Goal: Task Accomplishment & Management: Use online tool/utility

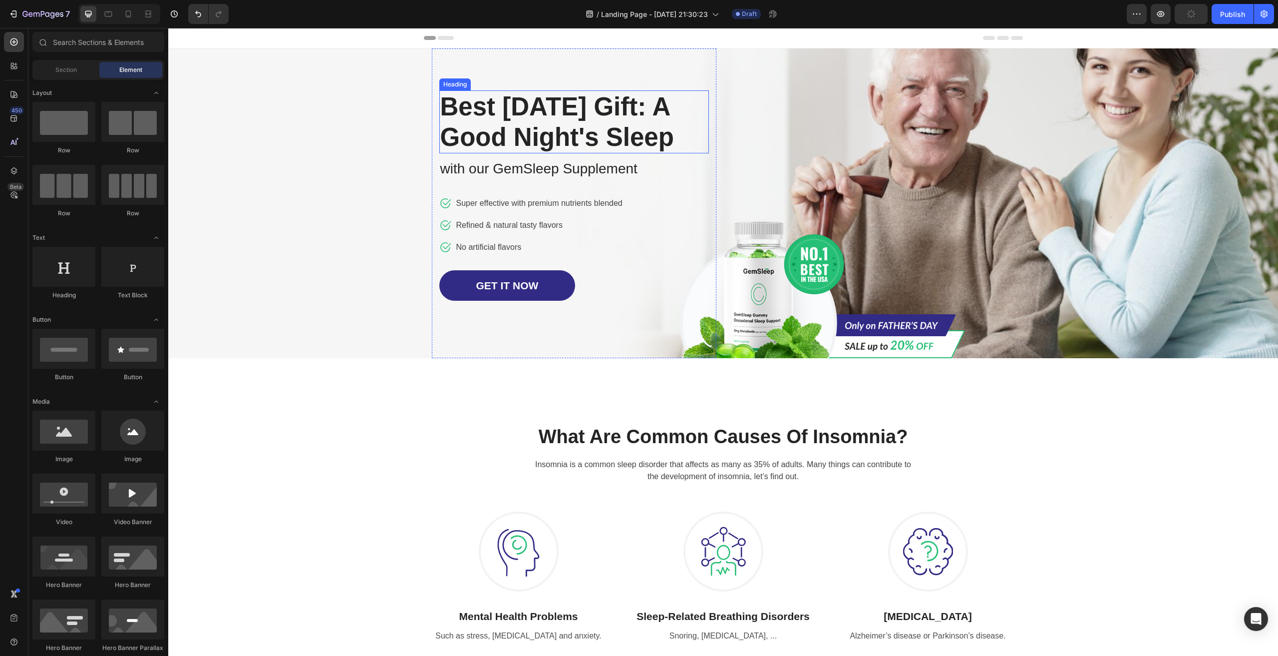
click at [526, 111] on p "Best Father's Day Gift: A Good Night's Sleep" at bounding box center [574, 121] width 268 height 61
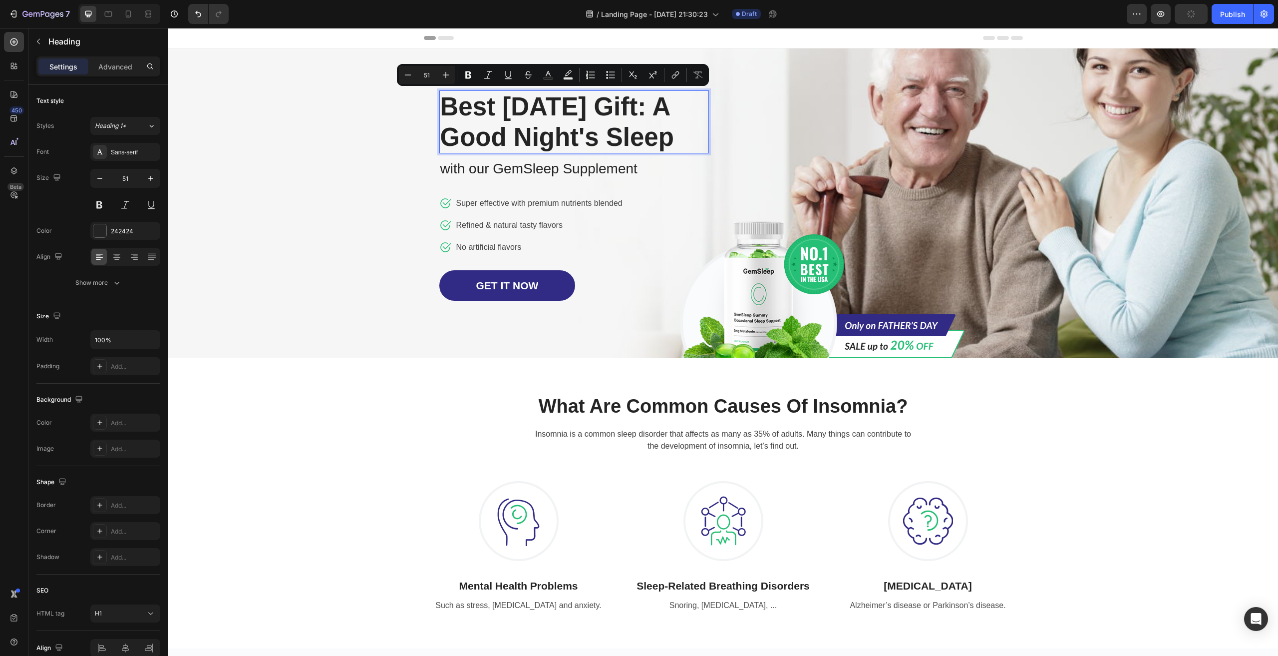
click at [511, 139] on p "Best Father's Day Gift: A Good Night's Sleep" at bounding box center [574, 121] width 268 height 61
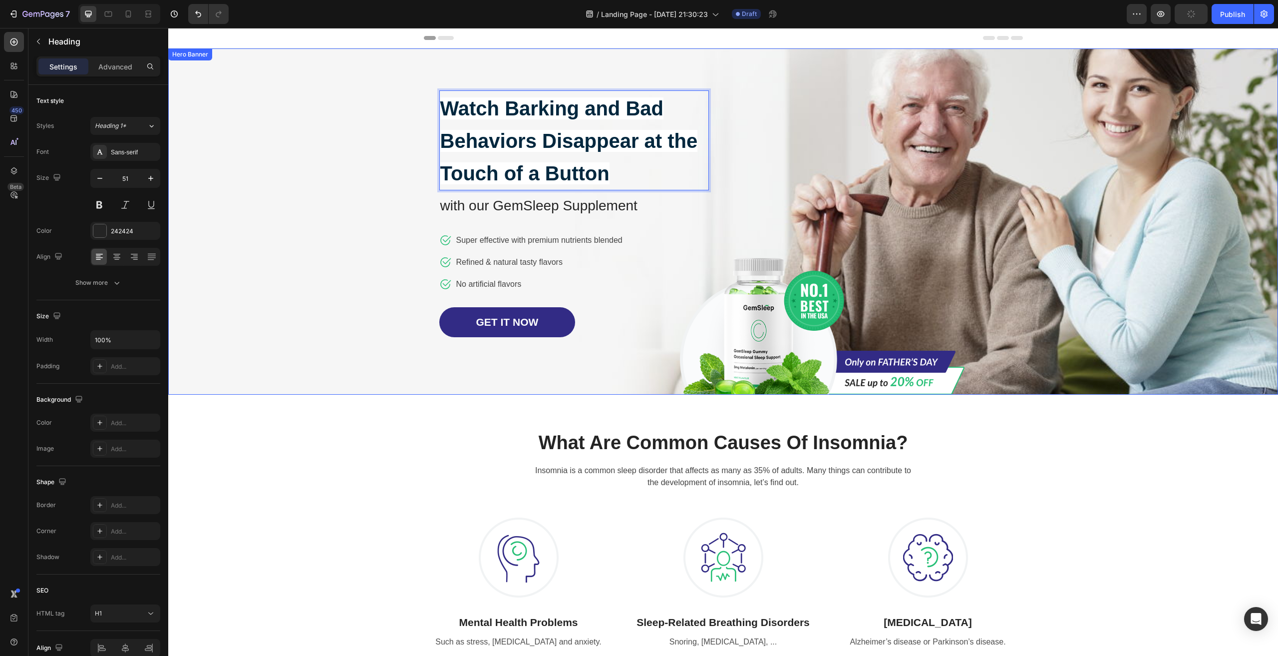
click at [346, 169] on div "Overlay" at bounding box center [723, 221] width 1110 height 346
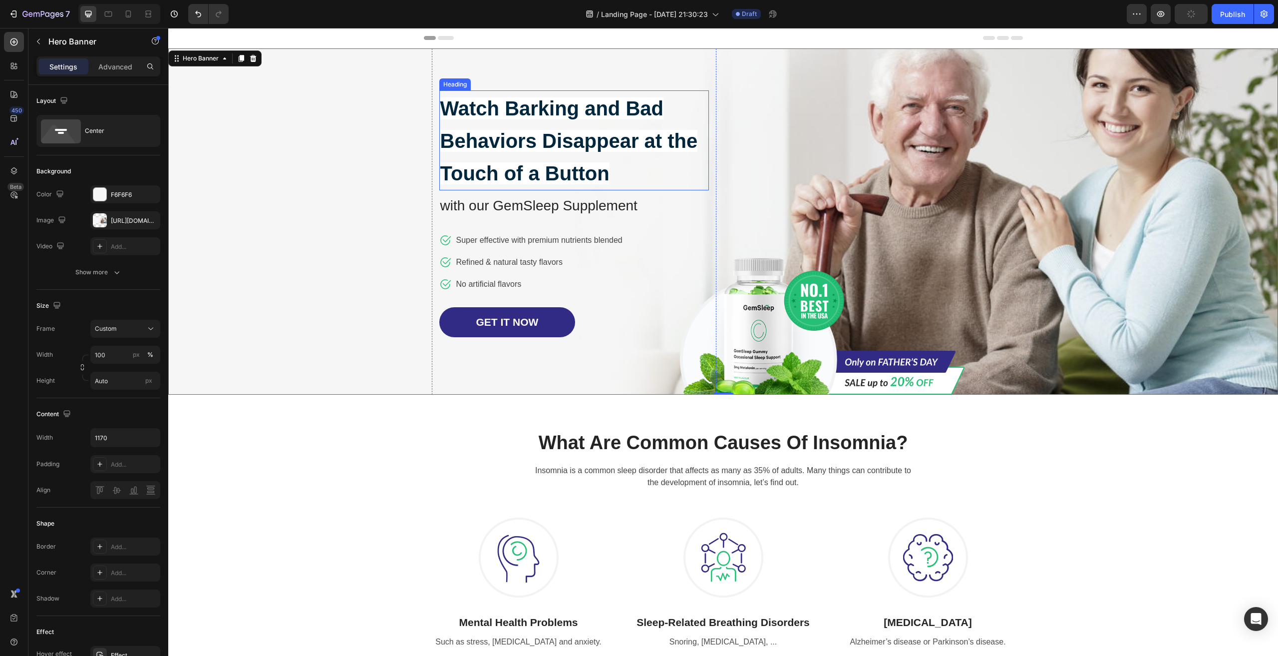
click at [564, 122] on p "⁠⁠⁠⁠⁠⁠⁠ Watch Barking and Bad Behaviors Disappear at the Touch of a Button" at bounding box center [574, 140] width 268 height 98
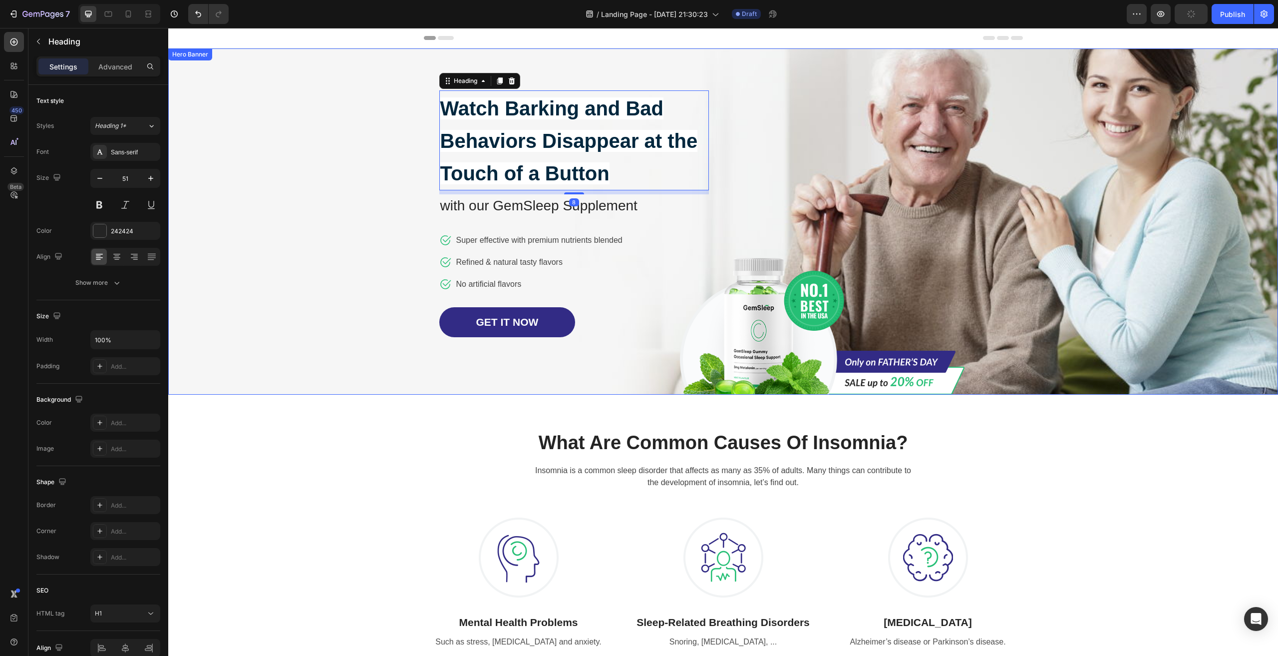
click at [446, 404] on div "What Are Common Causes Of Insomnia? Heading Insomnia is a common sleep disorder…" at bounding box center [723, 539] width 1110 height 290
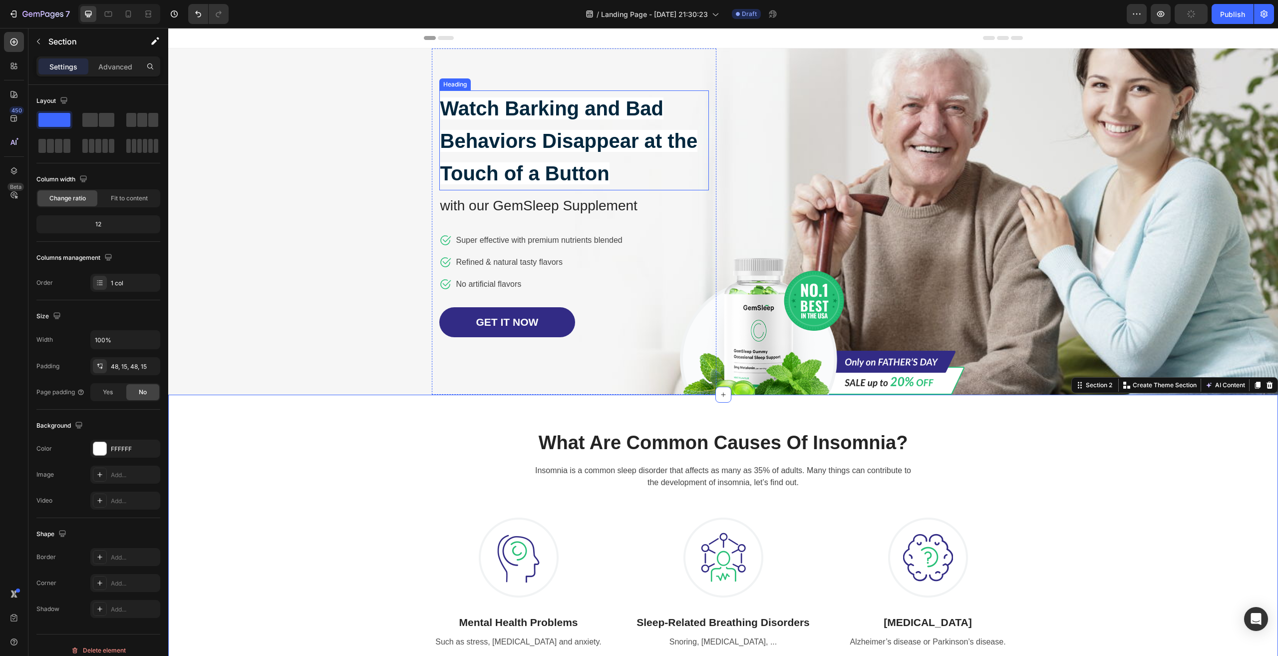
click at [568, 132] on strong "Watch Barking and Bad Behaviors Disappear at the Touch of a Button" at bounding box center [569, 140] width 258 height 87
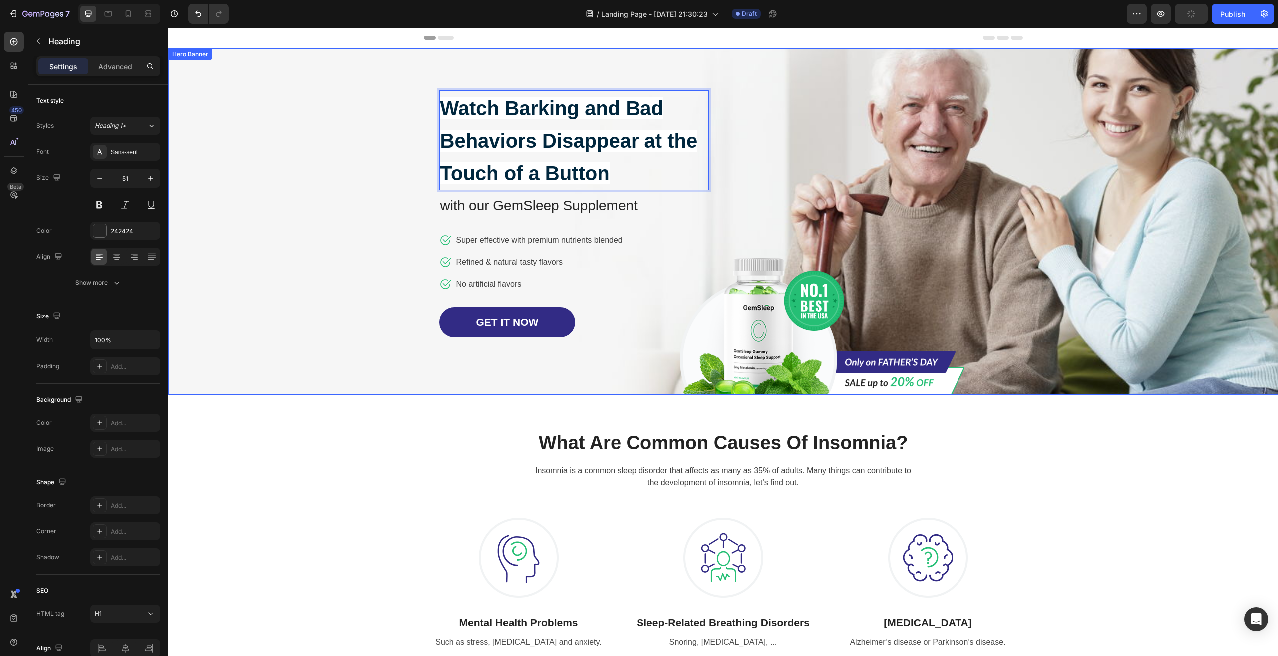
click at [253, 279] on div "Overlay" at bounding box center [723, 221] width 1110 height 346
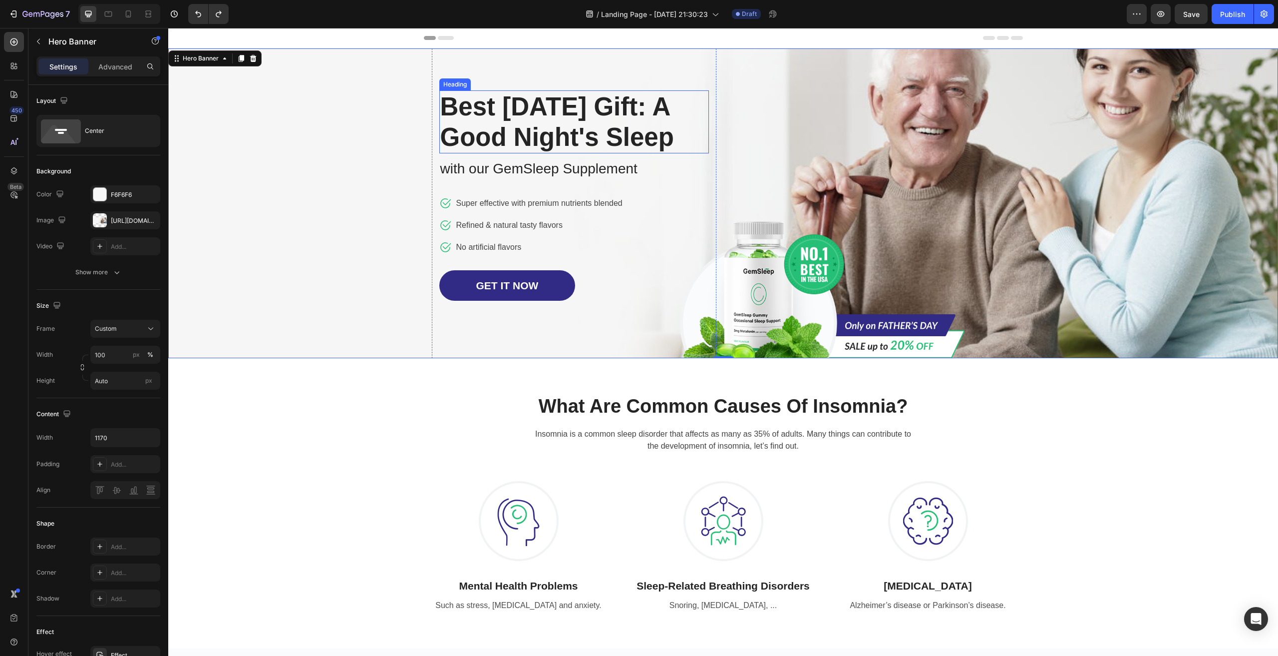
click at [535, 108] on p "Best Father's Day Gift: A Good Night's Sleep" at bounding box center [574, 121] width 268 height 61
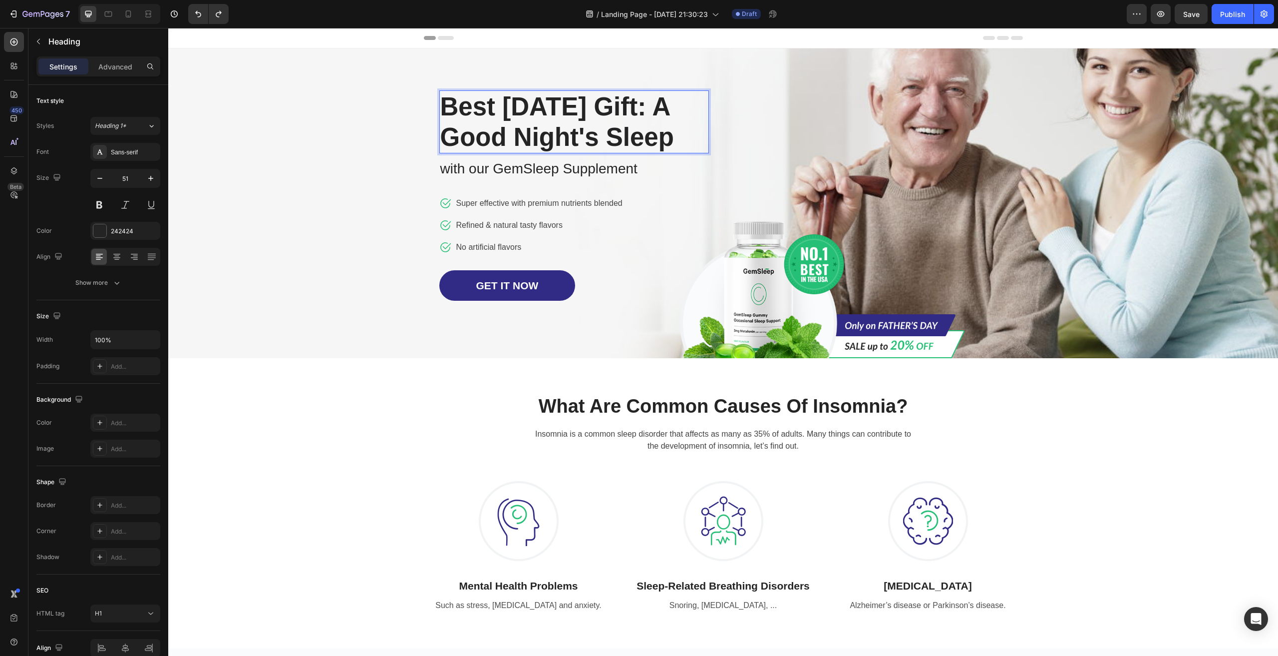
click at [526, 108] on p "Best Father's Day Gift: A Good Night's Sleep" at bounding box center [574, 121] width 268 height 61
click at [495, 112] on p "Best Father's Day Gift: A Good Night's Sleep" at bounding box center [574, 121] width 268 height 61
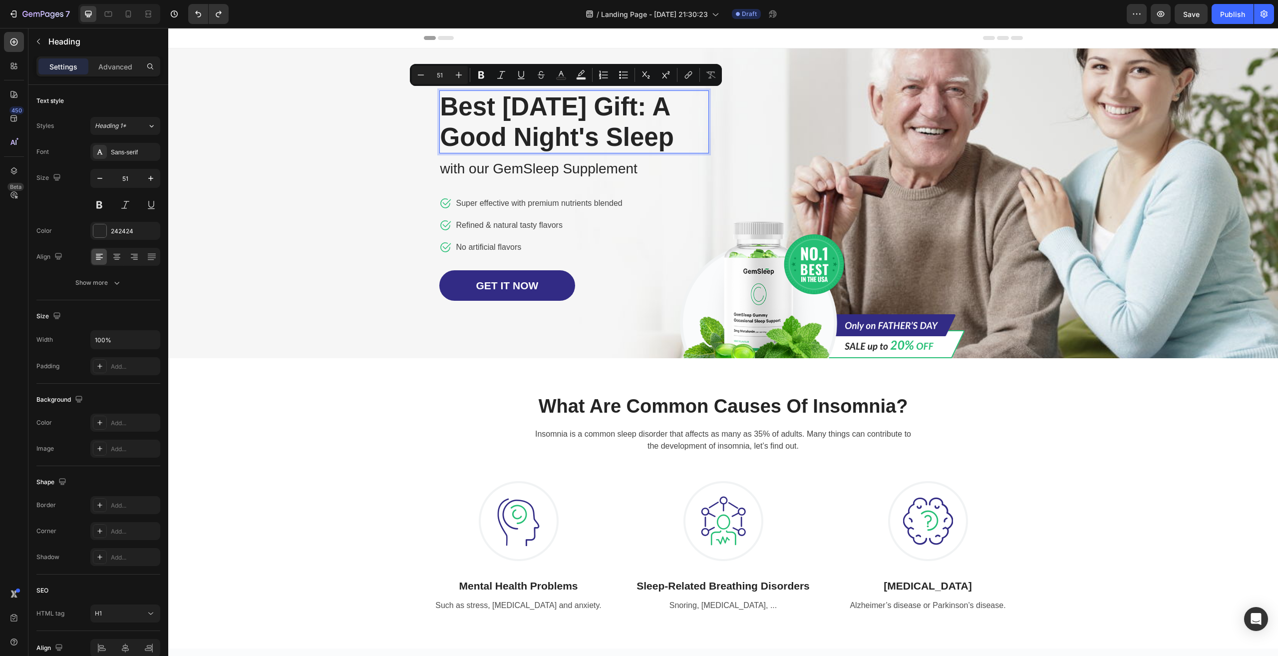
drag, startPoint x: 443, startPoint y: 102, endPoint x: 550, endPoint y: 165, distance: 124.4
click at [550, 152] on p "Best Father's Day Gift: A Good Night's Sleep" at bounding box center [574, 121] width 268 height 61
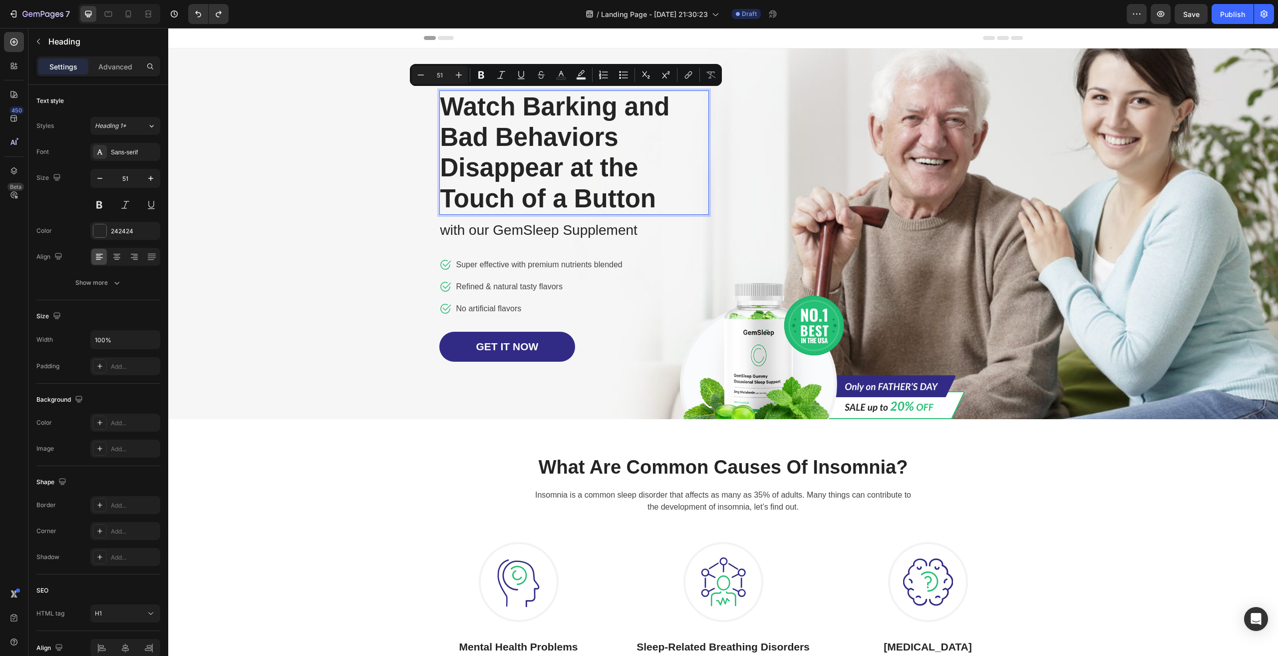
scroll to position [0, 0]
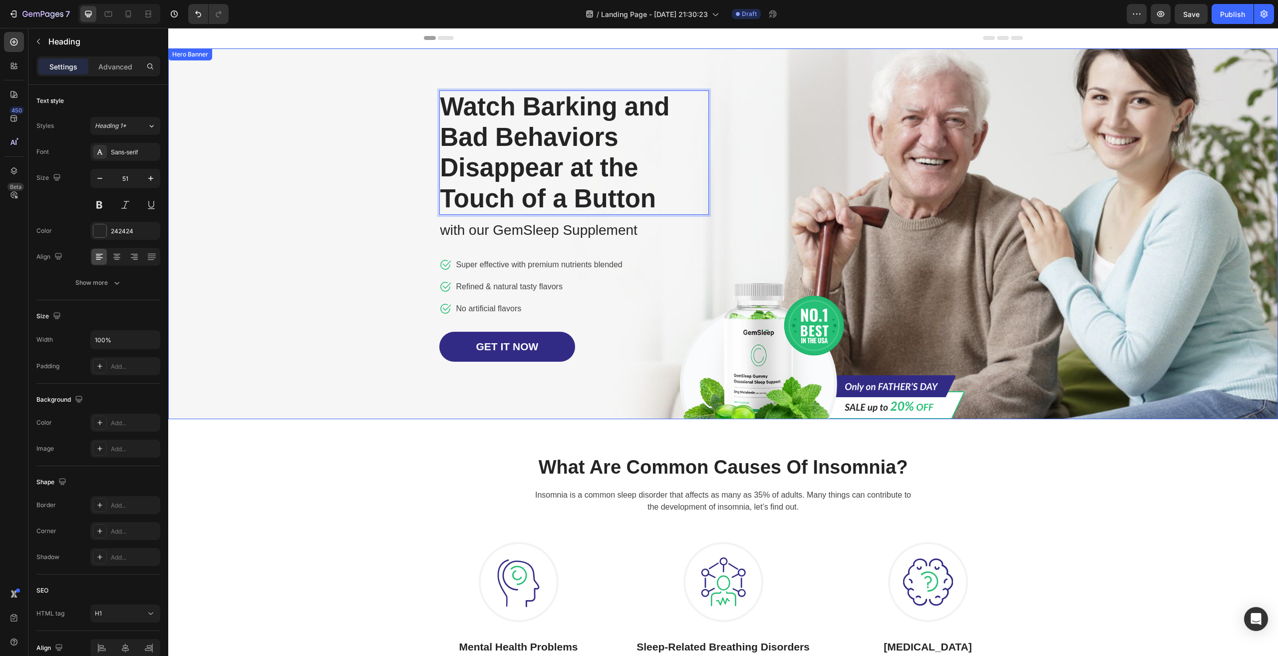
click at [316, 236] on div "Overlay" at bounding box center [723, 233] width 1110 height 370
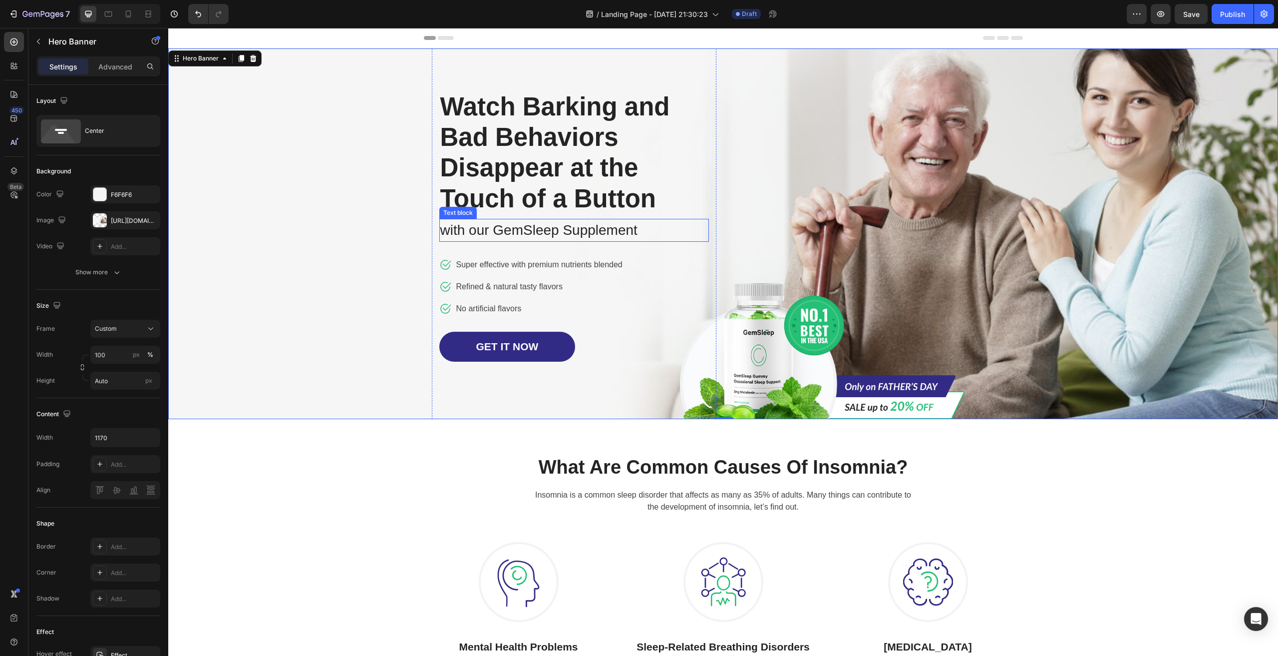
click at [473, 232] on p "with our GemSleep Supplement" at bounding box center [574, 230] width 268 height 21
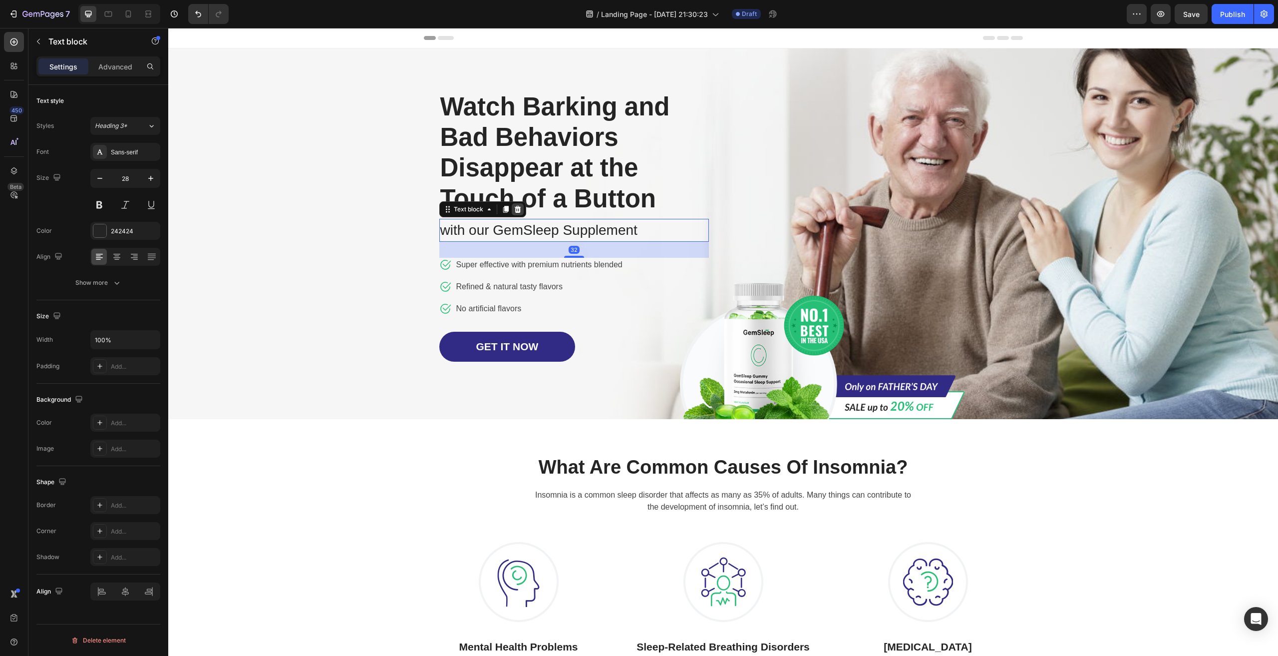
click at [515, 211] on icon at bounding box center [517, 209] width 6 height 7
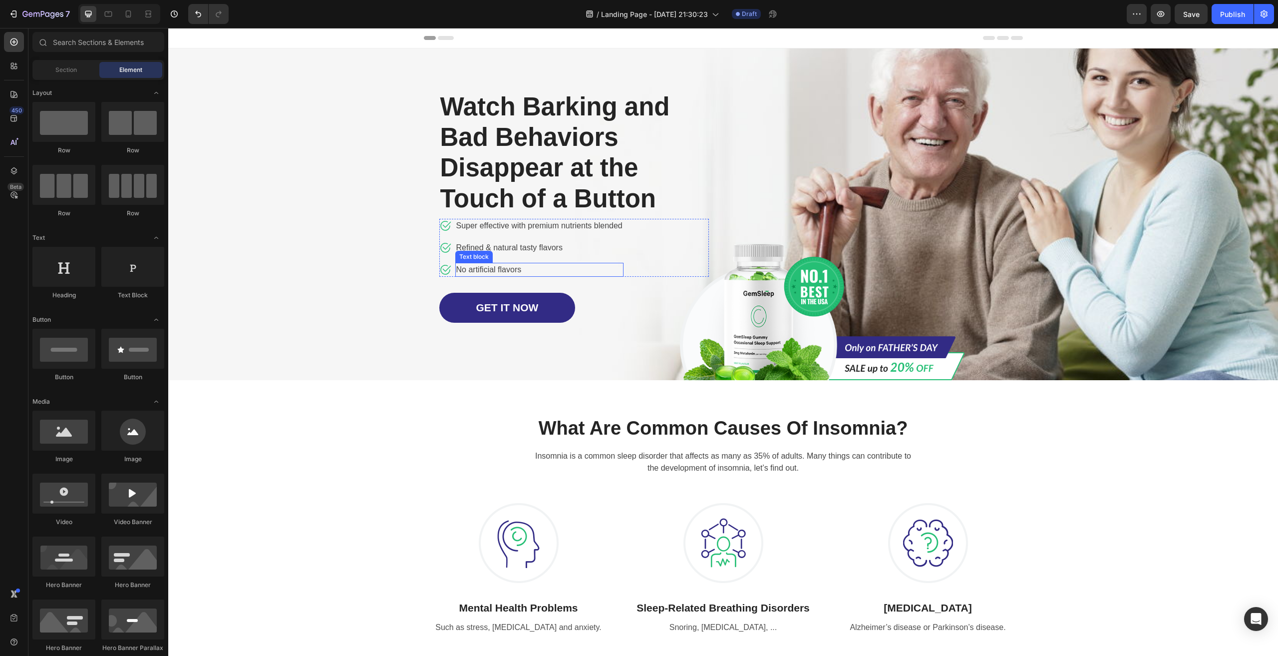
click at [523, 267] on p "No artificial flavors" at bounding box center [539, 270] width 166 height 12
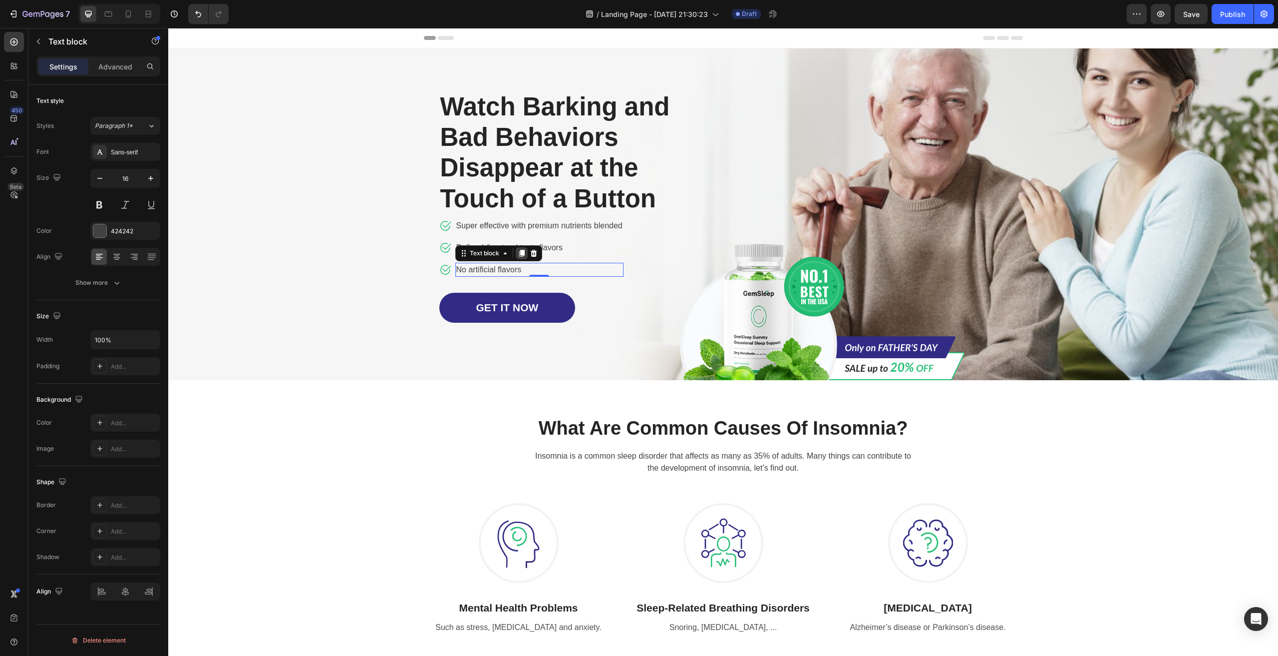
click at [519, 252] on icon at bounding box center [521, 253] width 5 height 7
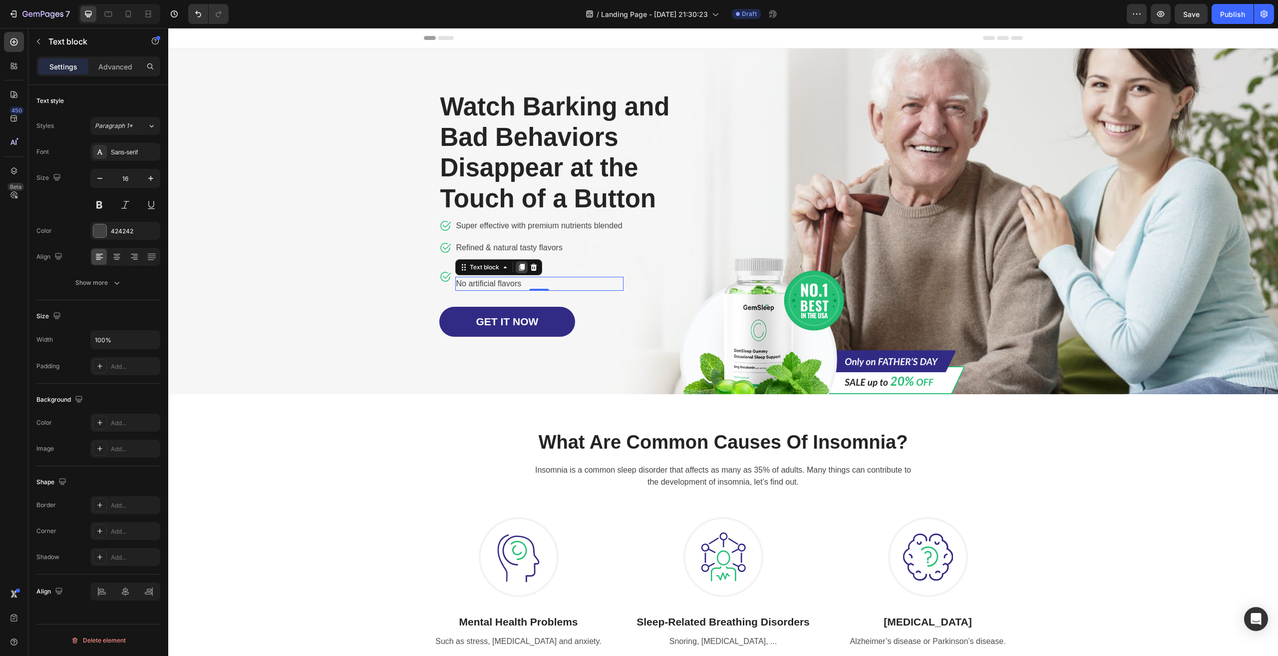
click at [519, 266] on icon at bounding box center [521, 267] width 5 height 7
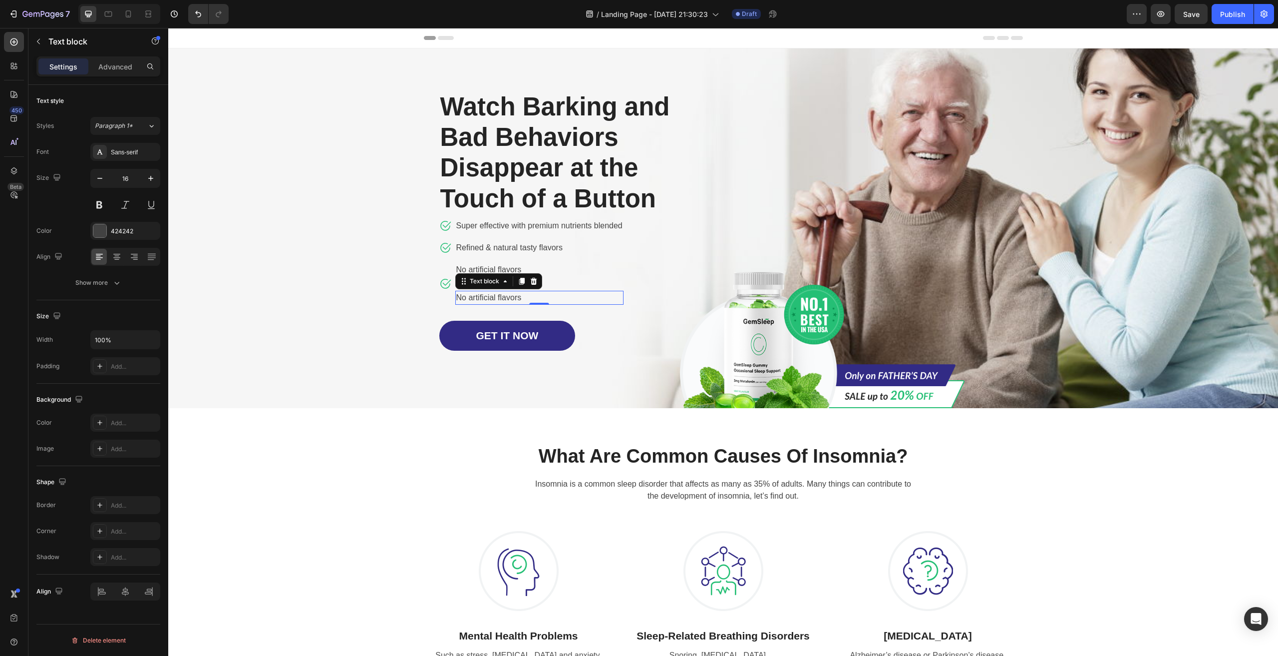
click at [385, 325] on div "Overlay" at bounding box center [723, 228] width 1110 height 360
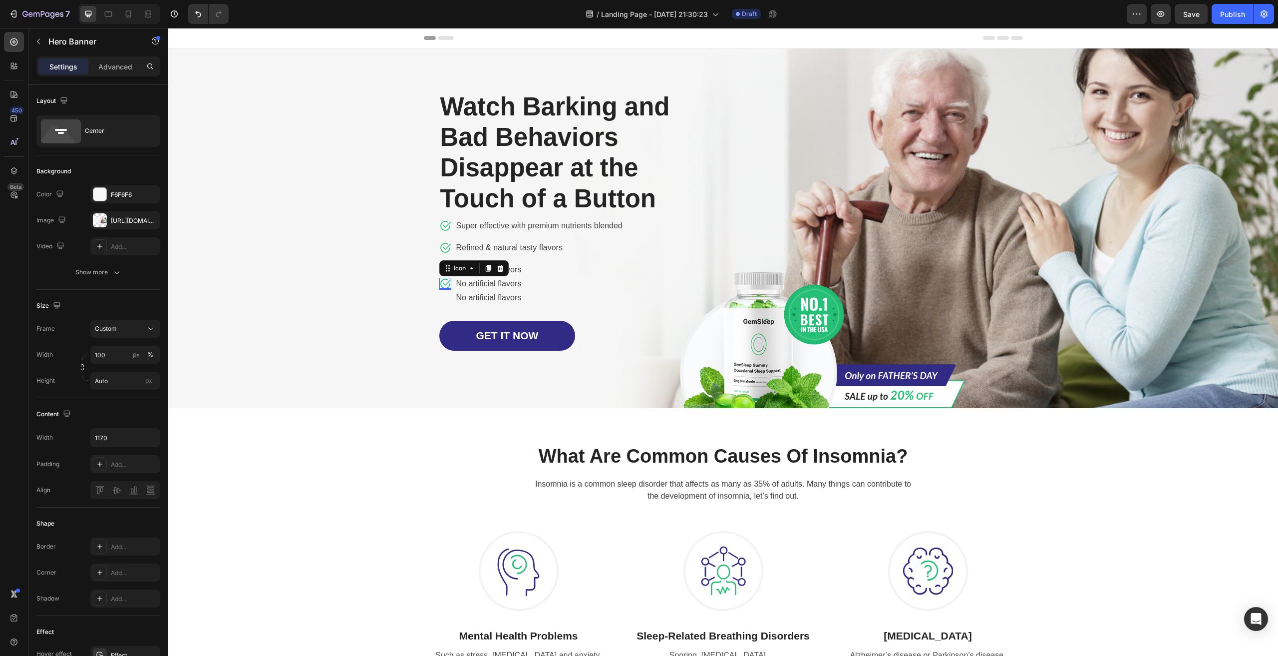
click at [441, 282] on icon at bounding box center [445, 284] width 12 height 12
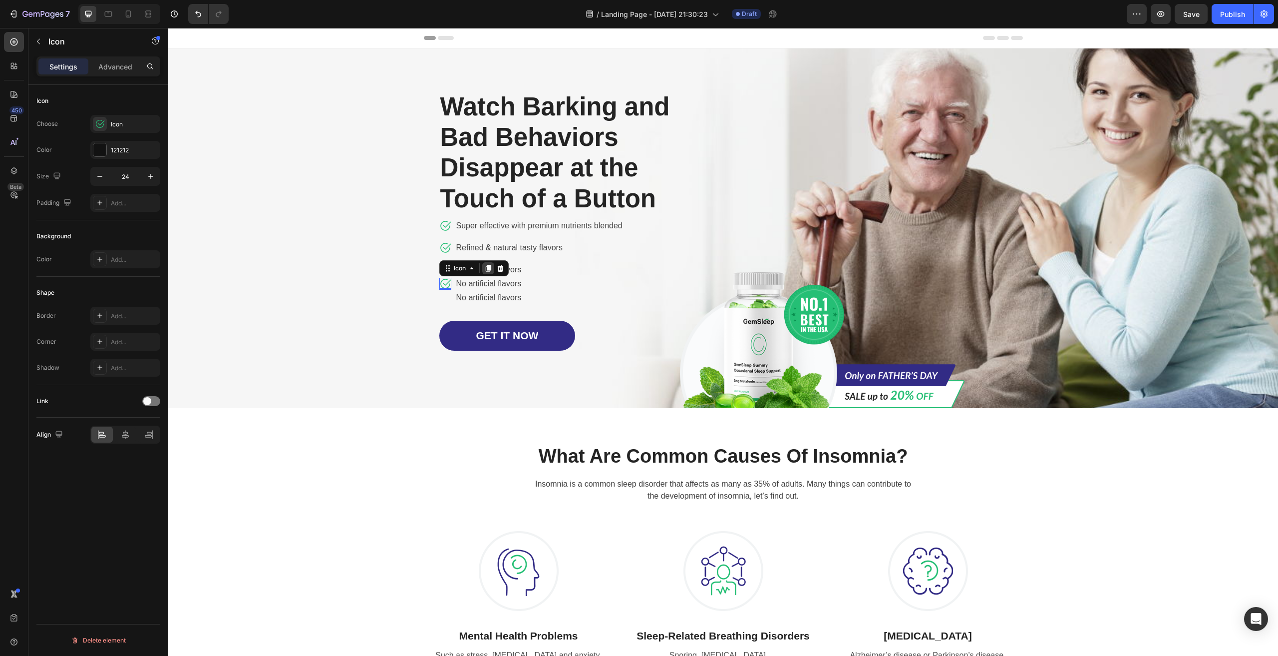
click at [485, 269] on icon at bounding box center [487, 268] width 5 height 7
click at [582, 268] on p "No artificial flavors" at bounding box center [539, 270] width 166 height 12
click at [445, 266] on div "Icon" at bounding box center [449, 266] width 16 height 0
click at [580, 275] on p "No artificial flavors" at bounding box center [539, 270] width 166 height 12
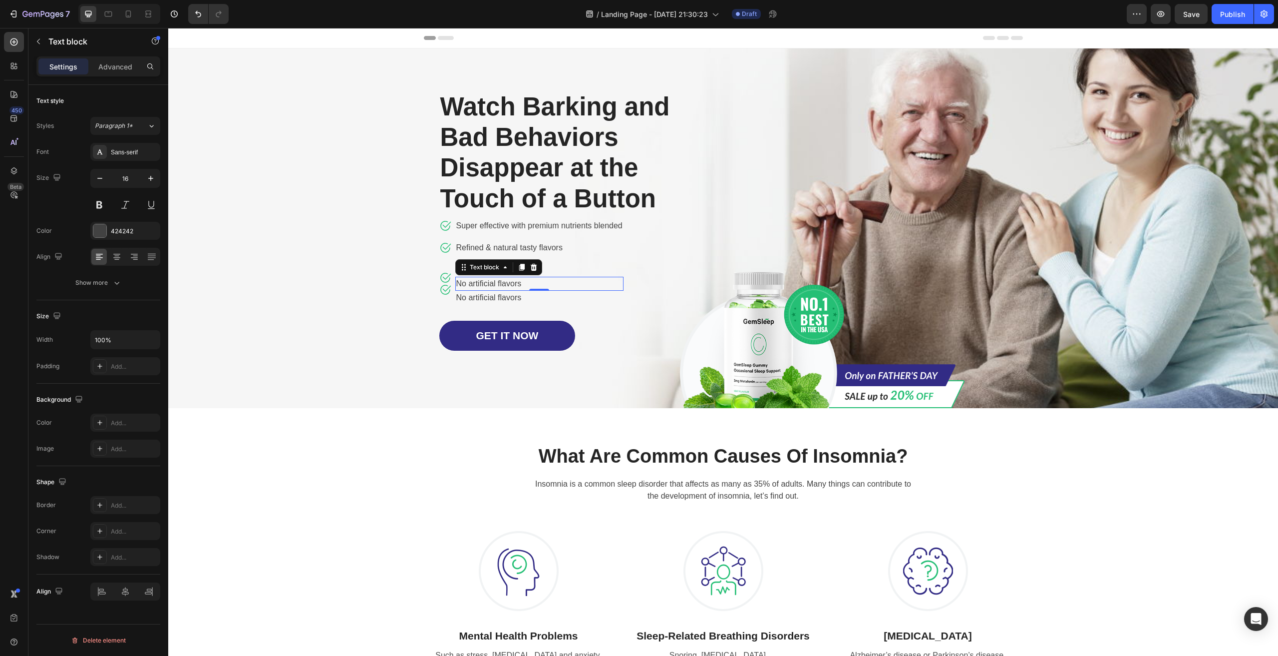
click at [556, 284] on p "No artificial flavors" at bounding box center [539, 284] width 166 height 12
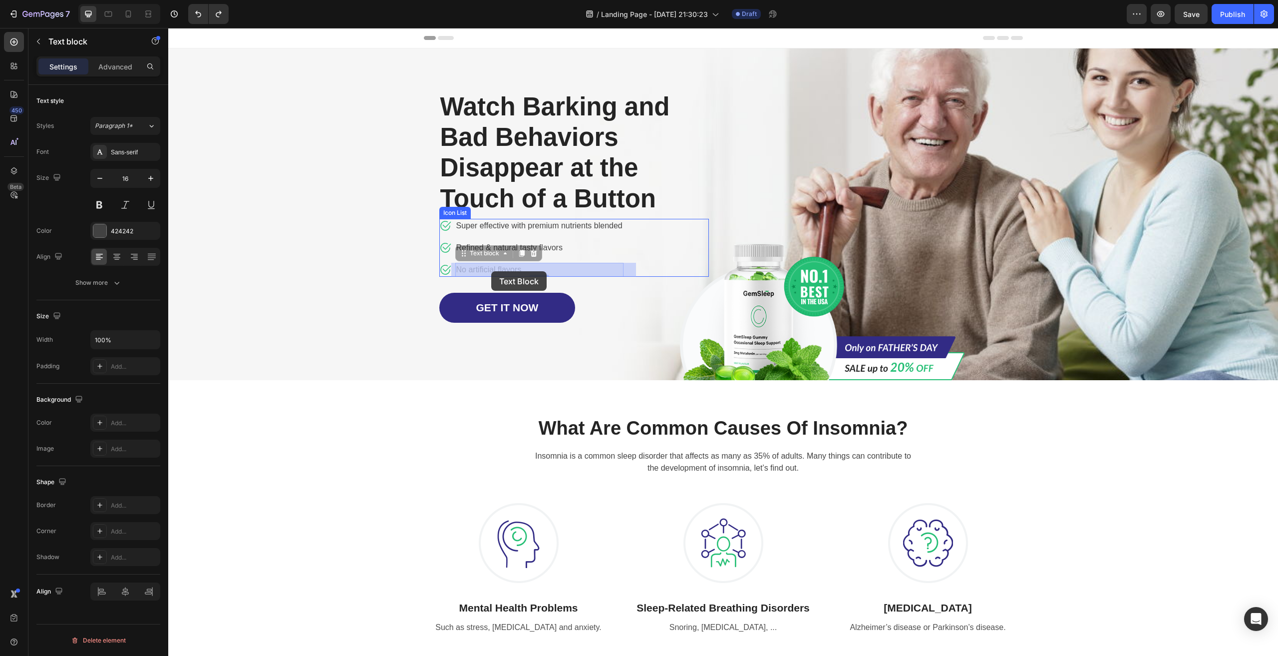
drag, startPoint x: 540, startPoint y: 271, endPoint x: 441, endPoint y: 272, distance: 98.9
click at [375, 284] on div "Overlay" at bounding box center [723, 214] width 1110 height 332
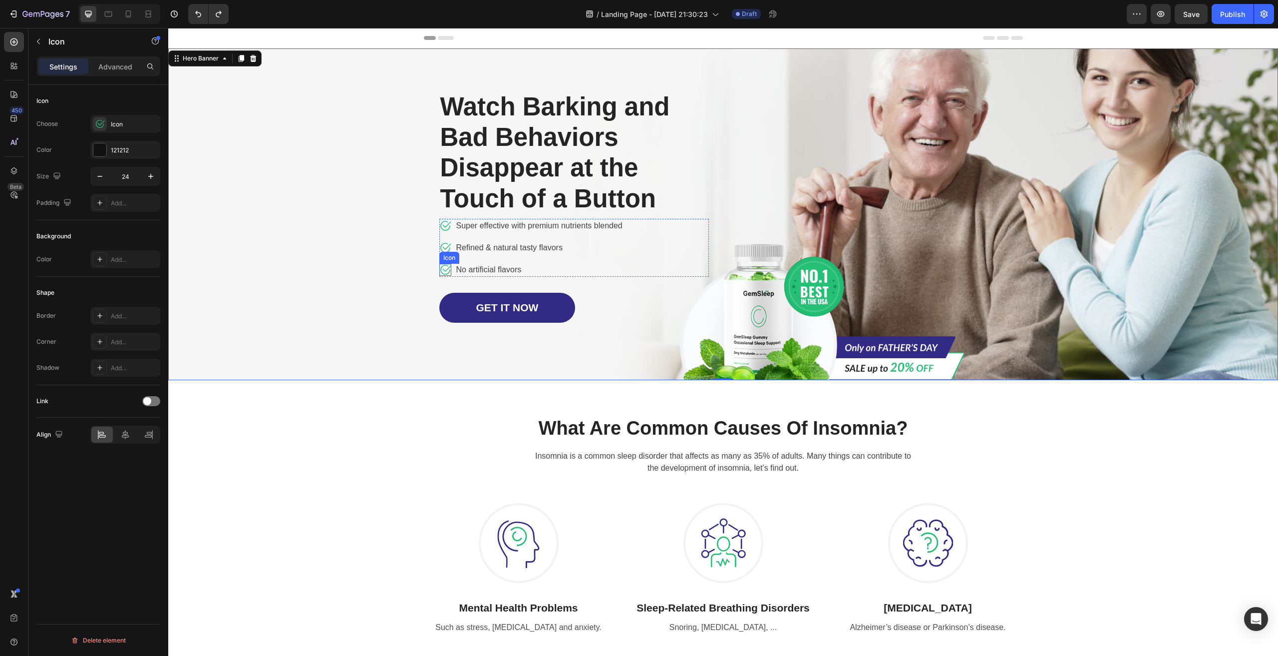
click at [439, 270] on icon at bounding box center [445, 270] width 12 height 12
click at [487, 255] on icon at bounding box center [487, 254] width 5 height 7
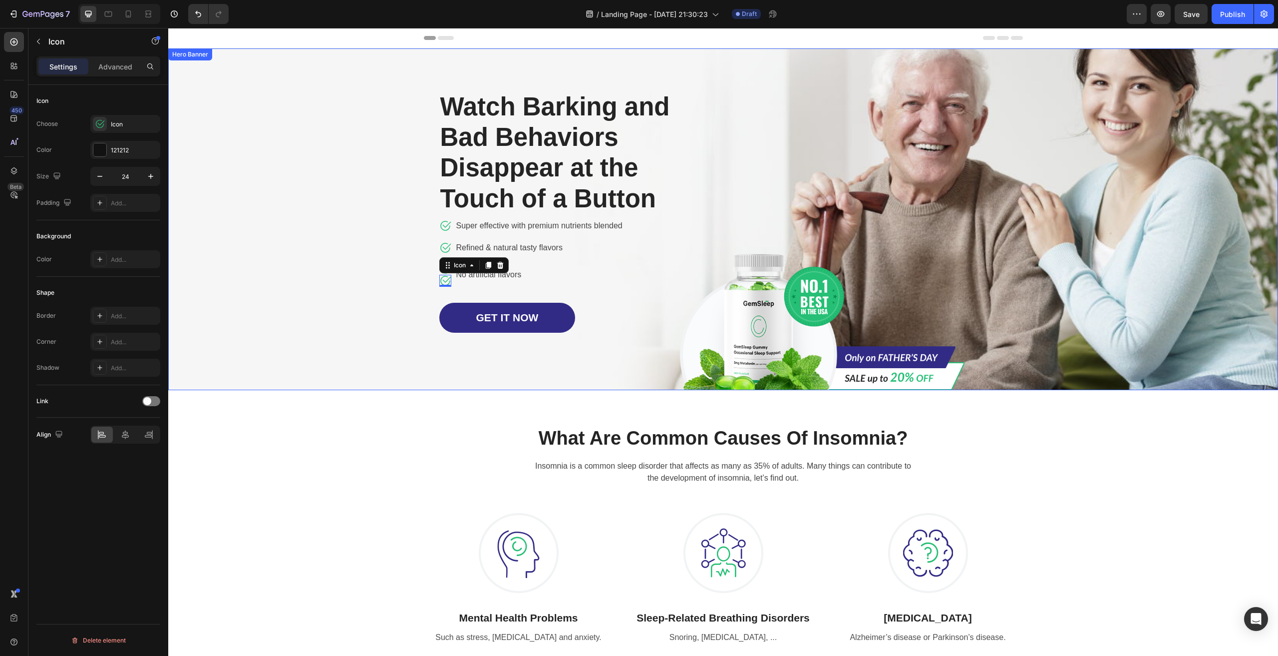
click at [406, 305] on div "Overlay" at bounding box center [723, 219] width 1110 height 342
drag, startPoint x: 442, startPoint y: 278, endPoint x: 442, endPoint y: 290, distance: 11.5
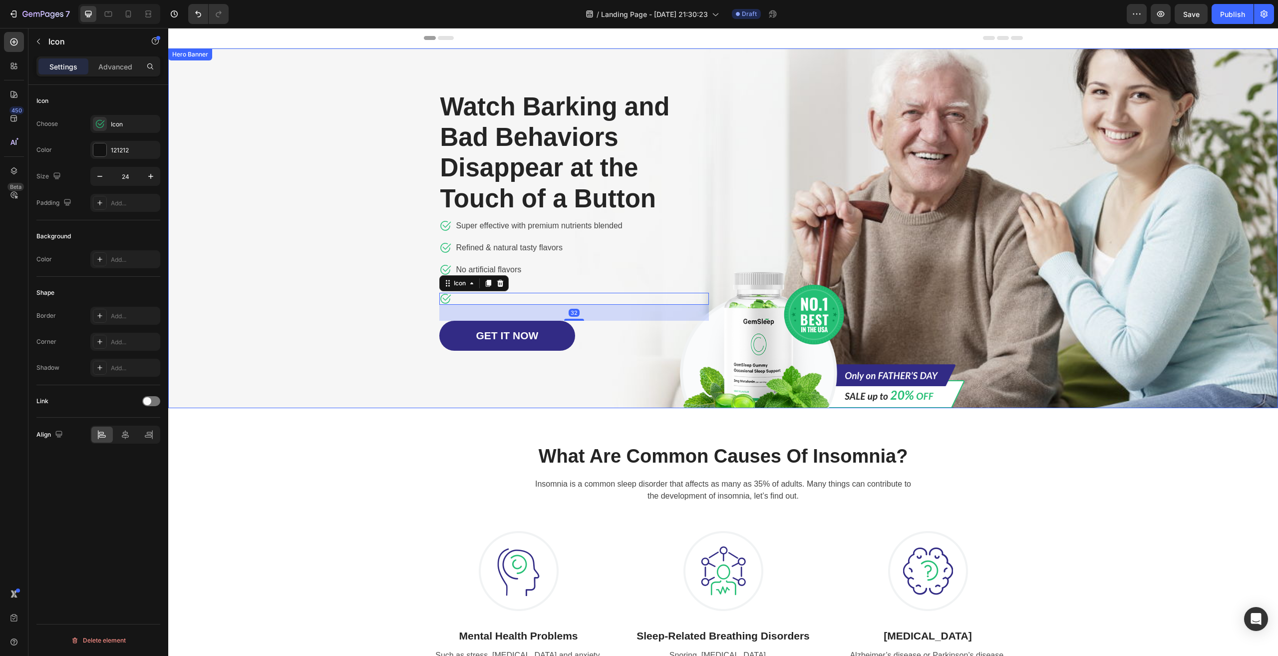
click at [360, 309] on div "Overlay" at bounding box center [723, 228] width 1110 height 360
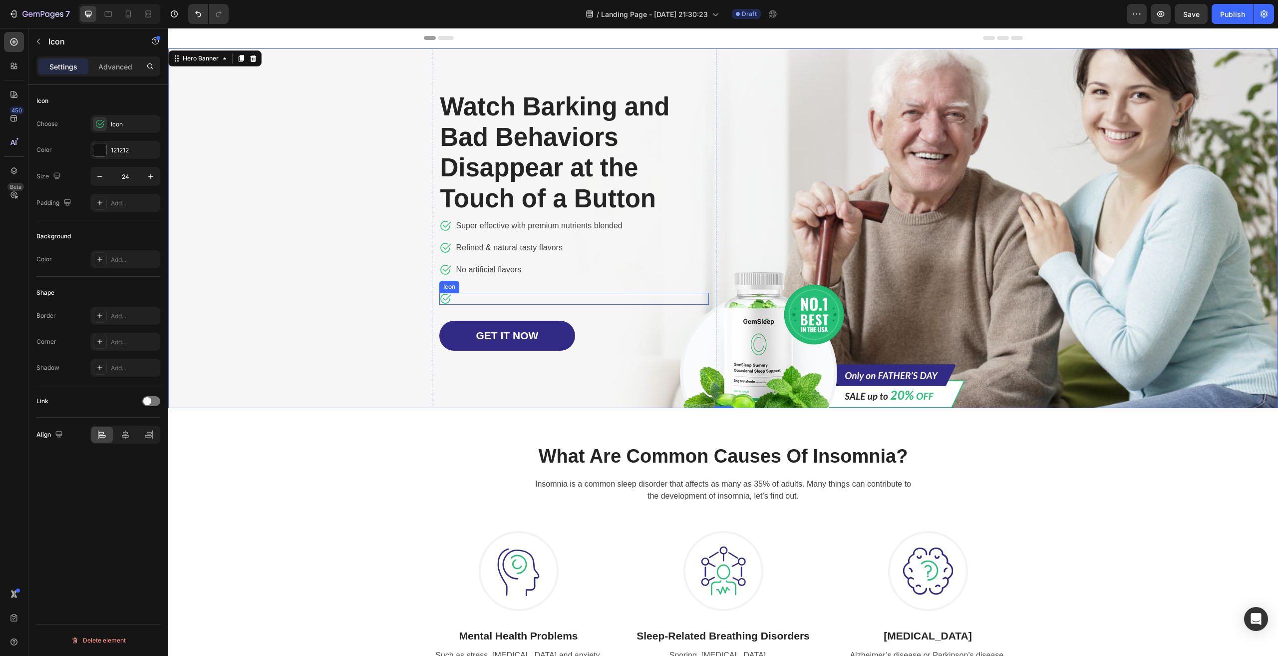
click at [444, 296] on icon at bounding box center [445, 299] width 12 height 12
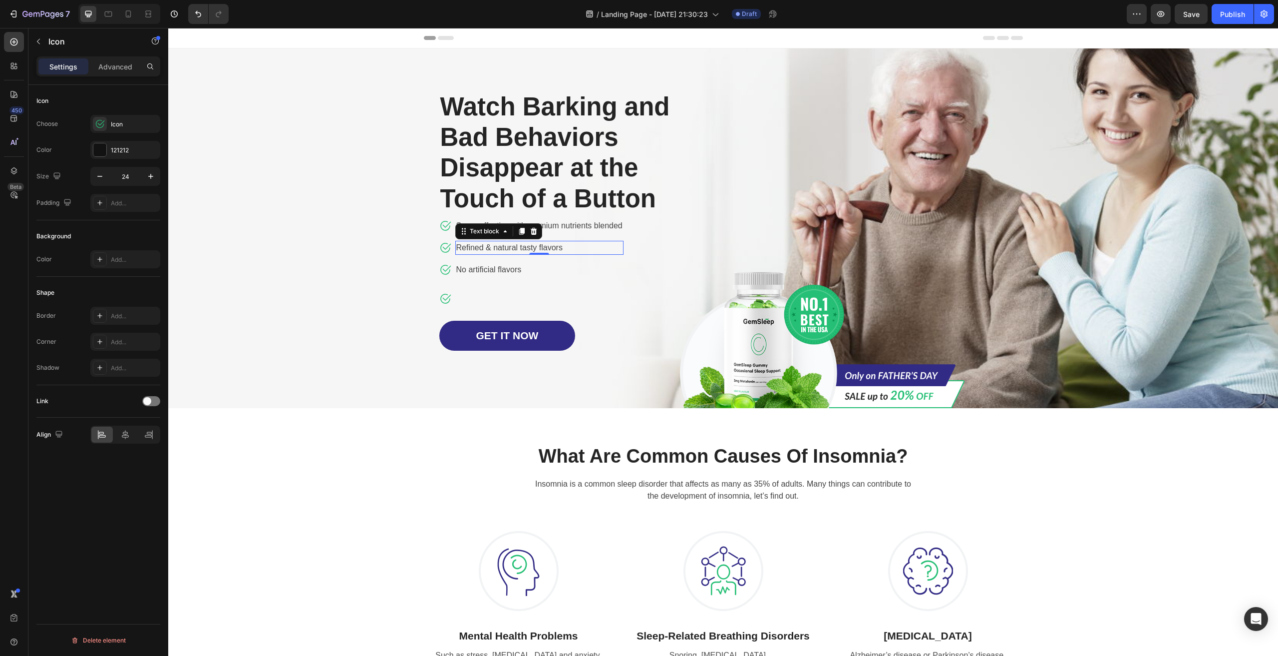
click at [497, 246] on p "Refined & natural tasty flavors" at bounding box center [539, 248] width 166 height 12
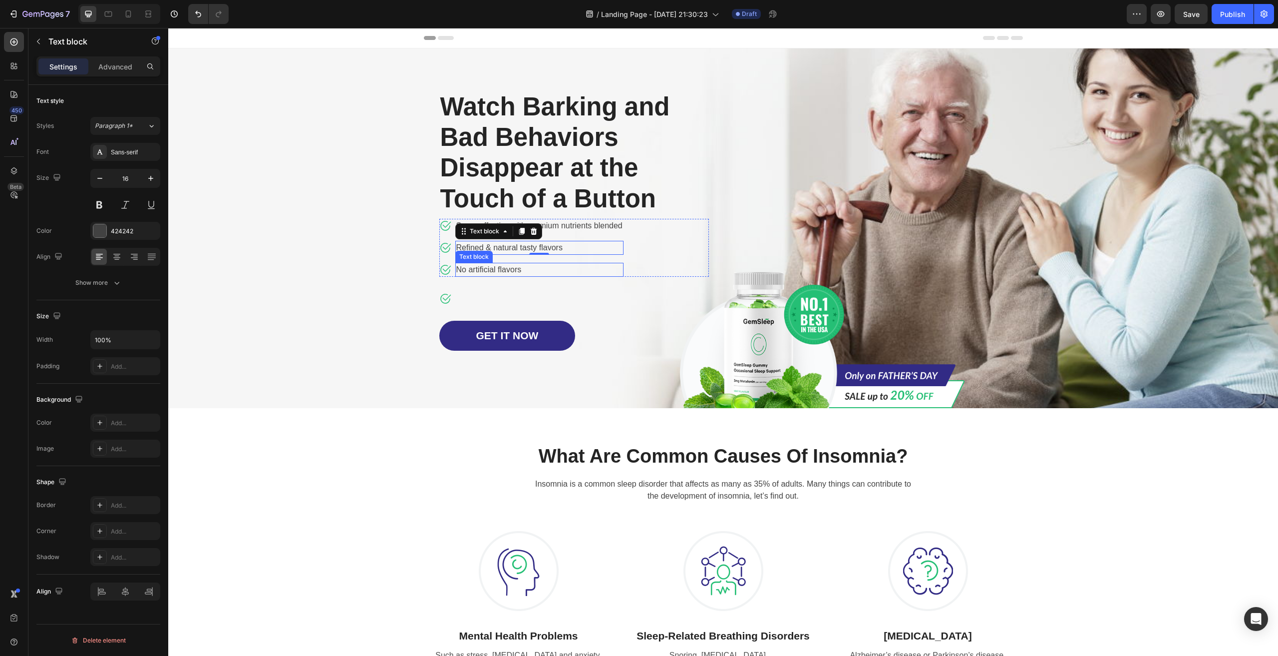
click at [494, 270] on p "No artificial flavors" at bounding box center [539, 270] width 166 height 12
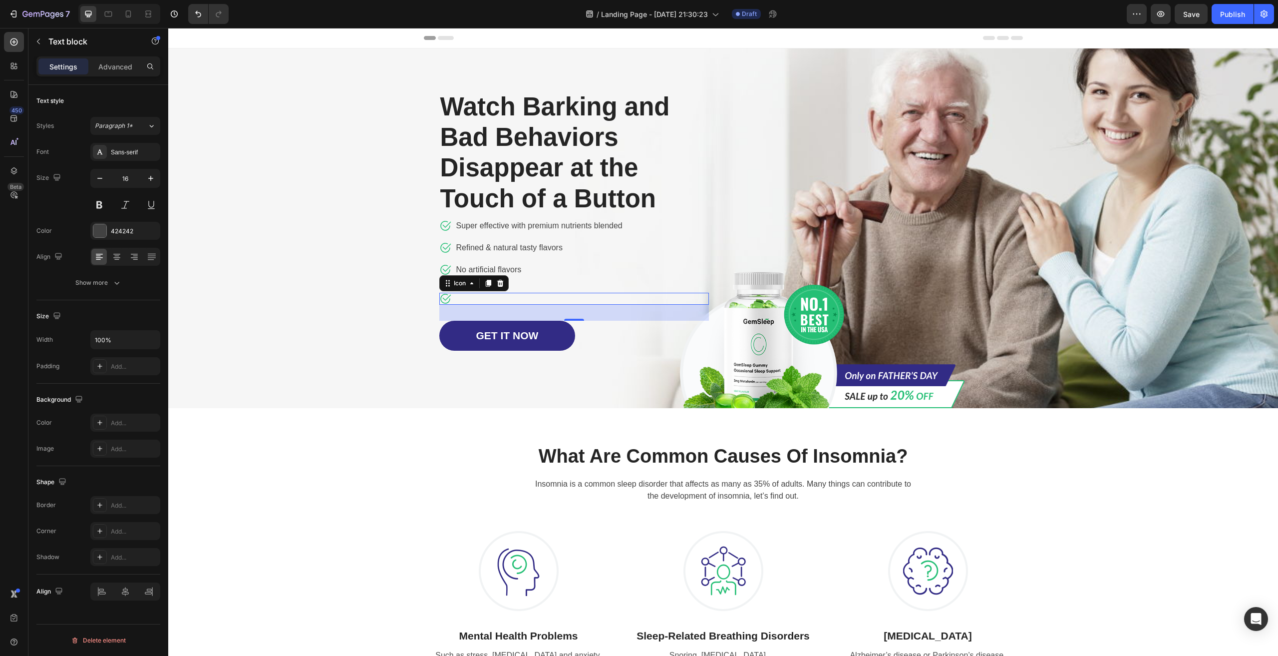
click at [457, 296] on div "Icon 0" at bounding box center [574, 299] width 270 height 12
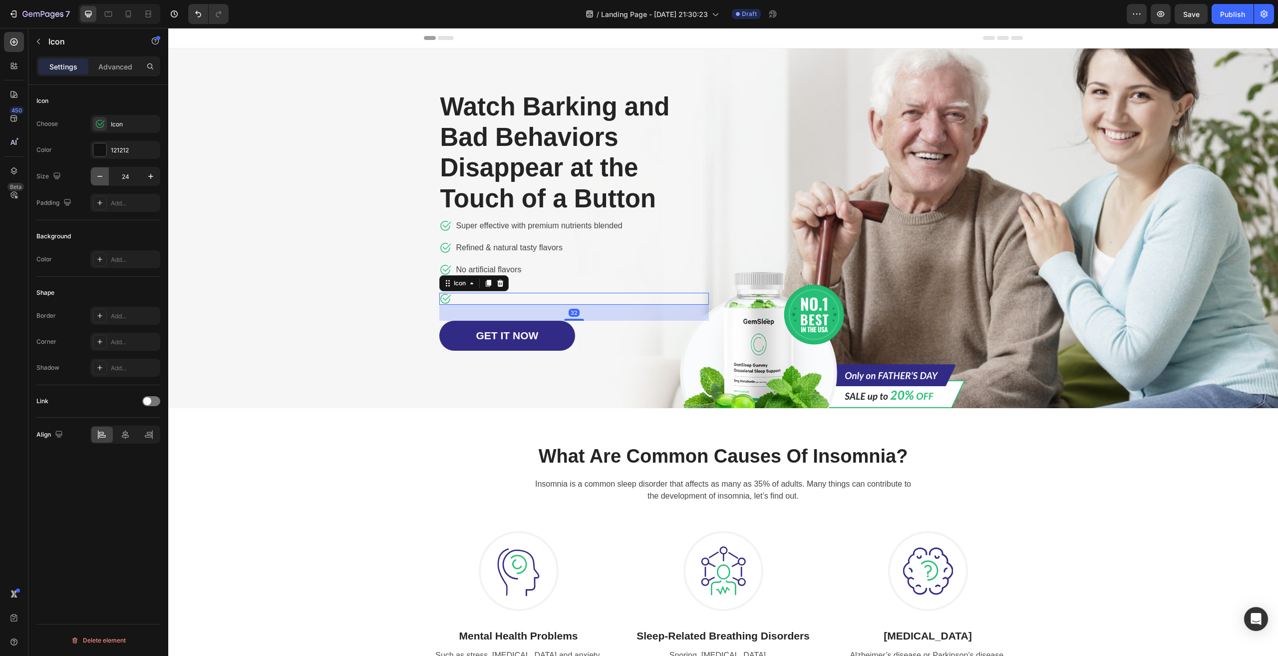
click at [100, 177] on icon "button" at bounding box center [100, 176] width 10 height 10
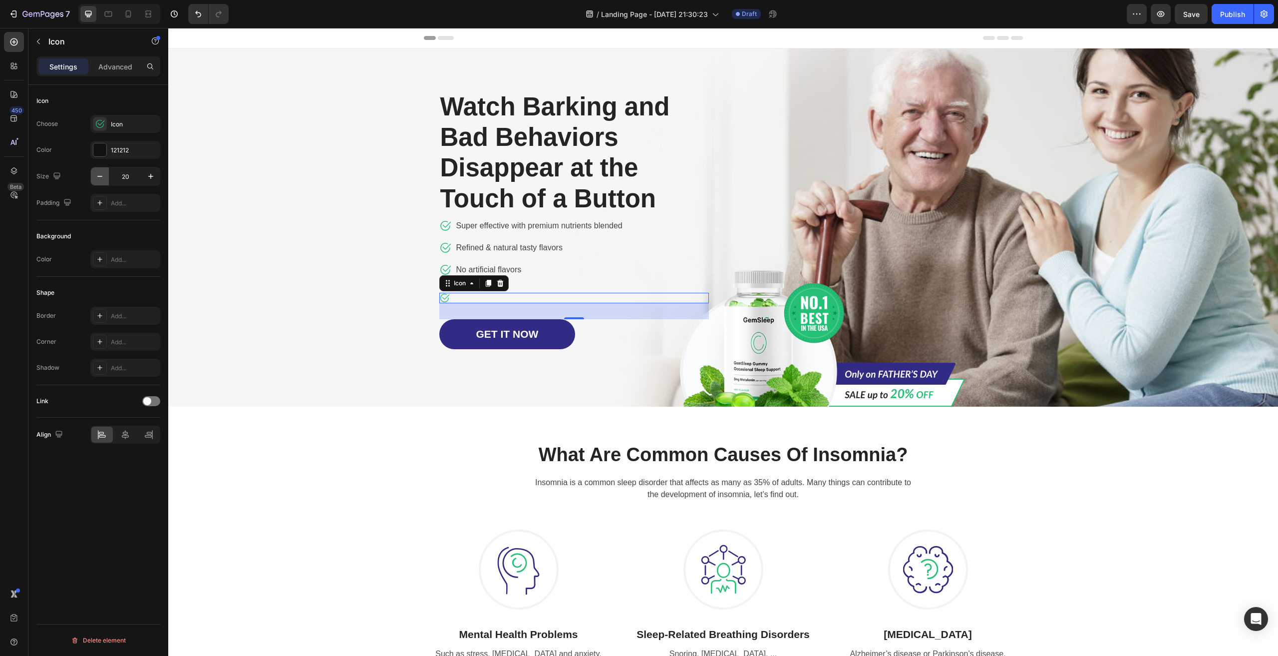
click at [100, 177] on icon "button" at bounding box center [100, 176] width 10 height 10
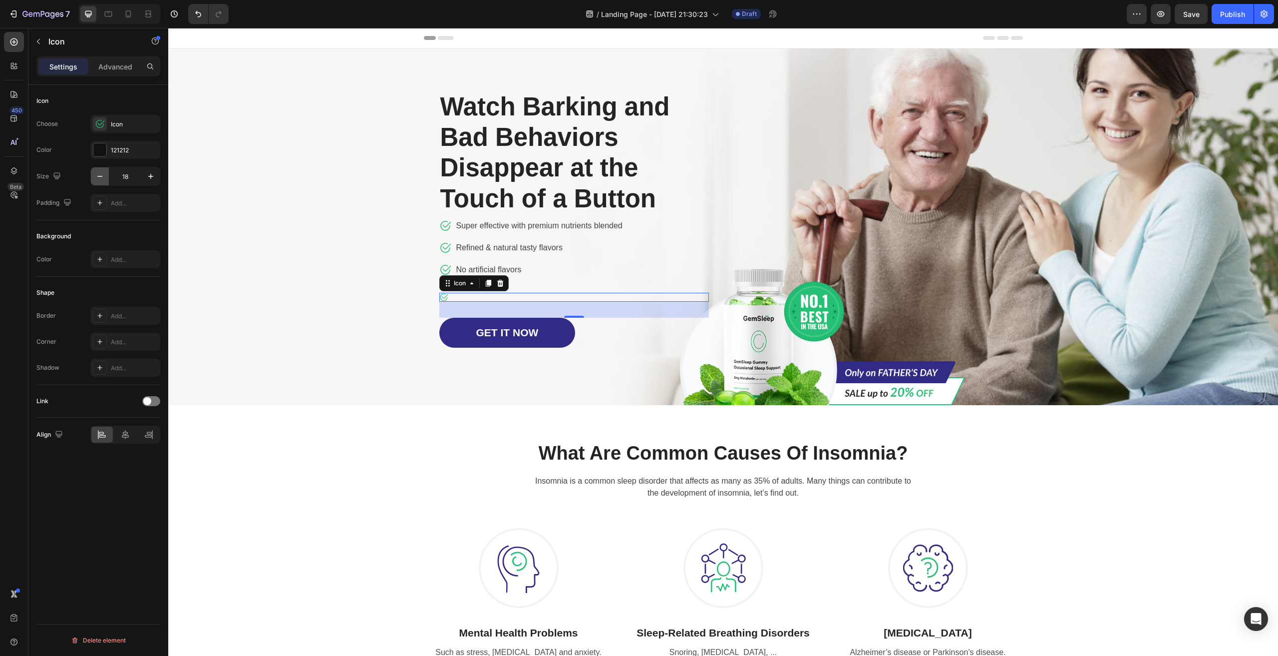
click at [100, 177] on icon "button" at bounding box center [100, 176] width 10 height 10
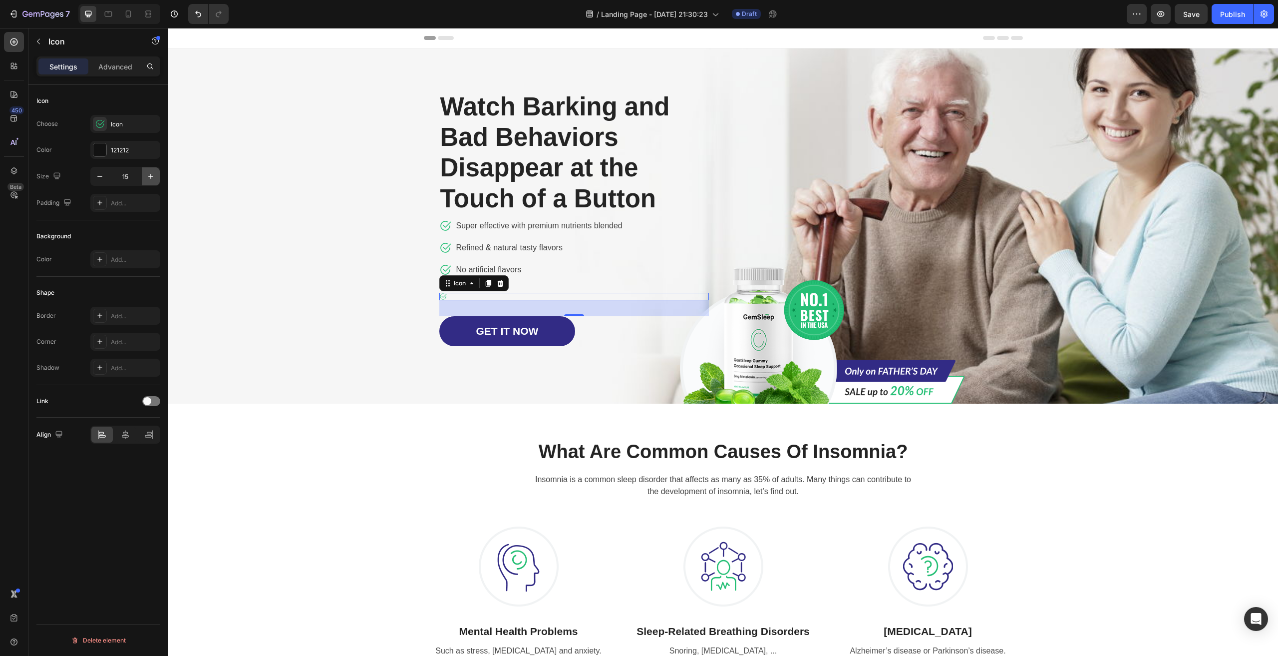
click at [152, 177] on icon "button" at bounding box center [151, 176] width 10 height 10
type input "16"
click at [550, 296] on div "Icon 32" at bounding box center [574, 297] width 270 height 8
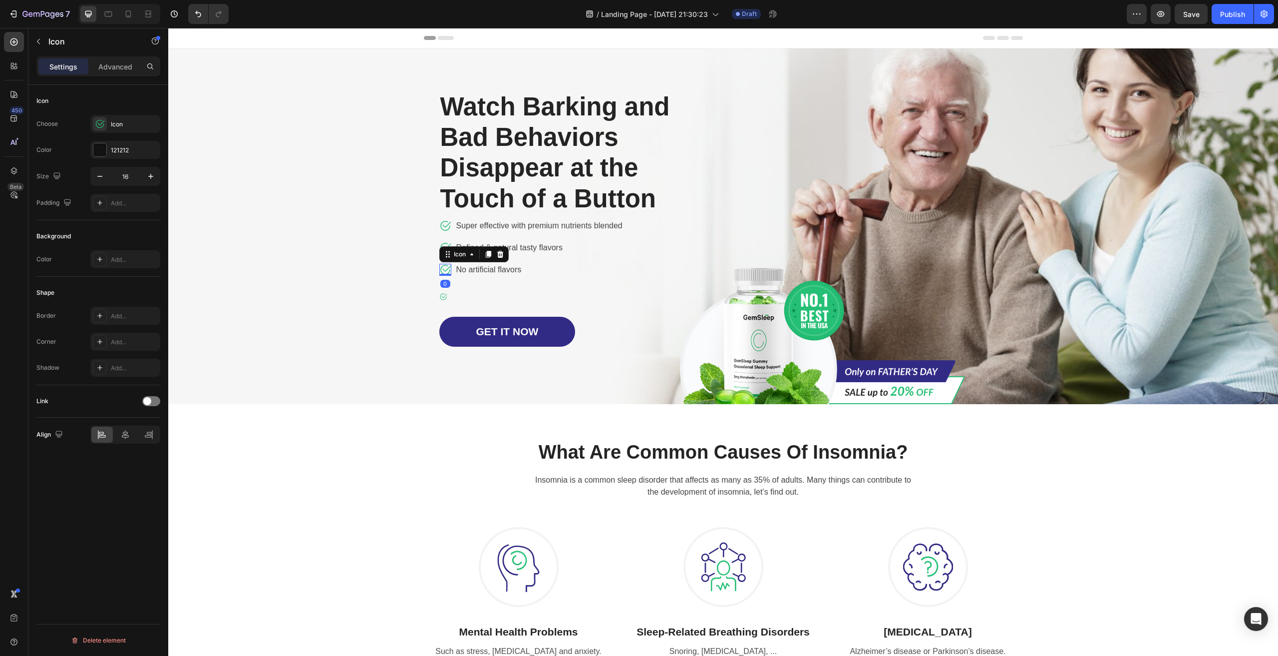
click at [443, 267] on icon at bounding box center [445, 270] width 12 height 12
click at [440, 296] on icon at bounding box center [443, 297] width 8 height 8
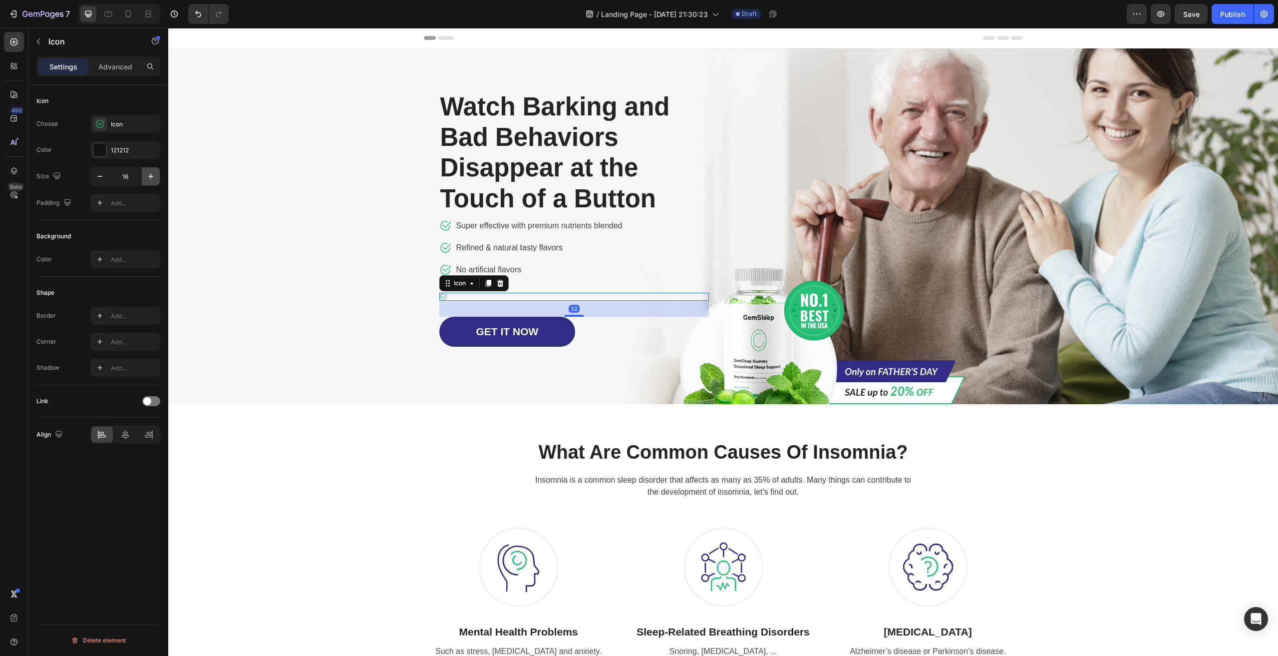
click at [152, 175] on icon "button" at bounding box center [151, 176] width 10 height 10
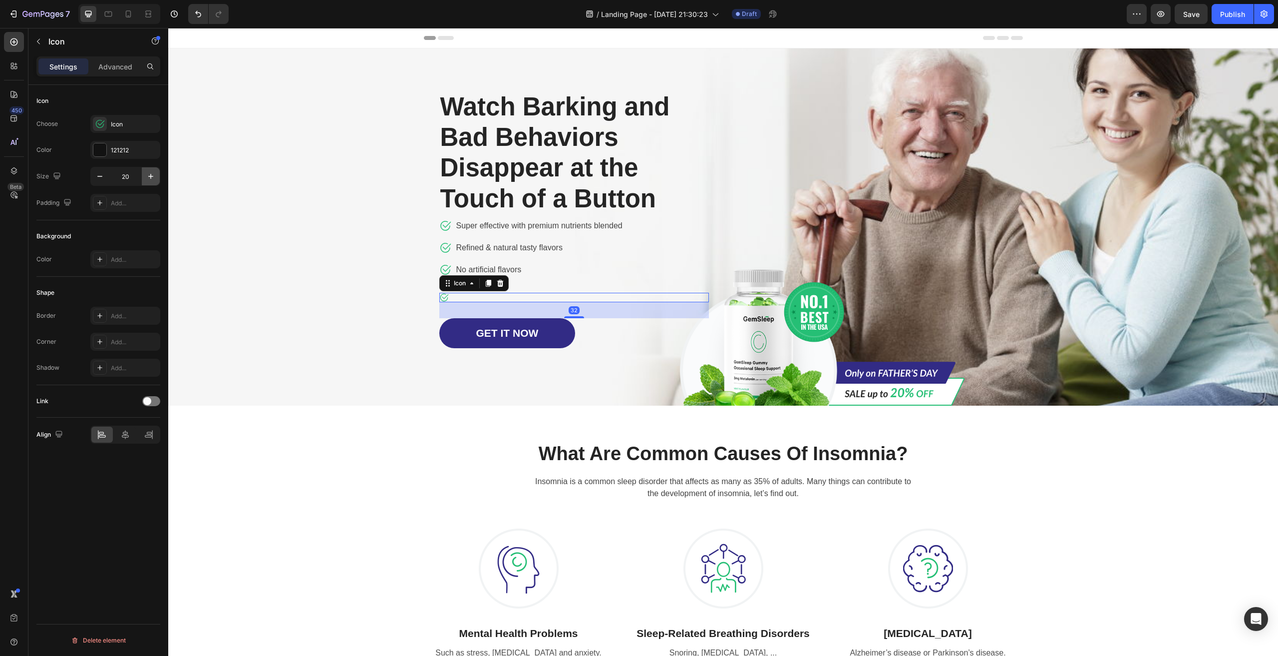
click at [152, 175] on icon "button" at bounding box center [151, 176] width 10 height 10
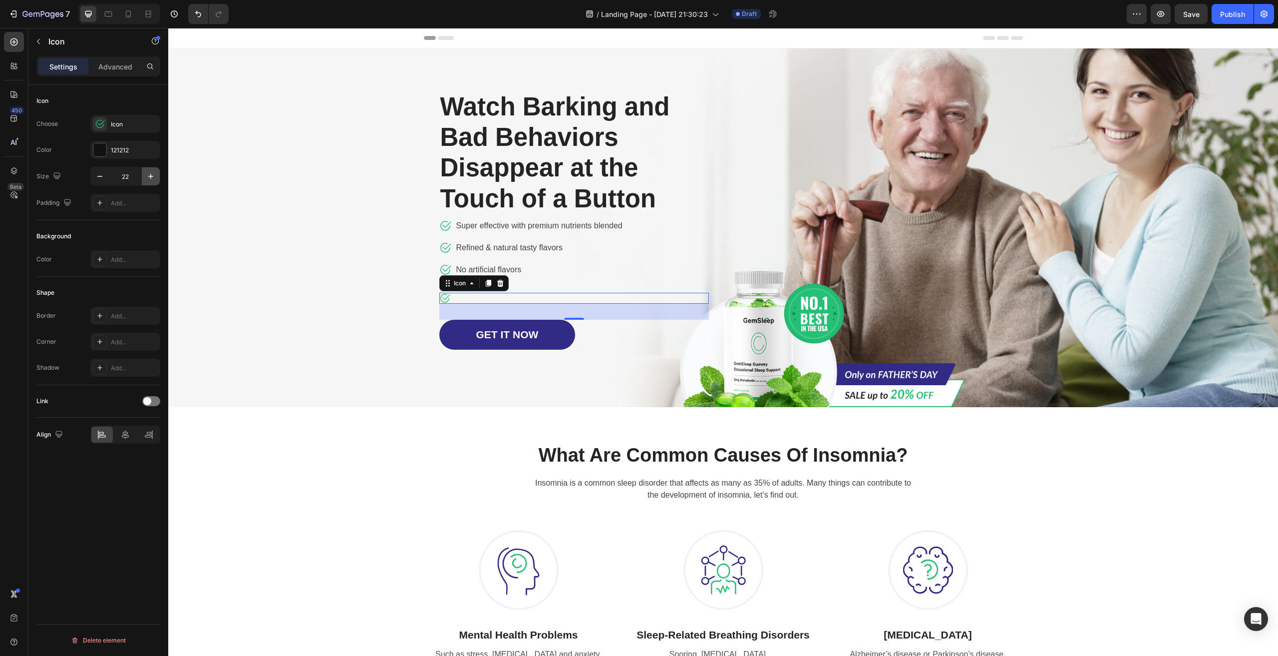
click at [152, 175] on icon "button" at bounding box center [151, 176] width 10 height 10
type input "24"
click at [306, 214] on div "Overlay" at bounding box center [723, 228] width 1110 height 360
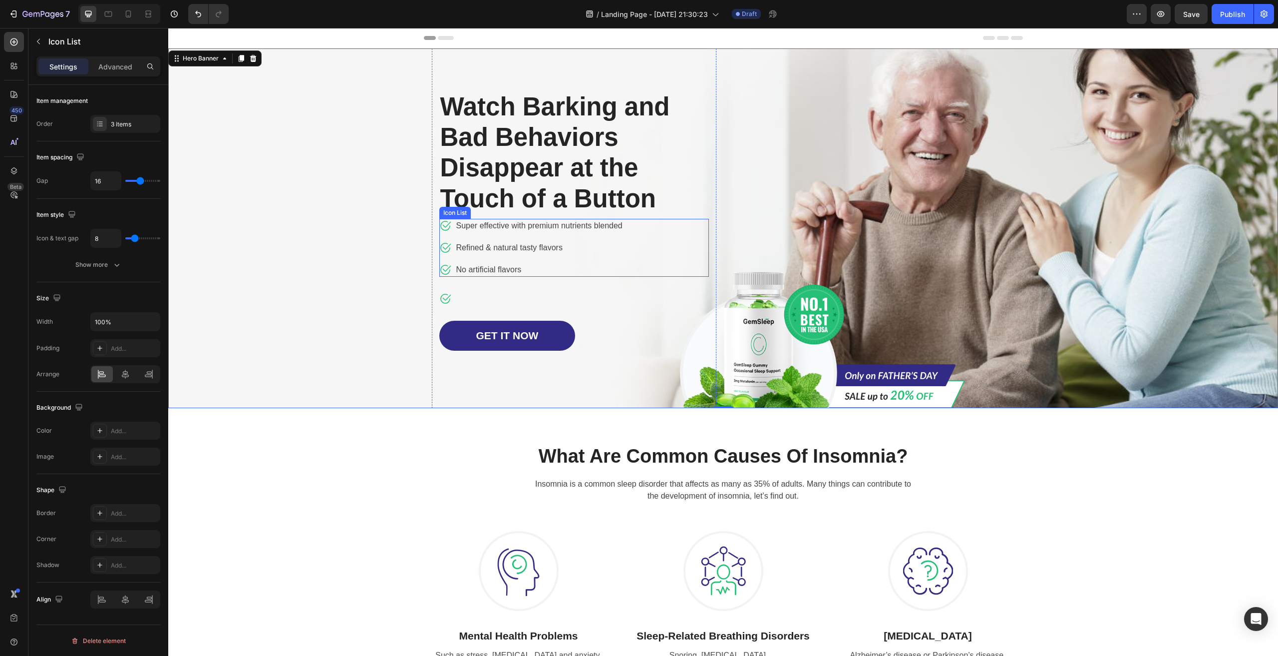
click at [645, 234] on div "Icon Super effective with premium nutrients blended Text block Icon Refined & n…" at bounding box center [574, 248] width 270 height 58
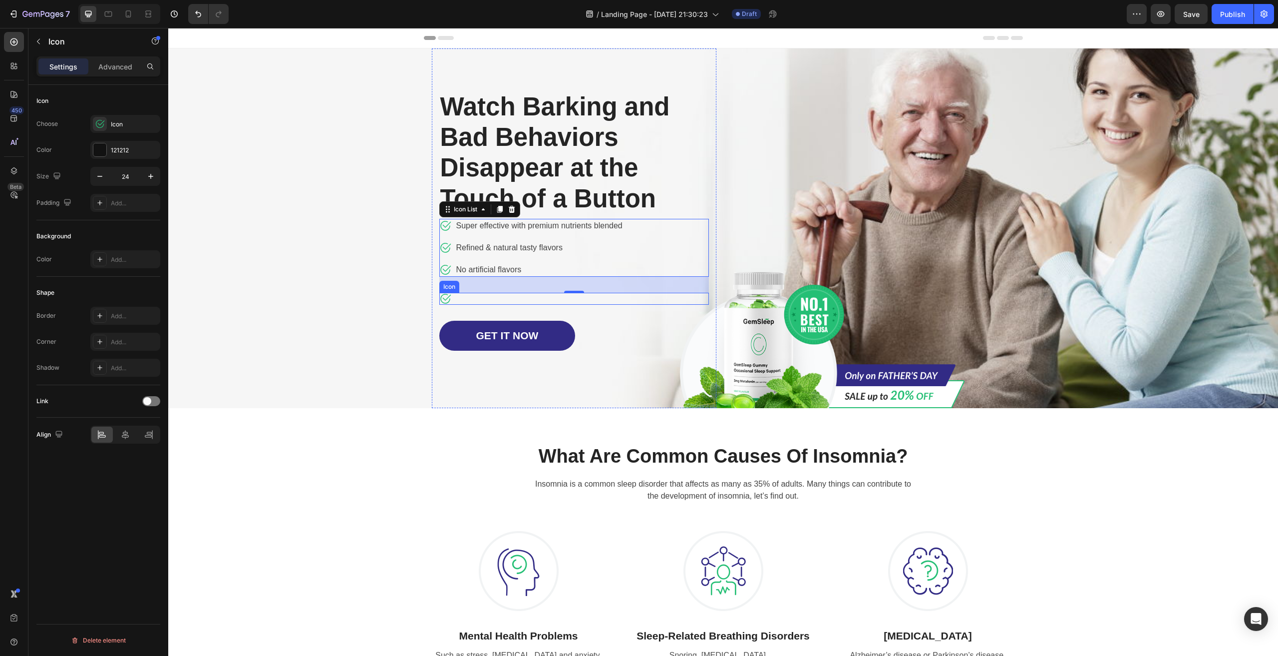
click at [560, 303] on div "Icon" at bounding box center [574, 299] width 270 height 12
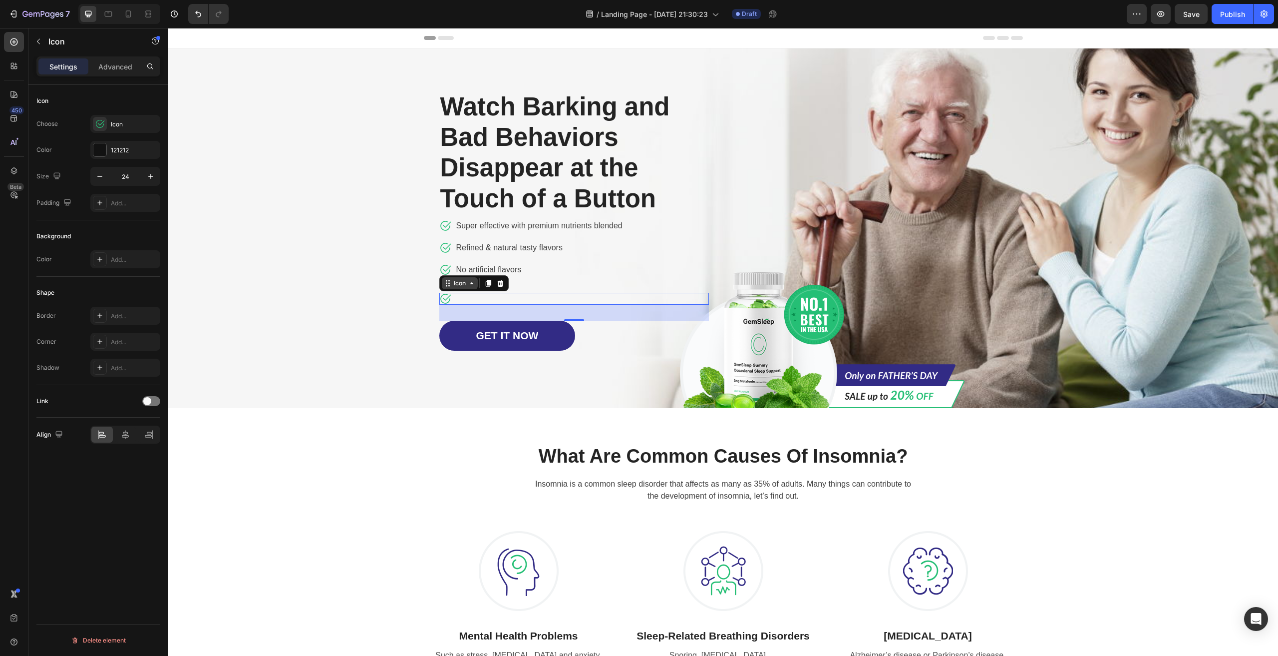
click at [447, 288] on div "Icon" at bounding box center [460, 283] width 36 height 12
click at [360, 300] on div "Overlay" at bounding box center [723, 228] width 1110 height 360
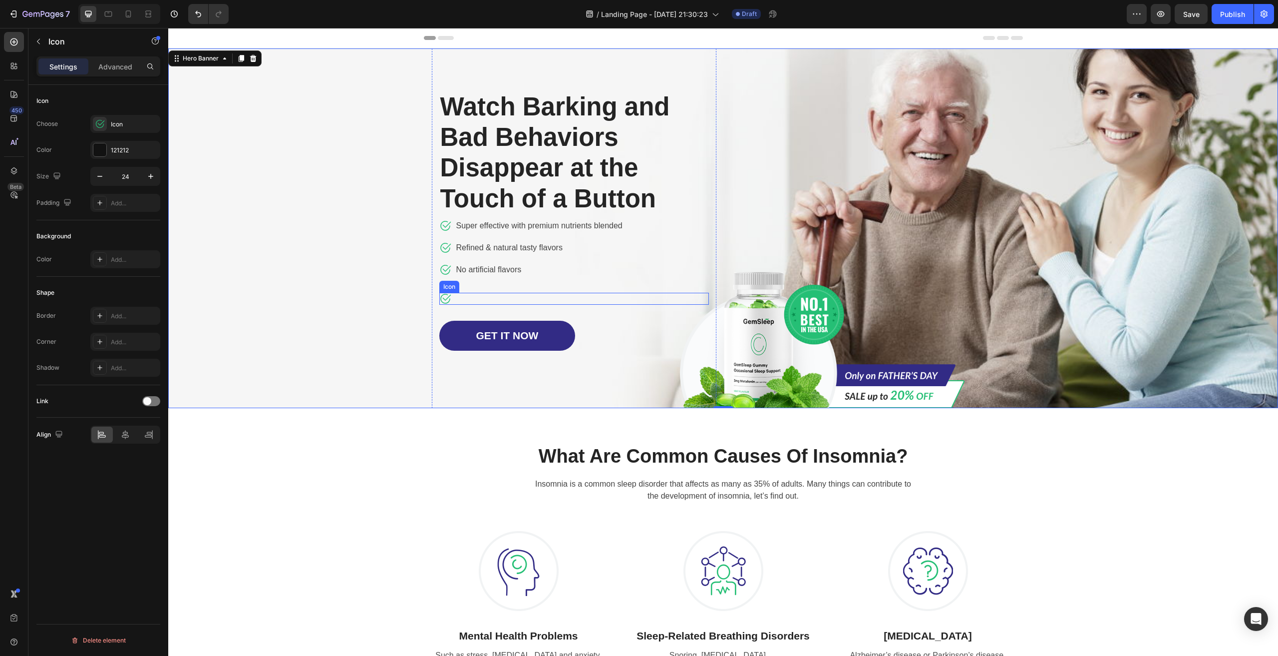
click at [459, 296] on div "Icon" at bounding box center [574, 299] width 270 height 12
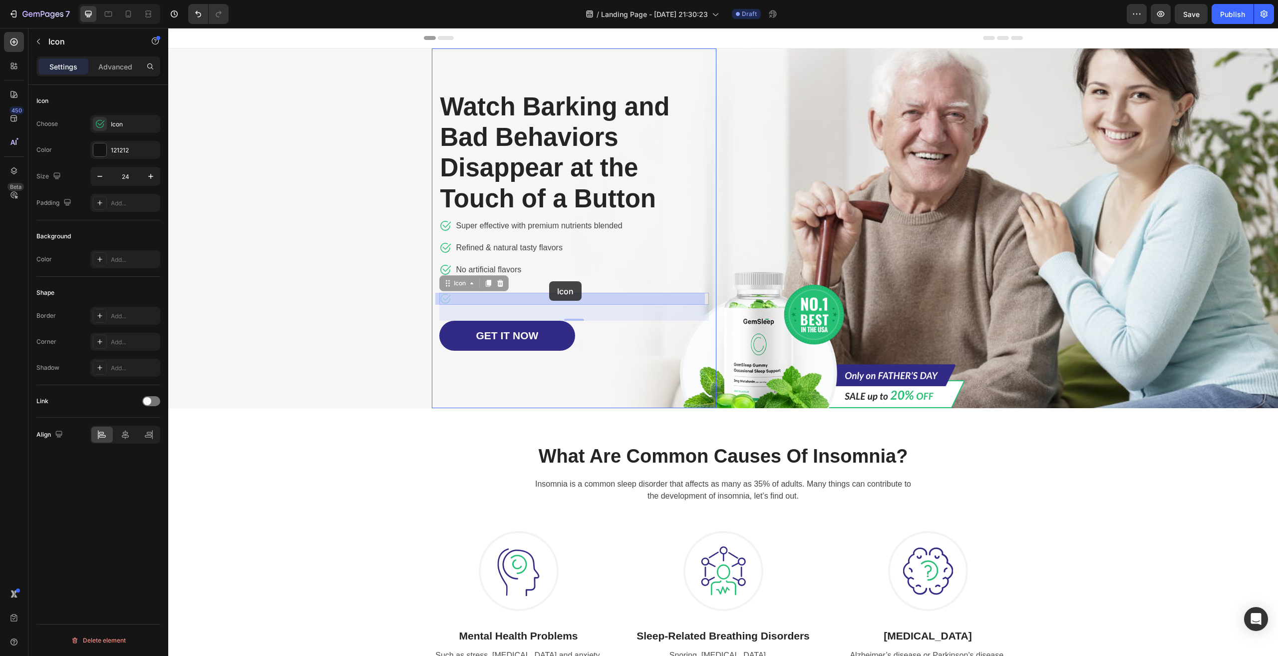
drag, startPoint x: 550, startPoint y: 298, endPoint x: 549, endPoint y: 281, distance: 17.0
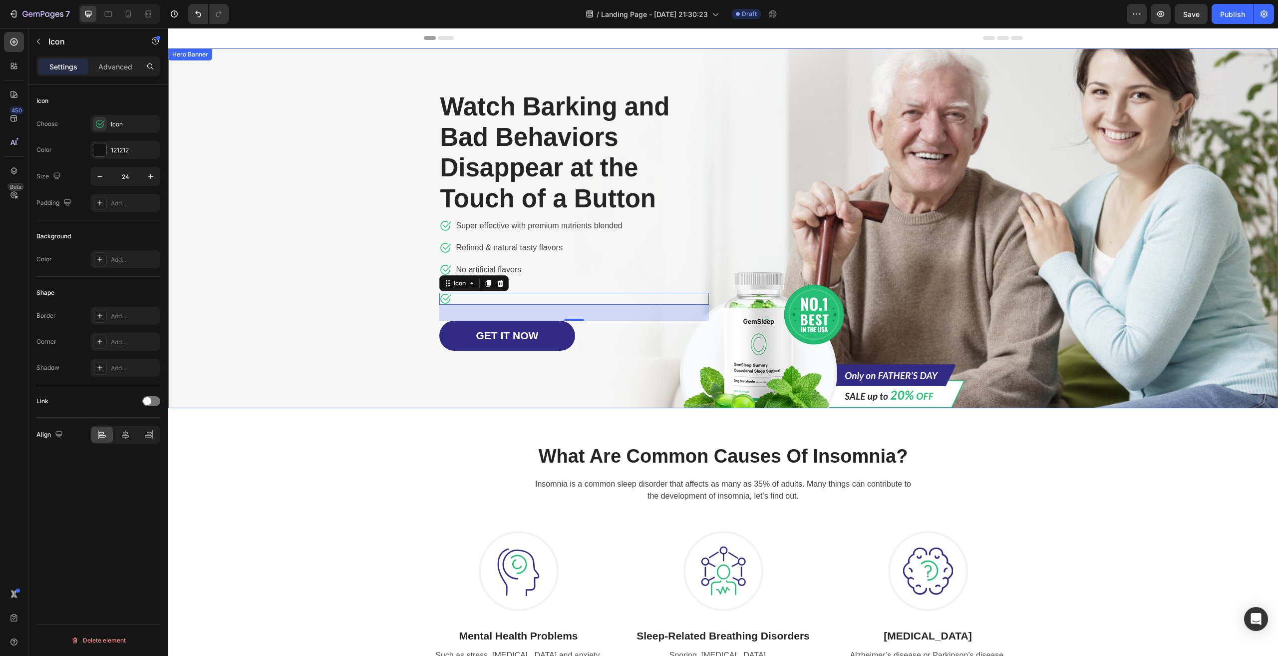
click at [304, 352] on div "Overlay" at bounding box center [723, 228] width 1110 height 360
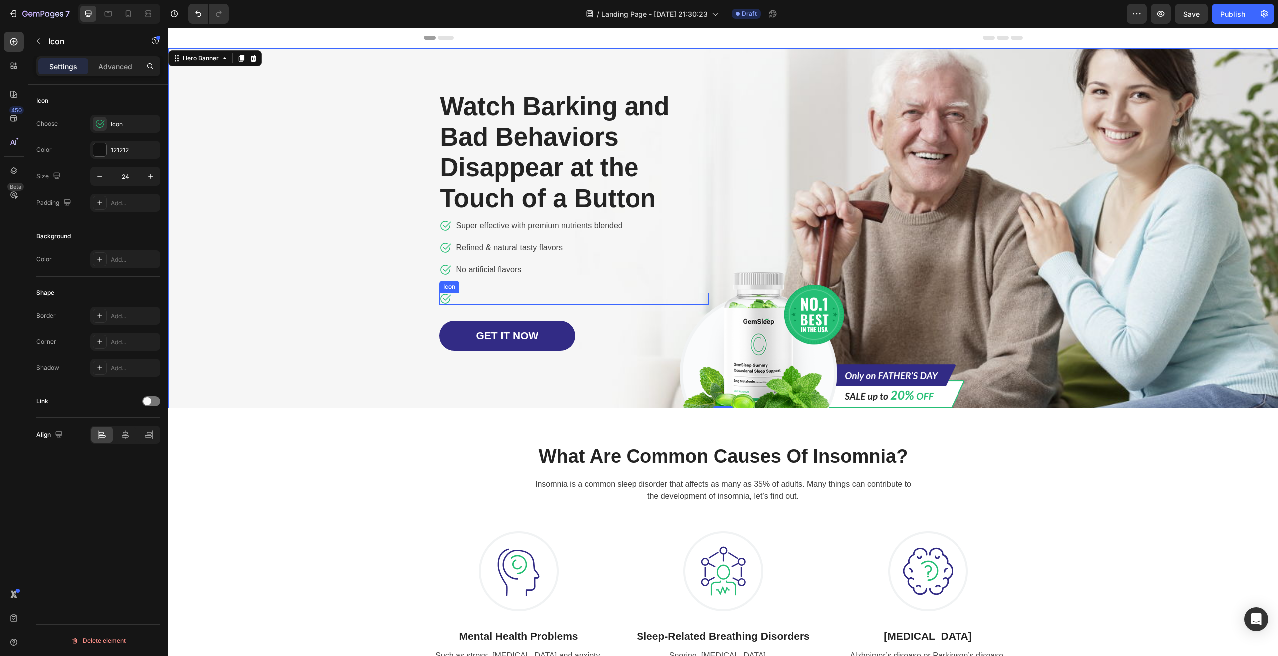
click at [489, 298] on div "Icon" at bounding box center [574, 299] width 270 height 12
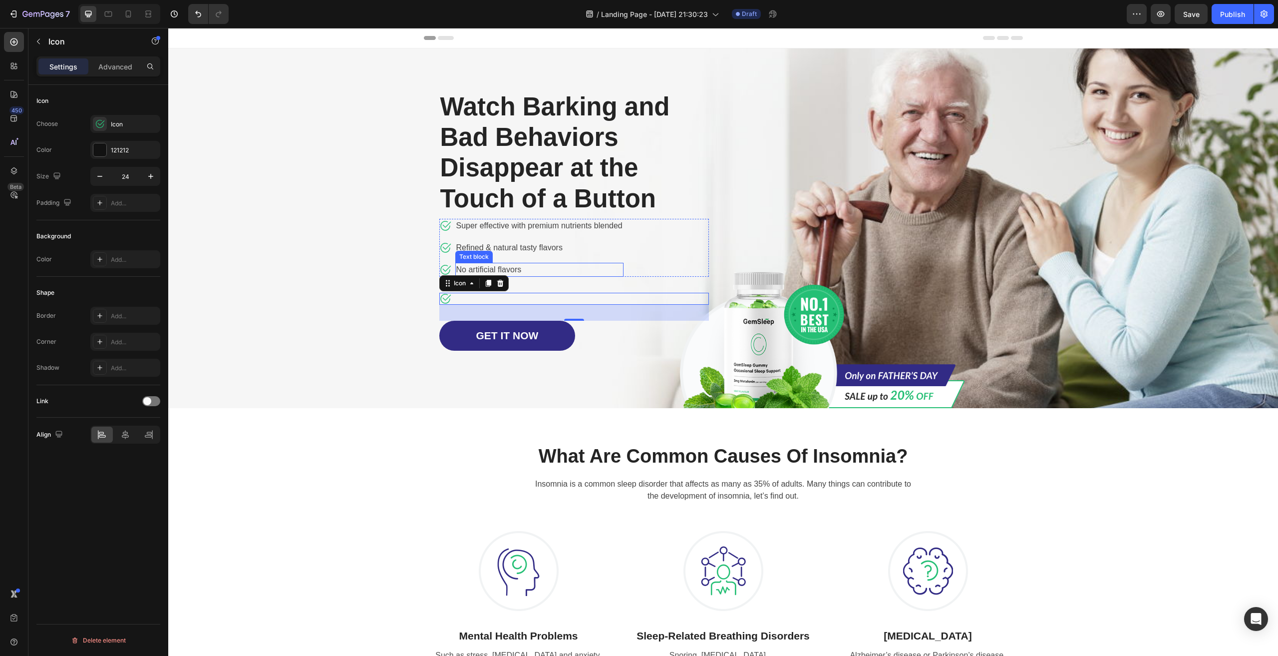
drag, startPoint x: 546, startPoint y: 308, endPoint x: 544, endPoint y: 276, distance: 32.0
click at [544, 276] on div "Watch Barking and Bad Behaviors Disappear at the Touch of a Button Heading Icon…" at bounding box center [574, 220] width 270 height 260
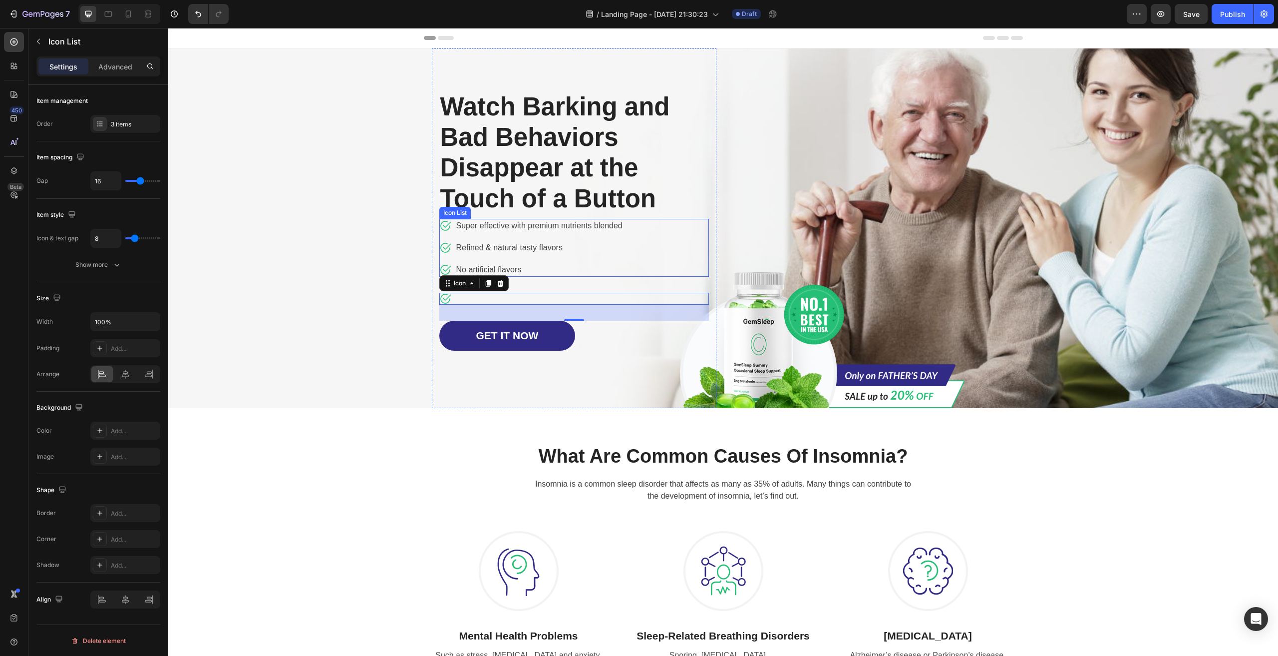
click at [663, 247] on div "Icon Super effective with premium nutrients blended Text block Icon Refined & n…" at bounding box center [574, 248] width 270 height 58
click at [465, 298] on div "Icon 32" at bounding box center [574, 299] width 270 height 12
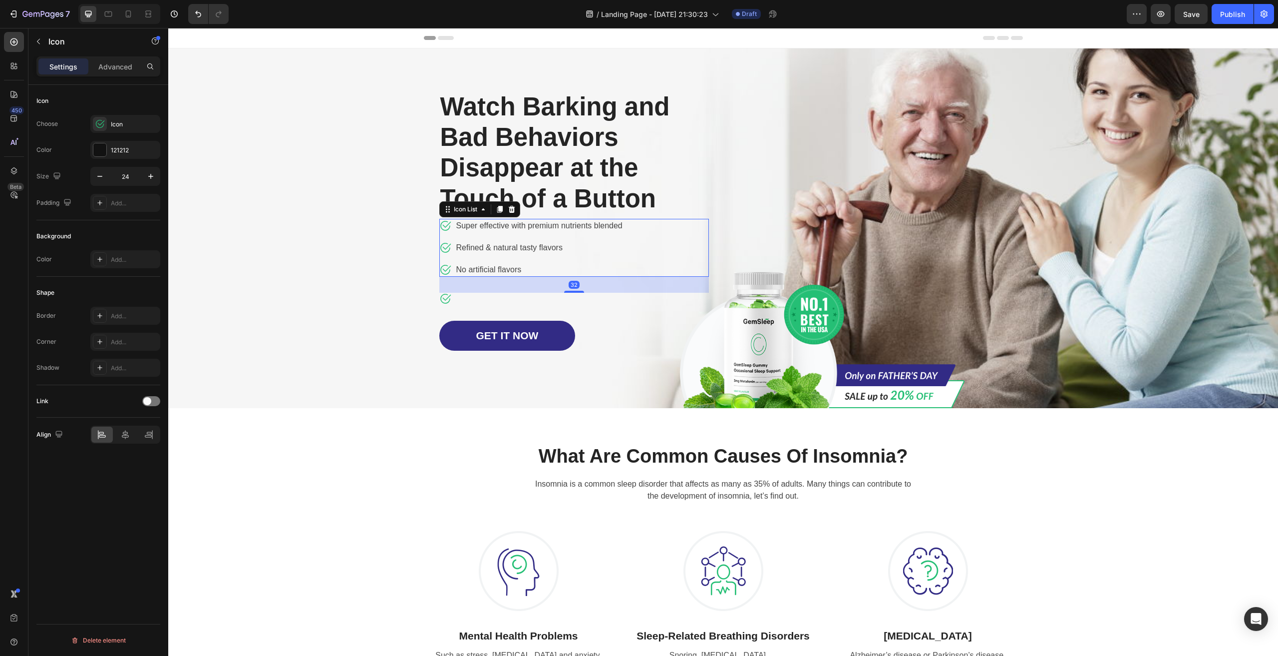
click at [600, 258] on ul "Icon Super effective with premium nutrients blended Text block Icon Refined & n…" at bounding box center [531, 248] width 184 height 58
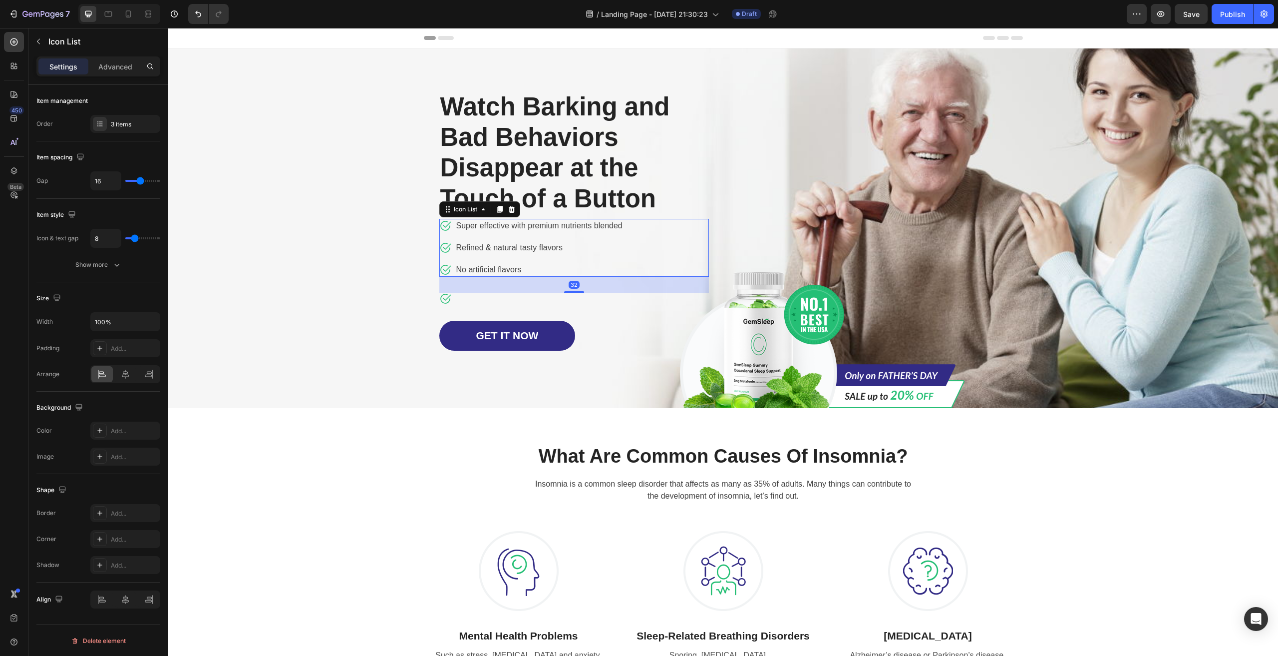
click at [440, 445] on p "What Are Common Causes Of Insomnia?" at bounding box center [723, 456] width 597 height 23
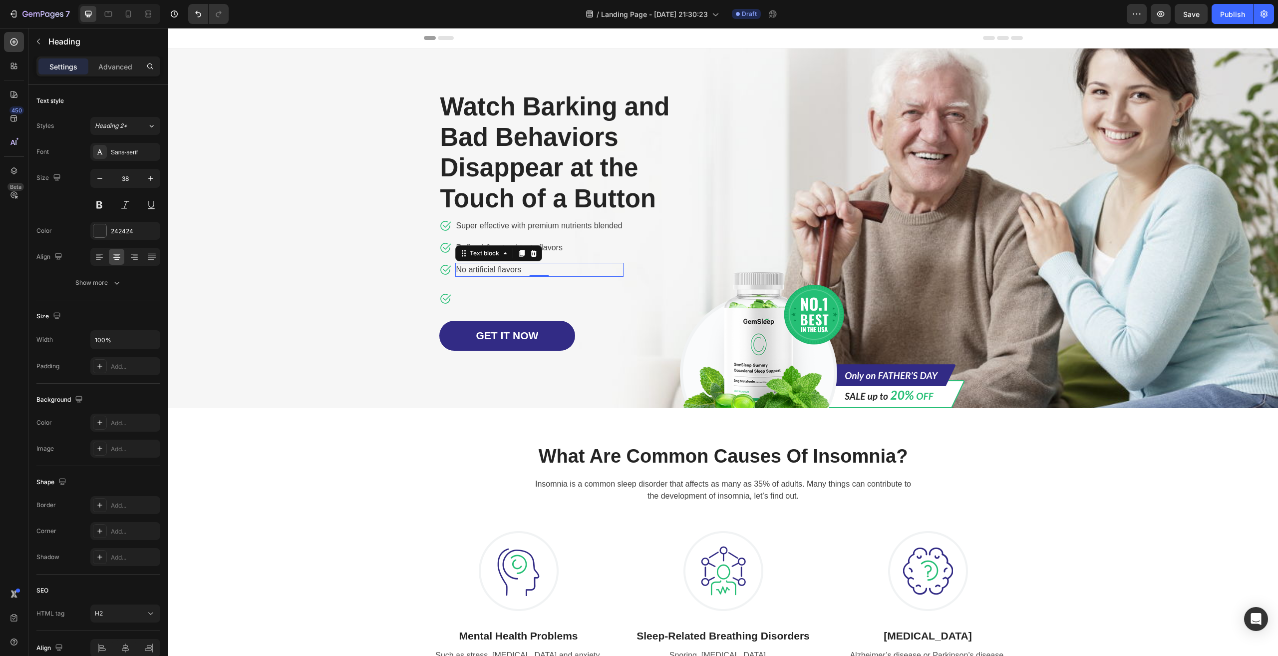
click at [516, 269] on p "No artificial flavors" at bounding box center [539, 270] width 166 height 12
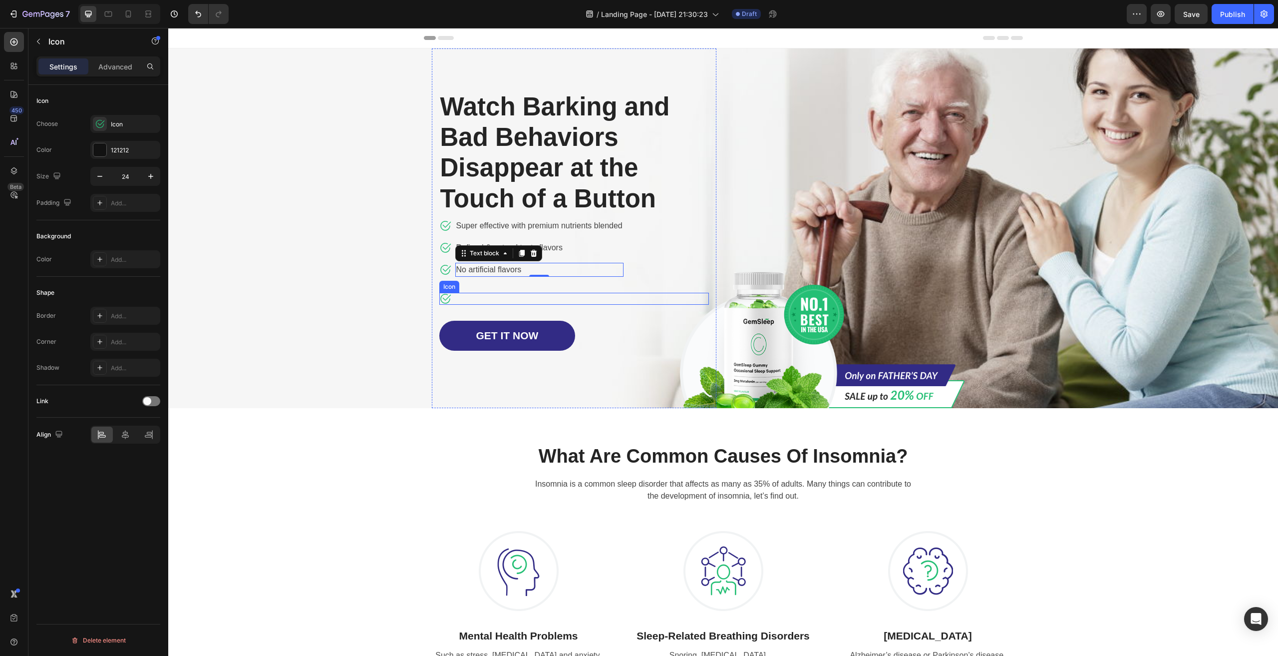
click at [473, 298] on div "Icon" at bounding box center [574, 299] width 270 height 12
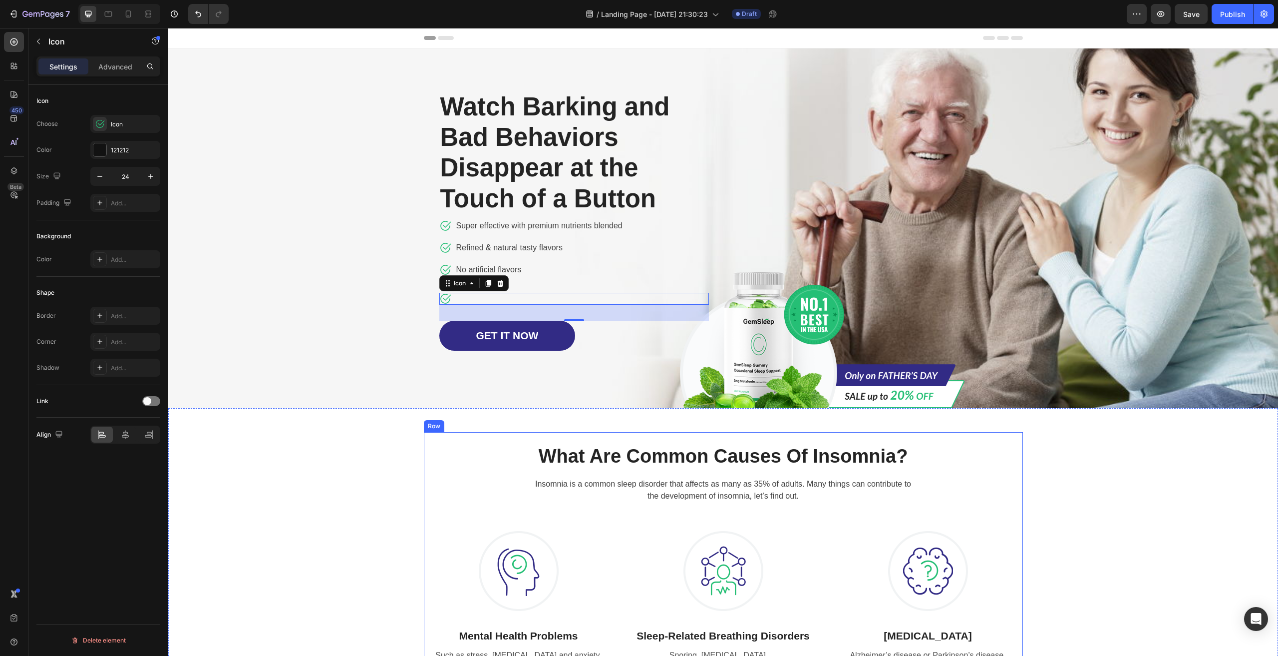
click at [452, 418] on div "What Are Common Causes Of Insomnia? Heading Insomnia is a common sleep disorder…" at bounding box center [723, 553] width 1110 height 290
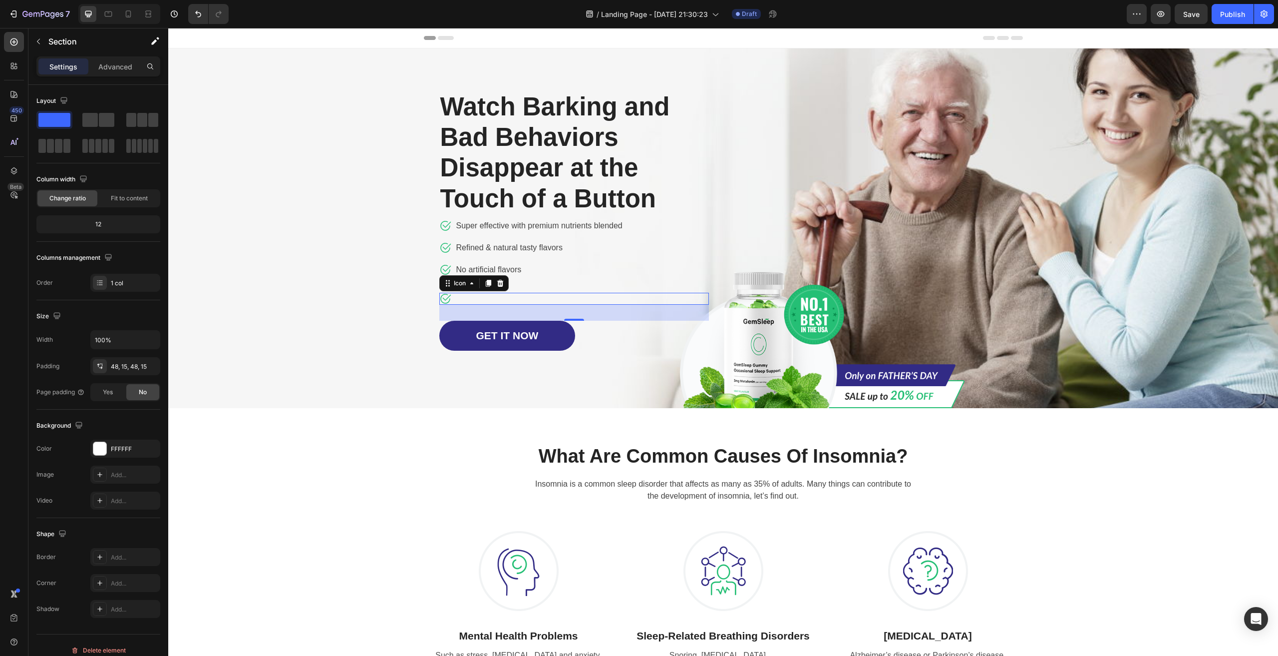
click at [525, 302] on div "Icon 0" at bounding box center [574, 299] width 270 height 12
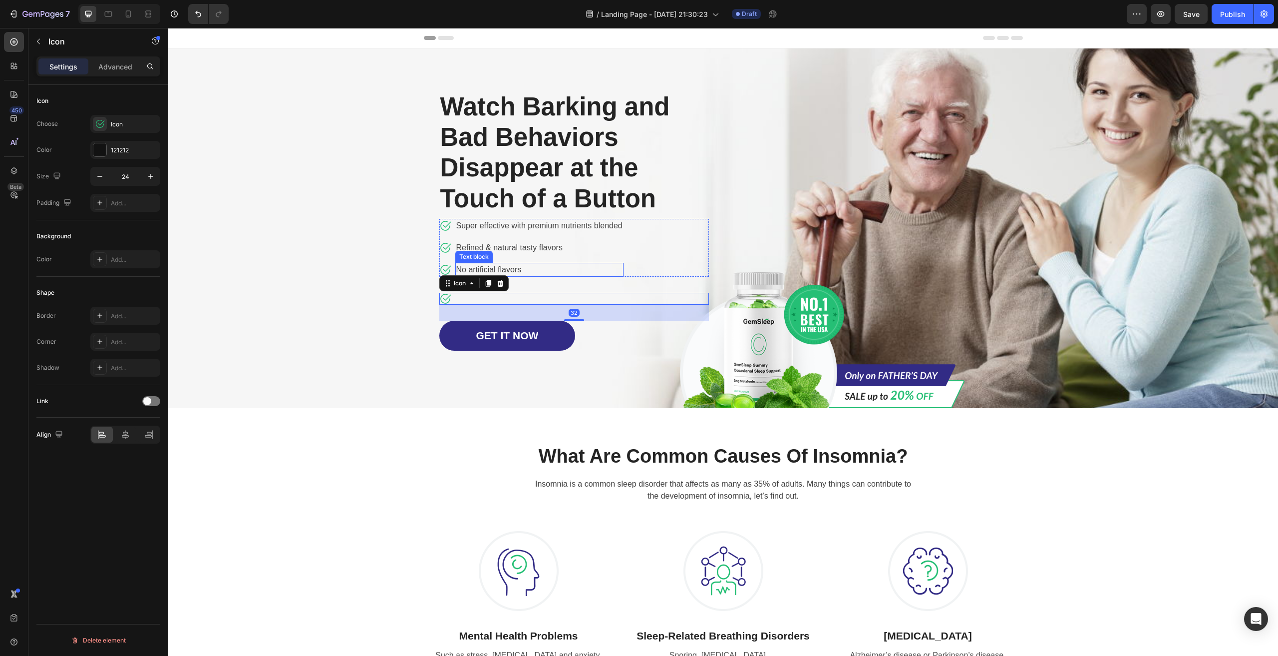
click at [521, 270] on p "No artificial flavors" at bounding box center [539, 270] width 166 height 12
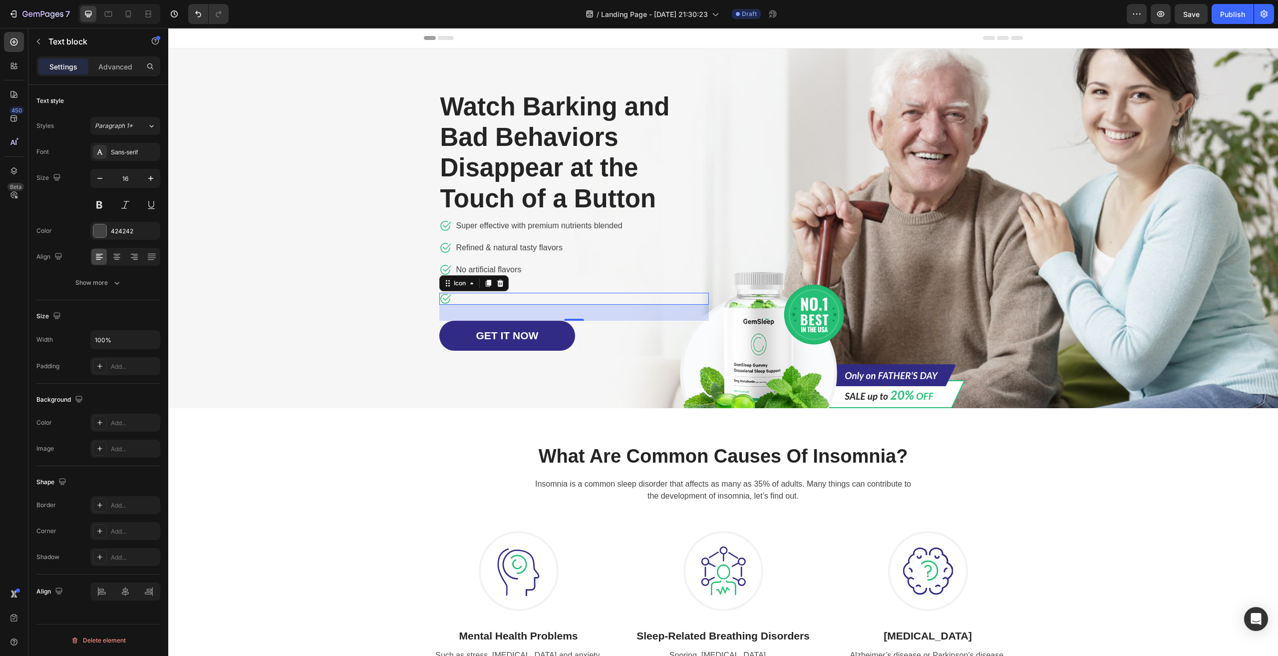
click at [527, 298] on div "Icon 0" at bounding box center [574, 299] width 270 height 12
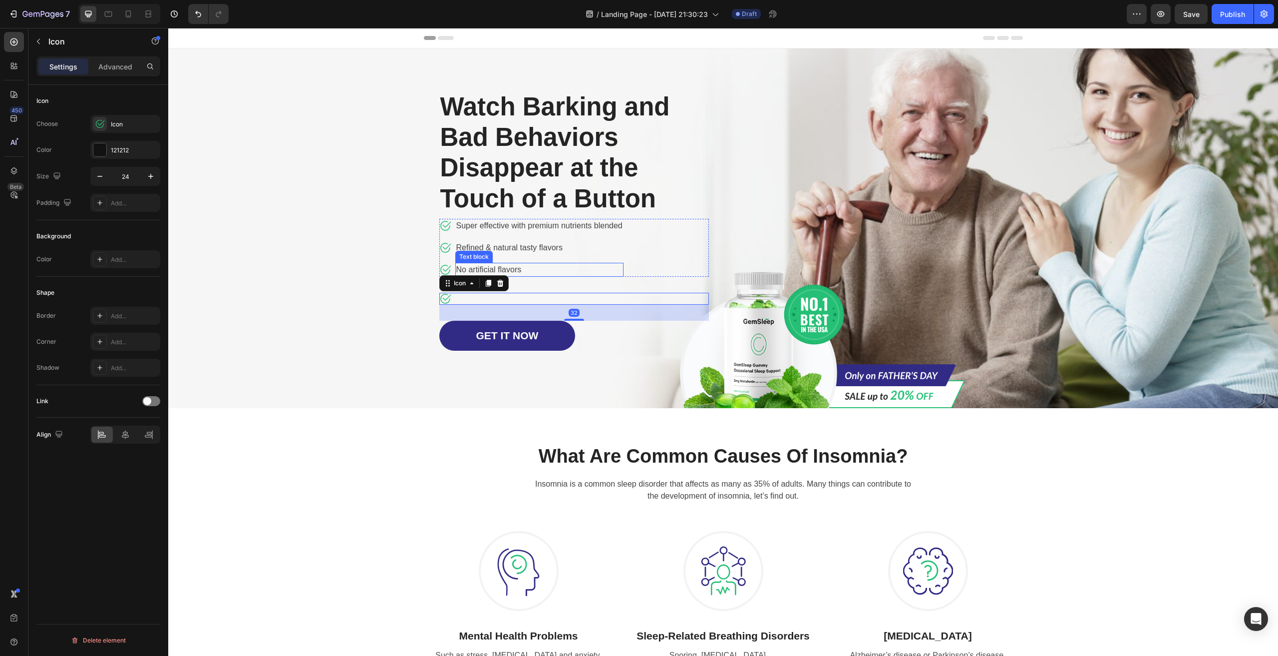
click at [522, 271] on p "No artificial flavors" at bounding box center [539, 270] width 166 height 12
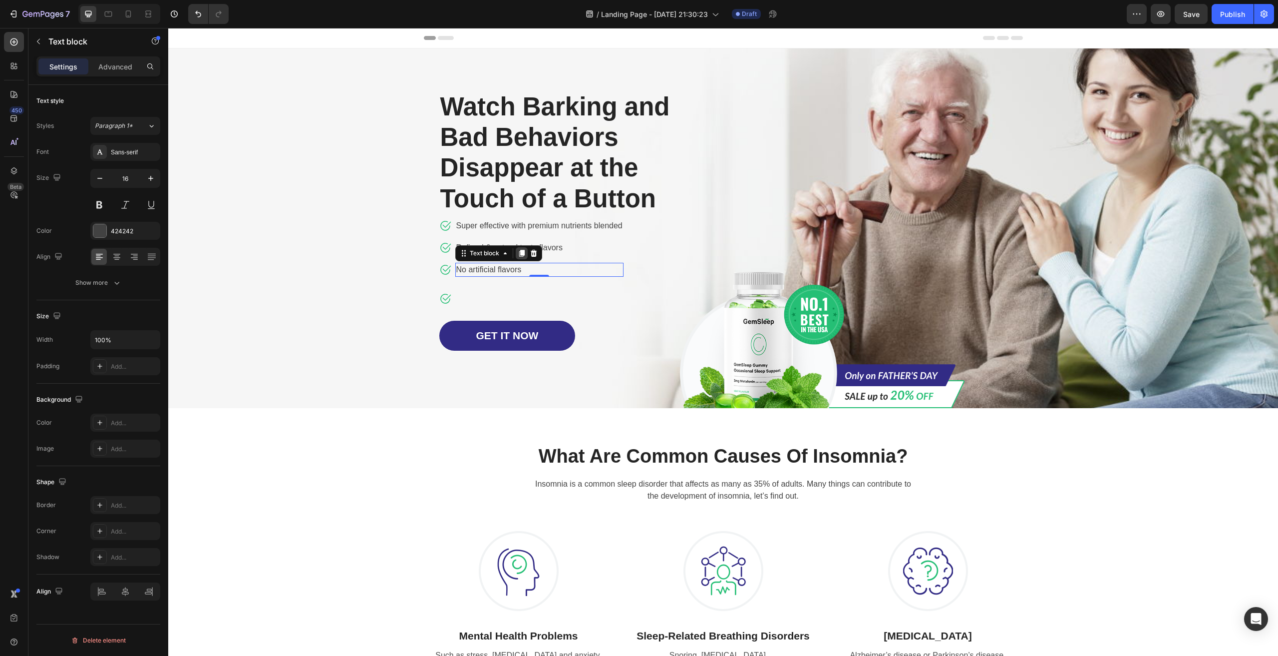
click at [519, 251] on icon at bounding box center [521, 253] width 5 height 7
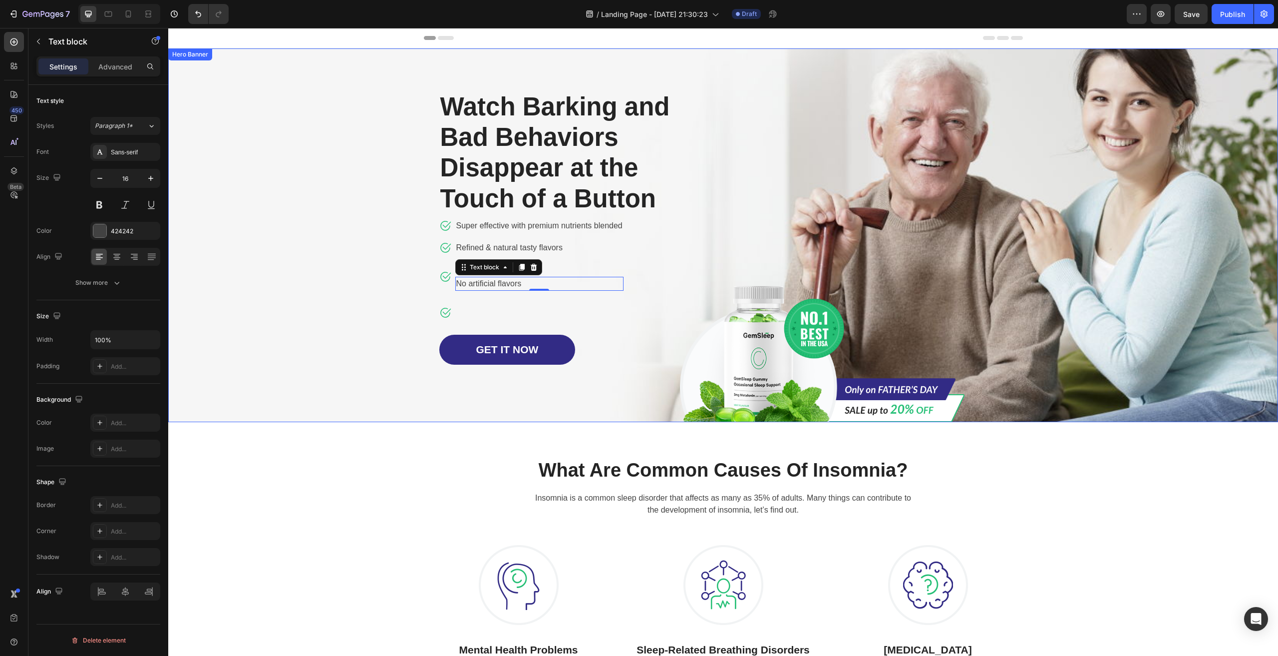
click at [361, 303] on div "Overlay" at bounding box center [723, 234] width 1110 height 373
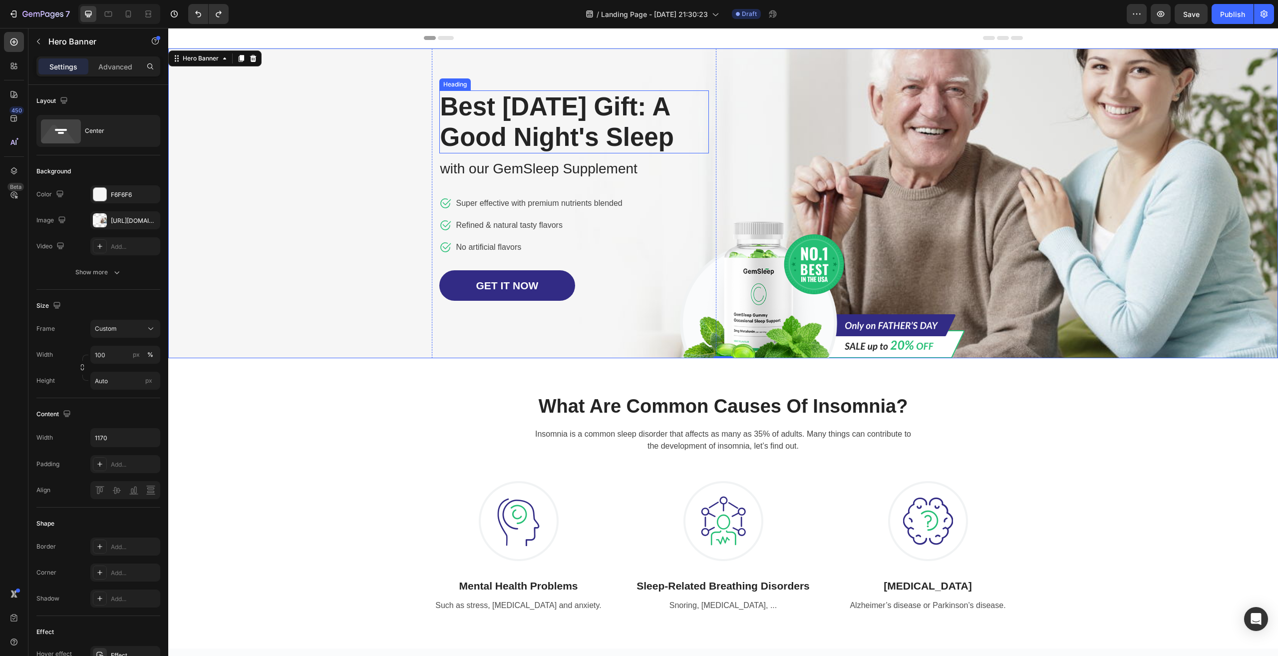
scroll to position [0, 0]
click at [590, 247] on ul "Icon Super effective with premium nutrients blended Text block Icon Refined & n…" at bounding box center [531, 225] width 184 height 58
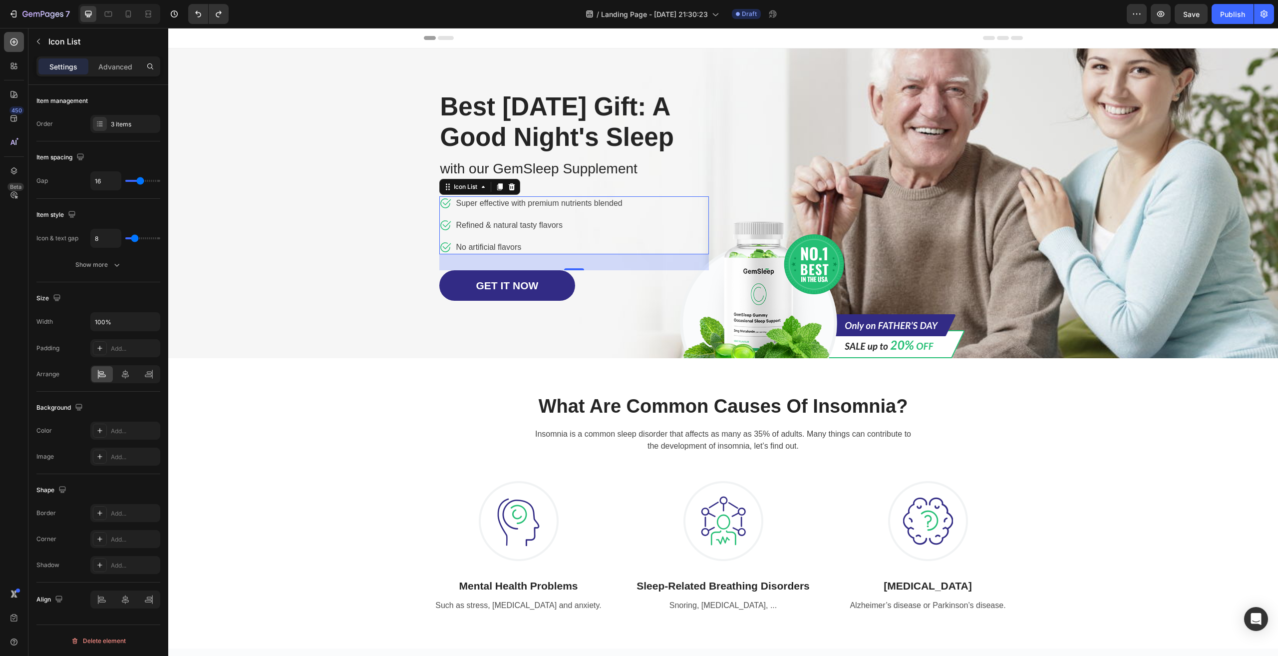
click at [8, 39] on div at bounding box center [14, 42] width 20 height 20
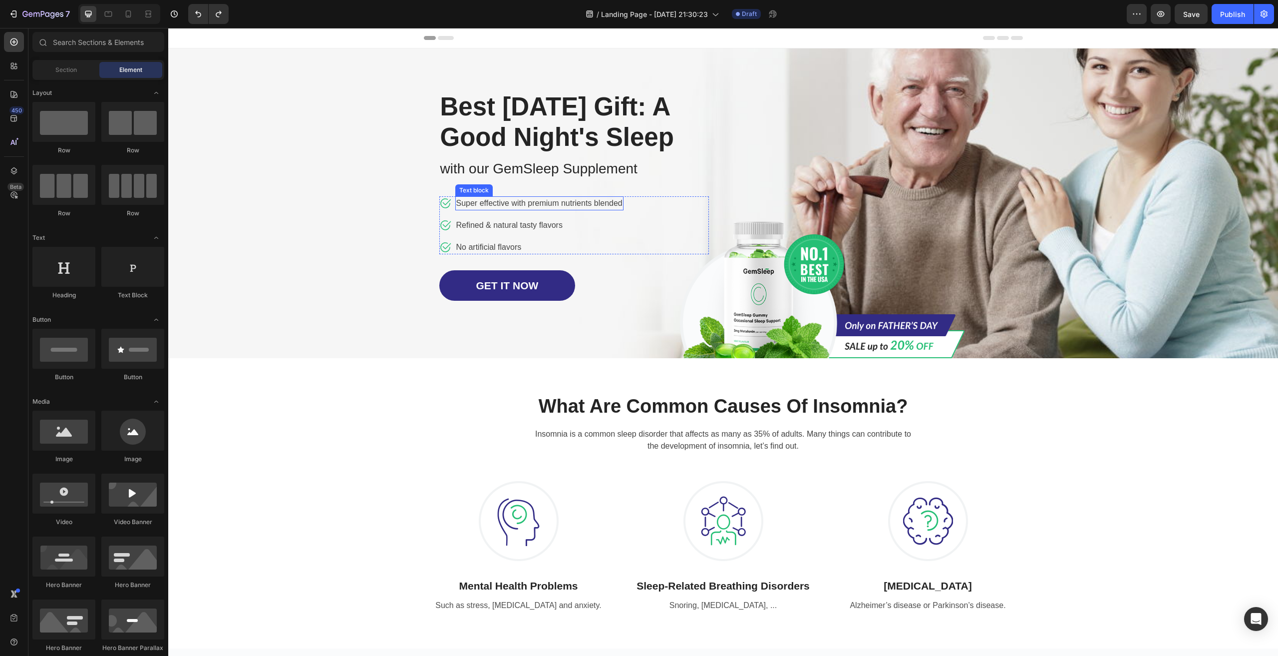
click at [554, 209] on p "Super effective with premium nutrients blended" at bounding box center [539, 203] width 166 height 12
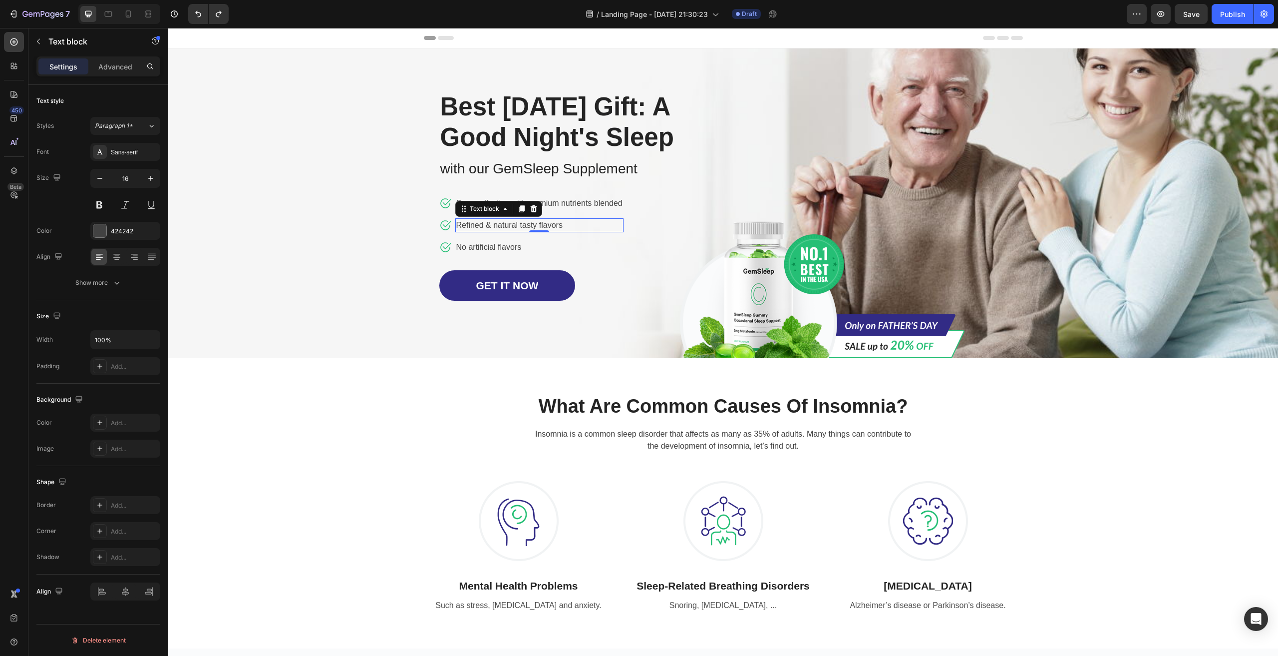
click at [538, 231] on p "Refined & natural tasty flavors" at bounding box center [539, 225] width 166 height 12
click at [549, 253] on p "No artificial flavors" at bounding box center [539, 247] width 166 height 12
click at [518, 235] on icon at bounding box center [522, 231] width 8 height 8
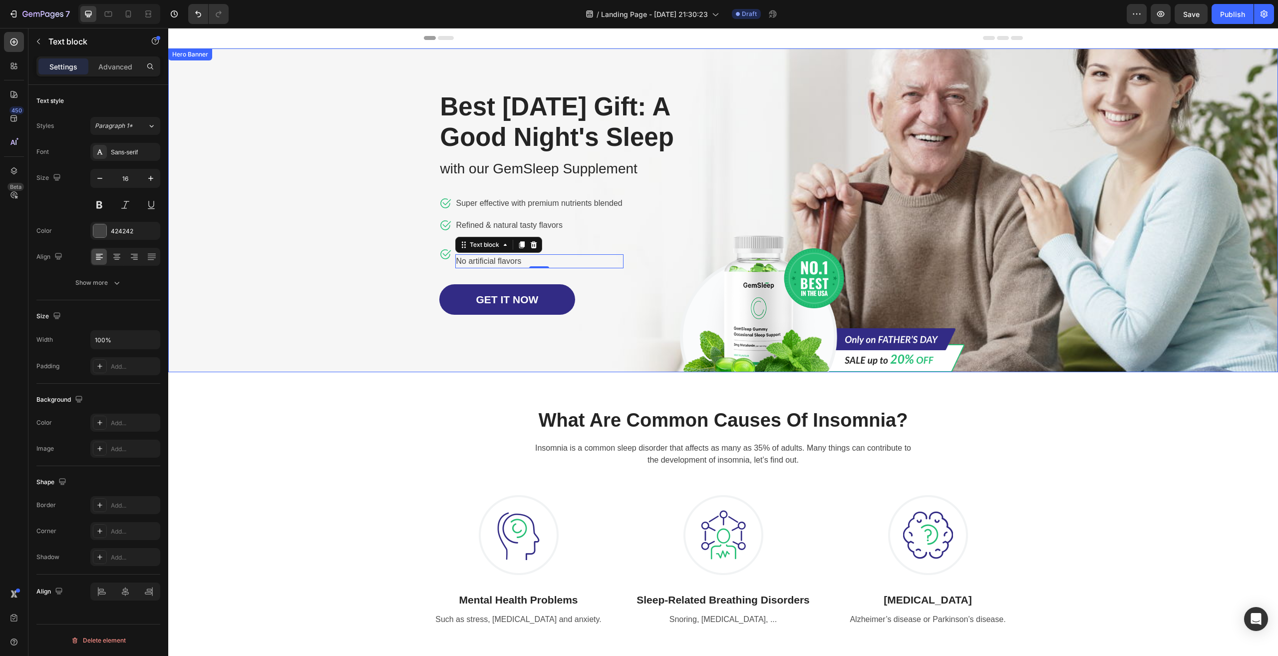
click at [310, 339] on div "Overlay" at bounding box center [723, 210] width 1110 height 324
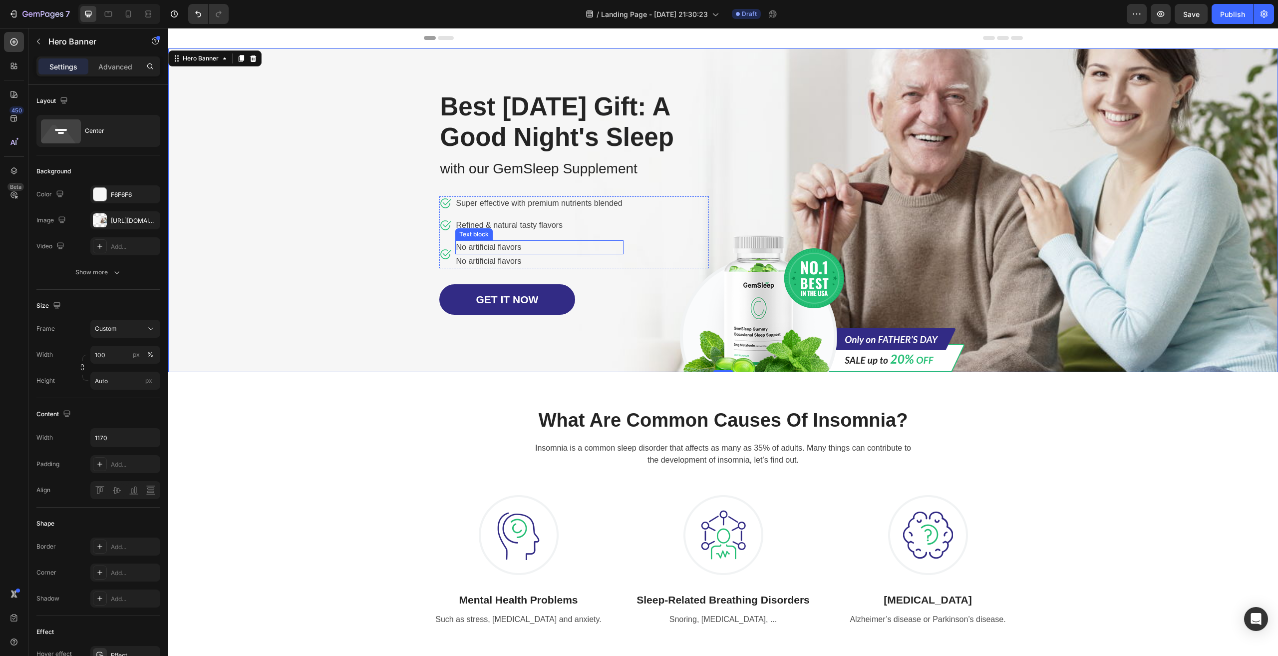
click at [521, 253] on p "No artificial flavors" at bounding box center [539, 247] width 166 height 12
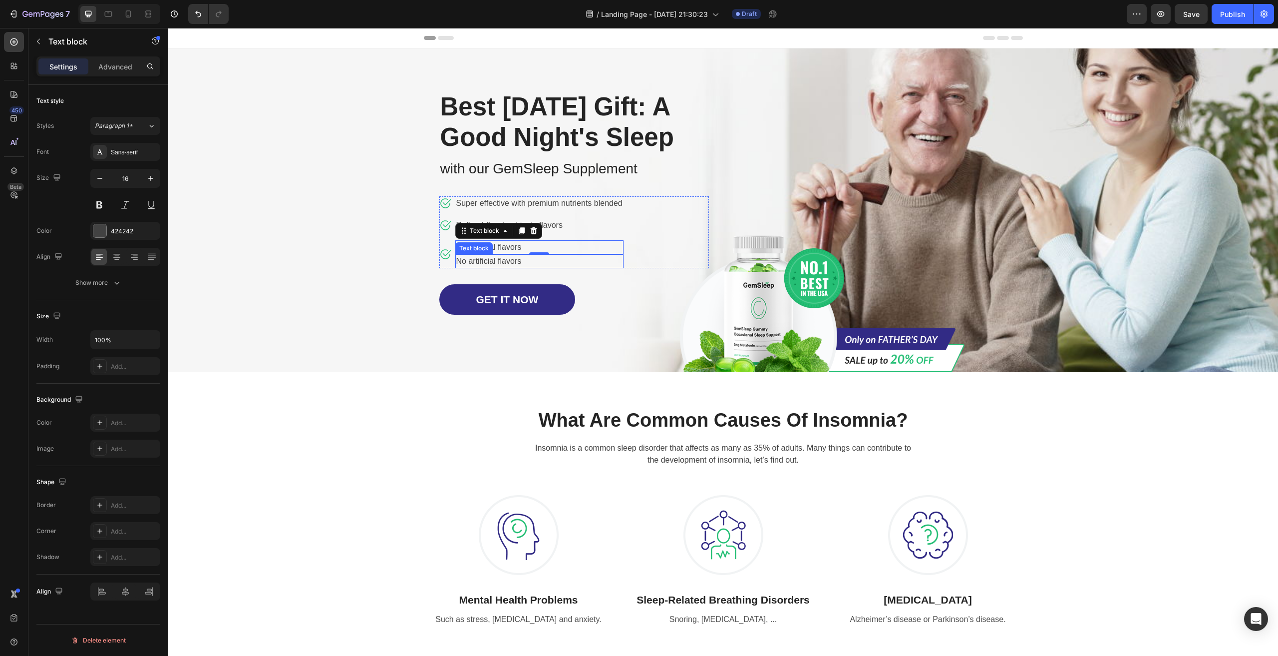
click at [505, 267] on p "No artificial flavors" at bounding box center [539, 261] width 166 height 12
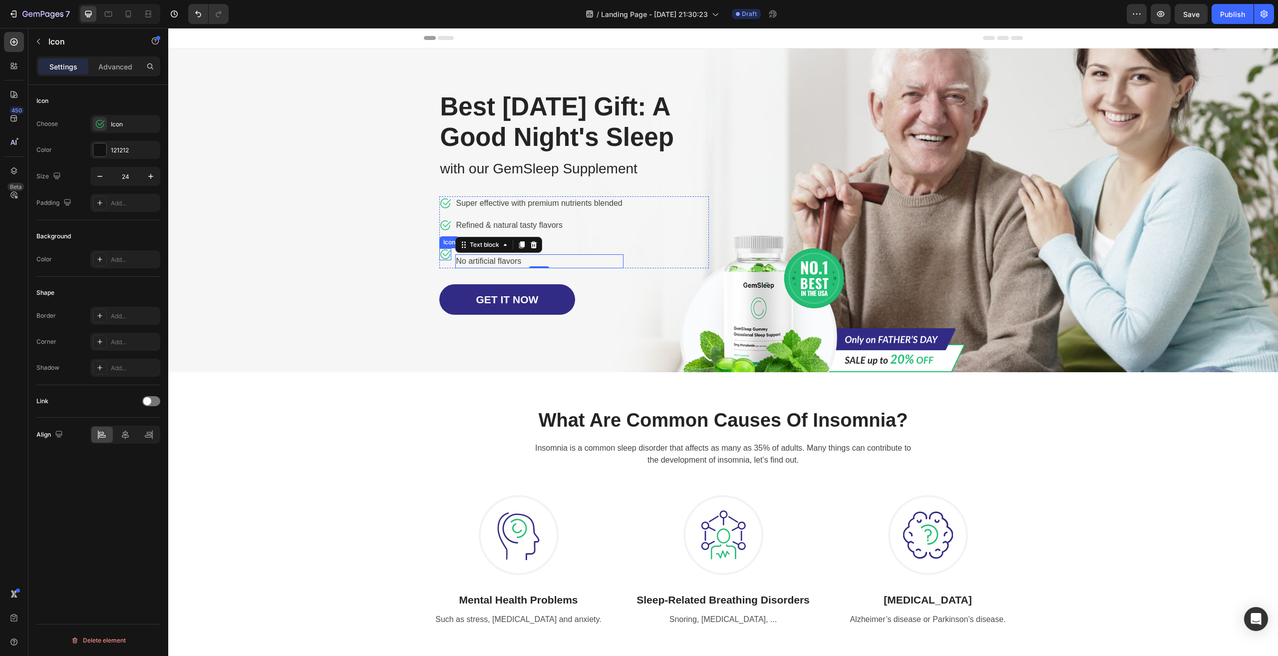
click at [439, 260] on icon at bounding box center [445, 254] width 12 height 12
click at [485, 243] on icon at bounding box center [487, 239] width 5 height 7
click at [305, 293] on div "Overlay" at bounding box center [723, 210] width 1110 height 324
click at [441, 266] on icon at bounding box center [445, 260] width 12 height 12
click at [478, 267] on p "No artificial flavors" at bounding box center [539, 261] width 166 height 12
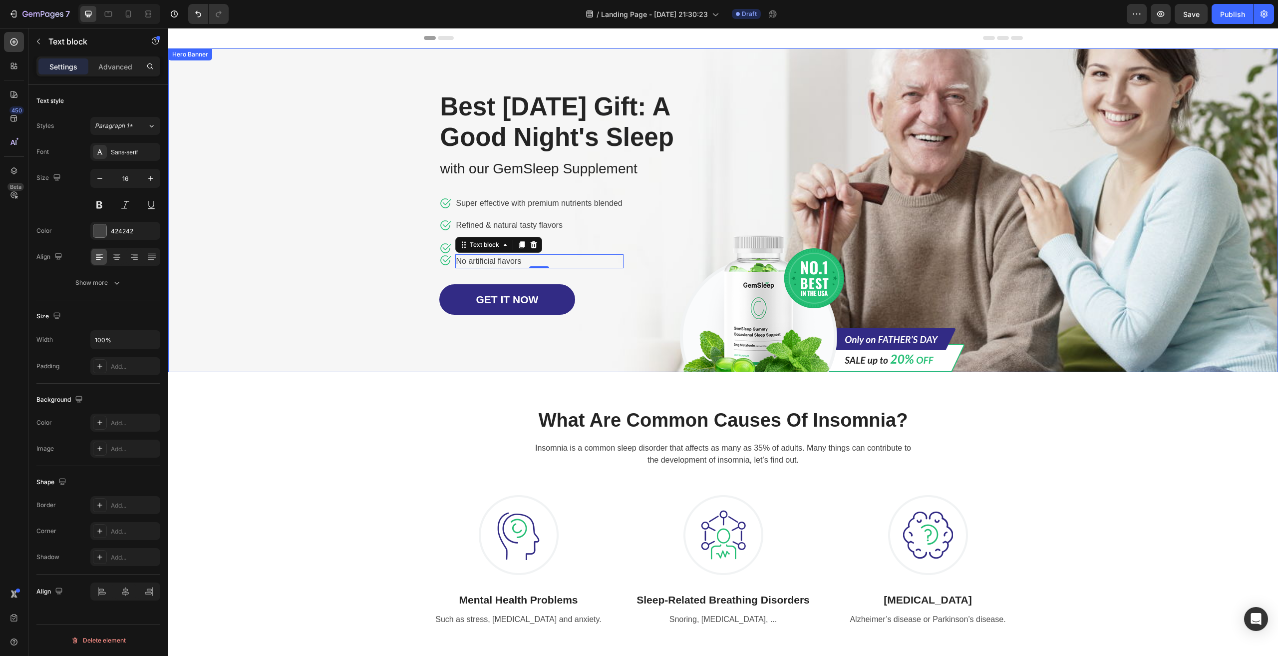
click at [326, 297] on div "Overlay" at bounding box center [723, 210] width 1110 height 324
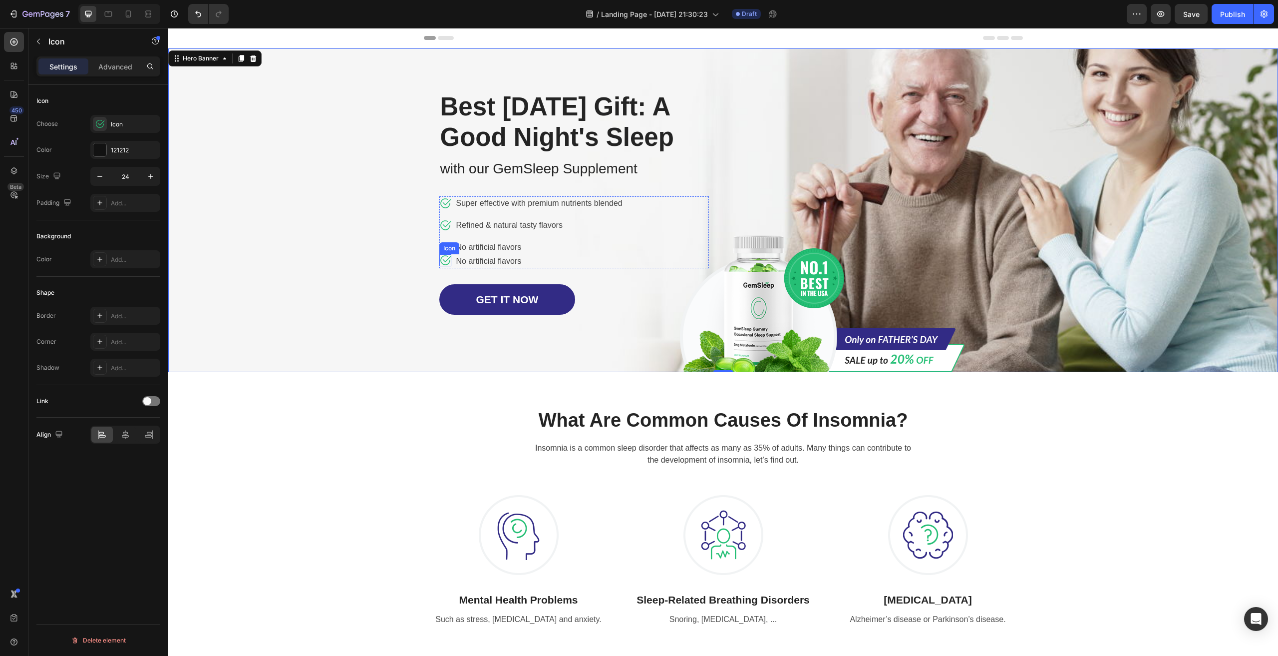
click at [443, 266] on icon at bounding box center [445, 260] width 12 height 12
click at [392, 282] on div "Overlay" at bounding box center [723, 210] width 1110 height 324
click at [439, 254] on icon at bounding box center [445, 248] width 12 height 12
click at [439, 266] on icon at bounding box center [445, 260] width 12 height 12
click at [330, 300] on div "Overlay" at bounding box center [723, 210] width 1110 height 324
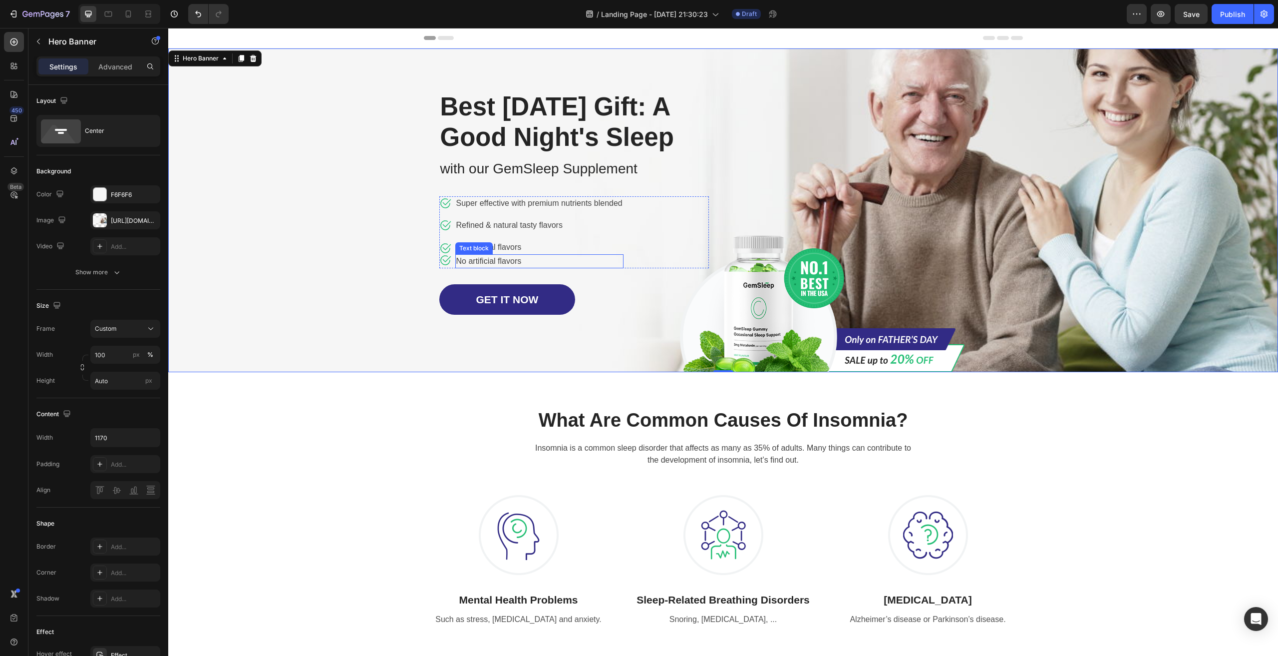
click at [493, 267] on p "No artificial flavors" at bounding box center [539, 261] width 166 height 12
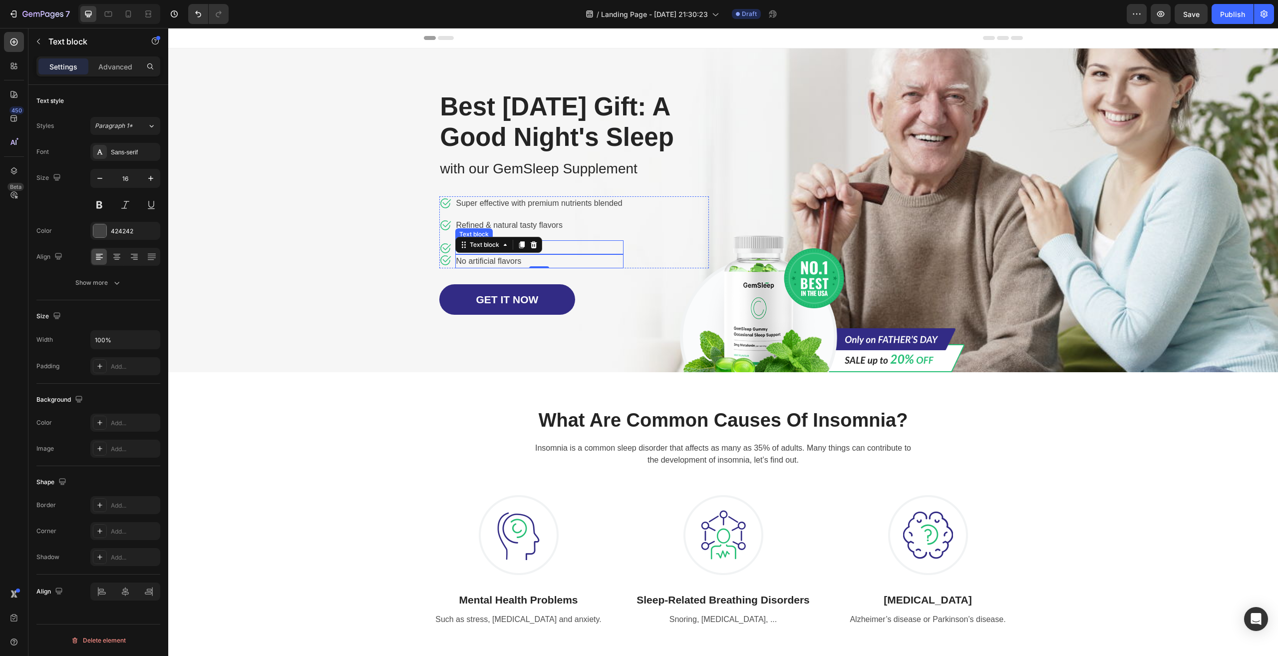
click at [574, 253] on p "No artificial flavors" at bounding box center [539, 247] width 166 height 12
click at [489, 267] on p "No artificial flavors" at bounding box center [539, 261] width 166 height 12
click at [553, 267] on p "No artificial flavors" at bounding box center [539, 261] width 166 height 12
click at [512, 253] on p "No artificial flavors" at bounding box center [539, 247] width 166 height 12
click at [497, 267] on p "No artificial flavors" at bounding box center [539, 261] width 166 height 12
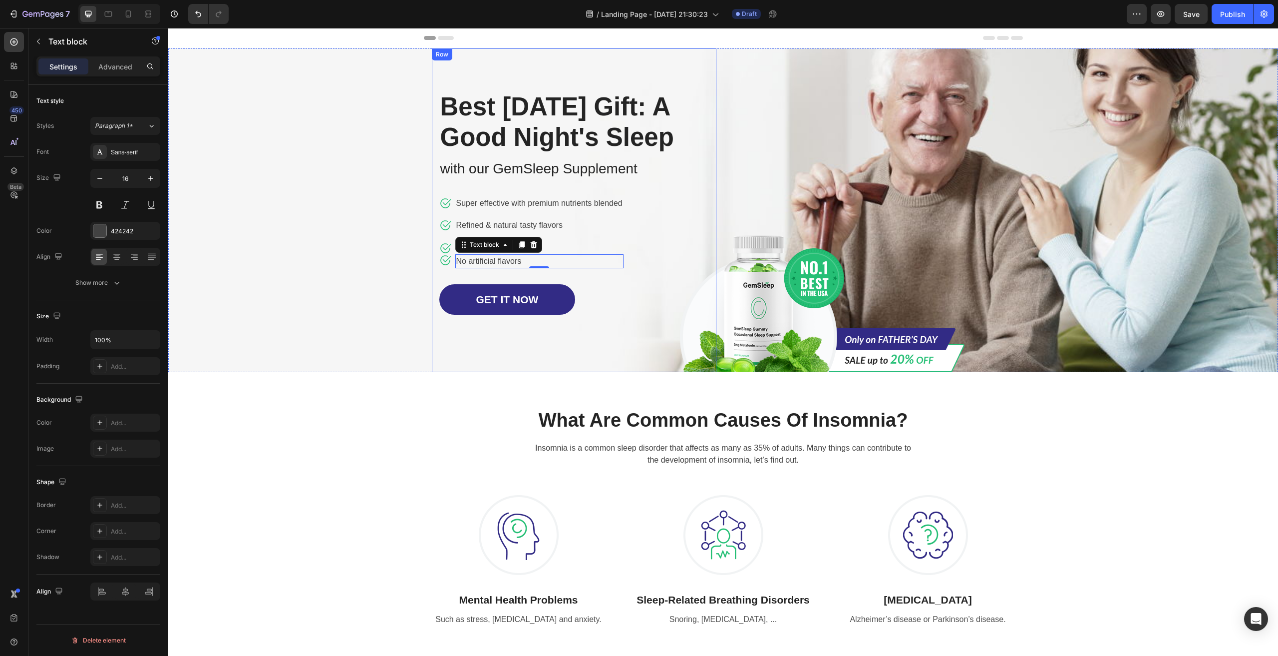
drag, startPoint x: 545, startPoint y: 299, endPoint x: 543, endPoint y: 313, distance: 13.6
click at [544, 313] on div "Best Father's Day Gift: A Good Night's Sleep Heading with our GemSleep Suppleme…" at bounding box center [574, 202] width 270 height 224
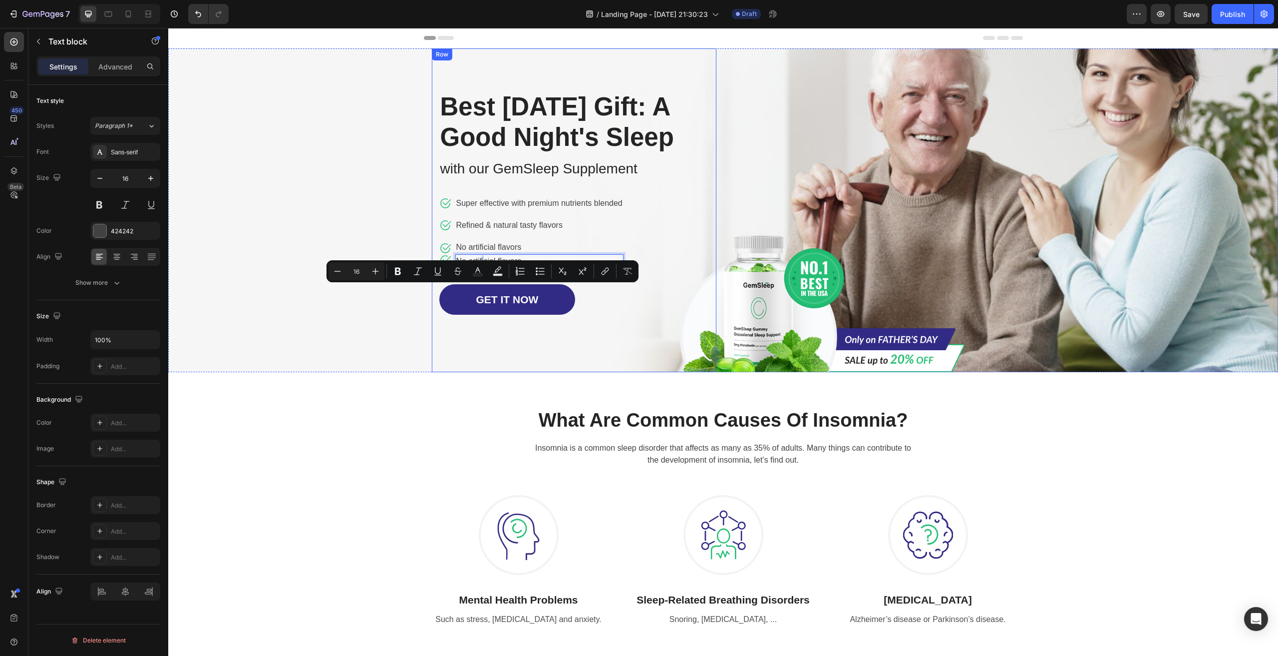
drag, startPoint x: 483, startPoint y: 294, endPoint x: 482, endPoint y: 308, distance: 13.6
click at [371, 314] on div "Overlay" at bounding box center [723, 210] width 1110 height 324
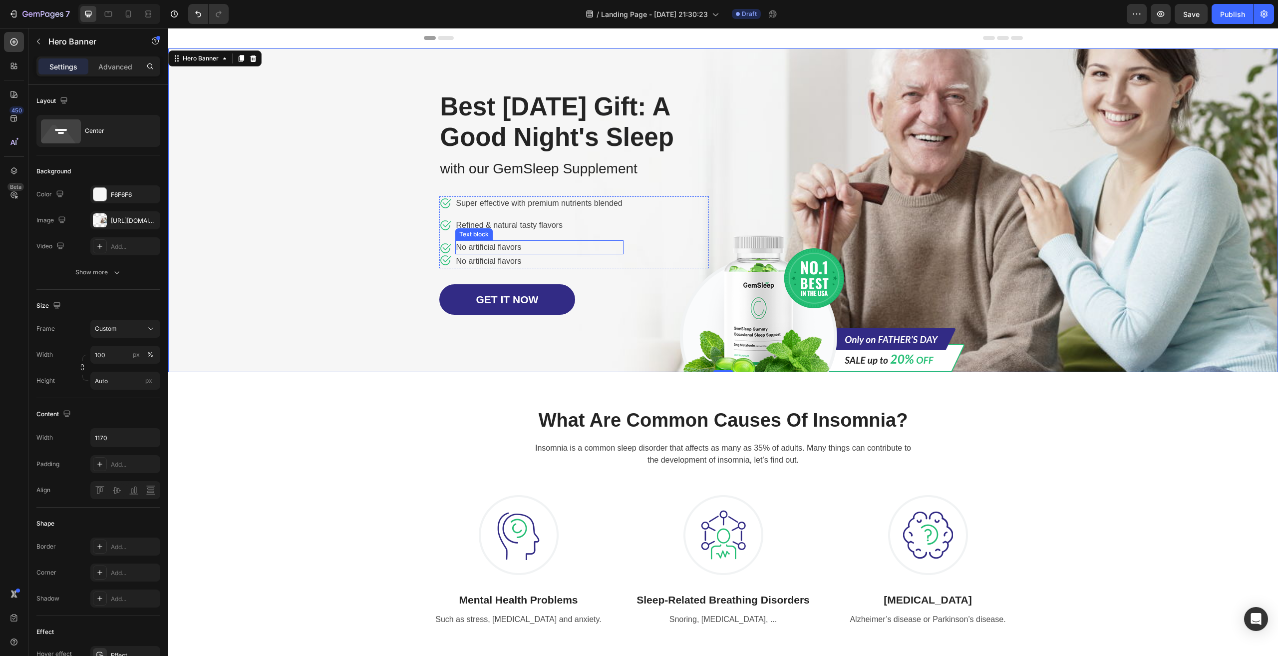
click at [513, 253] on p "No artificial flavors" at bounding box center [539, 247] width 166 height 12
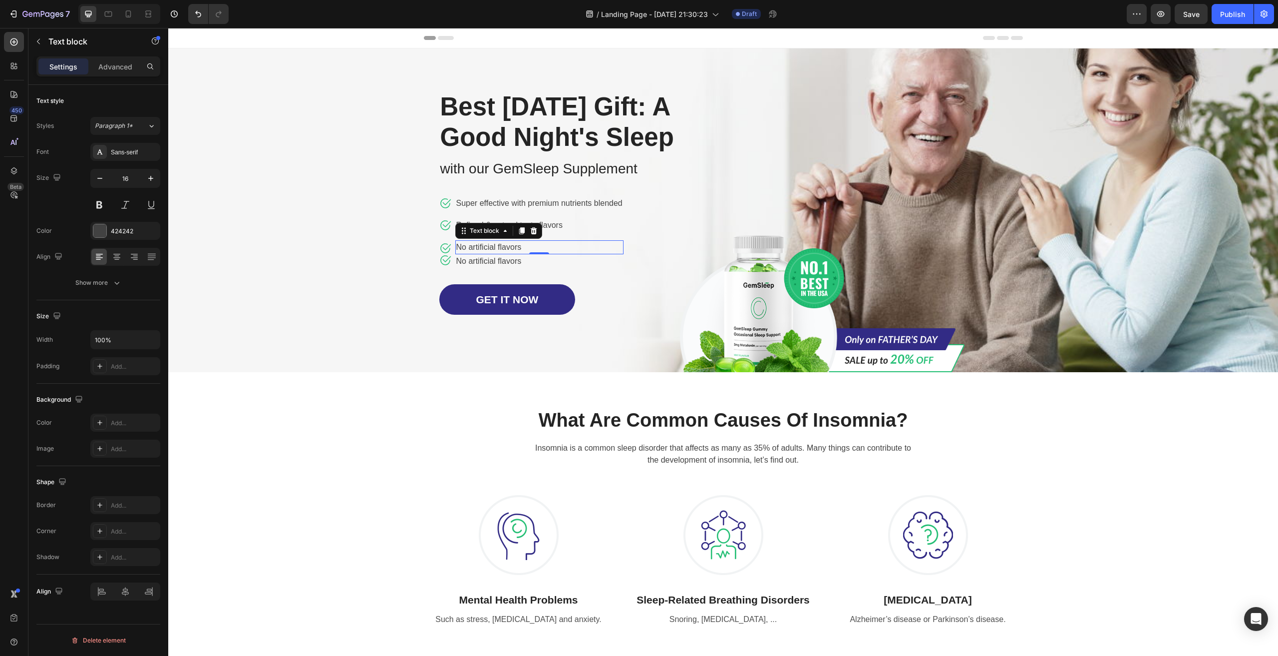
click at [338, 329] on div "Overlay" at bounding box center [723, 210] width 1110 height 324
click at [505, 231] on p "Refined & natural tasty flavors" at bounding box center [539, 225] width 166 height 12
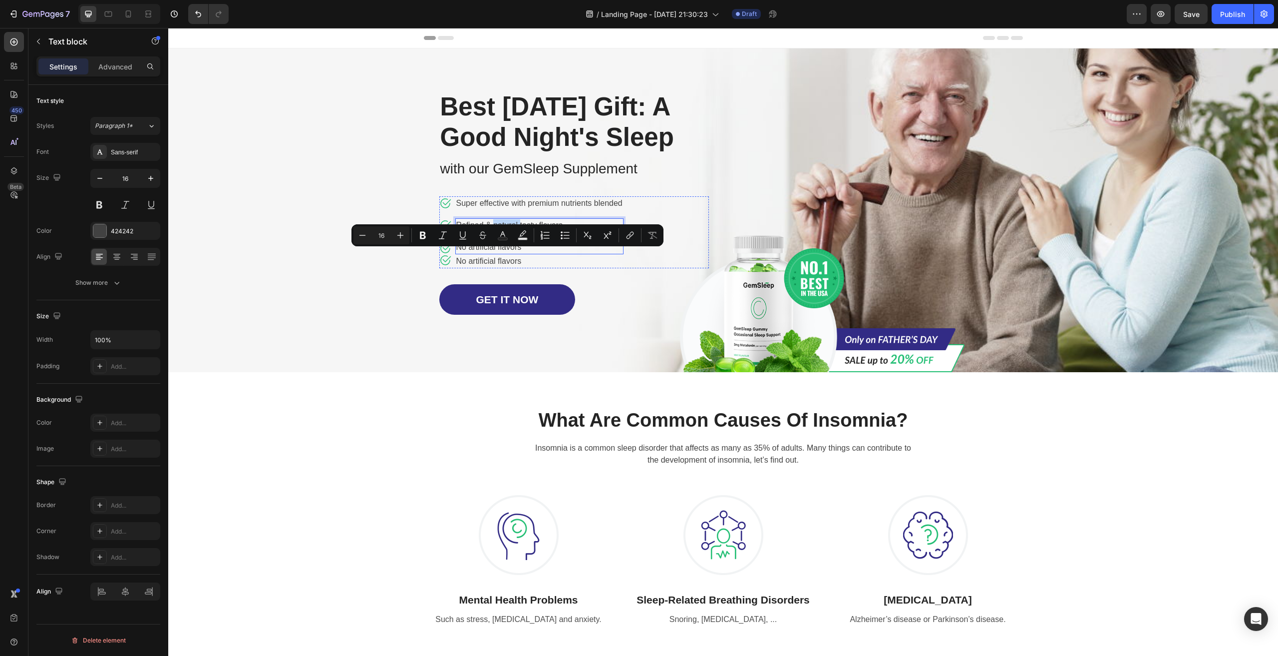
click at [490, 253] on p "No artificial flavors" at bounding box center [539, 247] width 166 height 12
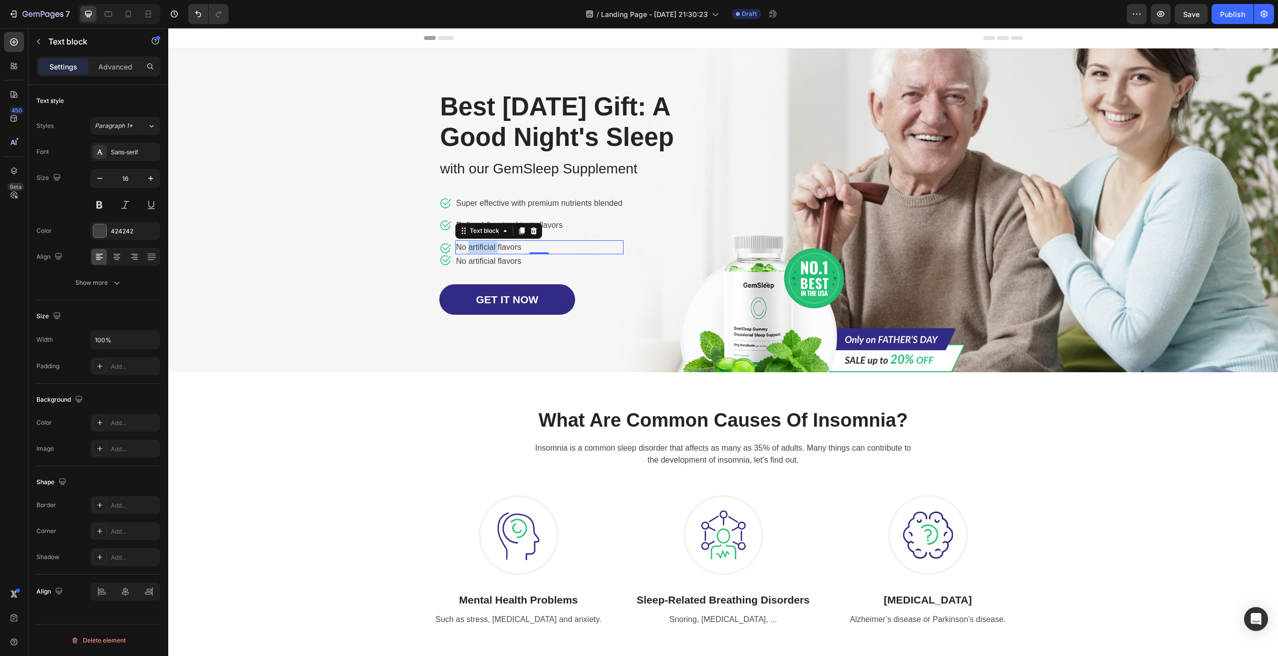
click at [490, 253] on p "No artificial flavors" at bounding box center [539, 247] width 166 height 12
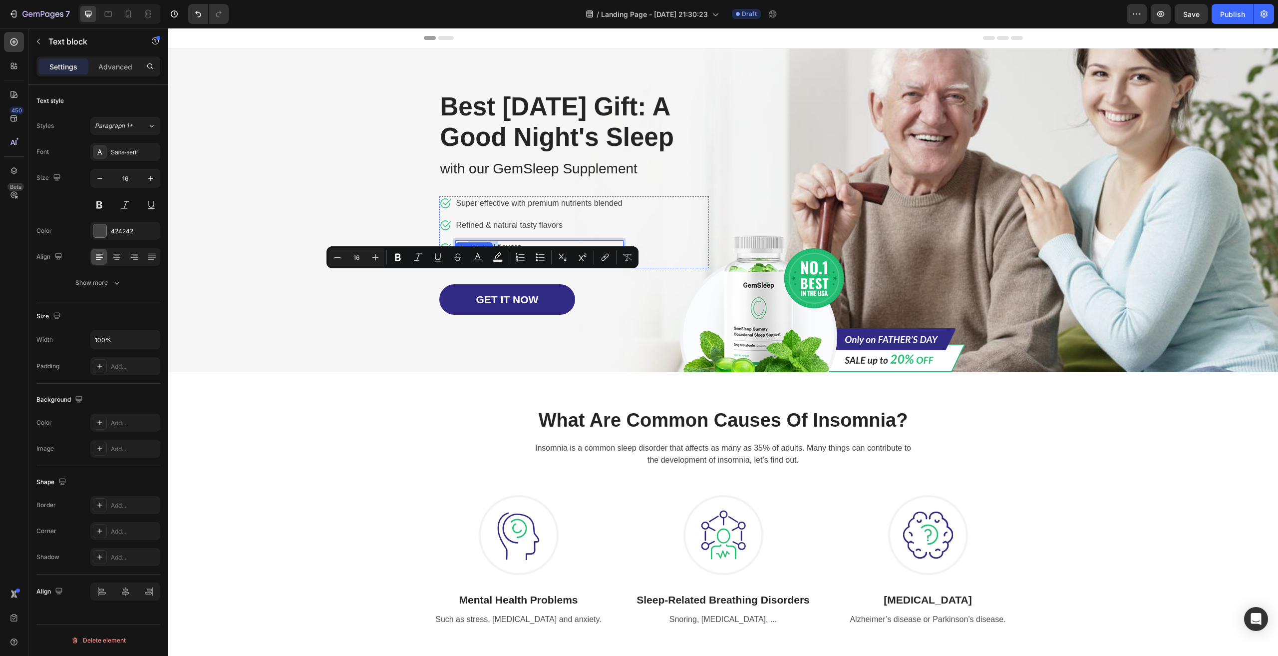
click at [488, 267] on p "No artificial flavors" at bounding box center [539, 261] width 166 height 12
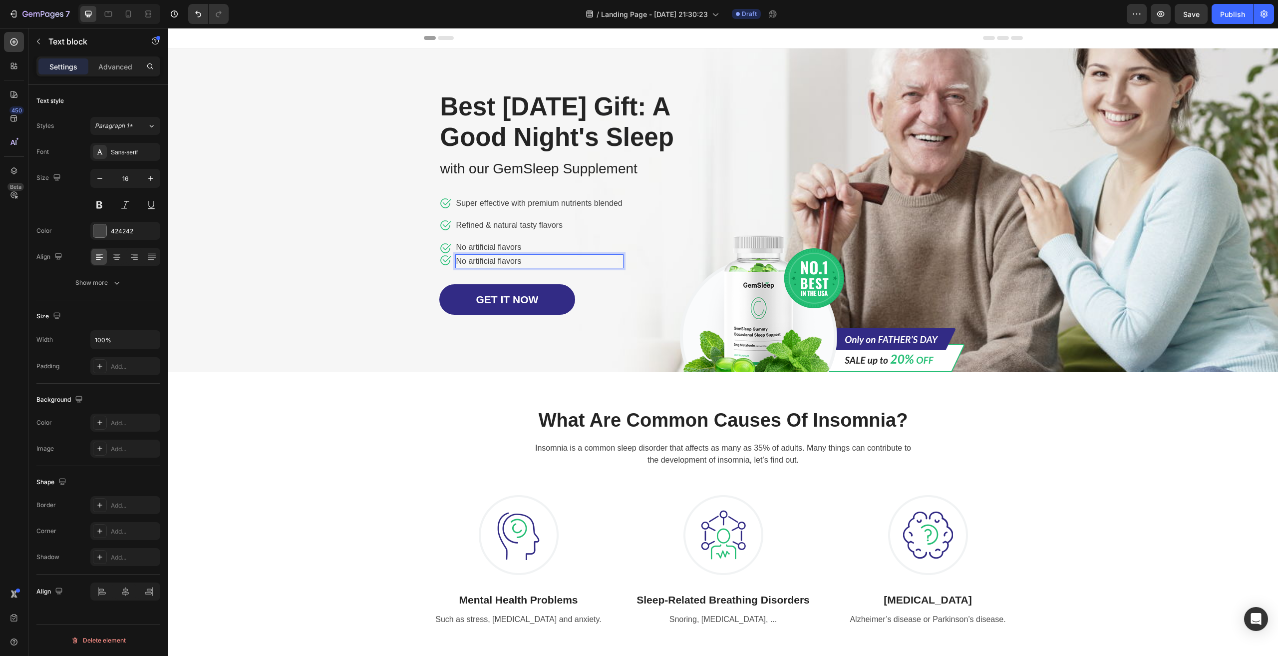
click at [281, 322] on div "Overlay" at bounding box center [723, 210] width 1110 height 324
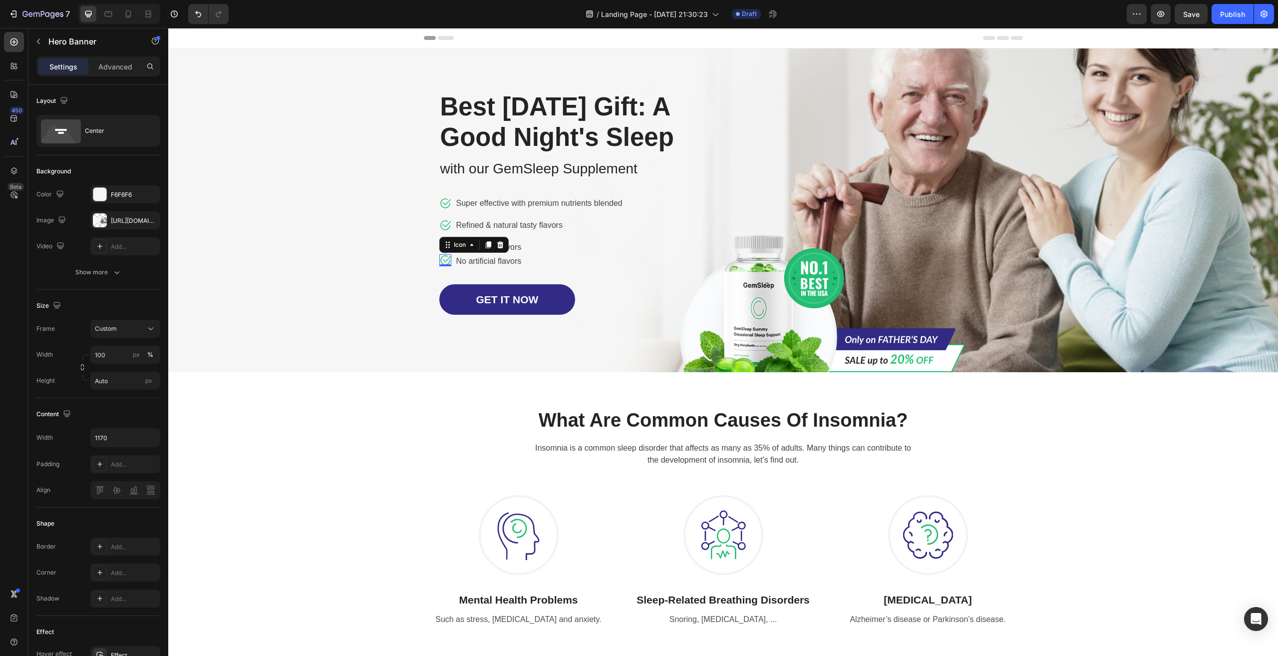
click at [442, 262] on icon at bounding box center [446, 259] width 8 height 6
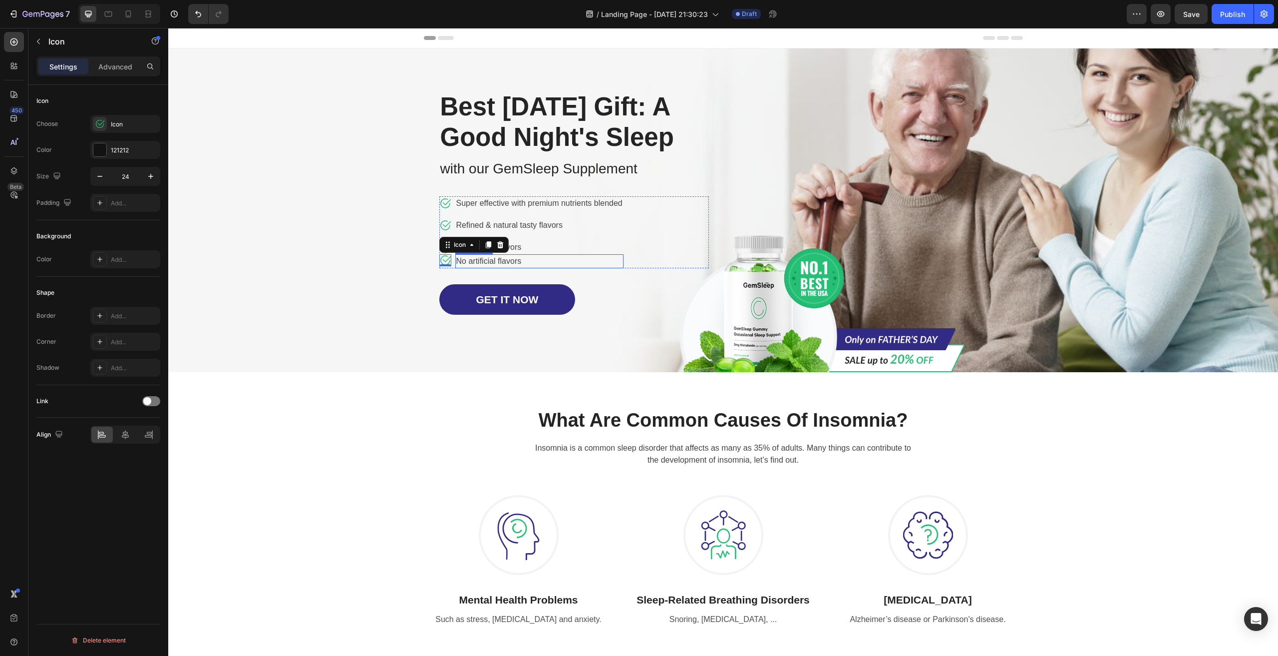
click at [462, 267] on p "No artificial flavors" at bounding box center [539, 261] width 166 height 12
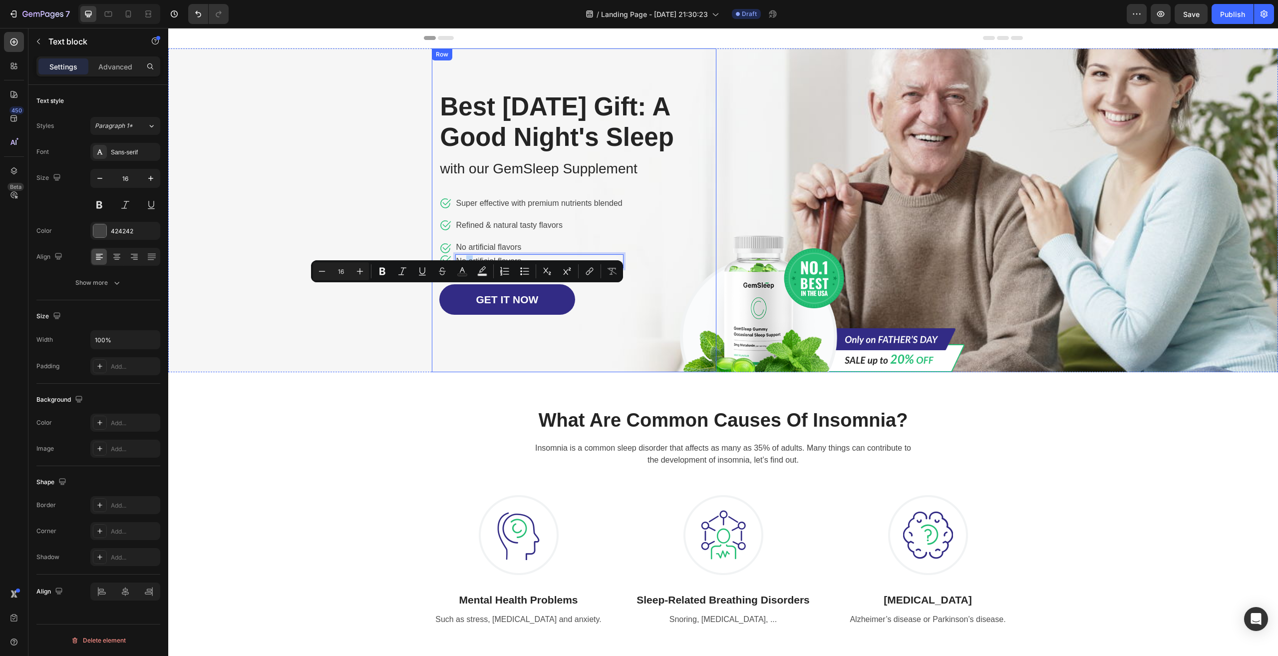
drag, startPoint x: 470, startPoint y: 289, endPoint x: 462, endPoint y: 349, distance: 60.4
click at [442, 266] on icon at bounding box center [445, 260] width 12 height 12
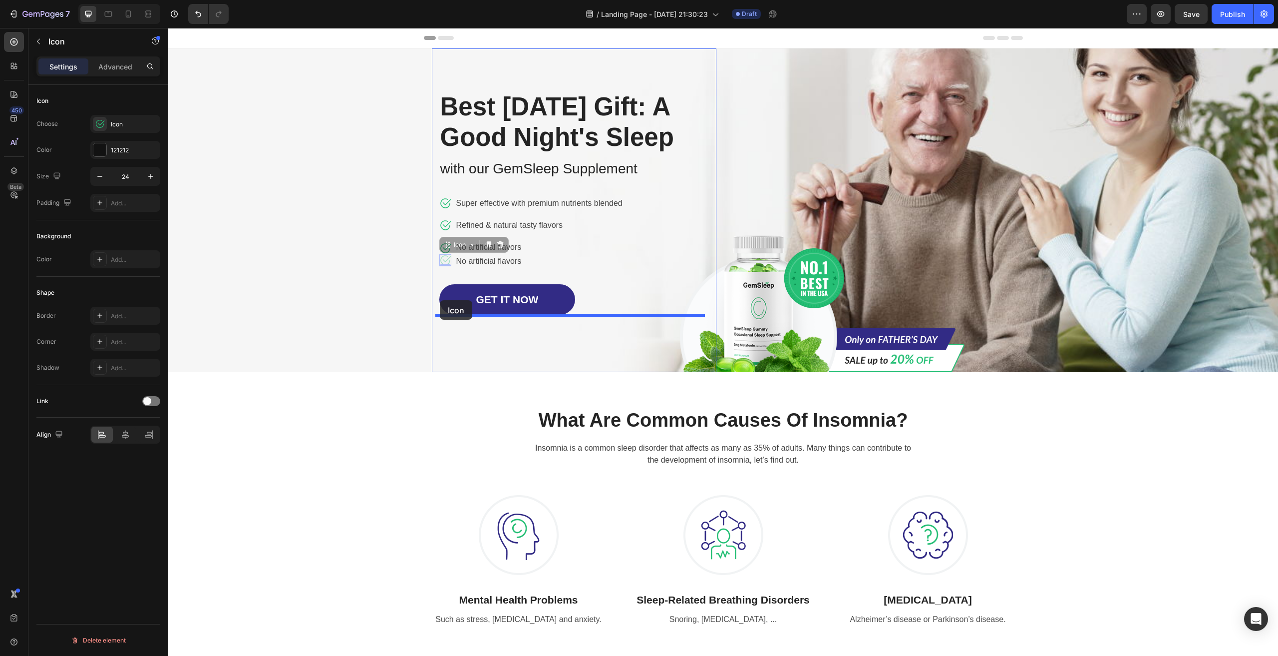
drag, startPoint x: 441, startPoint y: 291, endPoint x: 440, endPoint y: 300, distance: 9.5
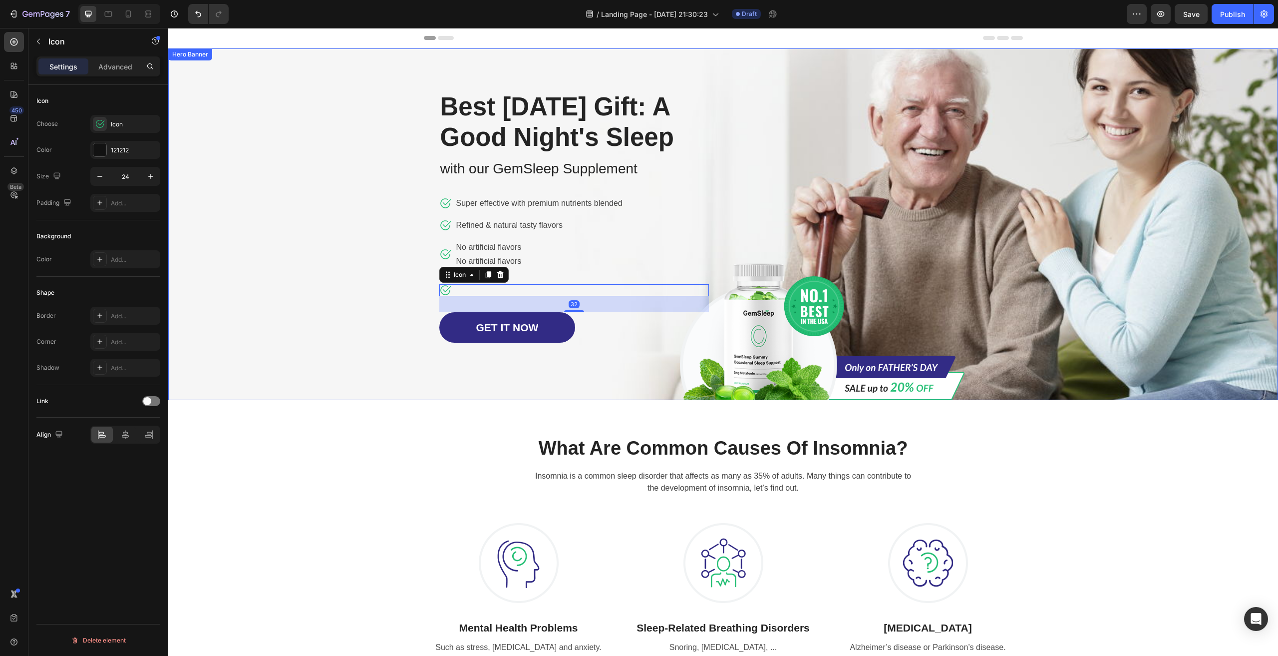
click at [295, 332] on div "Overlay" at bounding box center [723, 224] width 1110 height 352
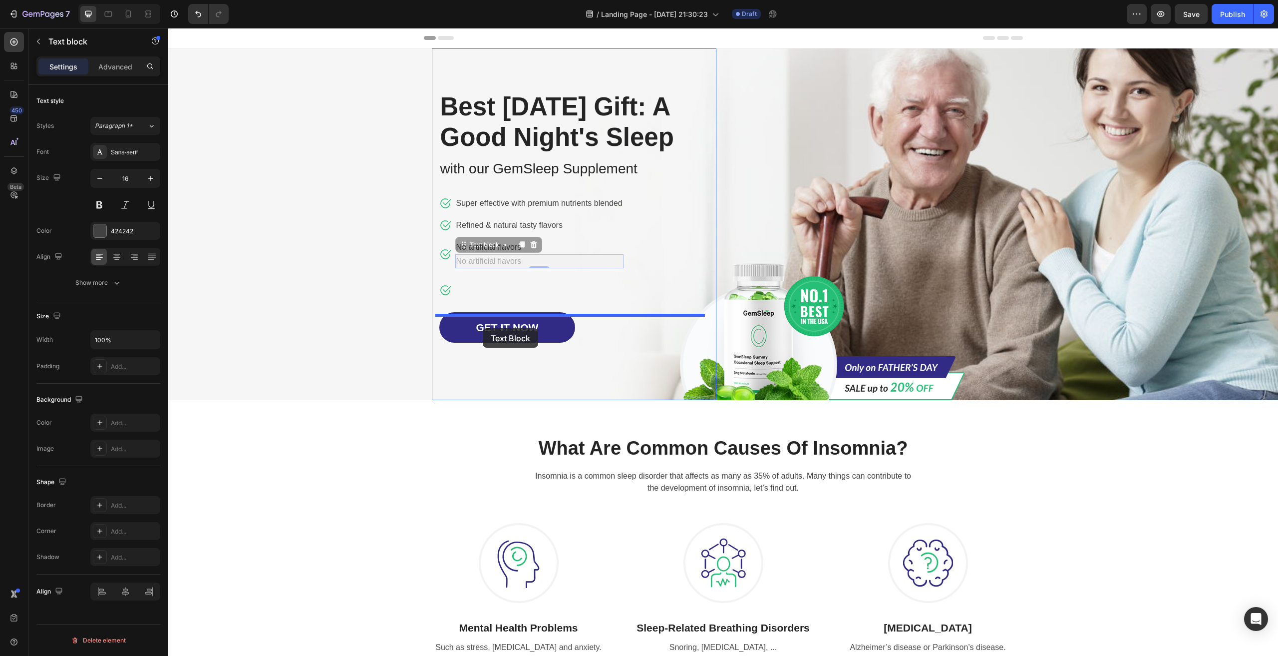
drag, startPoint x: 484, startPoint y: 291, endPoint x: 483, endPoint y: 328, distance: 37.5
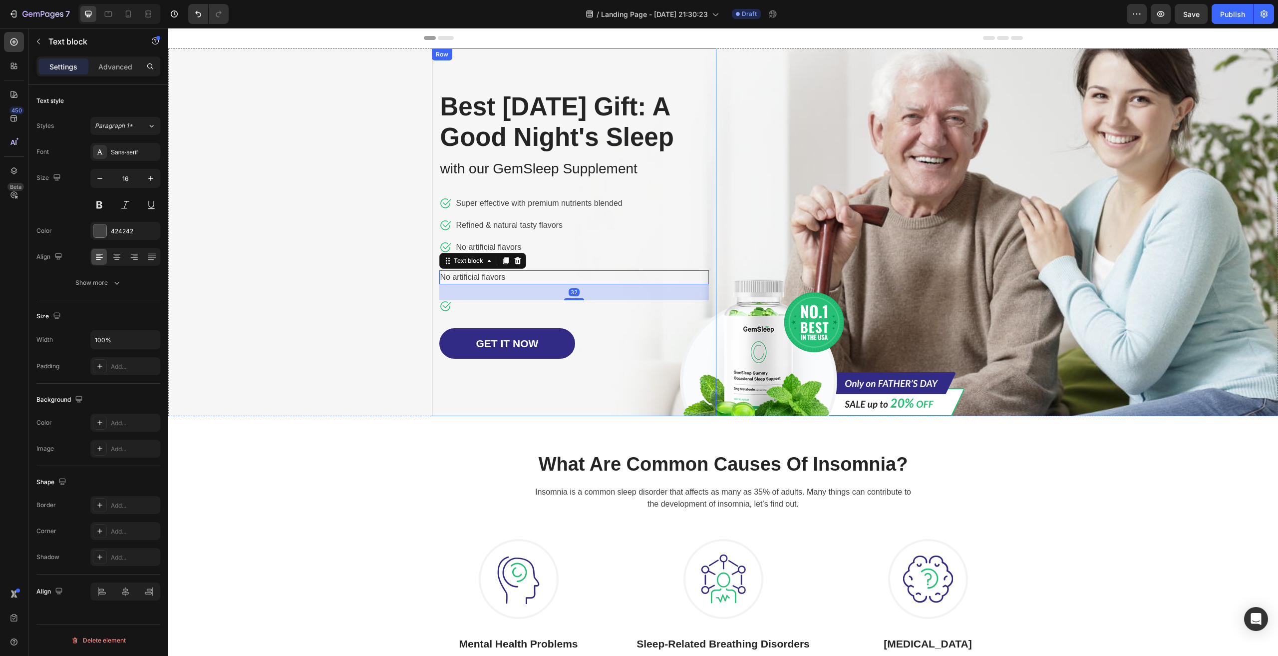
click at [546, 295] on div "Best Father's Day Gift: A Good Night's Sleep Heading with our GemSleep Suppleme…" at bounding box center [574, 224] width 270 height 268
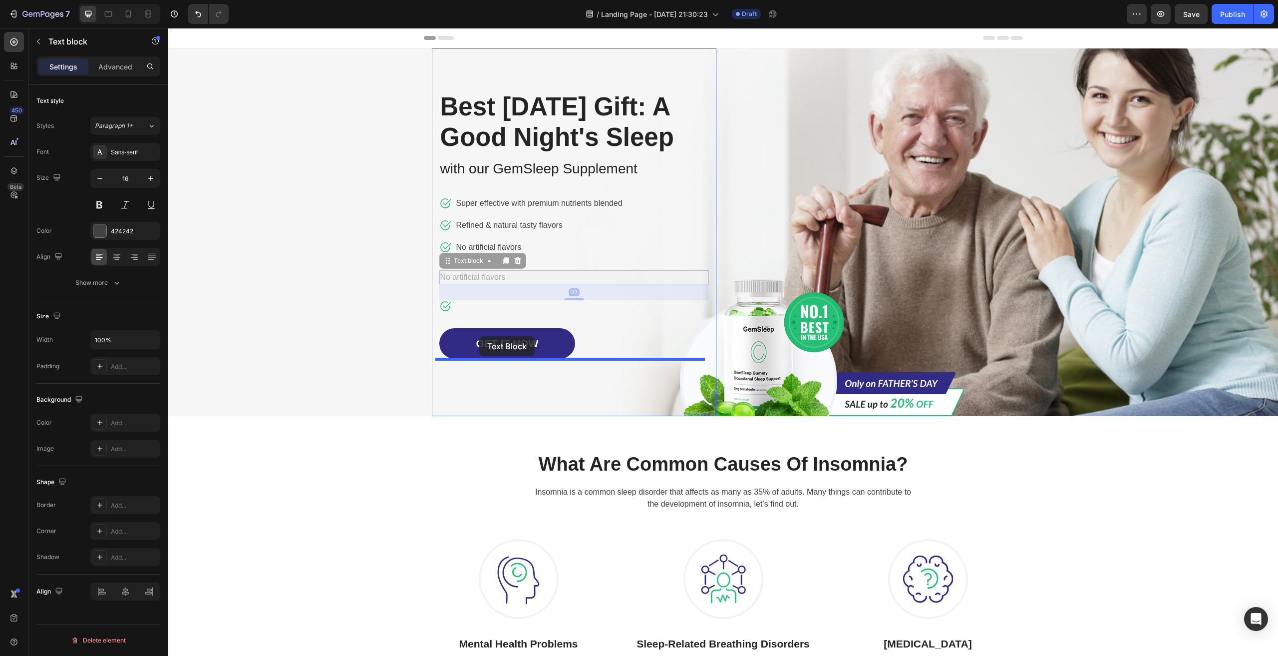
drag, startPoint x: 465, startPoint y: 306, endPoint x: 547, endPoint y: 328, distance: 84.8
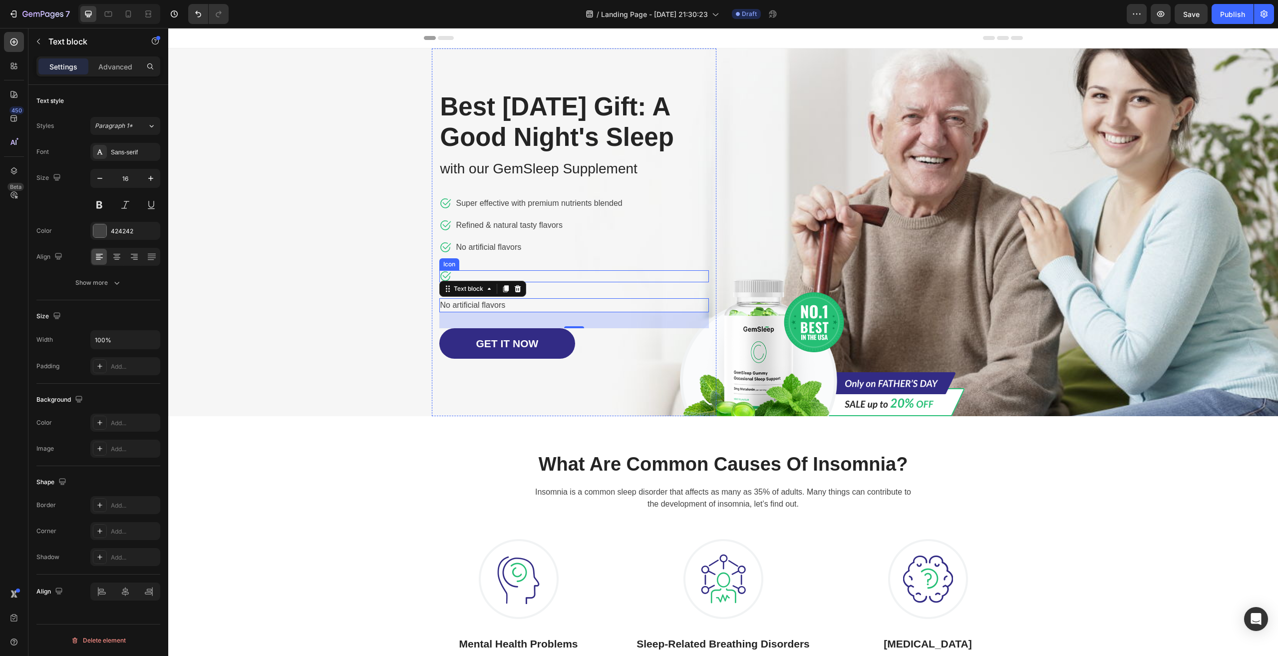
click at [573, 295] on div "Best Father's Day Gift: A Good Night's Sleep Heading with our GemSleep Suppleme…" at bounding box center [574, 224] width 270 height 268
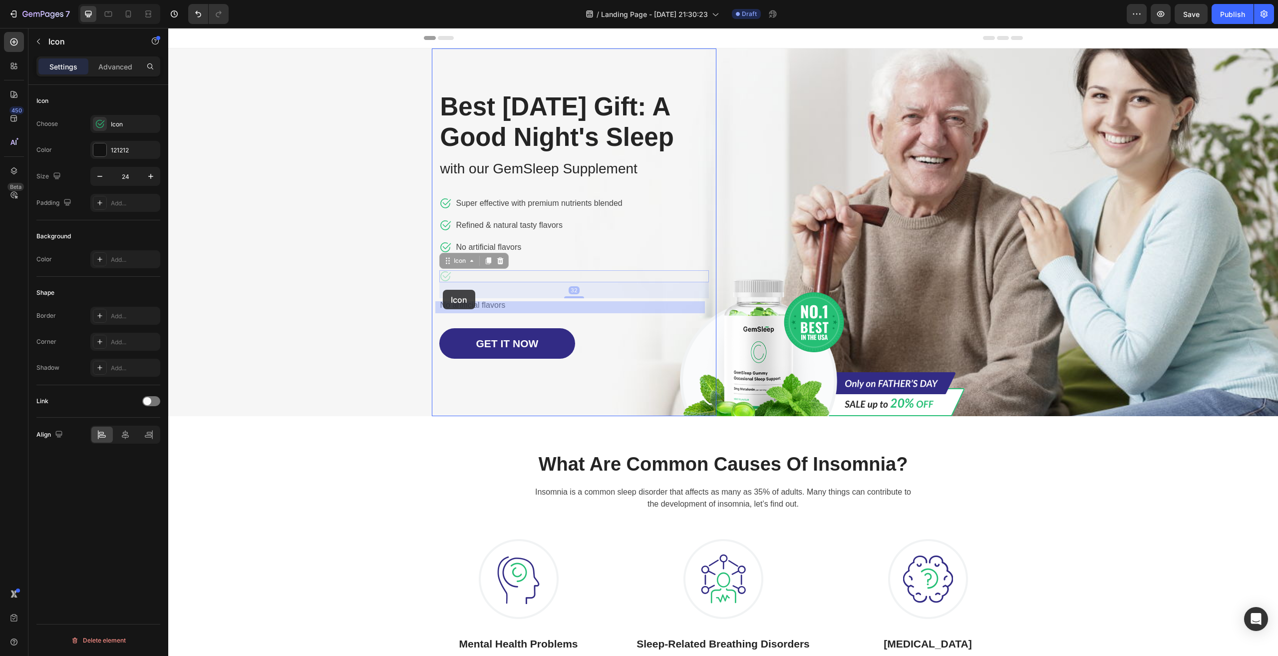
drag, startPoint x: 443, startPoint y: 306, endPoint x: 443, endPoint y: 290, distance: 16.5
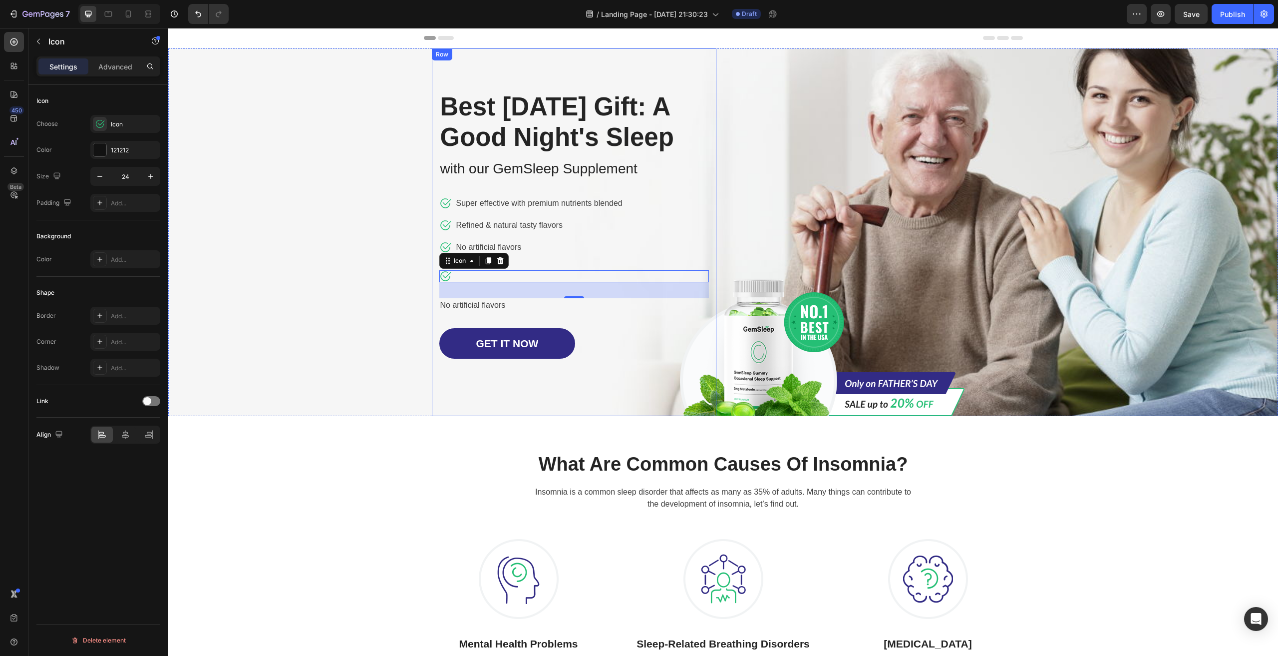
click at [595, 291] on div "Best Father's Day Gift: A Good Night's Sleep Heading with our GemSleep Suppleme…" at bounding box center [574, 224] width 270 height 268
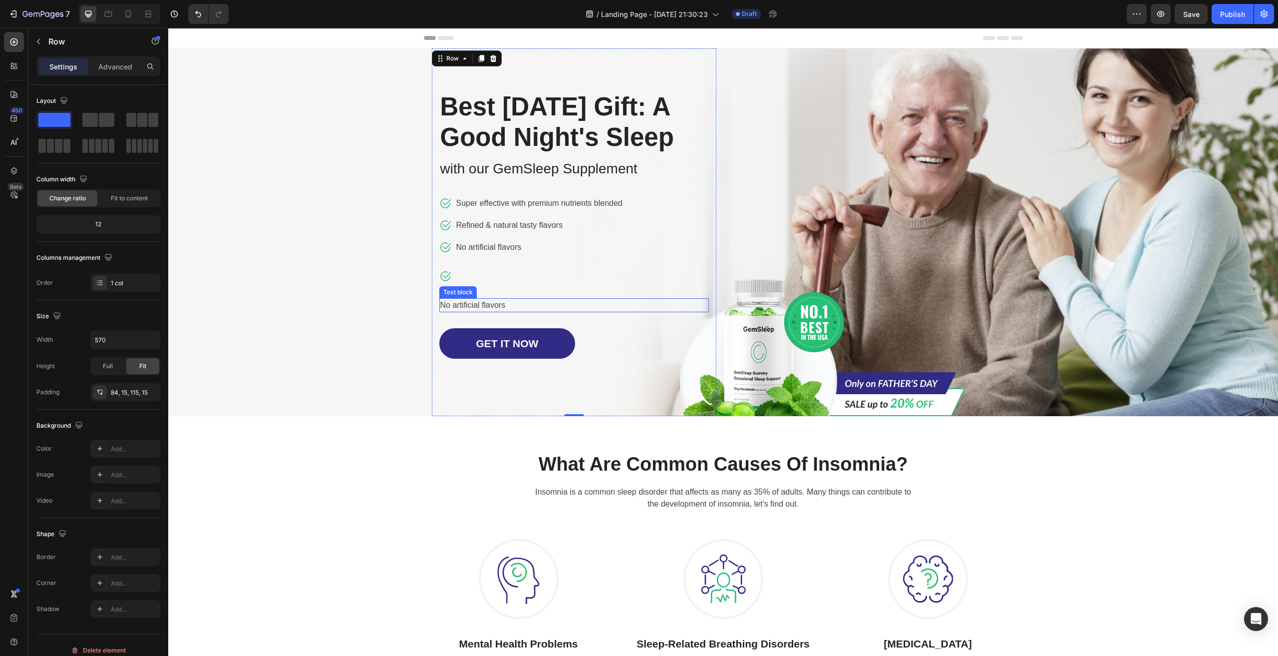
click at [486, 311] on p "No artificial flavors" at bounding box center [574, 305] width 268 height 12
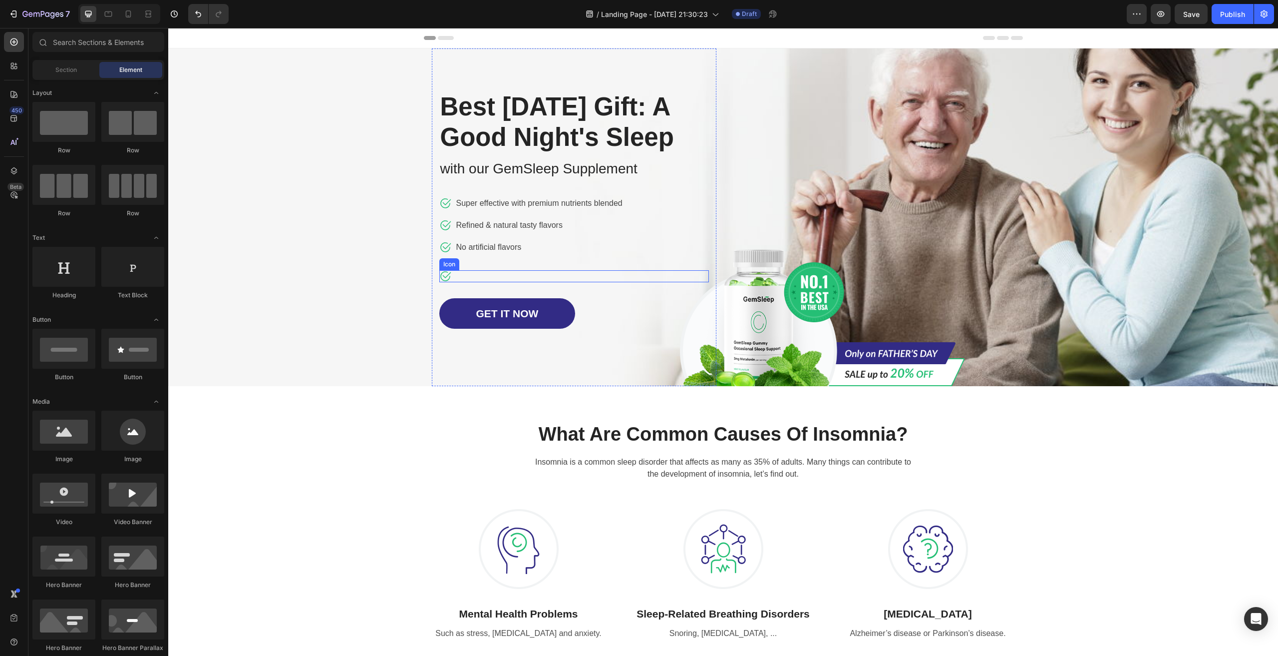
click at [458, 282] on div "Icon" at bounding box center [574, 276] width 270 height 12
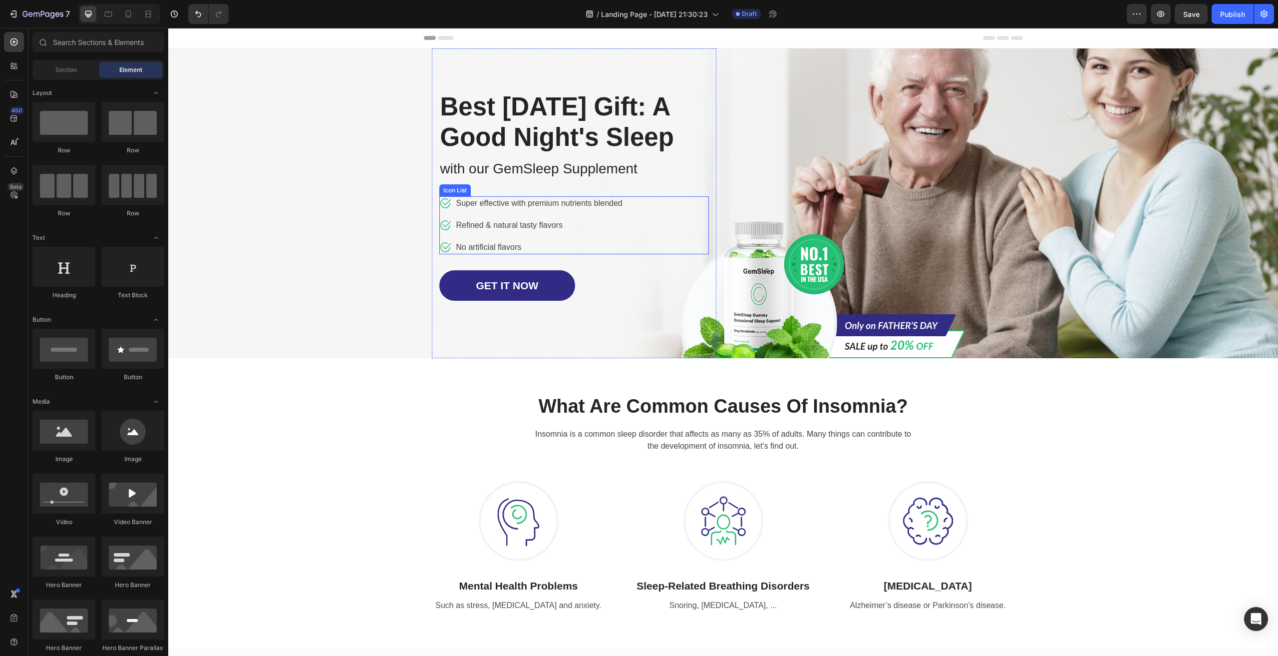
click at [651, 254] on div "Icon Super effective with premium nutrients blended Text block Icon Refined & n…" at bounding box center [574, 225] width 270 height 58
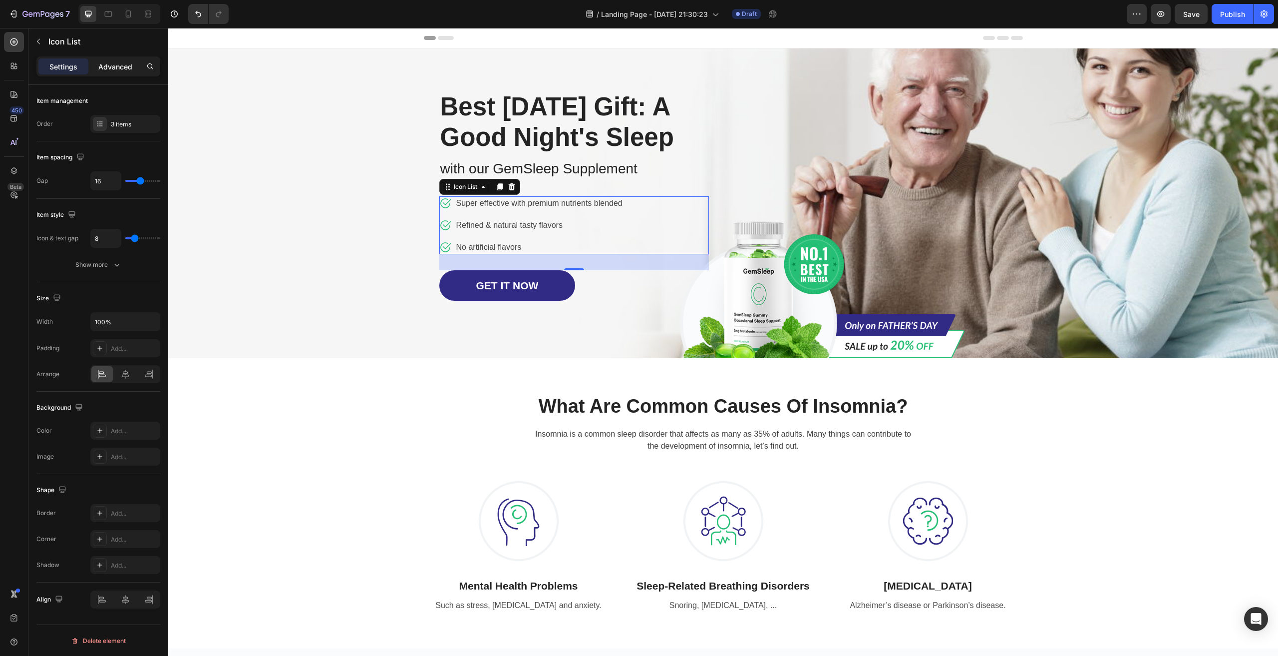
click at [98, 63] on p "Advanced" at bounding box center [115, 66] width 34 height 10
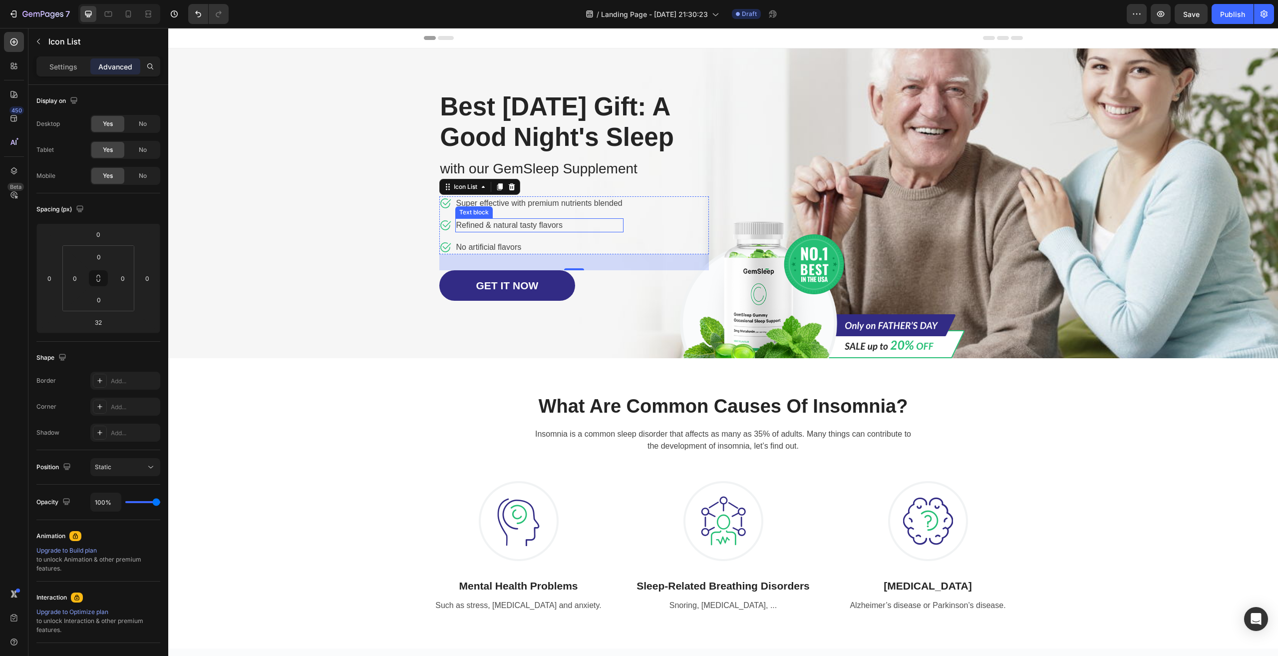
click at [484, 231] on p "Refined & natural tasty flavors" at bounding box center [539, 225] width 166 height 12
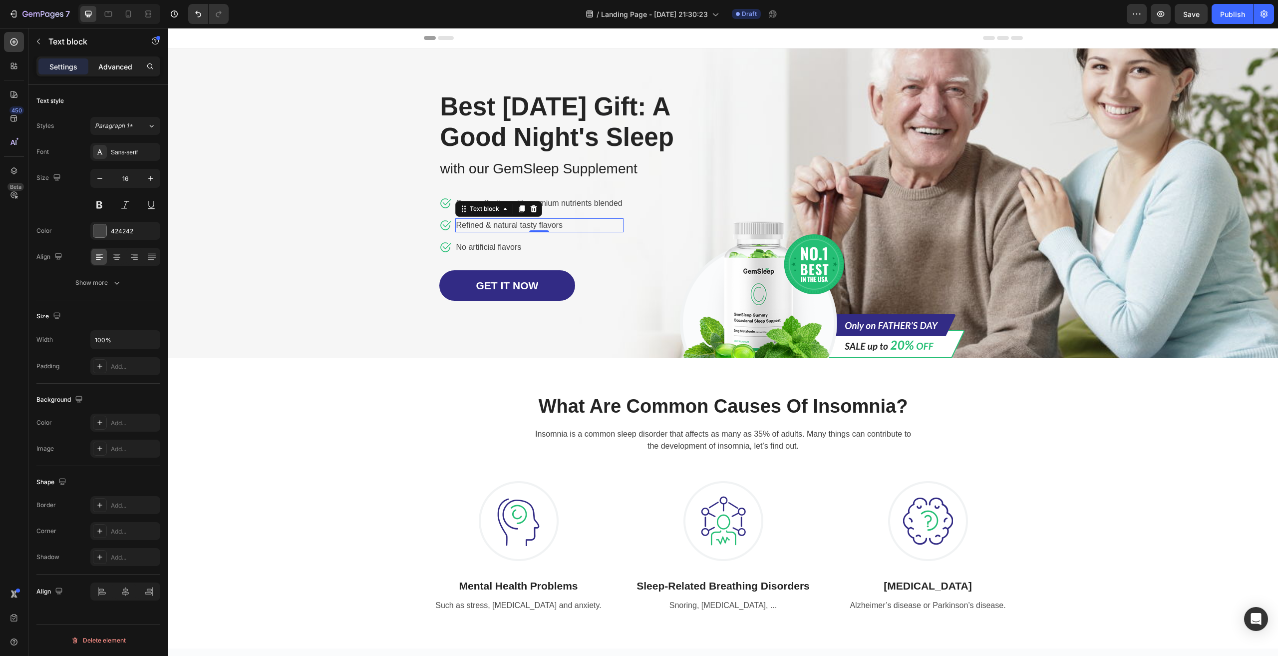
click at [102, 66] on p "Advanced" at bounding box center [115, 66] width 34 height 10
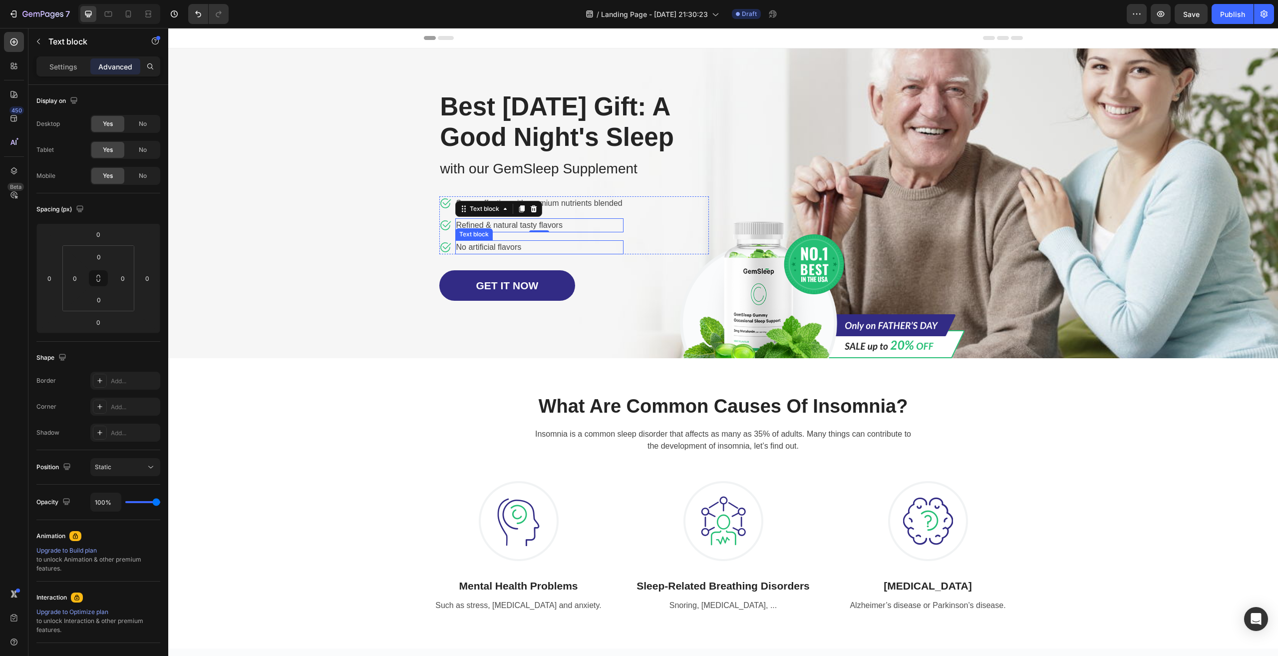
click at [501, 253] on p "No artificial flavors" at bounding box center [539, 247] width 166 height 12
click at [464, 389] on div "What Are Common Causes Of Insomnia? Heading Insomnia is a common sleep disorder…" at bounding box center [723, 503] width 1110 height 290
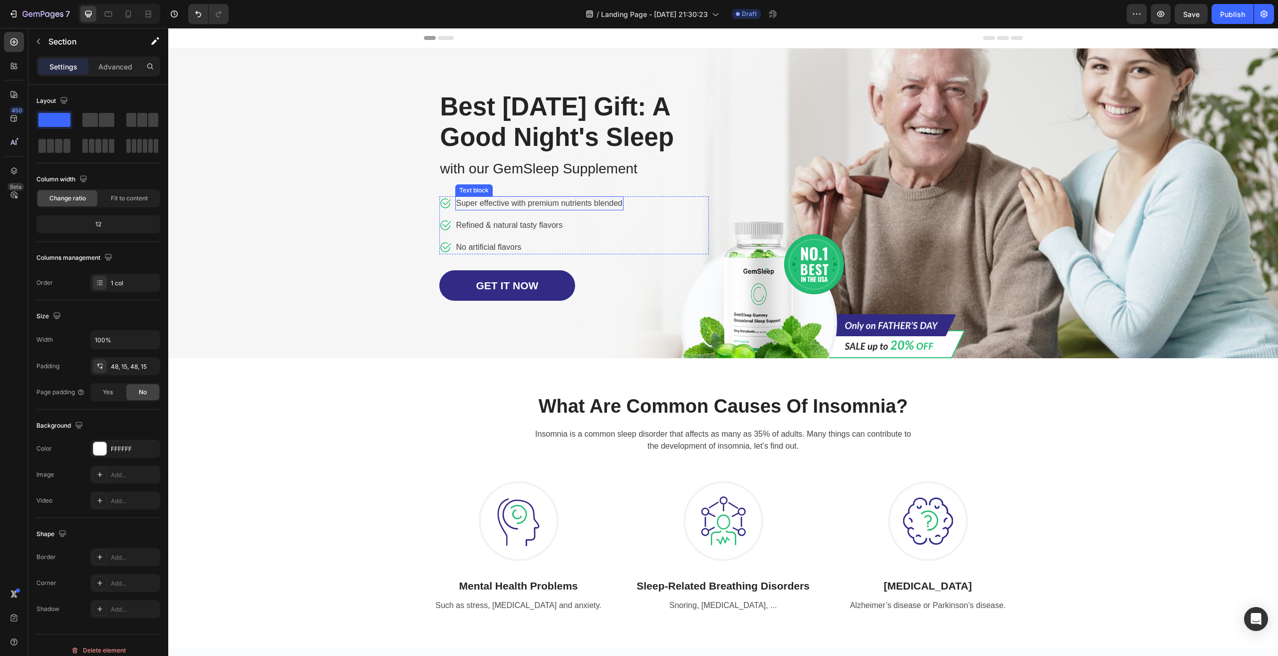
click at [543, 209] on p "Super effective with premium nutrients blended" at bounding box center [539, 203] width 166 height 12
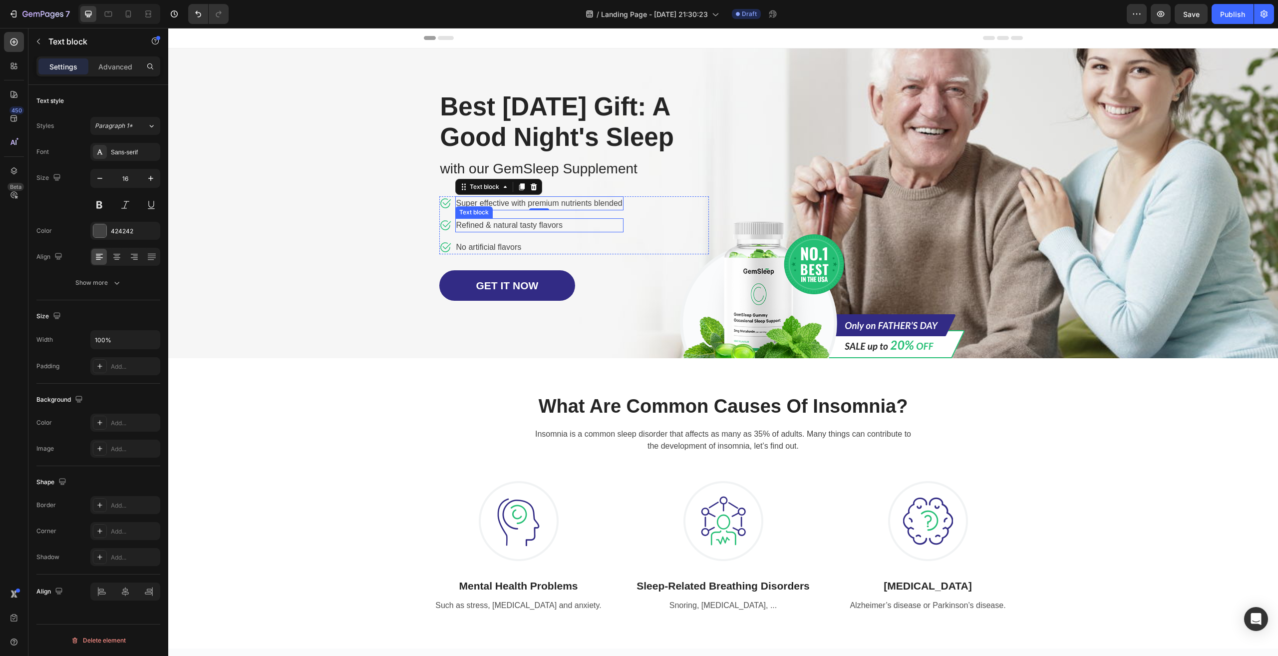
click at [503, 231] on p "Refined & natural tasty flavors" at bounding box center [539, 225] width 166 height 12
click at [488, 253] on p "No artificial flavors" at bounding box center [539, 247] width 166 height 12
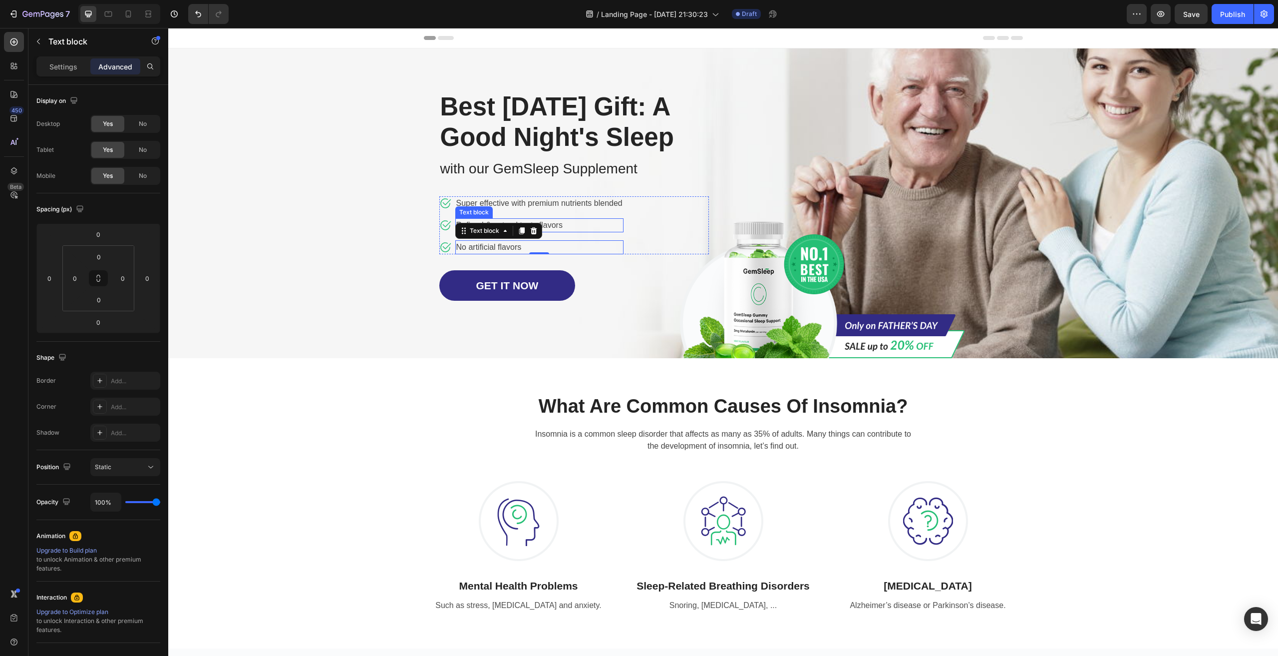
click at [561, 231] on p "Refined & natural tasty flavors" at bounding box center [539, 225] width 166 height 12
click at [586, 209] on p "Super effective with premium nutrients blended" at bounding box center [539, 203] width 166 height 12
click at [510, 253] on p "No artificial flavors" at bounding box center [539, 247] width 166 height 12
click at [62, 65] on p "Settings" at bounding box center [63, 66] width 28 height 10
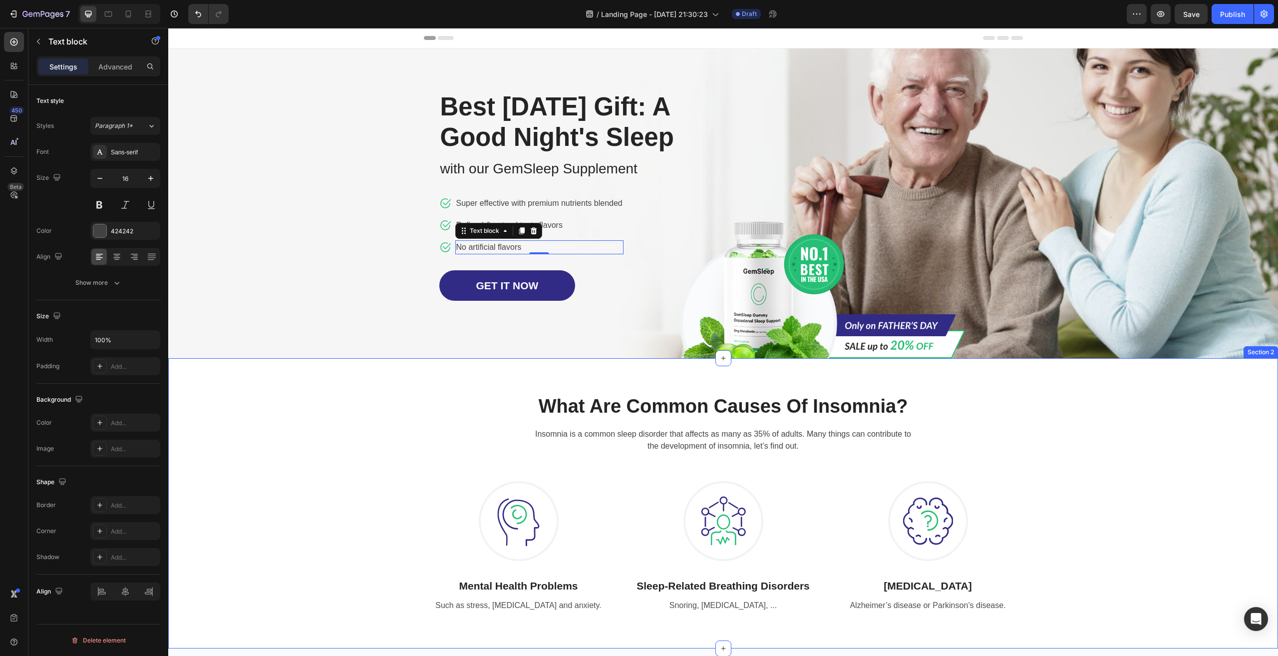
click at [389, 415] on div "What Are Common Causes Of Insomnia? Heading Insomnia is a common sleep disorder…" at bounding box center [723, 503] width 1095 height 242
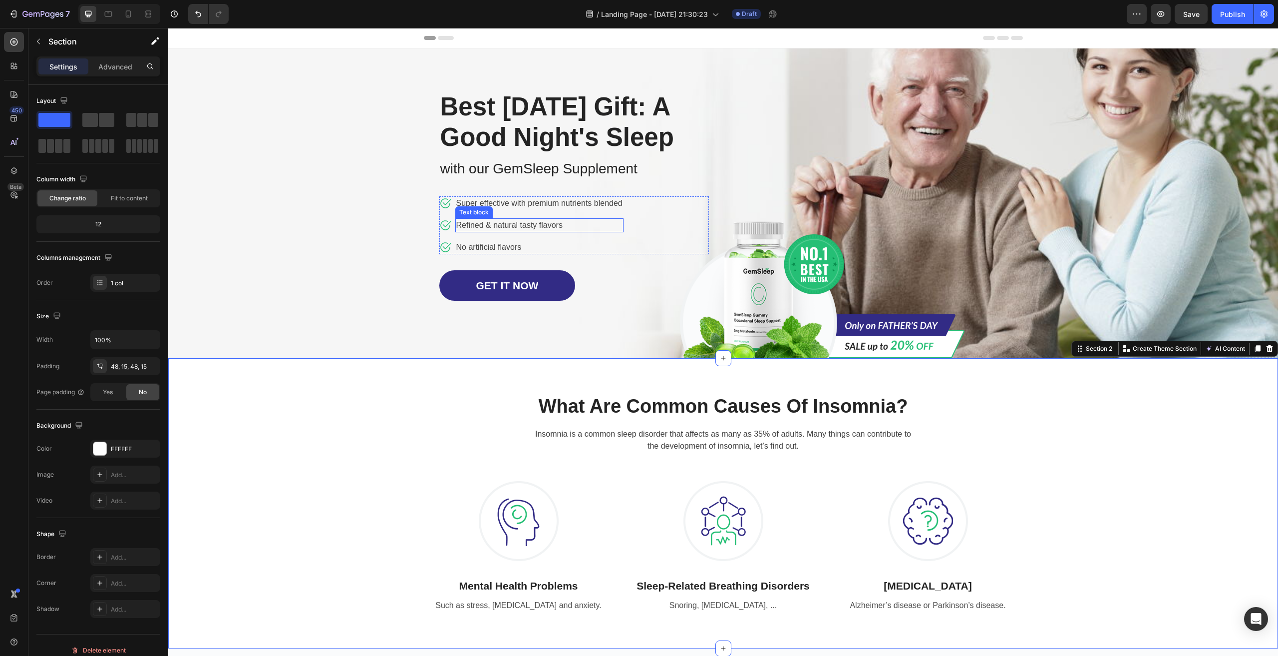
click at [501, 231] on p "Refined & natural tasty flavors" at bounding box center [539, 225] width 166 height 12
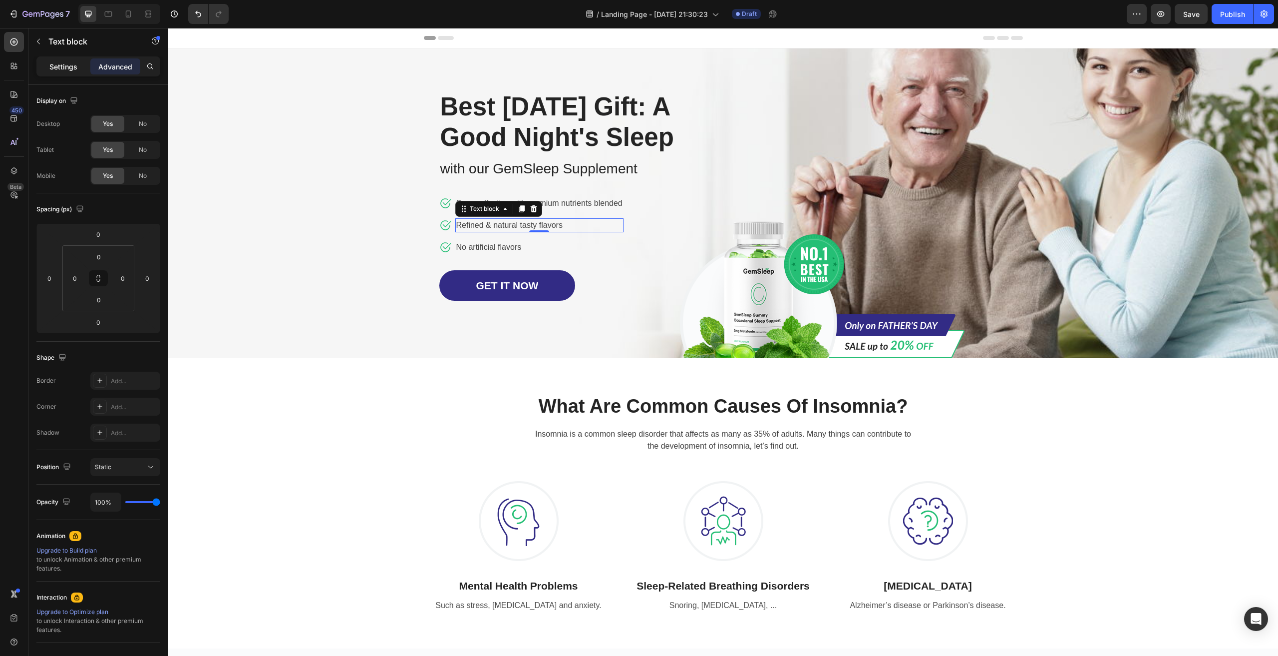
click at [59, 66] on p "Settings" at bounding box center [63, 66] width 28 height 10
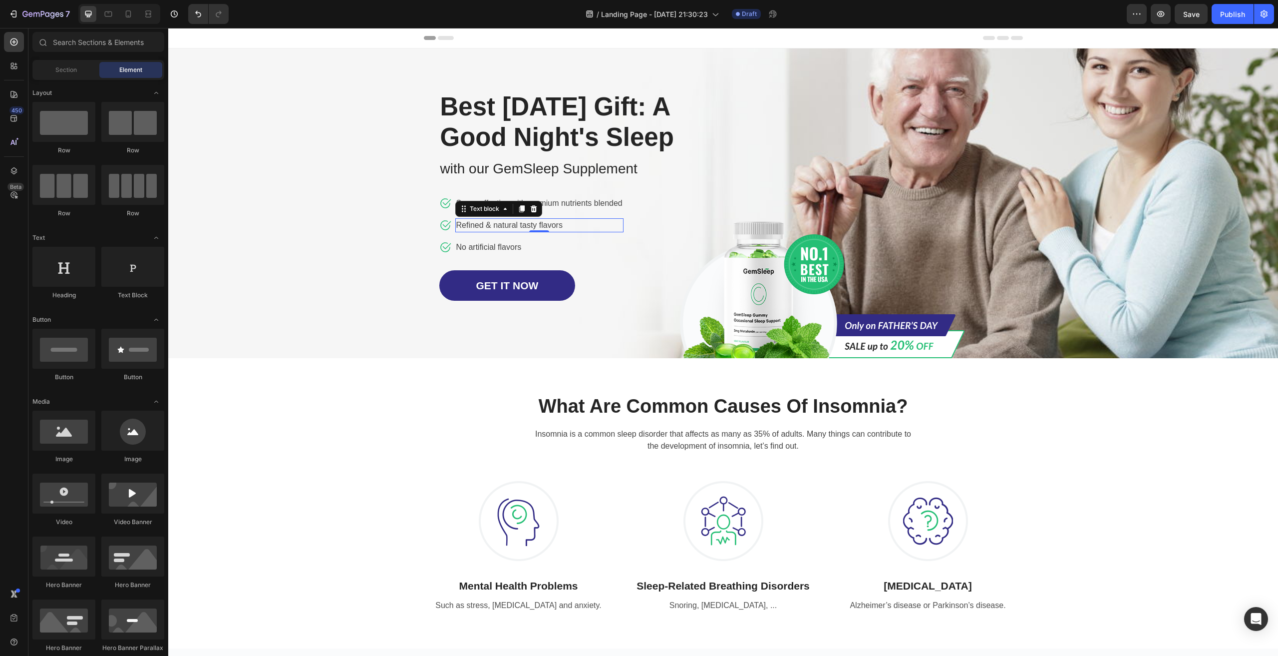
click at [441, 39] on icon at bounding box center [446, 38] width 16 height 4
click at [443, 36] on icon at bounding box center [446, 38] width 16 height 4
click at [424, 37] on icon at bounding box center [439, 38] width 30 height 4
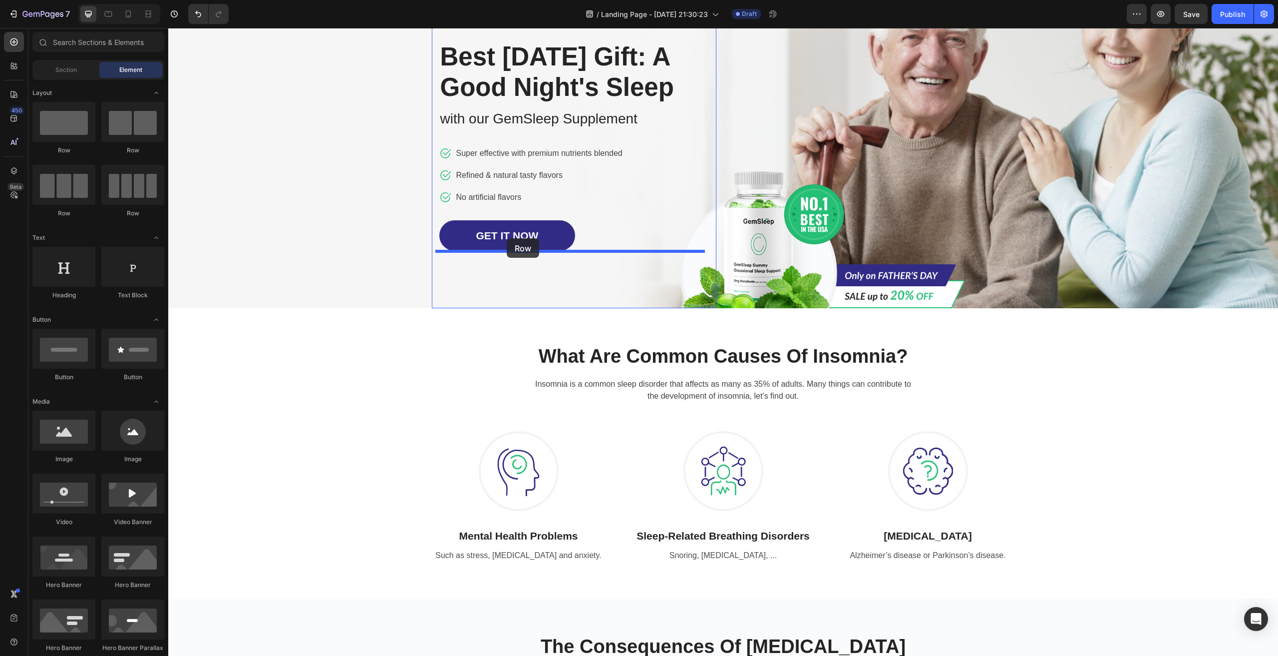
drag, startPoint x: 266, startPoint y: 157, endPoint x: 507, endPoint y: 238, distance: 254.4
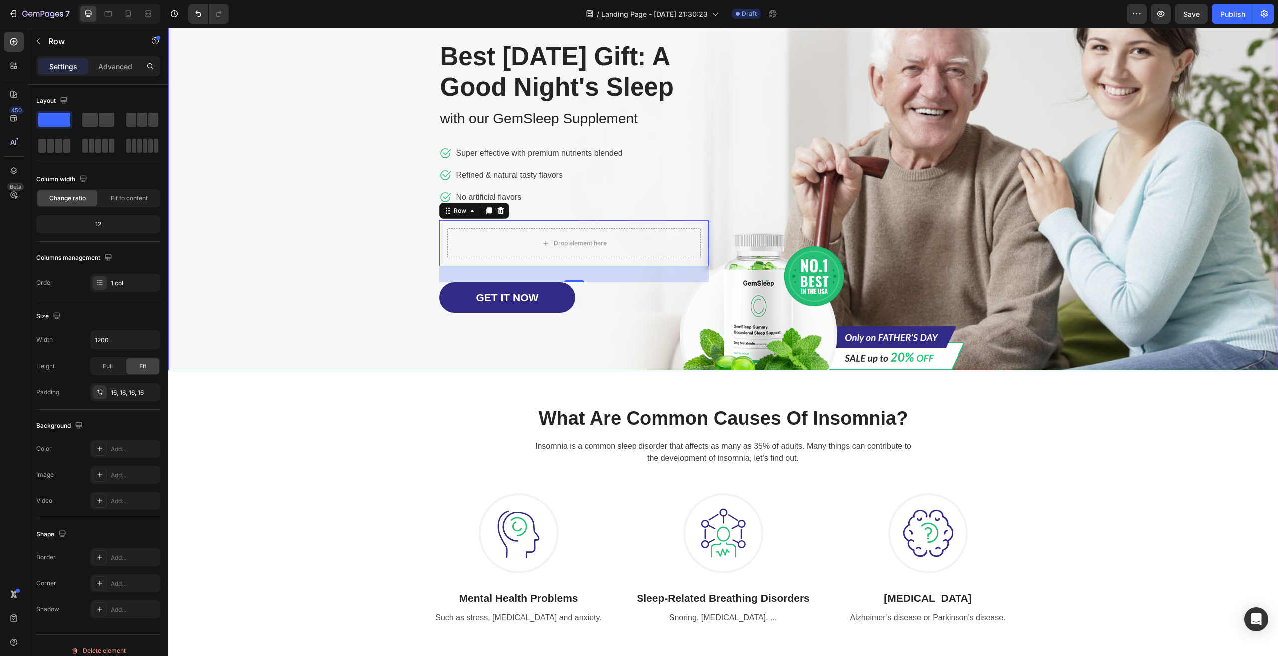
click at [200, 261] on div "Overlay" at bounding box center [723, 184] width 1110 height 371
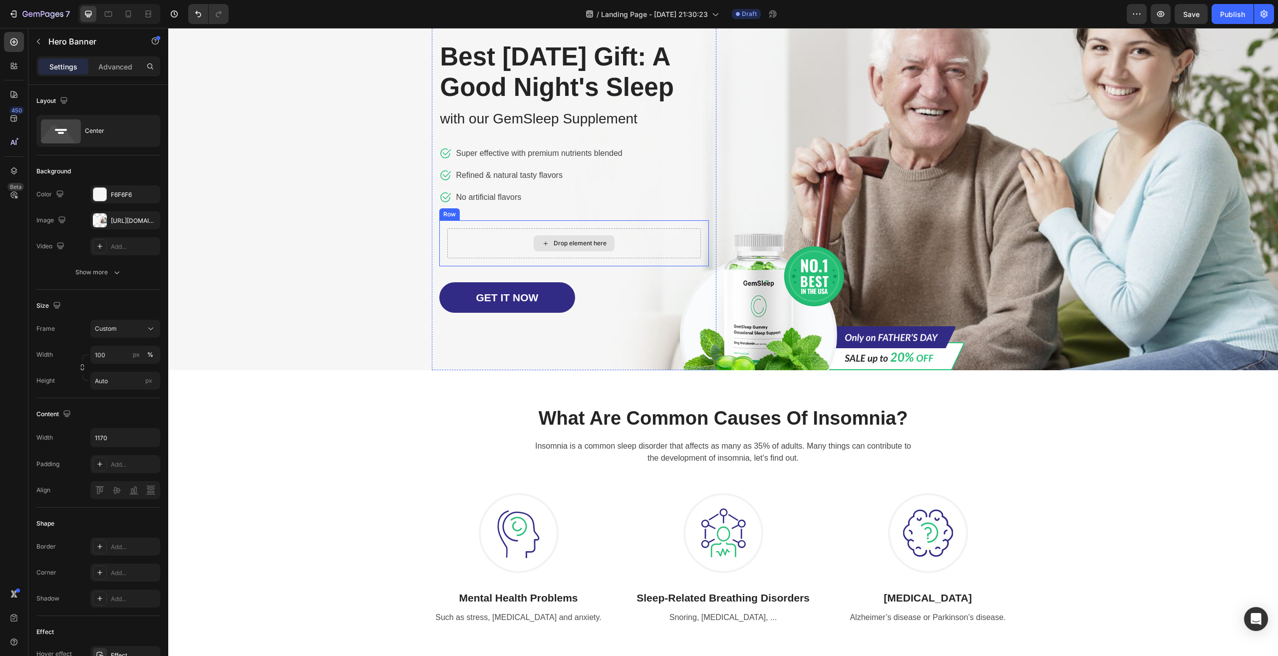
click at [564, 247] on div "Drop element here" at bounding box center [580, 243] width 53 height 8
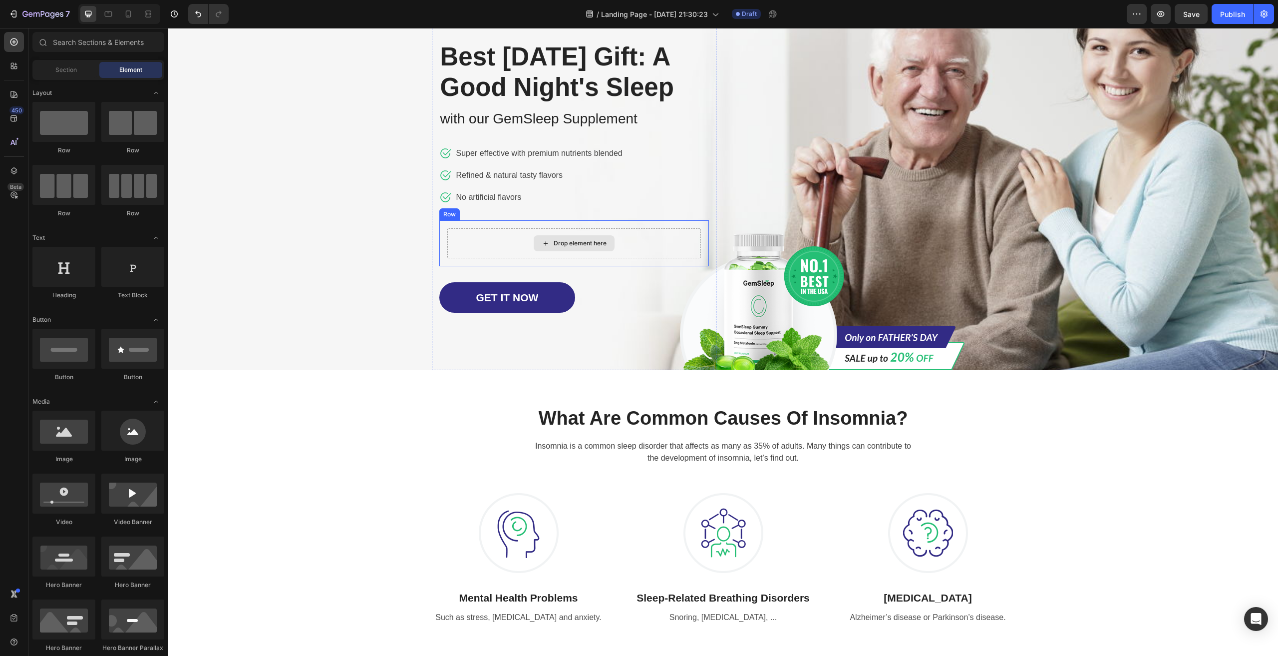
click at [543, 245] on icon at bounding box center [545, 243] width 4 height 4
click at [481, 258] on div "Drop element here" at bounding box center [574, 243] width 254 height 30
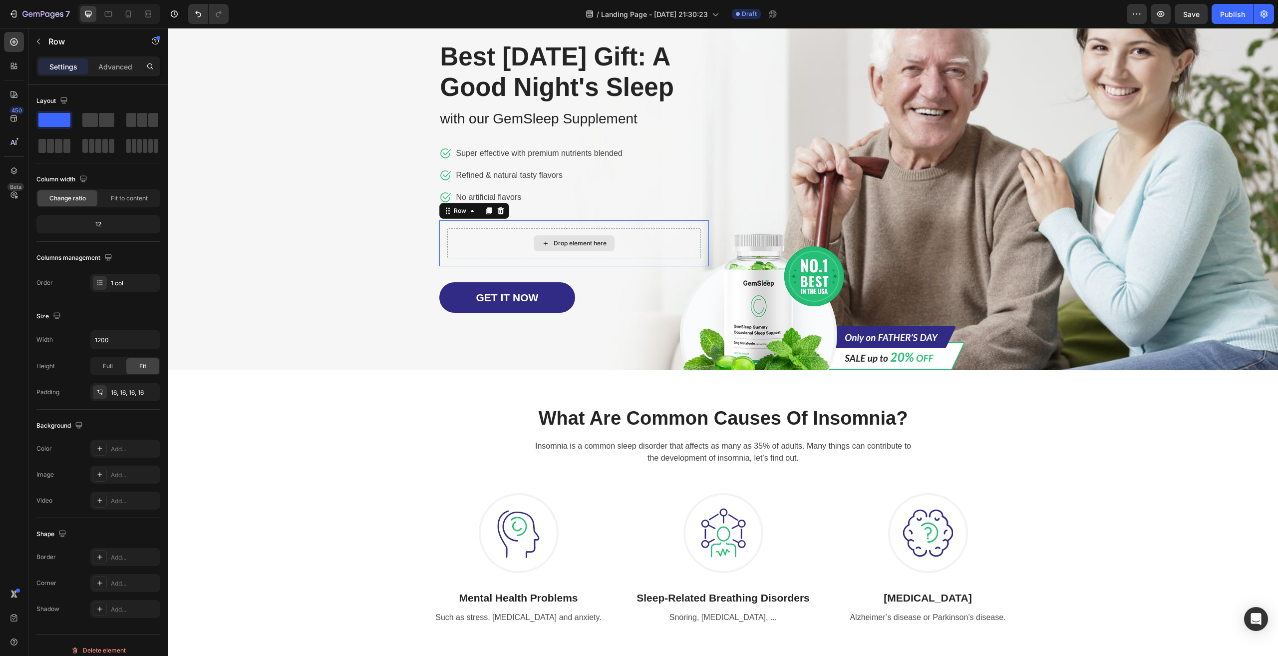
click at [481, 258] on div "Drop element here" at bounding box center [574, 243] width 254 height 30
click at [468, 215] on icon at bounding box center [472, 211] width 8 height 8
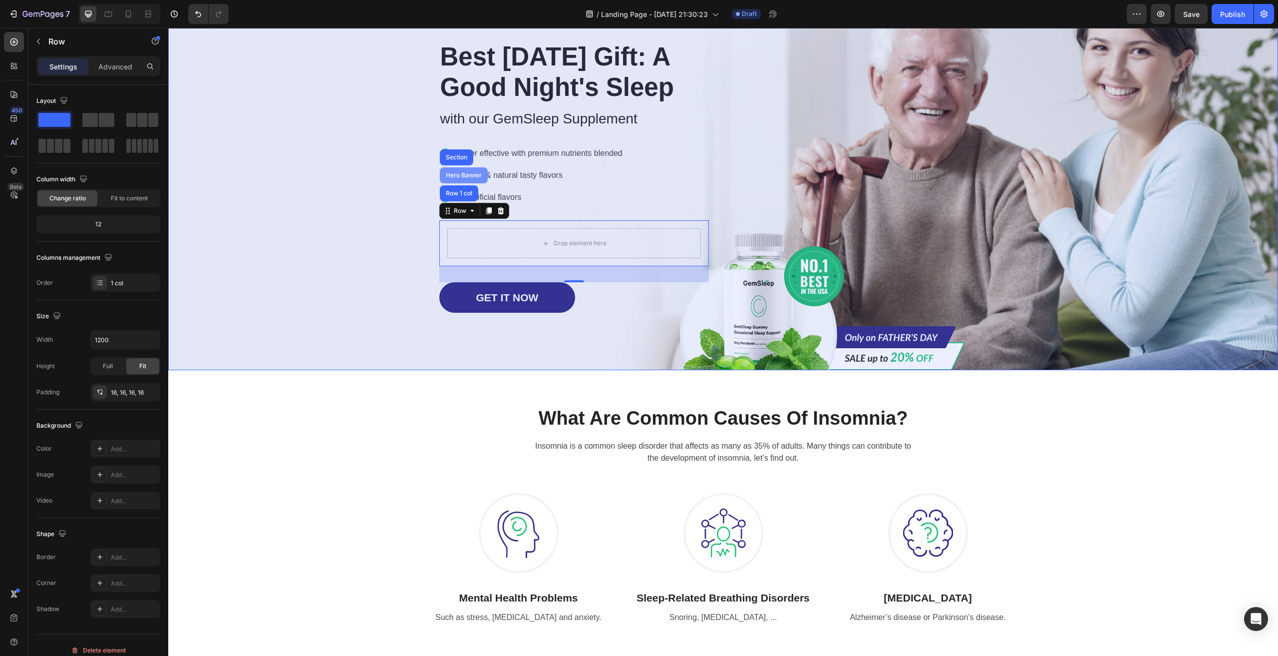
click at [465, 178] on div "Hero Banner" at bounding box center [464, 175] width 40 height 6
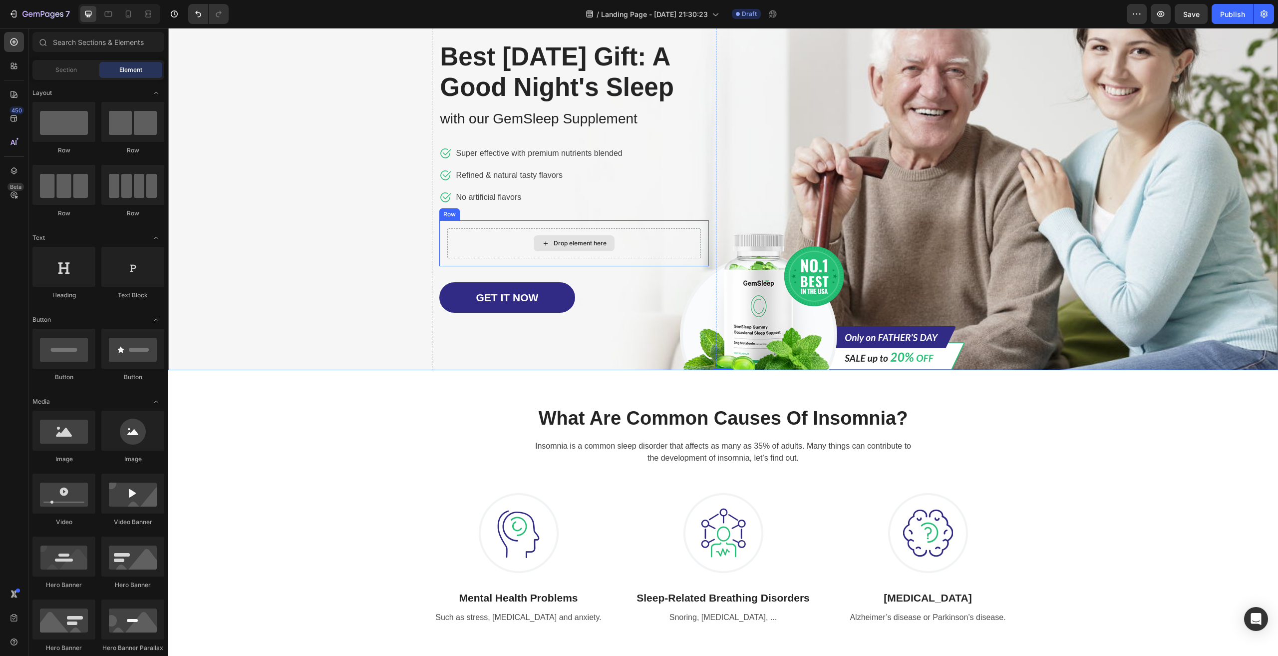
click at [587, 247] on div "Drop element here" at bounding box center [580, 243] width 53 height 8
click at [69, 435] on div at bounding box center [63, 430] width 63 height 40
click at [71, 267] on div at bounding box center [63, 267] width 63 height 40
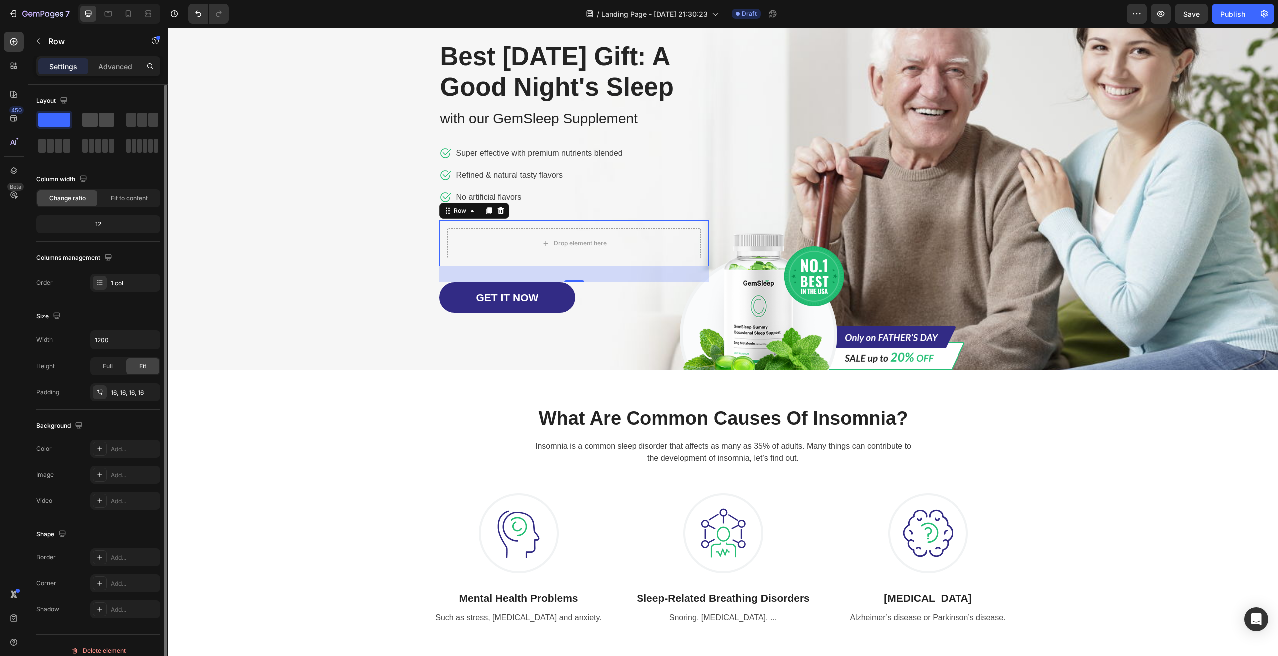
click at [94, 119] on span at bounding box center [89, 120] width 15 height 14
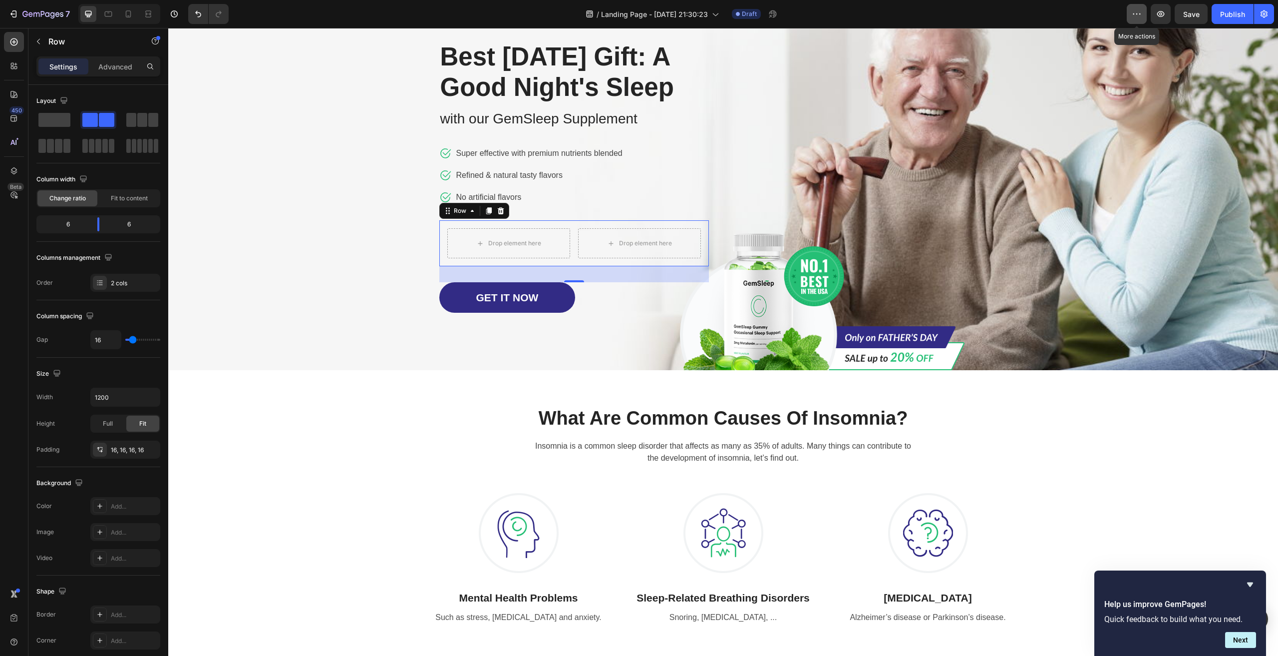
click at [1137, 15] on icon "button" at bounding box center [1137, 14] width 10 height 10
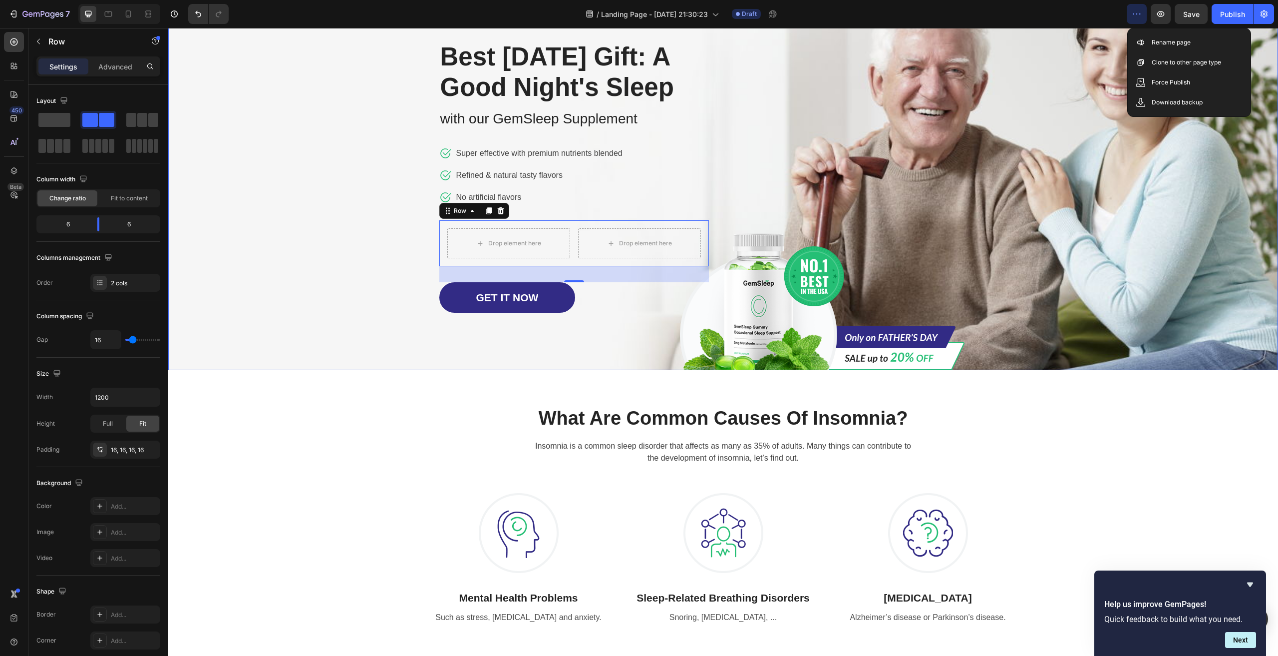
click at [213, 151] on div "Overlay" at bounding box center [723, 184] width 1110 height 371
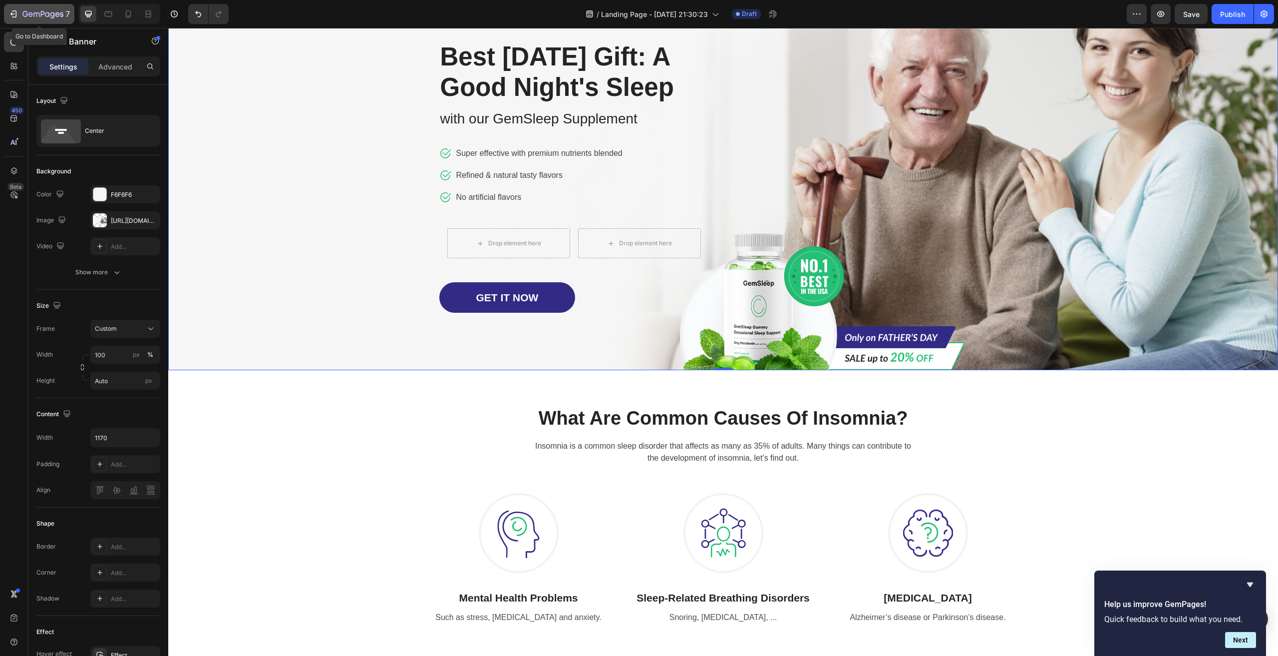
click at [12, 10] on icon "button" at bounding box center [13, 14] width 10 height 10
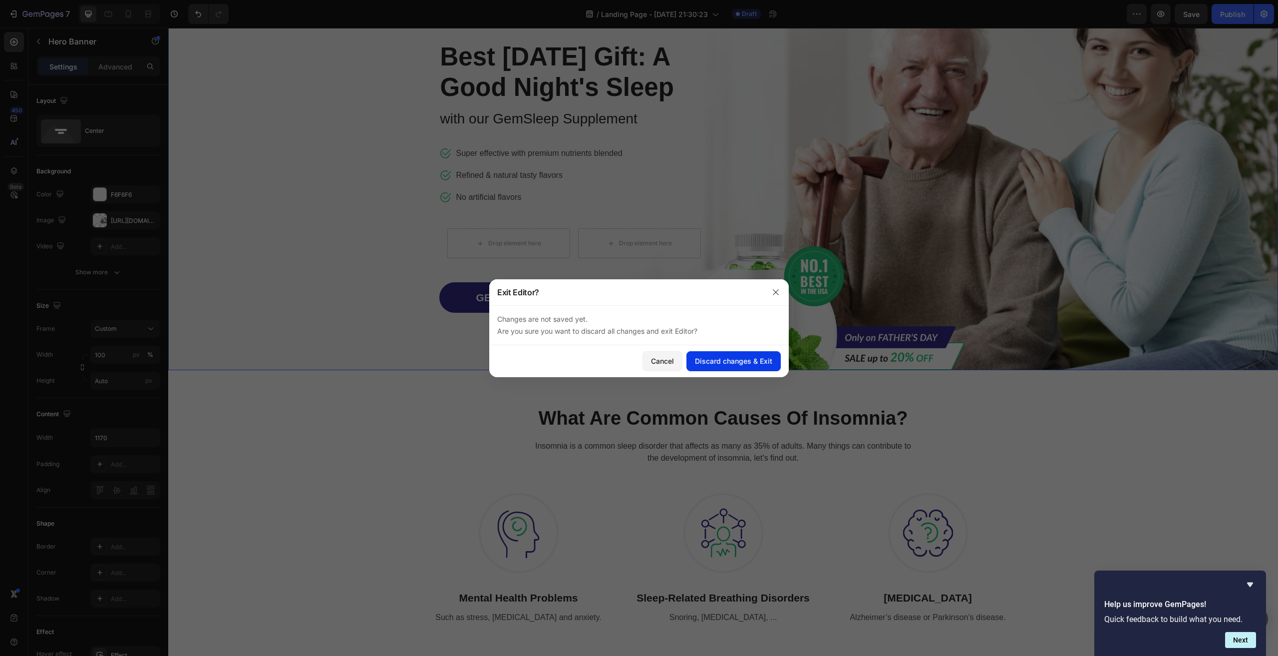
click at [729, 356] on div "Discard changes & Exit" at bounding box center [733, 361] width 77 height 10
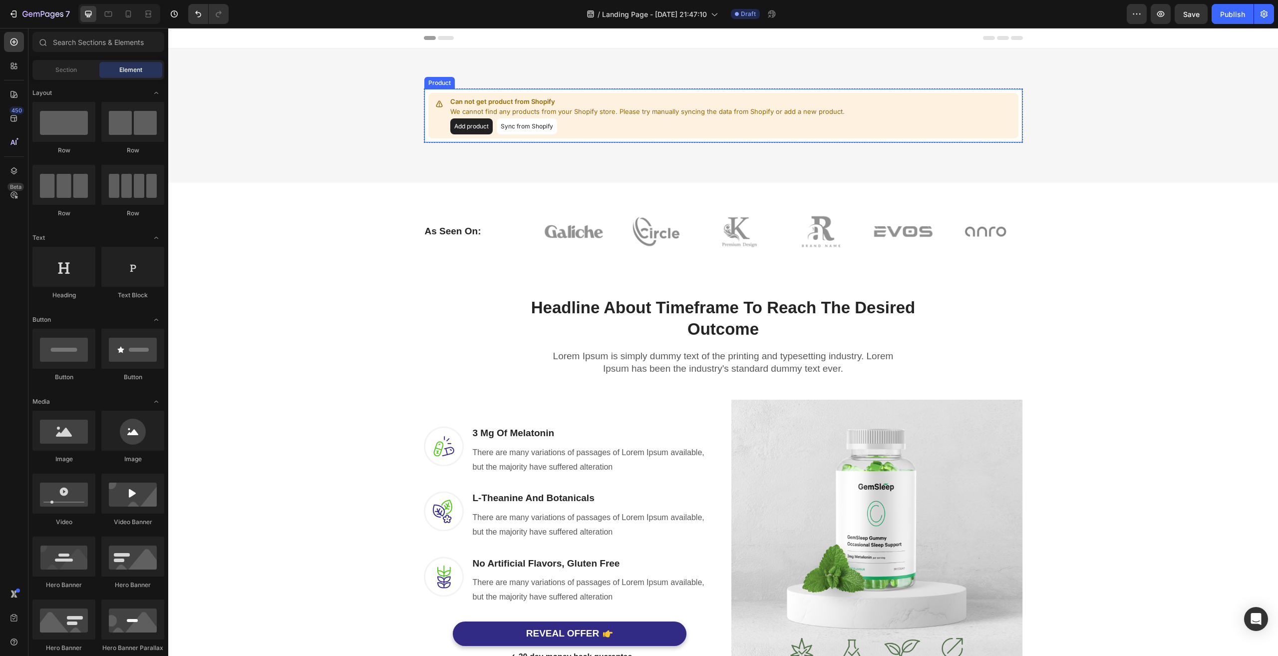
click at [467, 123] on button "Add product" at bounding box center [471, 126] width 42 height 16
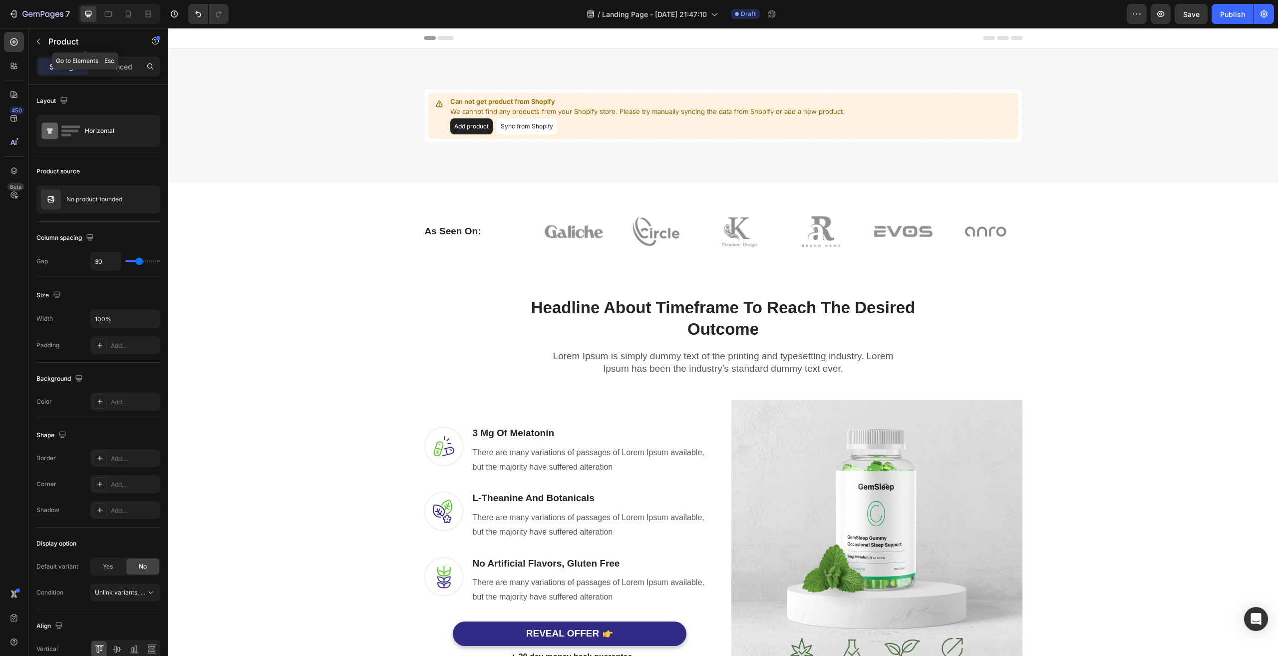
click at [45, 40] on button "button" at bounding box center [38, 41] width 16 height 16
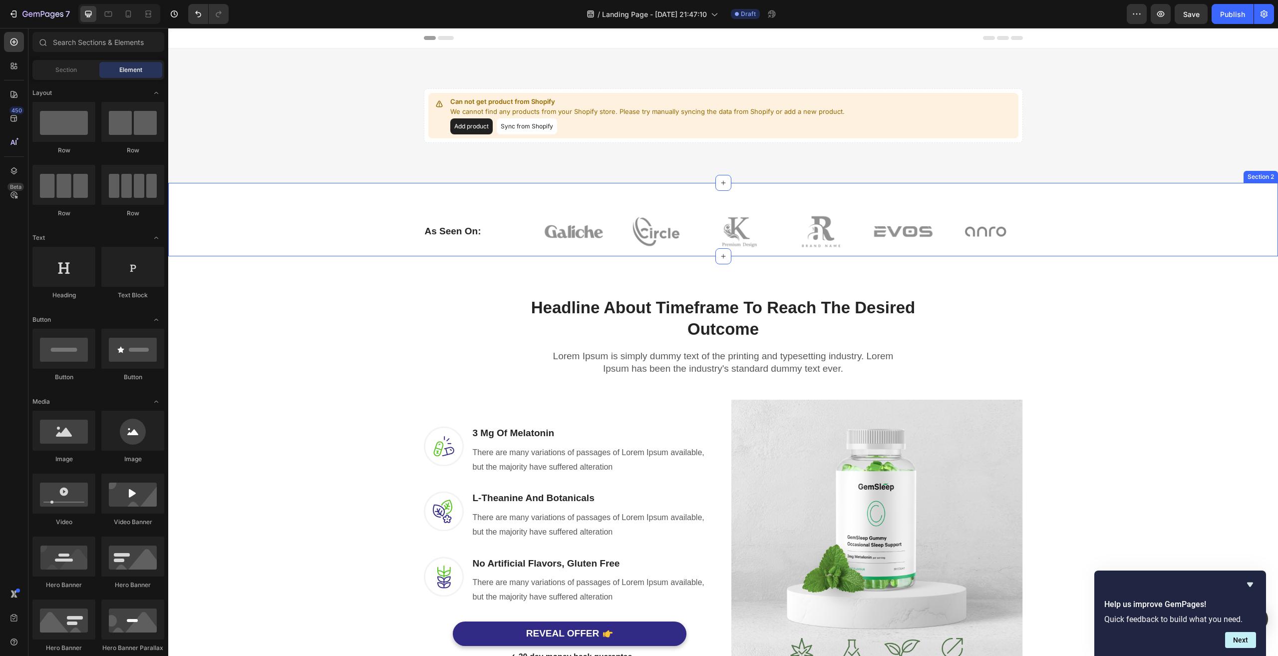
click at [378, 185] on div "As Seen On: Heading Image Image Image Image Image Image Row Row Section 2" at bounding box center [723, 219] width 1110 height 73
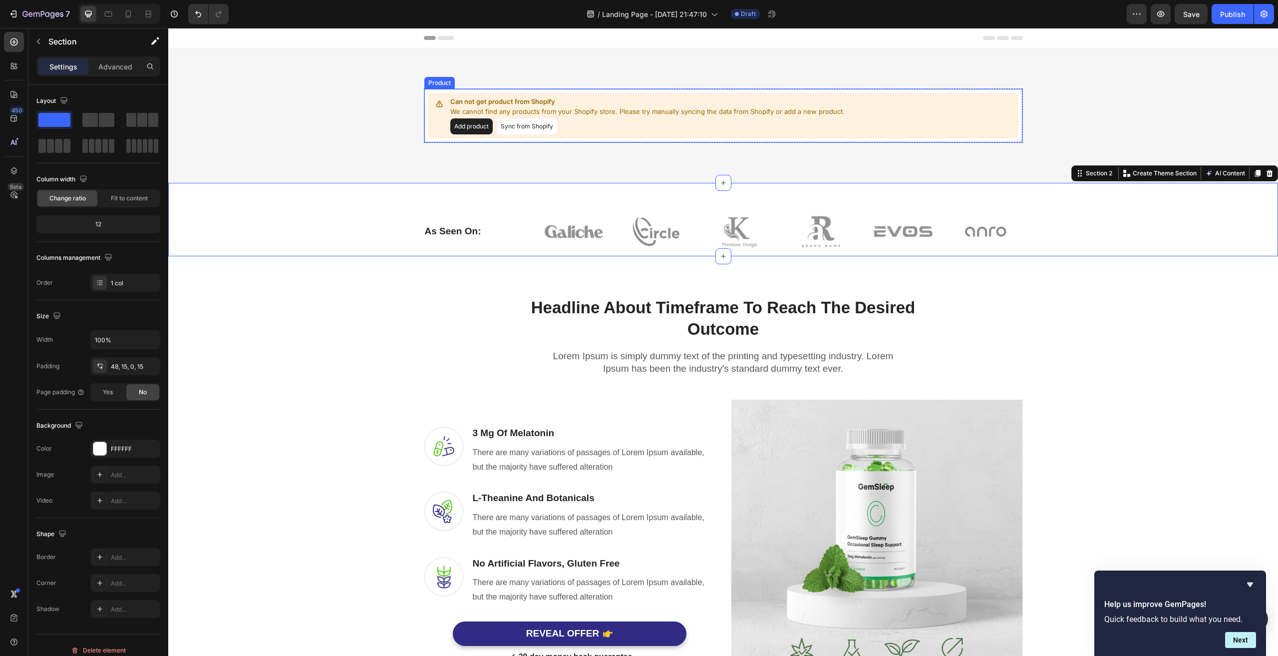
click at [537, 127] on button "Sync from Shopify" at bounding box center [527, 126] width 60 height 16
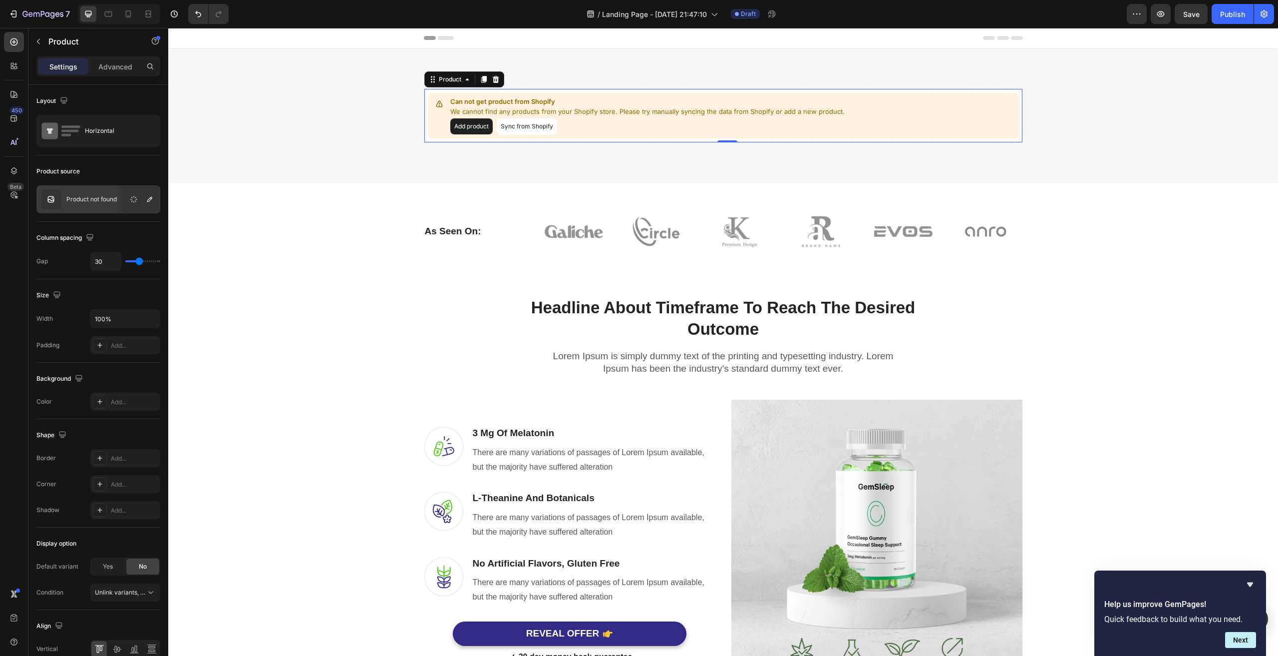
click at [516, 129] on button "Sync from Shopify" at bounding box center [527, 126] width 60 height 16
click at [528, 128] on button "Sync from Shopify" at bounding box center [527, 126] width 60 height 16
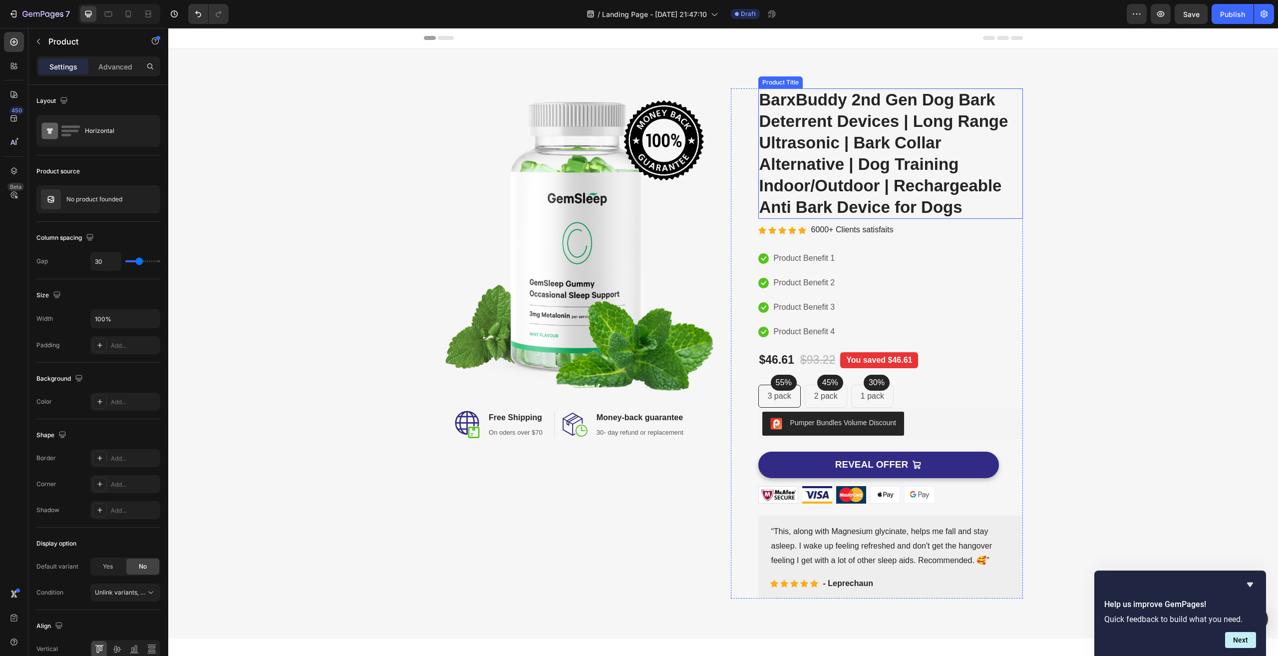
click at [985, 207] on h2 "BarxBuddy 2nd Gen Dog Bark Deterrent Devices | Long Range Ultrasonic | Bark Col…" at bounding box center [890, 153] width 265 height 130
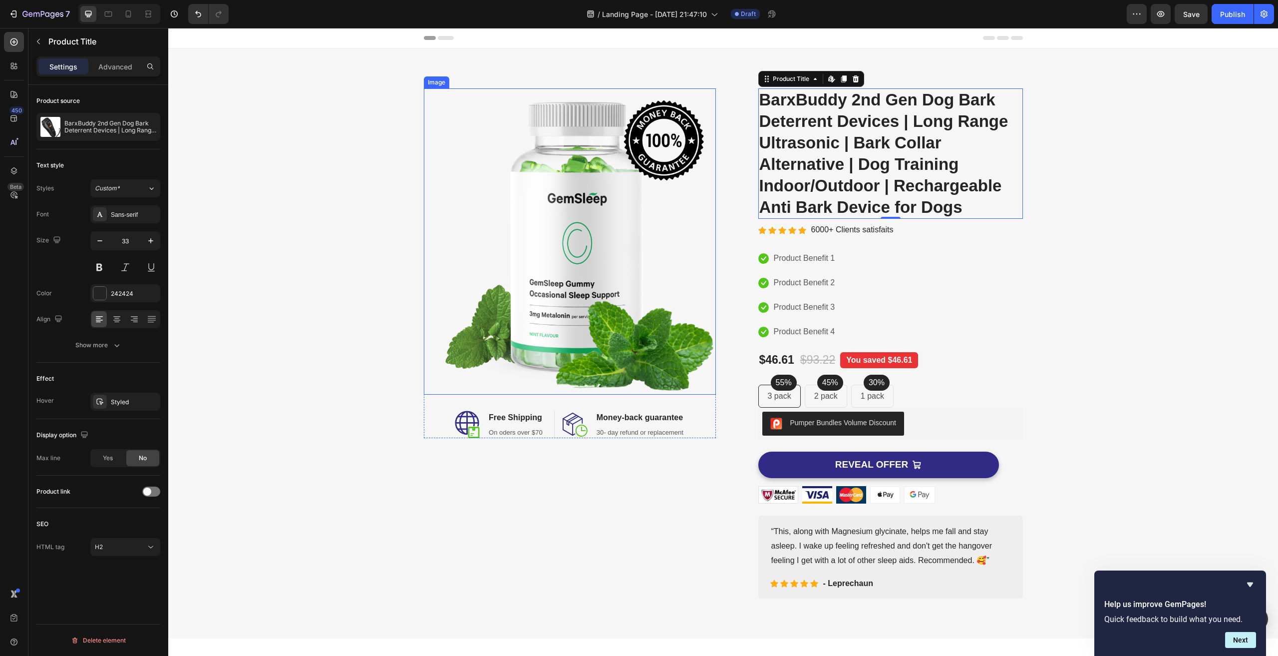
click at [602, 197] on img at bounding box center [570, 241] width 292 height 306
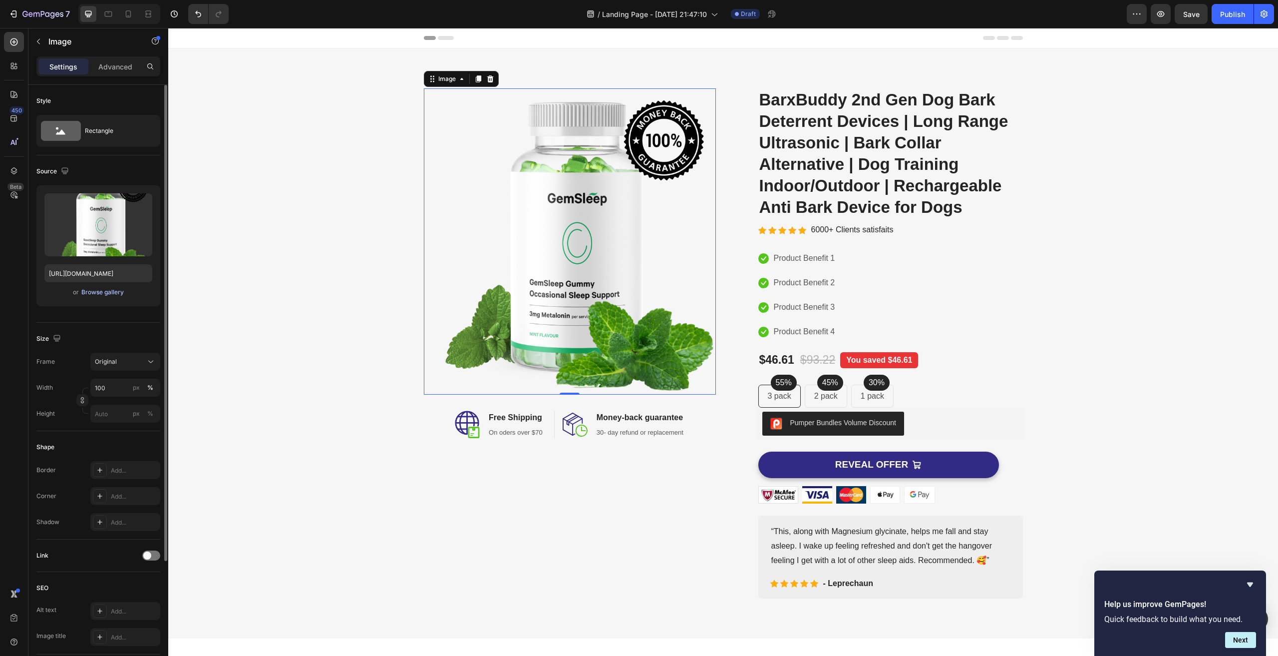
click at [98, 291] on div "Browse gallery" at bounding box center [102, 292] width 42 height 9
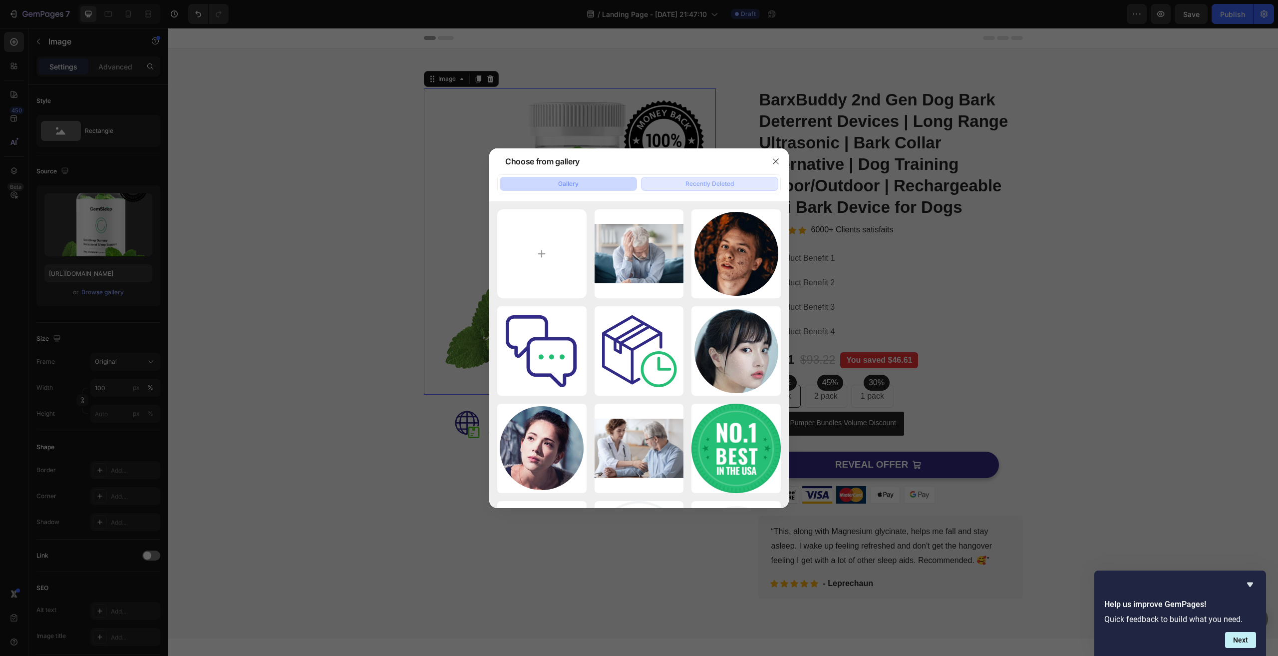
click at [718, 182] on div "Recently Deleted" at bounding box center [710, 183] width 48 height 9
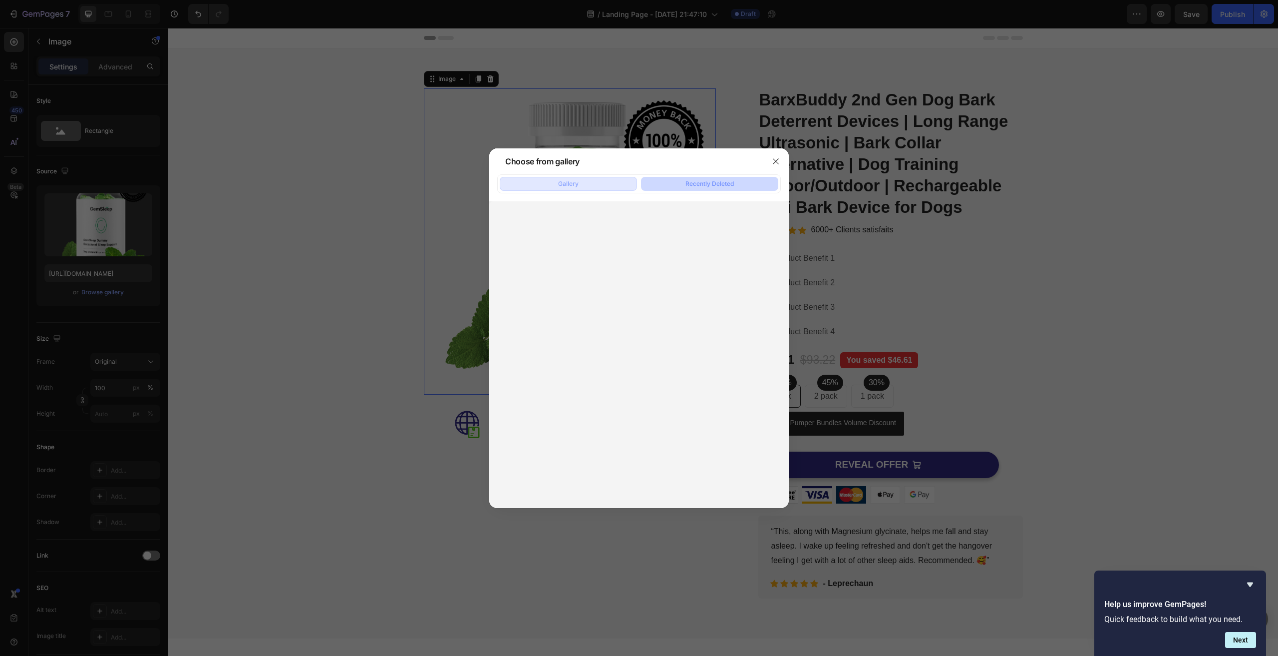
click at [583, 183] on button "Gallery" at bounding box center [568, 184] width 137 height 14
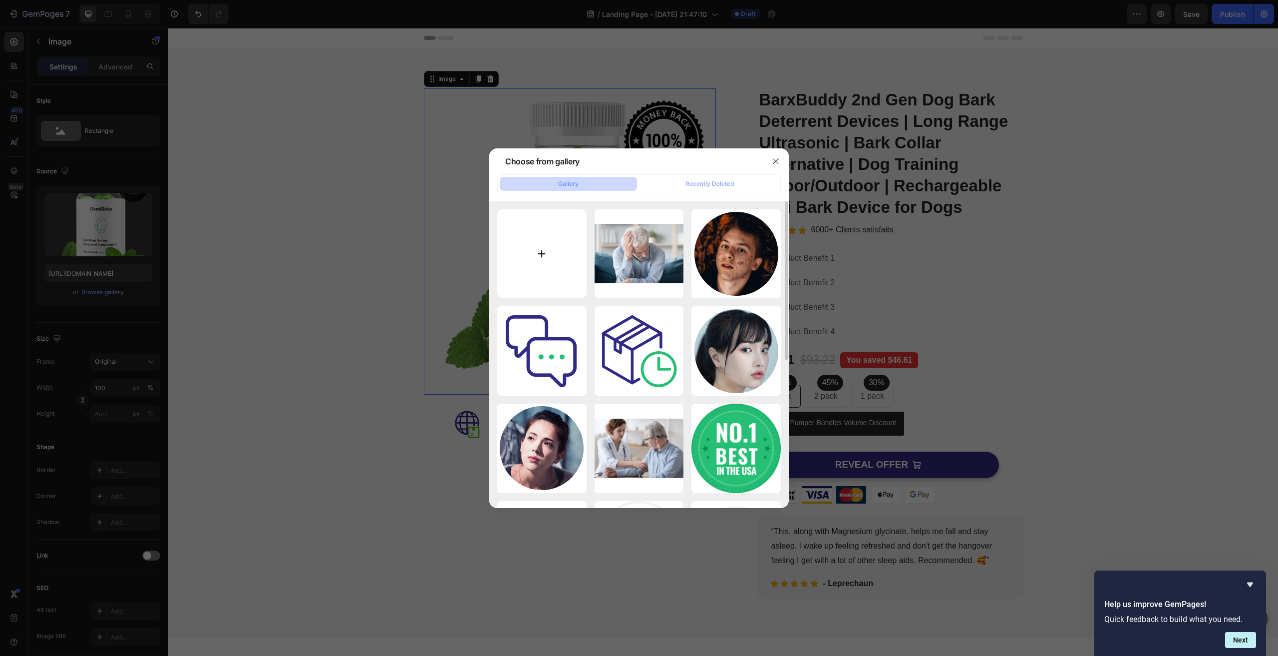
click at [536, 251] on input "file" at bounding box center [541, 253] width 89 height 89
type input "C:\fakepath\product-1.jpg"
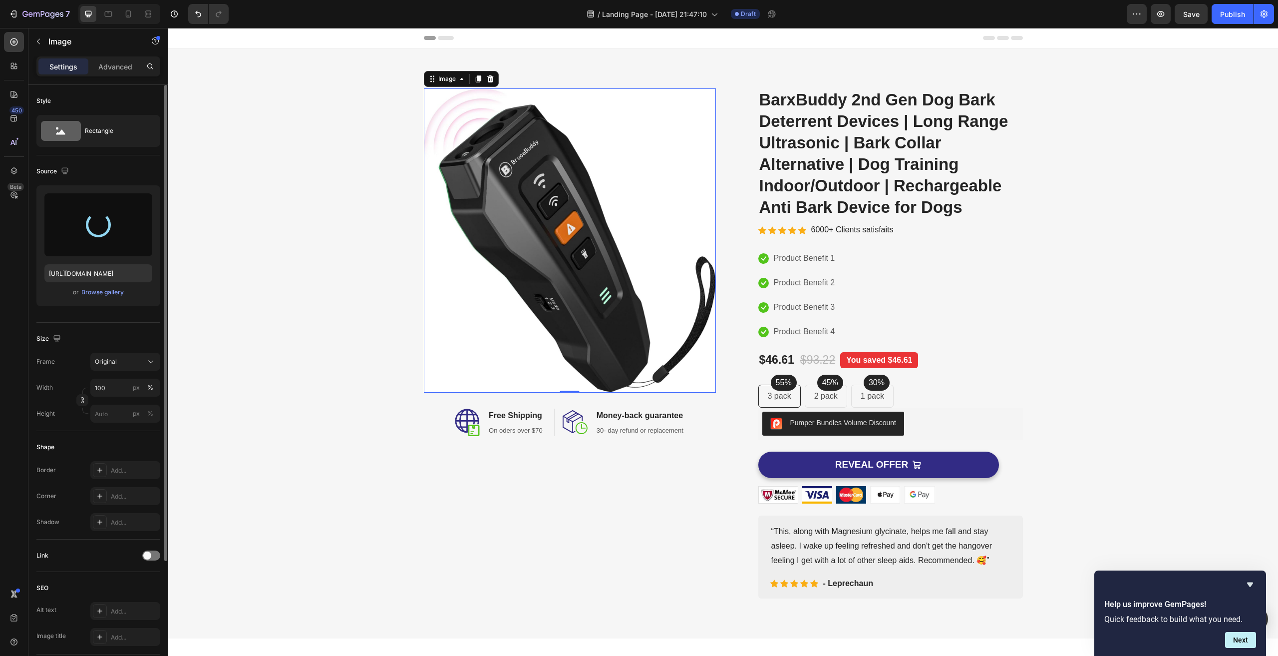
type input "https://cdn.shopify.com/s/files/1/0634/0562/1291/files/gempages_586268760055219…"
click at [333, 395] on div "Image 0 Image Free Shipping Heading On oders over $70 Text block Row Image Mone…" at bounding box center [723, 343] width 1095 height 510
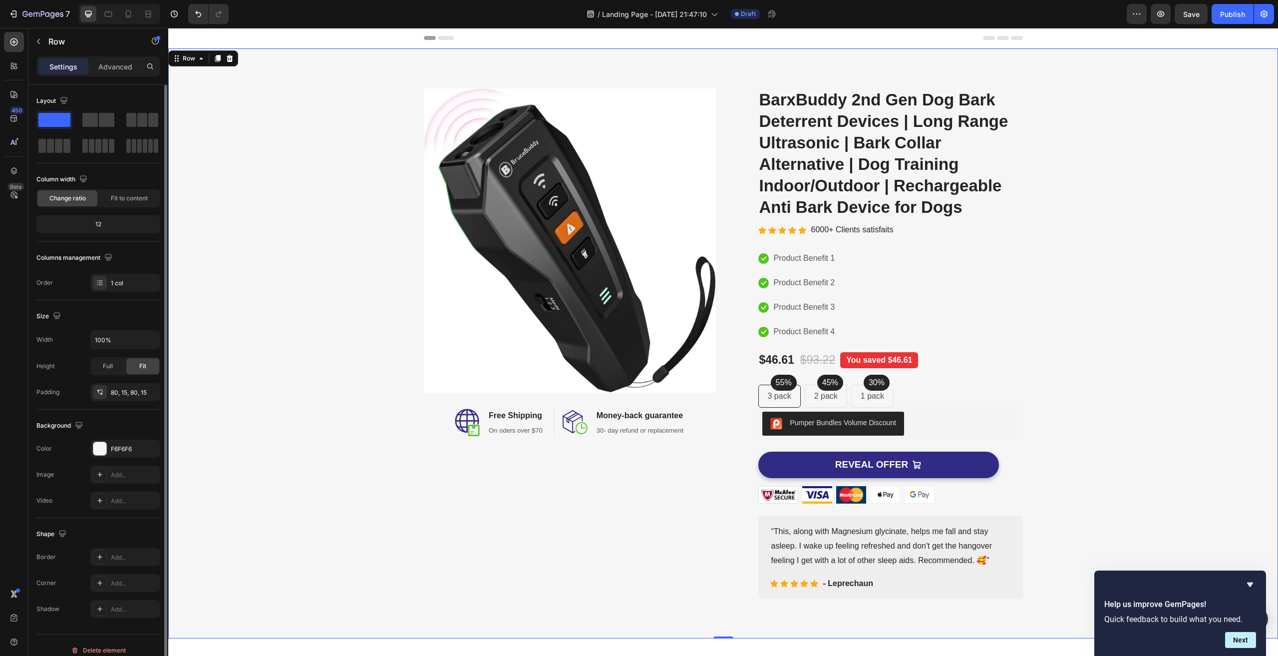
click at [1156, 328] on div "Image Image Free Shipping Heading On oders over $70 Text block Row Image Money-…" at bounding box center [723, 343] width 1095 height 510
click at [582, 178] on img at bounding box center [570, 240] width 292 height 304
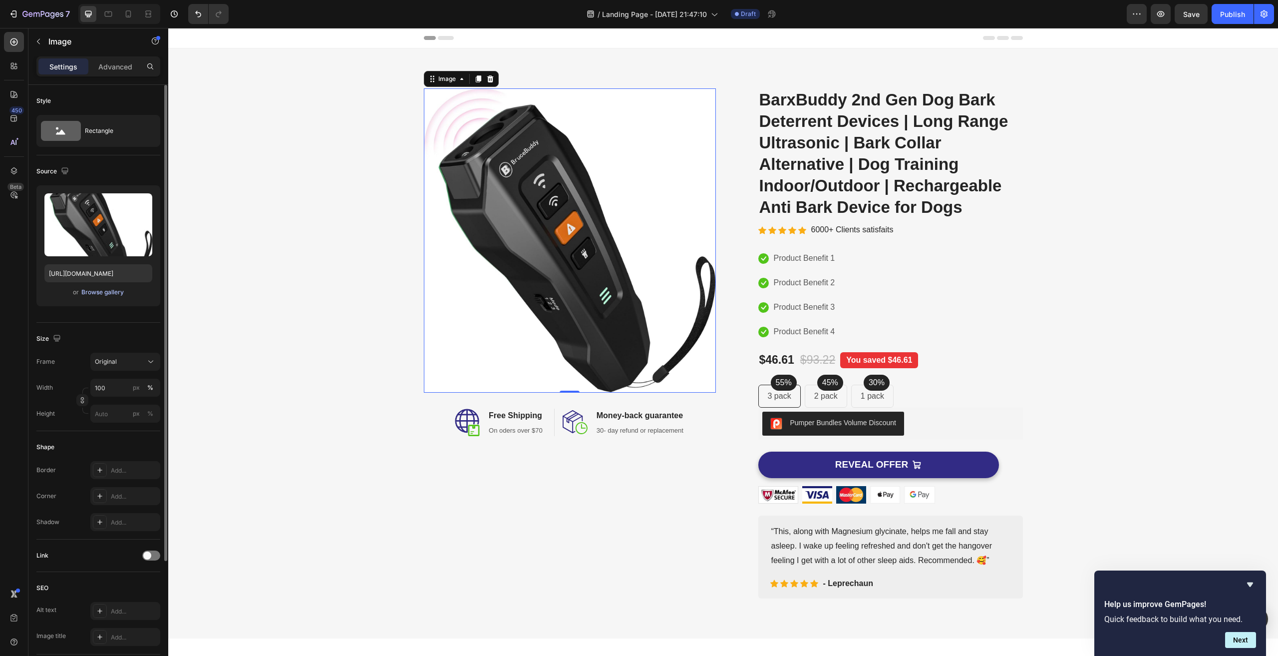
click at [98, 293] on div "Browse gallery" at bounding box center [102, 292] width 42 height 9
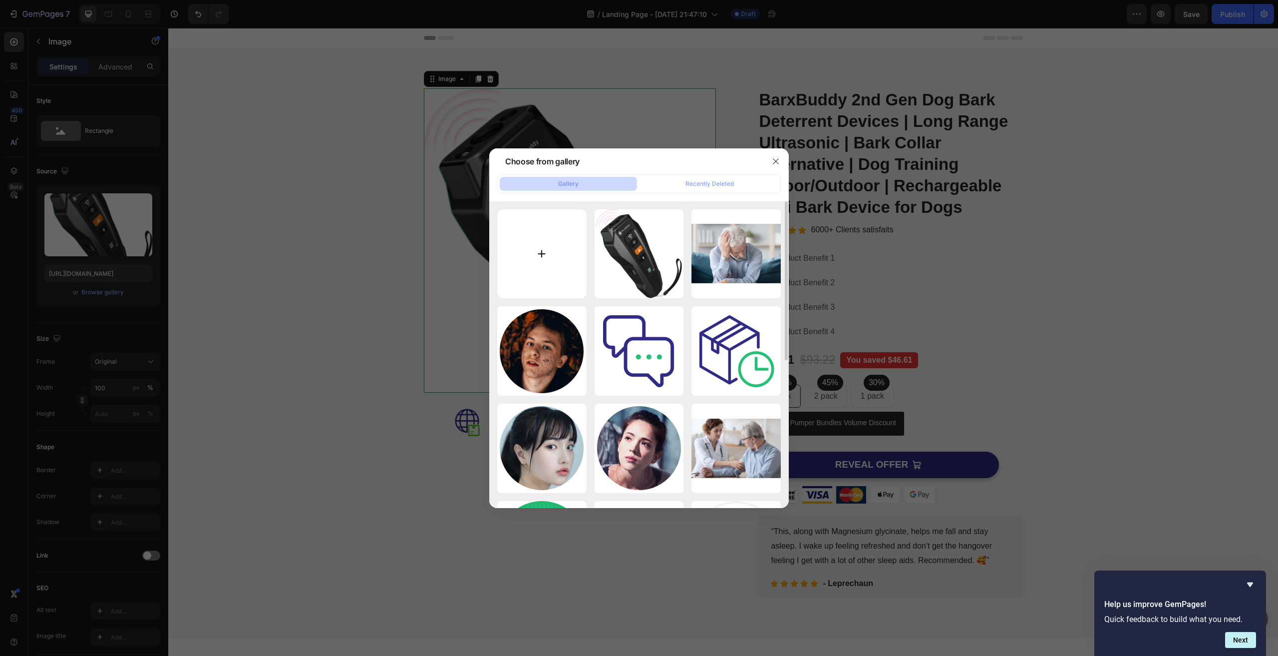
click at [537, 241] on input "file" at bounding box center [541, 253] width 89 height 89
type input "C:\fakepath\product-1.png"
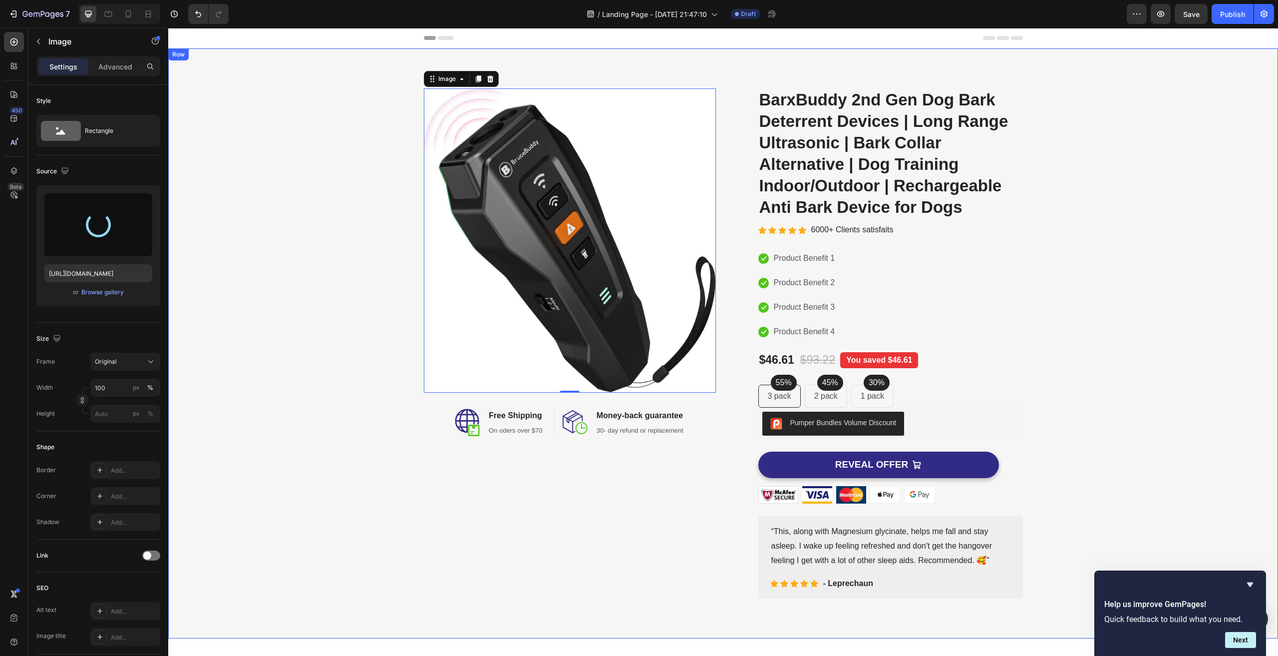
type input "[URL][DOMAIN_NAME]"
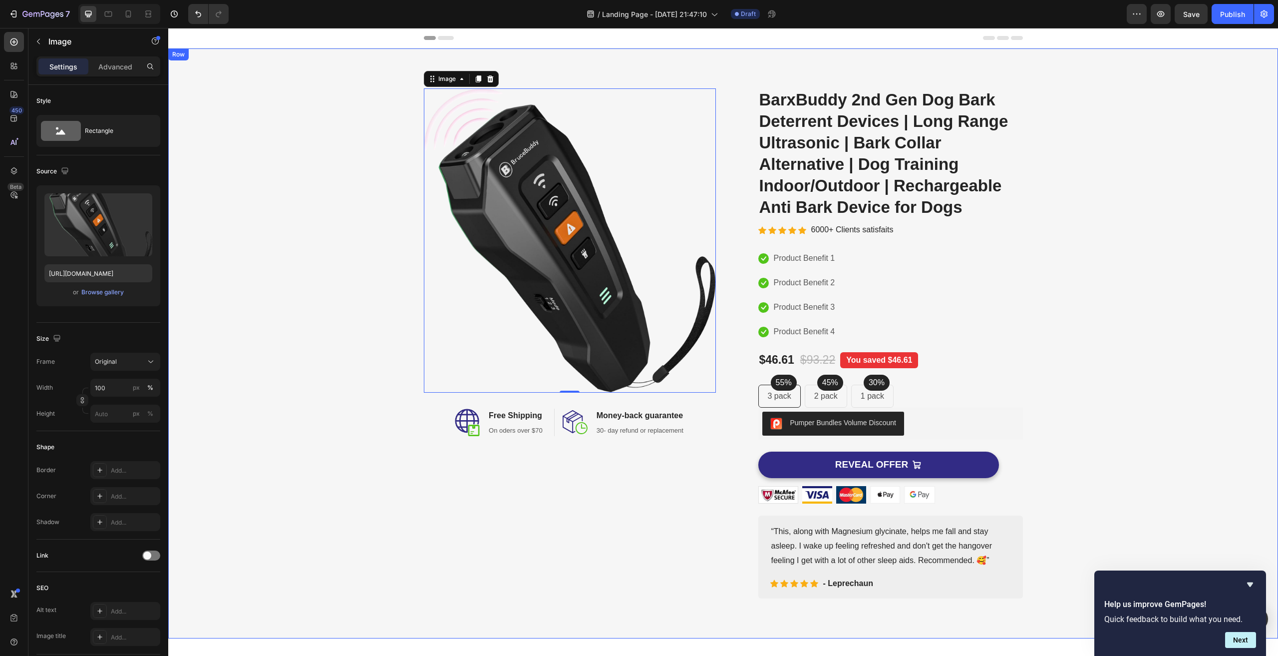
click at [273, 419] on div "Image 0 Image Free Shipping Heading On oders over $70 Text block Row Image Mone…" at bounding box center [723, 343] width 1095 height 510
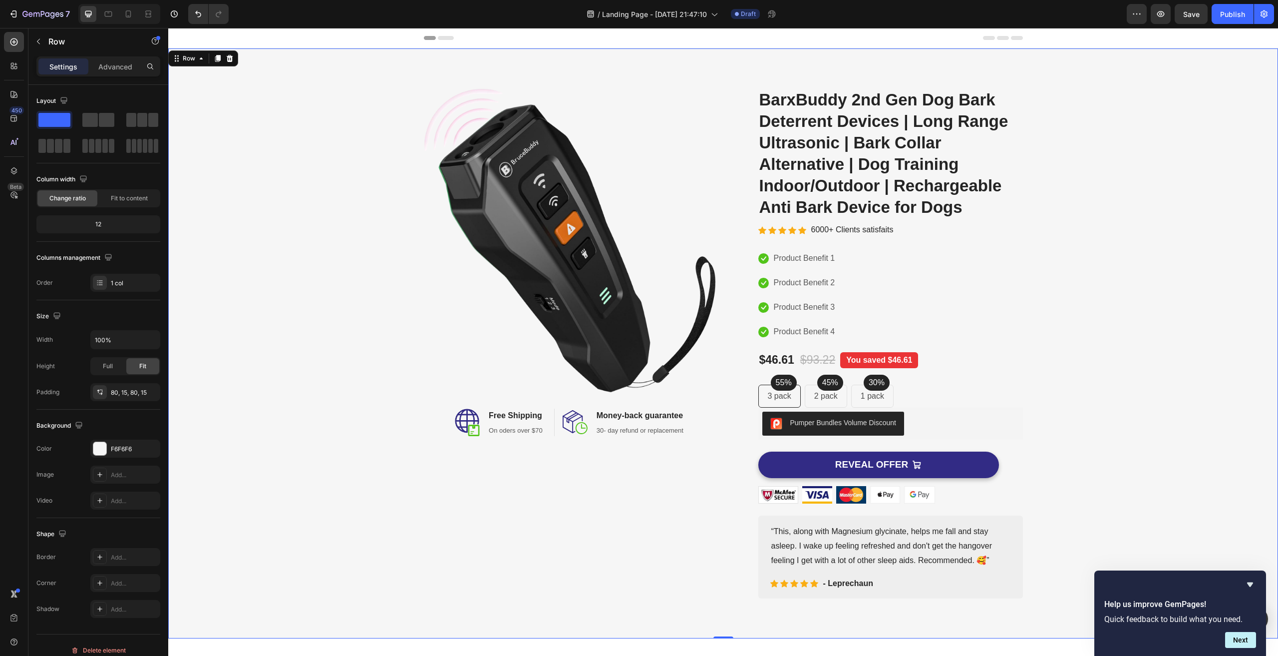
click at [1128, 303] on div "Image Image Free Shipping Heading On oders over $70 Text block Row Image Money-…" at bounding box center [723, 343] width 1095 height 510
click at [882, 162] on h2 "BarxBuddy 2nd Gen Dog Bark Deterrent Devices | Long Range Ultrasonic | Bark Col…" at bounding box center [890, 153] width 265 height 130
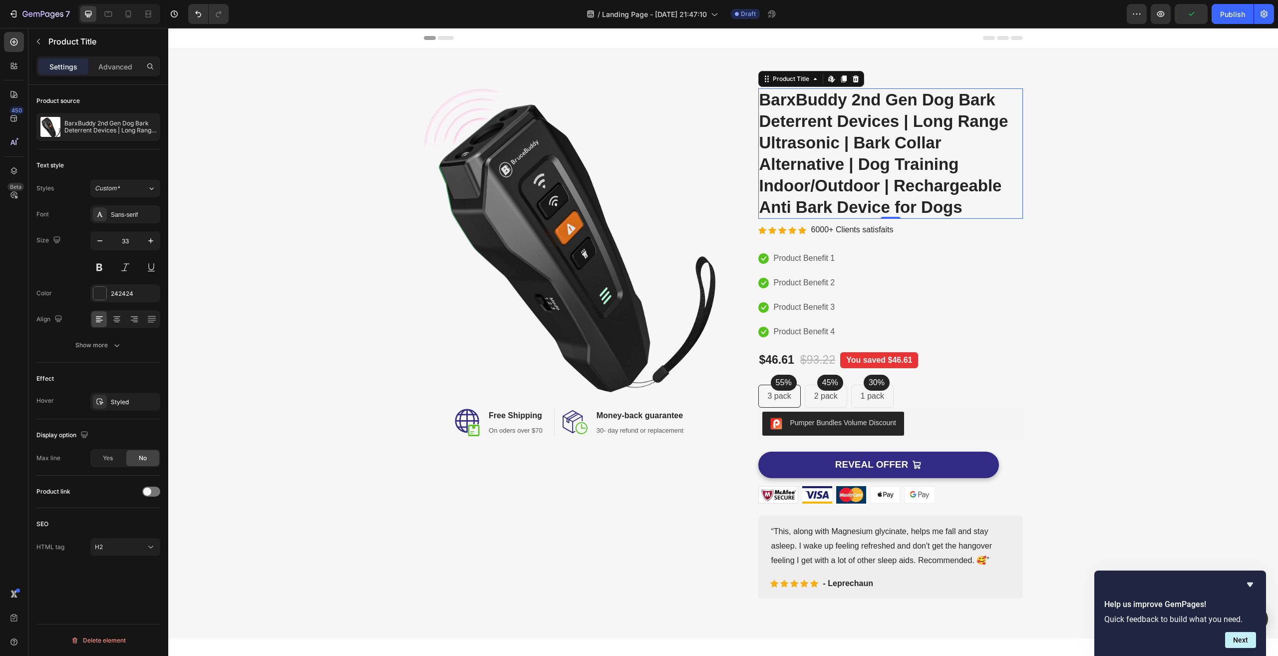
click at [851, 140] on h2 "BarxBuddy 2nd Gen Dog Bark Deterrent Devices | Long Range Ultrasonic | Bark Col…" at bounding box center [890, 153] width 265 height 130
click at [837, 115] on h2 "BarxBuddy 2nd Gen Dog Bark Deterrent Devices | Long Range Ultrasonic | Bark Col…" at bounding box center [890, 153] width 265 height 130
click at [872, 157] on h2 "BarxBuddy 2nd Gen Dog Bark Deterrent Devices | Long Range Ultrasonic | Bark Col…" at bounding box center [890, 153] width 265 height 130
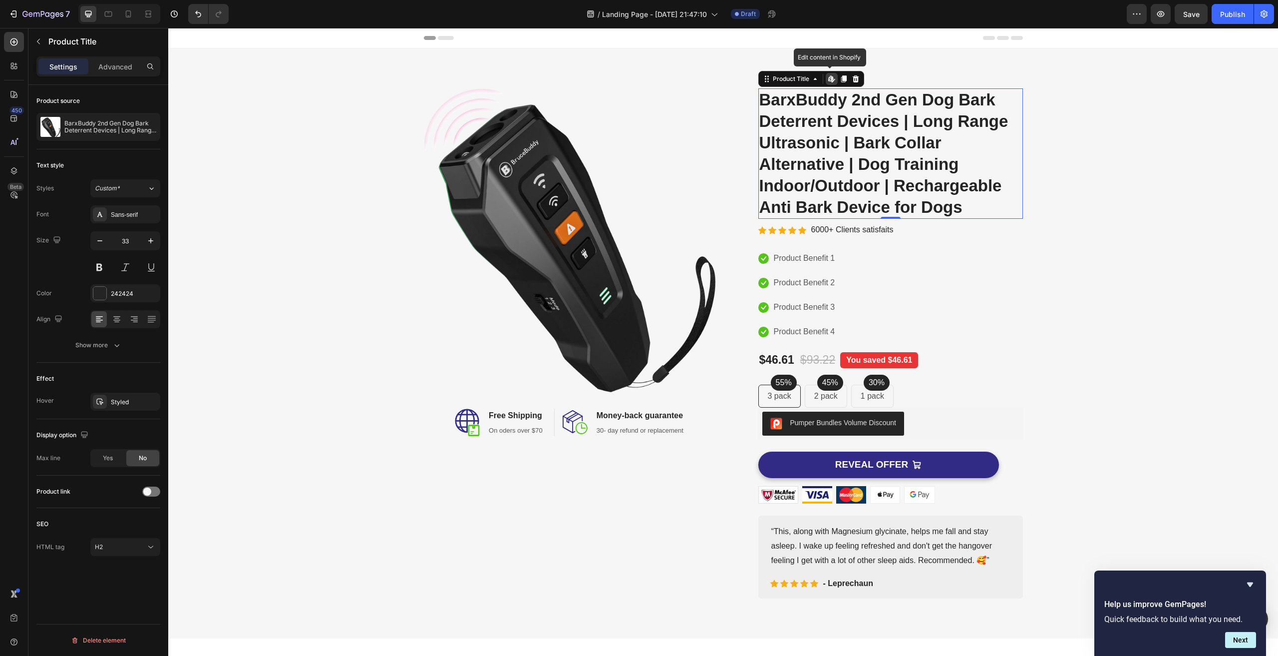
click at [938, 196] on h2 "BarxBuddy 2nd Gen Dog Bark Deterrent Devices | Long Range Ultrasonic | Bark Col…" at bounding box center [890, 153] width 265 height 130
click at [994, 199] on h2 "BarxBuddy 2nd Gen Dog Bark Deterrent Devices | Long Range Ultrasonic | Bark Col…" at bounding box center [890, 153] width 265 height 130
click at [828, 77] on icon at bounding box center [830, 78] width 4 height 6
click at [966, 201] on h2 "BarxBuddy 2nd Gen Dog Bark Deterrent Devices | Long Range Ultrasonic | Bark Col…" at bounding box center [890, 153] width 265 height 130
click at [1214, 279] on div "Image Image Free Shipping Heading On oders over $70 Text block Row Image Money-…" at bounding box center [723, 343] width 1095 height 510
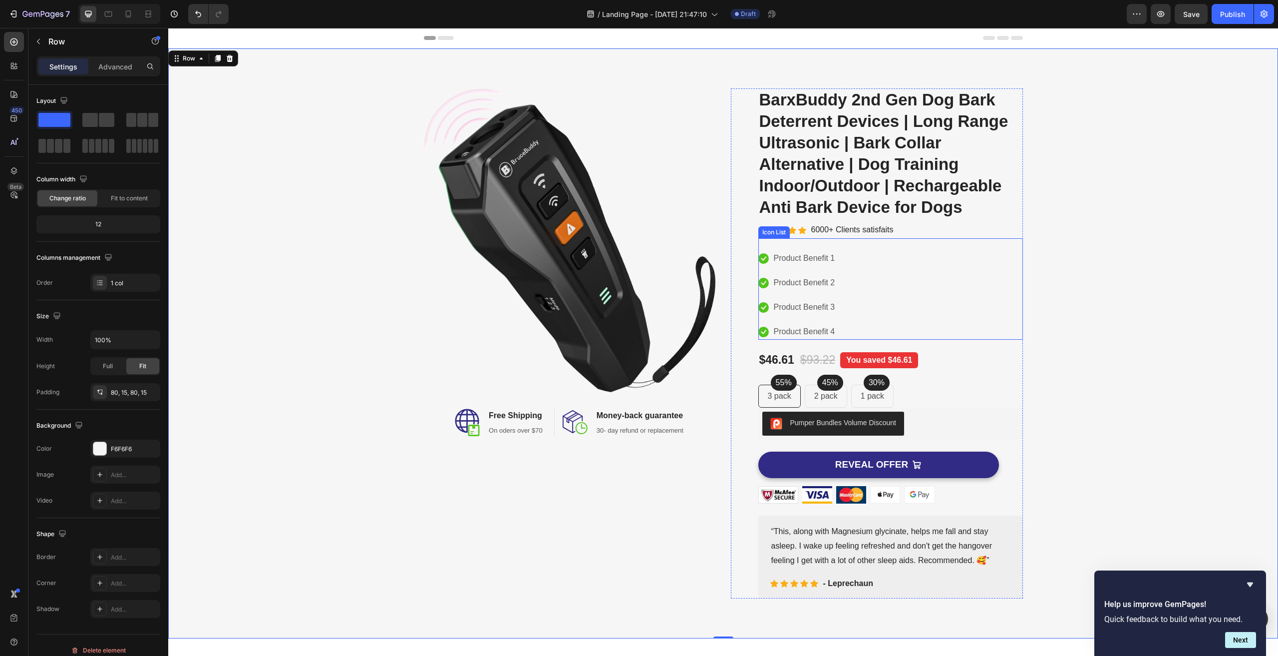
click at [765, 329] on li "Icon Product Benefit 4 Text block" at bounding box center [797, 332] width 78 height 16
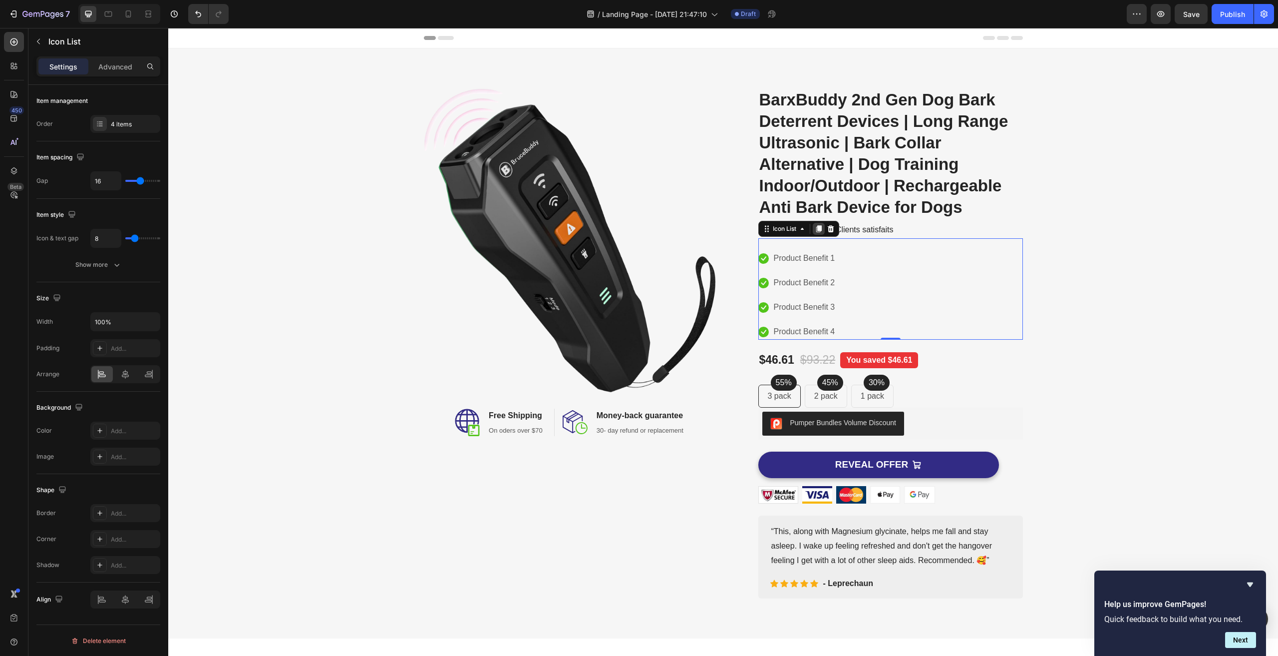
click at [815, 230] on icon at bounding box center [819, 229] width 8 height 8
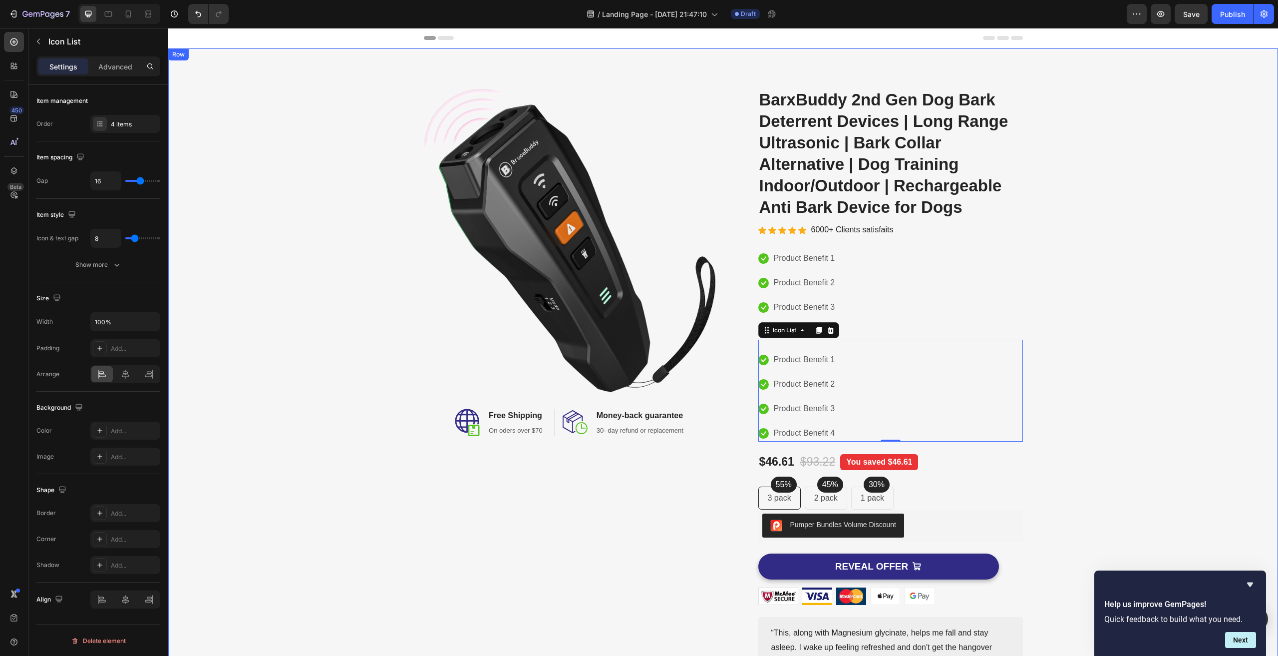
click at [1178, 372] on div "Image Image Free Shipping Heading On oders over $70 Text block Row Image Money-…" at bounding box center [723, 394] width 1095 height 612
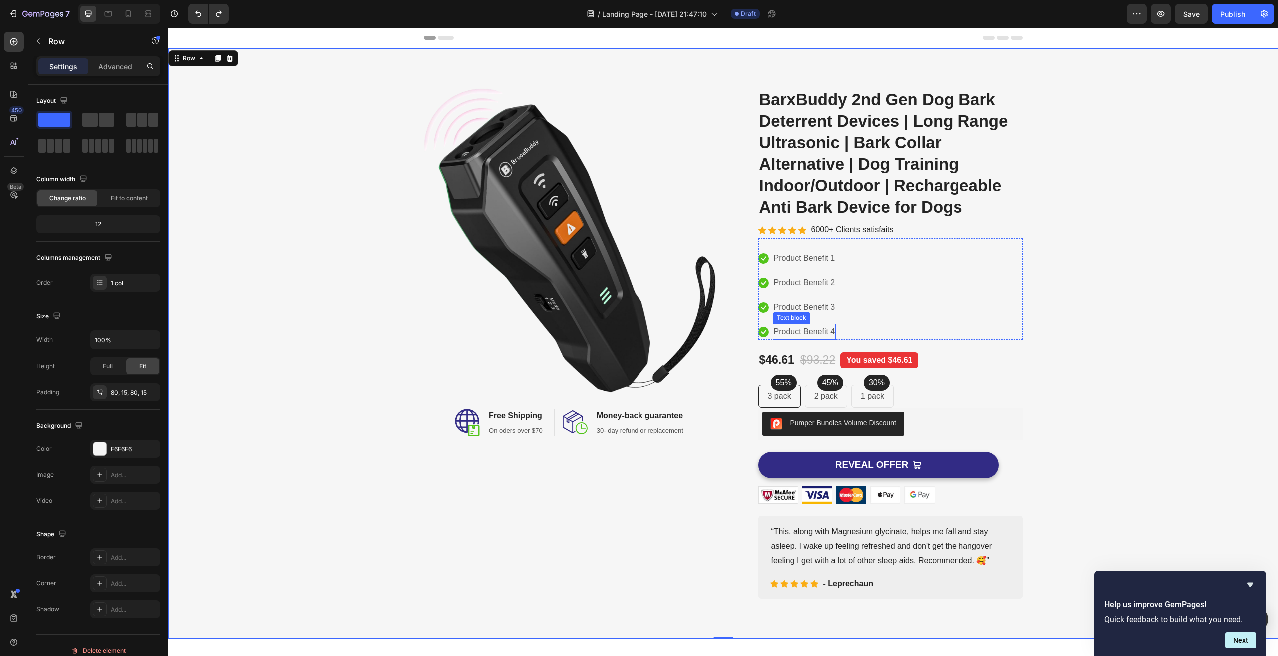
click at [803, 331] on p "Product Benefit 4" at bounding box center [804, 332] width 61 height 14
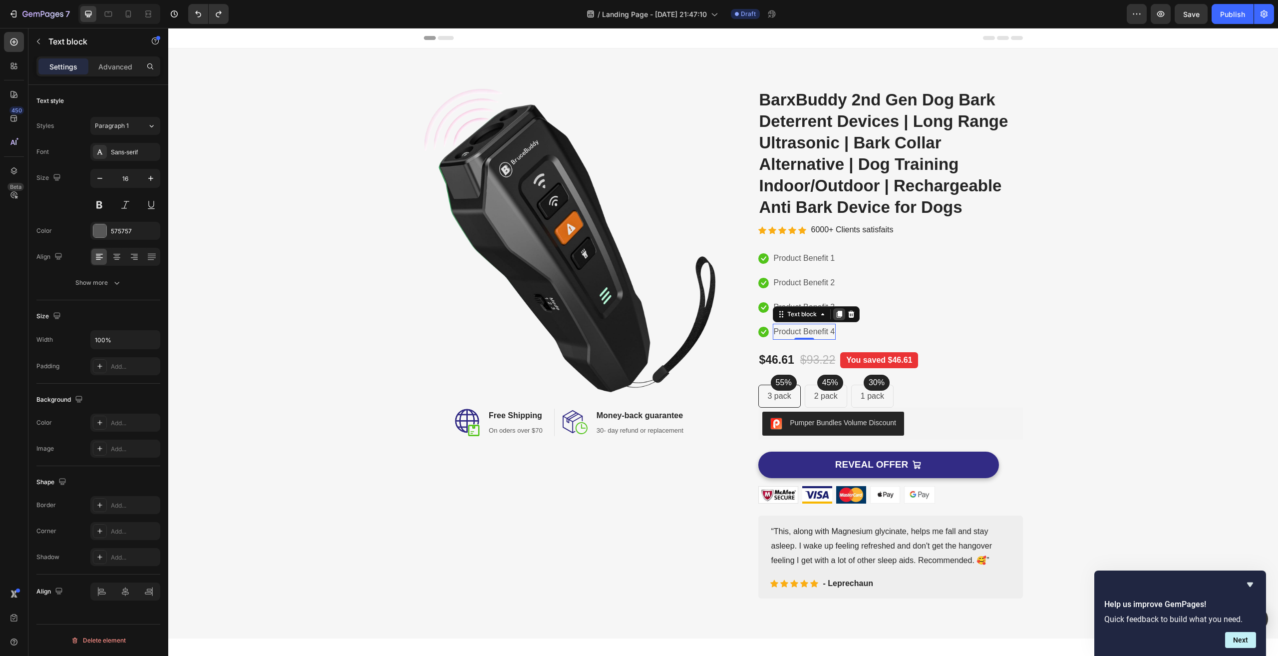
click at [836, 313] on icon at bounding box center [838, 314] width 5 height 7
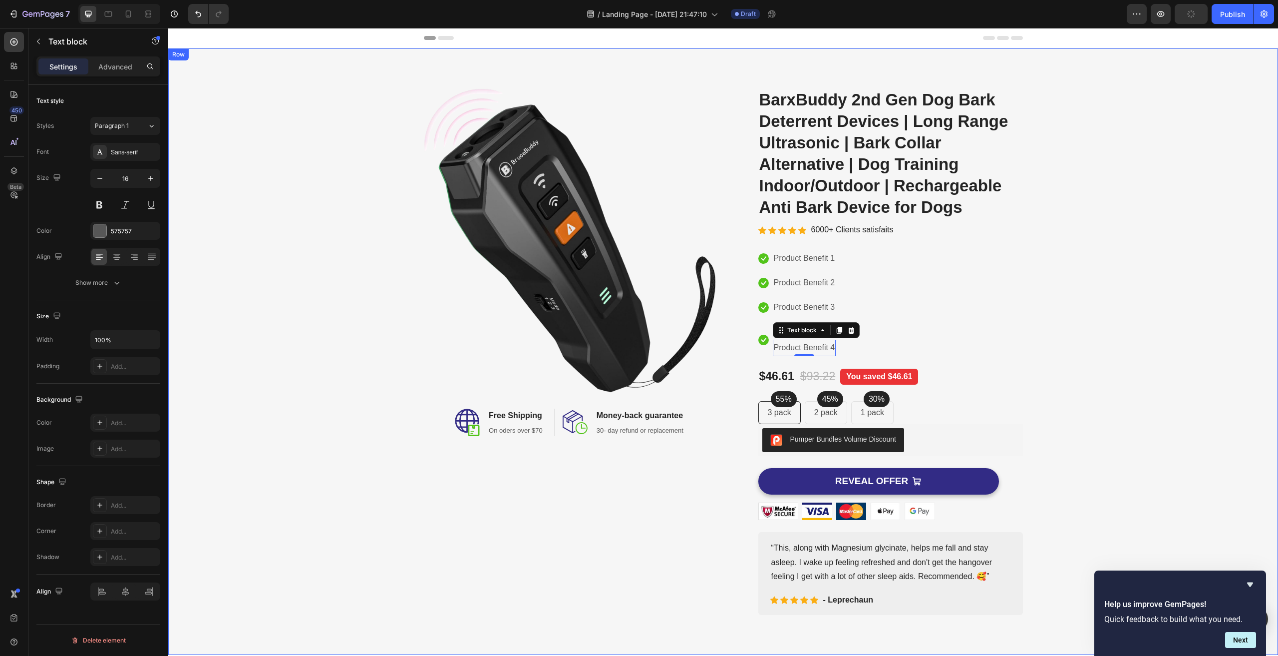
click at [1172, 295] on div "Image Image Free Shipping Heading On oders over $70 Text block Row Image Money-…" at bounding box center [723, 351] width 1095 height 526
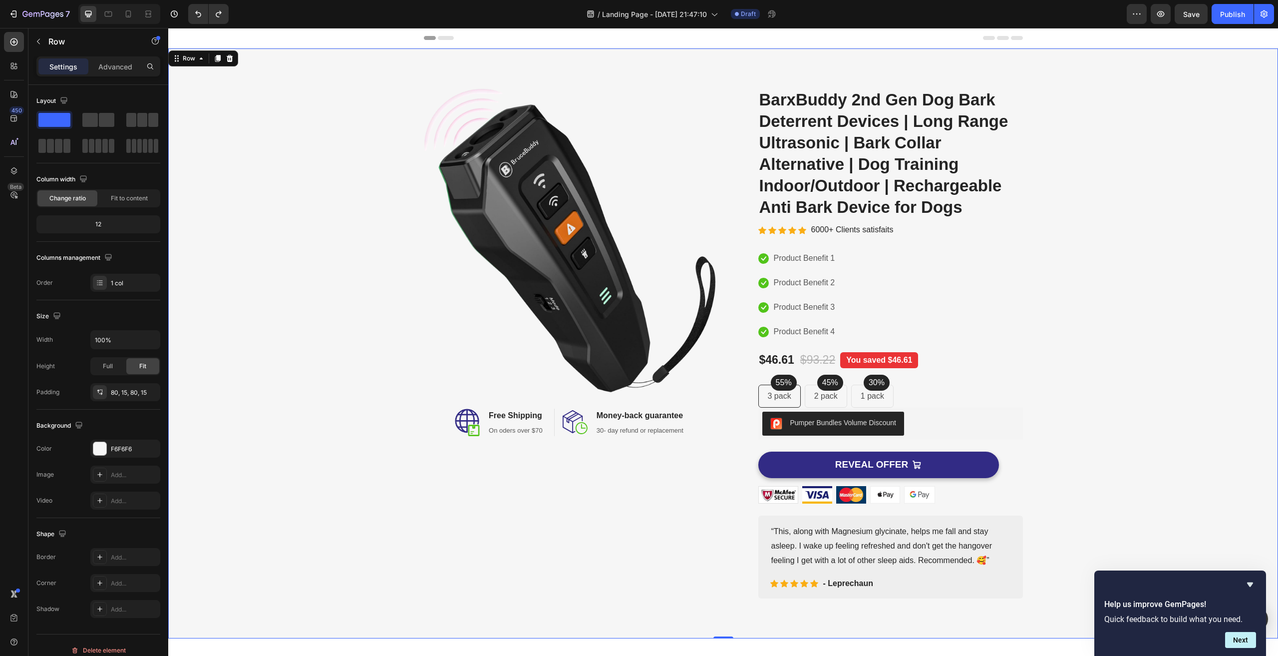
click at [1163, 303] on div "Image Image Free Shipping Heading On oders over $70 Text block Row Image Money-…" at bounding box center [723, 343] width 1095 height 510
click at [960, 281] on div "Icon Product Benefit 1 Text block Icon Product Benefit 2 Text block Icon Produc…" at bounding box center [890, 294] width 265 height 89
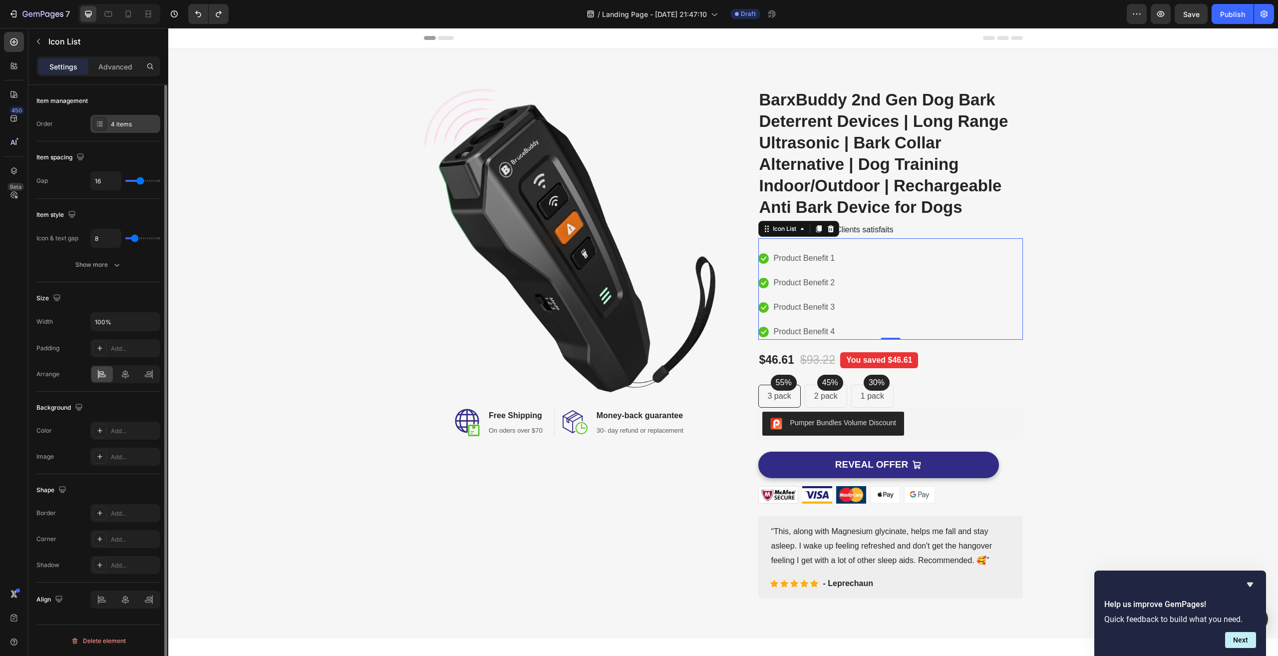
click at [96, 124] on icon at bounding box center [100, 124] width 8 height 8
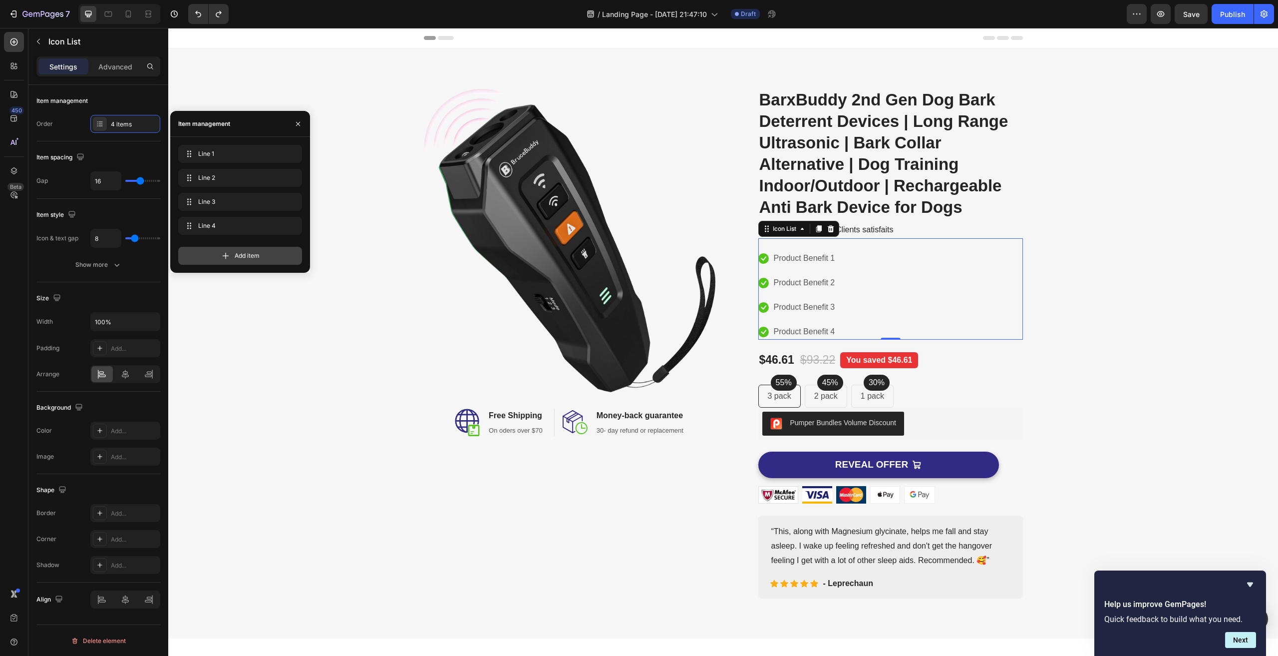
click at [236, 257] on span "Add item" at bounding box center [247, 255] width 25 height 9
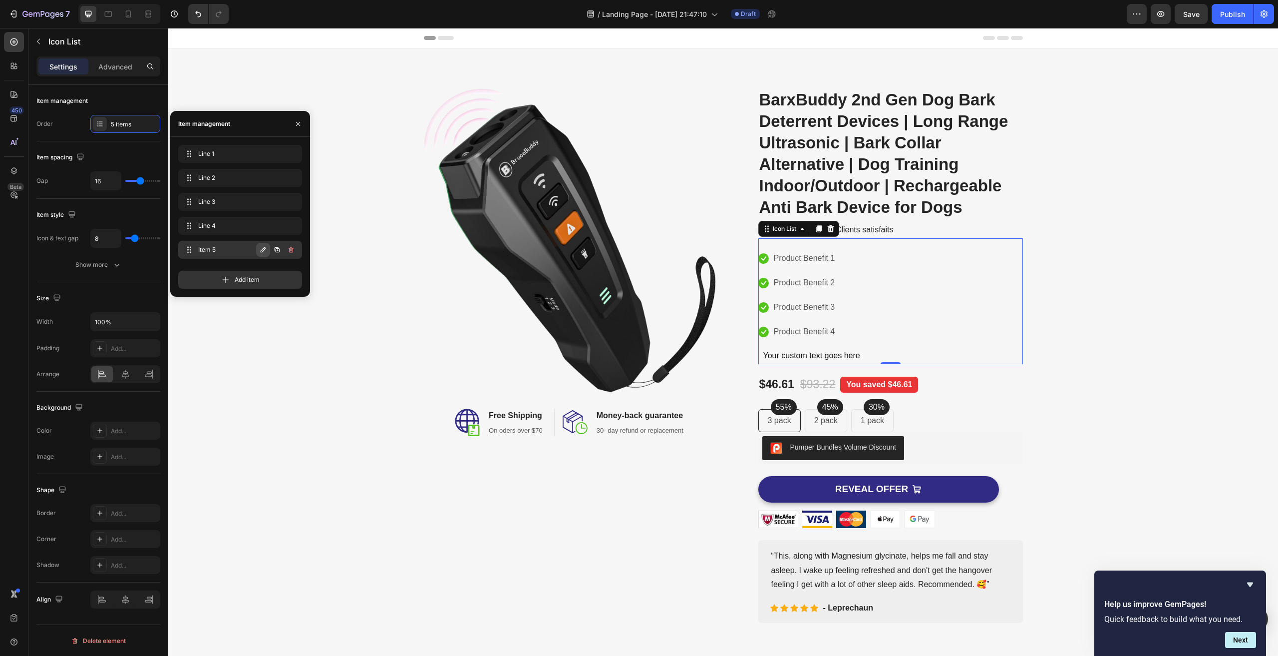
click at [264, 250] on icon "button" at bounding box center [263, 249] width 5 height 5
click at [303, 370] on div "Image Image Free Shipping Heading On oders over $70 Text block Row Image Money-…" at bounding box center [723, 355] width 1095 height 534
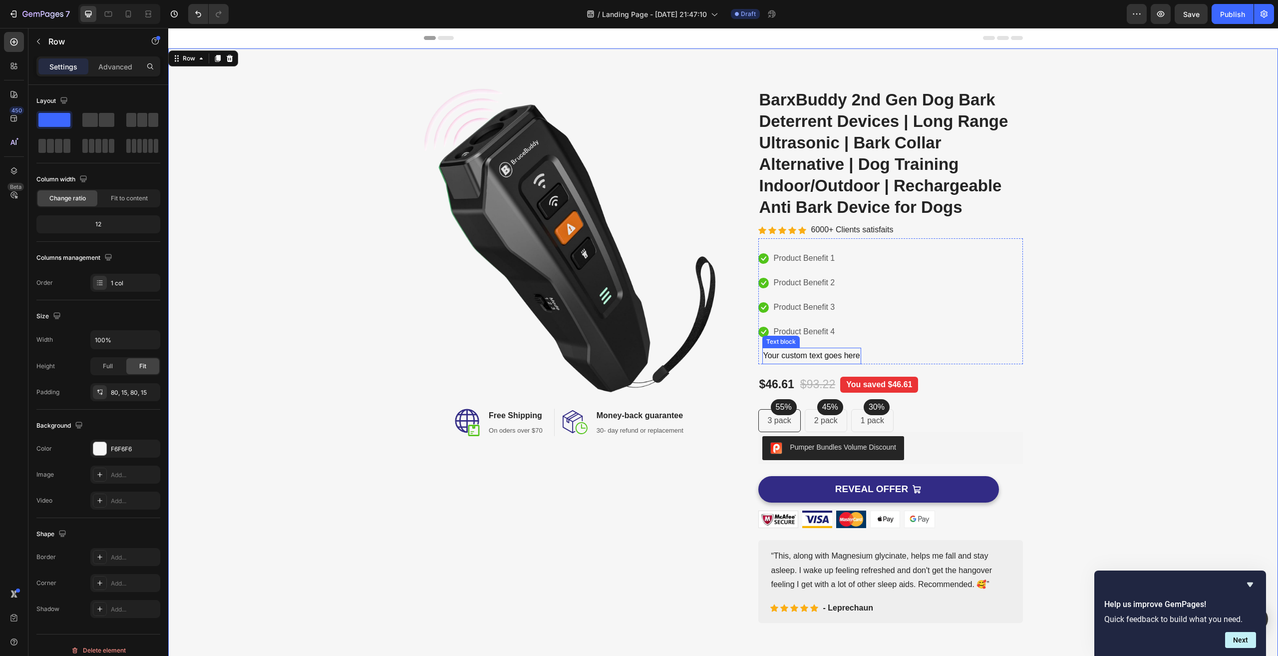
click at [814, 356] on div "Your custom text goes here" at bounding box center [811, 356] width 99 height 16
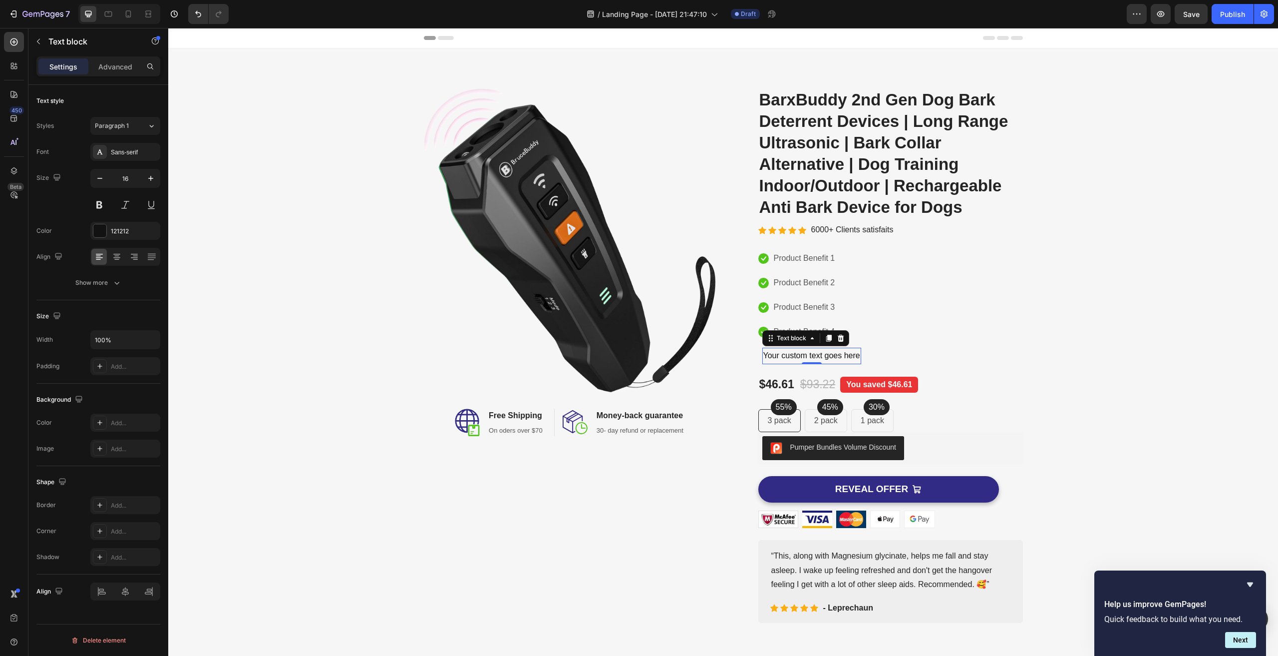
click at [762, 333] on div "Text block" at bounding box center [805, 338] width 87 height 16
click at [928, 342] on div "Icon Product Benefit 1 Text block Icon Product Benefit 2 Text block Icon Produc…" at bounding box center [890, 307] width 265 height 114
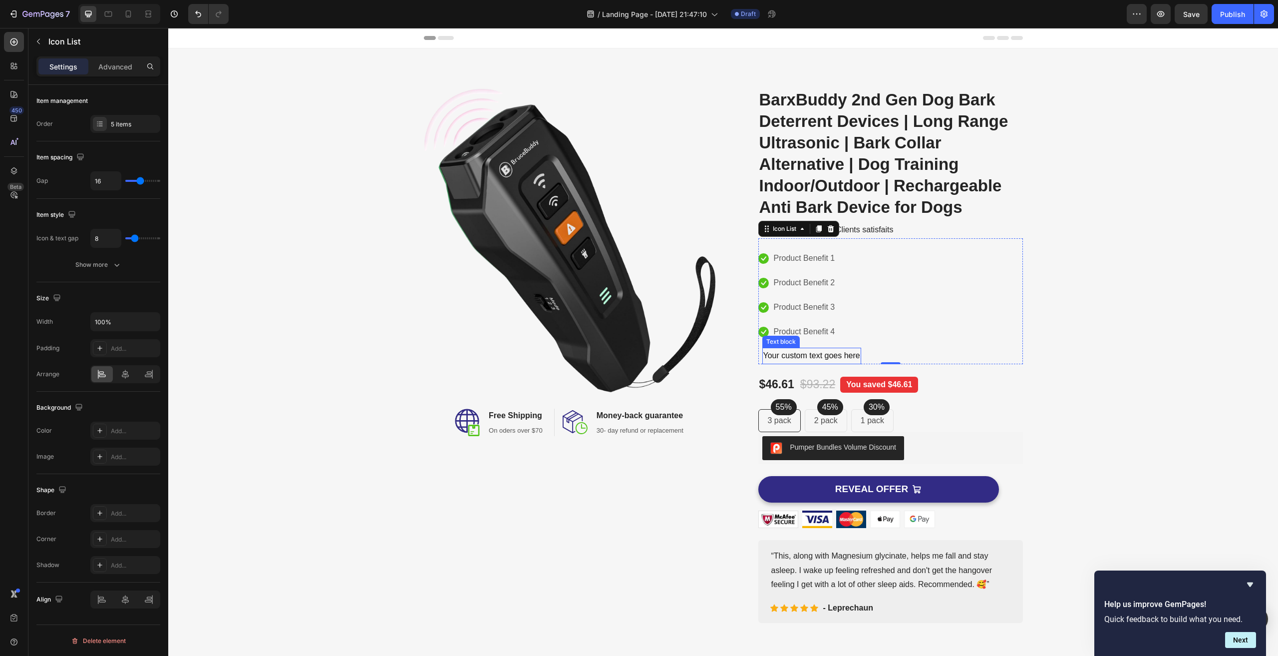
click at [828, 351] on div "Your custom text goes here" at bounding box center [811, 356] width 99 height 16
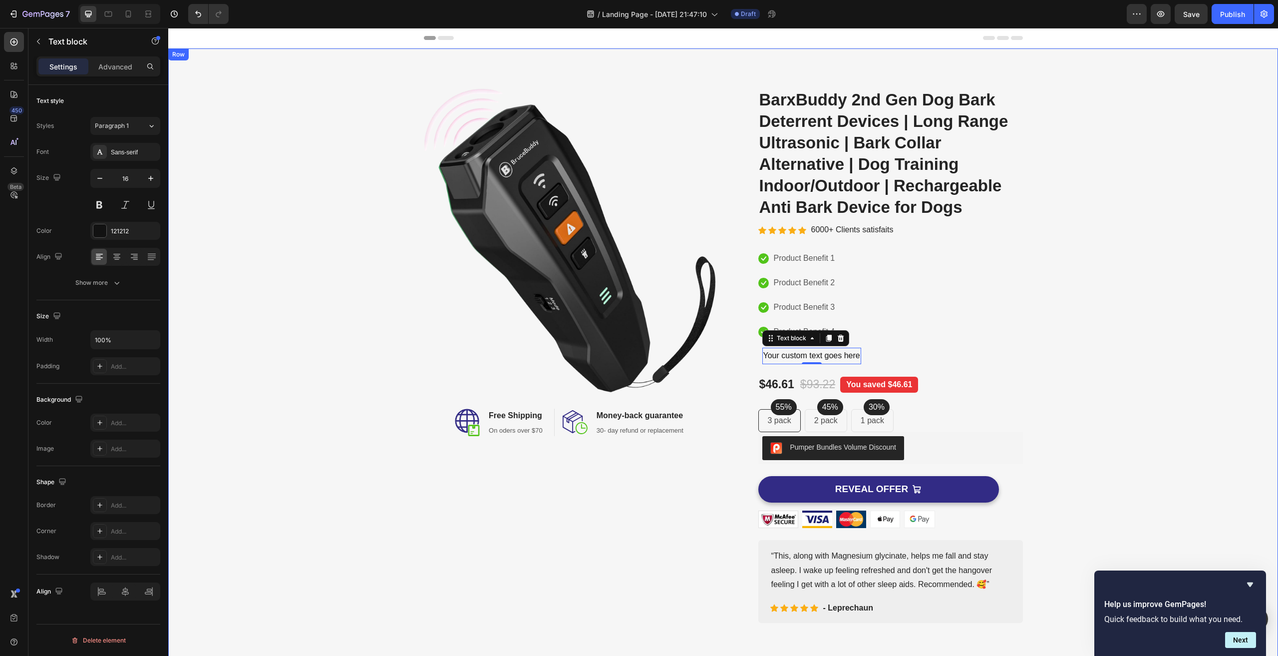
click at [1081, 294] on div "Image Image Free Shipping Heading On oders over $70 Text block Row Image Money-…" at bounding box center [723, 355] width 1095 height 534
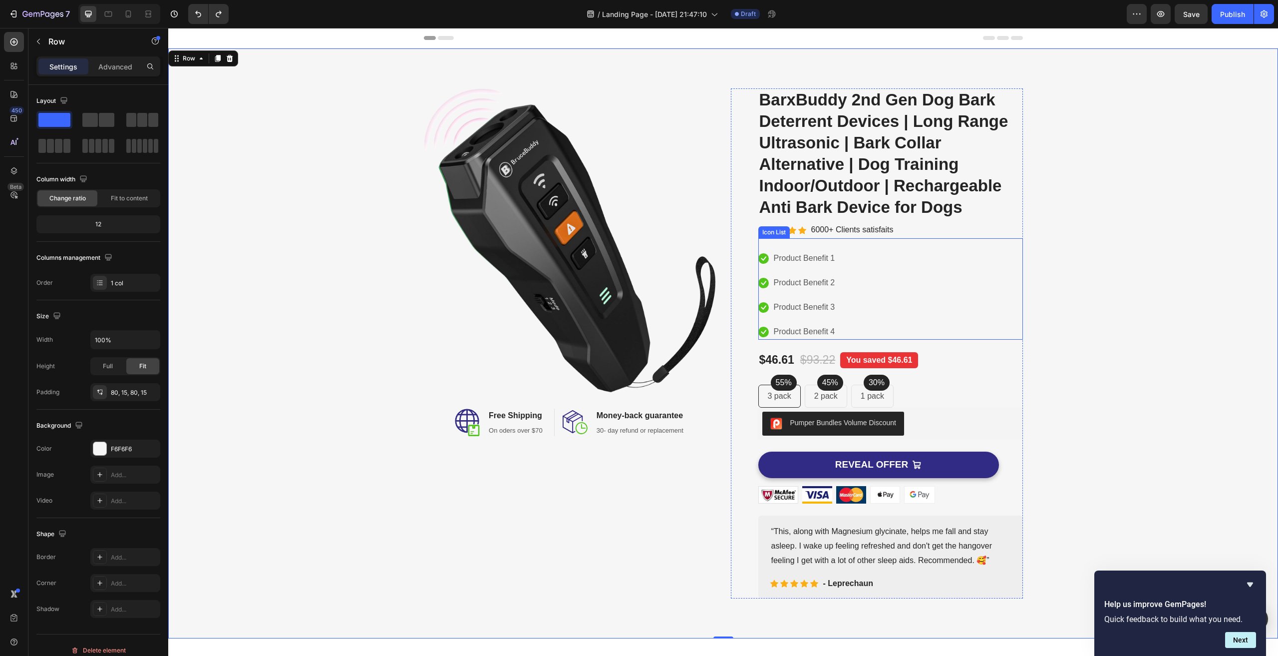
click at [917, 298] on div "Icon Product Benefit 1 Text block Icon Product Benefit 2 Text block Icon Produc…" at bounding box center [890, 294] width 265 height 89
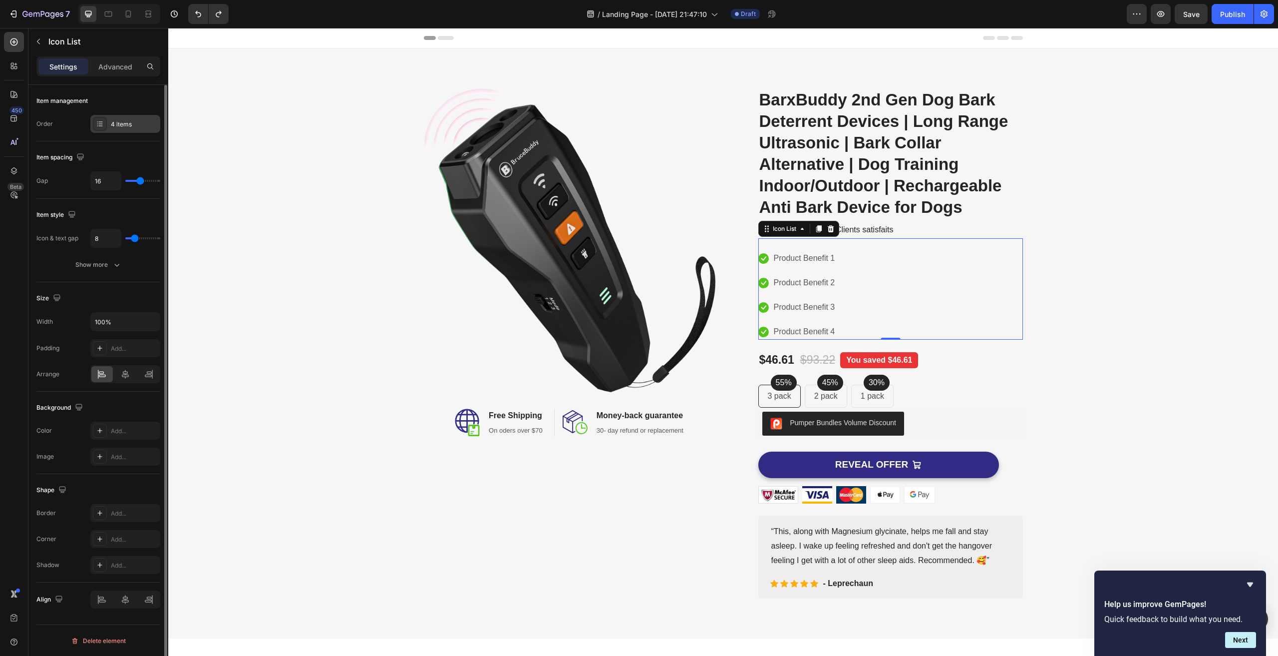
click at [102, 125] on icon at bounding box center [100, 124] width 8 height 8
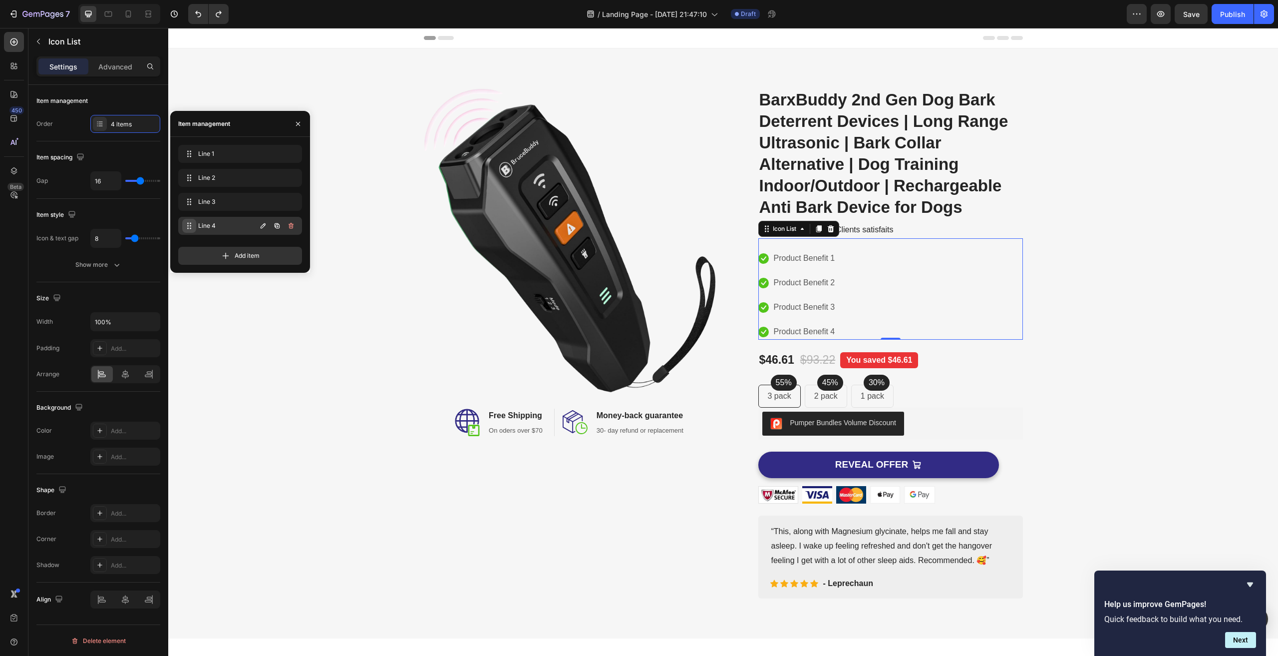
click at [186, 230] on span at bounding box center [189, 226] width 14 height 14
click at [187, 226] on icon at bounding box center [188, 226] width 8 height 8
click at [276, 224] on icon "button" at bounding box center [277, 225] width 5 height 5
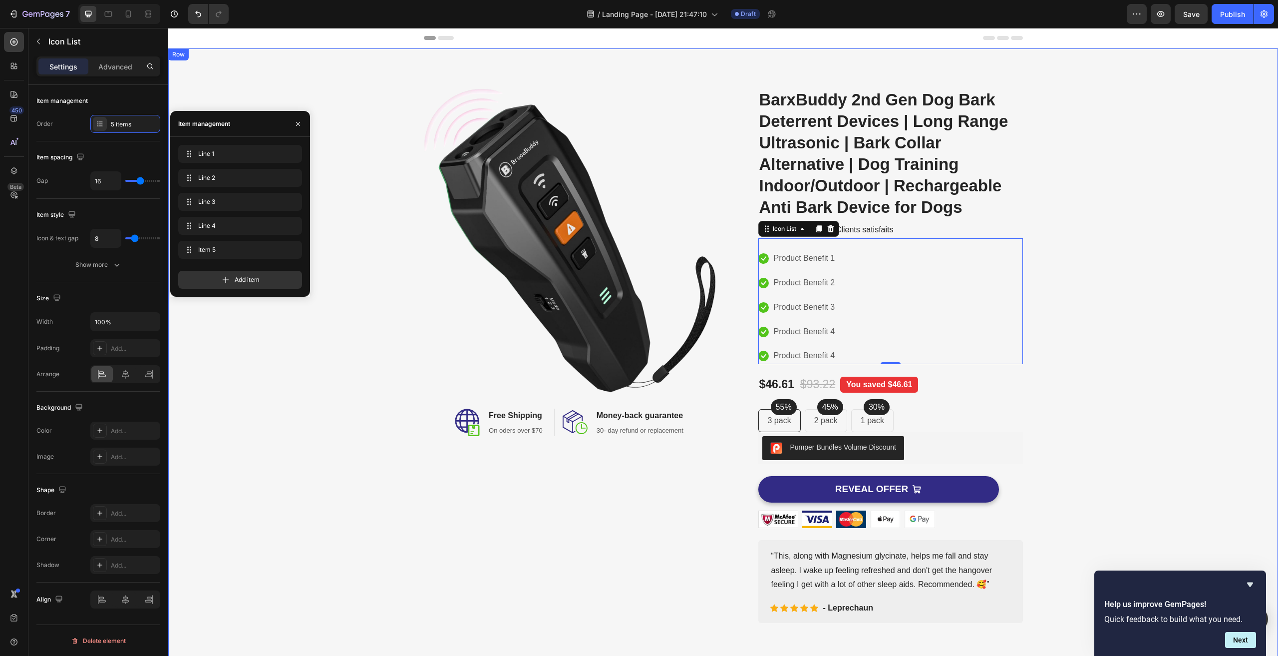
click at [1148, 296] on div "Image Image Free Shipping Heading On oders over $70 Text block Row Image Money-…" at bounding box center [723, 355] width 1095 height 534
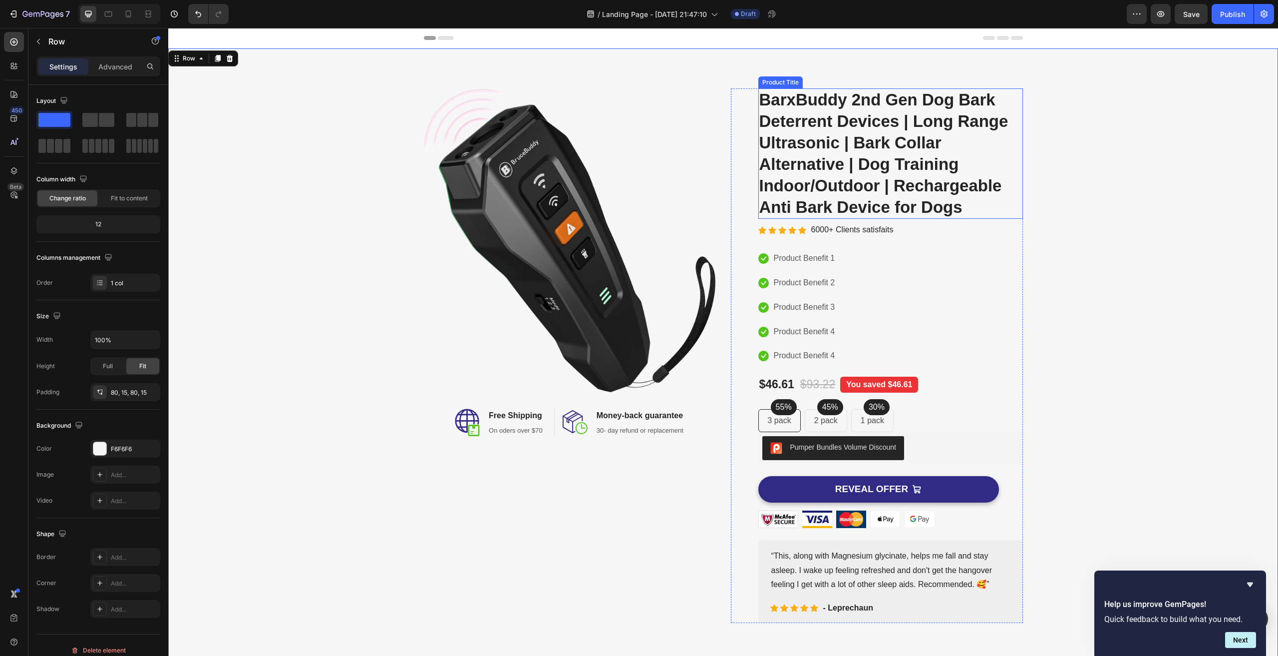
click at [861, 175] on h2 "BarxBuddy 2nd Gen Dog Bark Deterrent Devices | Long Range Ultrasonic | Bark Col…" at bounding box center [890, 153] width 265 height 130
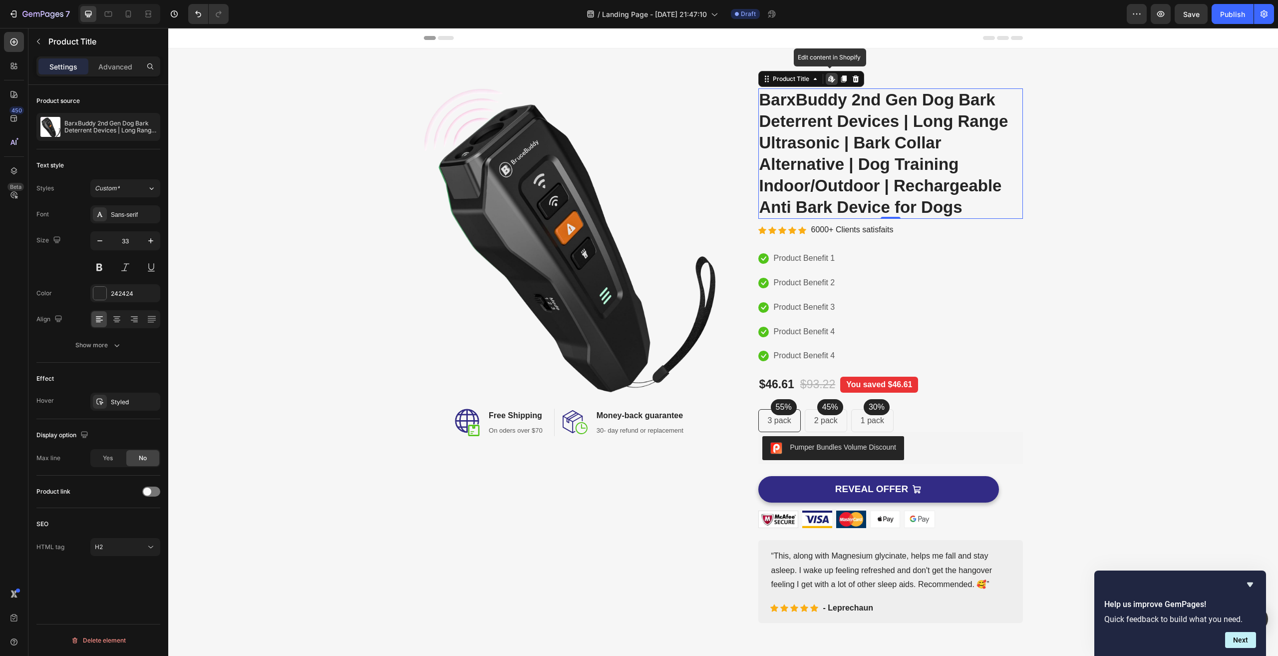
click at [828, 78] on icon at bounding box center [830, 78] width 4 height 6
click at [1197, 275] on div "Image Image Free Shipping Heading On oders over $70 Text block Row Image Money-…" at bounding box center [723, 355] width 1095 height 534
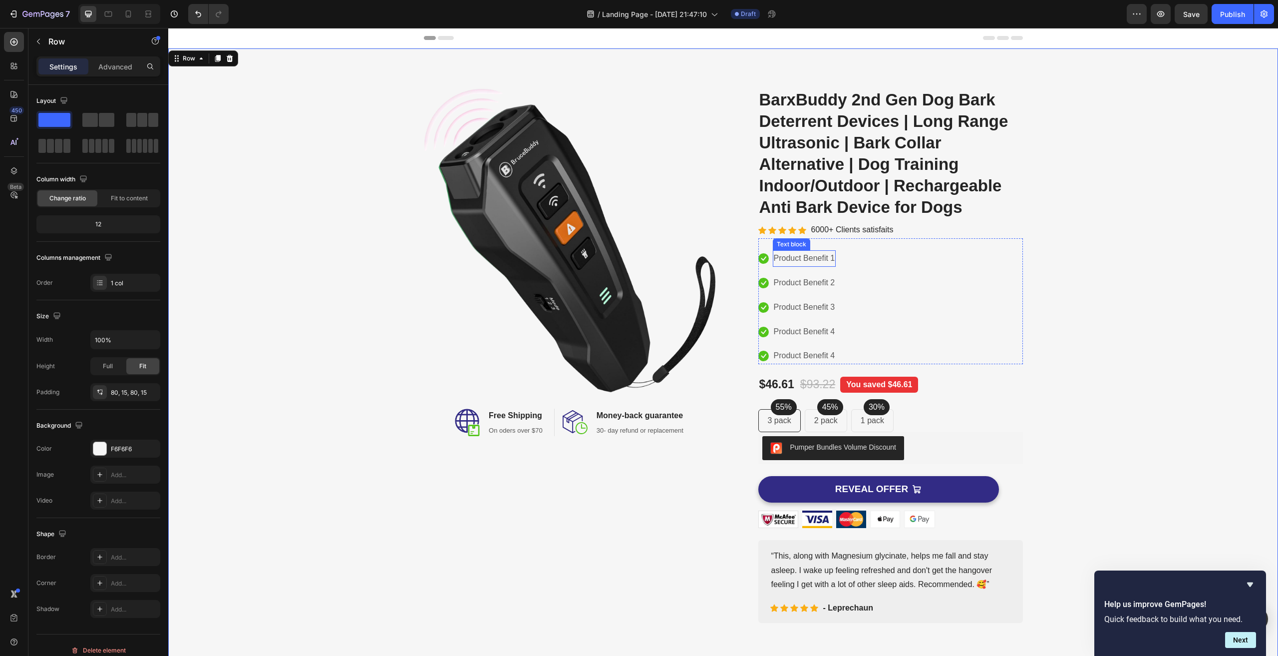
click at [786, 257] on p "Product Benefit 1" at bounding box center [804, 258] width 61 height 14
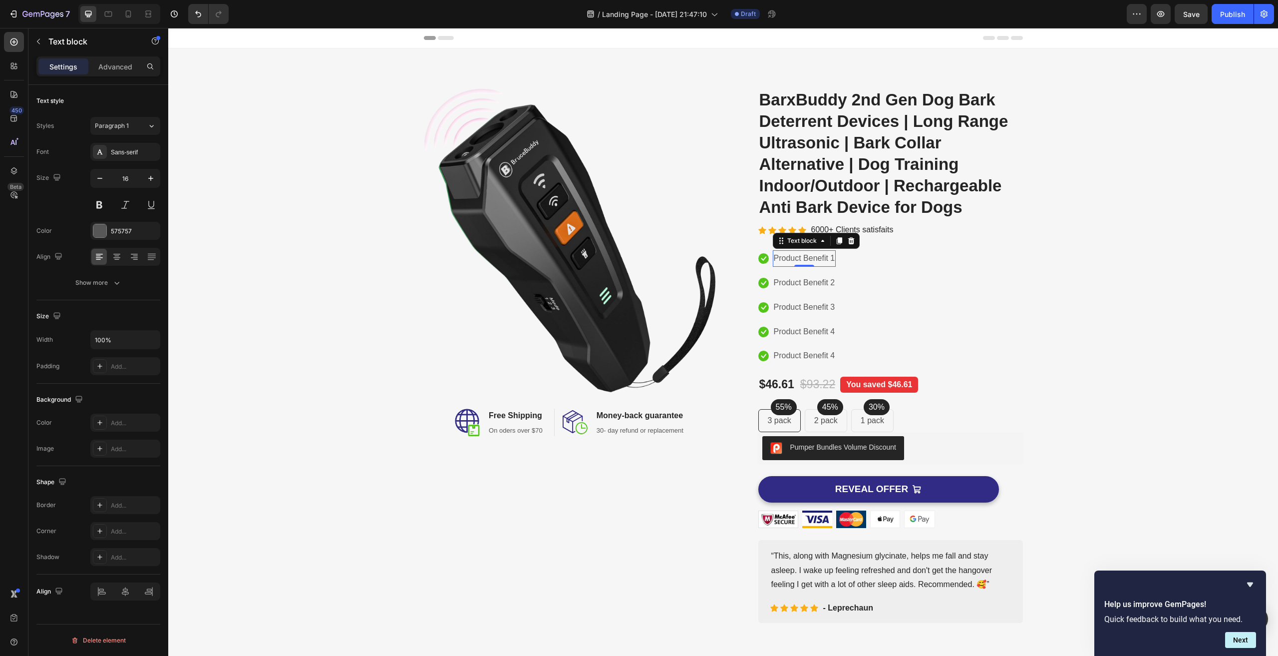
click at [796, 258] on p "Product Benefit 1" at bounding box center [804, 258] width 61 height 14
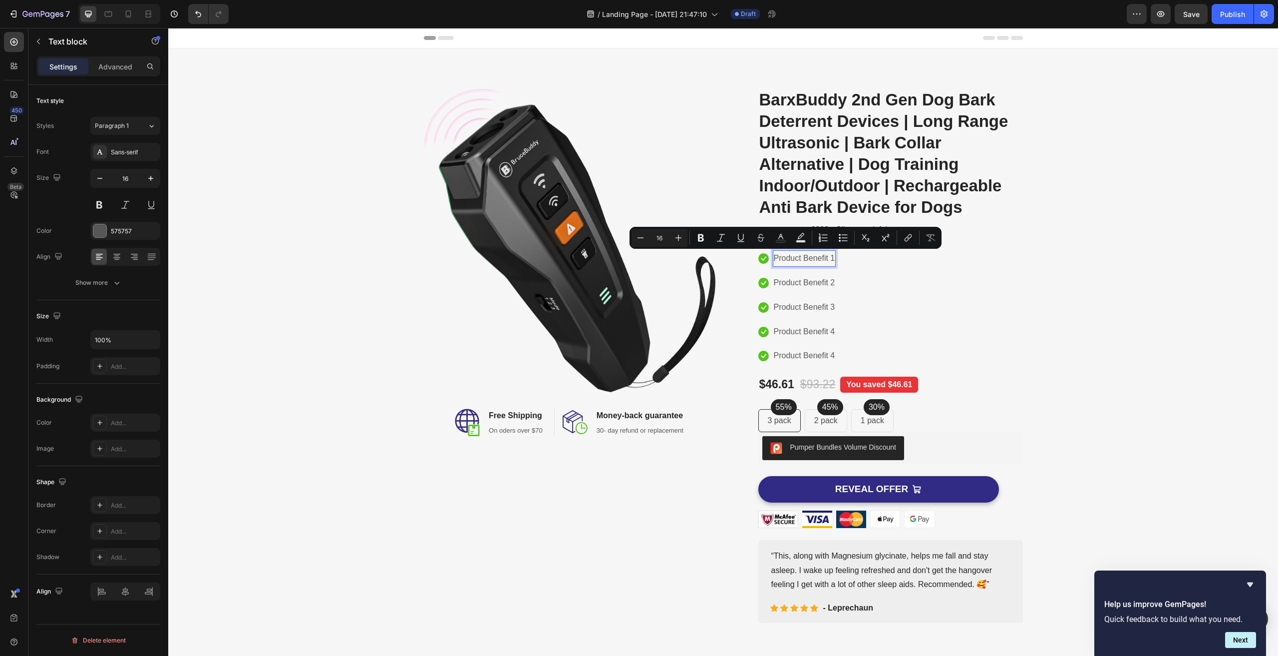
click at [807, 259] on p "Product Benefit 1" at bounding box center [804, 258] width 61 height 14
drag, startPoint x: 771, startPoint y: 259, endPoint x: 796, endPoint y: 261, distance: 25.5
click at [790, 259] on p "Product Benefit 1" at bounding box center [804, 258] width 61 height 14
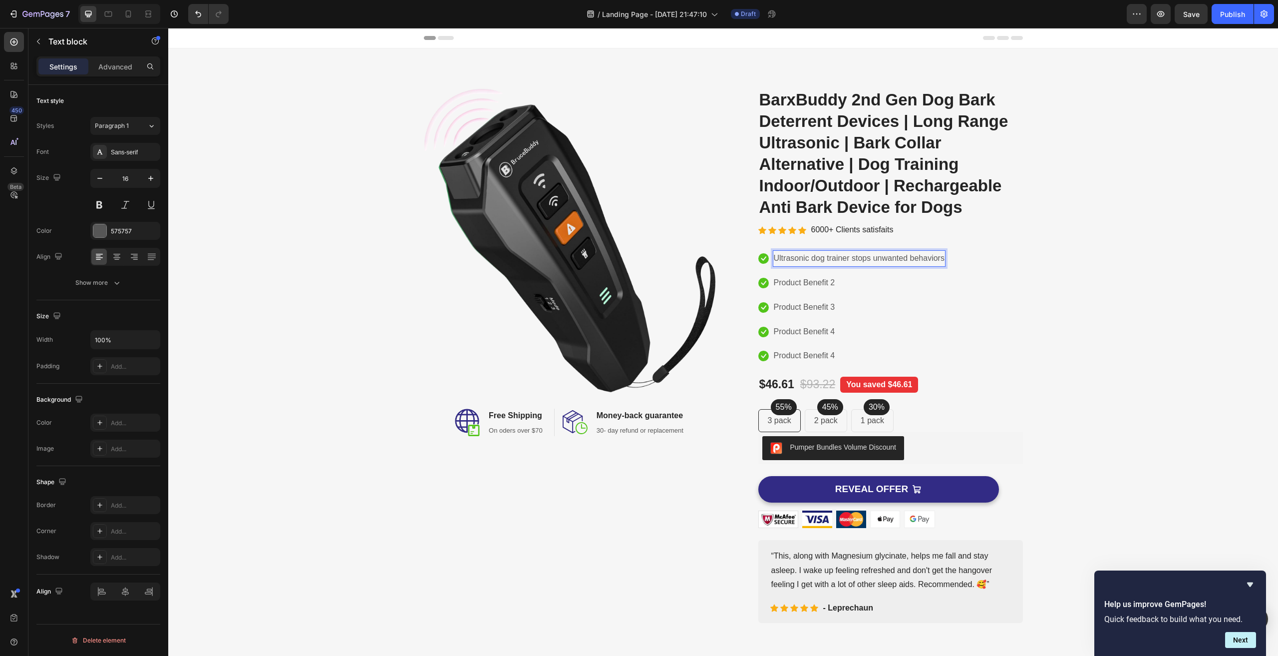
click at [781, 259] on p "Ultrasonic dog trainer stops unwanted behaviors" at bounding box center [859, 258] width 171 height 14
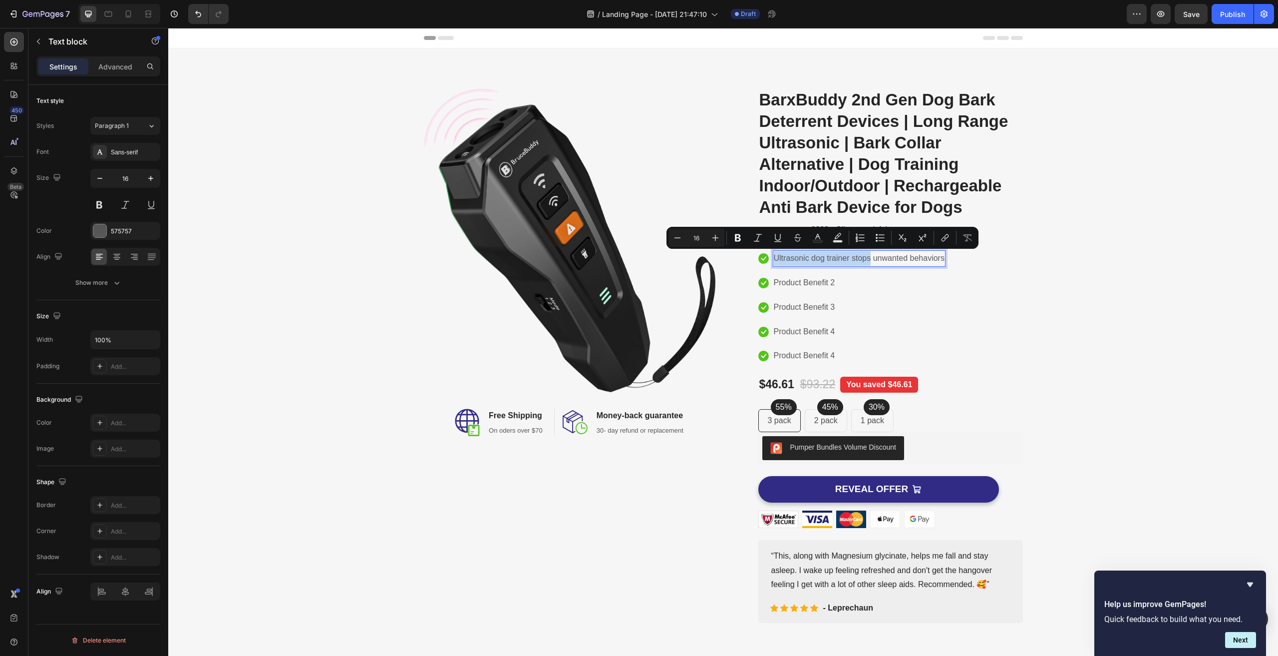
drag, startPoint x: 772, startPoint y: 258, endPoint x: 877, endPoint y: 260, distance: 105.4
click at [877, 260] on p "Ultrasonic dog trainer stops unwanted behaviors" at bounding box center [859, 258] width 171 height 14
click at [848, 260] on p "Ultrasonic dog trainer stops unwanted behaviors" at bounding box center [859, 258] width 171 height 14
drag, startPoint x: 853, startPoint y: 259, endPoint x: 771, endPoint y: 258, distance: 81.9
click at [774, 258] on p "Ultrasonic dog trainer stops unwanted behaviors" at bounding box center [859, 258] width 171 height 14
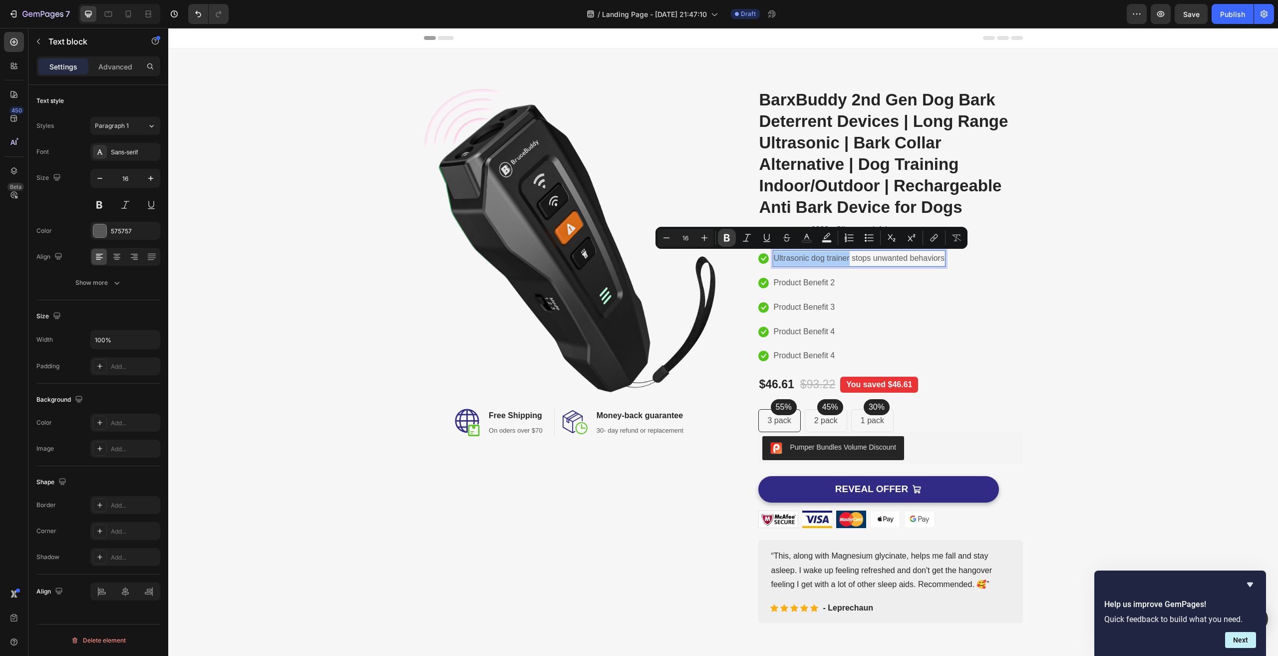
drag, startPoint x: 725, startPoint y: 237, endPoint x: 758, endPoint y: 261, distance: 41.6
click at [725, 237] on icon "Editor contextual toolbar" at bounding box center [727, 237] width 6 height 7
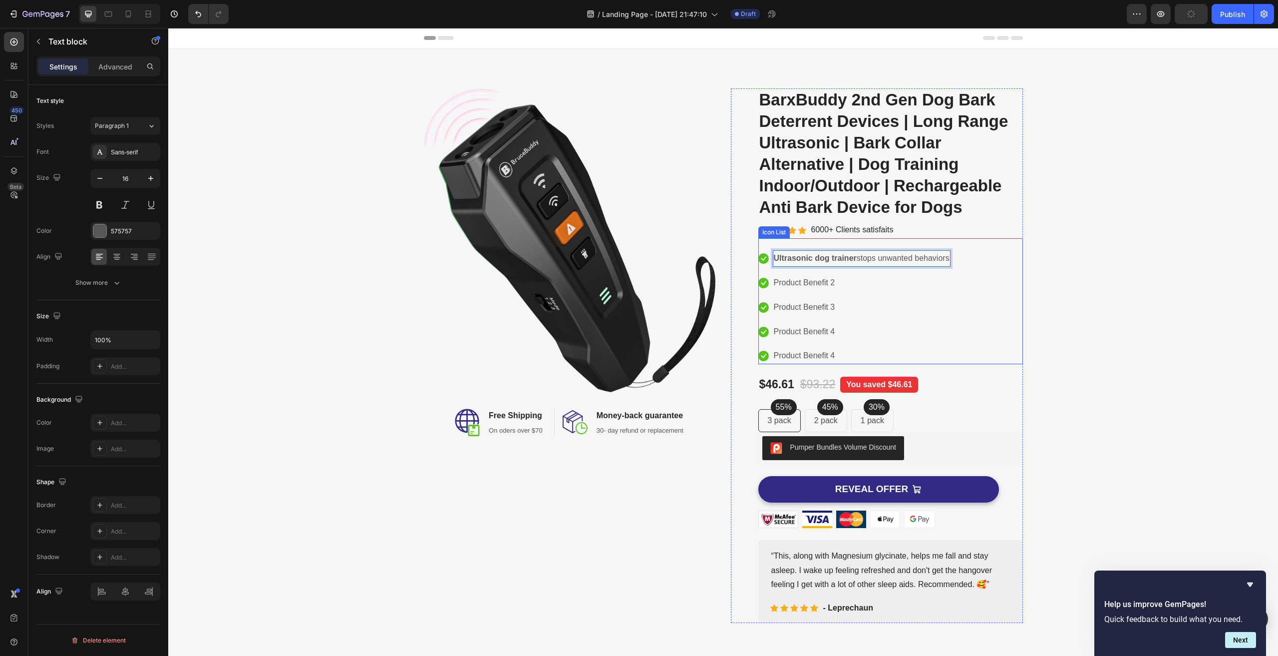
click at [967, 297] on div "Icon Ultrasonic dog trainer stops unwanted behaviors Text block 0 Icon Product …" at bounding box center [890, 307] width 265 height 114
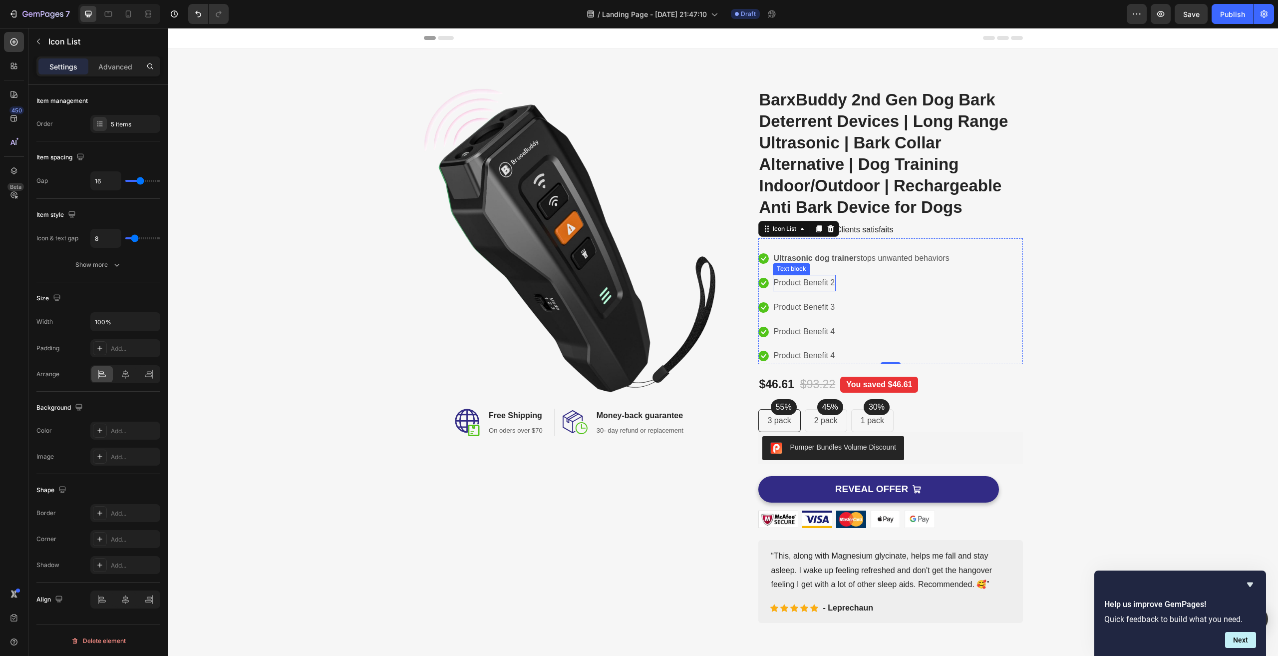
click at [794, 282] on p "Product Benefit 2" at bounding box center [804, 283] width 61 height 14
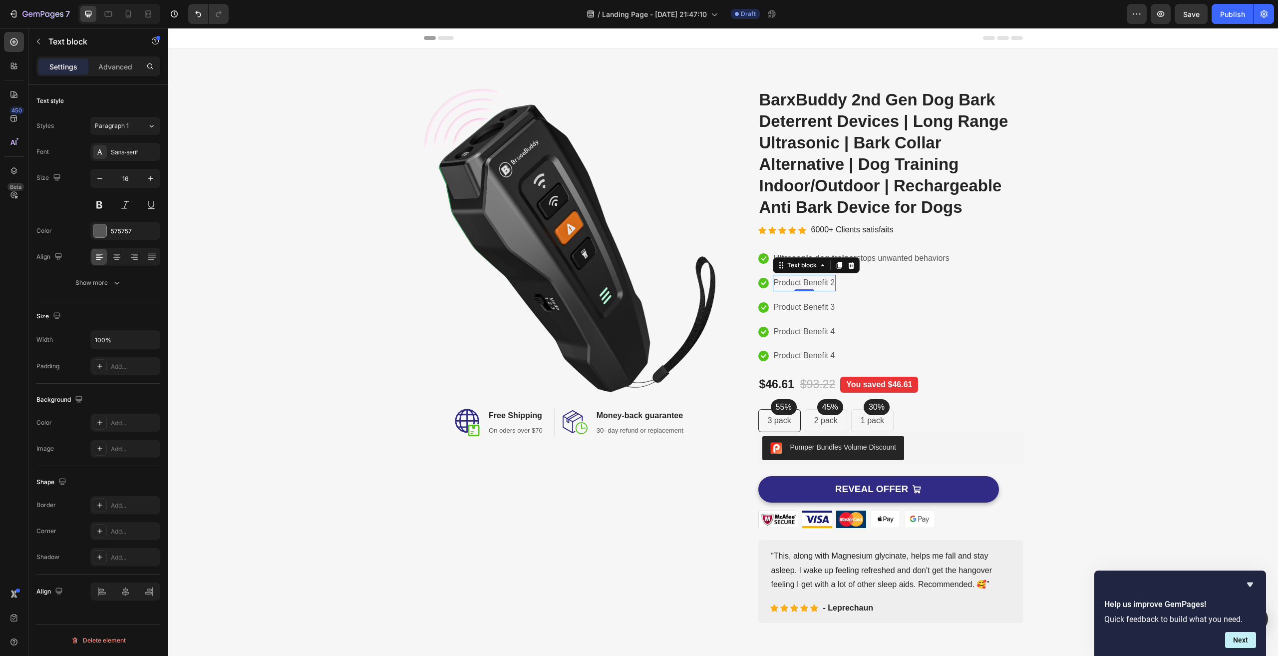
click at [794, 282] on p "Product Benefit 2" at bounding box center [804, 283] width 61 height 14
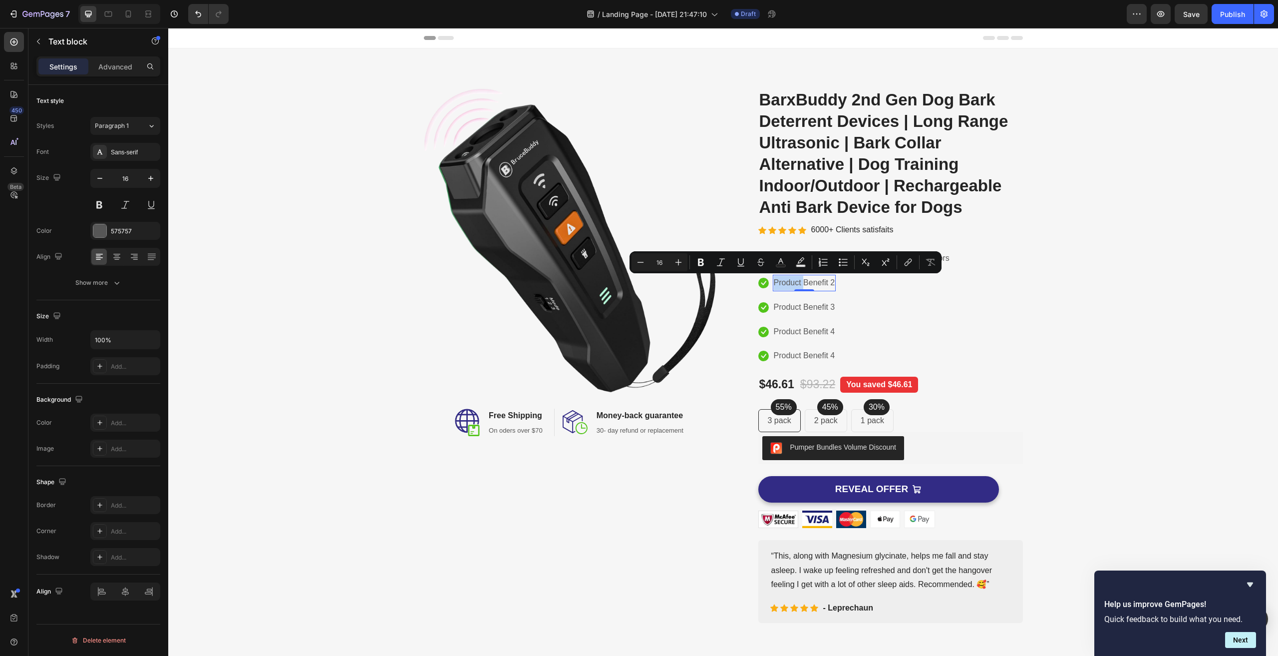
click at [794, 282] on p "Product Benefit 2" at bounding box center [804, 283] width 61 height 14
drag, startPoint x: 772, startPoint y: 282, endPoint x: 830, endPoint y: 284, distance: 58.5
click at [830, 284] on p "Humane & safe alternative to shock collars" at bounding box center [849, 283] width 151 height 14
click at [715, 262] on icon "Editor contextual toolbar" at bounding box center [715, 262] width 6 height 7
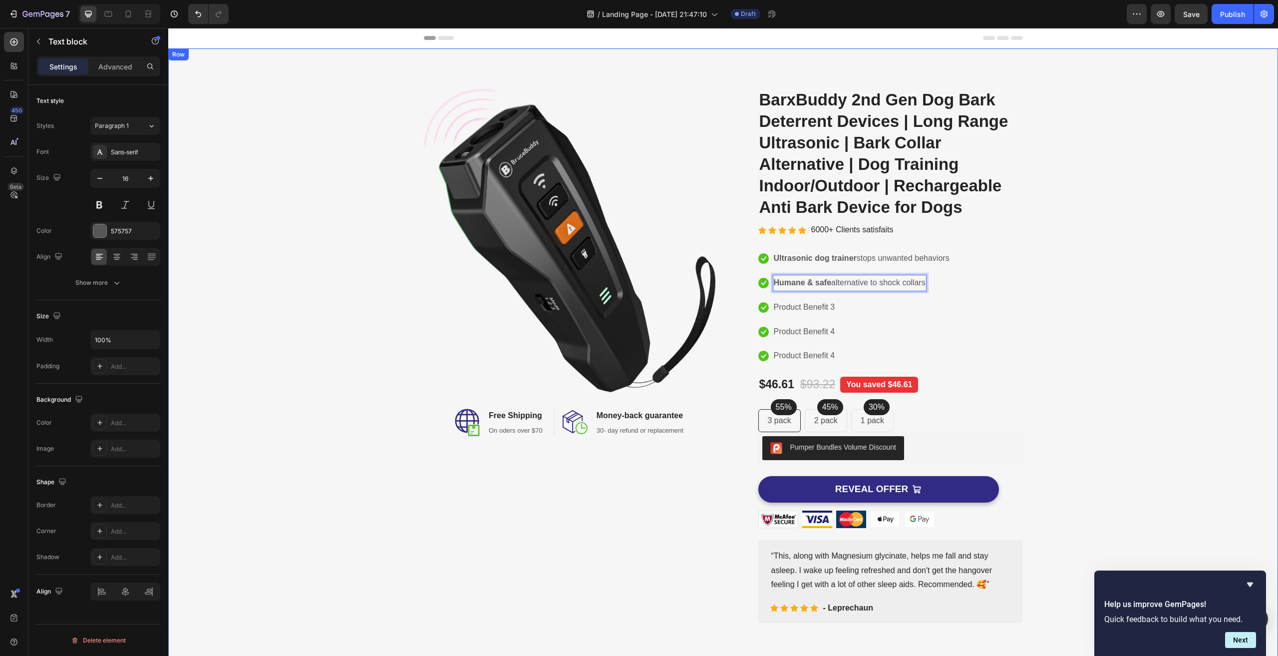
click at [1104, 165] on div "Image Image Free Shipping Heading On oders over $70 Text block Row Image Money-…" at bounding box center [723, 355] width 1095 height 534
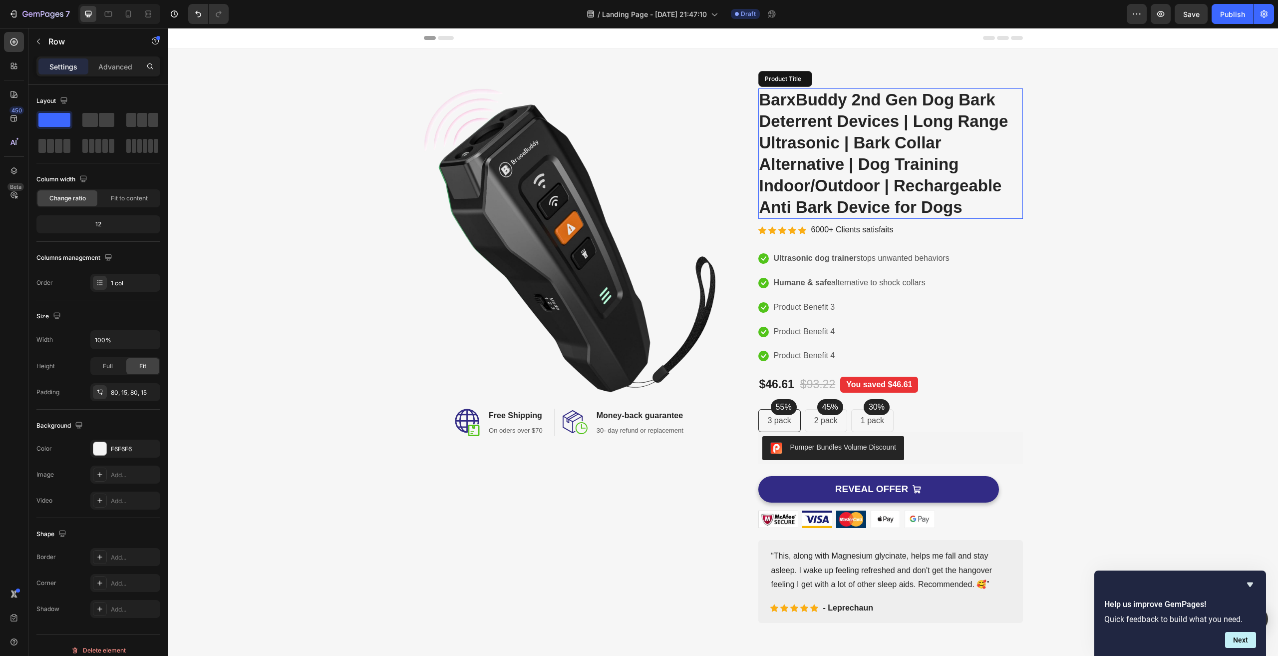
click at [874, 153] on h2 "BarxBuddy 2nd Gen Dog Bark Deterrent Devices | Long Range Ultrasonic | Bark Col…" at bounding box center [890, 153] width 265 height 130
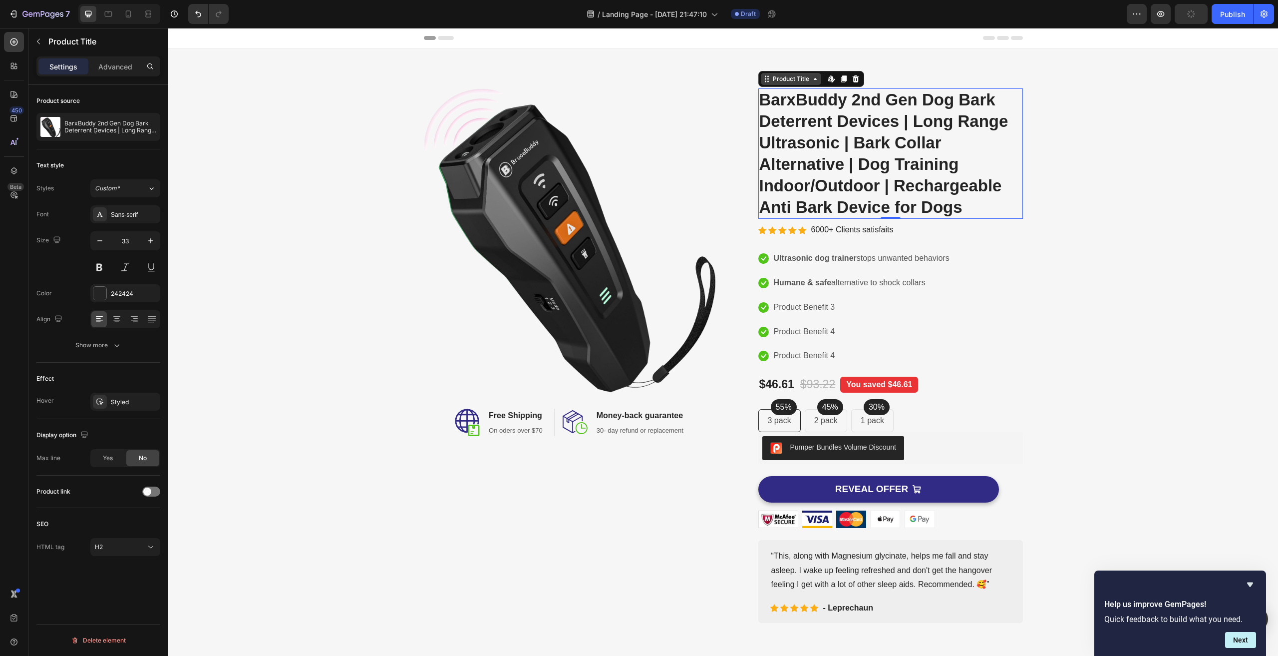
click at [811, 83] on div "Product Title" at bounding box center [791, 79] width 60 height 12
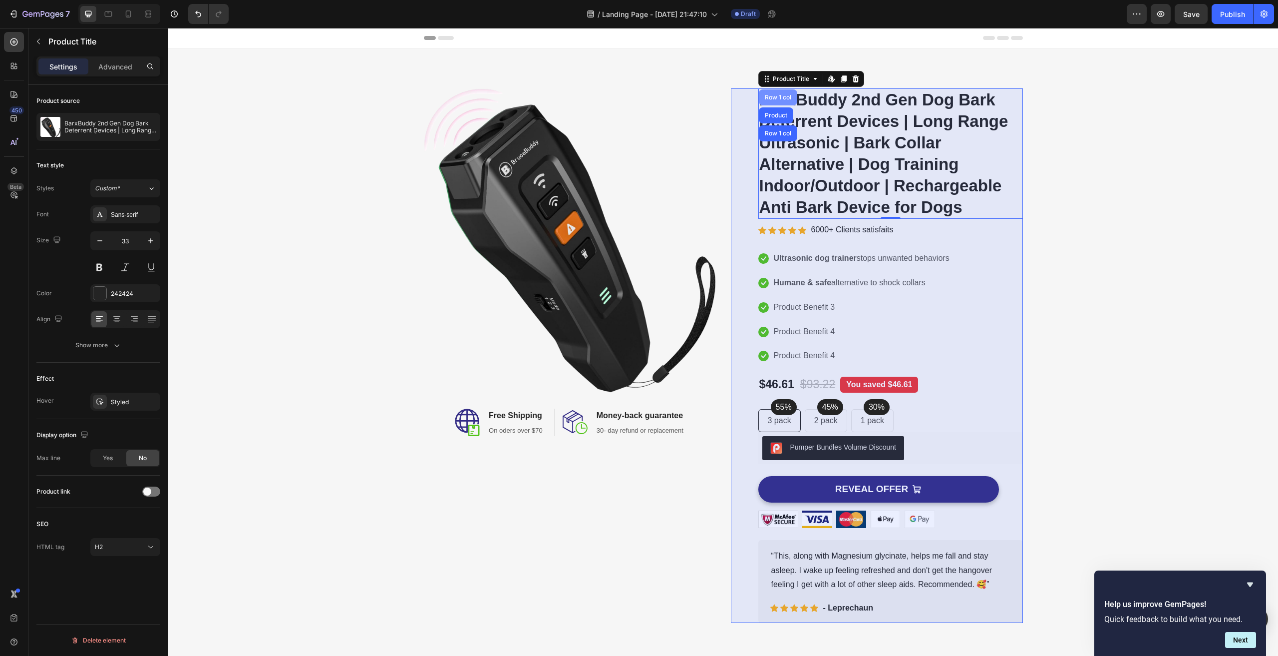
click at [782, 96] on div "Row 1 col" at bounding box center [778, 97] width 30 height 6
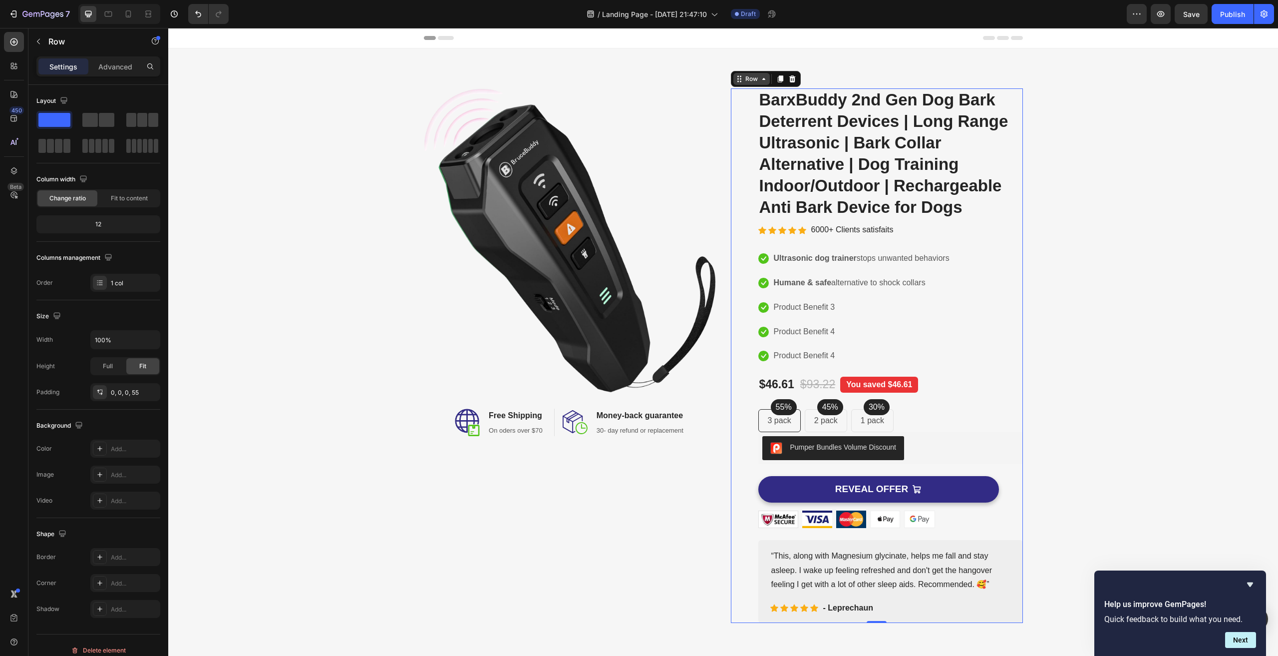
click at [762, 79] on icon at bounding box center [764, 79] width 8 height 8
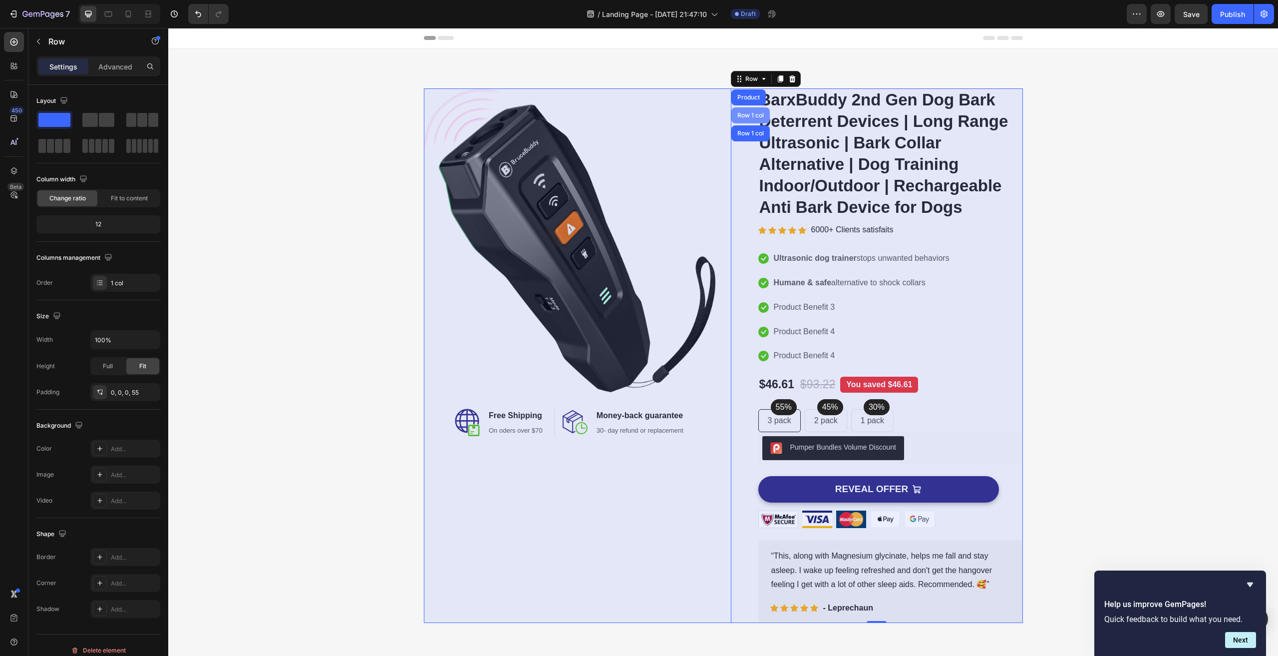
click at [752, 116] on div "Row 1 col" at bounding box center [750, 115] width 30 height 6
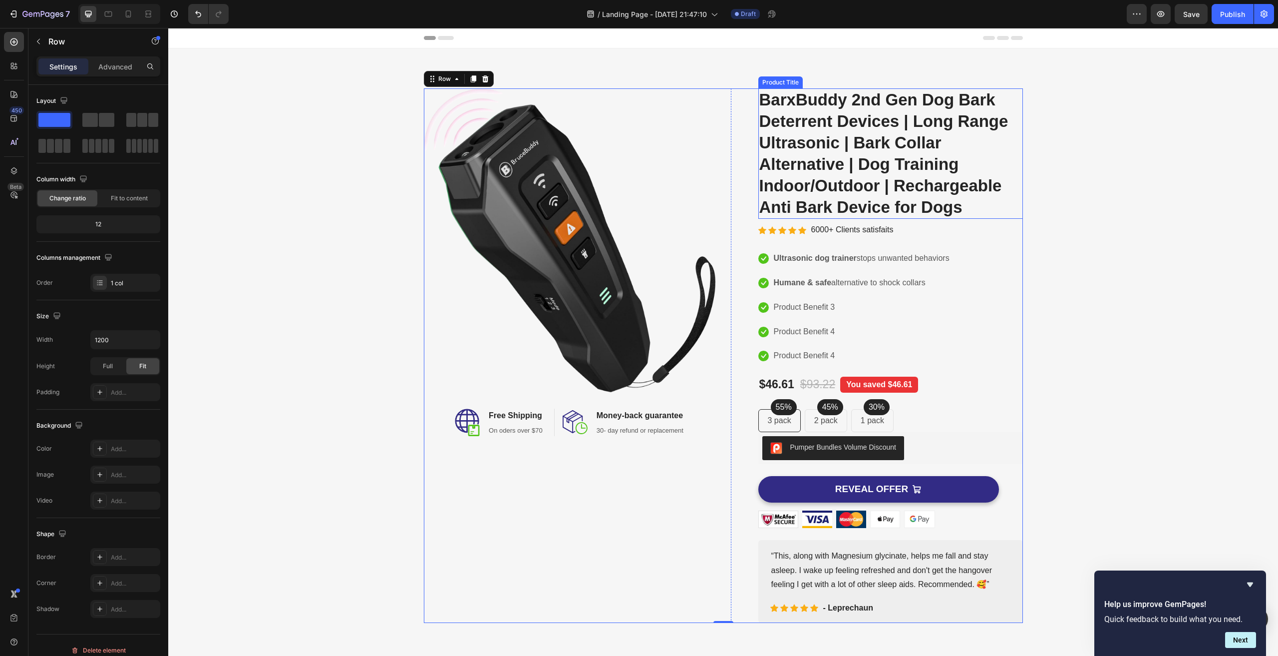
click at [808, 97] on h2 "BarxBuddy 2nd Gen Dog Bark Deterrent Devices | Long Range Ultrasonic | Bark Col…" at bounding box center [890, 153] width 265 height 130
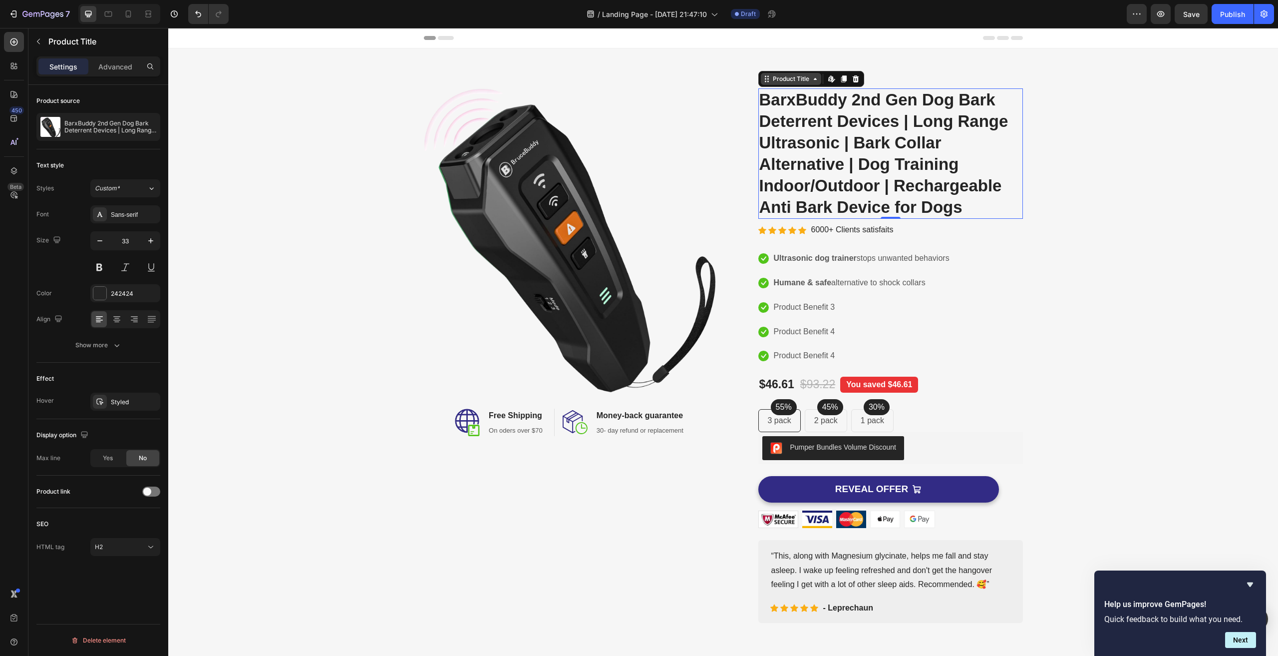
click at [811, 81] on icon at bounding box center [815, 79] width 8 height 8
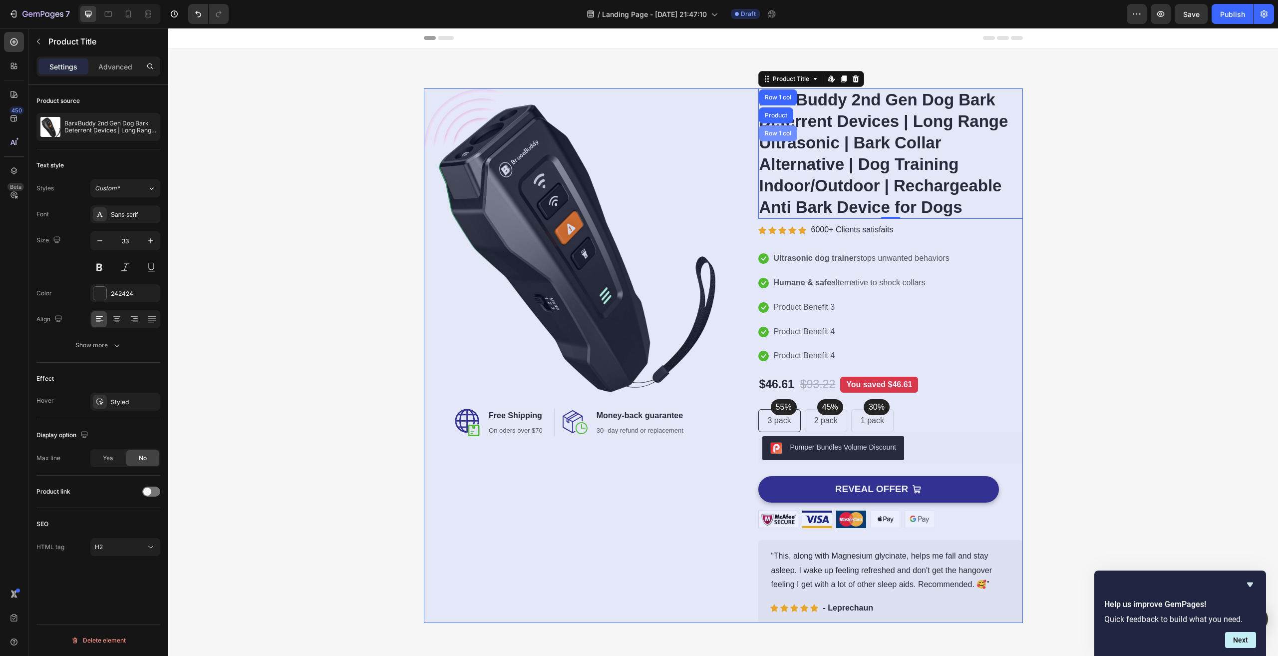
click at [779, 131] on div "Row 1 col" at bounding box center [778, 133] width 30 height 6
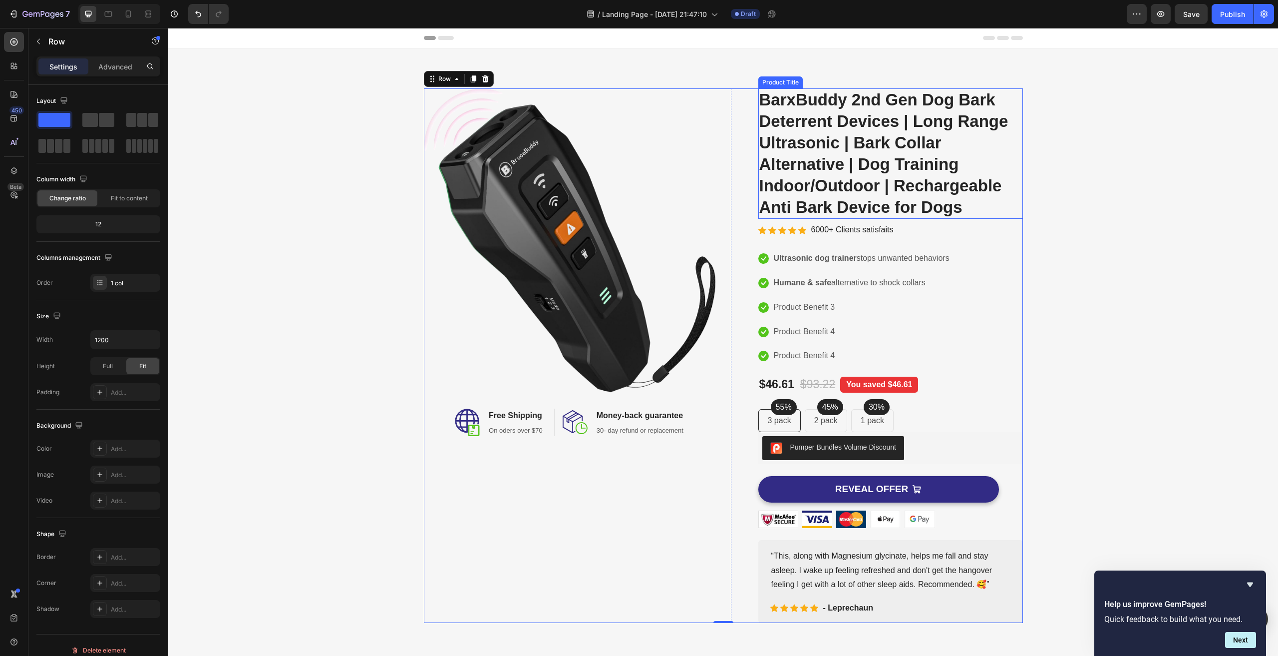
click at [847, 121] on h2 "BarxBuddy 2nd Gen Dog Bark Deterrent Devices | Long Range Ultrasonic | Bark Col…" at bounding box center [890, 153] width 265 height 130
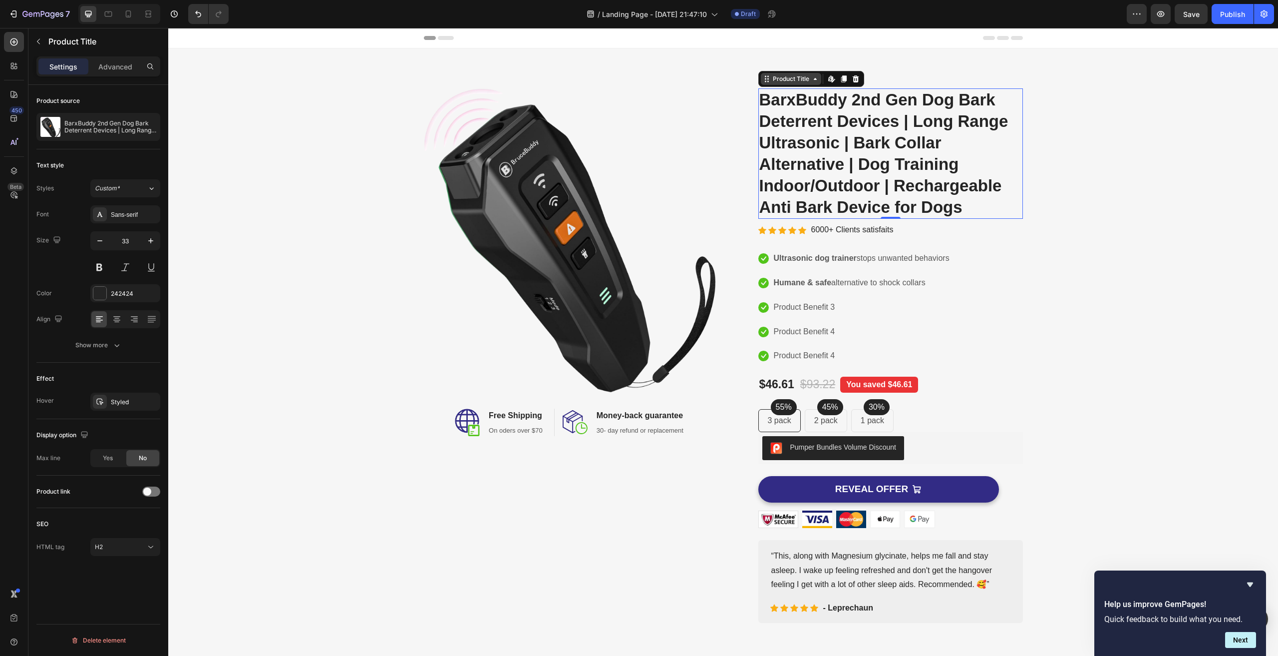
click at [806, 78] on div "Product Title" at bounding box center [791, 78] width 40 height 9
click at [1112, 188] on div "Image Image Free Shipping Heading On oders over $70 Text block Row Image Money-…" at bounding box center [723, 355] width 1095 height 534
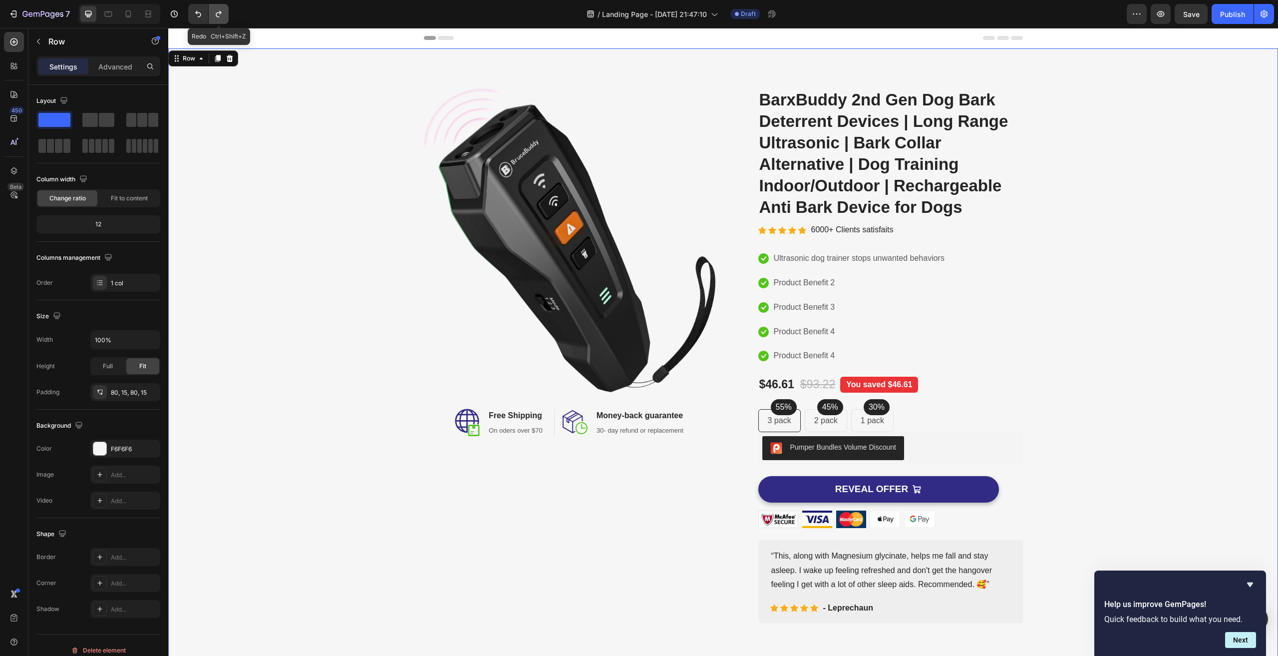
click at [217, 14] on icon "Undo/Redo" at bounding box center [218, 14] width 5 height 6
click at [811, 116] on h2 "BarxBuddy 2nd Gen Dog Bark Deterrent Devices | Long Range Ultrasonic | Bark Col…" at bounding box center [890, 153] width 265 height 130
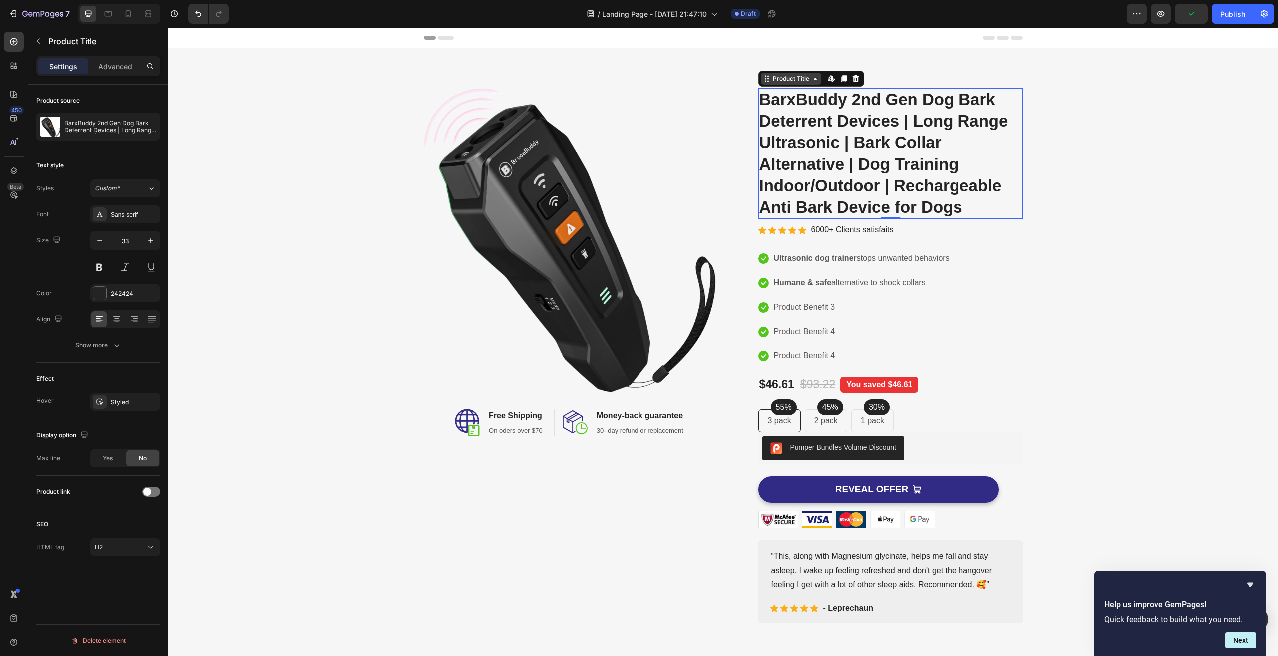
click at [809, 83] on div "Product Title" at bounding box center [791, 79] width 60 height 12
click at [1127, 173] on div "Image Image Free Shipping Heading On oders over $70 Text block Row Image Money-…" at bounding box center [723, 355] width 1095 height 534
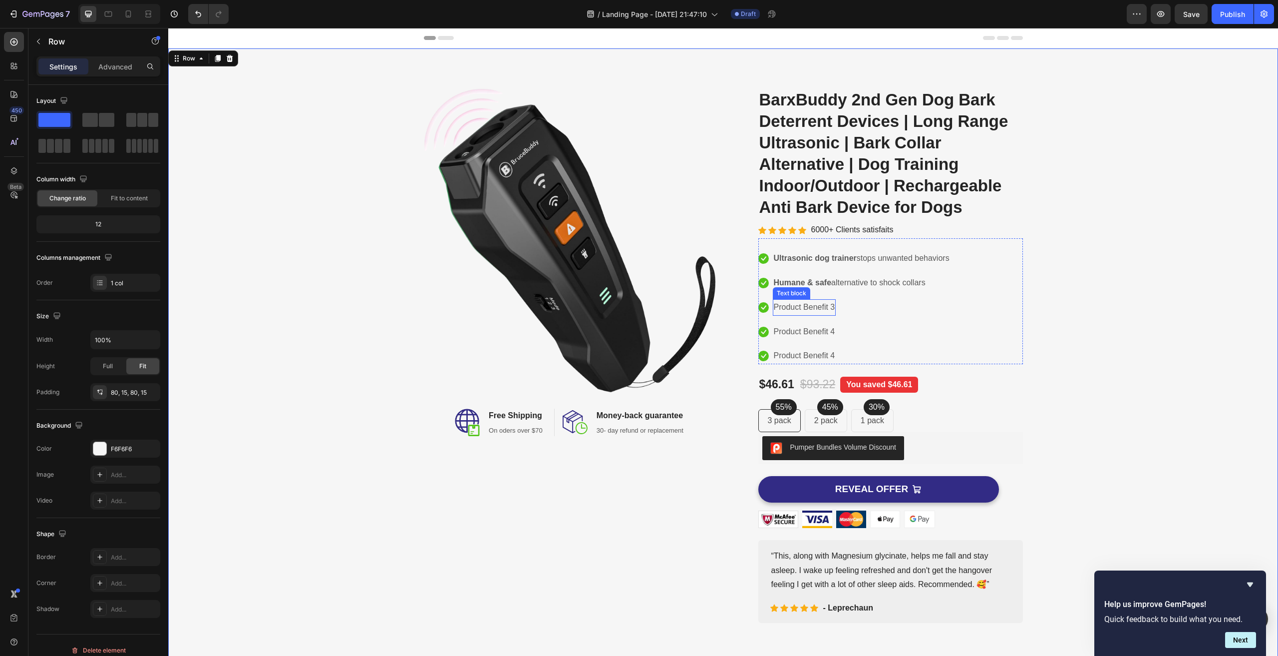
click at [786, 308] on p "Product Benefit 3" at bounding box center [804, 307] width 61 height 14
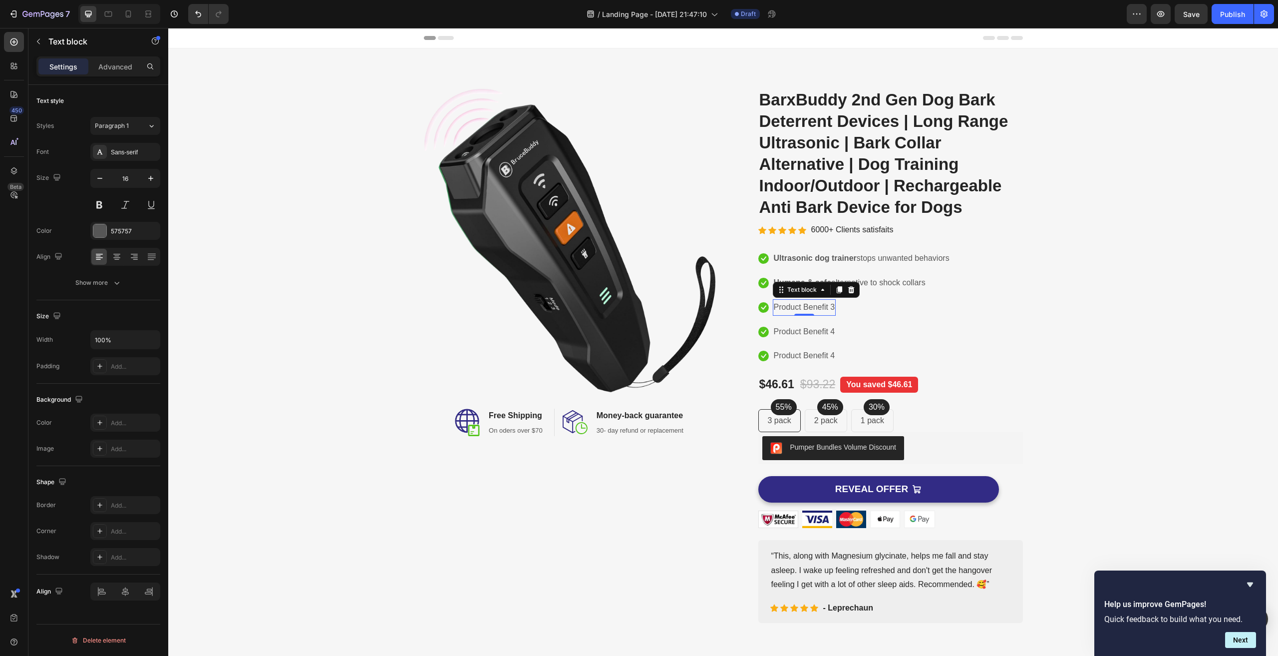
click at [797, 306] on p "Product Benefit 3" at bounding box center [804, 307] width 61 height 14
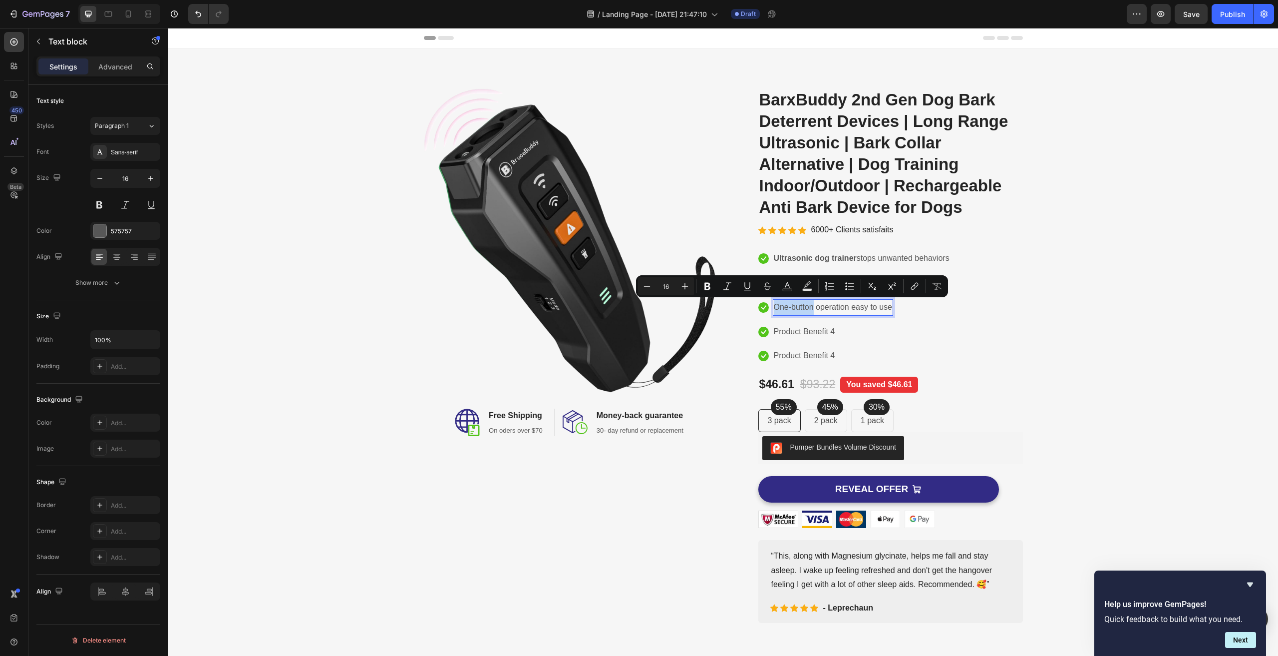
drag, startPoint x: 771, startPoint y: 306, endPoint x: 814, endPoint y: 310, distance: 43.7
click at [814, 310] on p "One-button operation easy to use" at bounding box center [833, 307] width 119 height 14
click at [711, 285] on icon "Editor contextual toolbar" at bounding box center [708, 286] width 10 height 10
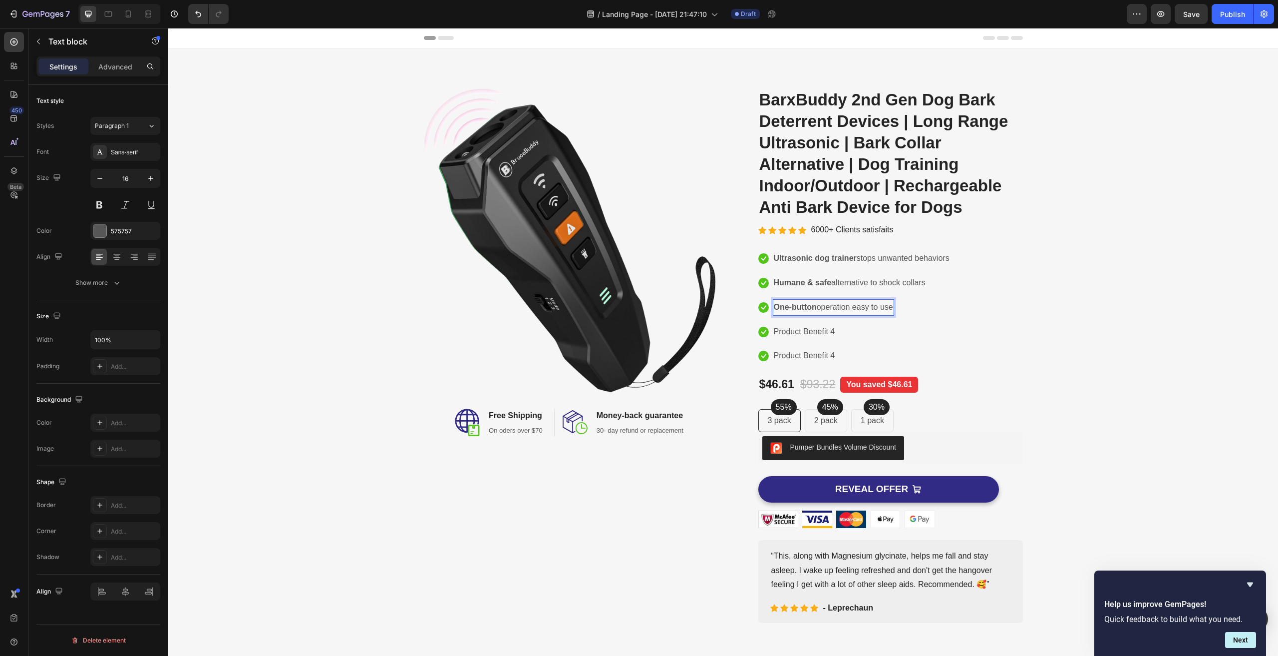
click at [784, 309] on strong "One-button" at bounding box center [795, 307] width 43 height 8
click at [813, 309] on strong "One-button" at bounding box center [795, 307] width 43 height 8
drag, startPoint x: 817, startPoint y: 309, endPoint x: 764, endPoint y: 308, distance: 52.9
click at [764, 308] on li "Icon One-button operation easy to use Text block 0" at bounding box center [854, 307] width 192 height 16
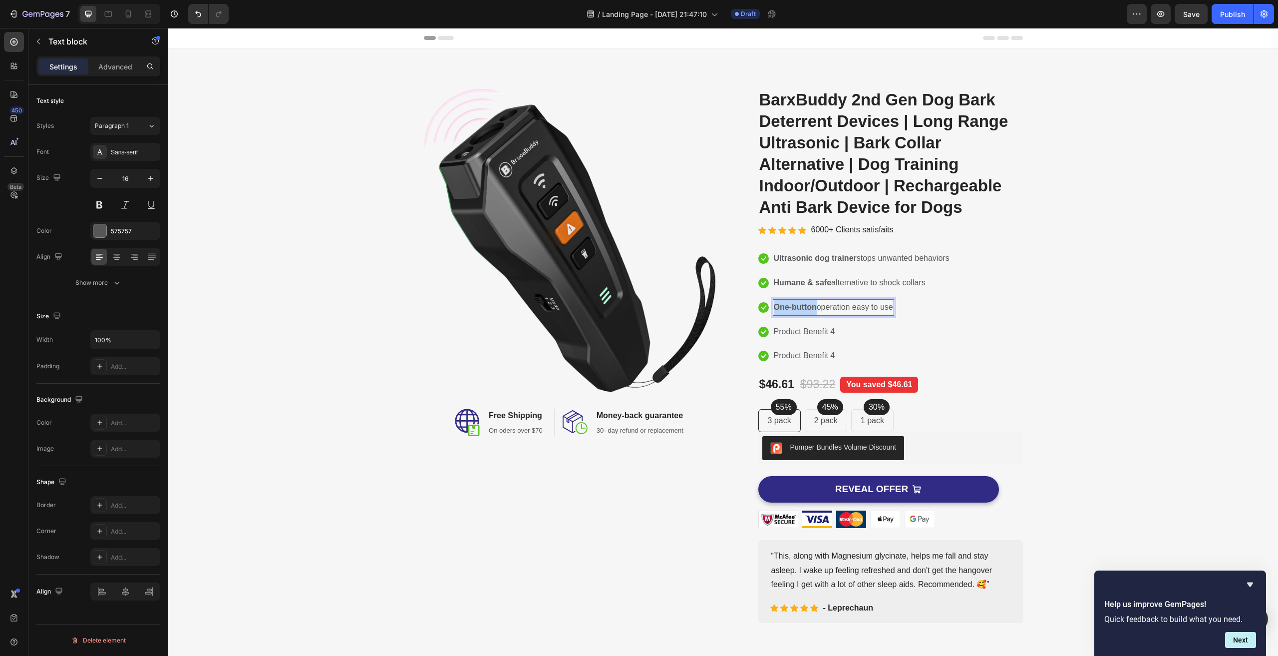
click at [806, 306] on strong "One-button" at bounding box center [795, 307] width 43 height 8
click at [845, 307] on p "One-button operation easy to use" at bounding box center [833, 307] width 119 height 14
click at [987, 314] on div "Icon Ultrasonic dog trainer stops unwanted behaviors Text block Icon Humane & s…" at bounding box center [890, 307] width 265 height 114
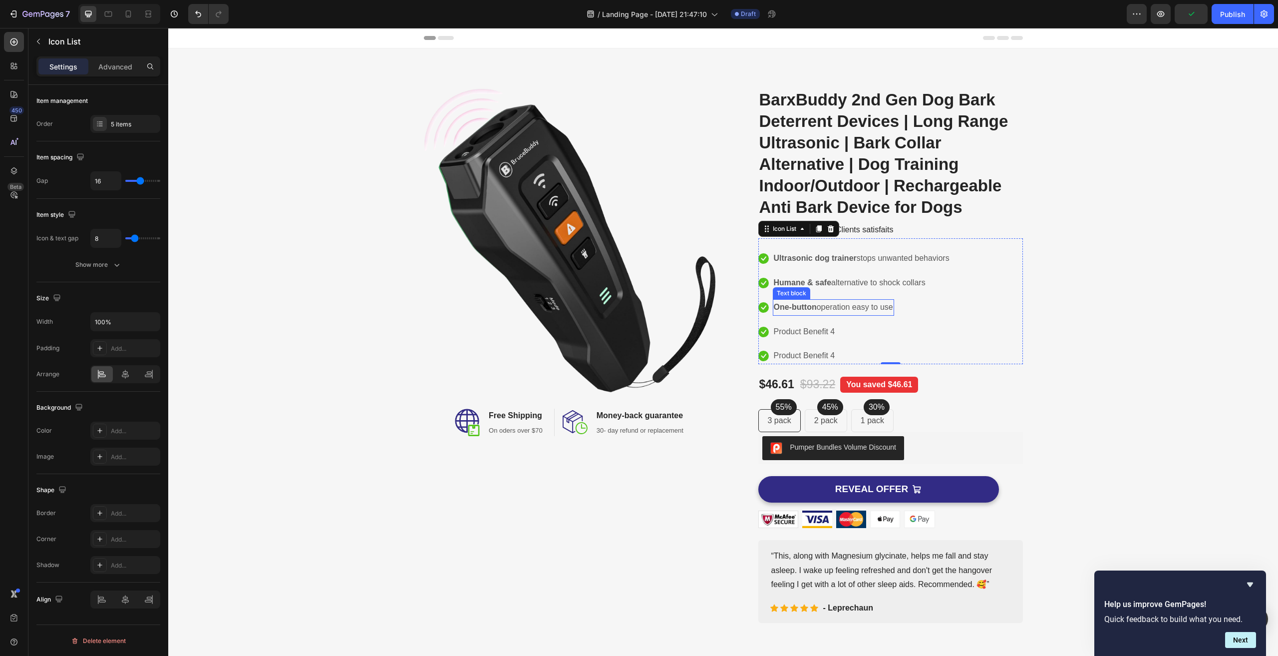
click at [838, 308] on p "One-button operation easy to use" at bounding box center [833, 307] width 119 height 14
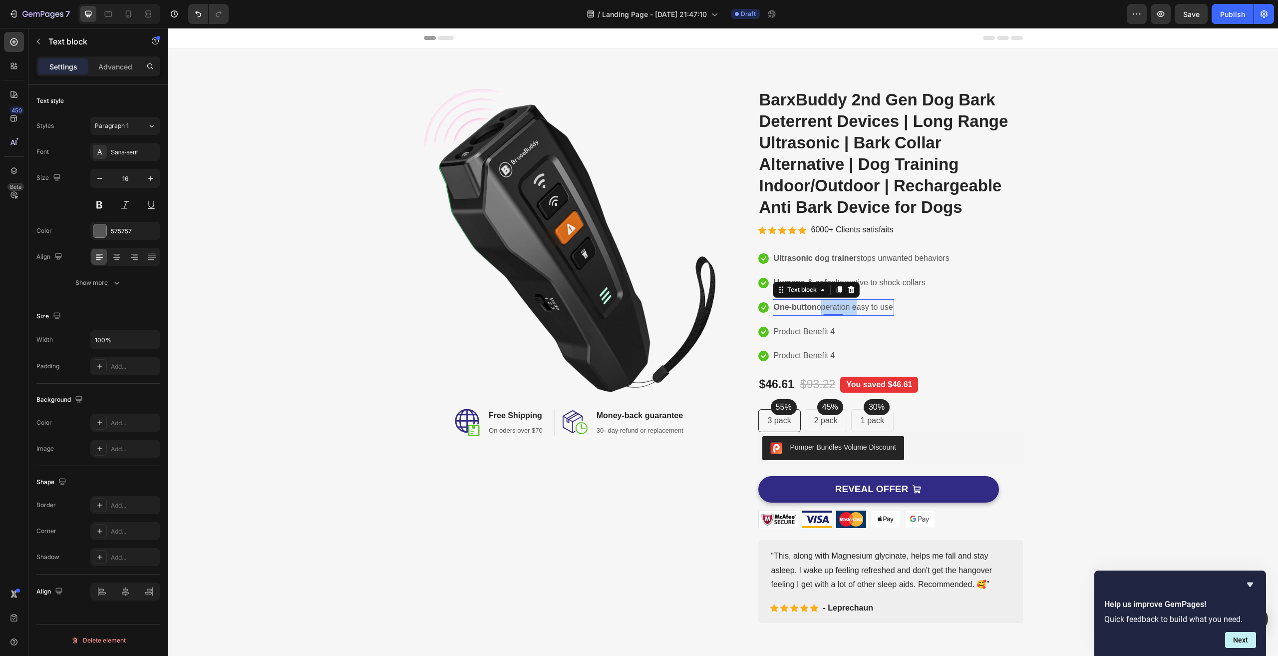
click at [822, 307] on p "One-button operation easy to use" at bounding box center [833, 307] width 119 height 14
click at [887, 308] on p "One-button operation easy to use" at bounding box center [833, 307] width 119 height 14
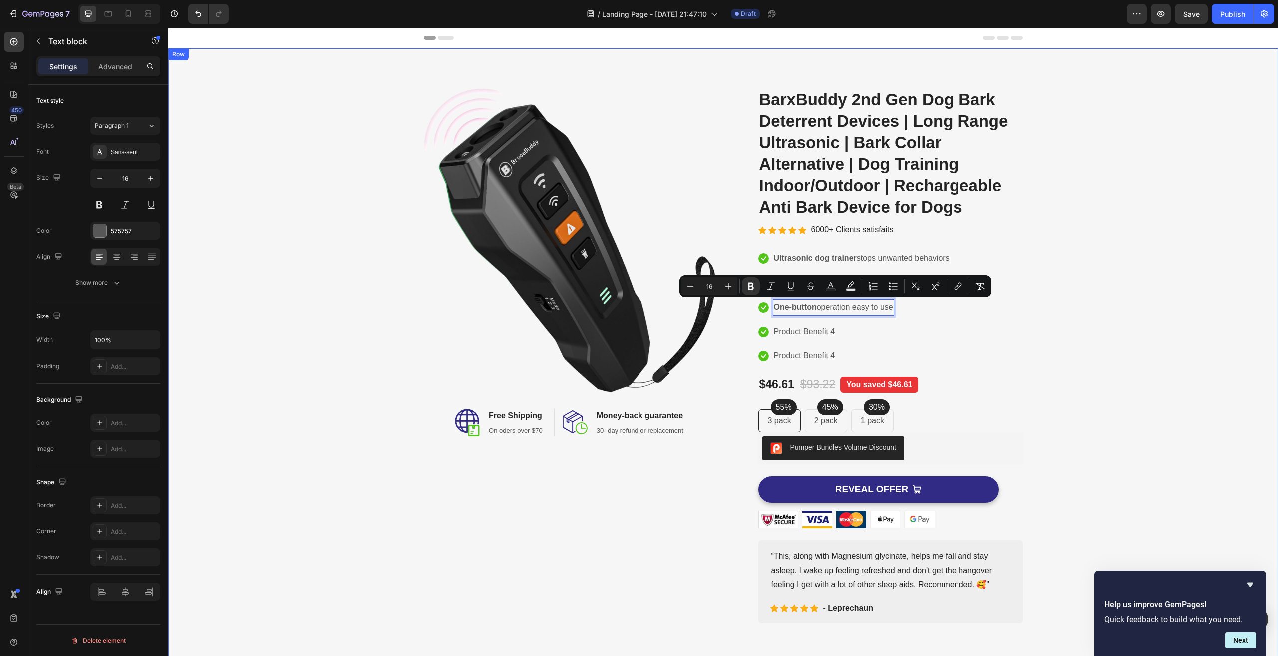
click at [1091, 395] on div "Image Image Free Shipping Heading On oders over $70 Text block Row Image Money-…" at bounding box center [723, 355] width 1095 height 534
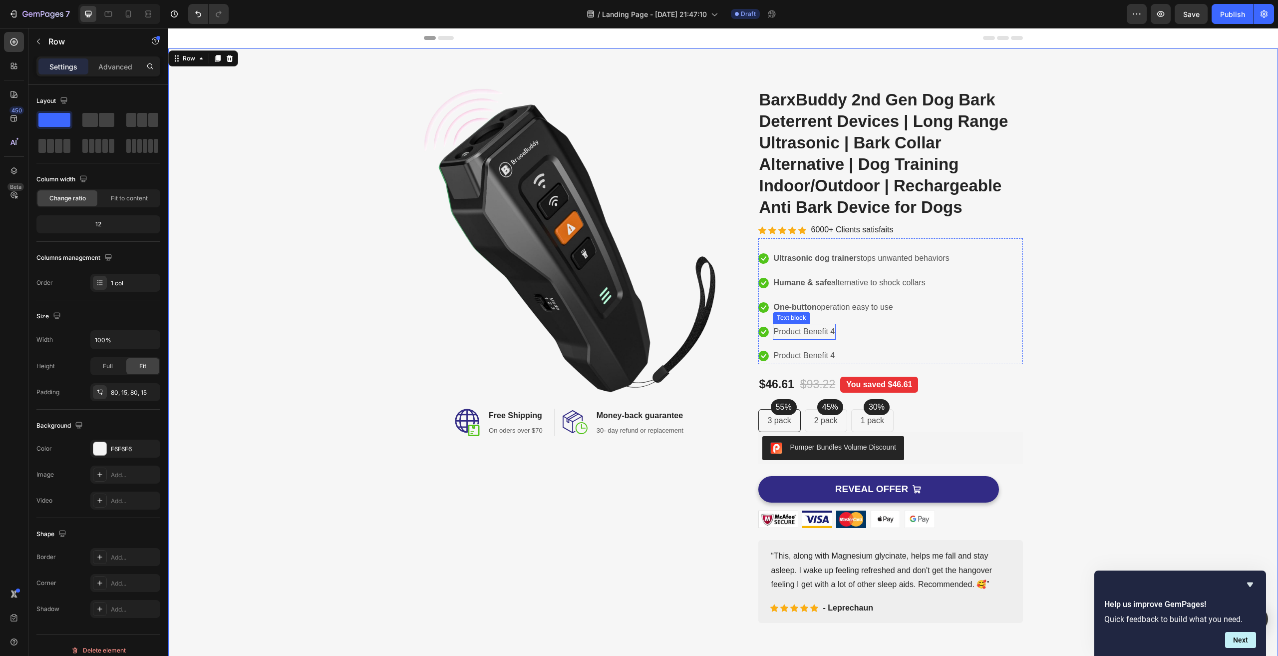
click at [814, 332] on p "Product Benefit 4" at bounding box center [804, 332] width 61 height 14
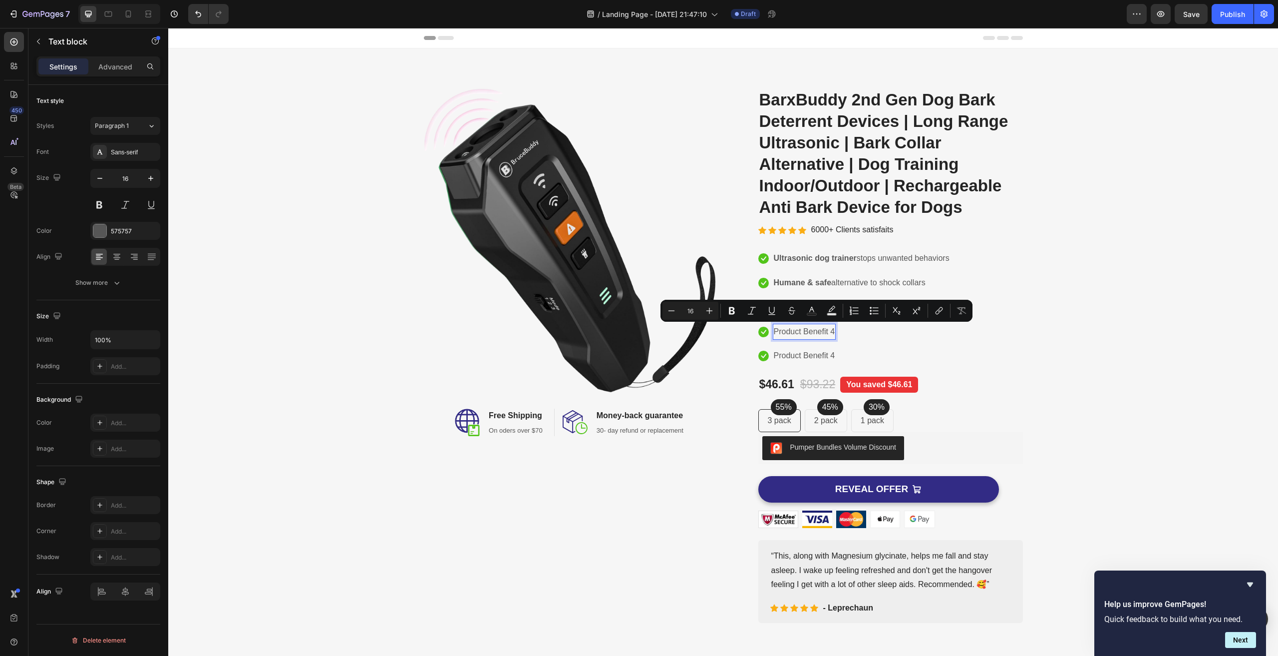
click at [788, 330] on p "Product Benefit 4" at bounding box center [804, 332] width 61 height 14
drag, startPoint x: 813, startPoint y: 333, endPoint x: 778, endPoint y: 327, distance: 35.0
click at [774, 334] on p "Long range up to 33ft/10m" at bounding box center [821, 332] width 94 height 14
drag, startPoint x: 704, startPoint y: 313, endPoint x: 868, endPoint y: 322, distance: 164.5
click at [704, 313] on icon "Editor contextual toolbar" at bounding box center [707, 311] width 10 height 10
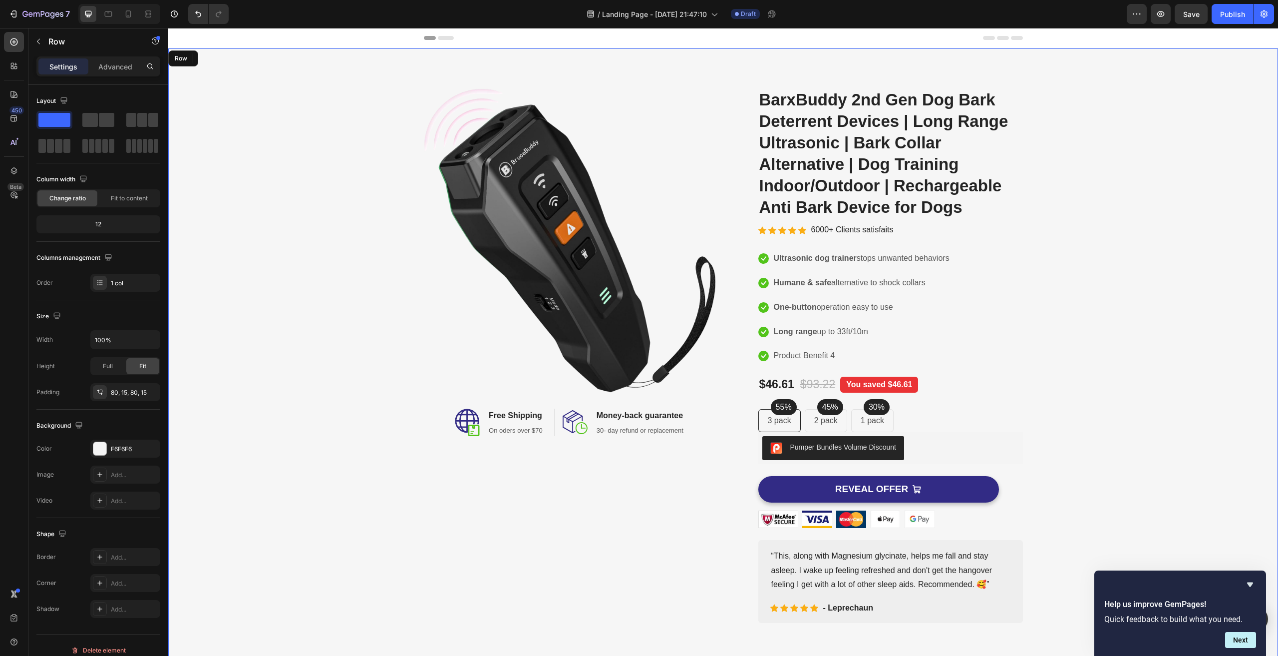
click at [1098, 332] on div "Image Image Free Shipping Heading On oders over $70 Text block Row Image Money-…" at bounding box center [723, 355] width 1095 height 534
click at [789, 356] on p "Product Benefit 4" at bounding box center [804, 356] width 61 height 14
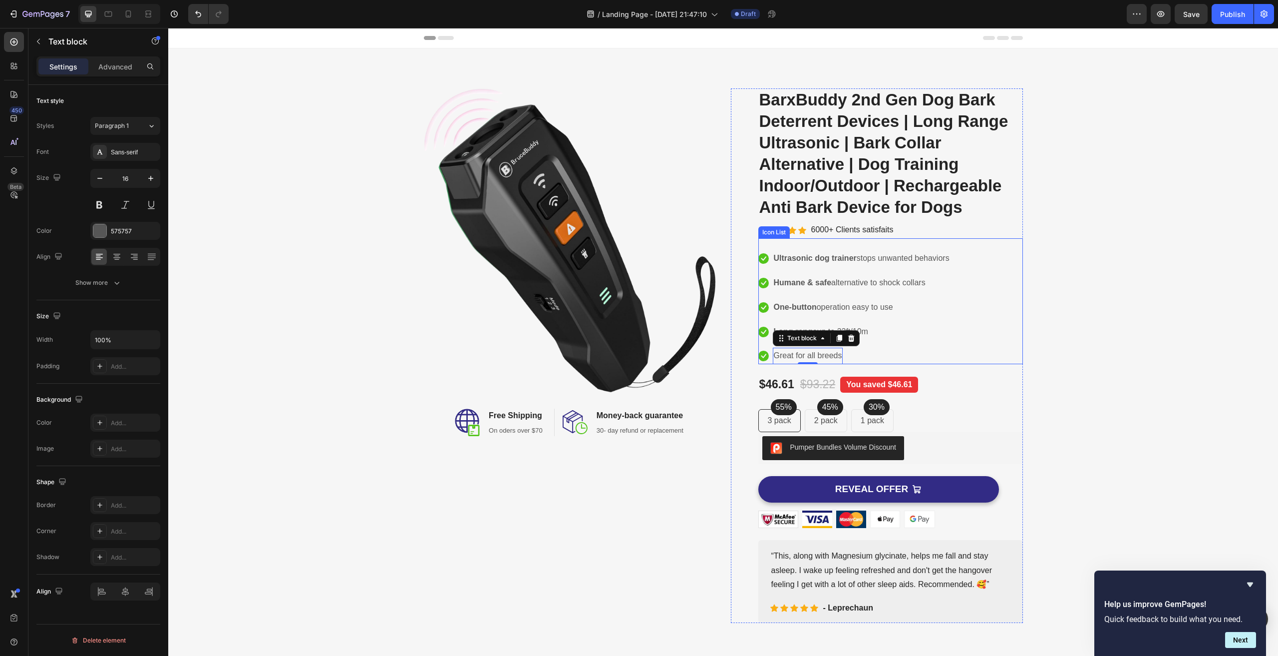
click at [1101, 338] on div "Image Image Free Shipping Heading On oders over $70 Text block Row Image Money-…" at bounding box center [723, 355] width 1095 height 534
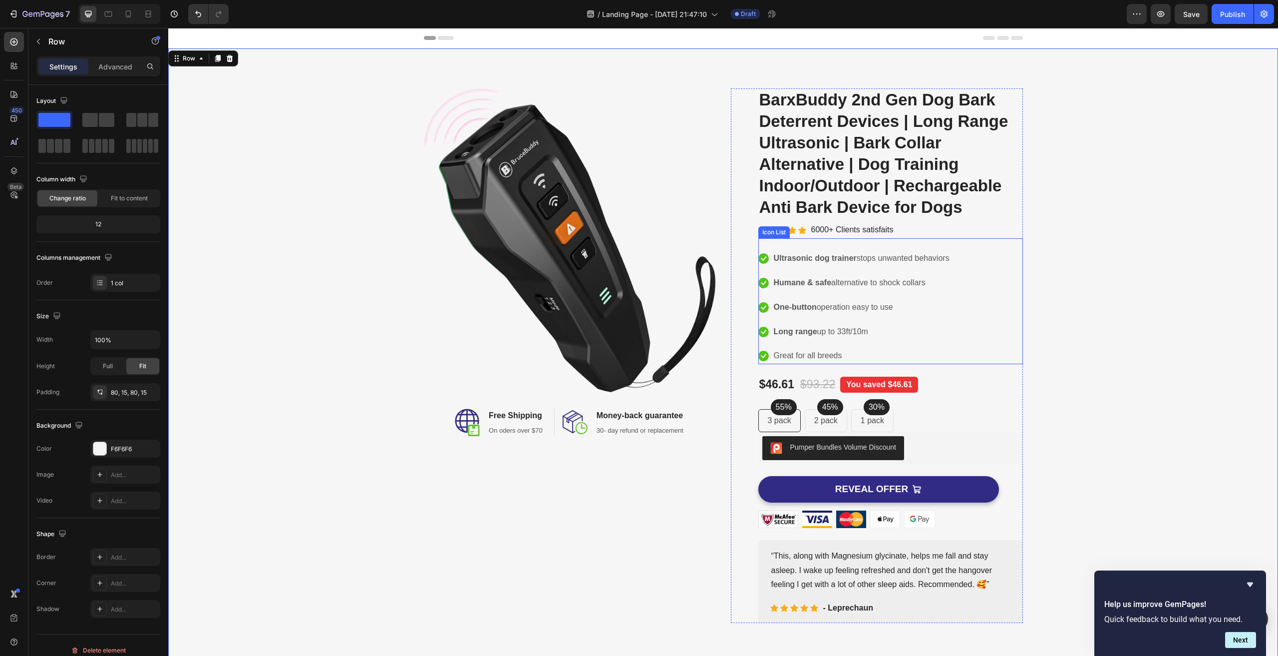
click at [822, 358] on p "Great for all breeds" at bounding box center [808, 356] width 68 height 14
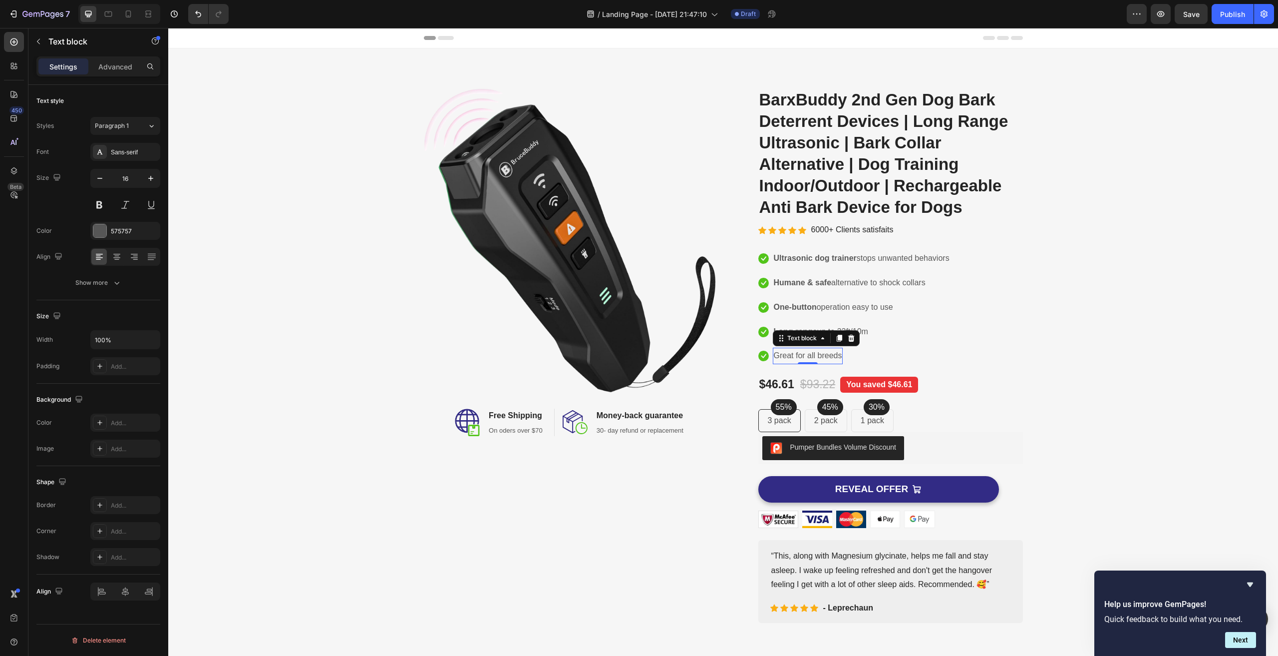
click at [807, 358] on p "Great for all breeds" at bounding box center [808, 356] width 68 height 14
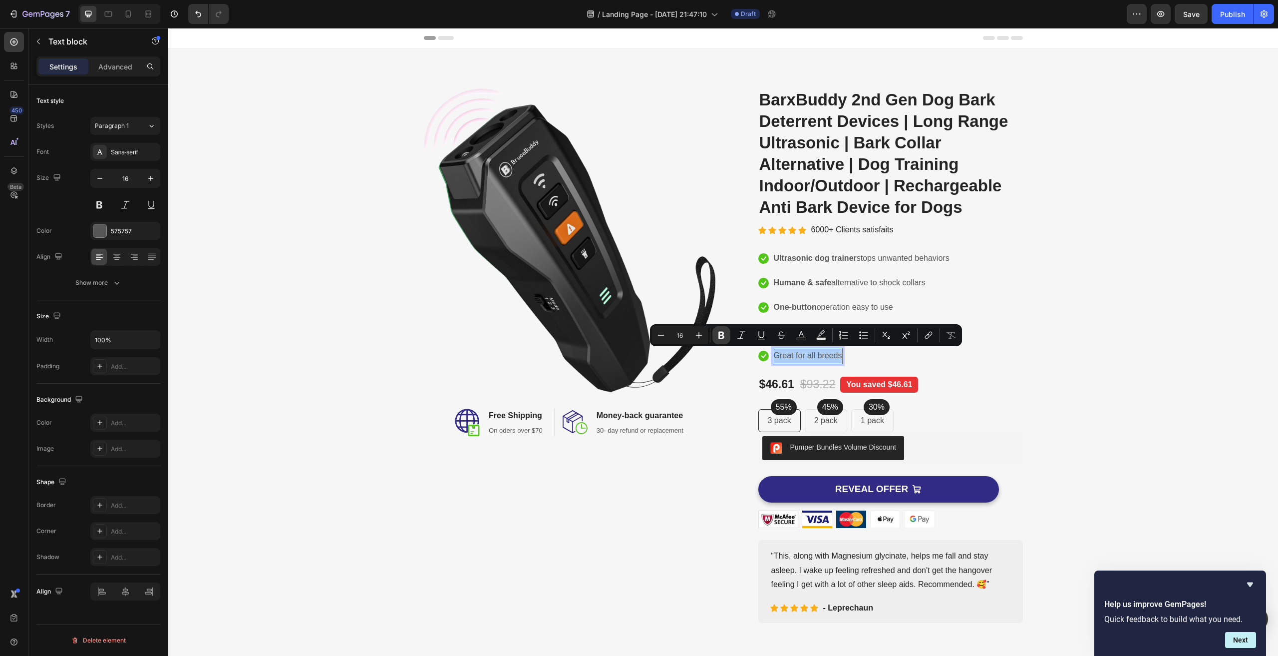
click at [722, 334] on icon "Editor contextual toolbar" at bounding box center [722, 335] width 10 height 10
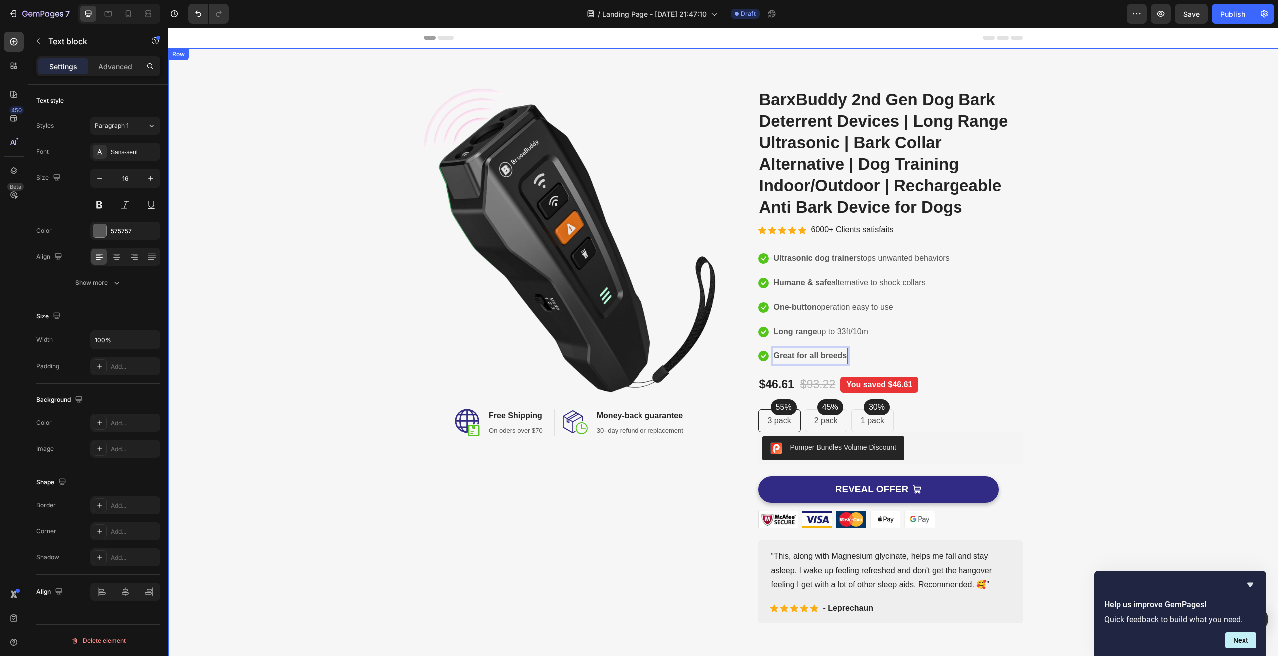
click at [1114, 327] on div "Image Image Free Shipping Heading On oders over $70 Text block Row Image Money-…" at bounding box center [723, 355] width 1095 height 534
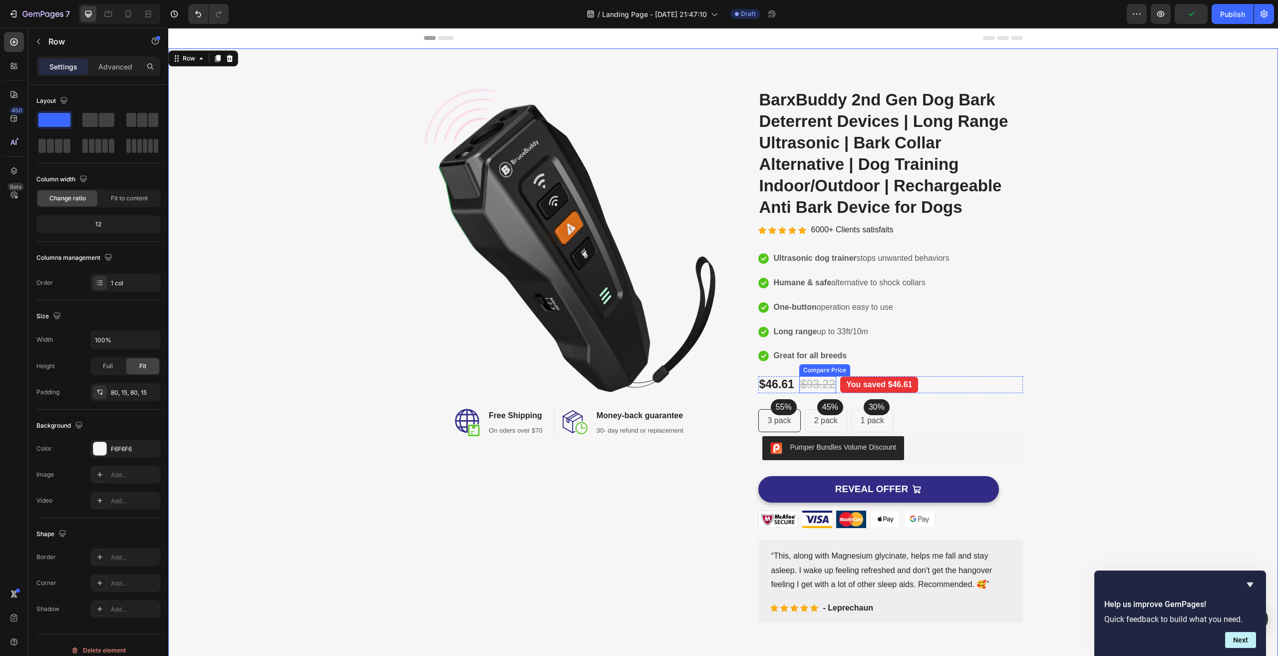
click at [801, 383] on div "$93.22" at bounding box center [817, 384] width 37 height 17
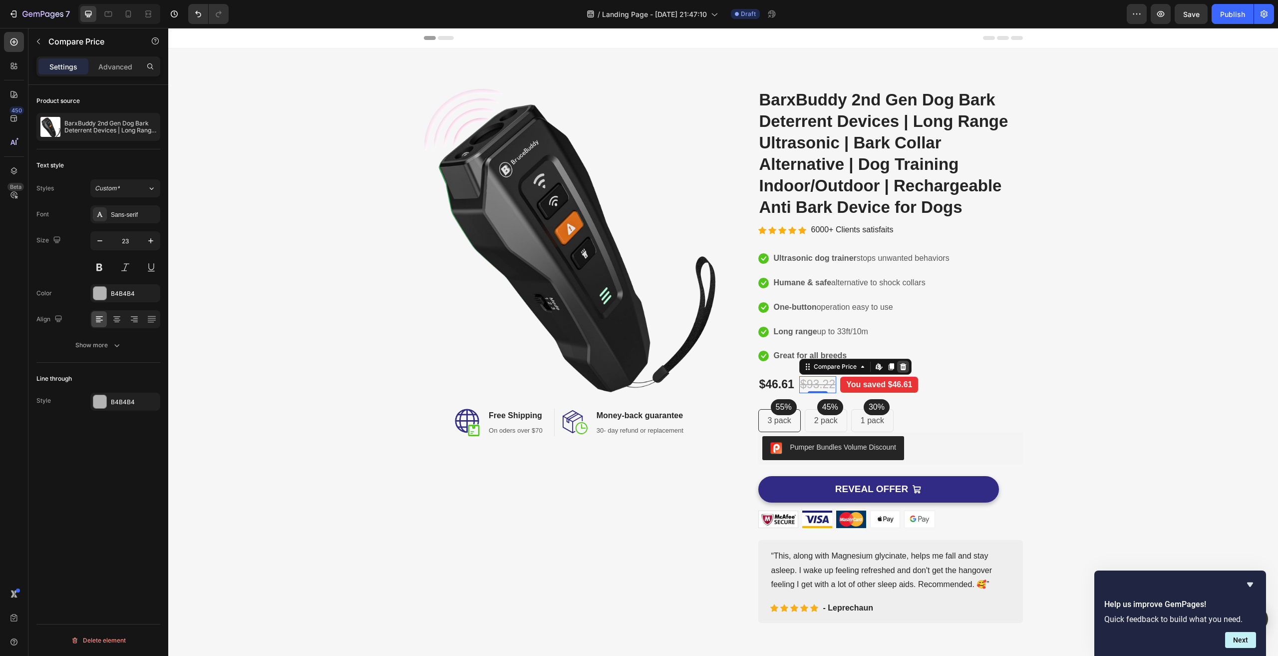
click at [904, 365] on icon at bounding box center [903, 366] width 6 height 7
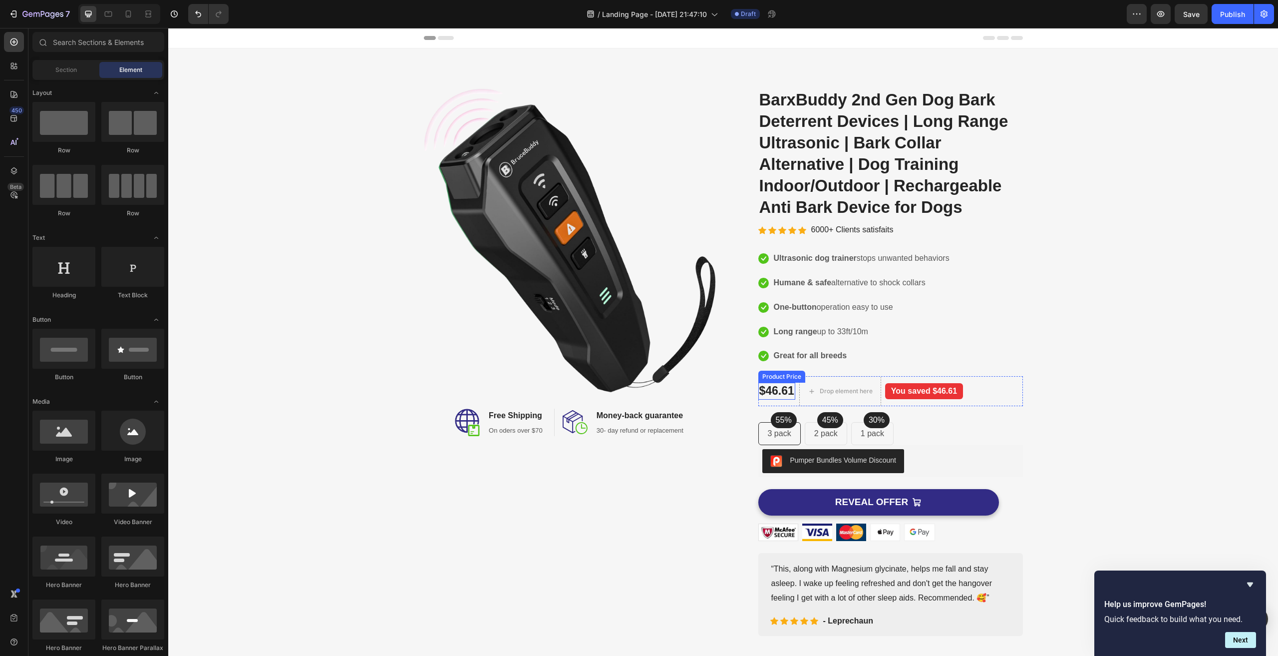
click at [768, 387] on div "$46.61" at bounding box center [776, 390] width 37 height 17
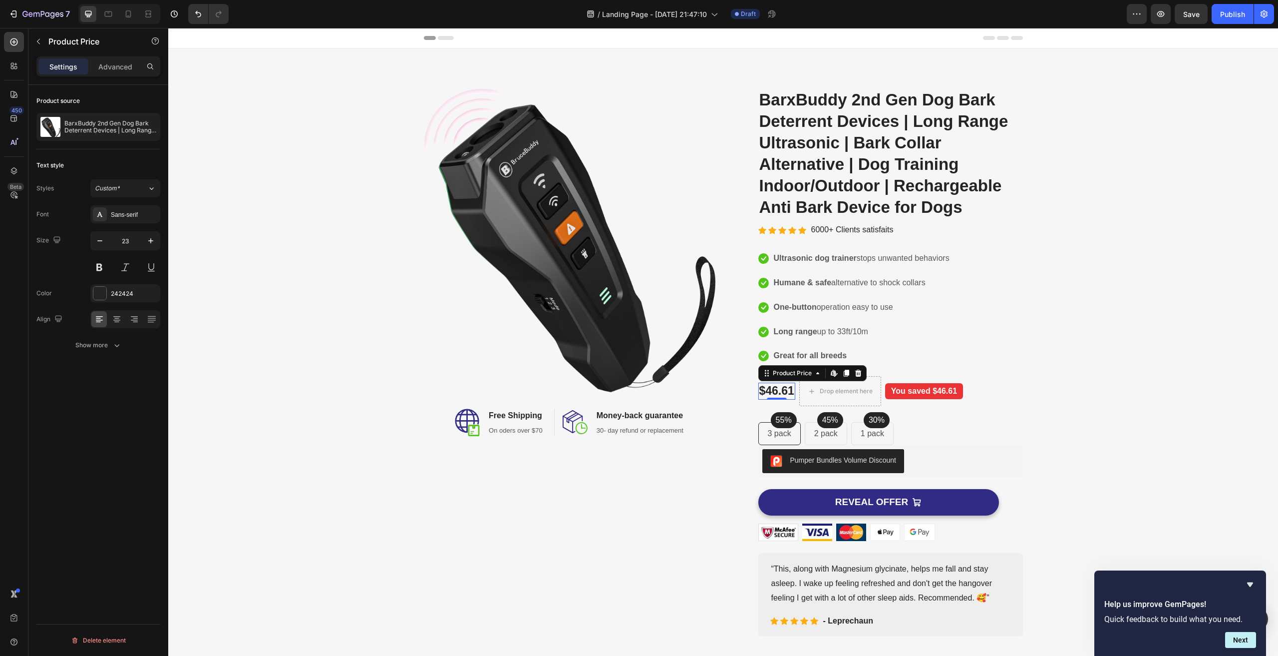
click at [855, 370] on icon at bounding box center [858, 372] width 6 height 7
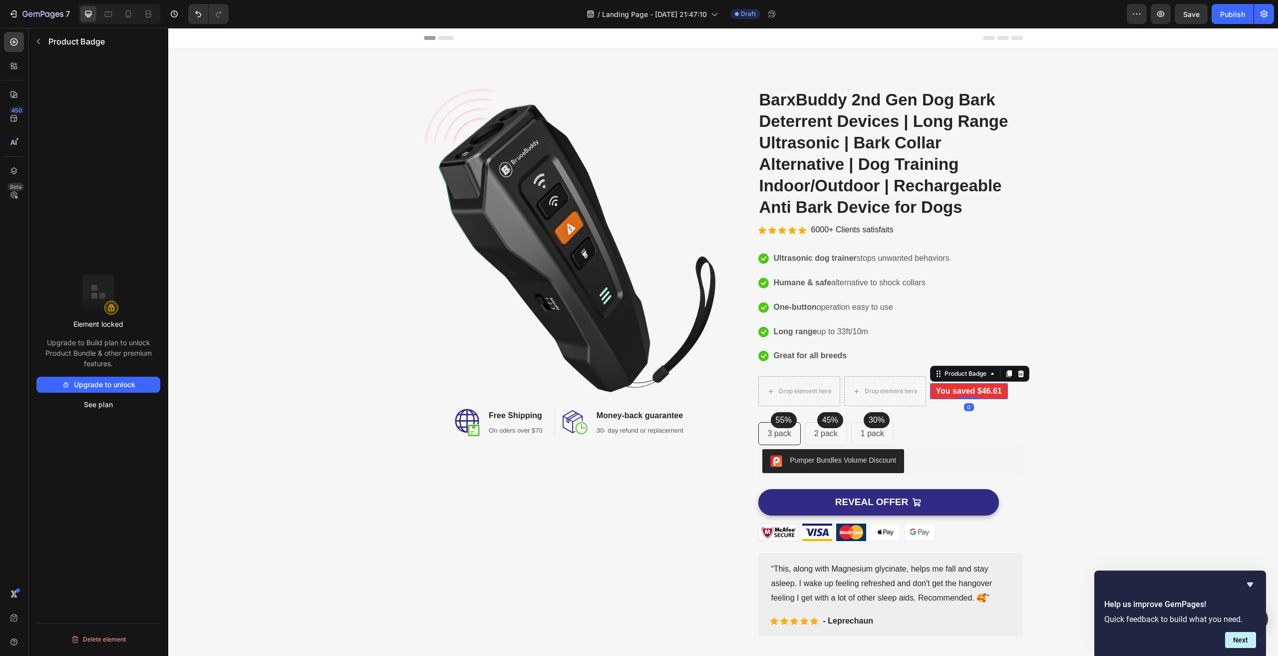
click at [970, 387] on pre "You saved $46.61" at bounding box center [969, 391] width 78 height 16
click at [1018, 373] on icon at bounding box center [1021, 373] width 6 height 7
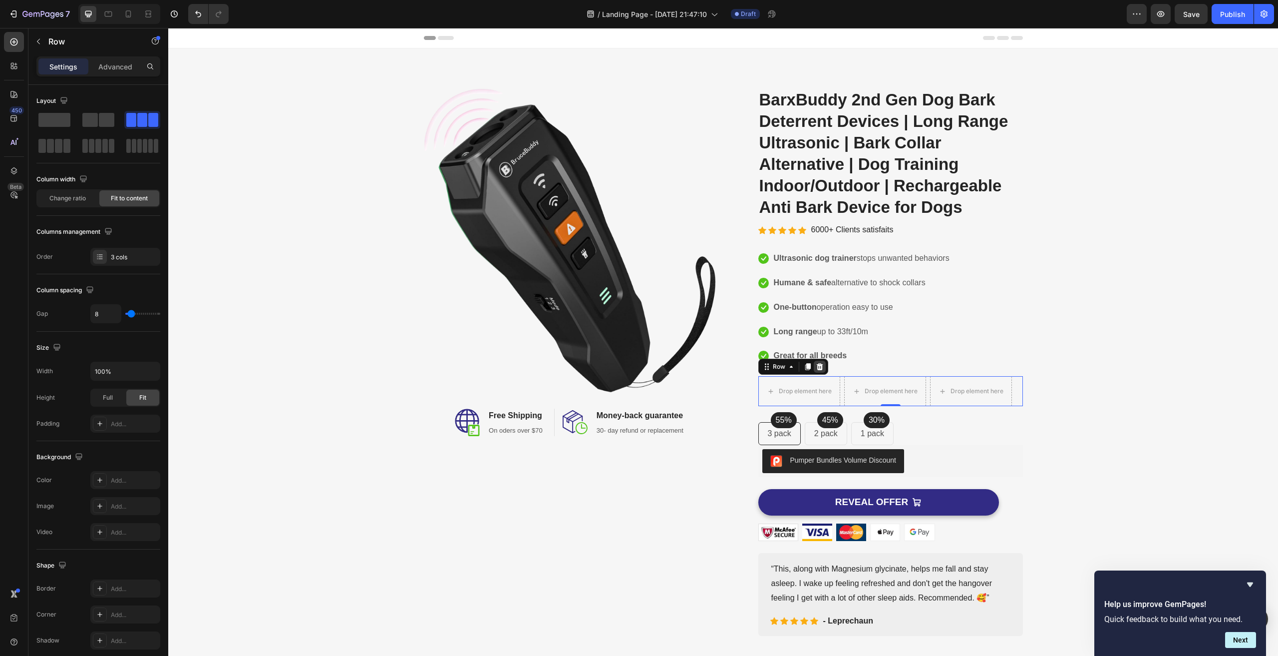
click at [816, 364] on icon at bounding box center [820, 366] width 8 height 8
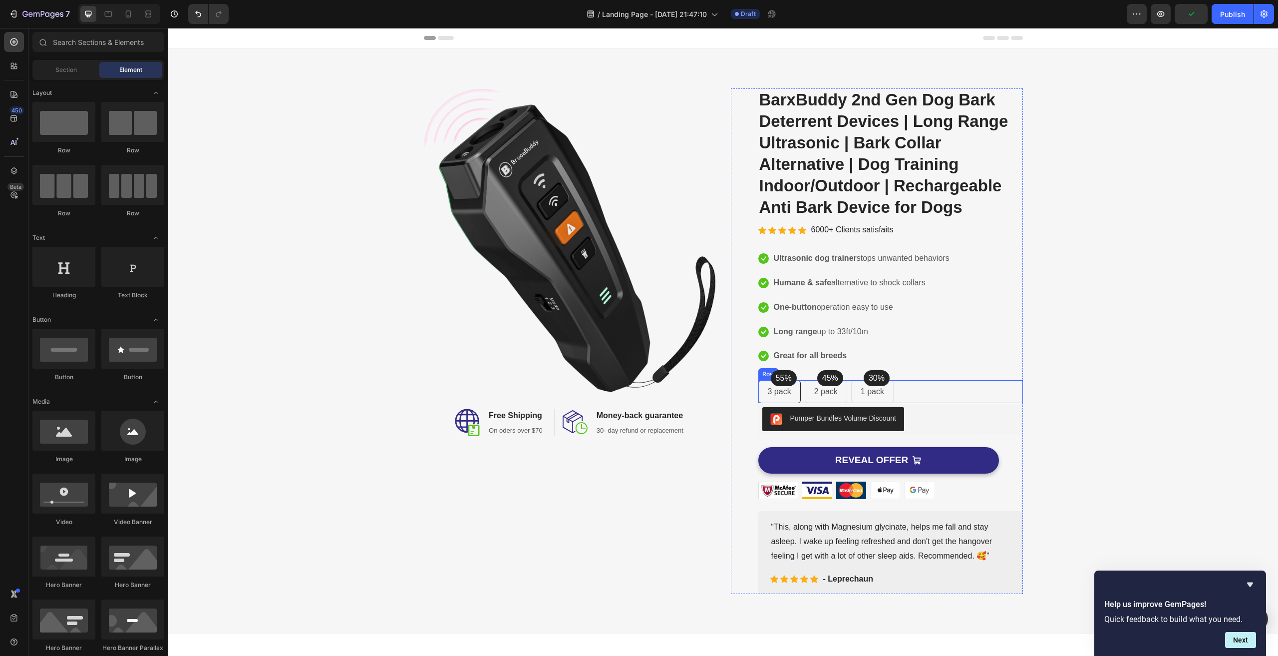
click at [930, 386] on div "55% Text block Row 3 pack Text block Row 45% Text block Row 2 pack Text block R…" at bounding box center [890, 391] width 265 height 23
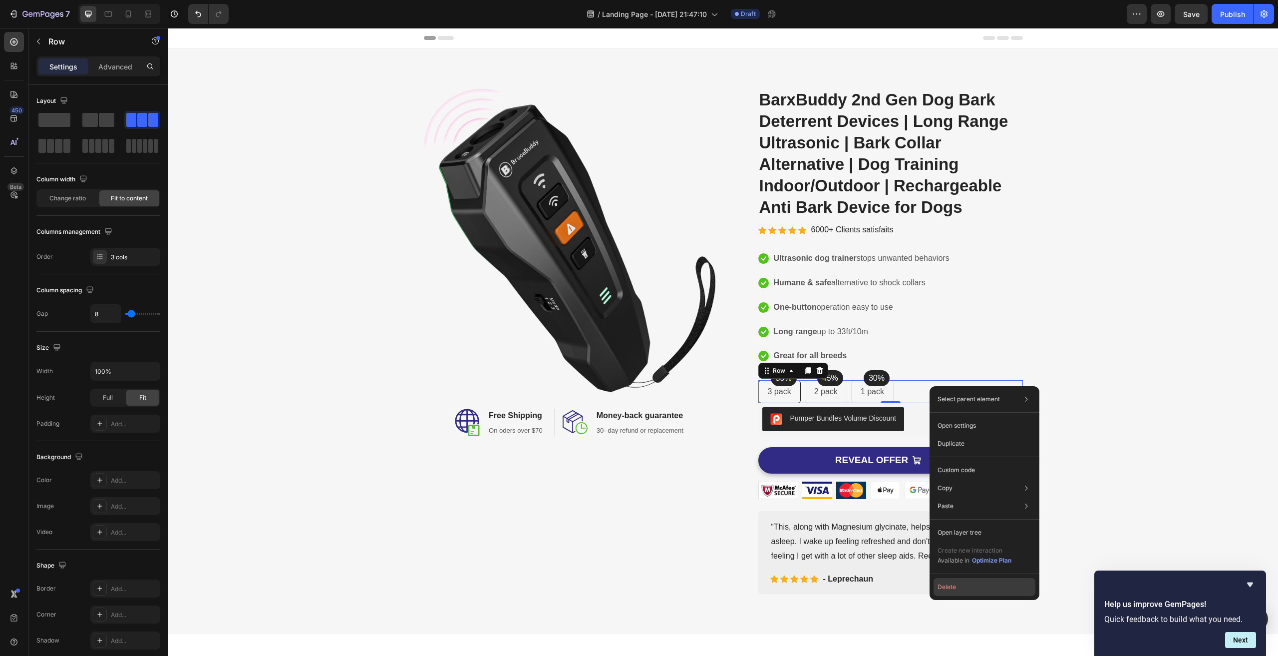
drag, startPoint x: 956, startPoint y: 584, endPoint x: 778, endPoint y: 456, distance: 219.1
click at [956, 584] on button "Delete" at bounding box center [985, 587] width 102 height 18
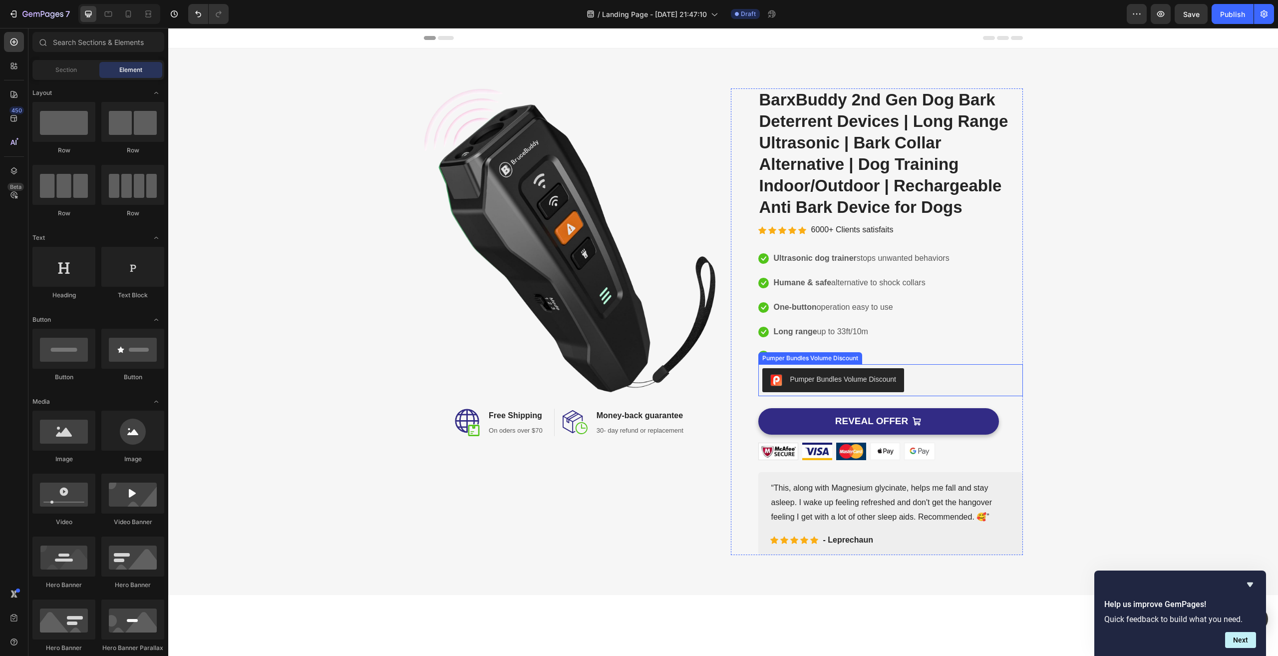
click at [796, 380] on div "Pumper Bundles Volume Discount" at bounding box center [843, 379] width 106 height 10
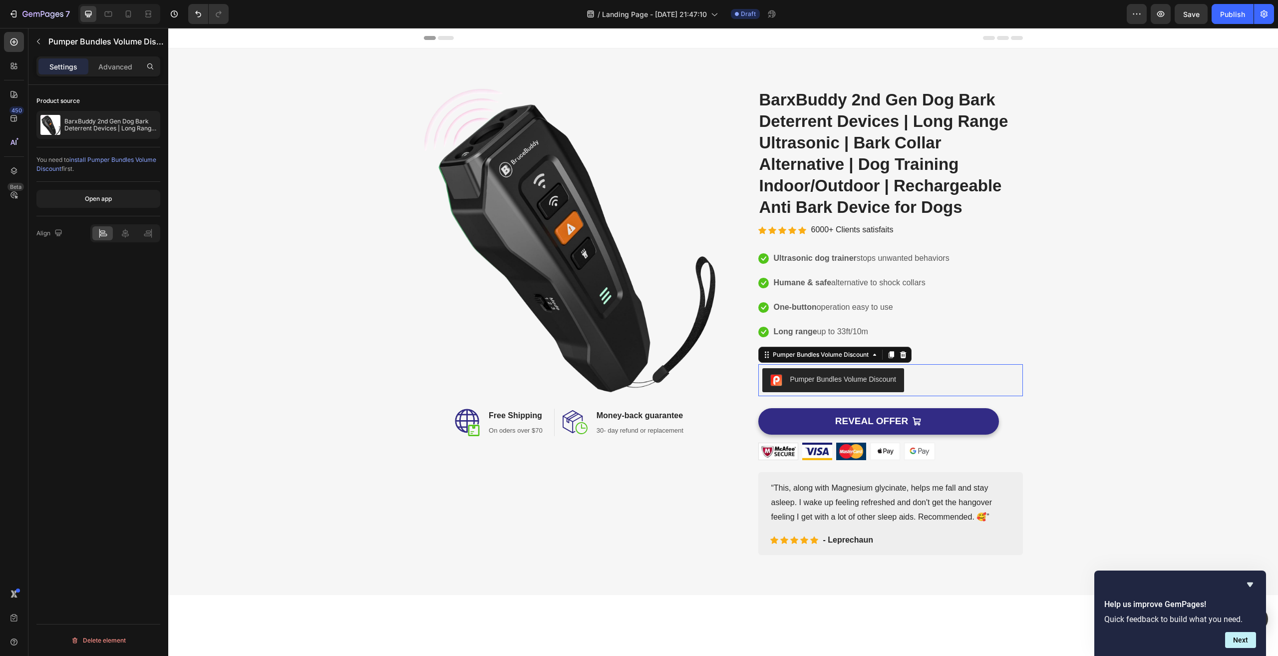
click at [796, 380] on div "Pumper Bundles Volume Discount" at bounding box center [843, 379] width 106 height 10
click at [857, 377] on div "Pumper Bundles Volume Discount" at bounding box center [843, 379] width 106 height 10
click at [900, 353] on icon at bounding box center [903, 354] width 6 height 7
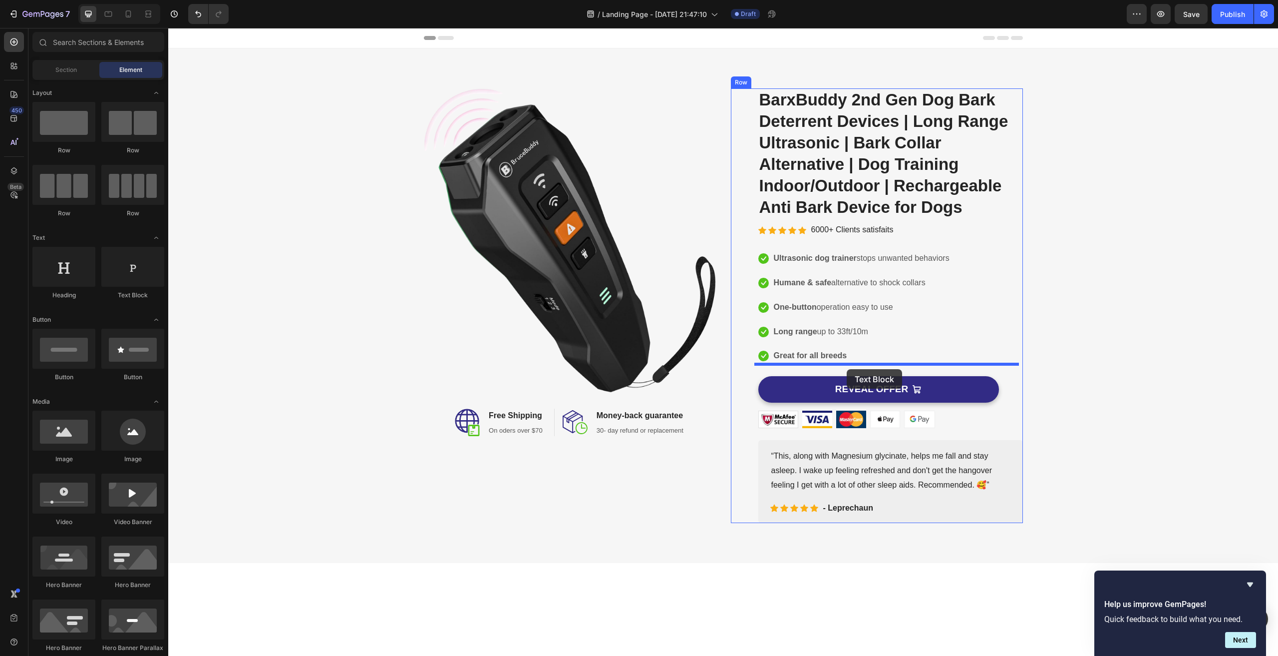
drag, startPoint x: 318, startPoint y: 301, endPoint x: 847, endPoint y: 369, distance: 533.7
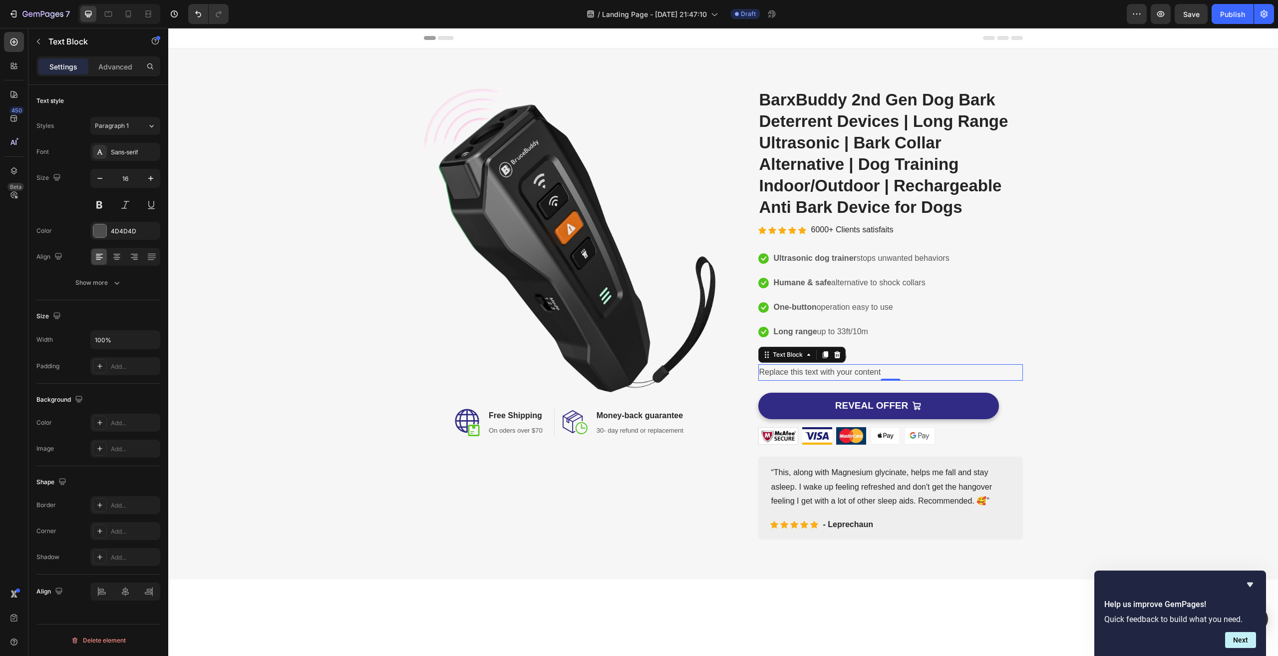
click at [813, 372] on div "Replace this text with your content" at bounding box center [890, 372] width 265 height 16
click at [813, 372] on p "Replace this text with your content" at bounding box center [890, 372] width 263 height 14
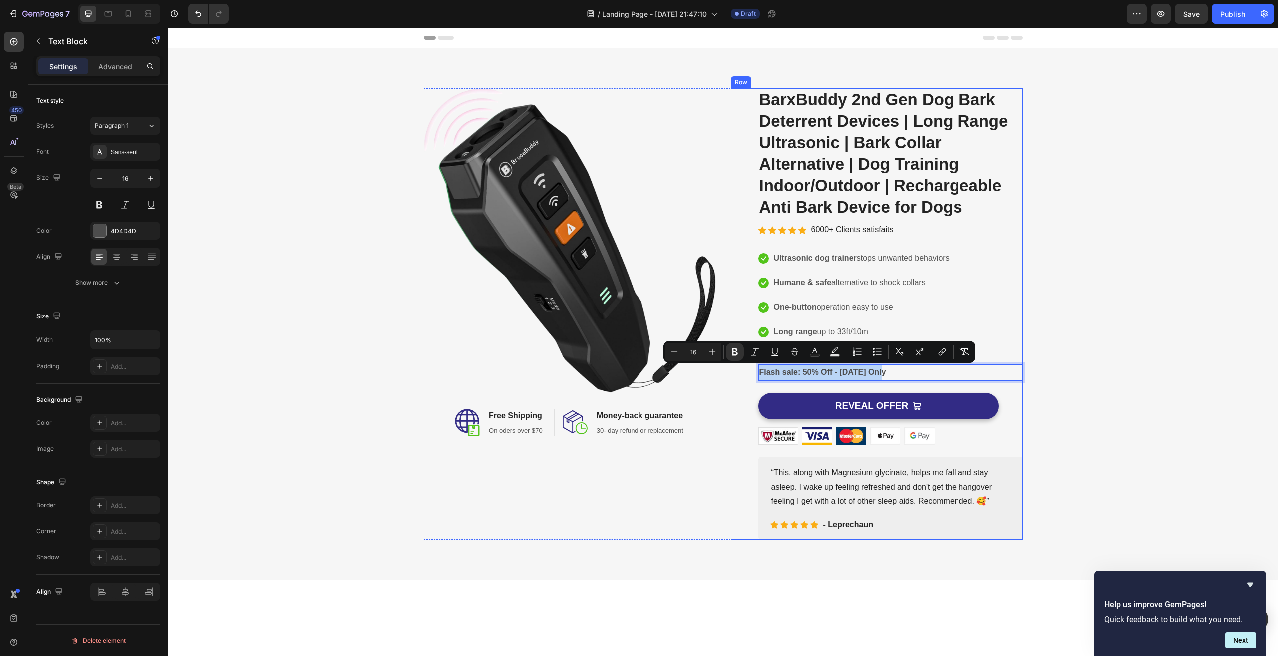
drag, startPoint x: 893, startPoint y: 370, endPoint x: 753, endPoint y: 372, distance: 139.3
click at [753, 372] on div "Product Images BarxBuddy 2nd Gen Dog Bark Deterrent Devices | Long Range Ultras…" at bounding box center [877, 313] width 292 height 451
click at [817, 353] on icon "Editor contextual toolbar" at bounding box center [815, 352] width 10 height 10
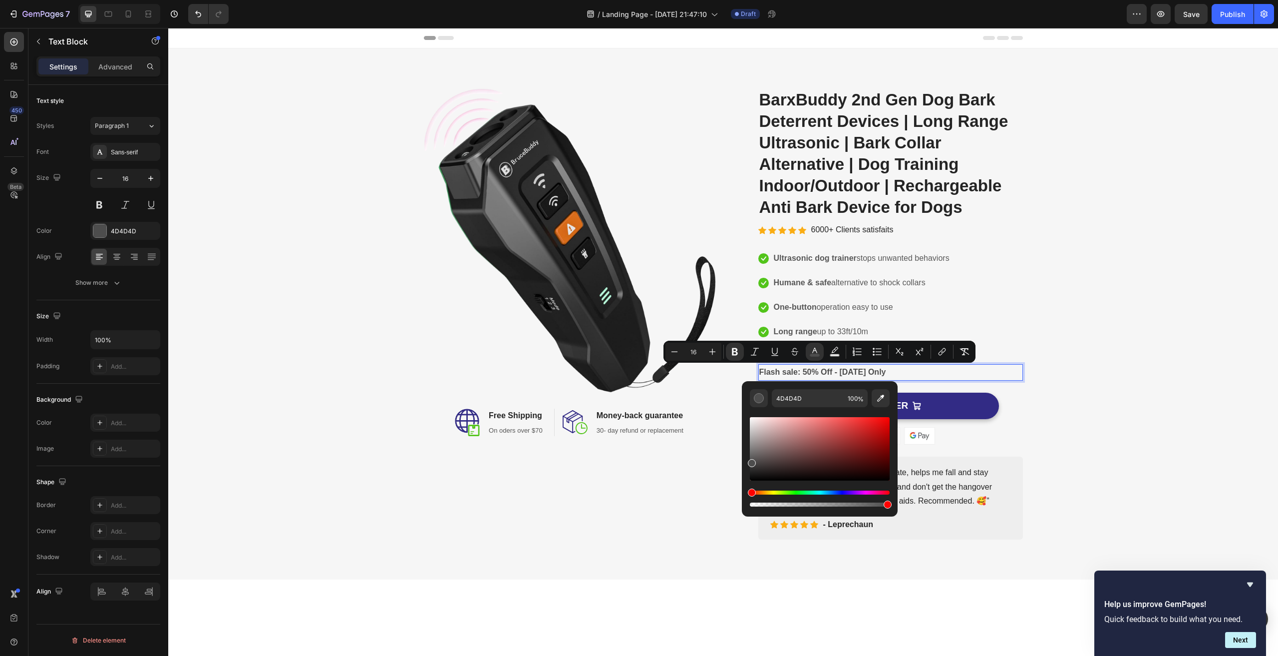
drag, startPoint x: 752, startPoint y: 492, endPoint x: 762, endPoint y: 494, distance: 10.7
click at [762, 494] on div "Editor contextual toolbar" at bounding box center [820, 498] width 140 height 16
drag, startPoint x: 753, startPoint y: 491, endPoint x: 759, endPoint y: 492, distance: 6.1
click at [759, 492] on div "Hue" at bounding box center [761, 492] width 8 height 8
drag, startPoint x: 868, startPoint y: 433, endPoint x: 878, endPoint y: 428, distance: 11.2
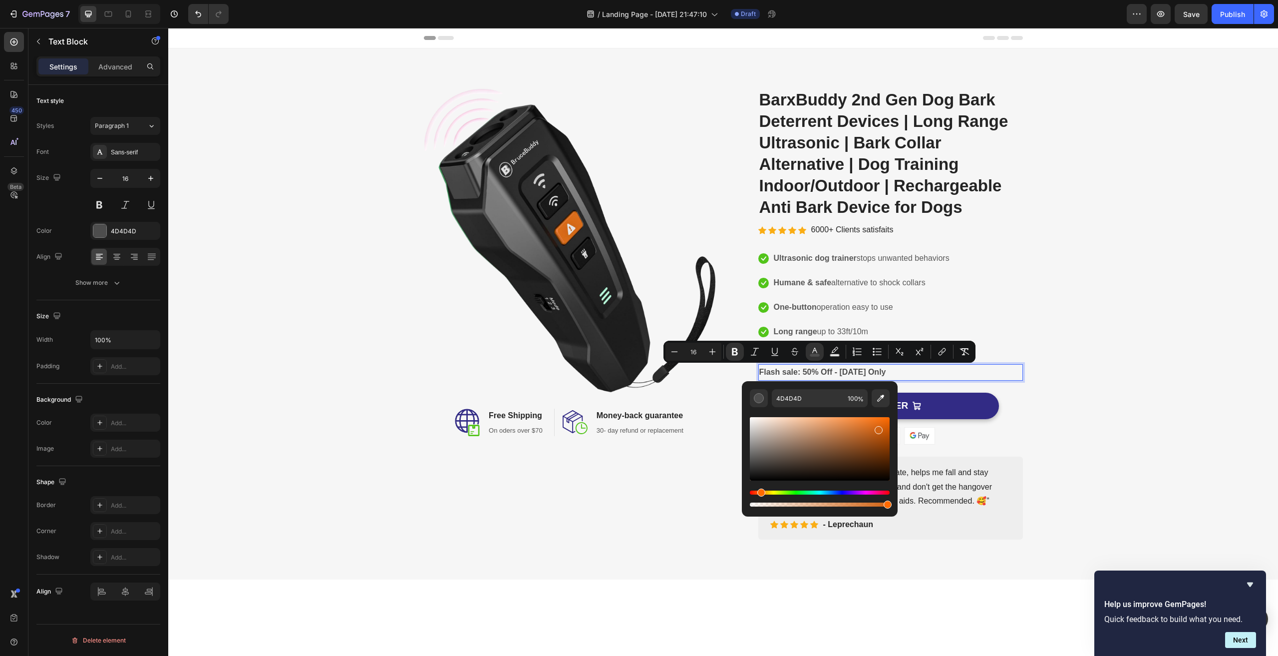
click at [878, 428] on div "Editor contextual toolbar" at bounding box center [820, 448] width 140 height 63
type input "D16212"
click at [1072, 332] on div "Image Image Free Shipping Heading On oders over $70 Text block Row Image Money-…" at bounding box center [723, 313] width 1095 height 451
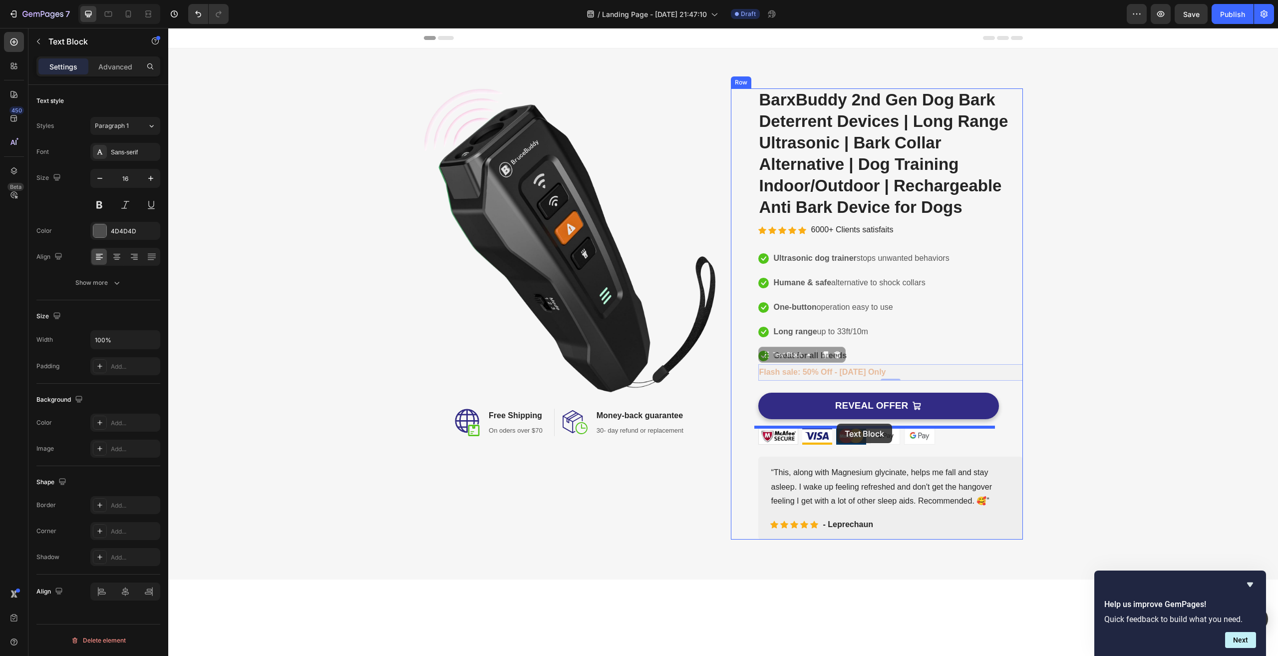
drag, startPoint x: 846, startPoint y: 373, endPoint x: 837, endPoint y: 423, distance: 50.7
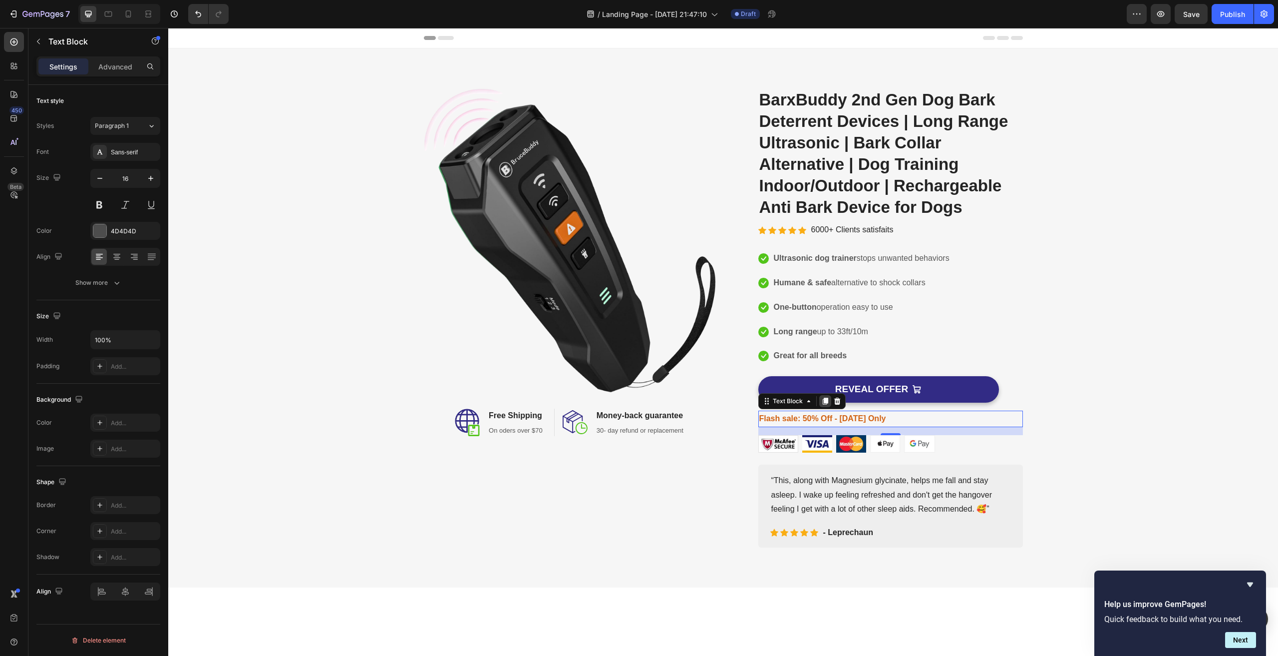
click at [822, 400] on icon at bounding box center [824, 400] width 5 height 7
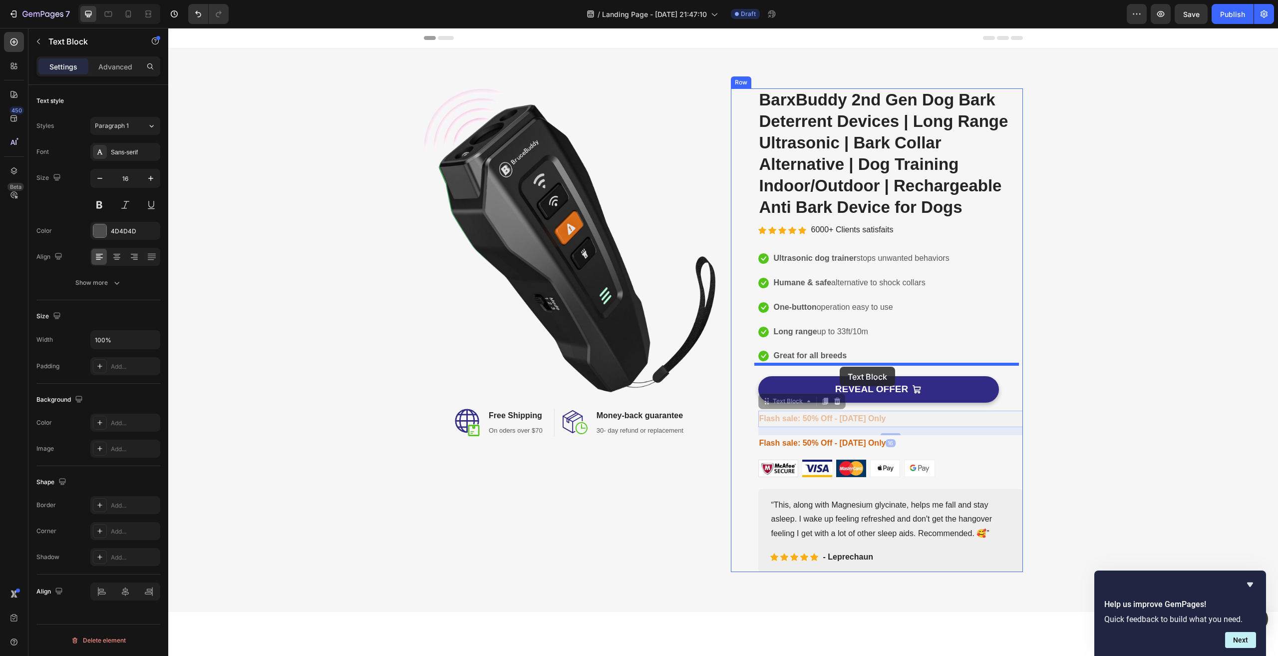
drag, startPoint x: 850, startPoint y: 418, endPoint x: 840, endPoint y: 366, distance: 52.9
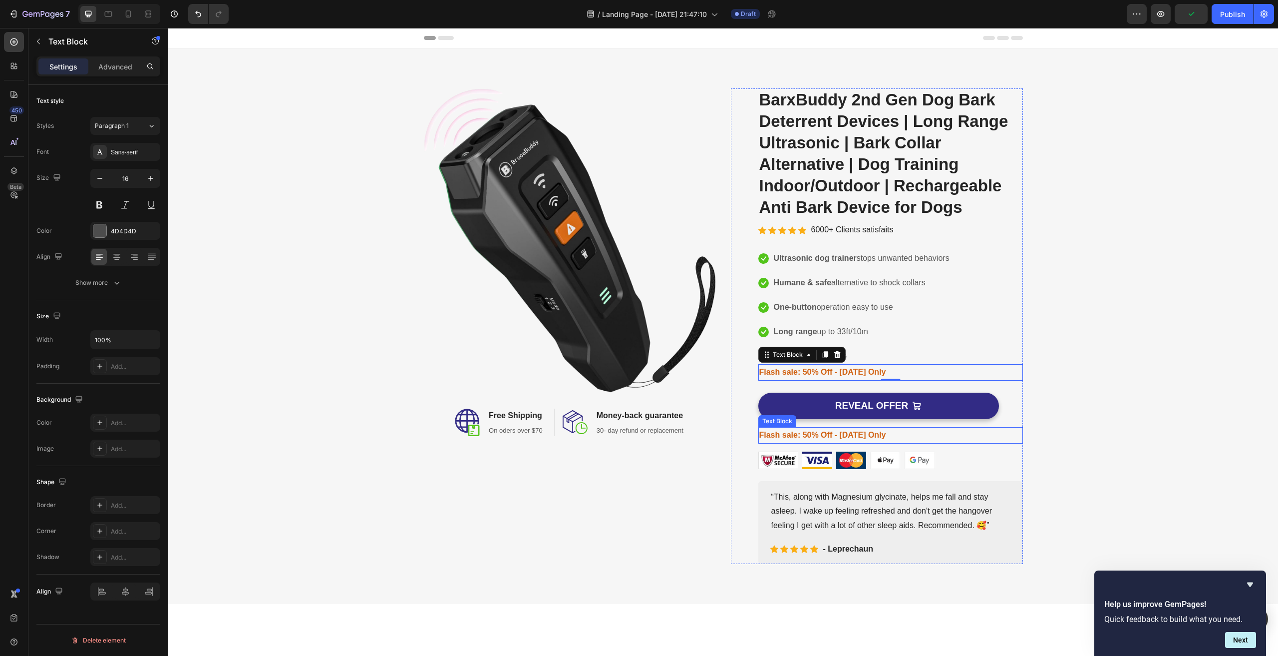
click at [822, 436] on strong "Flash sale: 50% Off - [DATE] Only" at bounding box center [822, 434] width 127 height 8
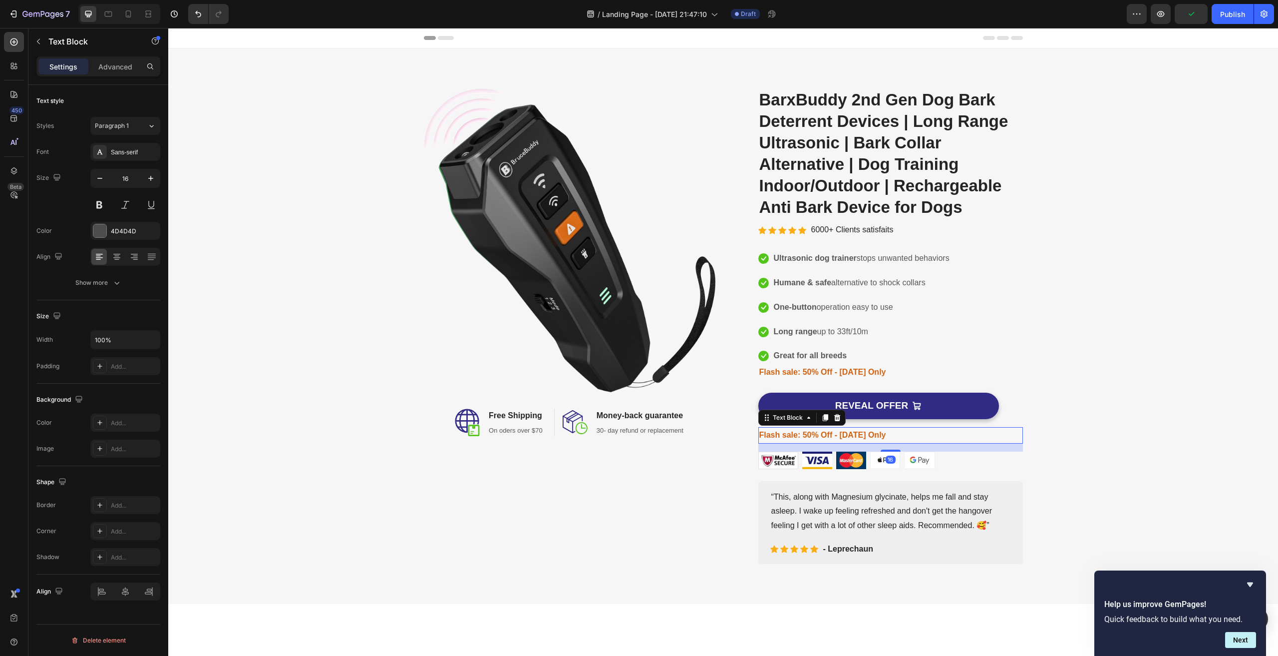
click at [822, 436] on strong "Flash sale: 50% Off - [DATE] Only" at bounding box center [822, 434] width 127 height 8
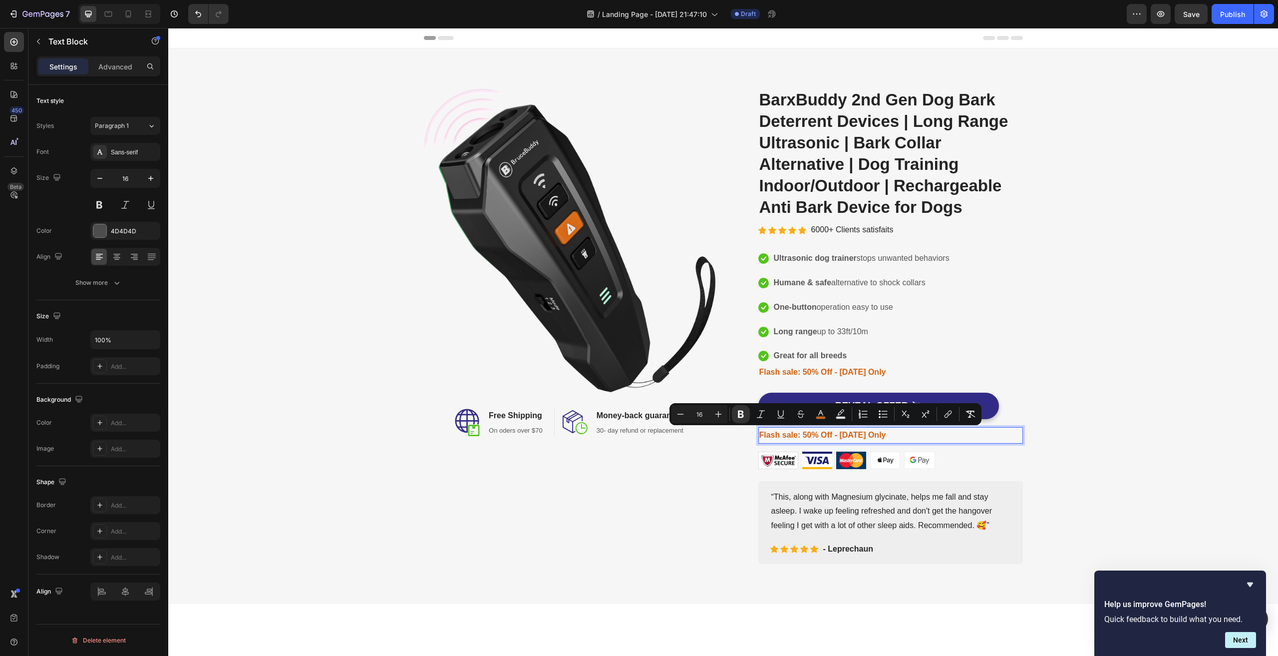
click at [880, 436] on strong "Flash sale: 50% Off - [DATE] Only" at bounding box center [822, 434] width 127 height 8
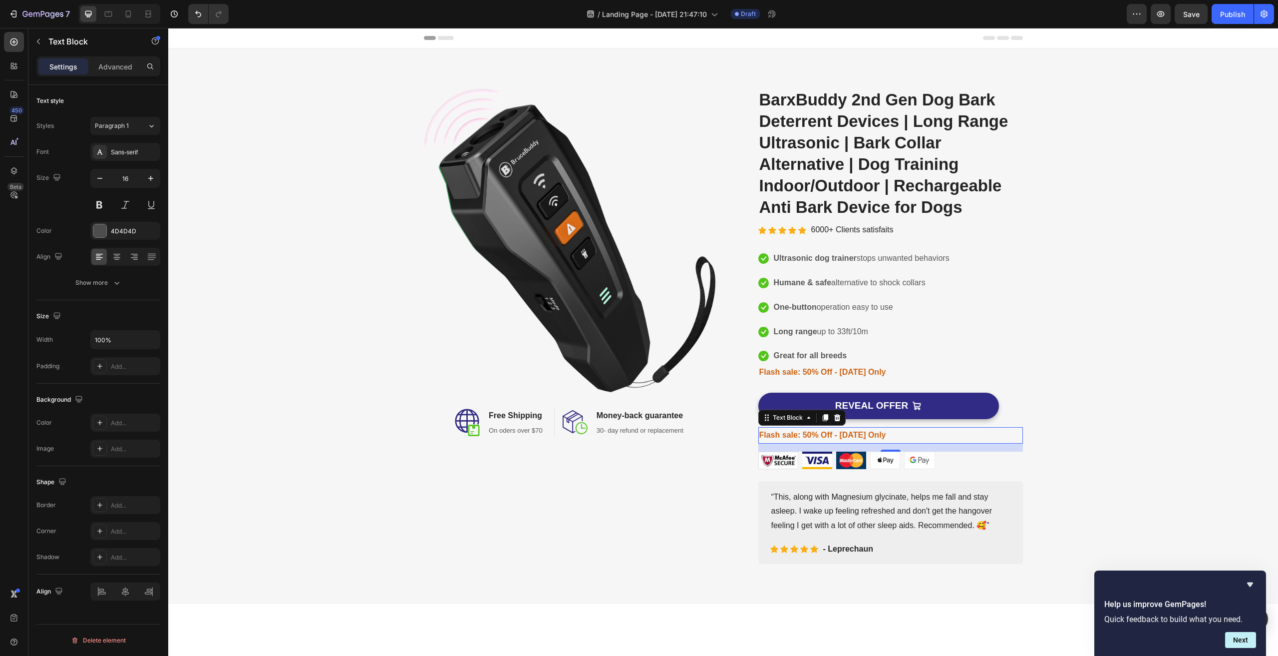
click at [885, 435] on p "Flash sale: 50% Off - [DATE] Only" at bounding box center [890, 435] width 263 height 14
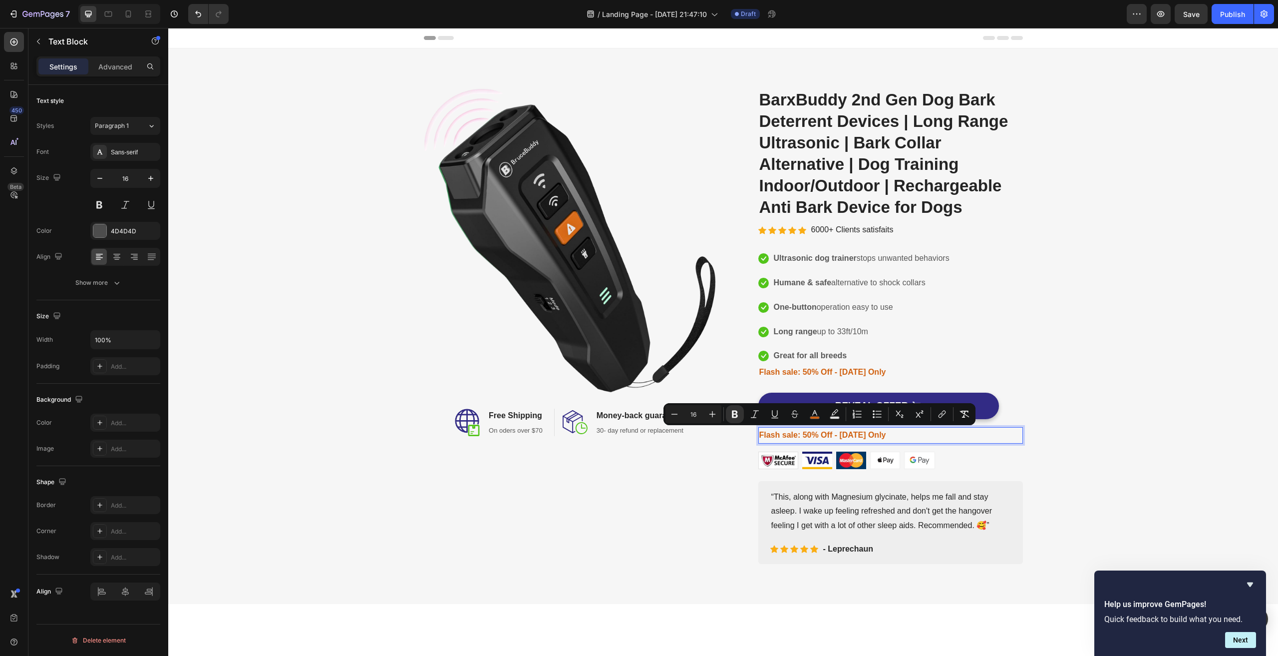
click at [875, 436] on strong "Flash sale: 50% Off - [DATE] Only" at bounding box center [822, 434] width 127 height 8
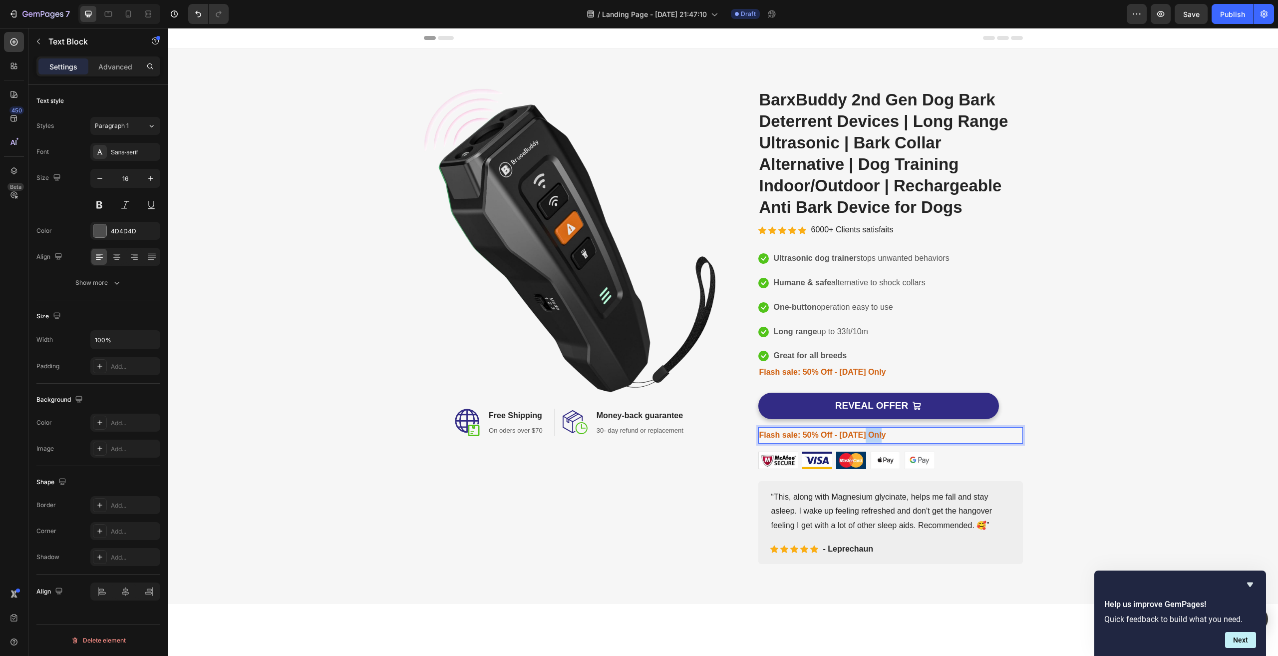
click at [875, 436] on strong "Flash sale: 50% Off - [DATE] Only" at bounding box center [822, 434] width 127 height 8
click at [895, 434] on p "Grab Yours Before It’s Too Late!" at bounding box center [890, 435] width 263 height 14
click at [912, 435] on p "Grab Yours Before It’s Too Late!" at bounding box center [890, 435] width 263 height 14
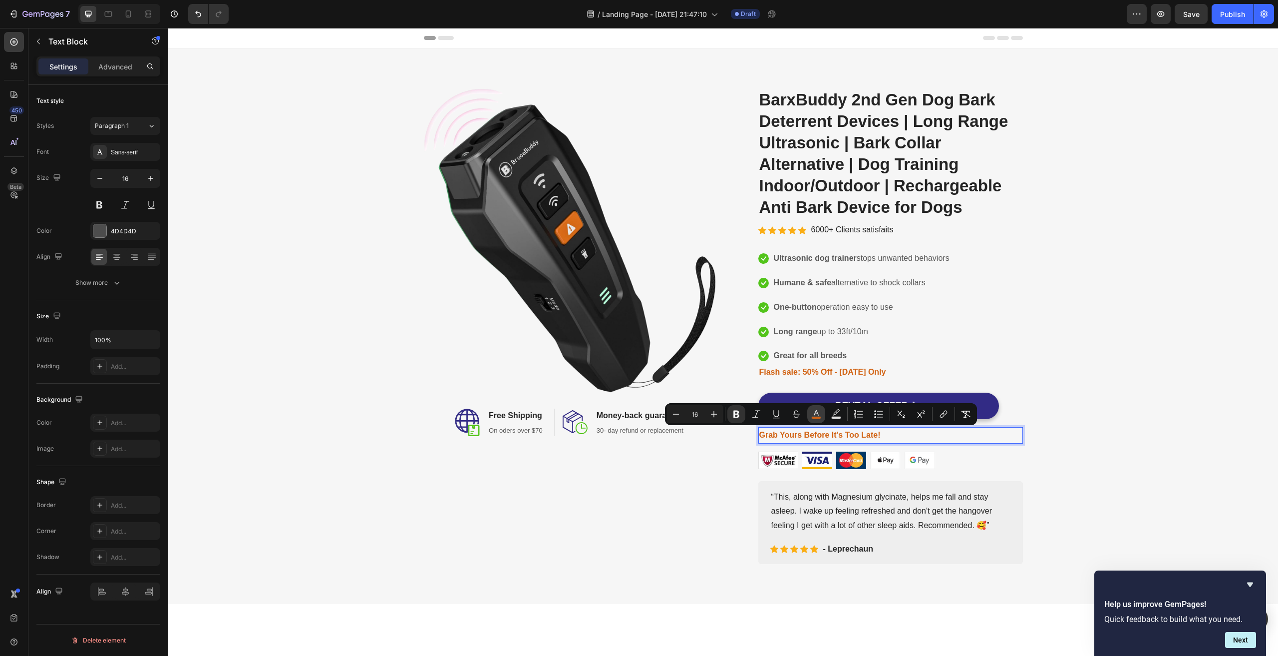
click at [815, 416] on rect "Editor contextual toolbar" at bounding box center [816, 417] width 9 height 2
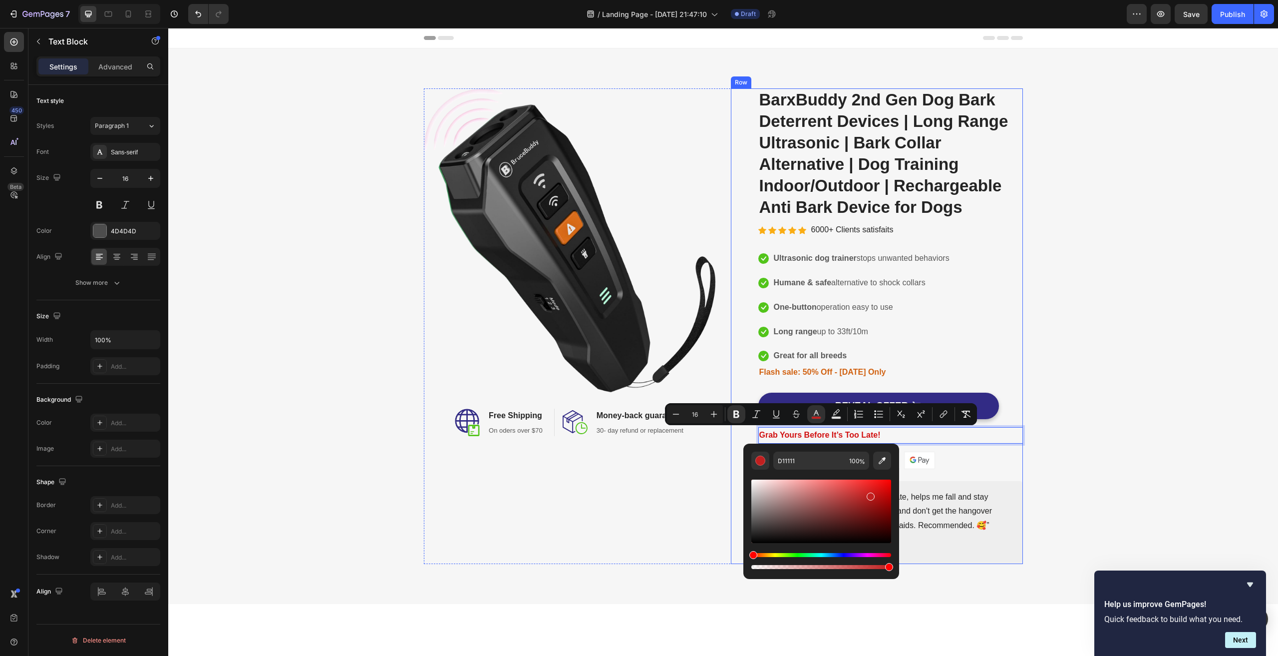
type input "C11F1F"
click at [1212, 153] on div "Image Image Free Shipping Heading On oders over $70 Text block Row Image Money-…" at bounding box center [723, 325] width 1095 height 475
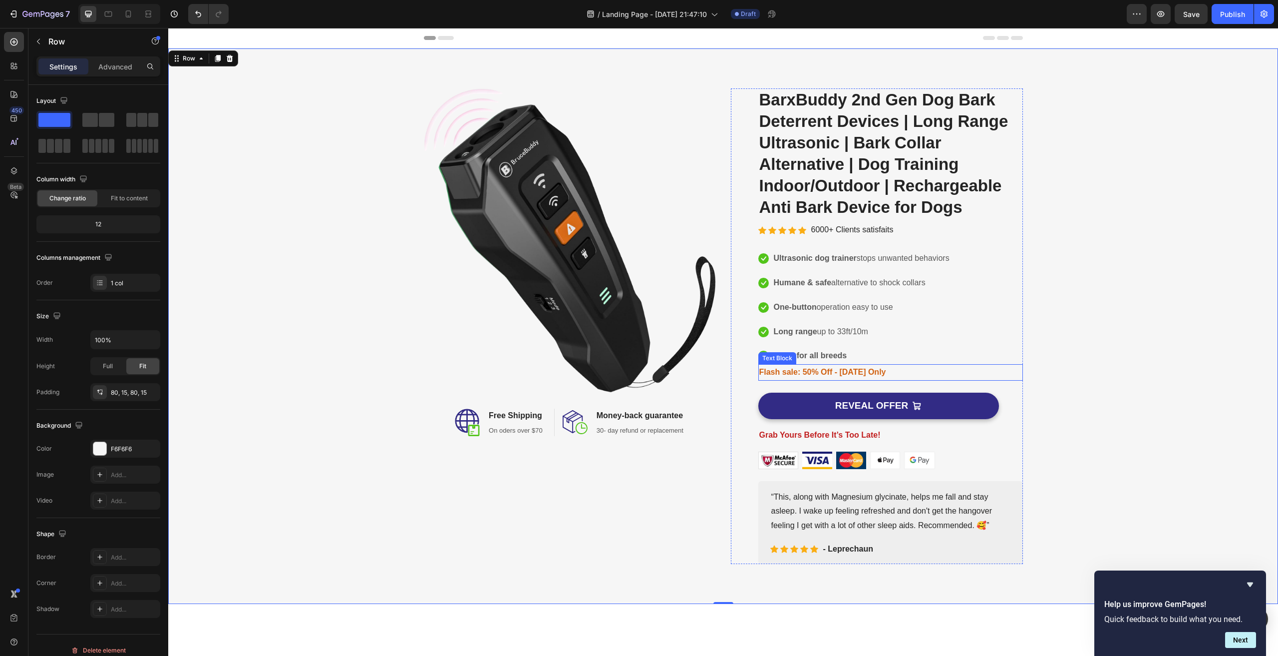
click at [844, 369] on strong "Flash sale: 50% Off - [DATE] Only" at bounding box center [822, 371] width 127 height 8
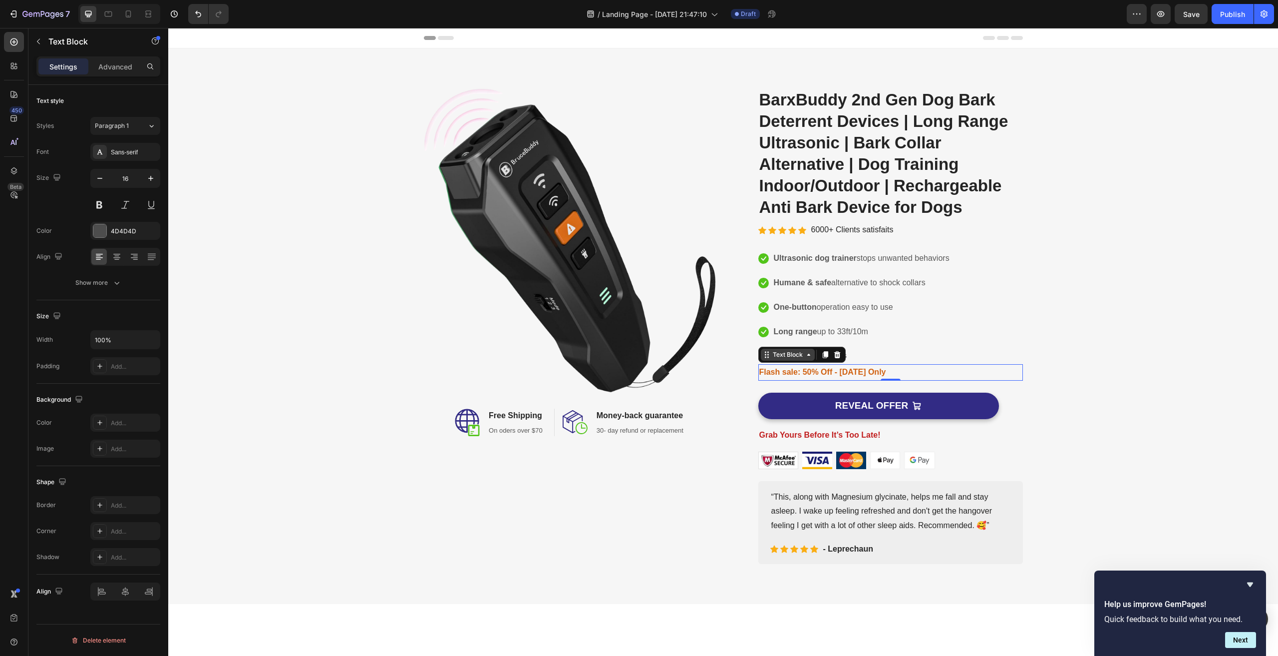
click at [805, 358] on icon at bounding box center [809, 355] width 8 height 8
click at [1129, 327] on div "Image Image Free Shipping Heading On oders over $70 Text block Row Image Money-…" at bounding box center [723, 325] width 1095 height 475
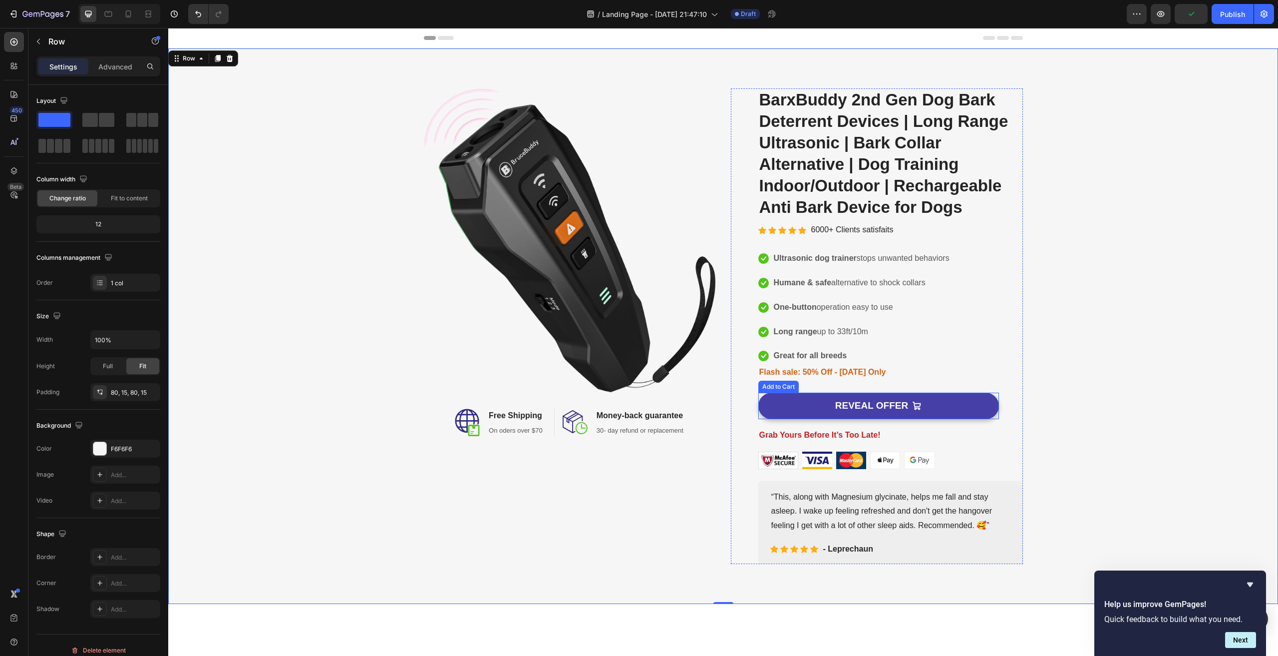
click at [903, 405] on div "REVEAL OFFER" at bounding box center [878, 405] width 86 height 12
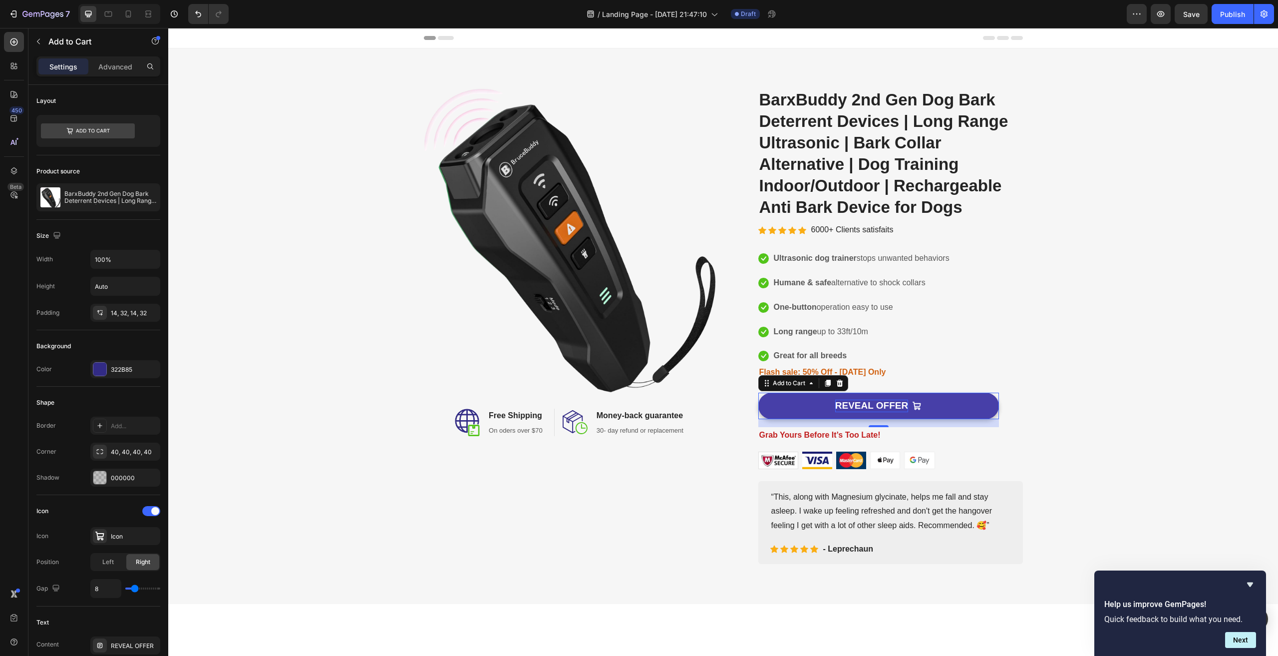
click at [845, 406] on div "REVEAL OFFER" at bounding box center [871, 405] width 73 height 12
click at [845, 406] on p "REVEAL OFFER" at bounding box center [871, 405] width 73 height 12
drag, startPoint x: 932, startPoint y: 404, endPoint x: 949, endPoint y: 404, distance: 17.5
click at [949, 404] on button "GET 50% OFF BARXBUDDY" at bounding box center [878, 405] width 241 height 26
click at [939, 405] on icon "<strong>GET 50% OFF BARXBUDDY</strong>" at bounding box center [943, 405] width 9 height 9
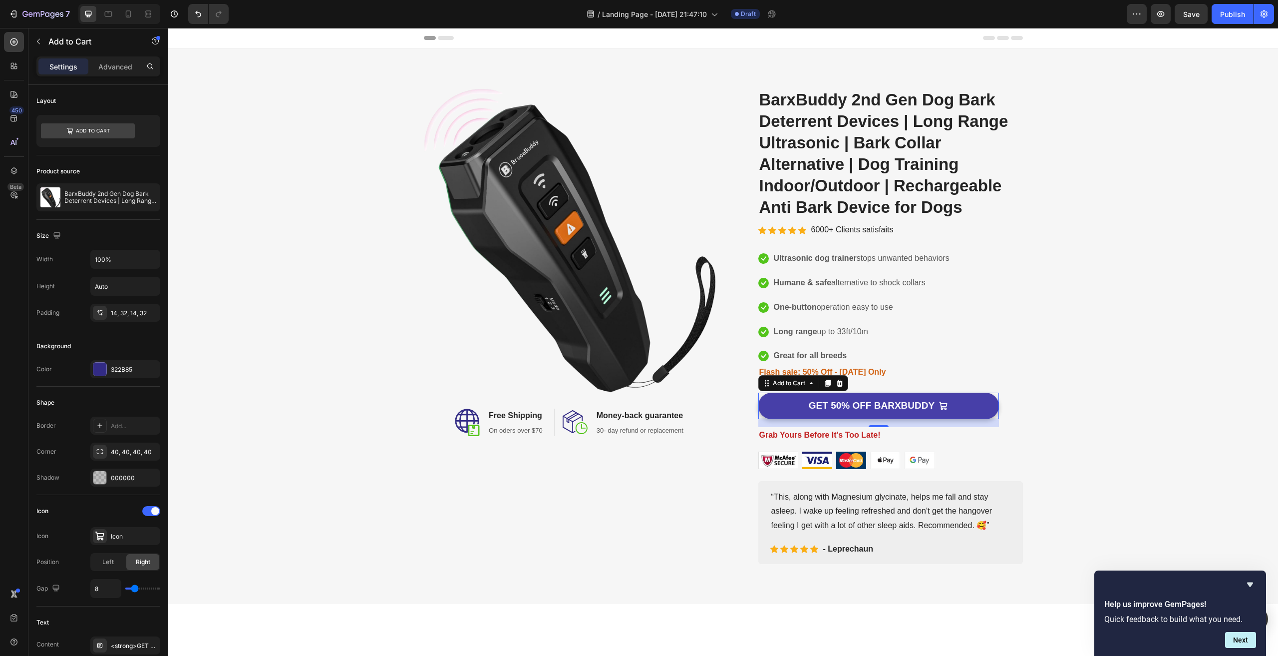
click at [942, 405] on icon "<strong>GET 50% OFF BARXBUDDY</strong>" at bounding box center [943, 405] width 9 height 9
click at [1123, 357] on div "Image Image Free Shipping Heading On oders over $70 Text block Row Image Money-…" at bounding box center [723, 325] width 1095 height 475
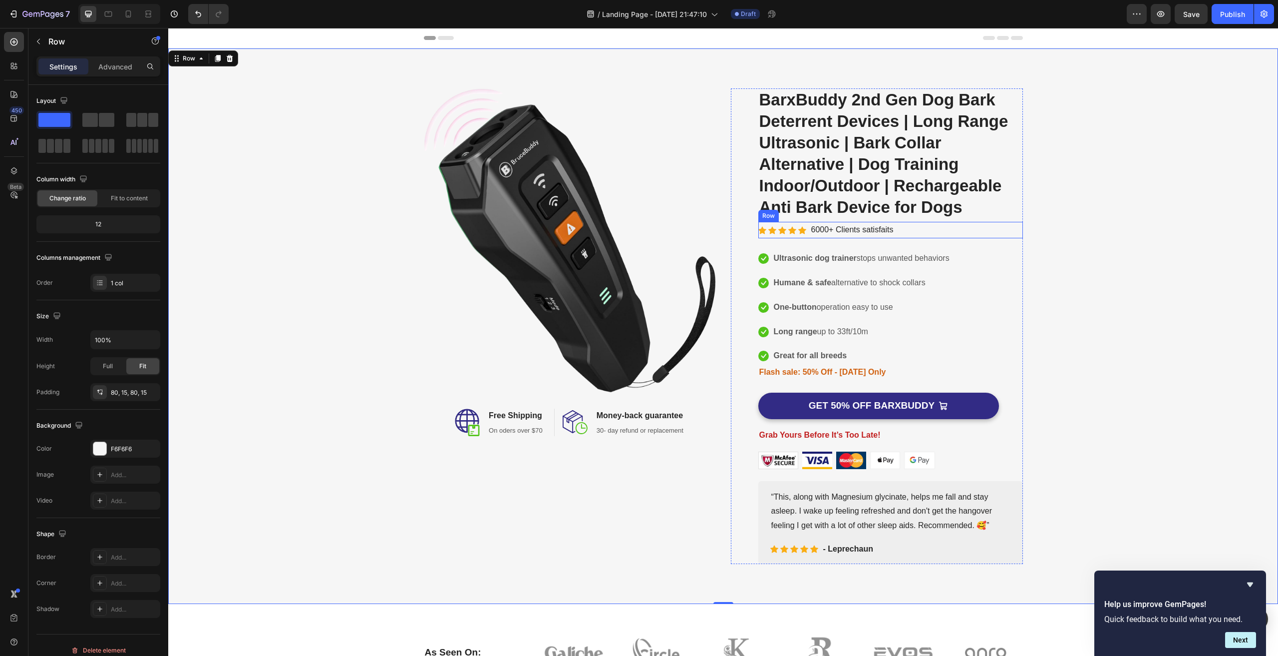
click at [926, 229] on div "Icon Icon Icon Icon Icon Icon List Hoz 6000+ Clients satisfaits Text block Row" at bounding box center [890, 230] width 265 height 16
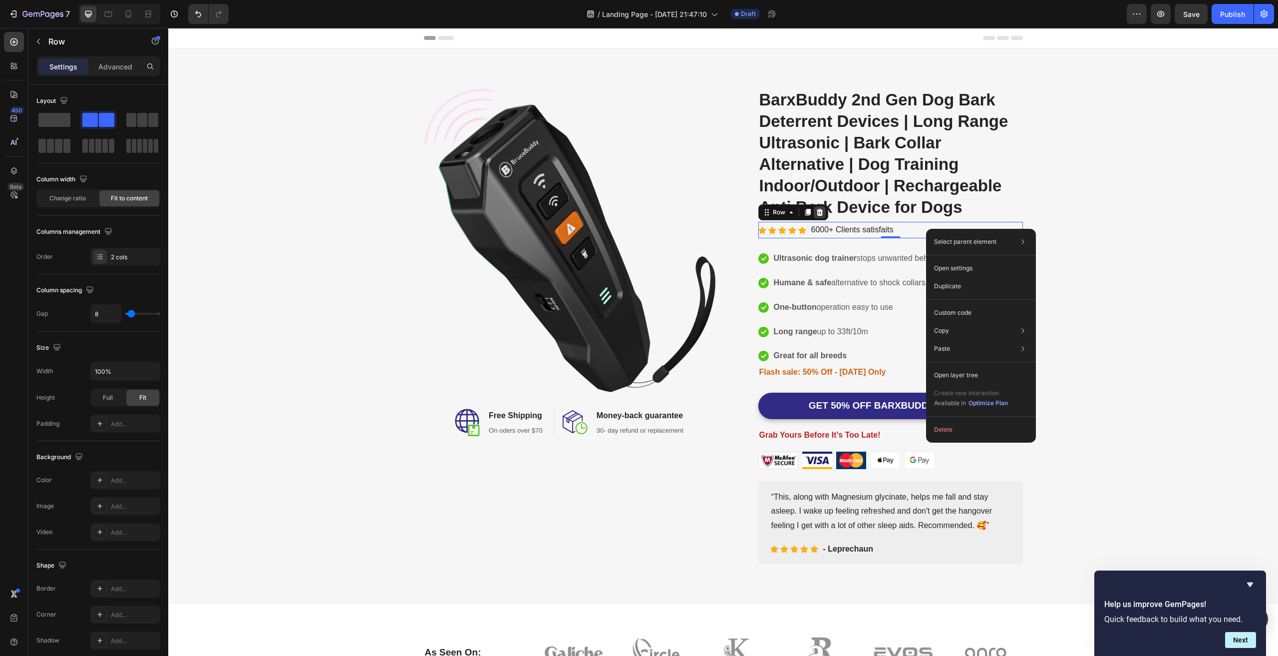
click at [816, 211] on icon at bounding box center [819, 212] width 6 height 7
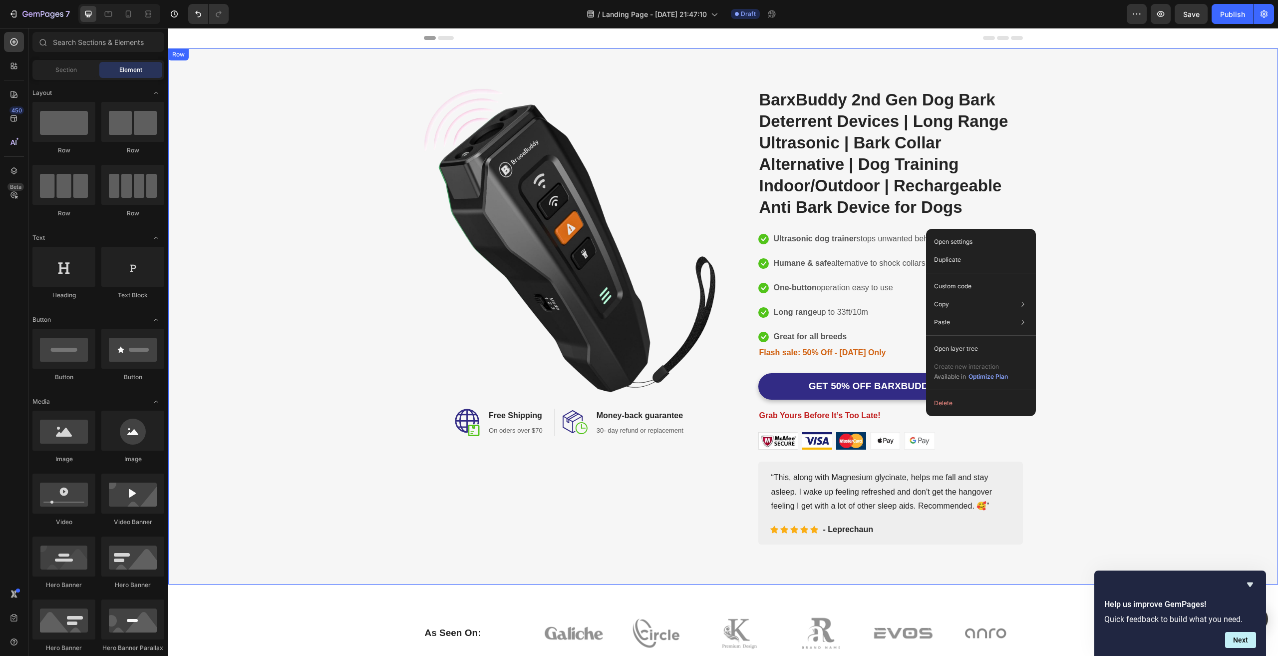
click at [1130, 214] on div "Image Image Free Shipping Heading On oders over $70 Text block Row Image Money-…" at bounding box center [723, 316] width 1095 height 456
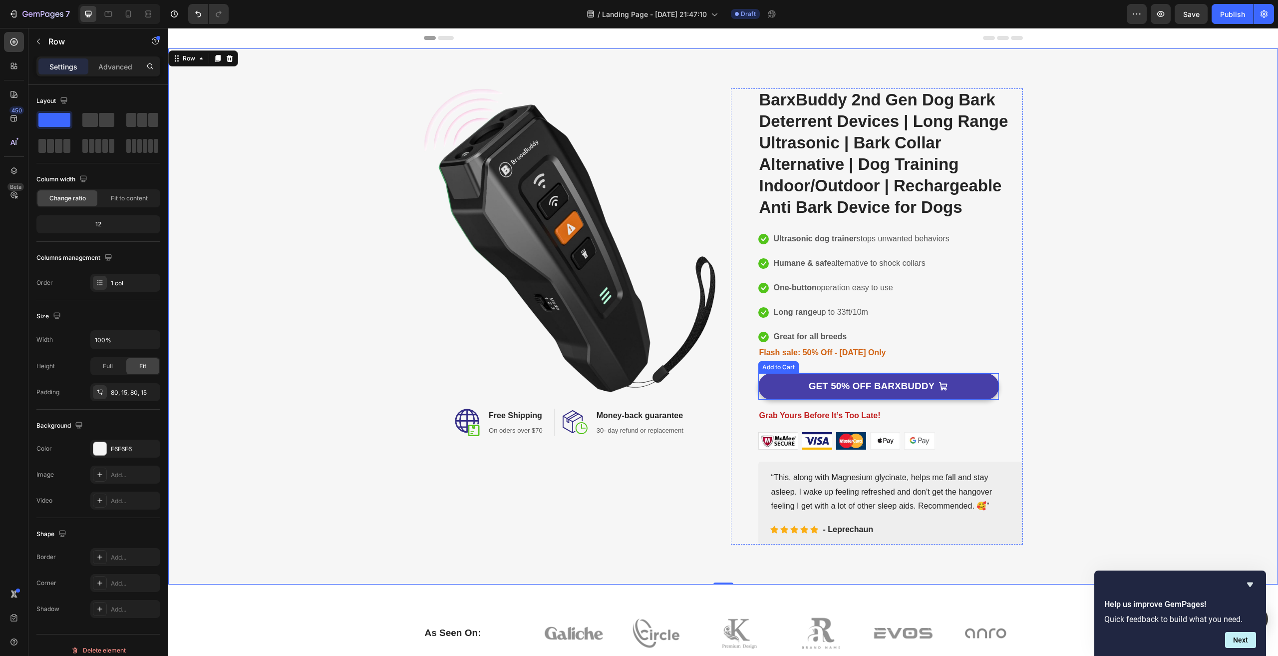
click at [948, 385] on button "GET 50% OFF BARXBUDDY" at bounding box center [878, 386] width 241 height 26
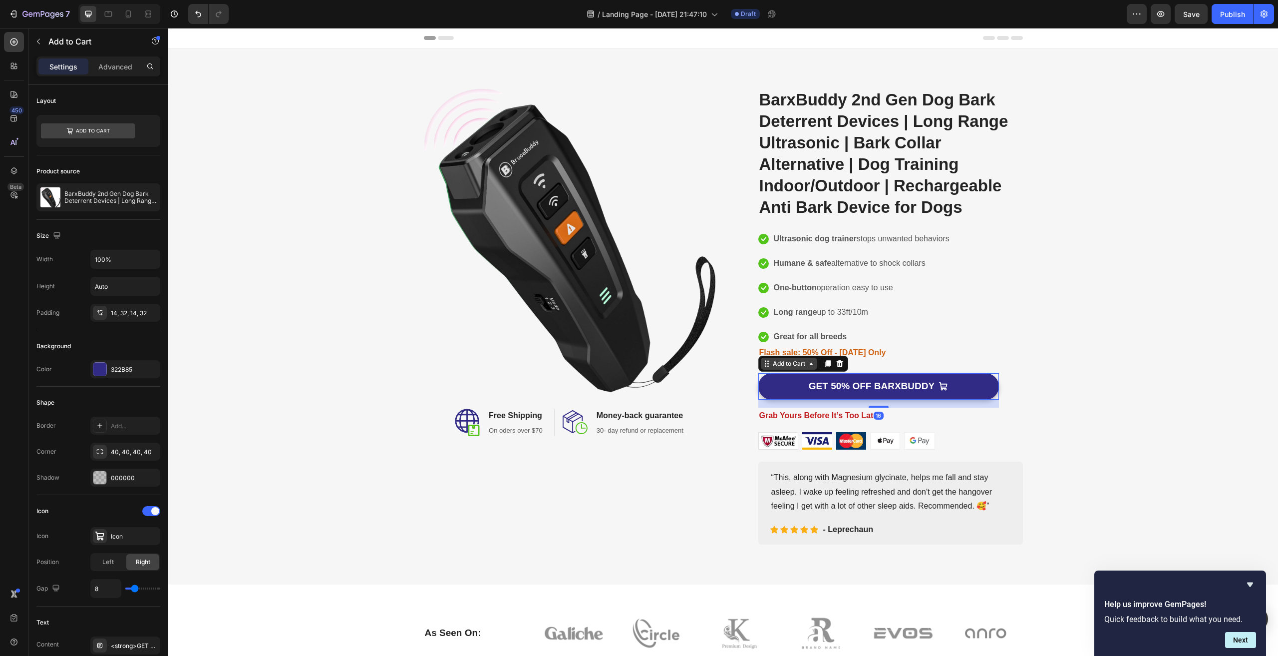
click at [803, 365] on div "Add to Cart" at bounding box center [789, 363] width 36 height 9
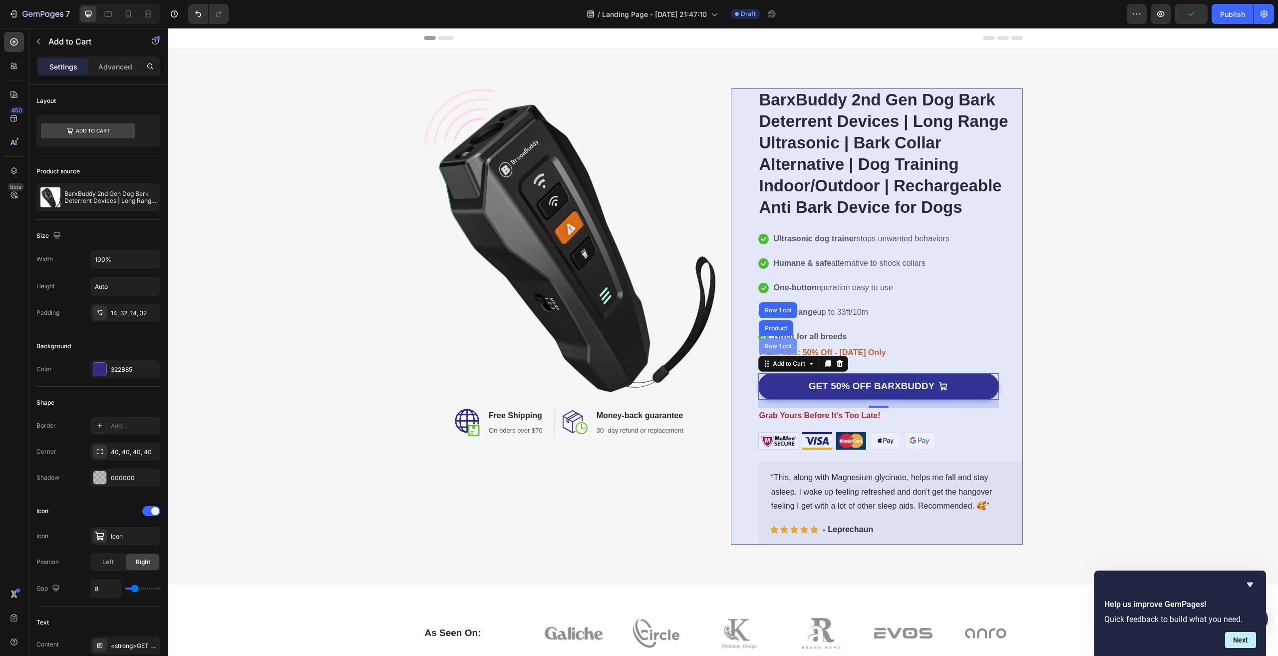
click at [774, 345] on div "Row 1 col" at bounding box center [778, 346] width 30 height 6
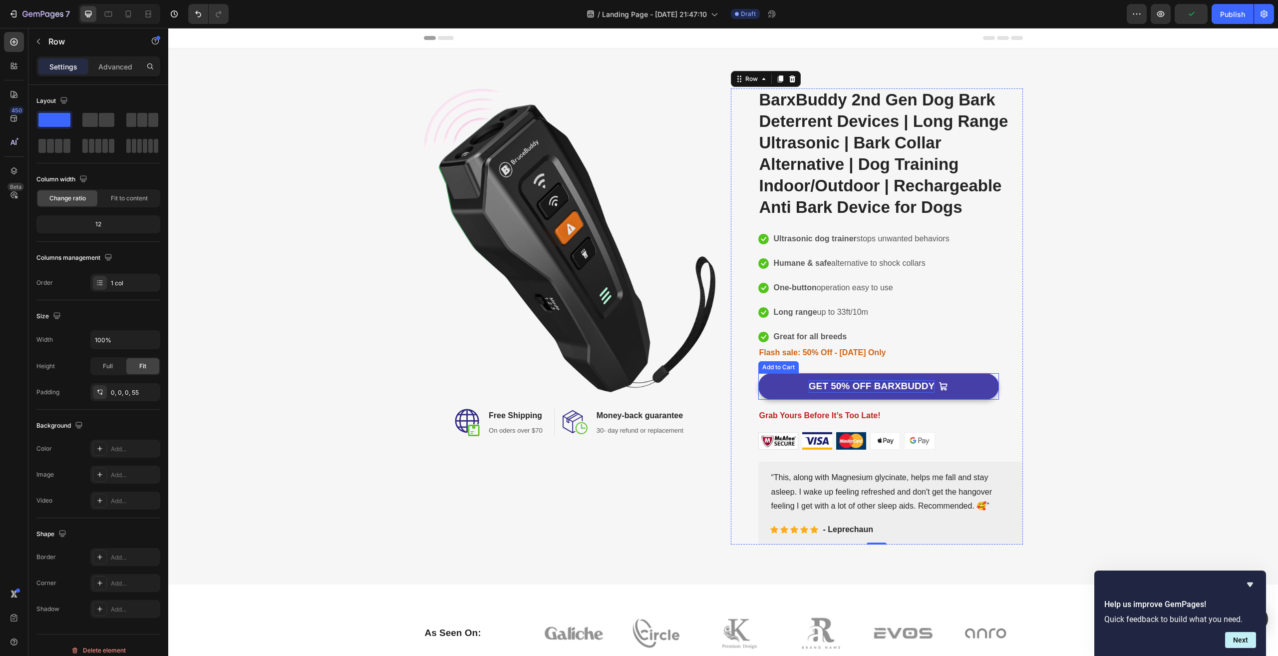
click at [858, 385] on strong "GET 50% OFF BARXBUDDY" at bounding box center [872, 385] width 126 height 10
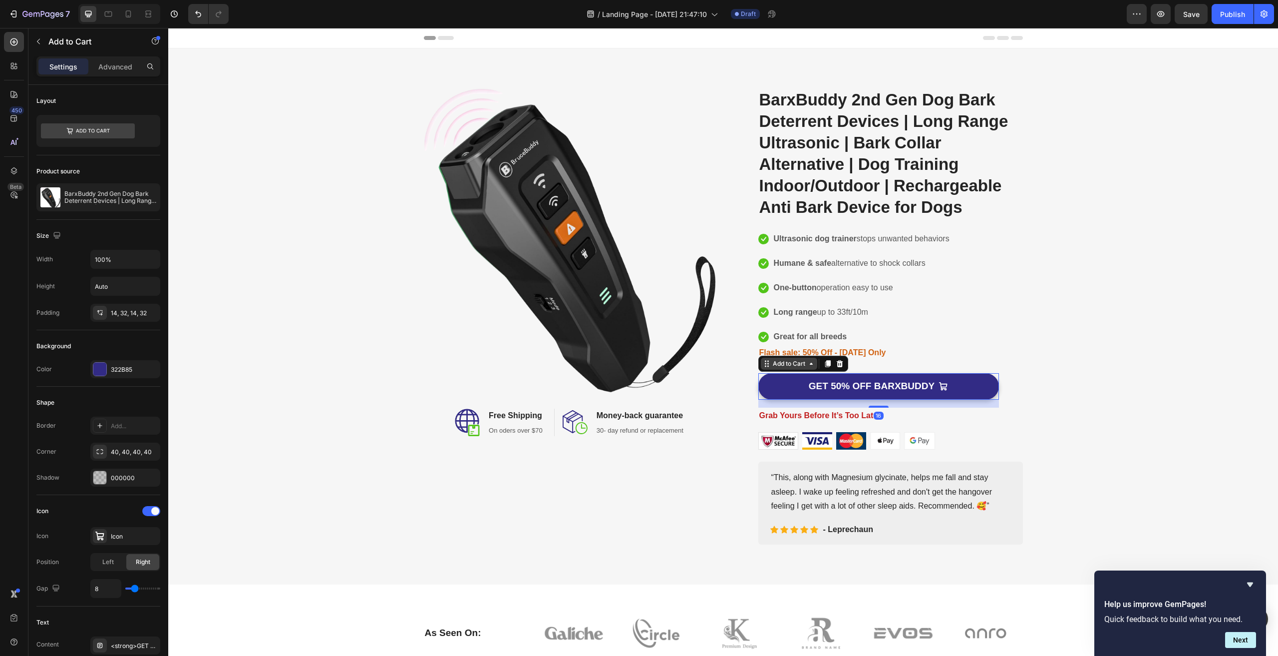
click at [801, 363] on div "Add to Cart" at bounding box center [789, 363] width 36 height 9
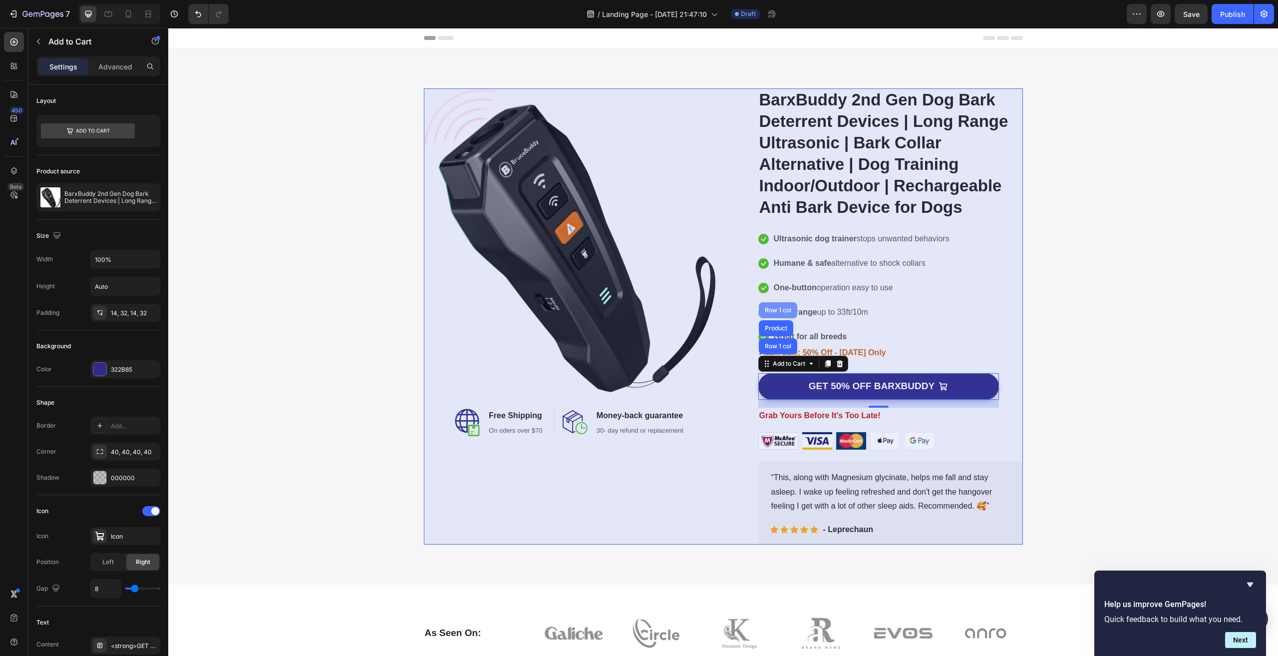
click at [775, 308] on div "Row 1 col" at bounding box center [778, 310] width 30 height 6
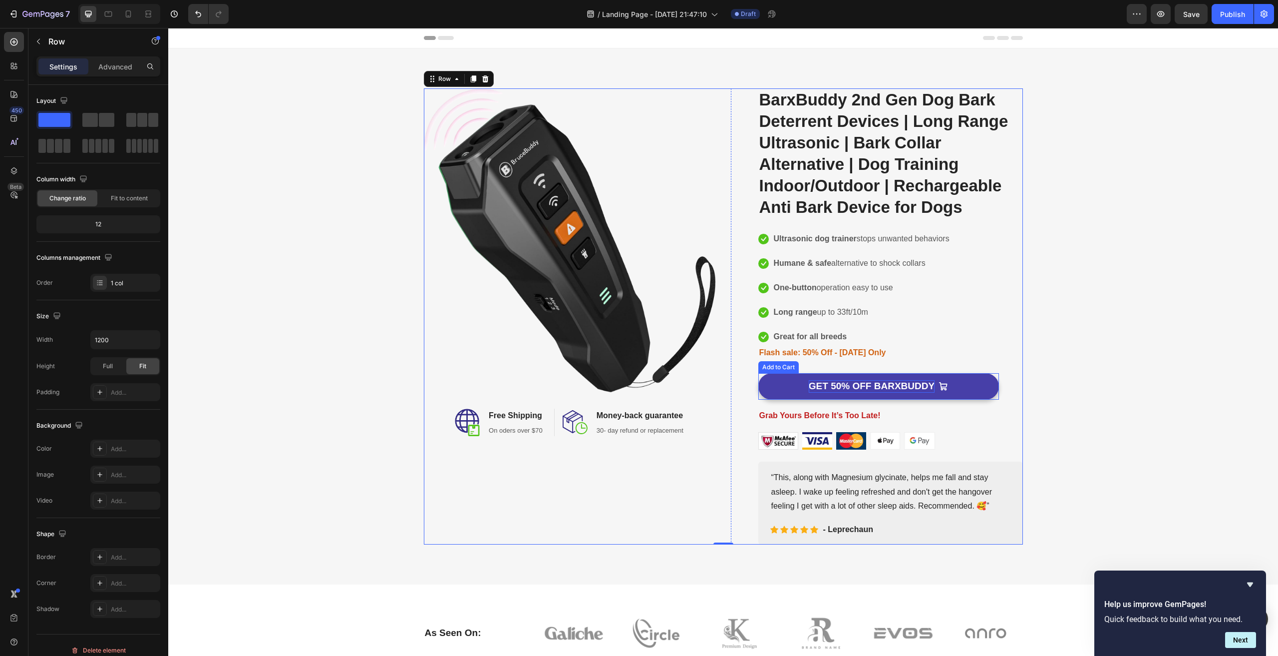
click at [829, 387] on strong "GET 50% OFF BARXBUDDY" at bounding box center [872, 385] width 126 height 10
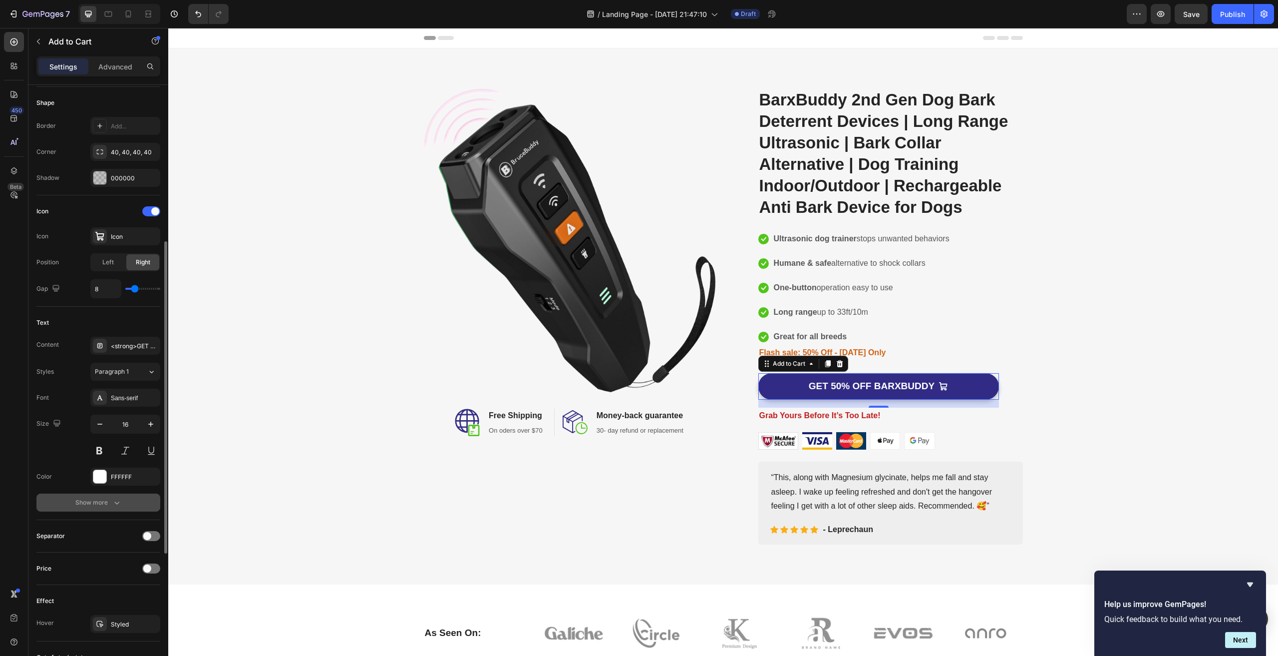
scroll to position [350, 0]
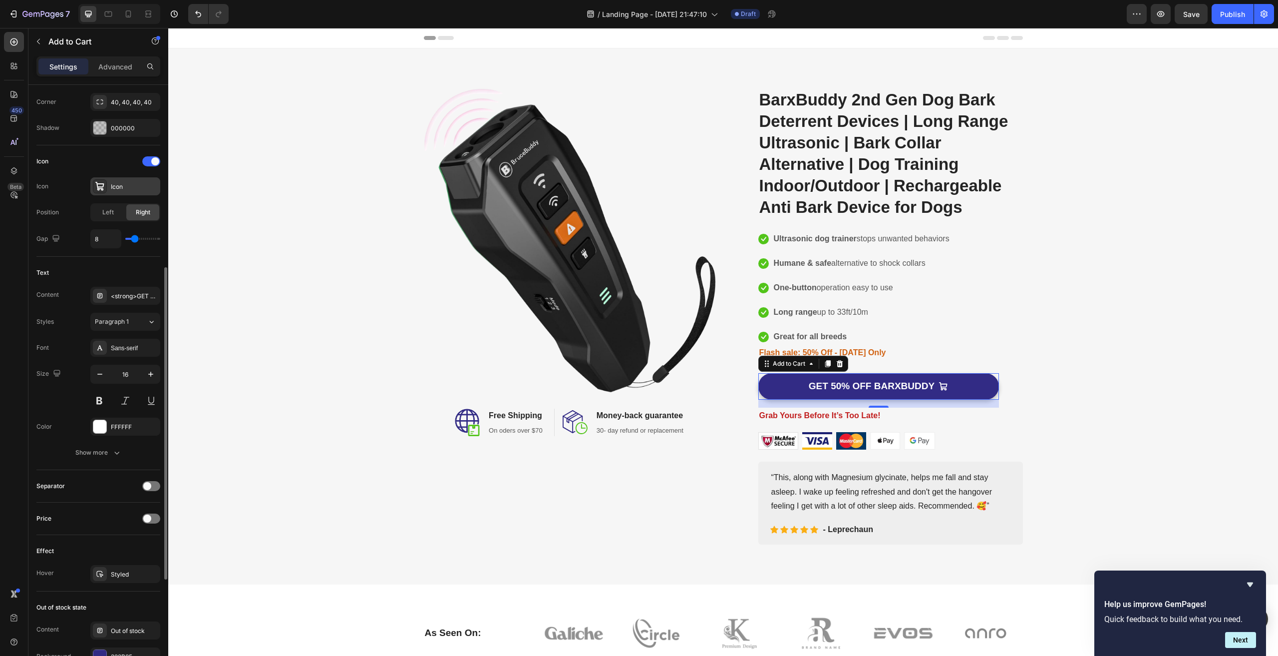
click at [105, 182] on div at bounding box center [100, 186] width 14 height 14
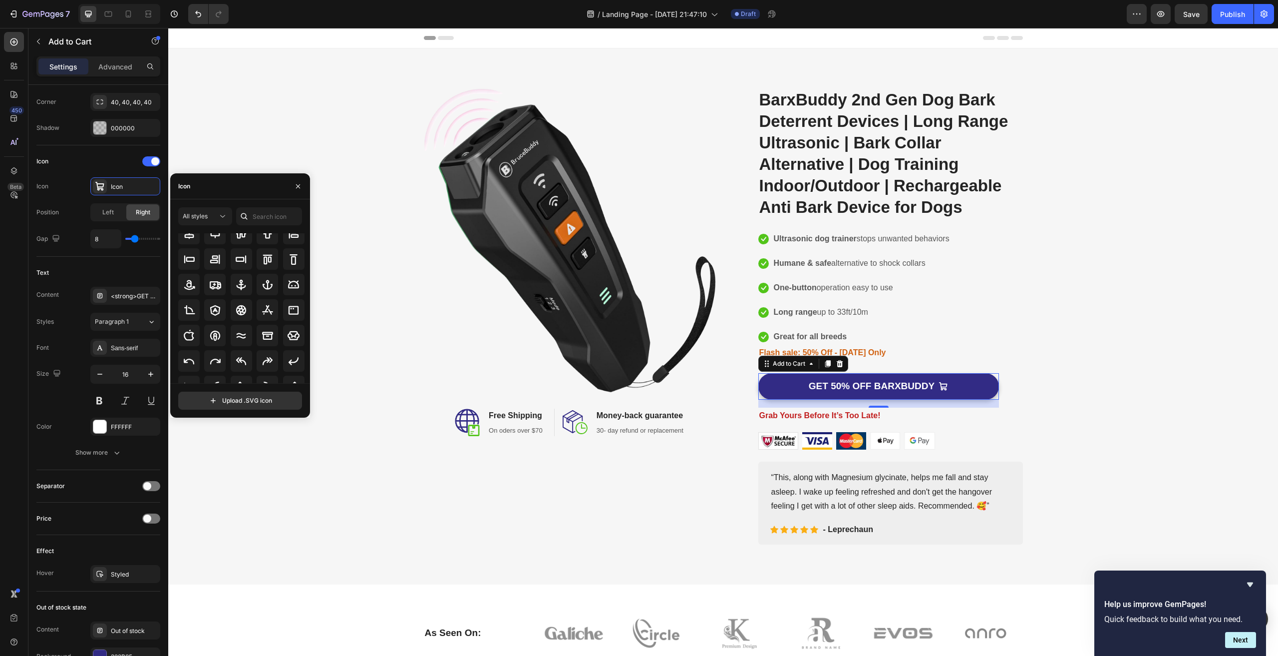
scroll to position [110, 0]
click at [208, 187] on div "Icon" at bounding box center [240, 186] width 140 height 26
click at [296, 186] on icon "button" at bounding box center [298, 186] width 8 height 8
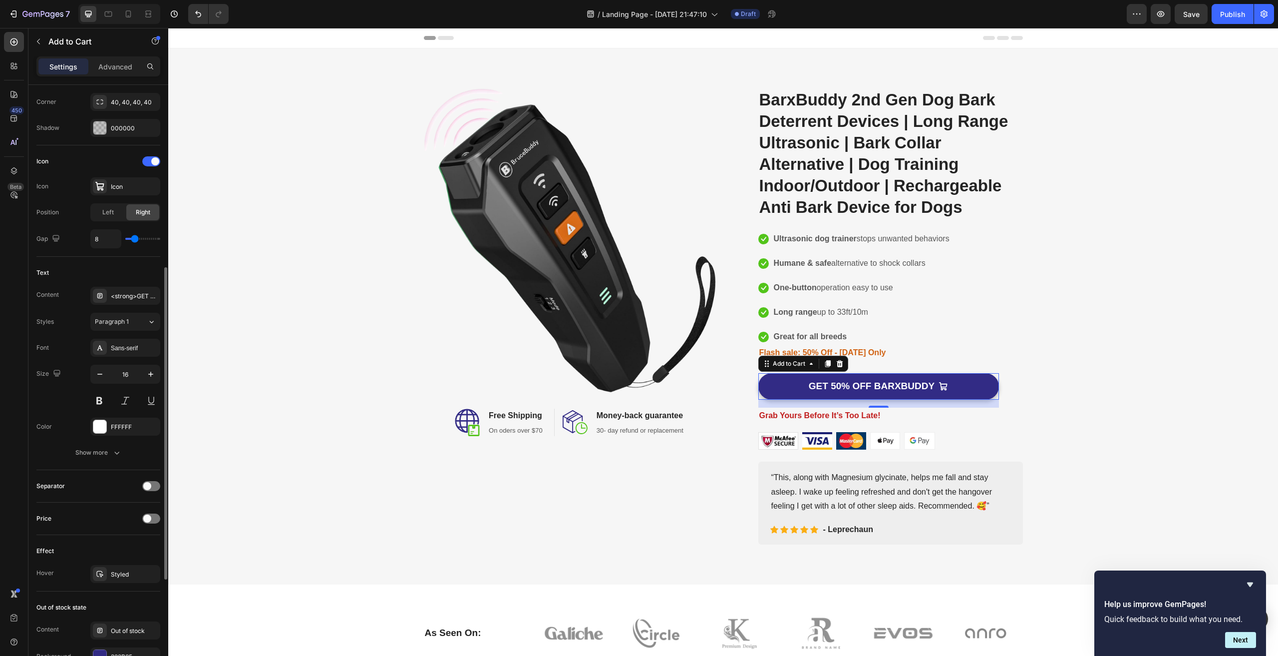
type input "6"
type input "0"
drag, startPoint x: 134, startPoint y: 239, endPoint x: 117, endPoint y: 240, distance: 17.0
type input "0"
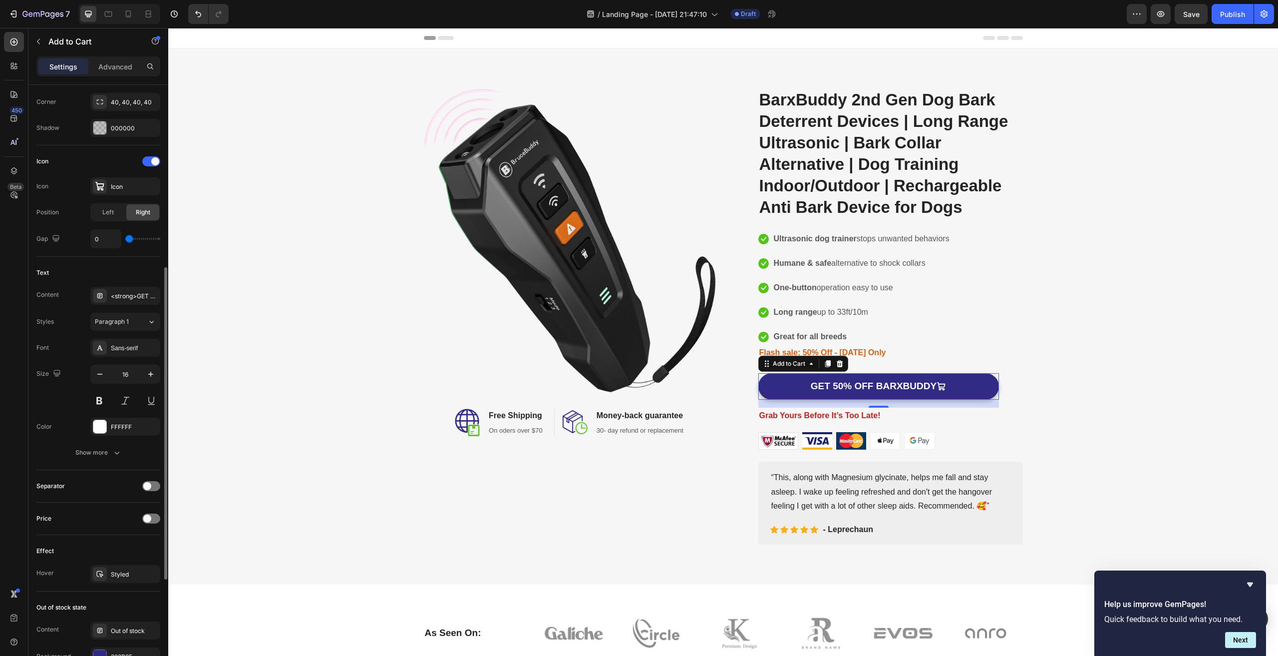
click at [125, 240] on input "range" at bounding box center [142, 239] width 35 height 2
type input "5"
type input "9"
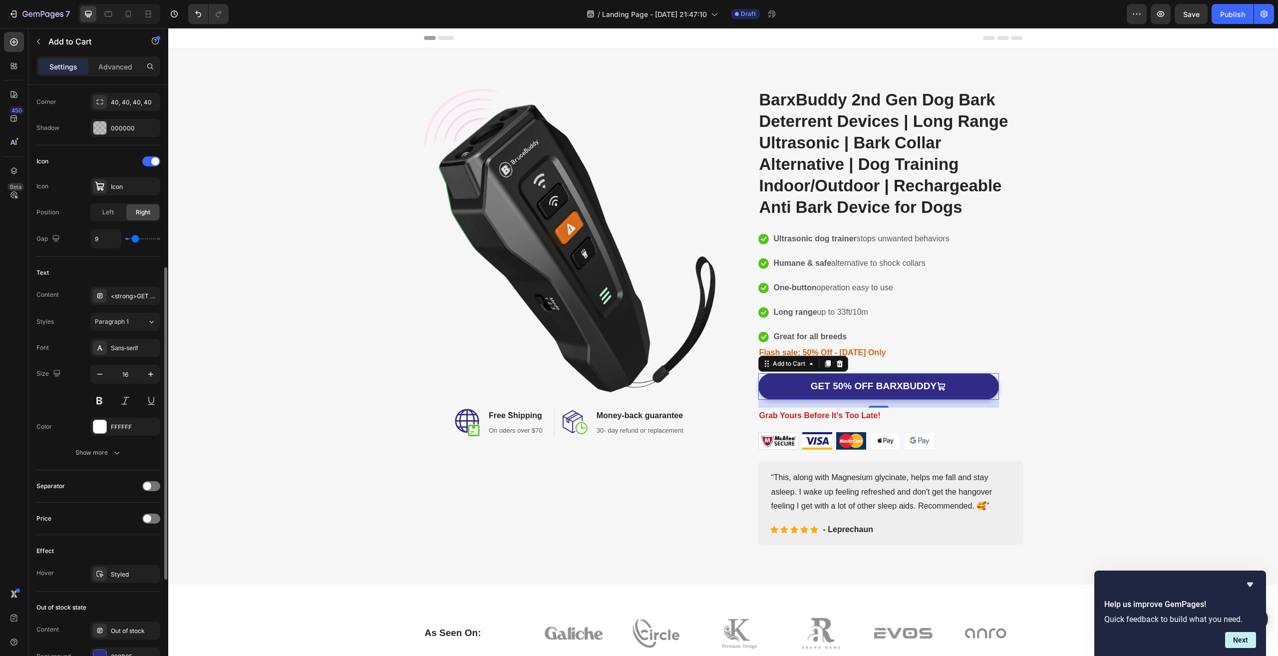
type input "18"
type input "19"
type input "18"
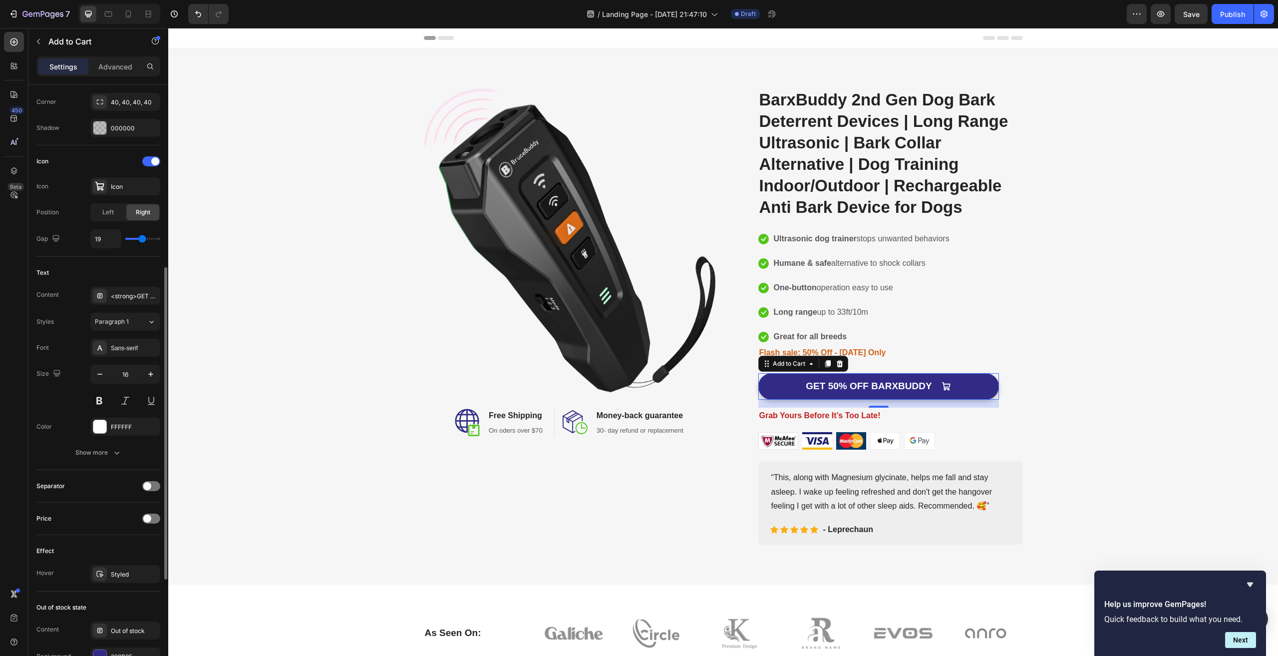
type input "18"
type input "17"
type input "16"
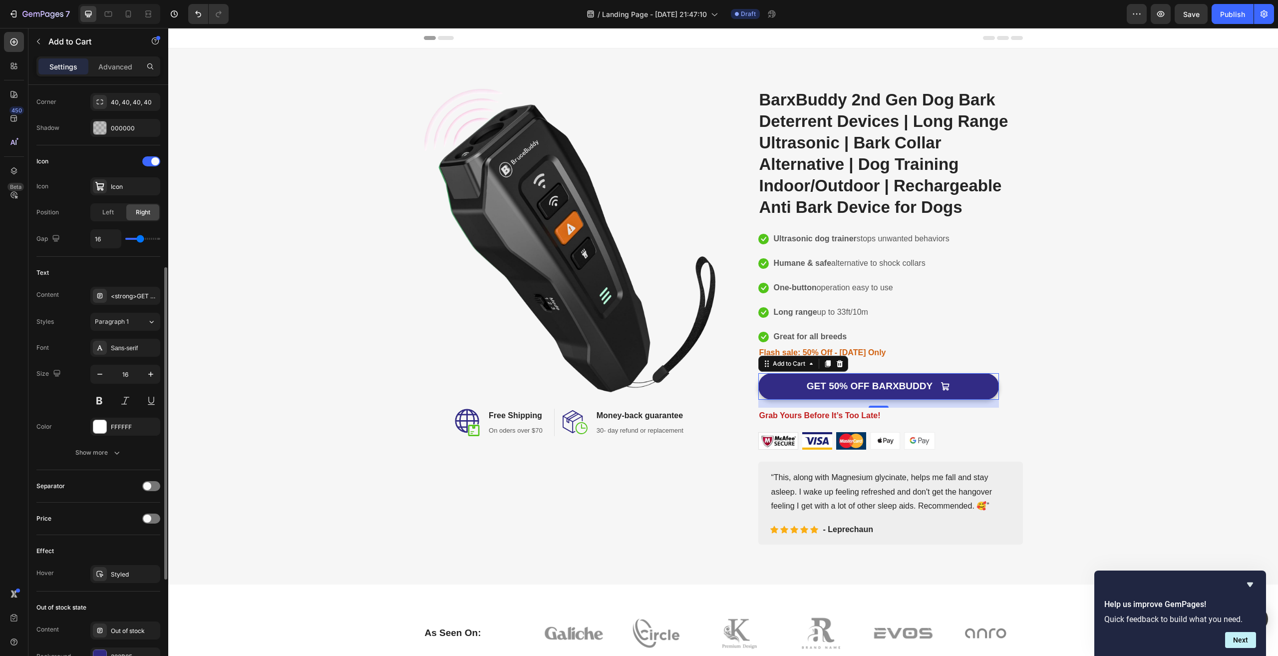
type input "15"
type input "13"
type input "11"
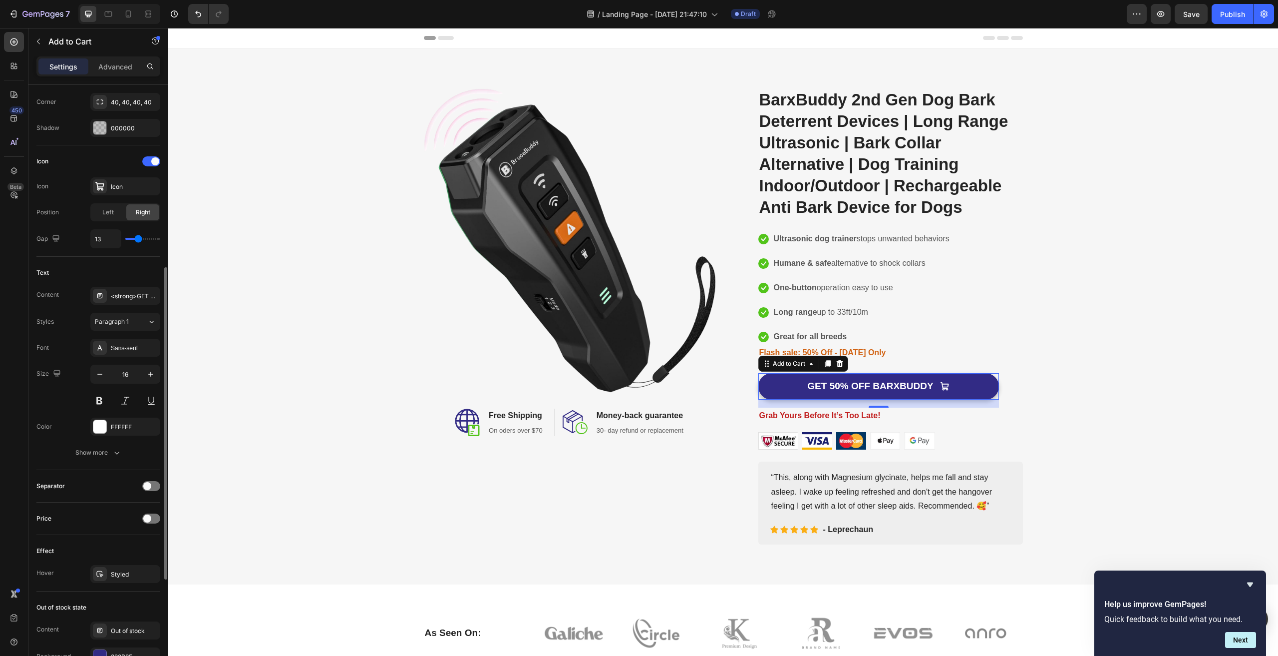
type input "11"
type input "10"
type input "9"
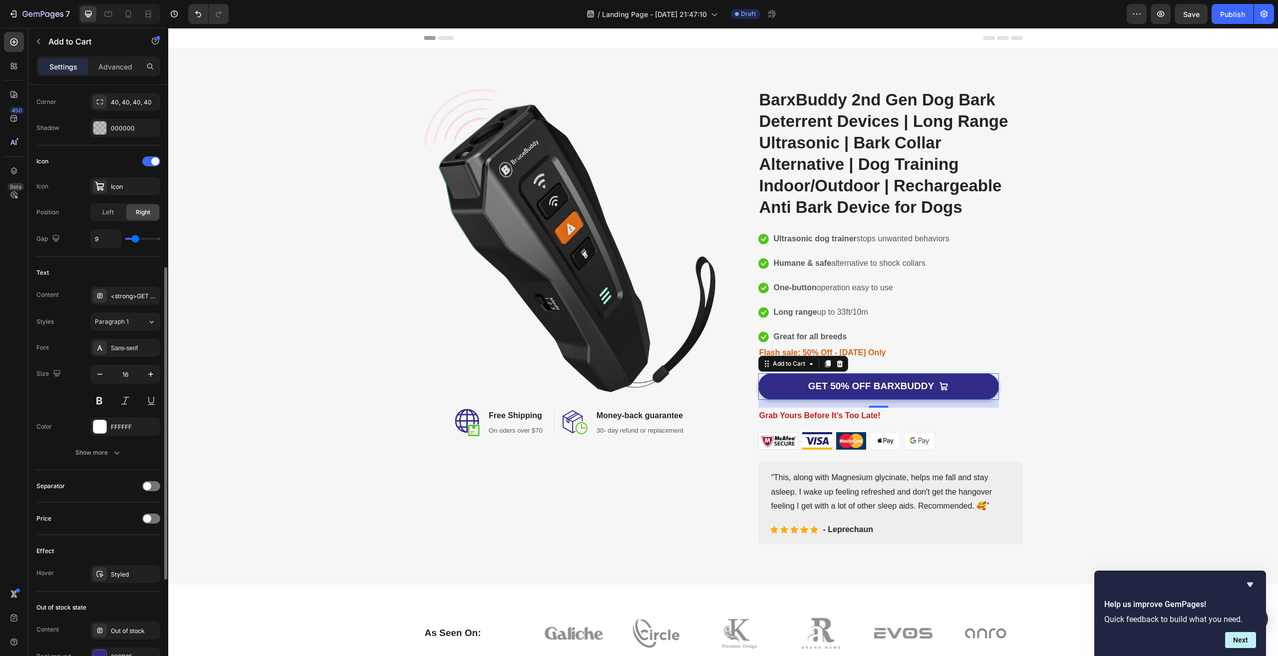
type input "8"
type input "7"
type input "8"
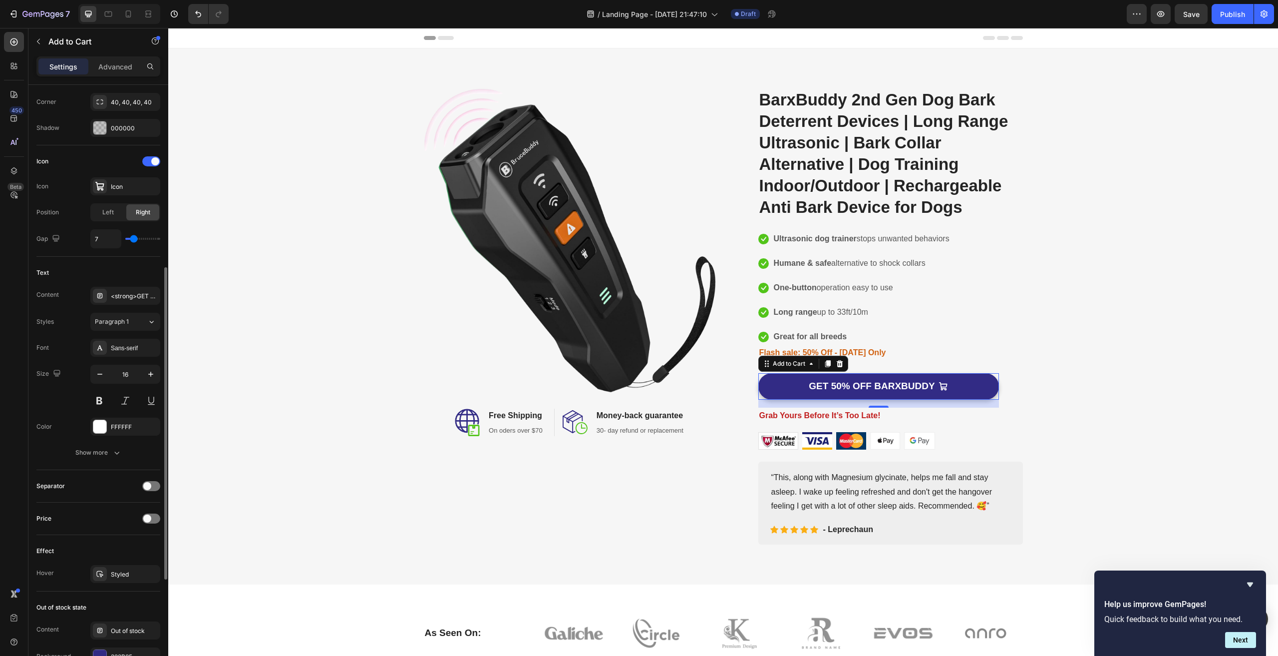
type input "8"
type input "9"
type input "8"
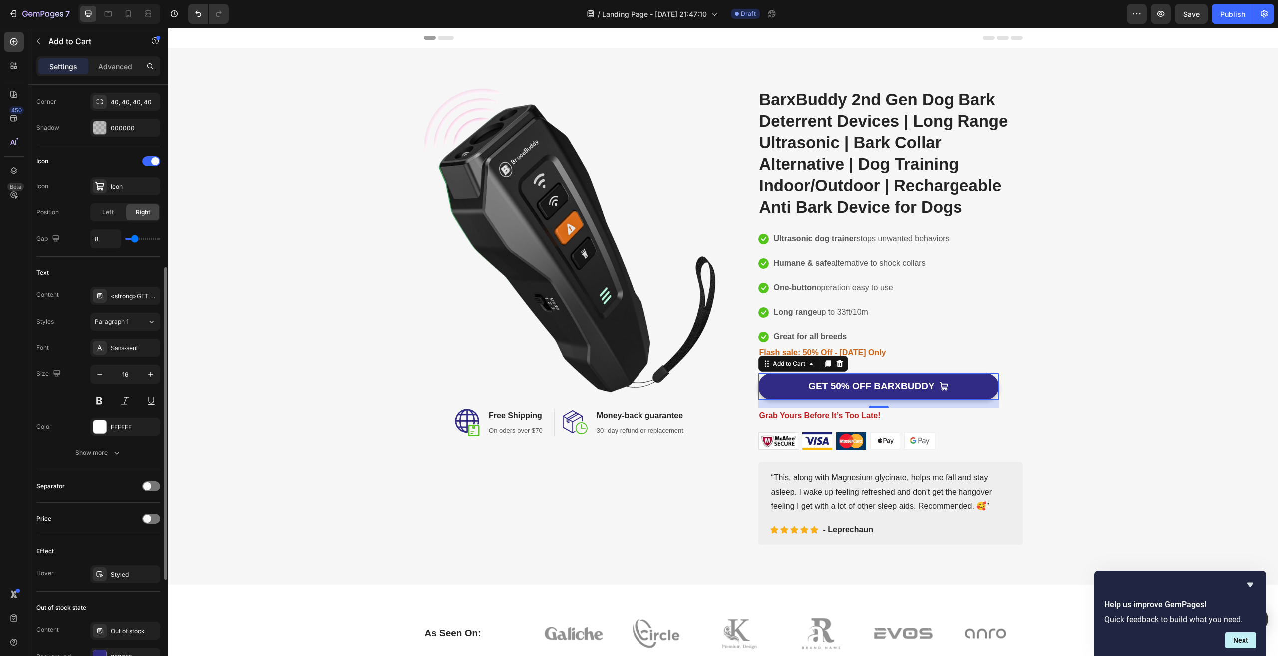
type input "7"
type input "8"
drag, startPoint x: 141, startPoint y: 238, endPoint x: 128, endPoint y: 229, distance: 16.2
type input "9"
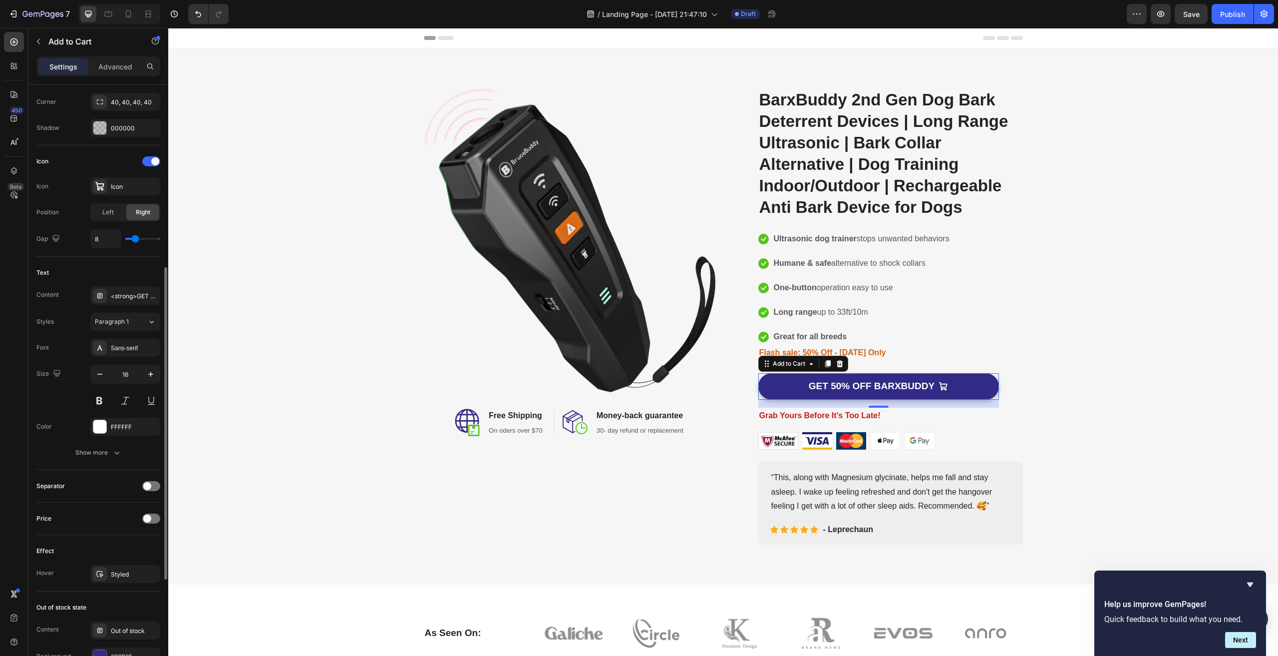
click at [135, 240] on input "range" at bounding box center [142, 239] width 35 height 2
type input "9"
click at [109, 211] on span "Left" at bounding box center [107, 212] width 11 height 9
click at [147, 212] on span "Right" at bounding box center [143, 212] width 14 height 9
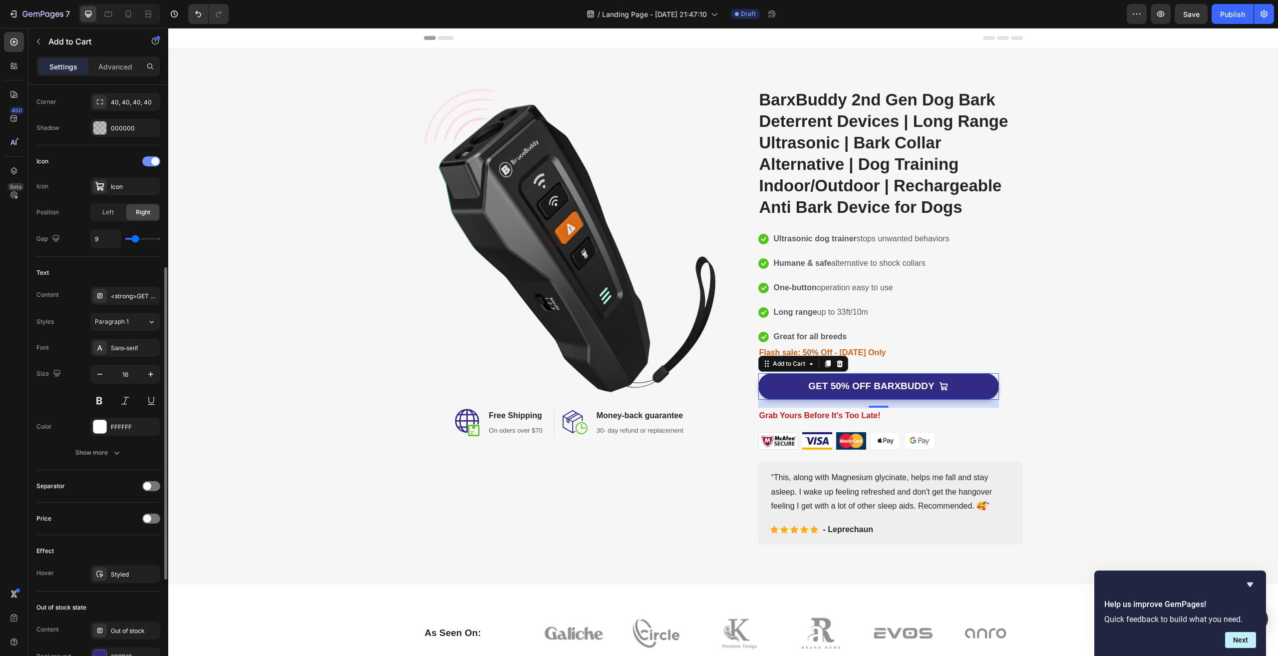
click at [151, 162] on div at bounding box center [151, 161] width 18 height 10
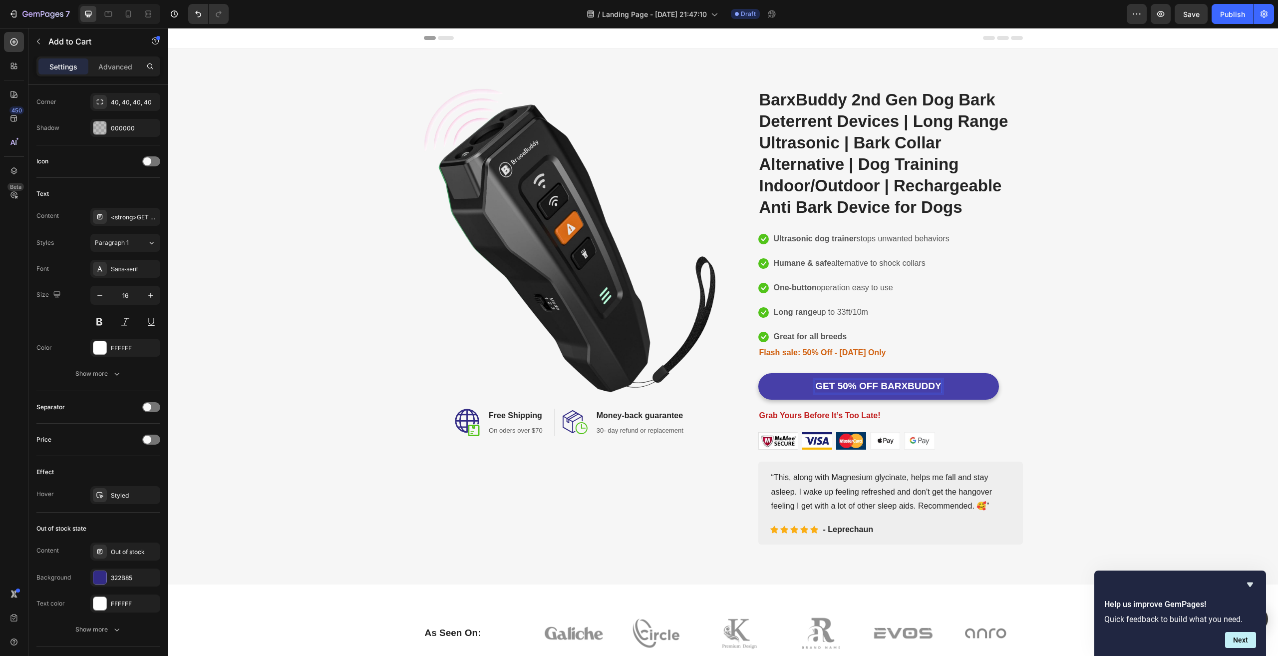
click at [923, 387] on strong "GET 50% OFF BARXBUDDY" at bounding box center [878, 385] width 126 height 10
click at [924, 387] on strong "GET 50% OFF BARXBUDDY" at bounding box center [878, 385] width 126 height 10
click at [858, 391] on strong "GET 50% OFF BARXBUDDY" at bounding box center [878, 385] width 126 height 10
click at [1167, 371] on div "Image Image Free Shipping Heading On oders over $70 Text block Row Image Money-…" at bounding box center [723, 316] width 1095 height 456
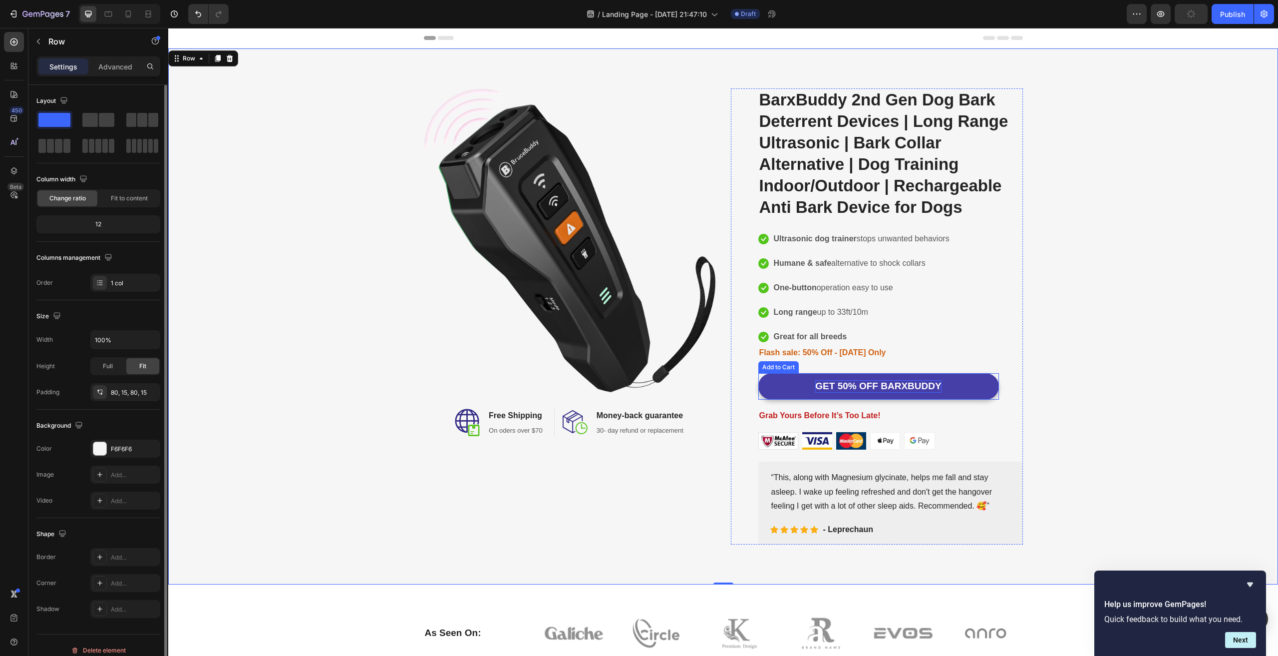
click at [888, 387] on strong "GET 50% OFF BARXBUDDY" at bounding box center [878, 385] width 126 height 10
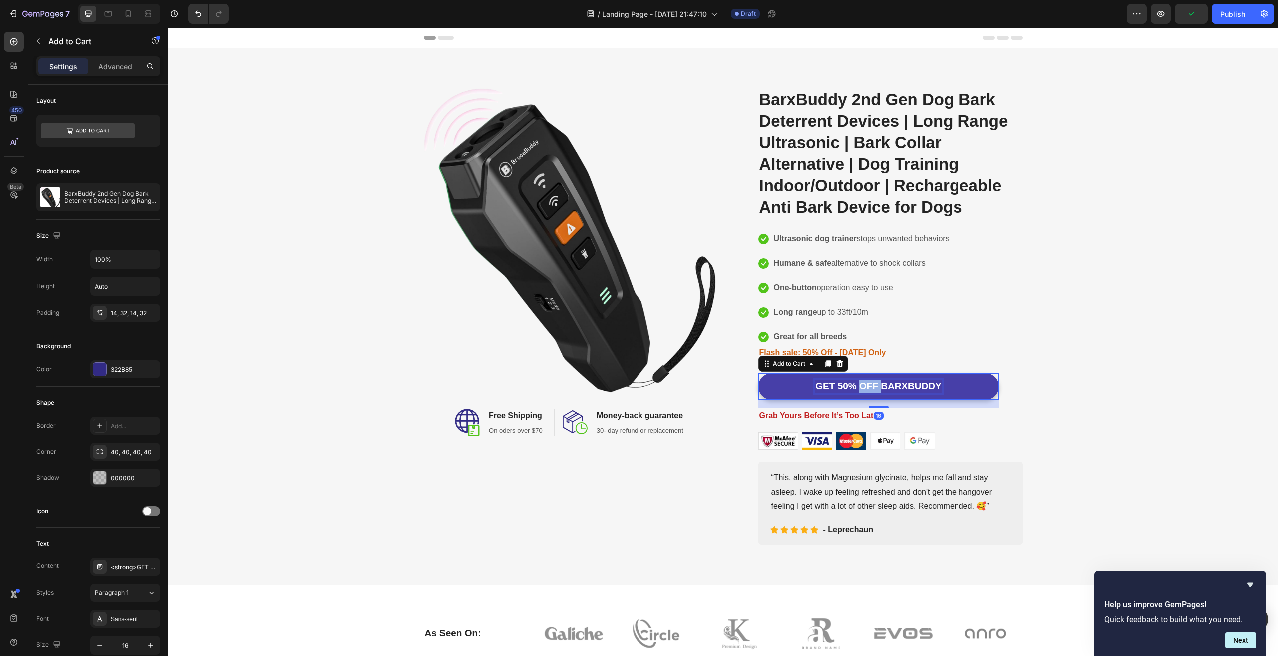
click at [866, 383] on strong "GET 50% OFF BARXBUDDY" at bounding box center [878, 385] width 126 height 10
click at [1197, 323] on div "Image Image Free Shipping Heading On oders over $70 Text block Row Image Money-…" at bounding box center [723, 316] width 1095 height 456
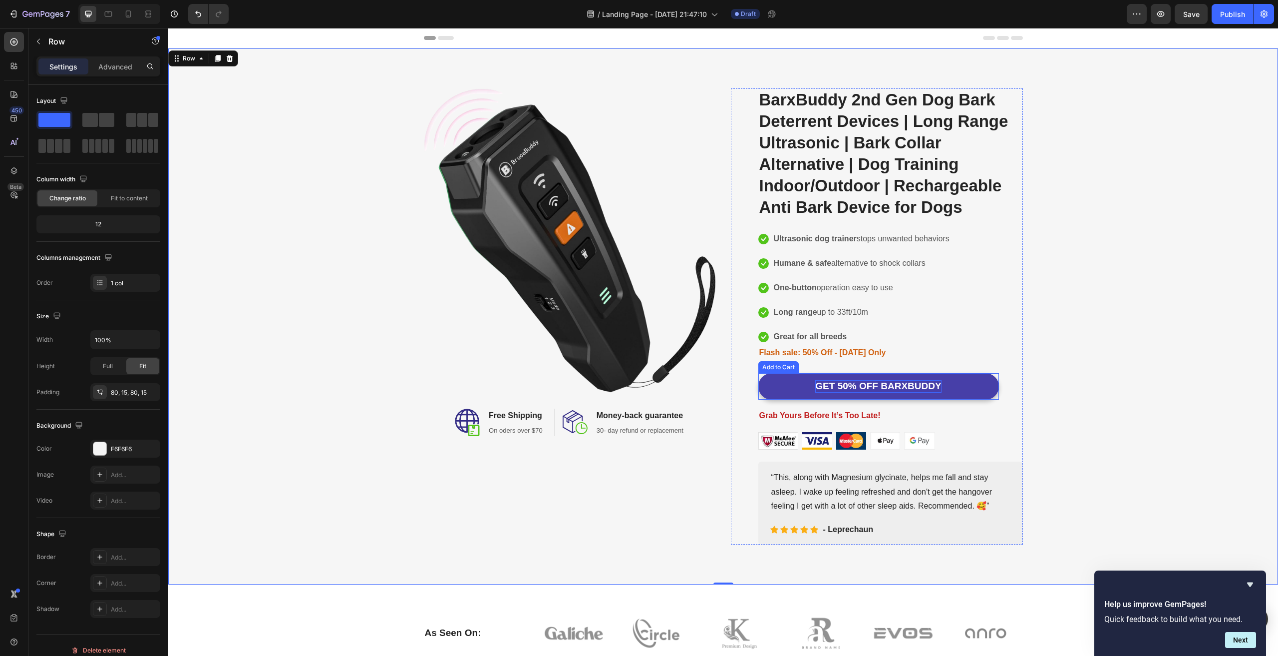
click at [920, 387] on strong "GET 50% OFF BARXBUDDY" at bounding box center [878, 385] width 126 height 10
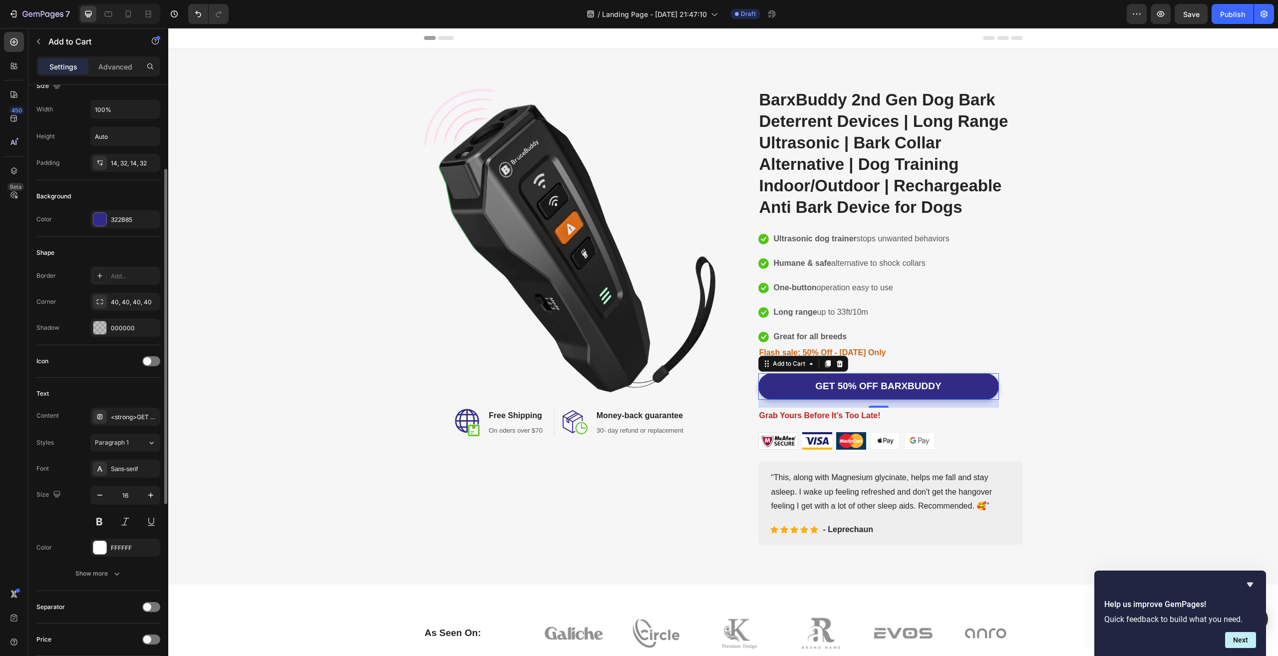
scroll to position [350, 0]
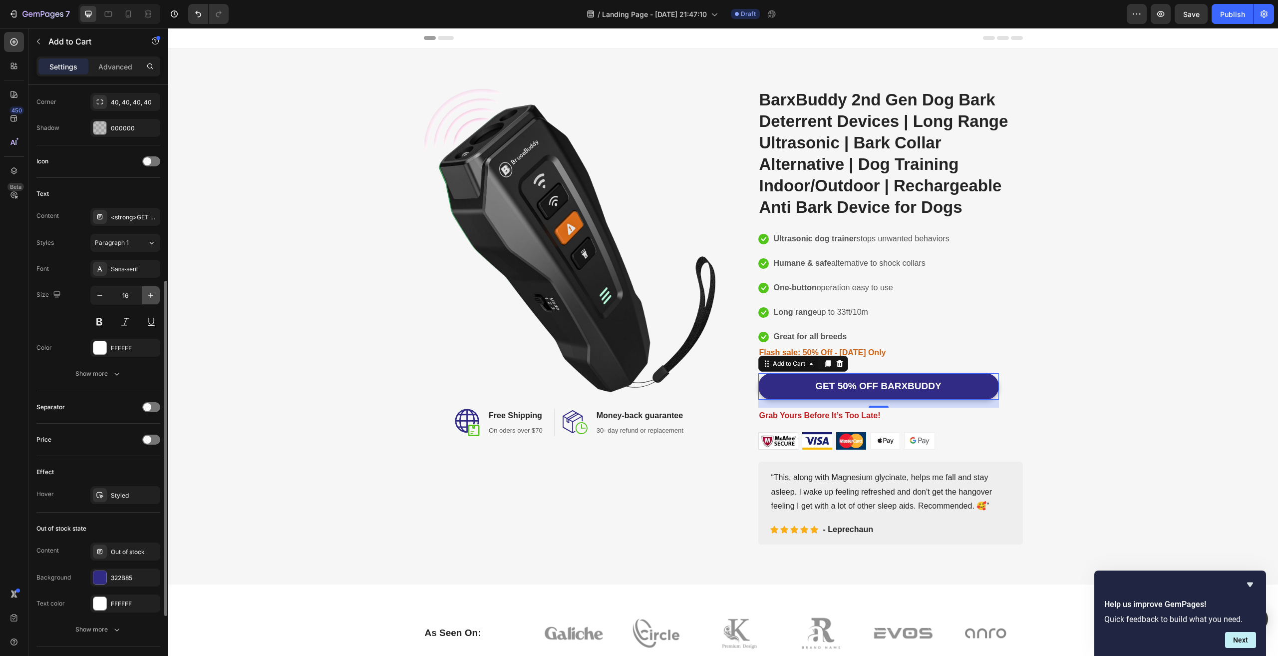
click at [148, 294] on icon "button" at bounding box center [151, 295] width 10 height 10
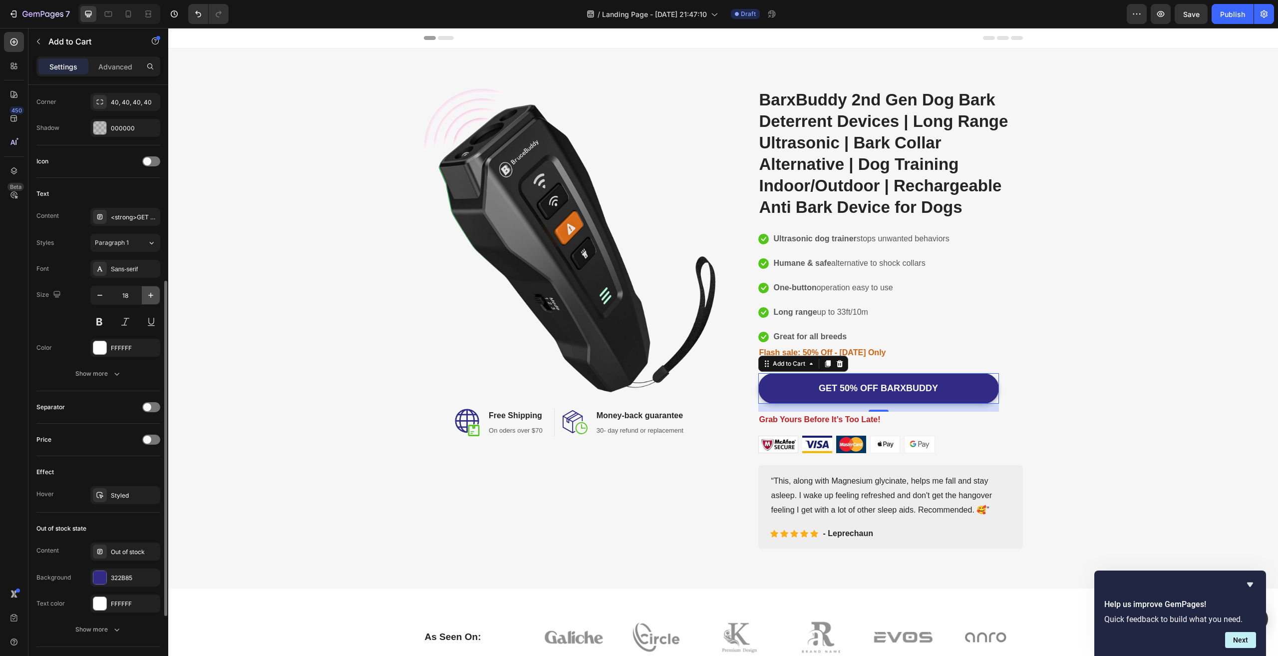
click at [148, 294] on icon "button" at bounding box center [151, 295] width 10 height 10
type input "20"
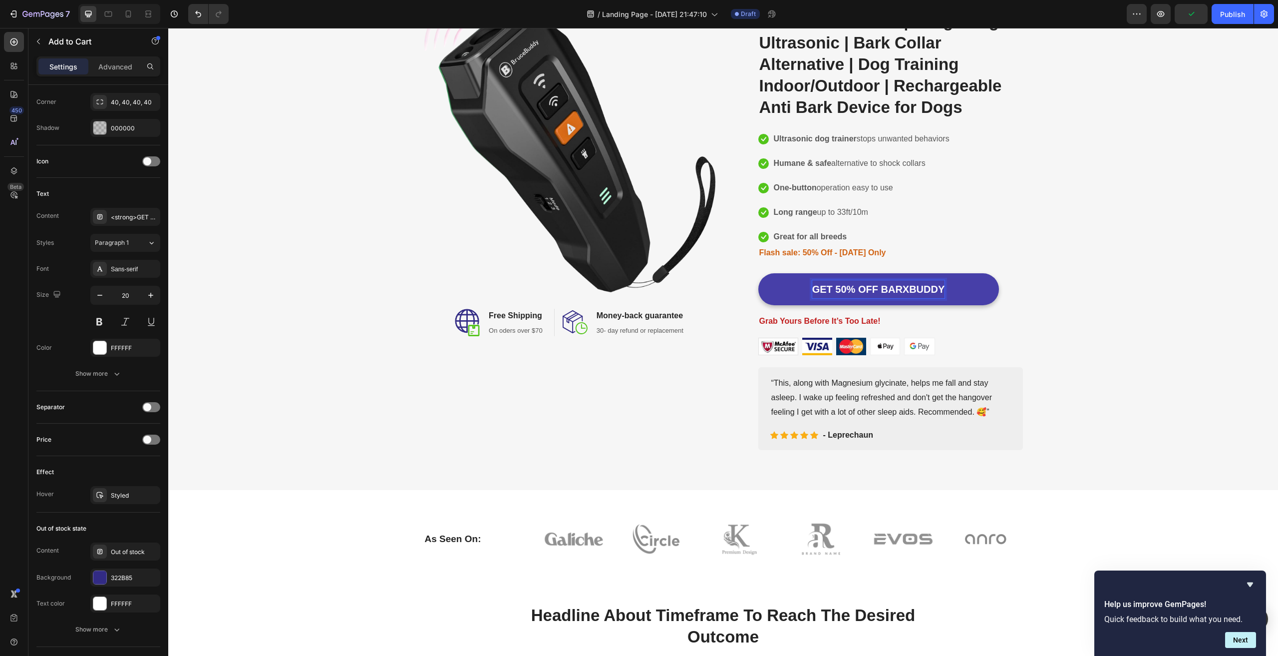
click at [863, 285] on strong "GET 50% OFF BARXBUDDY" at bounding box center [878, 289] width 133 height 11
click at [946, 293] on button "GET 50% OFF BARXBUDDY" at bounding box center [878, 289] width 241 height 32
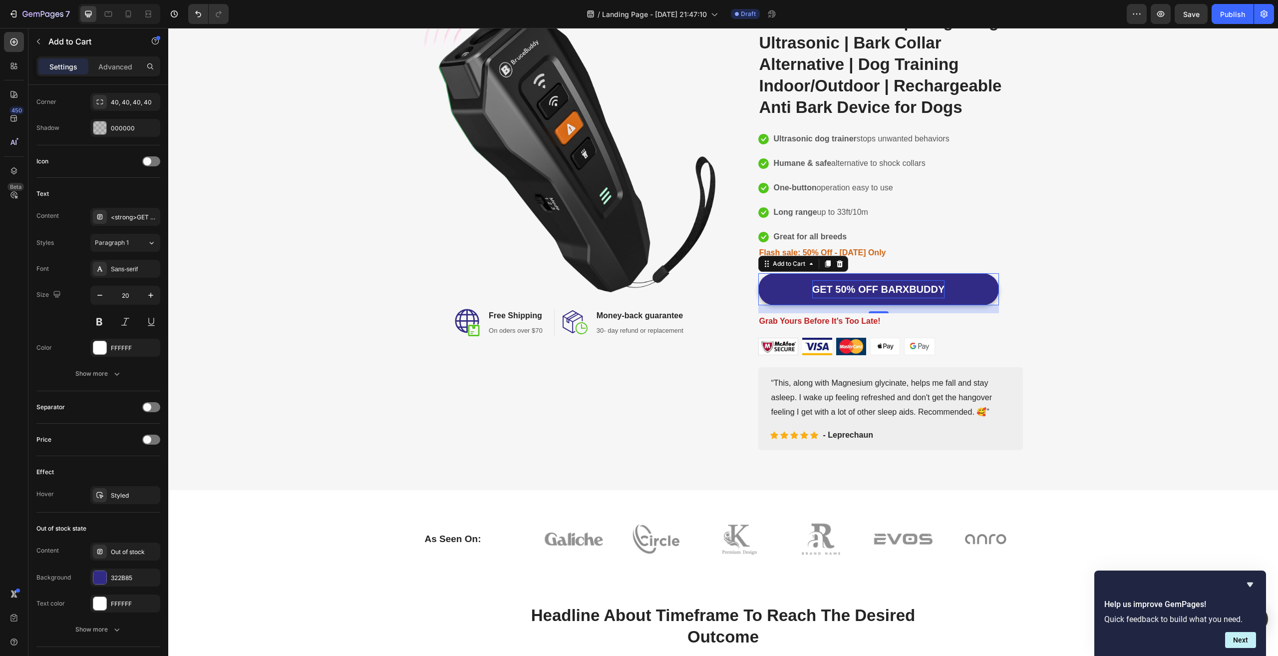
click at [876, 289] on strong "GET 50% OFF BARXBUDDY" at bounding box center [878, 289] width 133 height 11
click at [1183, 276] on div "Image Image Free Shipping Heading On oders over $70 Text block Row Image Money-…" at bounding box center [723, 219] width 1095 height 461
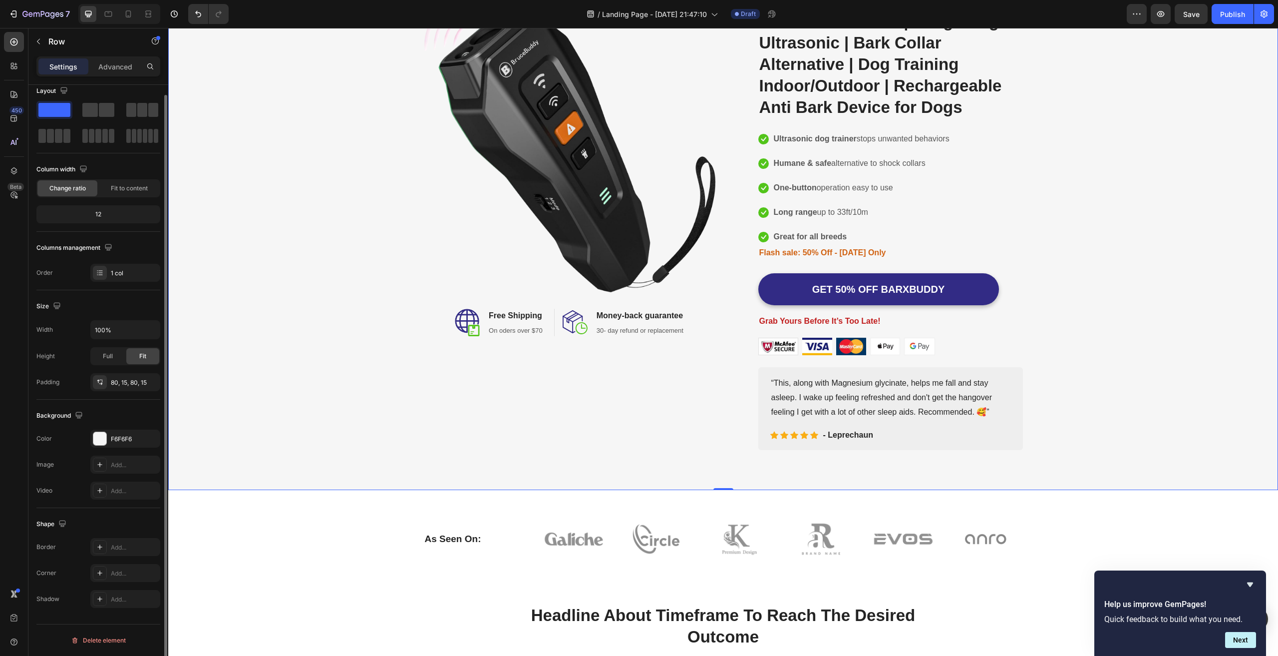
scroll to position [0, 0]
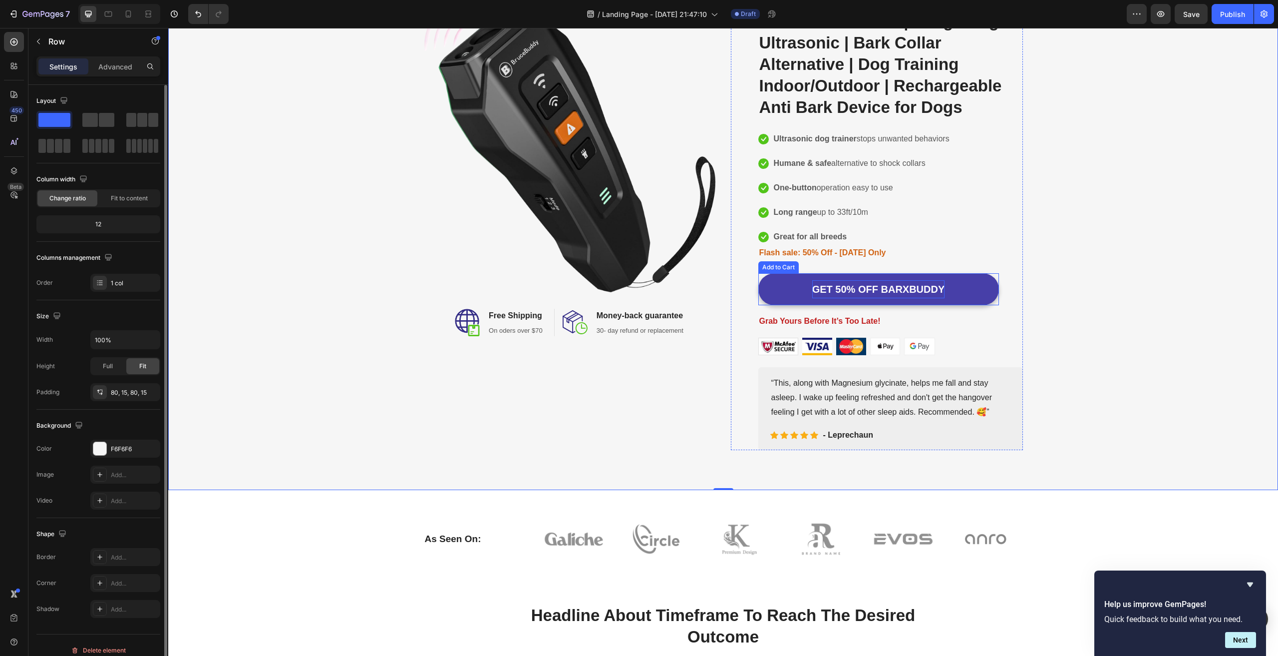
click at [865, 288] on strong "GET 50% OFF BARXBUDDY" at bounding box center [878, 289] width 133 height 11
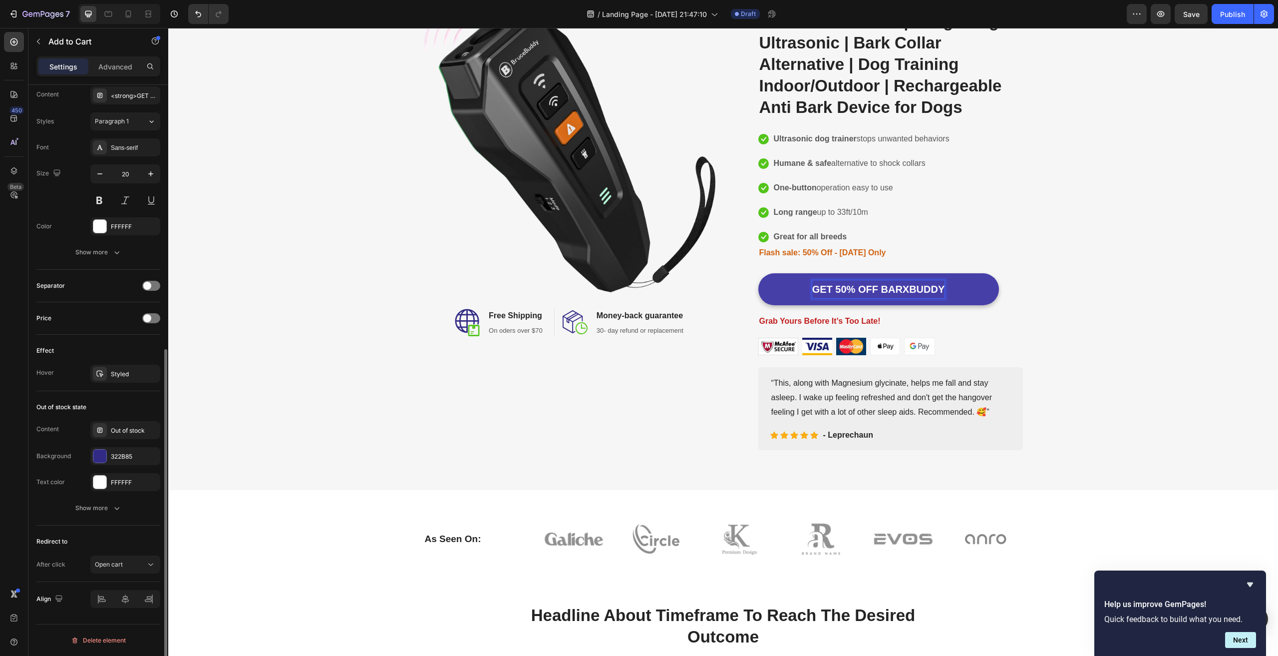
scroll to position [271, 0]
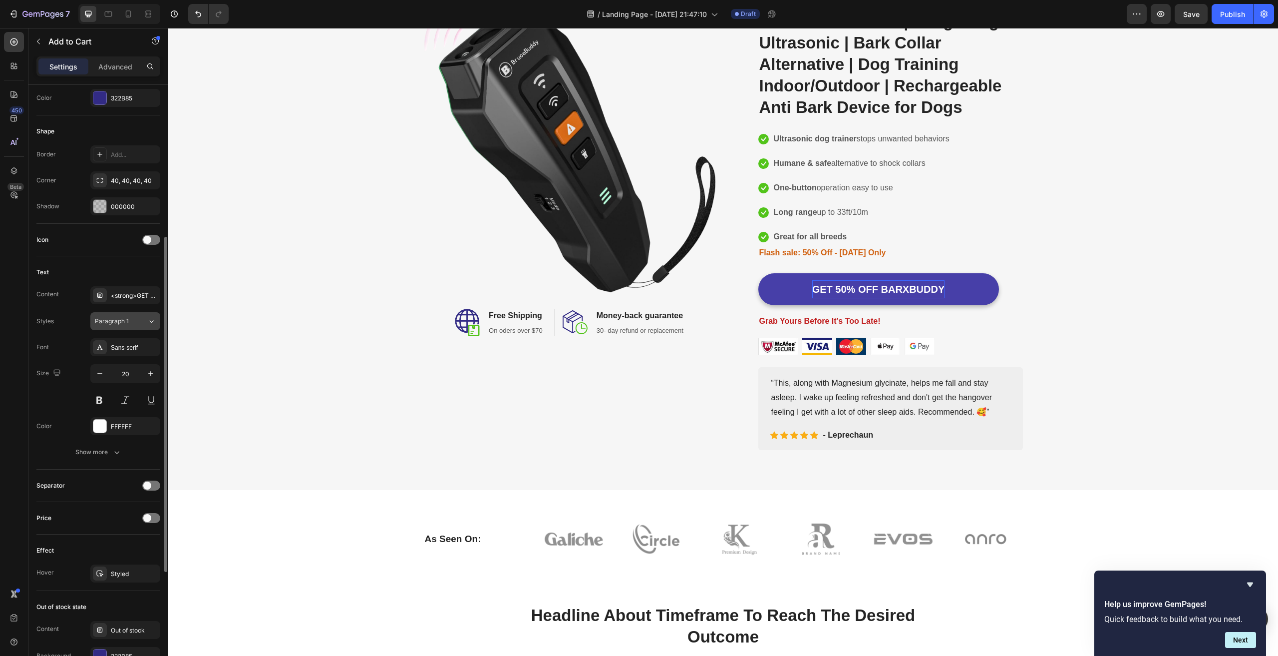
click at [132, 324] on div "Paragraph 1" at bounding box center [115, 321] width 40 height 9
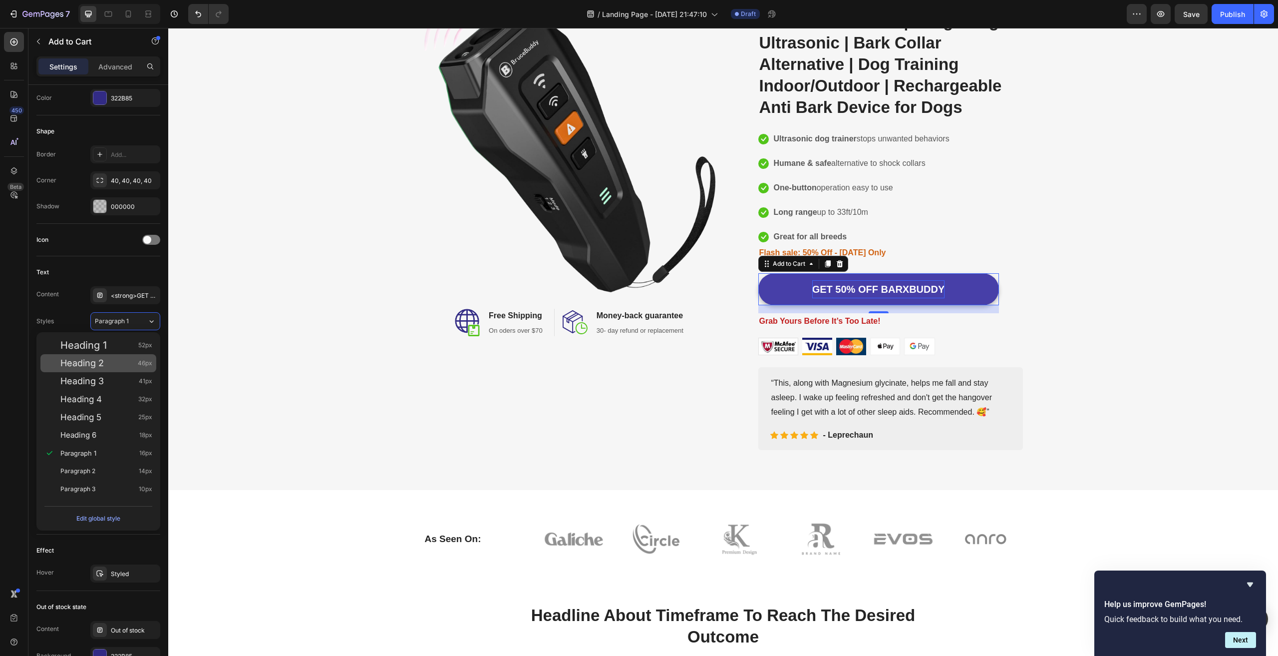
click at [95, 362] on span "Heading 2" at bounding box center [81, 363] width 43 height 10
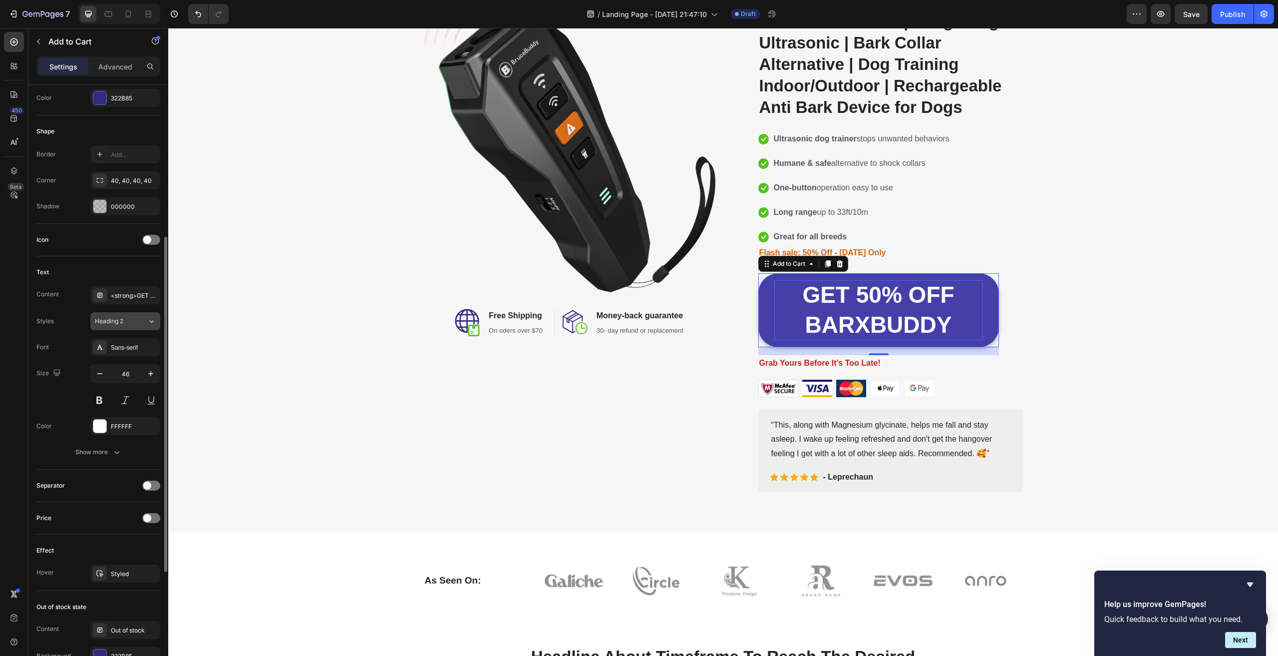
click at [130, 316] on button "Heading 2" at bounding box center [125, 321] width 70 height 18
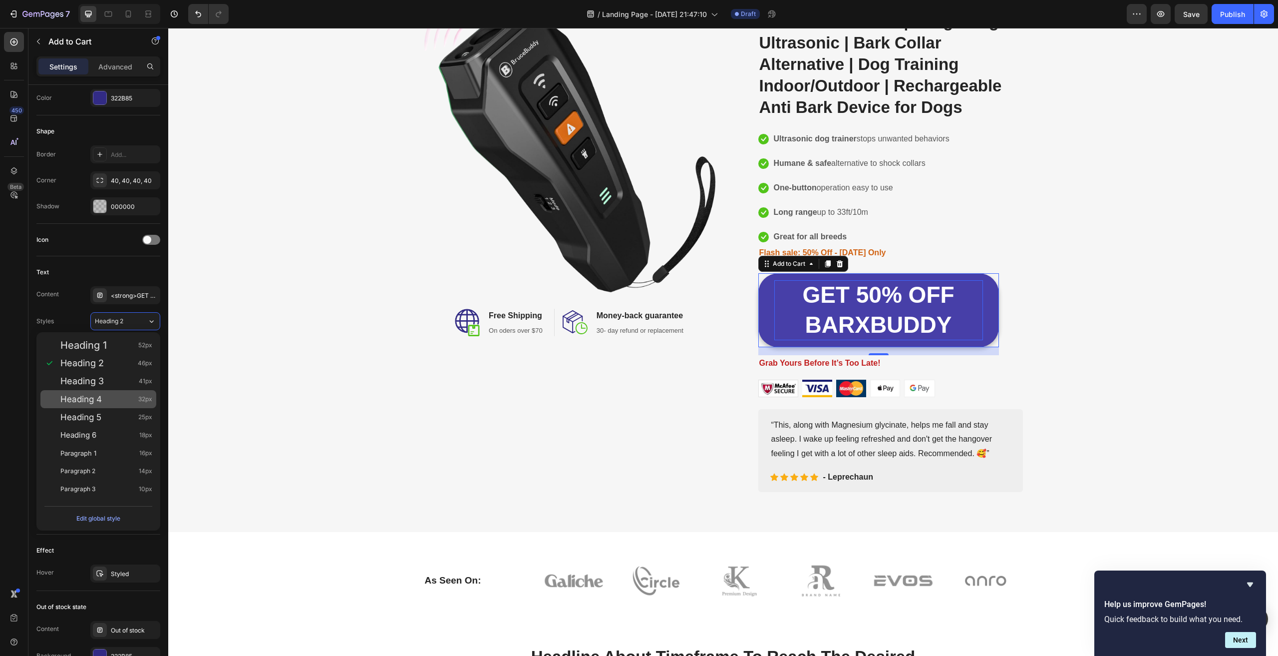
click at [98, 400] on span "Heading 4" at bounding box center [80, 399] width 41 height 10
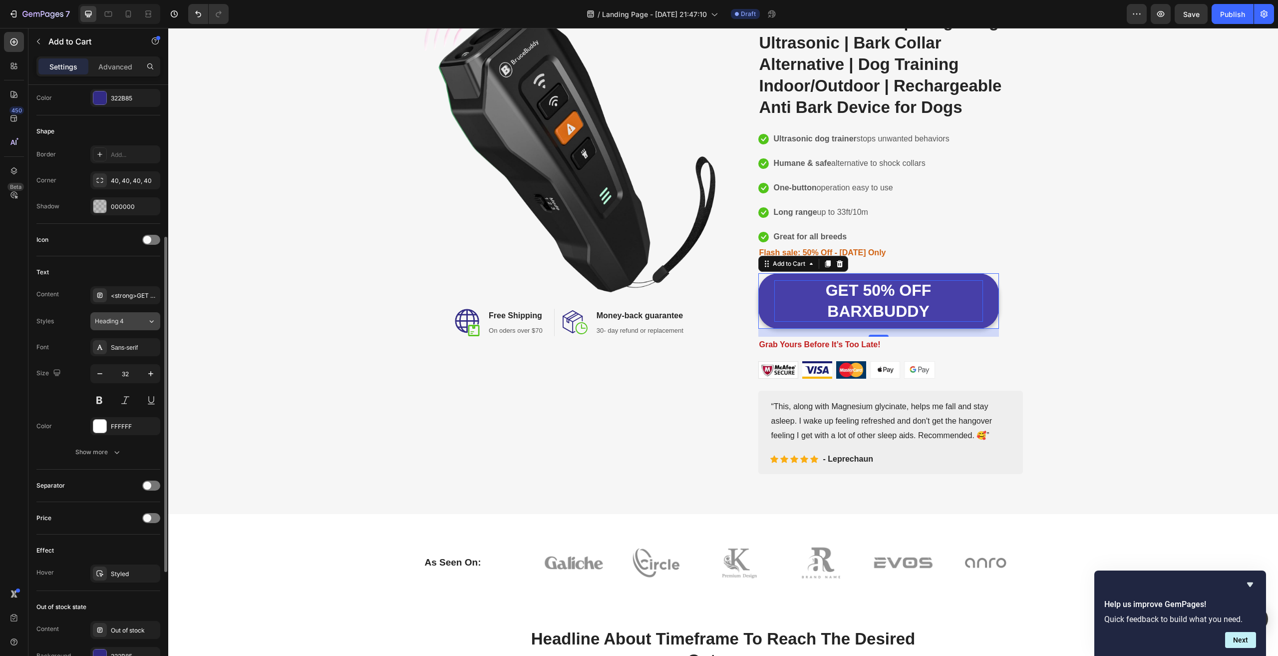
click at [125, 321] on div "Heading 4" at bounding box center [115, 321] width 40 height 9
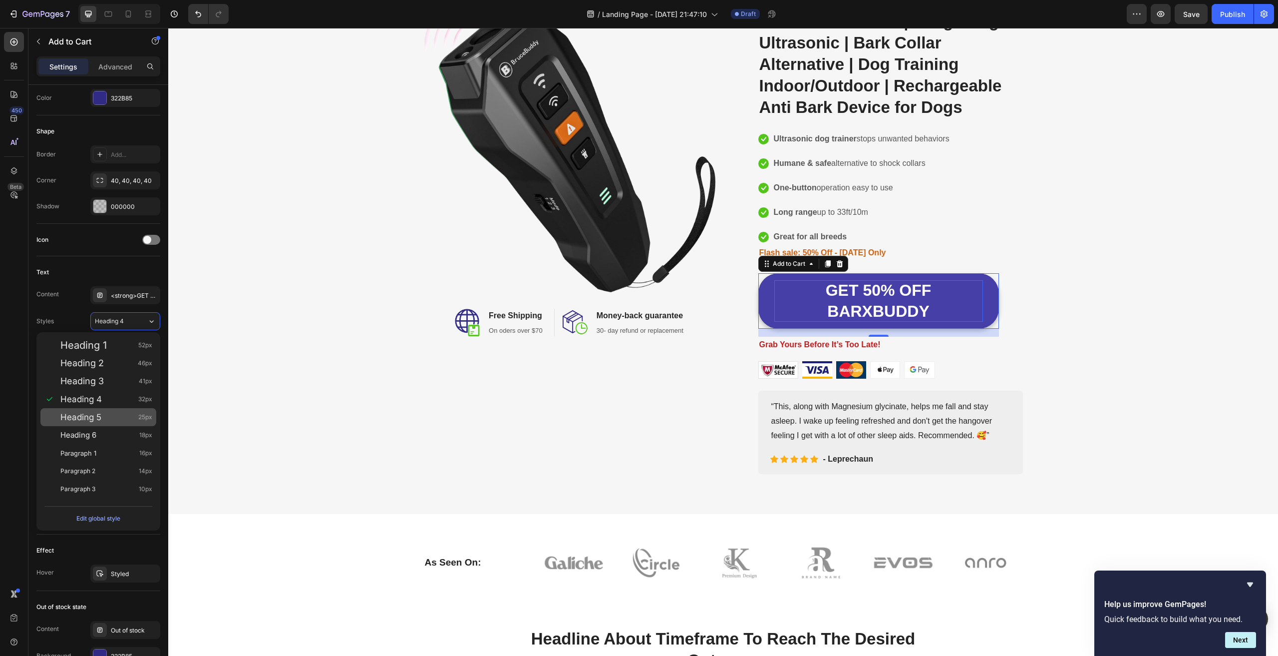
click at [102, 418] on div "Heading 5 25px" at bounding box center [106, 417] width 92 height 10
type input "25"
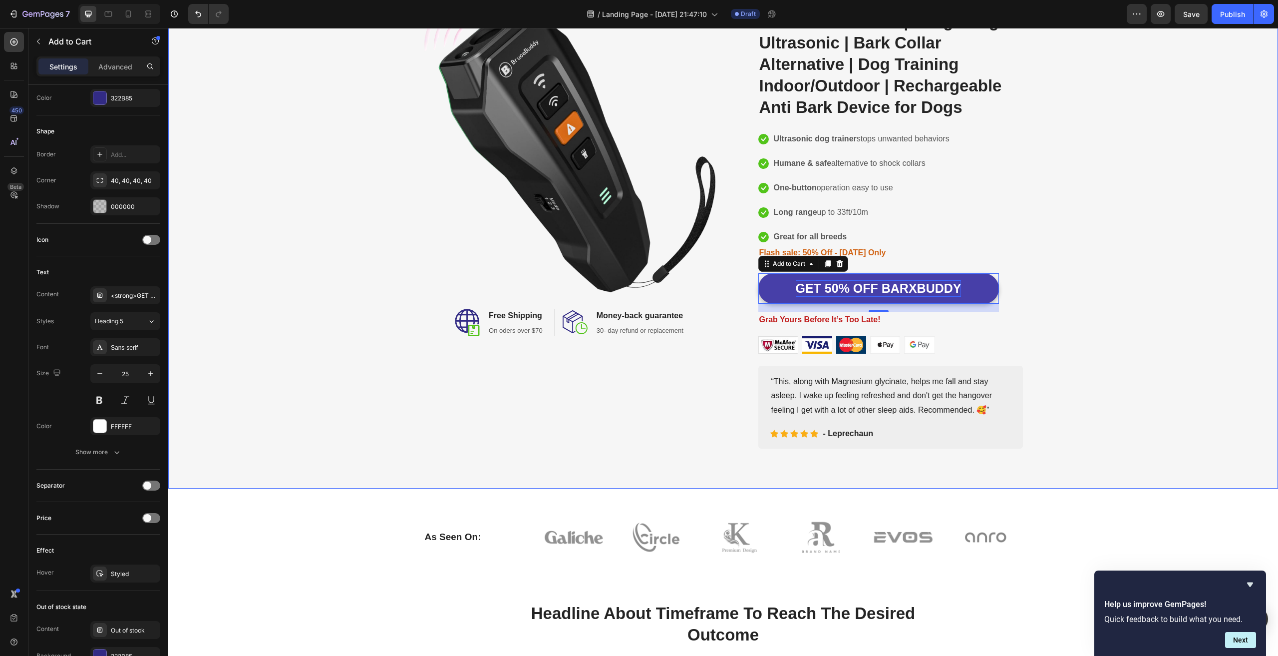
click at [1147, 236] on div "Image Image Free Shipping Heading On oders over $70 Text block Row Image Money-…" at bounding box center [723, 219] width 1095 height 460
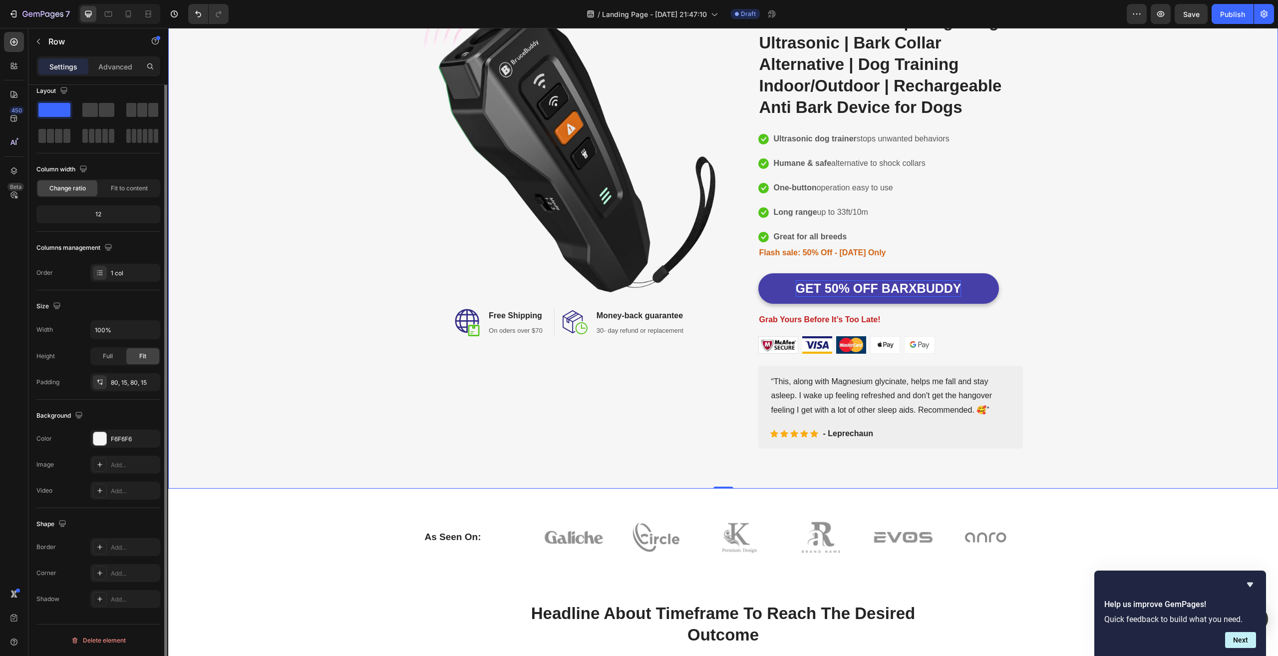
scroll to position [0, 0]
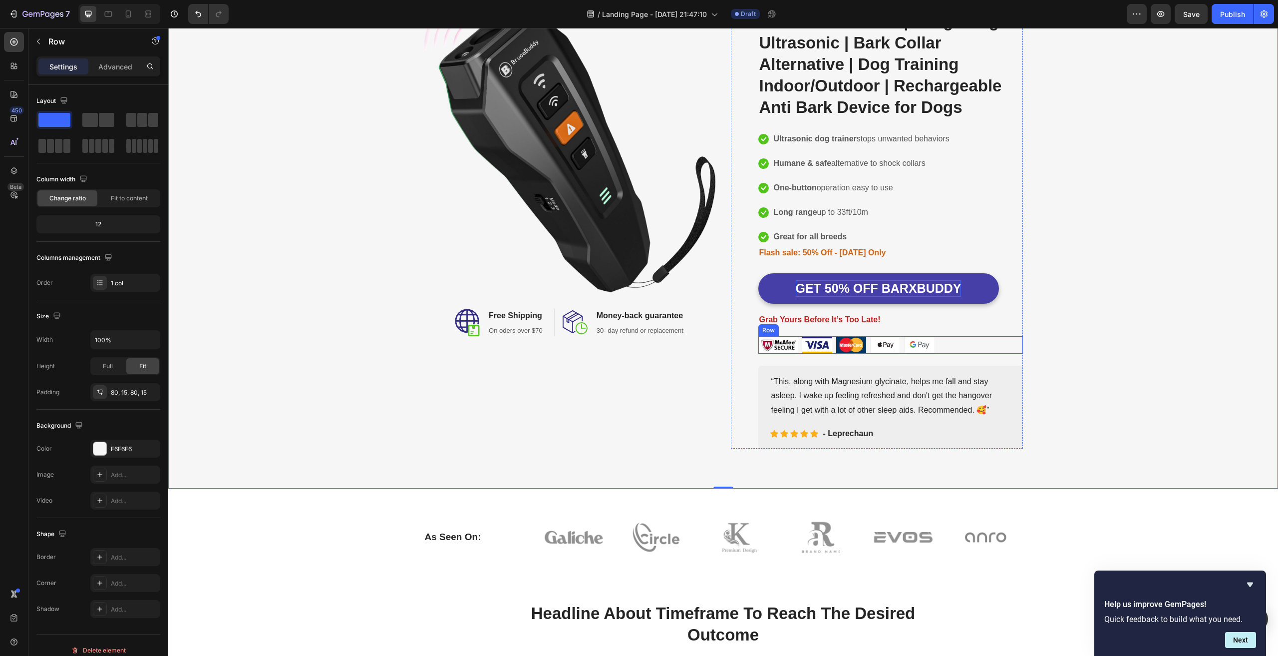
click at [988, 349] on div "Image Image Image Image Image Row" at bounding box center [890, 344] width 265 height 17
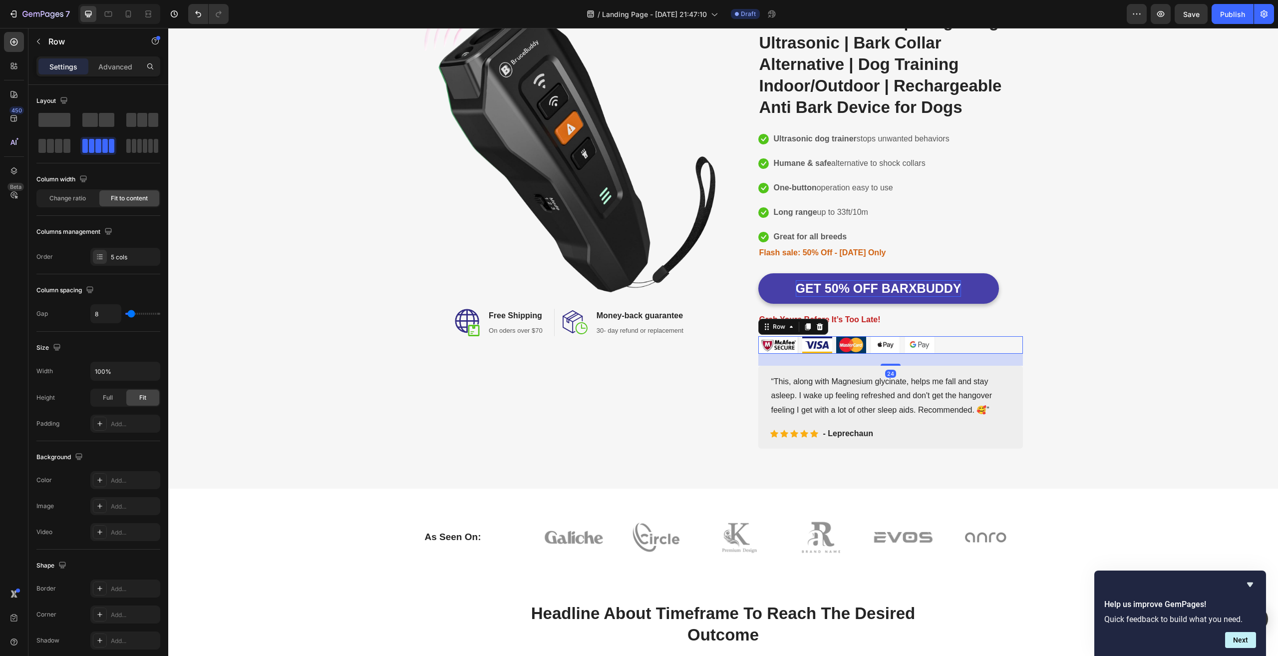
drag, startPoint x: 284, startPoint y: 381, endPoint x: 576, endPoint y: 346, distance: 294.7
click at [816, 327] on icon at bounding box center [820, 327] width 8 height 8
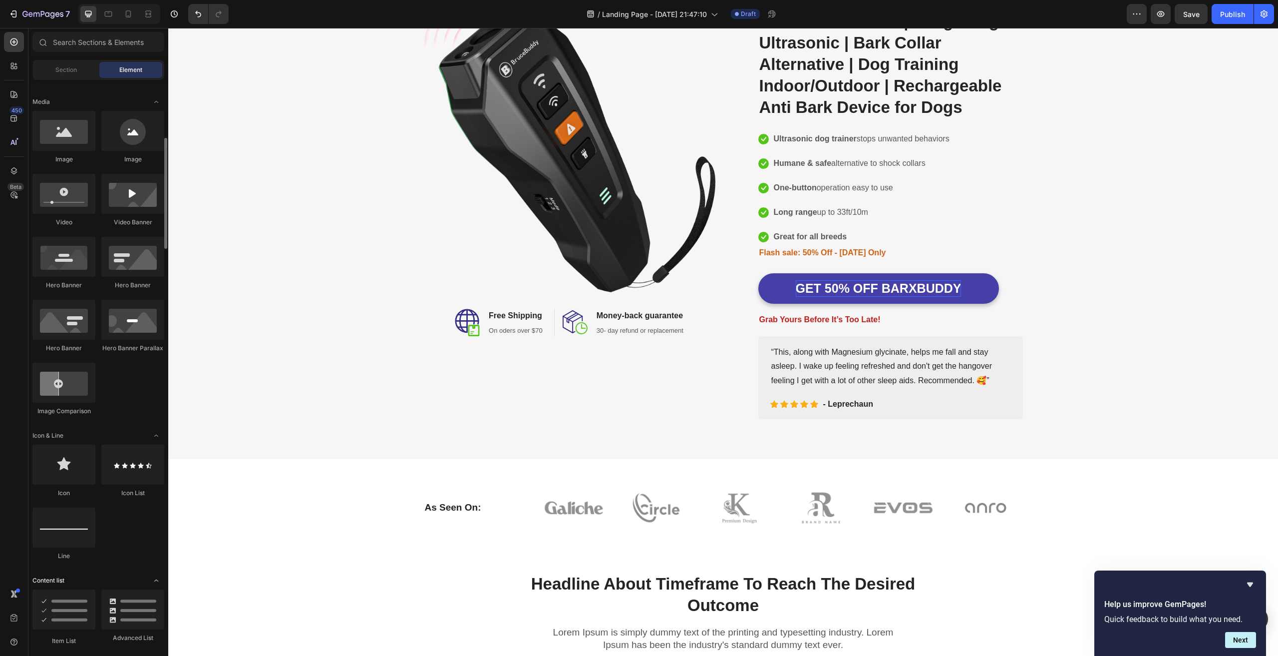
scroll to position [499, 0]
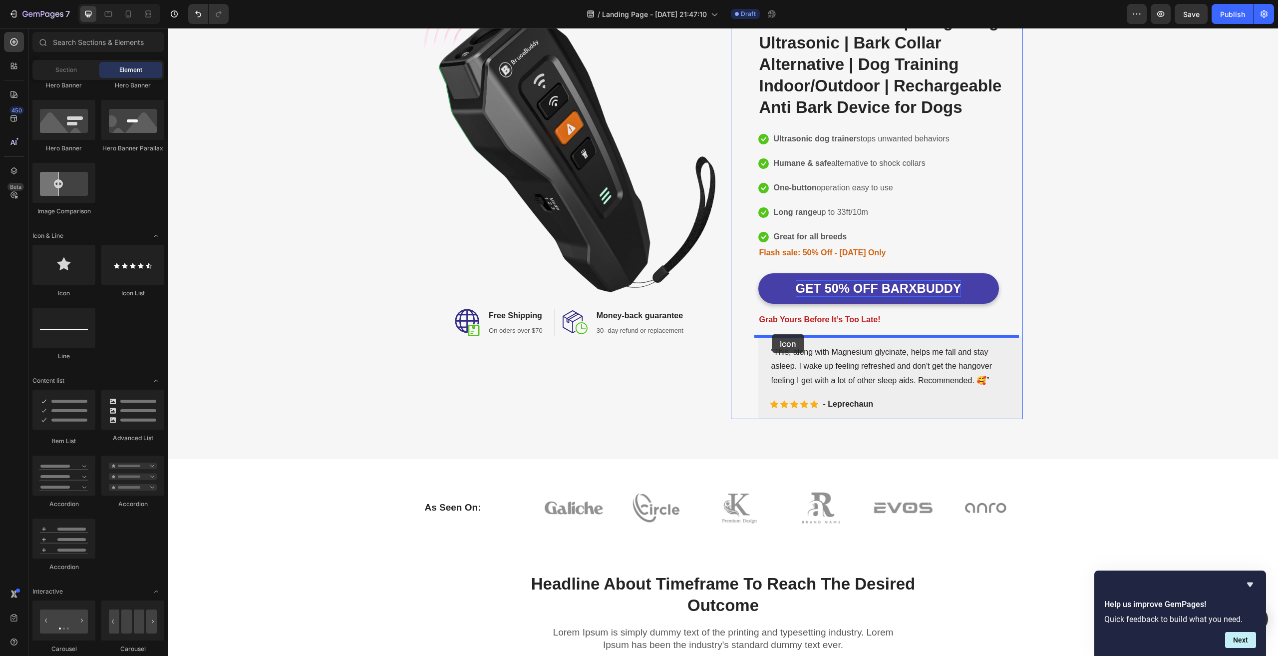
drag, startPoint x: 227, startPoint y: 292, endPoint x: 772, endPoint y: 334, distance: 546.8
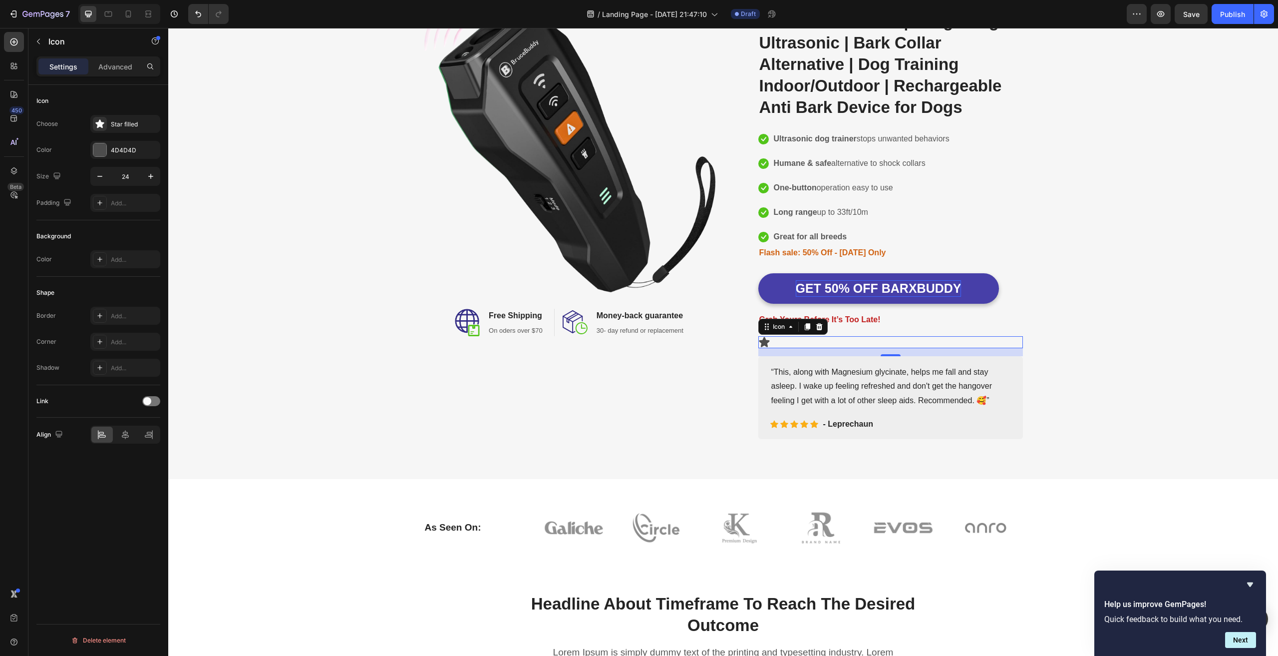
click at [776, 342] on div "Icon 16" at bounding box center [890, 342] width 265 height 12
click at [769, 344] on div "Icon 16" at bounding box center [890, 342] width 265 height 12
click at [789, 327] on icon at bounding box center [790, 327] width 3 height 2
click at [795, 344] on div "Icon Row 1 col Product Row 1 col 16" at bounding box center [890, 342] width 265 height 12
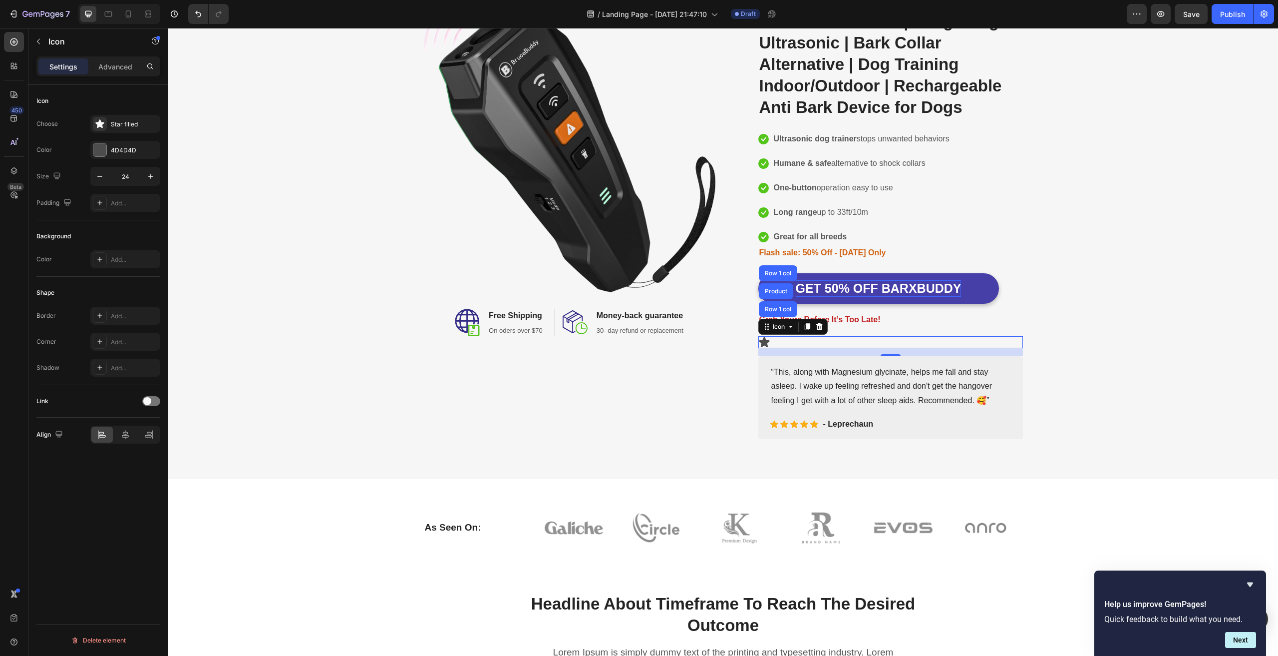
click at [761, 341] on icon at bounding box center [764, 342] width 10 height 10
click at [1119, 343] on div "Image Image Free Shipping Heading On oders over $70 Text block Row Image Money-…" at bounding box center [723, 214] width 1095 height 450
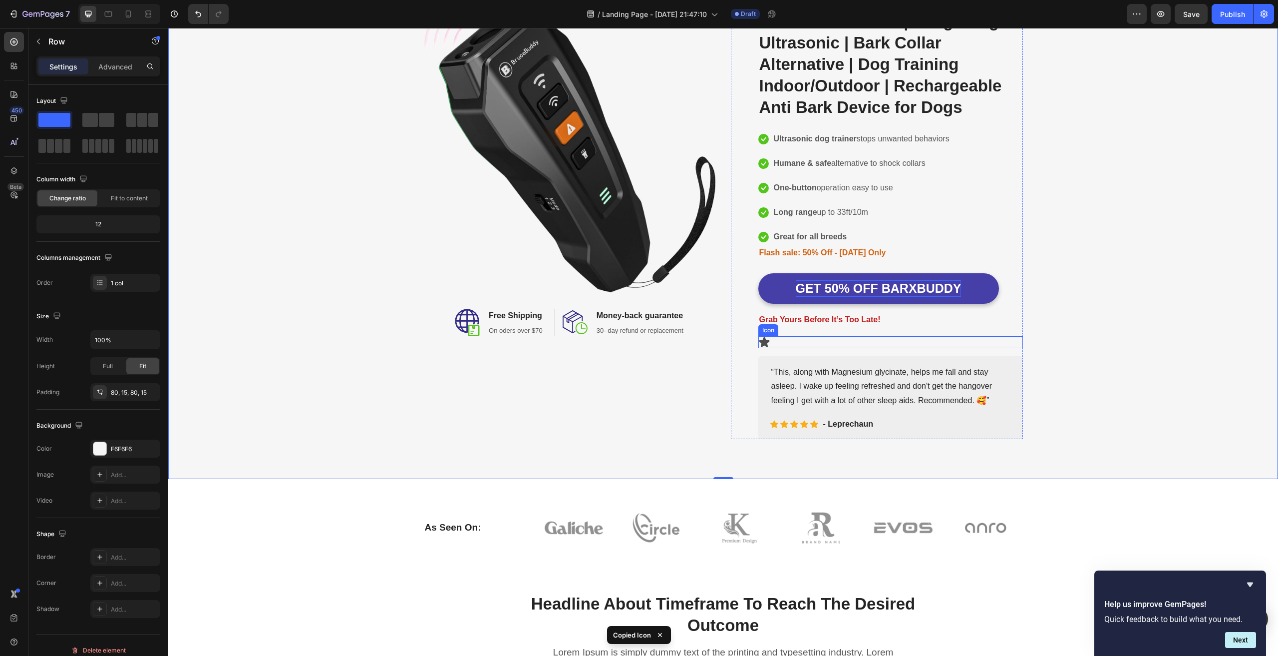
click at [762, 342] on icon at bounding box center [764, 342] width 10 height 10
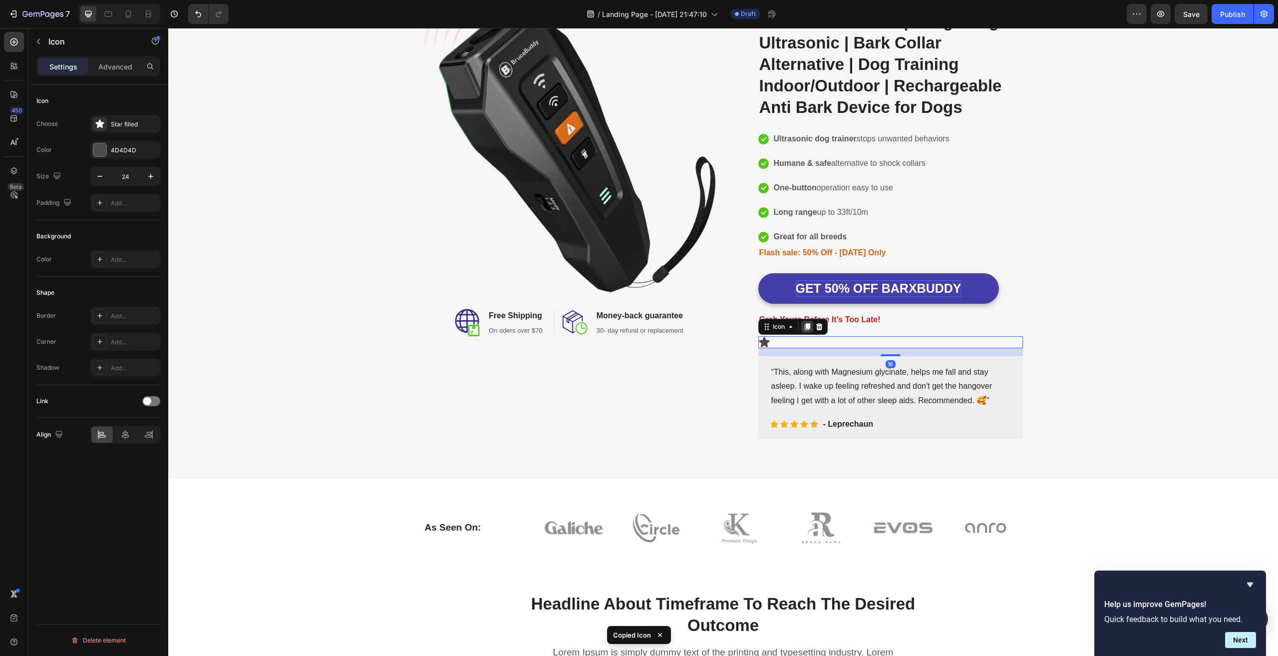
click at [803, 329] on icon at bounding box center [807, 327] width 8 height 8
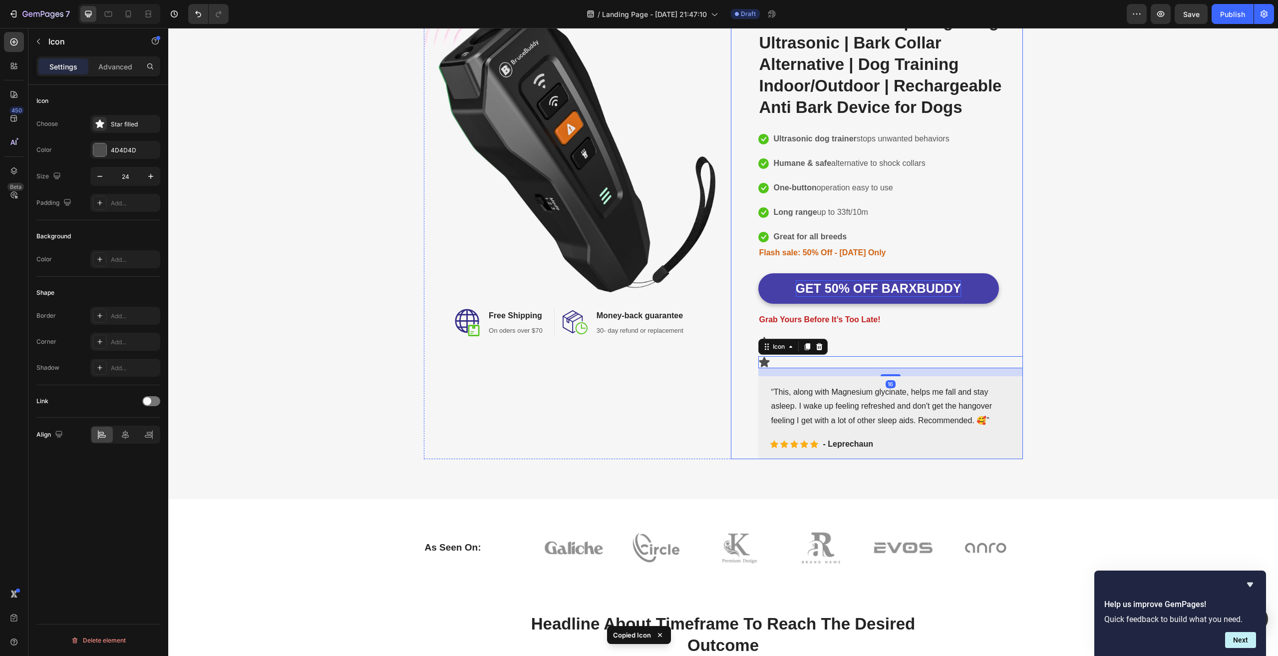
click at [1120, 335] on div "Image Image Free Shipping Heading On oders over $70 Text block Row Image Money-…" at bounding box center [723, 224] width 1095 height 470
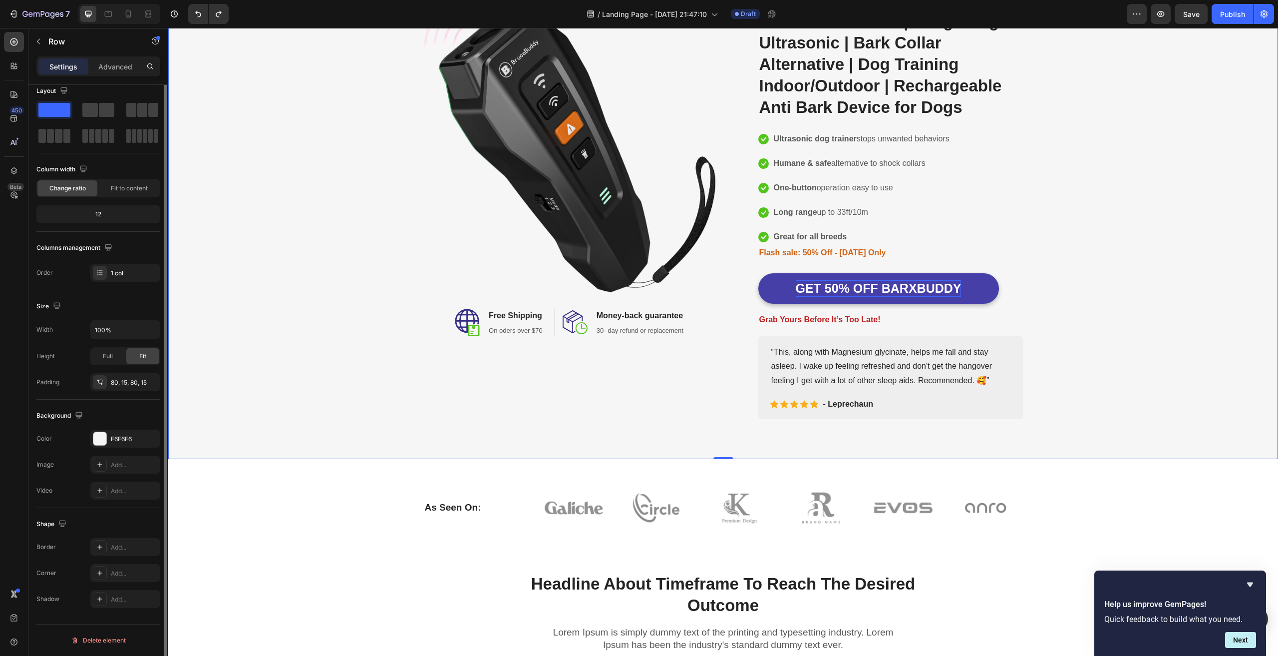
scroll to position [0, 0]
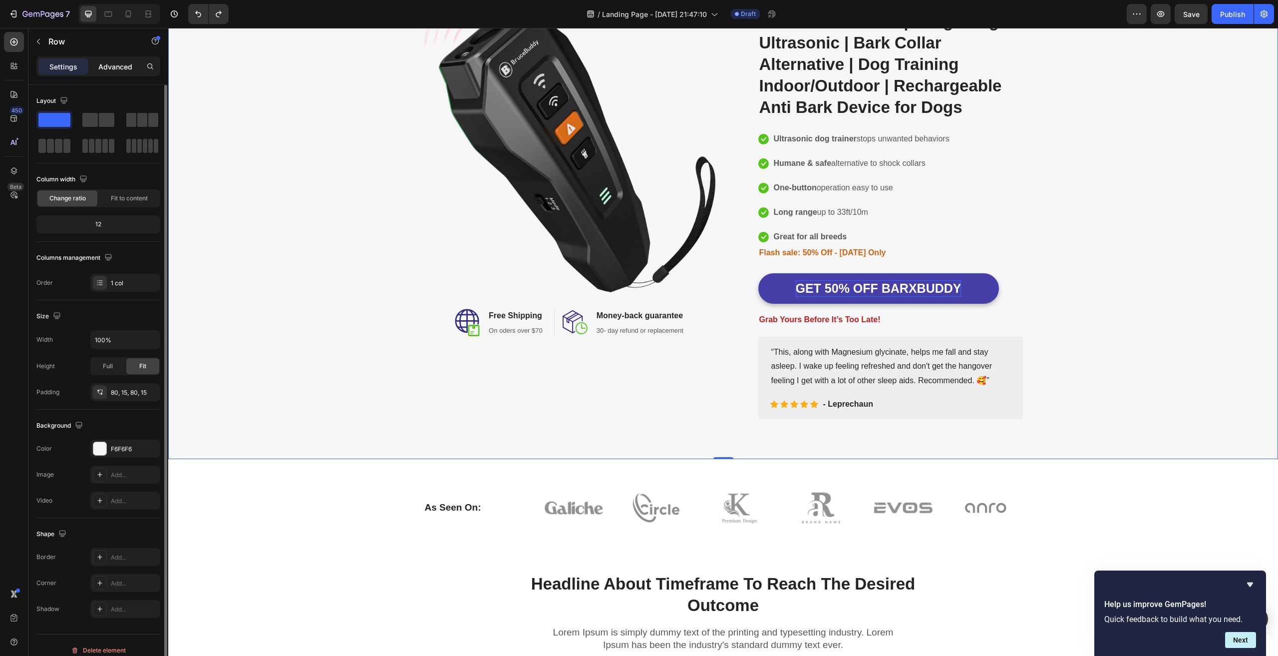
click at [119, 65] on p "Advanced" at bounding box center [115, 66] width 34 height 10
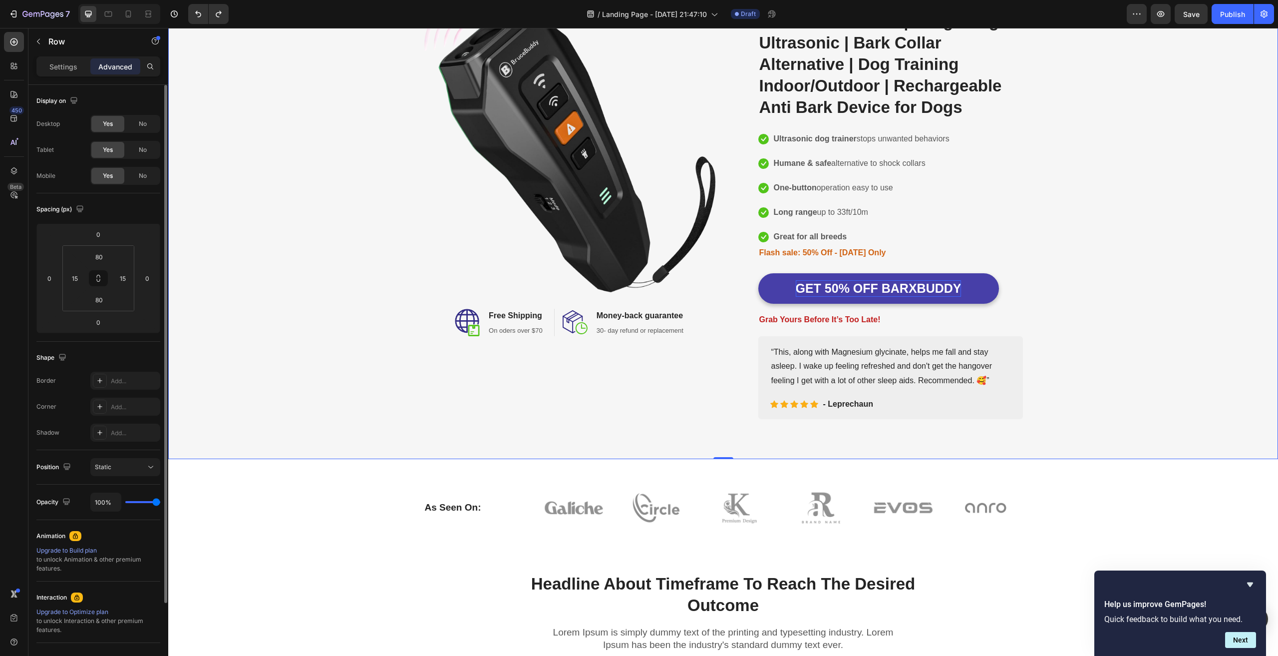
scroll to position [94, 0]
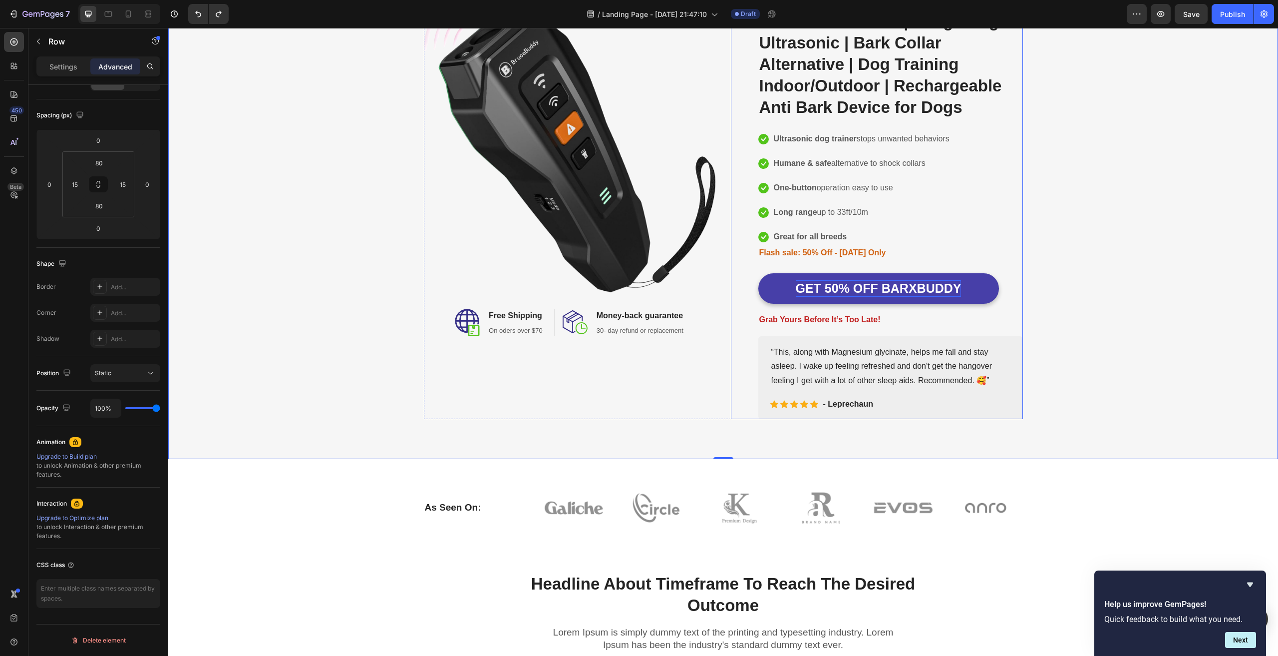
click at [873, 326] on p "Grab Yours Before It’s Too Late!" at bounding box center [890, 320] width 263 height 14
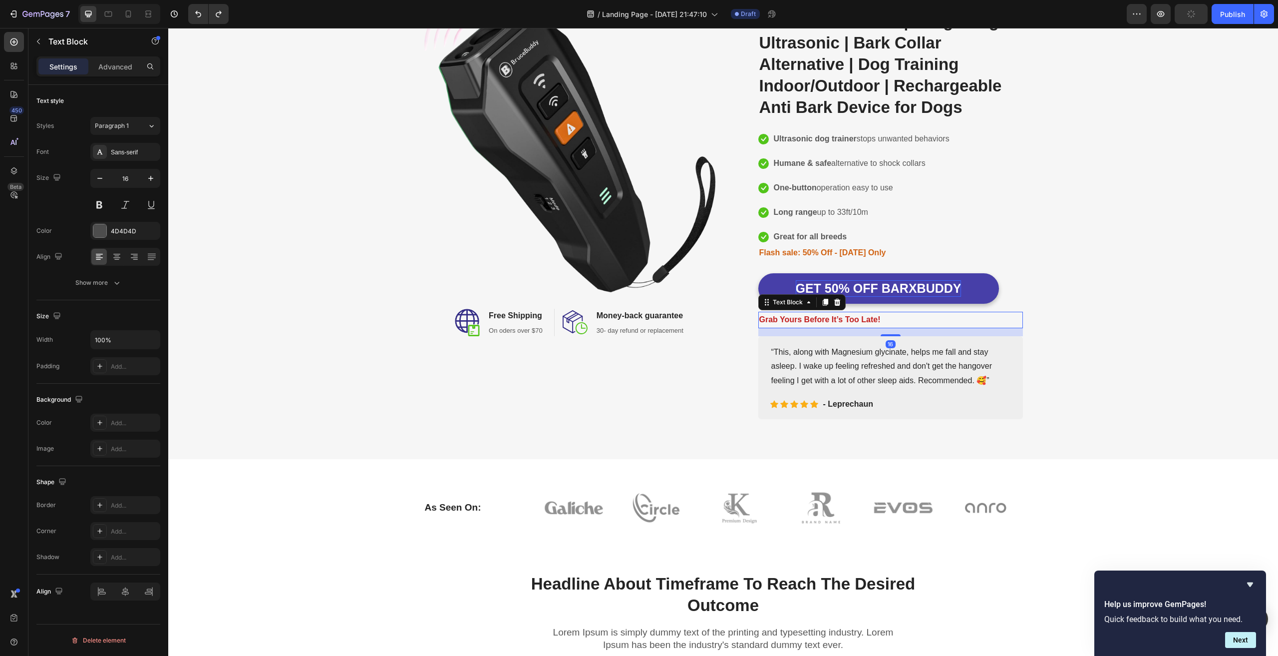
scroll to position [0, 0]
click at [1068, 349] on div "Image Image Free Shipping Heading On oders over $70 Text block Row Image Money-…" at bounding box center [723, 204] width 1095 height 430
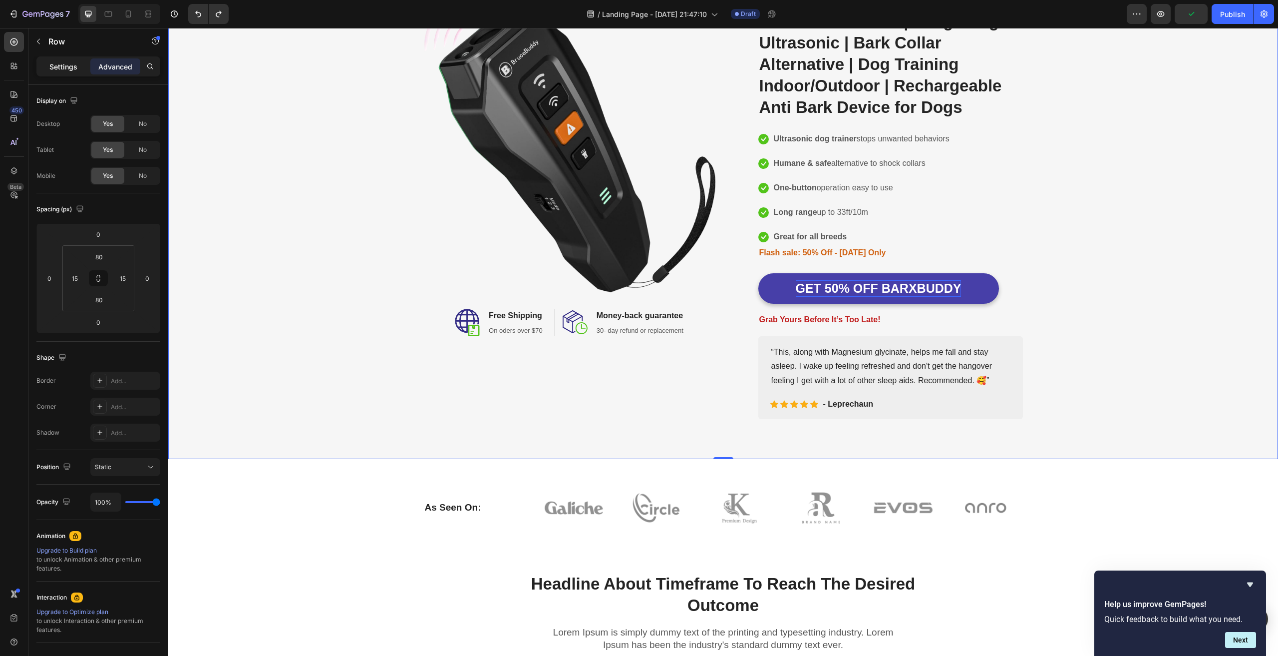
click at [50, 59] on div "Settings" at bounding box center [63, 66] width 50 height 16
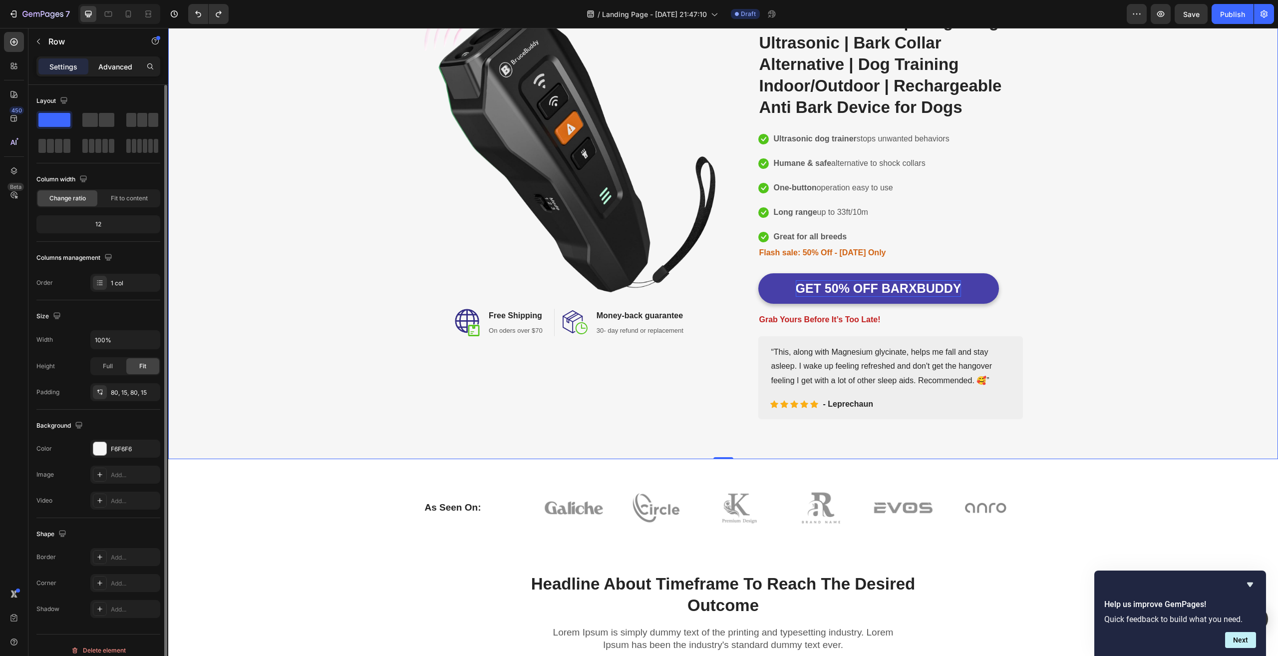
click at [112, 69] on p "Advanced" at bounding box center [115, 66] width 34 height 10
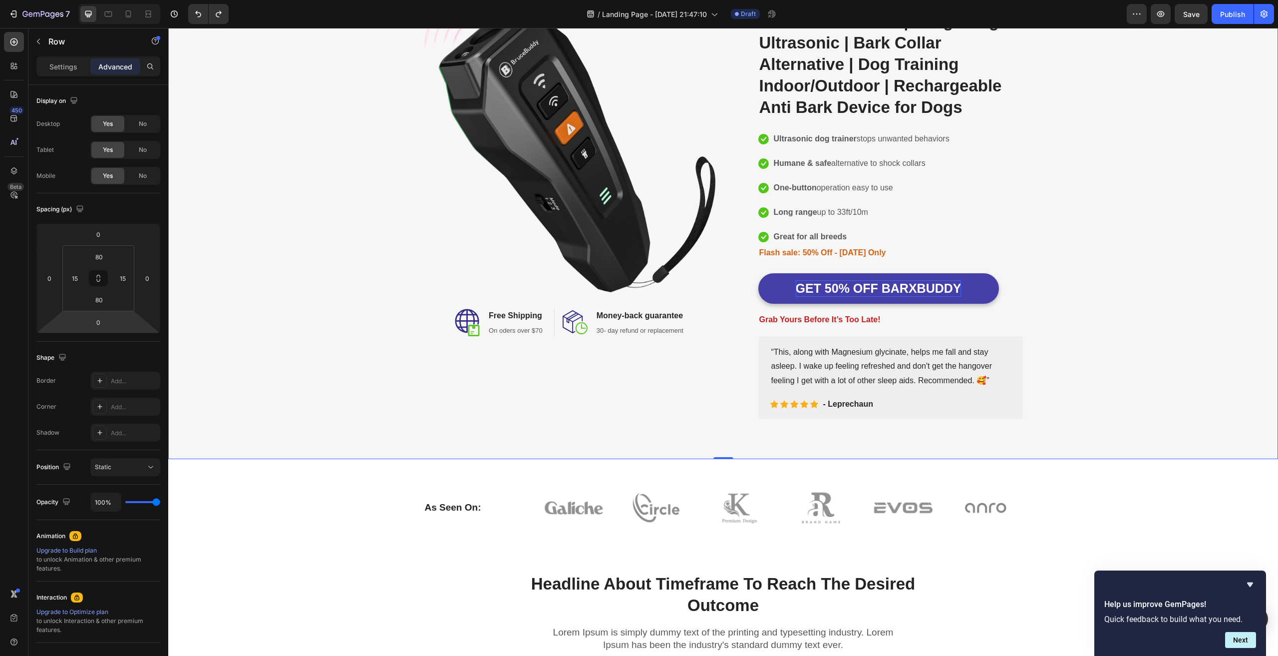
click at [1119, 152] on div "Image Image Free Shipping Heading On oders over $70 Text block Row Image Money-…" at bounding box center [723, 204] width 1095 height 430
click at [982, 288] on button "GET 50% OFF BARXBUDDY" at bounding box center [878, 288] width 241 height 30
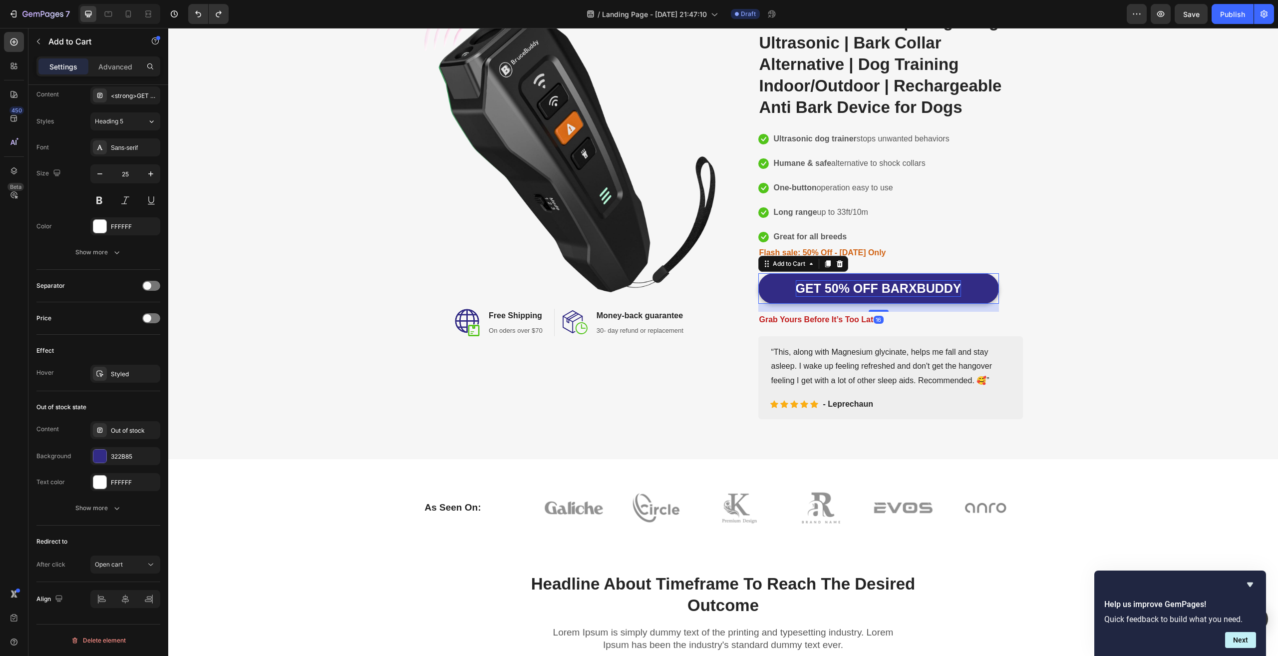
scroll to position [71, 0]
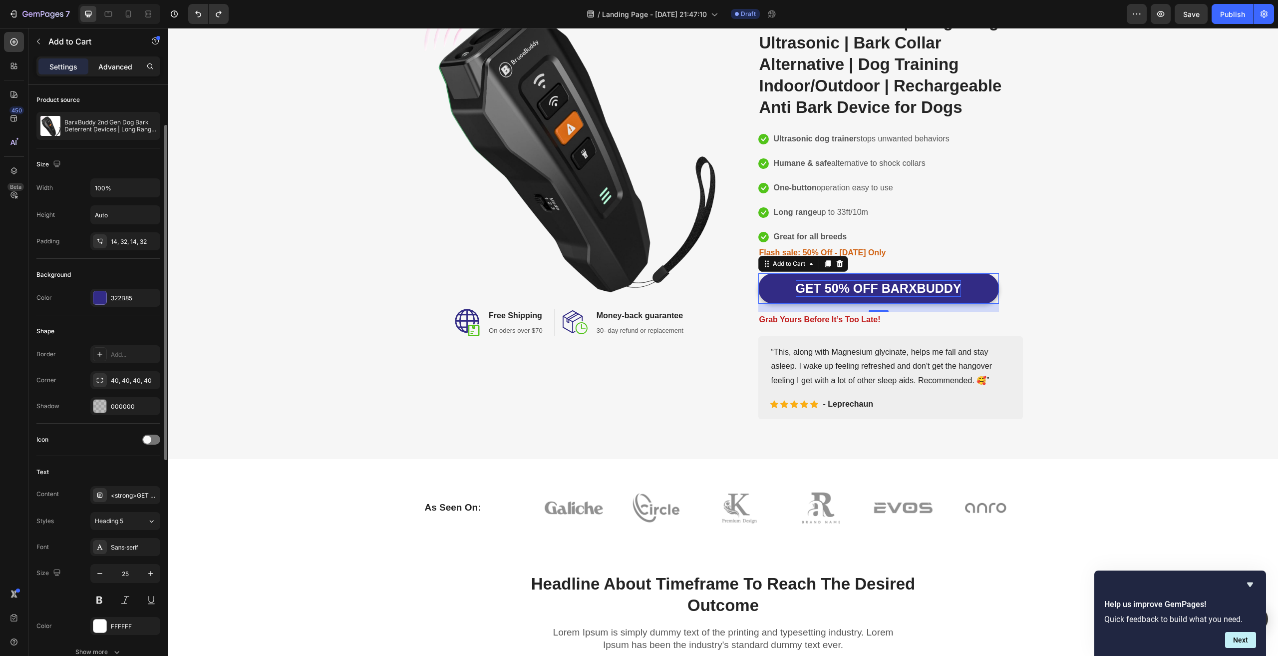
click at [119, 65] on p "Advanced" at bounding box center [115, 66] width 34 height 10
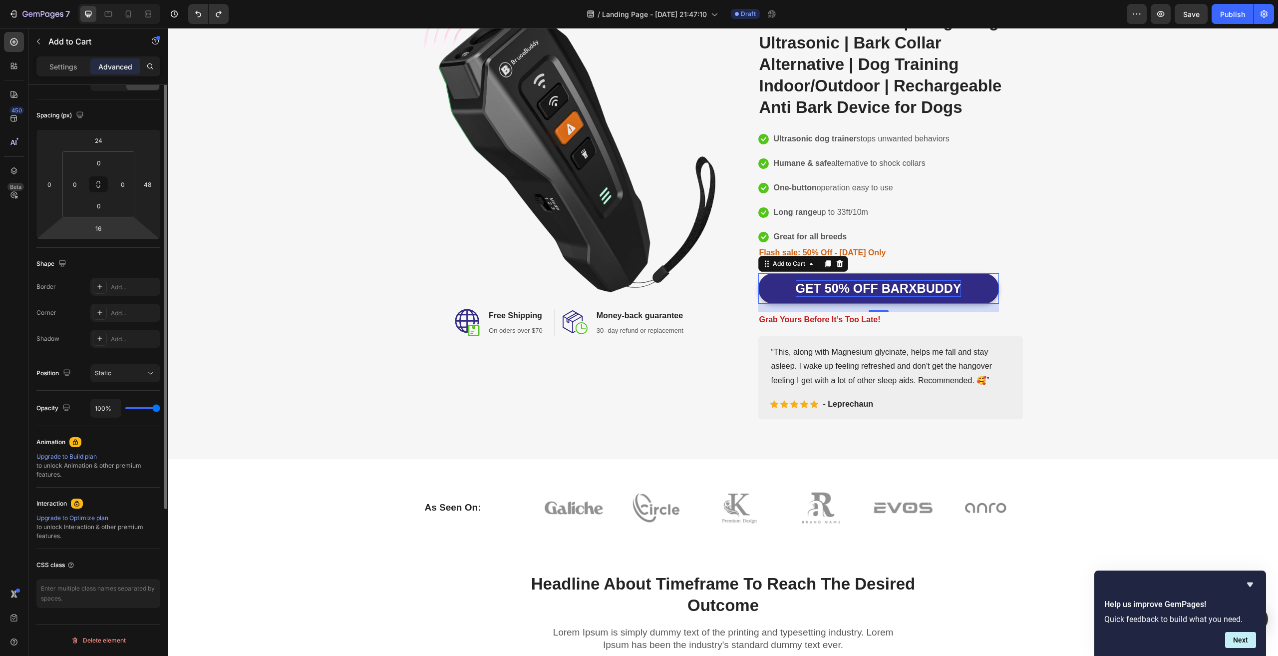
scroll to position [0, 0]
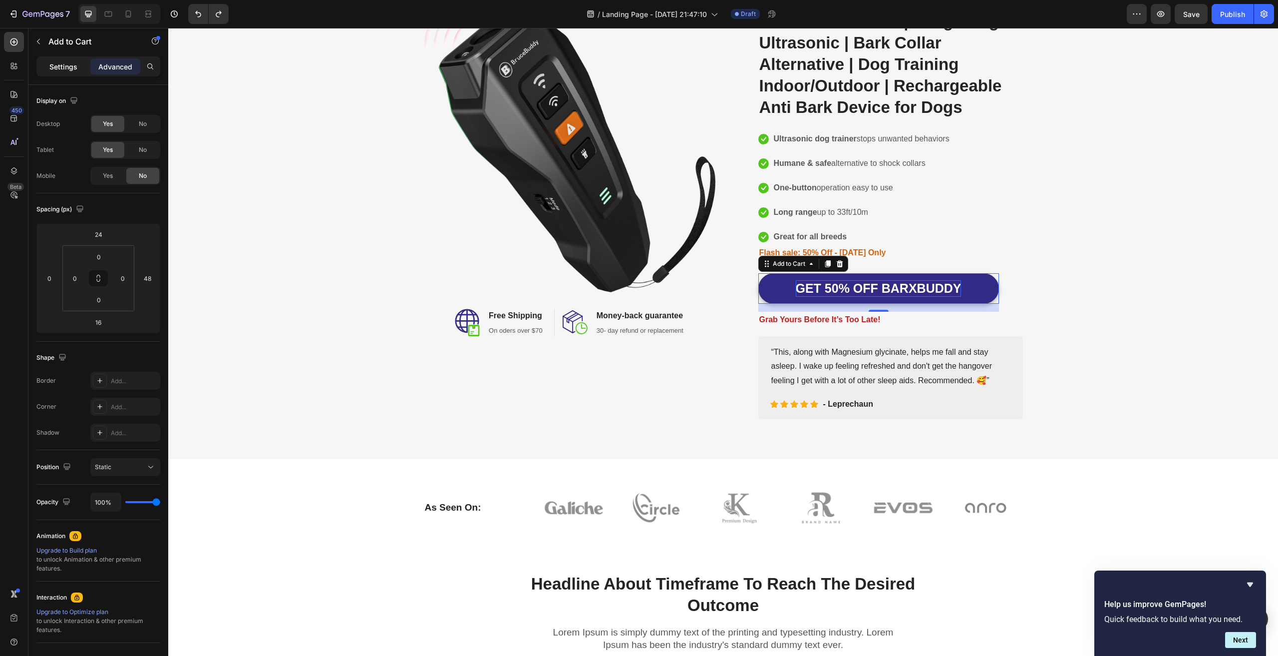
click at [61, 58] on div "Settings" at bounding box center [63, 66] width 50 height 16
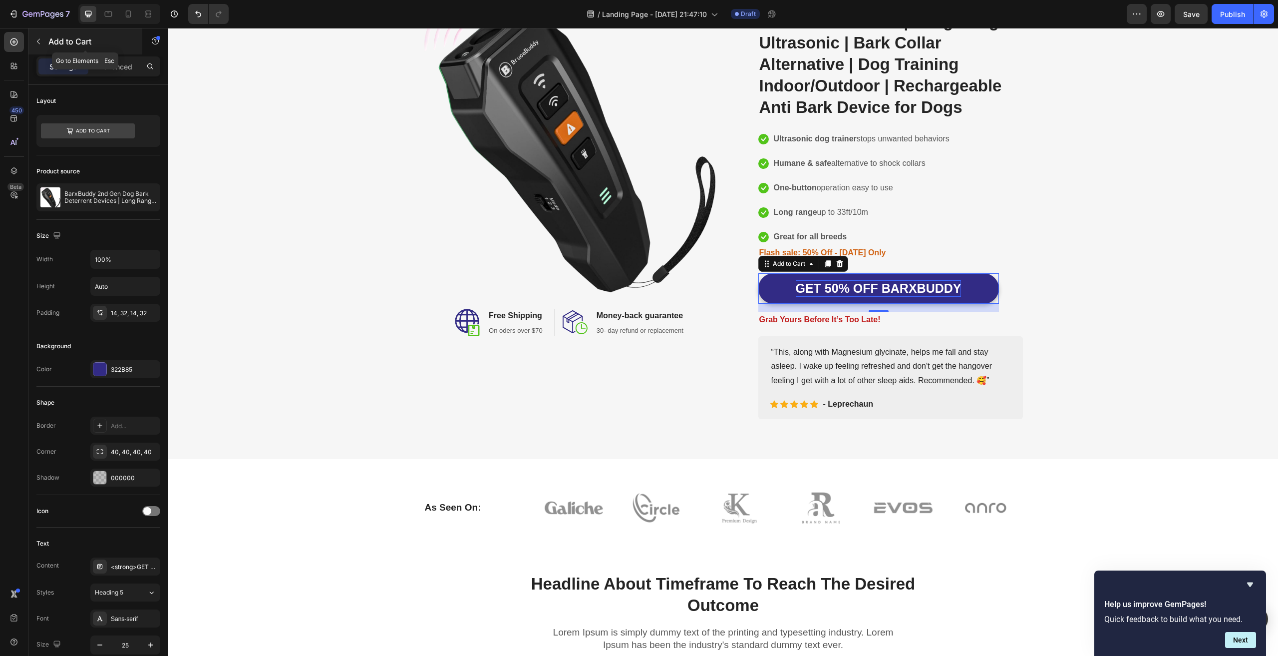
click at [40, 42] on icon "button" at bounding box center [38, 41] width 8 height 8
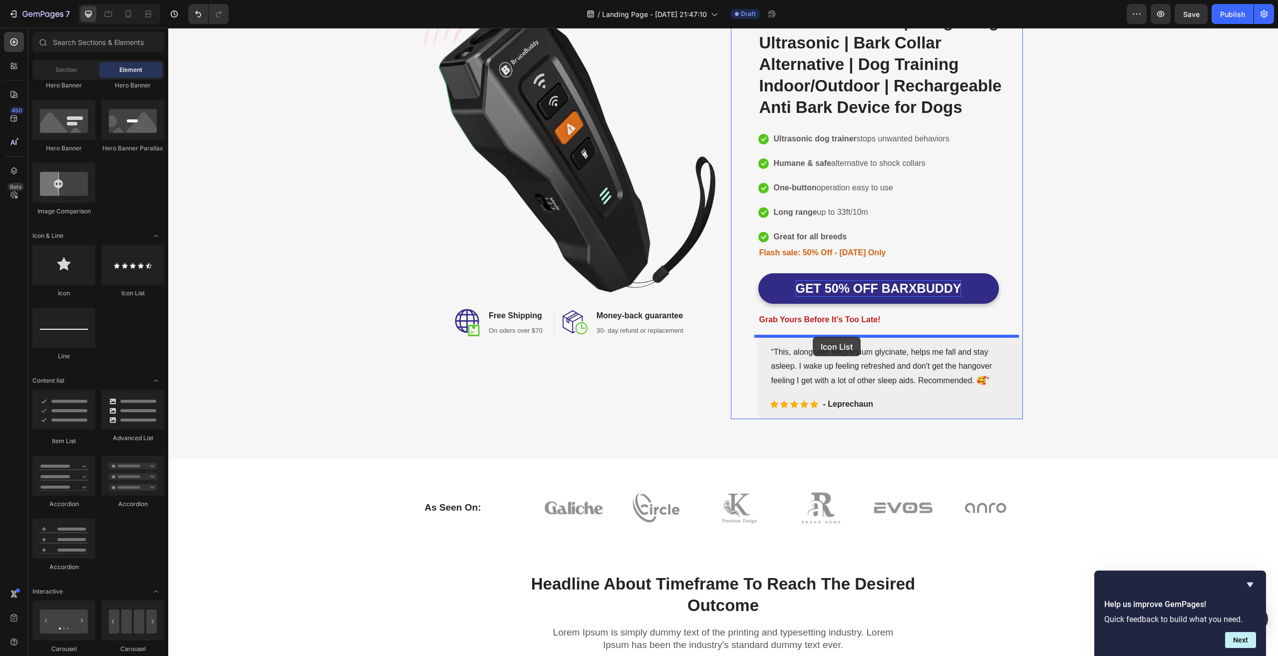
drag, startPoint x: 310, startPoint y: 295, endPoint x: 812, endPoint y: 337, distance: 504.0
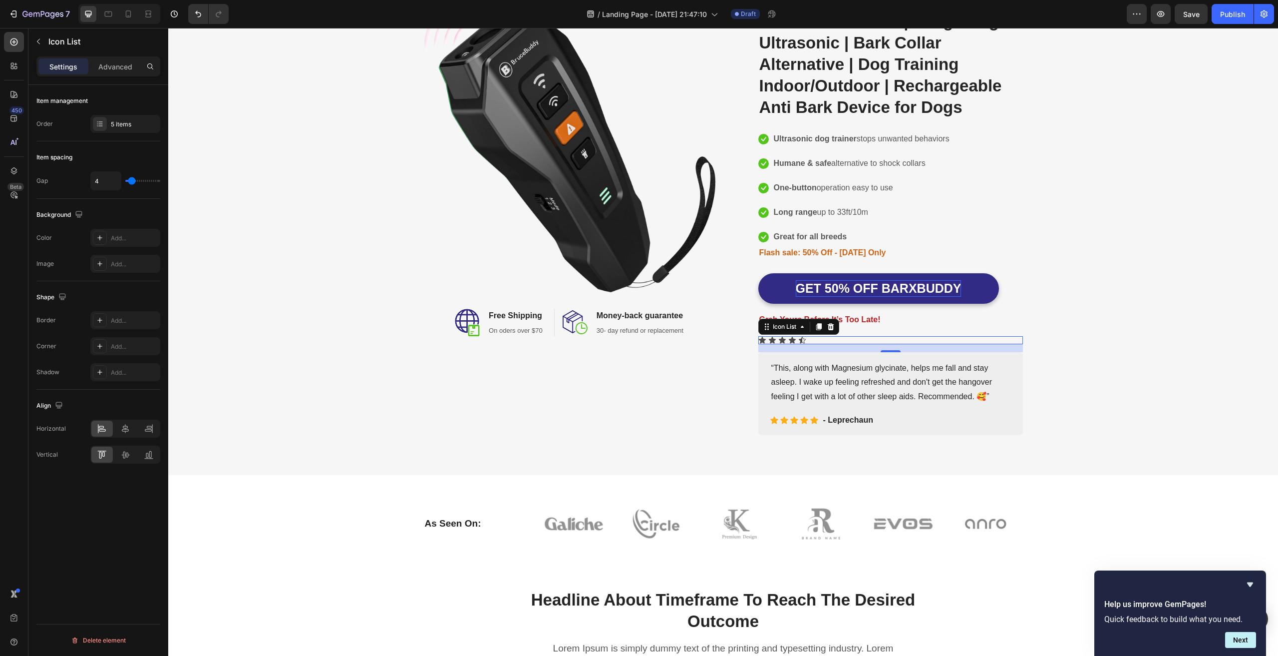
type input "8"
type input "10"
type input "11"
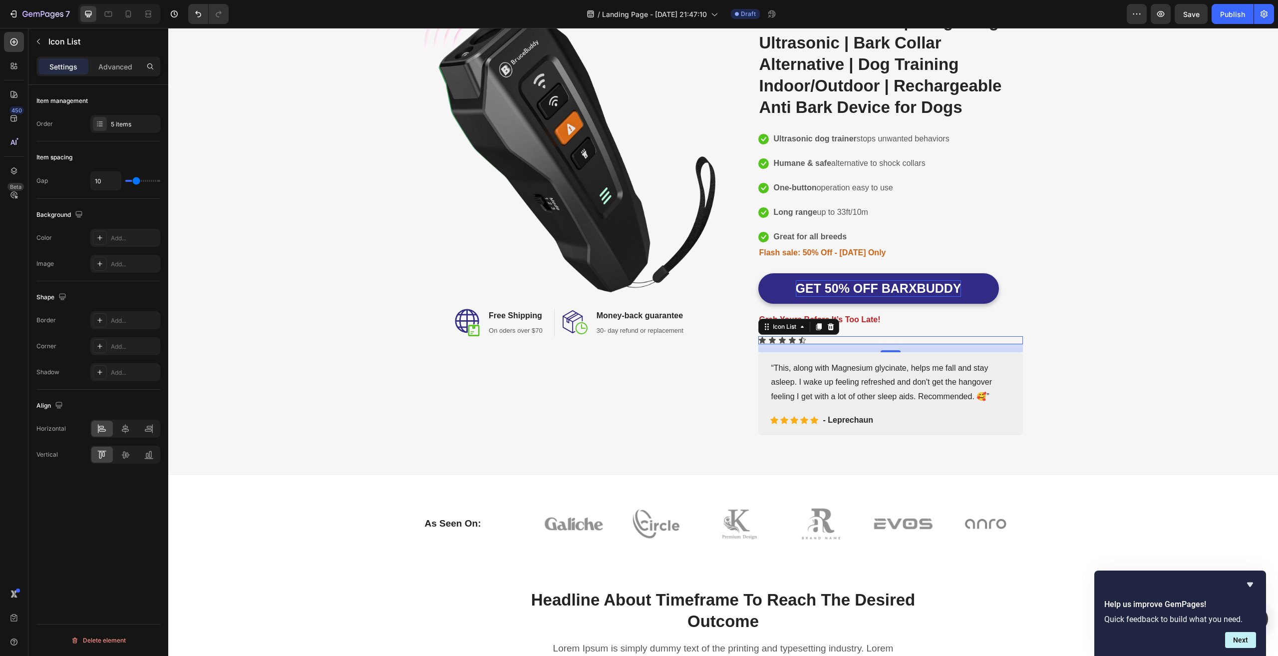
type input "11"
type input "10"
type input "9"
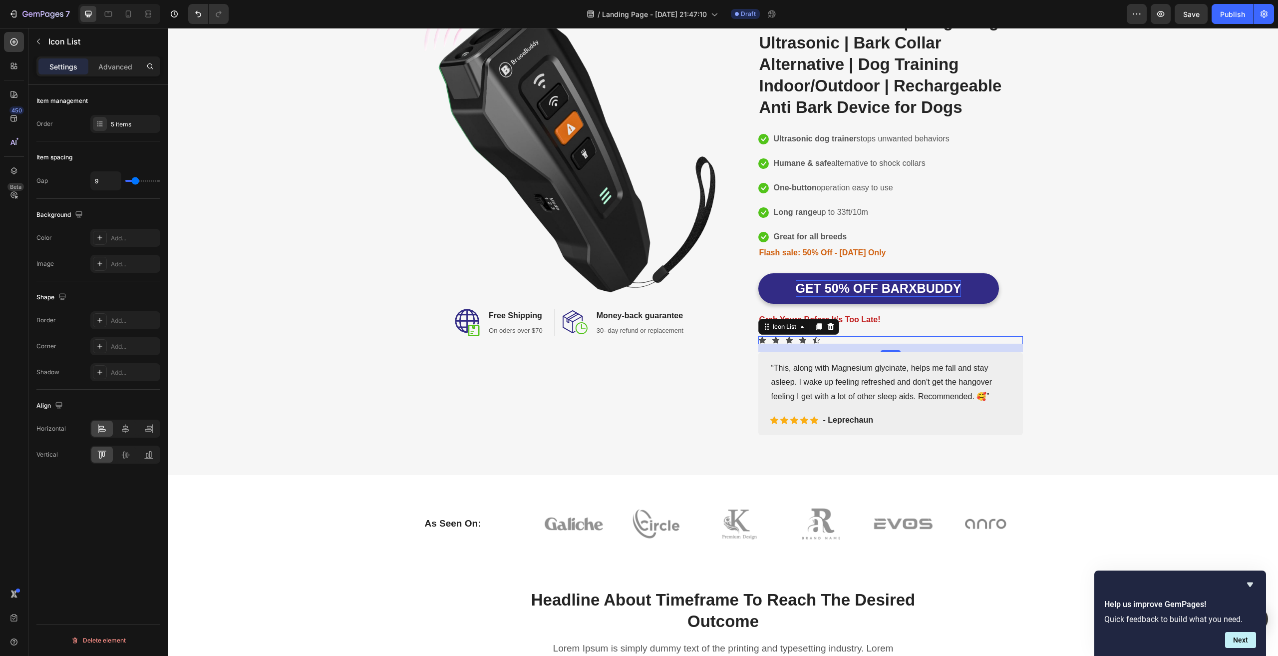
type input "8"
type input "7"
type input "5"
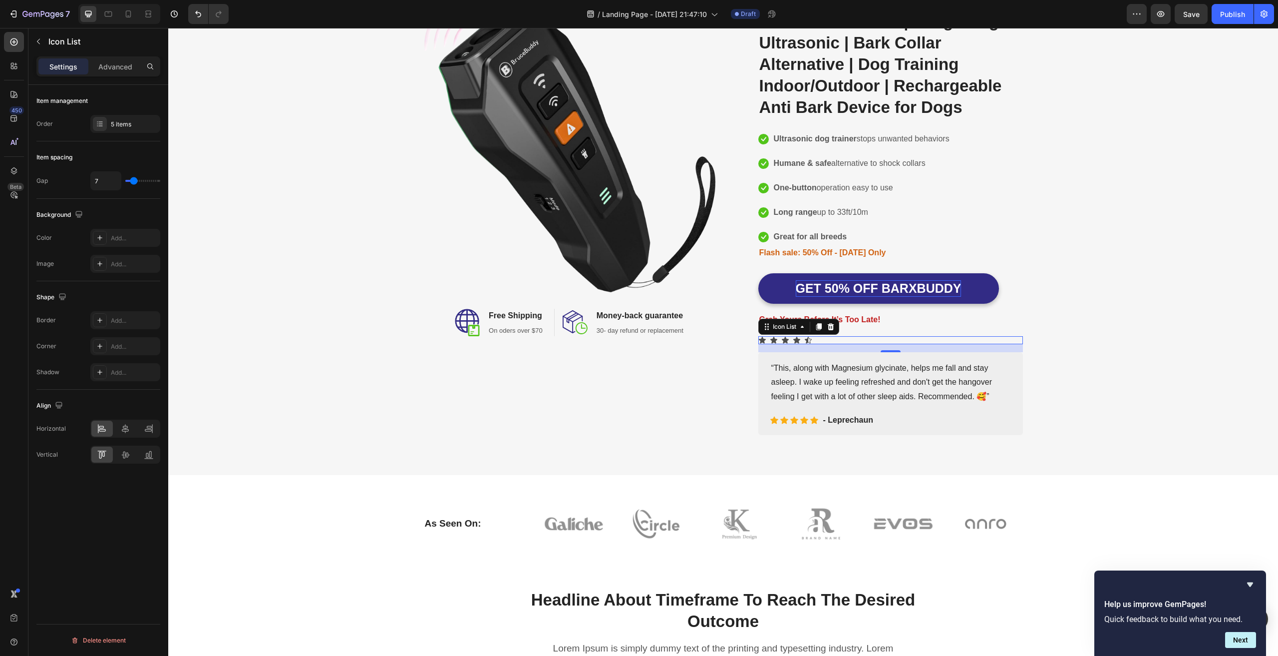
type input "5"
type input "4"
type input "12"
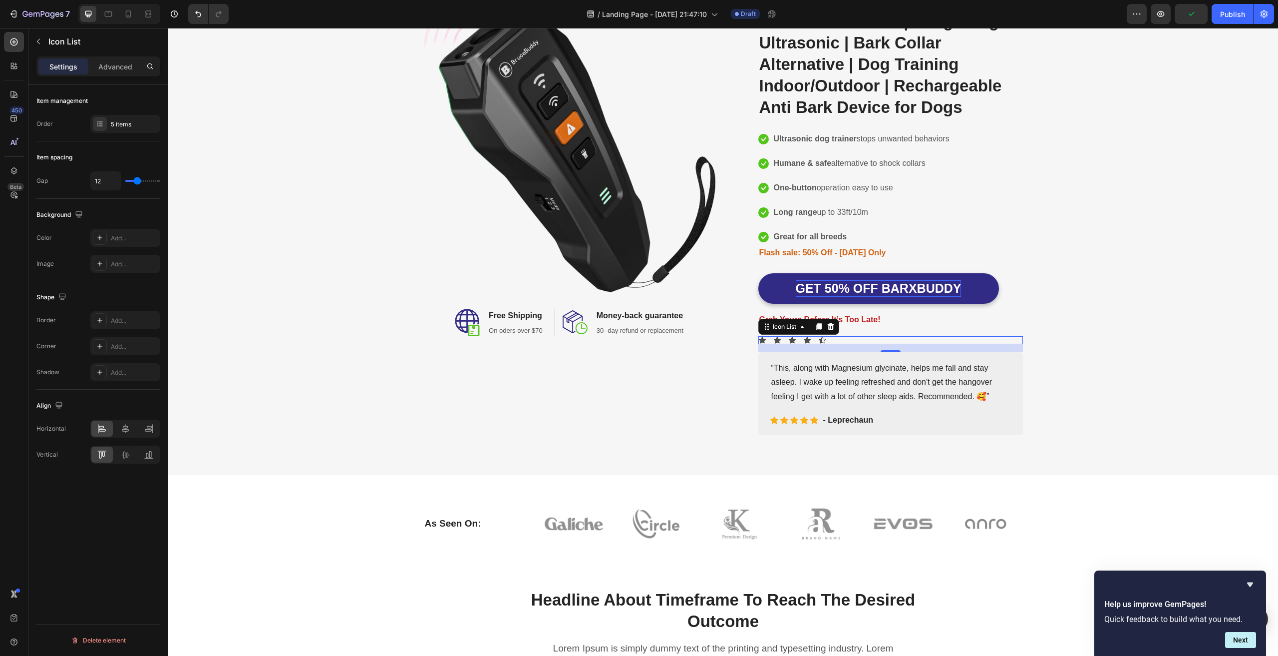
type input "14"
type input "15"
type input "16"
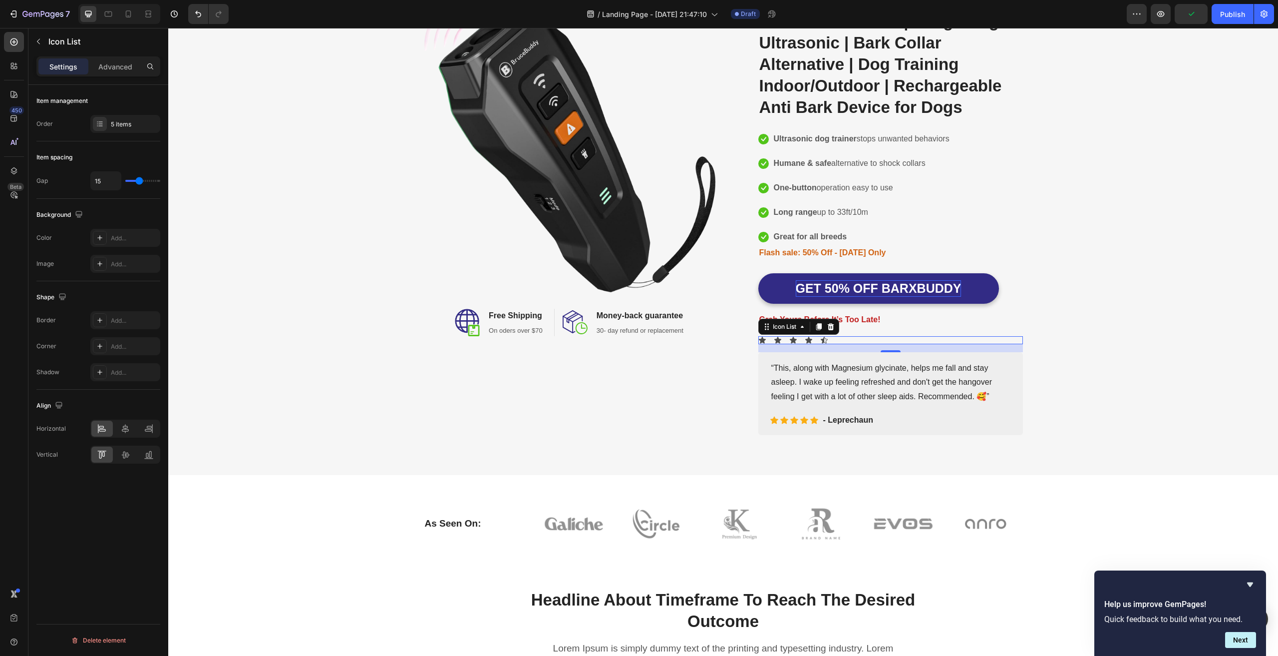
type input "16"
type input "23"
type input "24"
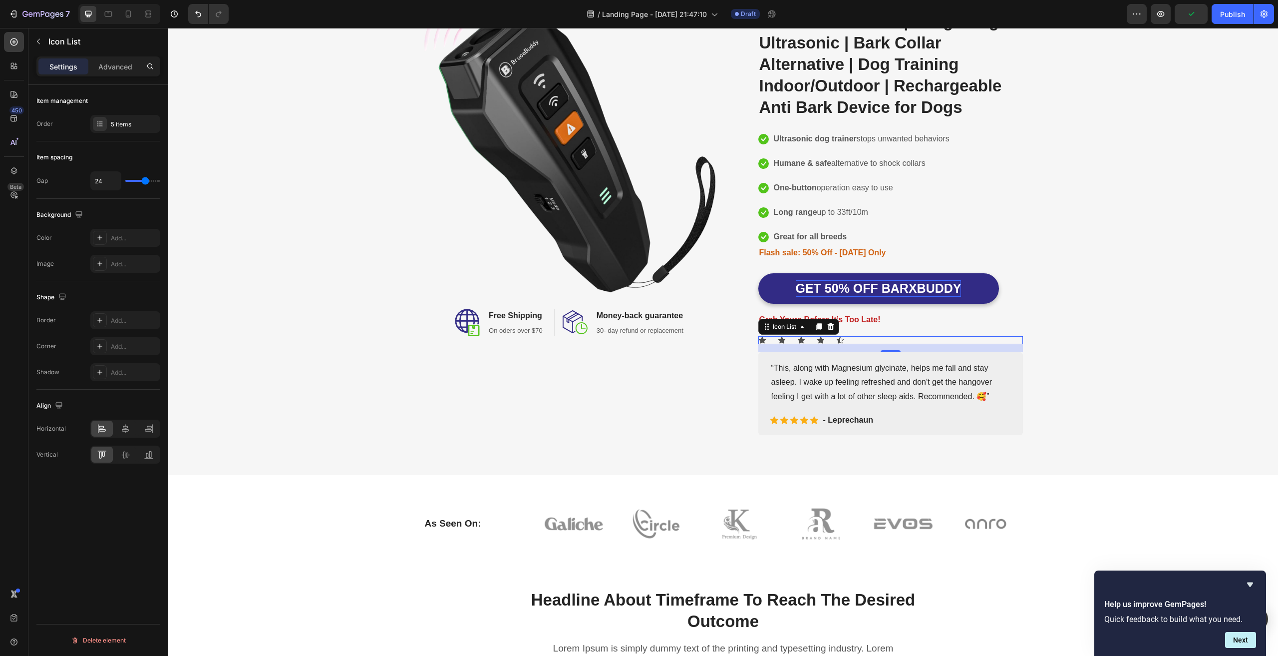
type input "26"
type input "27"
type input "28"
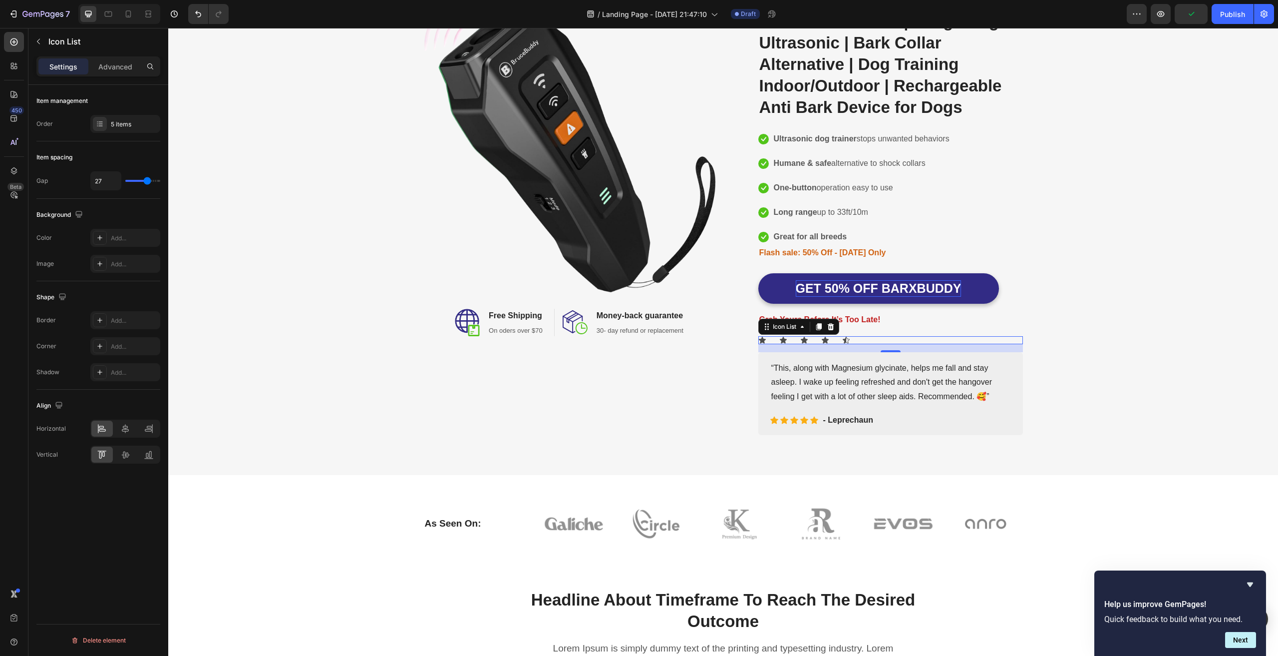
type input "28"
type input "27"
type input "25"
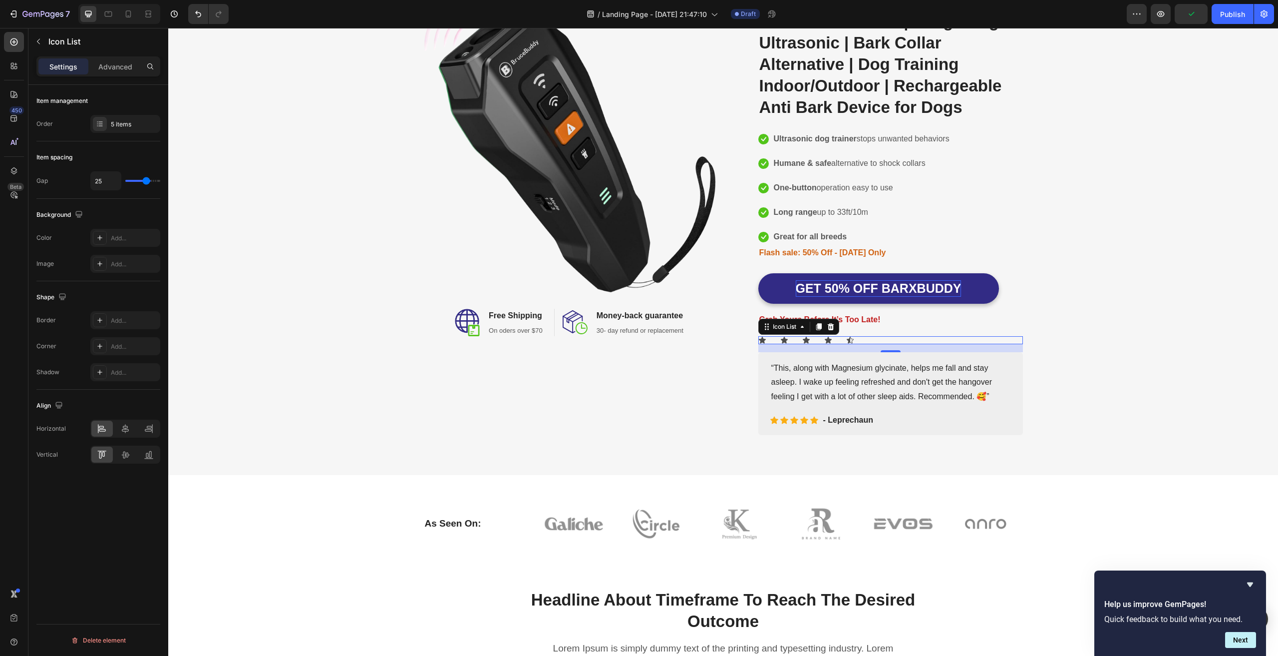
type input "20"
type input "19"
type input "17"
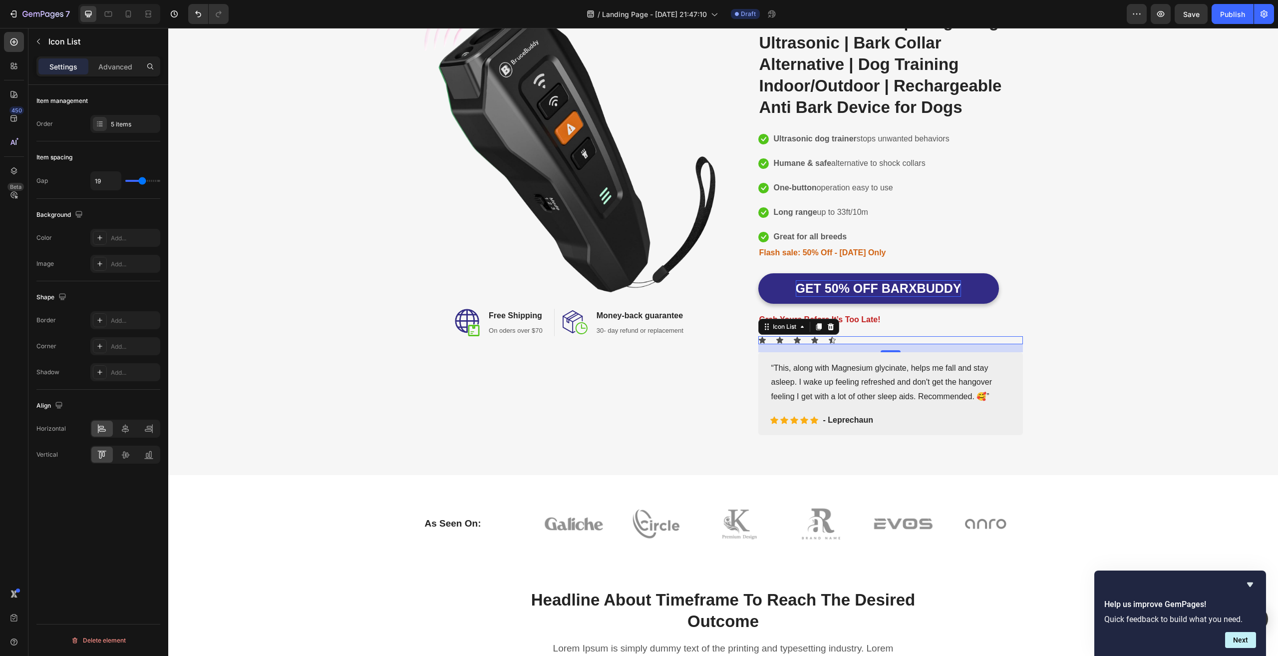
type input "17"
type input "16"
type input "13"
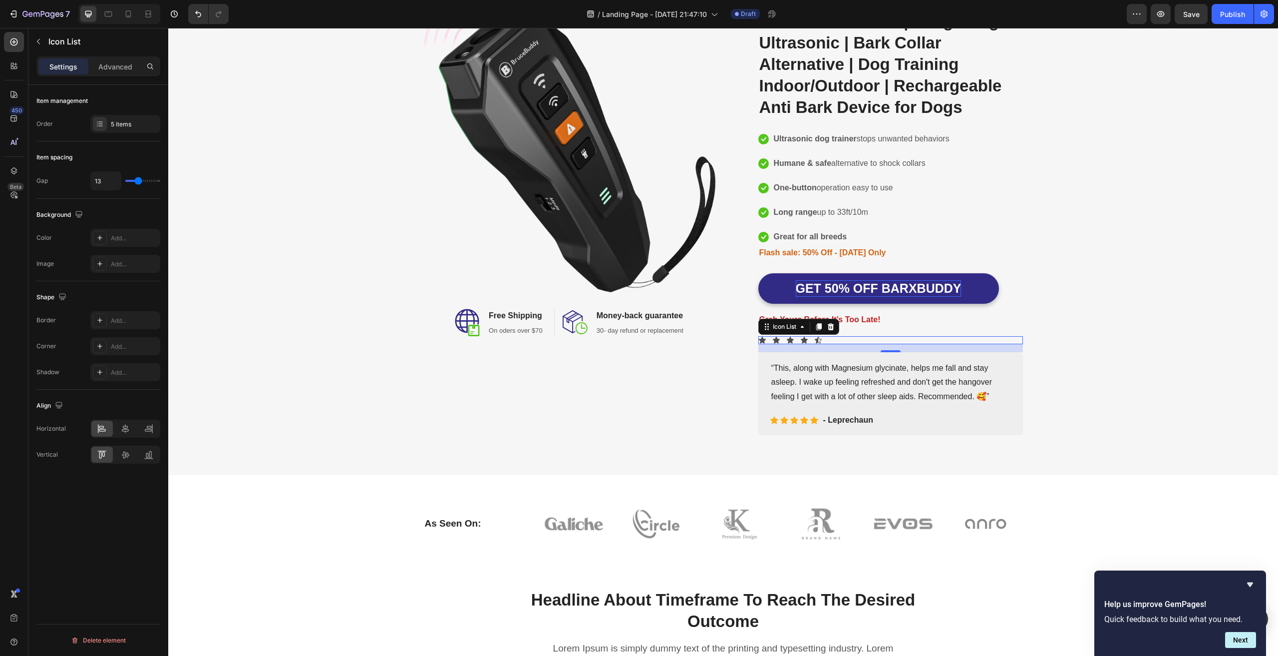
type input "12"
type input "11"
type input "10"
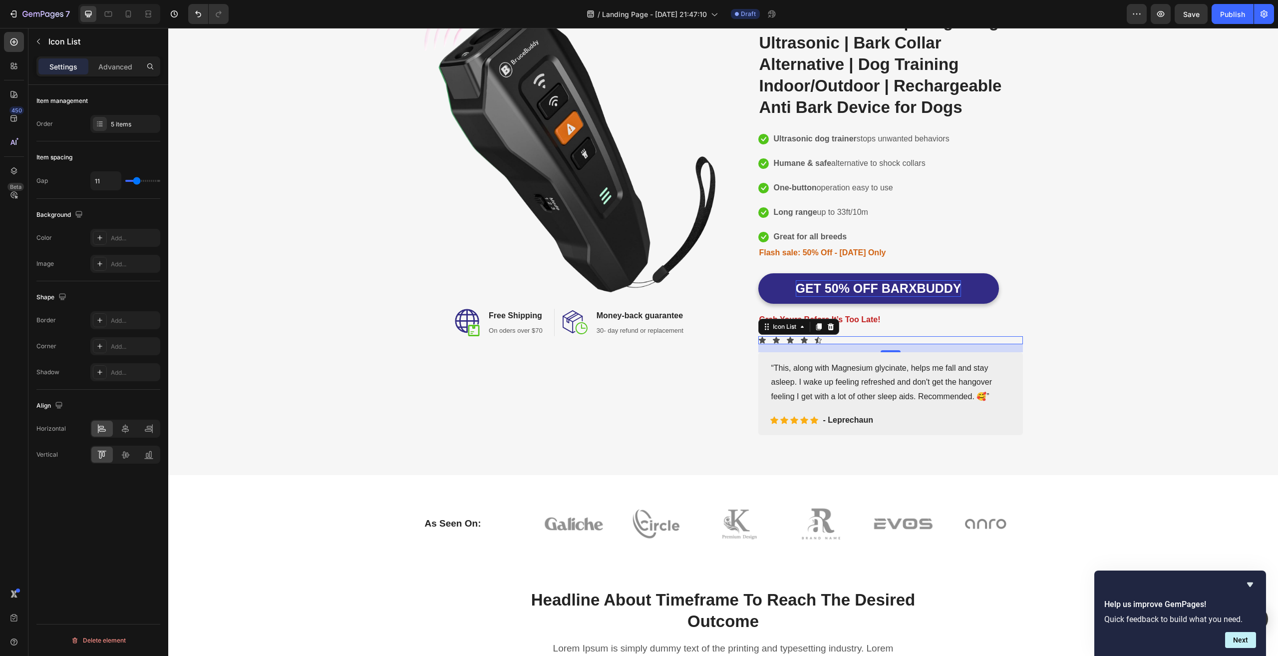
type input "10"
type input "11"
type input "12"
drag, startPoint x: 134, startPoint y: 180, endPoint x: 325, endPoint y: 333, distance: 244.0
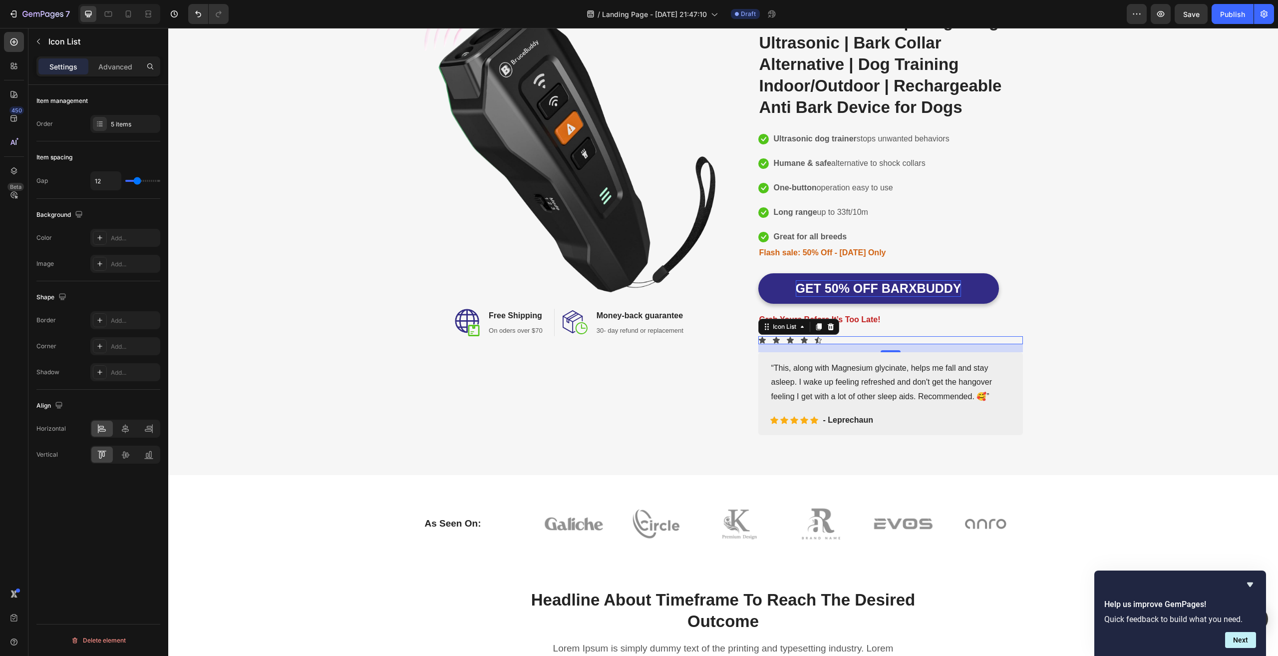
type input "12"
click at [137, 180] on input "range" at bounding box center [142, 181] width 35 height 2
click at [794, 424] on div "Icon Icon Icon Icon Icon" at bounding box center [794, 420] width 48 height 8
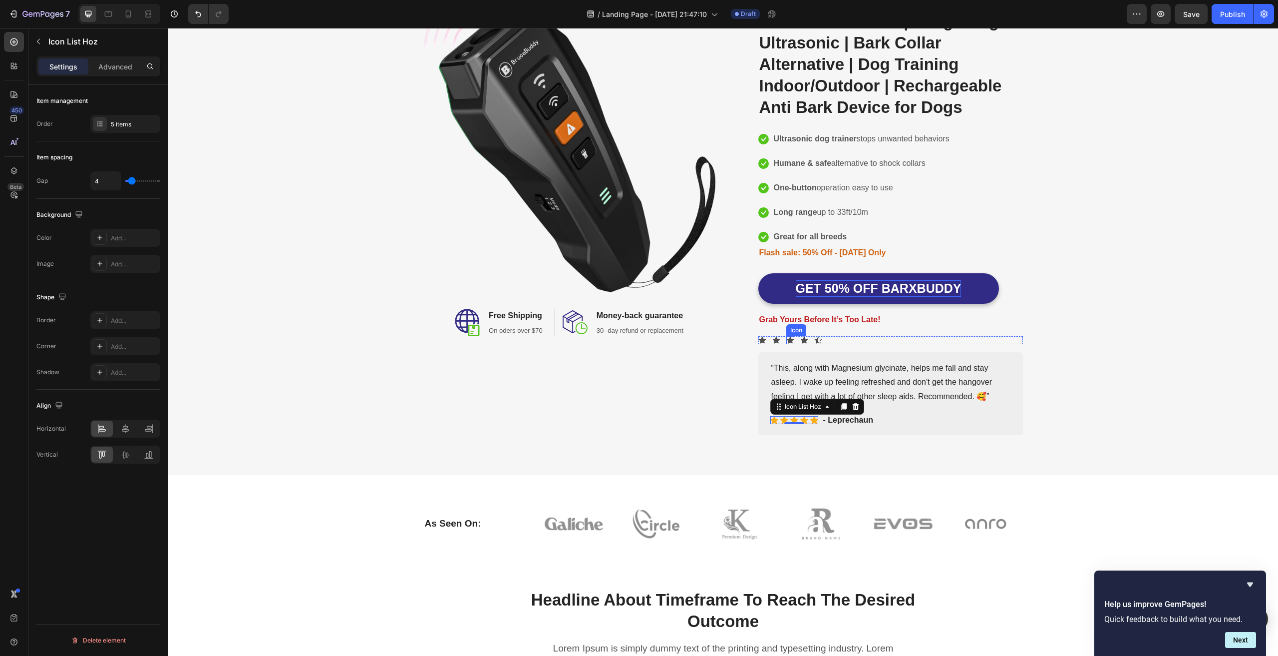
click at [787, 341] on icon at bounding box center [790, 340] width 7 height 6
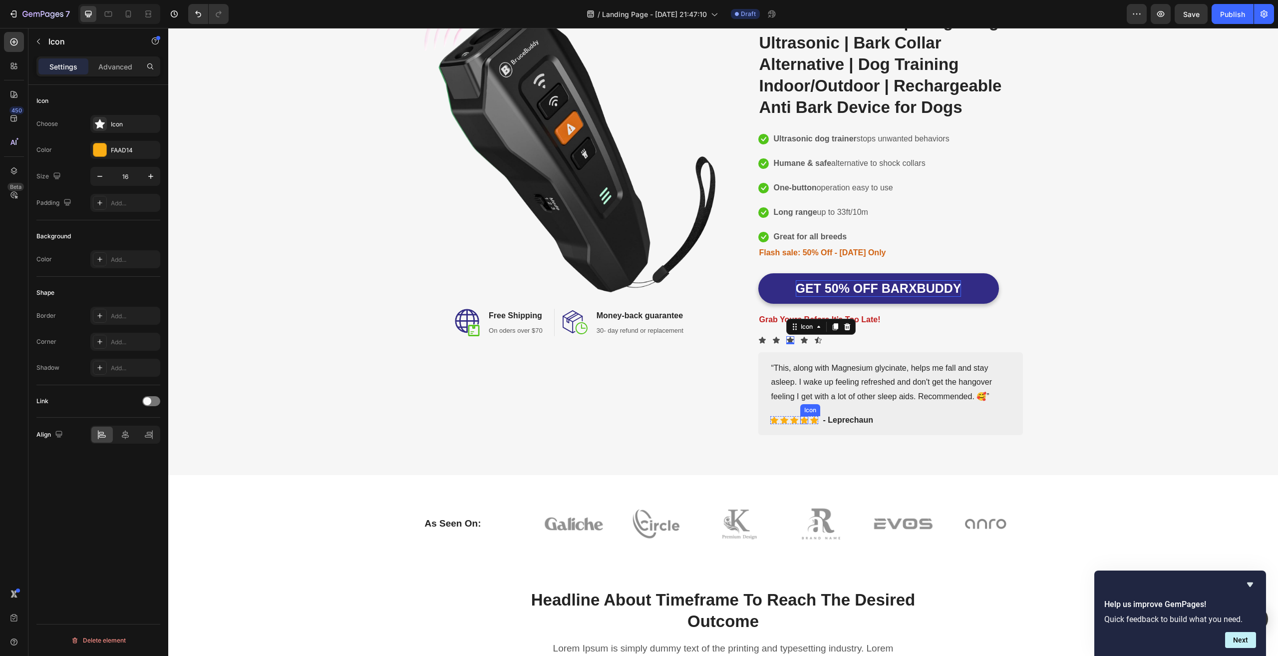
click at [800, 424] on div "Icon" at bounding box center [804, 420] width 8 height 8
click at [844, 435] on div "“This, along with Magnesium glycinate, helps me fall and stay asleep. I wake up…" at bounding box center [890, 393] width 265 height 83
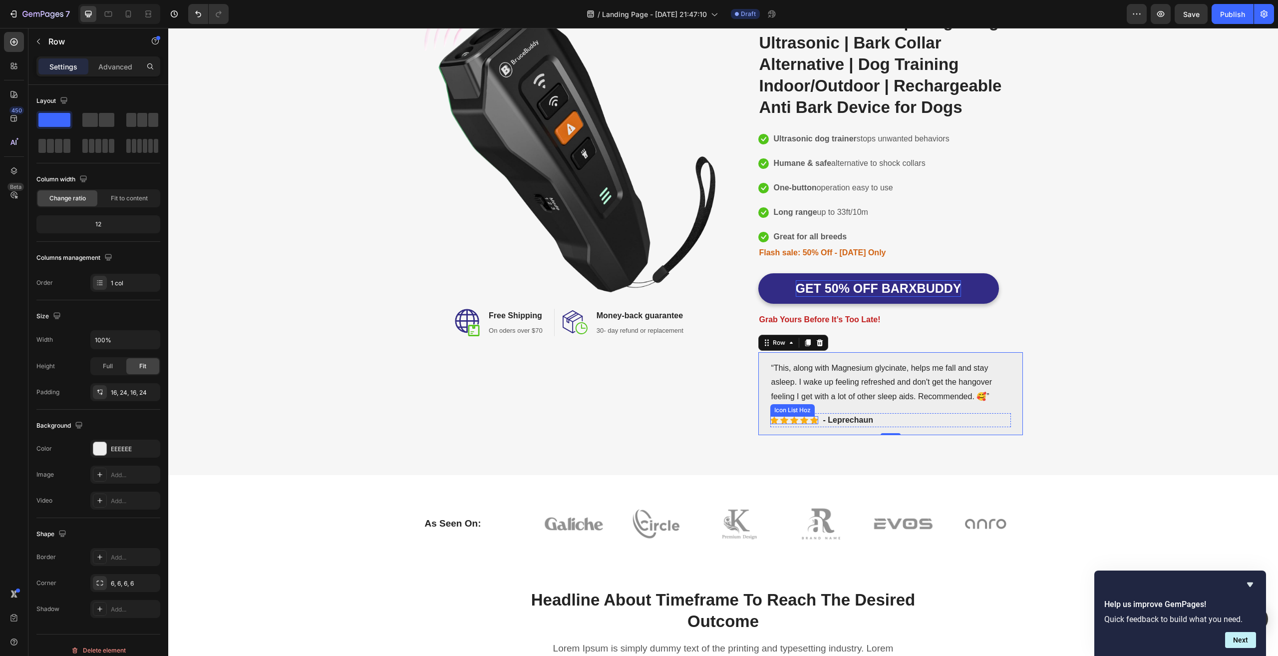
click at [785, 424] on div "Icon Icon Icon Icon Icon" at bounding box center [794, 420] width 48 height 8
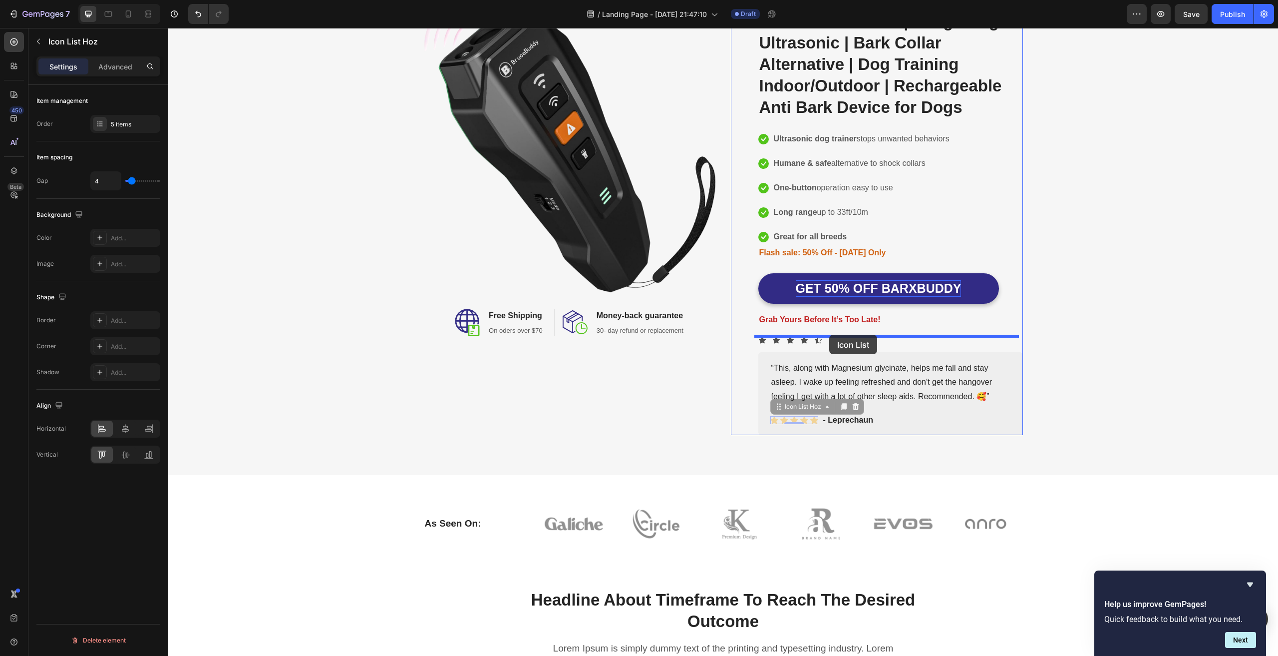
drag, startPoint x: 785, startPoint y: 434, endPoint x: 829, endPoint y: 335, distance: 108.8
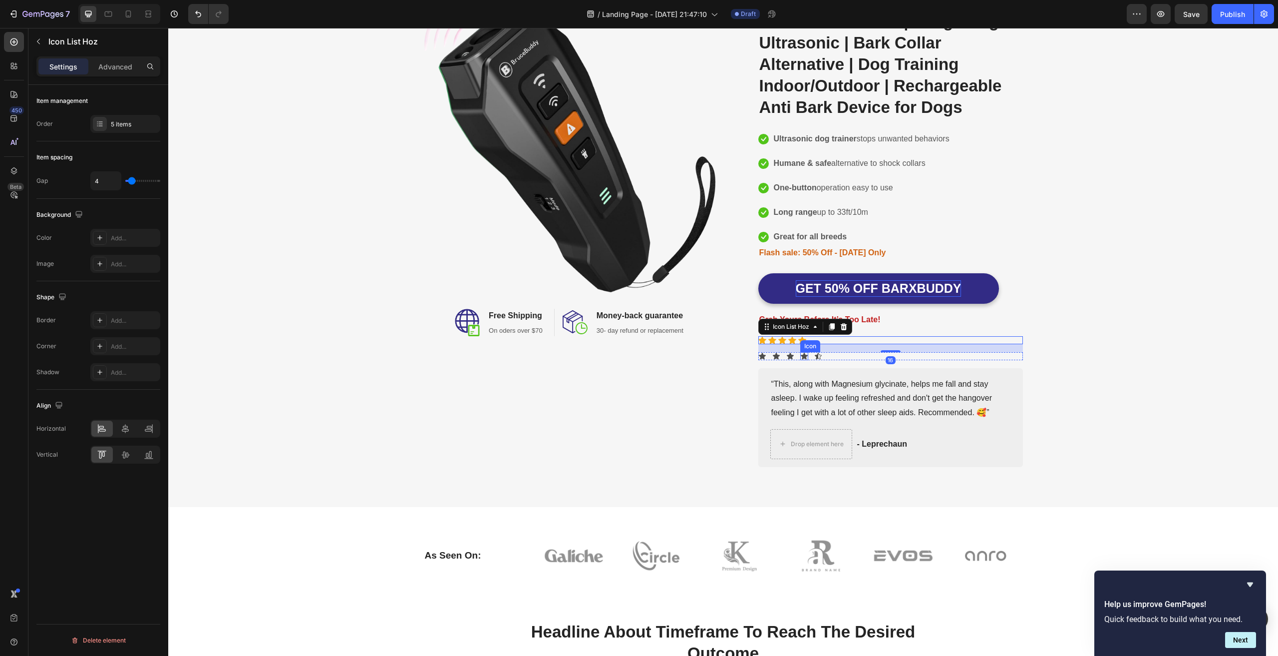
click at [801, 355] on icon at bounding box center [804, 356] width 7 height 6
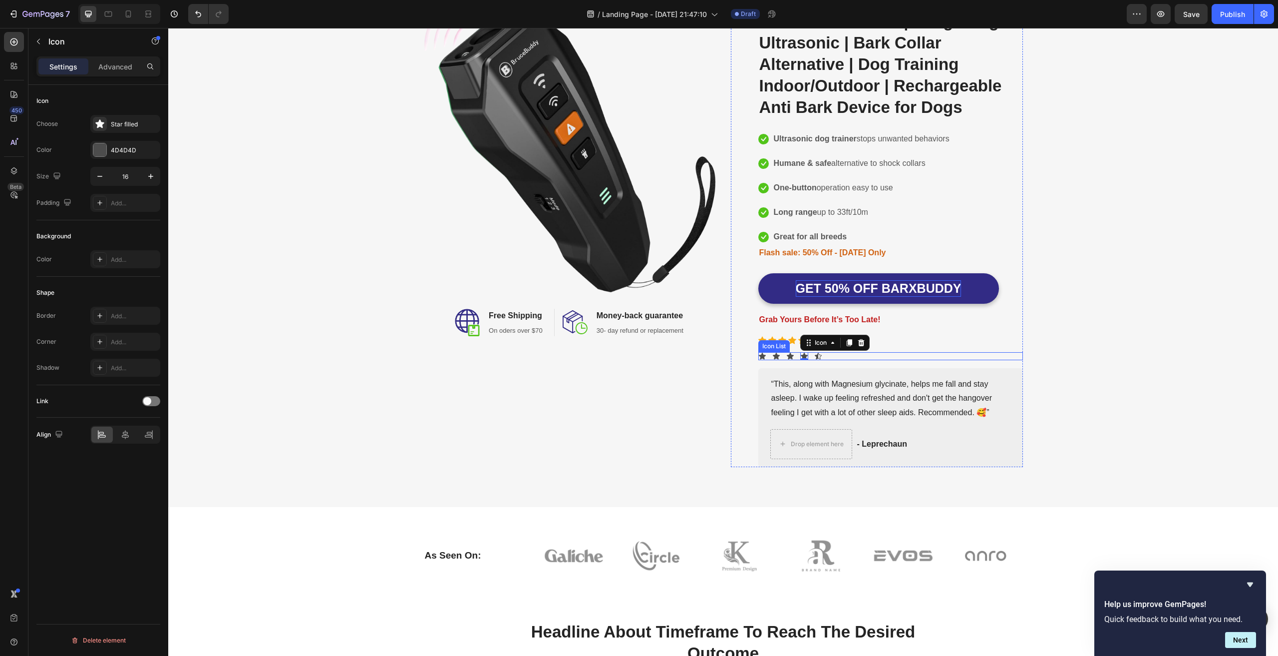
click at [853, 356] on div "Icon Icon Icon Icon 0 Icon" at bounding box center [890, 356] width 265 height 8
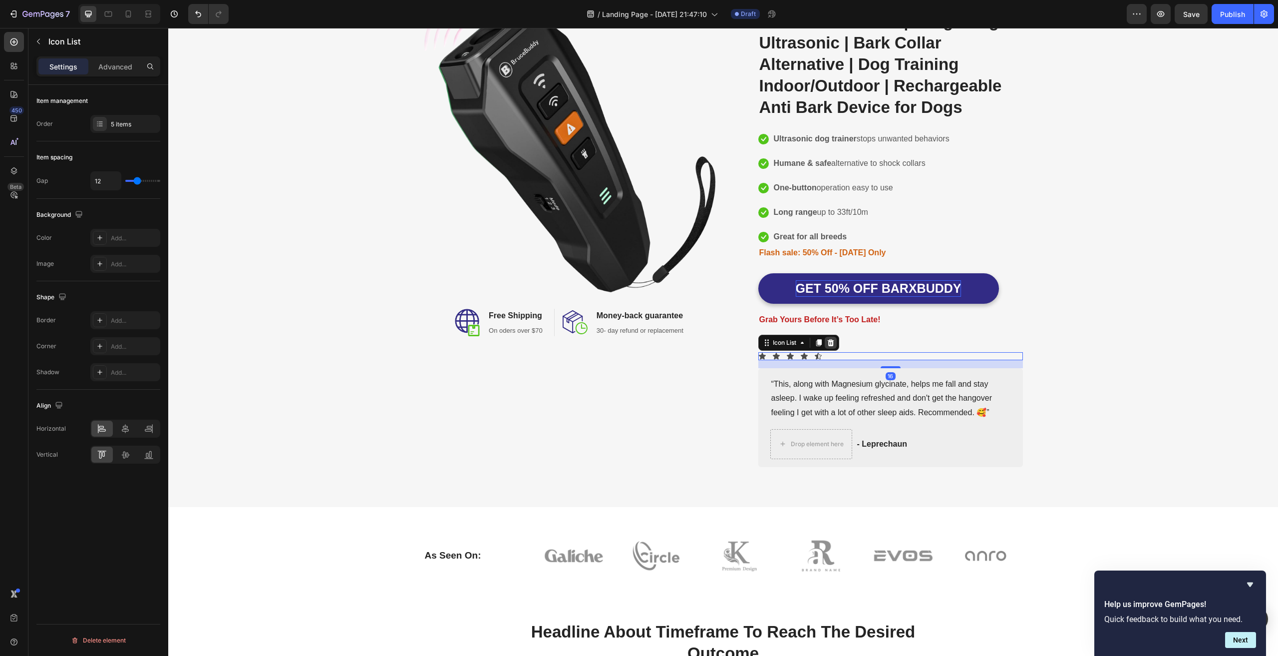
click at [827, 344] on icon at bounding box center [831, 343] width 8 height 8
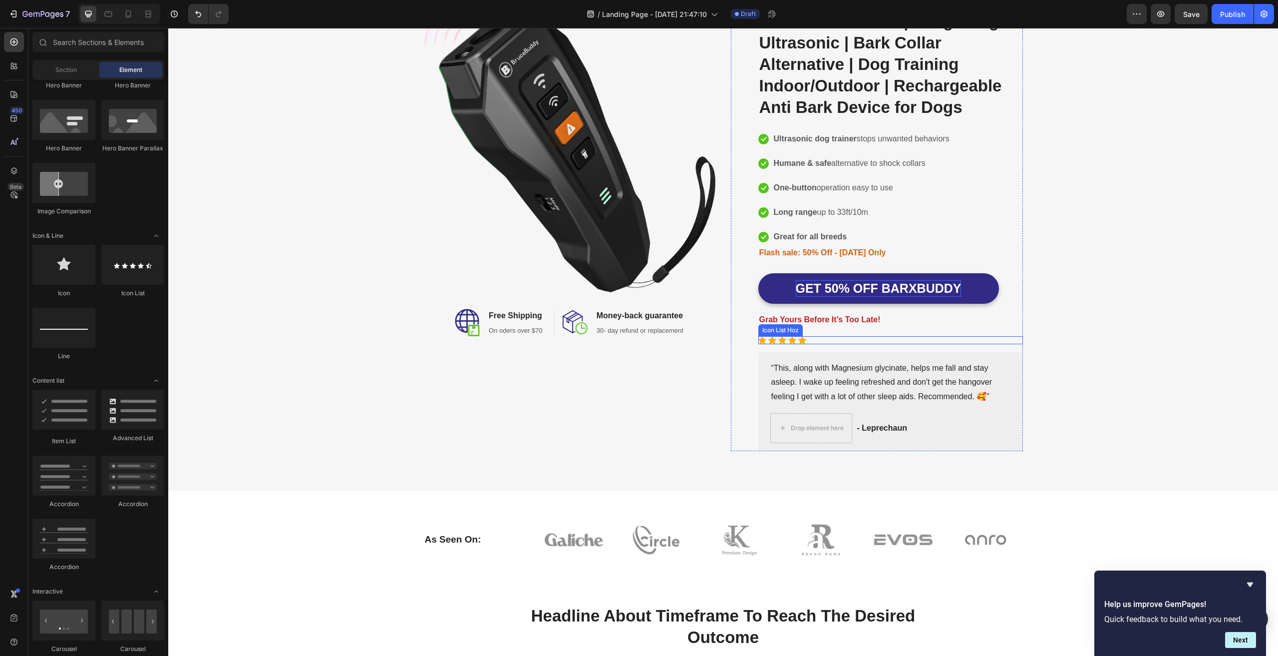
click at [827, 341] on div "Icon Icon Icon Icon Icon" at bounding box center [890, 340] width 265 height 8
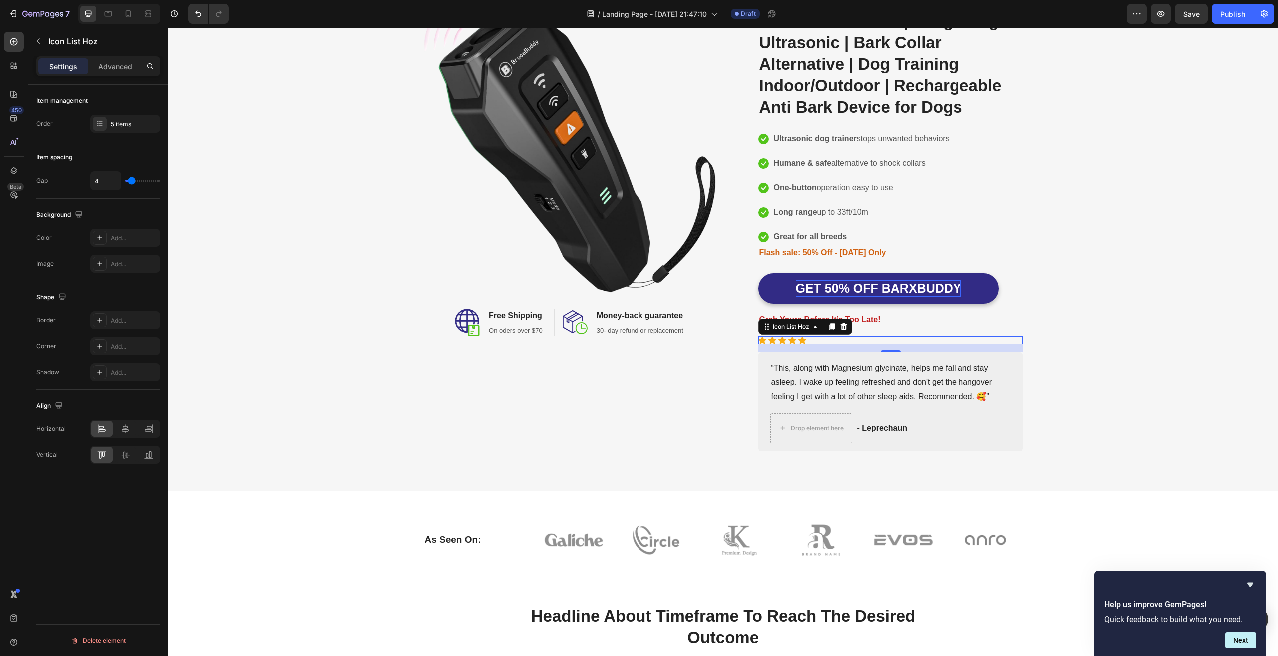
click at [824, 339] on div "Icon Icon Icon Icon Icon" at bounding box center [890, 340] width 265 height 8
click at [127, 425] on icon at bounding box center [125, 428] width 10 height 10
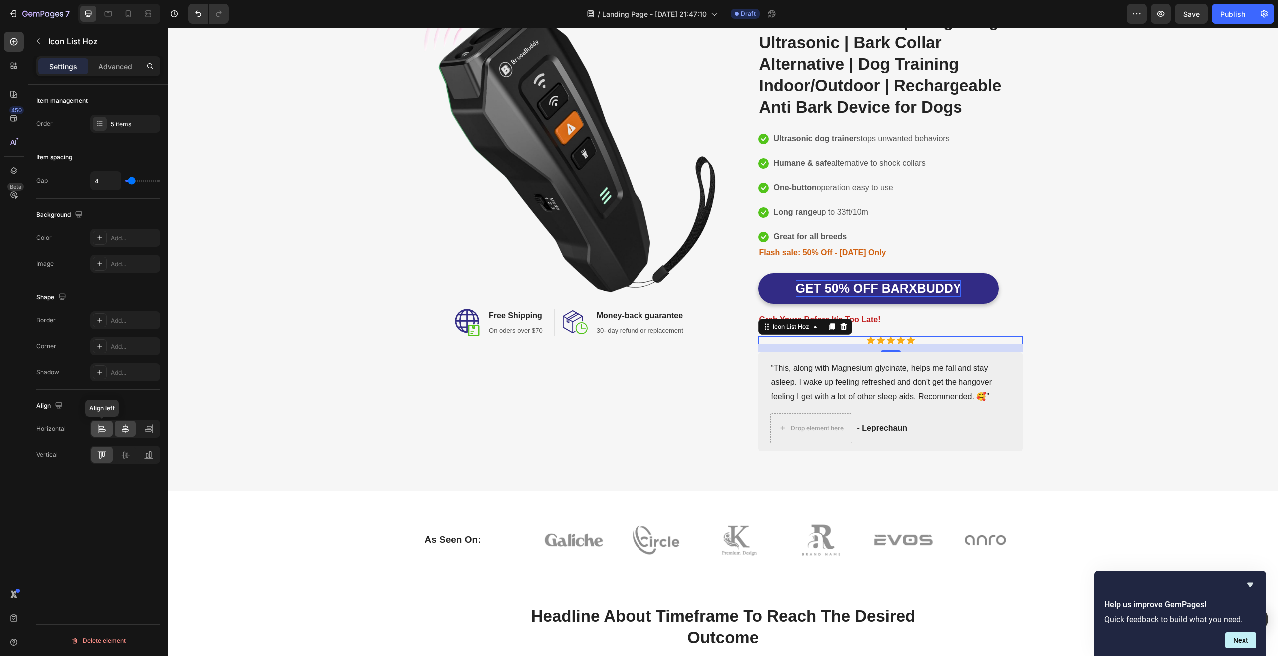
click at [98, 429] on icon at bounding box center [98, 428] width 0 height 9
click at [1140, 312] on div "Image Image Free Shipping Heading On oders over $70 Text block Row Image Money-…" at bounding box center [723, 220] width 1095 height 462
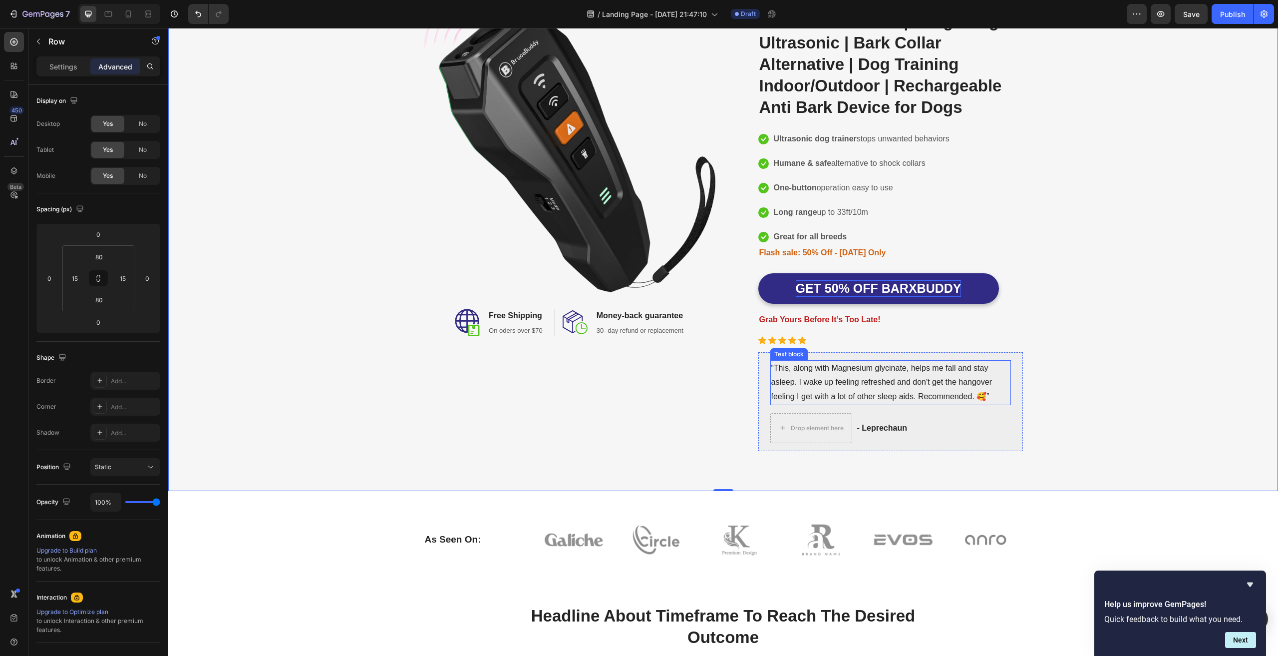
click at [992, 392] on p "“This, along with Magnesium glycinate, helps me fall and stay asleep. I wake up…" at bounding box center [890, 382] width 239 height 43
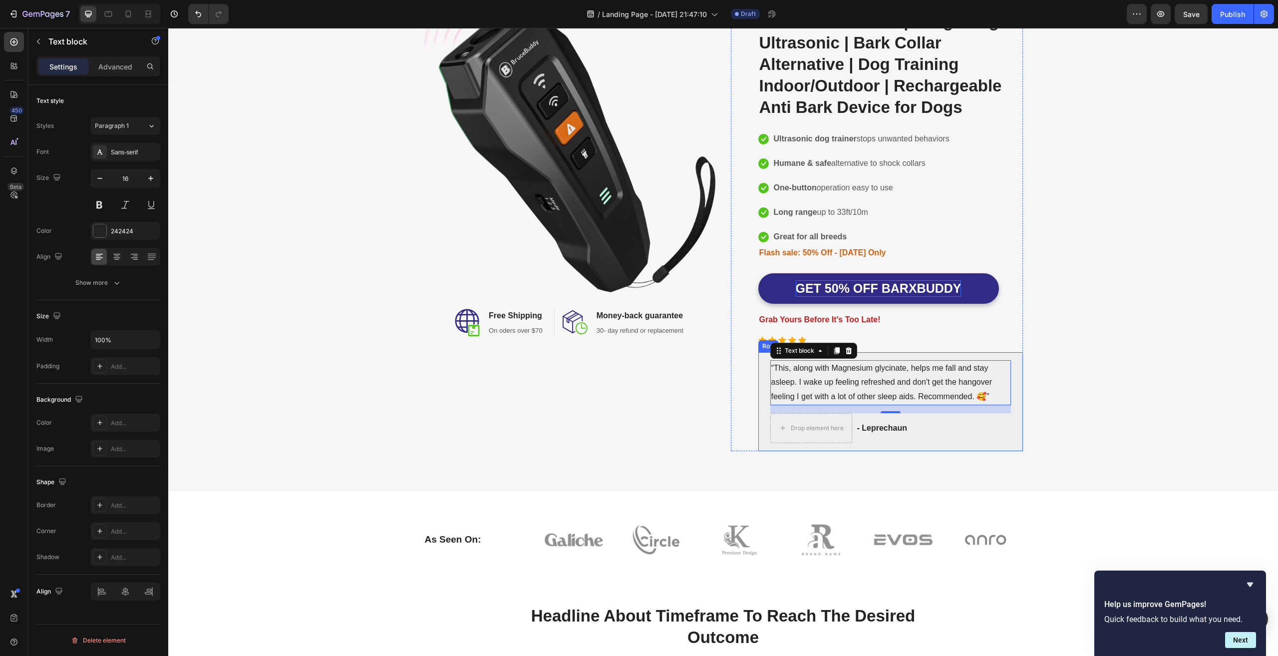
click at [1014, 364] on div "“This, along with Magnesium glycinate, helps me fall and stay asleep. I wake up…" at bounding box center [890, 401] width 265 height 99
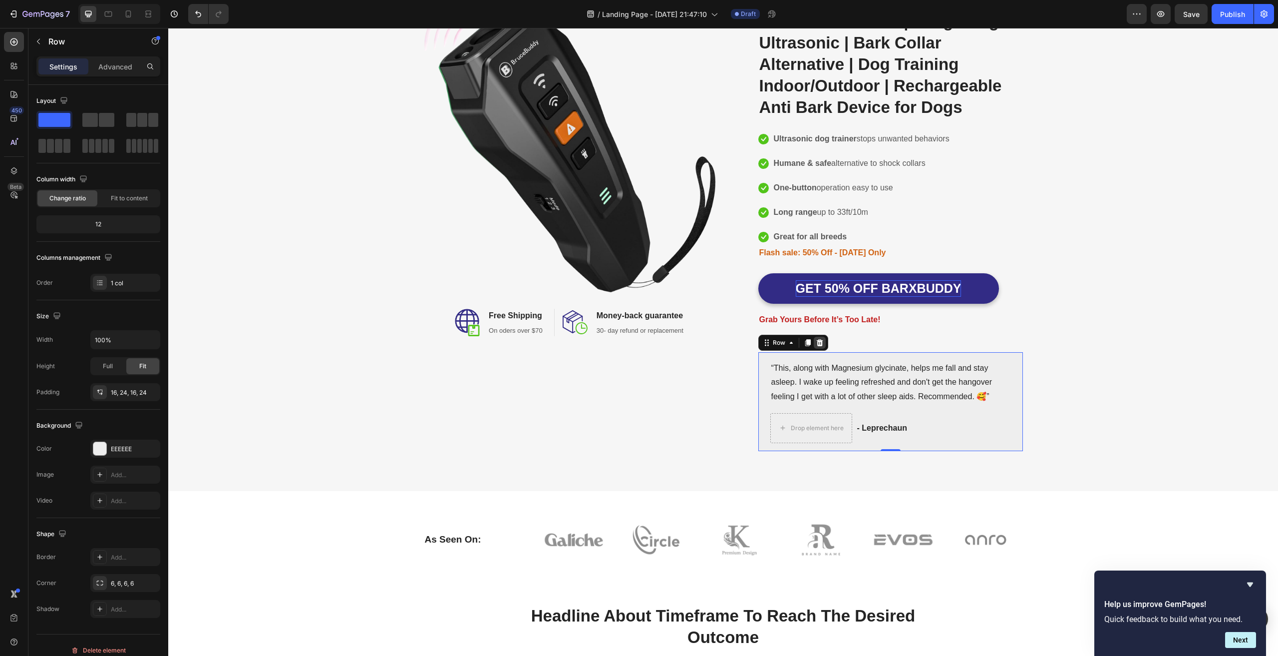
click at [816, 342] on icon at bounding box center [819, 342] width 6 height 7
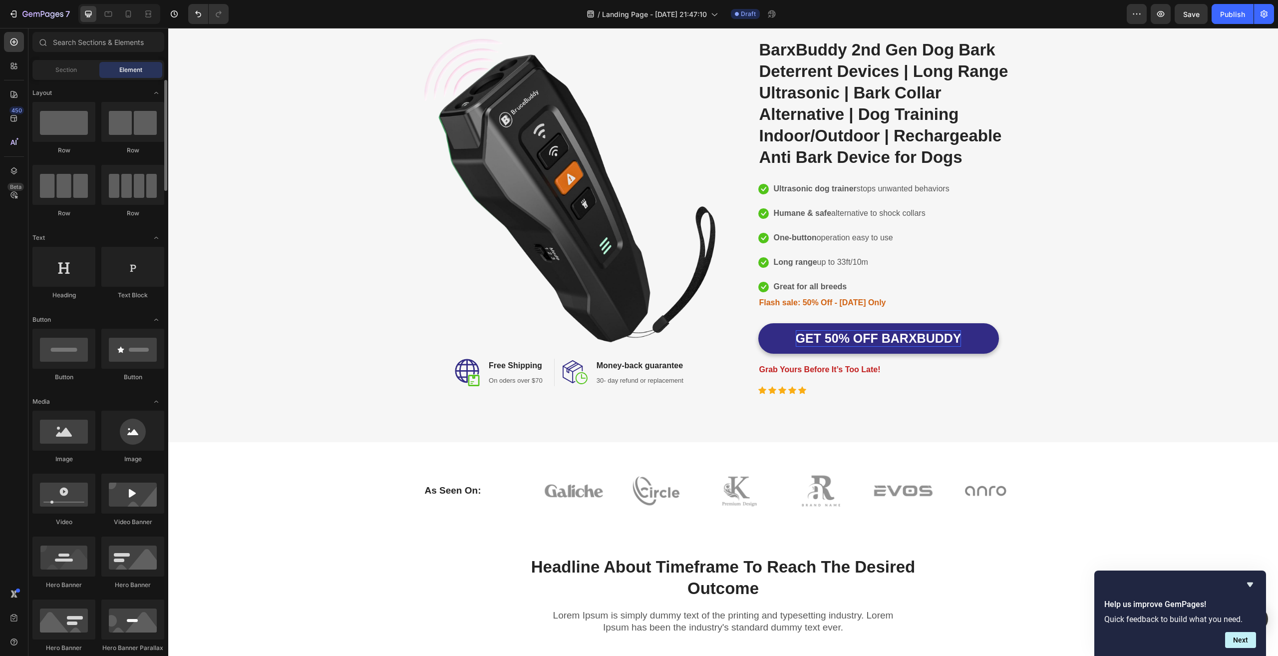
scroll to position [100, 0]
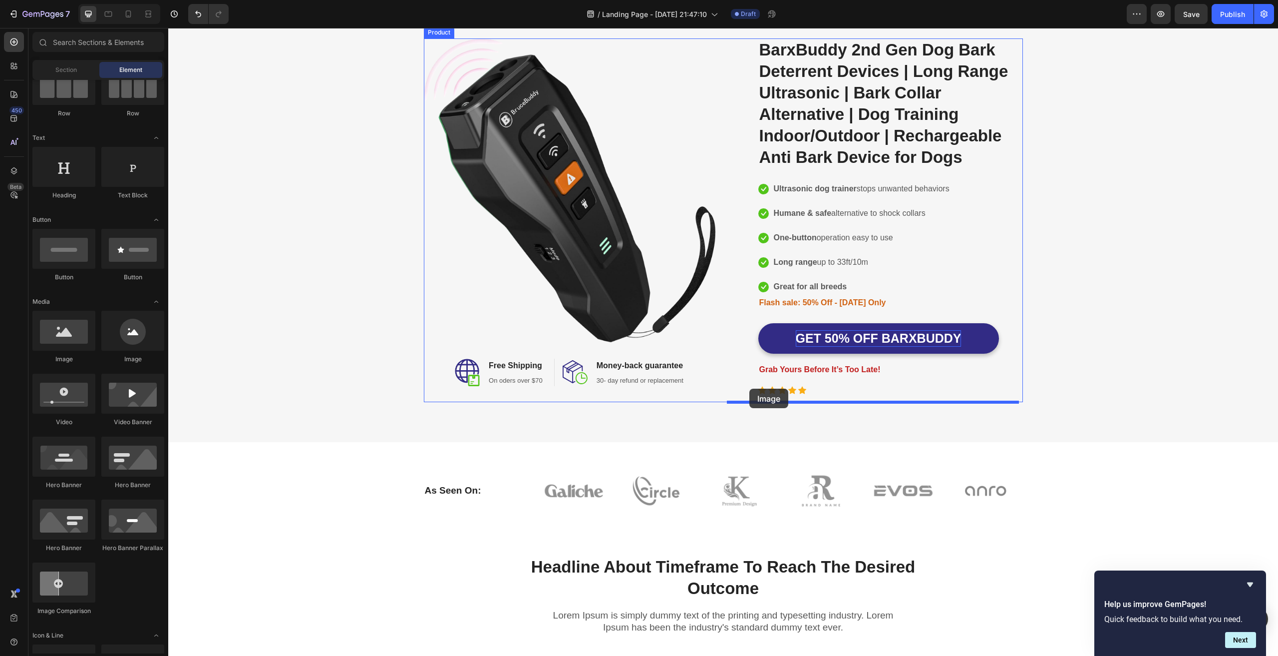
drag, startPoint x: 308, startPoint y: 363, endPoint x: 749, endPoint y: 388, distance: 442.6
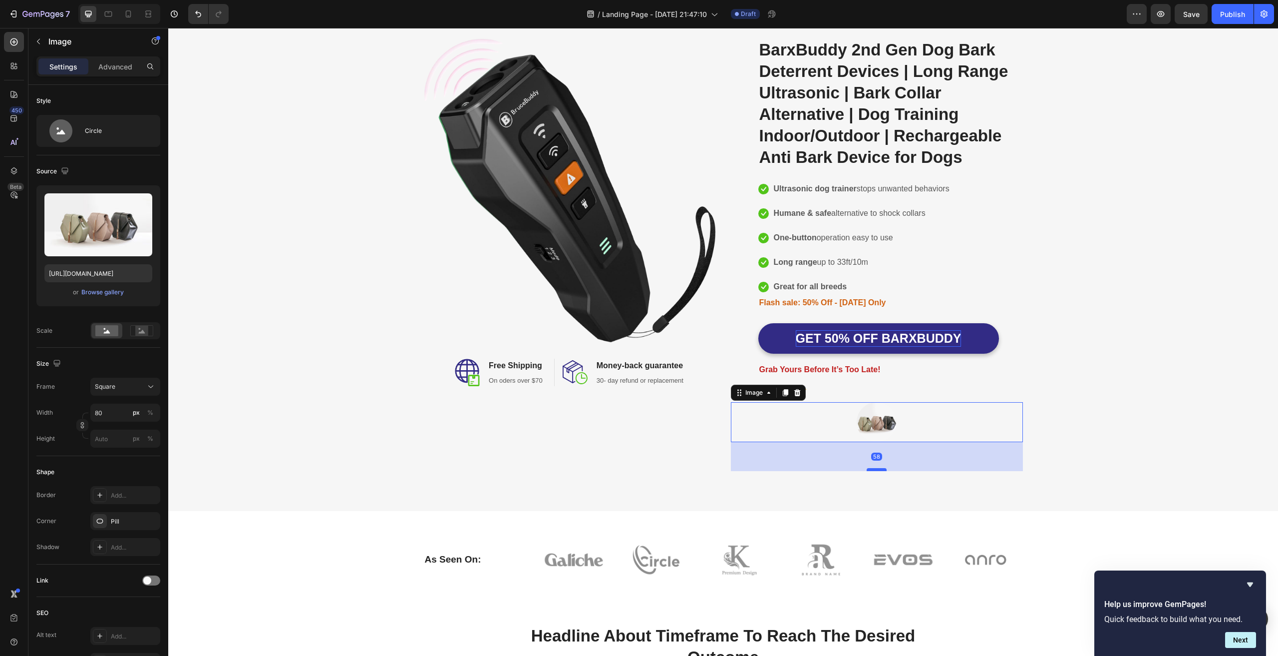
drag, startPoint x: 875, startPoint y: 441, endPoint x: 868, endPoint y: 470, distance: 30.3
click at [868, 470] on div at bounding box center [877, 469] width 20 height 3
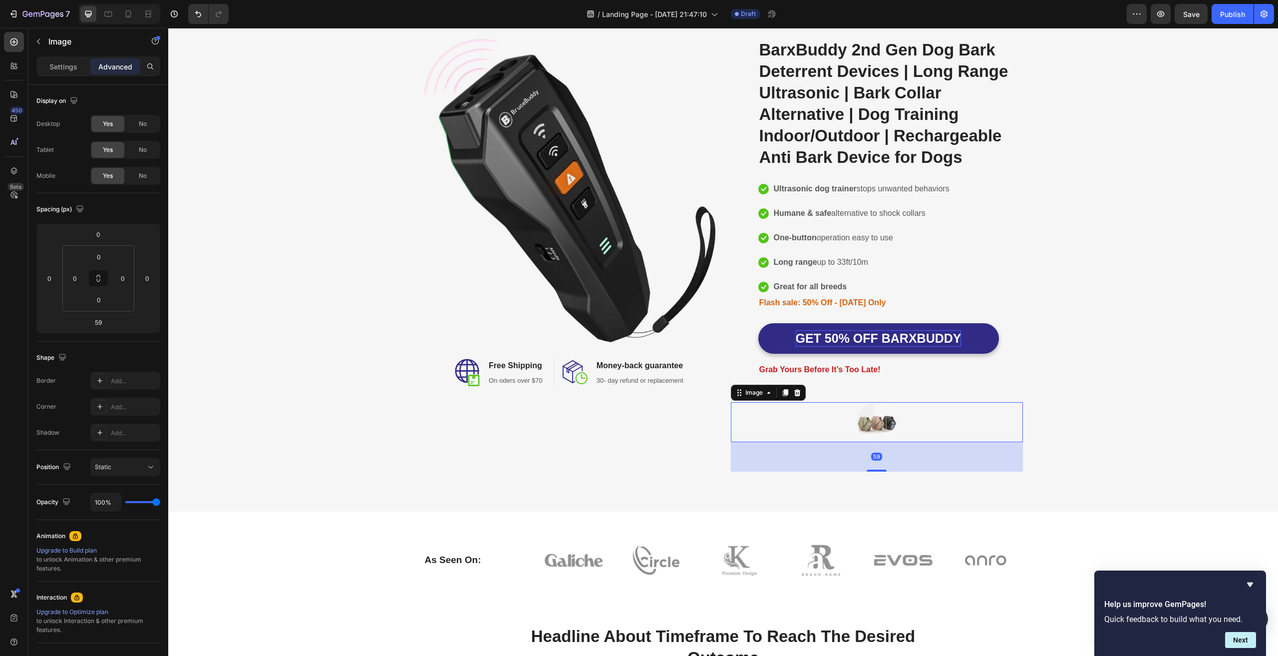
click at [977, 424] on div at bounding box center [877, 422] width 292 height 40
click at [793, 391] on icon at bounding box center [797, 392] width 8 height 8
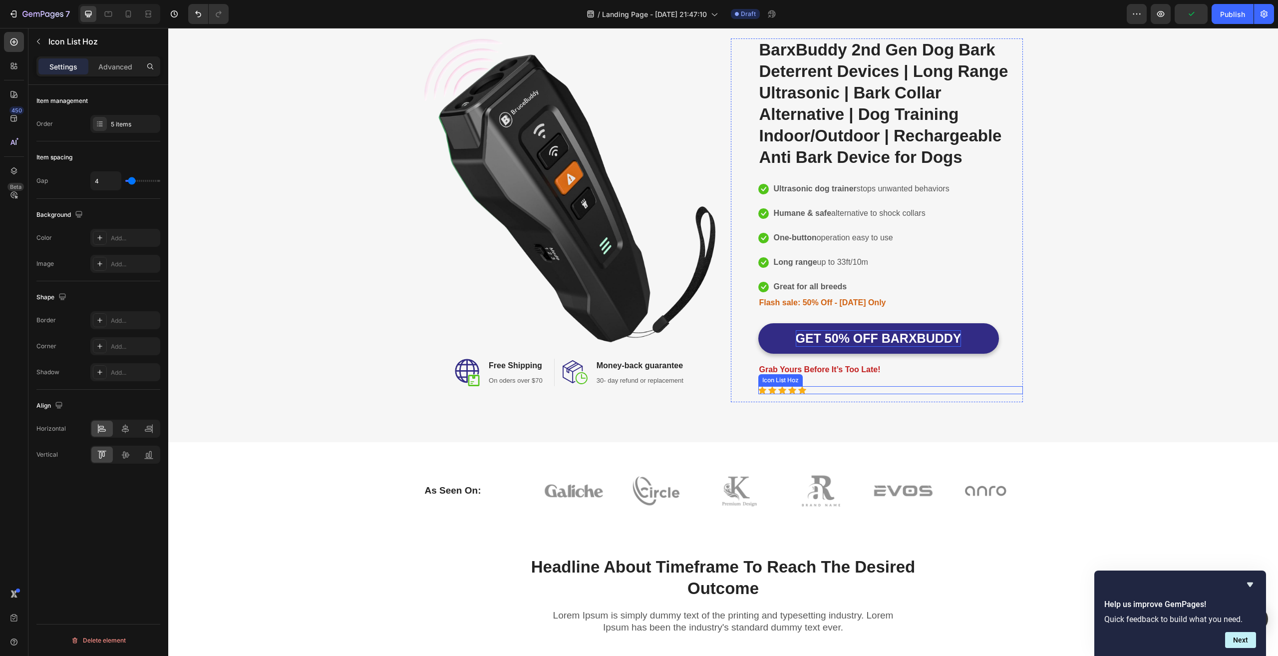
click at [836, 390] on div "Icon Icon Icon Icon Icon" at bounding box center [890, 390] width 265 height 8
click at [42, 37] on button "button" at bounding box center [38, 41] width 16 height 16
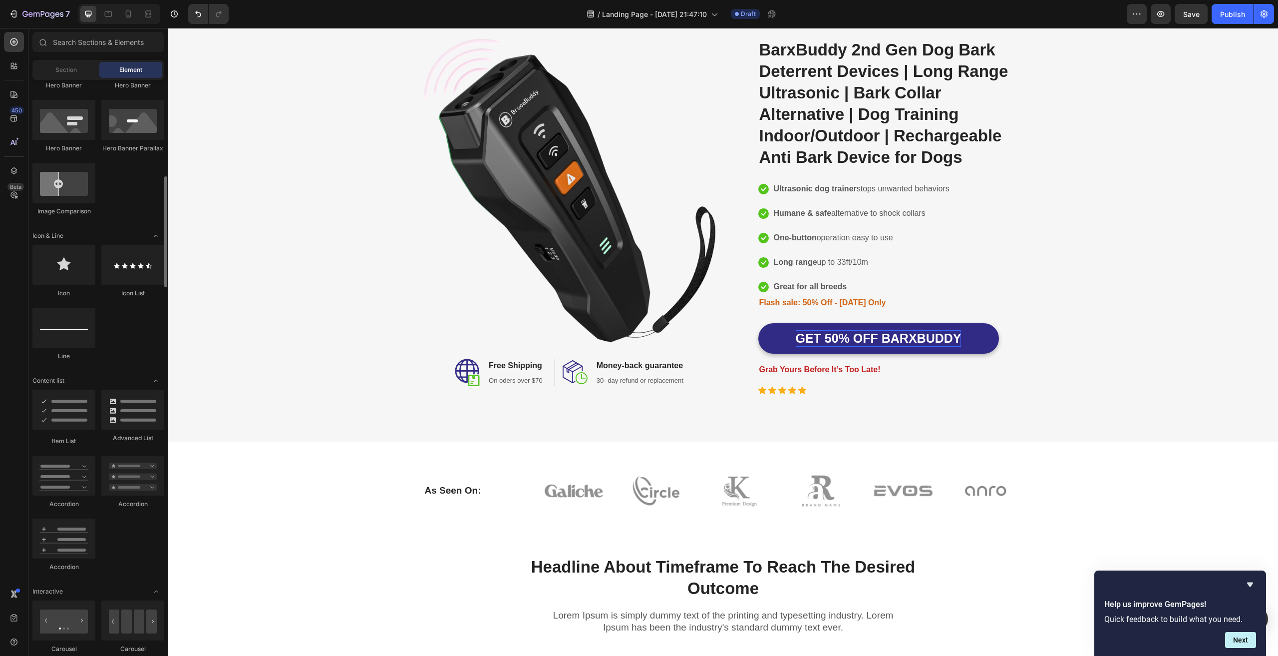
scroll to position [599, 0]
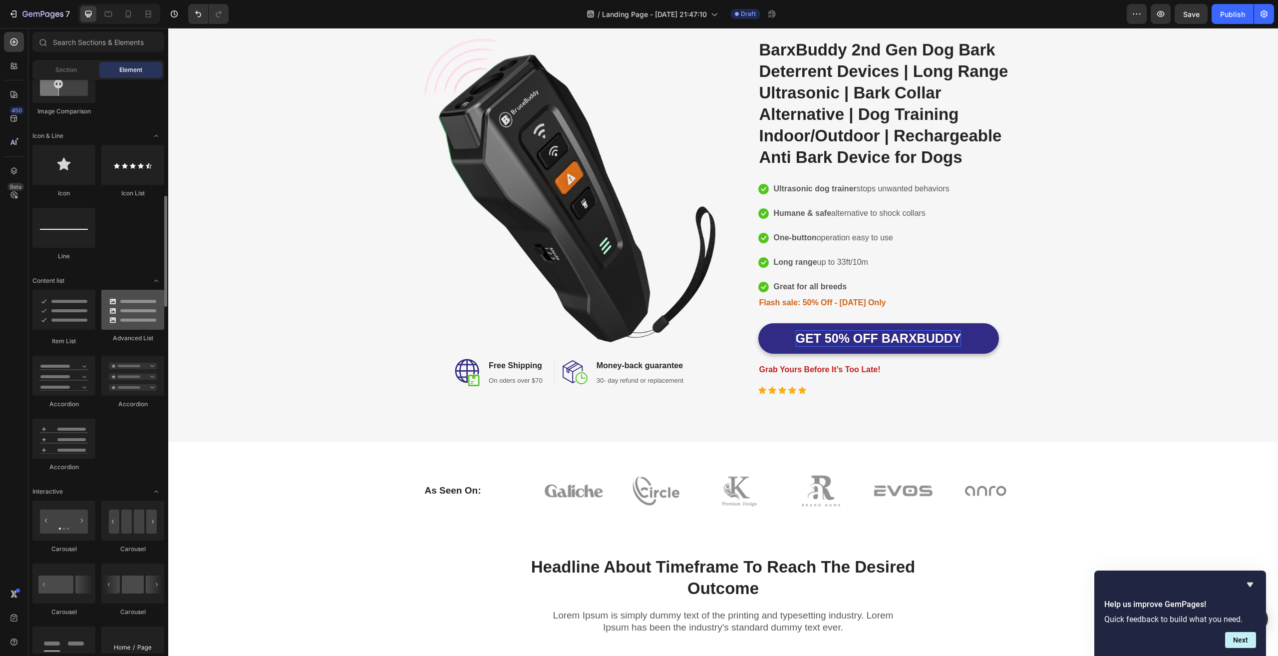
click at [118, 305] on div at bounding box center [132, 310] width 63 height 40
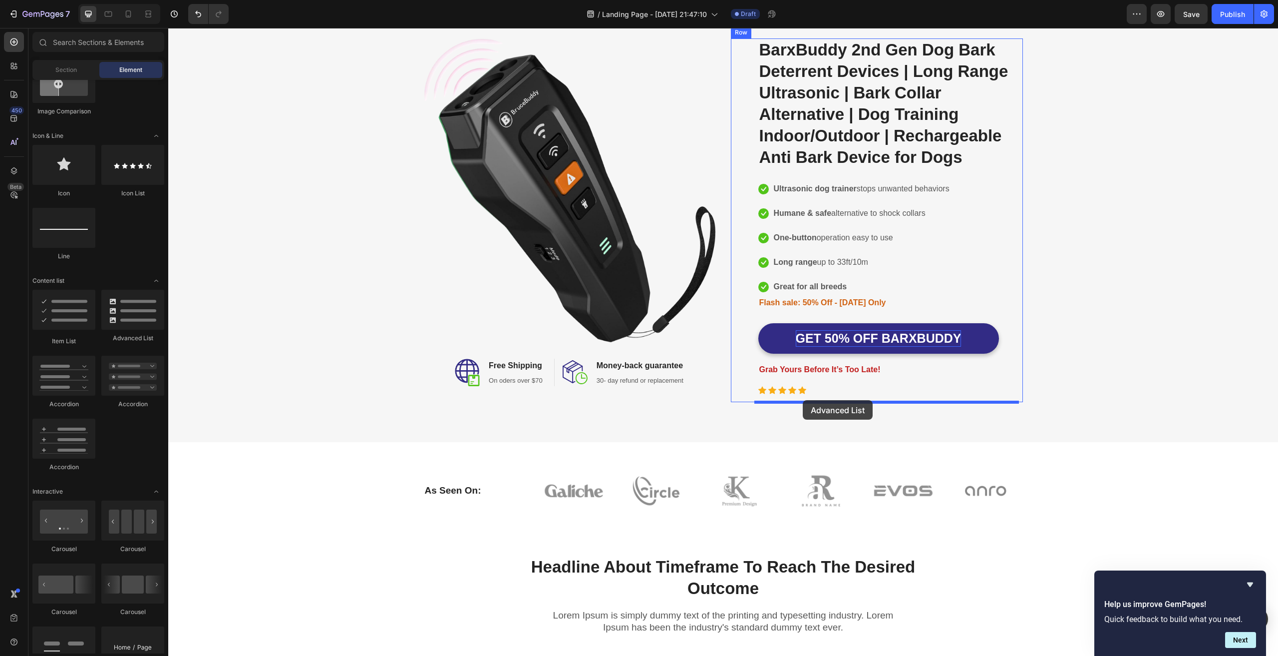
drag, startPoint x: 301, startPoint y: 332, endPoint x: 803, endPoint y: 400, distance: 506.4
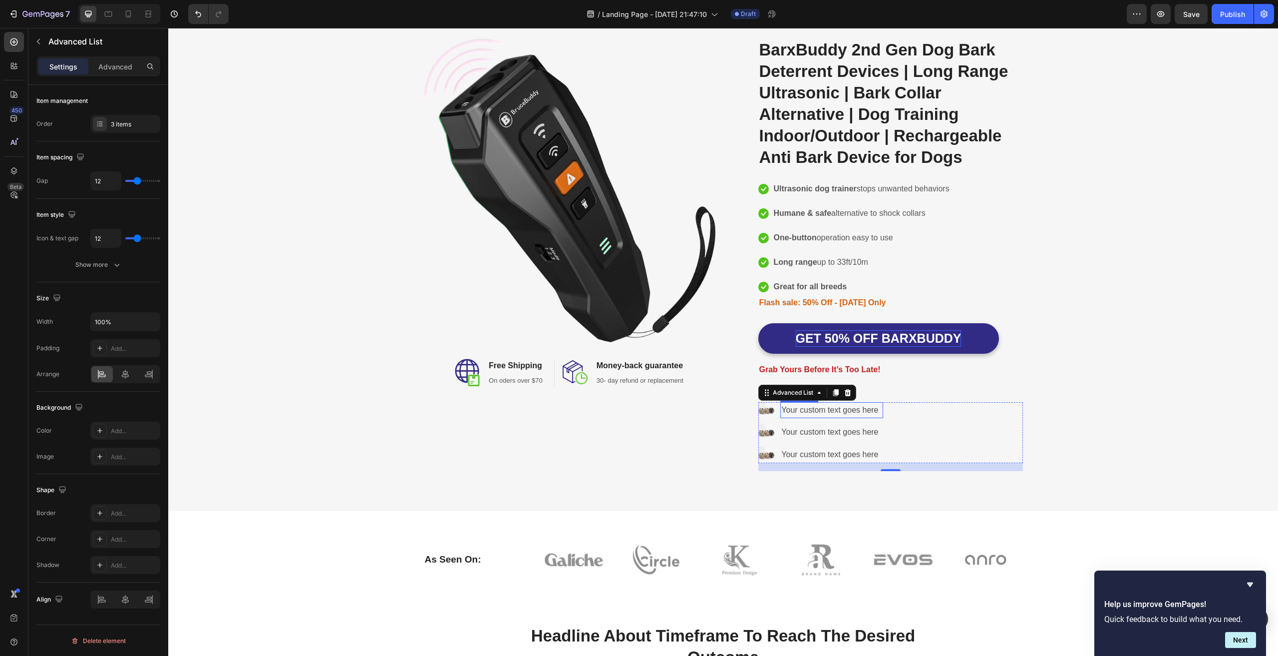
click at [1230, 428] on div "Image Image Free Shipping Heading On oders over $70 Text block Row Image Money-…" at bounding box center [723, 254] width 1095 height 432
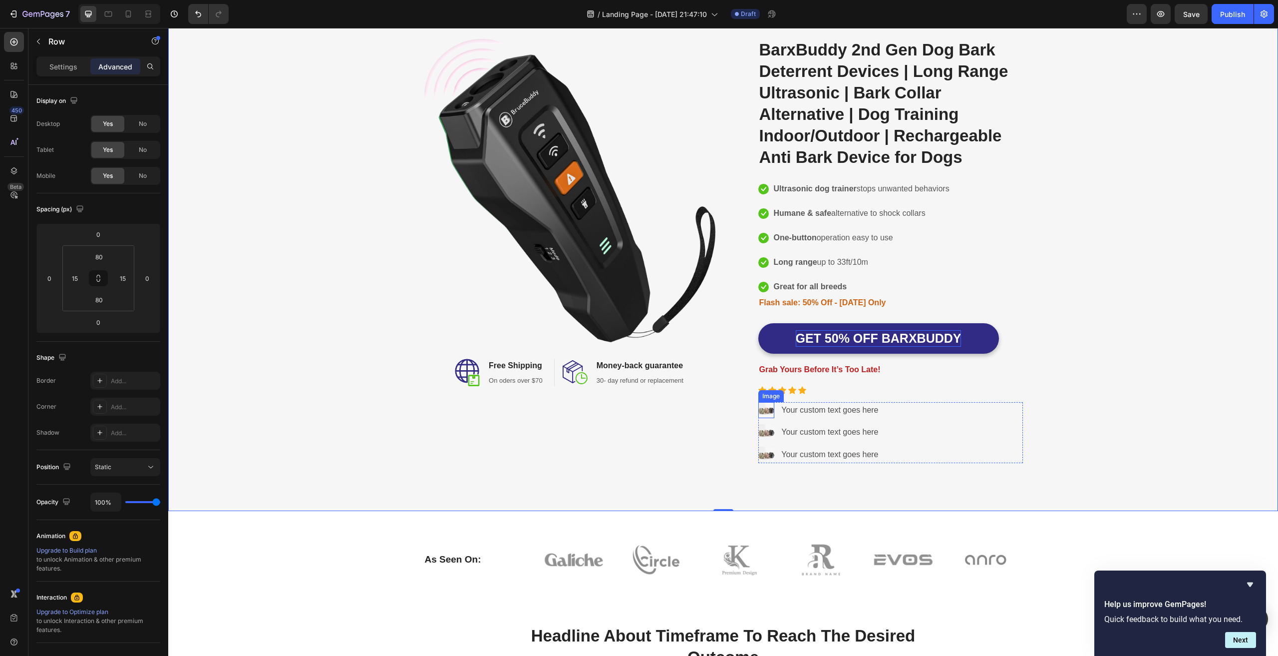
click at [758, 410] on img at bounding box center [766, 410] width 16 height 16
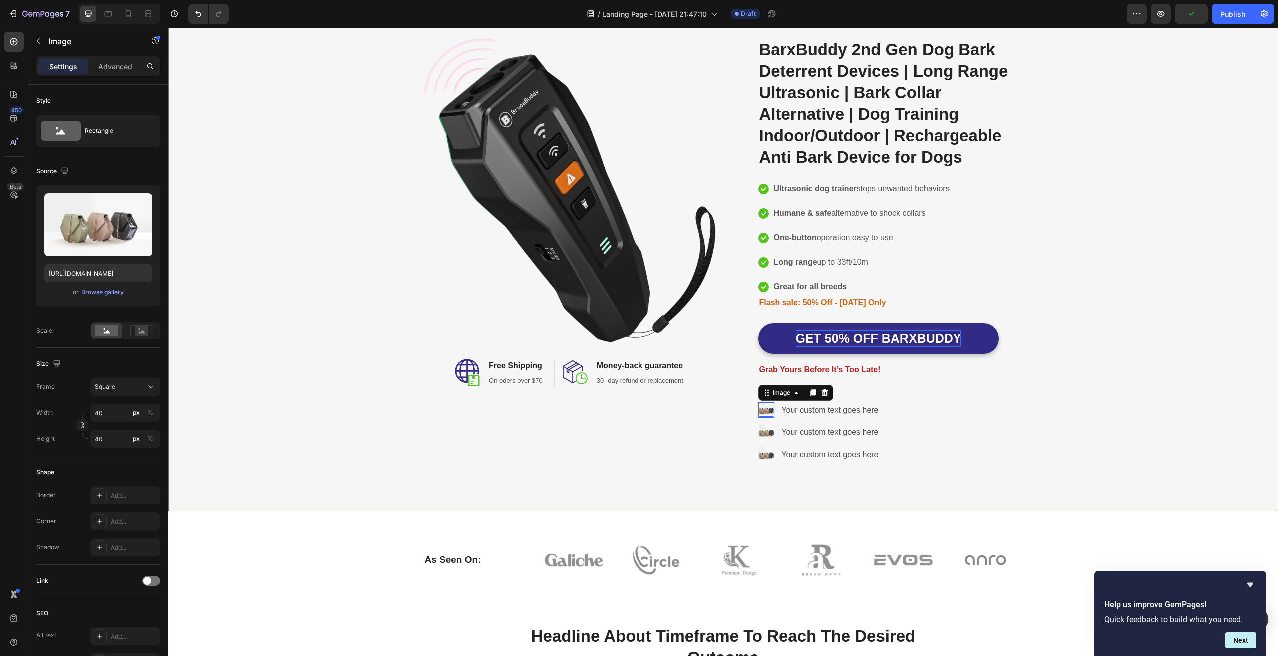
click at [1152, 382] on div "Image Image Free Shipping Heading On oders over $70 Text block Row Image Money-…" at bounding box center [723, 254] width 1095 height 432
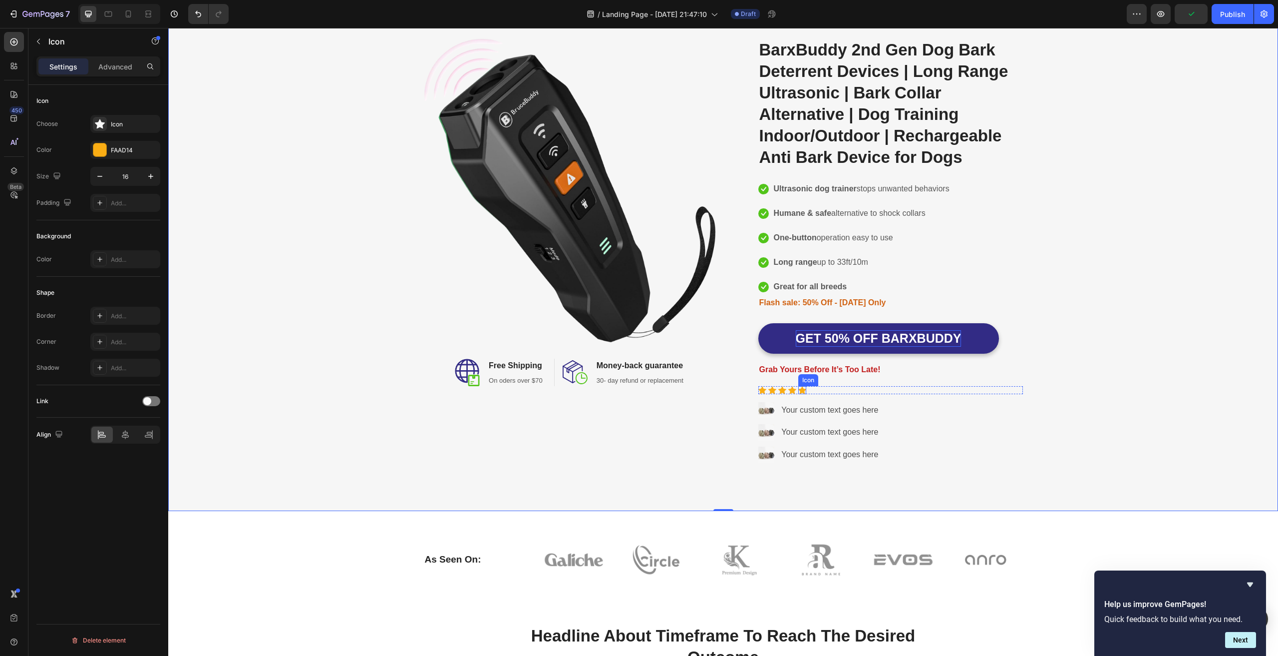
click at [788, 391] on div "Icon" at bounding box center [792, 390] width 8 height 8
click at [788, 390] on div "0" at bounding box center [792, 394] width 10 height 8
click at [805, 410] on div "Your custom text goes here" at bounding box center [831, 410] width 102 height 16
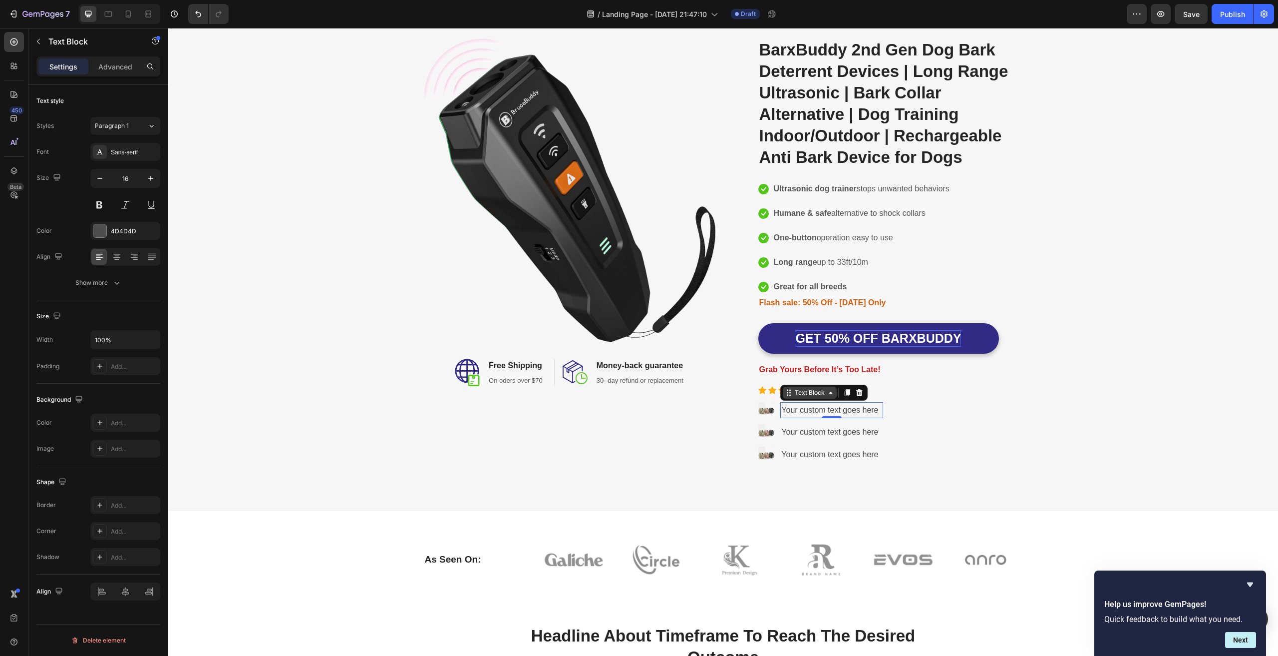
click at [812, 393] on div "Text Block" at bounding box center [810, 392] width 34 height 9
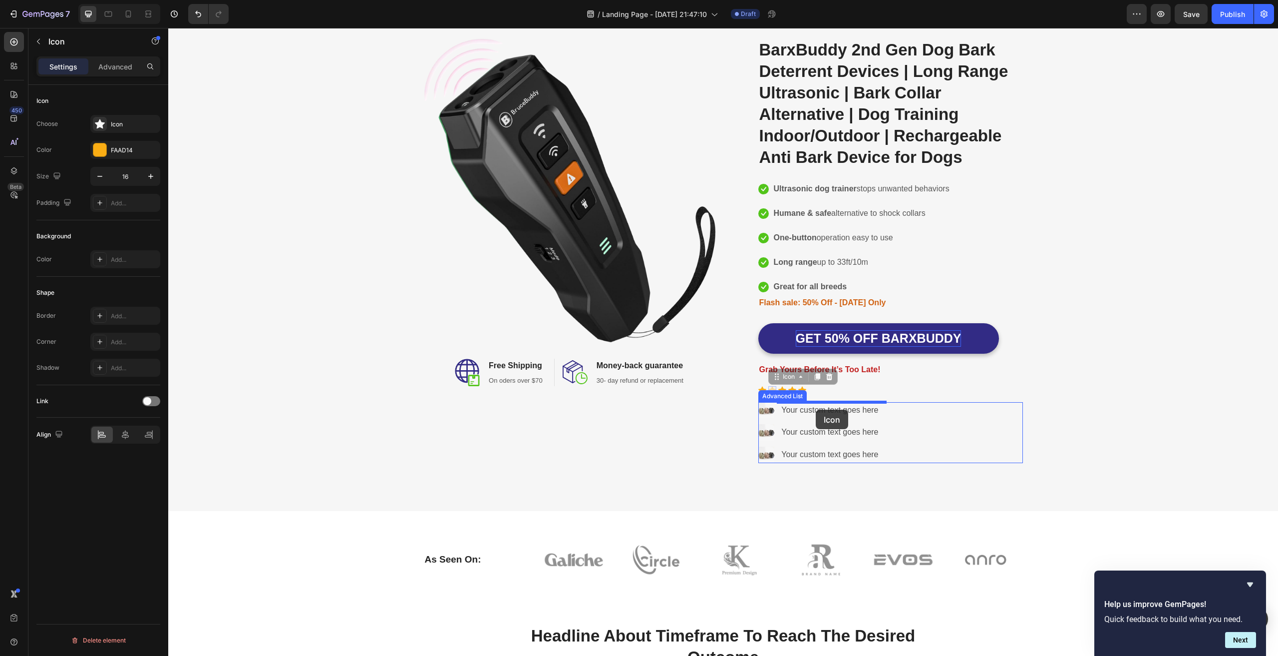
drag, startPoint x: 766, startPoint y: 390, endPoint x: 901, endPoint y: 419, distance: 137.8
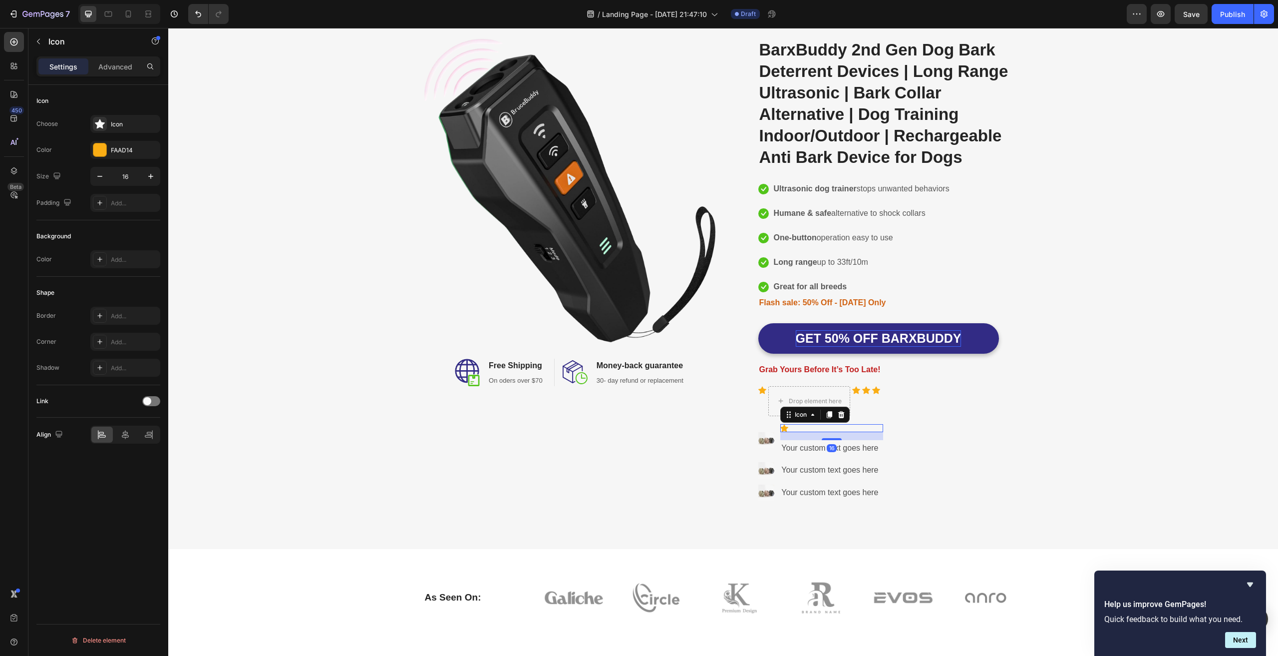
click at [786, 427] on div "Icon 16" at bounding box center [831, 428] width 102 height 8
drag, startPoint x: 786, startPoint y: 427, endPoint x: 782, endPoint y: 449, distance: 21.8
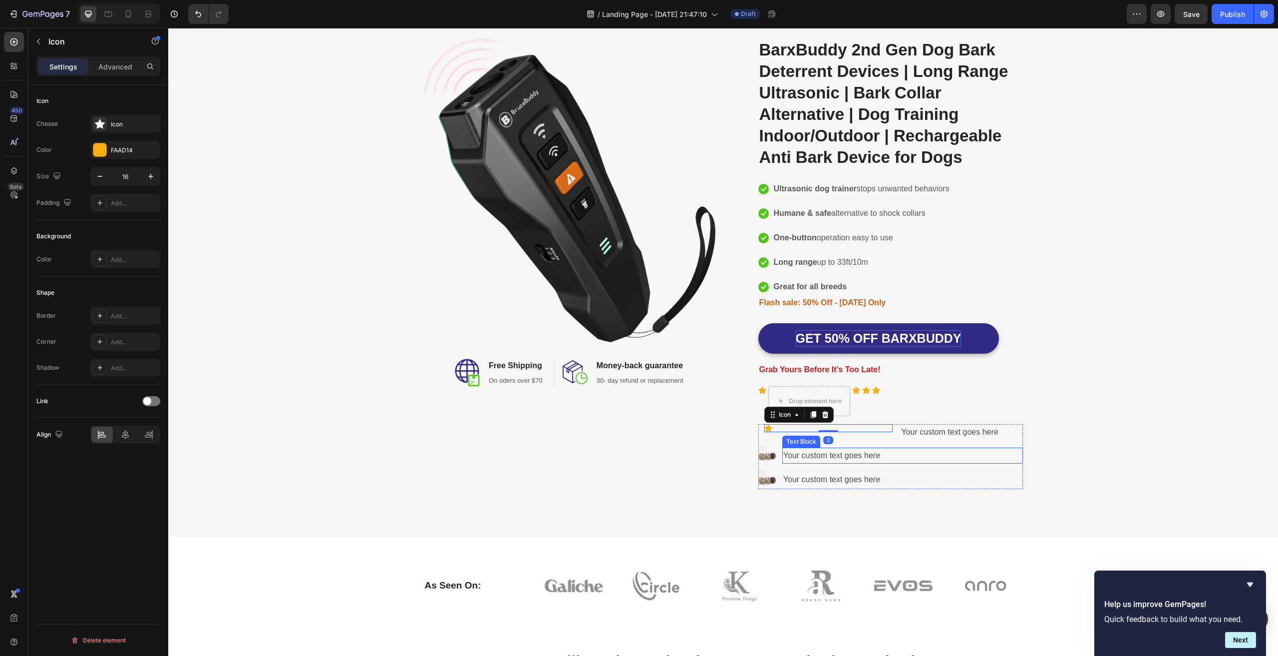
click at [907, 460] on div "Your custom text goes here" at bounding box center [902, 455] width 241 height 16
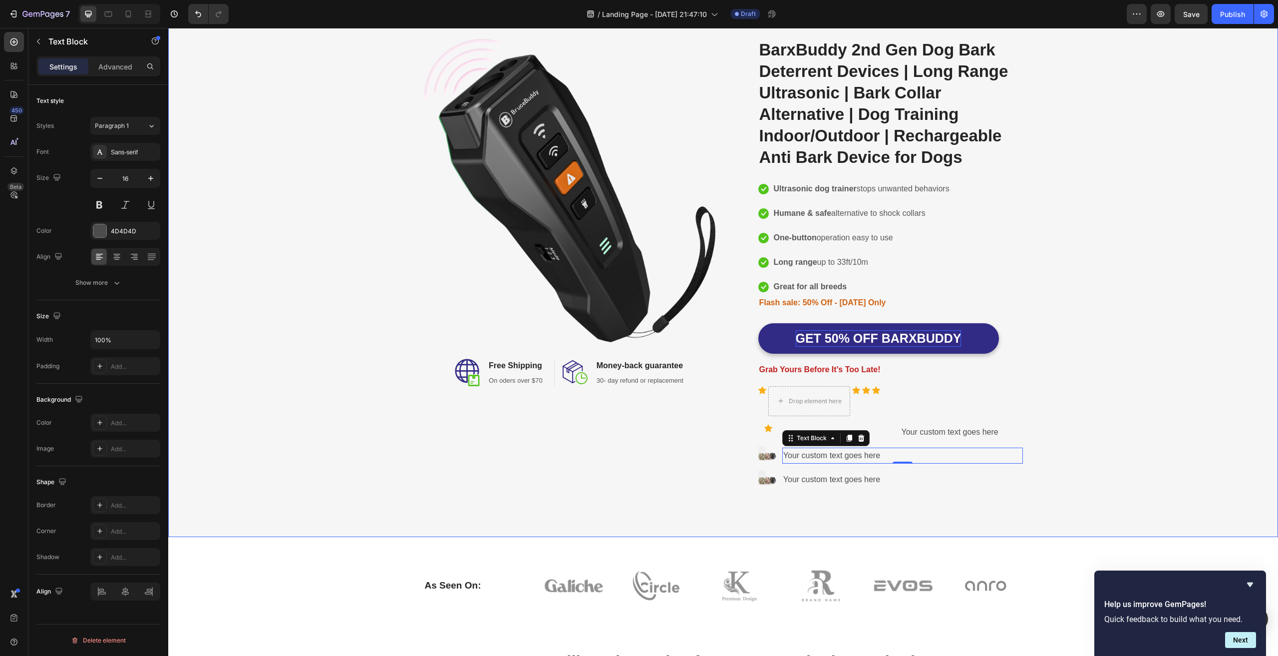
click at [1088, 447] on div "Image Image Free Shipping Heading On oders over $70 Text block Row Image Money-…" at bounding box center [723, 267] width 1095 height 458
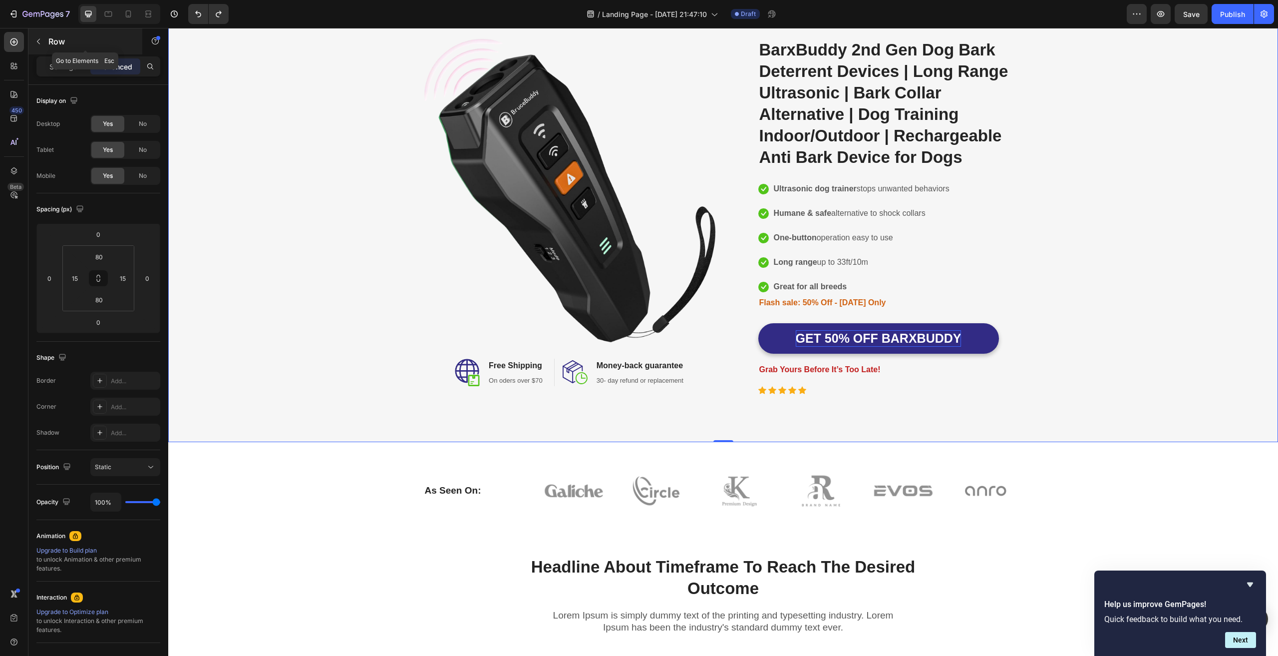
click at [44, 40] on button "button" at bounding box center [38, 41] width 16 height 16
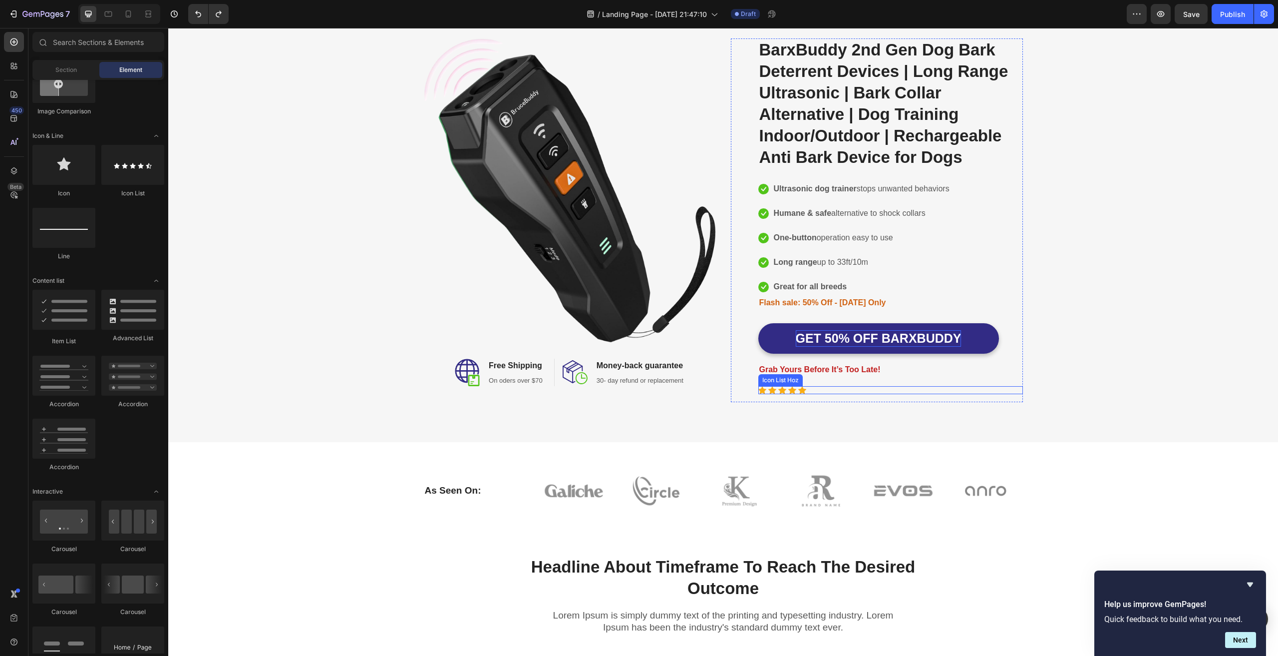
click at [891, 388] on div "Icon Icon Icon Icon Icon" at bounding box center [890, 390] width 265 height 8
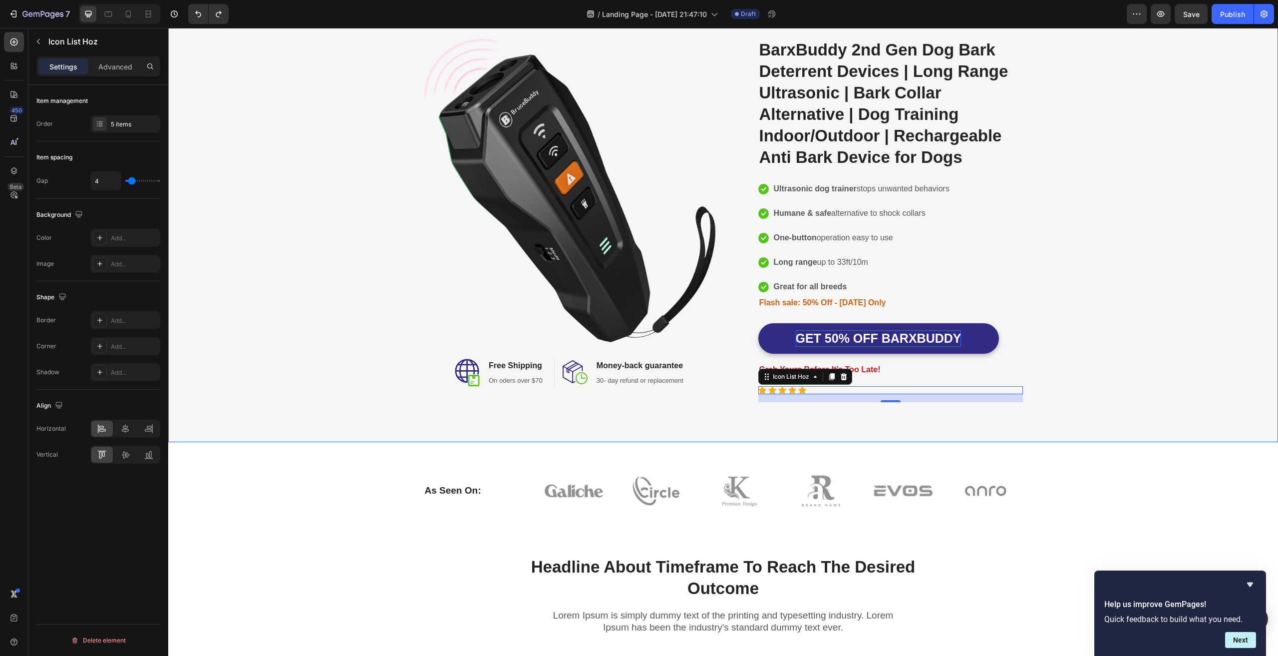
click at [1188, 342] on div "Image Image Free Shipping Heading On oders over $70 Text block Row Image Money-…" at bounding box center [723, 219] width 1095 height 363
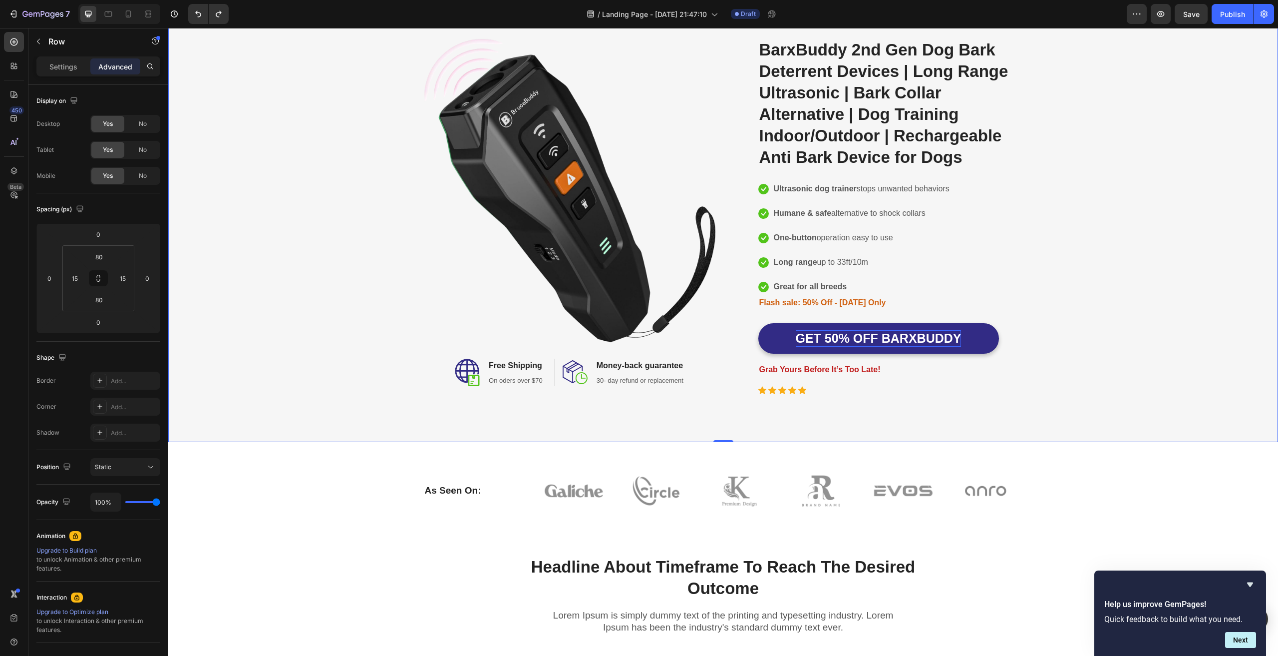
scroll to position [0, 0]
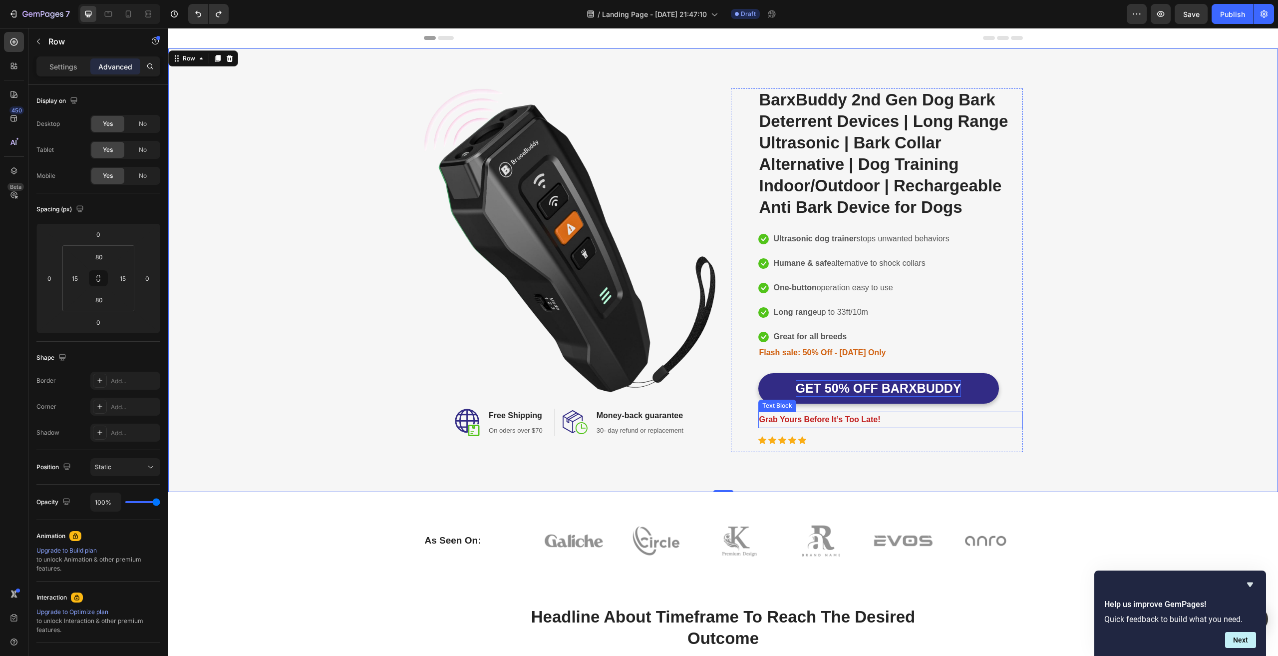
click at [869, 424] on p "Grab Yours Before It’s Too Late!" at bounding box center [890, 419] width 263 height 14
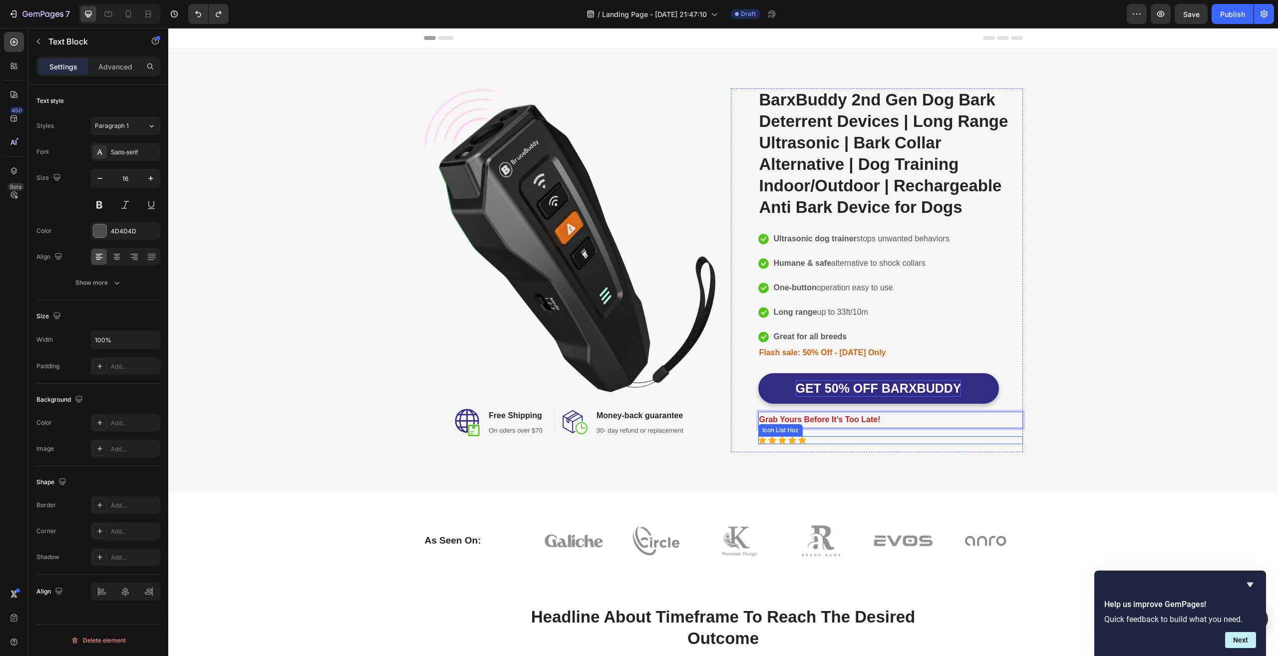
click at [810, 442] on div "Icon Icon Icon Icon Icon" at bounding box center [890, 440] width 265 height 8
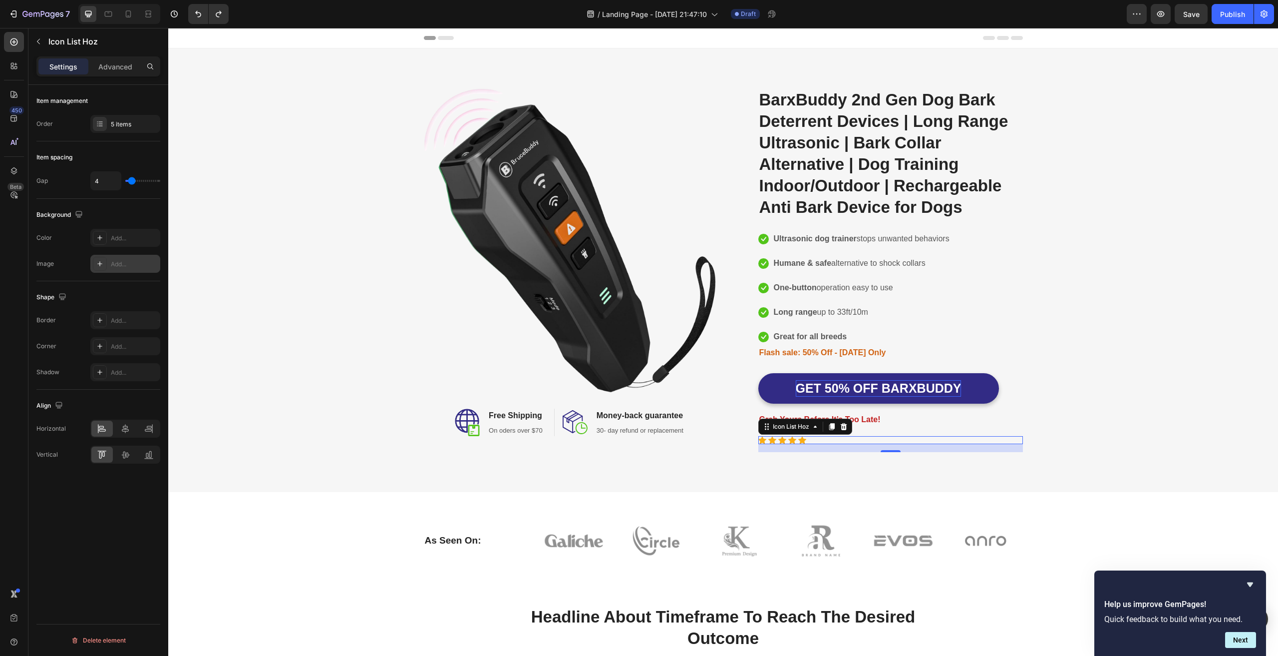
click at [101, 262] on icon at bounding box center [100, 264] width 8 height 8
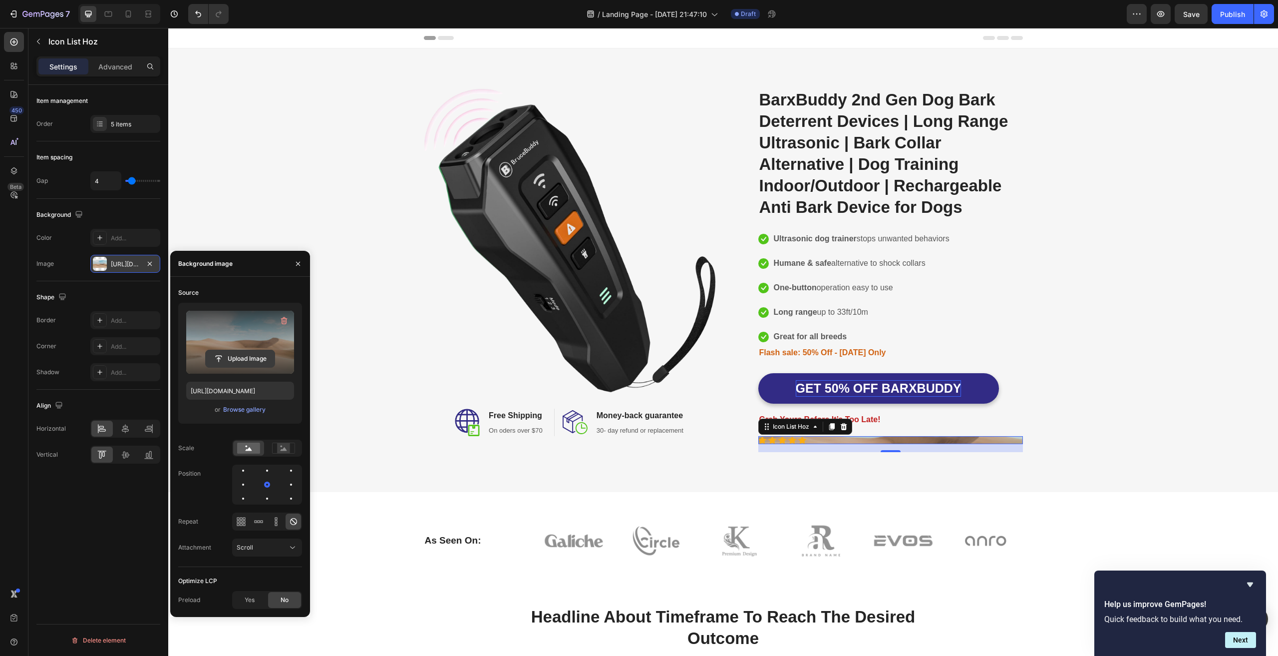
click at [240, 357] on input "file" at bounding box center [240, 358] width 69 height 17
type input "https://cdn.shopify.com/s/files/1/0634/0562/1291/files/gempages_586268760055219…"
click at [249, 334] on label at bounding box center [240, 342] width 108 height 63
click at [249, 350] on input "file" at bounding box center [240, 358] width 69 height 17
click at [300, 262] on icon "button" at bounding box center [298, 263] width 4 height 4
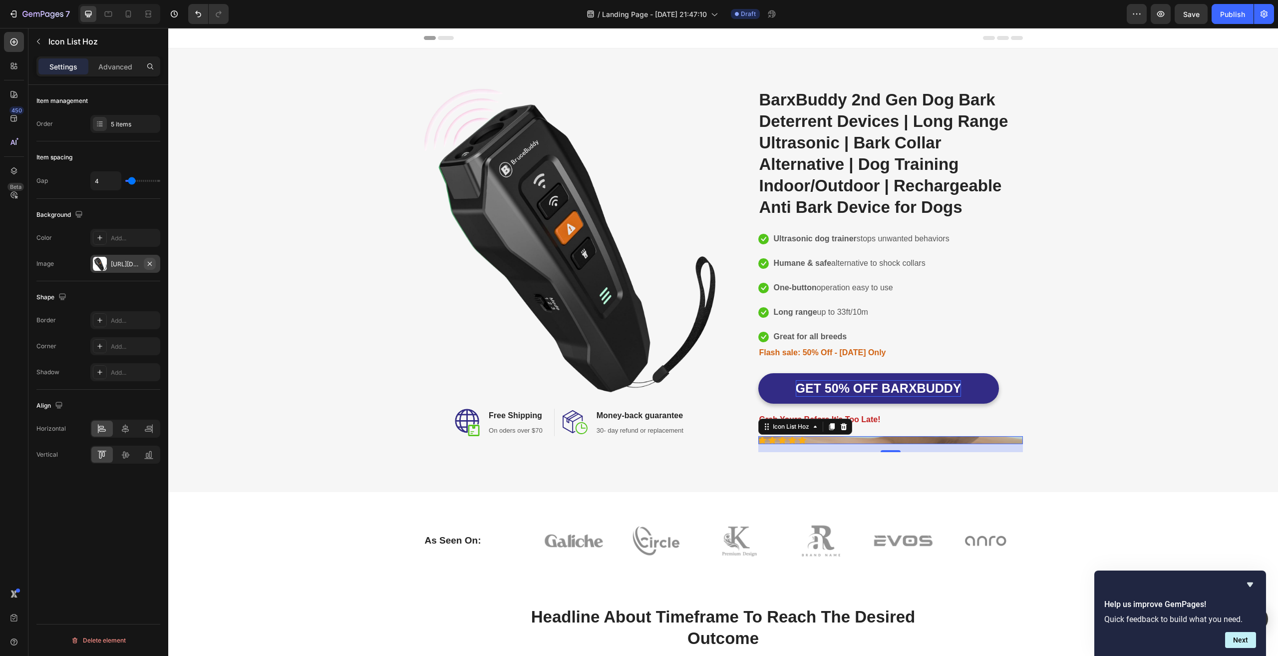
click at [149, 261] on icon "button" at bounding box center [150, 264] width 8 height 8
click at [113, 319] on div "Add..." at bounding box center [134, 320] width 47 height 9
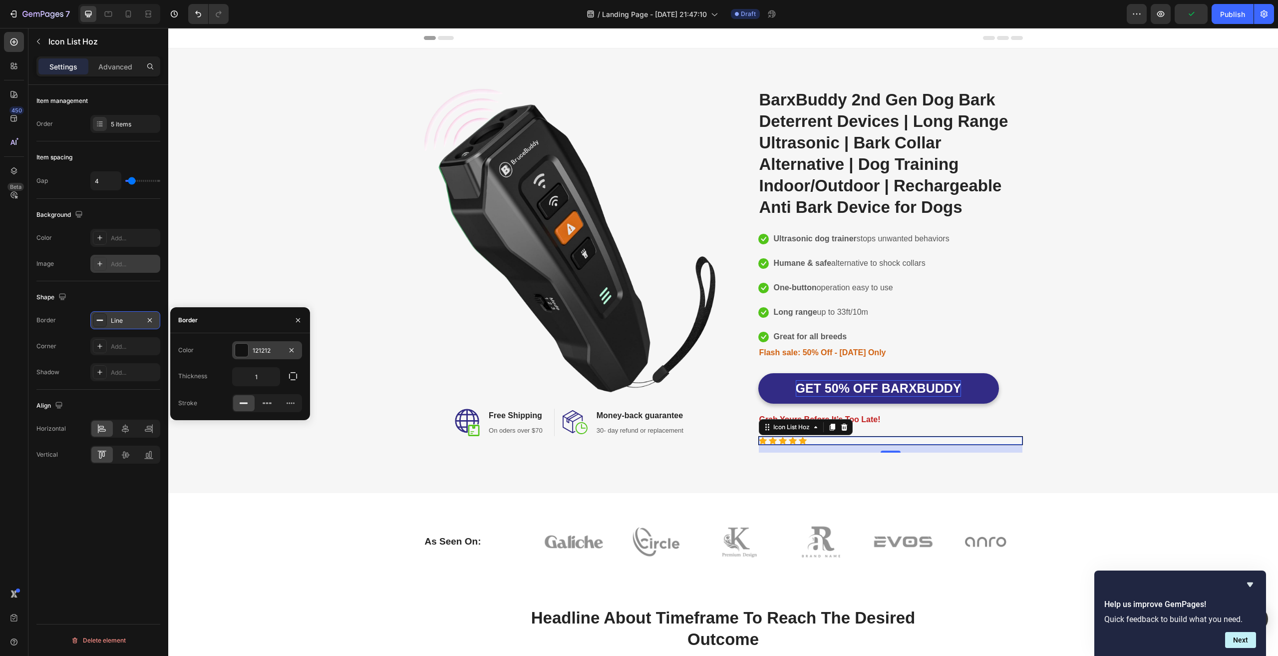
click at [256, 349] on div "121212" at bounding box center [267, 350] width 29 height 9
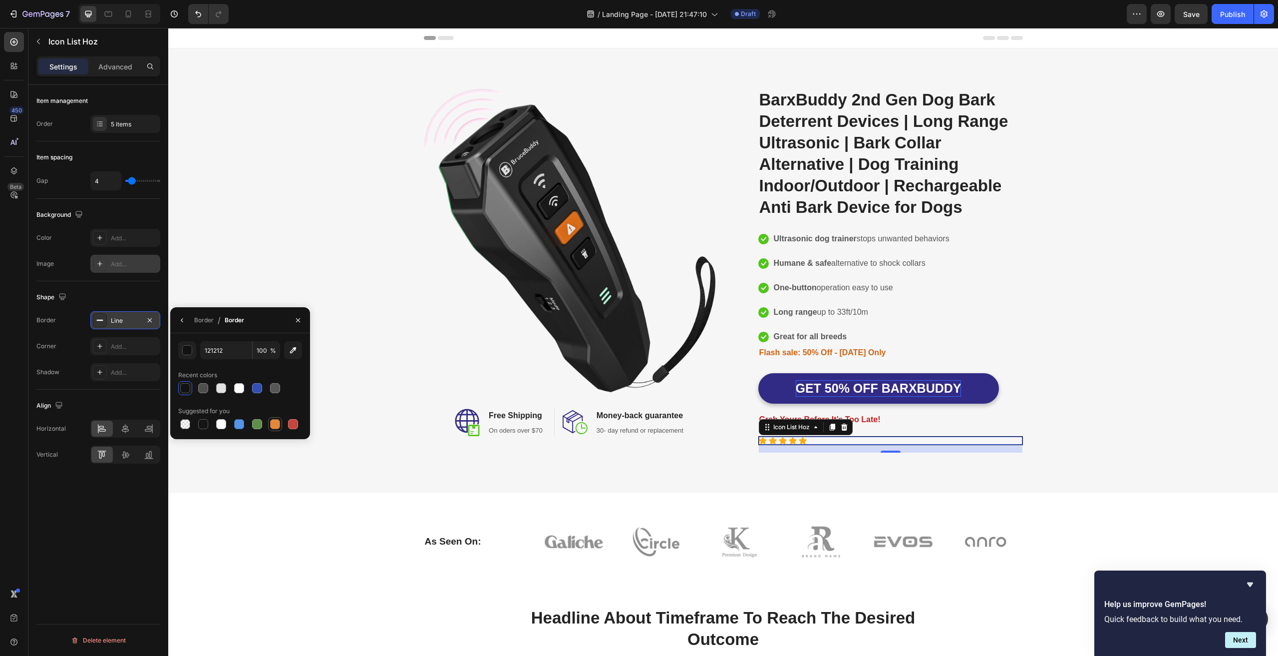
click at [274, 424] on div at bounding box center [275, 424] width 10 height 10
type input "E4893A"
click at [1138, 428] on div "Image Image Free Shipping Heading On oders over $70 Text block Row Image Money-…" at bounding box center [723, 270] width 1095 height 364
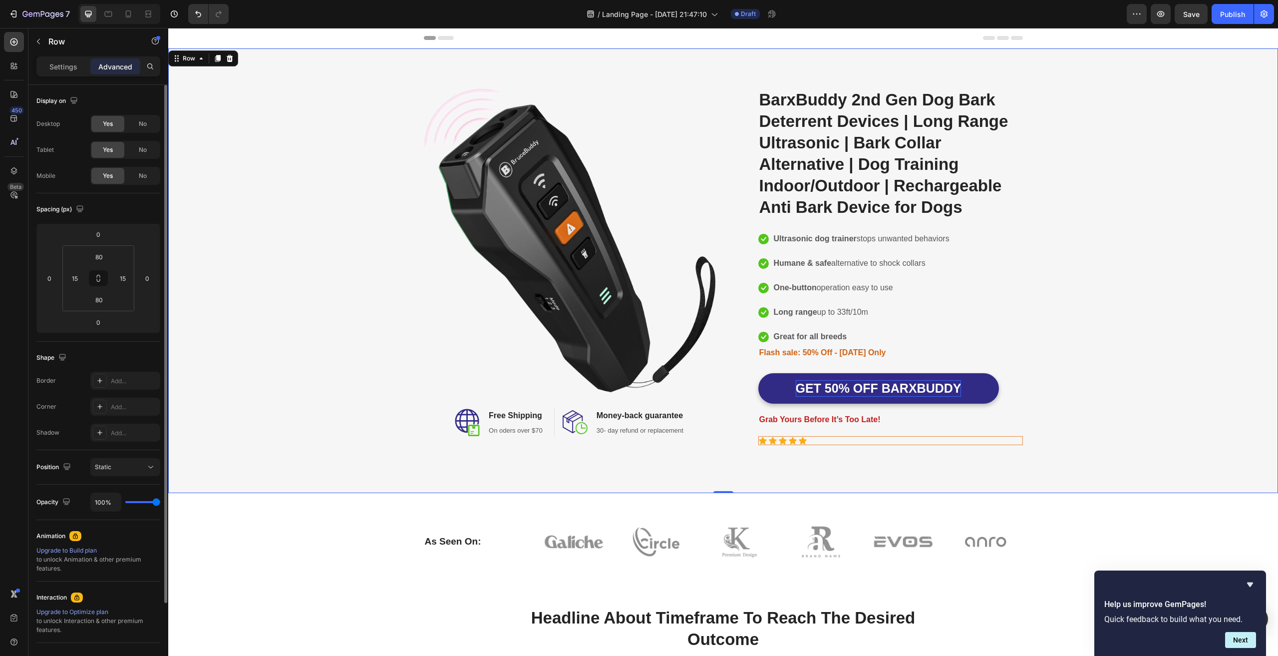
click at [1180, 428] on div "Image Image Free Shipping Heading On oders over $70 Text block Row Image Money-…" at bounding box center [723, 270] width 1095 height 364
click at [117, 462] on div "Static" at bounding box center [120, 466] width 51 height 9
click at [118, 462] on div "Static" at bounding box center [125, 467] width 61 height 10
click at [123, 408] on div "Add..." at bounding box center [134, 406] width 47 height 9
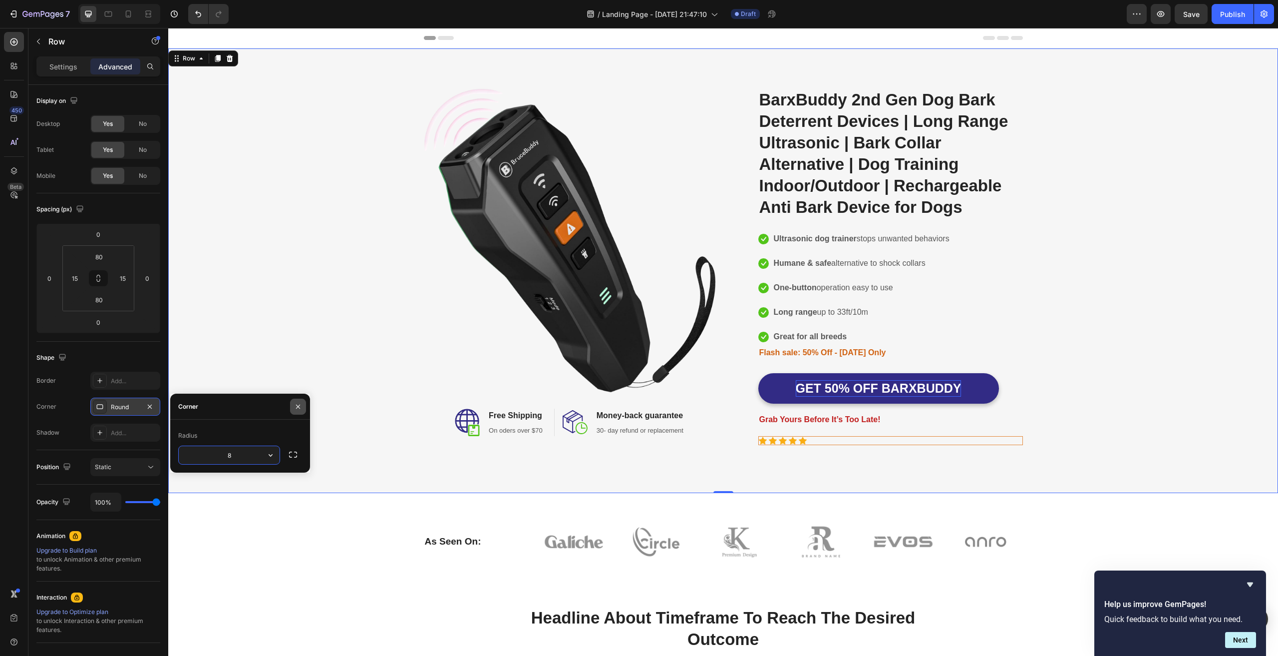
click at [297, 405] on icon "button" at bounding box center [298, 406] width 4 height 4
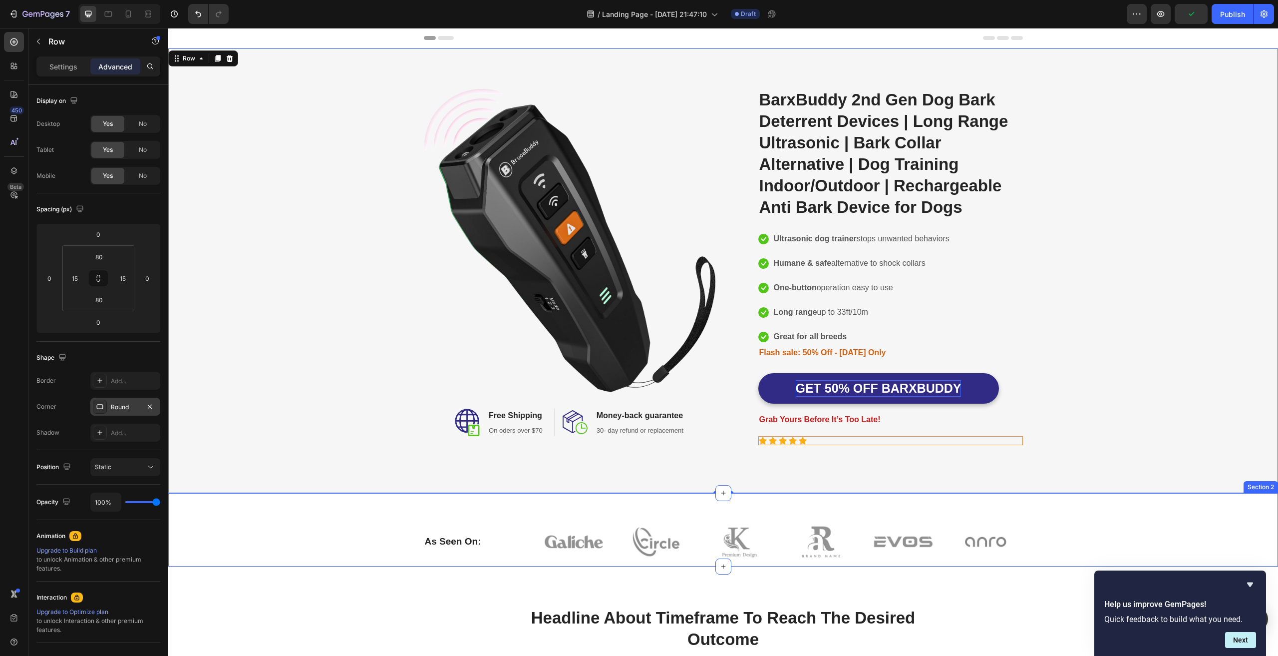
click at [313, 508] on div "As Seen On: Heading Image Image Image Image Image Image Row Row Section 2" at bounding box center [723, 529] width 1110 height 73
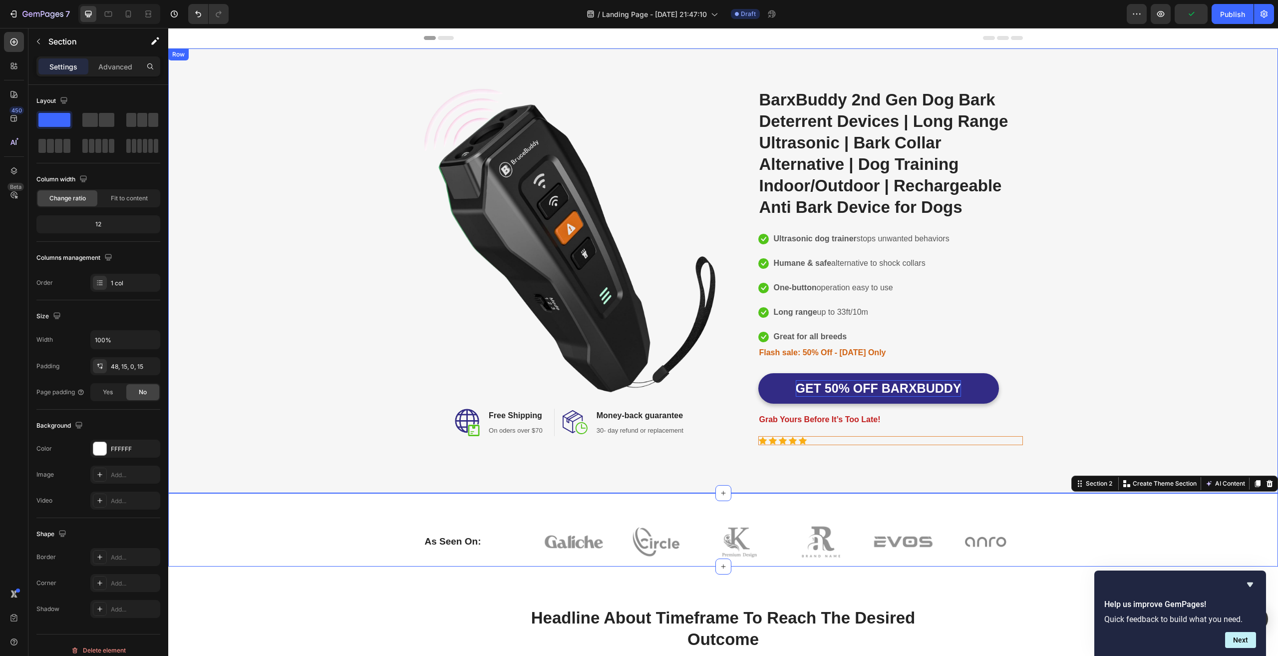
click at [1165, 374] on div "Image Image Free Shipping Heading On oders over $70 Text block Row Image Money-…" at bounding box center [723, 270] width 1095 height 364
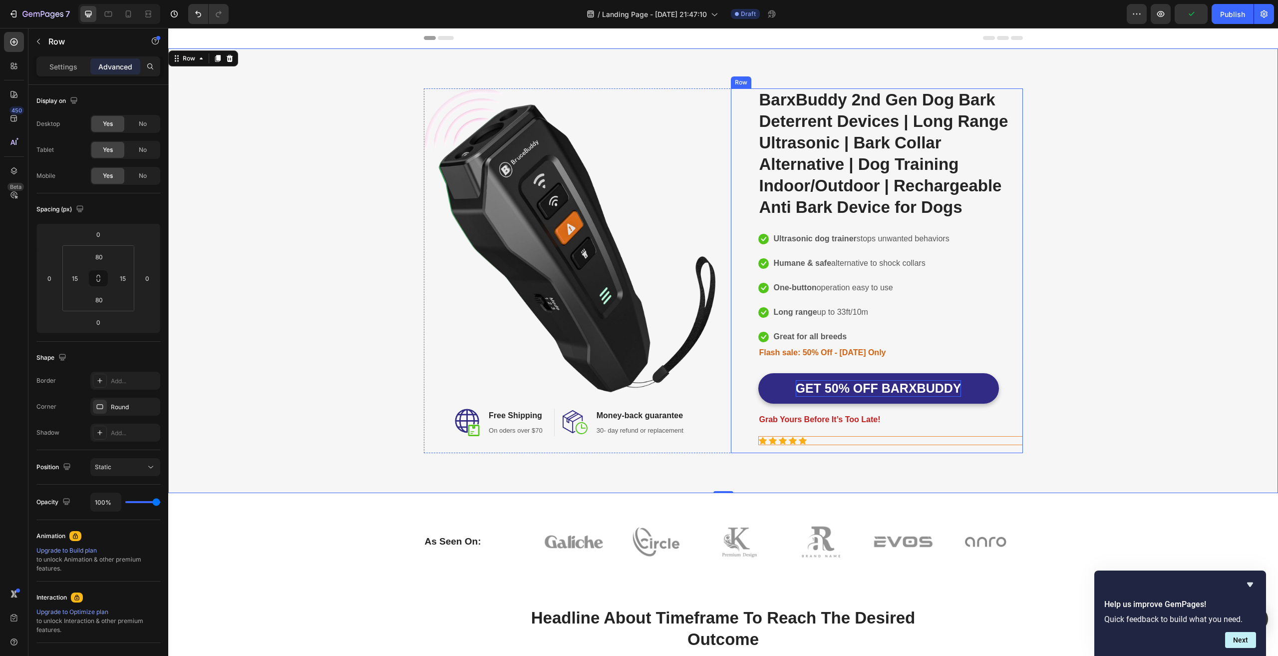
click at [975, 441] on div "Icon Icon Icon Icon Icon" at bounding box center [891, 440] width 264 height 8
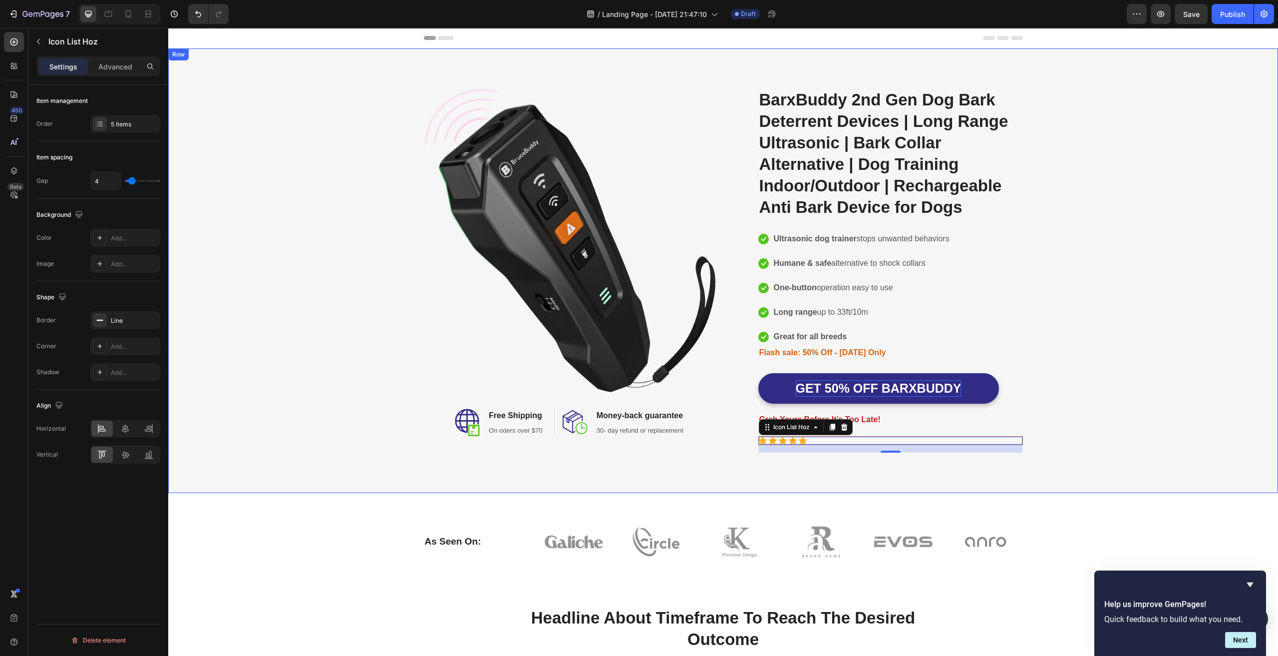
click at [1086, 351] on div "Image Image Free Shipping Heading On oders over $70 Text block Row Image Money-…" at bounding box center [723, 270] width 1095 height 364
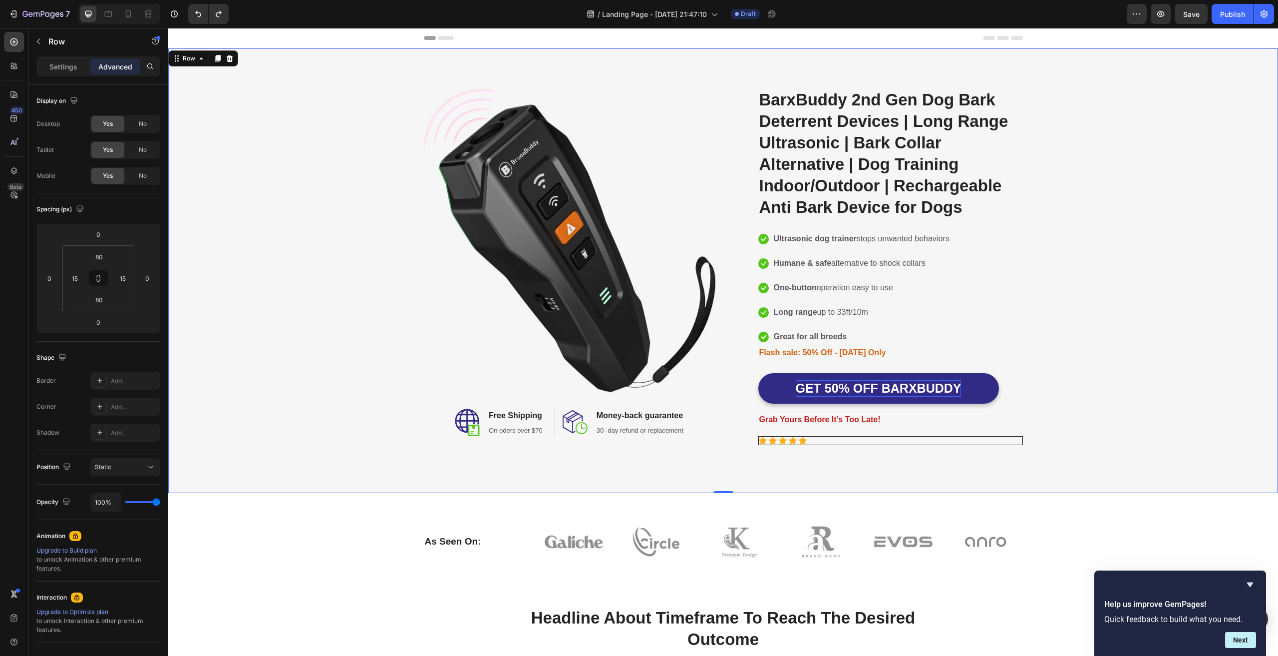
click at [1104, 363] on div "Image Image Free Shipping Heading On oders over $70 Text block Row Image Money-…" at bounding box center [723, 270] width 1095 height 364
click at [1119, 414] on div "Image Image Free Shipping Heading On oders over $70 Text block Row Image Money-…" at bounding box center [723, 270] width 1095 height 364
click at [856, 441] on div "Icon Icon Icon Icon Icon" at bounding box center [890, 440] width 265 height 8
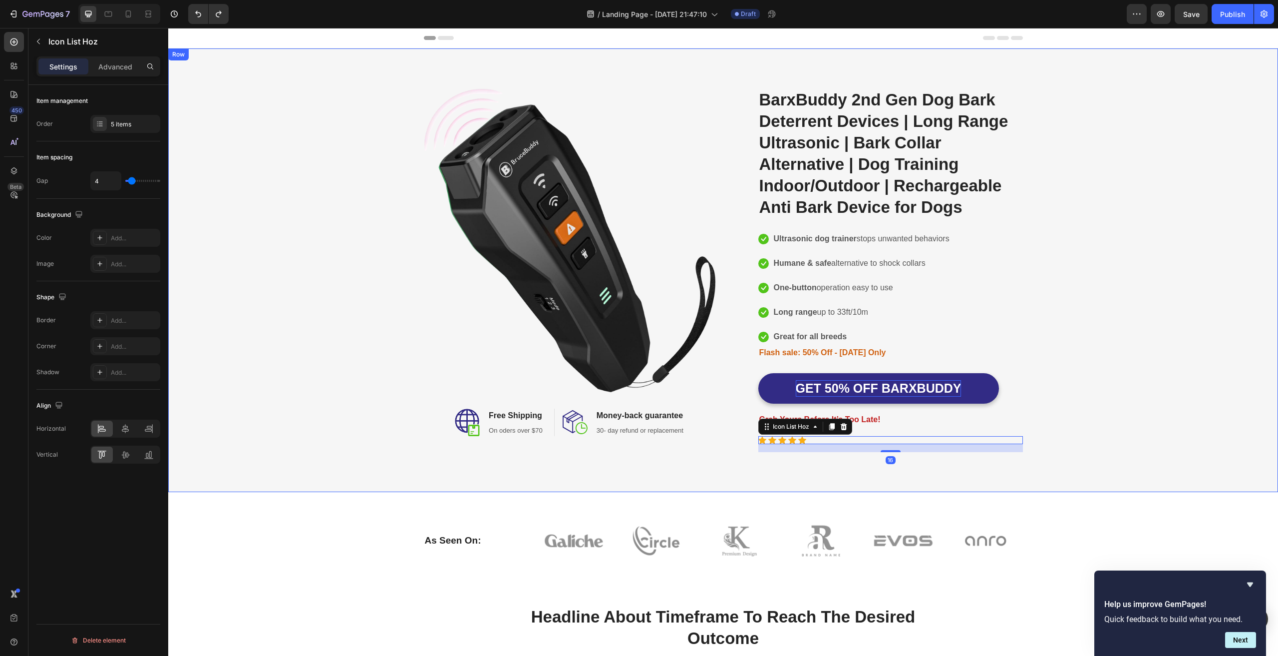
click at [1146, 362] on div "Image Image Free Shipping Heading On oders over $70 Text block Row Image Money-…" at bounding box center [723, 269] width 1095 height 363
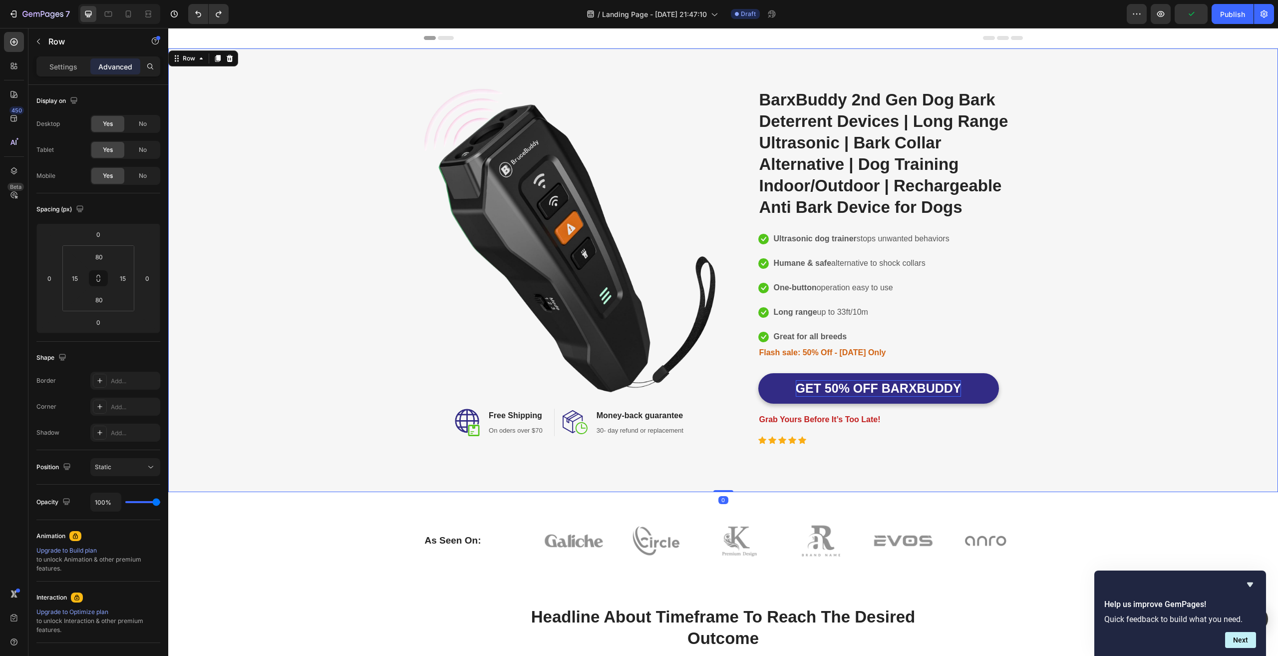
drag, startPoint x: 722, startPoint y: 489, endPoint x: 716, endPoint y: 448, distance: 40.9
click at [716, 448] on div "Image Image Free Shipping Heading On oders over $70 Text block Row Image Money-…" at bounding box center [723, 269] width 1110 height 443
click at [1119, 433] on div "Image Image Free Shipping Heading On oders over $70 Text block Row Image Money-…" at bounding box center [723, 269] width 1095 height 363
click at [773, 440] on div "Icon Icon Icon Icon Icon" at bounding box center [890, 440] width 265 height 8
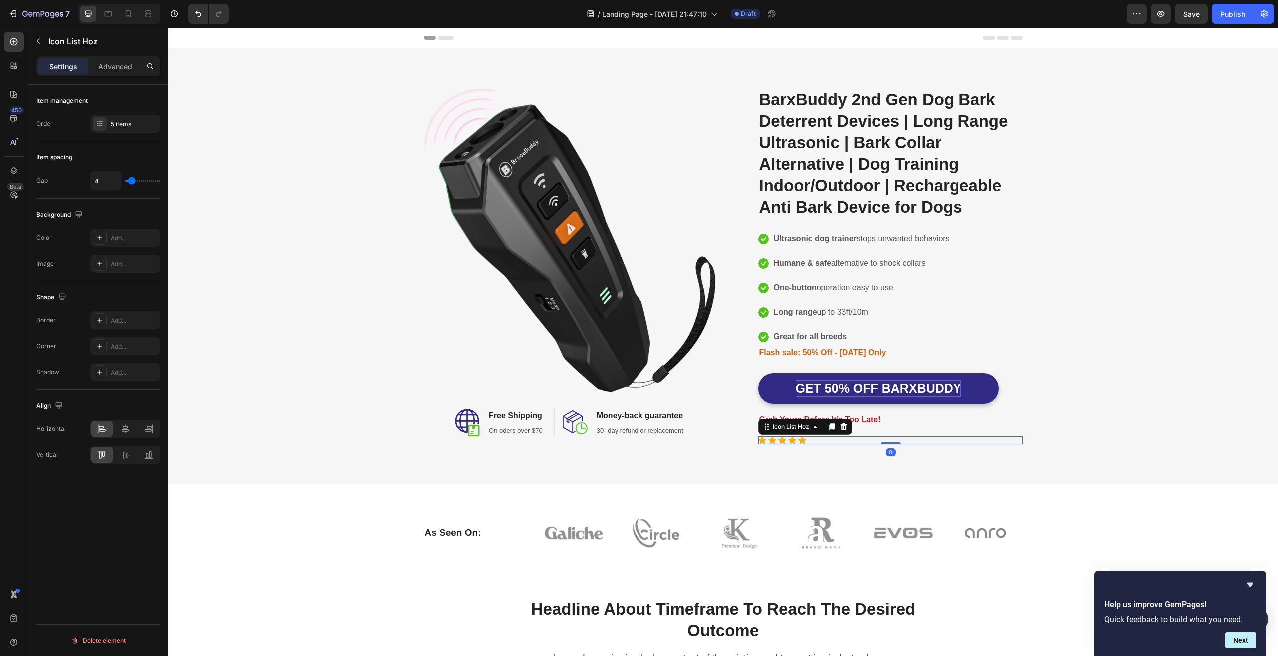
drag, startPoint x: 884, startPoint y: 451, endPoint x: 883, endPoint y: 432, distance: 18.5
click at [883, 432] on div "Product Images BarxBuddy 2nd Gen Dog Bark Deterrent Devices | Long Range Ultras…" at bounding box center [890, 266] width 265 height 356
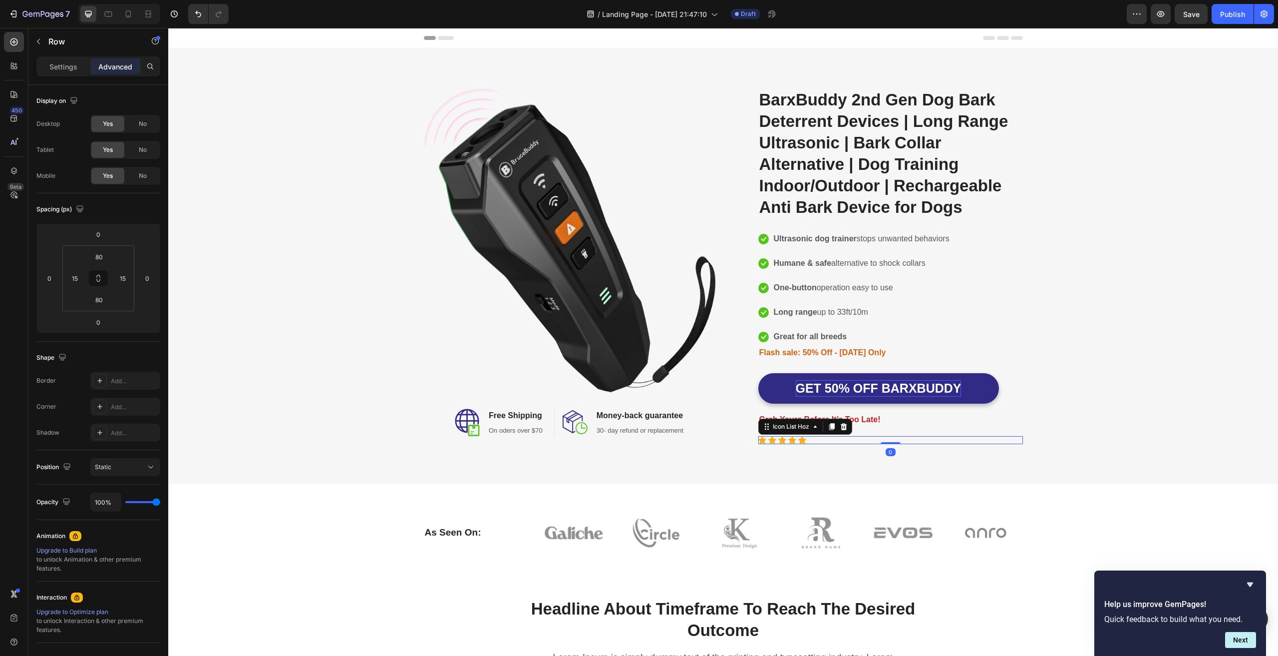
click at [1137, 327] on div "Image Image Free Shipping Heading On oders over $70 Text block Row Image Money-…" at bounding box center [723, 266] width 1095 height 356
click at [838, 348] on strong "Flash sale: 50% Off - [DATE] Only" at bounding box center [822, 352] width 127 height 8
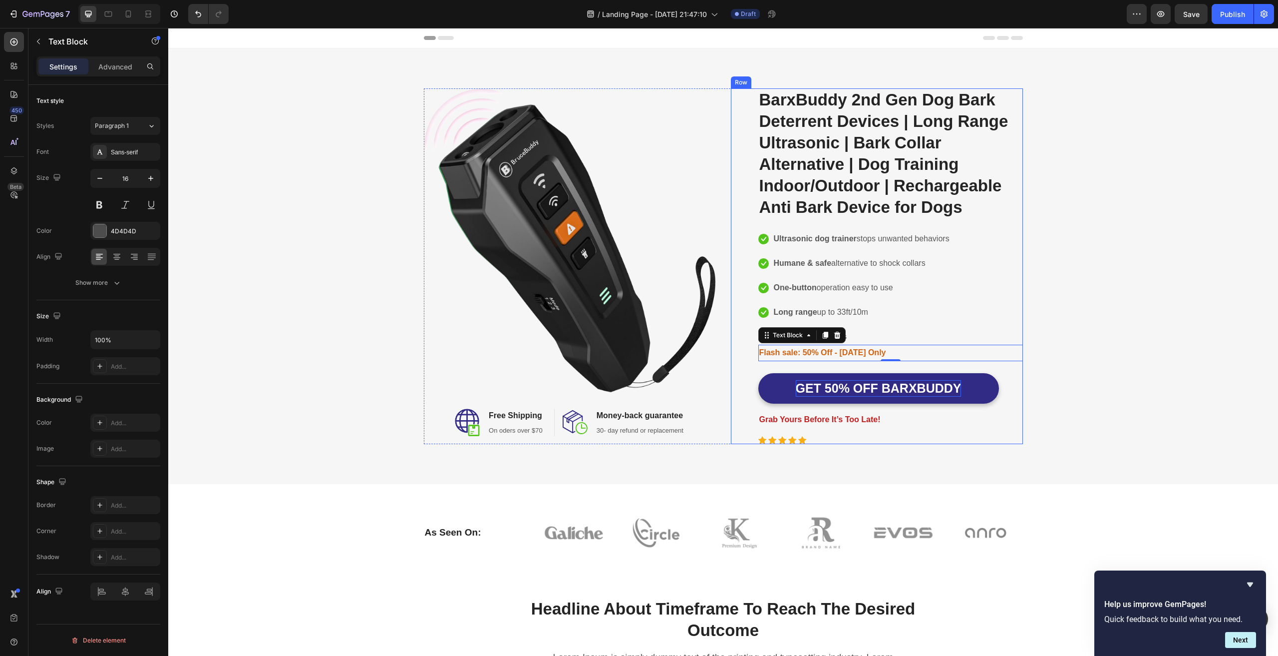
click at [871, 368] on div "GET 50% OFF BARXBUDDY Add to Cart" at bounding box center [890, 386] width 265 height 50
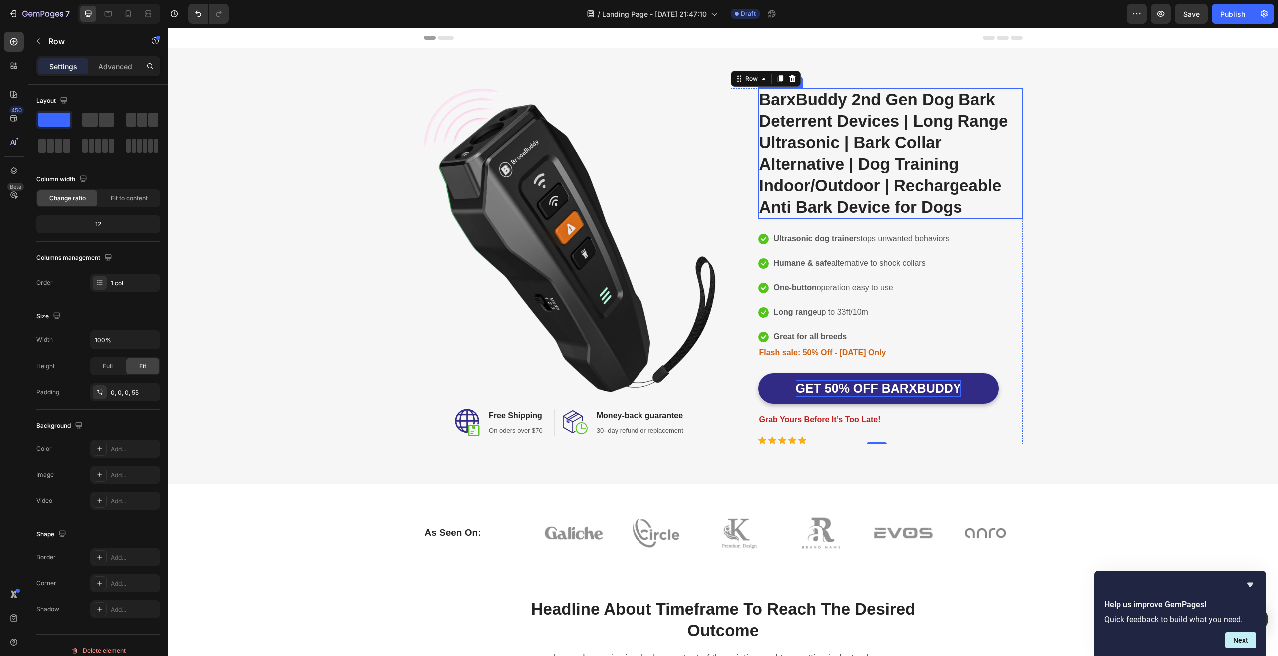
click at [878, 99] on h2 "BarxBuddy 2nd Gen Dog Bark Deterrent Devices | Long Range Ultrasonic | Bark Col…" at bounding box center [890, 153] width 265 height 130
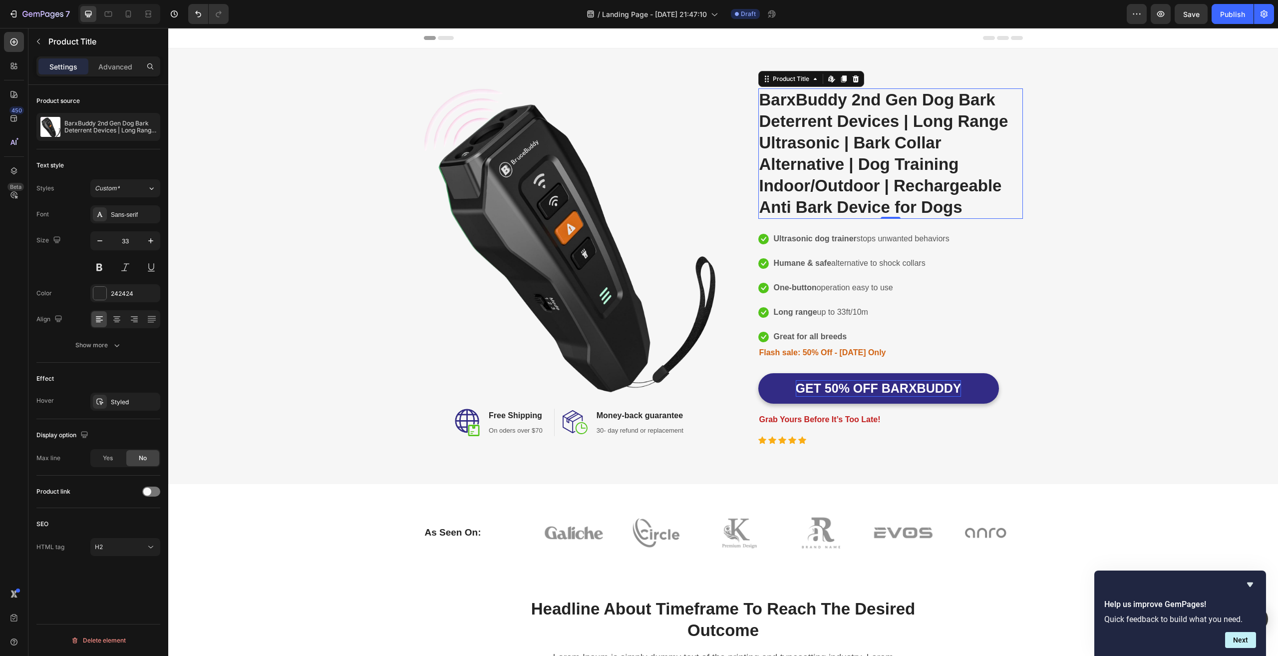
click at [1126, 160] on div "Image Image Free Shipping Heading On oders over $70 Text block Row Image Money-…" at bounding box center [723, 266] width 1095 height 356
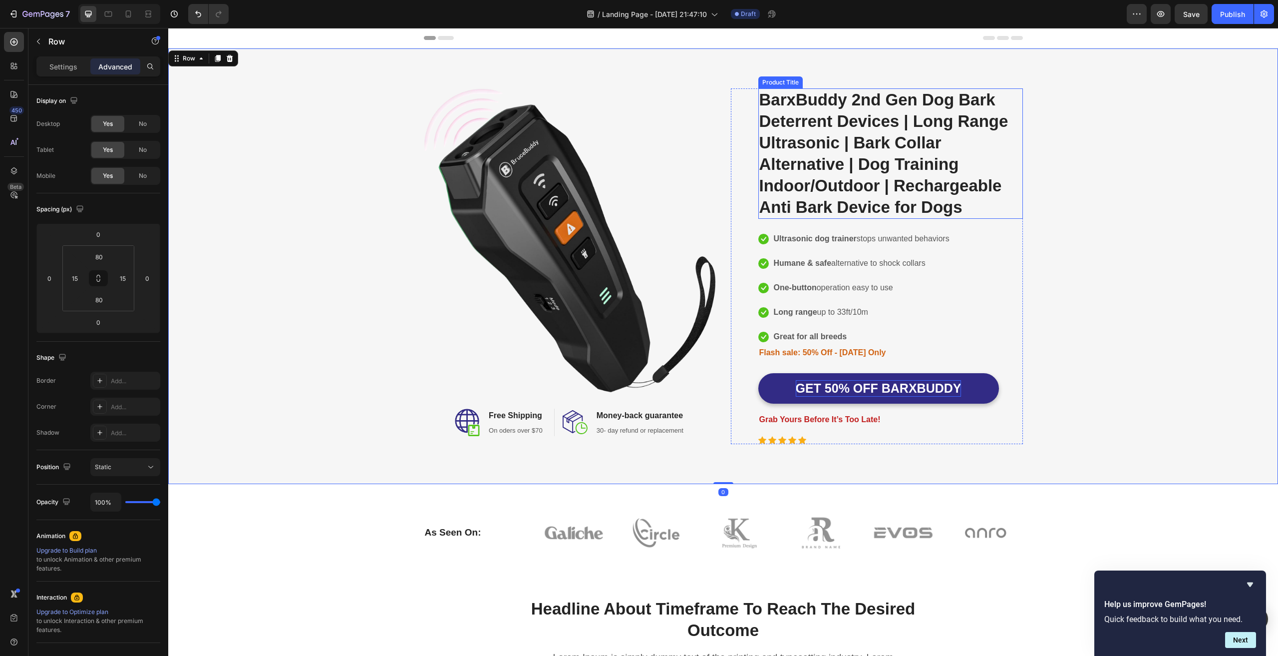
click at [856, 154] on h2 "BarxBuddy 2nd Gen Dog Bark Deterrent Devices | Long Range Ultrasonic | Bark Col…" at bounding box center [890, 153] width 265 height 130
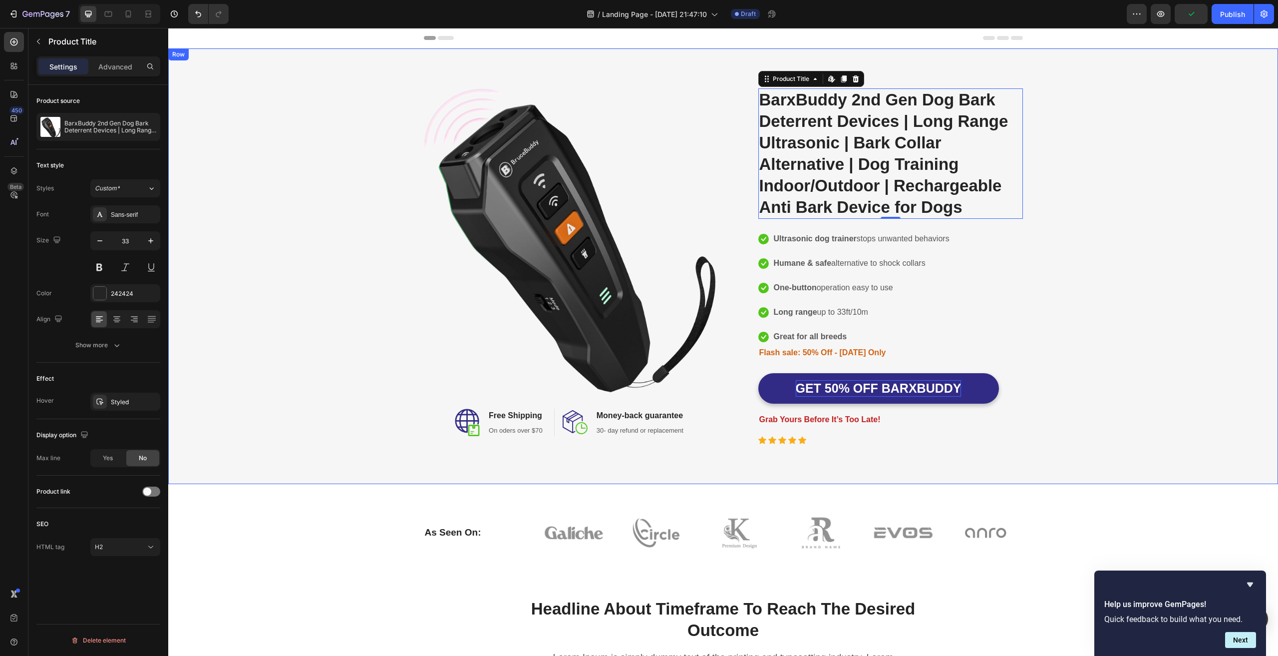
scroll to position [150, 0]
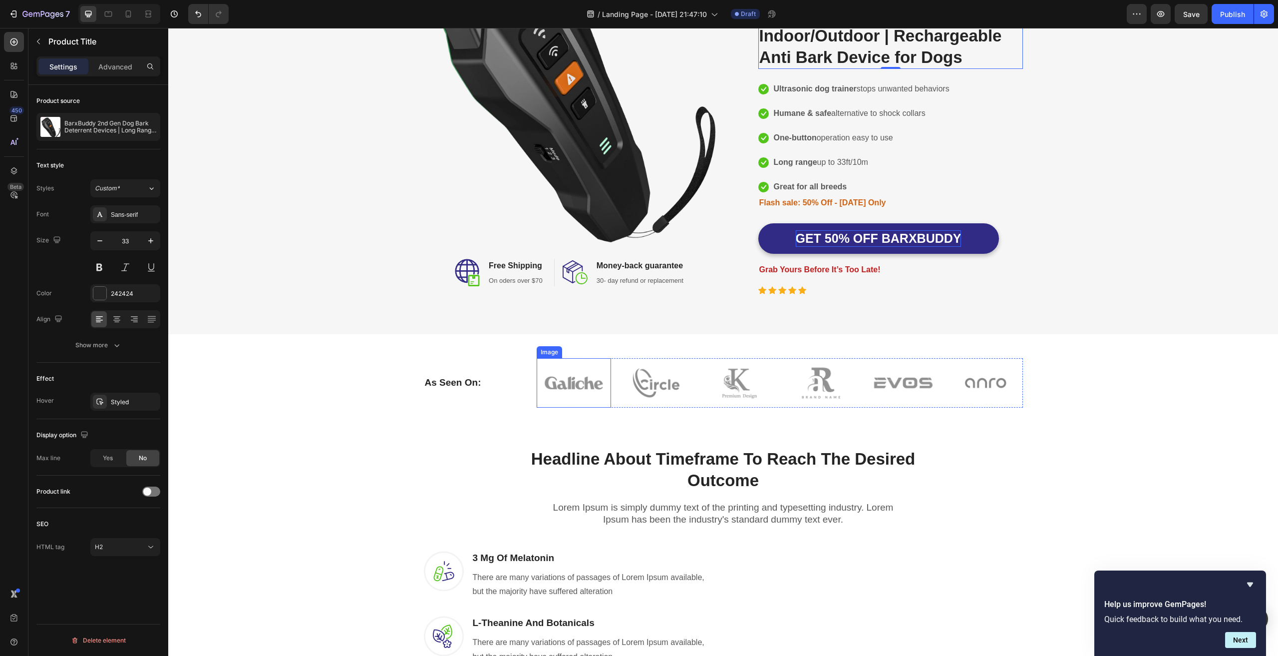
click at [562, 389] on img at bounding box center [574, 382] width 74 height 49
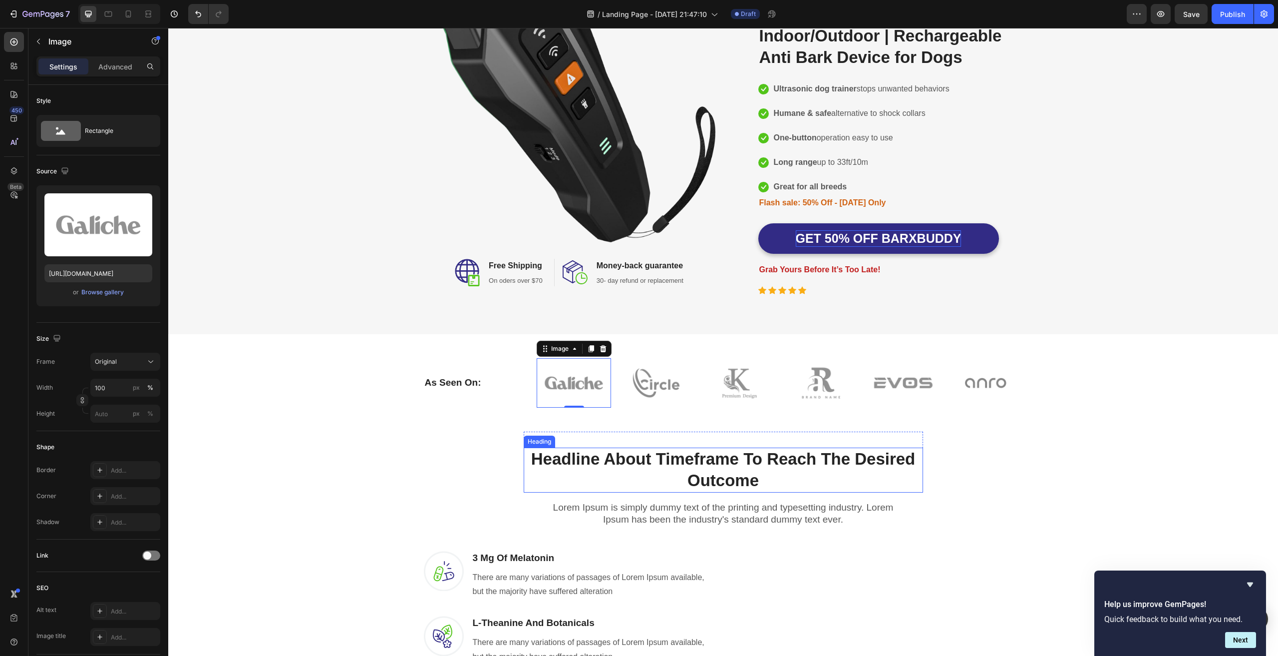
click at [639, 460] on p "Headline About Timeframe To Reach The Desired Outcome" at bounding box center [723, 469] width 397 height 43
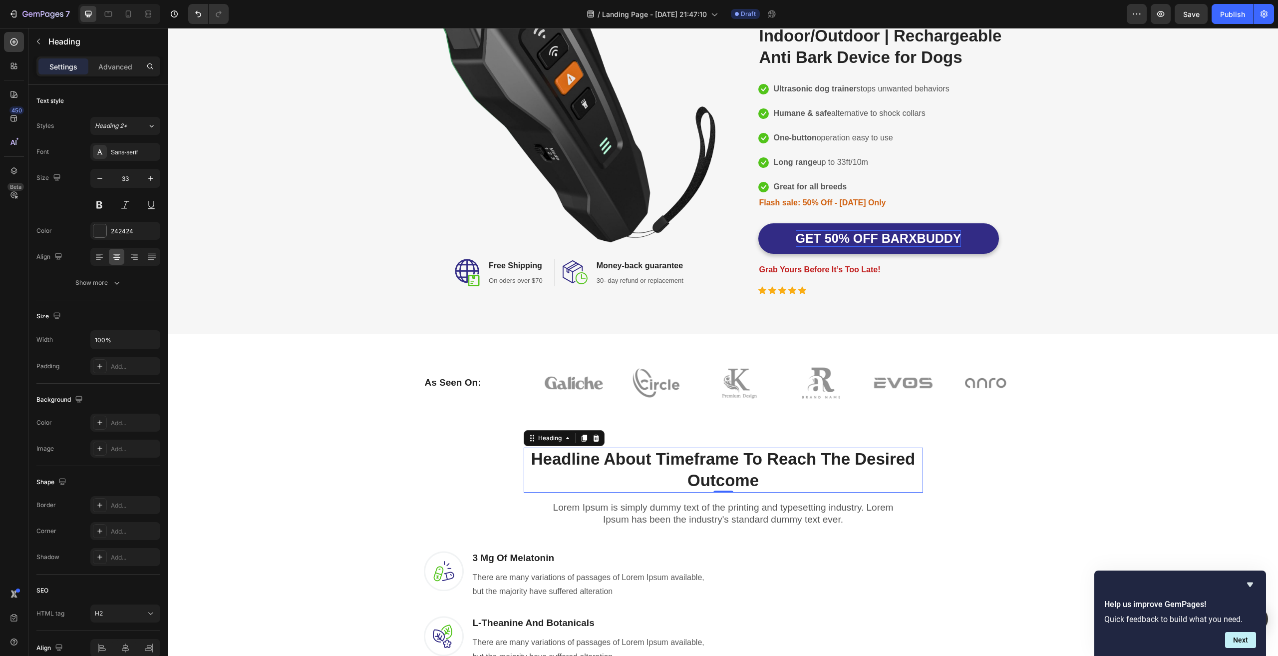
scroll to position [350, 0]
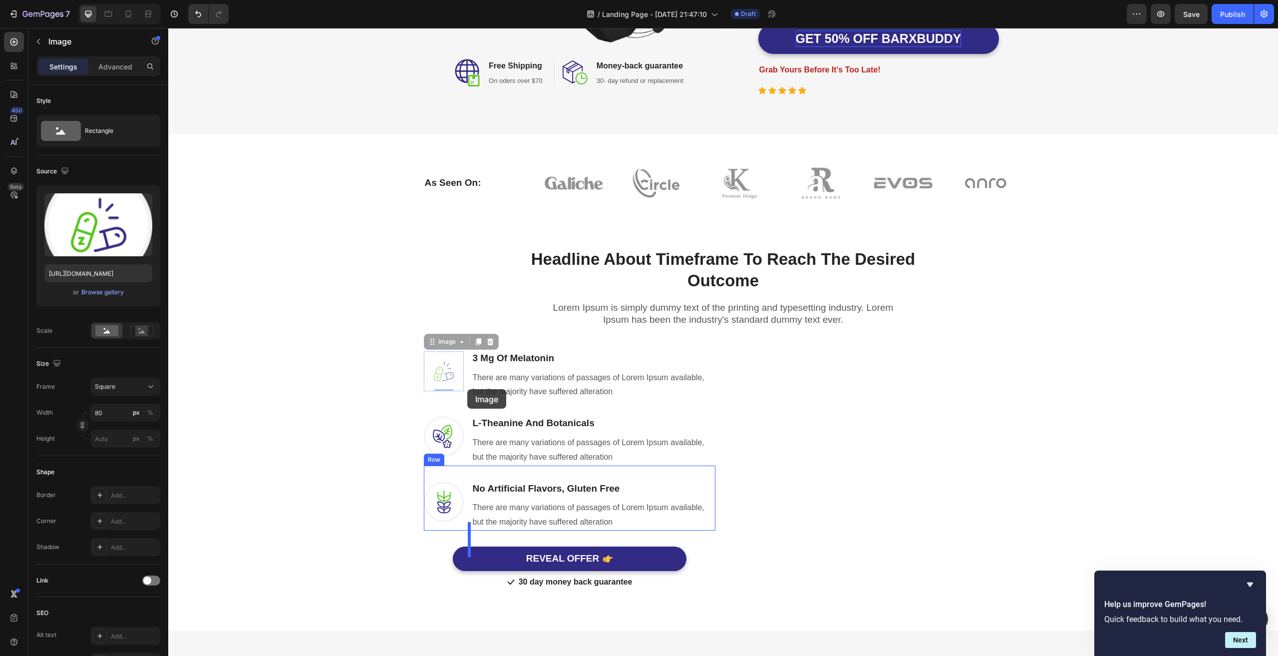
drag, startPoint x: 457, startPoint y: 392, endPoint x: 526, endPoint y: 48, distance: 350.4
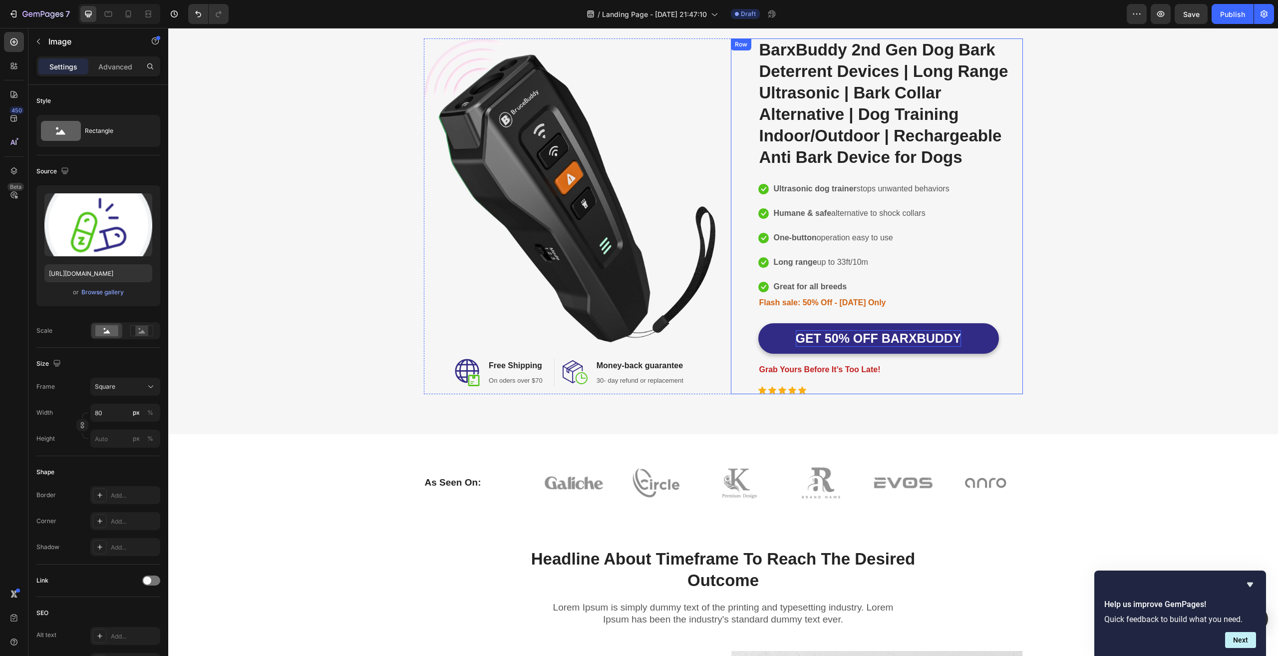
scroll to position [0, 0]
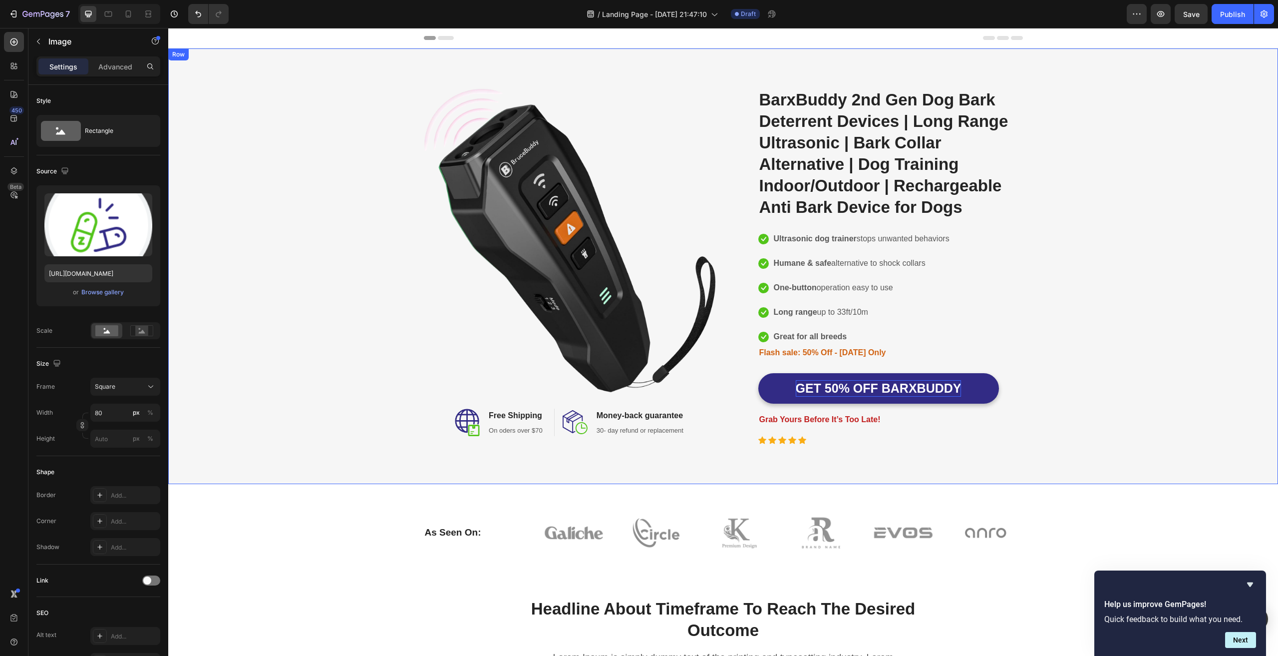
click at [1200, 204] on div "Image Image Free Shipping Heading On oders over $70 Text block Row Image Money-…" at bounding box center [723, 266] width 1095 height 356
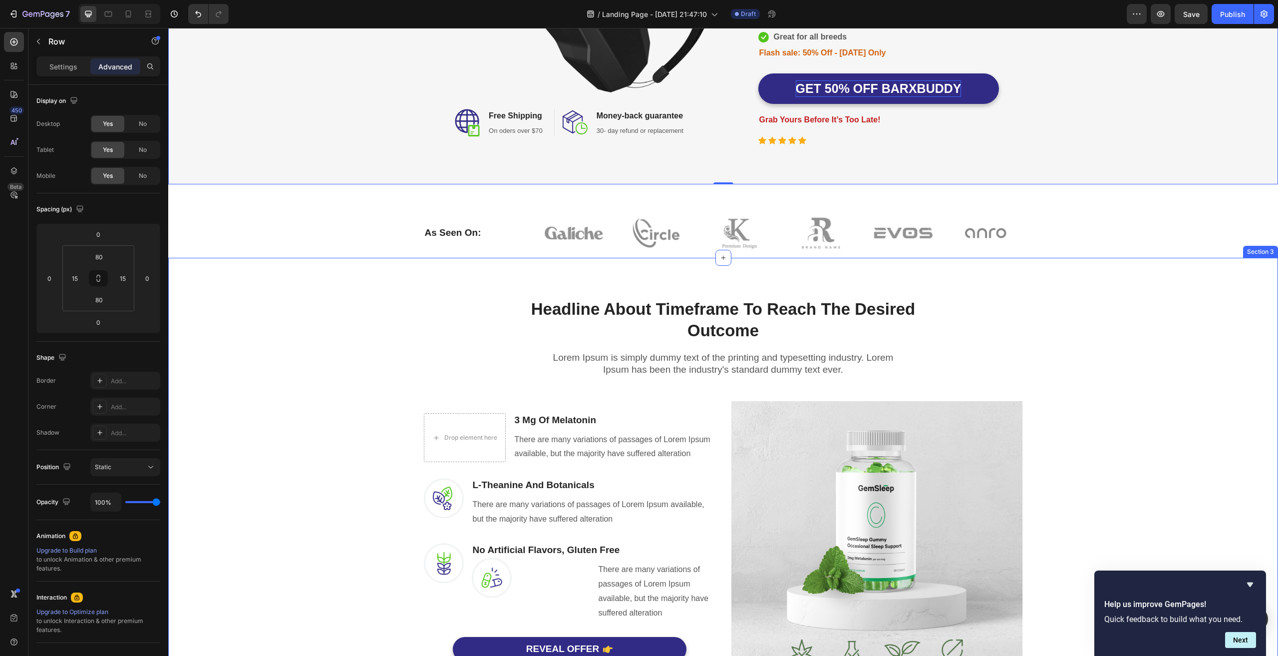
scroll to position [350, 0]
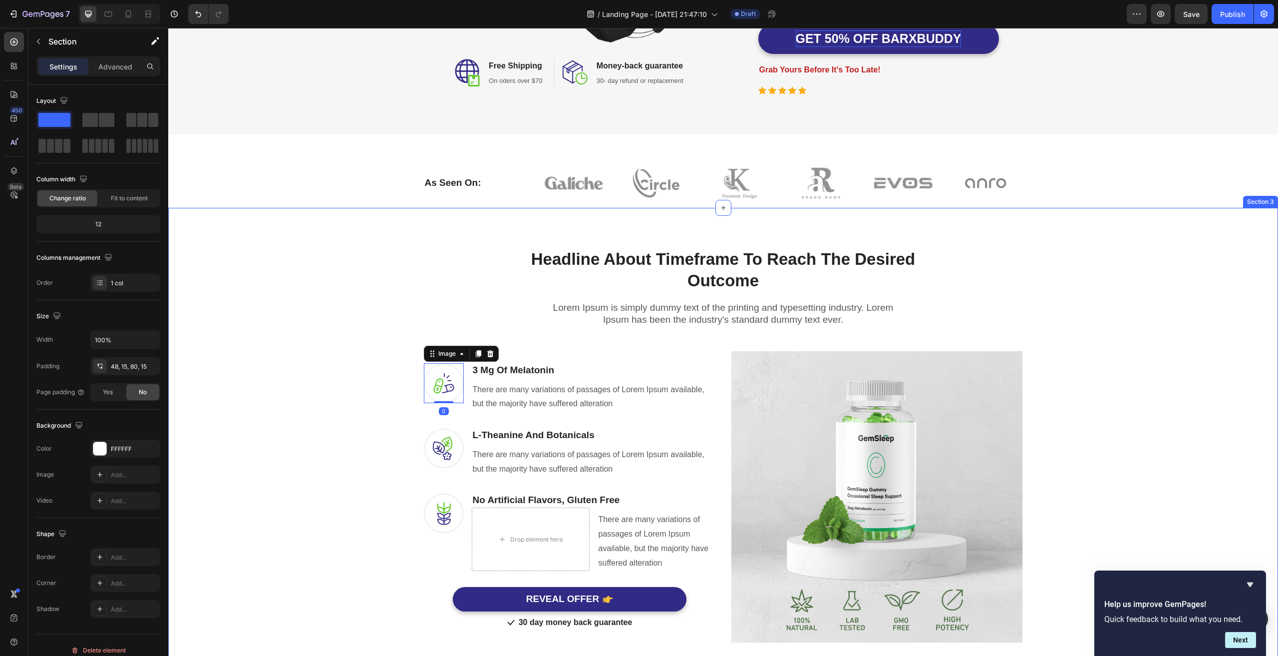
click at [316, 471] on div "Headline About Timeframe To Reach The Desired Outcome Heading Row Lorem Ipsum i…" at bounding box center [723, 437] width 1095 height 411
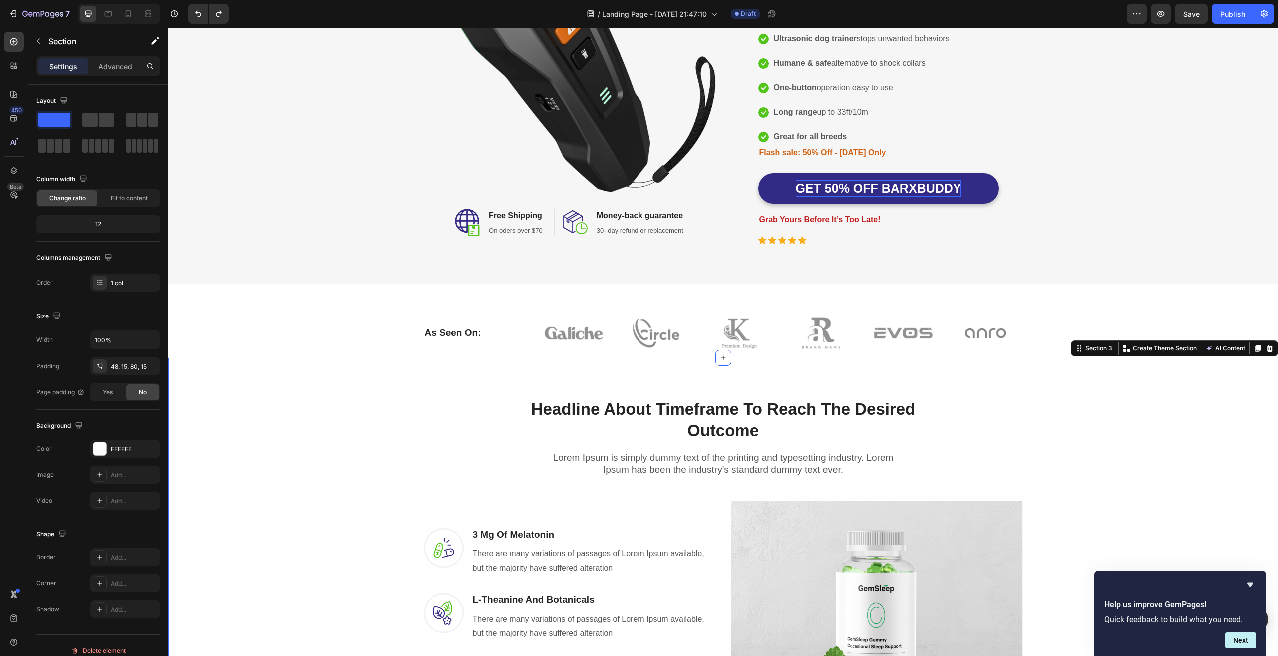
scroll to position [0, 0]
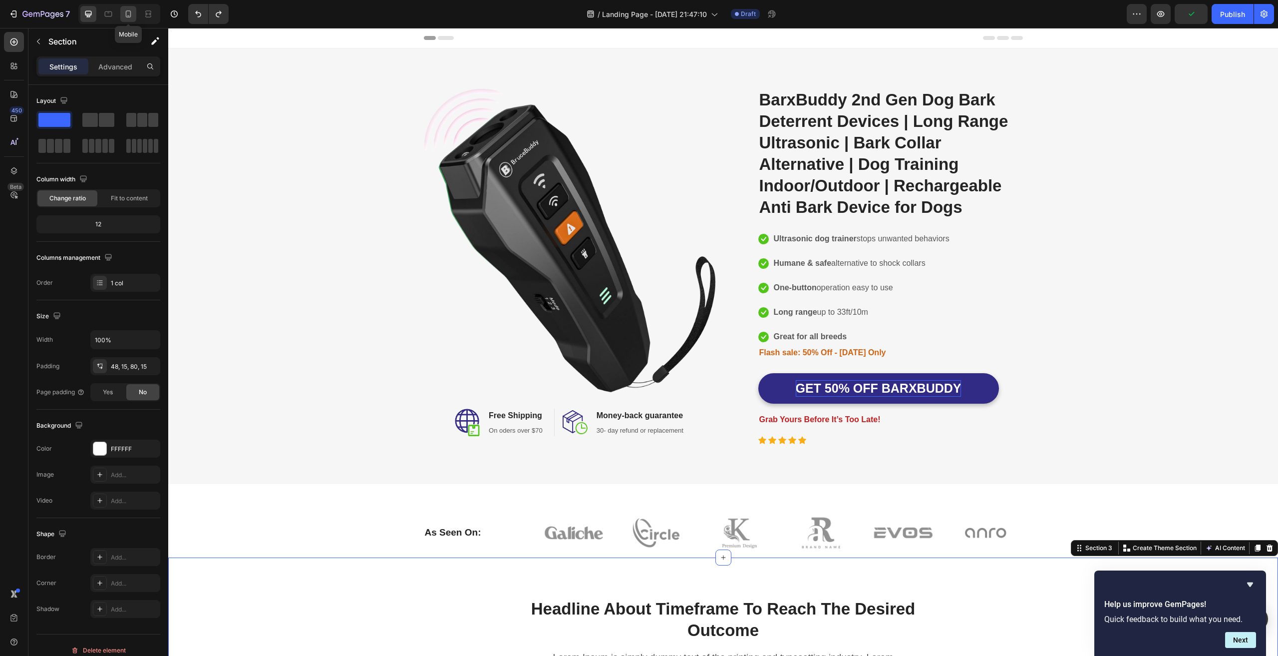
click at [128, 12] on icon at bounding box center [128, 14] width 10 height 10
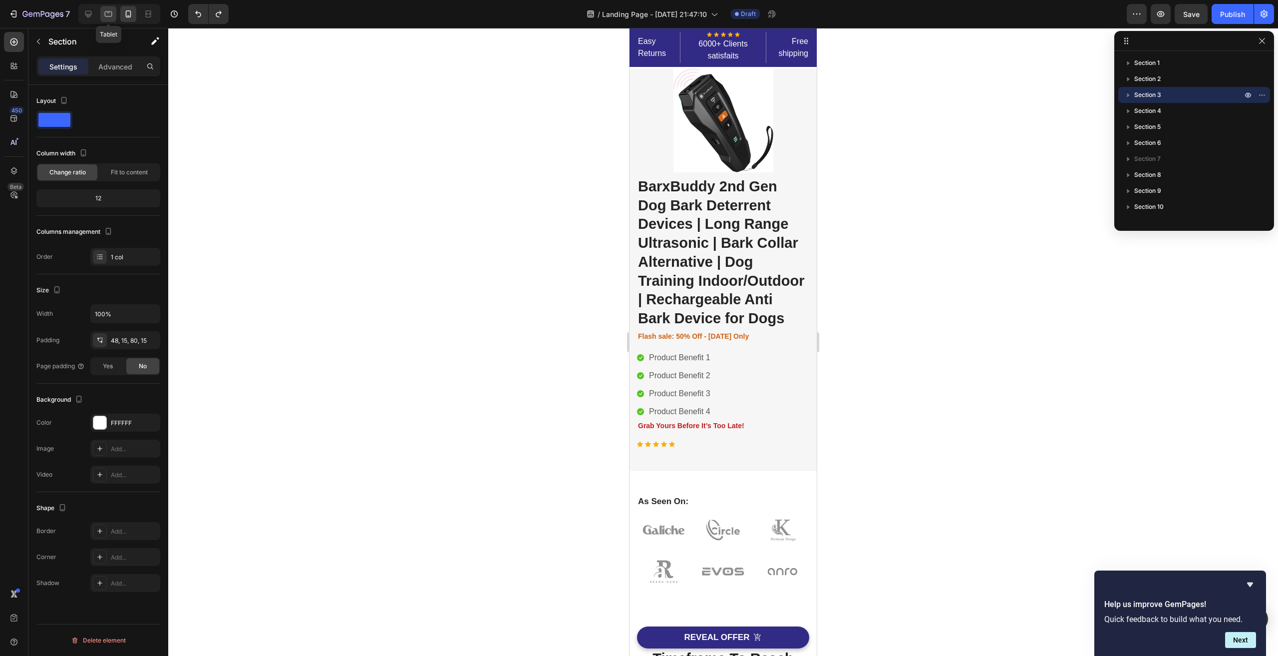
click at [106, 14] on icon at bounding box center [108, 14] width 10 height 10
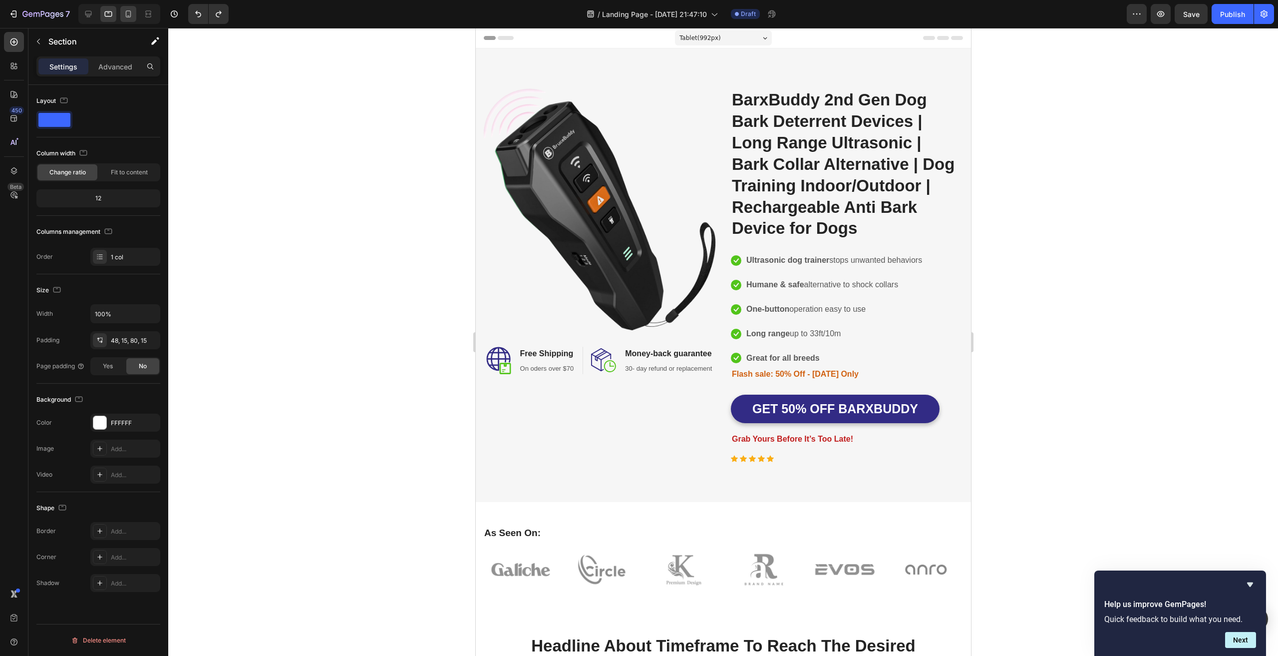
click at [129, 13] on icon at bounding box center [128, 14] width 10 height 10
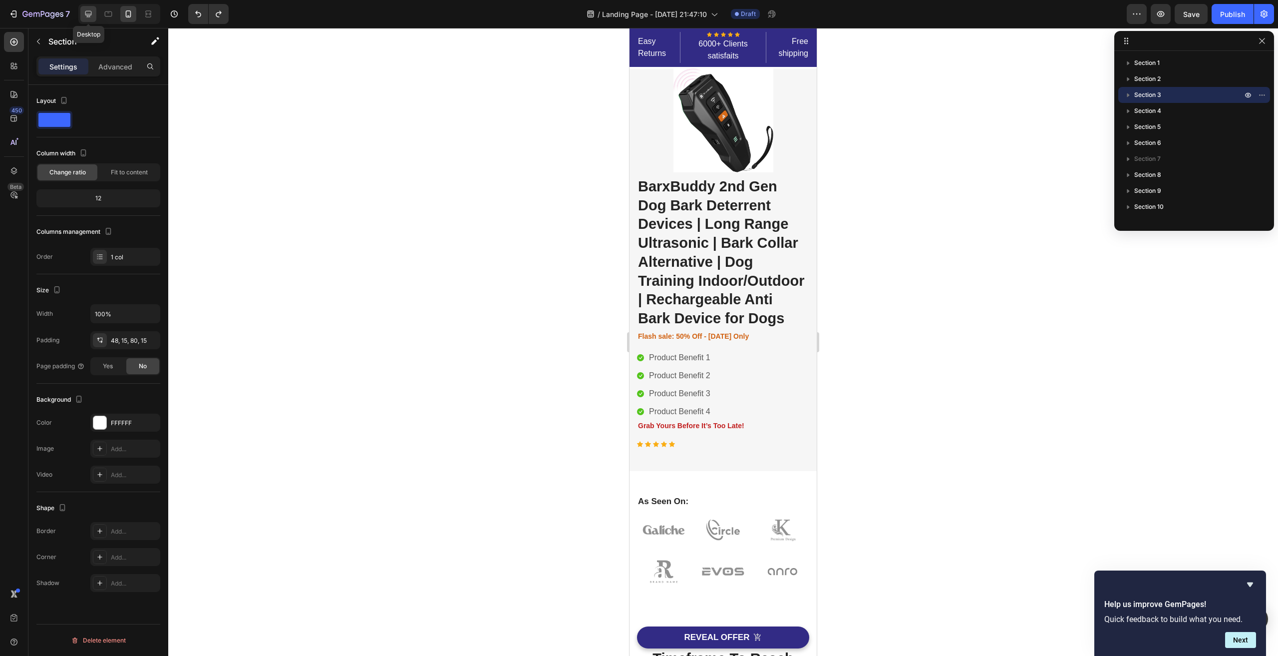
click at [88, 13] on icon at bounding box center [88, 14] width 10 height 10
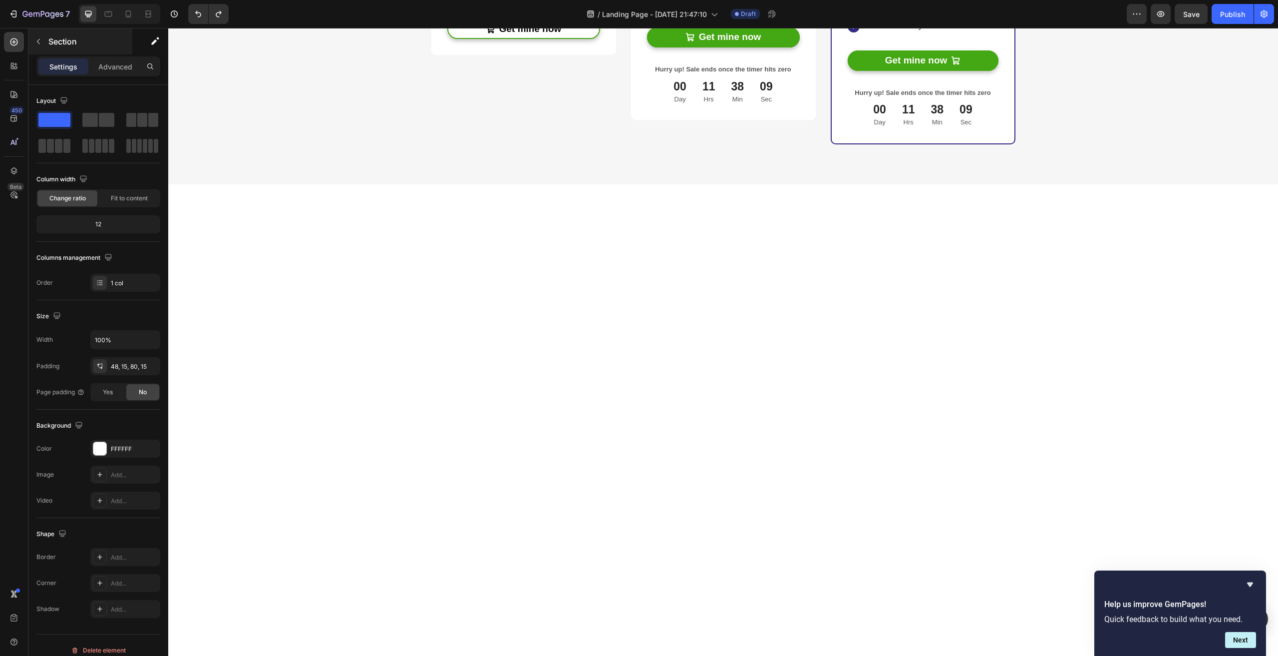
scroll to position [1997, 0]
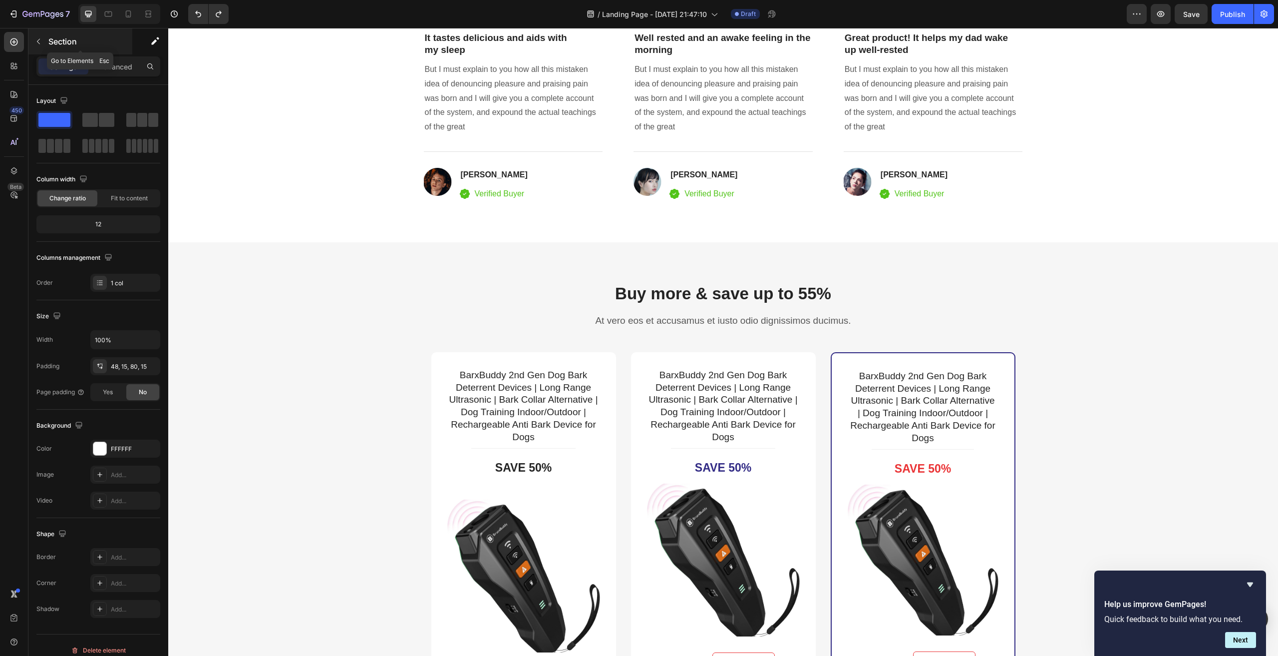
click at [39, 36] on button "button" at bounding box center [38, 41] width 16 height 16
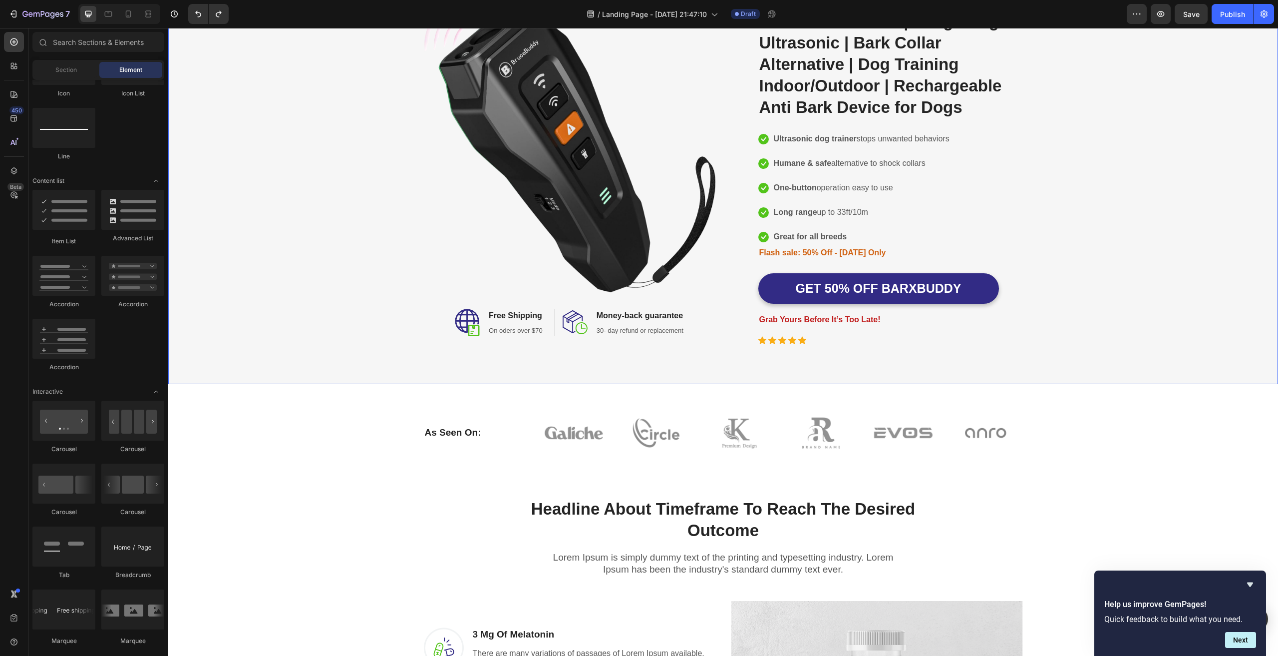
scroll to position [0, 0]
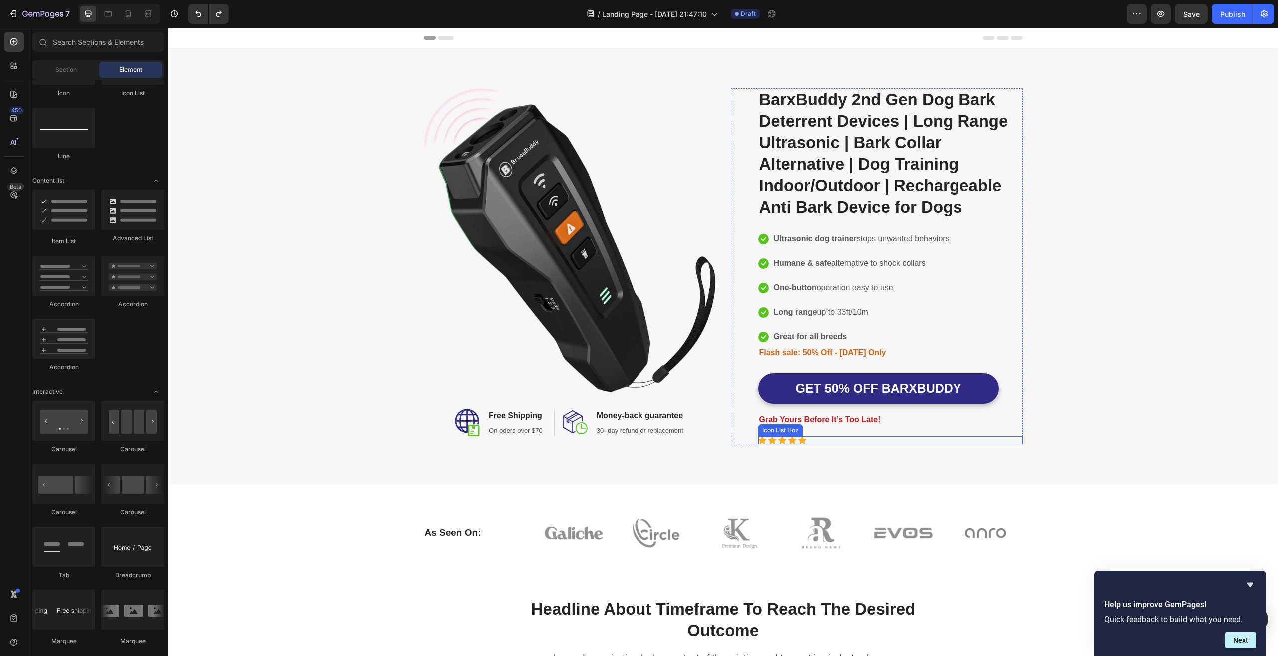
click at [820, 440] on div "Icon Icon Icon Icon Icon" at bounding box center [890, 440] width 265 height 8
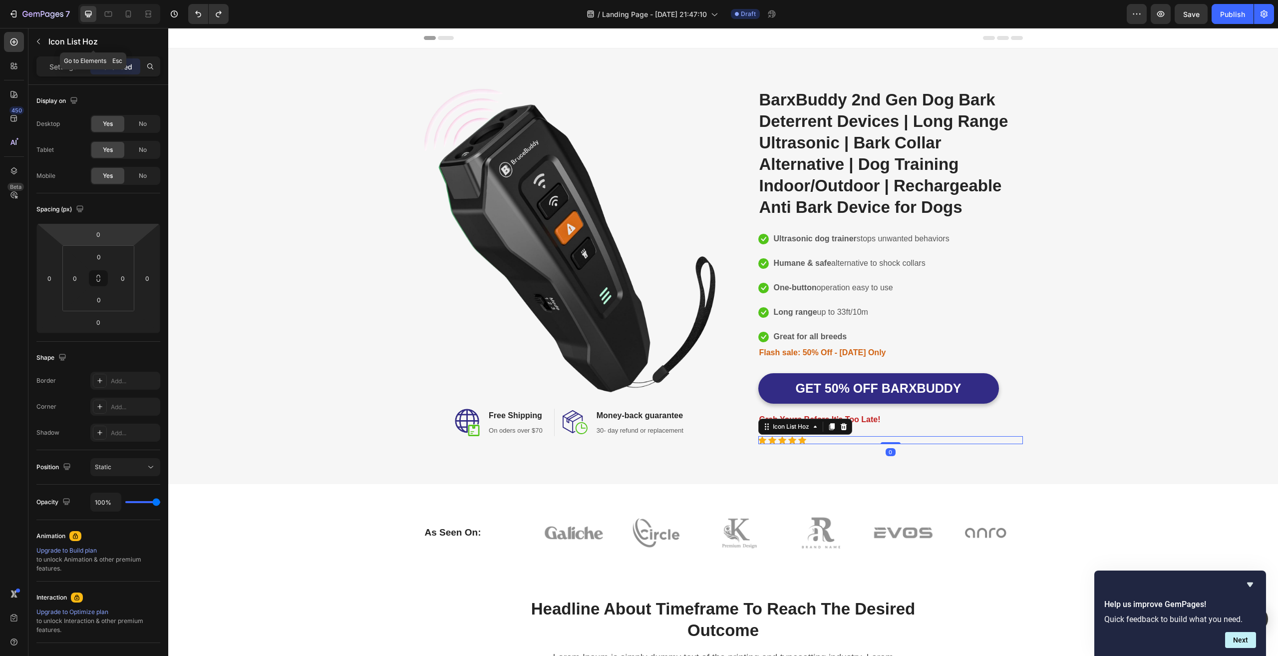
click at [43, 38] on button "button" at bounding box center [38, 41] width 16 height 16
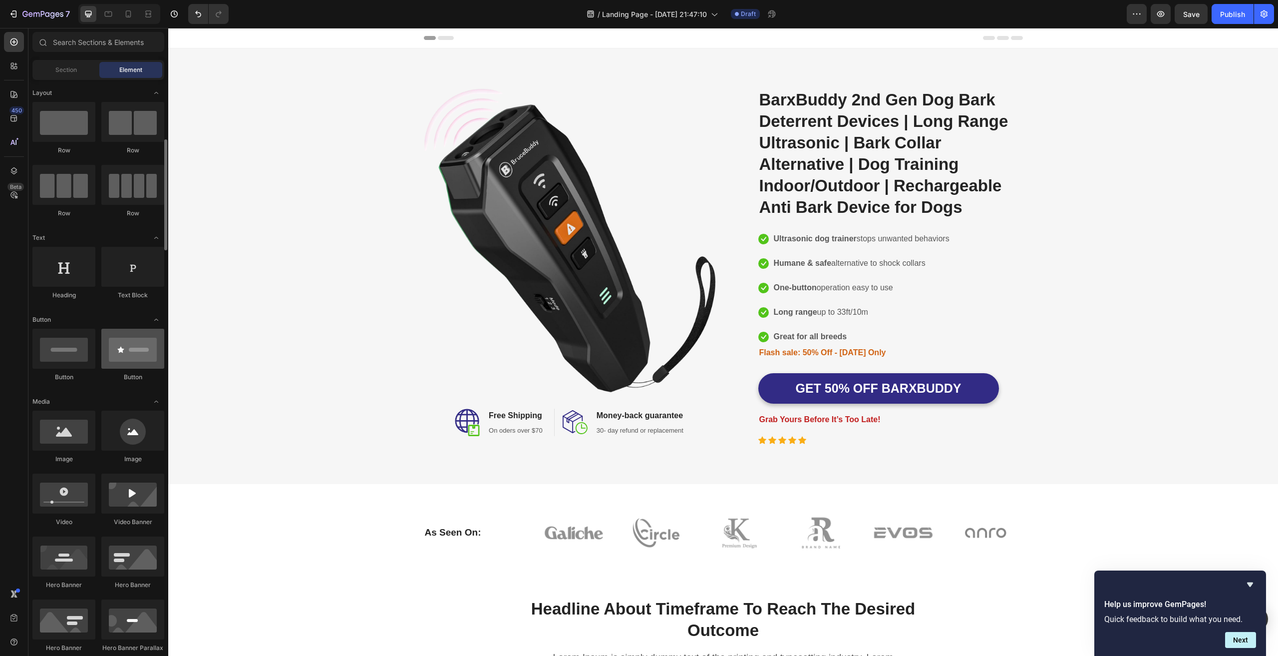
scroll to position [100, 0]
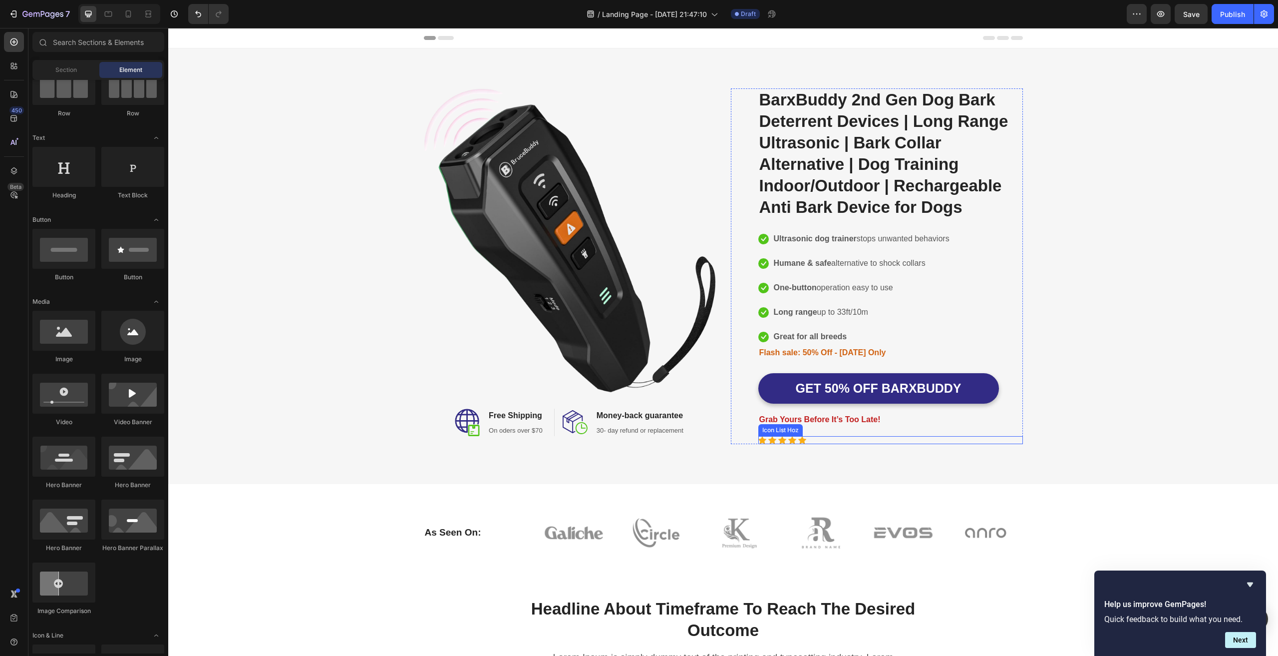
click at [853, 439] on div "Icon Icon Icon Icon Icon" at bounding box center [890, 440] width 265 height 8
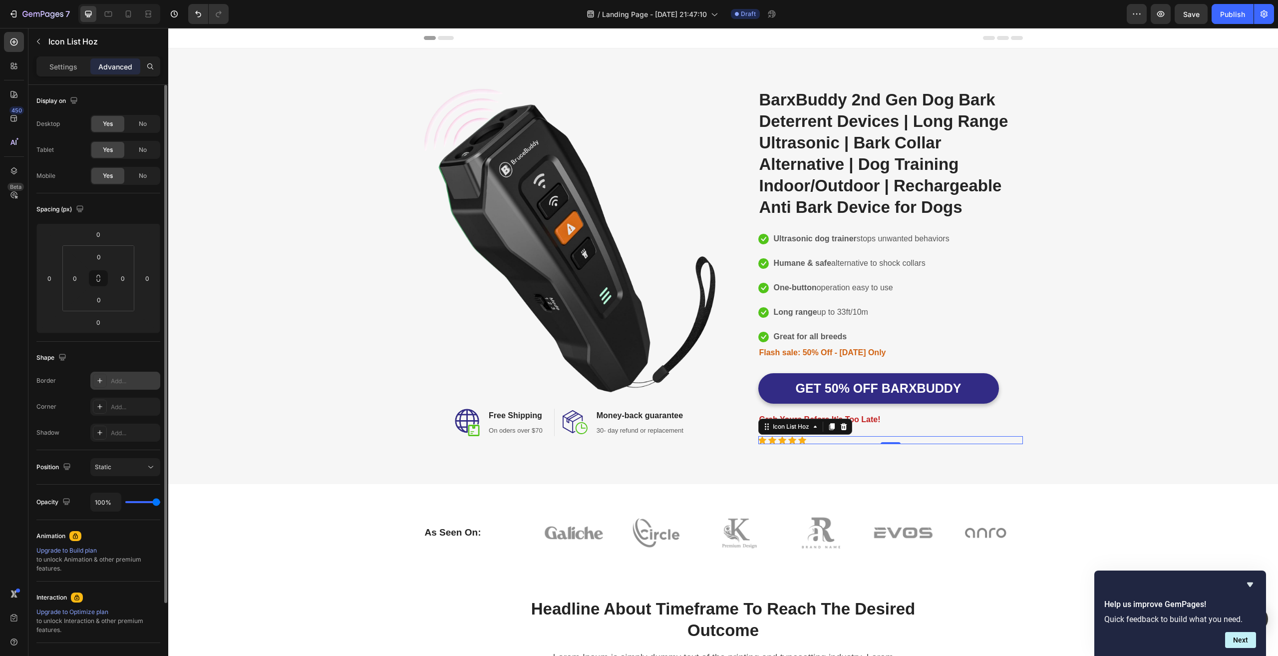
click at [109, 380] on div "Add..." at bounding box center [125, 380] width 70 height 18
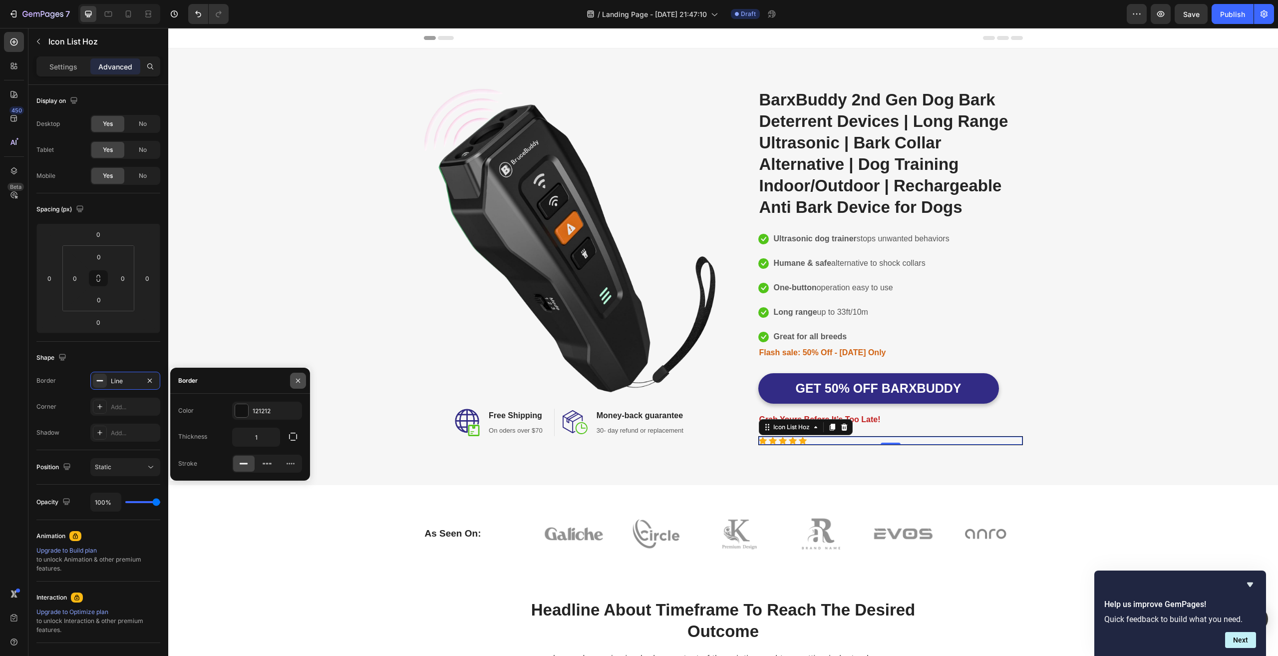
click at [297, 380] on icon "button" at bounding box center [298, 380] width 8 height 8
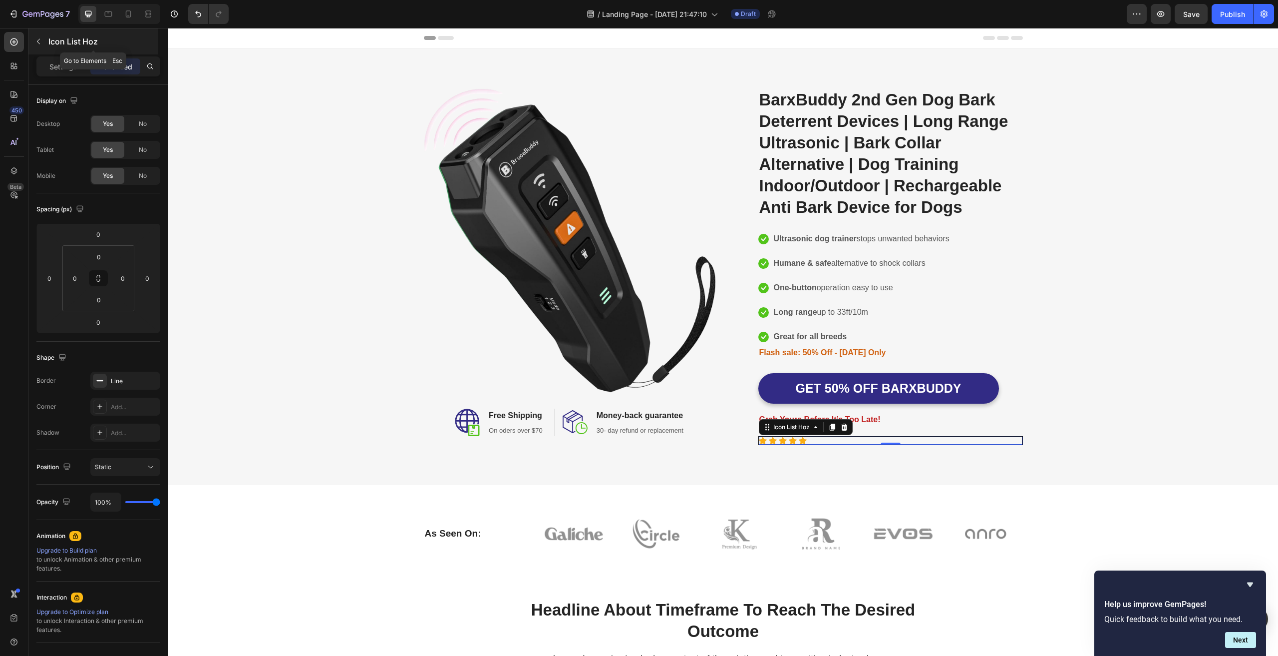
click at [46, 39] on button "button" at bounding box center [38, 41] width 16 height 16
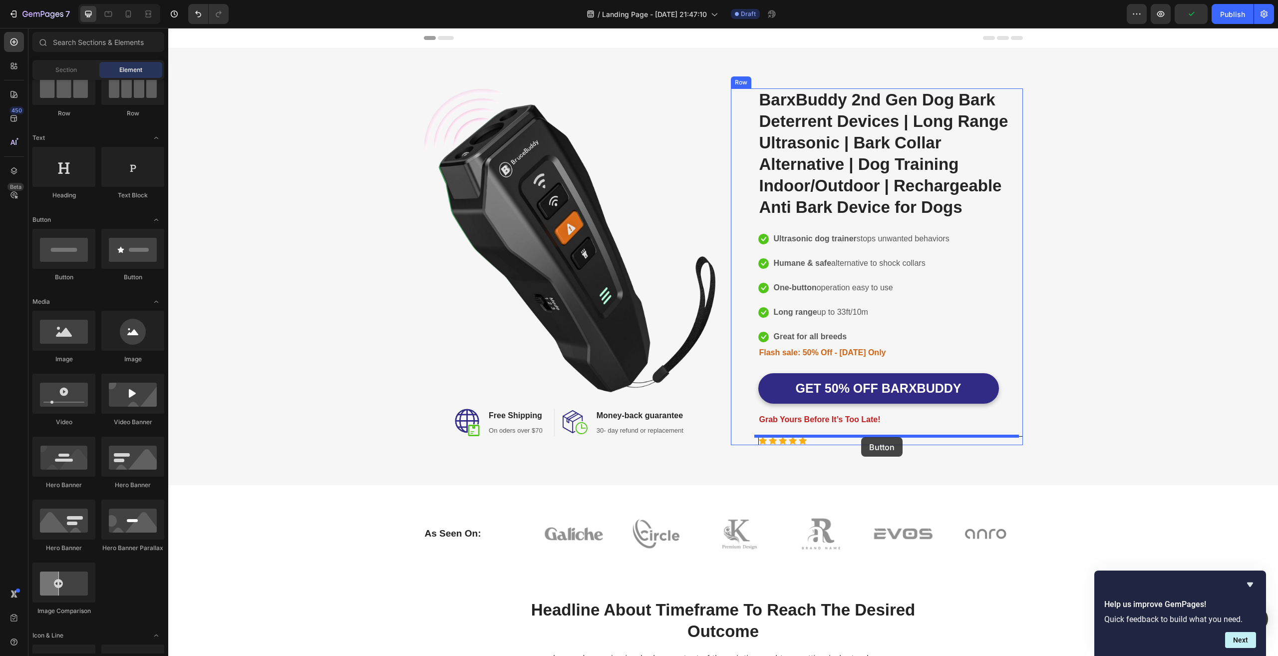
drag, startPoint x: 298, startPoint y: 278, endPoint x: 949, endPoint y: 429, distance: 668.0
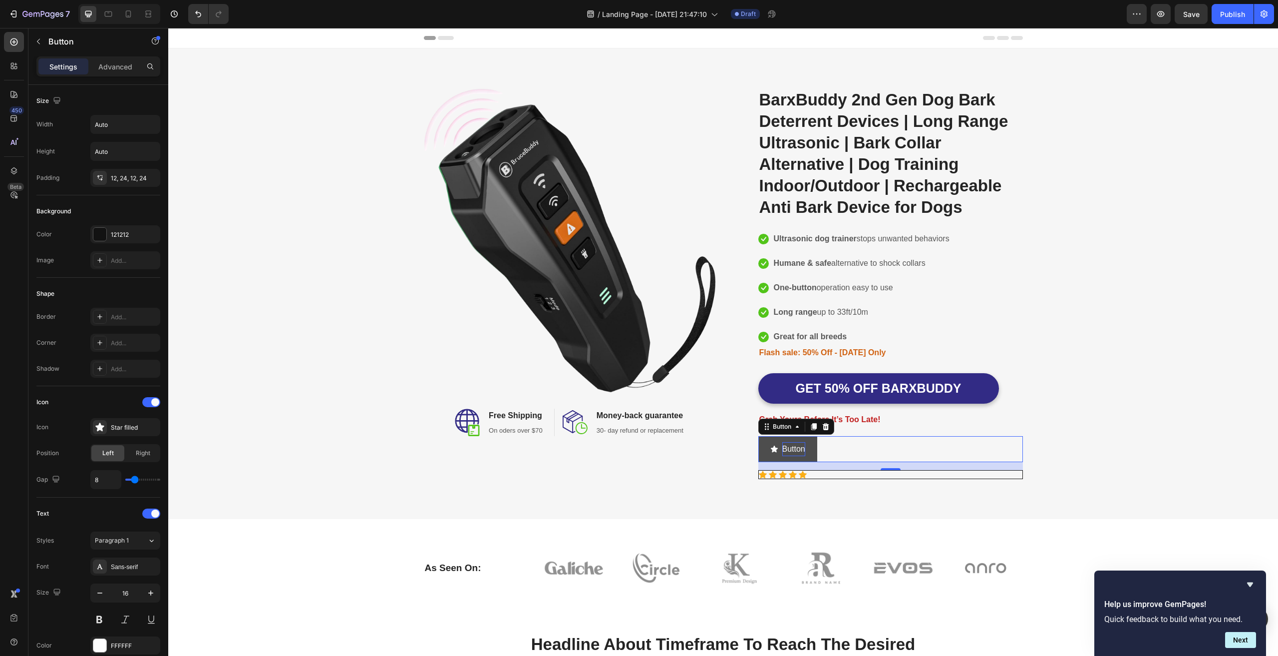
click at [790, 451] on p "Button" at bounding box center [793, 449] width 23 height 14
click at [896, 448] on div "Button Button 16" at bounding box center [890, 449] width 265 height 26
click at [118, 425] on div "Star filled" at bounding box center [134, 427] width 47 height 9
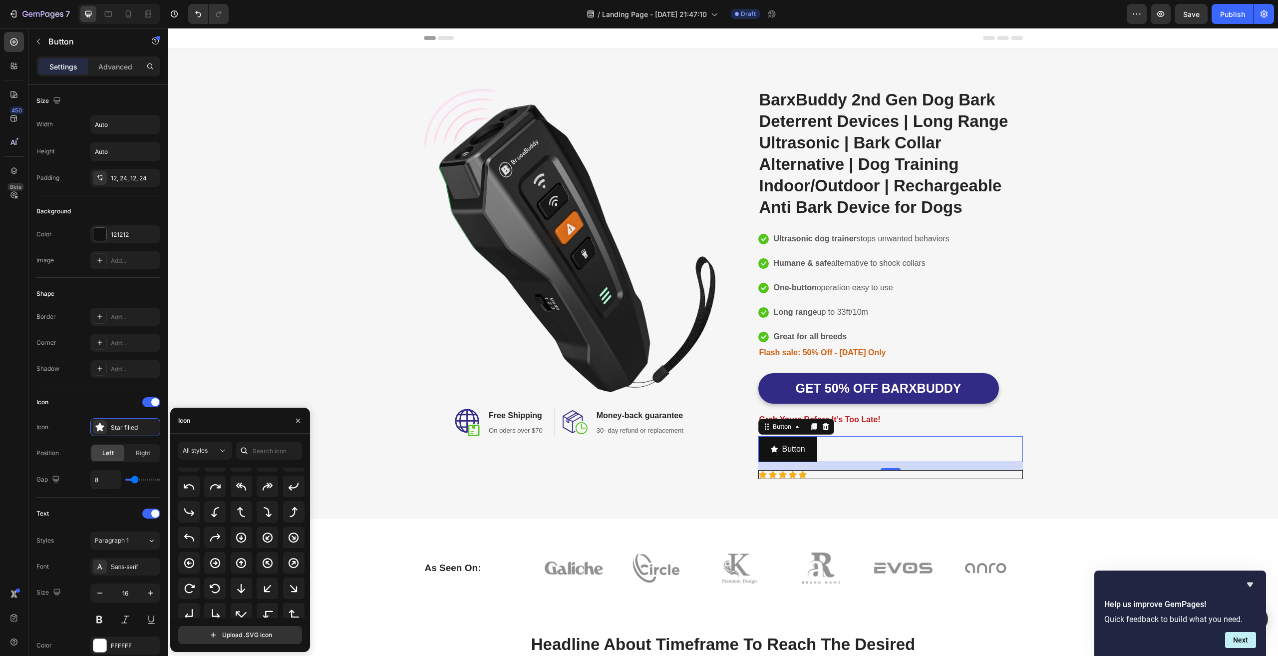
scroll to position [0, 0]
click at [211, 450] on div "All styles" at bounding box center [200, 450] width 35 height 9
click at [271, 474] on div "All icons" at bounding box center [241, 475] width 127 height 16
click at [342, 326] on div "Image Image Free Shipping Heading On oders over $70 Text block Row Image Money-…" at bounding box center [723, 283] width 1095 height 390
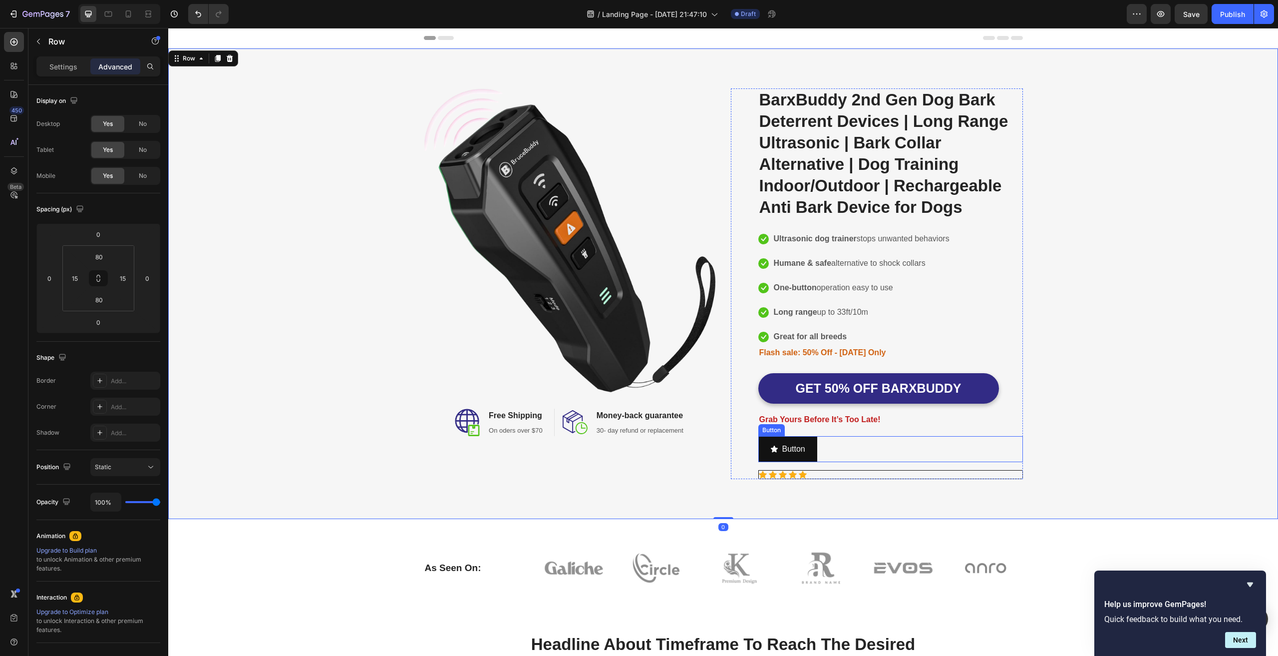
click at [932, 445] on div "Button Button" at bounding box center [890, 449] width 265 height 26
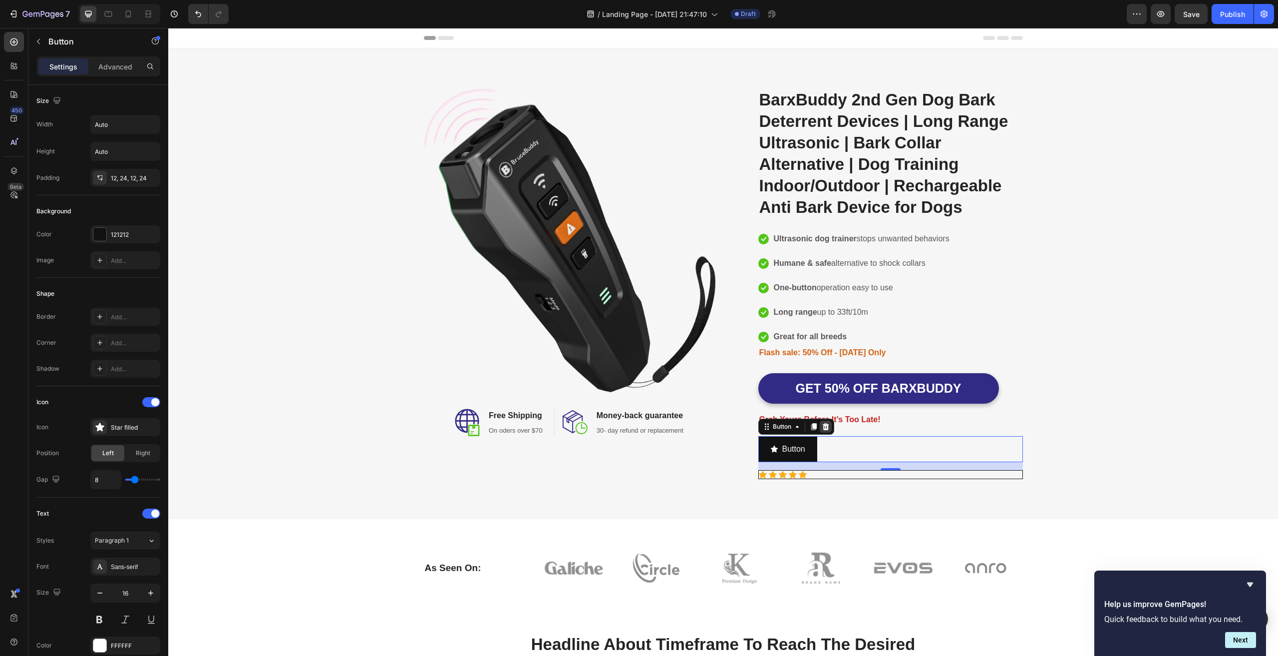
click at [822, 426] on icon at bounding box center [825, 425] width 6 height 7
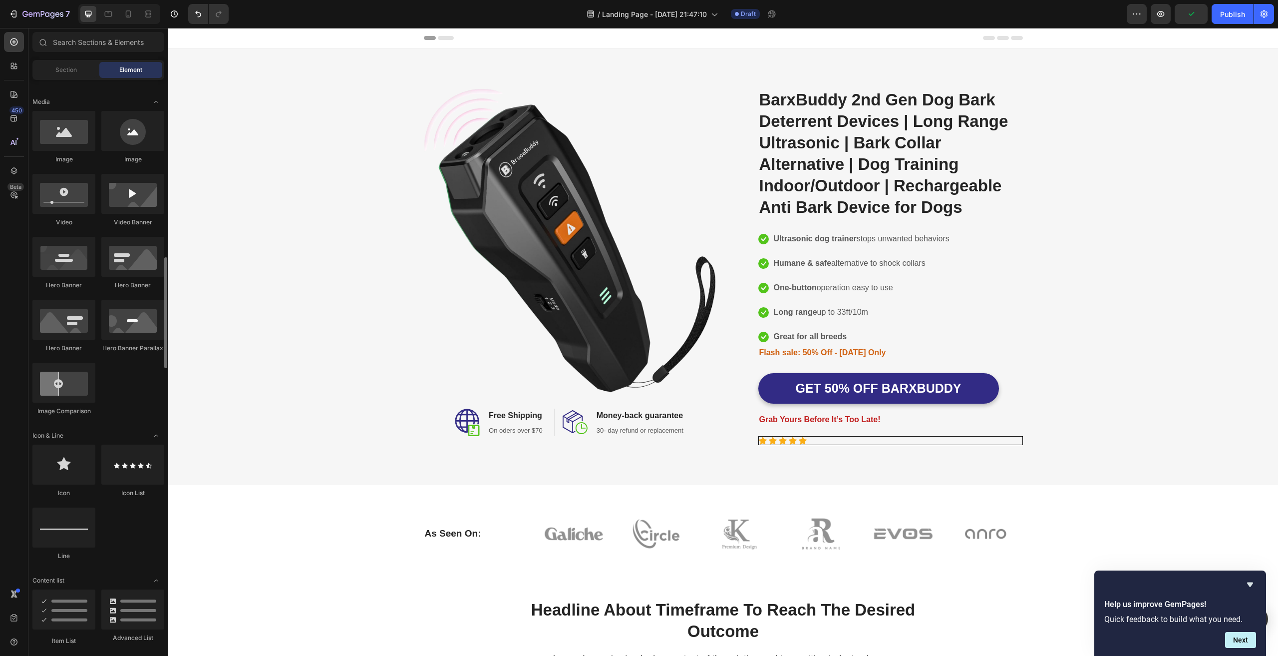
scroll to position [549, 0]
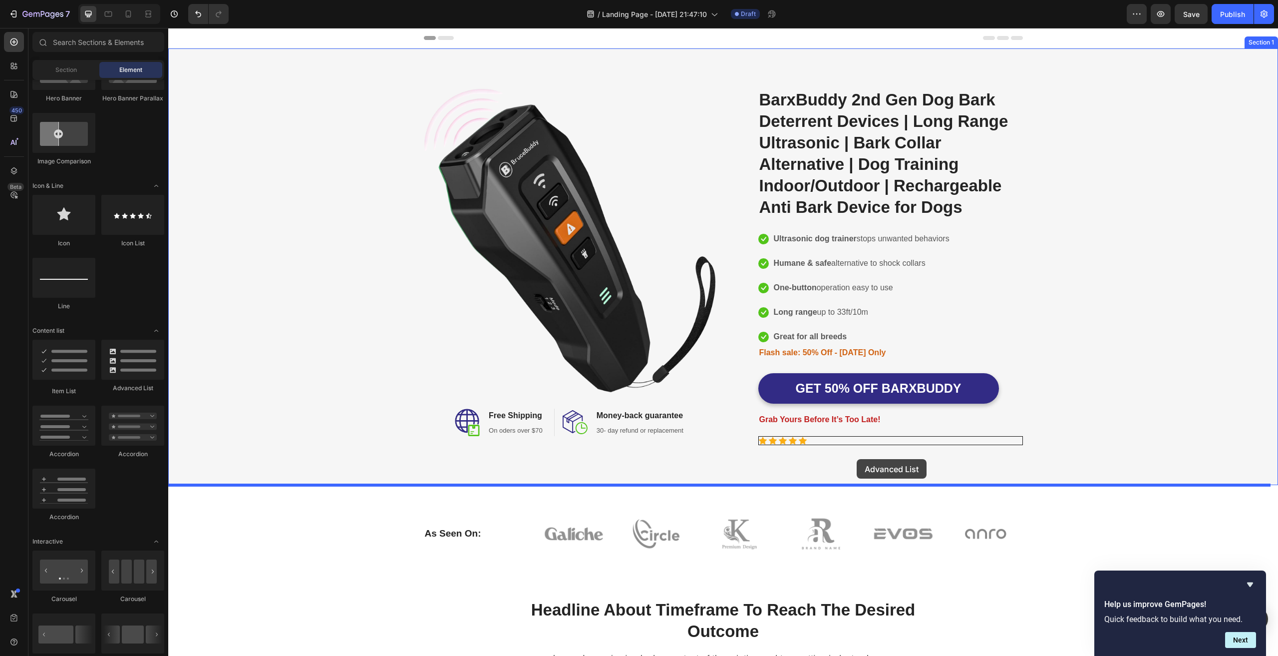
drag, startPoint x: 299, startPoint y: 386, endPoint x: 917, endPoint y: 479, distance: 625.1
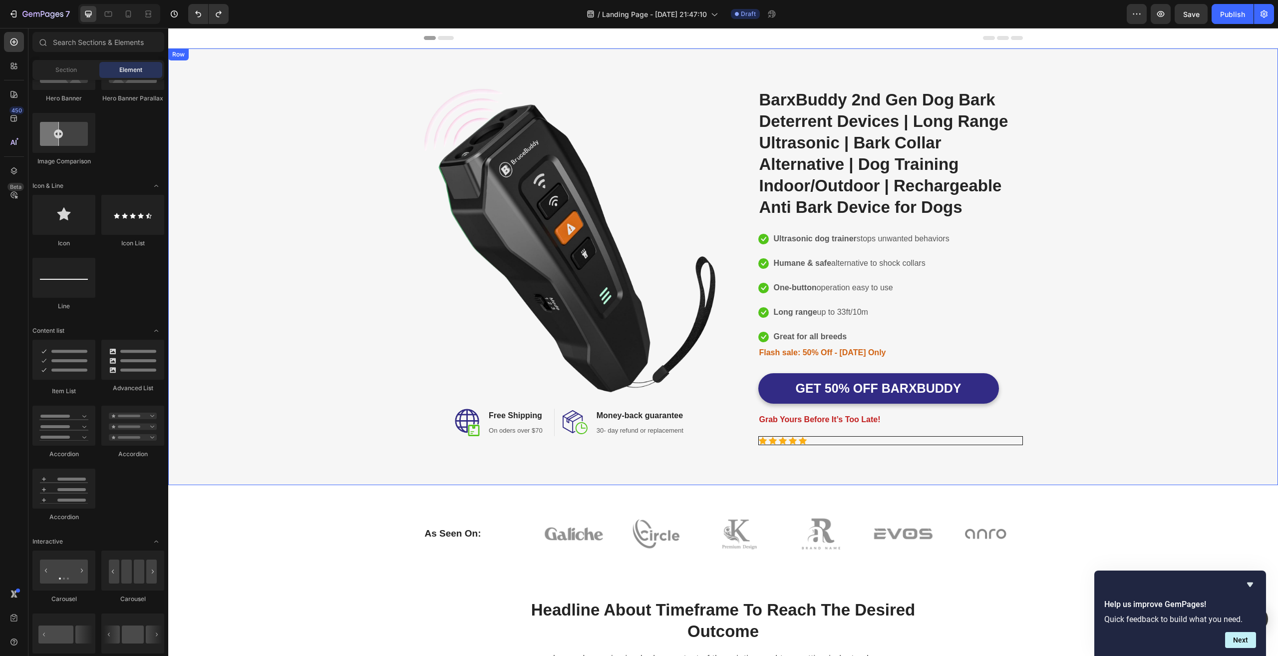
click at [872, 460] on div "Image Image Free Shipping Heading On oders over $70 Text block Row Image Money-…" at bounding box center [723, 266] width 1110 height 436
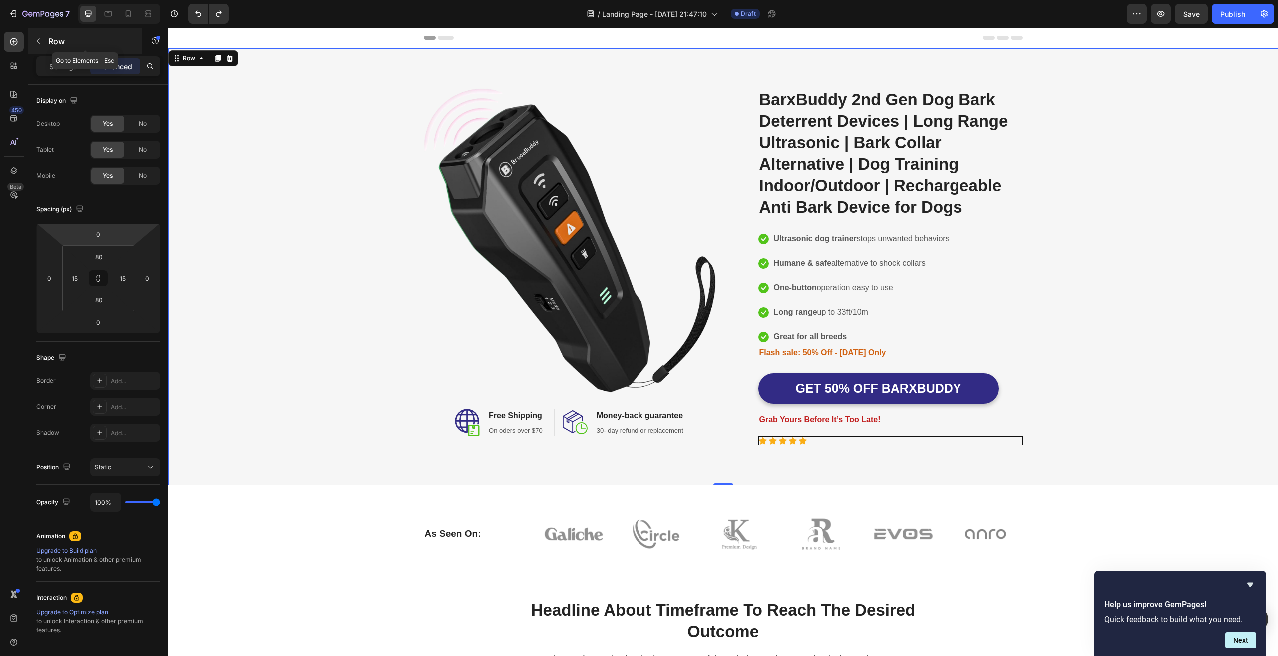
click at [41, 38] on icon "button" at bounding box center [38, 41] width 8 height 8
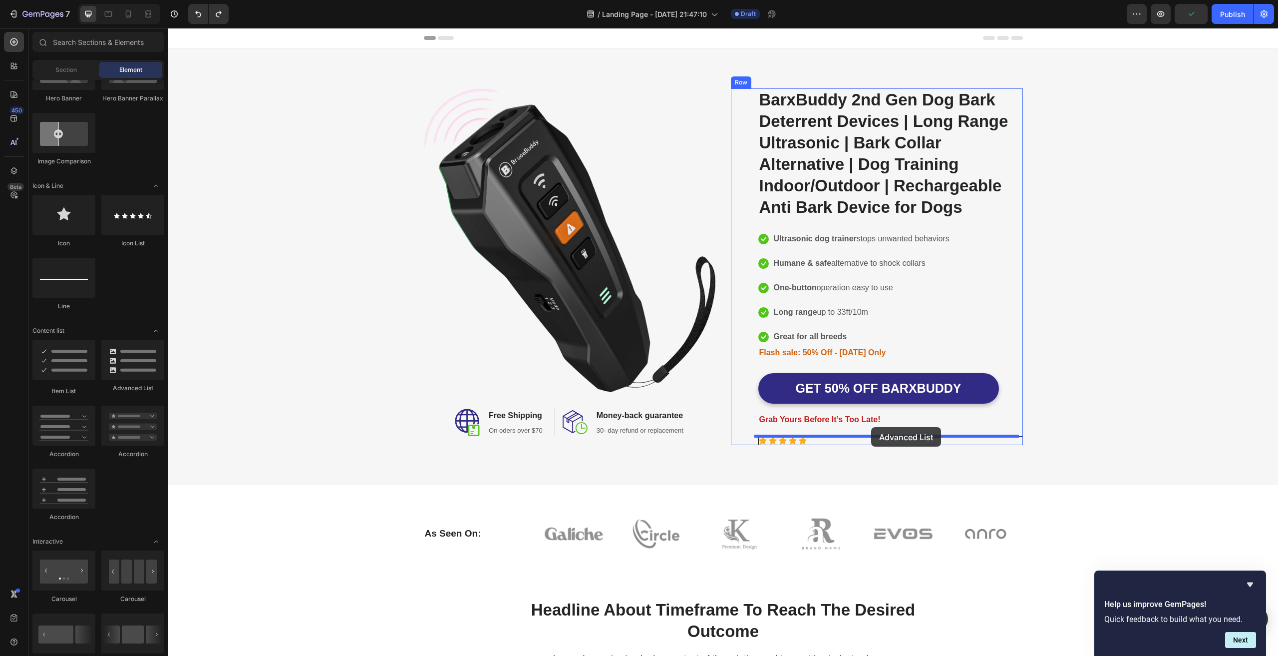
drag, startPoint x: 300, startPoint y: 388, endPoint x: 871, endPoint y: 426, distance: 572.5
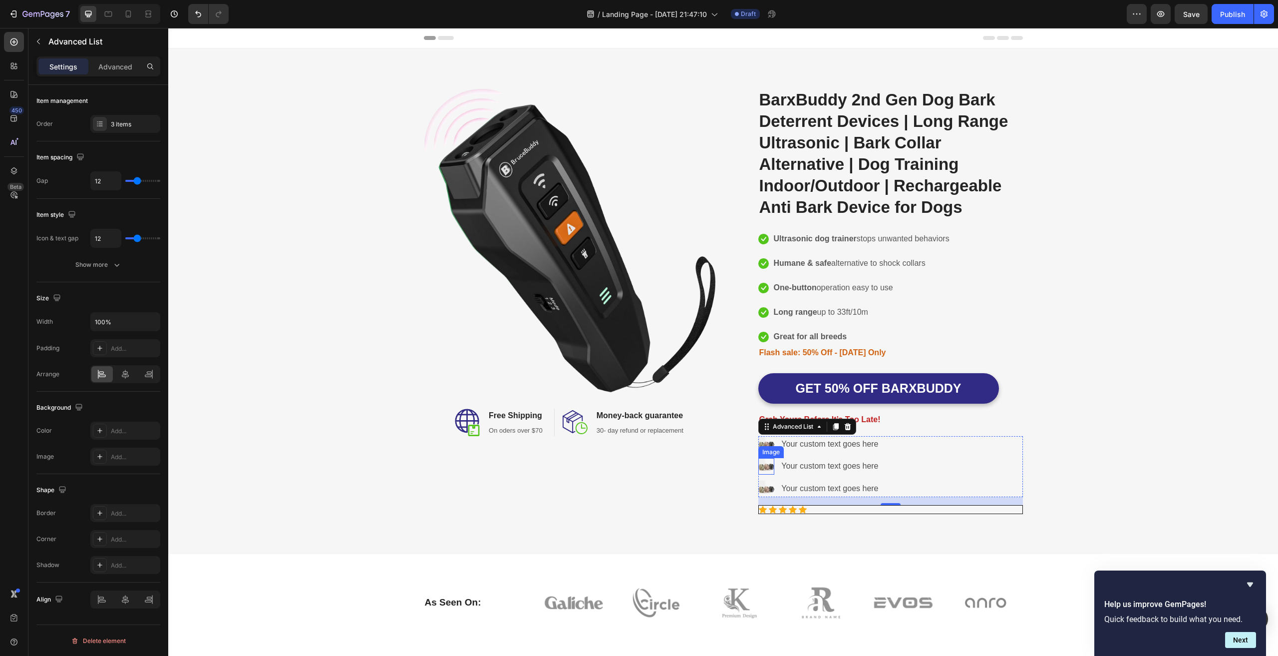
click at [765, 468] on img at bounding box center [766, 466] width 16 height 16
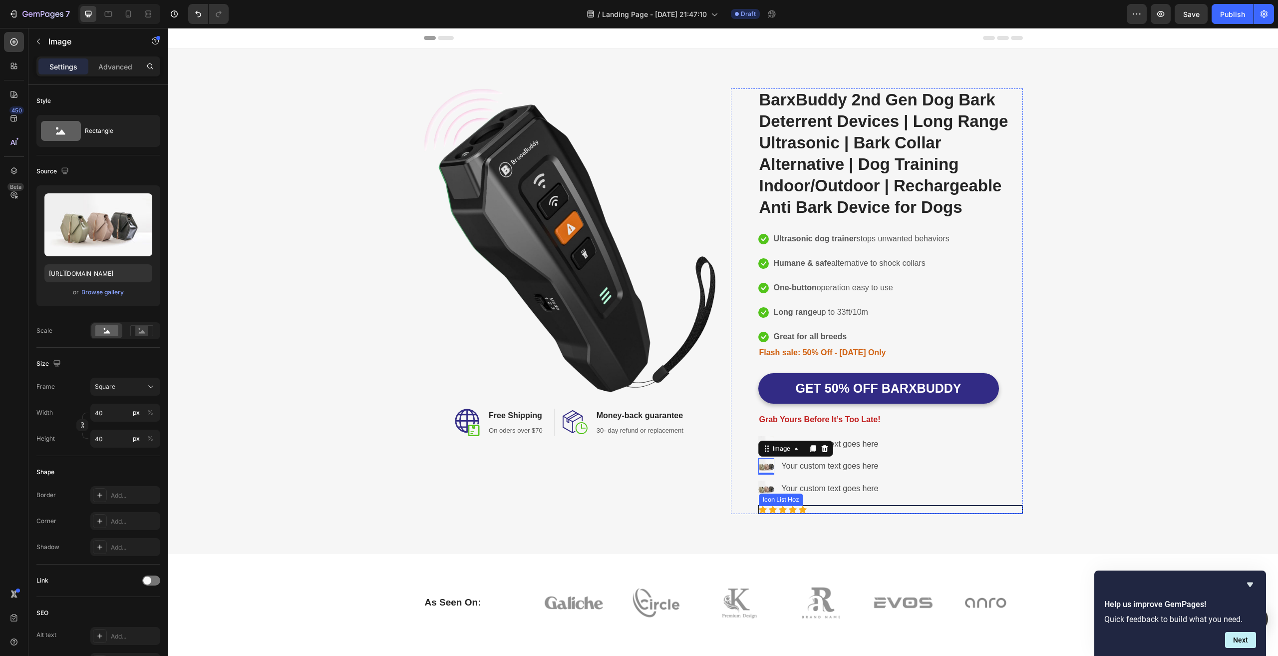
click at [851, 509] on div "Icon Icon Icon Icon Icon" at bounding box center [891, 509] width 264 height 8
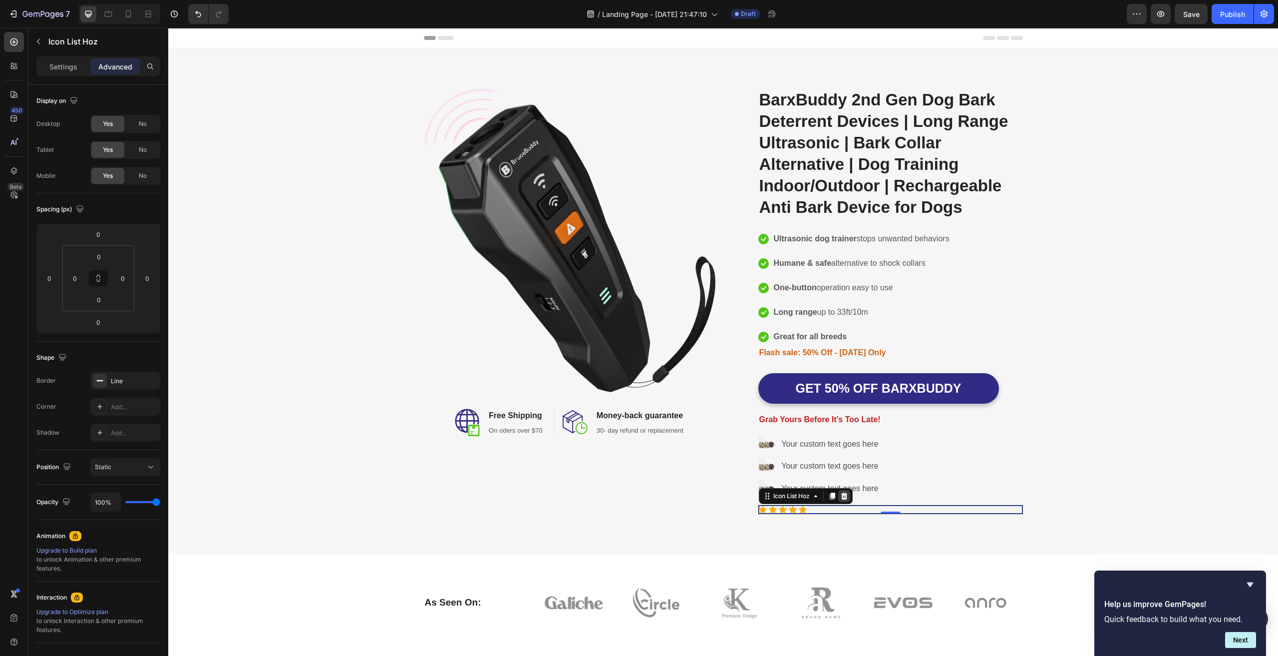
click at [841, 494] on icon at bounding box center [844, 495] width 6 height 7
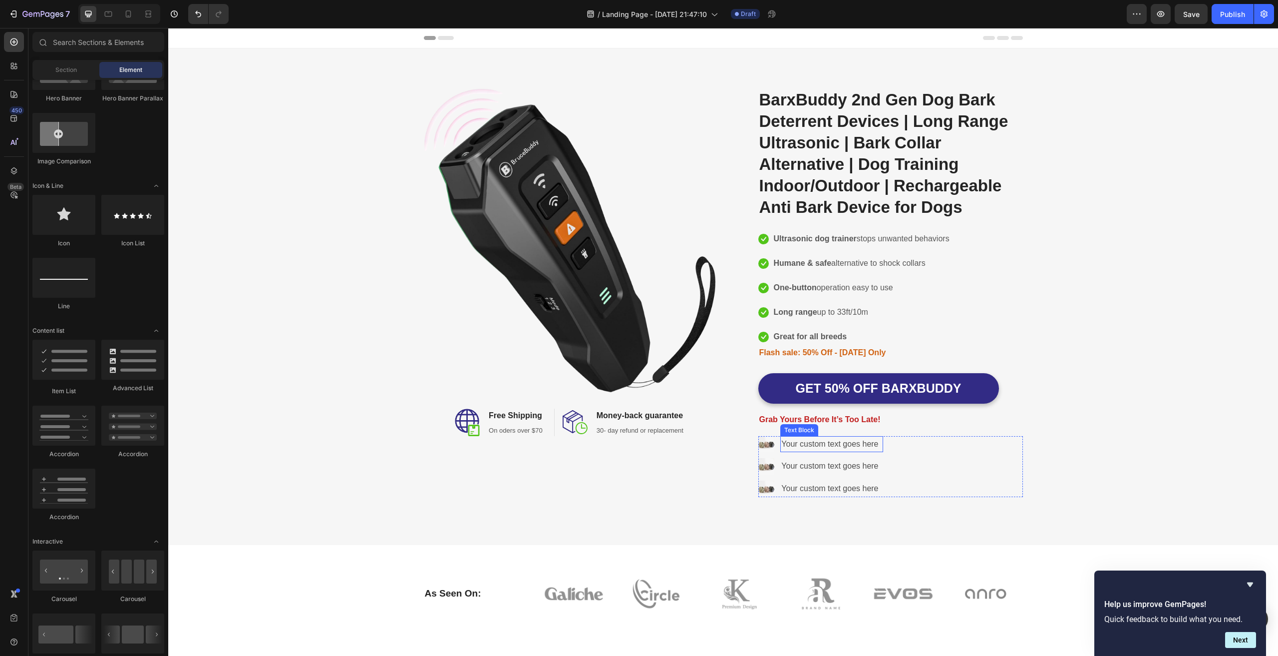
click at [861, 444] on div "Your custom text goes here" at bounding box center [831, 444] width 102 height 16
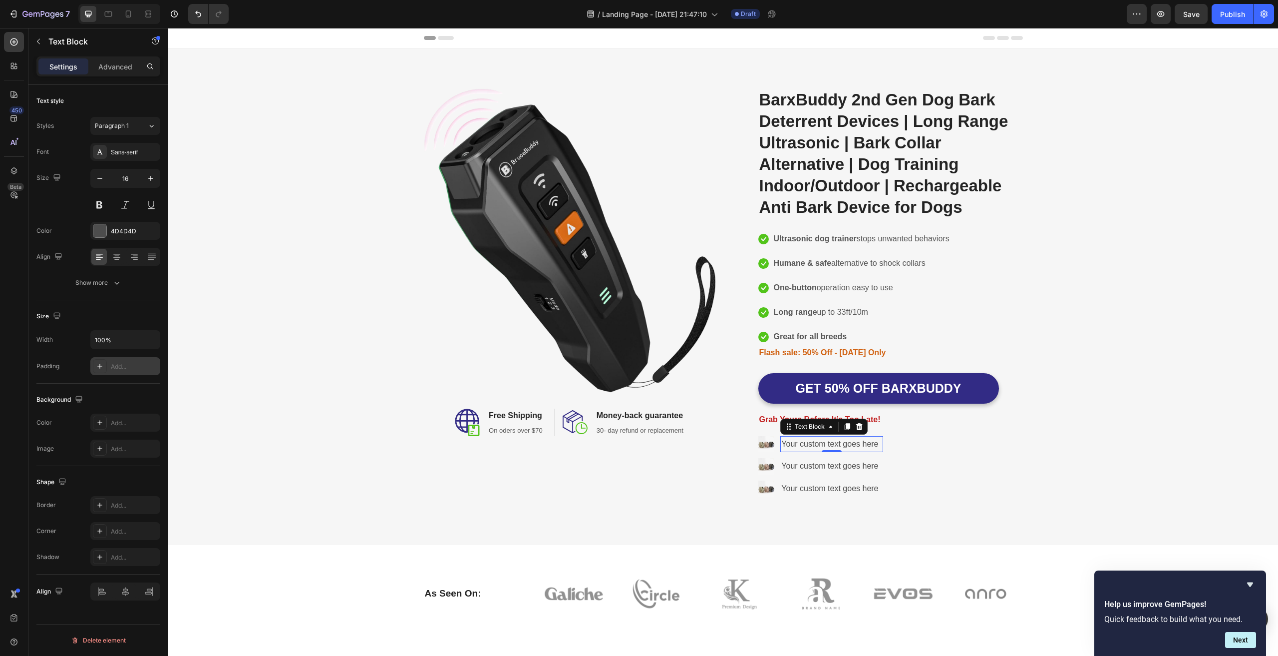
click at [98, 365] on icon at bounding box center [100, 366] width 8 height 8
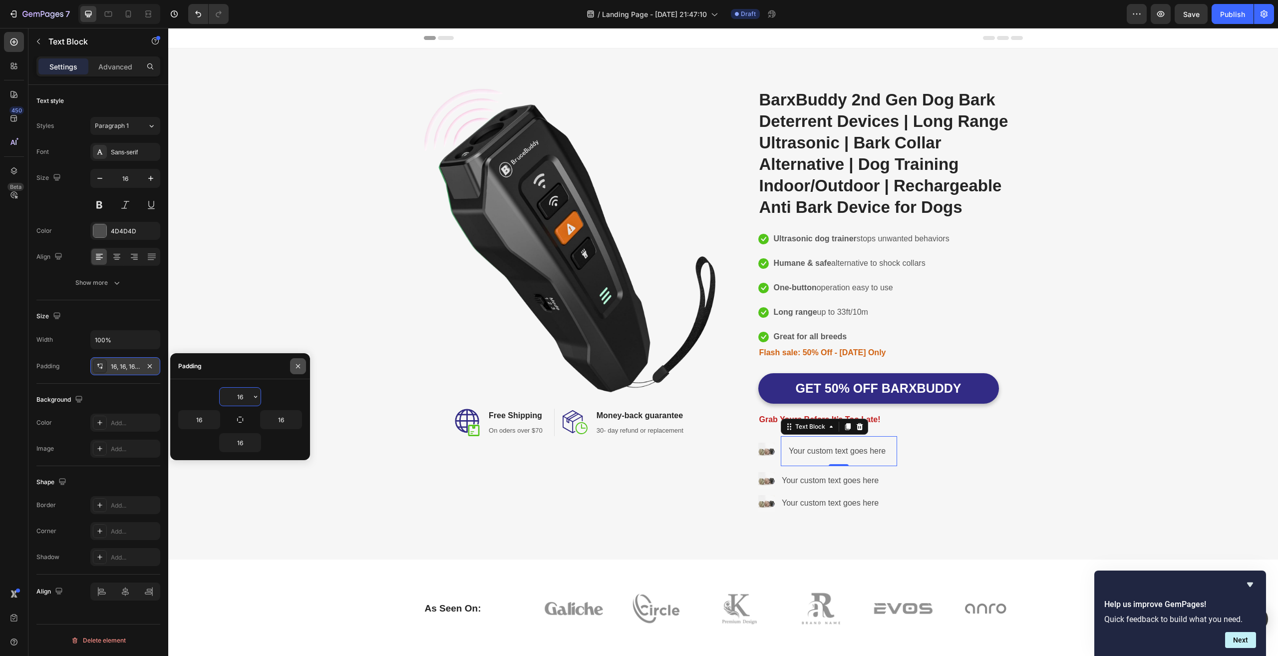
click at [294, 364] on button "button" at bounding box center [298, 366] width 16 height 16
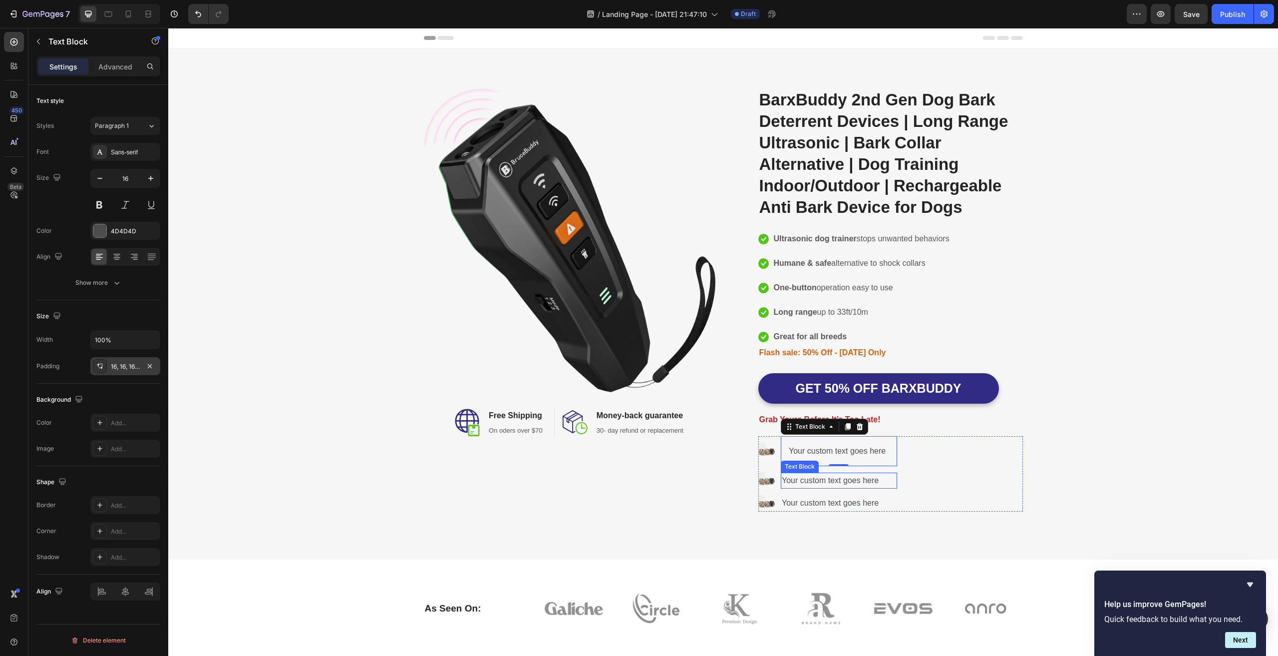
click at [823, 480] on div "Your custom text goes here" at bounding box center [839, 480] width 116 height 16
click at [856, 461] on icon at bounding box center [859, 462] width 6 height 7
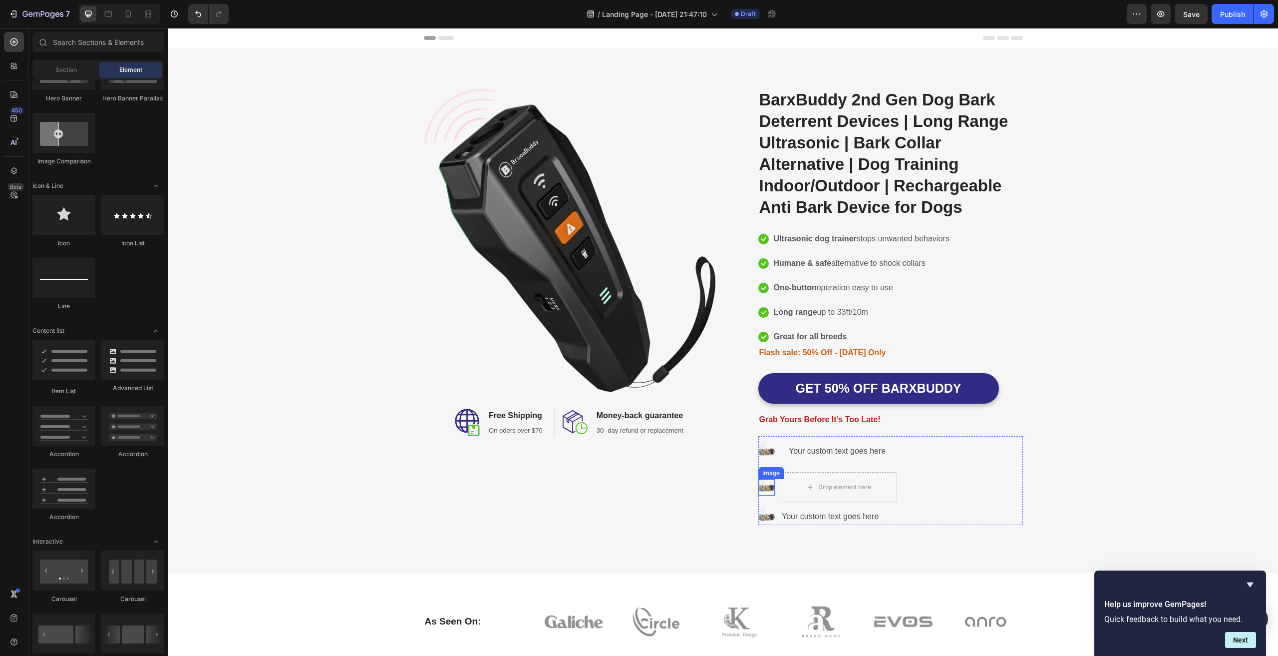
click at [760, 484] on img at bounding box center [766, 487] width 16 height 16
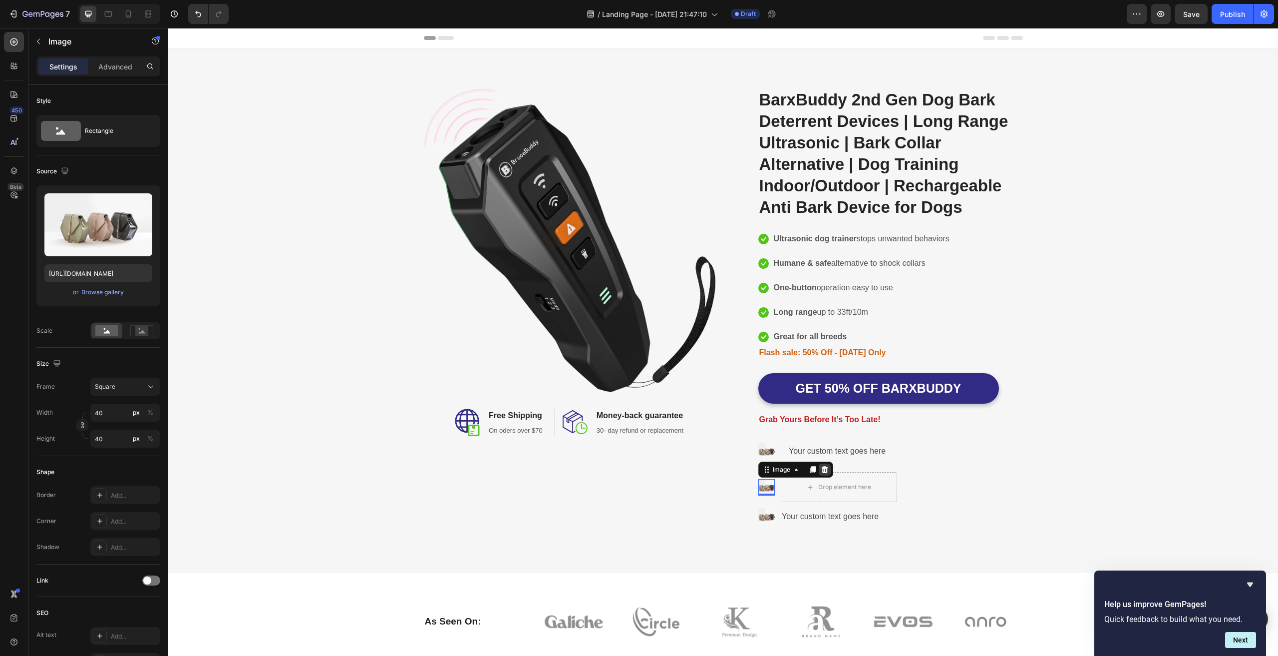
click at [821, 466] on icon at bounding box center [824, 468] width 6 height 7
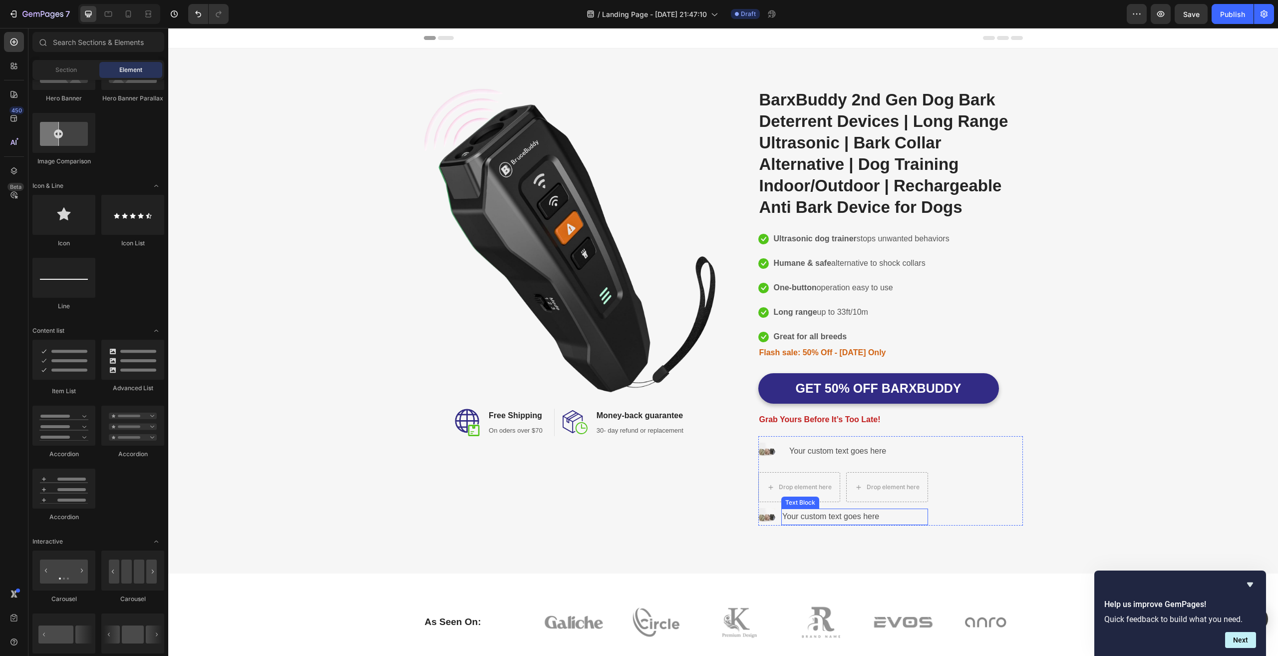
click at [891, 512] on div "Your custom text goes here" at bounding box center [854, 516] width 146 height 16
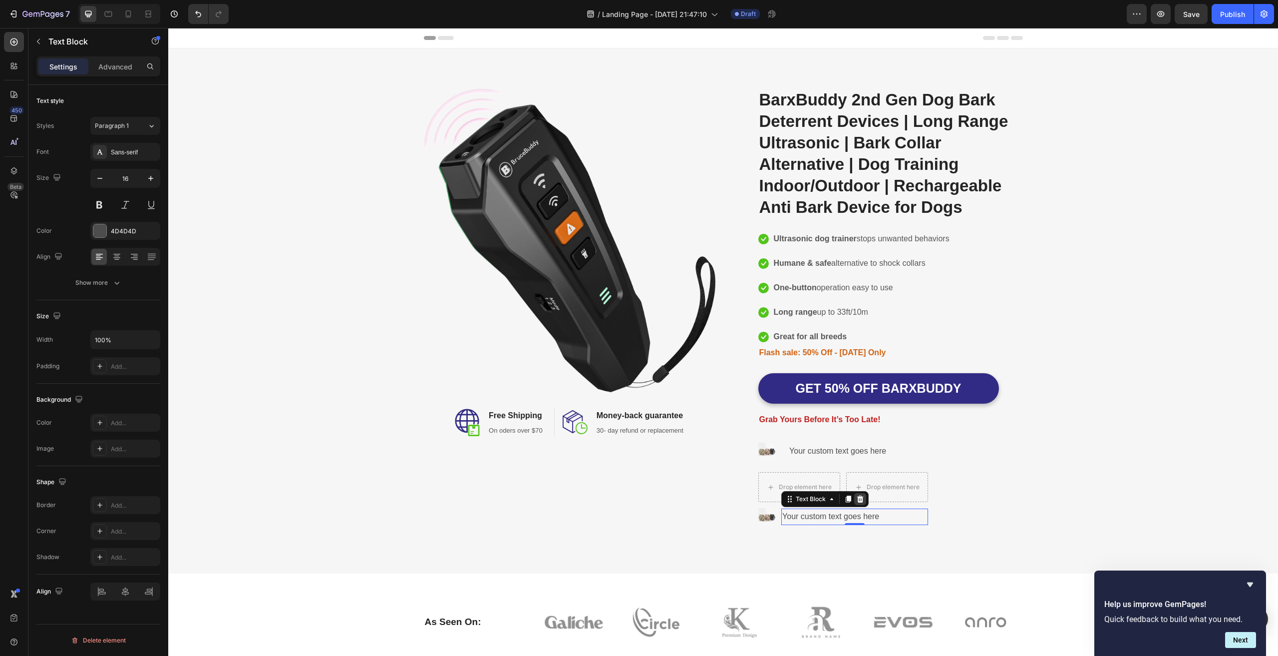
click at [857, 494] on div at bounding box center [860, 499] width 12 height 12
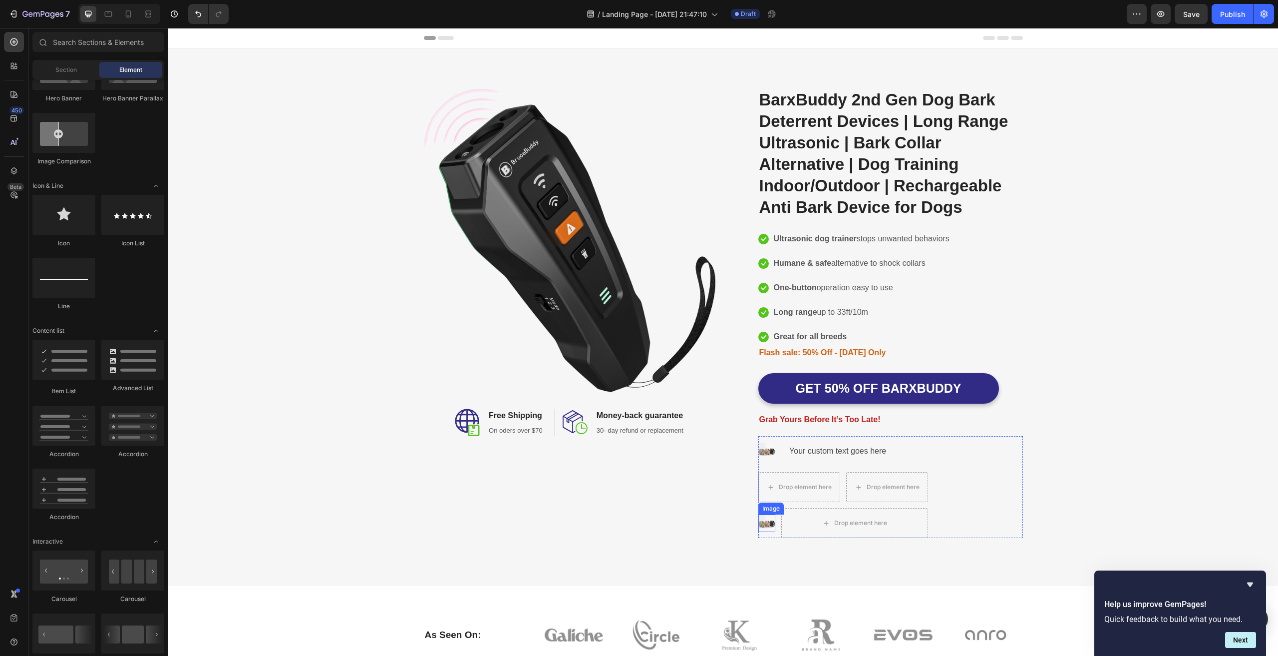
click at [763, 523] on img at bounding box center [766, 522] width 17 height 17
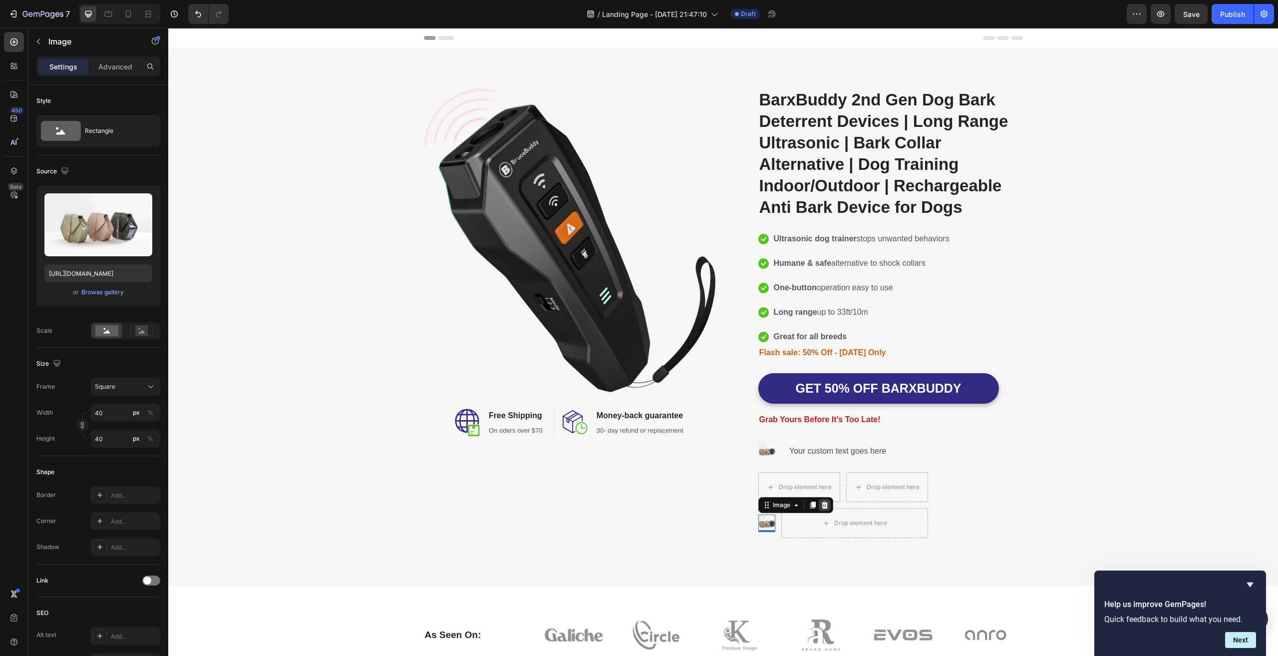
click at [821, 503] on icon at bounding box center [824, 504] width 6 height 7
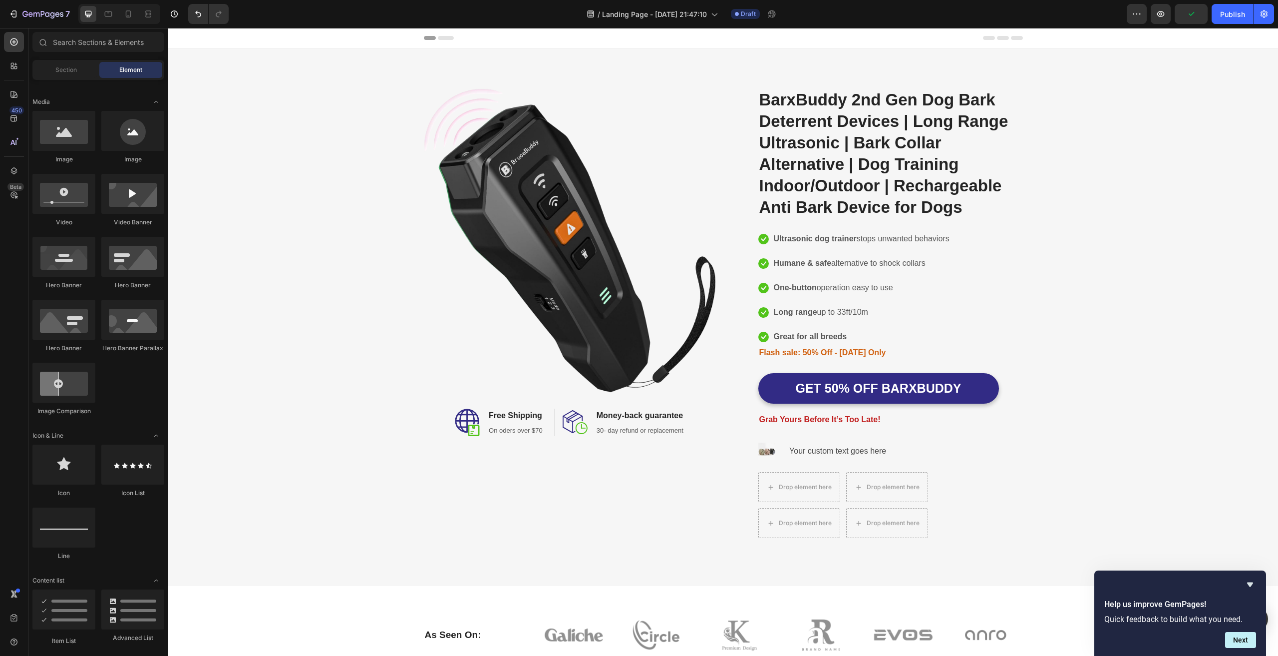
scroll to position [0, 0]
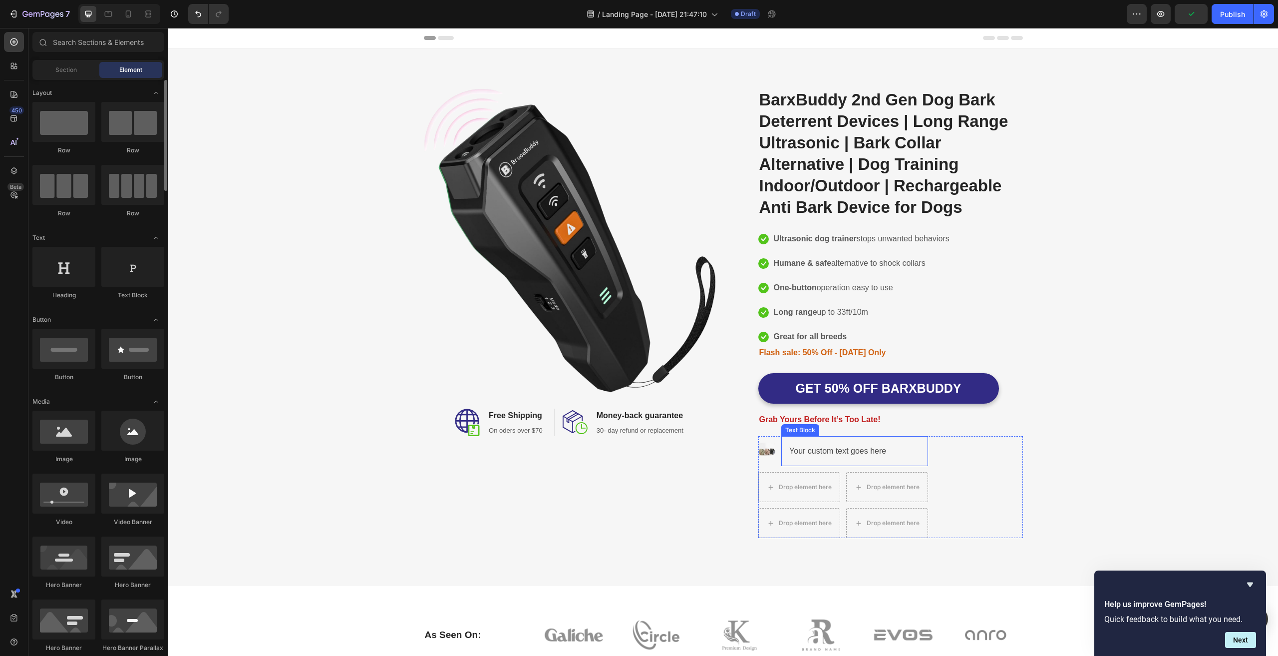
click at [847, 451] on div "Your custom text goes here" at bounding box center [854, 451] width 146 height 30
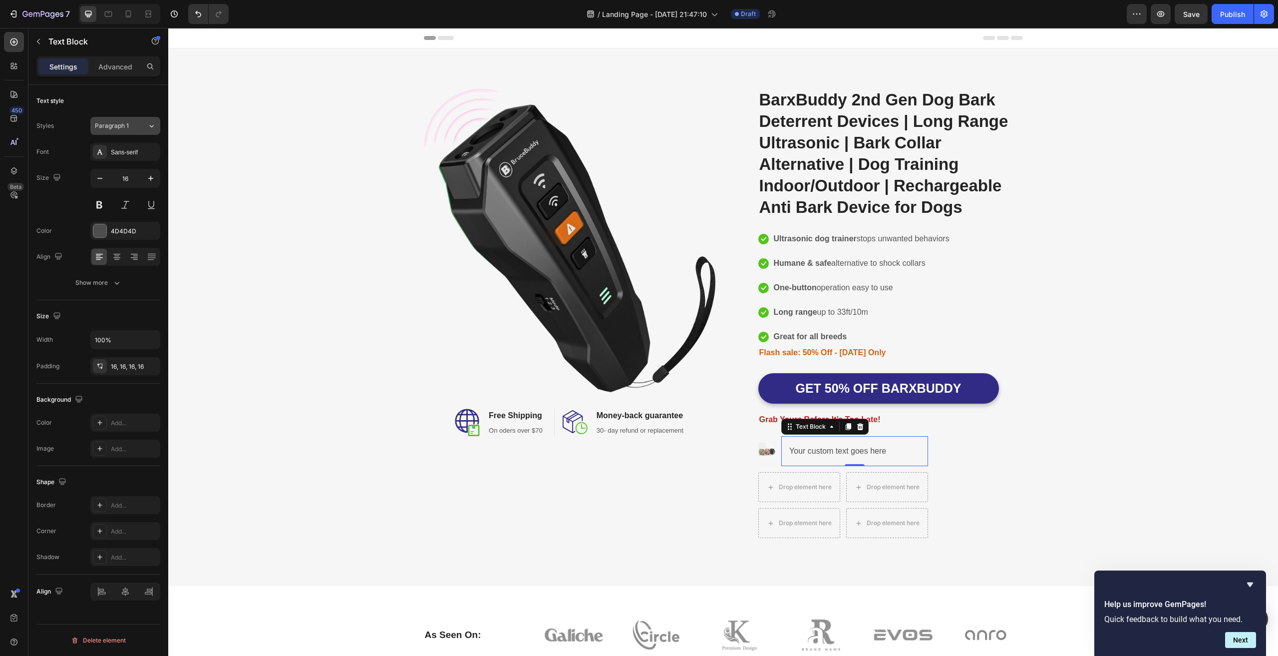
click at [142, 128] on div "Paragraph 1" at bounding box center [121, 125] width 52 height 9
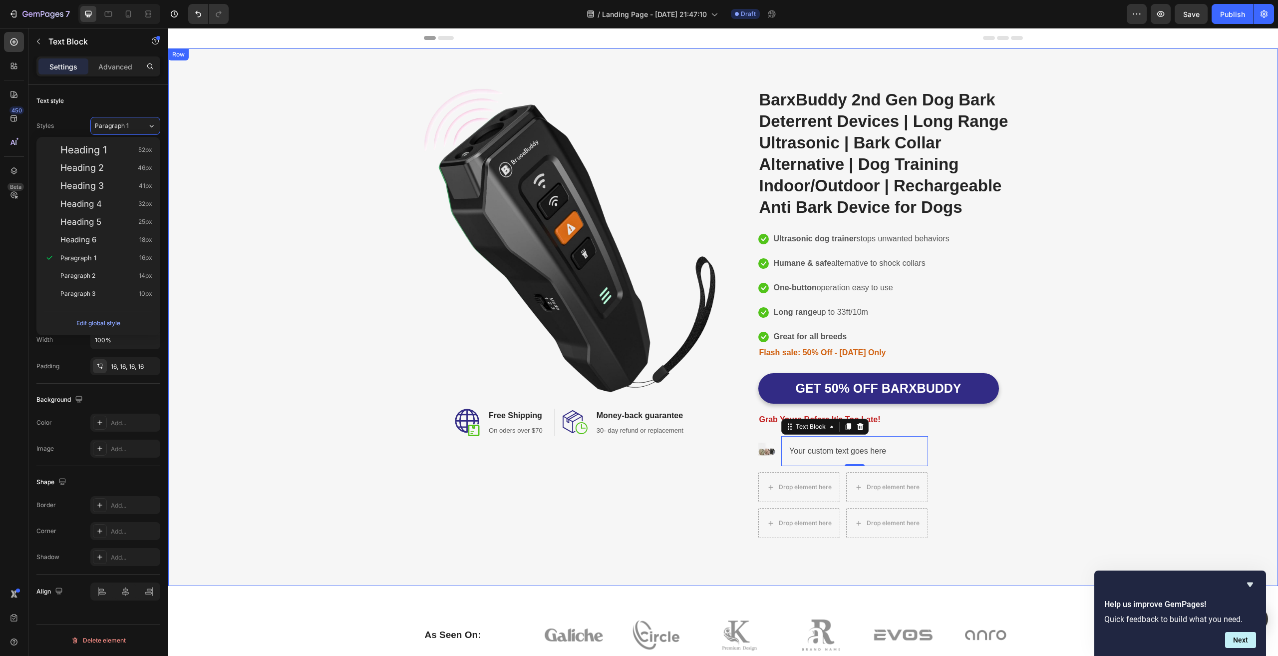
click at [258, 134] on div "Image Image Free Shipping Heading On oders over $70 Text block Row Image Money-…" at bounding box center [723, 316] width 1095 height 457
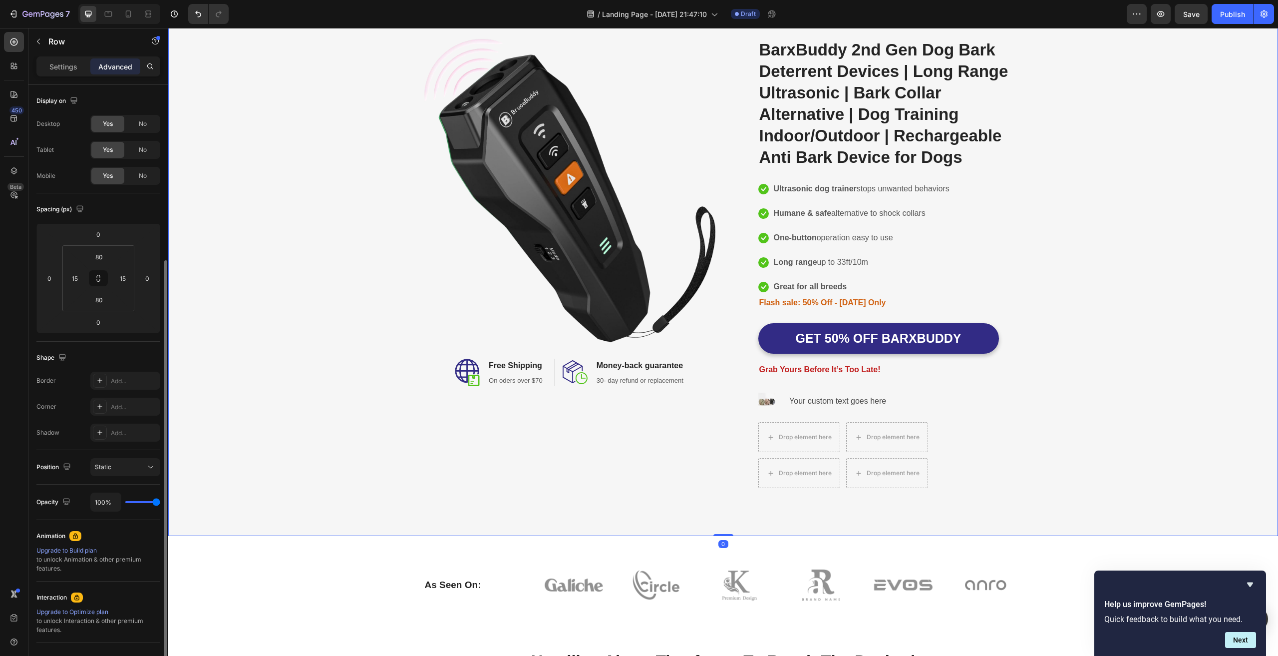
scroll to position [94, 0]
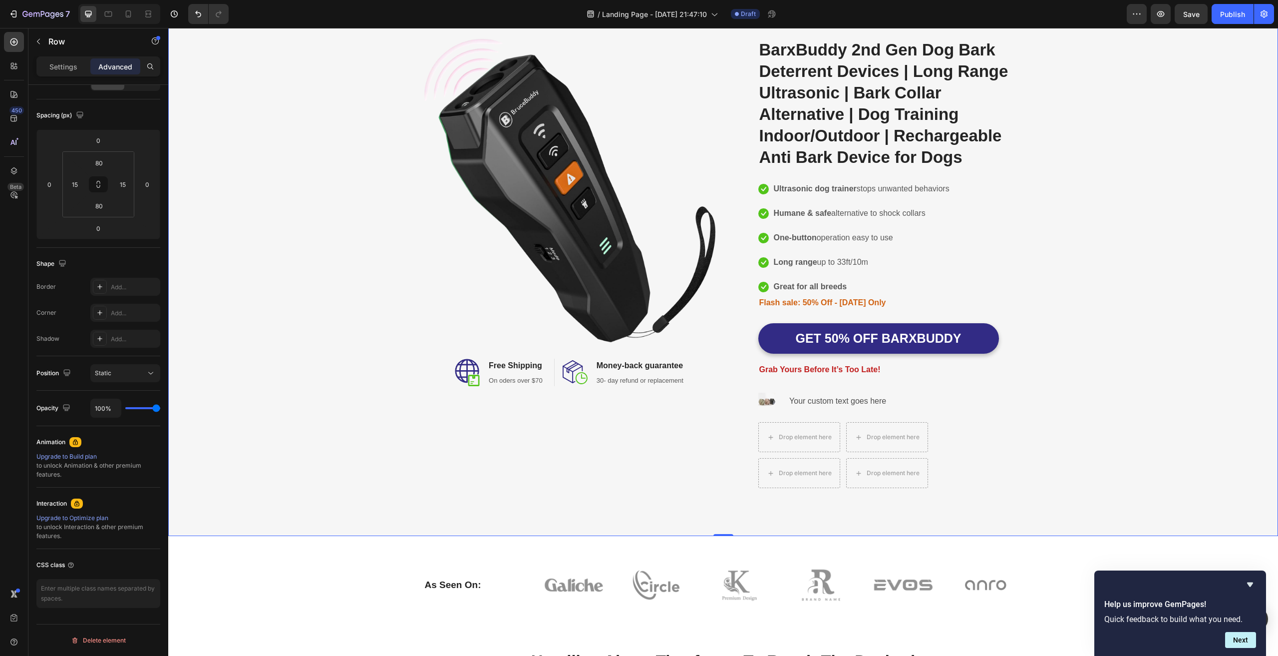
click at [1104, 432] on div "Image Image Free Shipping Heading On oders over $70 Text block Row Image Money-…" at bounding box center [723, 266] width 1095 height 457
click at [1162, 9] on icon "button" at bounding box center [1161, 14] width 10 height 10
click at [760, 401] on img at bounding box center [766, 400] width 17 height 17
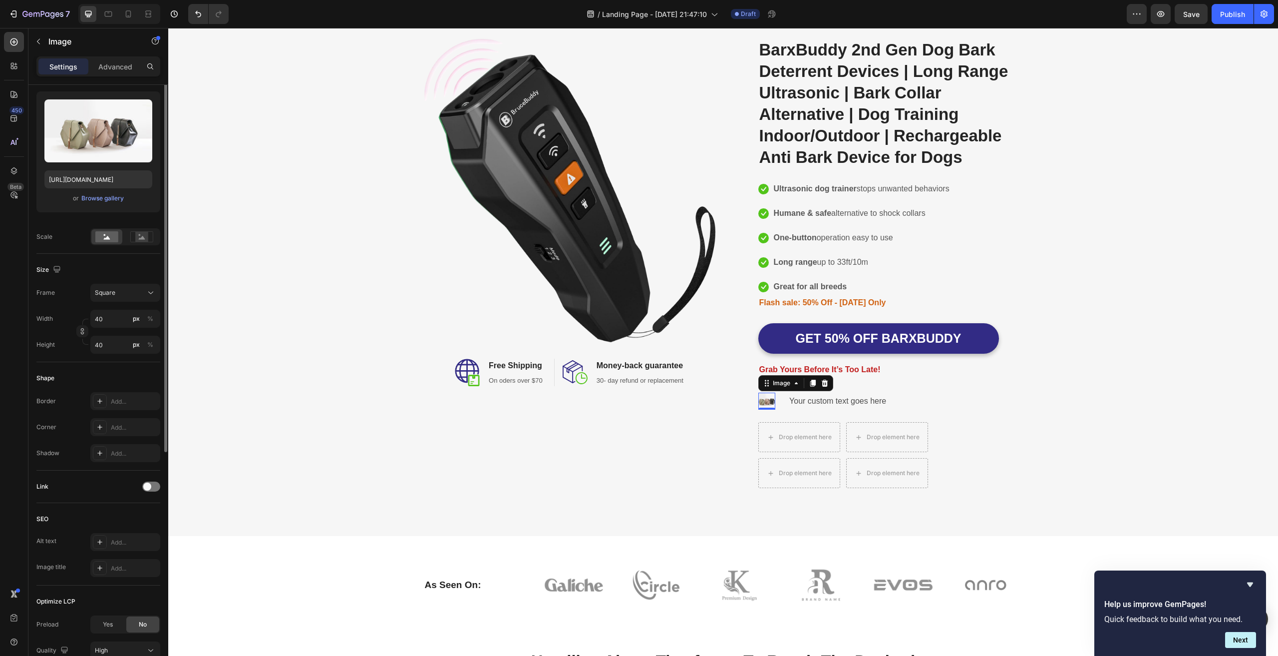
scroll to position [0, 0]
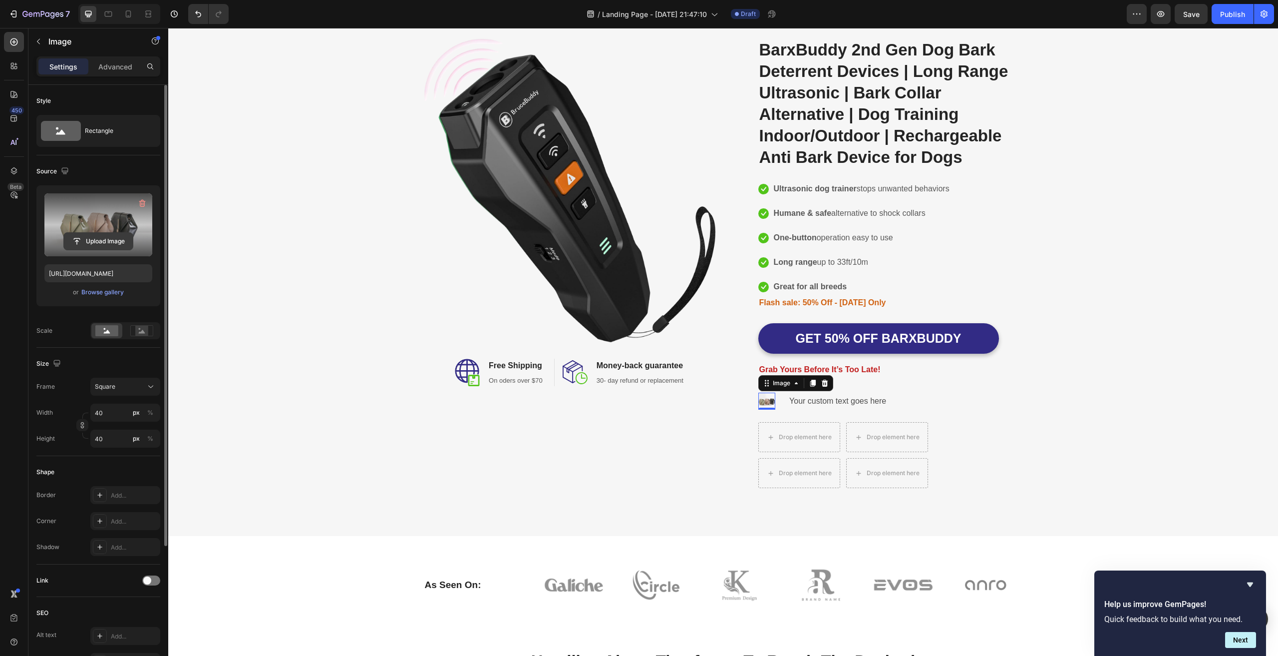
click at [86, 245] on input "file" at bounding box center [98, 241] width 69 height 17
type input "https://cdn.shopify.com/s/files/1/0634/0562/1291/files/gempages_586268760055219…"
click at [1033, 427] on div "Image Image Free Shipping Heading On oders over $70 Text block Row Image Money-…" at bounding box center [723, 266] width 1095 height 457
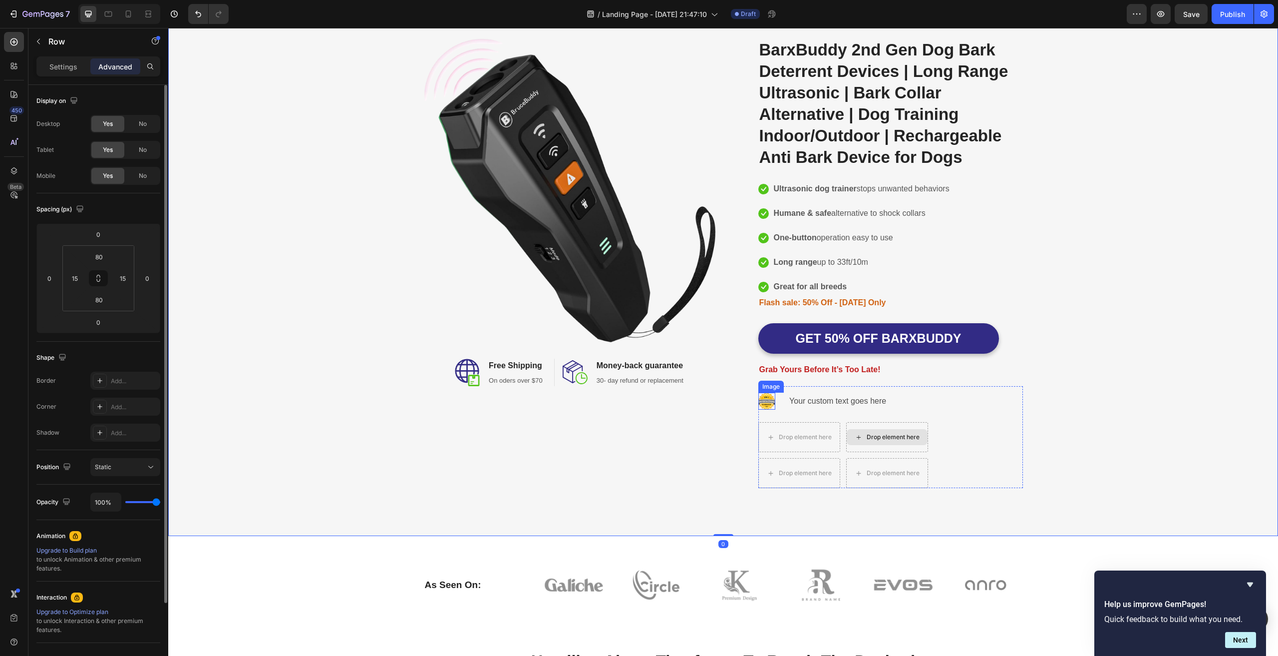
click at [763, 401] on img at bounding box center [766, 400] width 17 height 17
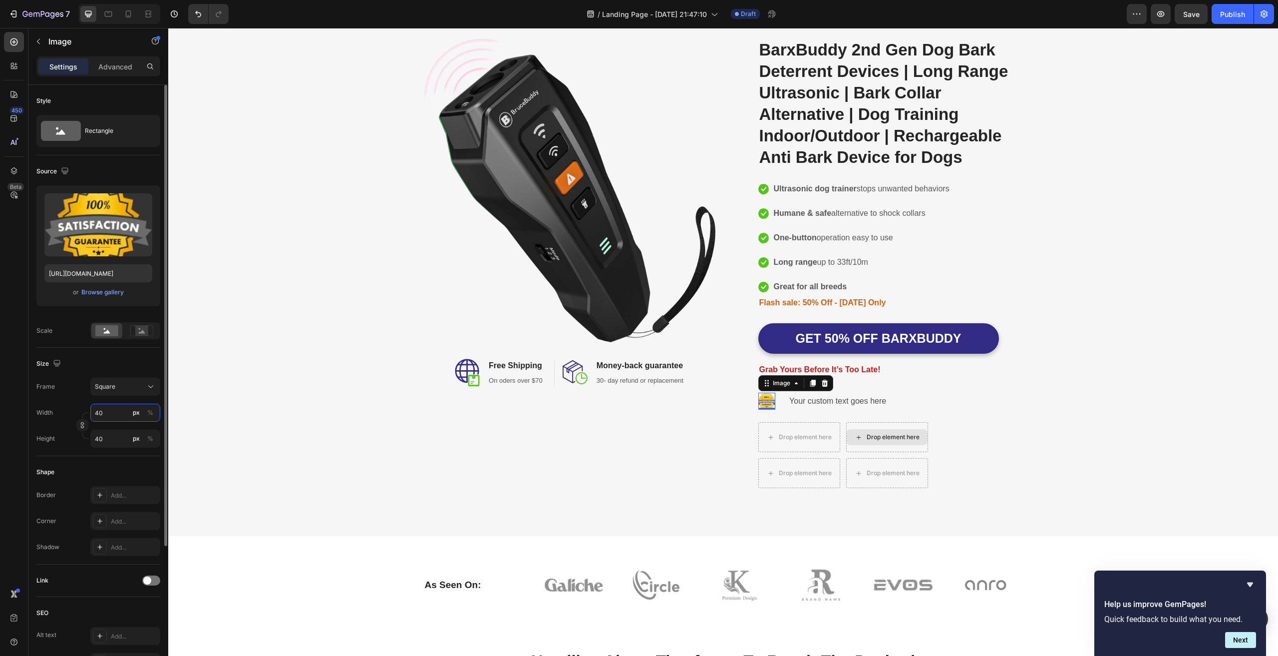
type input "1"
type input "10"
type input "100"
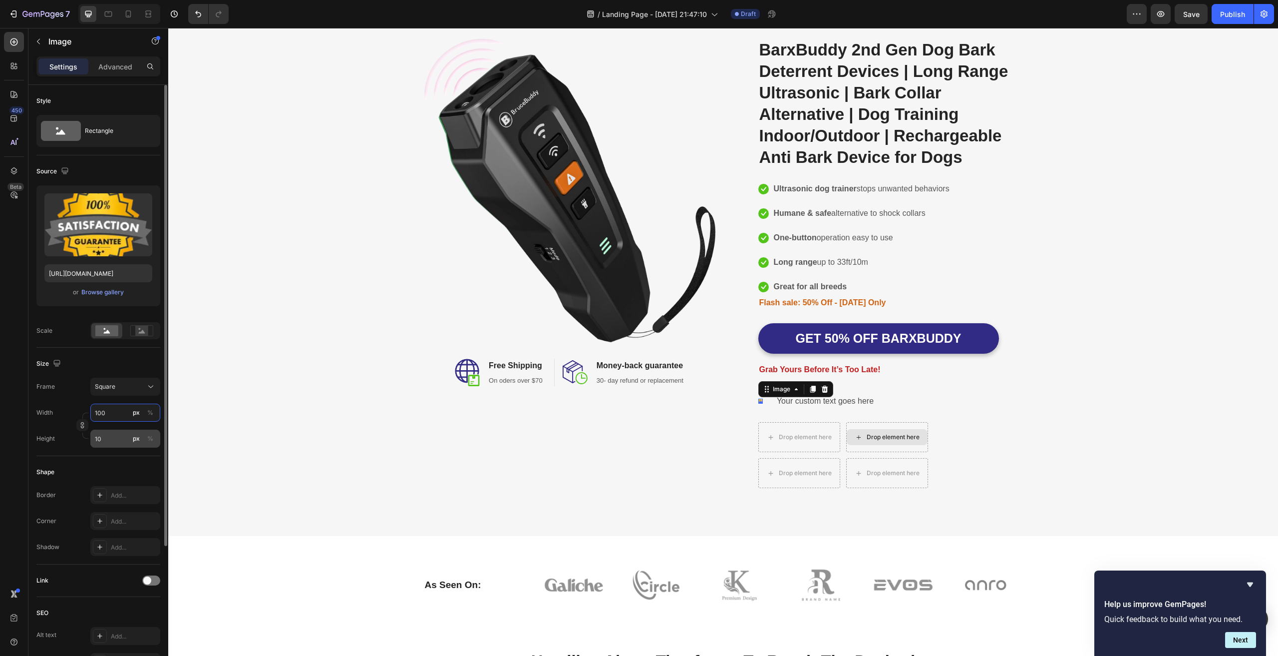
type input "100"
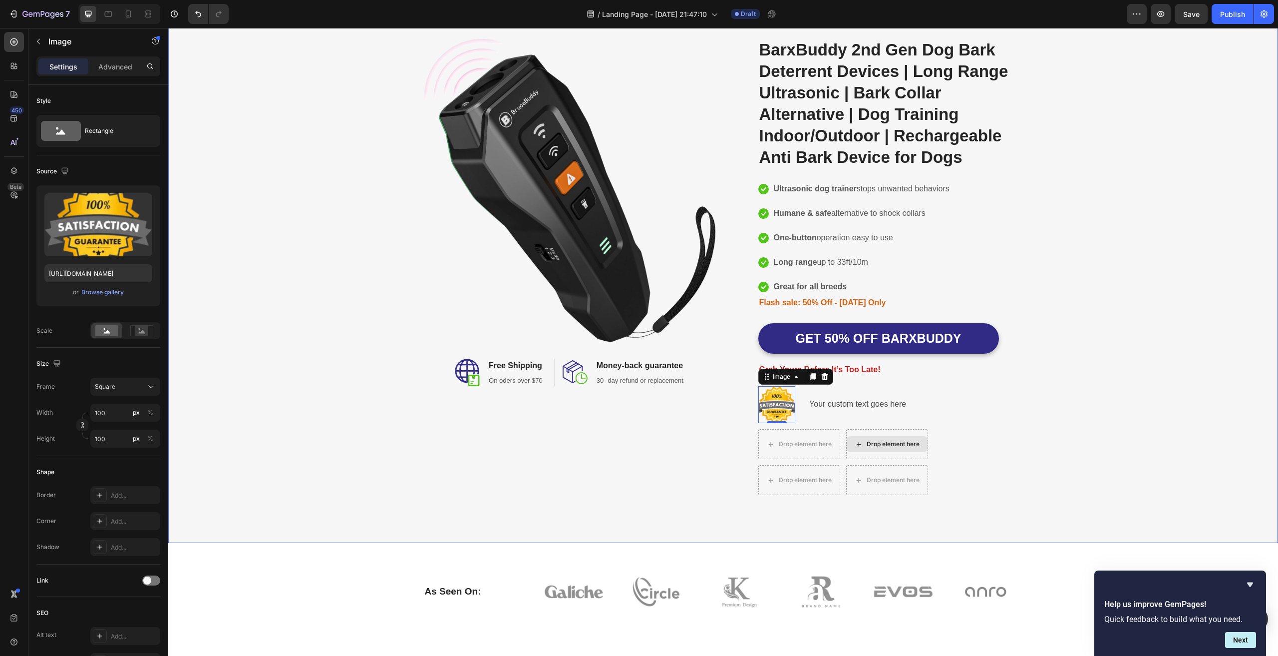
click at [1073, 414] on div "Image Image Free Shipping Heading On oders over $70 Text block Row Image Money-…" at bounding box center [723, 270] width 1095 height 464
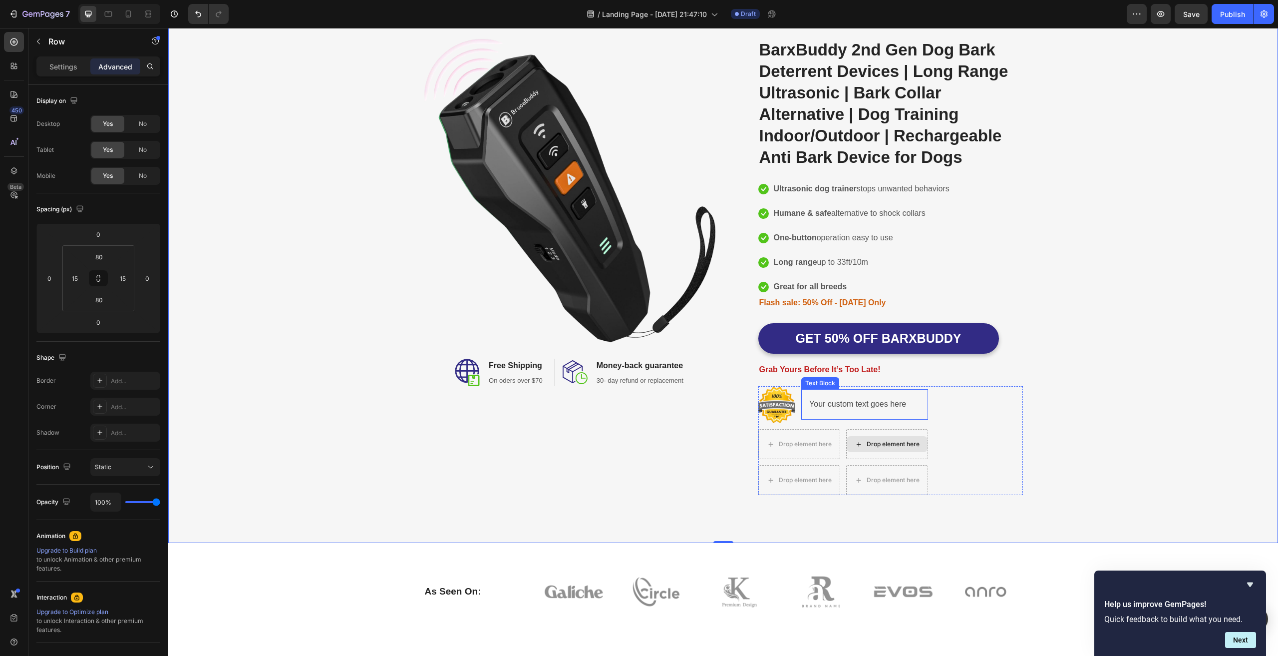
click at [824, 405] on div "Your custom text goes here" at bounding box center [864, 404] width 126 height 30
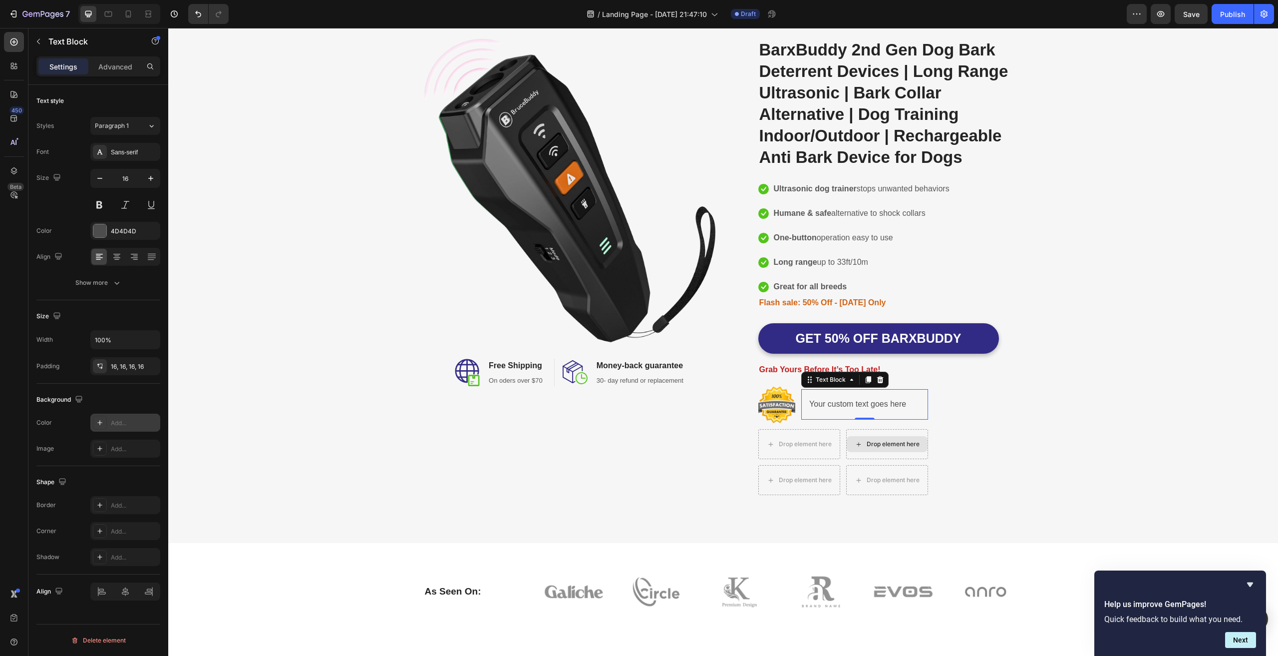
click at [101, 422] on icon at bounding box center [100, 422] width 8 height 8
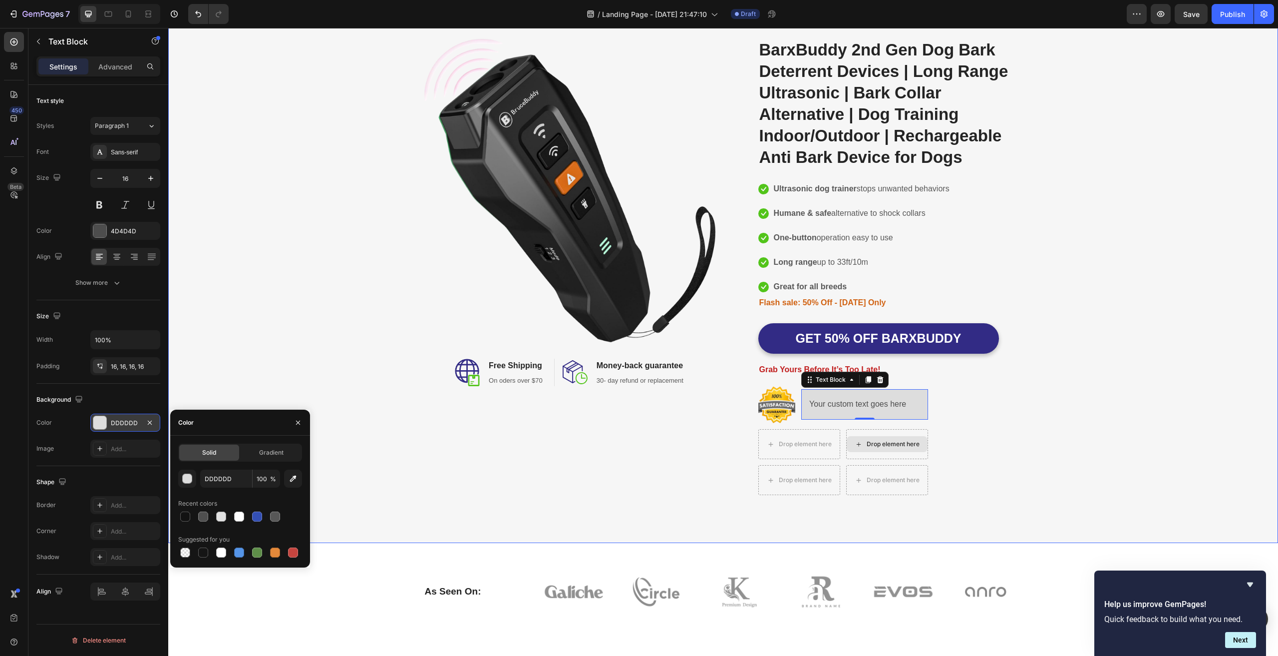
click at [218, 365] on div "Image Image Free Shipping Heading On oders over $70 Text block Row Image Money-…" at bounding box center [723, 270] width 1095 height 464
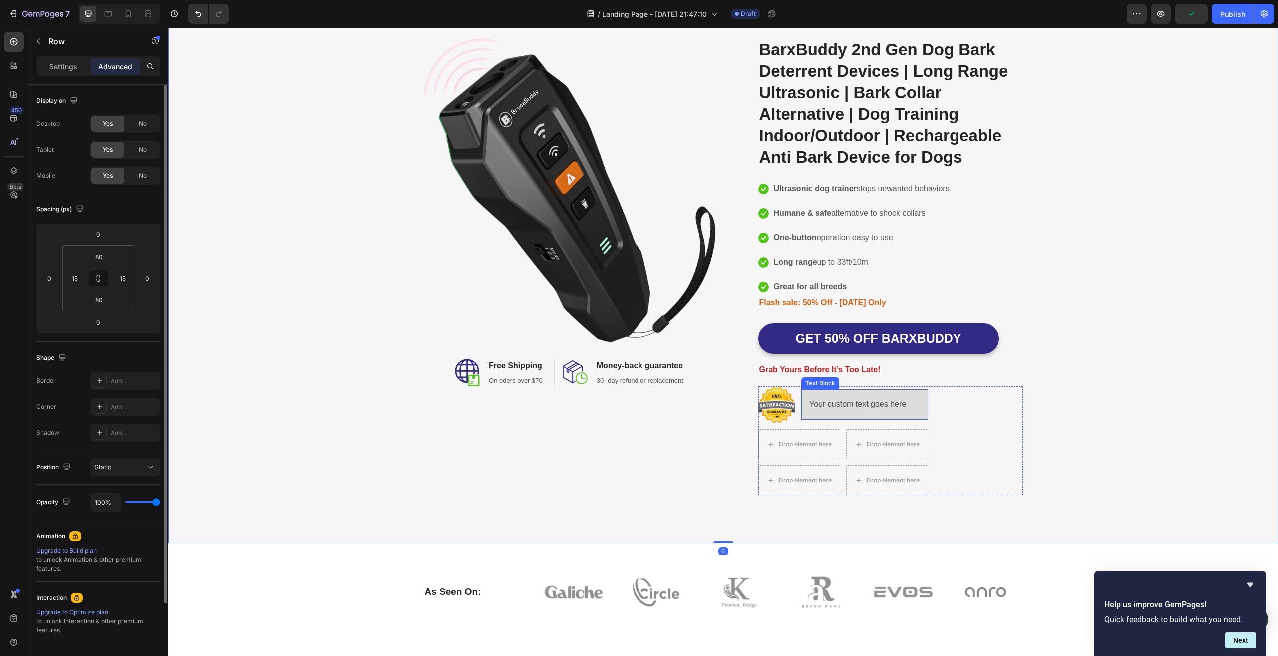
click at [836, 405] on div "Your custom text goes here" at bounding box center [864, 404] width 126 height 30
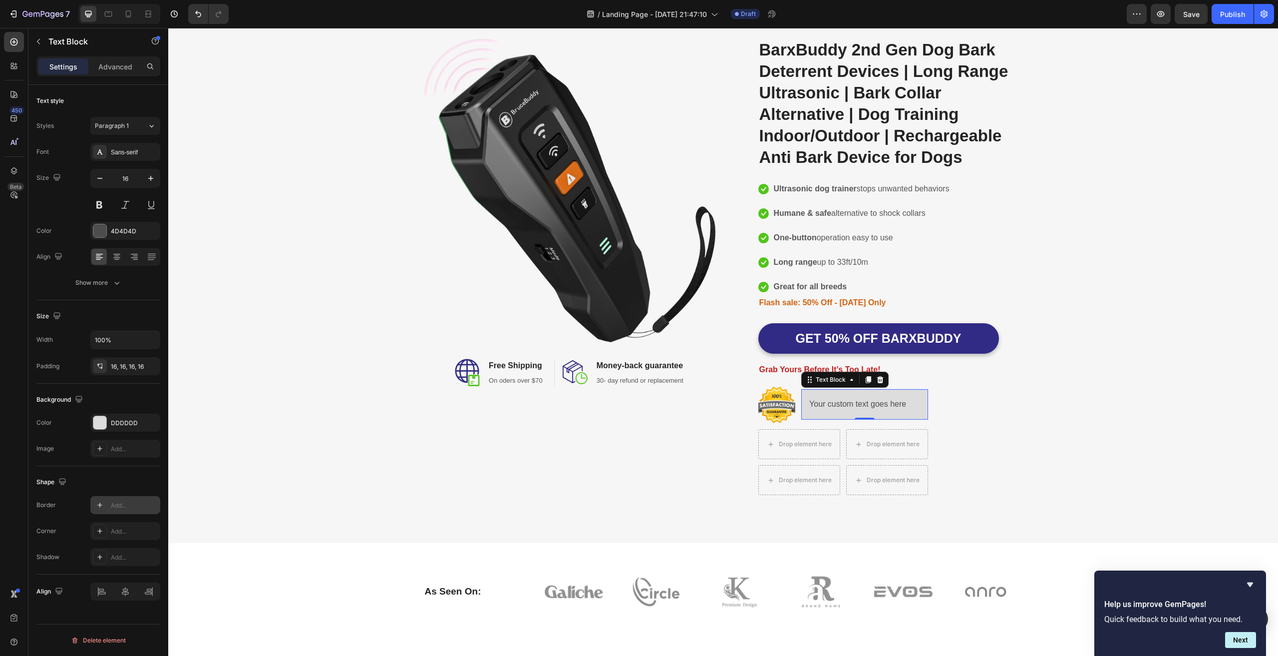
click at [135, 505] on div "Add..." at bounding box center [134, 505] width 47 height 9
click at [126, 534] on div "Add..." at bounding box center [134, 531] width 47 height 9
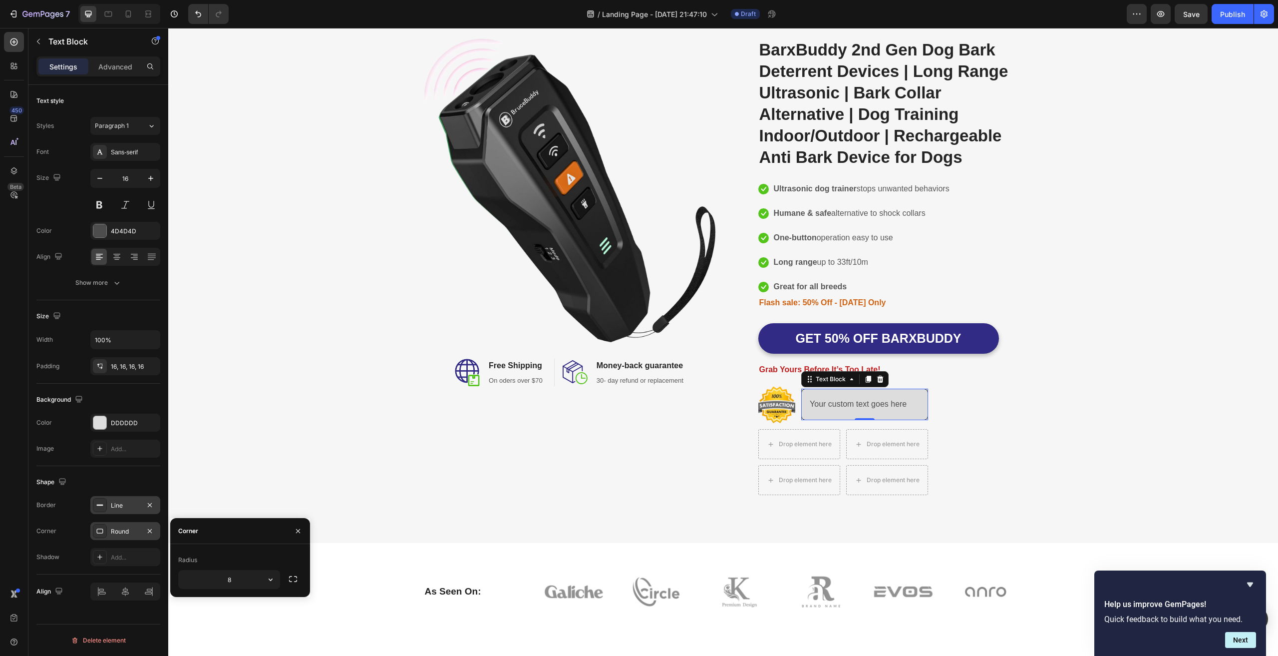
click at [128, 478] on div "Shape" at bounding box center [98, 482] width 124 height 16
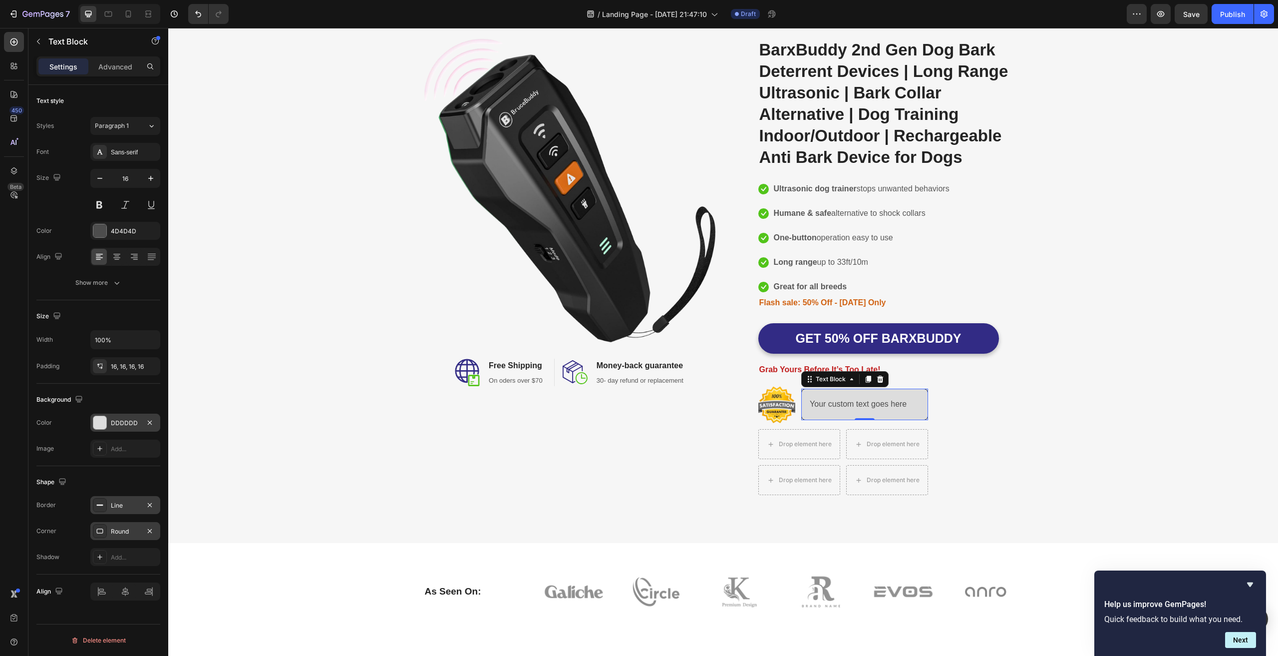
click at [143, 419] on div "DDDDDD" at bounding box center [125, 422] width 70 height 18
click at [125, 391] on div "Background" at bounding box center [98, 399] width 124 height 16
click at [783, 407] on img at bounding box center [776, 404] width 37 height 37
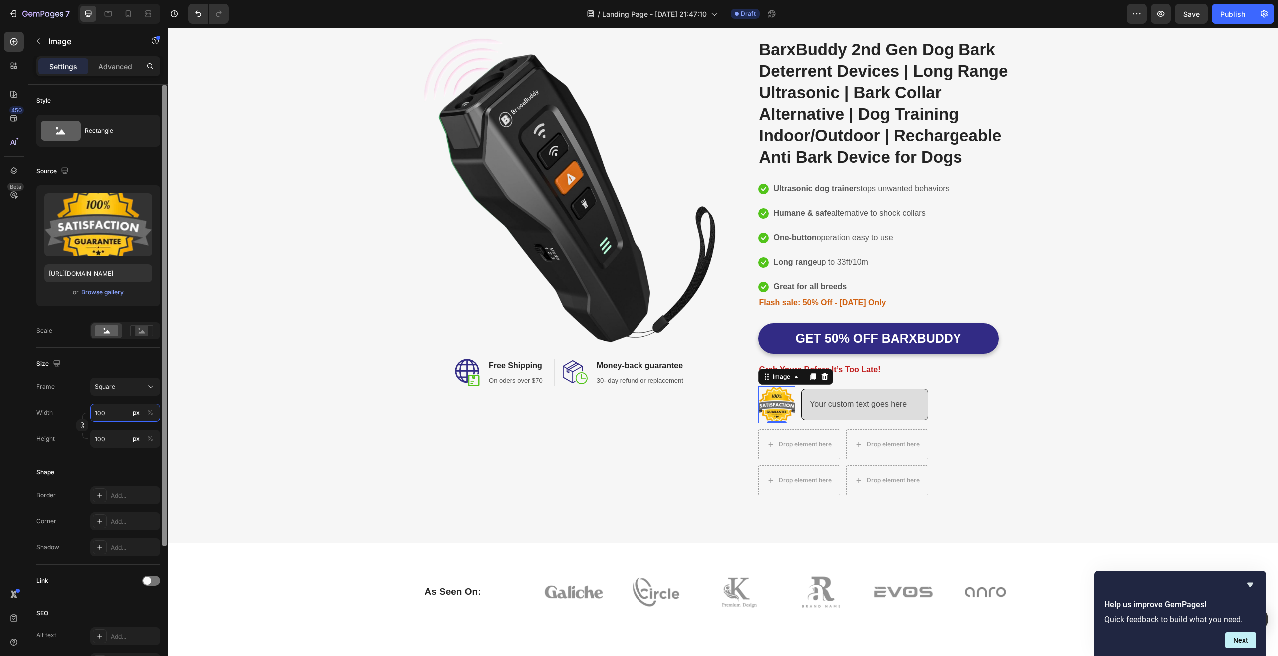
type input "1"
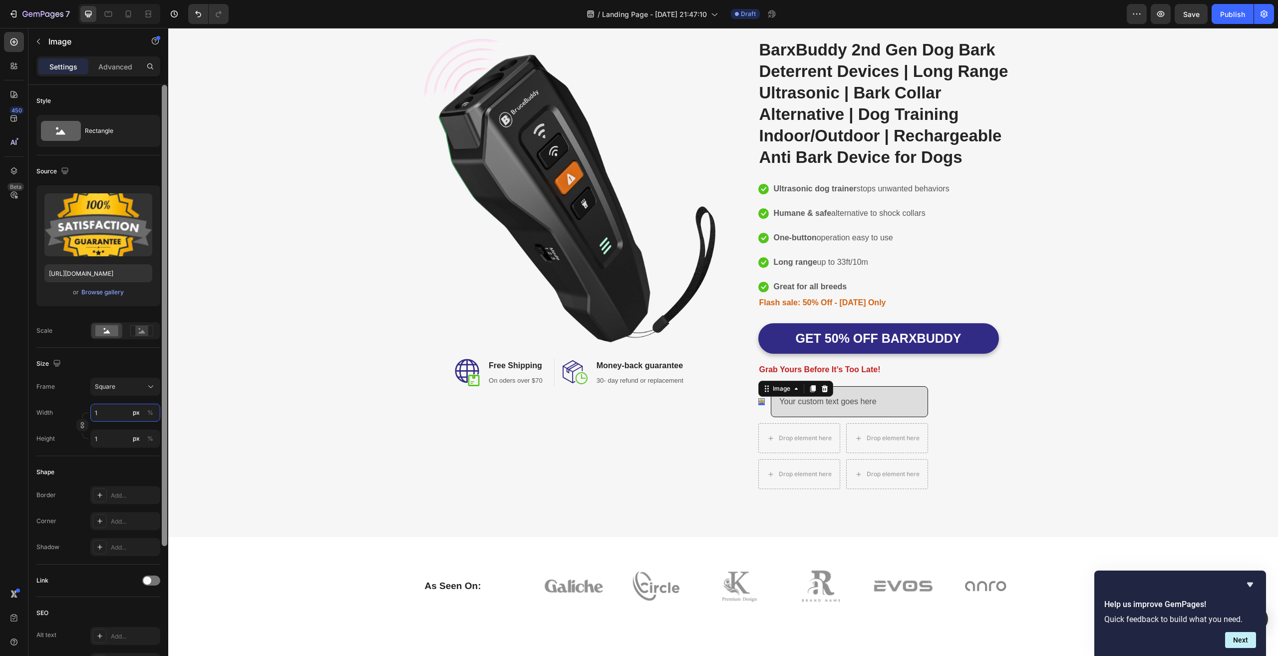
type input "15"
type input "150"
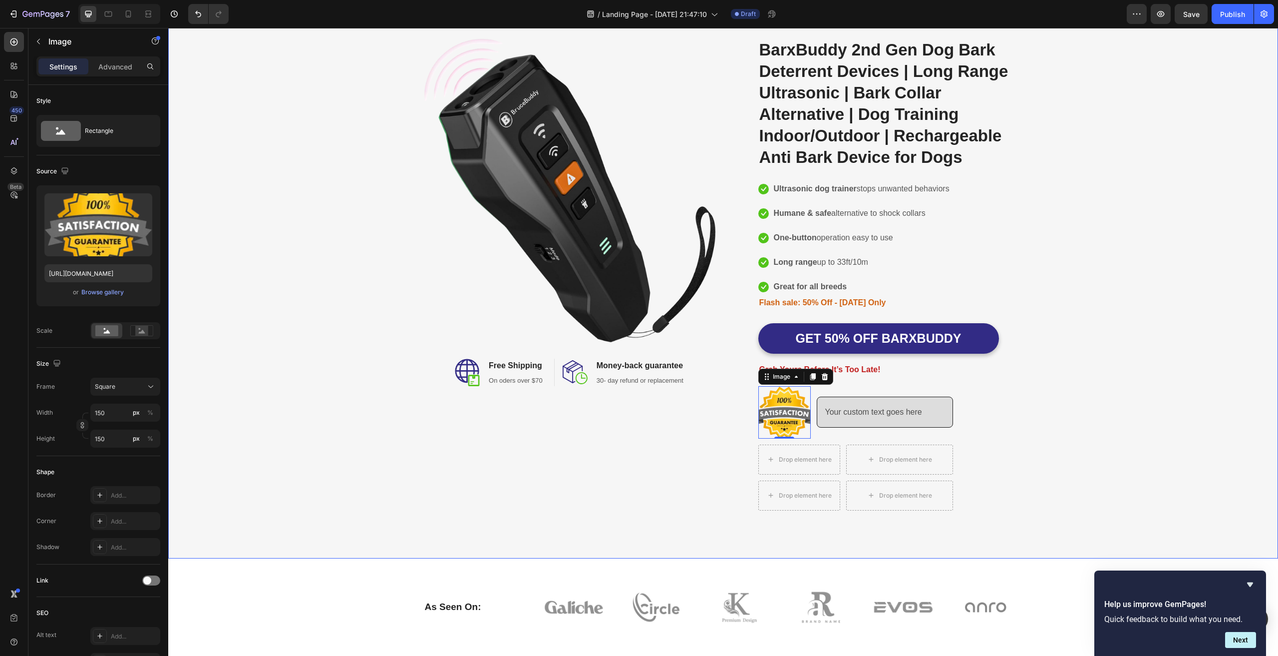
click at [1113, 350] on div "Image Image Free Shipping Heading On oders over $70 Text block Row Image Money-…" at bounding box center [723, 278] width 1095 height 480
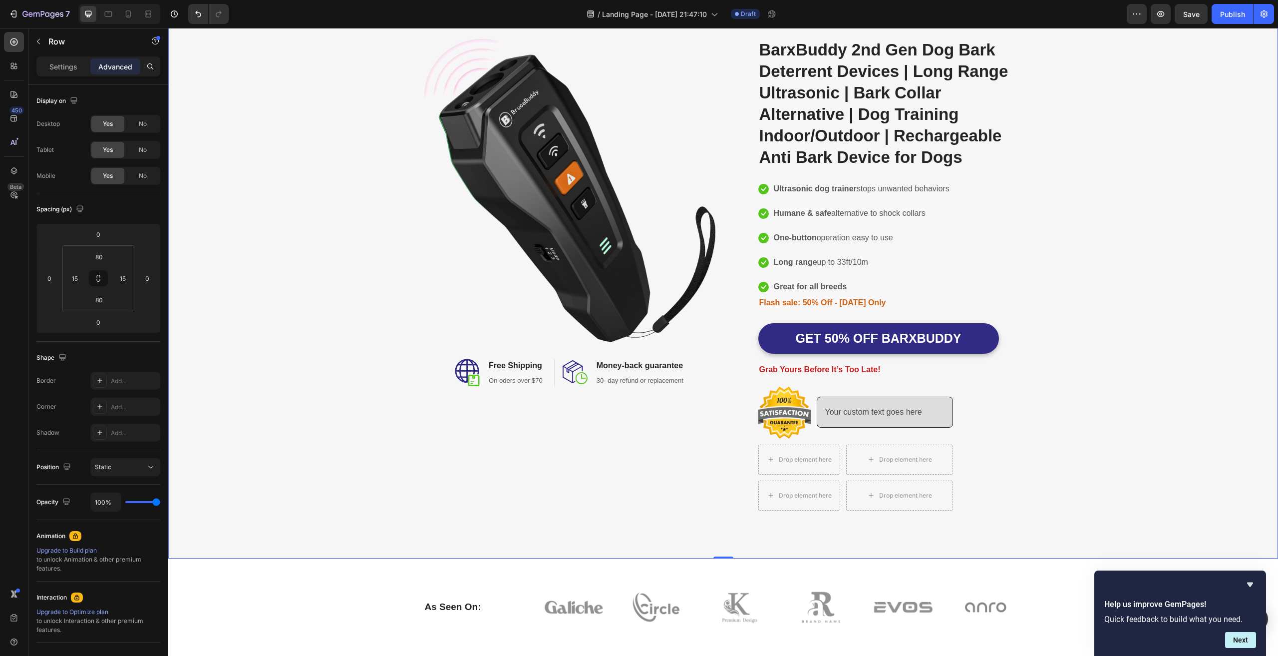
click at [1185, 441] on div "Image Image Free Shipping Heading On oders over $70 Text block Row Image Money-…" at bounding box center [723, 278] width 1095 height 480
click at [861, 403] on div "Your custom text goes here" at bounding box center [885, 411] width 136 height 31
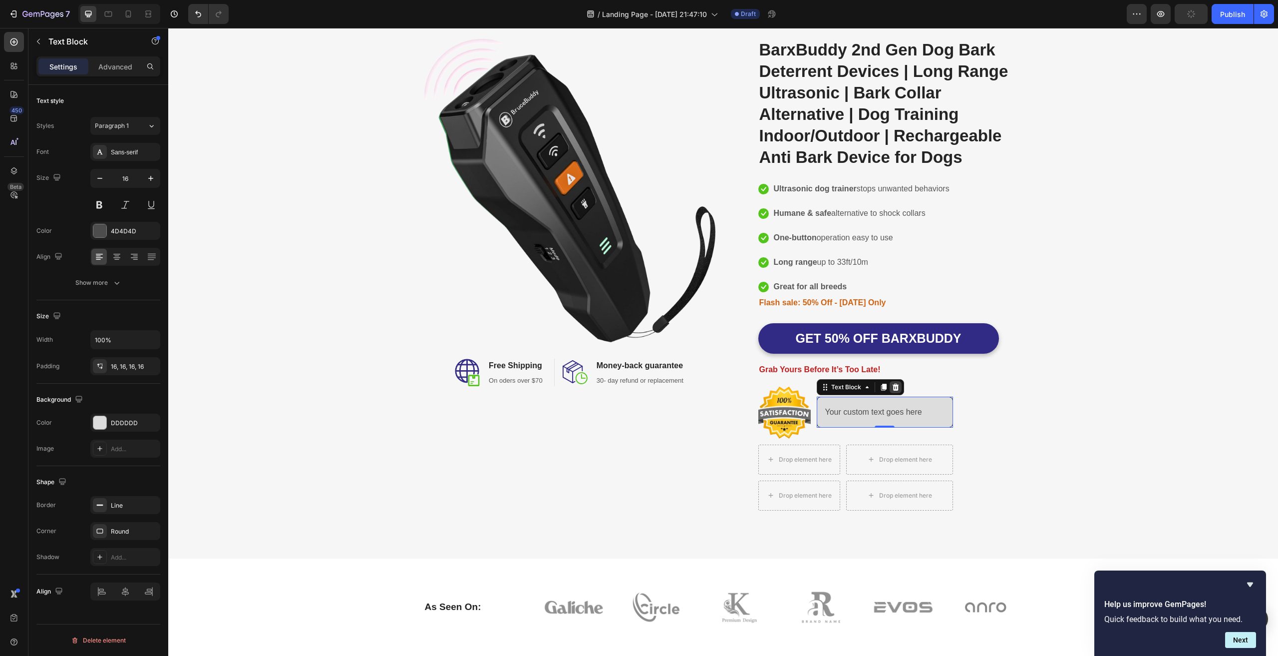
click at [893, 383] on icon at bounding box center [896, 387] width 8 height 8
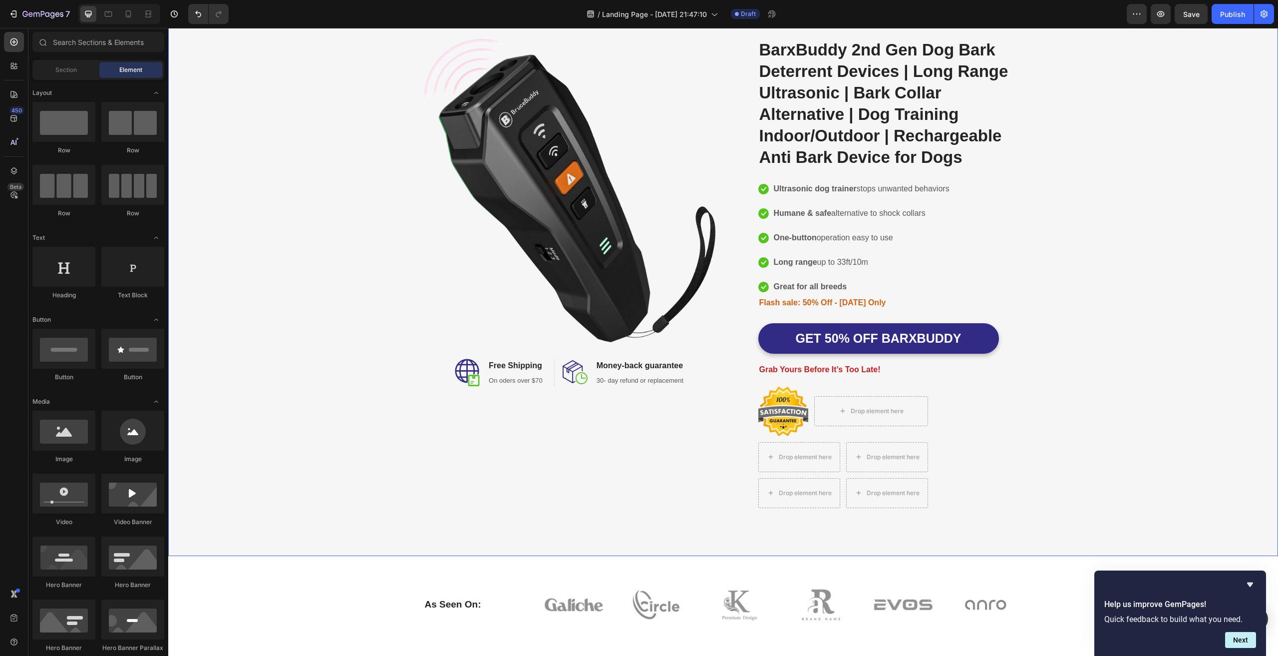
click at [1137, 408] on div "Image Image Free Shipping Heading On oders over $70 Text block Row Image Money-…" at bounding box center [723, 276] width 1095 height 477
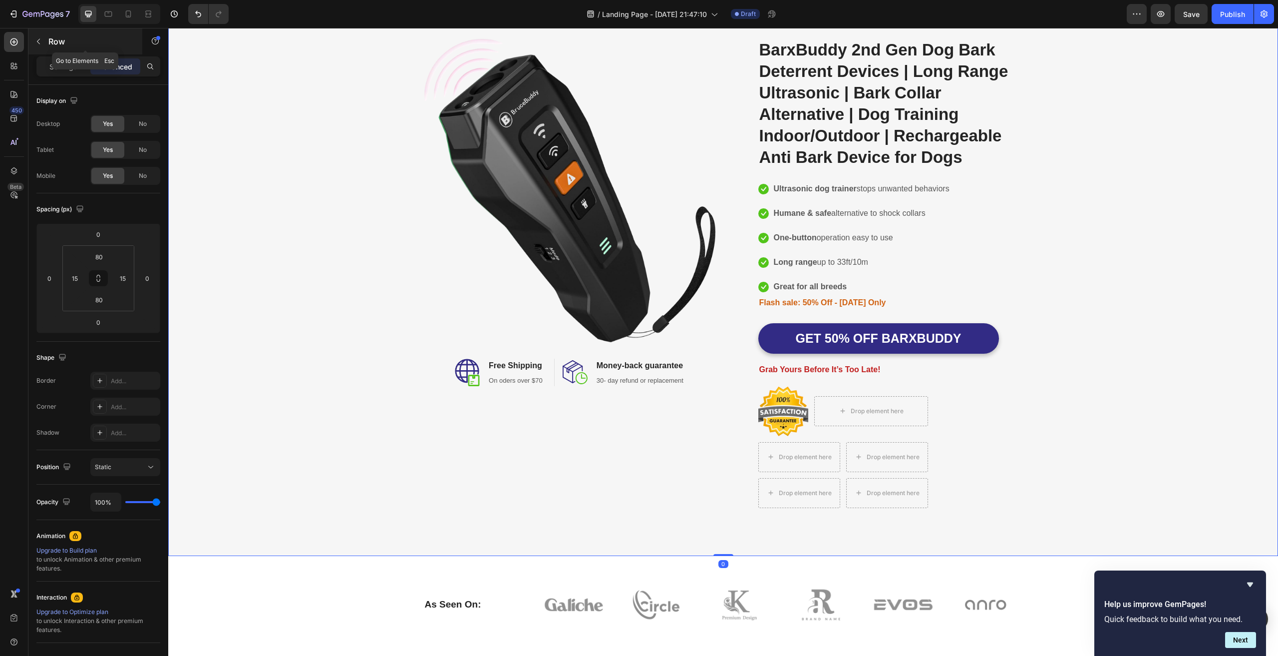
click at [32, 38] on button "button" at bounding box center [38, 41] width 16 height 16
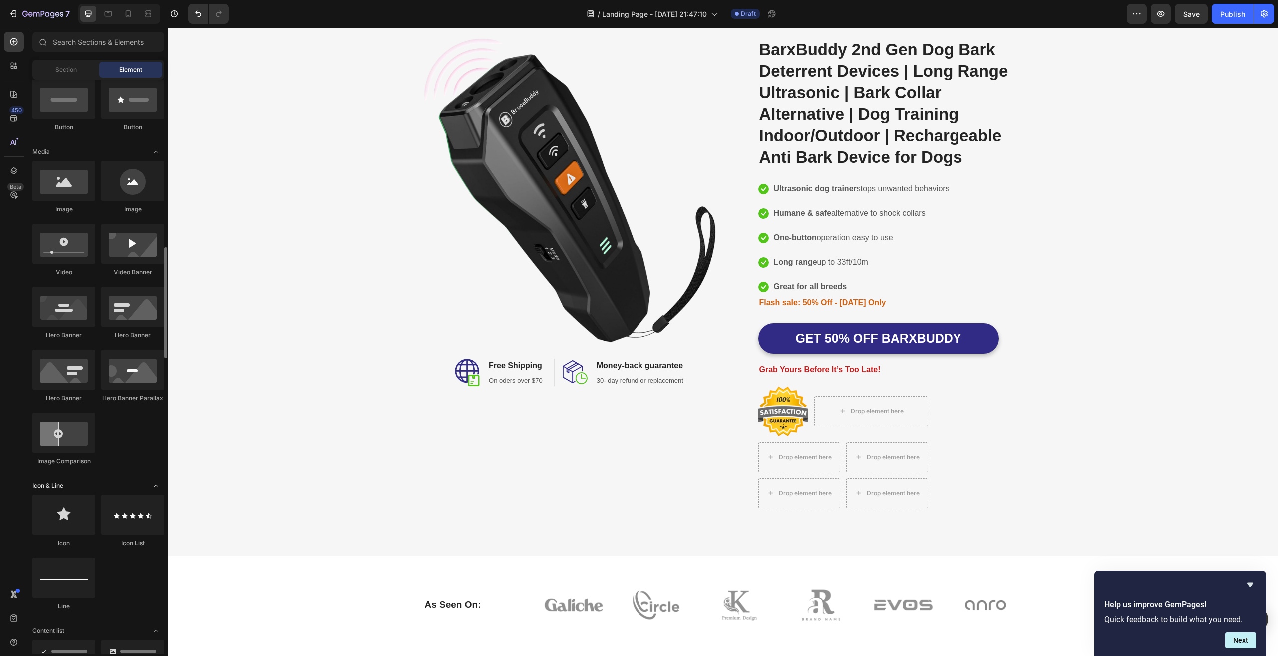
scroll to position [350, 0]
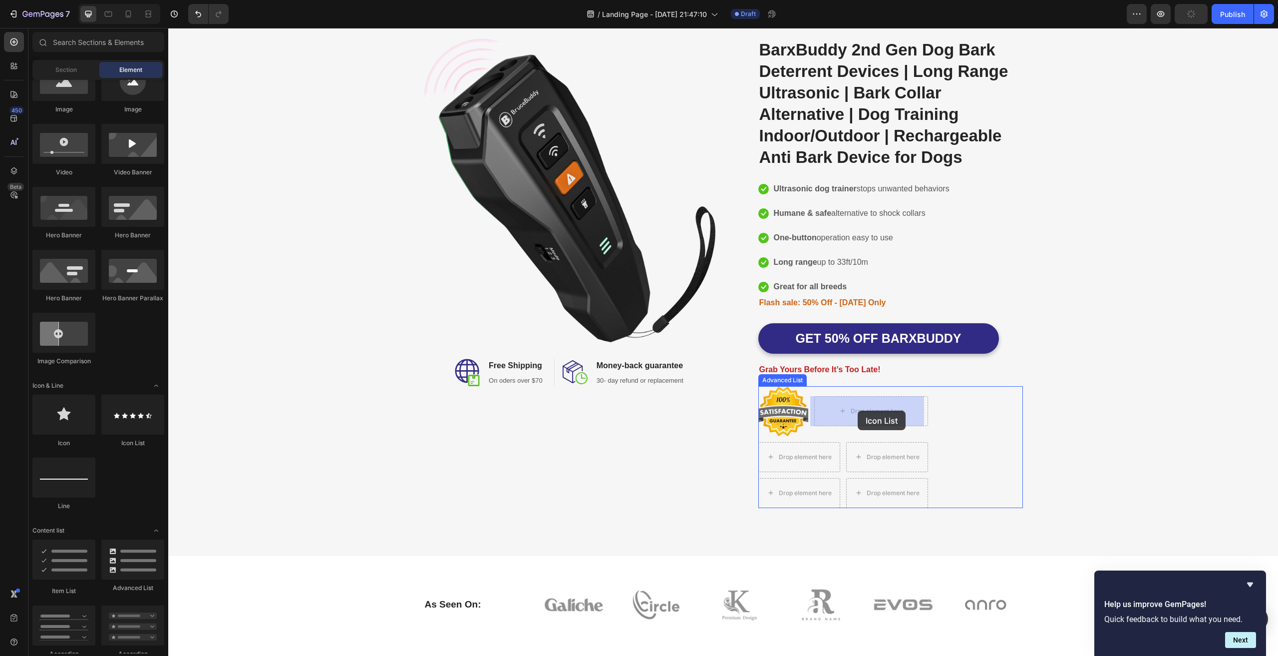
drag, startPoint x: 302, startPoint y: 445, endPoint x: 858, endPoint y: 410, distance: 556.8
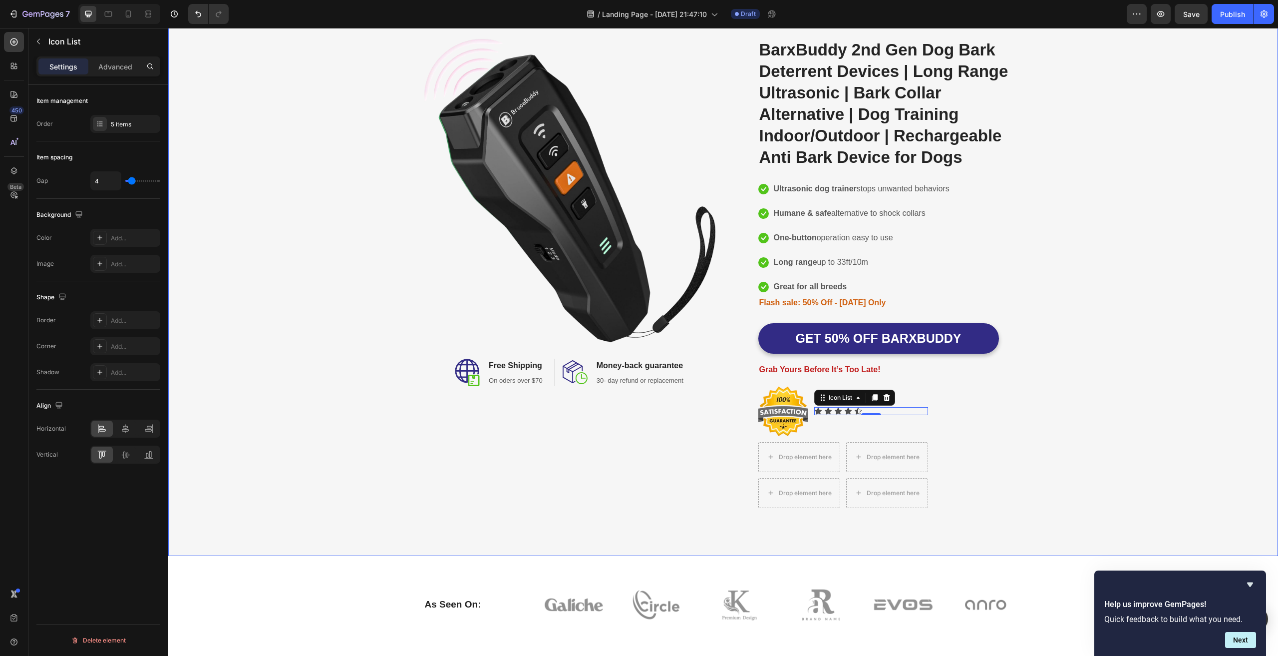
click at [1126, 409] on div "Image Image Free Shipping Heading On oders over $70 Text block Row Image Money-…" at bounding box center [723, 276] width 1095 height 477
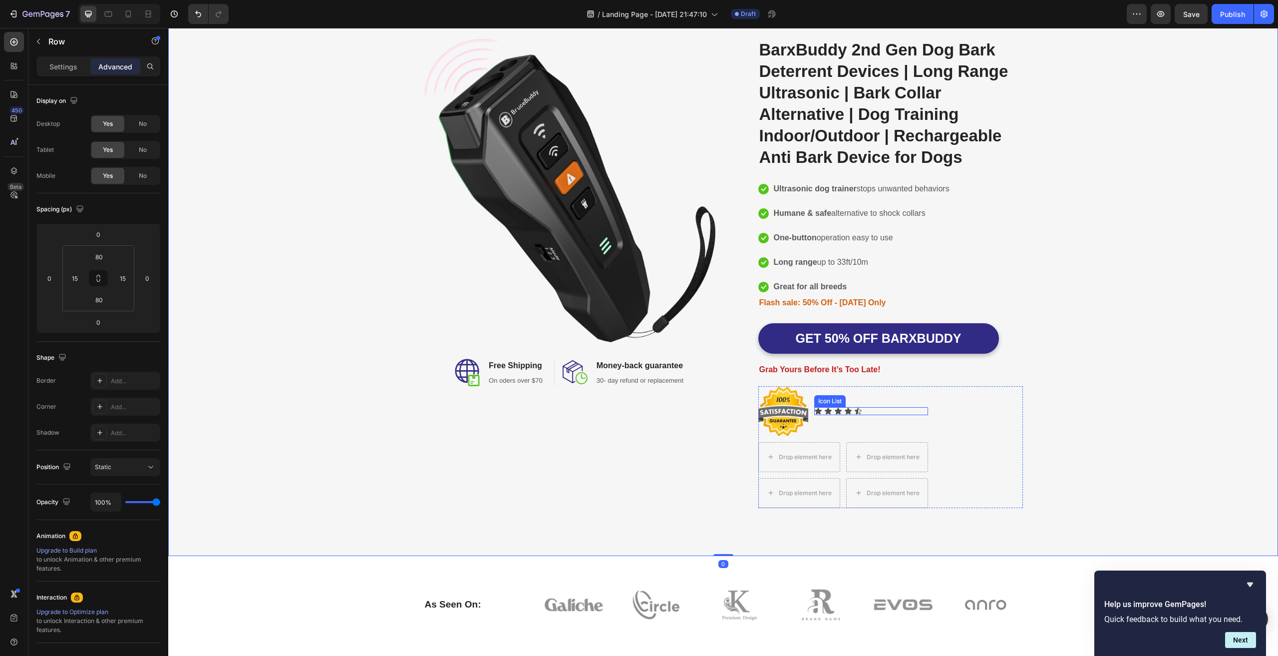
click at [881, 409] on div "Icon Icon Icon Icon Icon" at bounding box center [871, 411] width 114 height 8
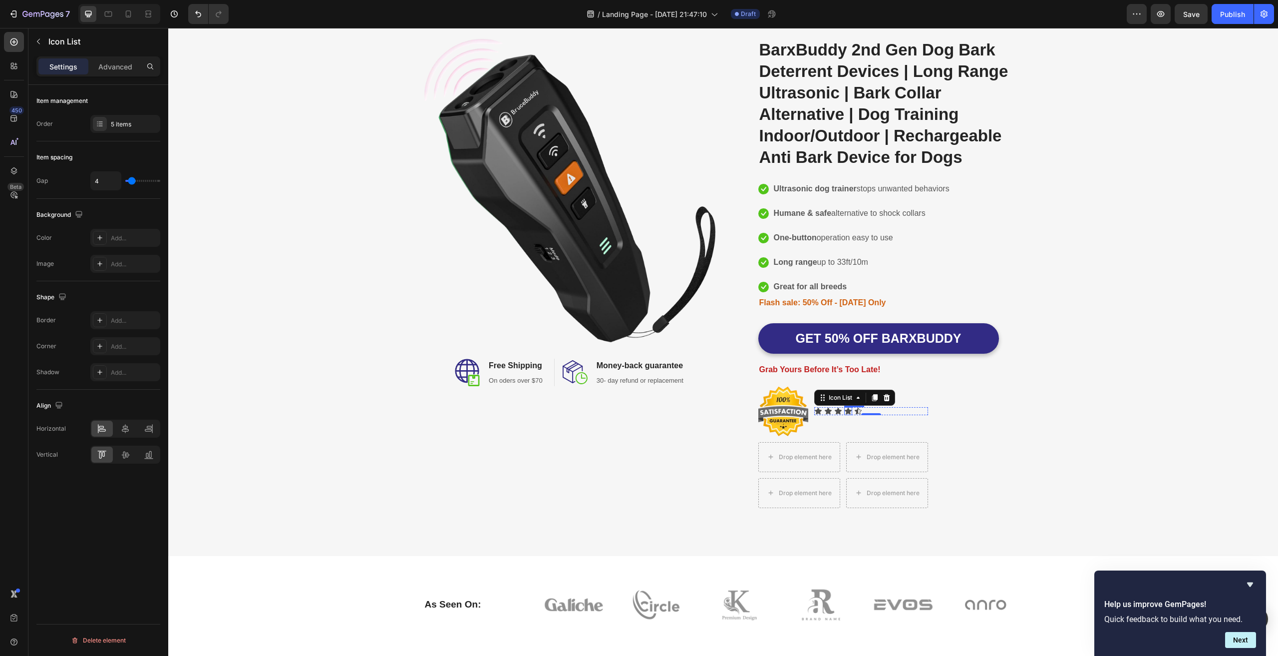
click at [845, 409] on icon at bounding box center [848, 410] width 7 height 6
click at [873, 398] on icon at bounding box center [877, 397] width 8 height 8
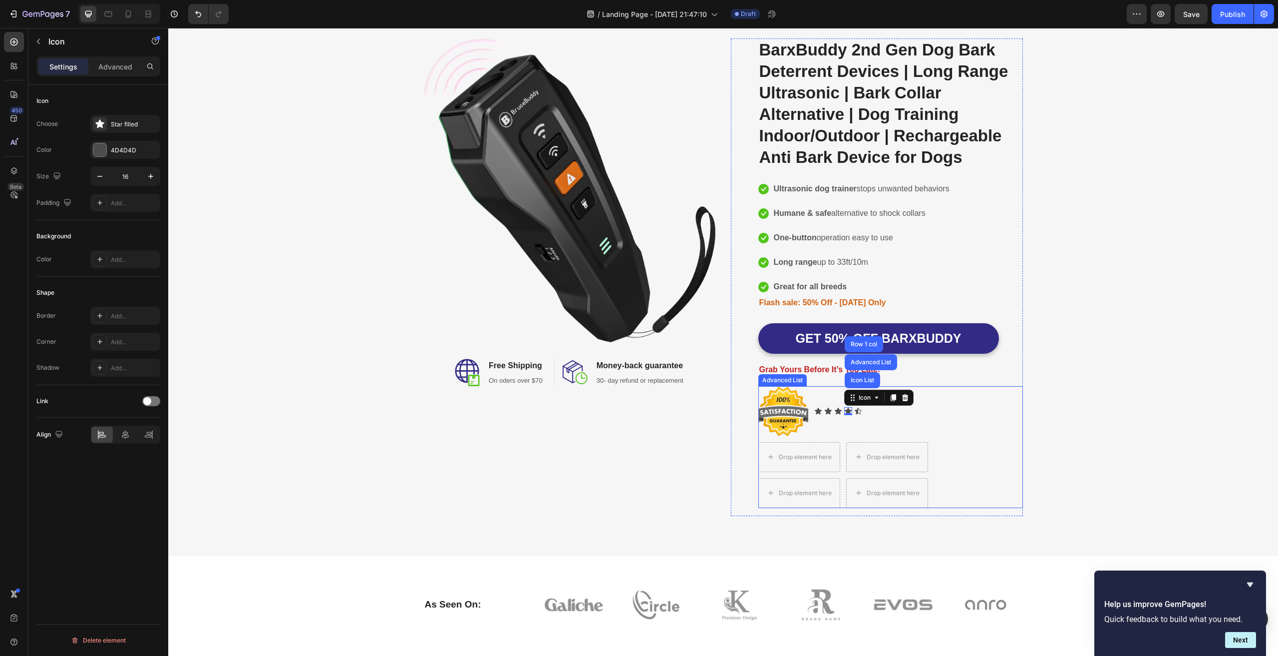
click at [1003, 402] on div "Image Icon Icon Icon Icon Icon List Advanced List Row 1 col 0 Icon Icon List Dr…" at bounding box center [890, 447] width 265 height 122
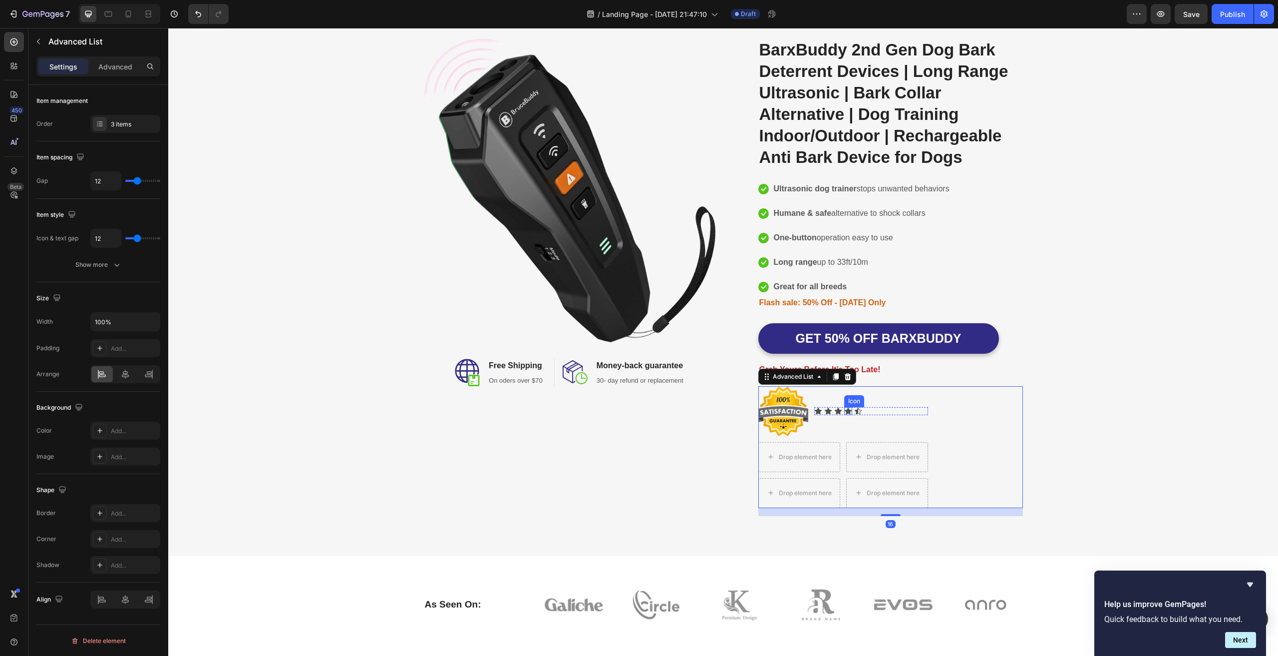
click at [837, 409] on icon at bounding box center [838, 411] width 8 height 8
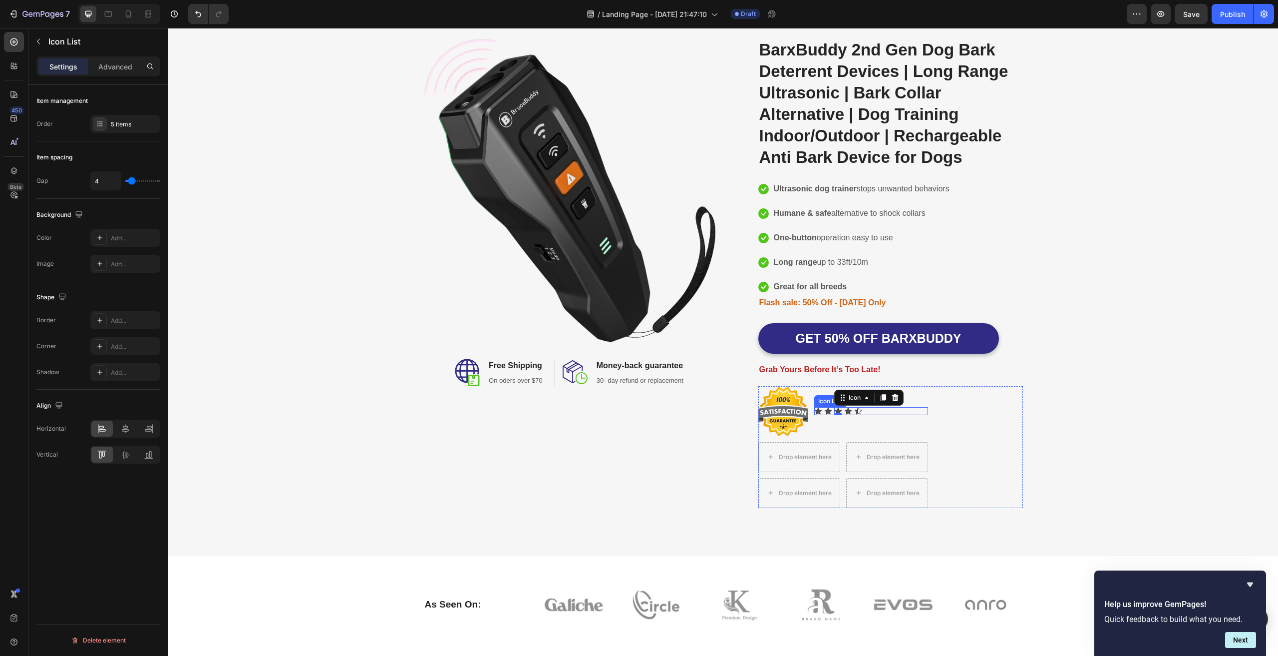
click at [862, 413] on div "Icon Icon Icon 0 Icon Icon" at bounding box center [871, 411] width 114 height 8
click at [816, 408] on icon at bounding box center [818, 411] width 8 height 8
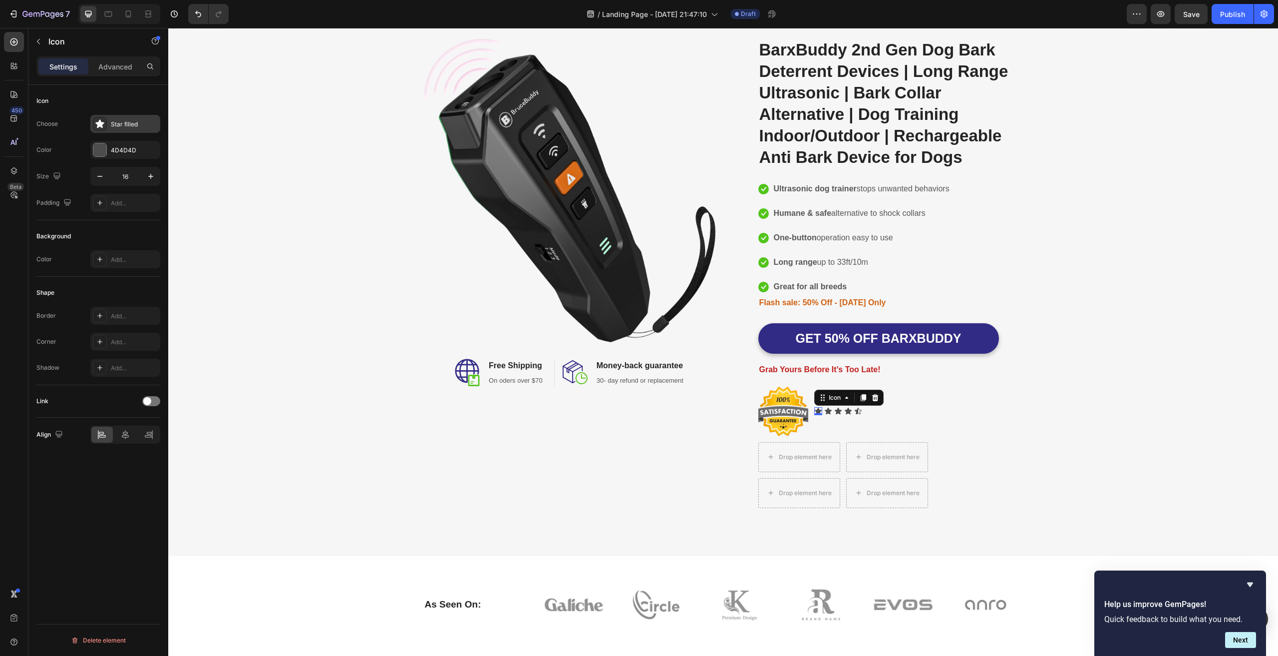
click at [111, 125] on div "Star filled" at bounding box center [134, 124] width 47 height 9
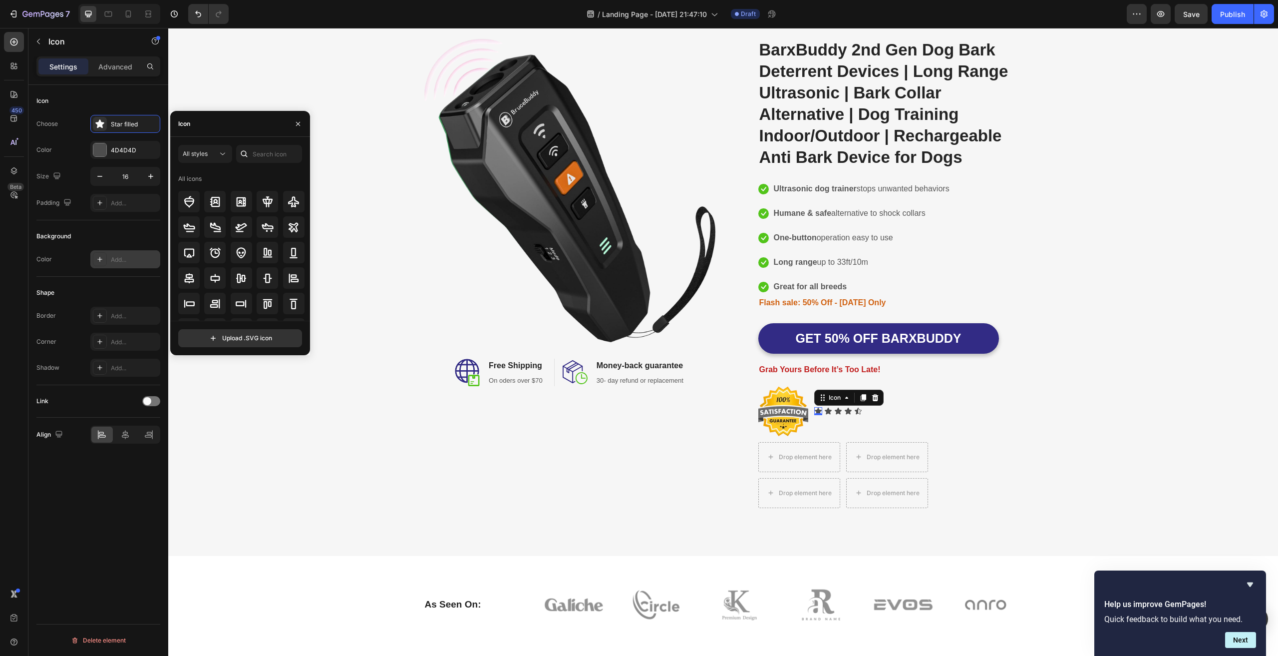
click at [124, 252] on div "Add..." at bounding box center [125, 259] width 70 height 18
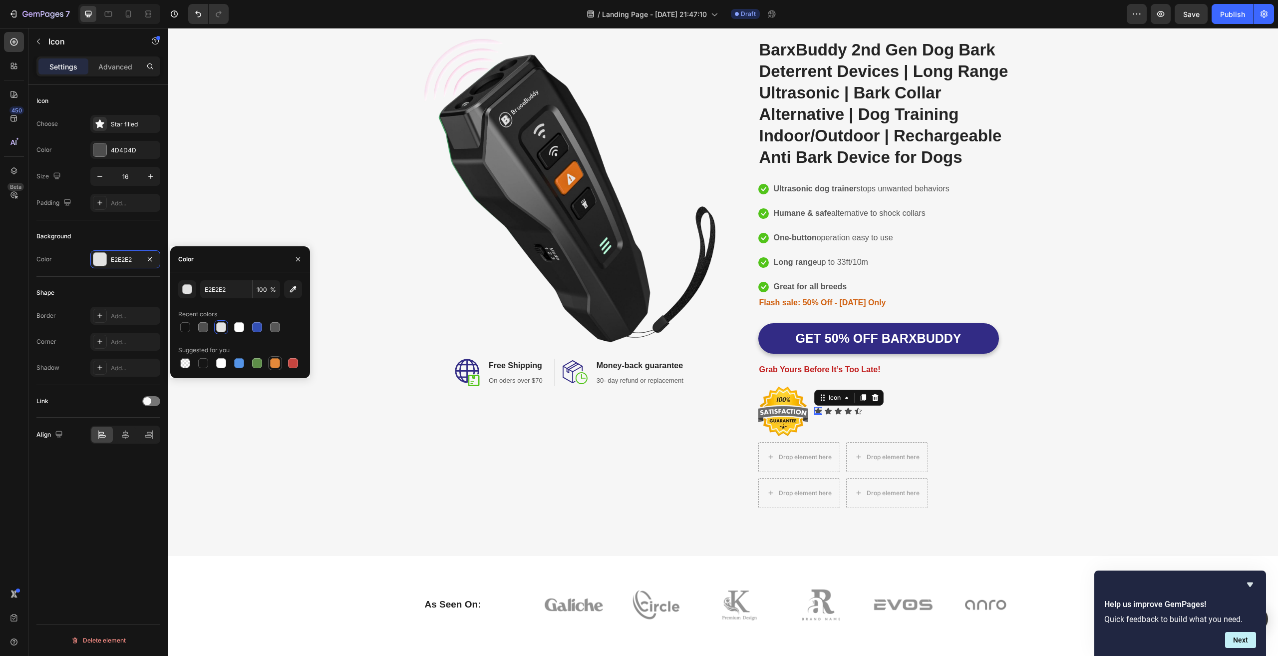
click at [273, 365] on div at bounding box center [275, 363] width 10 height 10
type input "E4893A"
click at [1123, 423] on div "Image Image Free Shipping Heading On oders over $70 Text block Row Image Money-…" at bounding box center [723, 276] width 1095 height 477
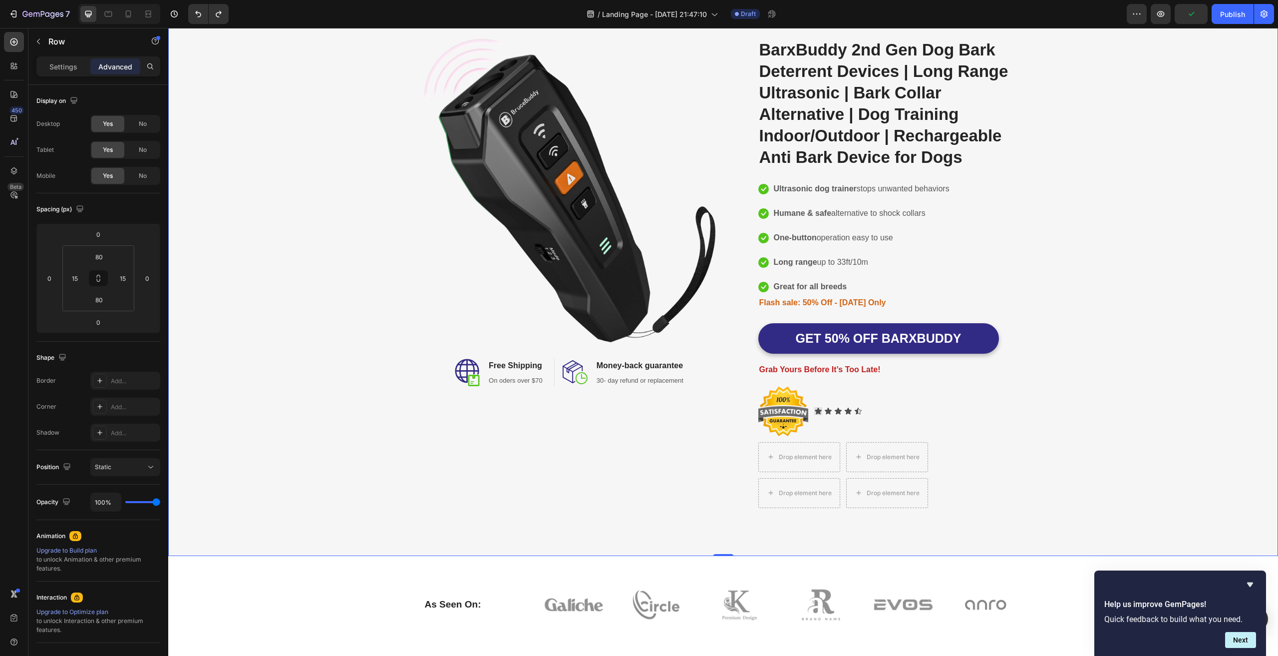
click at [1028, 399] on div "Image Image Free Shipping Heading On oders over $70 Text block Row Image Money-…" at bounding box center [723, 276] width 1095 height 477
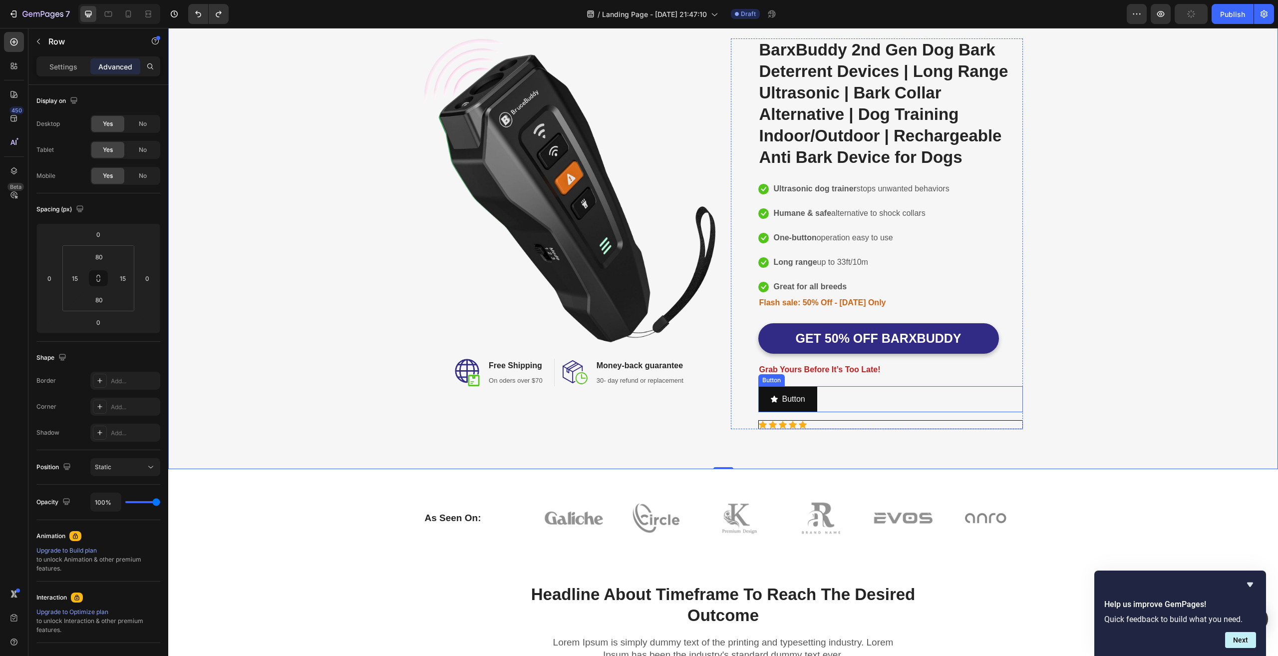
click at [846, 395] on div "Button Button" at bounding box center [890, 399] width 265 height 26
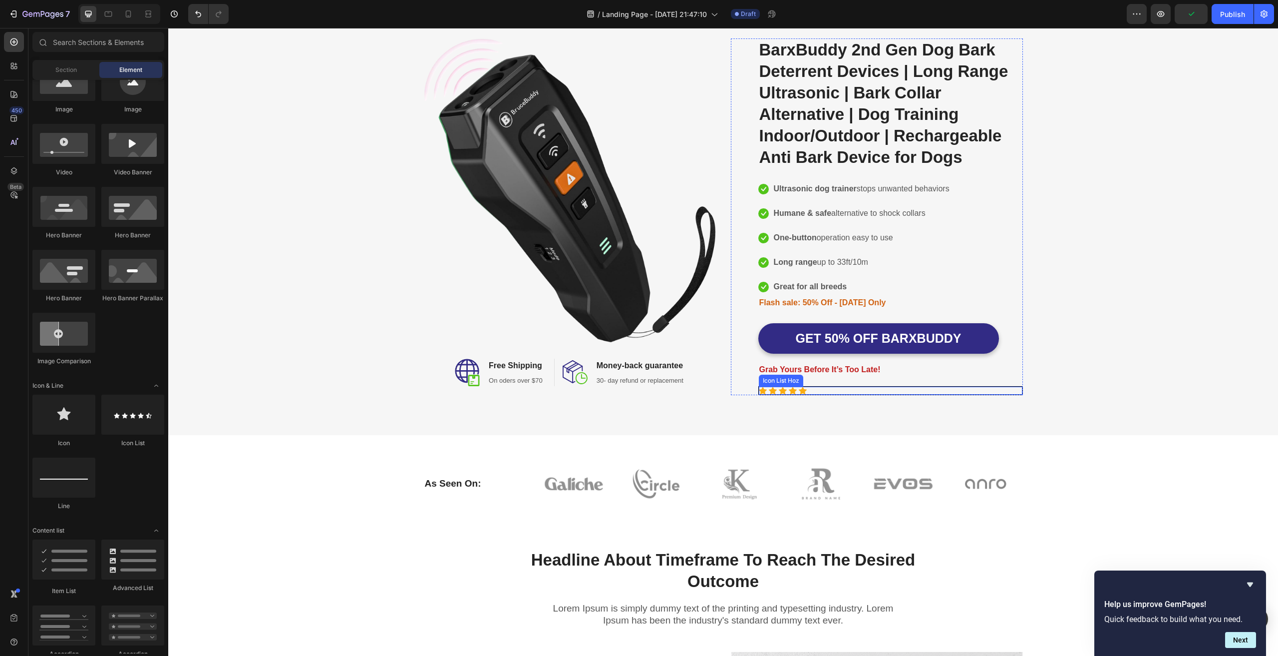
click at [822, 390] on div "Icon Icon Icon Icon Icon" at bounding box center [891, 390] width 264 height 8
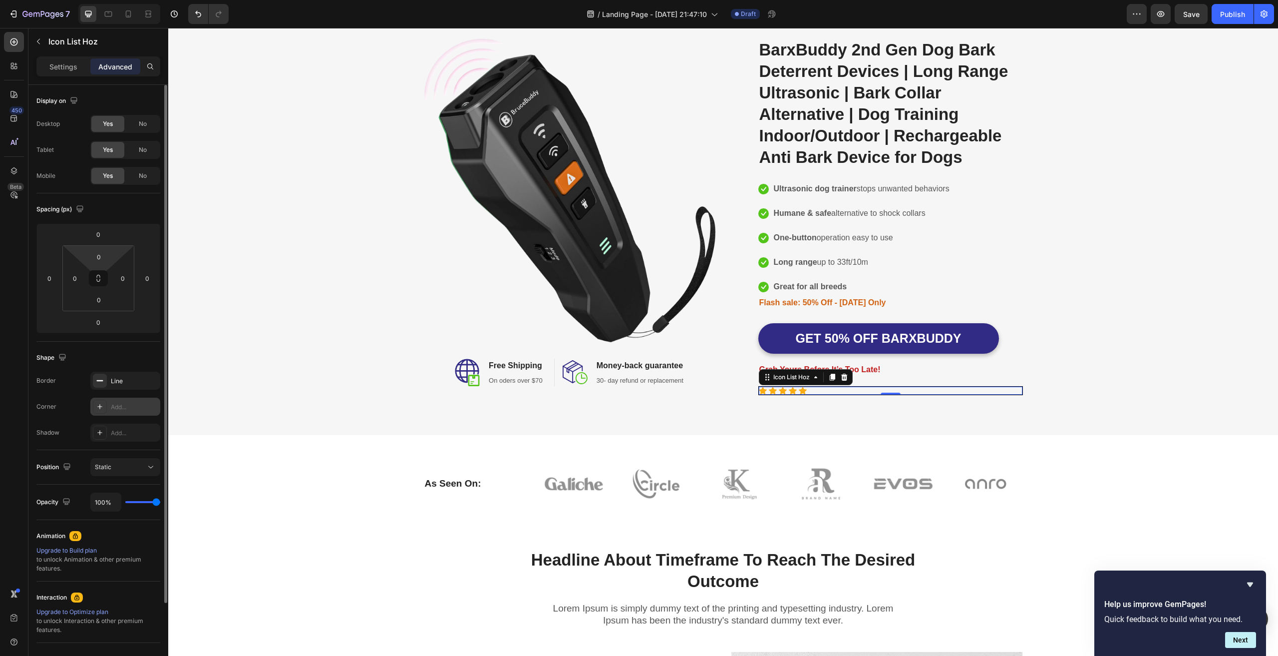
scroll to position [94, 0]
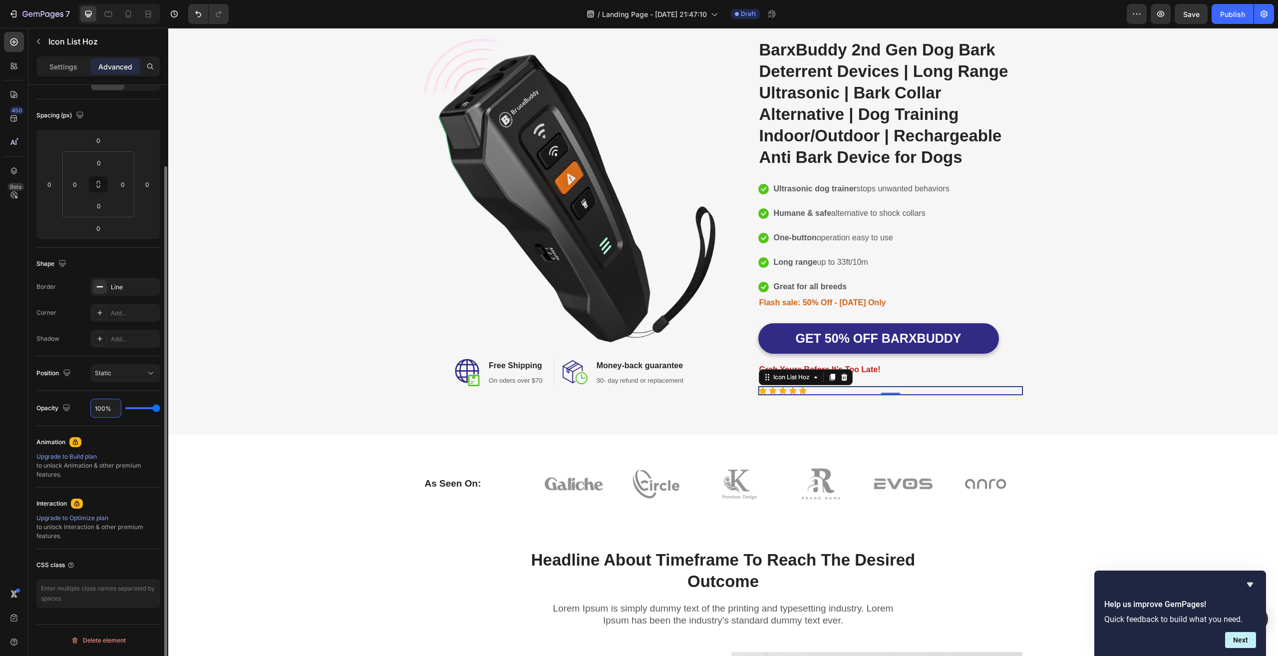
click at [111, 409] on input "100%" at bounding box center [106, 408] width 30 height 18
type input "2%"
type input "2"
type input "20%"
type input "20"
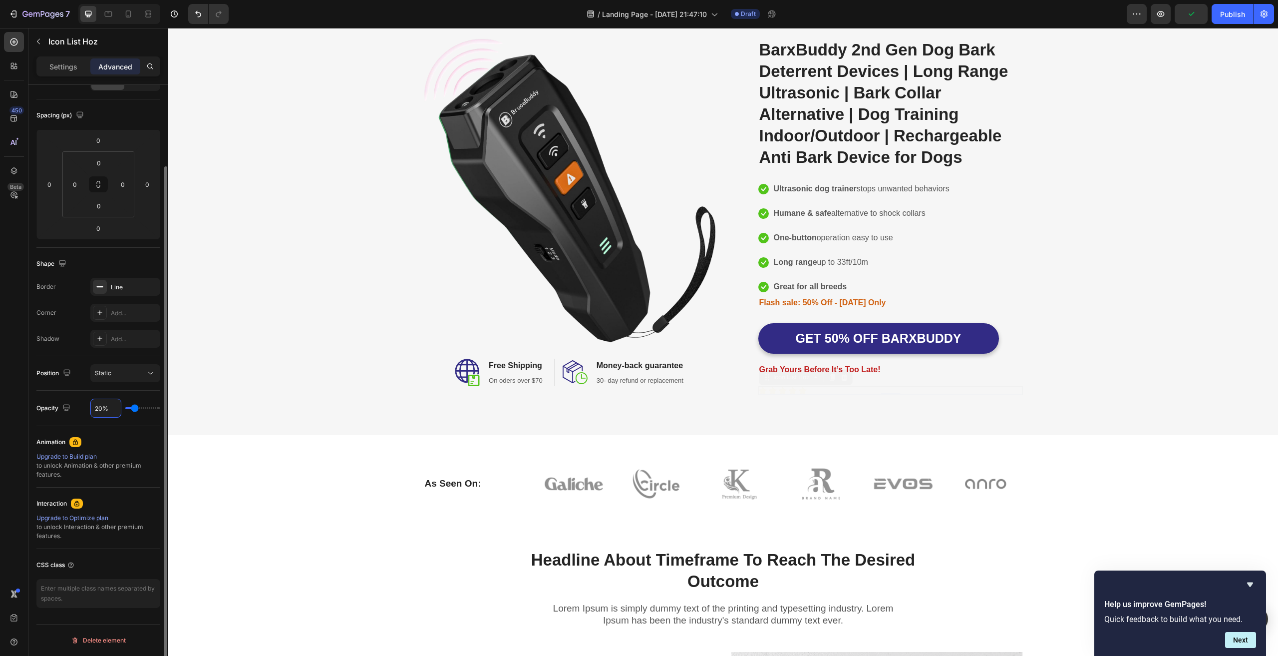
type input "200%"
type input "100"
type input "20%"
type input "20"
type input "2%"
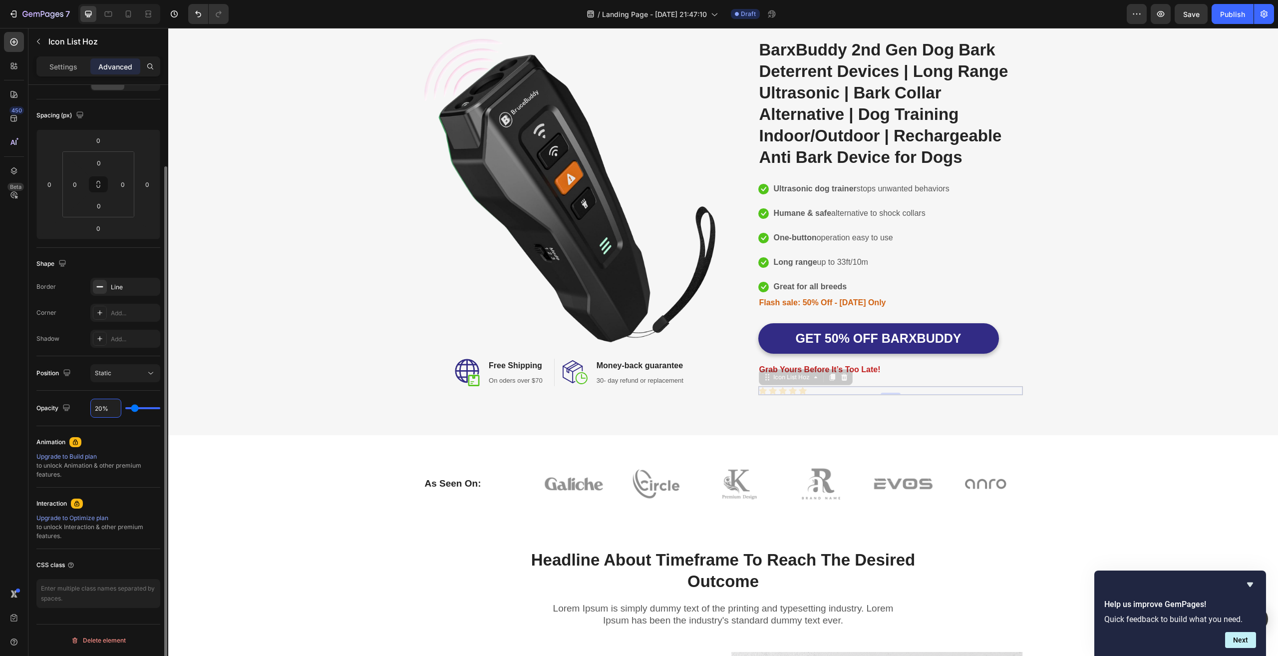
type input "2"
type input "%"
type input "100"
type input "1%"
type input "1"
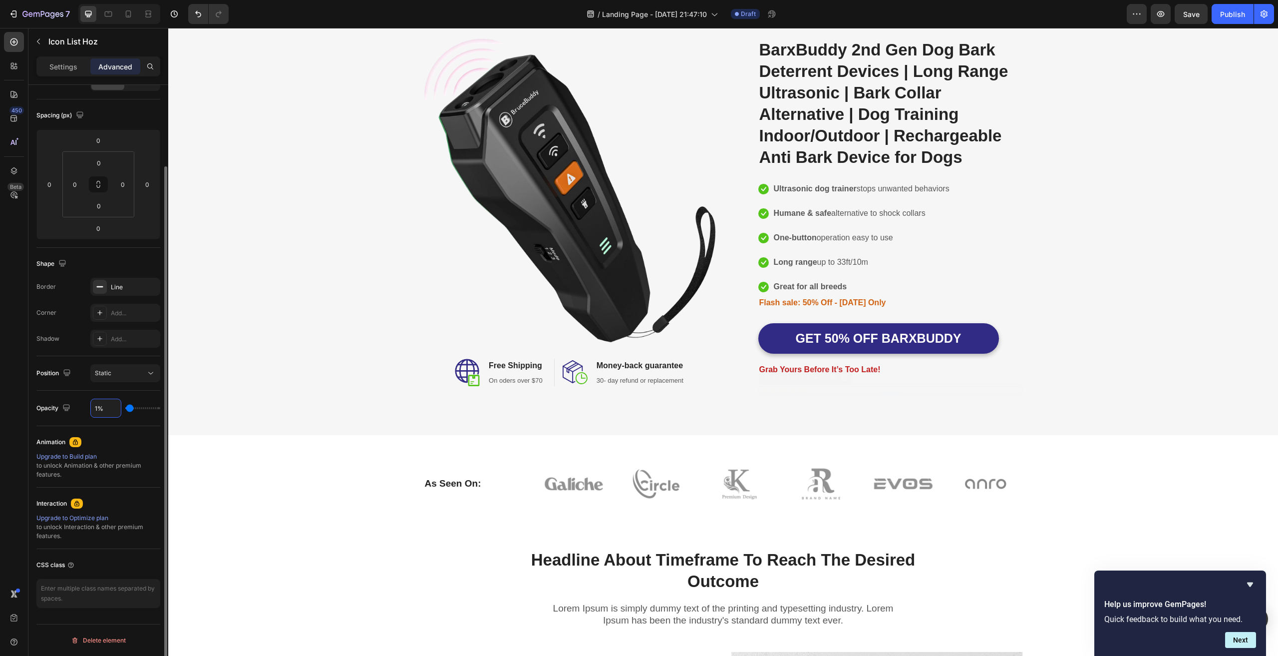
type input "10%"
type input "10"
type input "100%"
type input "100"
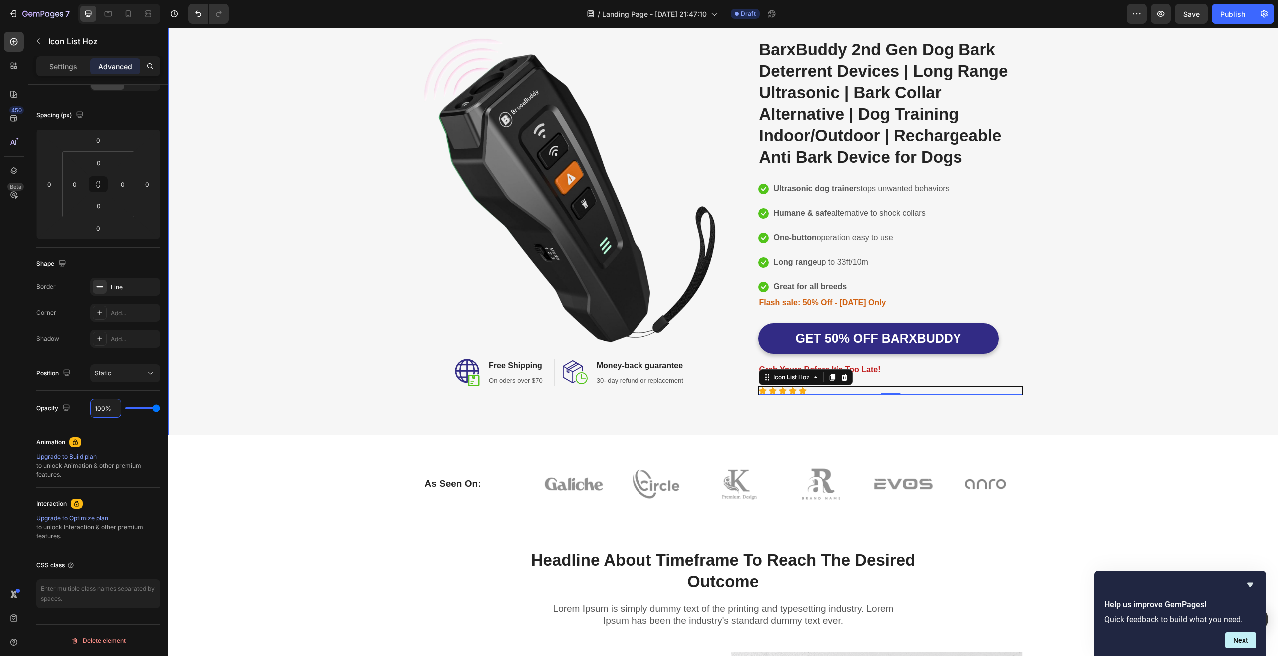
click at [306, 413] on div "Image Image Free Shipping Heading On oders over $70 Text block Row Image Money-…" at bounding box center [723, 217] width 1110 height 436
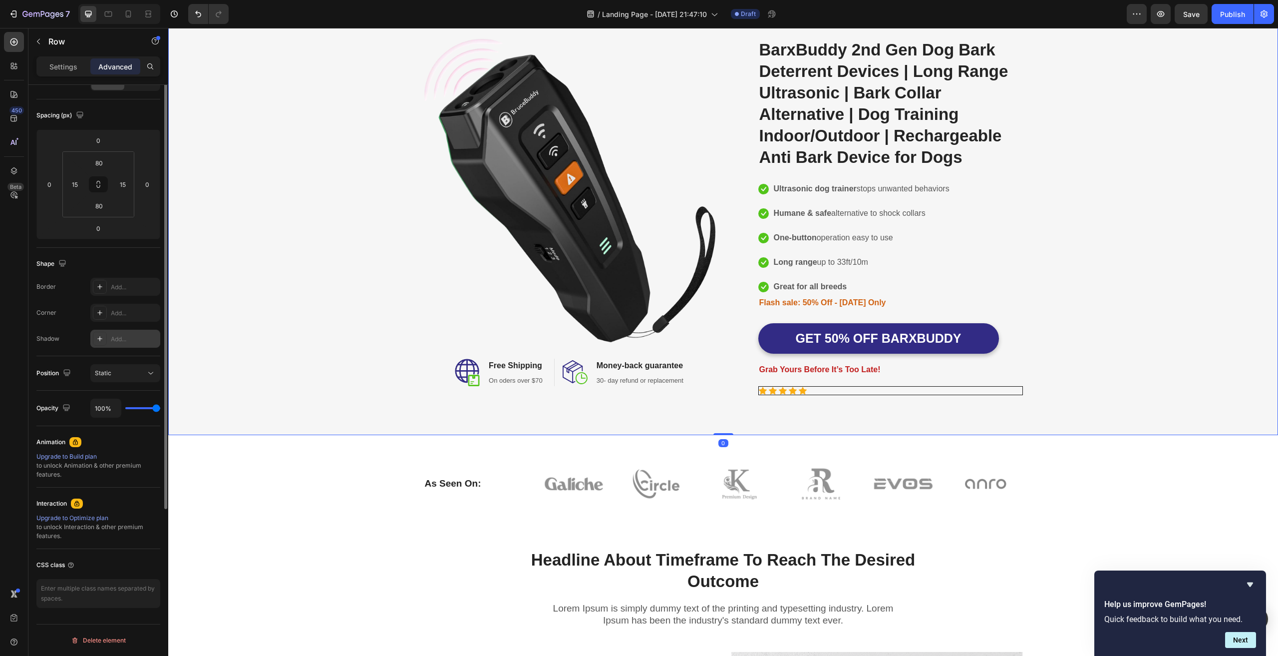
scroll to position [0, 0]
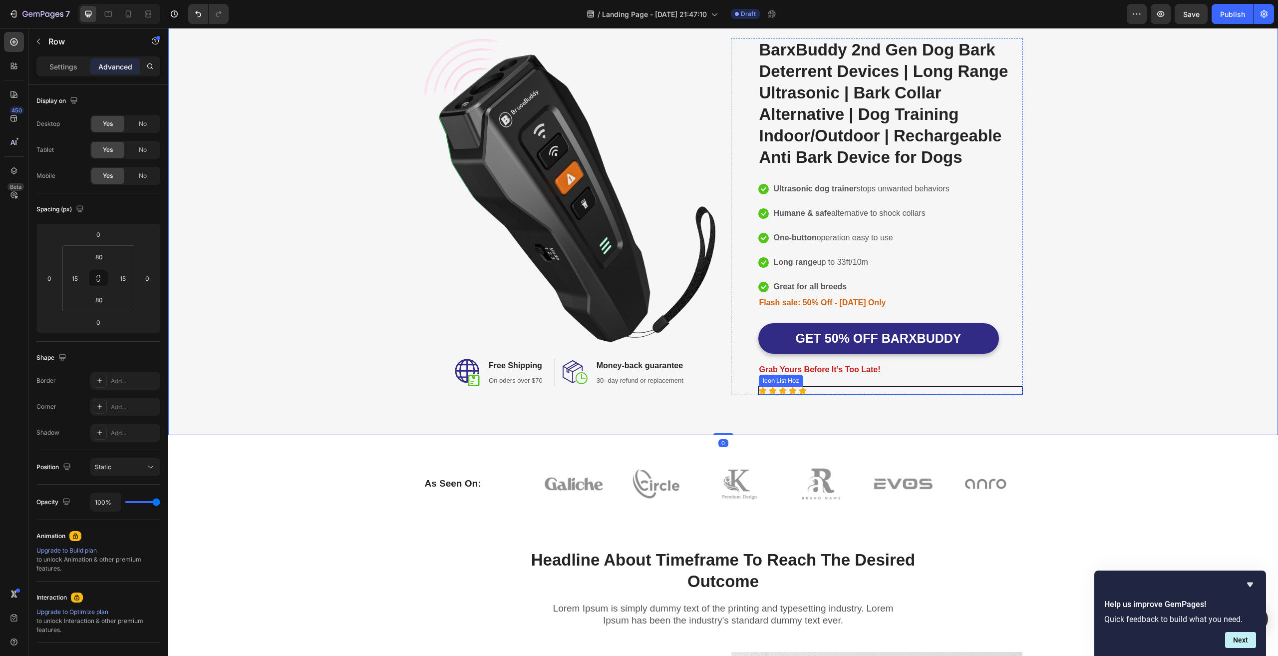
click at [789, 388] on icon at bounding box center [793, 389] width 8 height 7
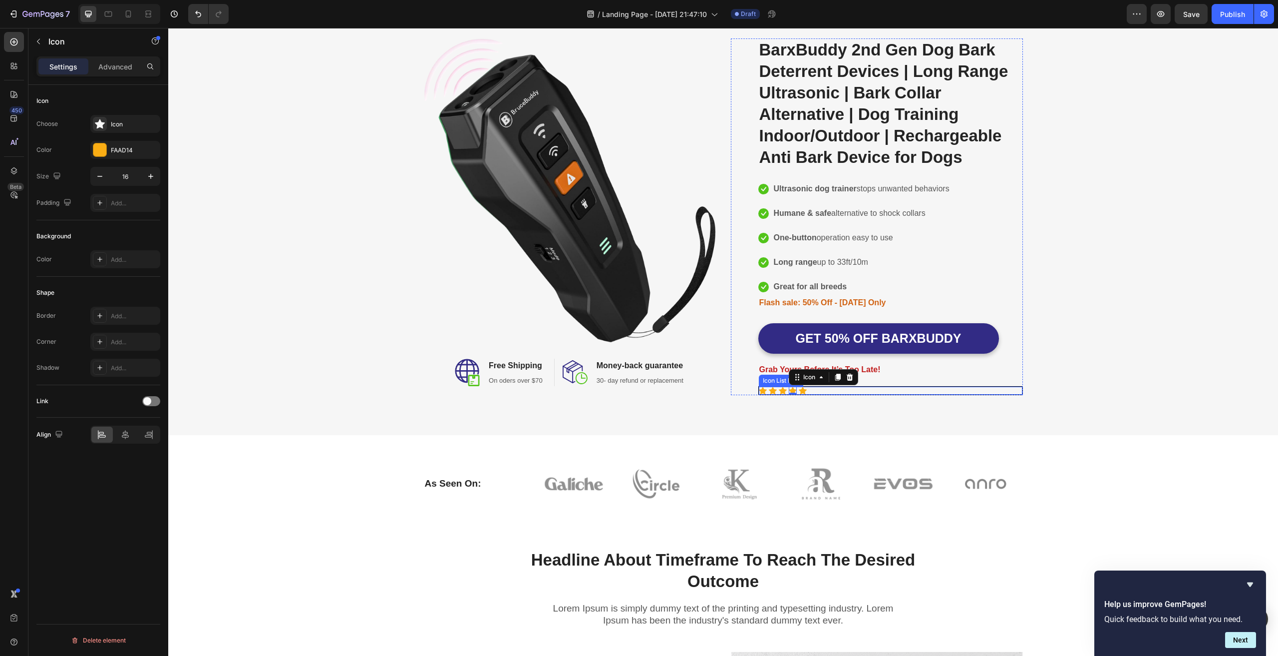
click at [892, 389] on div "Icon Icon Icon Icon 0 Icon" at bounding box center [891, 390] width 264 height 8
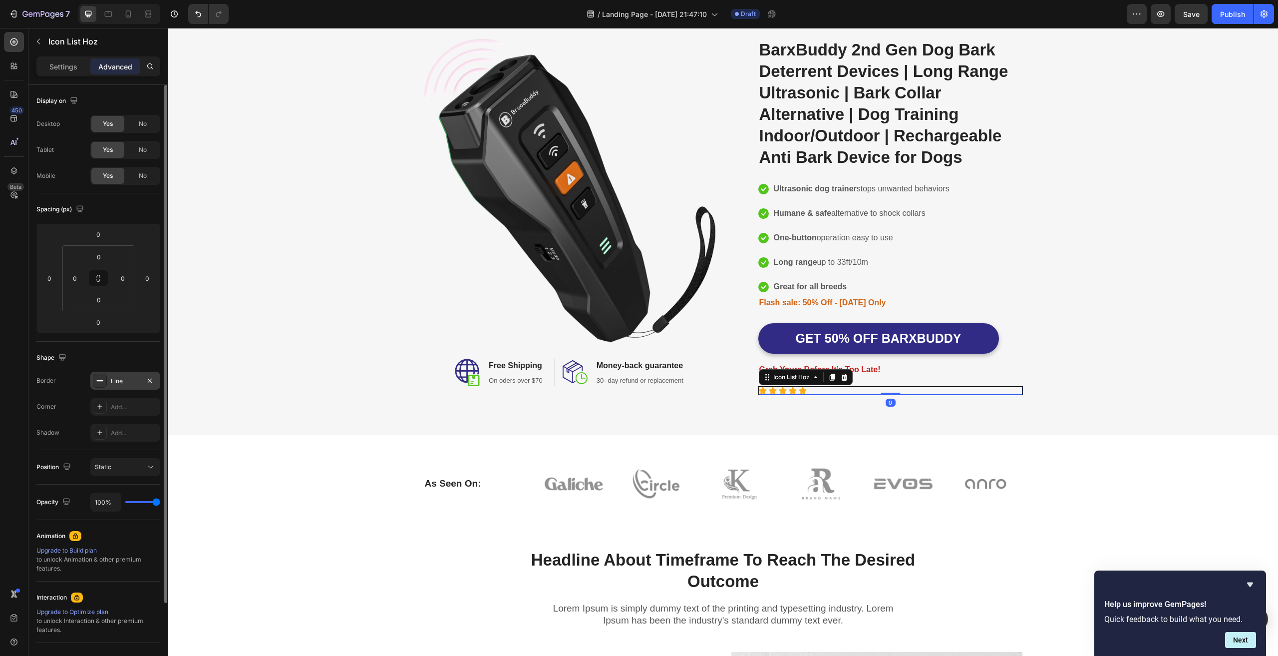
click at [117, 380] on div "Line" at bounding box center [125, 380] width 29 height 9
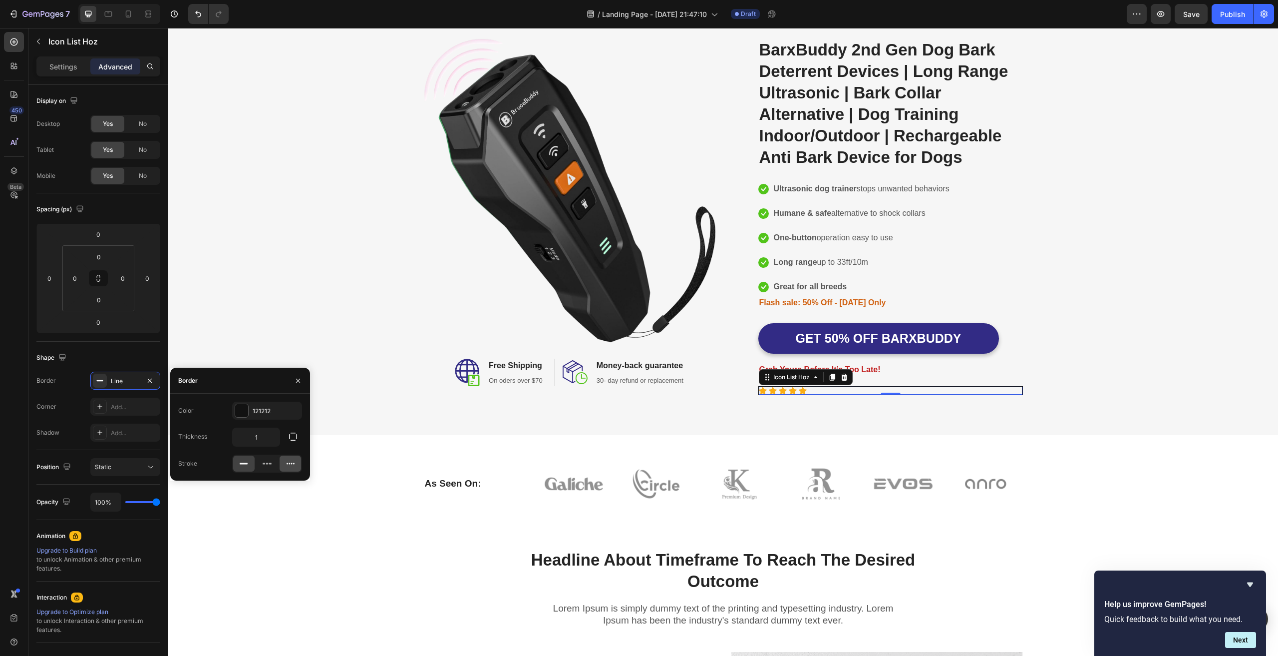
click at [291, 464] on icon at bounding box center [291, 463] width 10 height 10
click at [240, 464] on icon at bounding box center [244, 463] width 10 height 10
click at [294, 379] on icon "button" at bounding box center [298, 380] width 8 height 8
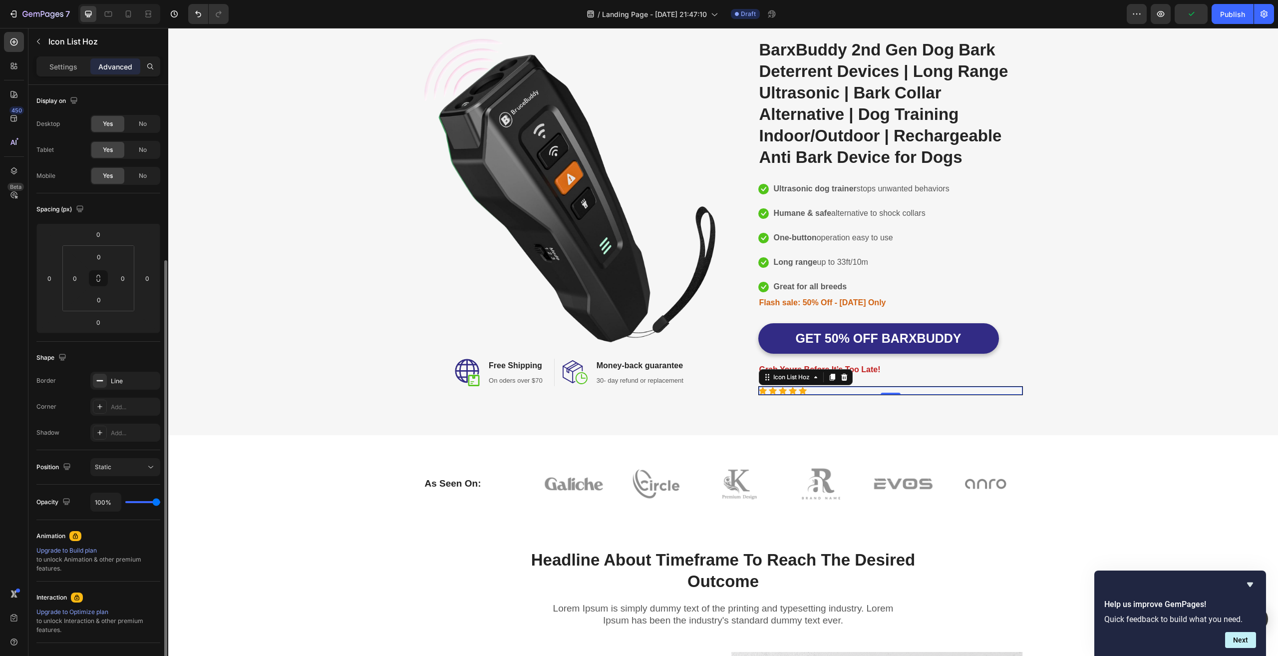
scroll to position [94, 0]
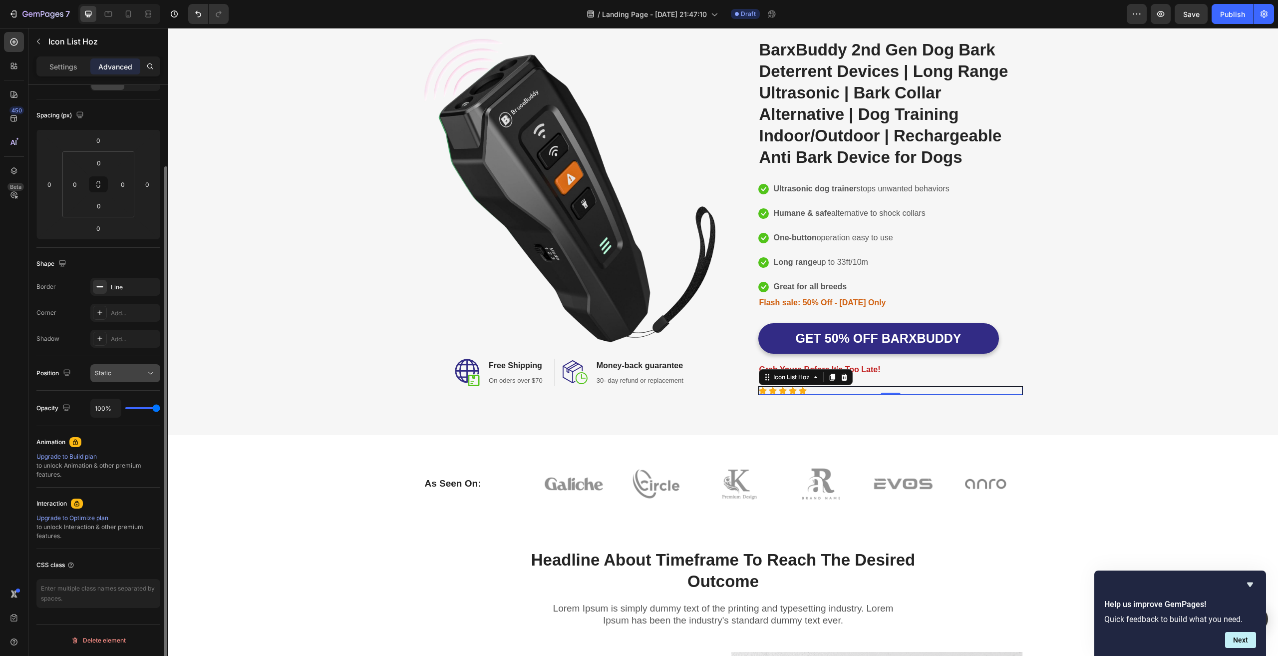
click at [119, 374] on div "Static" at bounding box center [120, 372] width 51 height 9
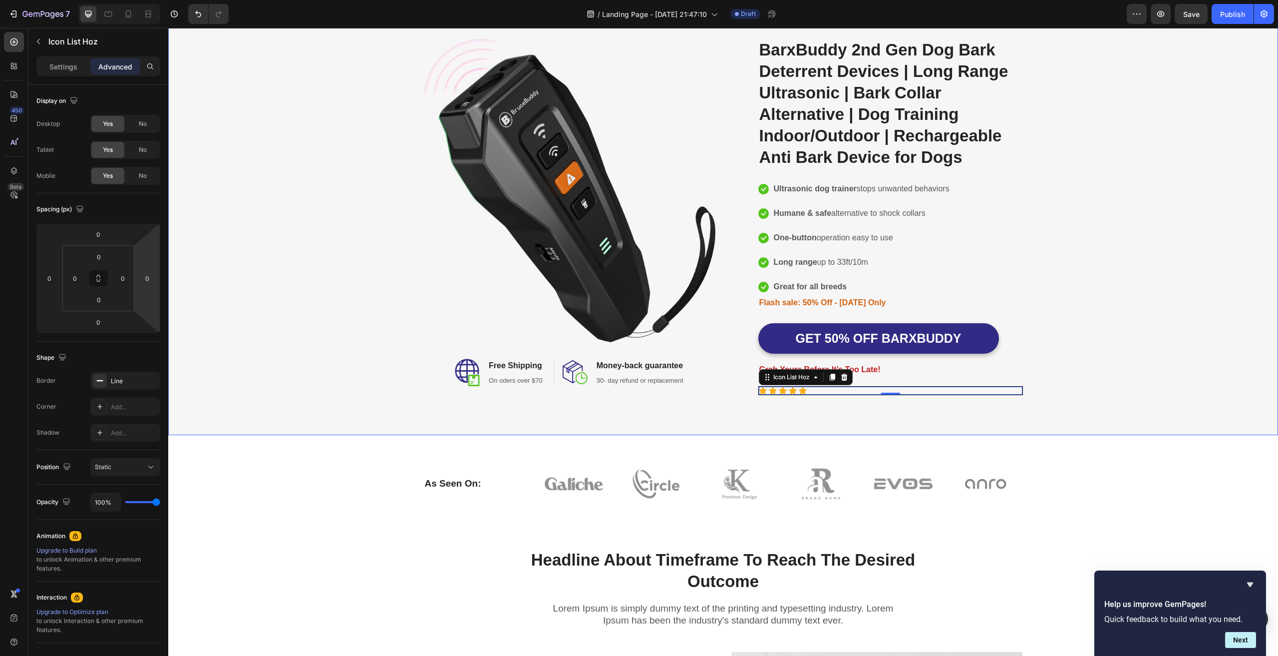
click at [946, 416] on div "Image Image Free Shipping Heading On oders over $70 Text block Row Image Money-…" at bounding box center [723, 217] width 1110 height 436
click at [1000, 421] on div "Image Image Free Shipping Heading On oders over $70 Text block Row Image Money-…" at bounding box center [723, 217] width 1110 height 436
click at [1103, 382] on div "Image Image Free Shipping Heading On oders over $70 Text block Row Image Money-…" at bounding box center [723, 216] width 1095 height 357
click at [865, 388] on div "Icon Icon Icon Icon Icon" at bounding box center [891, 390] width 264 height 8
click at [1059, 418] on div "Image Image Free Shipping Heading On oders over $70 Text block Row Image Money-…" at bounding box center [723, 217] width 1110 height 436
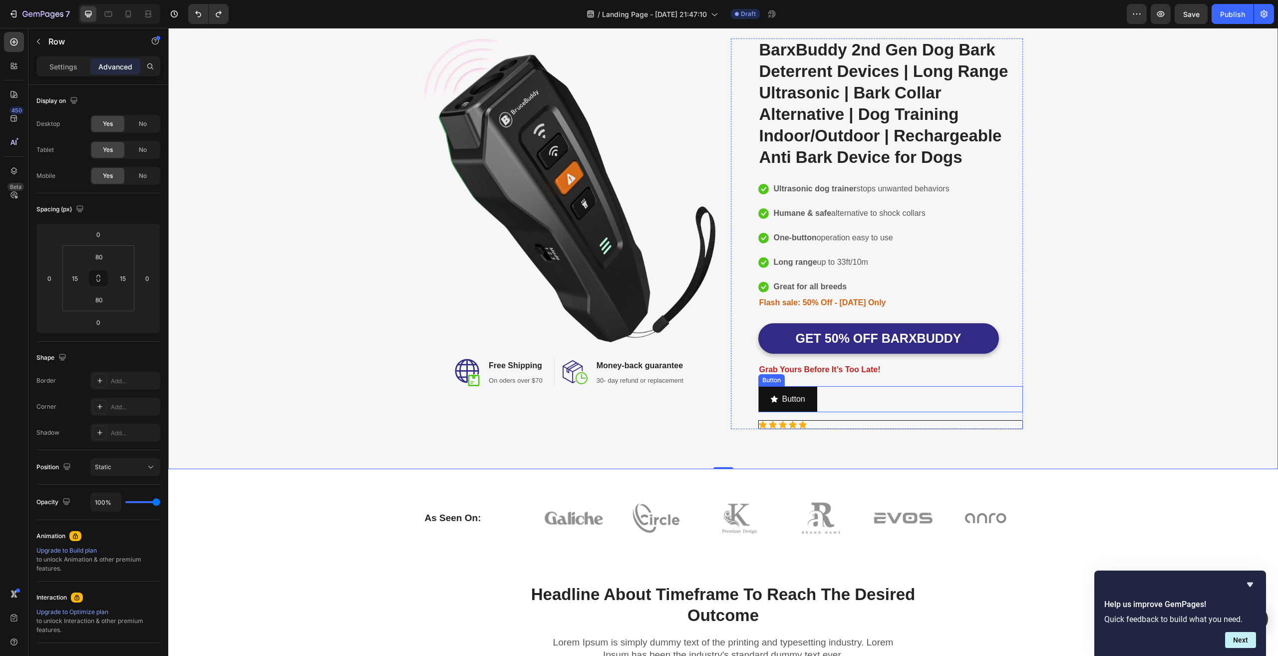
click at [911, 394] on div "Button Button" at bounding box center [890, 399] width 265 height 26
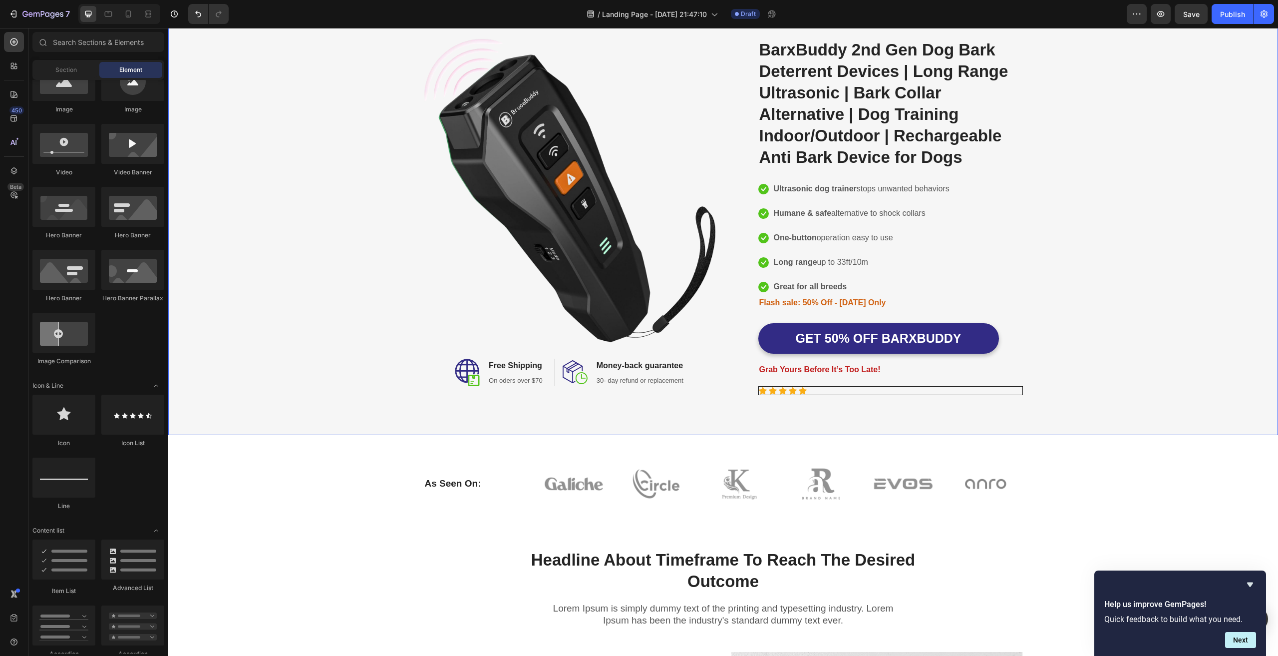
click at [1158, 393] on div "Image Image Free Shipping Heading On oders over $70 Text block Row Image Money-…" at bounding box center [723, 216] width 1095 height 357
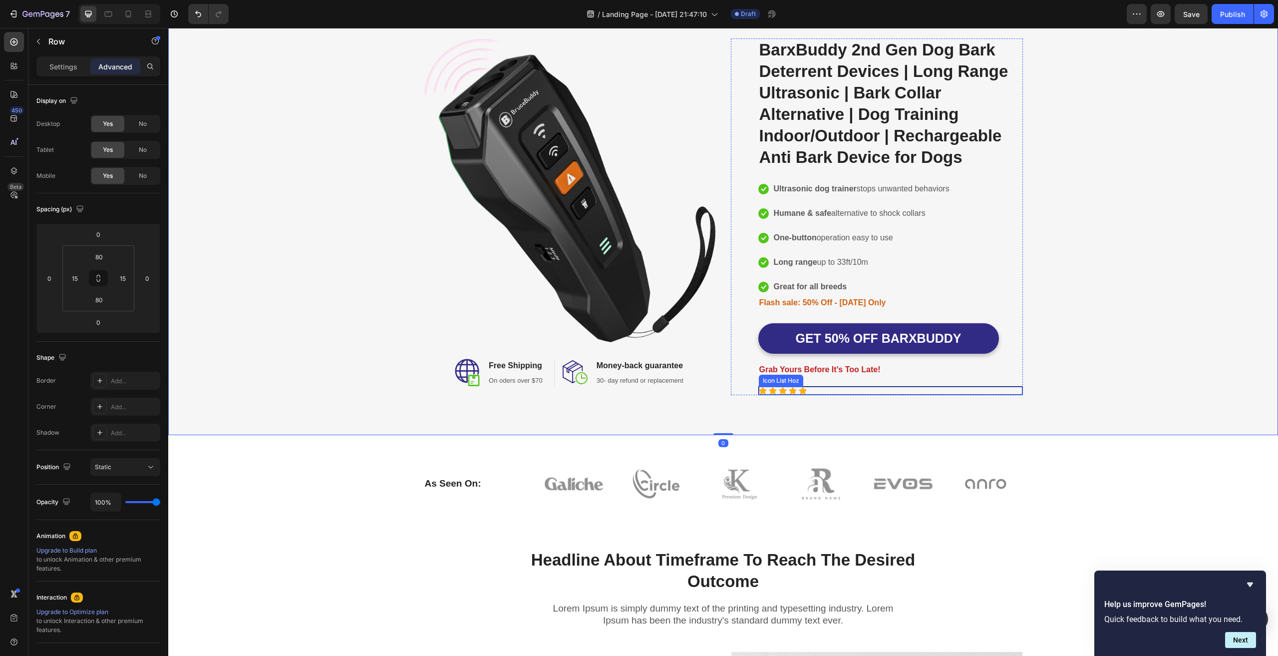
click at [893, 390] on div "Icon Icon Icon Icon Icon" at bounding box center [891, 390] width 264 height 8
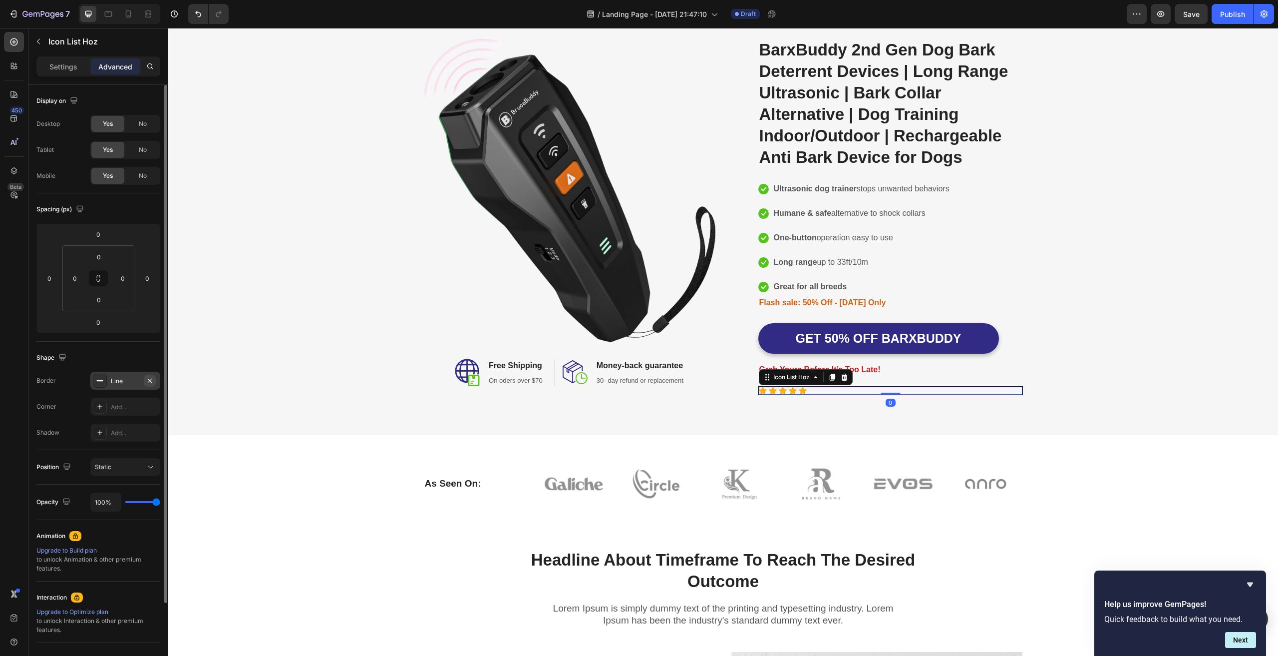
click at [149, 377] on icon "button" at bounding box center [150, 380] width 8 height 8
click at [1144, 443] on div "As Seen On: Heading Image Image Image Image Image Image Row Row Section 2" at bounding box center [723, 470] width 1110 height 73
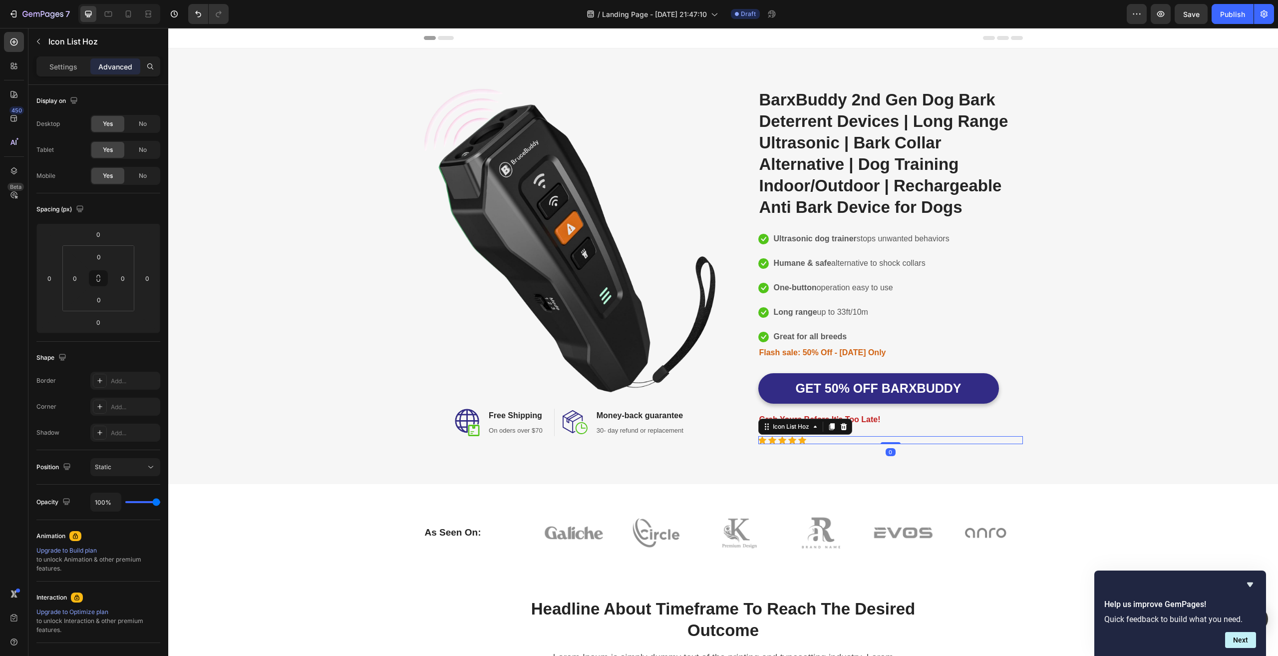
scroll to position [50, 0]
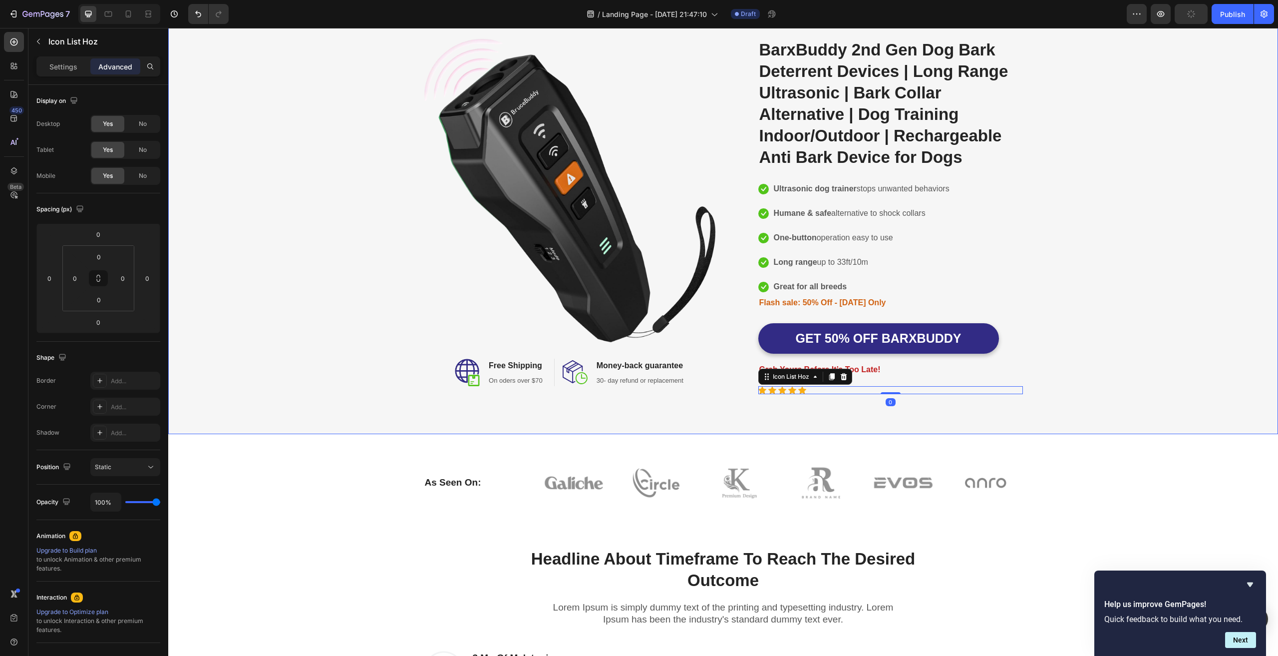
click at [948, 408] on div "Image Image Free Shipping Heading On oders over $70 Text block Row Image Money-…" at bounding box center [723, 216] width 1110 height 435
click at [43, 38] on button "button" at bounding box center [38, 41] width 16 height 16
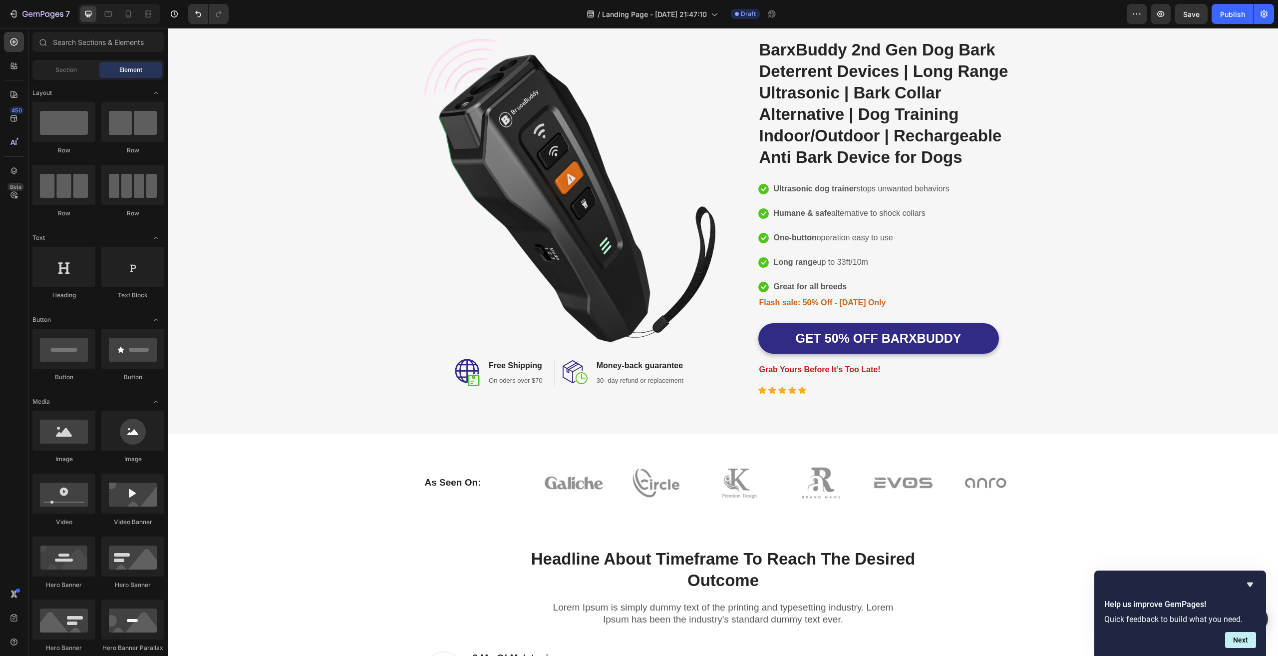
scroll to position [449, 0]
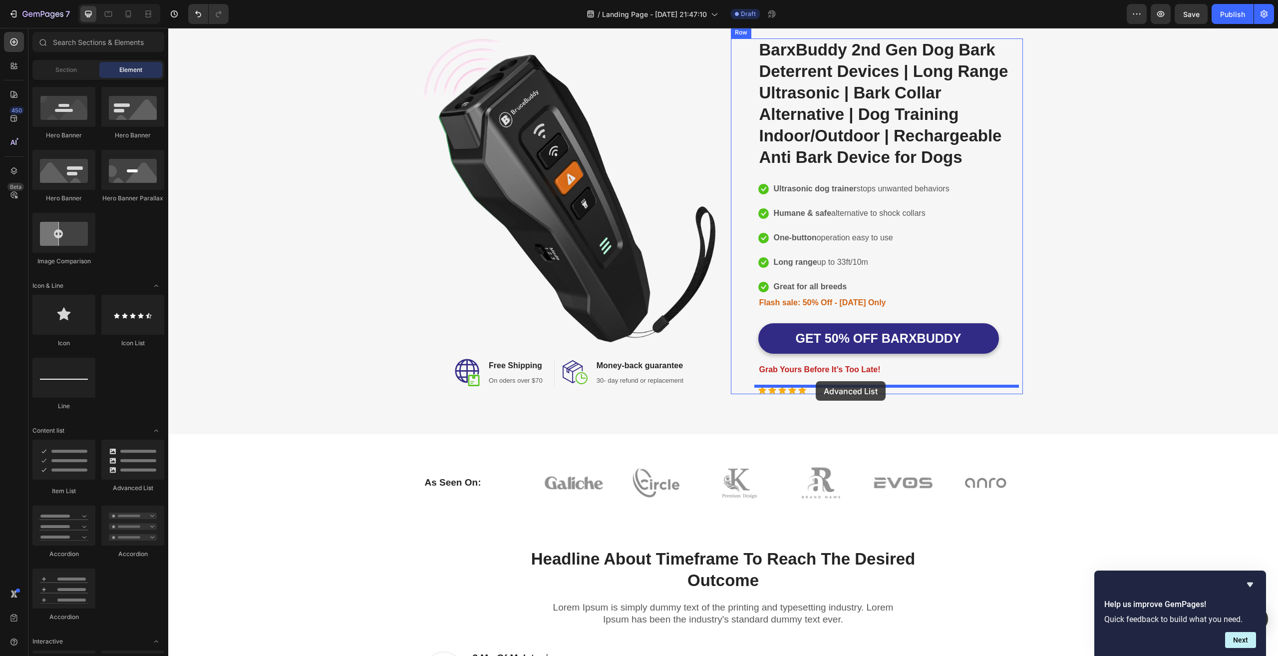
drag, startPoint x: 302, startPoint y: 478, endPoint x: 816, endPoint y: 381, distance: 523.4
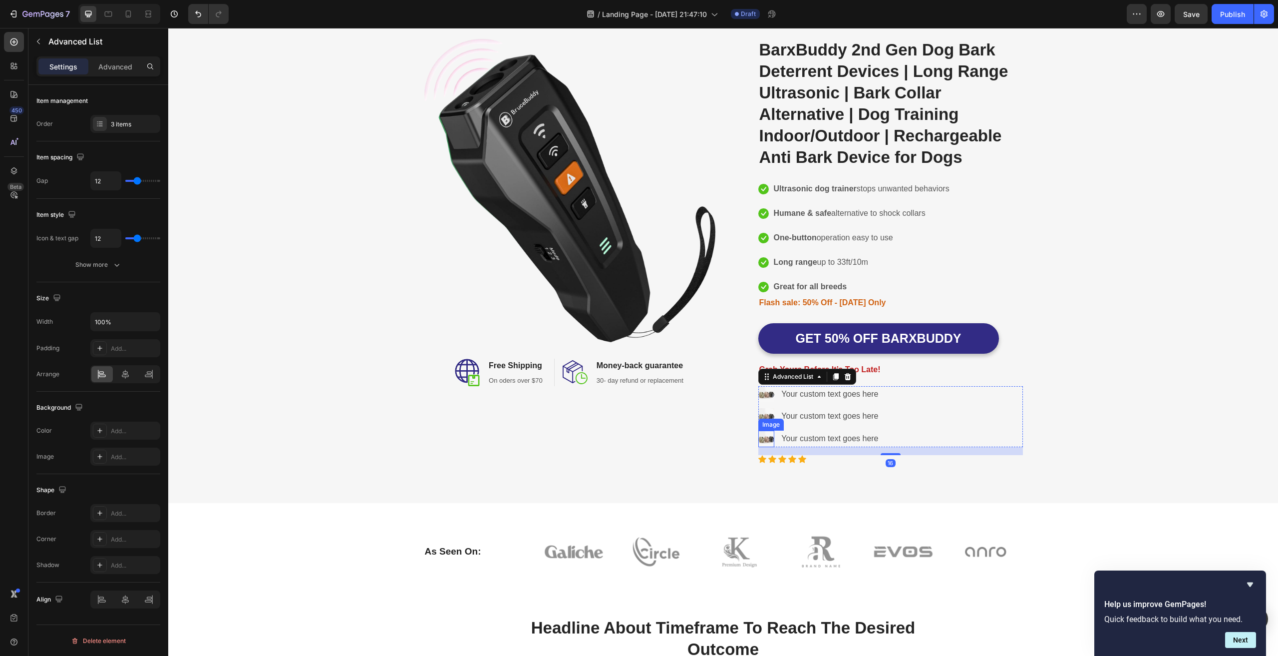
click at [760, 437] on img at bounding box center [766, 438] width 16 height 16
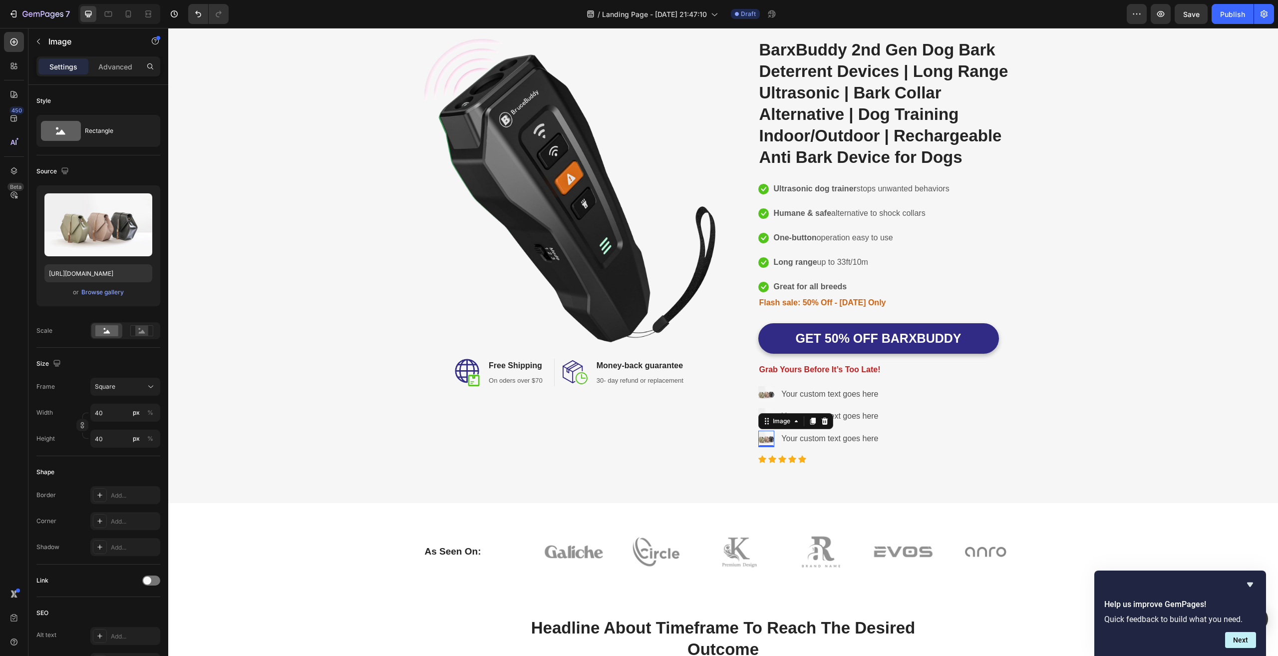
click at [821, 422] on icon at bounding box center [824, 420] width 6 height 7
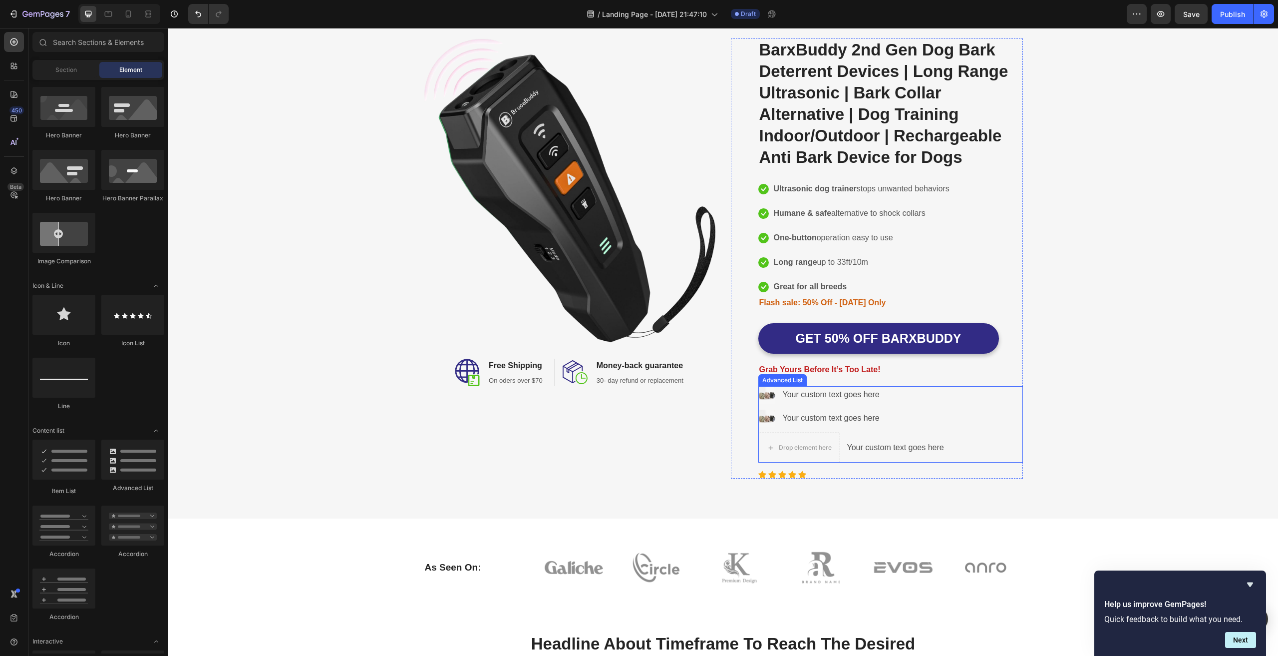
click at [892, 450] on div "Your custom text goes here" at bounding box center [895, 447] width 99 height 16
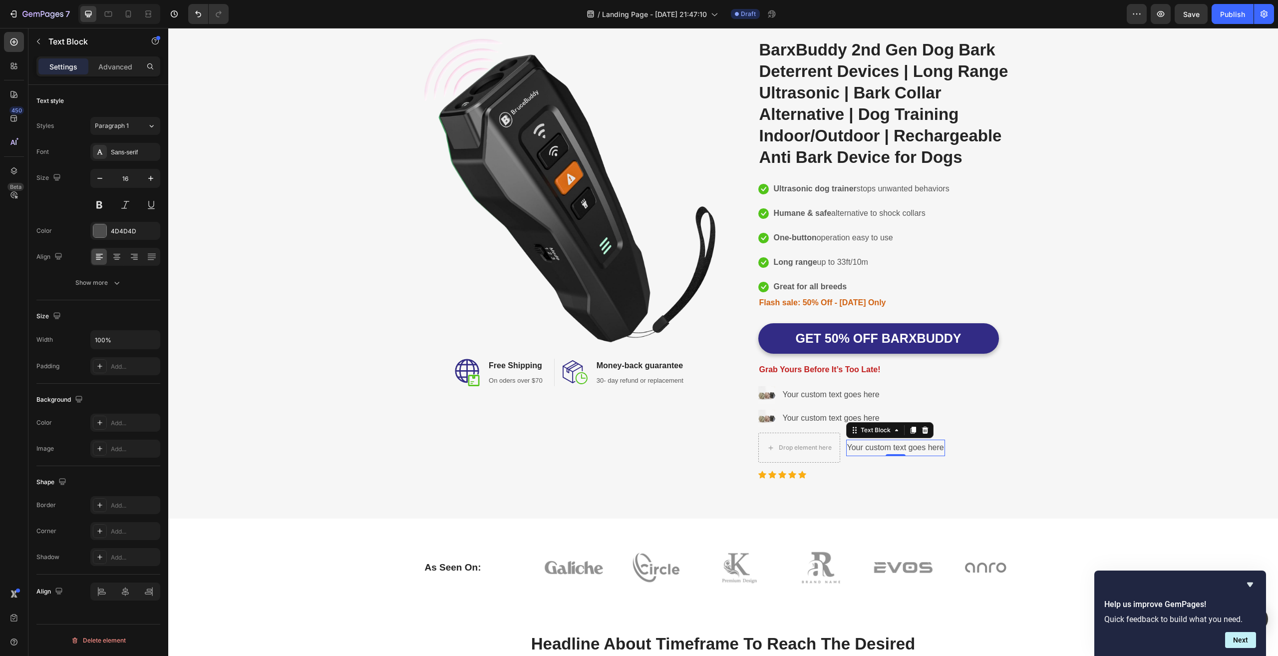
drag, startPoint x: 921, startPoint y: 428, endPoint x: 904, endPoint y: 425, distance: 16.7
click at [921, 427] on icon at bounding box center [925, 430] width 8 height 8
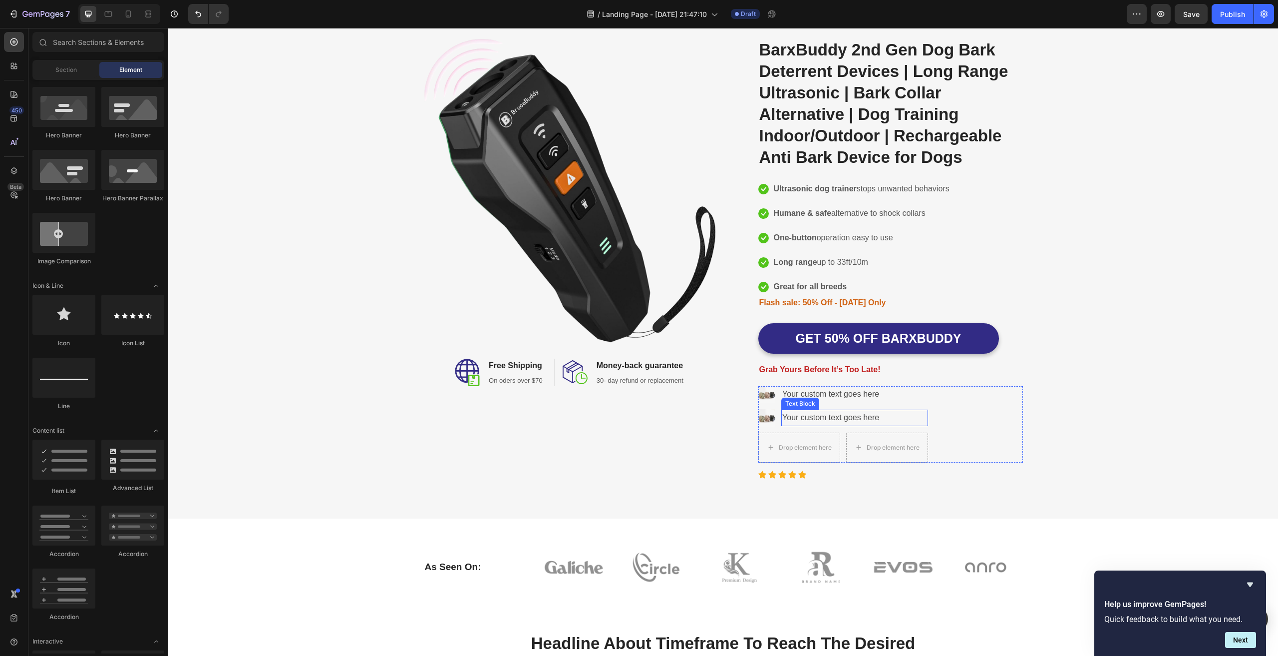
click at [840, 413] on div "Your custom text goes here" at bounding box center [854, 417] width 146 height 16
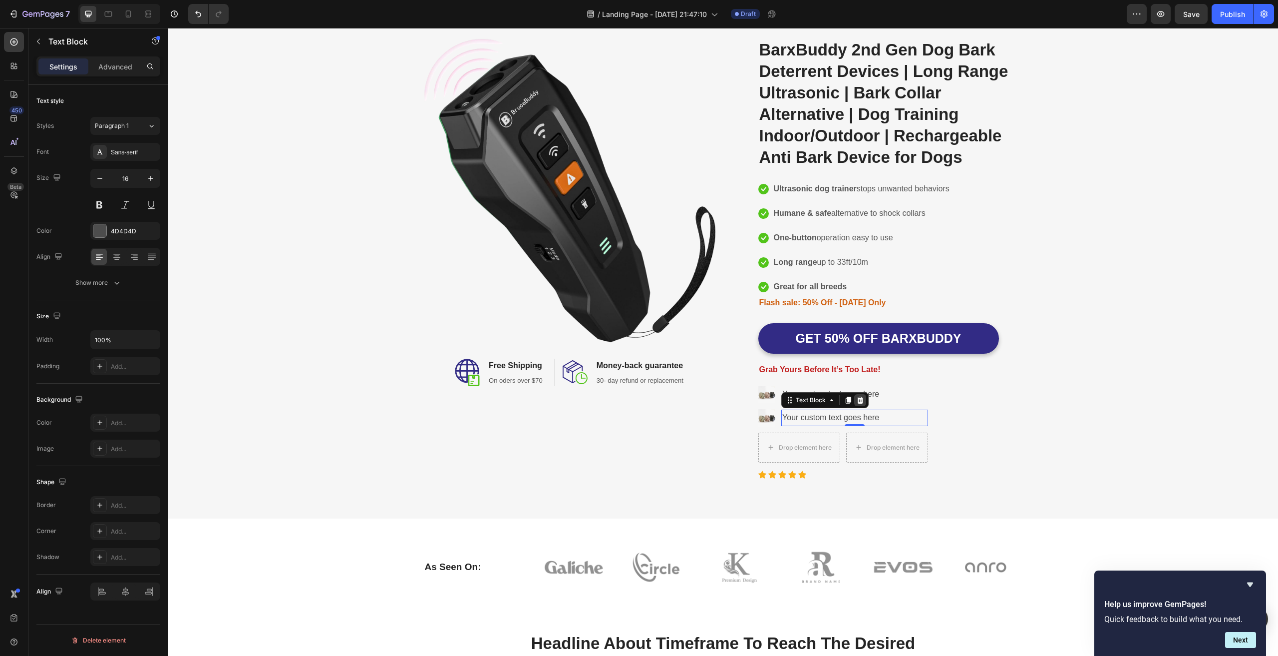
click at [858, 399] on icon at bounding box center [860, 399] width 6 height 7
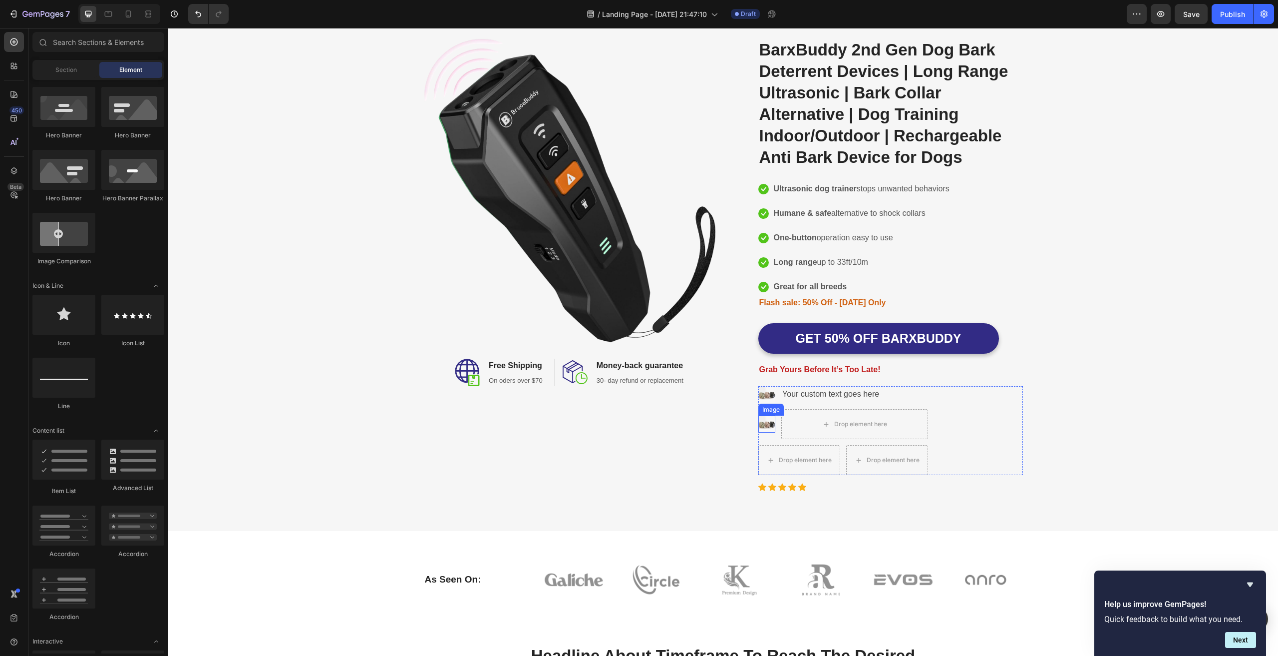
click at [763, 417] on img at bounding box center [766, 423] width 17 height 17
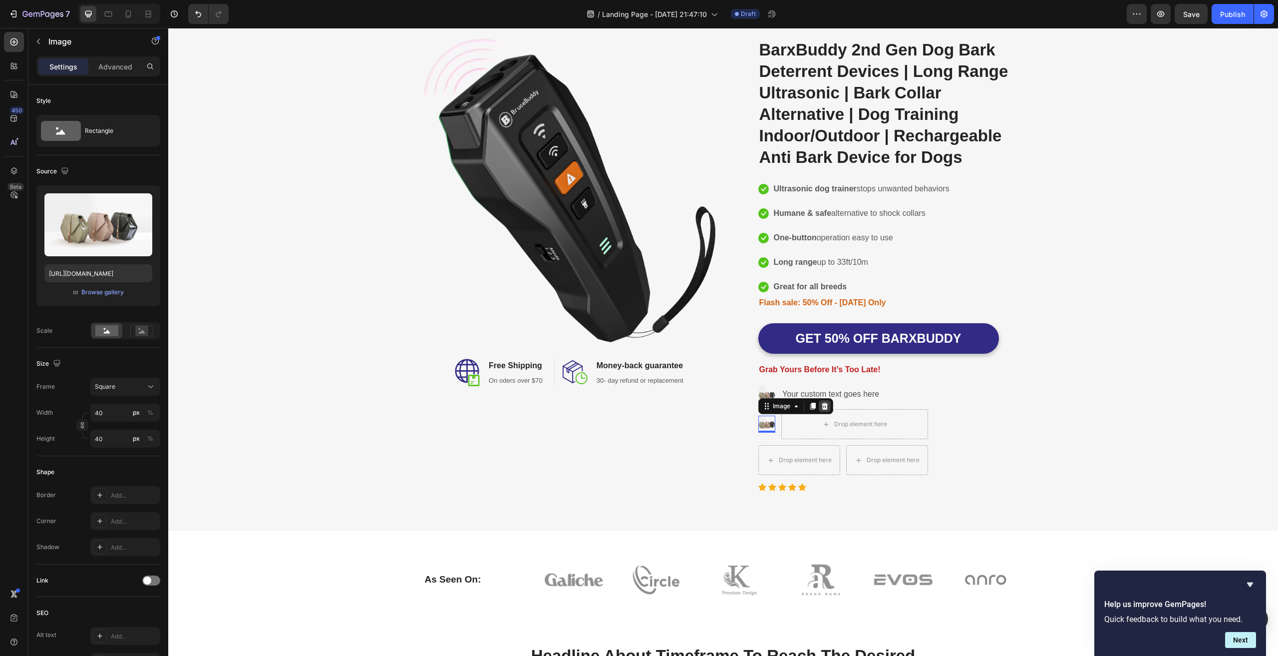
click at [821, 405] on icon at bounding box center [824, 405] width 6 height 7
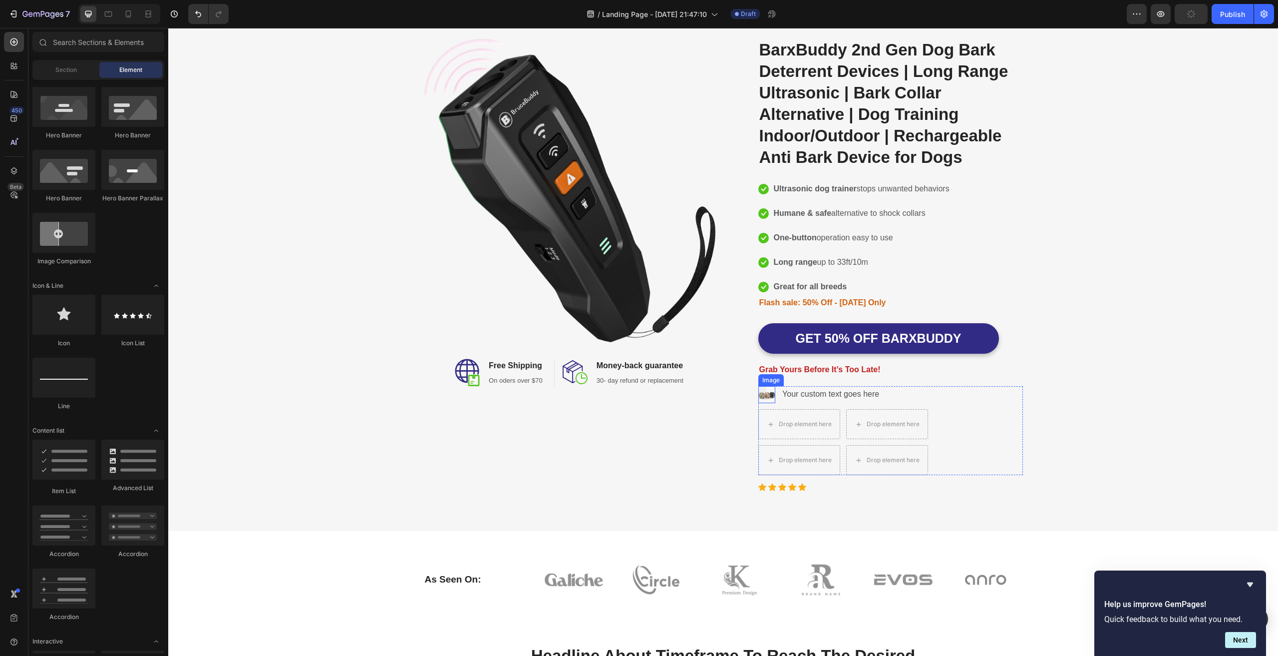
click at [760, 395] on img at bounding box center [766, 394] width 17 height 17
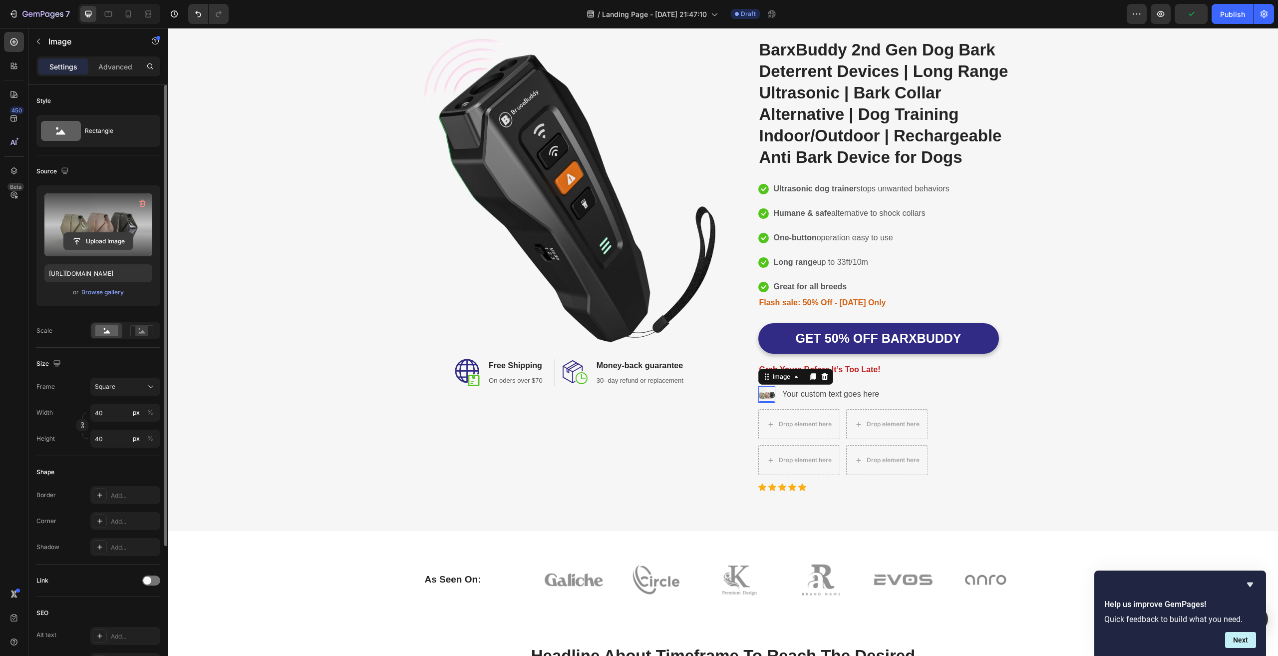
click at [93, 236] on input "file" at bounding box center [98, 241] width 69 height 17
click at [106, 208] on label at bounding box center [98, 224] width 108 height 63
click at [106, 233] on input "file" at bounding box center [98, 241] width 69 height 17
click at [97, 295] on div "Browse gallery" at bounding box center [102, 292] width 42 height 9
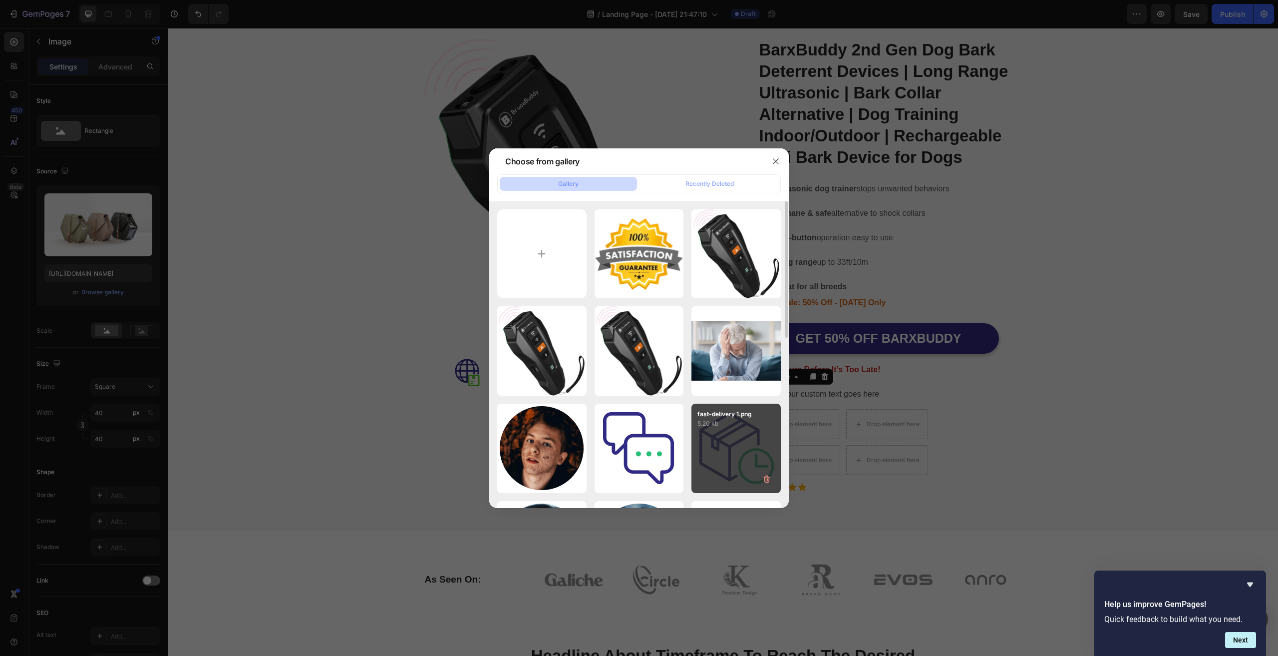
click at [0, 0] on div "satisfaction.png.webp 13.95 kb" at bounding box center [0, 0] width 0 height 0
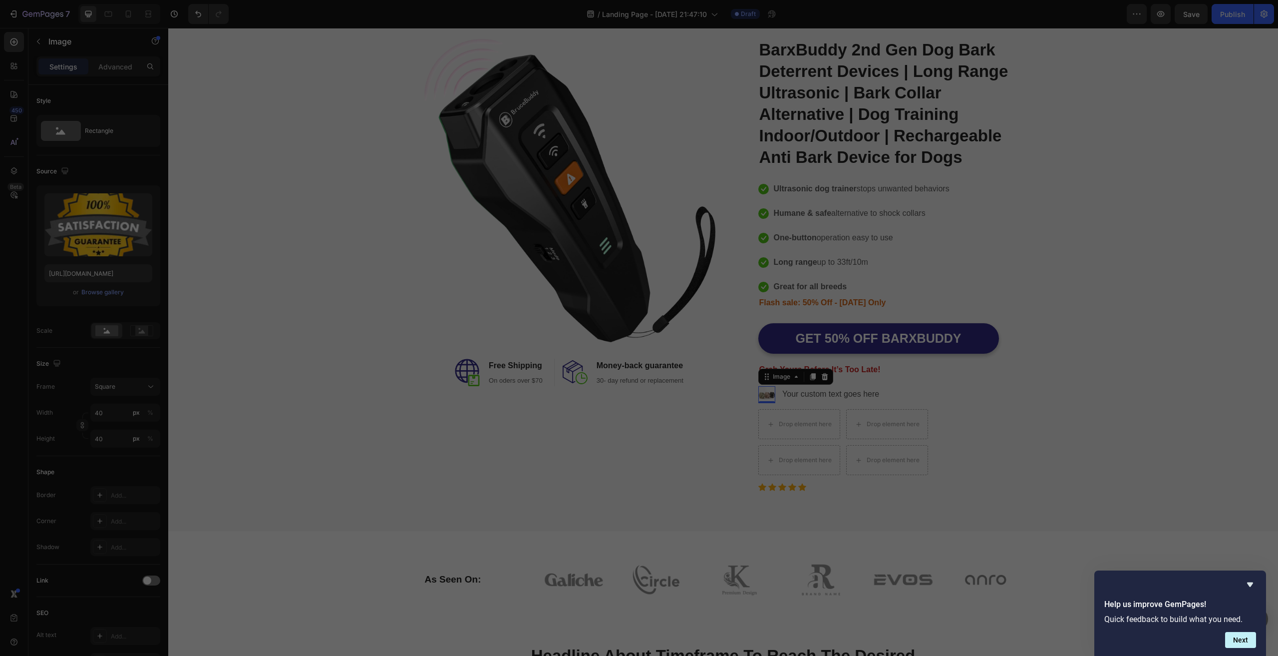
type input "https://cdn.shopify.com/s/files/1/0634/0562/1291/files/gempages_586268760055219…"
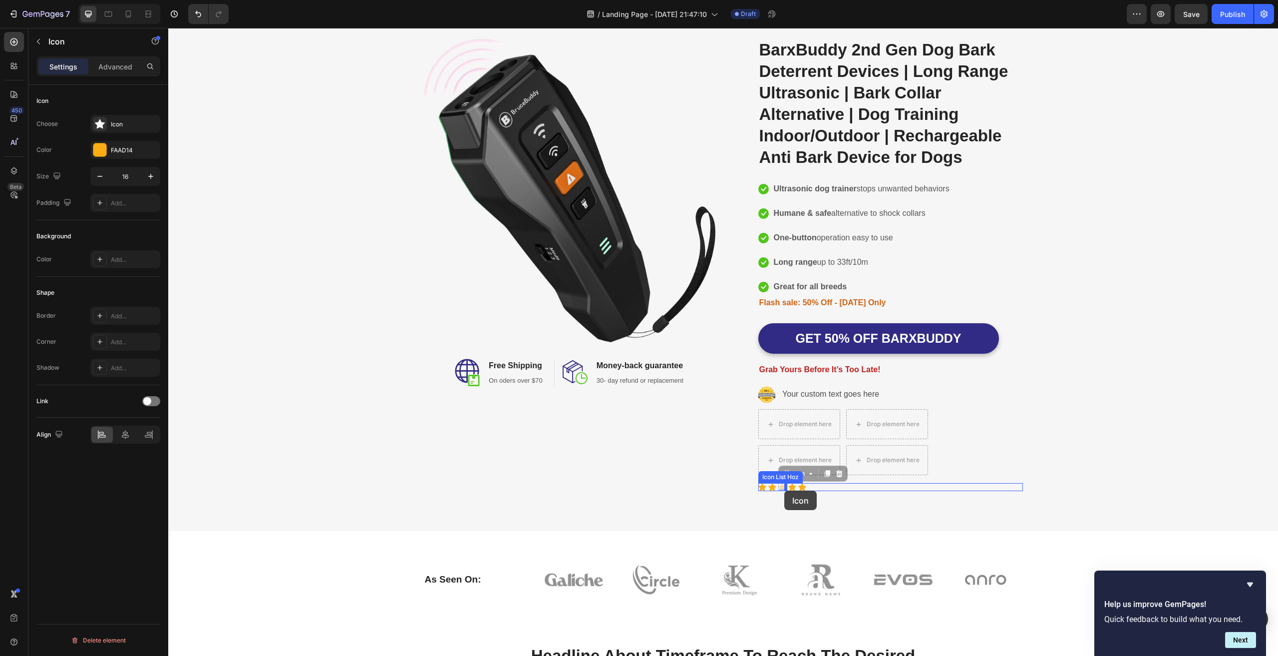
drag, startPoint x: 780, startPoint y: 486, endPoint x: 784, endPoint y: 490, distance: 5.6
click at [1046, 433] on div "Image Image Free Shipping Heading On oders over $70 Text block Row Image Money-…" at bounding box center [723, 264] width 1095 height 452
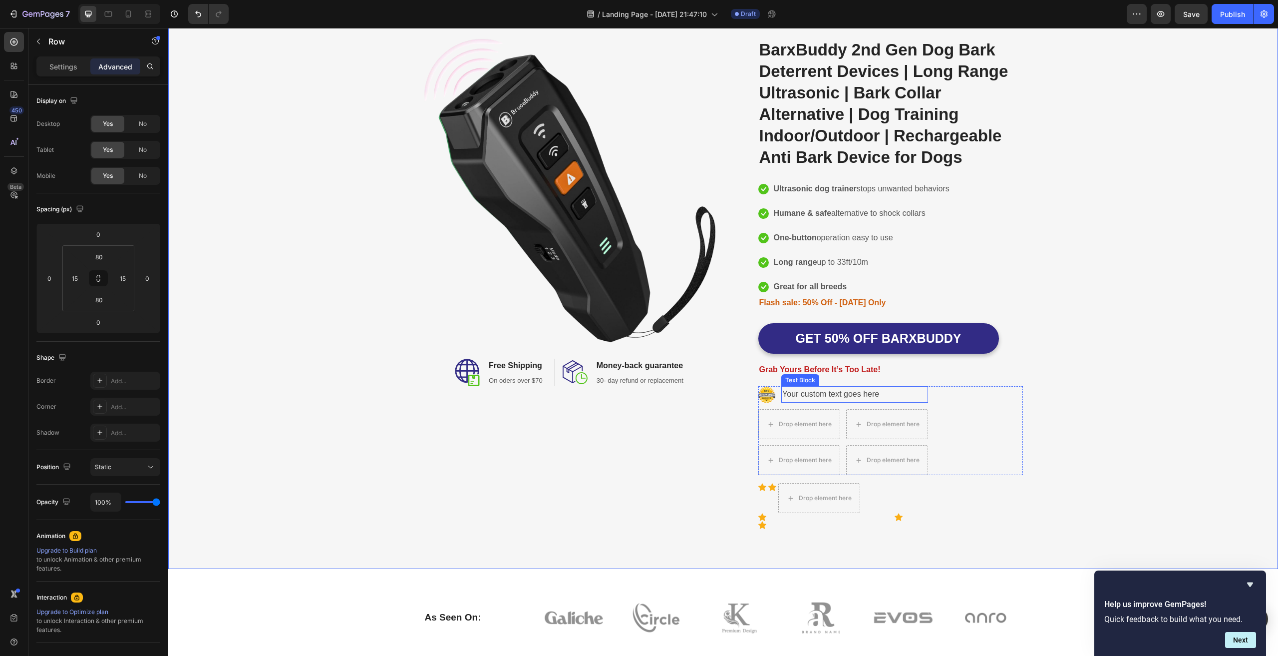
click at [828, 394] on div "Your custom text goes here" at bounding box center [854, 394] width 146 height 16
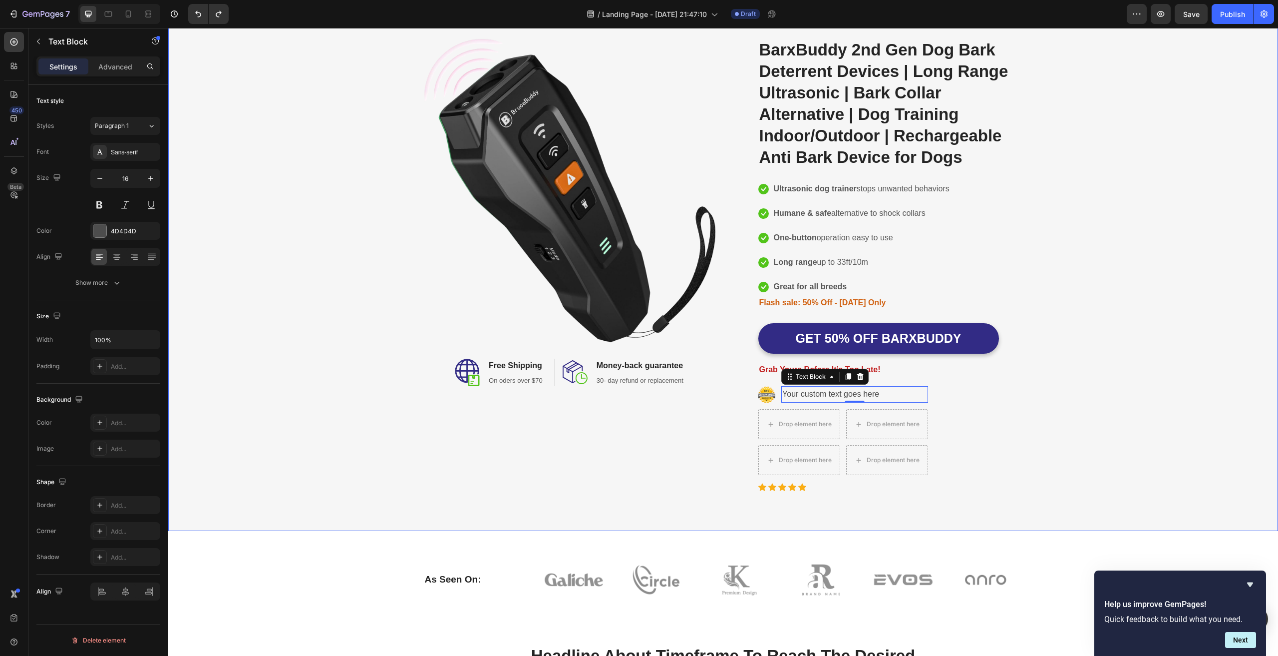
click at [1040, 434] on div "Image Image Free Shipping Heading On oders over $70 Text block Row Image Money-…" at bounding box center [723, 264] width 1095 height 452
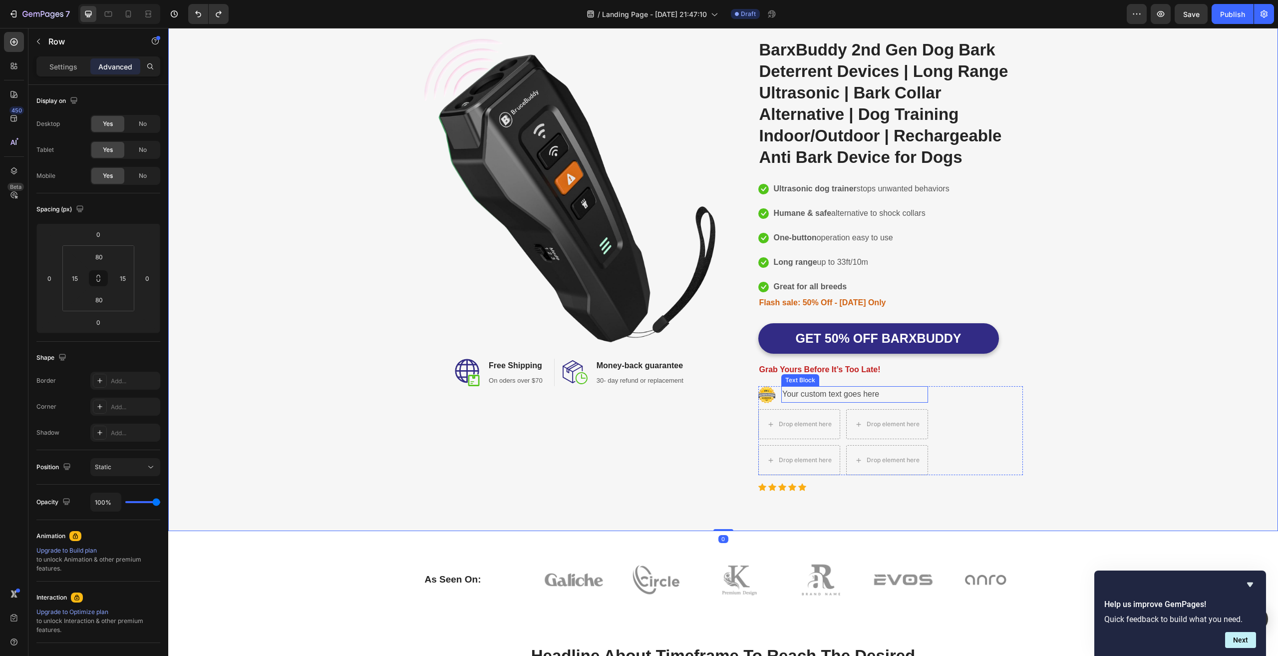
click at [836, 388] on div "Your custom text goes here" at bounding box center [854, 394] width 146 height 16
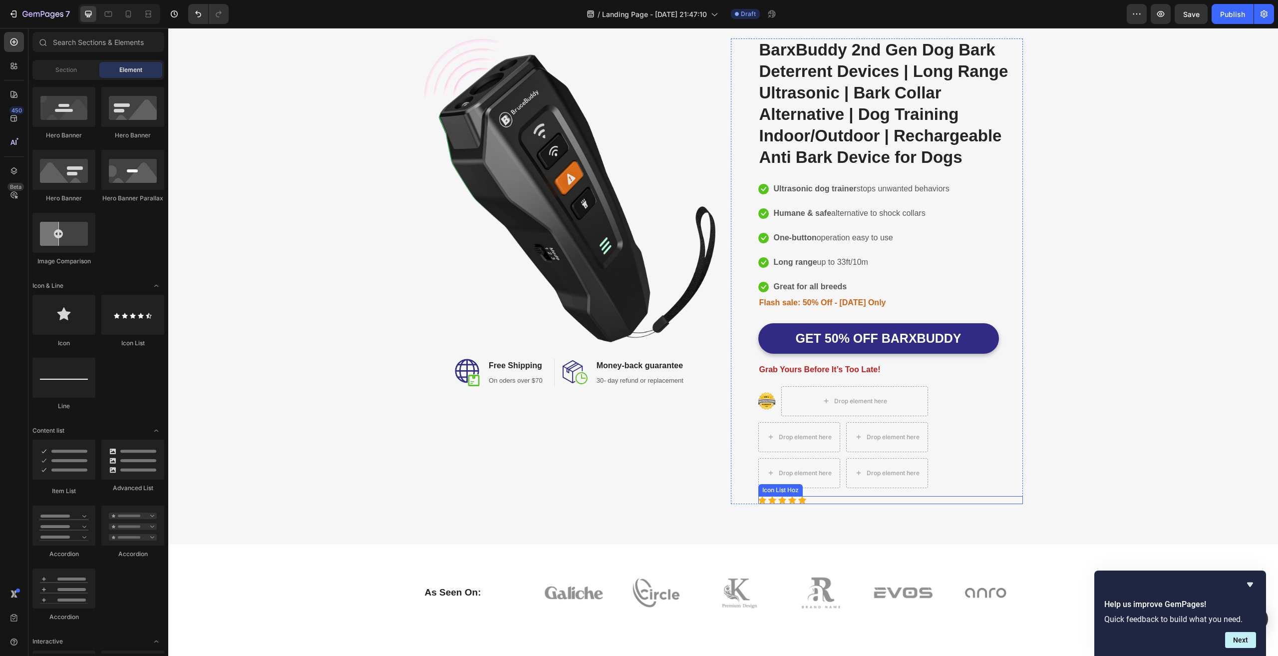
click at [825, 499] on div "Icon Icon Icon Icon Icon" at bounding box center [890, 500] width 265 height 8
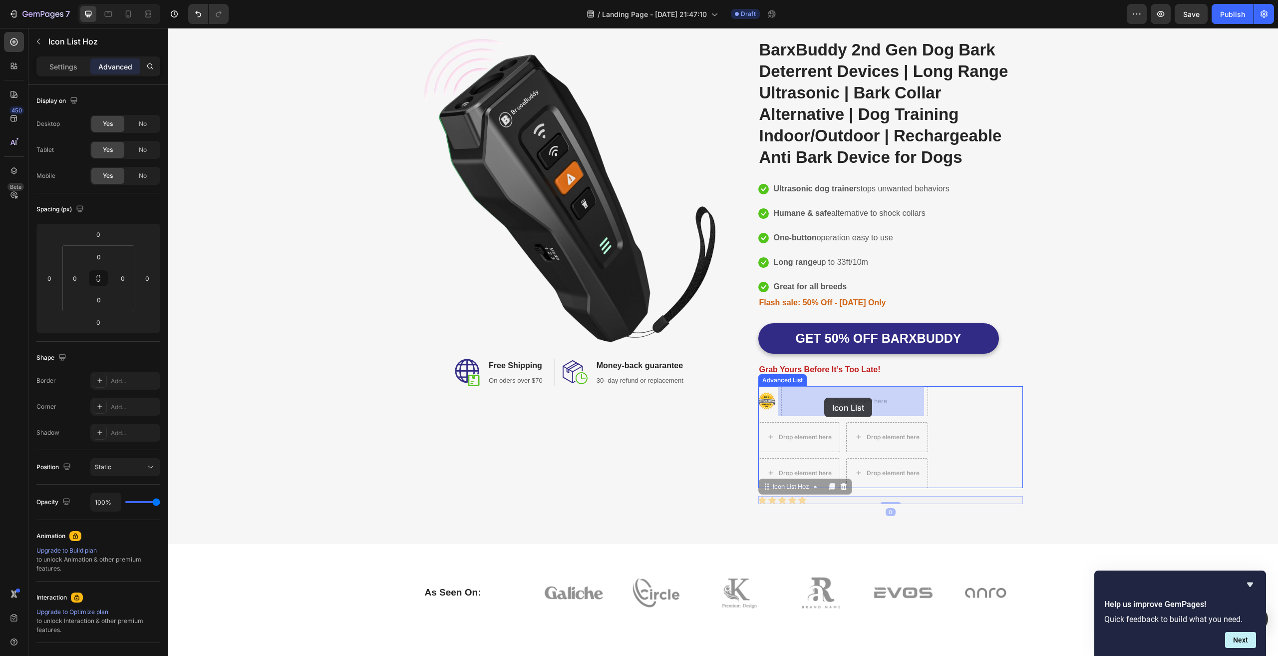
drag, startPoint x: 825, startPoint y: 499, endPoint x: 826, endPoint y: 398, distance: 100.9
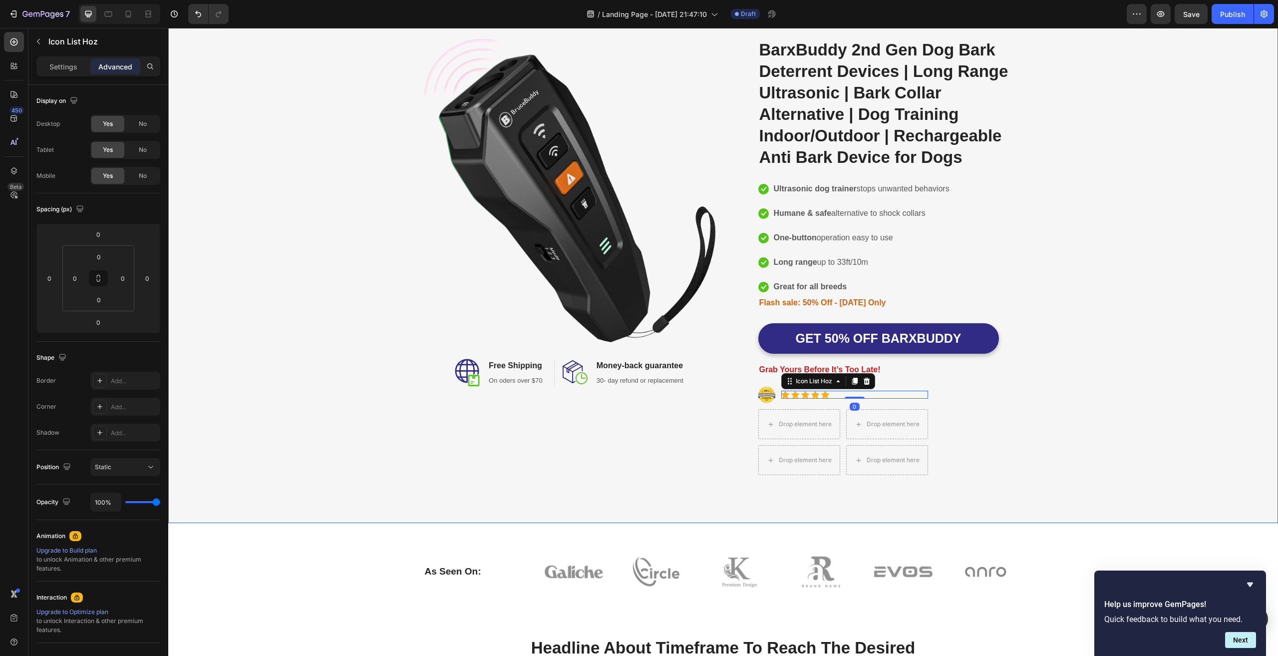
click at [1122, 380] on div "Image Image Free Shipping Heading On oders over $70 Text block Row Image Money-…" at bounding box center [723, 260] width 1095 height 444
click at [764, 395] on img at bounding box center [766, 394] width 17 height 17
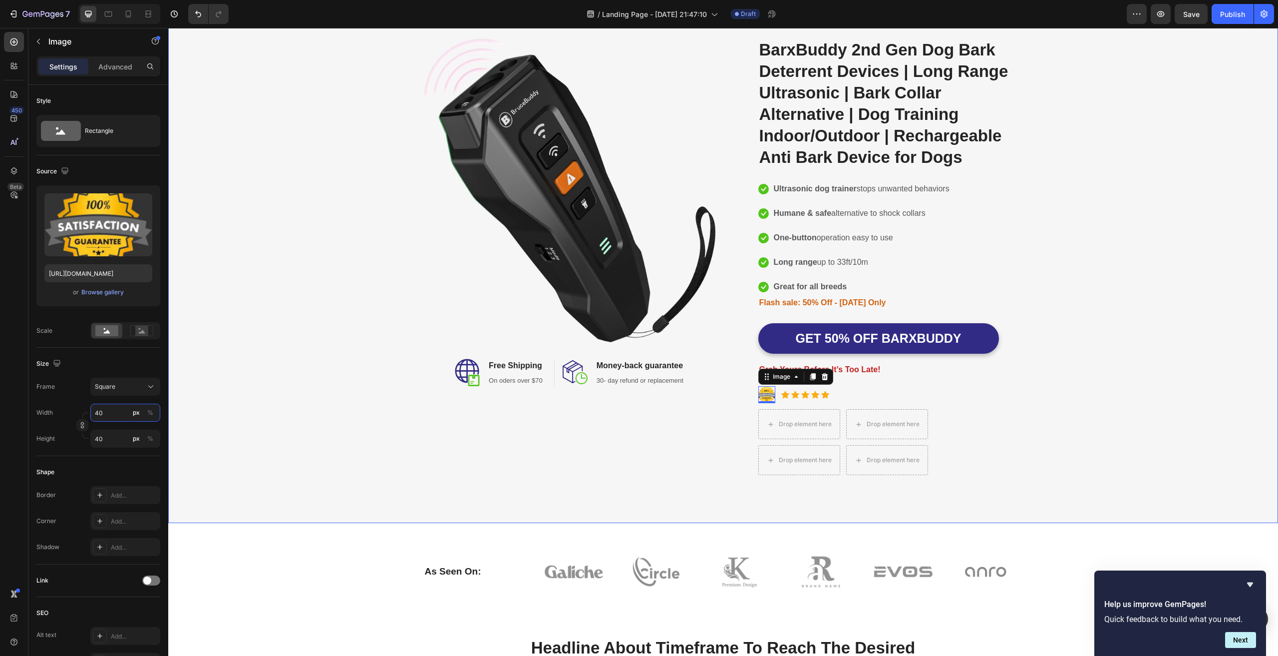
type input "8"
type input "80"
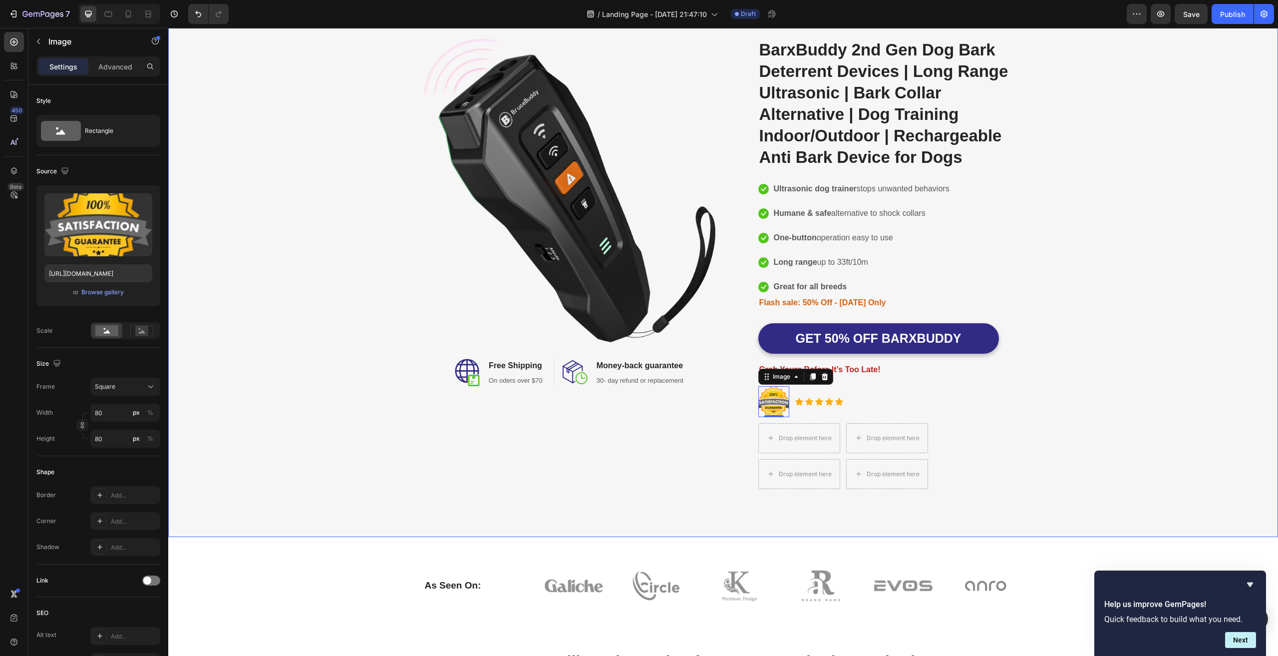
click at [1148, 373] on div "Image Image Free Shipping Heading On oders over $70 Text block Row Image Money-…" at bounding box center [723, 267] width 1095 height 458
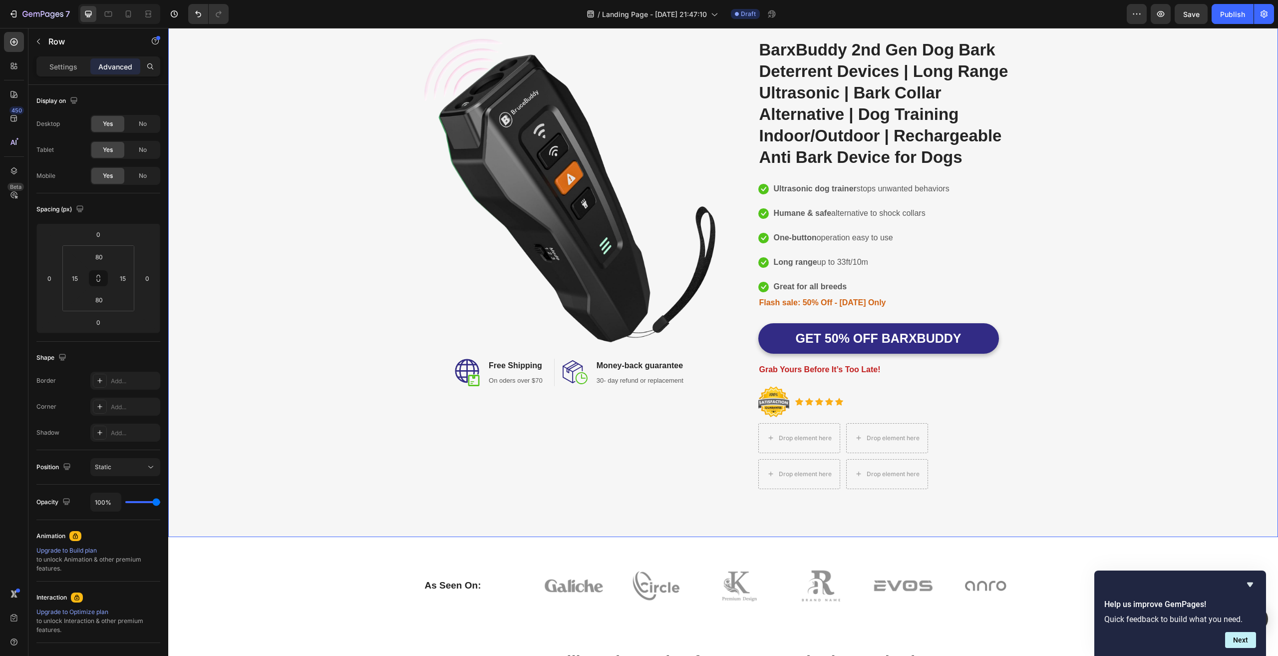
click at [1105, 371] on div "Image Image Free Shipping Heading On oders over $70 Text block Row Image Money-…" at bounding box center [723, 267] width 1095 height 458
click at [766, 406] on img at bounding box center [773, 401] width 31 height 31
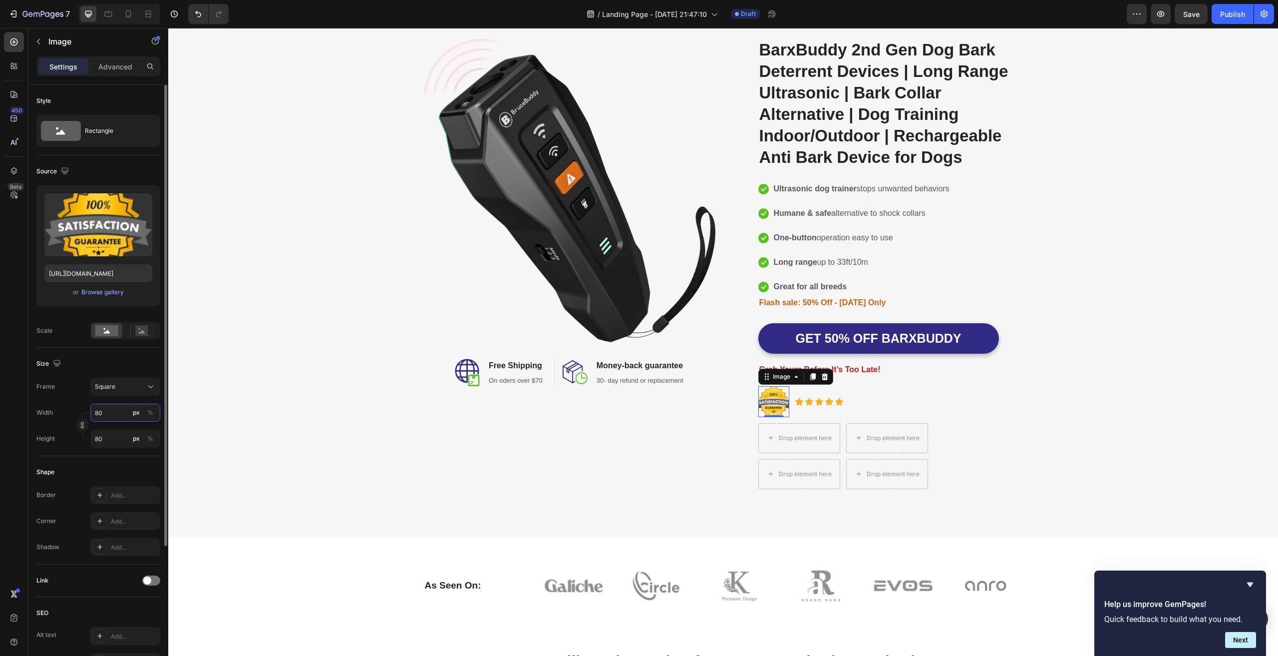
type input "1"
type input "15"
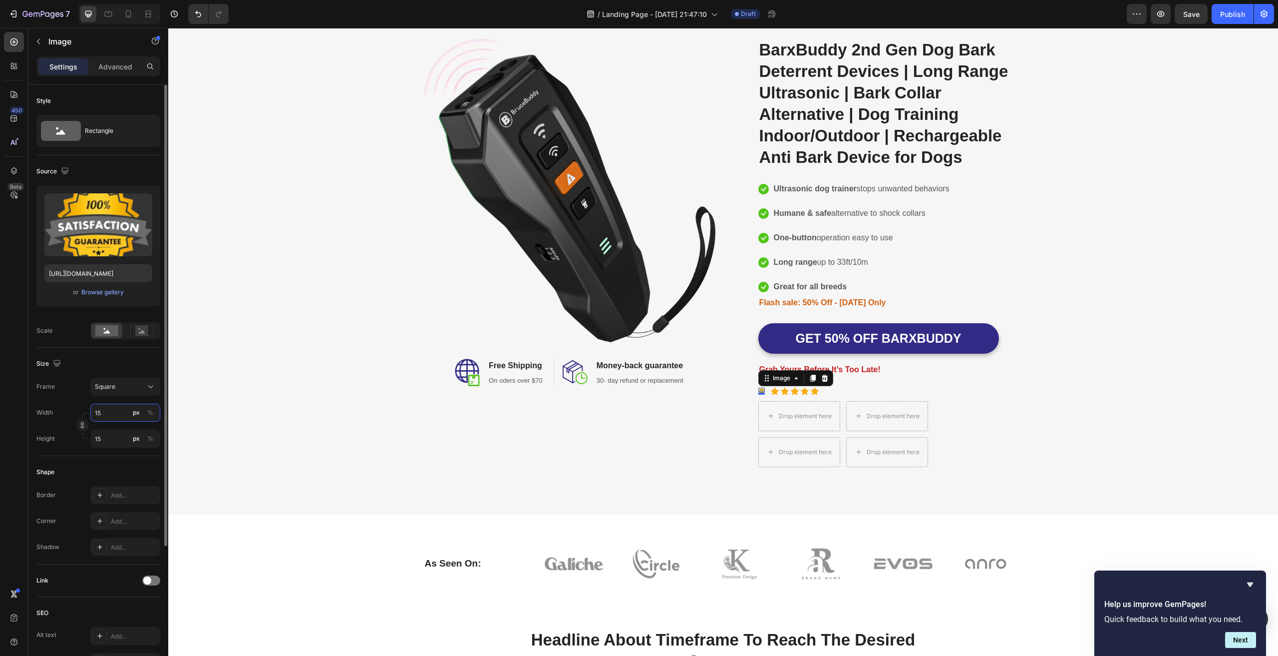
type input "150"
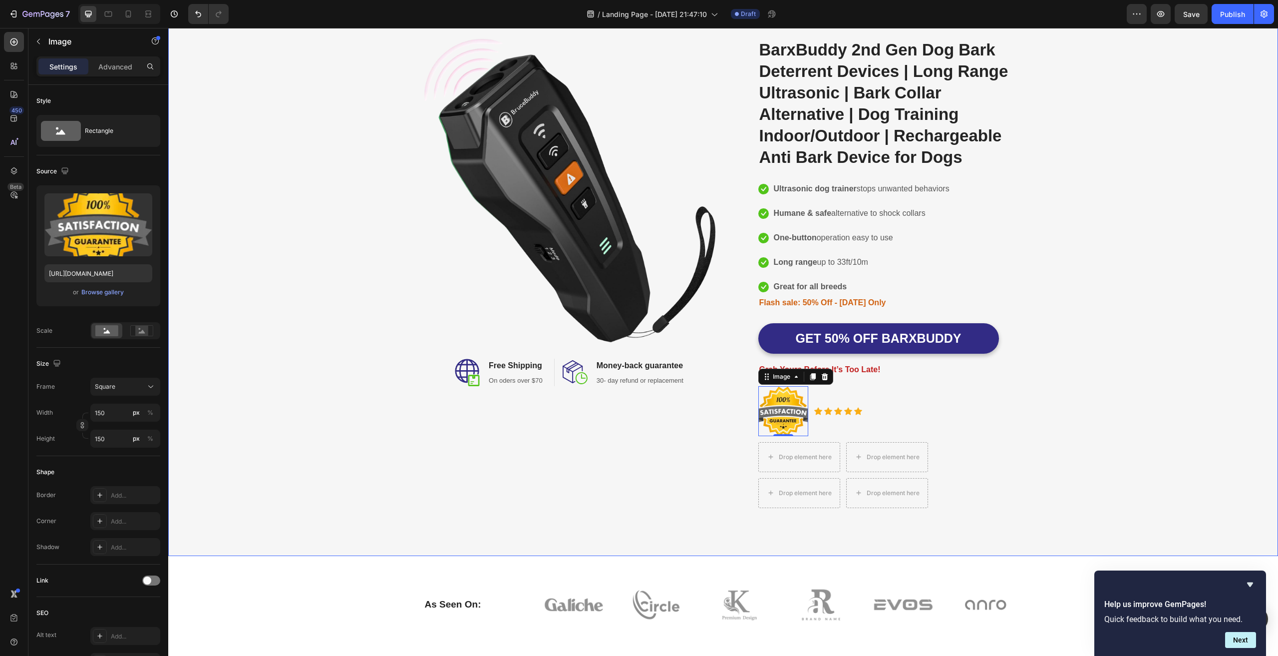
click at [1077, 387] on div "Image Image Free Shipping Heading On oders over $70 Text block Row Image Money-…" at bounding box center [723, 276] width 1095 height 477
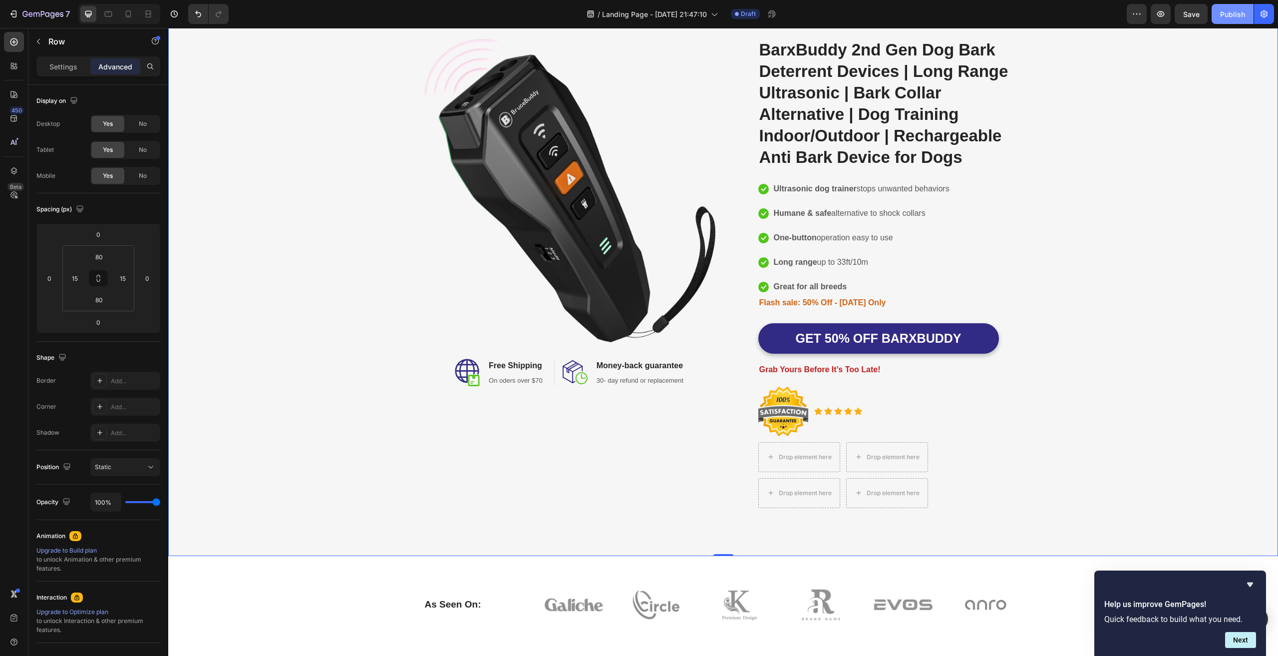
click at [1227, 12] on div "Publish" at bounding box center [1232, 14] width 25 height 10
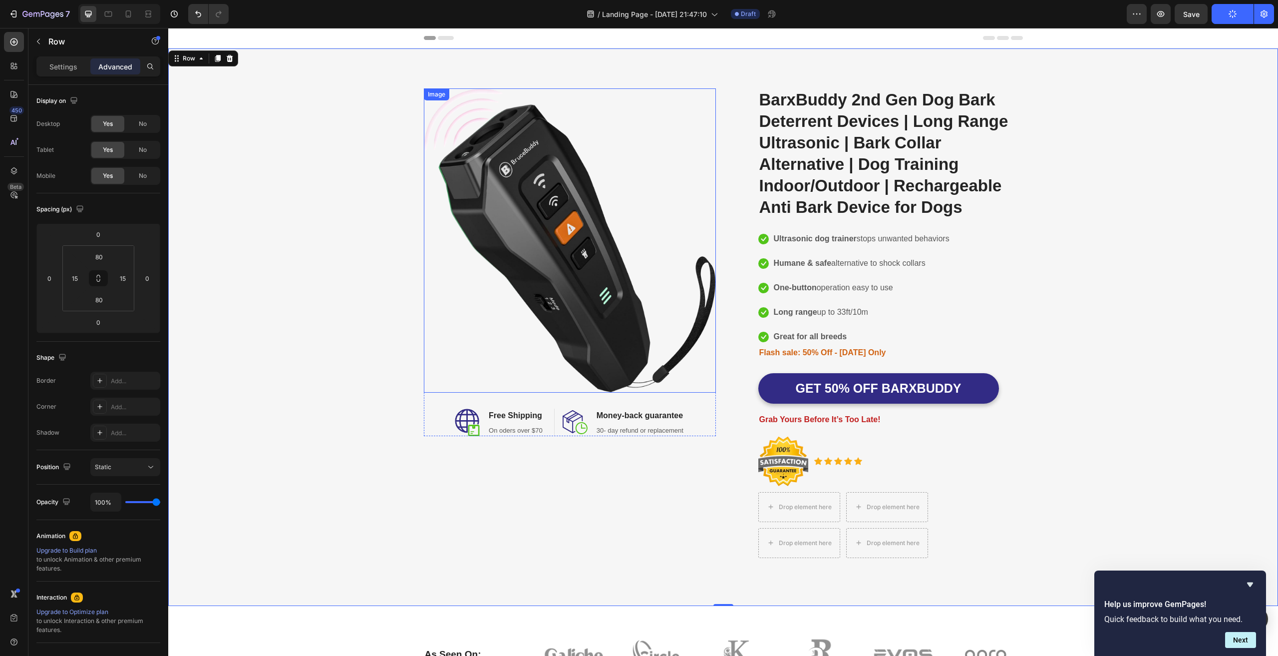
click at [594, 164] on img at bounding box center [570, 240] width 292 height 304
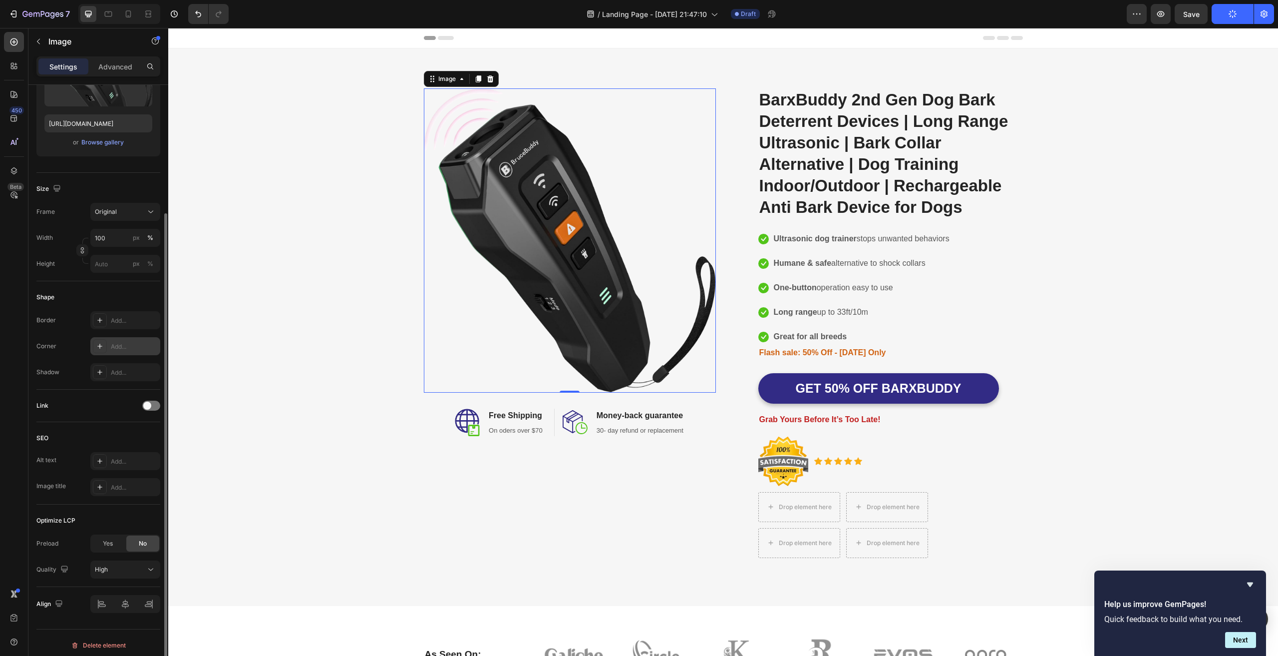
scroll to position [155, 0]
click at [127, 562] on div "High" at bounding box center [120, 564] width 51 height 9
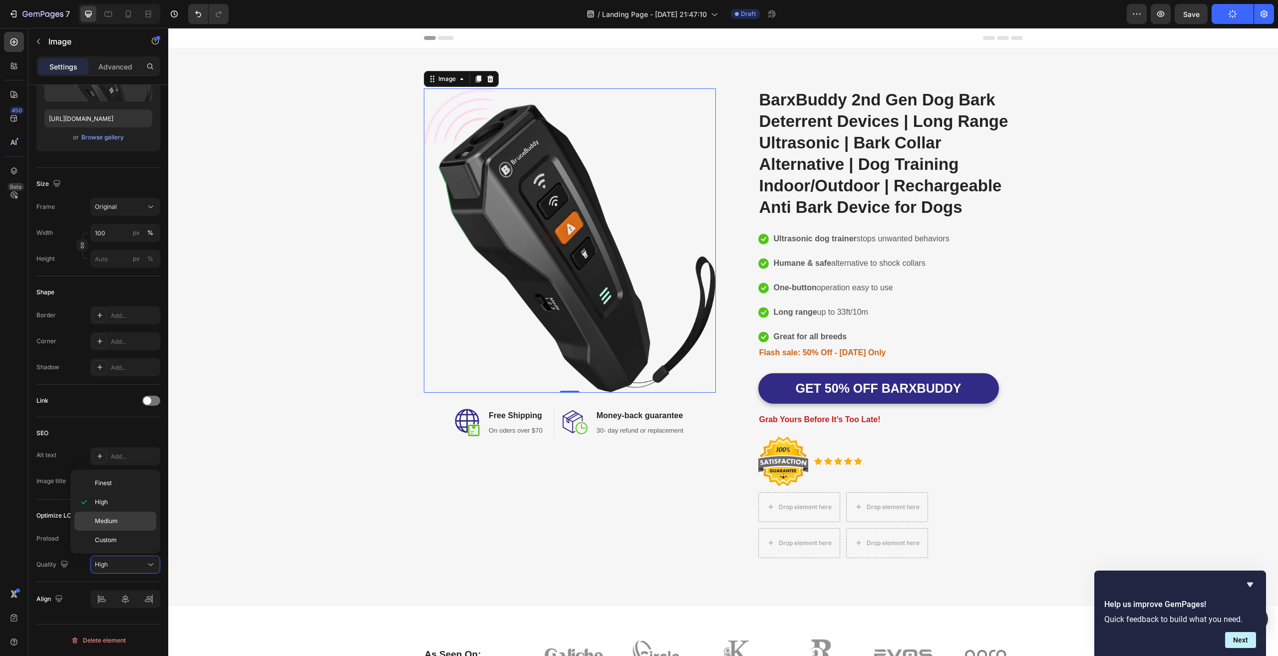
click at [113, 522] on span "Medium" at bounding box center [106, 520] width 23 height 9
click at [127, 567] on div "Medium" at bounding box center [120, 564] width 51 height 9
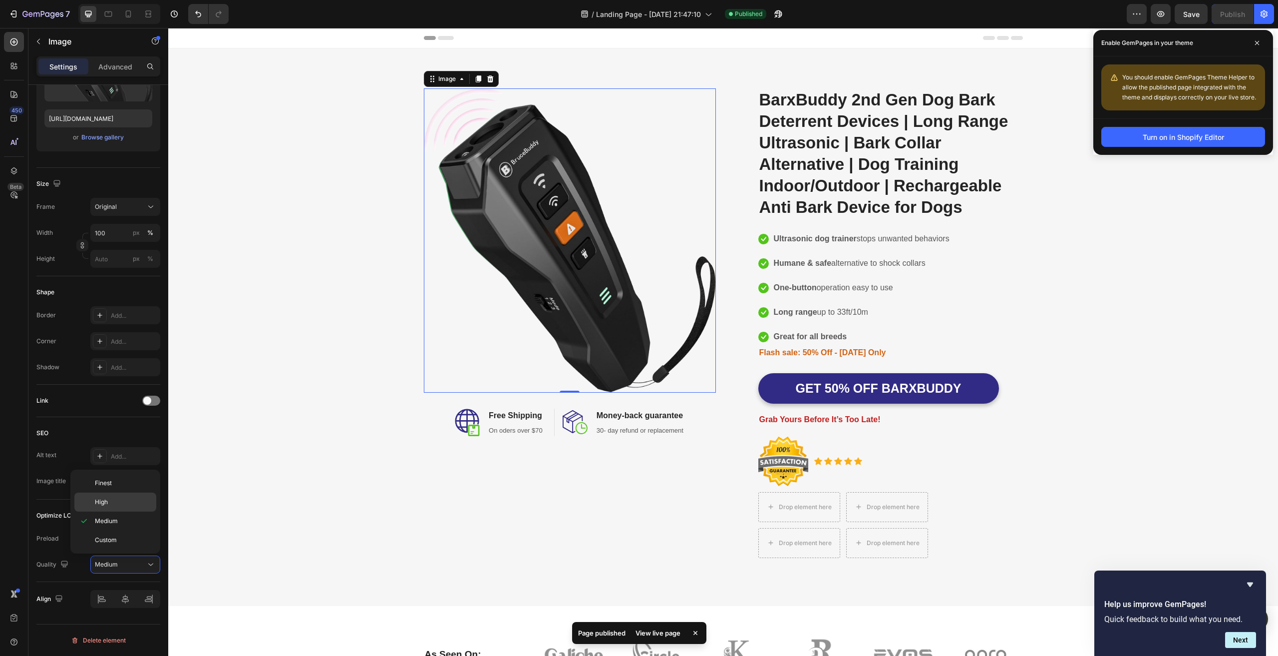
click at [106, 504] on span "High" at bounding box center [101, 501] width 13 height 9
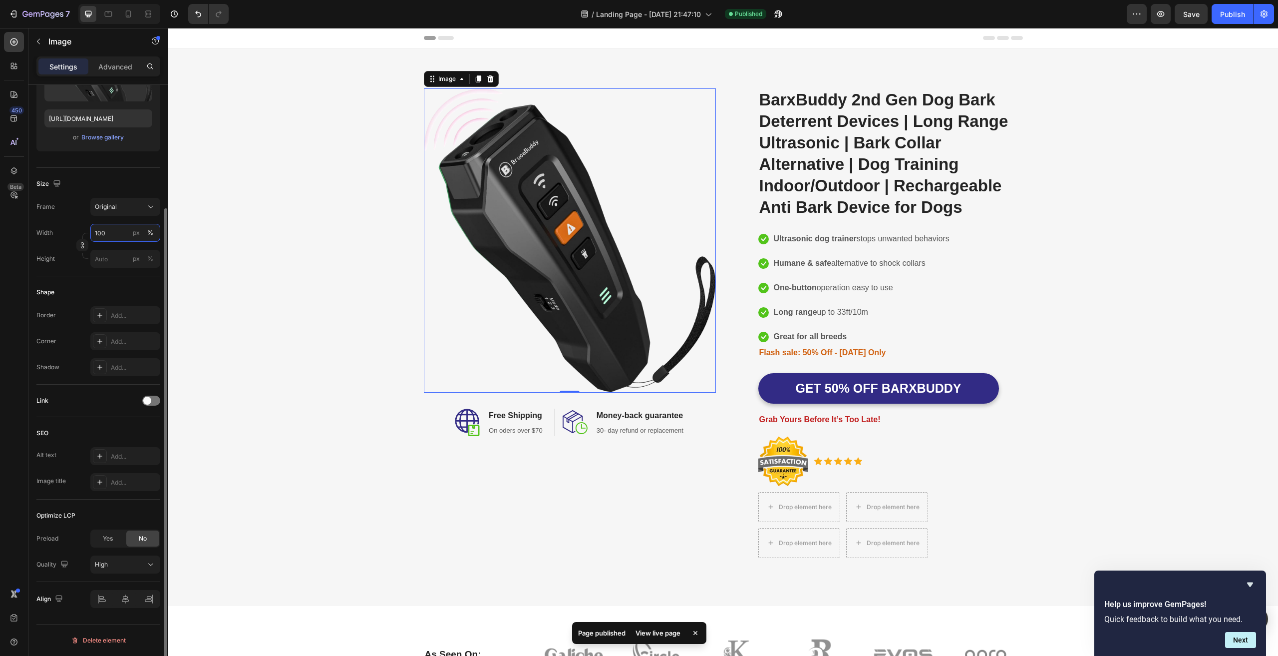
click at [111, 231] on input "100" at bounding box center [125, 233] width 70 height 18
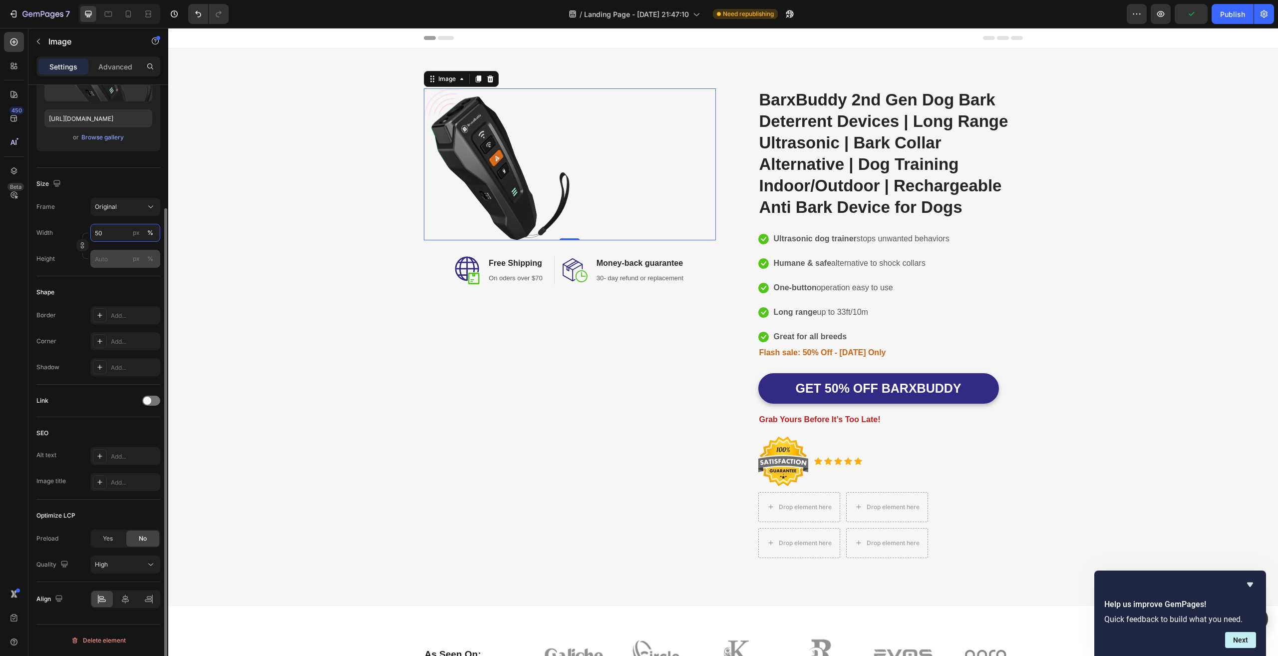
type input "50"
click at [111, 256] on input "px %" at bounding box center [125, 259] width 70 height 18
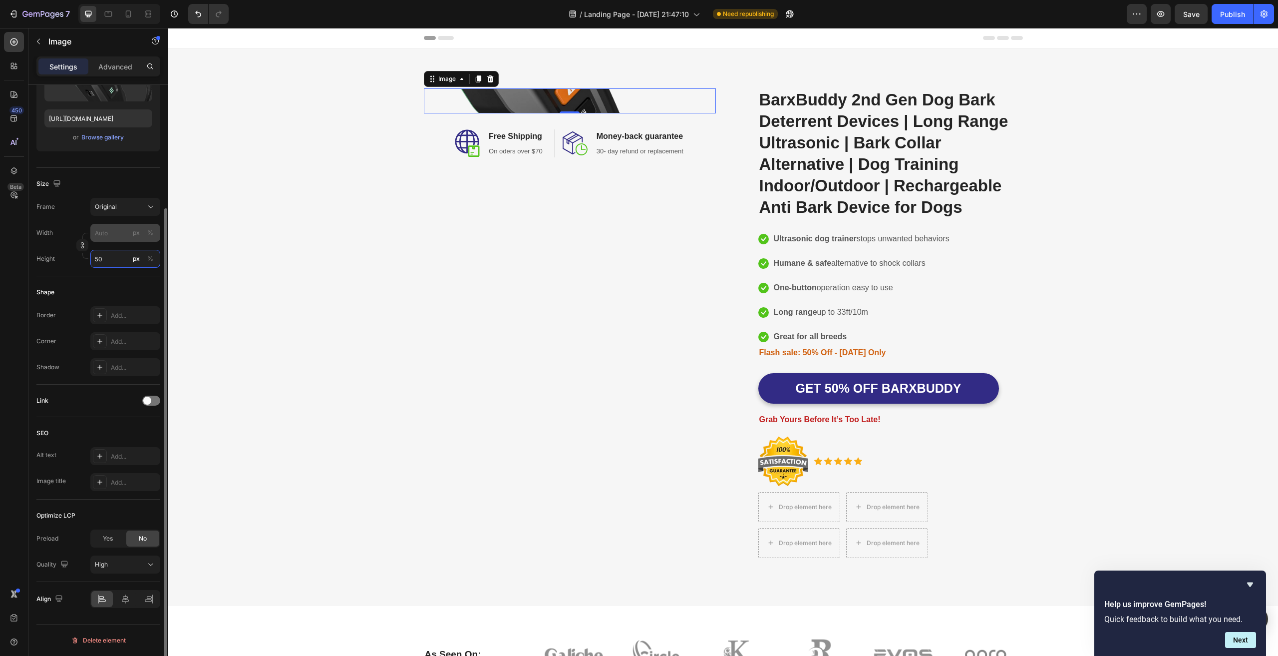
type input "50"
click at [117, 230] on input "px %" at bounding box center [125, 233] width 70 height 18
type input "1"
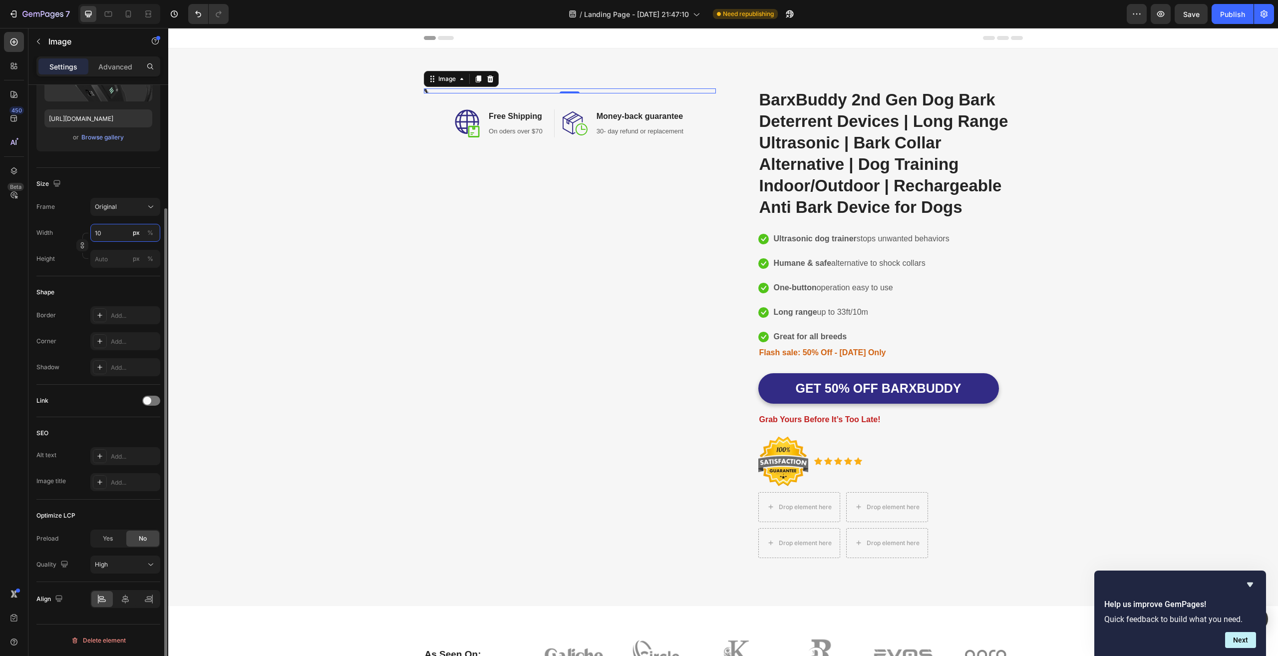
type input "100"
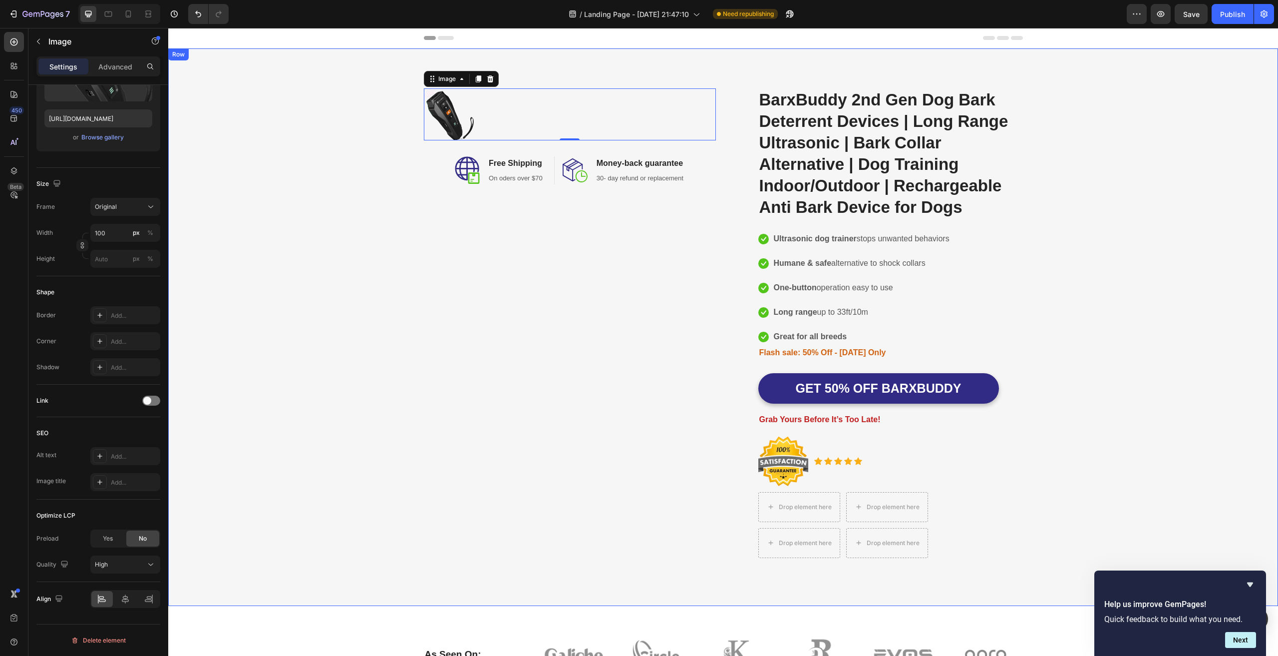
click at [229, 241] on div "Image 0 Image Free Shipping Heading On oders over $70 Text block Row Image Mone…" at bounding box center [723, 326] width 1095 height 477
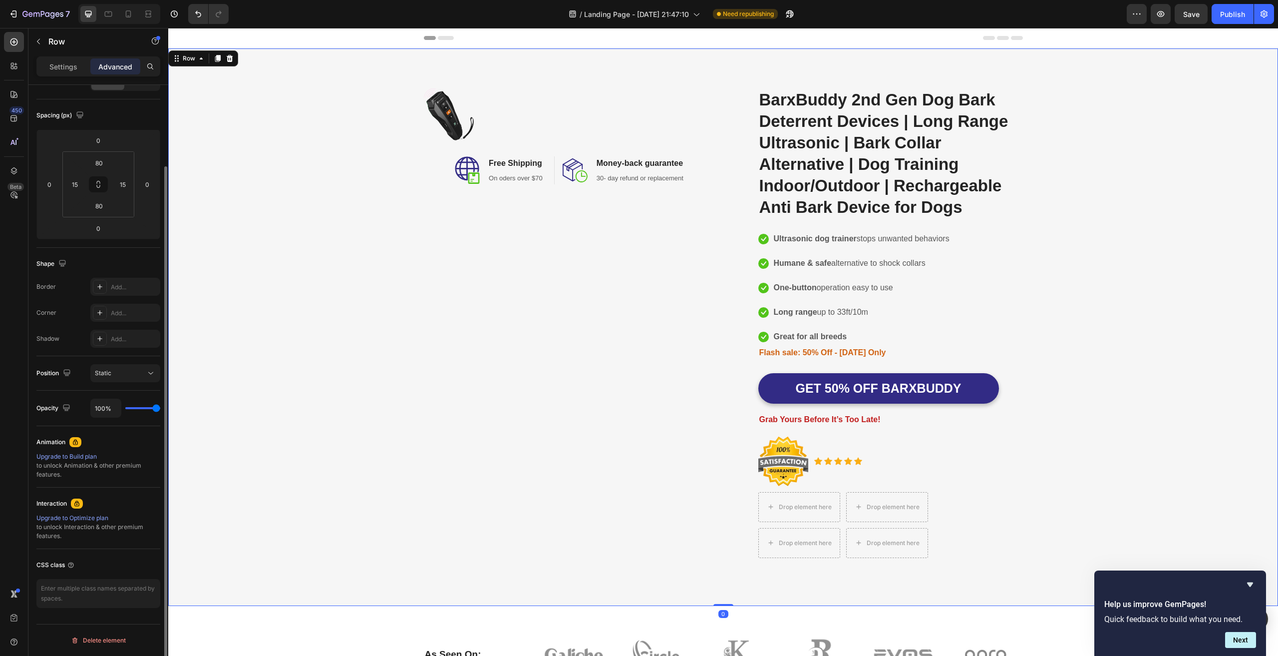
scroll to position [0, 0]
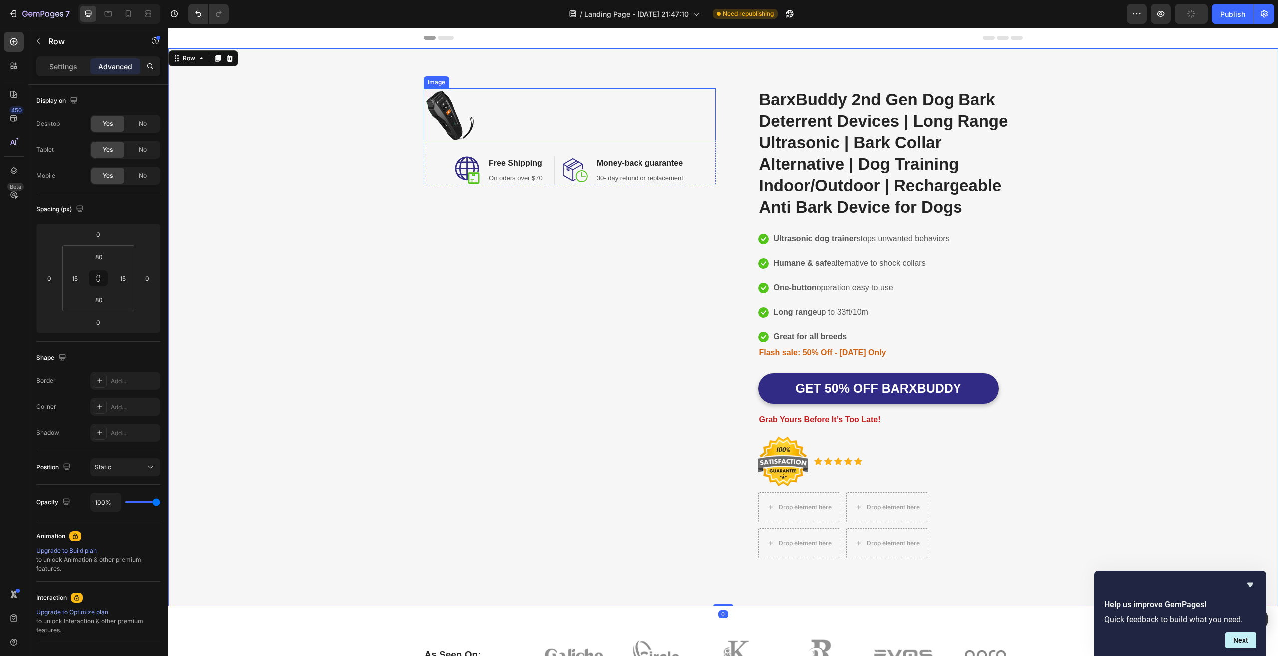
click at [460, 112] on img at bounding box center [449, 114] width 50 height 52
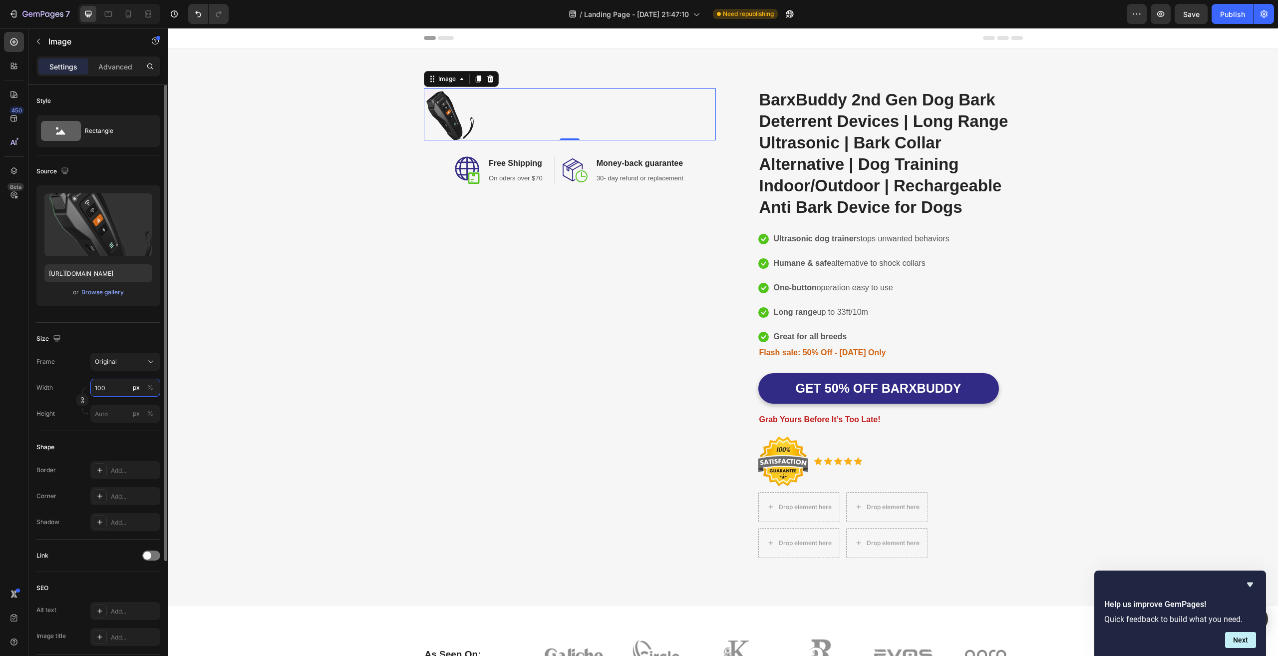
click at [119, 388] on input "100" at bounding box center [125, 387] width 70 height 18
type input "50"
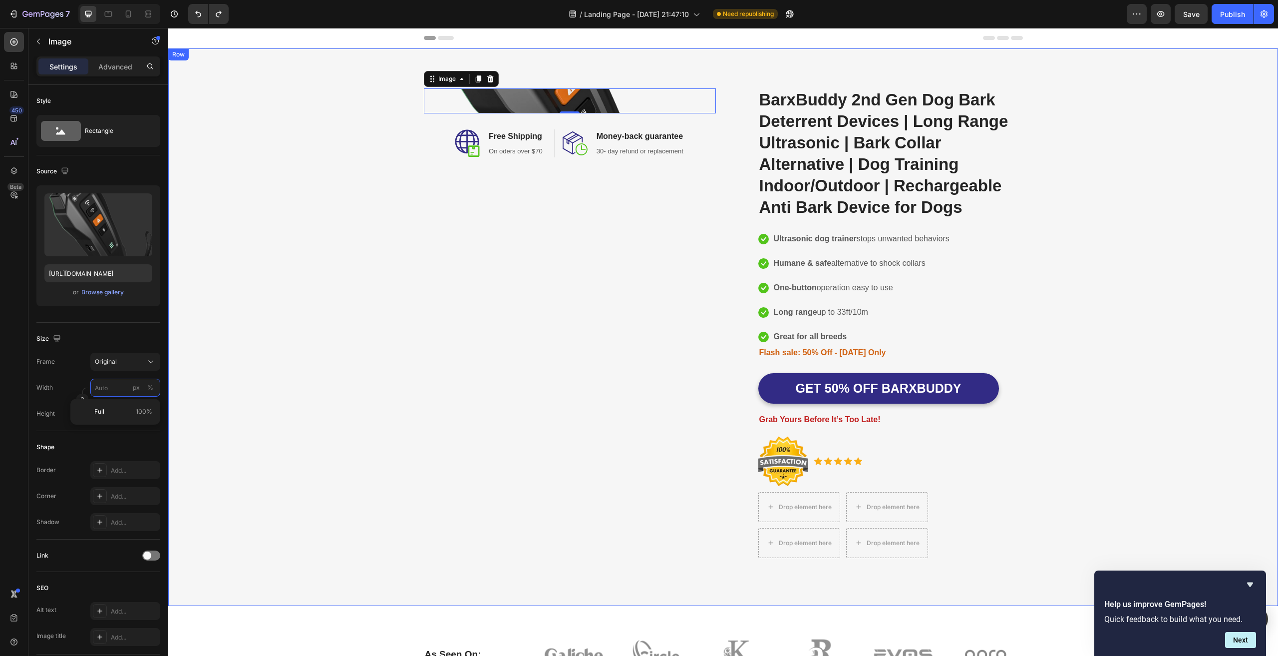
type input "50"
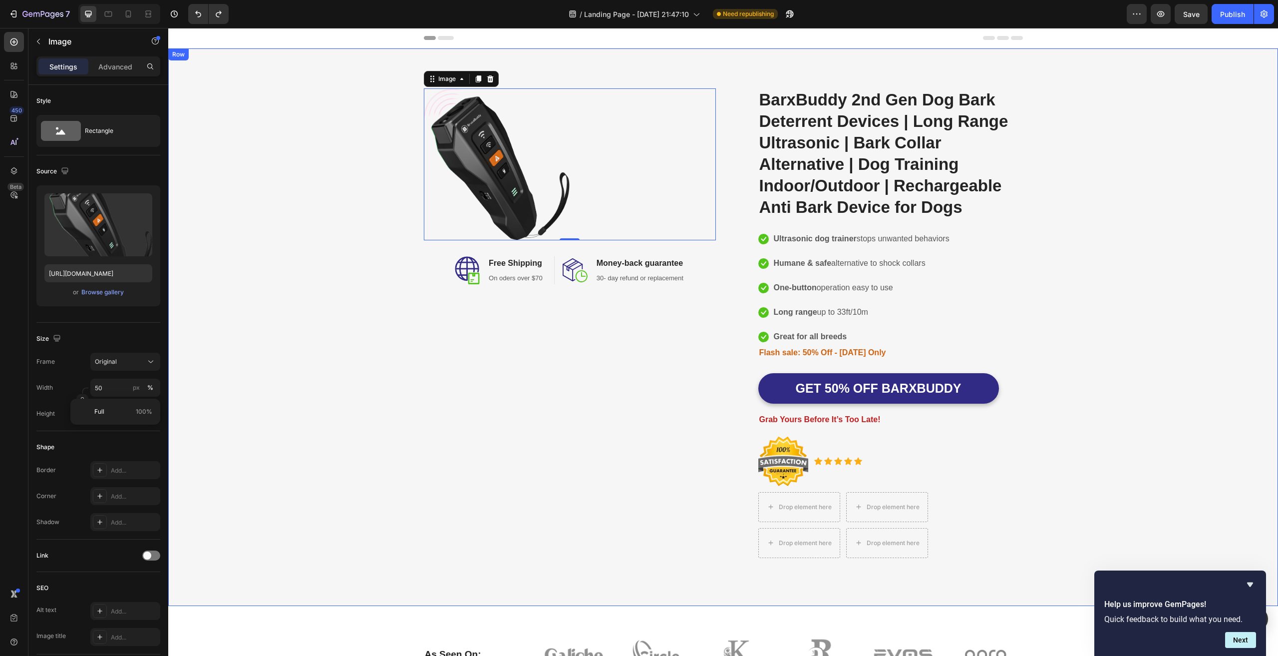
click at [362, 322] on div "Image 0 Image Free Shipping Heading On oders over $70 Text block Row Image Mone…" at bounding box center [723, 326] width 1095 height 477
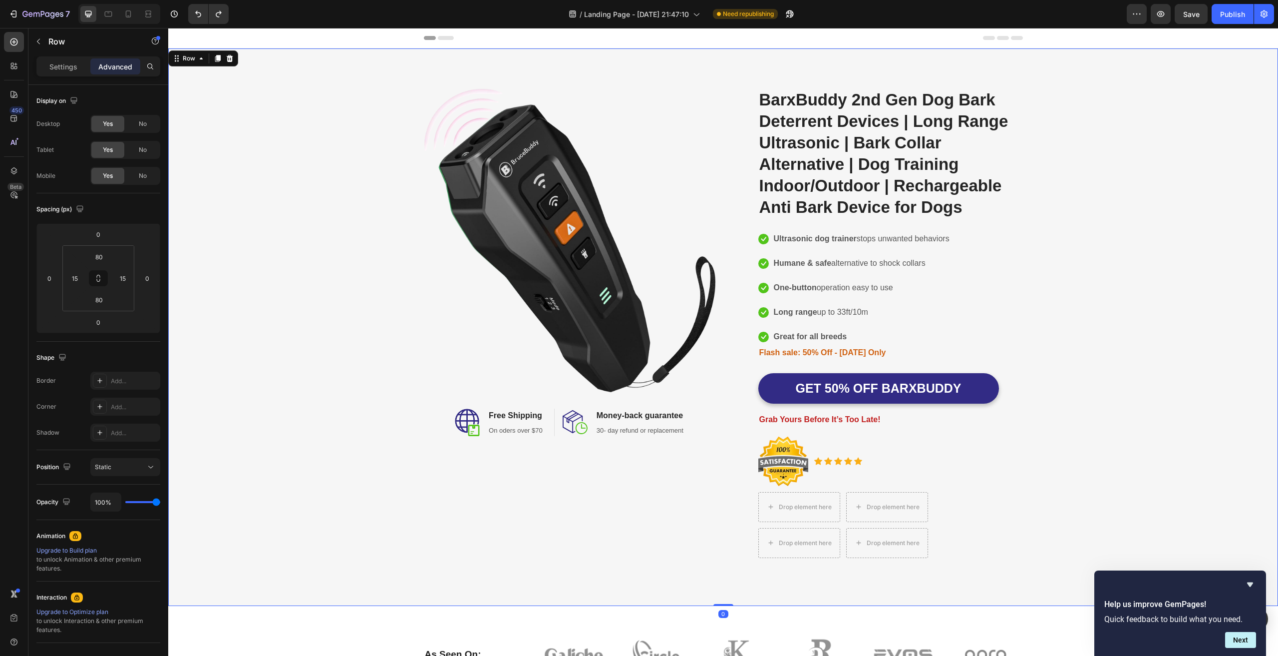
click at [306, 238] on div "Image Image Free Shipping Heading On oders over $70 Text block Row Image Money-…" at bounding box center [723, 326] width 1095 height 477
click at [595, 192] on img at bounding box center [570, 240] width 292 height 304
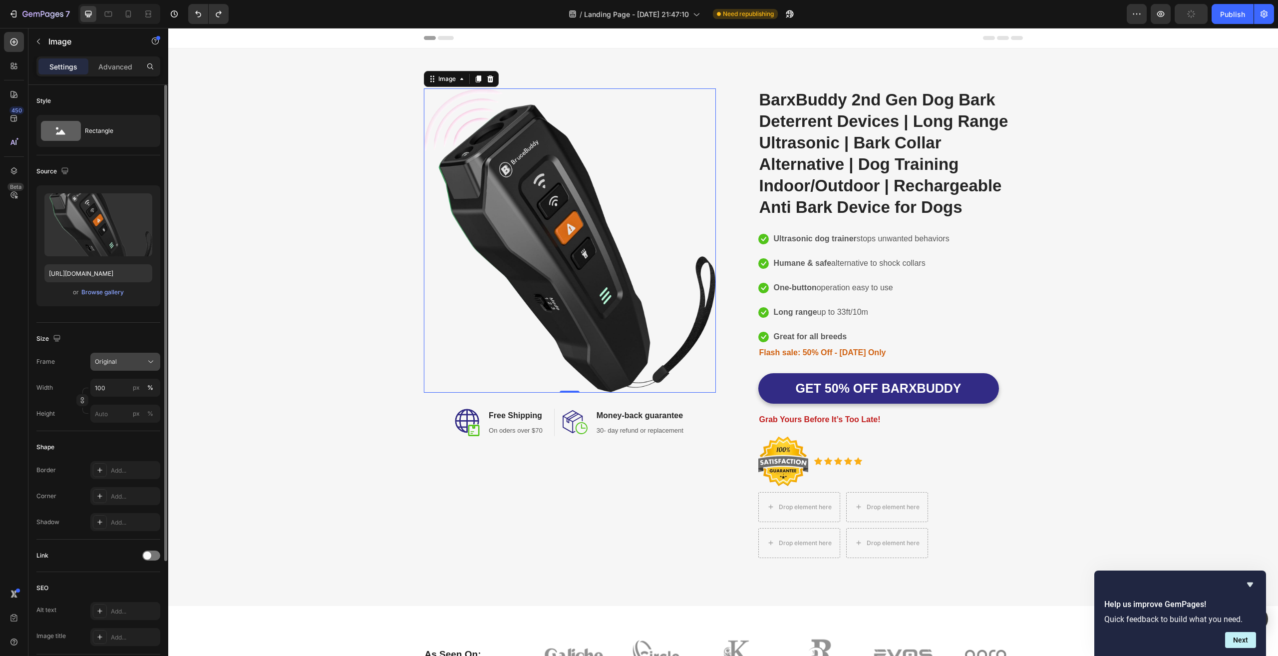
click at [132, 364] on div "Original" at bounding box center [119, 361] width 49 height 9
click at [118, 381] on div "Square" at bounding box center [123, 386] width 58 height 10
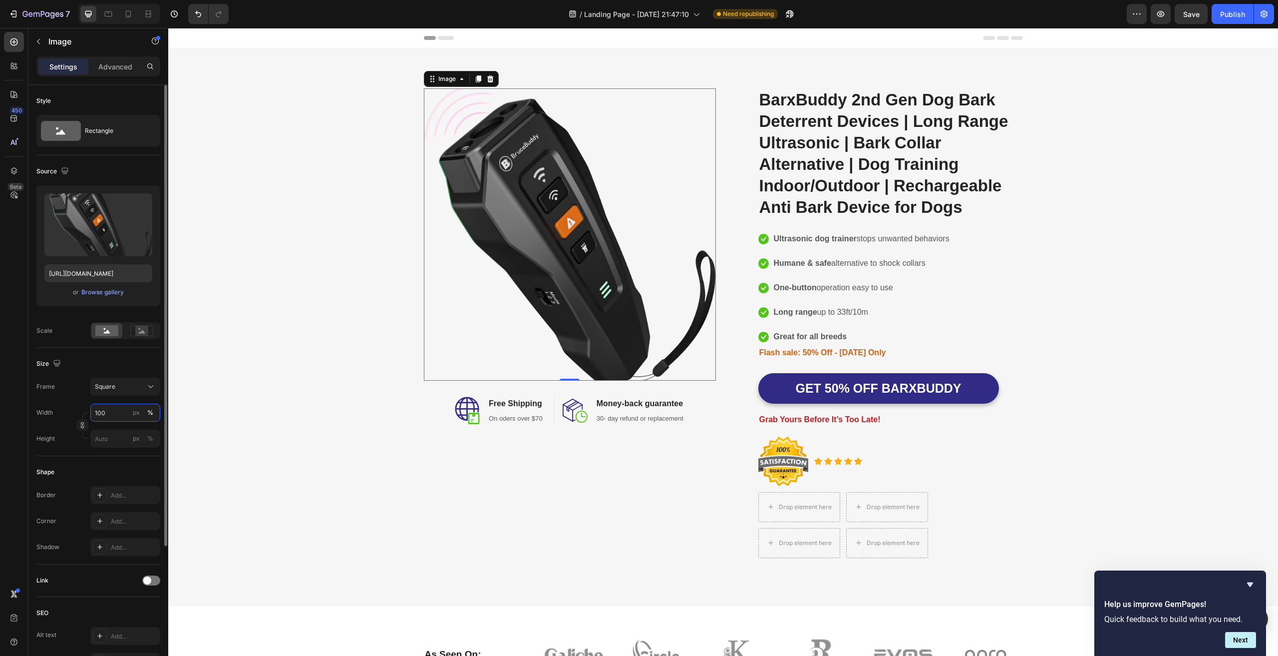
click at [116, 413] on input "100" at bounding box center [125, 412] width 70 height 18
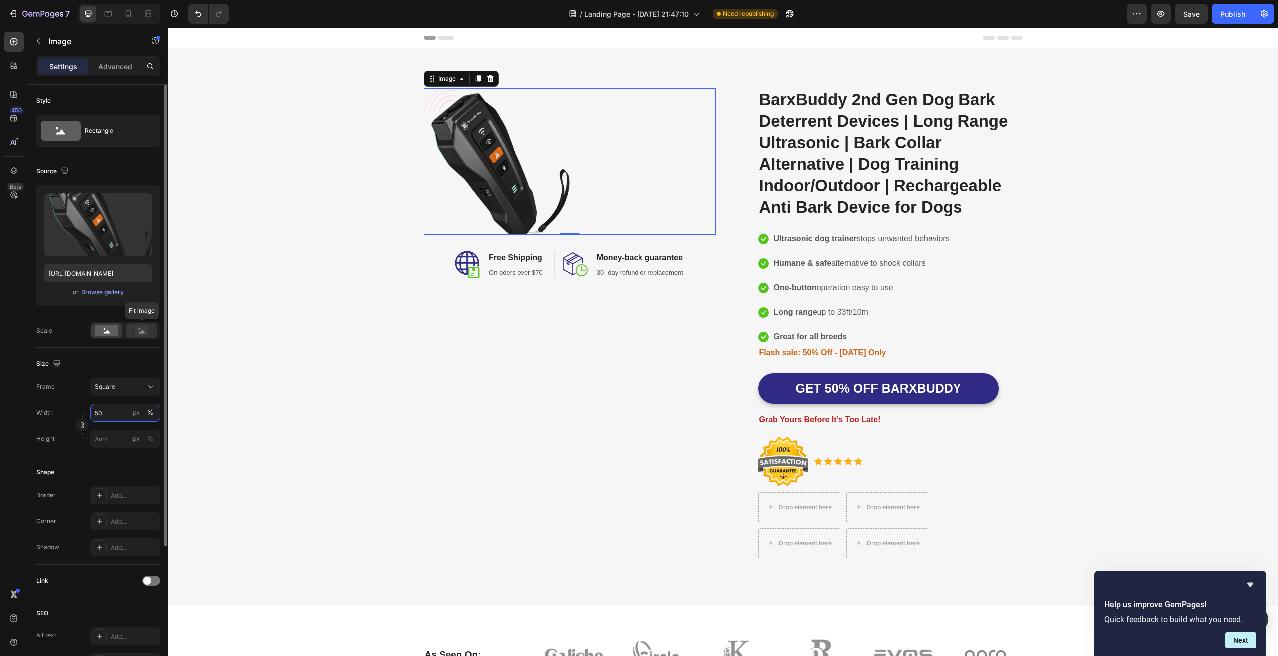
type input "50"
click at [140, 332] on icon at bounding box center [142, 331] width 6 height 3
click at [101, 332] on rect at bounding box center [106, 330] width 23 height 11
click at [112, 413] on input "50" at bounding box center [125, 412] width 70 height 18
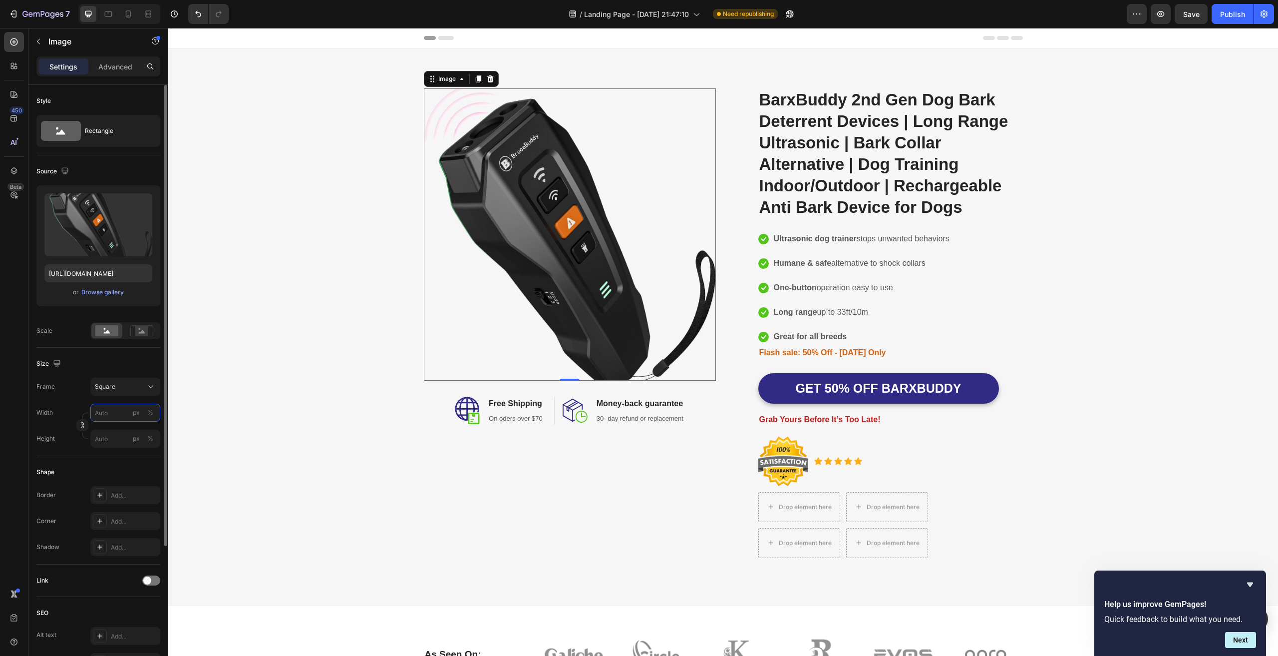
type input "1"
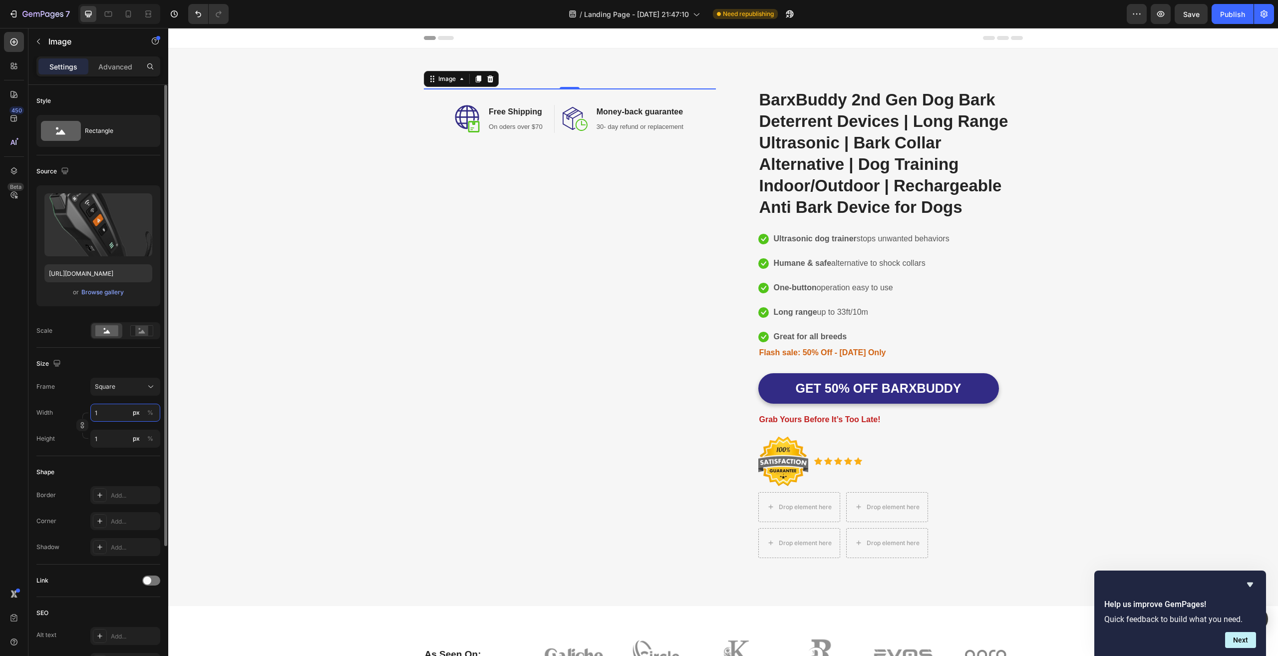
type input "10"
type input "100"
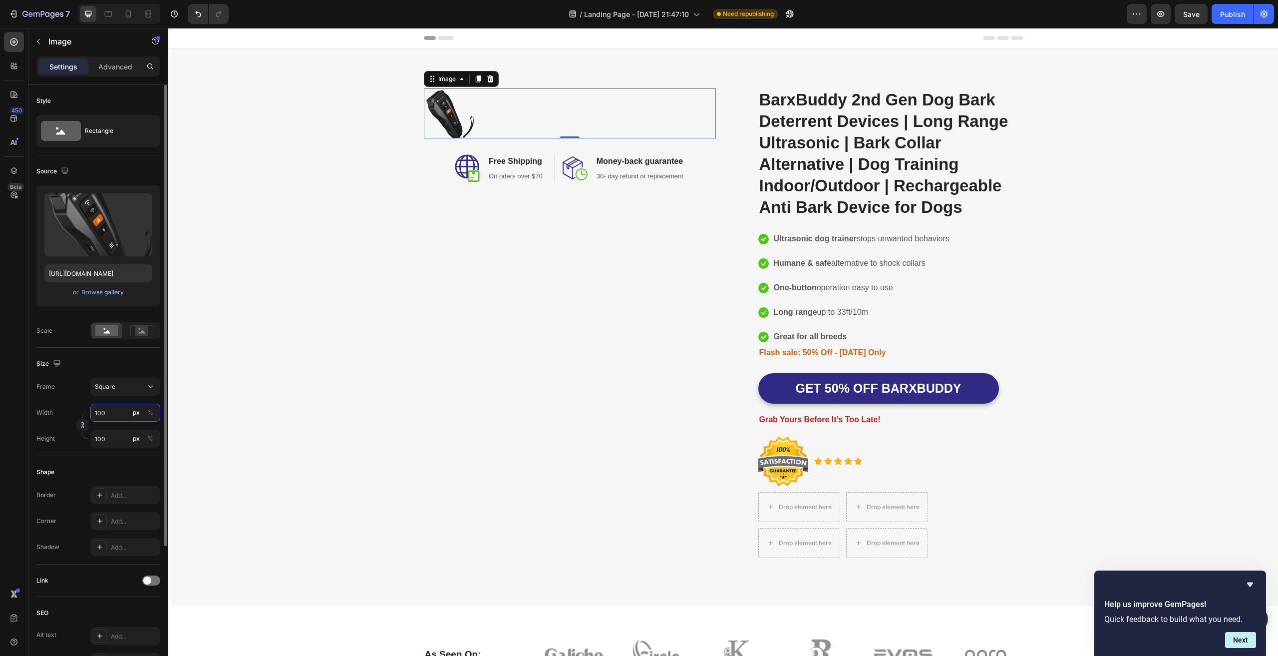
type input "10"
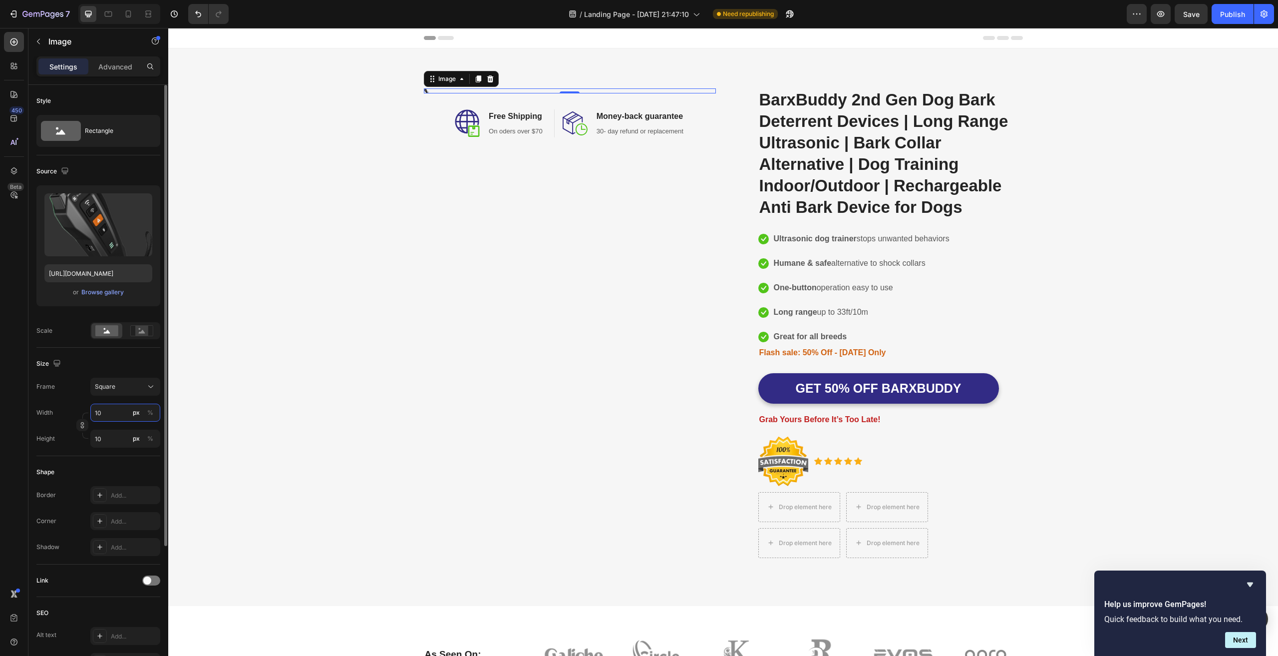
type input "1"
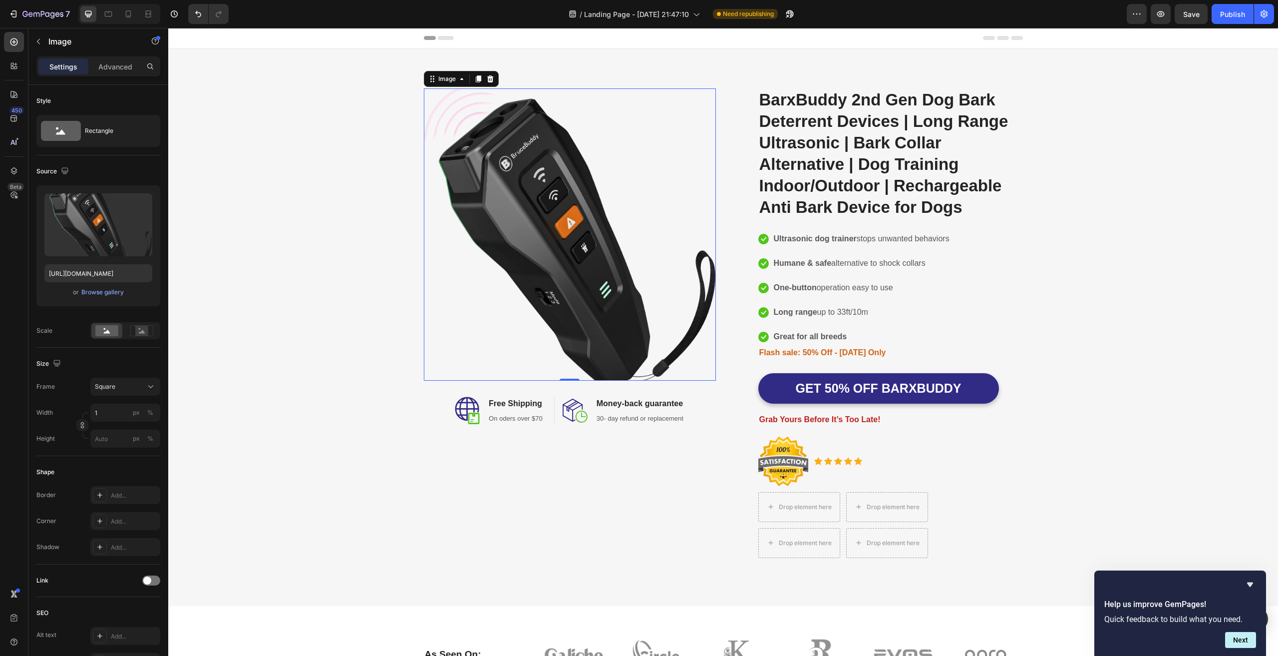
click at [252, 389] on div "Image 0 Image Free Shipping Heading On oders over $70 Text block Row Image Mone…" at bounding box center [723, 326] width 1095 height 477
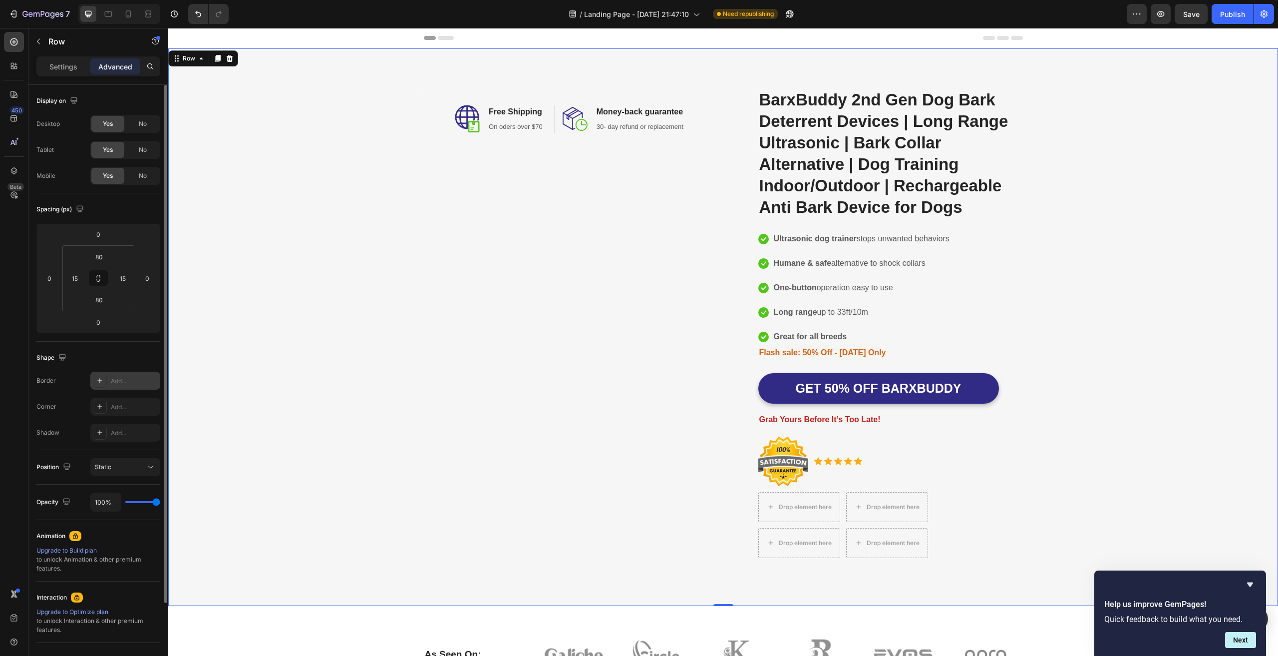
click at [124, 375] on div "Add..." at bounding box center [125, 380] width 70 height 18
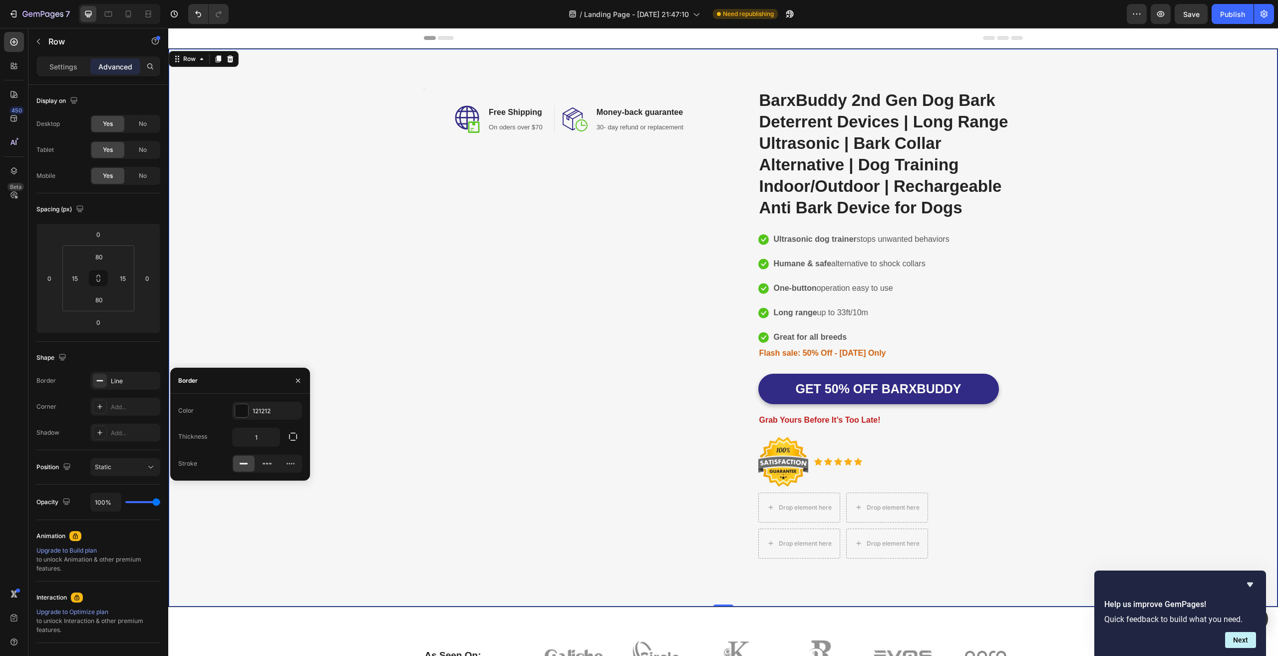
click at [275, 297] on div "Image Image Free Shipping Heading On oders over $70 Text block Row Image Money-…" at bounding box center [723, 327] width 1094 height 477
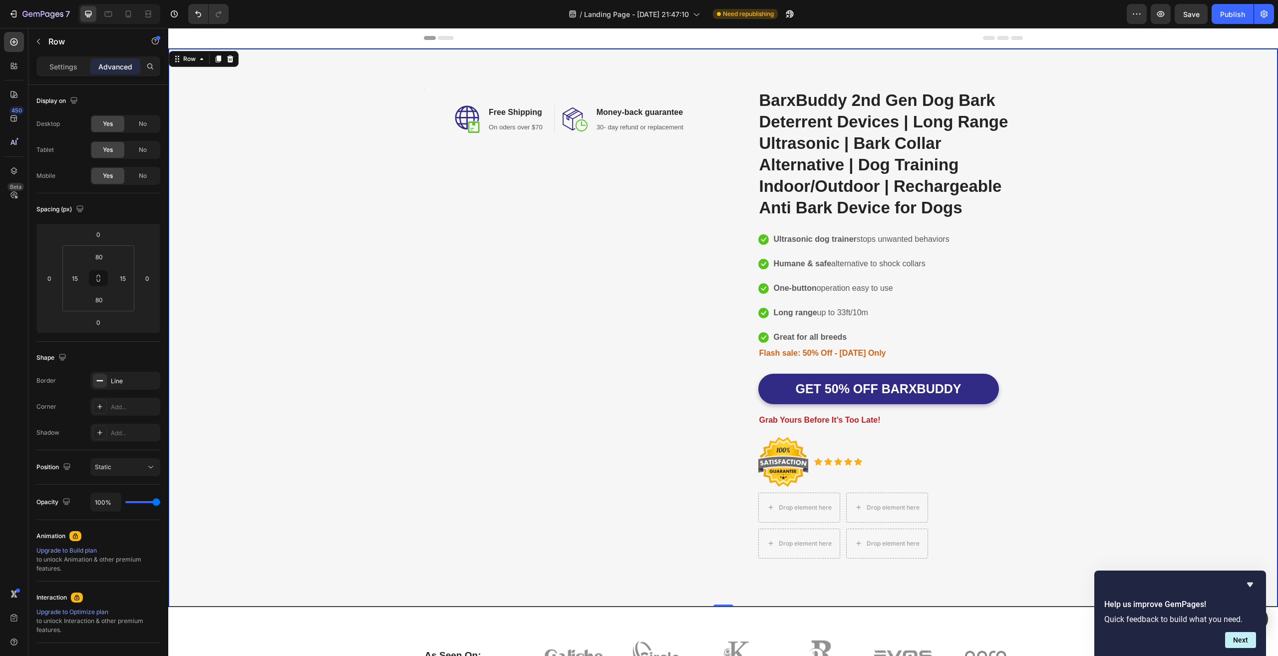
click at [358, 278] on div "Image Image Free Shipping Heading On oders over $70 Text block Row Image Money-…" at bounding box center [723, 327] width 1094 height 477
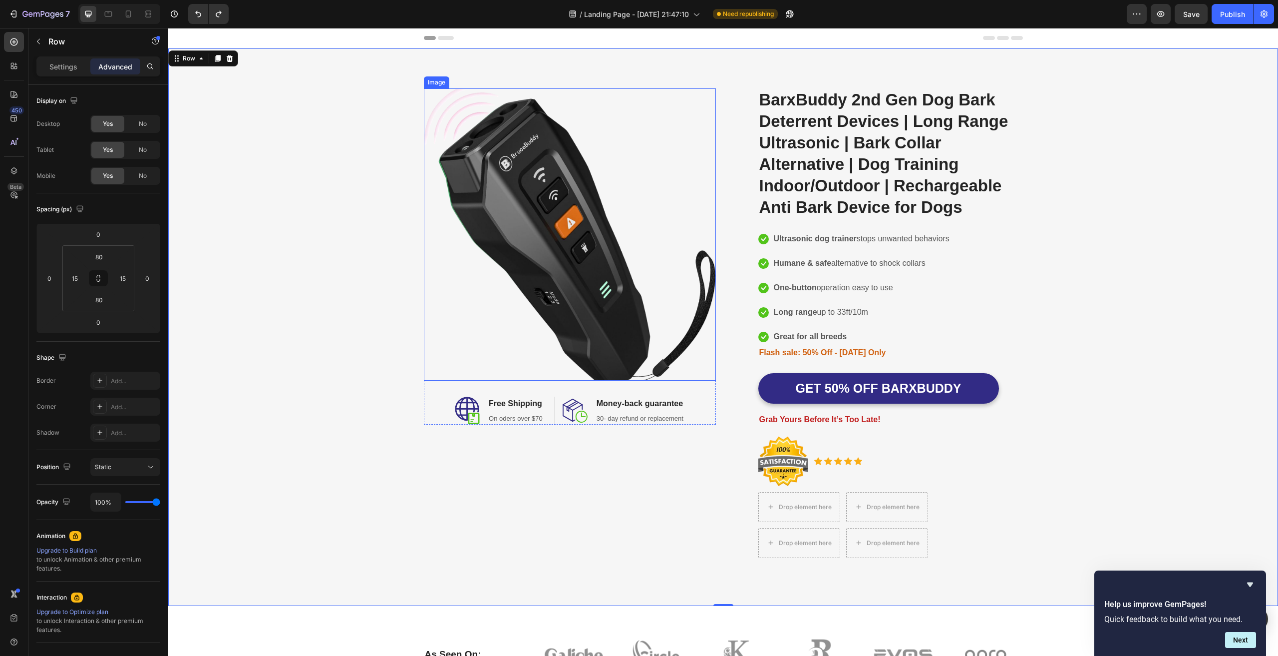
click at [587, 221] on img at bounding box center [570, 234] width 292 height 292
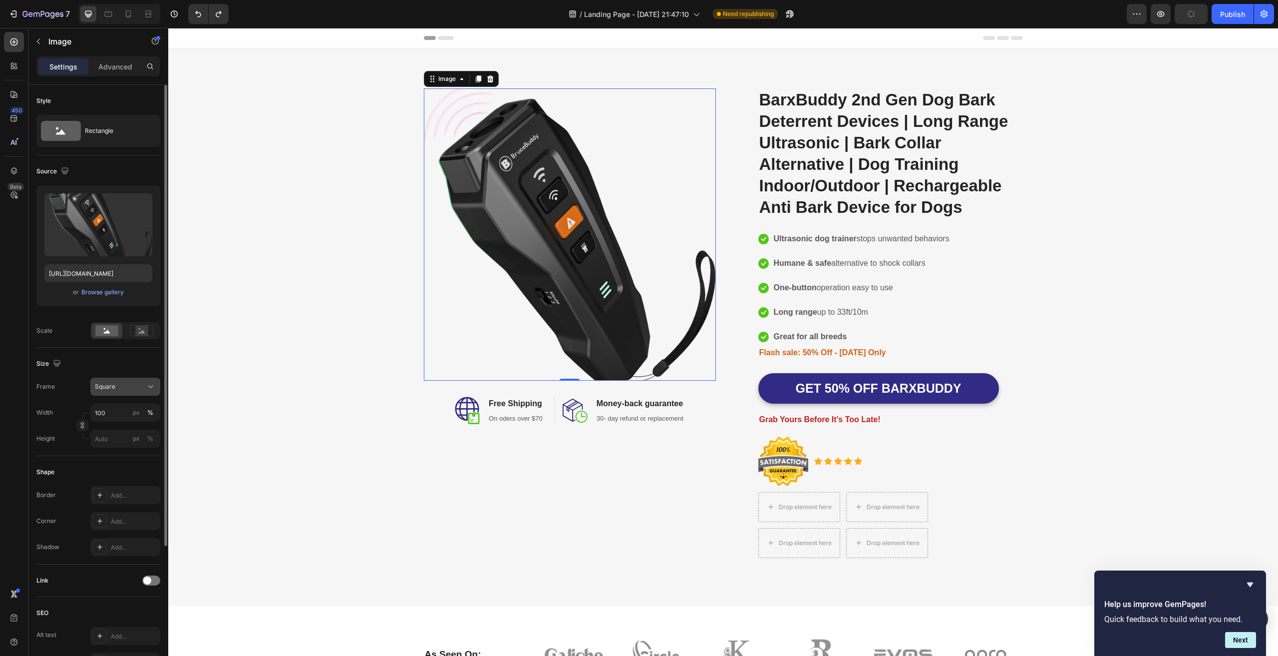
click at [143, 389] on div "Square" at bounding box center [119, 386] width 49 height 9
click at [314, 354] on div "Image 0 Image Free Shipping Heading On oders over $70 Text block Row Image Mone…" at bounding box center [723, 326] width 1095 height 477
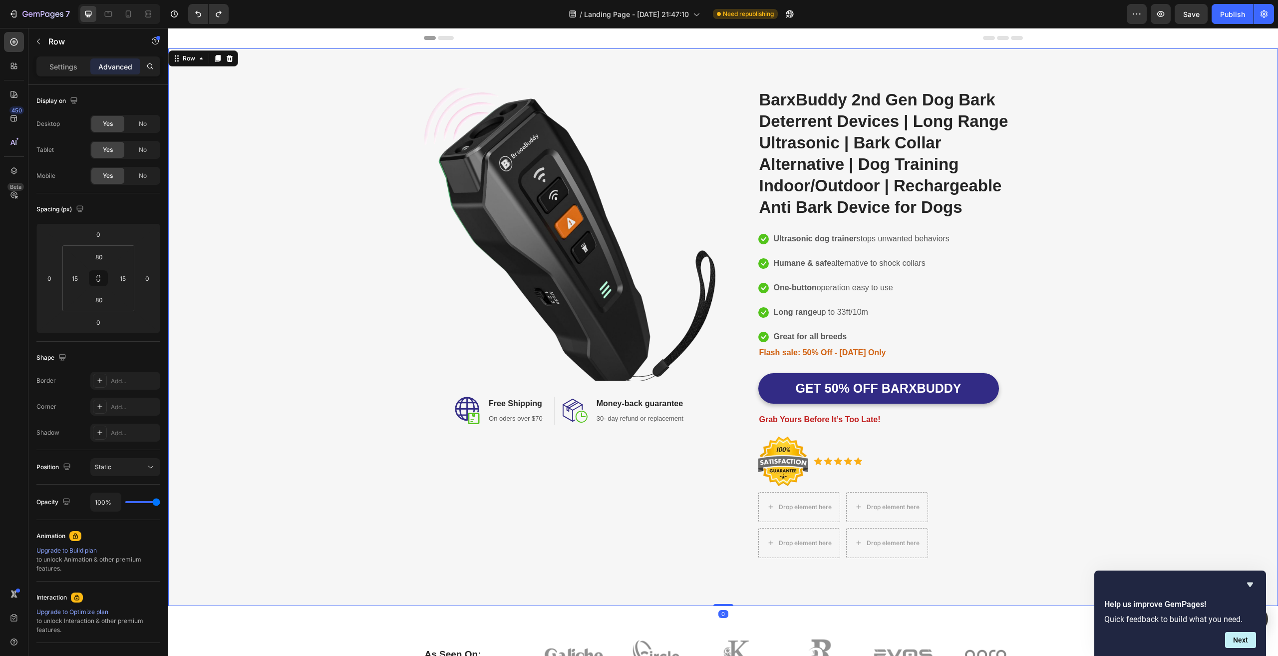
drag, startPoint x: 329, startPoint y: 294, endPoint x: 419, endPoint y: 254, distance: 98.4
click at [330, 293] on div "Image Image Free Shipping Heading On oders over $70 Text block Row Image Money-…" at bounding box center [723, 326] width 1095 height 477
click at [521, 214] on img at bounding box center [570, 234] width 292 height 292
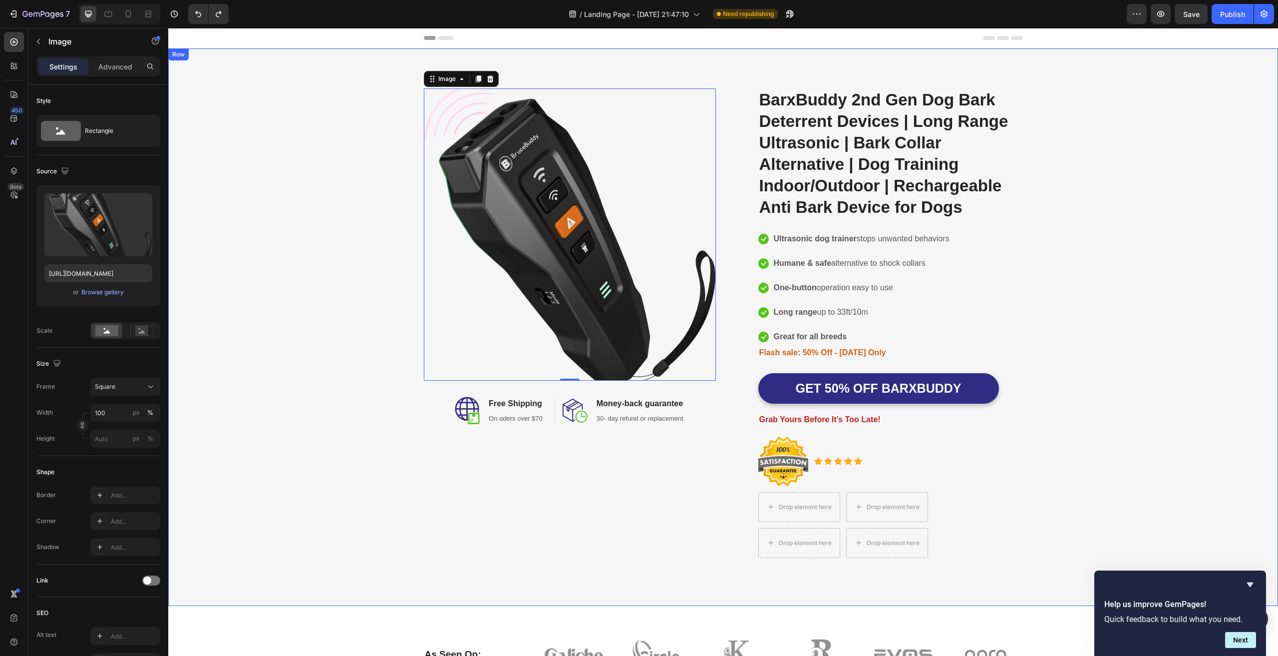
click at [222, 371] on div "Image 0 Image Free Shipping Heading On oders over $70 Text block Row Image Mone…" at bounding box center [723, 326] width 1095 height 477
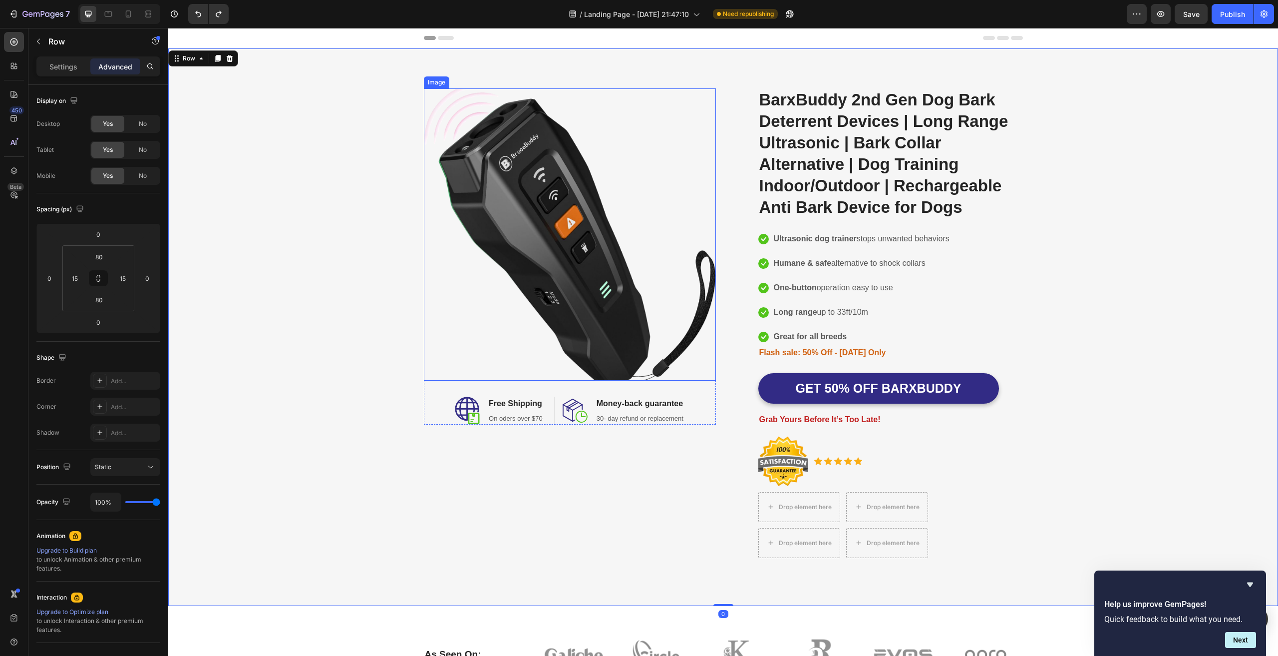
click at [679, 257] on img at bounding box center [570, 234] width 292 height 292
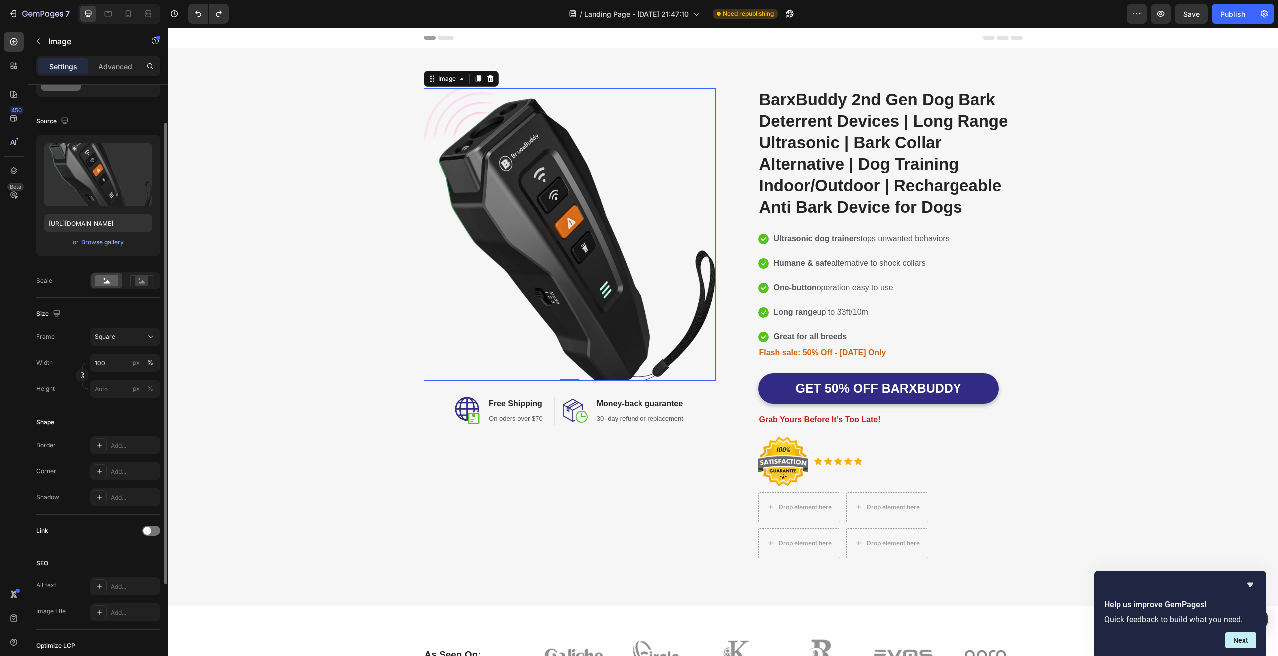
scroll to position [180, 0]
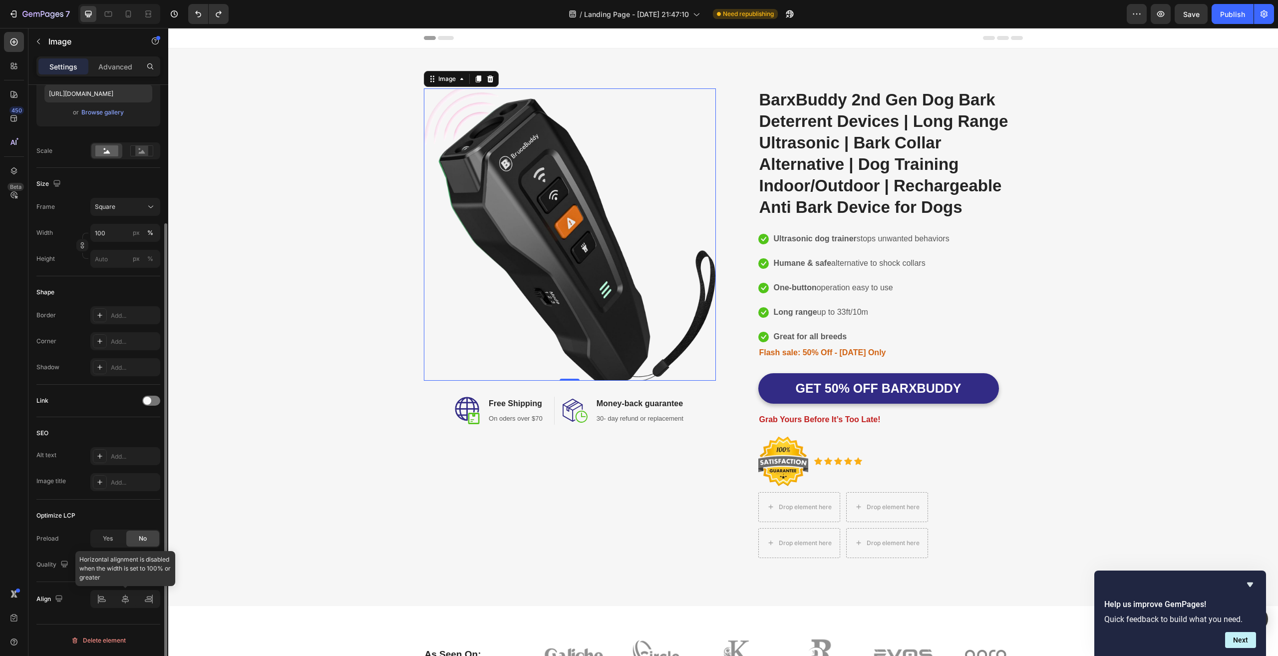
click at [126, 603] on div at bounding box center [125, 599] width 70 height 18
click at [114, 230] on input "100" at bounding box center [125, 233] width 70 height 18
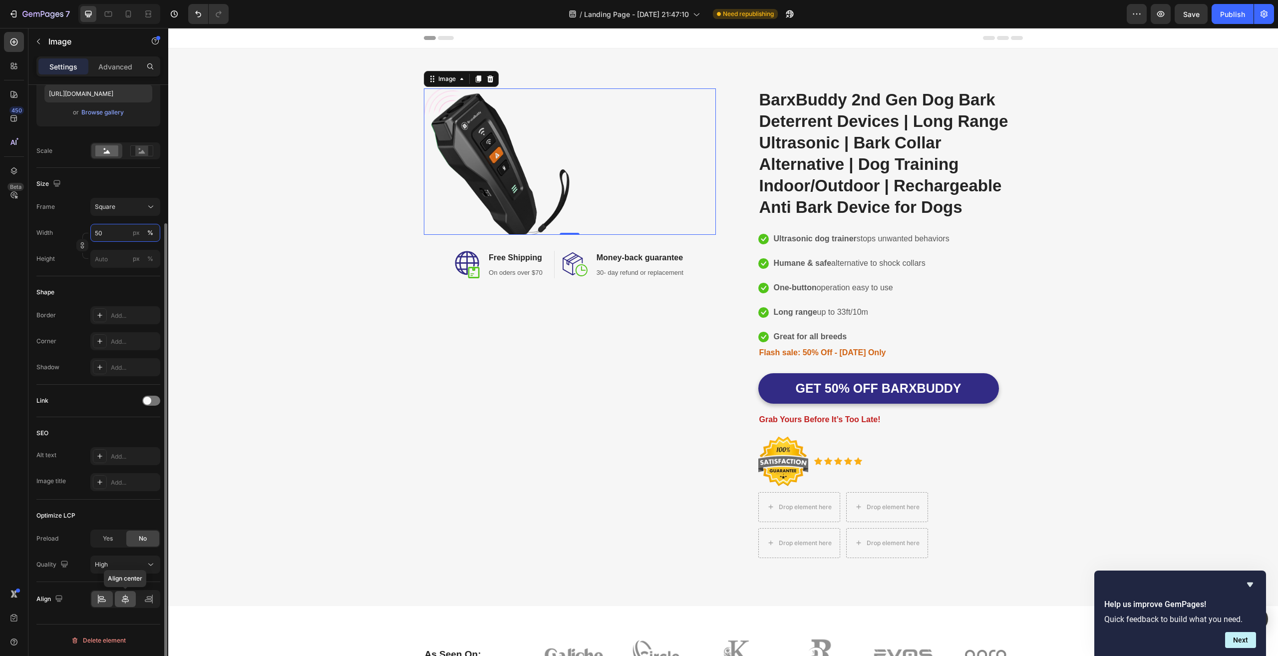
type input "50"
click at [123, 599] on icon at bounding box center [125, 598] width 7 height 9
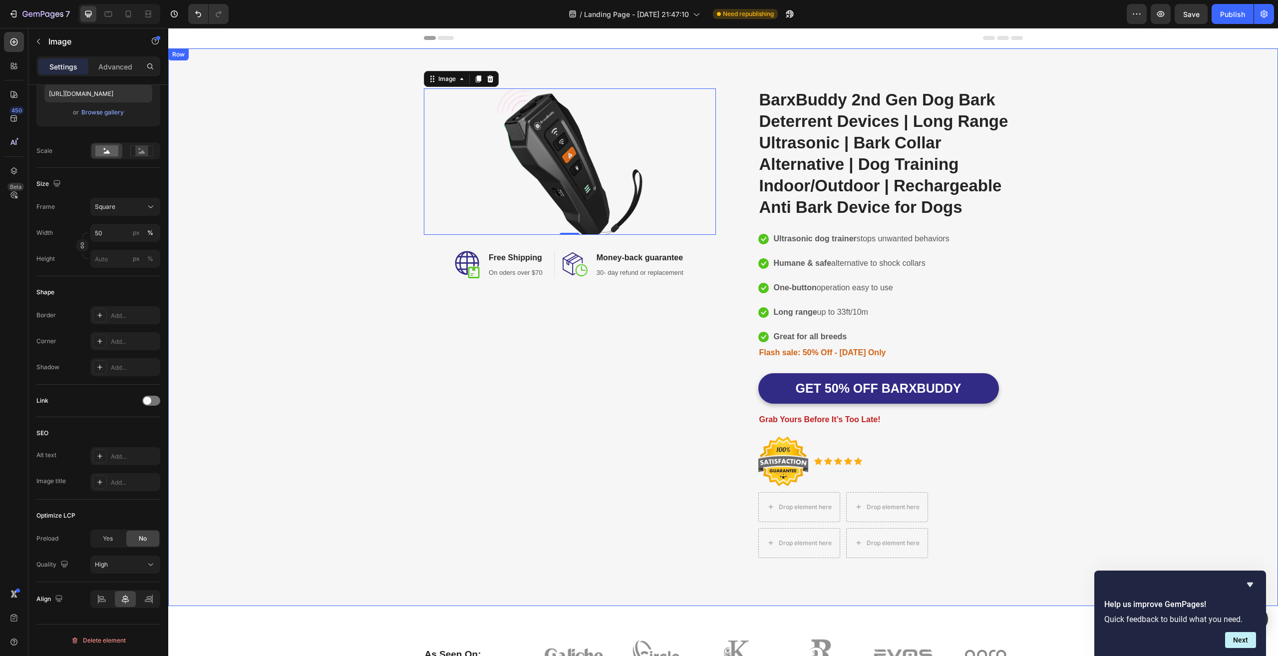
click at [520, 461] on div "Image 0 Image Free Shipping Heading On oders over $70 Text block Row Image Mone…" at bounding box center [570, 326] width 292 height 477
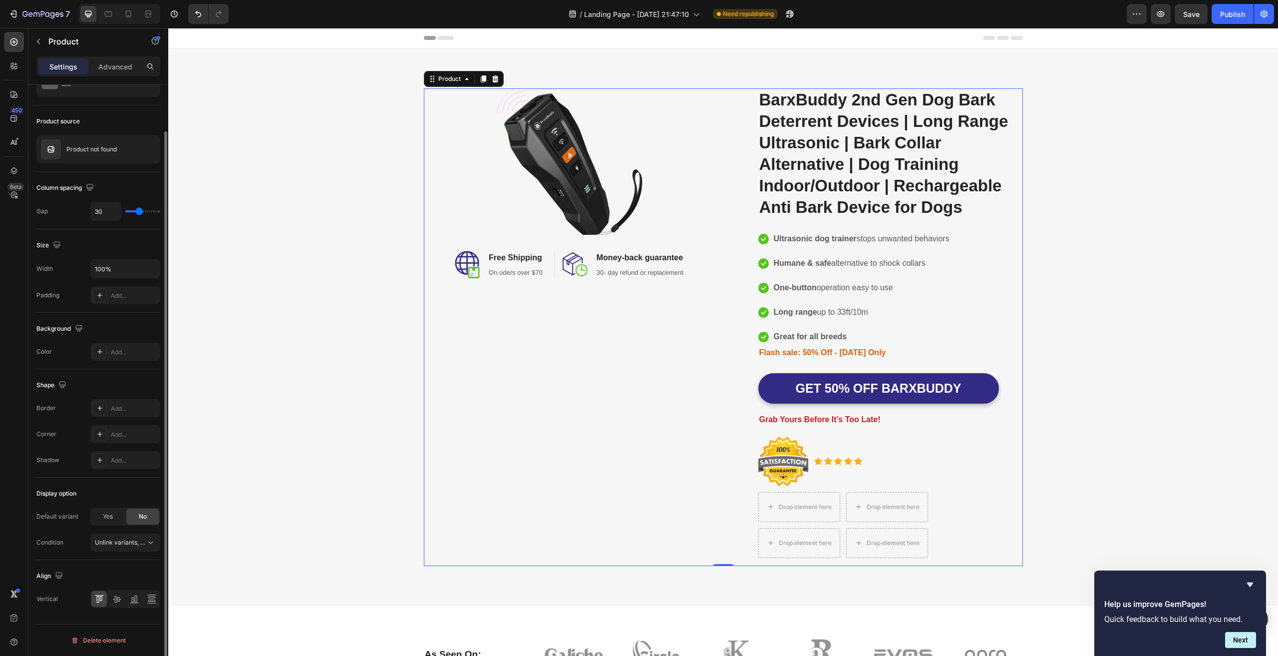
scroll to position [0, 0]
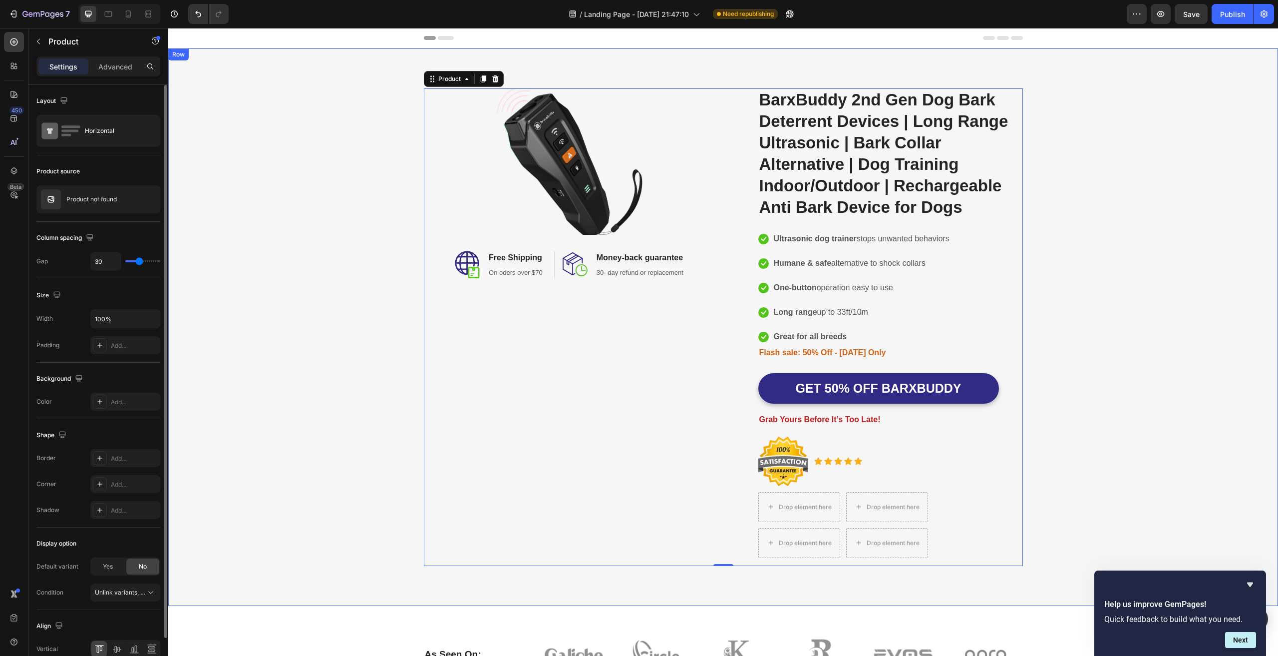
click at [1148, 345] on div "Image Image Free Shipping Heading On oders over $70 Text block Row Image Money-…" at bounding box center [723, 326] width 1095 height 477
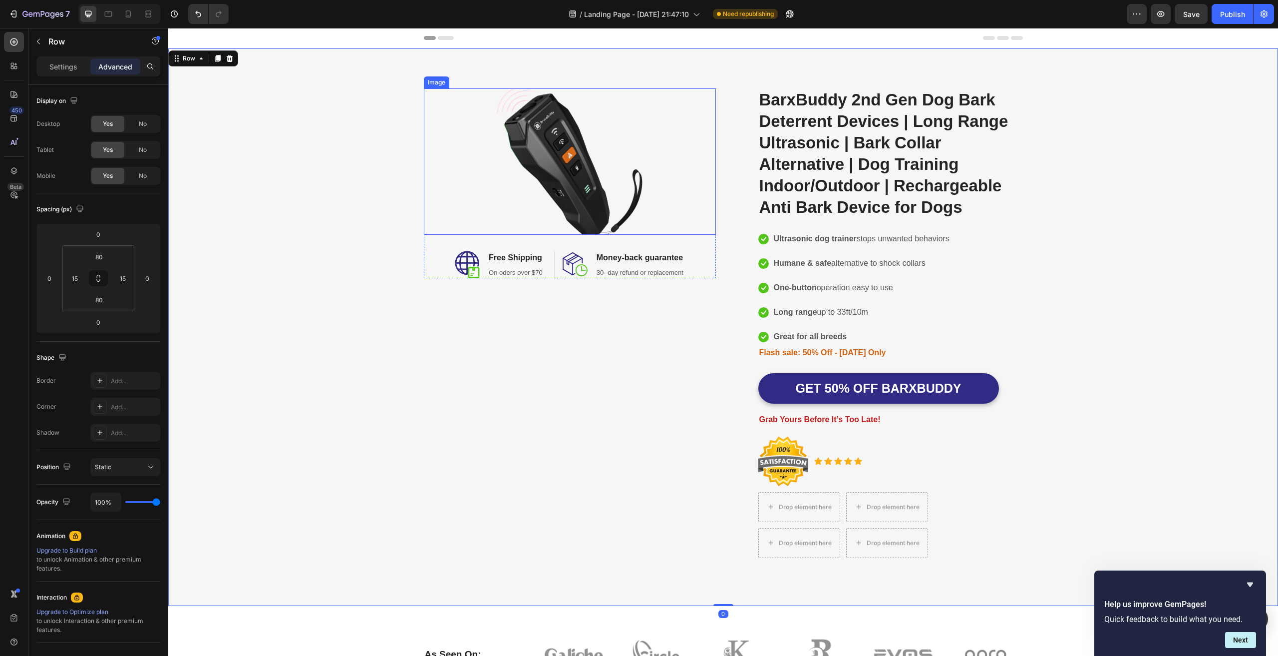
click at [568, 162] on img at bounding box center [570, 161] width 146 height 146
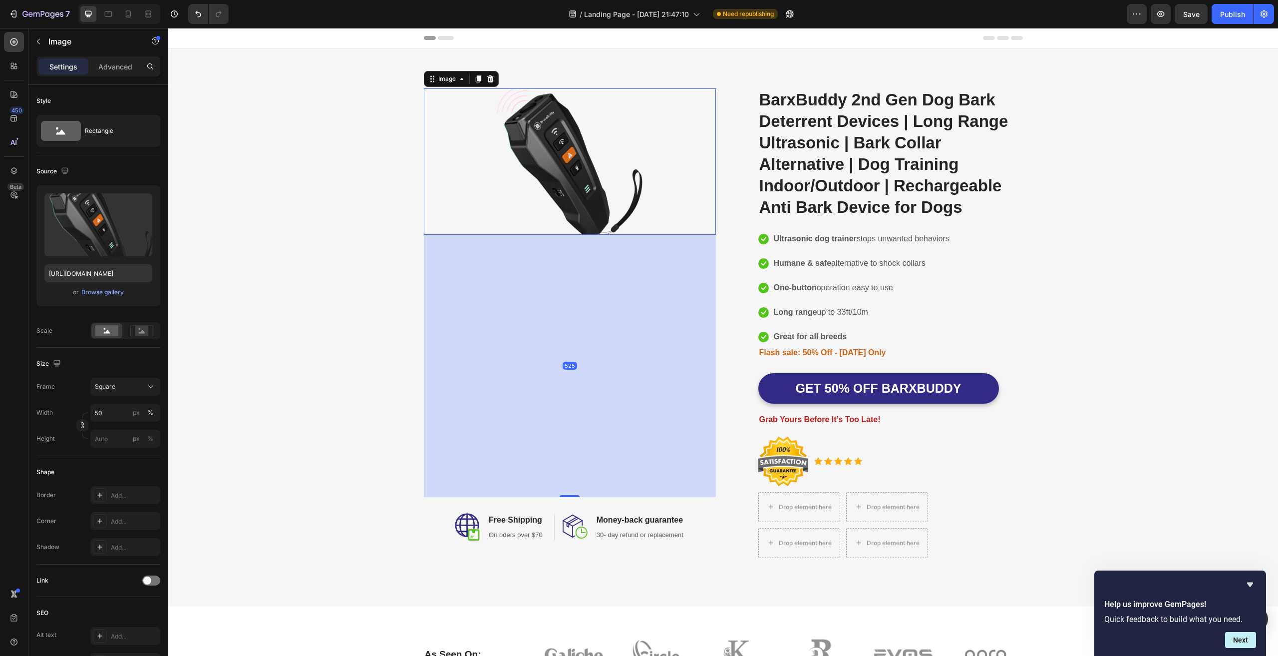
drag, startPoint x: 567, startPoint y: 232, endPoint x: 685, endPoint y: 333, distance: 155.5
click at [576, 235] on div "525" at bounding box center [570, 235] width 292 height 0
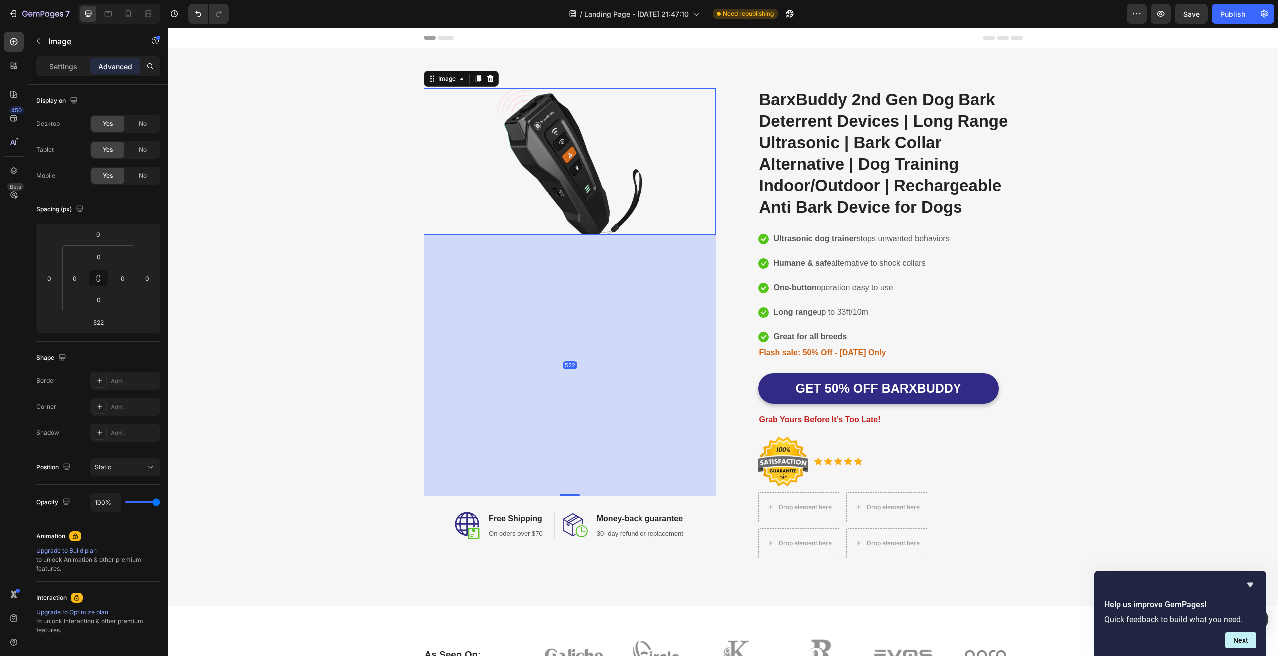
click at [305, 300] on div "Image 522 Image Free Shipping Heading On oders over $70 Text block Row Image Mo…" at bounding box center [723, 326] width 1095 height 477
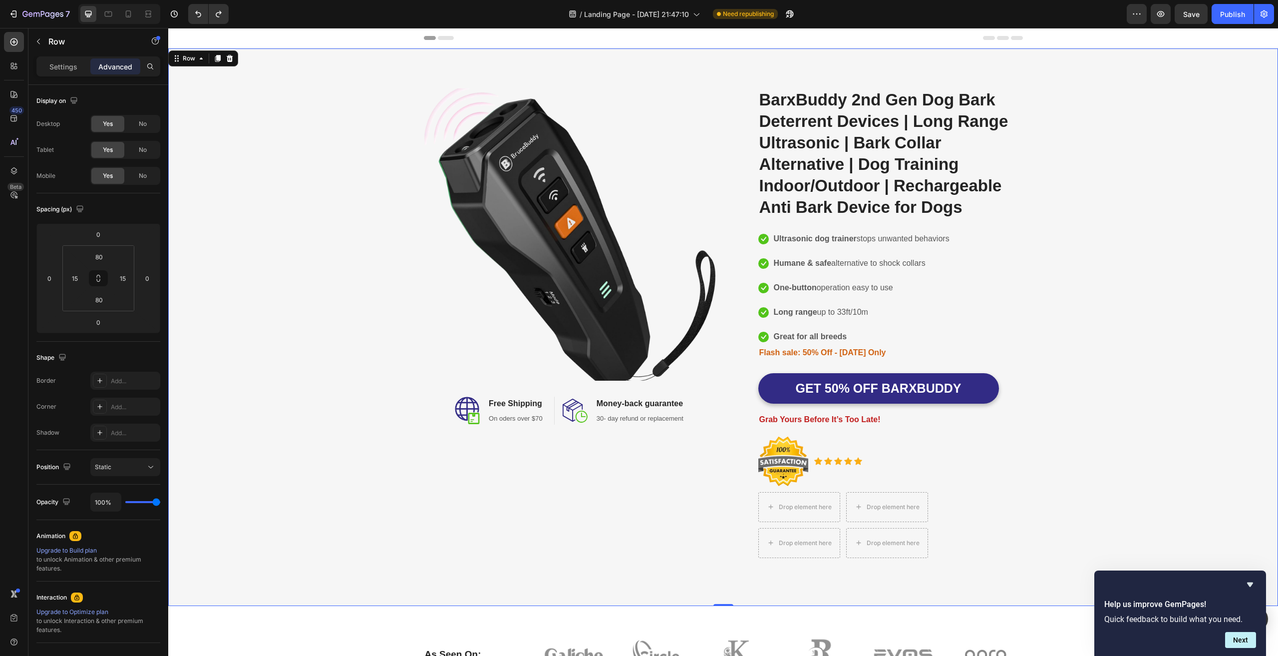
click at [1112, 350] on div "Image Image Free Shipping Heading On oders over $70 Text block Row Image Money-…" at bounding box center [723, 326] width 1095 height 477
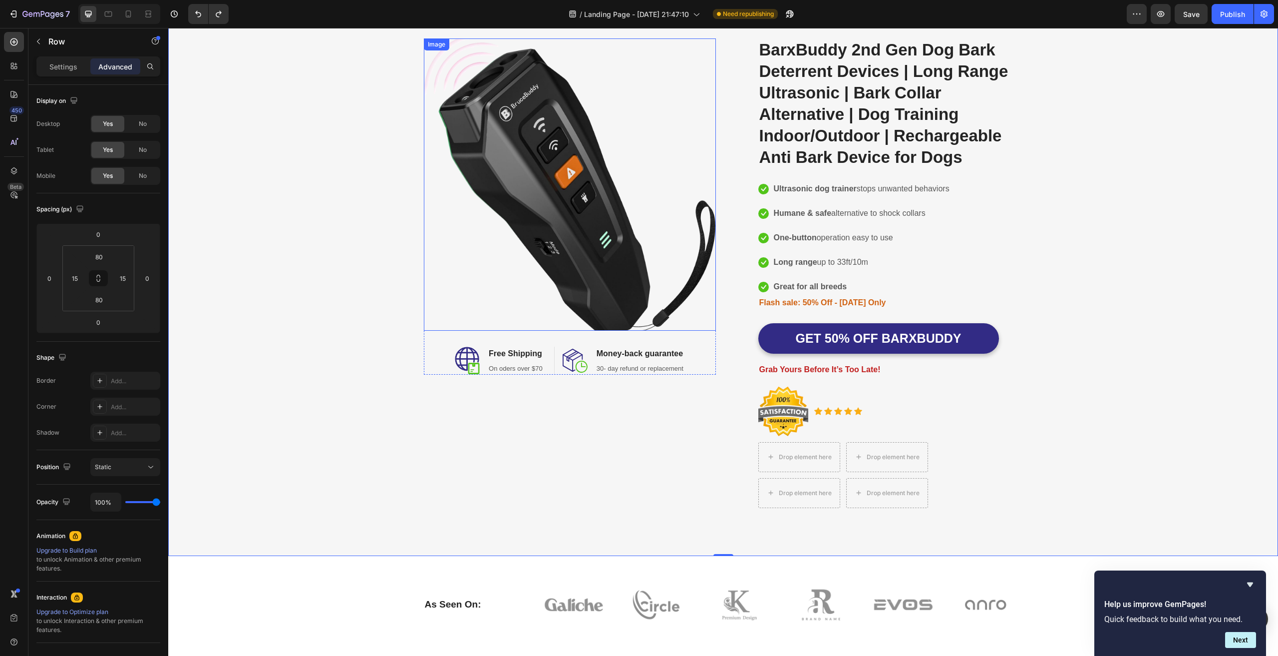
click at [608, 233] on img at bounding box center [570, 184] width 292 height 292
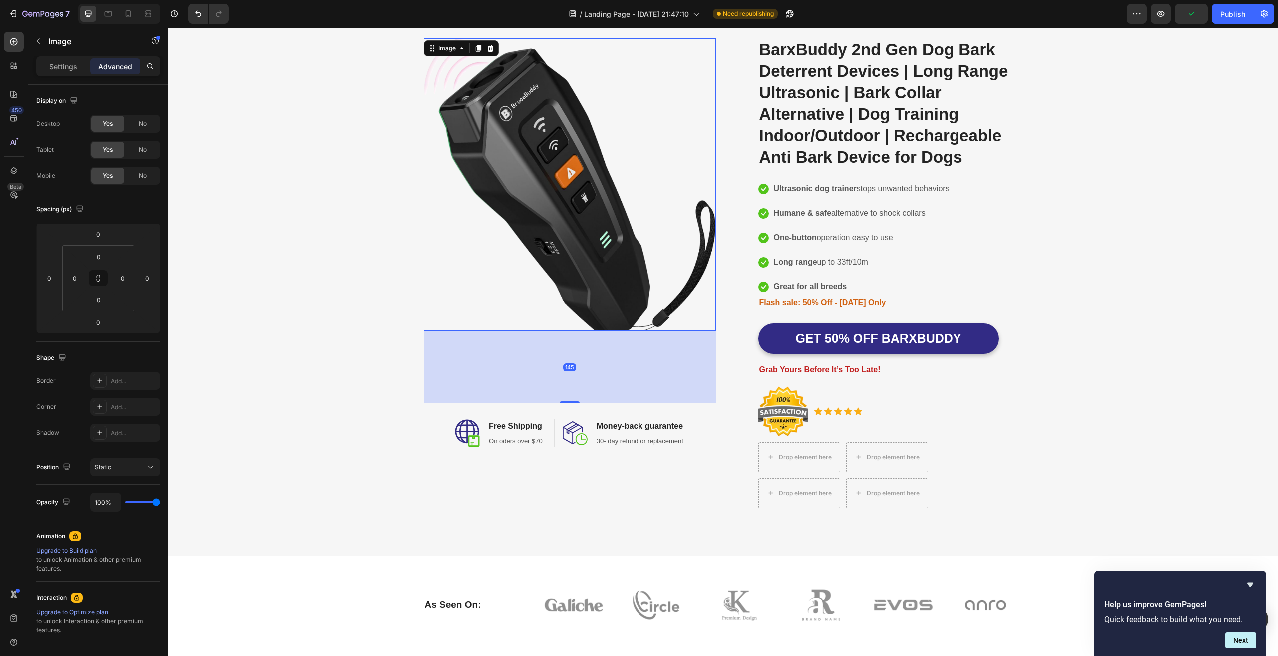
drag, startPoint x: 570, startPoint y: 329, endPoint x: 647, endPoint y: 318, distance: 78.2
click at [580, 331] on div "145" at bounding box center [570, 331] width 292 height 0
type input "146"
click at [1121, 336] on div "Image 146 Image Free Shipping Heading On oders over $70 Text block Row Image Mo…" at bounding box center [723, 276] width 1095 height 477
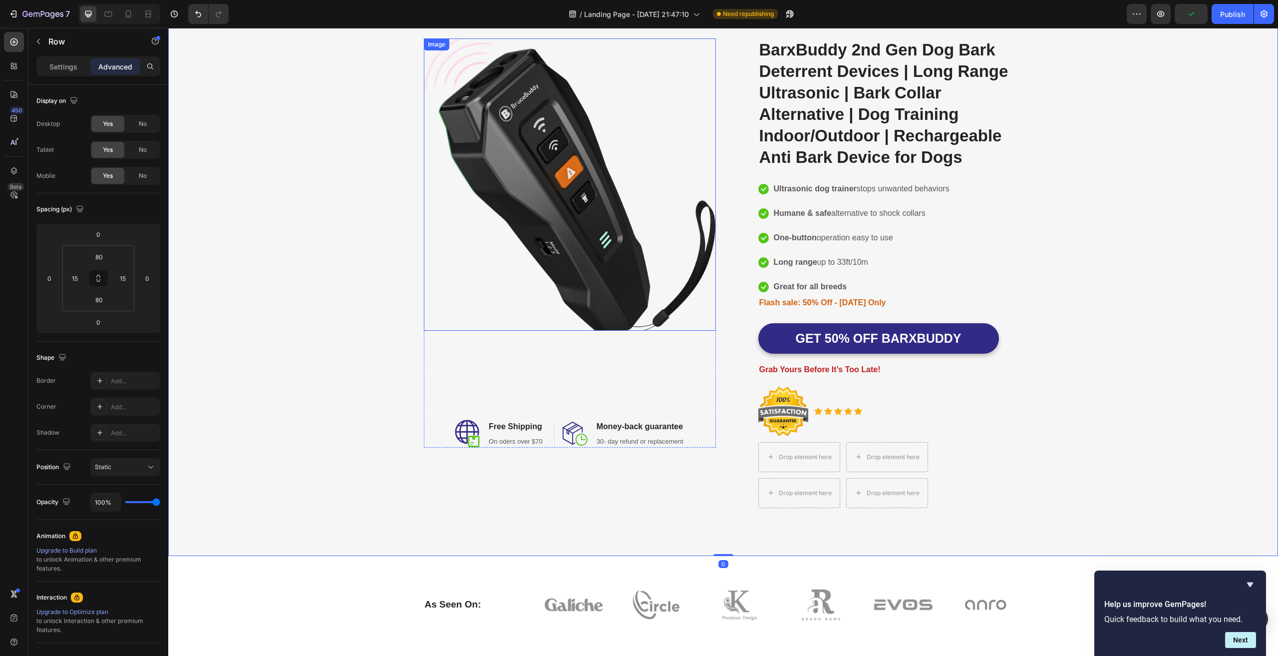
click at [566, 217] on img at bounding box center [570, 184] width 292 height 292
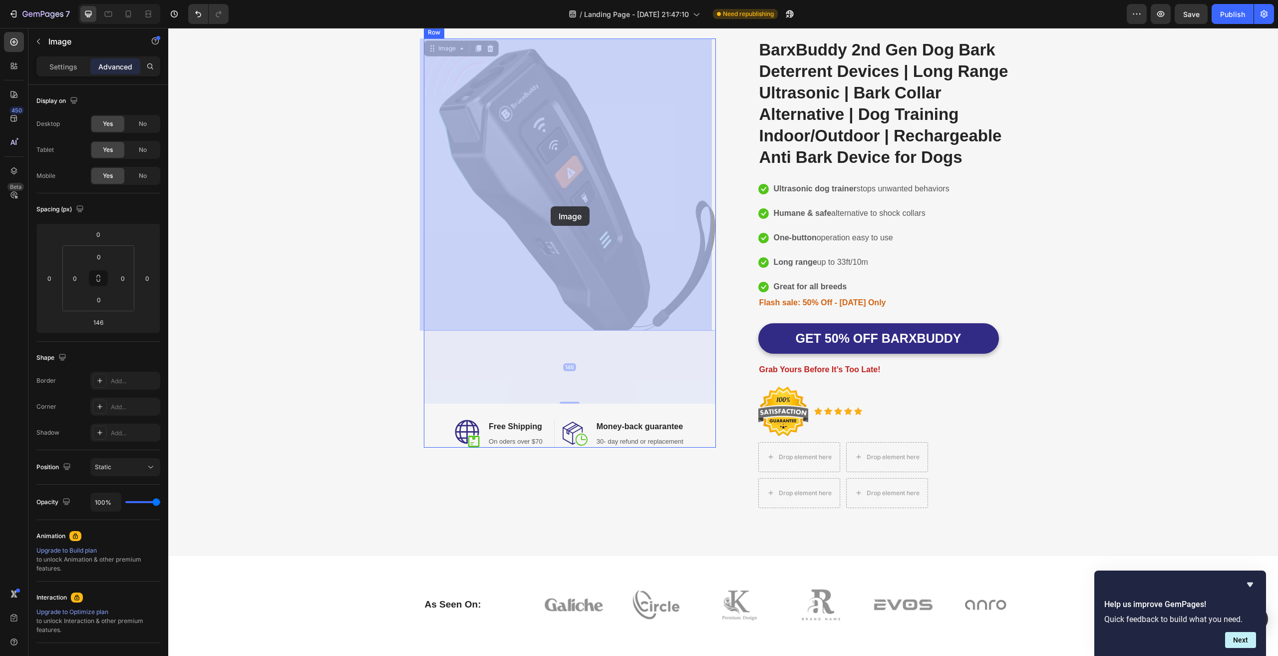
drag, startPoint x: 551, startPoint y: 176, endPoint x: 551, endPoint y: 206, distance: 30.5
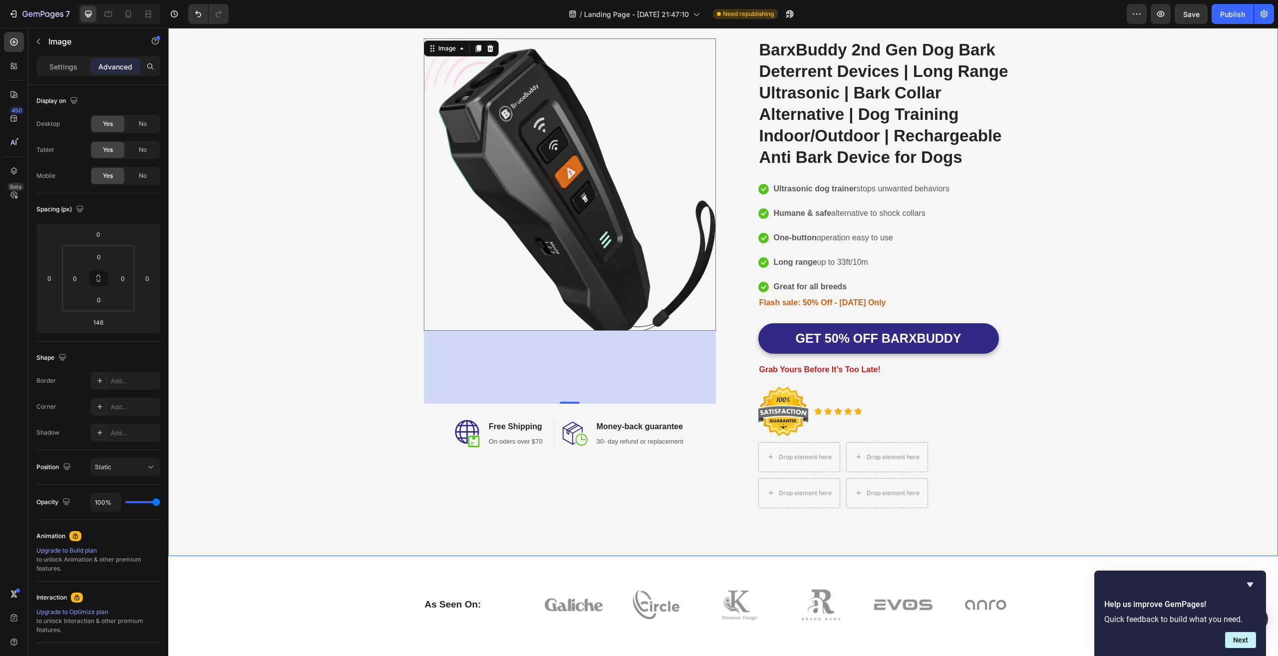
click at [1158, 233] on div "Image 146 Image Free Shipping Heading On oders over $70 Text block Row Image Mo…" at bounding box center [723, 276] width 1095 height 477
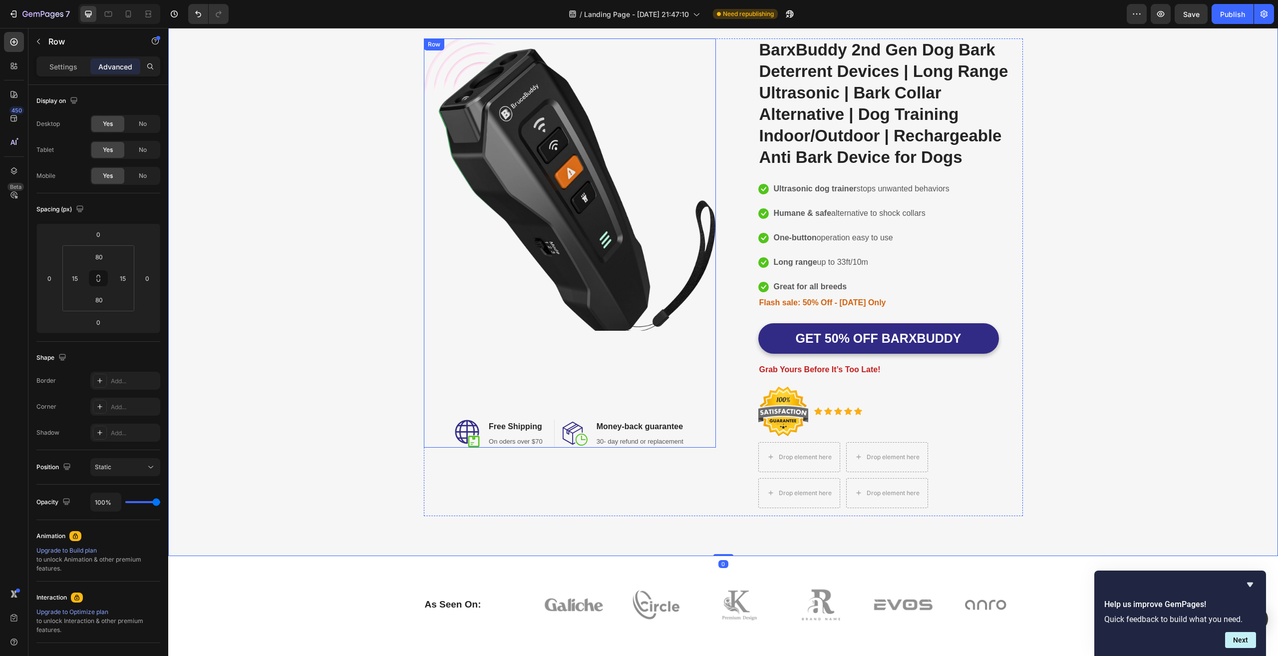
click at [574, 338] on div "Image Image Free Shipping Heading On oders over $70 Text block Row Image Money-…" at bounding box center [570, 242] width 292 height 409
click at [576, 279] on img at bounding box center [570, 184] width 292 height 292
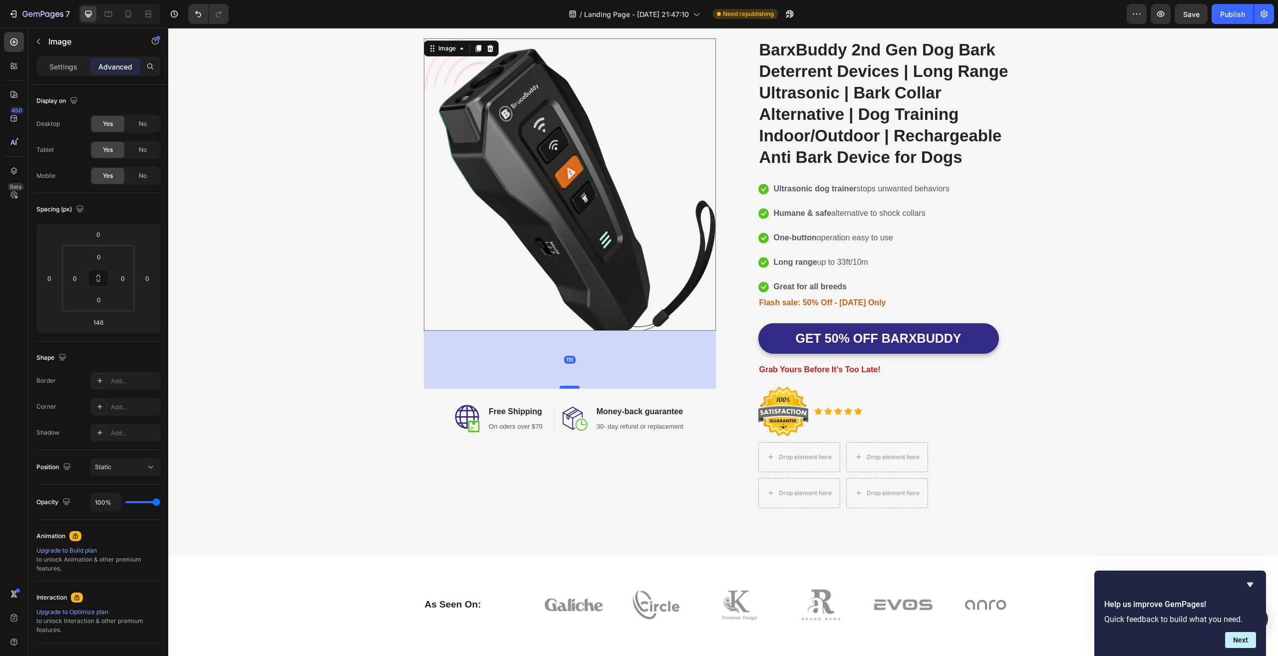
drag, startPoint x: 566, startPoint y: 401, endPoint x: 574, endPoint y: 386, distance: 16.7
click at [574, 386] on div at bounding box center [570, 386] width 20 height 3
click at [1137, 309] on div "Image 116 Image Free Shipping Heading On oders over $70 Text block Row Image Mo…" at bounding box center [723, 276] width 1095 height 477
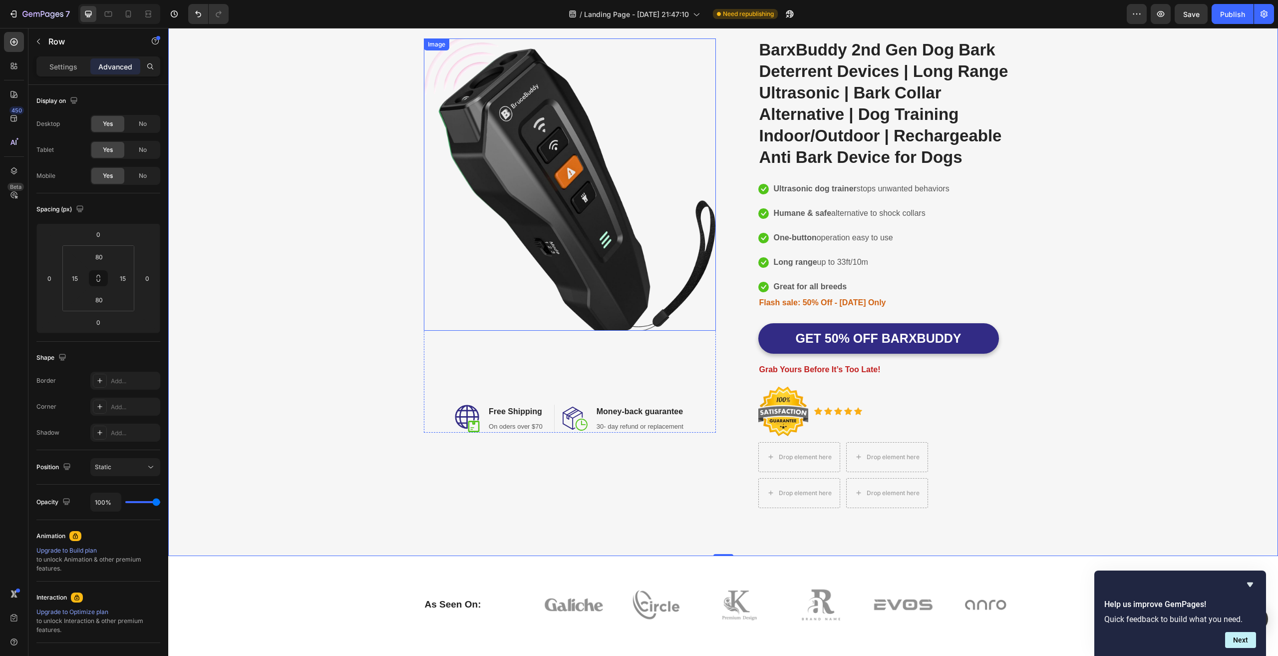
click at [532, 266] on img at bounding box center [570, 184] width 292 height 292
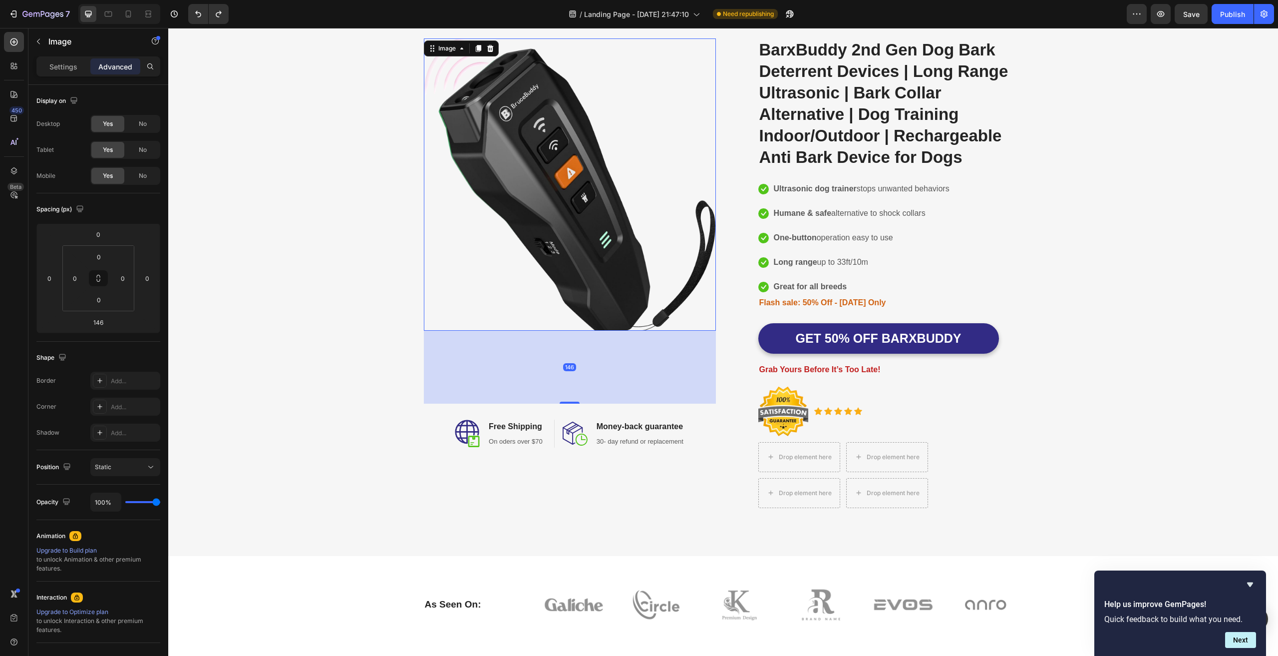
type input "0"
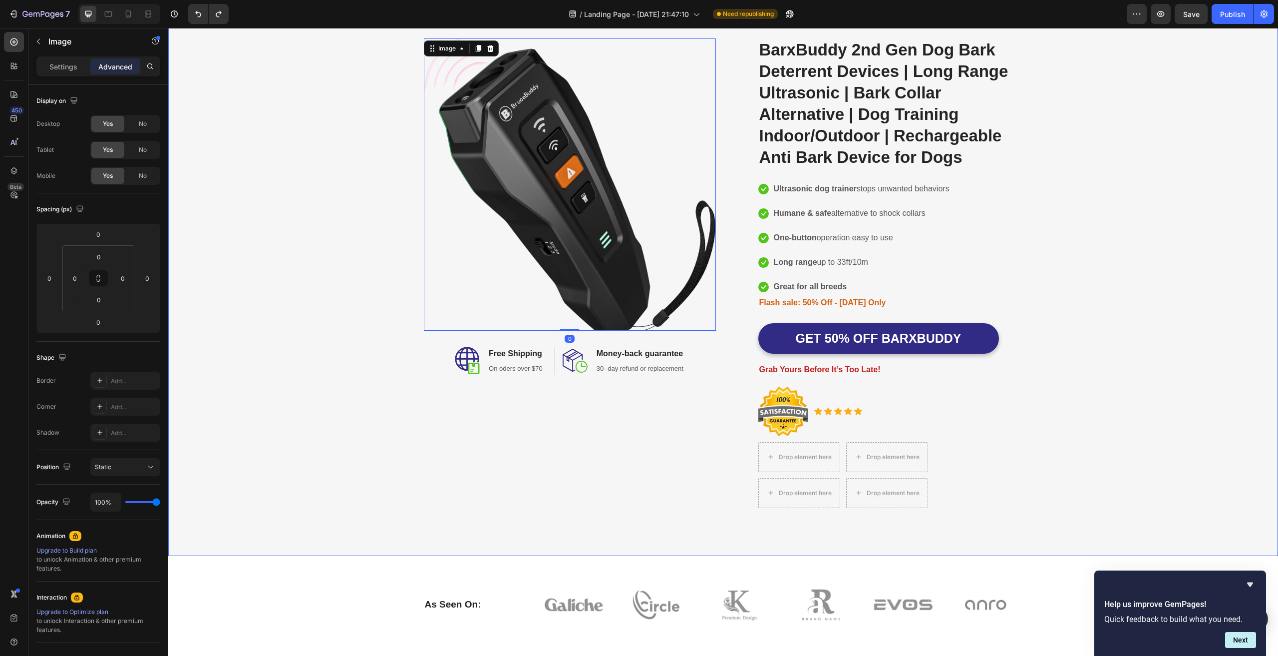
click at [328, 345] on div "Image 0 Image Free Shipping Heading On oders over $70 Text block Row Image Mone…" at bounding box center [723, 276] width 1095 height 477
click at [598, 265] on img at bounding box center [570, 184] width 292 height 292
click at [718, 335] on div "Image 0 Image Free Shipping Heading On oders over $70 Text block Row Image Mone…" at bounding box center [723, 276] width 599 height 477
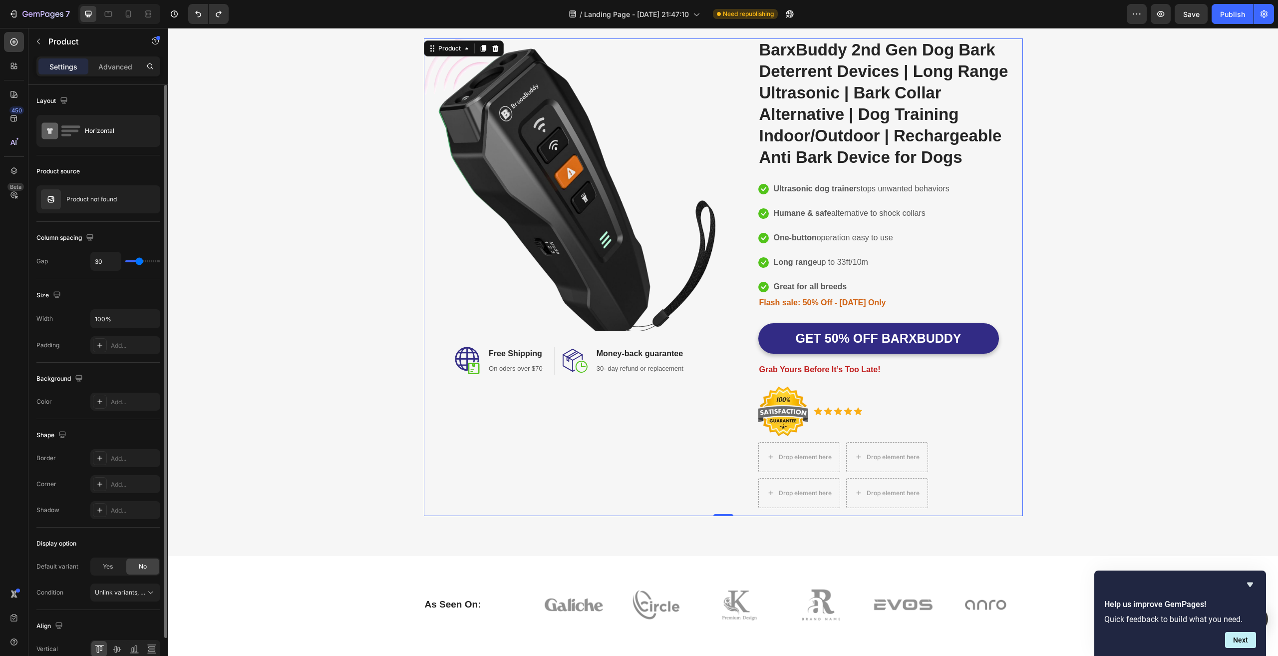
type input "18"
type input "12"
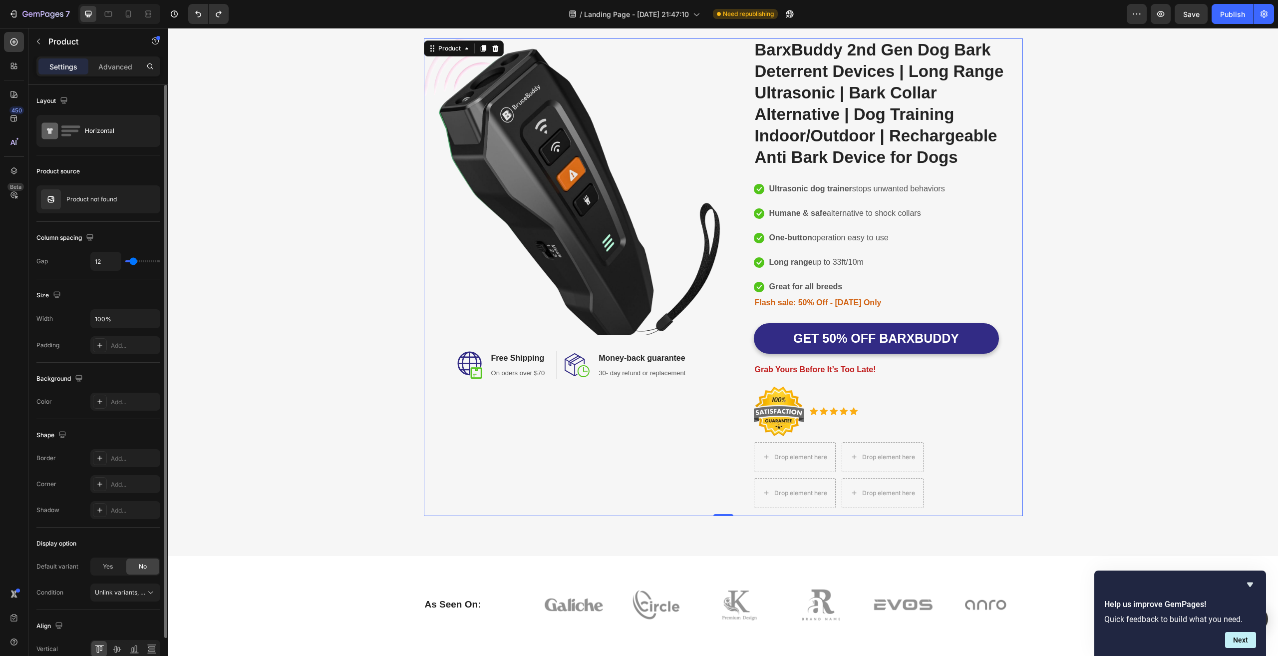
type input "10"
type input "4"
type input "1"
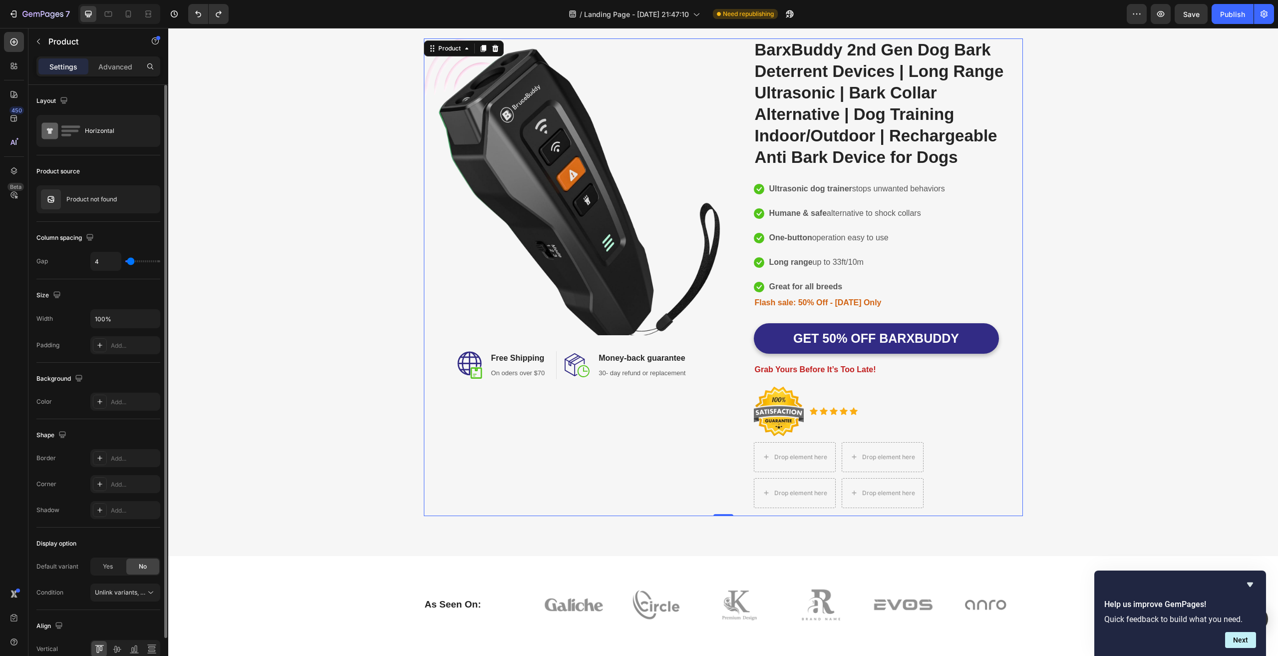
type input "1"
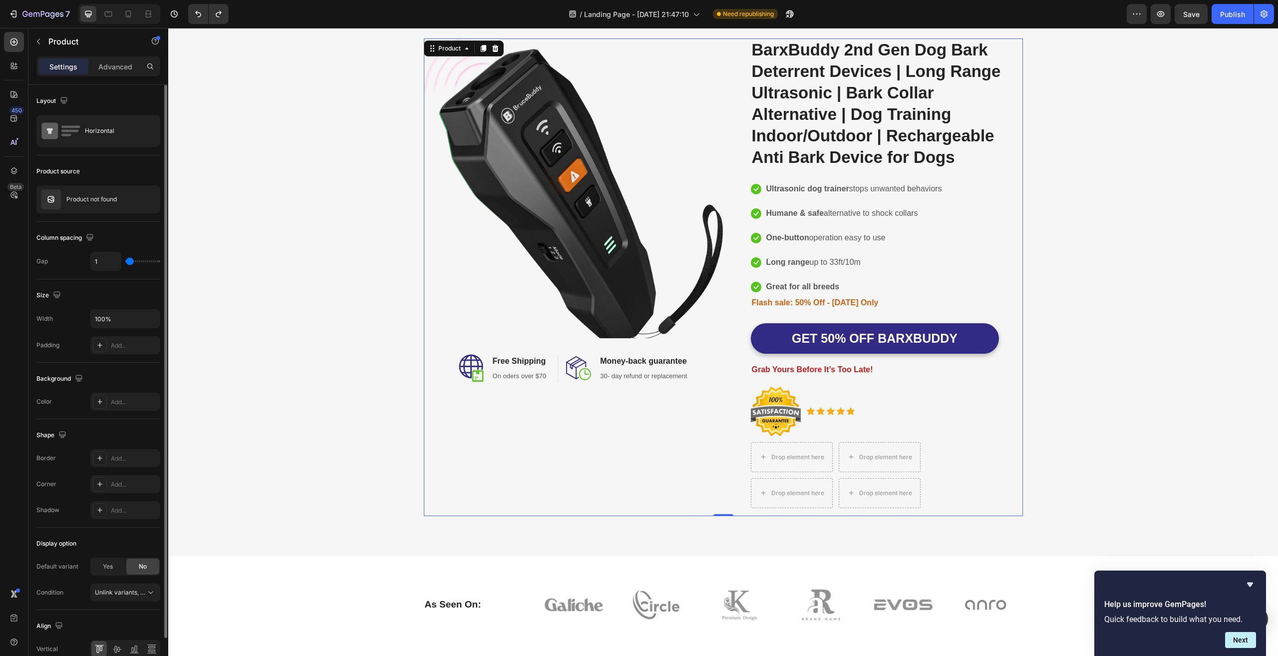
type input "0"
type input "1"
type input "41"
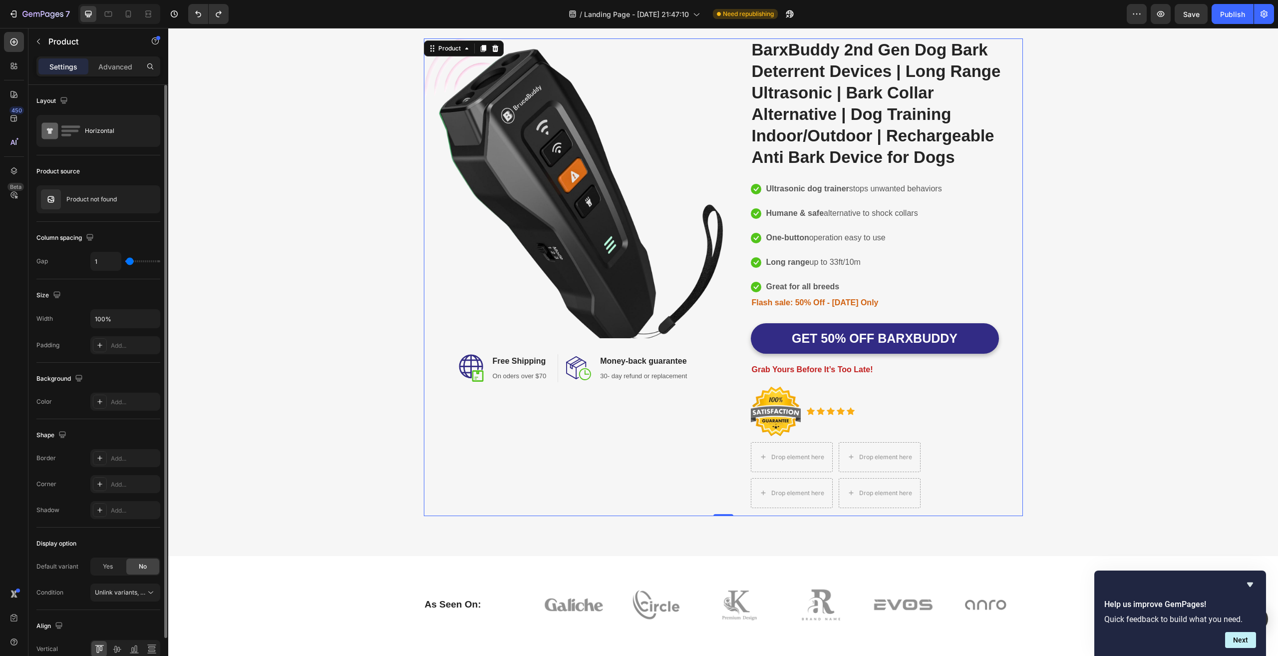
type input "41"
type input "80"
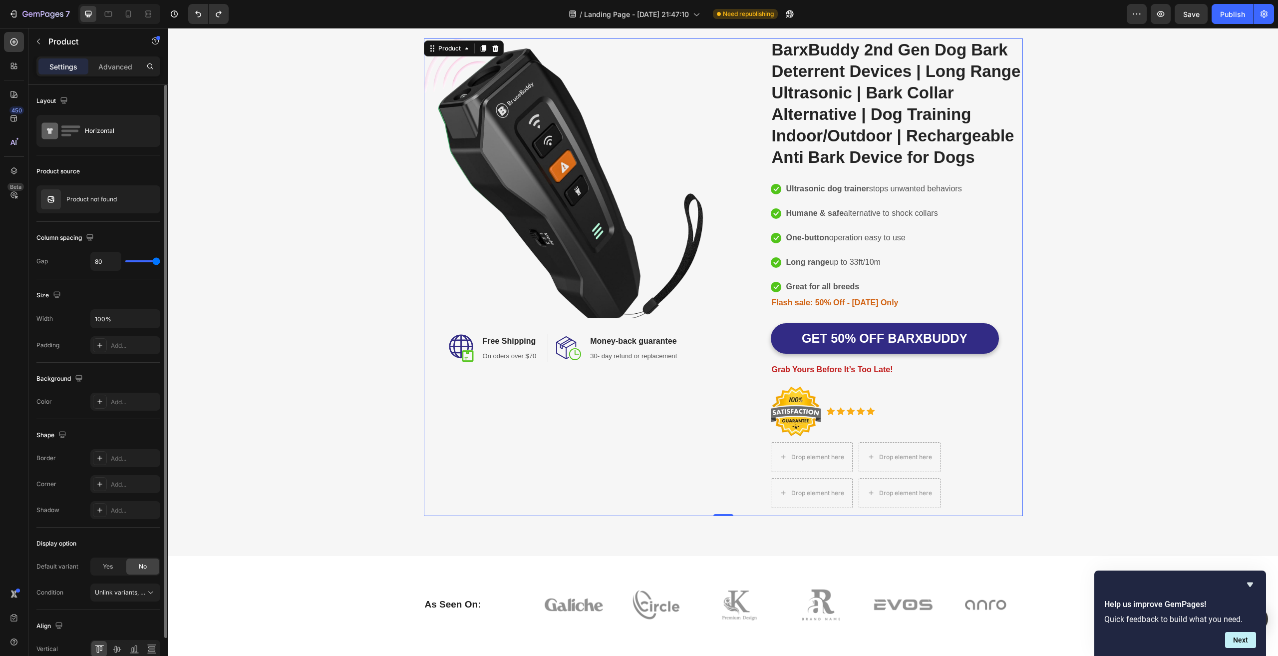
type input "71"
type input "0"
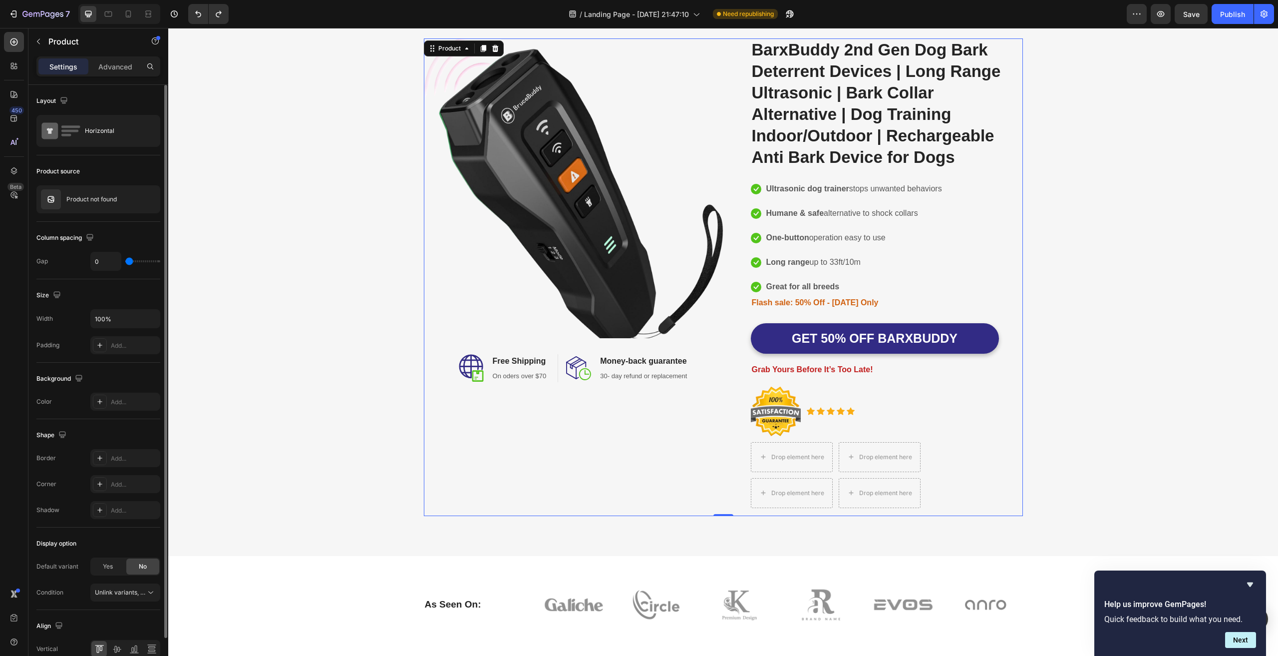
type input "80"
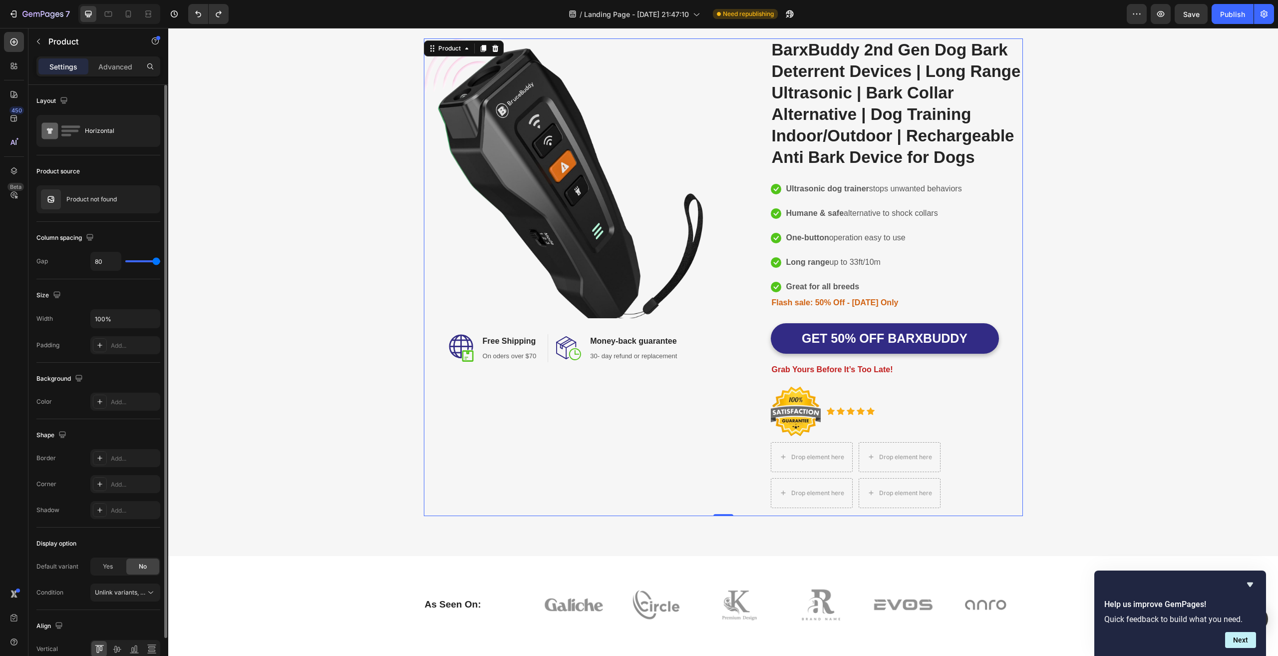
drag, startPoint x: 139, startPoint y: 259, endPoint x: 36, endPoint y: 269, distance: 103.3
type input "80"
click at [160, 262] on input "range" at bounding box center [142, 261] width 35 height 2
type input "62"
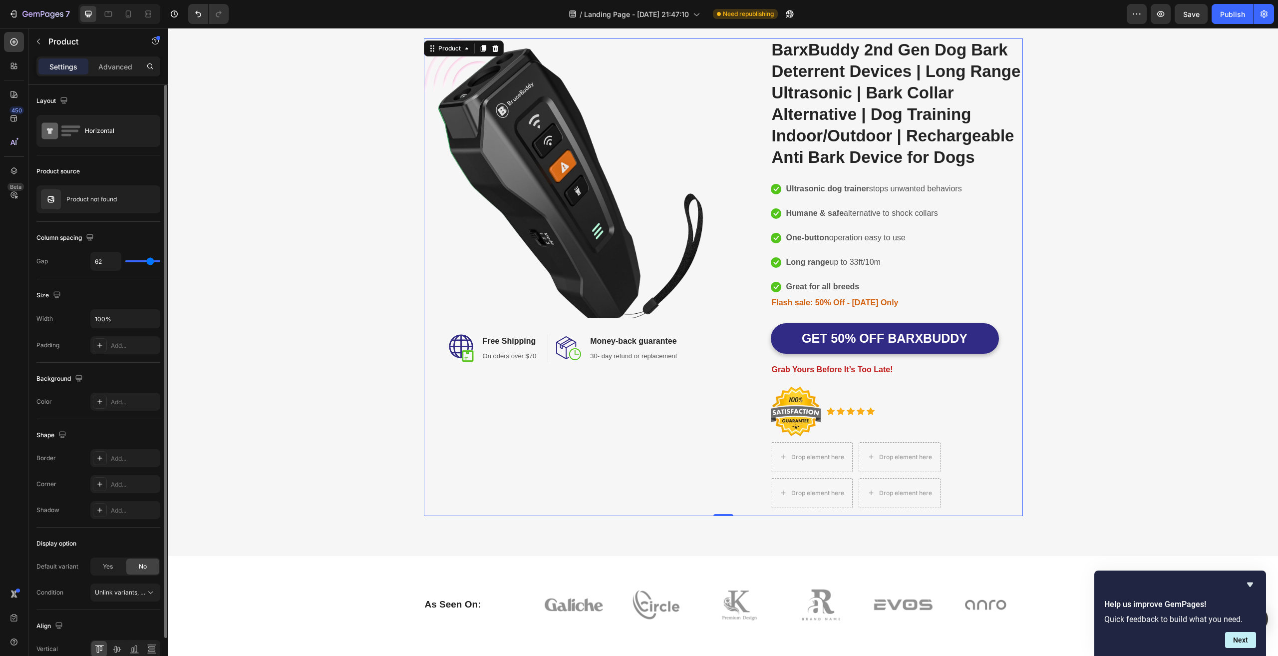
type input "34"
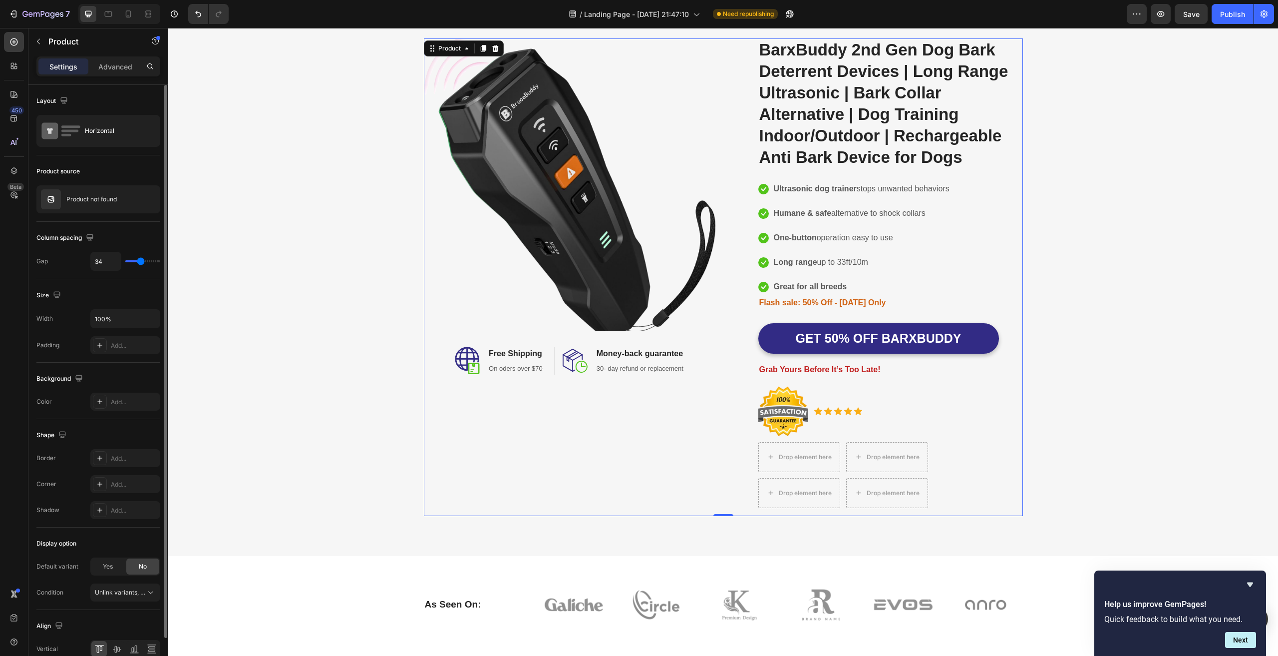
type input "30"
drag, startPoint x: 154, startPoint y: 260, endPoint x: 139, endPoint y: 264, distance: 15.5
type input "30"
click at [139, 262] on input "range" at bounding box center [142, 261] width 35 height 2
click at [121, 347] on div "Add..." at bounding box center [134, 345] width 47 height 9
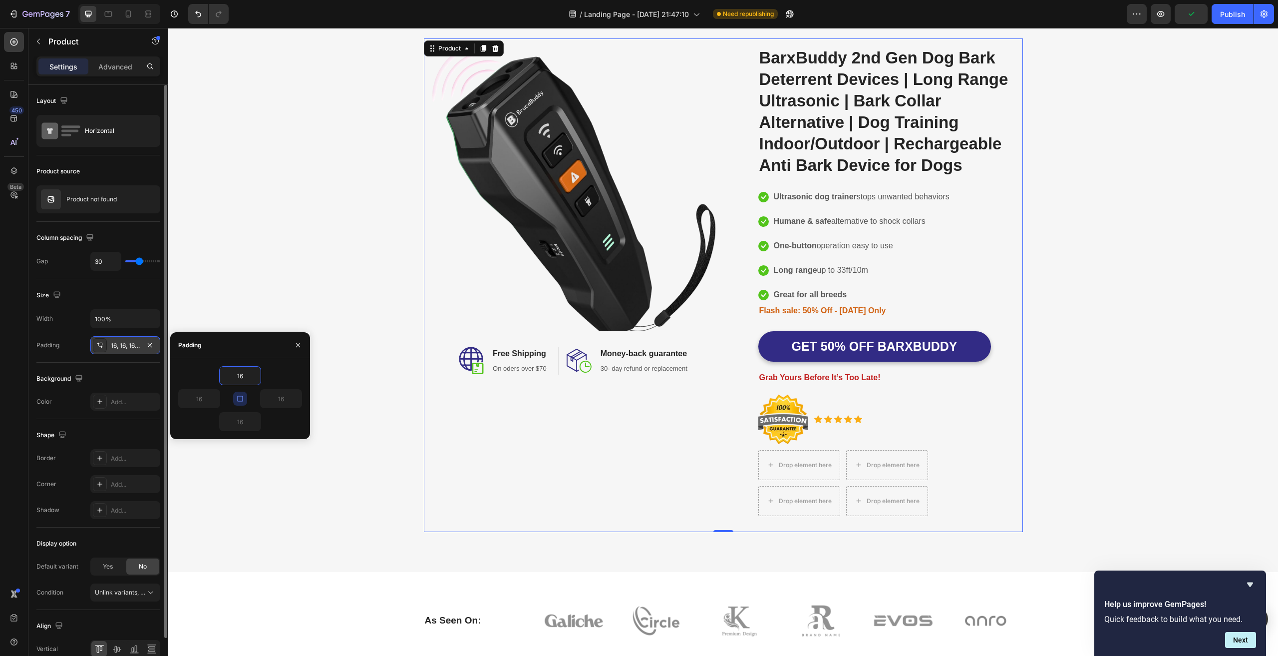
click at [238, 397] on icon "button" at bounding box center [240, 398] width 8 height 8
click at [310, 497] on div "Image Image Free Shipping Heading On oders over $70 Text block Row Image Money-…" at bounding box center [723, 284] width 1095 height 493
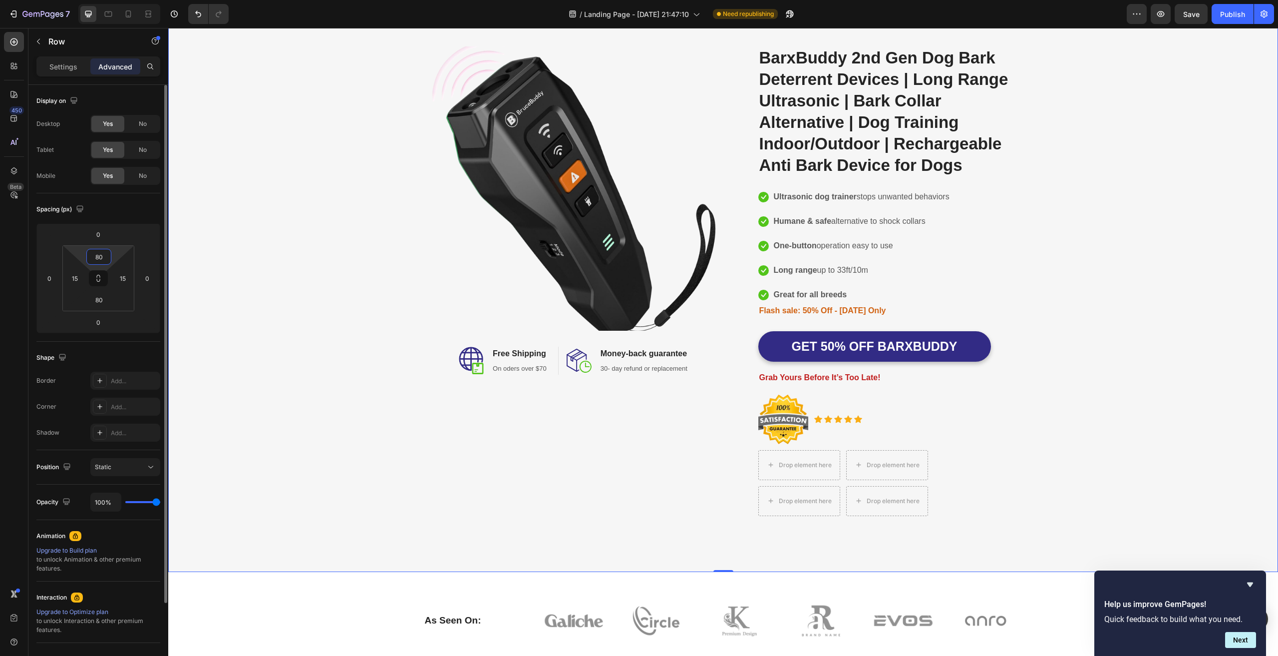
drag, startPoint x: 104, startPoint y: 255, endPoint x: 95, endPoint y: 256, distance: 9.0
click at [95, 256] on input "80" at bounding box center [99, 256] width 20 height 15
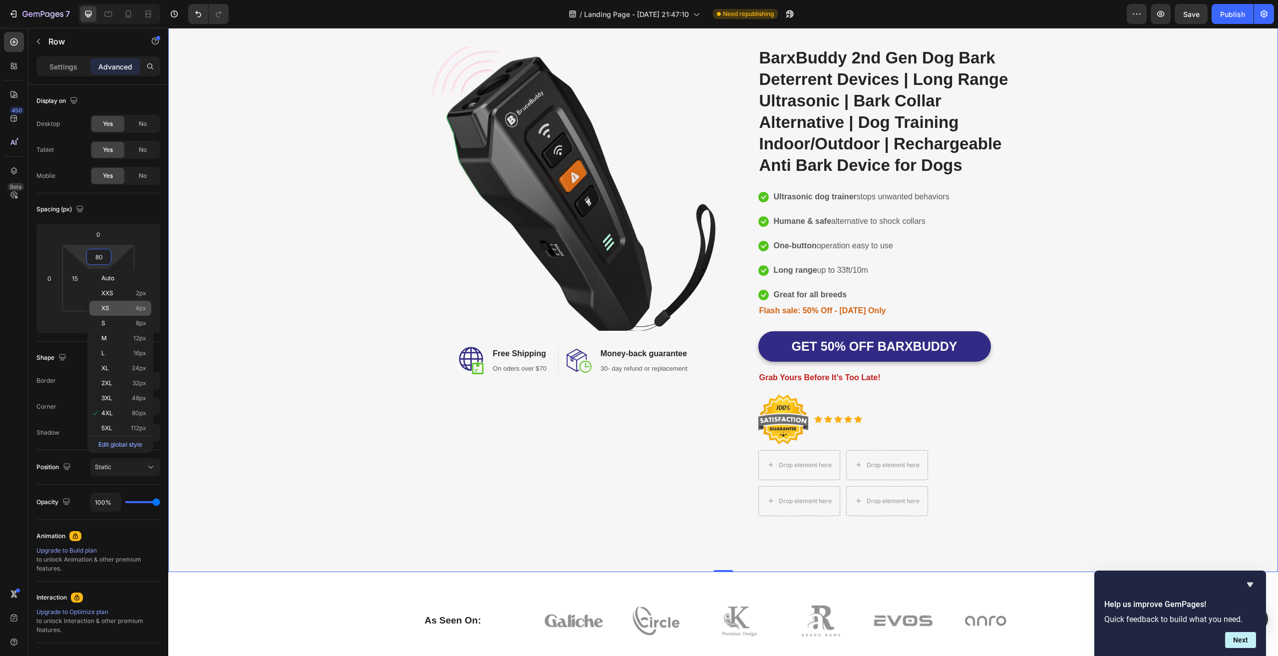
click at [124, 307] on p "XS 4px" at bounding box center [123, 308] width 45 height 7
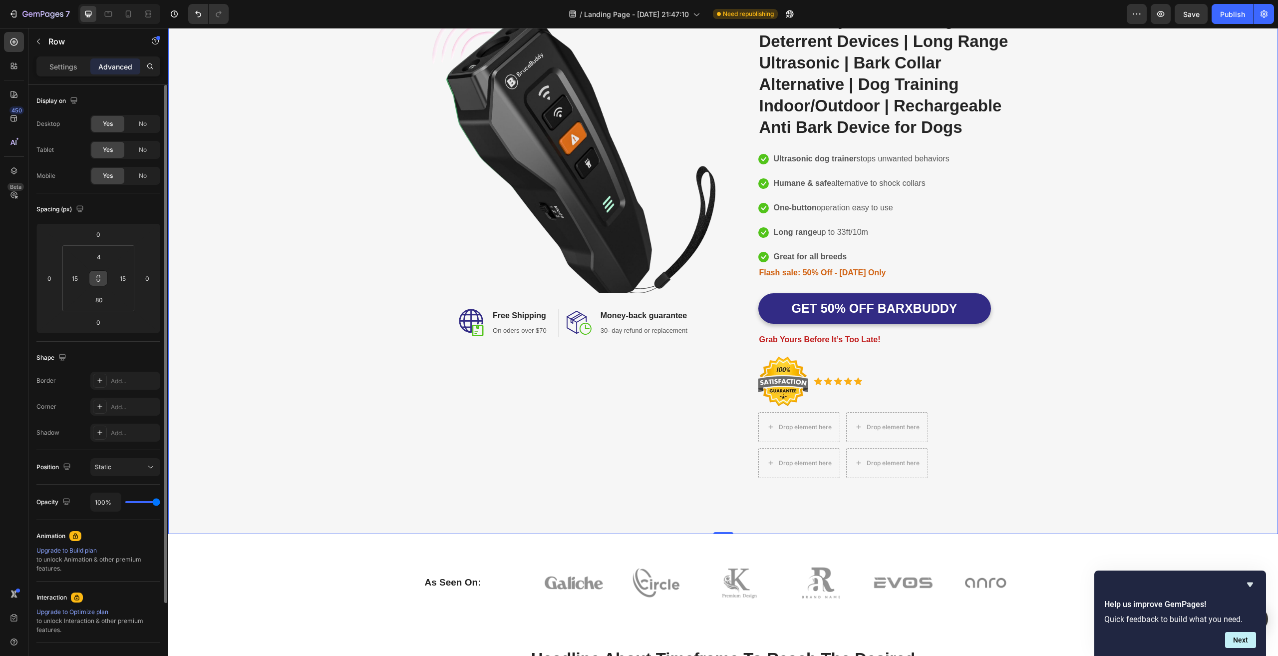
click at [100, 278] on icon at bounding box center [98, 278] width 8 height 8
click at [101, 259] on input "4" at bounding box center [99, 256] width 20 height 15
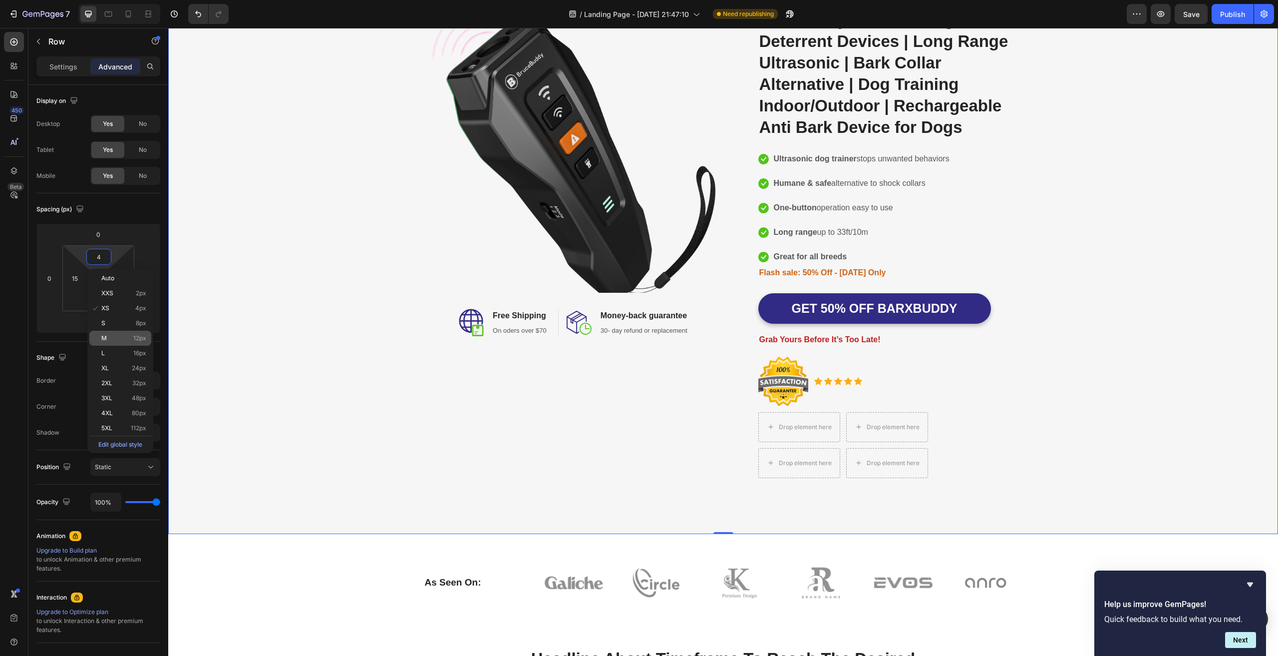
click at [132, 337] on p "M 12px" at bounding box center [123, 338] width 45 height 7
type input "12"
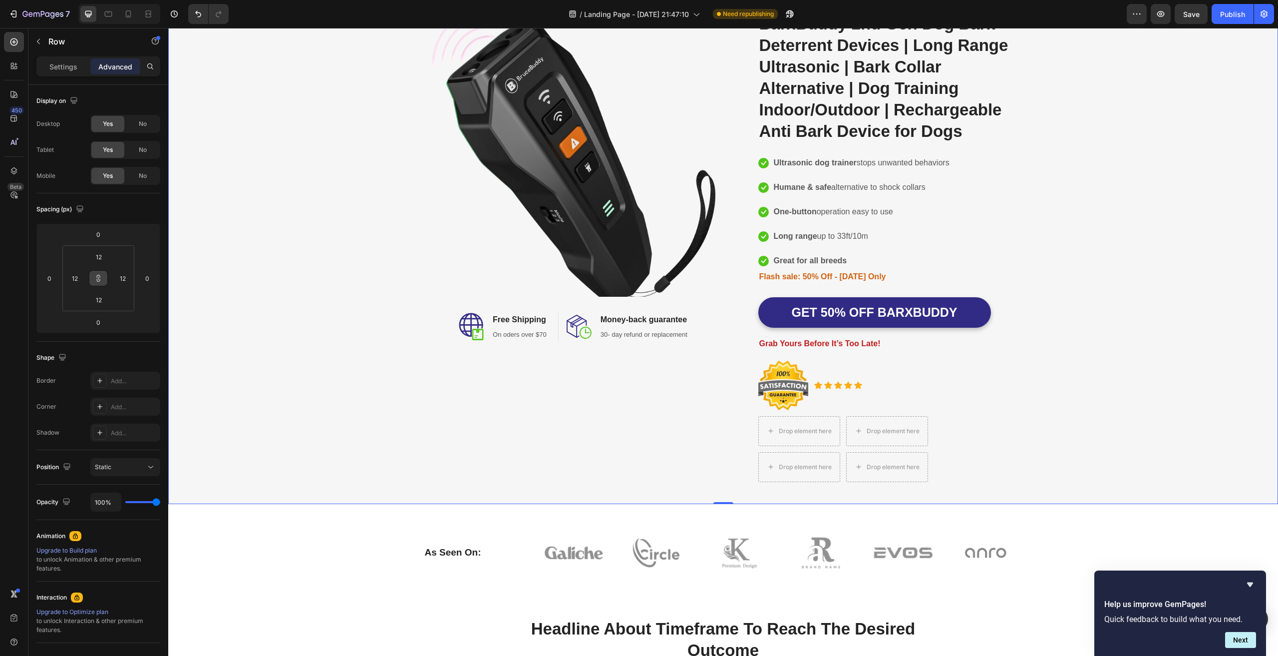
click at [258, 265] on div "Image Image Free Shipping Heading On oders over $70 Text block Row Image Money-…" at bounding box center [723, 250] width 1098 height 493
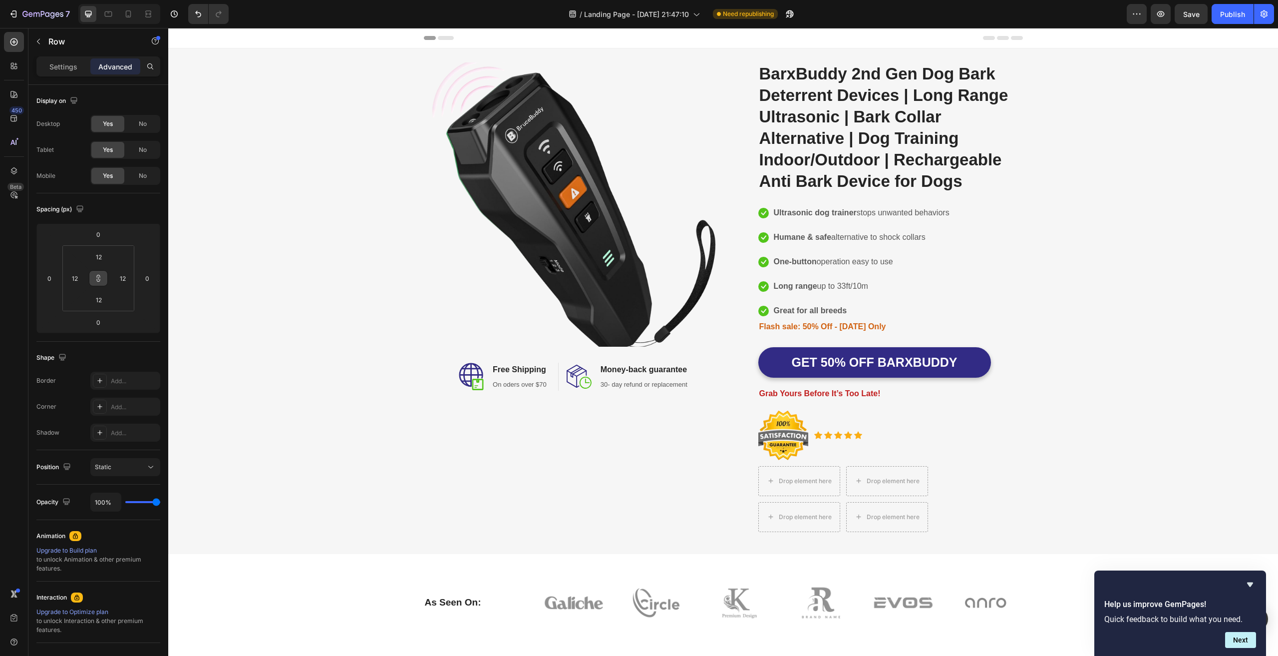
click at [553, 33] on div "Header" at bounding box center [723, 38] width 599 height 20
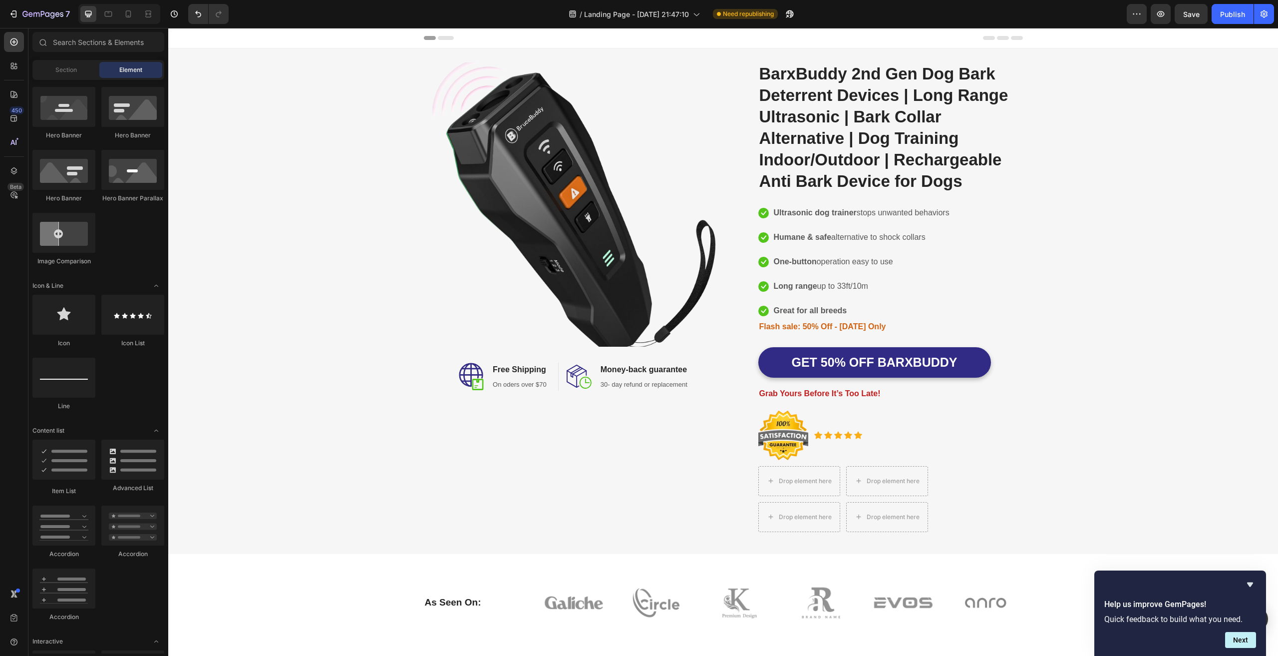
click at [179, 38] on icon at bounding box center [179, 37] width 7 height 7
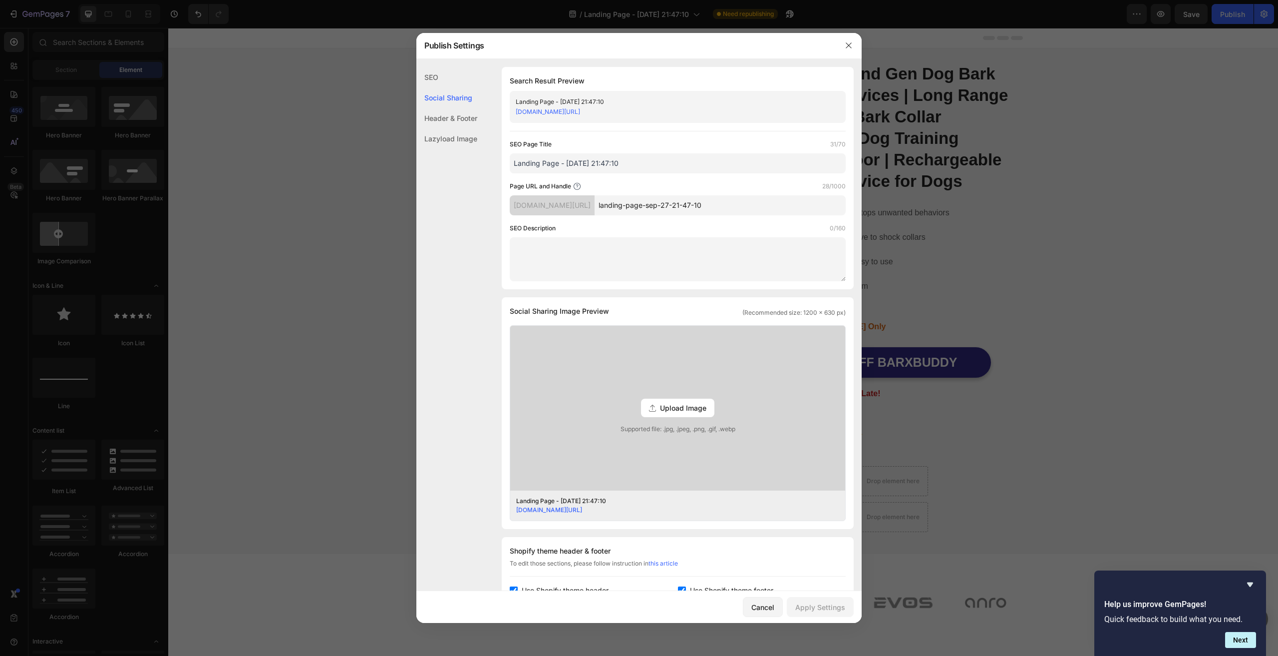
scroll to position [260, 0]
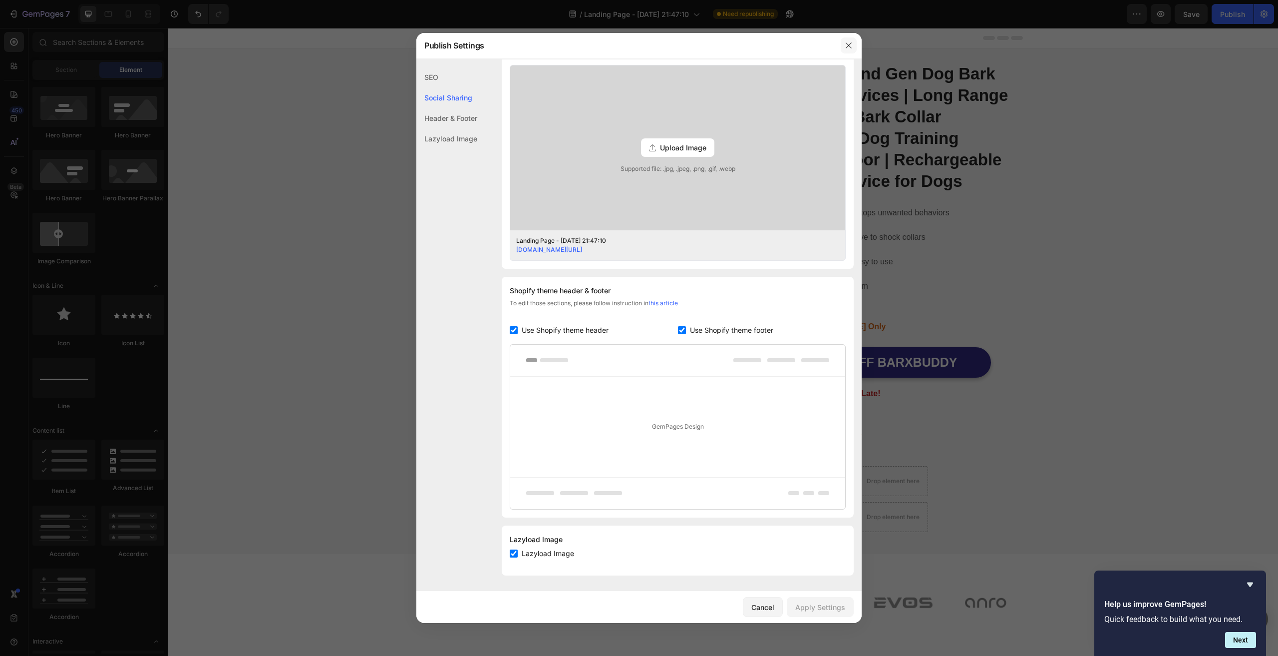
click at [850, 45] on icon "button" at bounding box center [849, 45] width 8 height 8
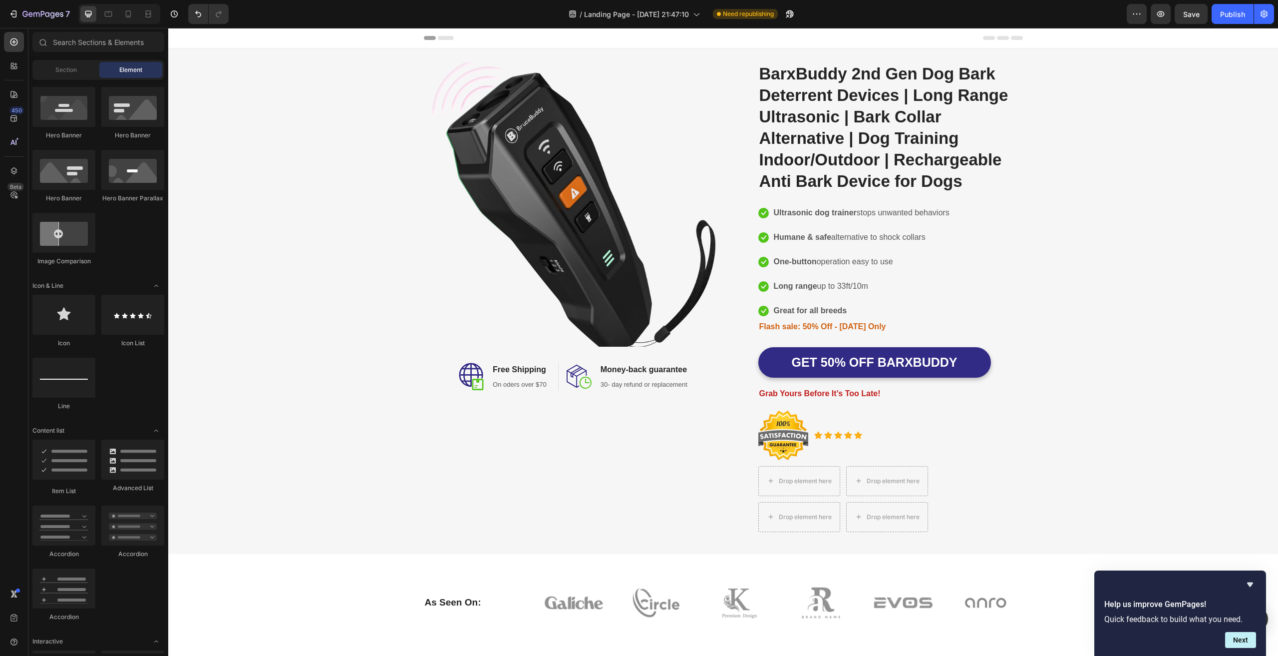
click at [1105, 40] on div "Header" at bounding box center [723, 38] width 1110 height 20
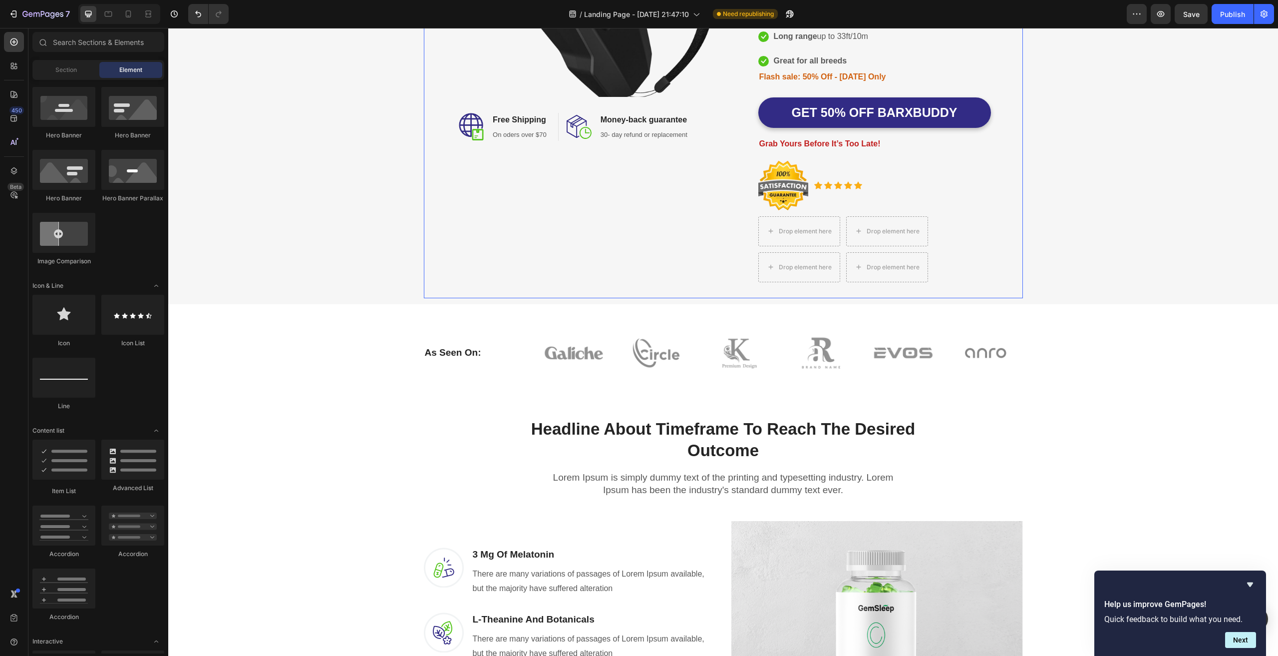
scroll to position [0, 0]
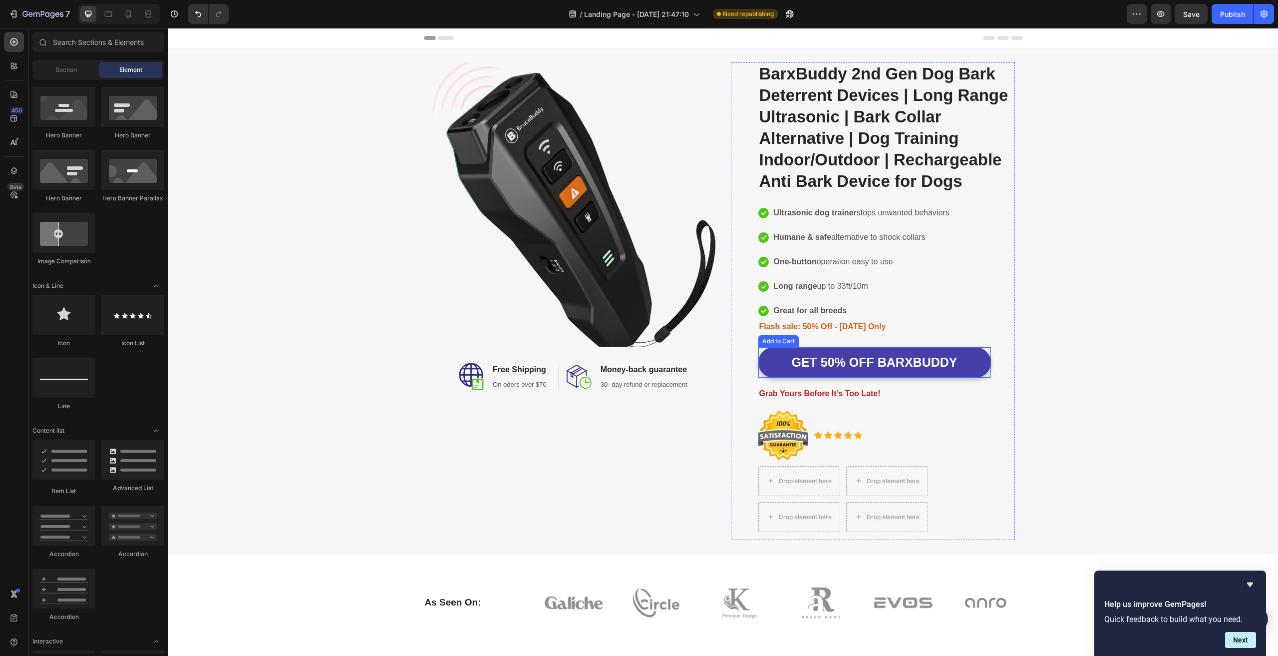
click at [976, 377] on button "GET 50% OFF BARXBUDDY" at bounding box center [874, 362] width 233 height 30
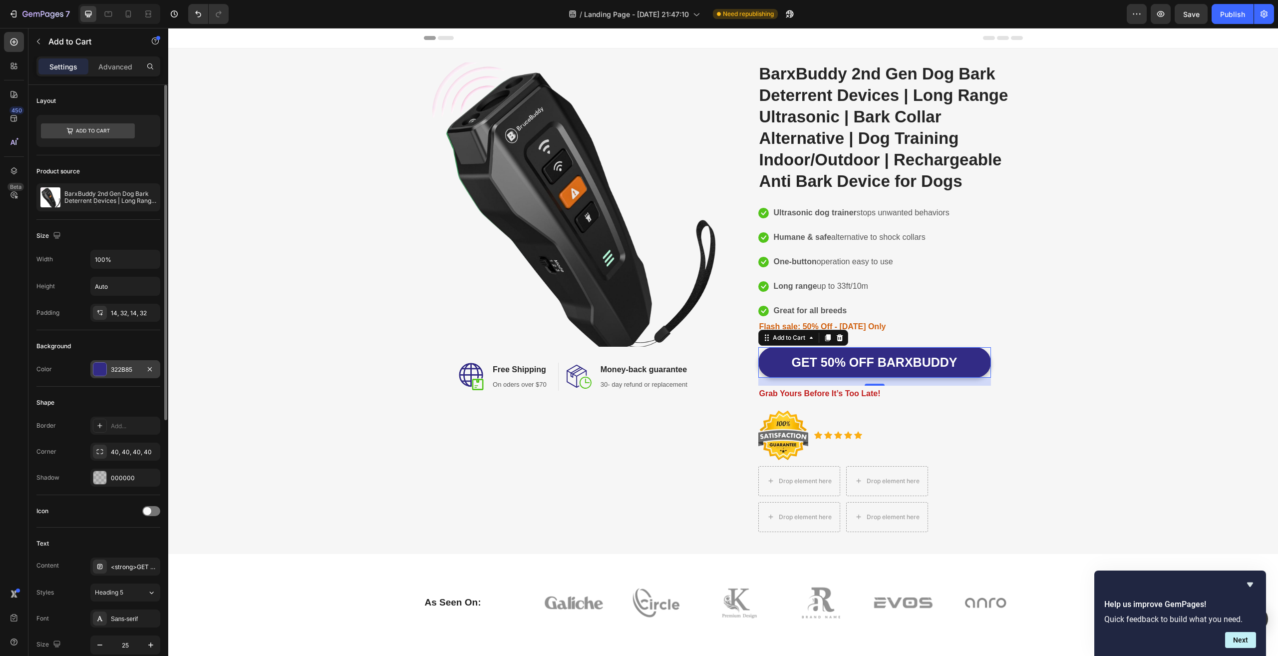
click at [102, 372] on div at bounding box center [99, 368] width 13 height 13
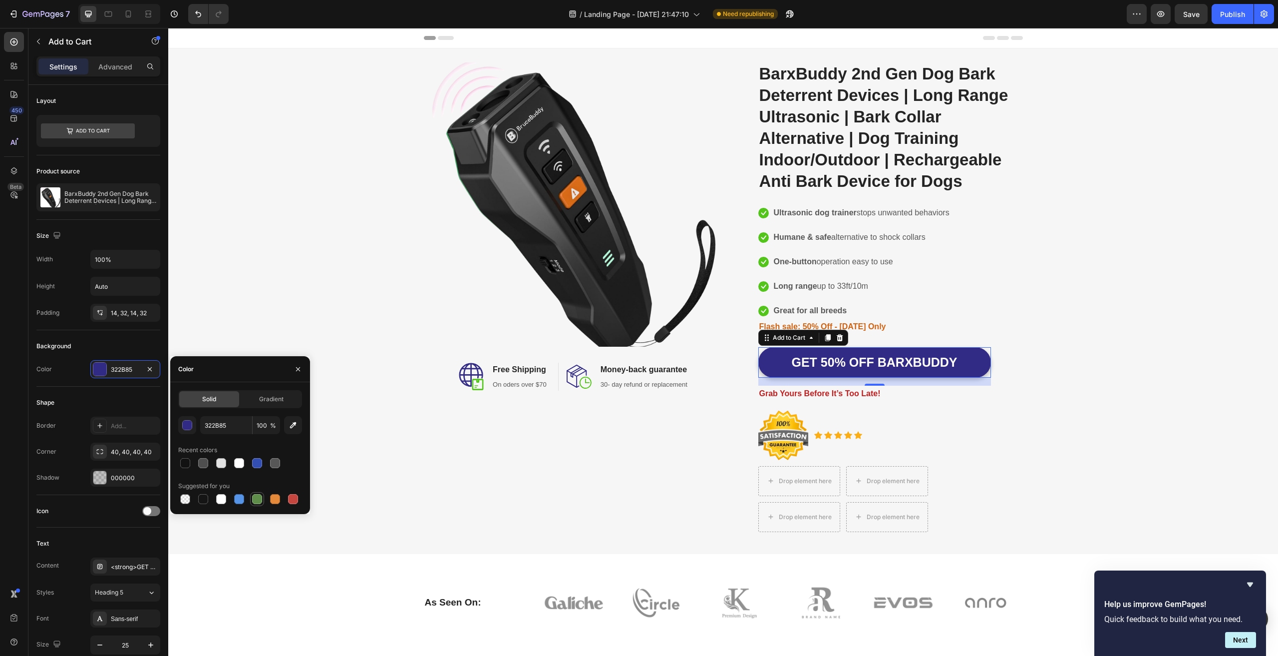
click at [256, 500] on div at bounding box center [257, 499] width 10 height 10
type input "5E8E49"
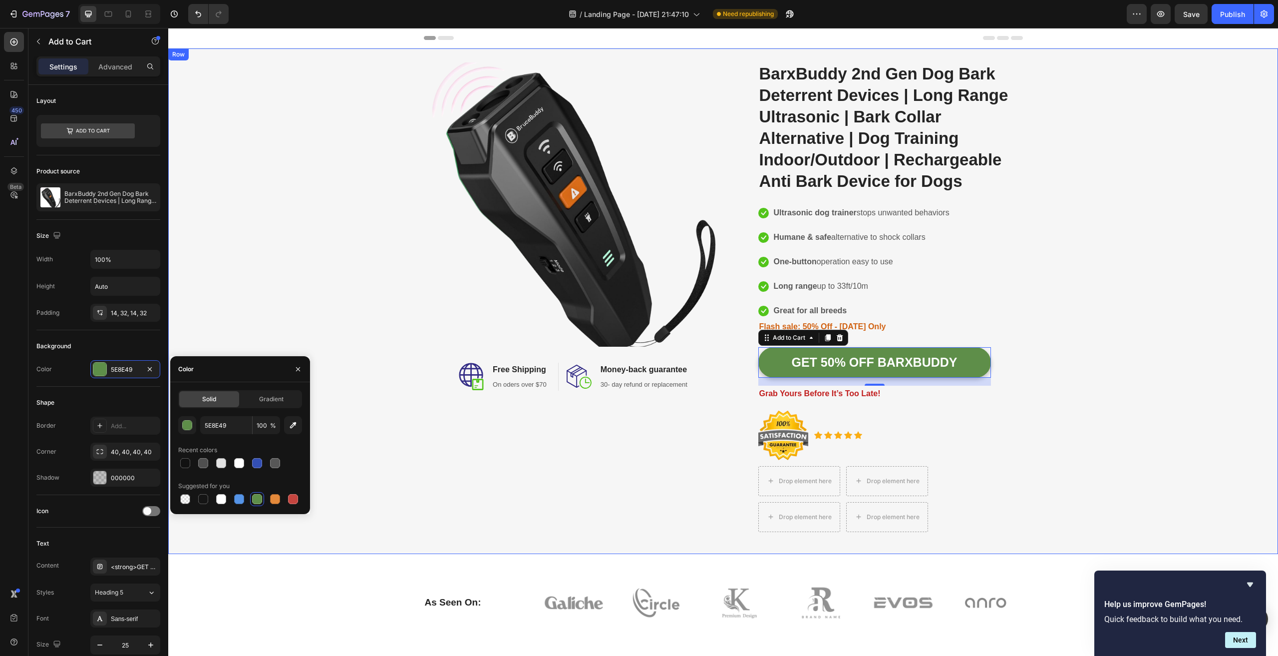
click at [1174, 352] on div "Image Image Free Shipping Heading On oders over $70 Text block Row Image Money-…" at bounding box center [723, 300] width 1098 height 493
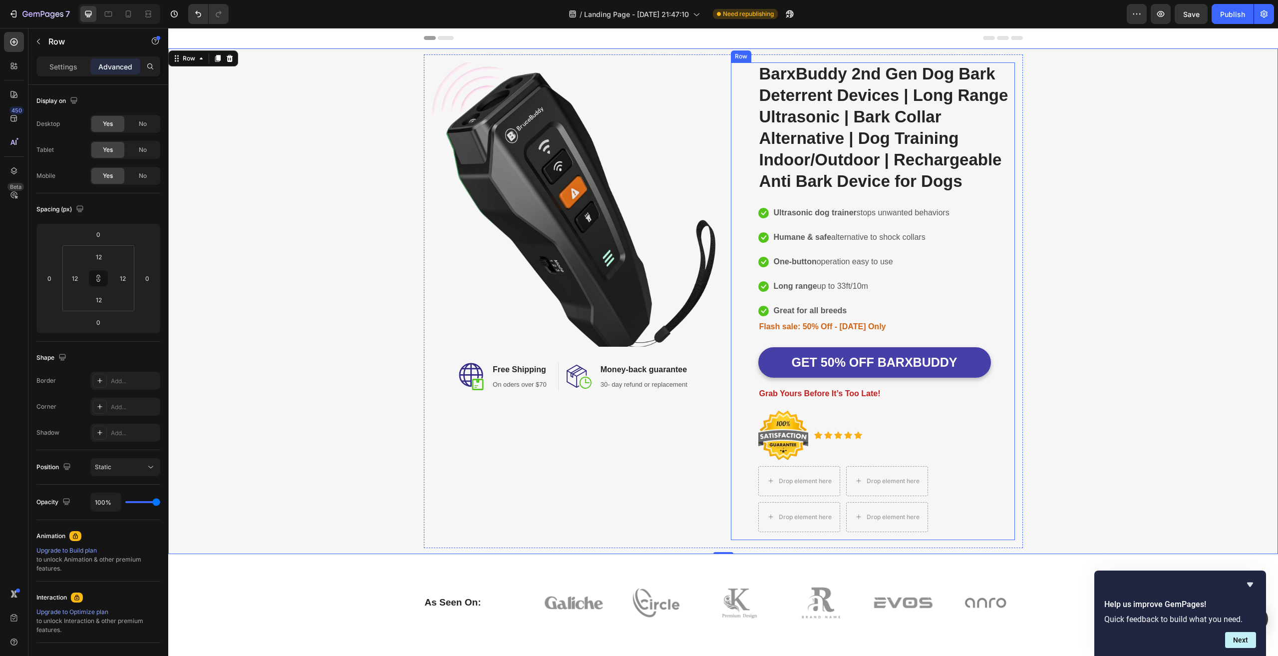
click at [980, 377] on button "GET 50% OFF BARXBUDDY" at bounding box center [874, 362] width 233 height 30
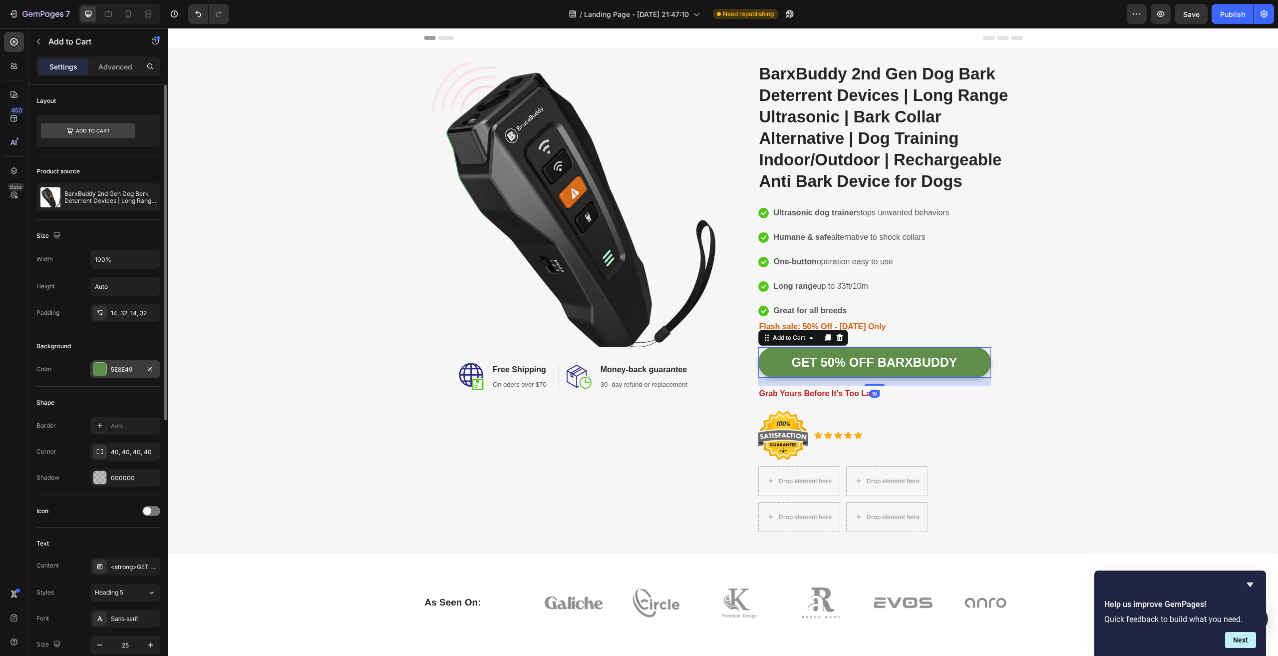
click at [103, 367] on div at bounding box center [99, 368] width 13 height 13
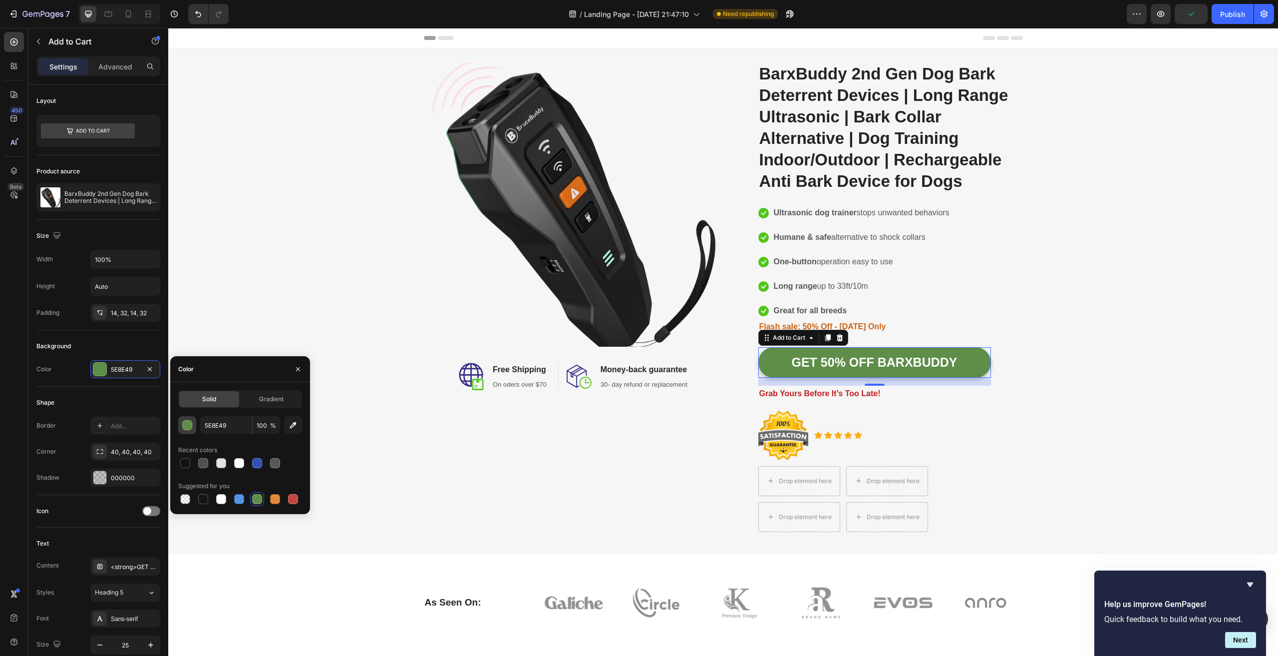
click at [188, 426] on div "button" at bounding box center [188, 425] width 10 height 10
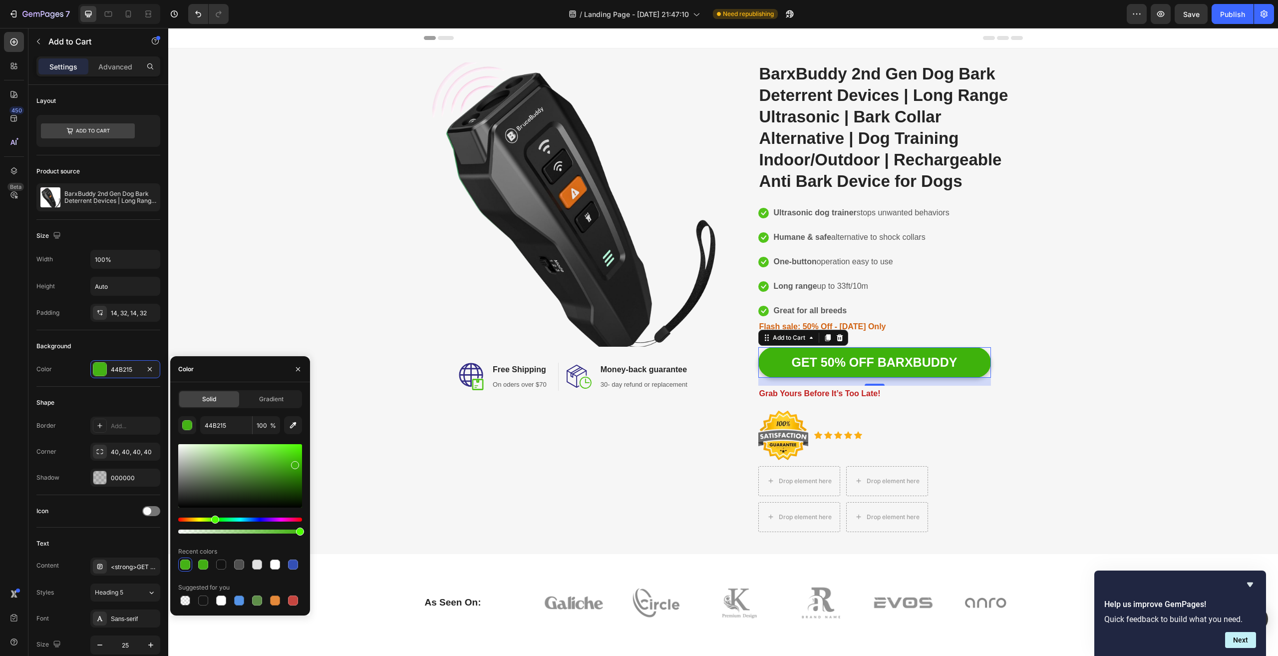
type input "3EB20C"
drag, startPoint x: 241, startPoint y: 476, endPoint x: 294, endPoint y: 463, distance: 55.1
click at [294, 463] on div at bounding box center [295, 465] width 8 height 8
click at [1082, 262] on div "Image Image Free Shipping Heading On oders over $70 Text block Row Image Money-…" at bounding box center [723, 300] width 1098 height 493
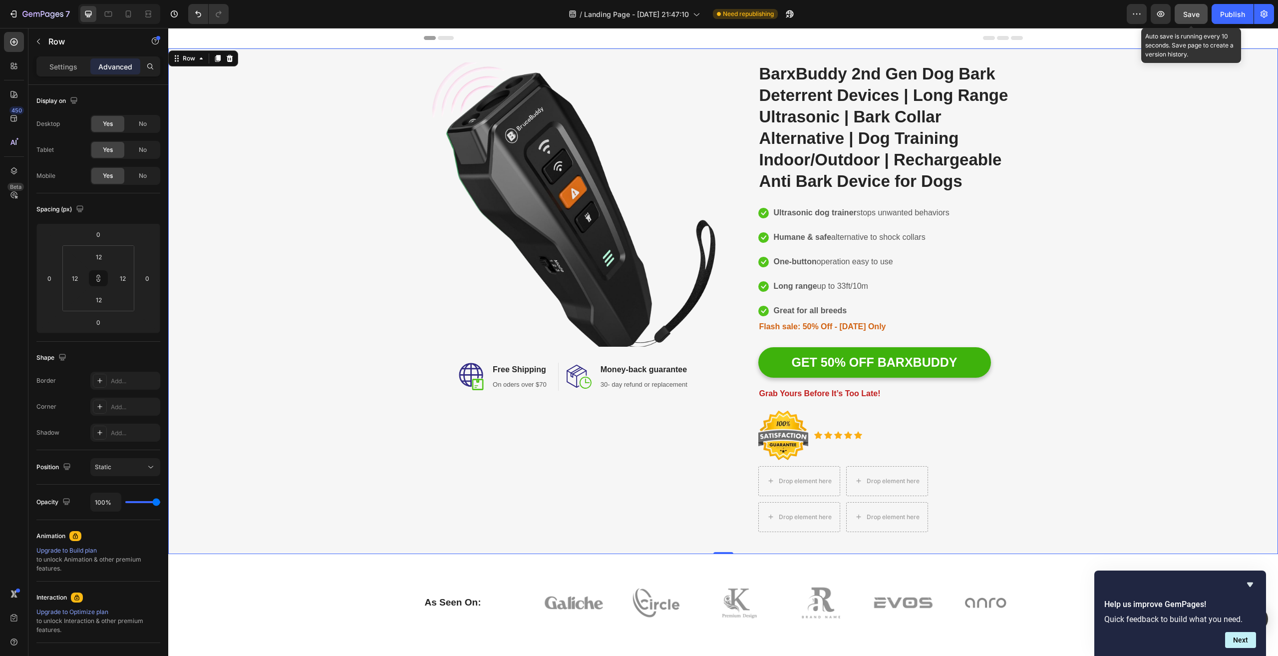
click at [1190, 14] on span "Save" at bounding box center [1191, 14] width 16 height 8
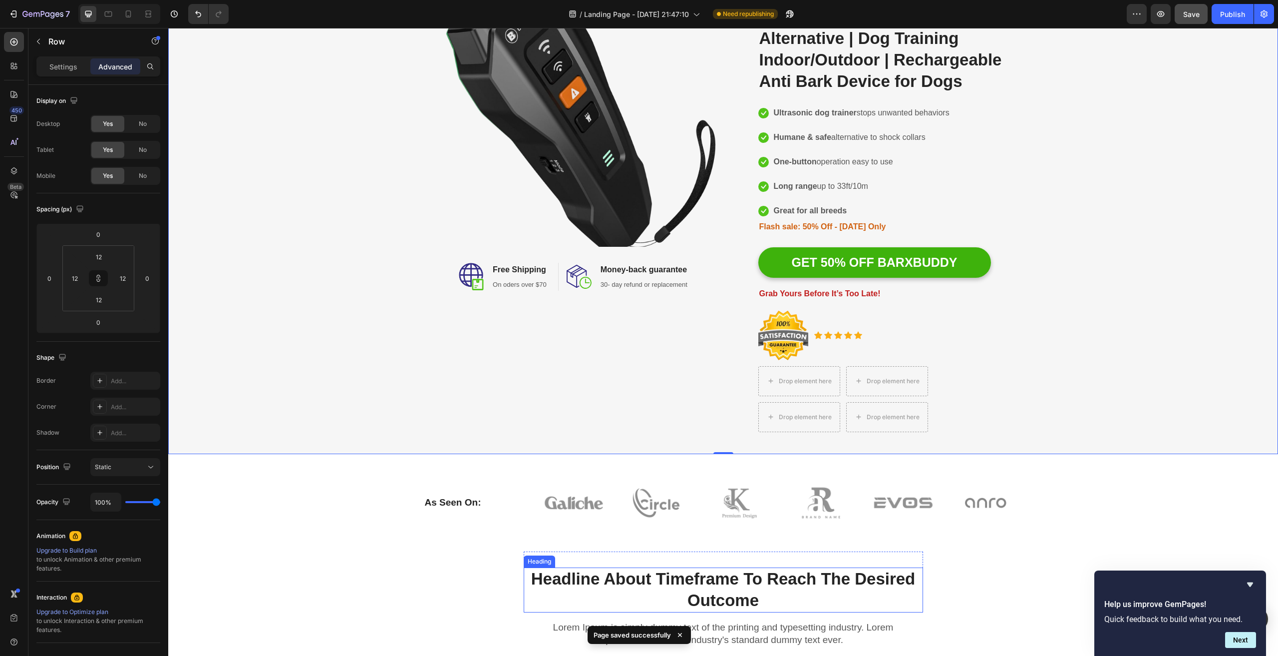
scroll to position [50, 0]
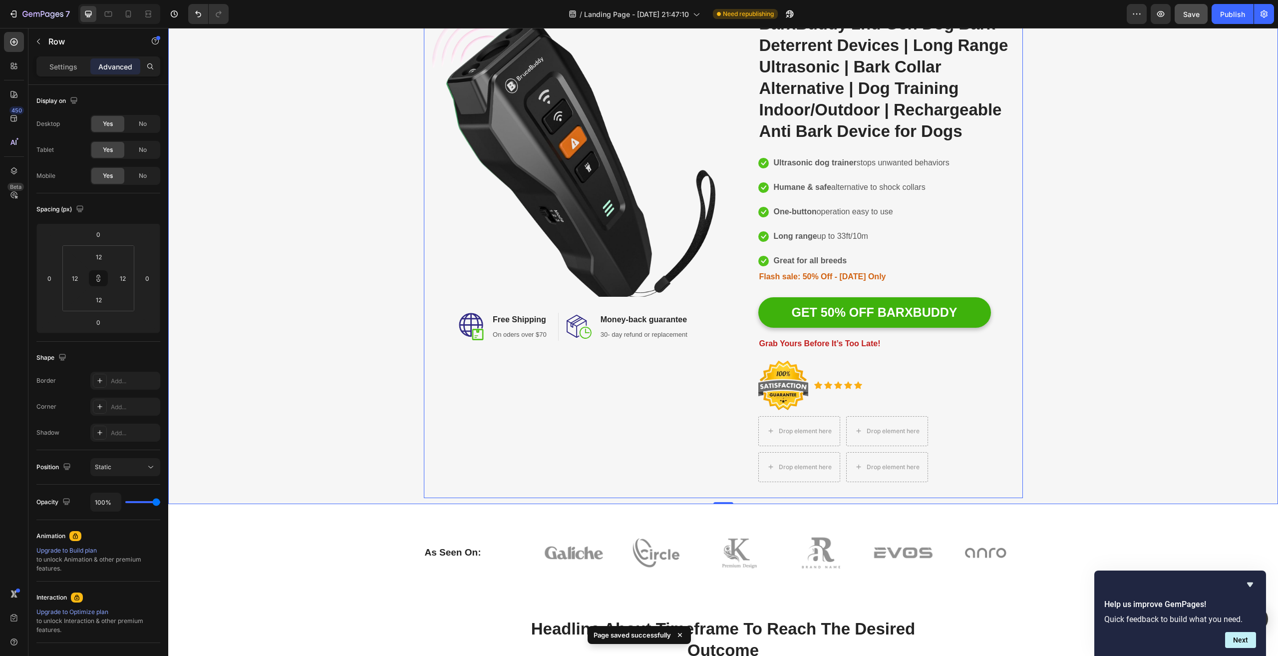
click at [585, 428] on div "Image Image Free Shipping Heading On oders over $70 Text block Row Image Money-…" at bounding box center [574, 250] width 284 height 477
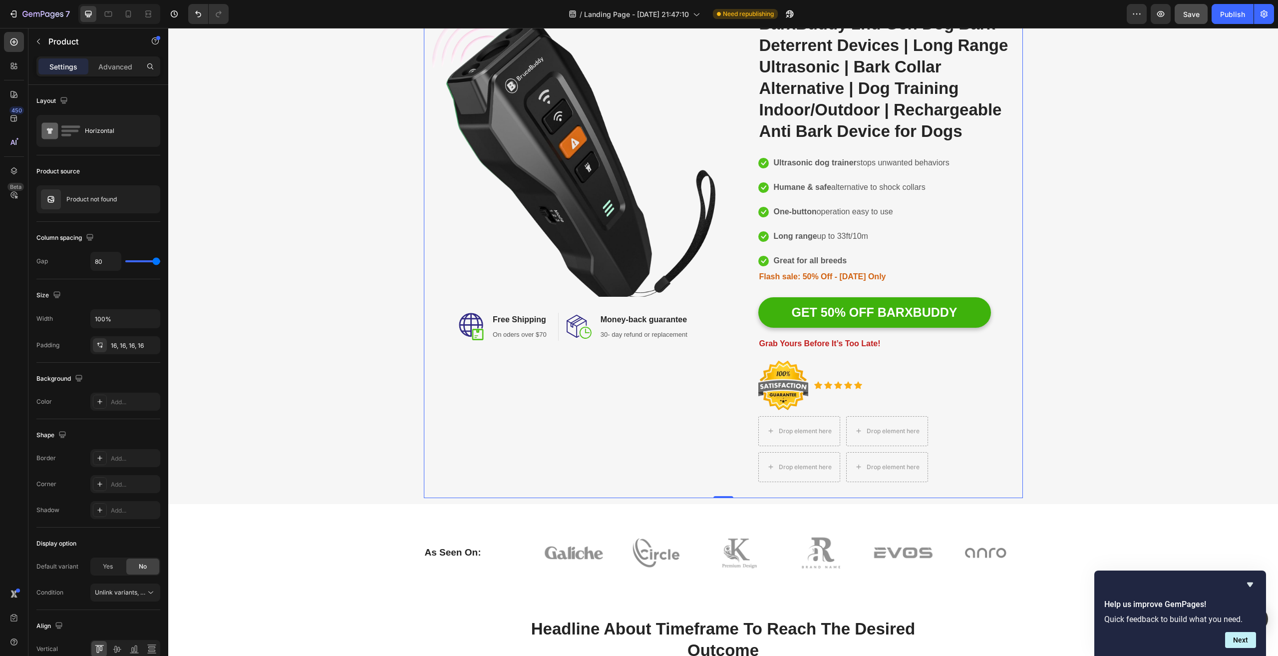
click at [649, 430] on div "Image Image Free Shipping Heading On oders over $70 Text block Row Image Money-…" at bounding box center [574, 250] width 284 height 477
click at [107, 61] on p "Advanced" at bounding box center [115, 66] width 34 height 10
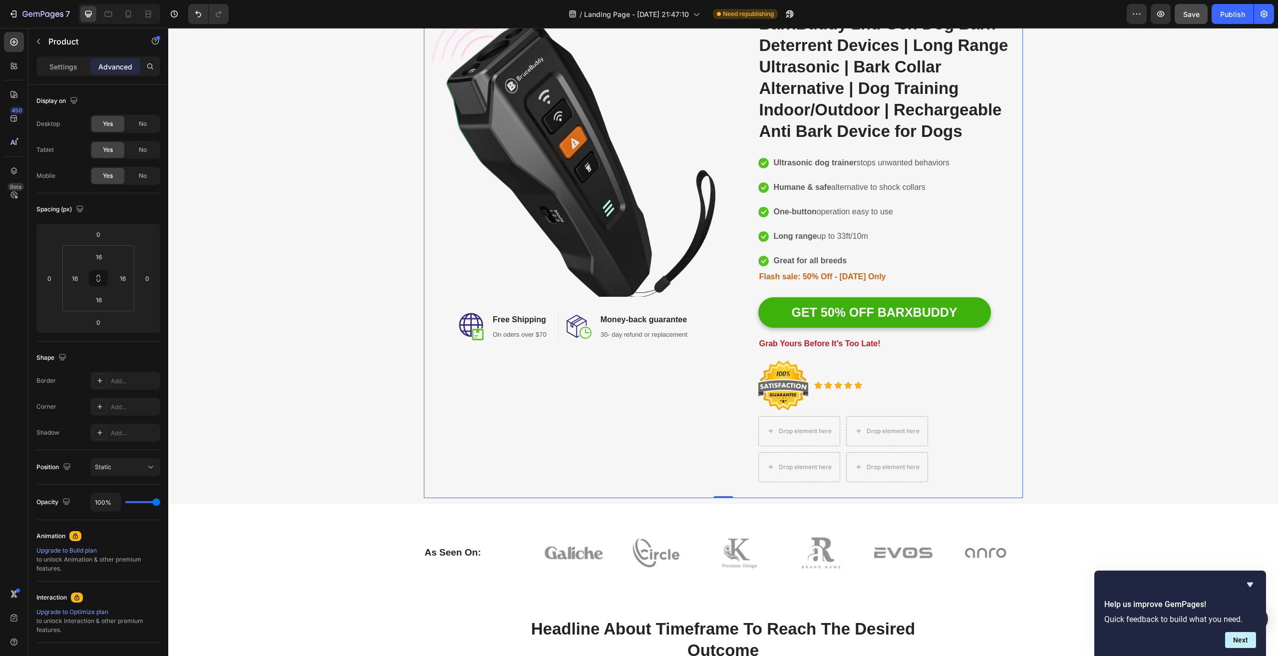
click at [721, 404] on div "Image Image Free Shipping Heading On oders over $70 Text block Row Image Money-…" at bounding box center [723, 250] width 599 height 493
click at [100, 281] on icon at bounding box center [98, 278] width 8 height 8
click at [96, 276] on icon at bounding box center [98, 278] width 8 height 8
click at [97, 276] on icon at bounding box center [98, 276] width 3 height 3
drag, startPoint x: 265, startPoint y: 304, endPoint x: 178, endPoint y: 277, distance: 91.6
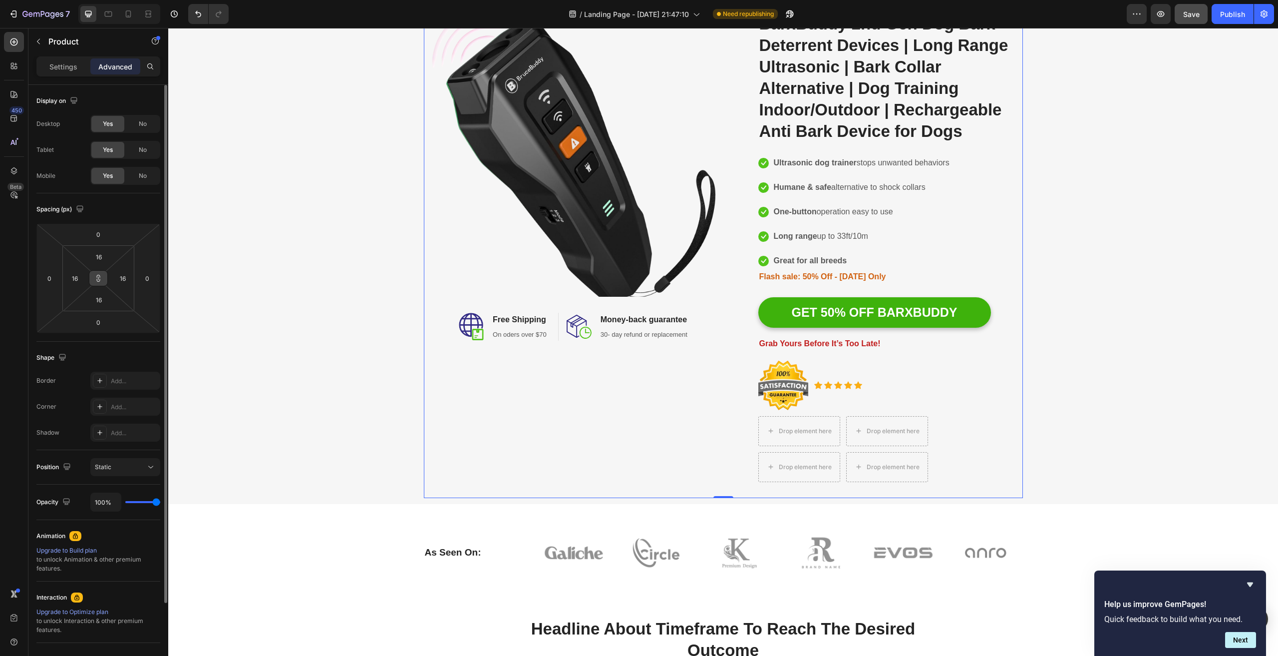
click at [300, 241] on div "Image Image Free Shipping Heading On oders over $70 Text block Row Image Money-…" at bounding box center [723, 250] width 1098 height 493
click at [100, 278] on icon at bounding box center [98, 278] width 8 height 8
click at [362, 253] on div "Image Image Free Shipping Heading On oders over $70 Text block Row Image Money-…" at bounding box center [723, 250] width 1098 height 493
click at [97, 277] on icon at bounding box center [98, 278] width 8 height 8
click at [103, 257] on input "12" at bounding box center [99, 256] width 20 height 15
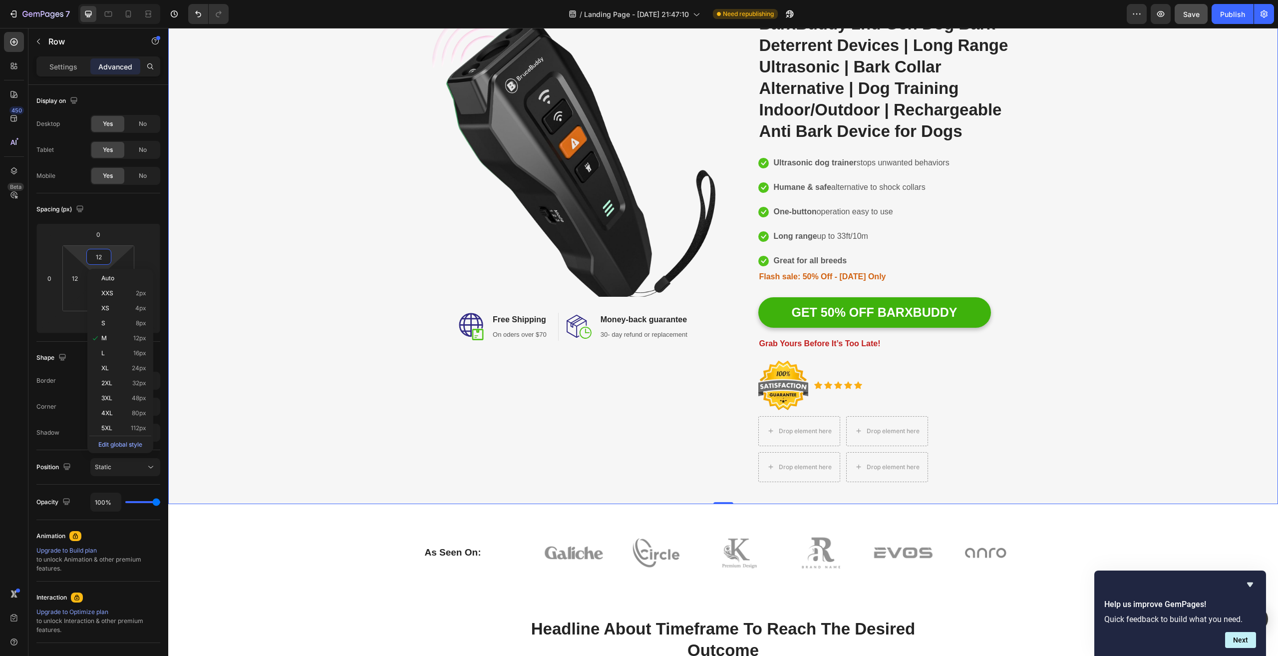
click at [265, 261] on div "Image Image Free Shipping Heading On oders over $70 Text block Row Image Money-…" at bounding box center [723, 250] width 1098 height 493
click at [96, 278] on icon at bounding box center [98, 278] width 8 height 8
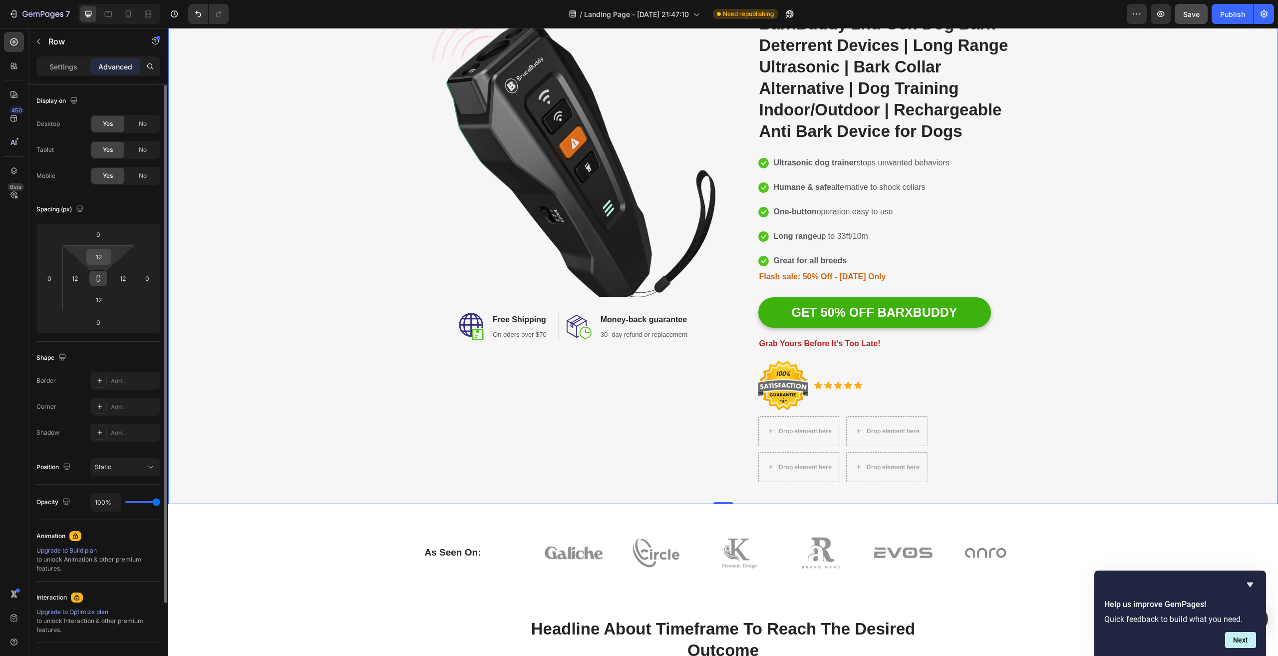
click at [100, 254] on input "12" at bounding box center [99, 256] width 20 height 15
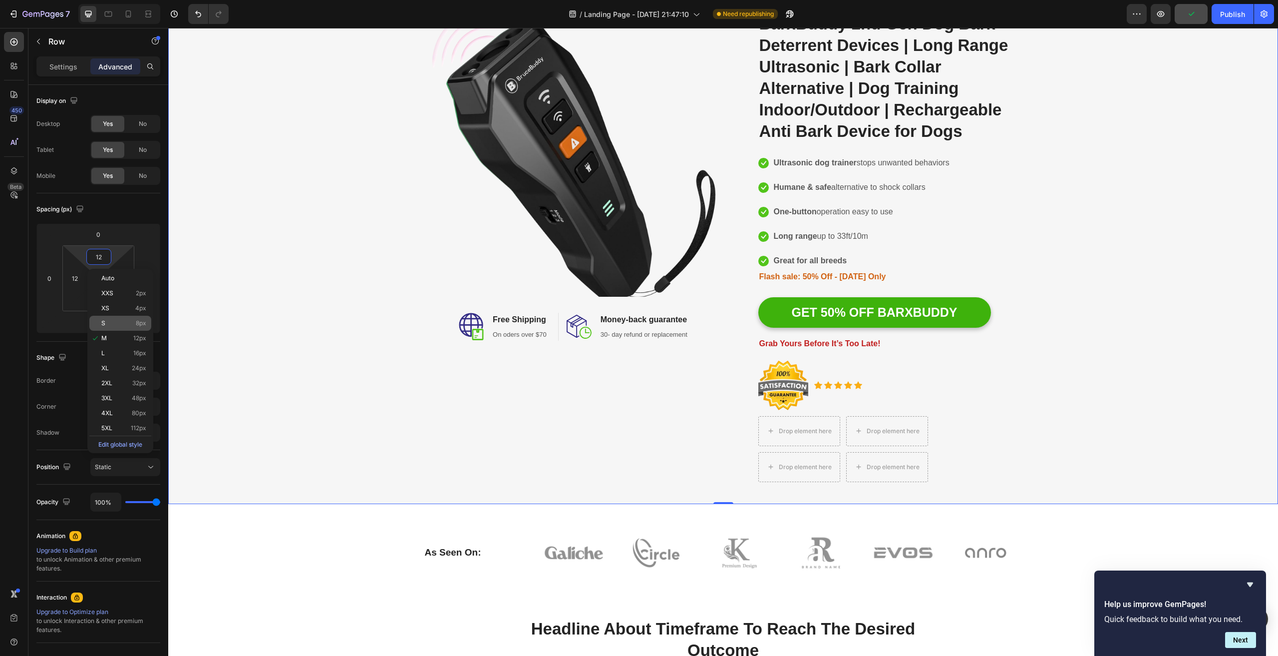
click at [124, 323] on p "S 8px" at bounding box center [123, 323] width 45 height 7
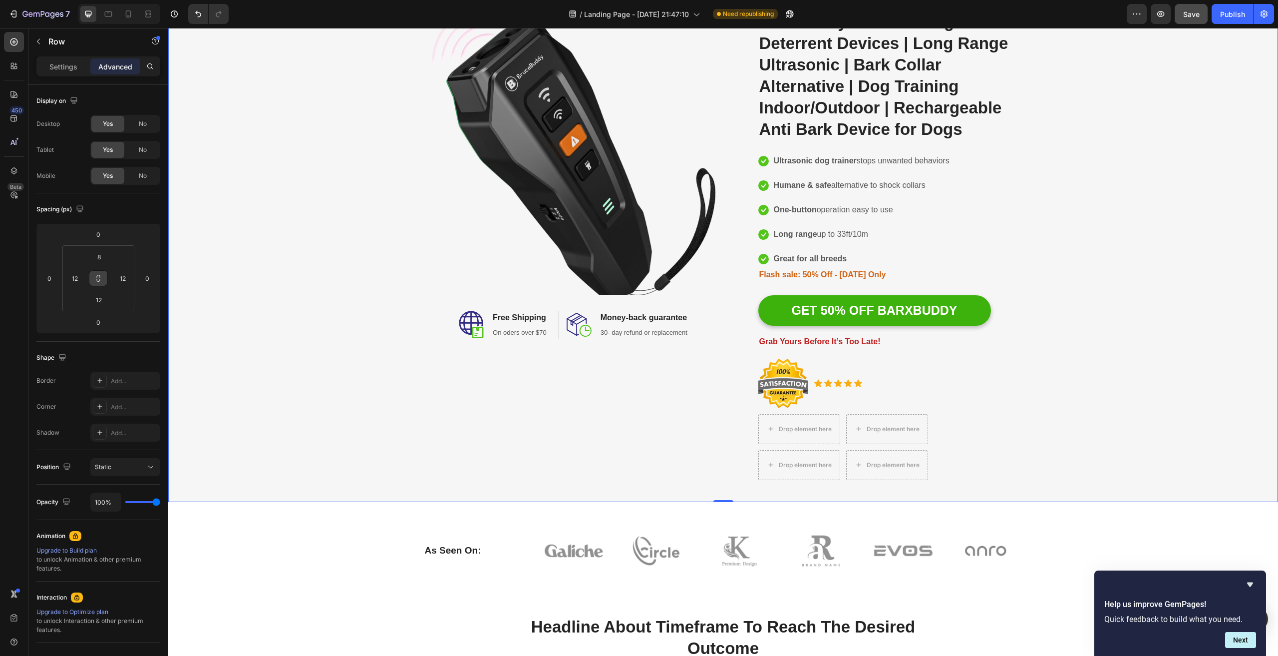
click at [100, 278] on icon at bounding box center [98, 278] width 8 height 8
click at [96, 300] on input "12" at bounding box center [99, 299] width 20 height 15
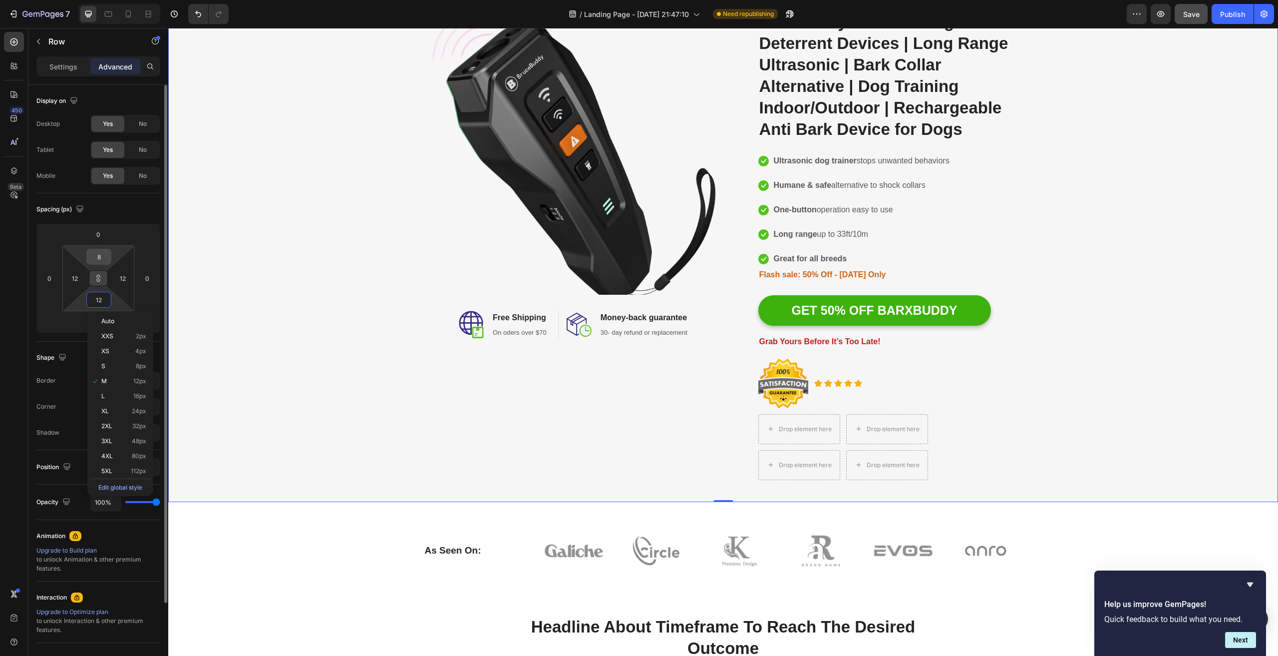
click at [99, 254] on input "8" at bounding box center [99, 256] width 20 height 15
type input "12"
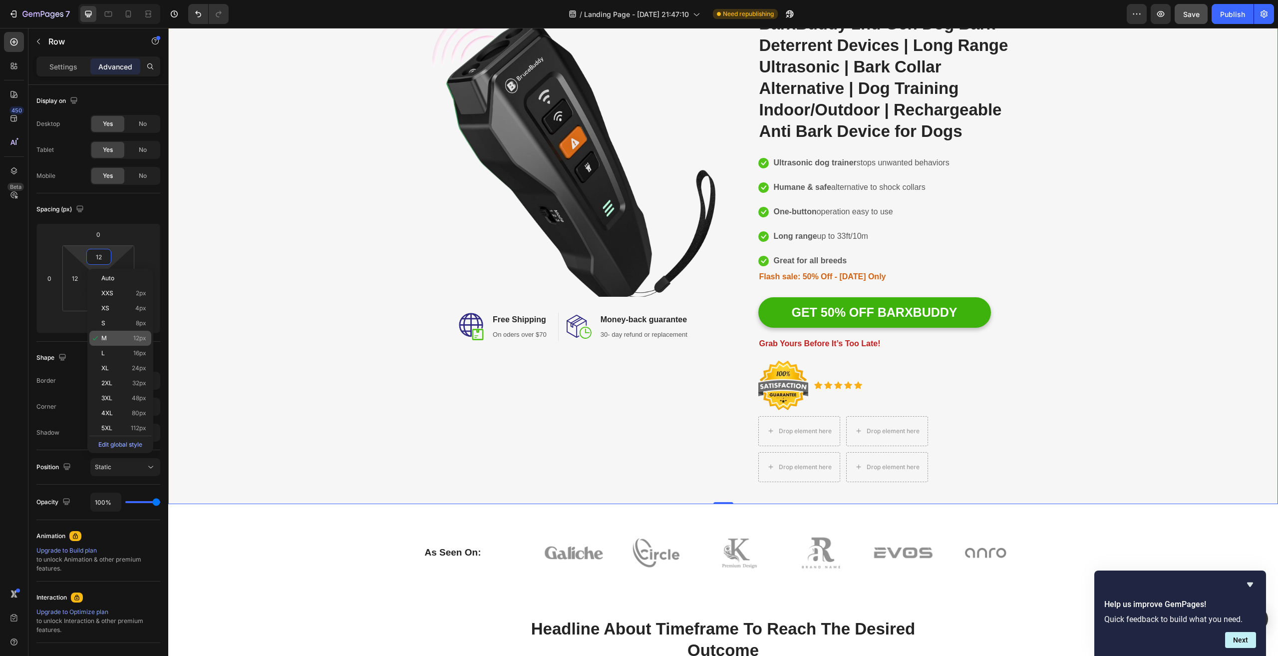
click at [123, 338] on p "M 12px" at bounding box center [123, 338] width 45 height 7
click at [275, 252] on div "Image Image Free Shipping Heading On oders over $70 Text block Row Image Money-…" at bounding box center [723, 250] width 1098 height 493
click at [101, 277] on icon at bounding box center [98, 278] width 8 height 8
drag, startPoint x: 100, startPoint y: 277, endPoint x: 98, endPoint y: 258, distance: 19.0
click at [100, 277] on icon at bounding box center [98, 276] width 3 height 3
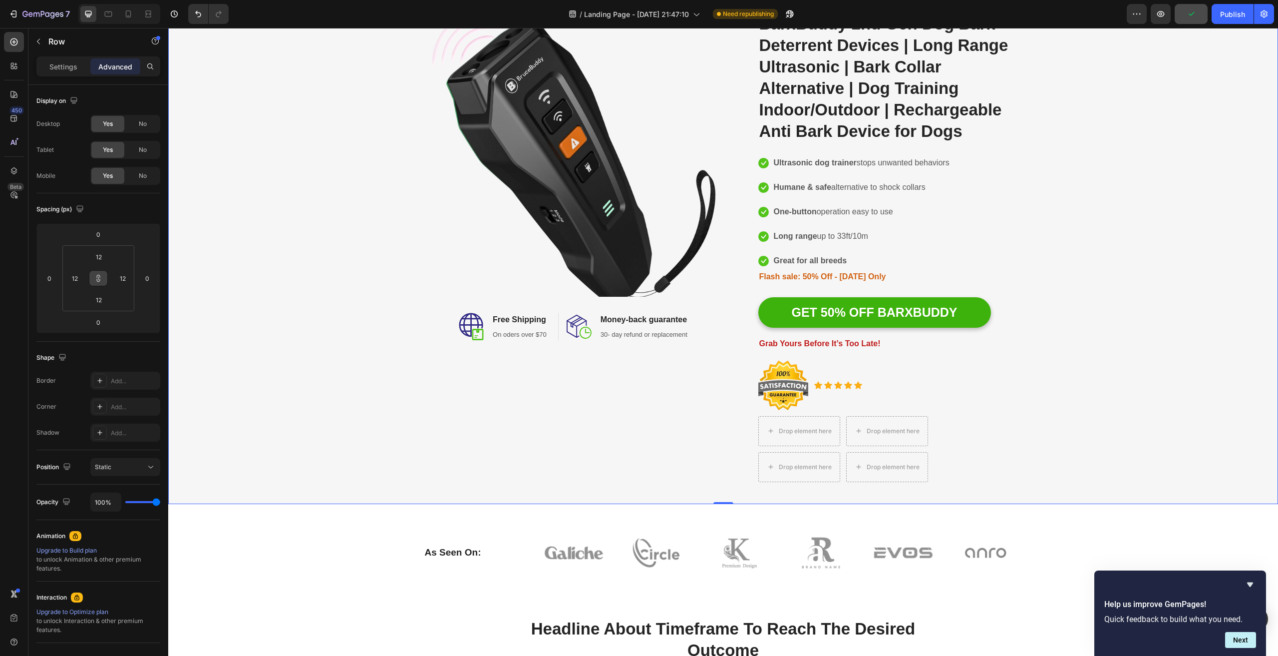
scroll to position [0, 0]
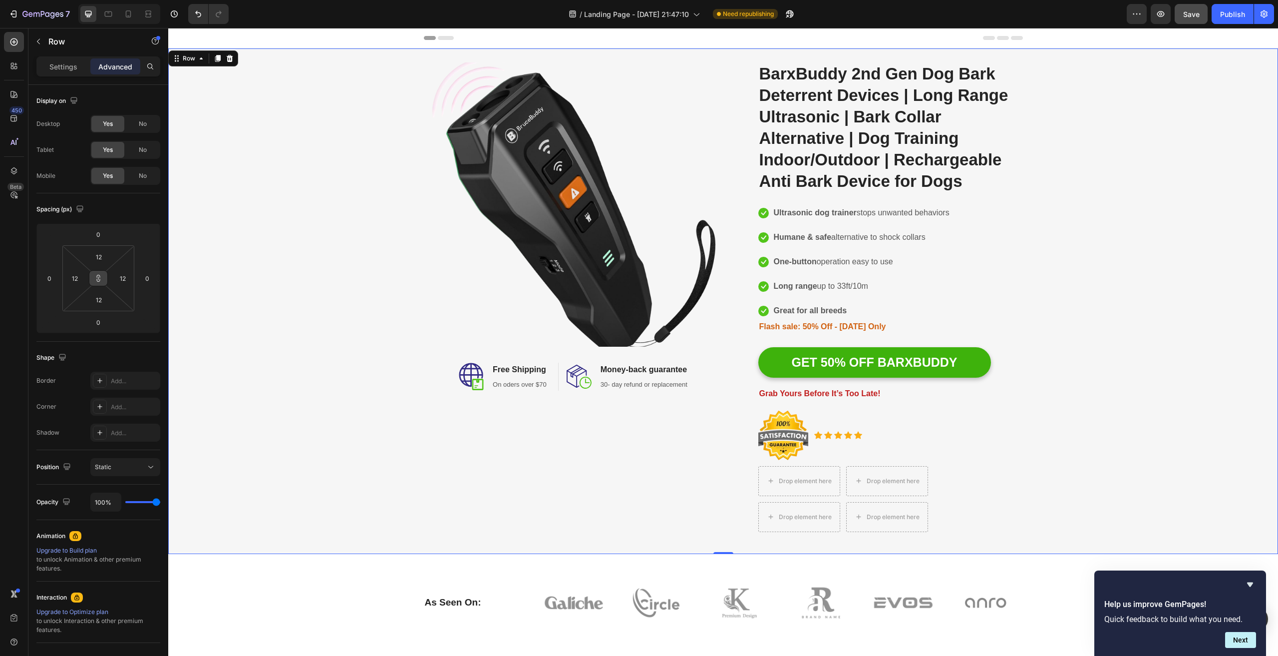
click at [99, 279] on icon at bounding box center [98, 278] width 8 height 8
click at [99, 278] on icon at bounding box center [98, 278] width 8 height 8
click at [93, 277] on button at bounding box center [98, 278] width 19 height 16
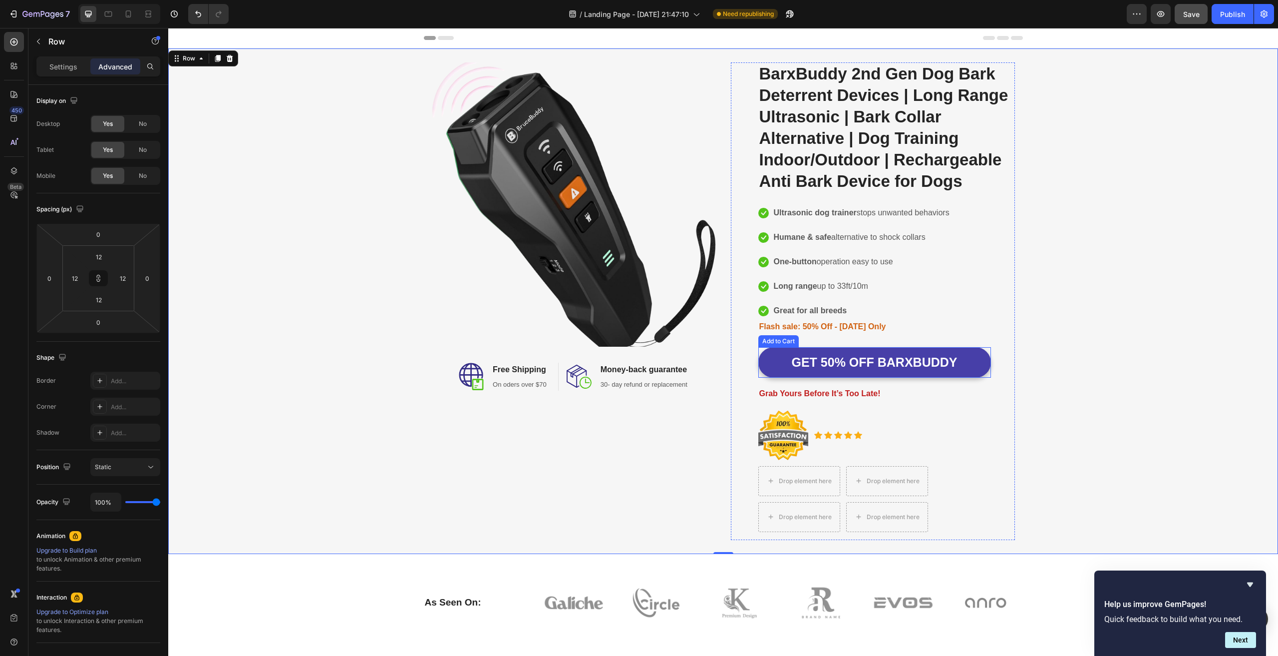
click at [969, 374] on button "GET 50% OFF BARXBUDDY" at bounding box center [874, 362] width 233 height 30
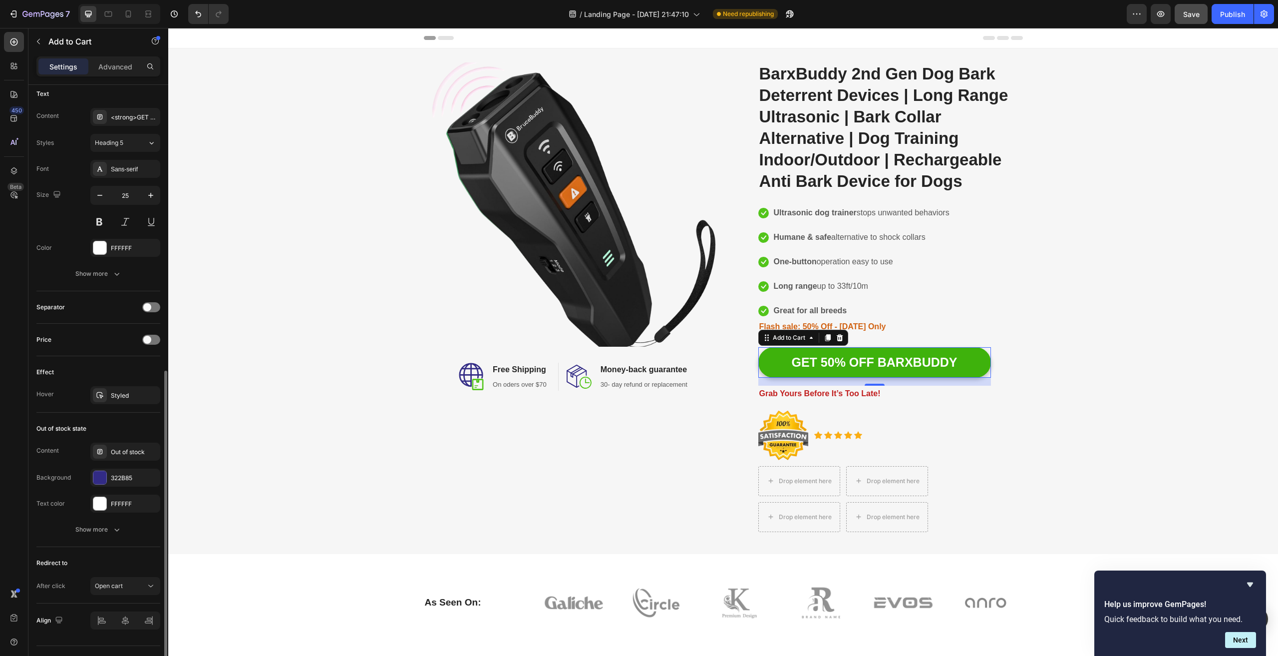
scroll to position [471, 0]
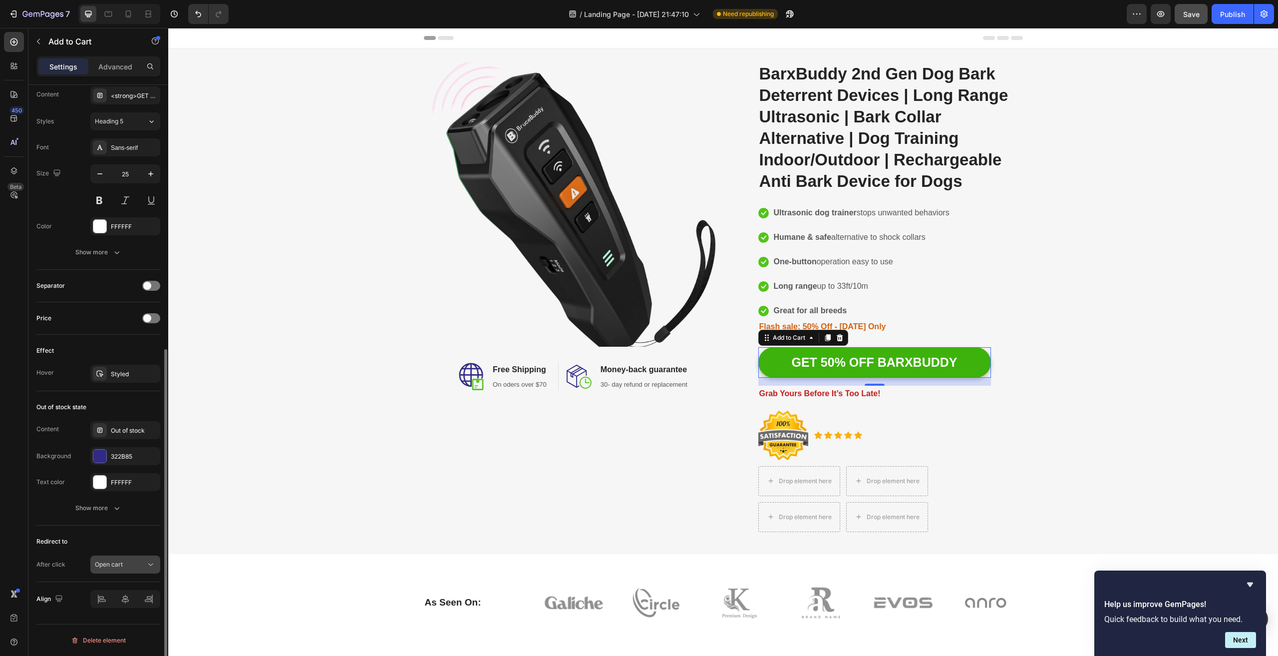
click at [142, 569] on div "Open cart" at bounding box center [125, 564] width 61 height 10
click at [142, 566] on div "Open cart" at bounding box center [120, 564] width 51 height 9
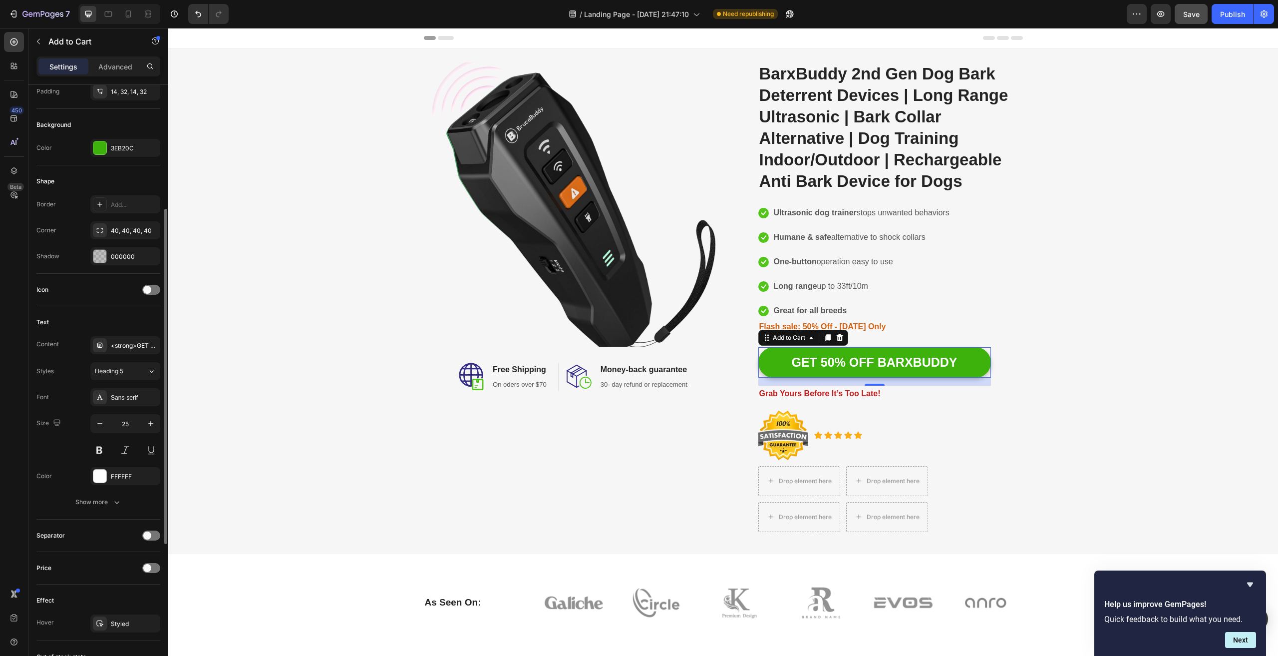
scroll to position [21, 0]
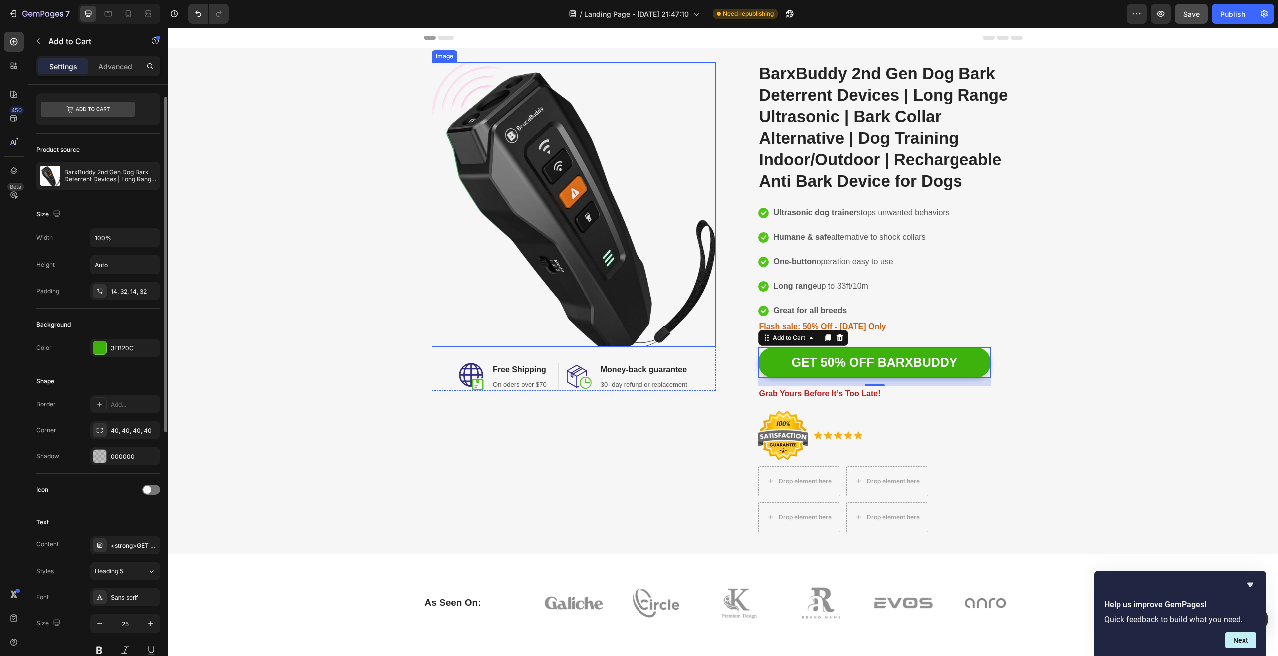
click at [582, 136] on img at bounding box center [574, 204] width 284 height 284
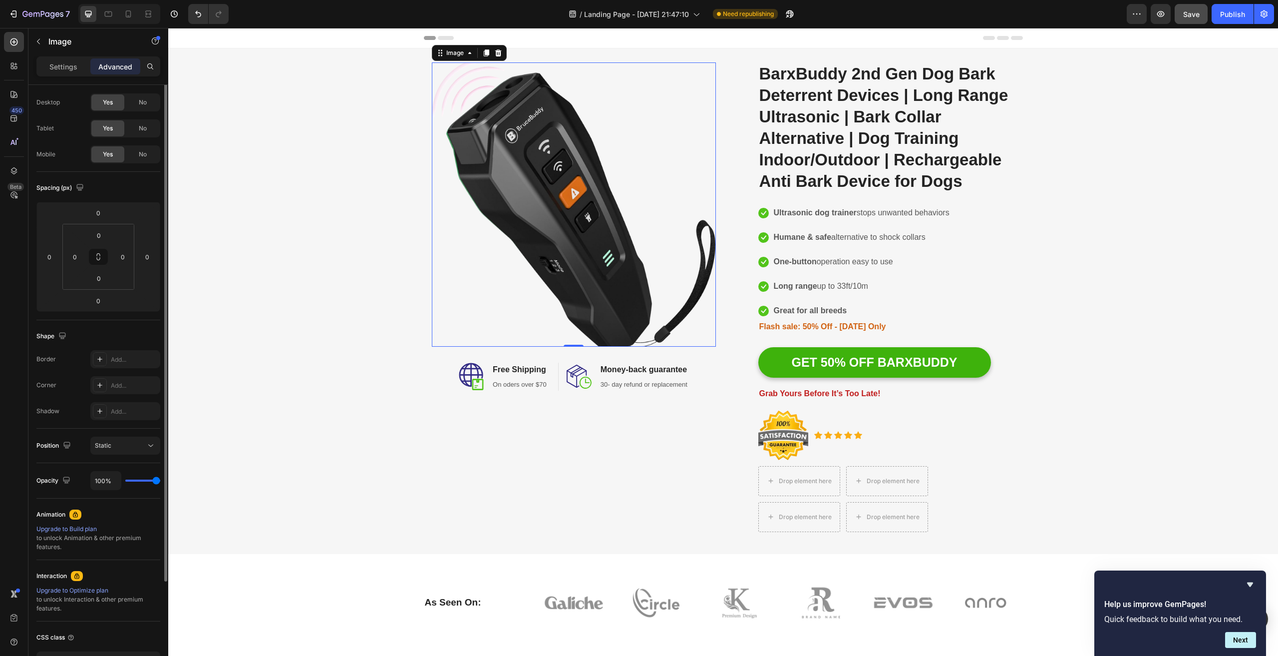
scroll to position [0, 0]
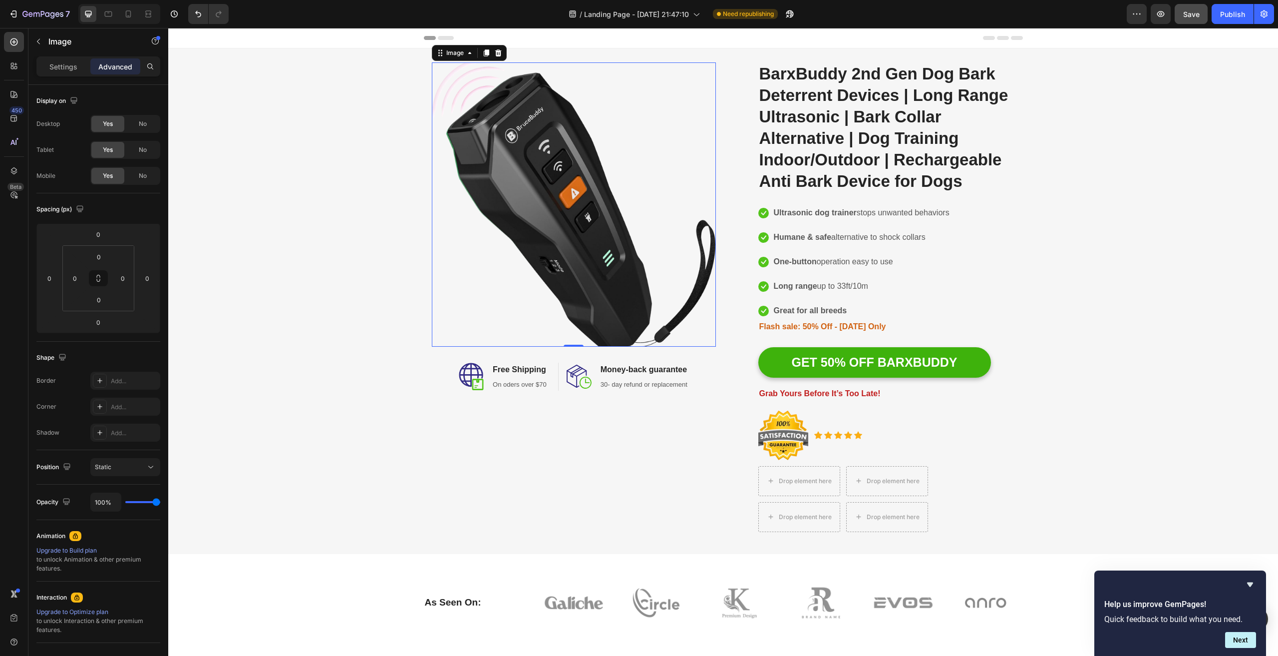
click at [544, 180] on img at bounding box center [574, 204] width 284 height 284
click at [141, 126] on span "No" at bounding box center [143, 123] width 8 height 9
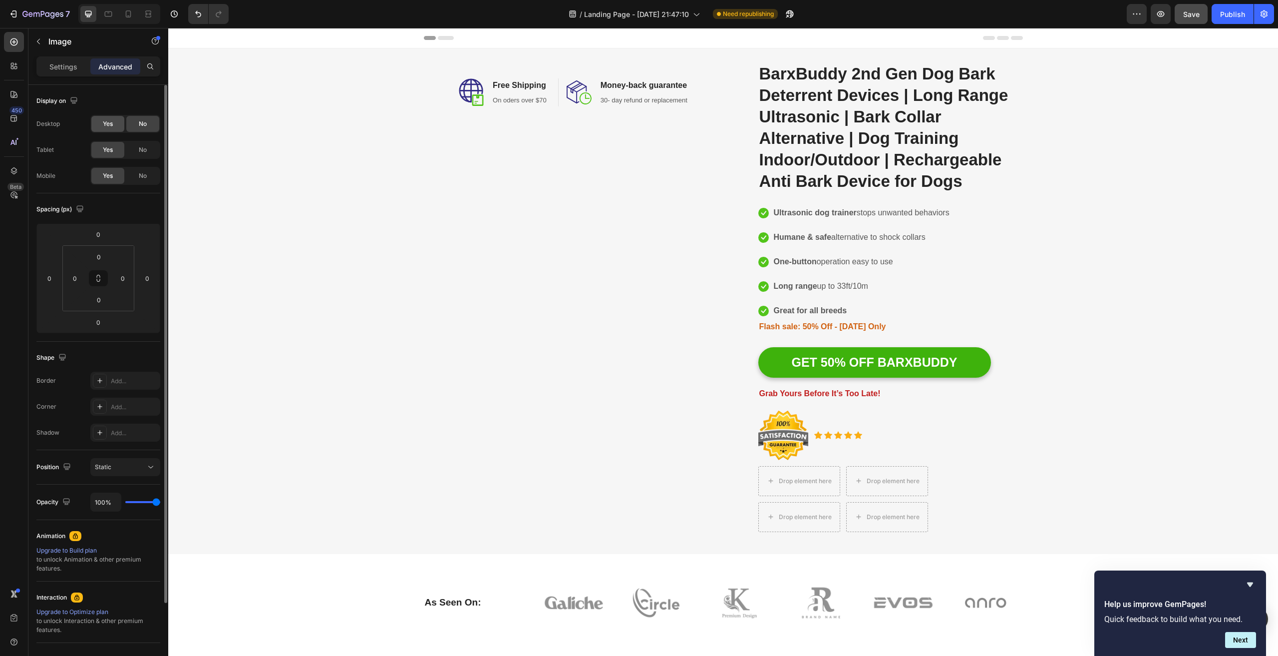
click at [108, 122] on span "Yes" at bounding box center [108, 123] width 10 height 9
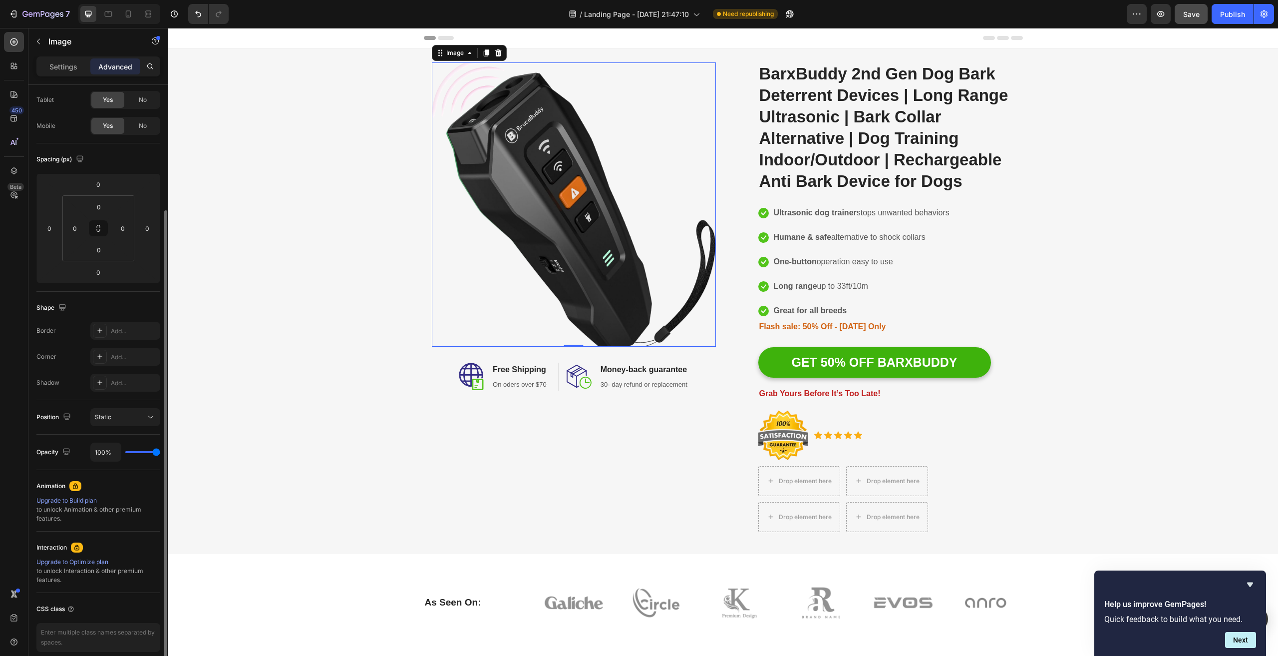
scroll to position [94, 0]
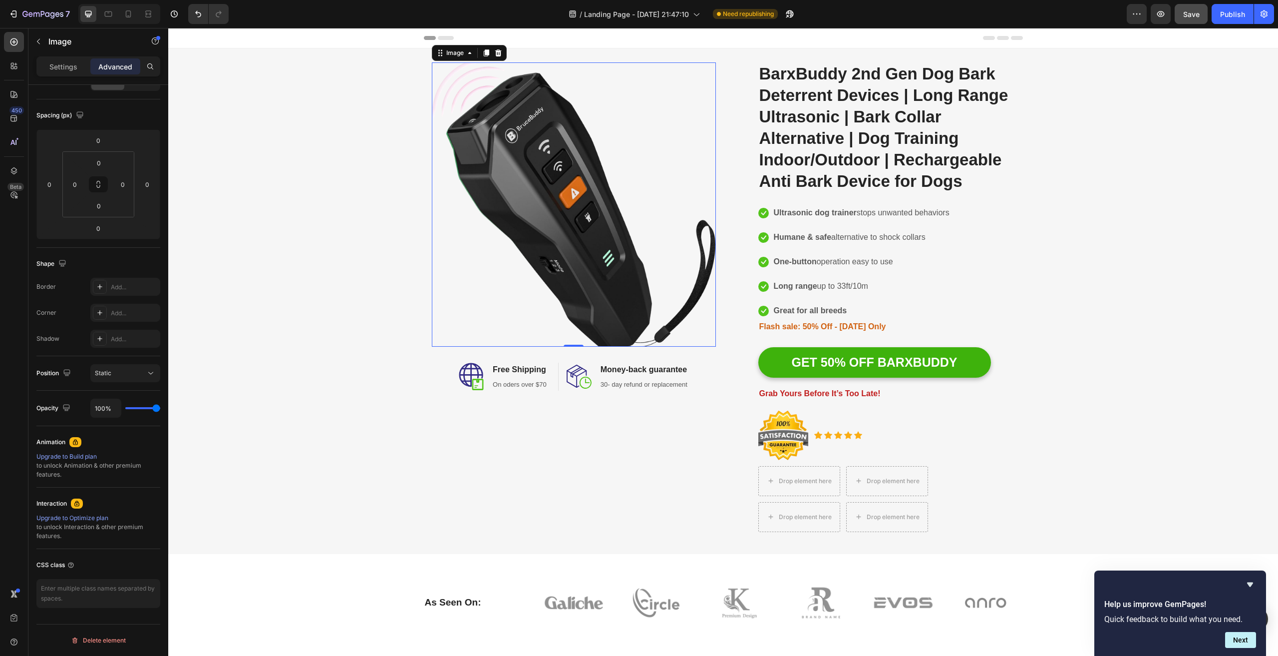
click at [620, 198] on img at bounding box center [574, 204] width 284 height 284
click at [580, 171] on img at bounding box center [574, 204] width 284 height 284
click at [97, 186] on icon at bounding box center [98, 184] width 8 height 8
click at [100, 162] on input "0" at bounding box center [99, 162] width 20 height 15
click at [118, 201] on p "XXS 2px" at bounding box center [123, 199] width 45 height 7
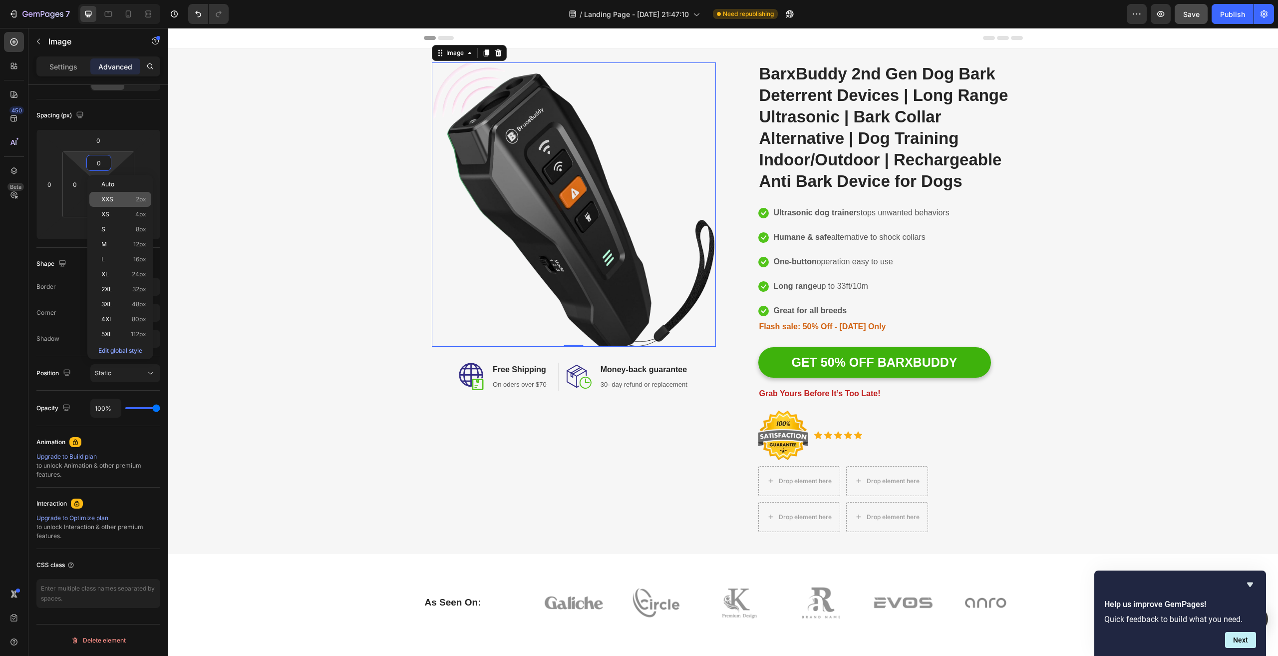
type input "2"
click at [101, 182] on icon at bounding box center [98, 184] width 8 height 8
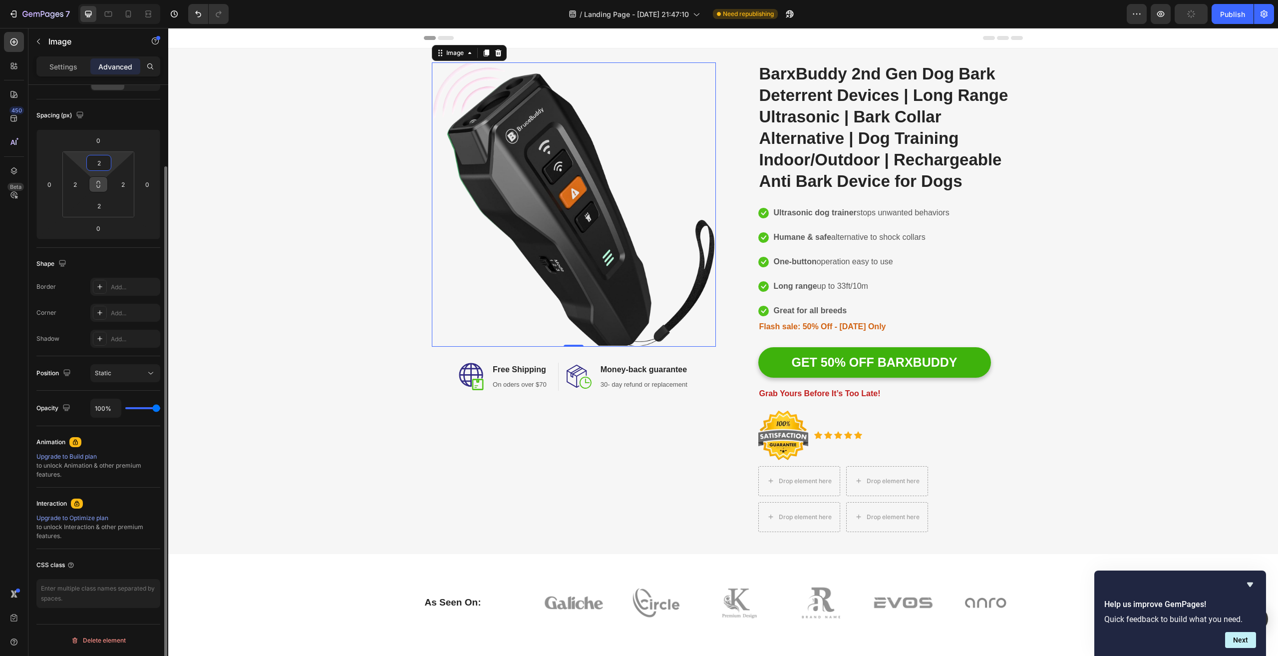
click at [101, 162] on input "2" at bounding box center [99, 162] width 20 height 15
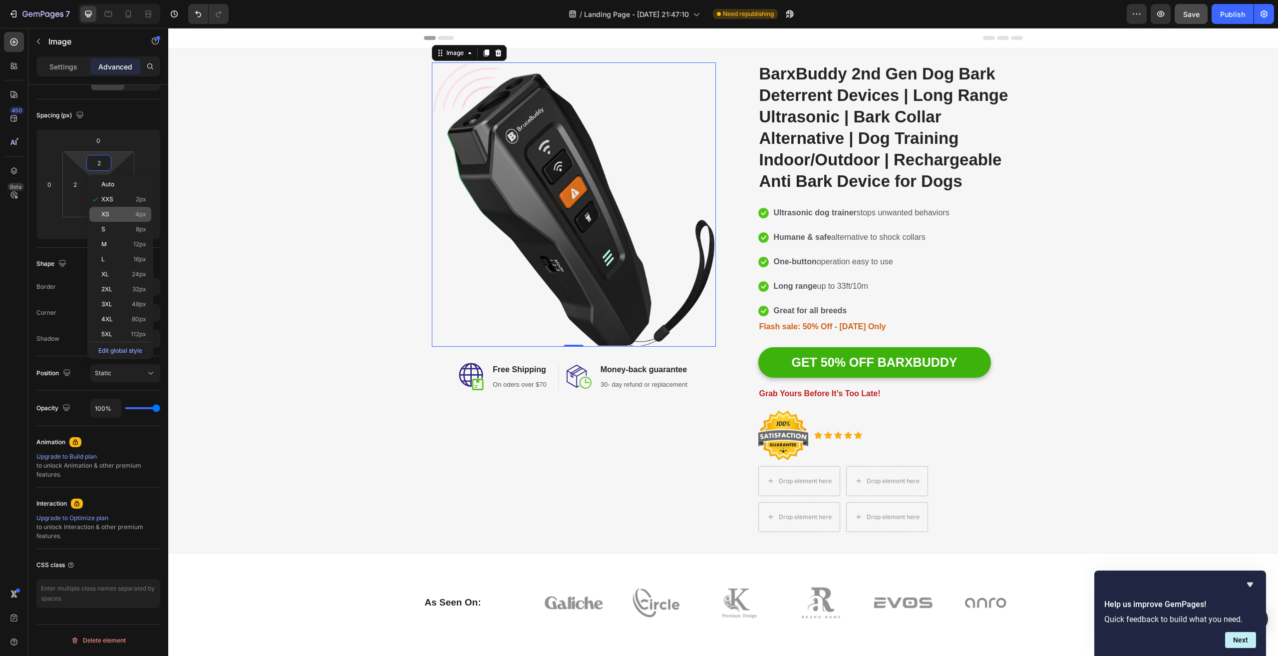
click at [117, 216] on p "XS 4px" at bounding box center [123, 214] width 45 height 7
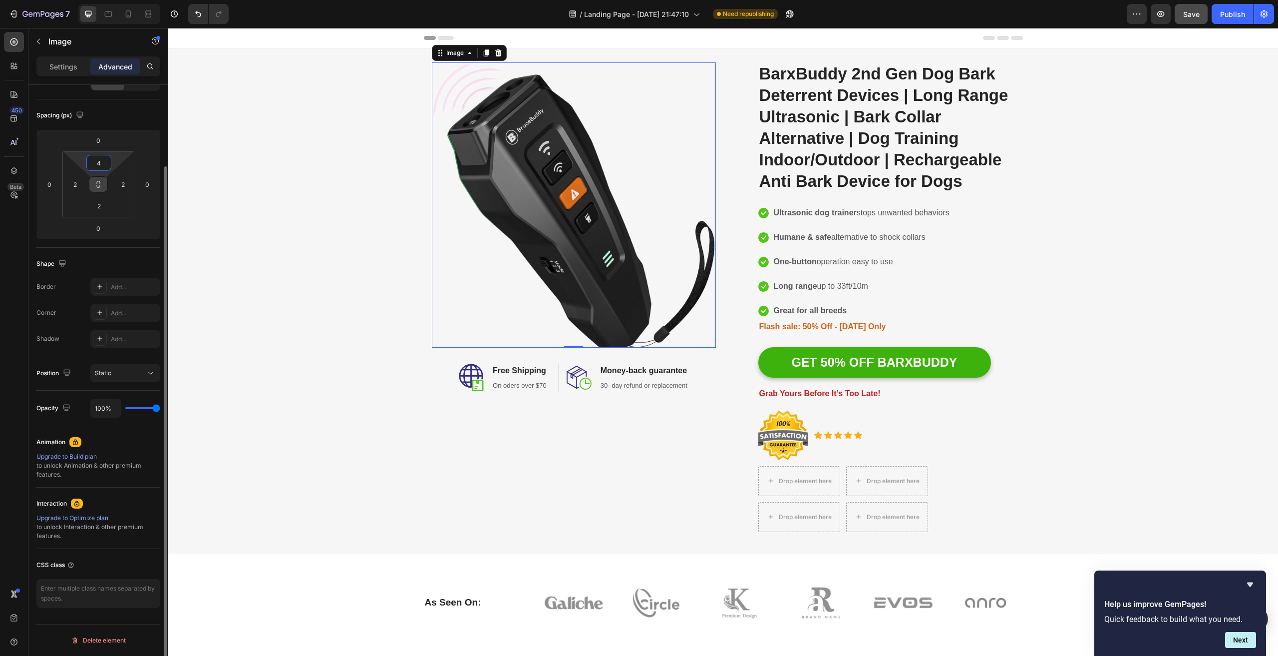
click at [99, 163] on input "4" at bounding box center [99, 162] width 20 height 15
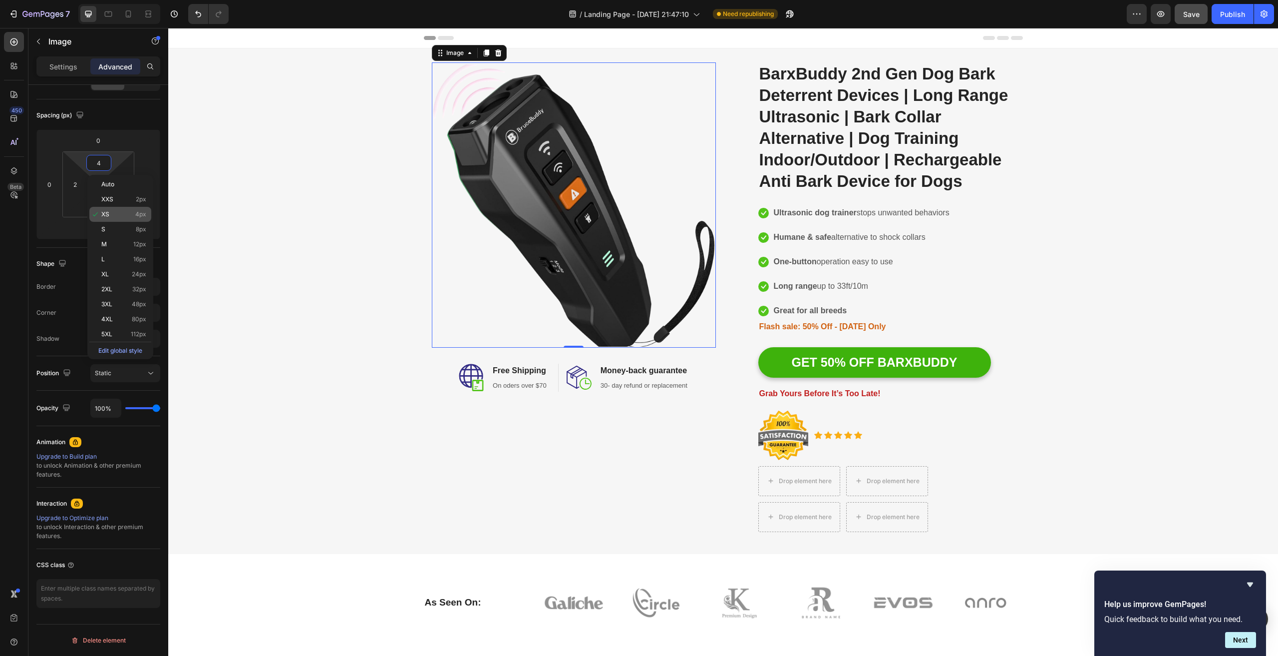
click at [113, 213] on p "XS 4px" at bounding box center [123, 214] width 45 height 7
click at [99, 186] on icon at bounding box center [98, 184] width 8 height 8
click at [98, 184] on icon at bounding box center [98, 184] width 0 height 3
click at [515, 167] on img at bounding box center [574, 205] width 282 height 282
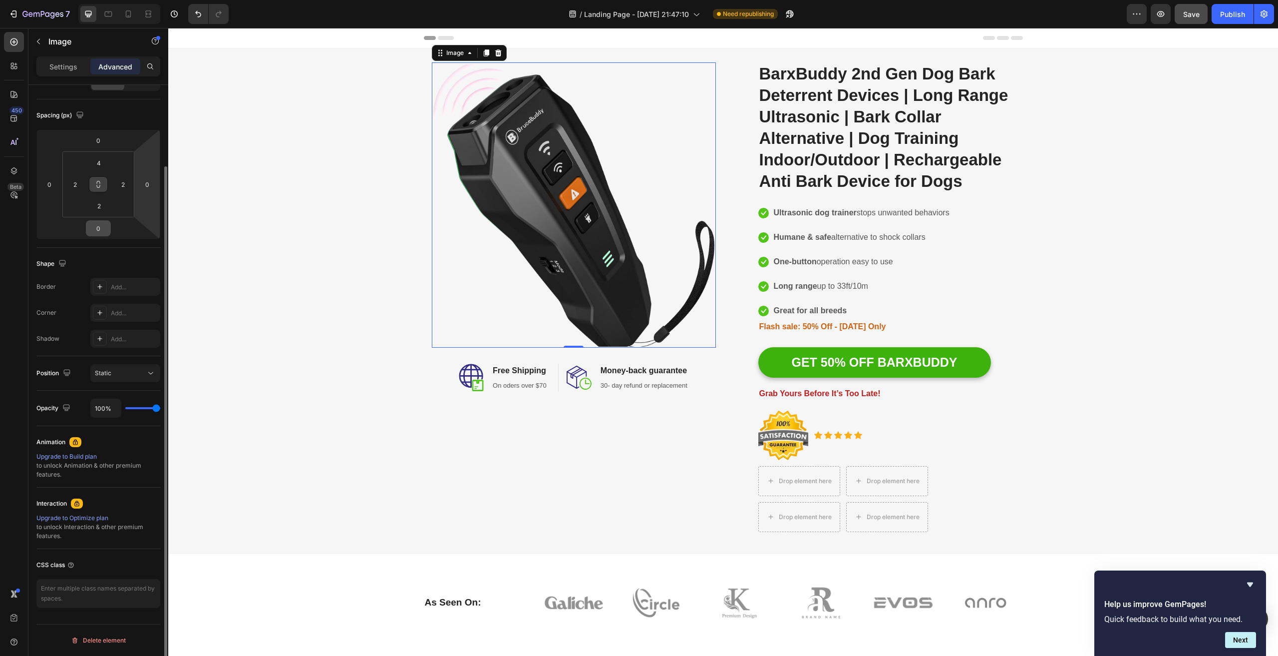
click at [99, 184] on icon at bounding box center [98, 184] width 8 height 8
click at [102, 206] on input "2" at bounding box center [99, 205] width 20 height 15
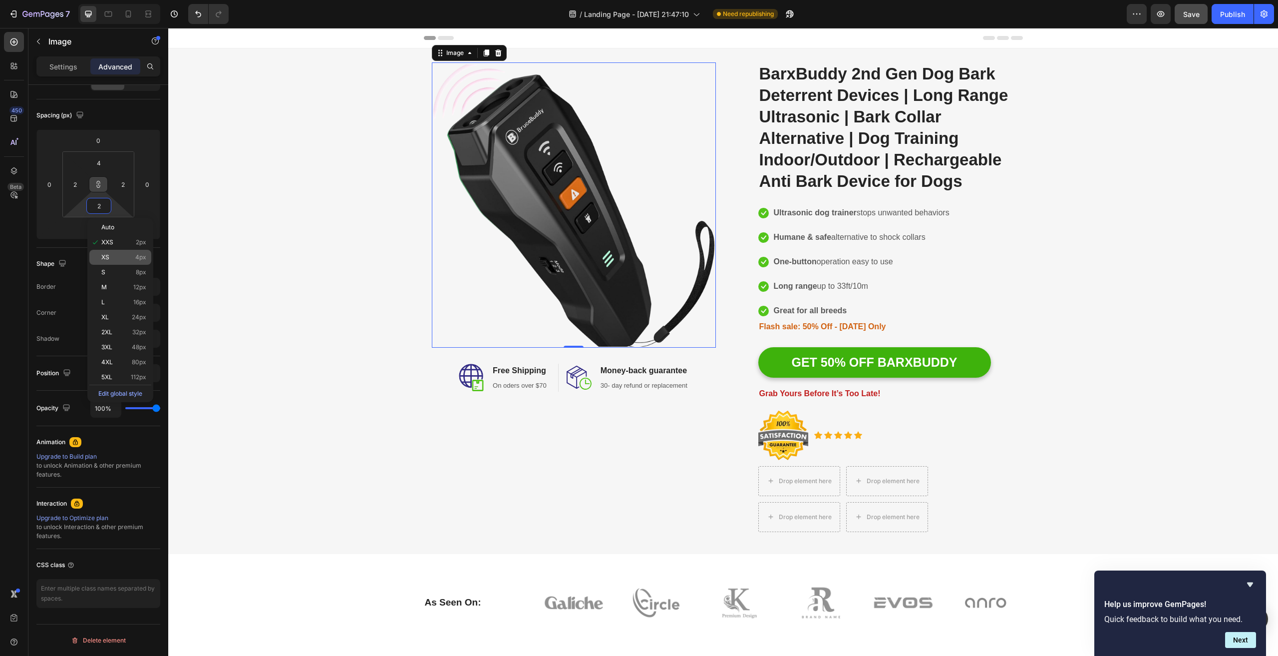
click at [118, 253] on div "XS 4px" at bounding box center [120, 257] width 62 height 15
type input "4"
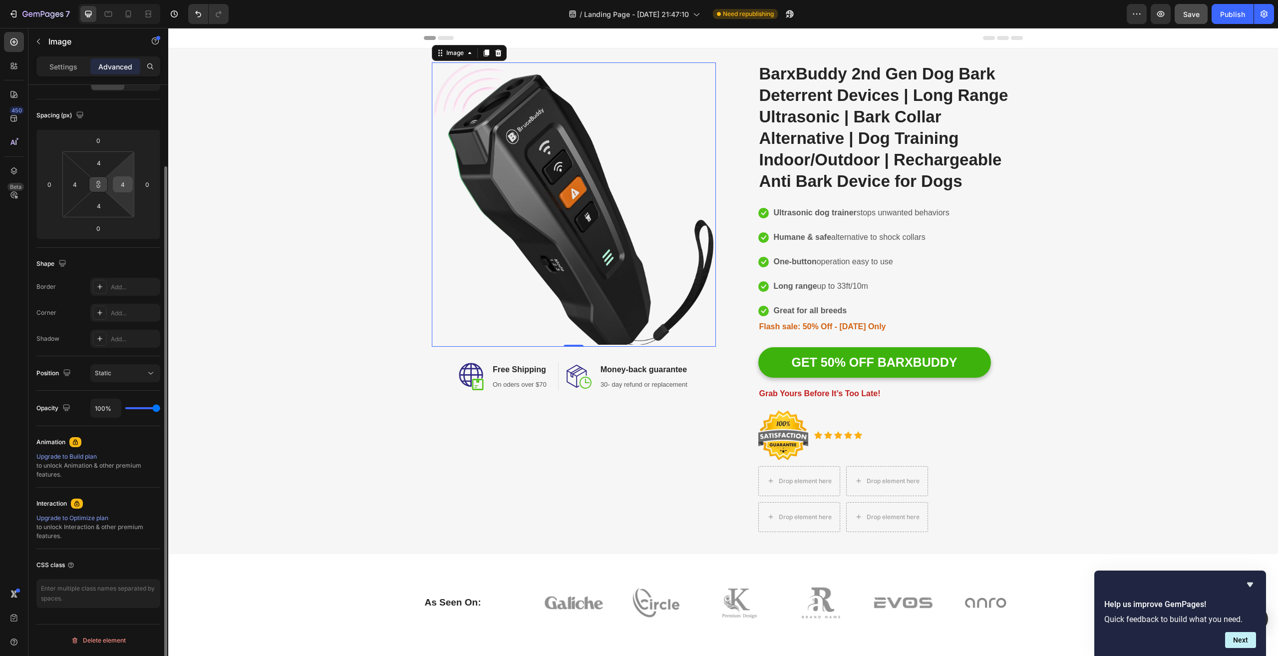
click at [125, 187] on input "4" at bounding box center [122, 184] width 15 height 15
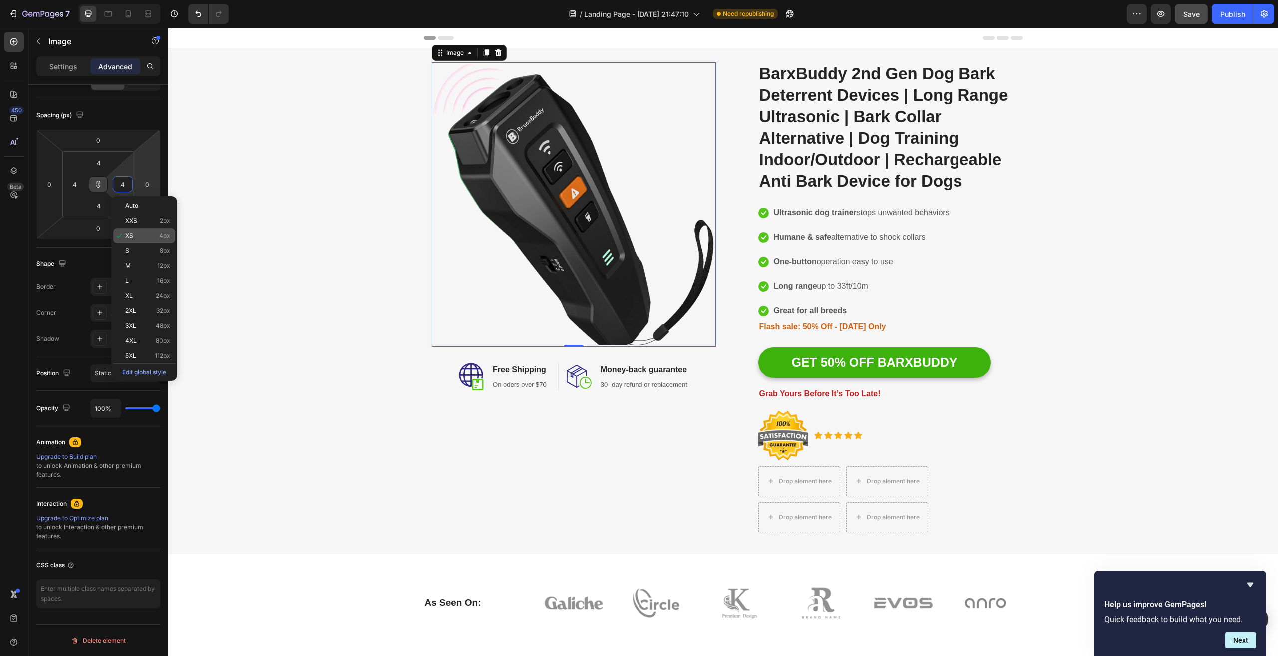
click at [134, 236] on p "XS 4px" at bounding box center [147, 235] width 45 height 7
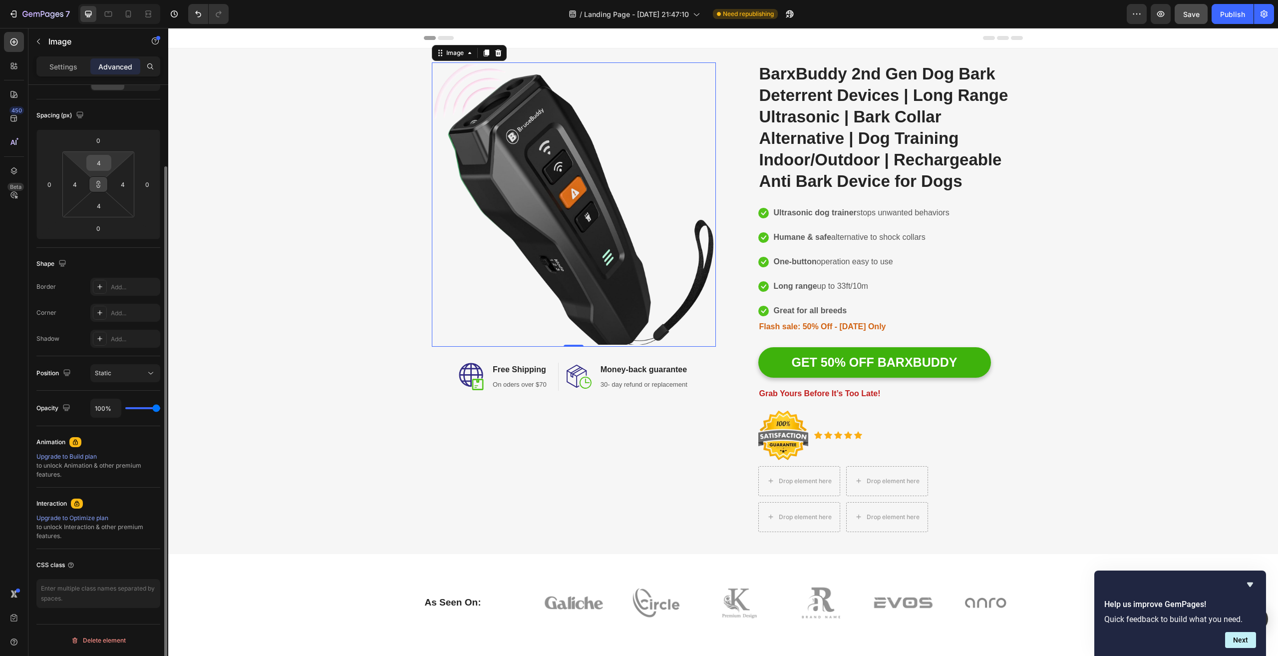
click at [102, 164] on input "4" at bounding box center [99, 162] width 20 height 15
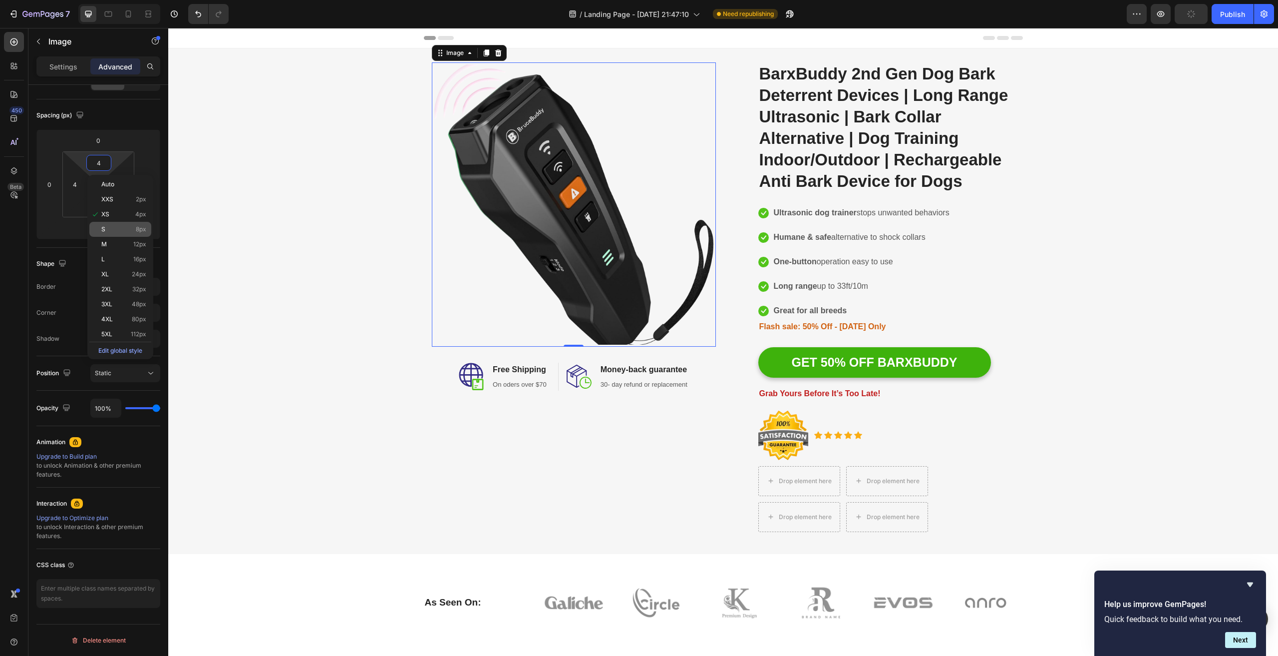
click at [109, 229] on p "S 8px" at bounding box center [123, 229] width 45 height 7
type input "8"
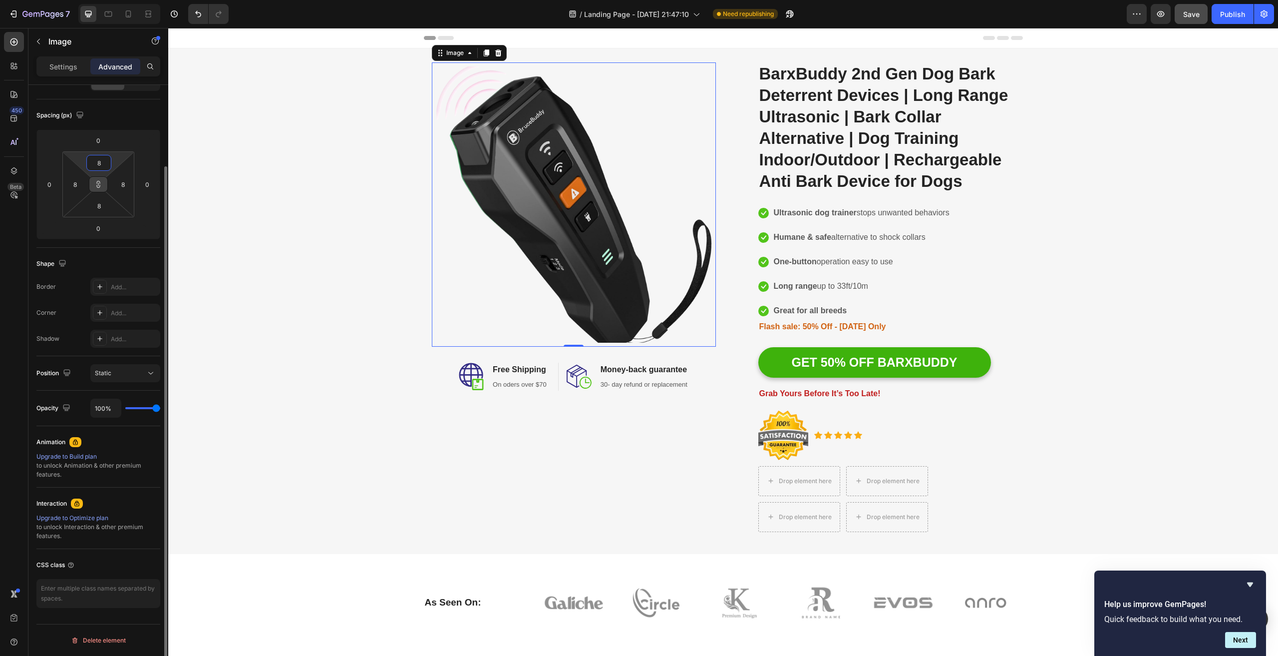
click at [98, 166] on input "8" at bounding box center [99, 162] width 20 height 15
click at [117, 277] on p "XL 24px" at bounding box center [123, 274] width 45 height 7
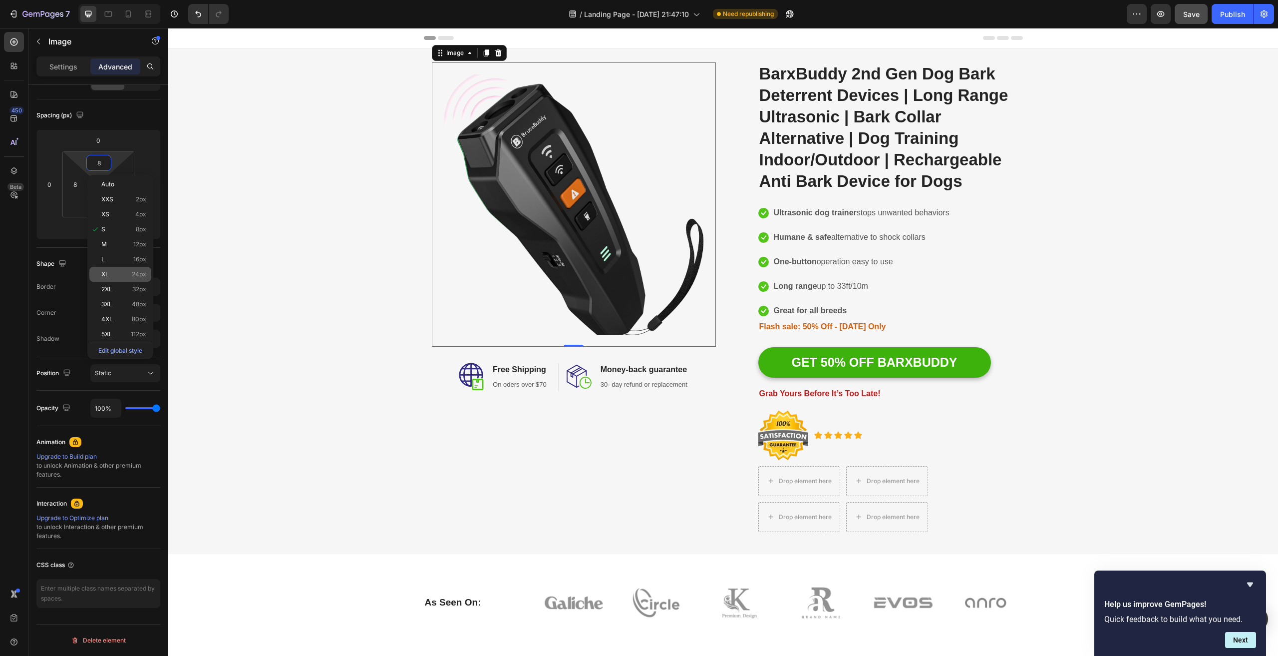
type input "24"
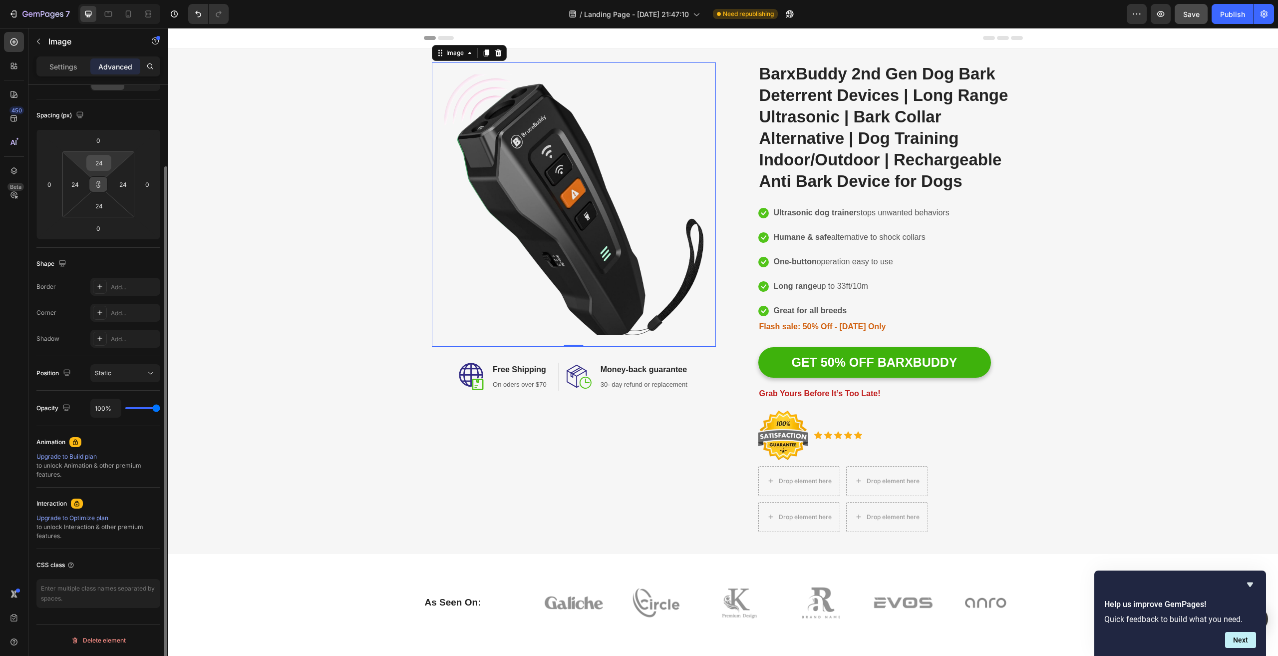
click at [99, 160] on input "24" at bounding box center [99, 162] width 20 height 15
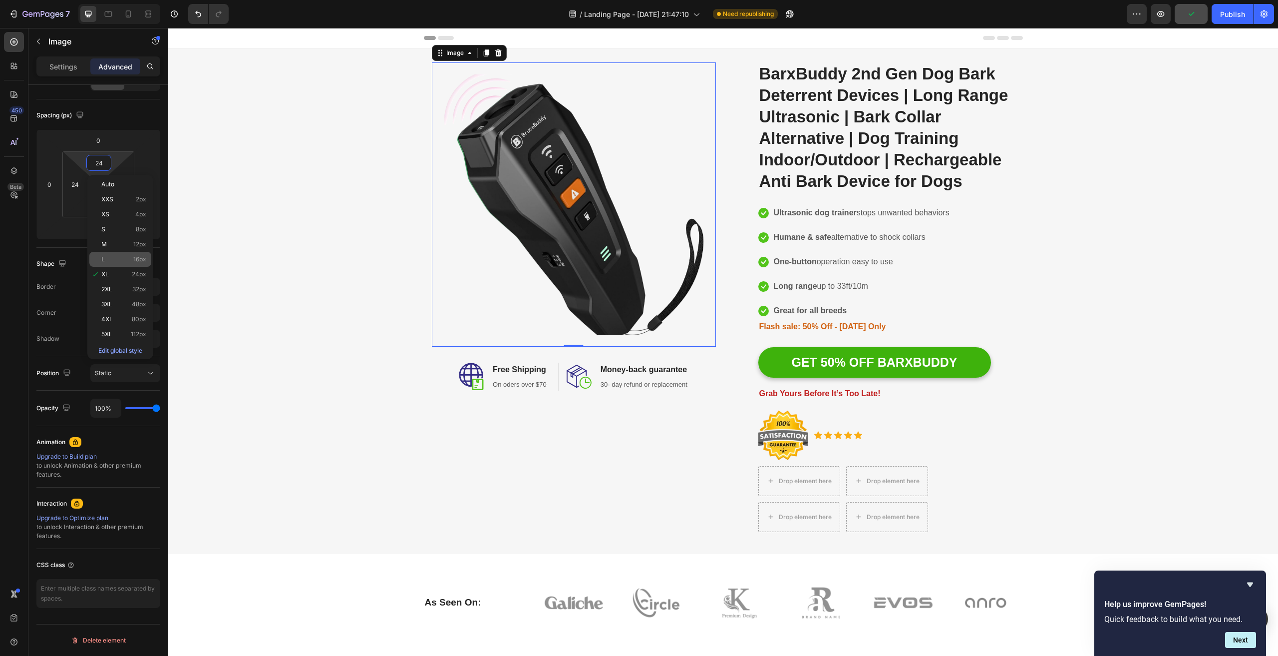
click at [123, 257] on p "L 16px" at bounding box center [123, 259] width 45 height 7
type input "16"
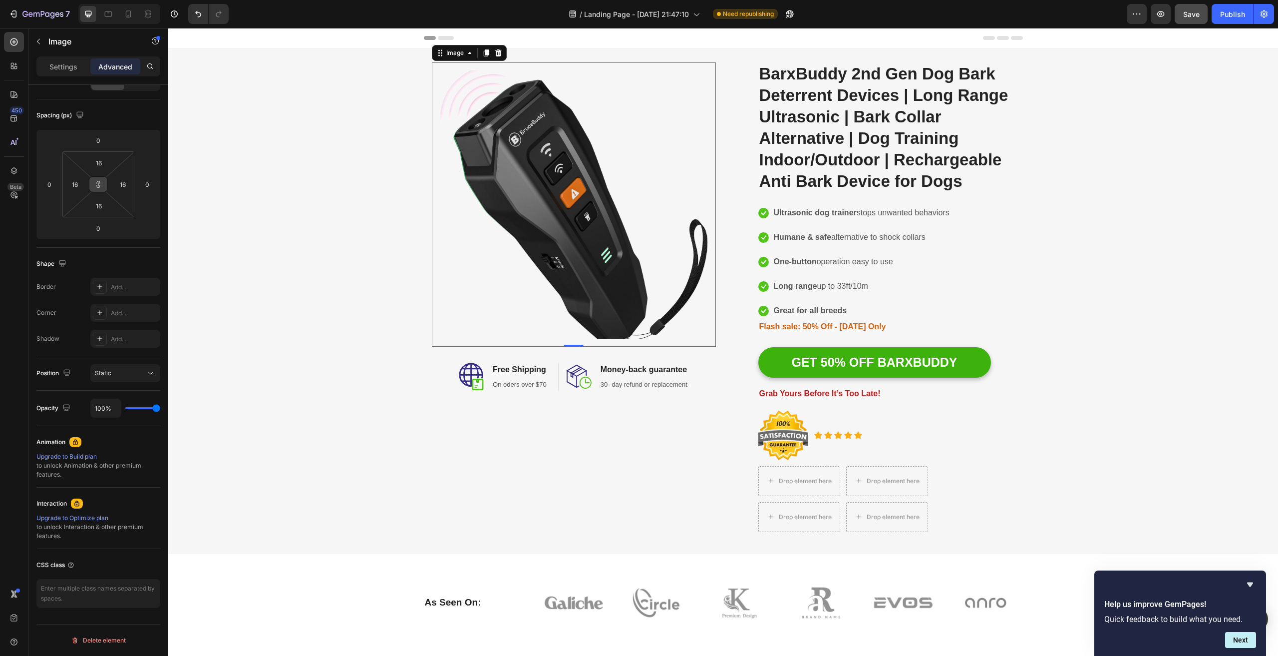
click at [97, 183] on icon at bounding box center [98, 182] width 3 height 3
click at [231, 184] on div "Image 0 Image Free Shipping Heading On oders over $70 Text block Row Image Mone…" at bounding box center [723, 300] width 1098 height 493
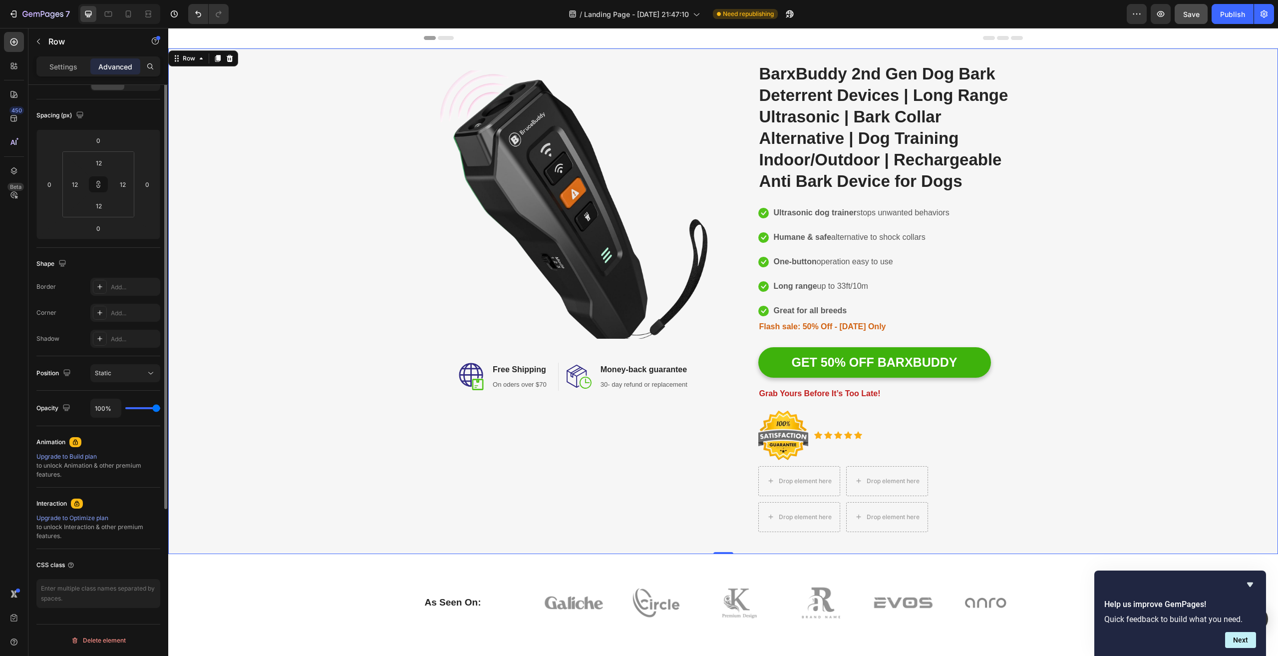
scroll to position [0, 0]
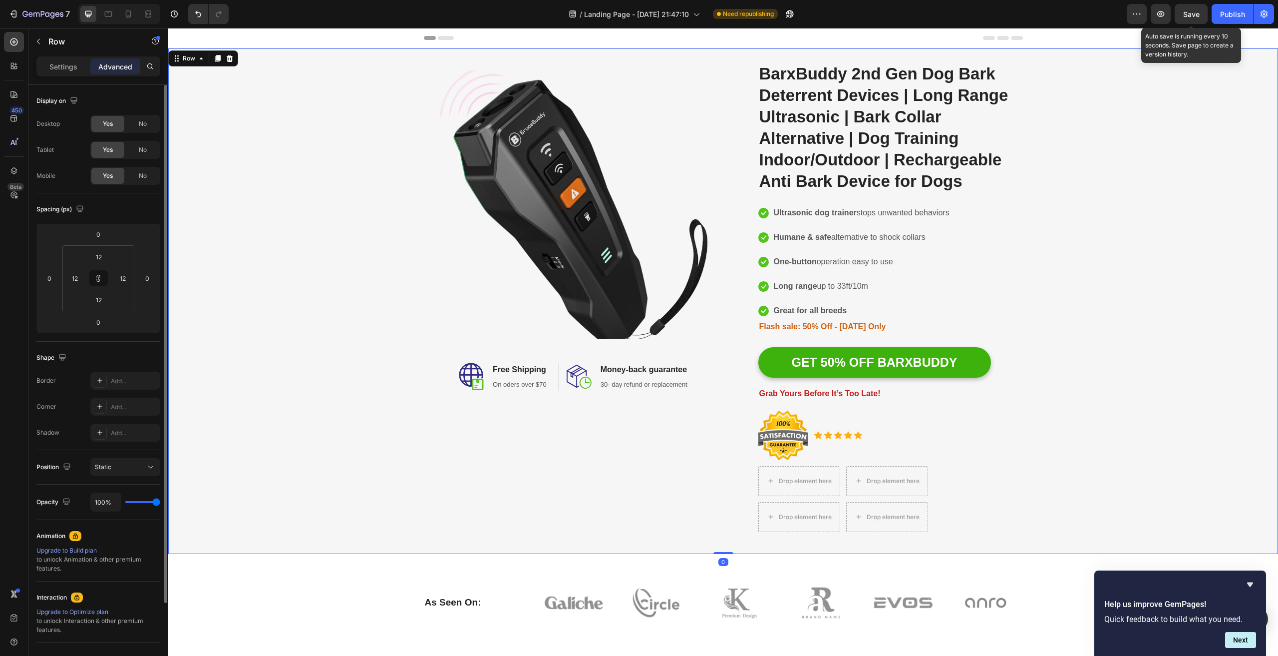
click at [1192, 14] on span "Save" at bounding box center [1191, 14] width 16 height 8
click at [562, 134] on img at bounding box center [574, 204] width 268 height 268
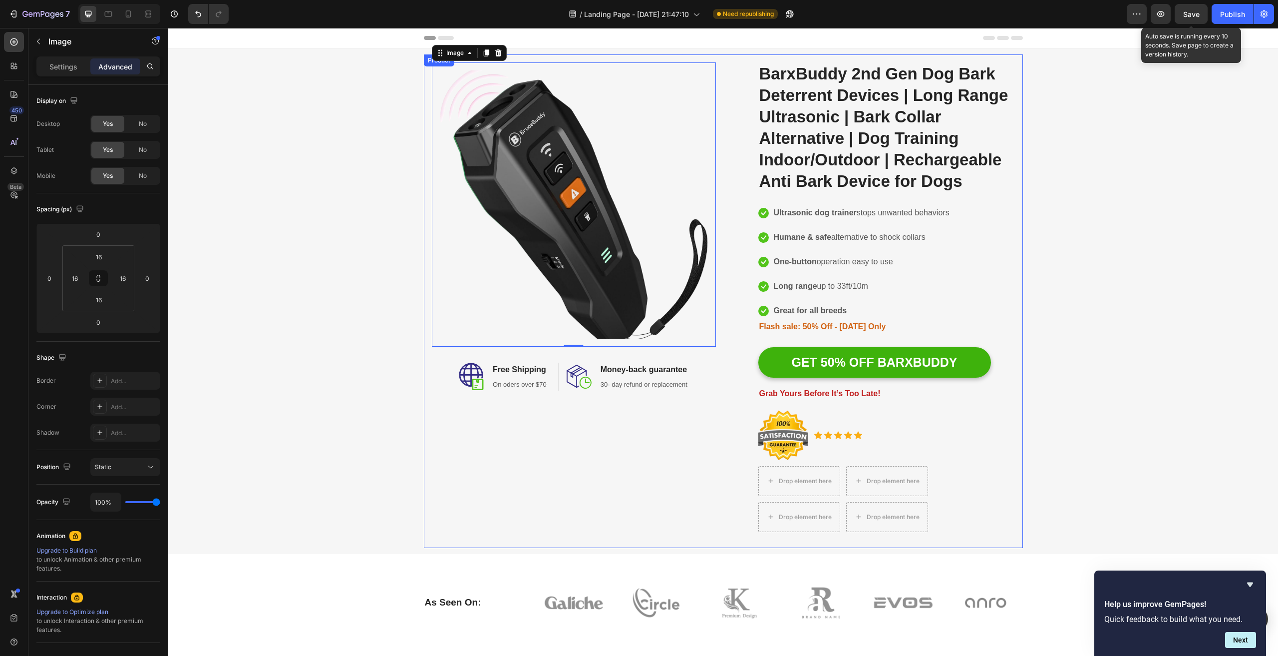
click at [433, 466] on div "Image 0 Image Free Shipping Heading On oders over $70 Text block Row Image Mone…" at bounding box center [574, 300] width 284 height 477
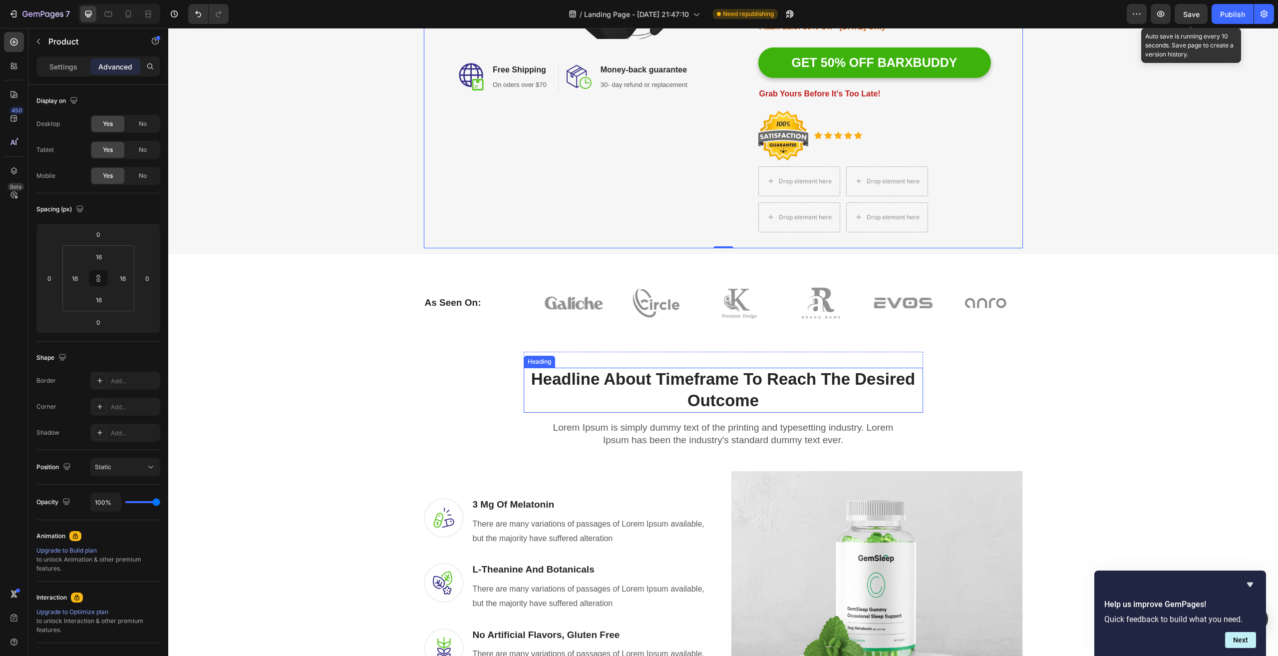
click at [678, 408] on p "Headline About Timeframe To Reach The Desired Outcome" at bounding box center [723, 389] width 397 height 43
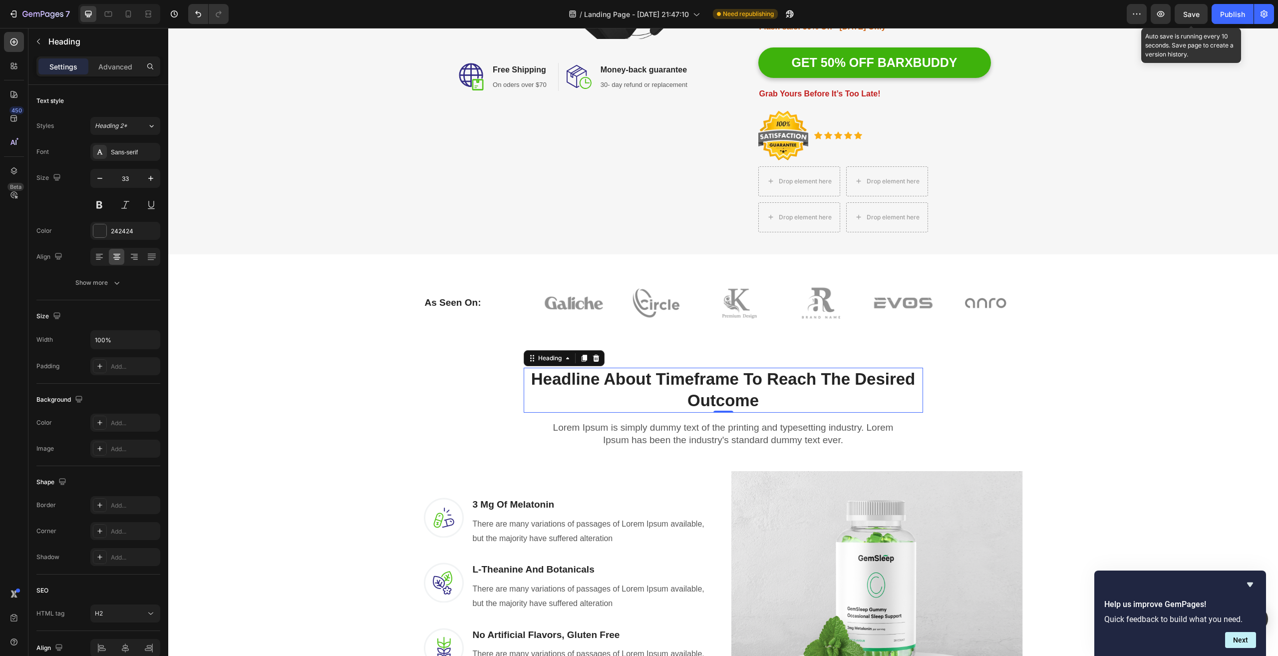
click at [678, 404] on p "Headline About Timeframe To Reach The Desired Outcome" at bounding box center [723, 389] width 397 height 43
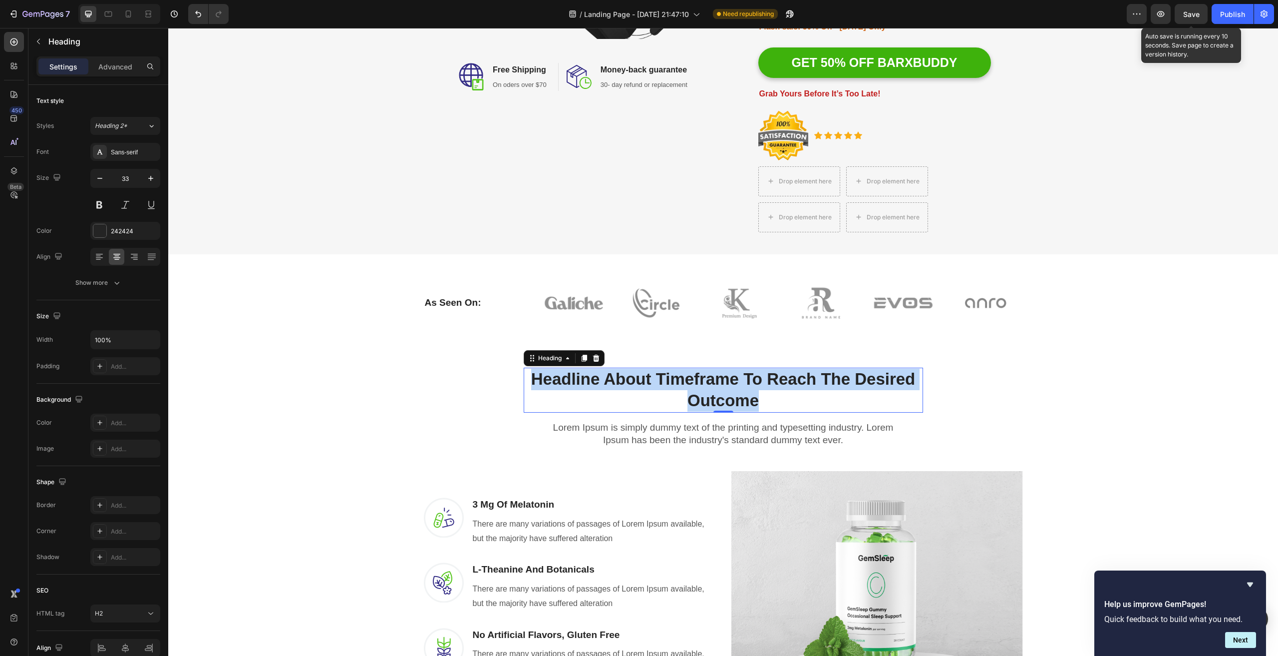
click at [678, 402] on p "Headline About Timeframe To Reach The Desired Outcome" at bounding box center [723, 389] width 397 height 43
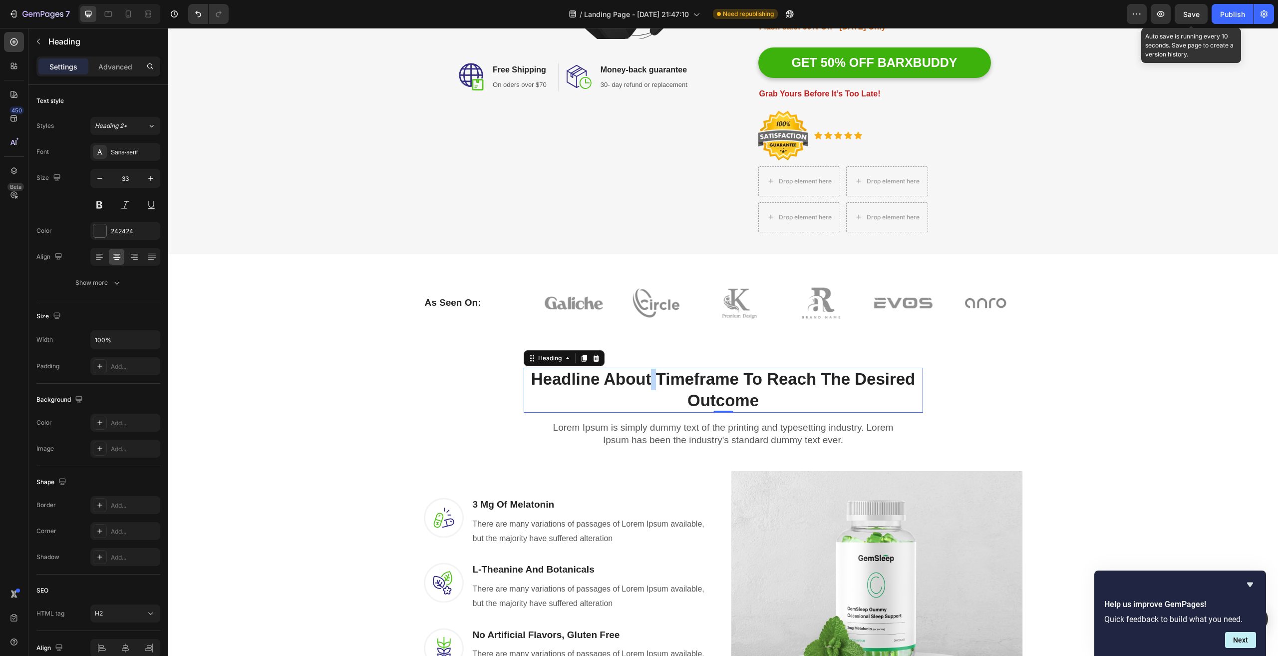
click at [678, 402] on p "Headline About Timeframe To Reach The Desired Outcome" at bounding box center [723, 389] width 397 height 43
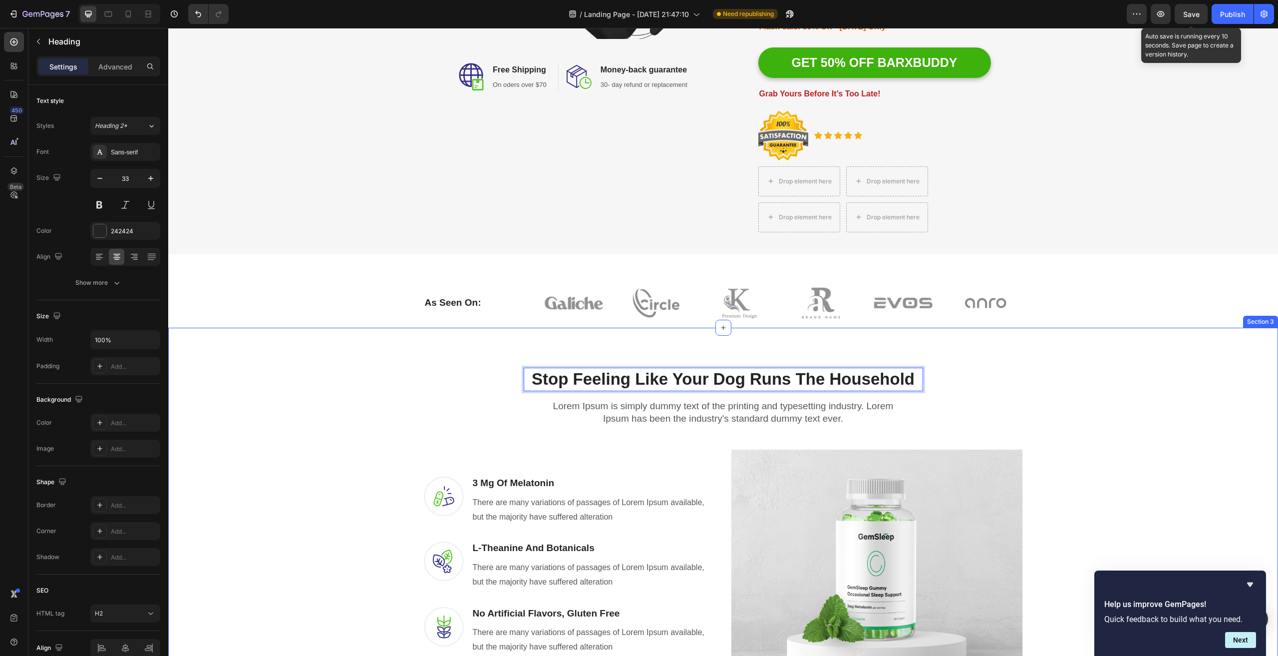
click at [1068, 389] on div "Stop Feeling Like Your Dog Runs The Household Heading 0 Row Lorem Ipsum is simp…" at bounding box center [723, 546] width 1095 height 389
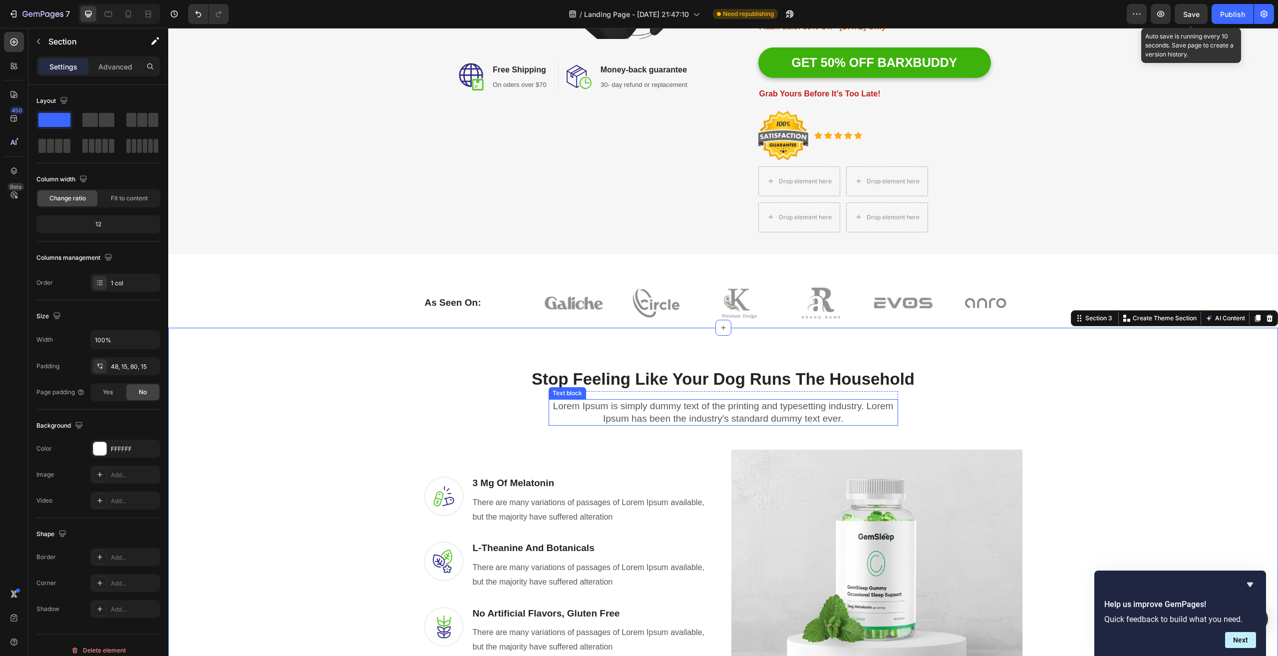
click at [705, 424] on p "Lorem Ipsum is simply dummy text of the printing and typesetting industry. Lore…" at bounding box center [724, 412] width 348 height 24
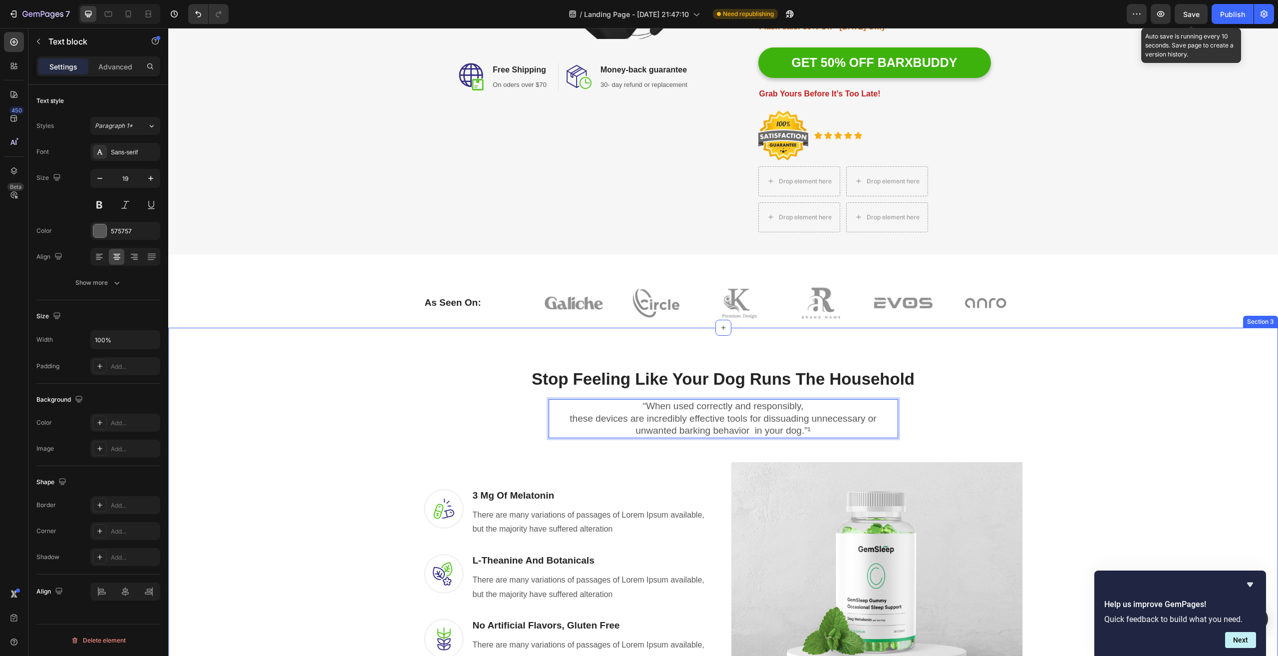
click at [1082, 442] on div "Stop Feeling Like Your Dog Runs The Household Heading Row “When used correctly …" at bounding box center [723, 553] width 1095 height 402
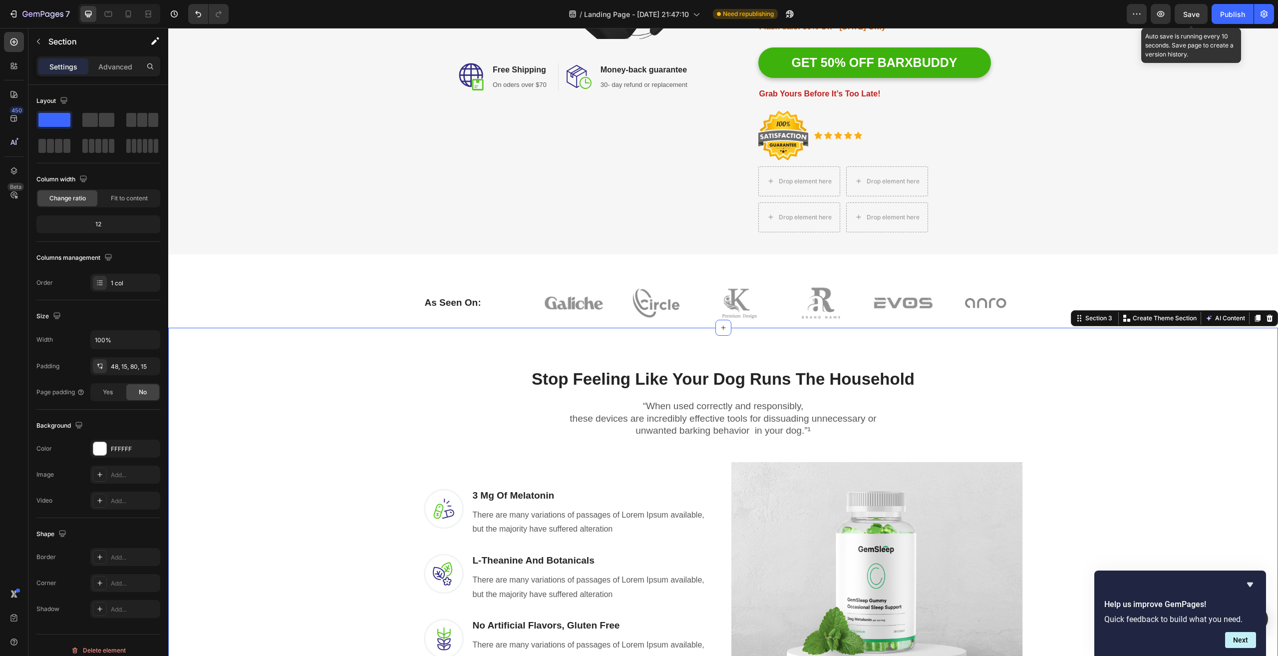
scroll to position [499, 0]
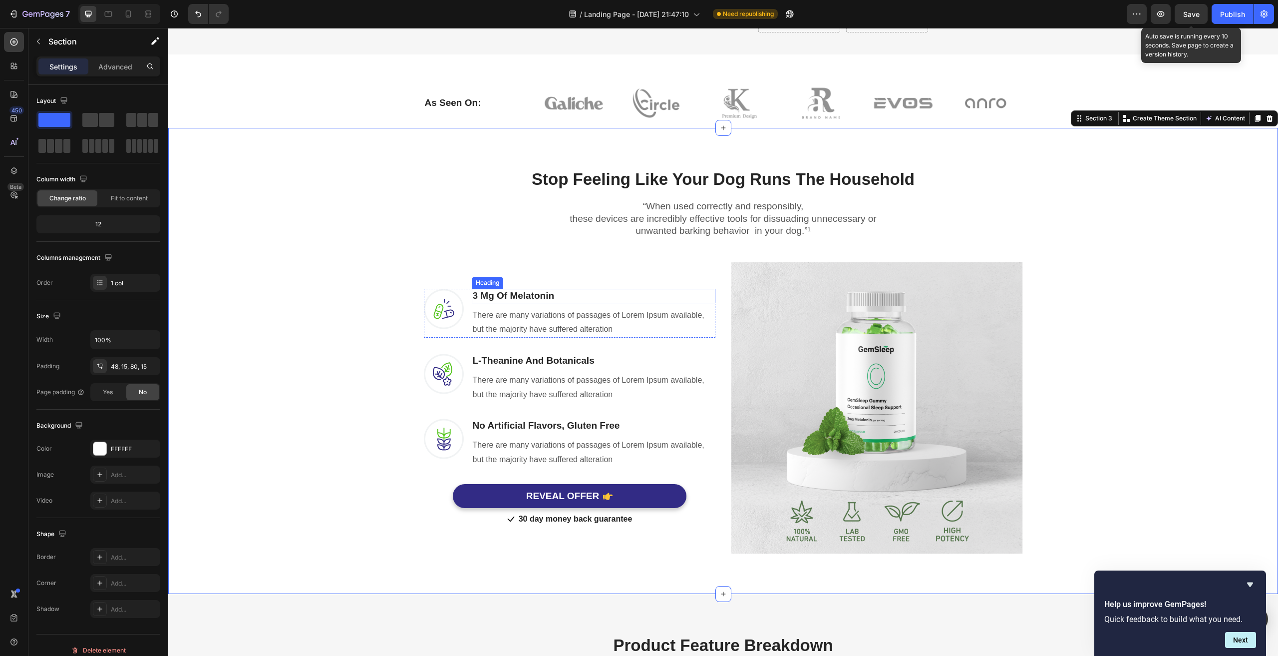
click at [497, 302] on p "3 Mg Of Melatonin" at bounding box center [594, 296] width 242 height 12
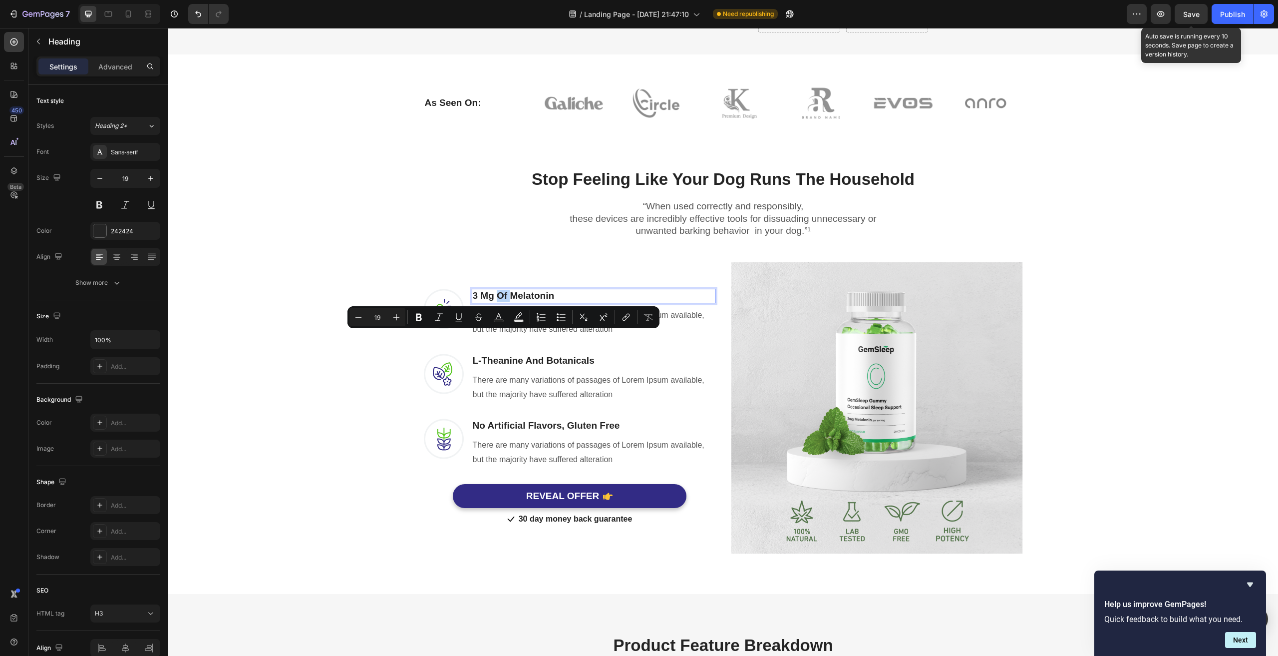
click at [509, 302] on p "3 Mg Of Melatonin" at bounding box center [594, 296] width 242 height 12
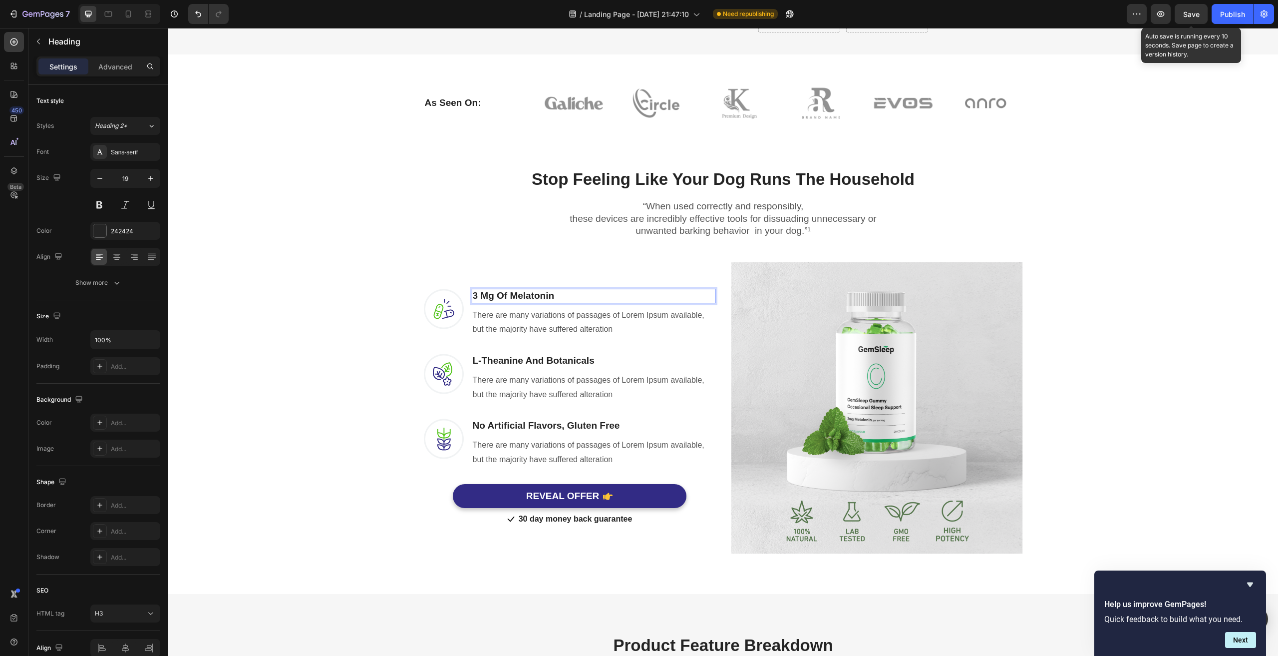
click at [484, 302] on p "3 Mg Of Melatonin" at bounding box center [594, 296] width 242 height 12
click at [541, 302] on p "GUARANTEEDOUALITY" at bounding box center [594, 296] width 242 height 12
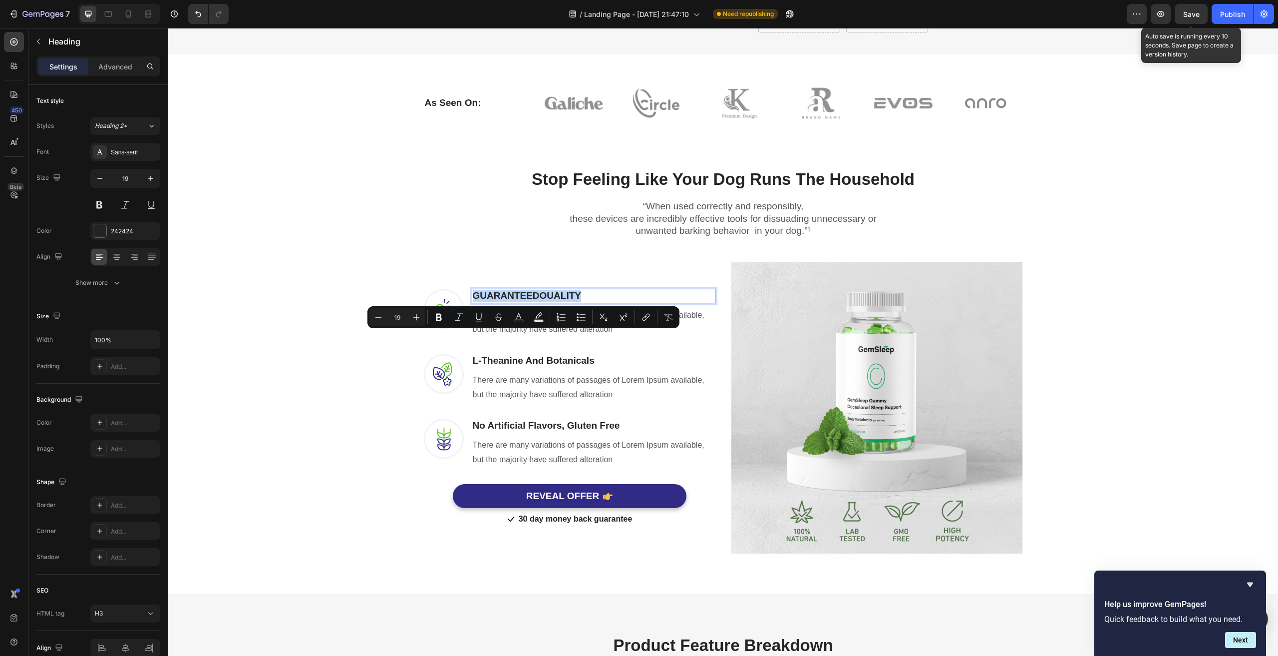
click at [540, 302] on p "GUARANTEEDOUALITY" at bounding box center [594, 296] width 242 height 12
click at [537, 302] on p "GUARANTEEDOUALITY" at bounding box center [594, 296] width 242 height 12
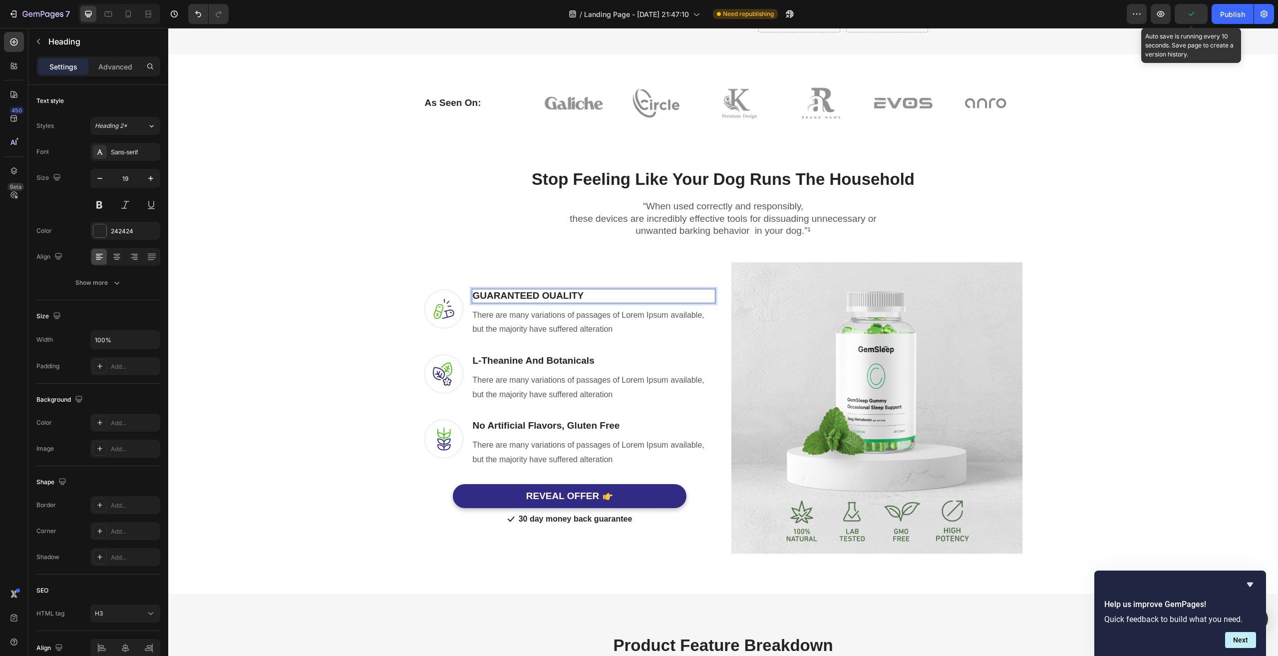
click at [546, 302] on p "GUARANTEED OUALITY" at bounding box center [594, 296] width 242 height 12
click at [601, 337] on p "There are many variations of passages of Lorem Ipsum available, but the majorit…" at bounding box center [594, 322] width 242 height 29
click at [555, 337] on p "There are many variations of passages of Lorem Ipsum available, but the majorit…" at bounding box center [594, 322] width 242 height 29
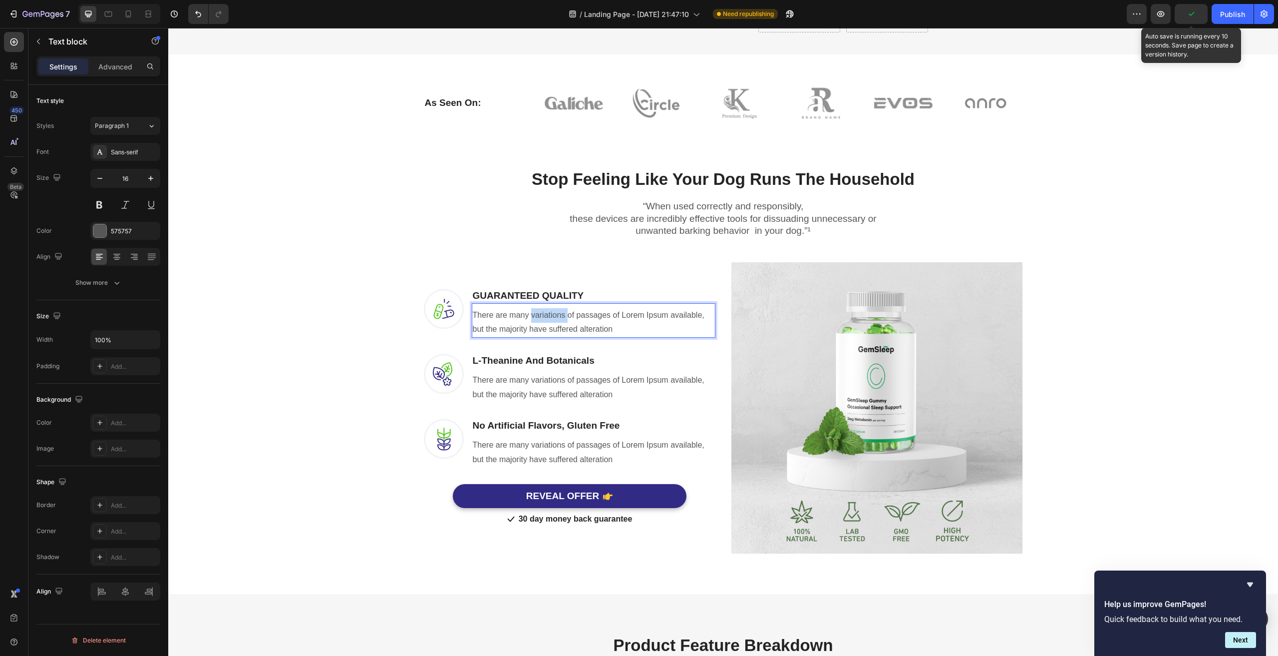
click at [555, 337] on p "There are many variations of passages of Lorem Ipsum available, but the majorit…" at bounding box center [594, 322] width 242 height 29
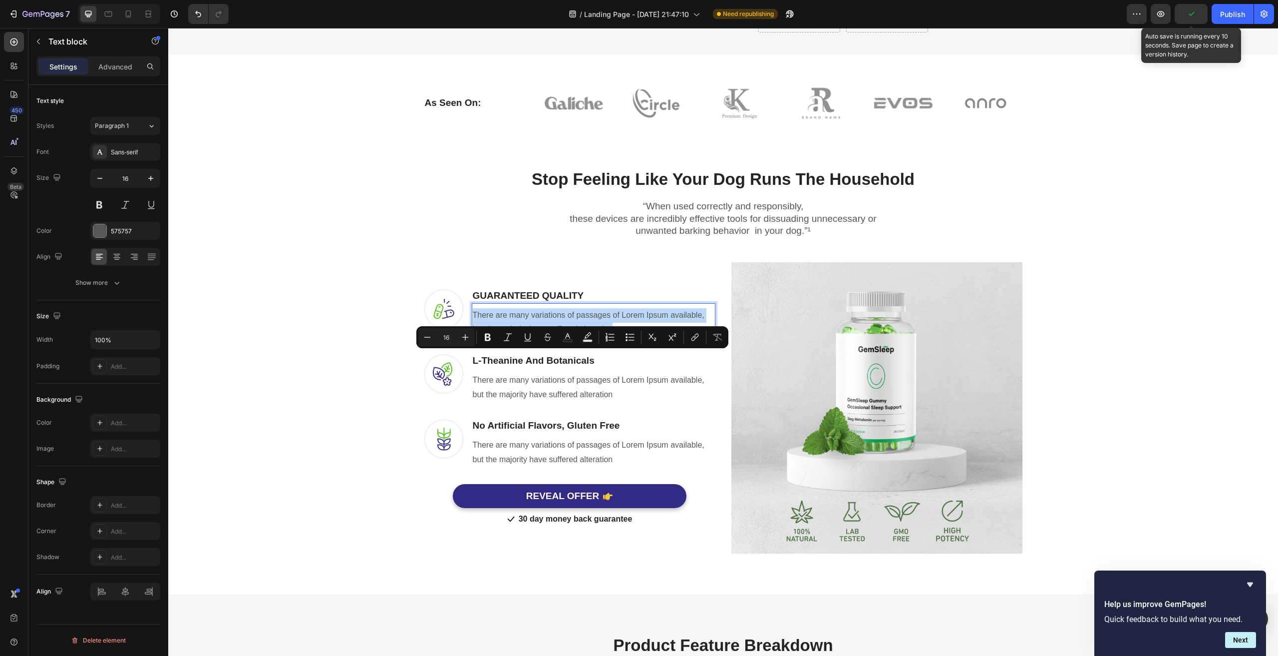
scroll to position [492, 0]
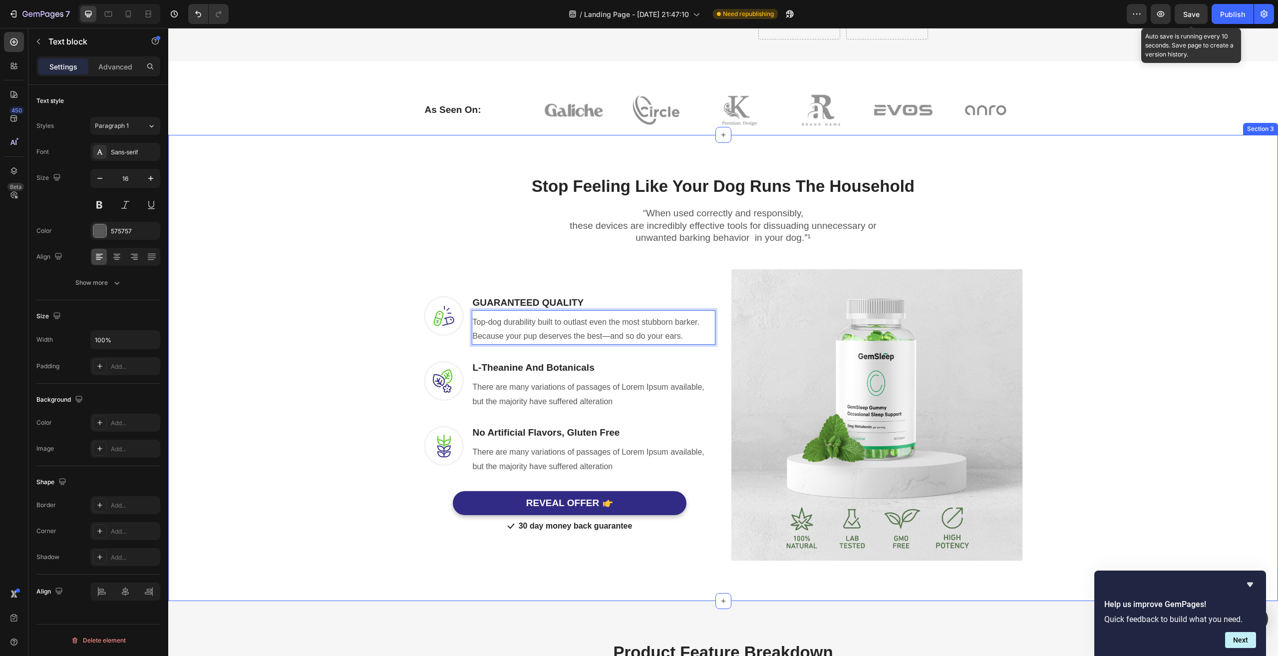
click at [336, 407] on div "Stop Feeling Like Your Dog Runs The Household Heading Row “When used correctly …" at bounding box center [723, 360] width 1095 height 402
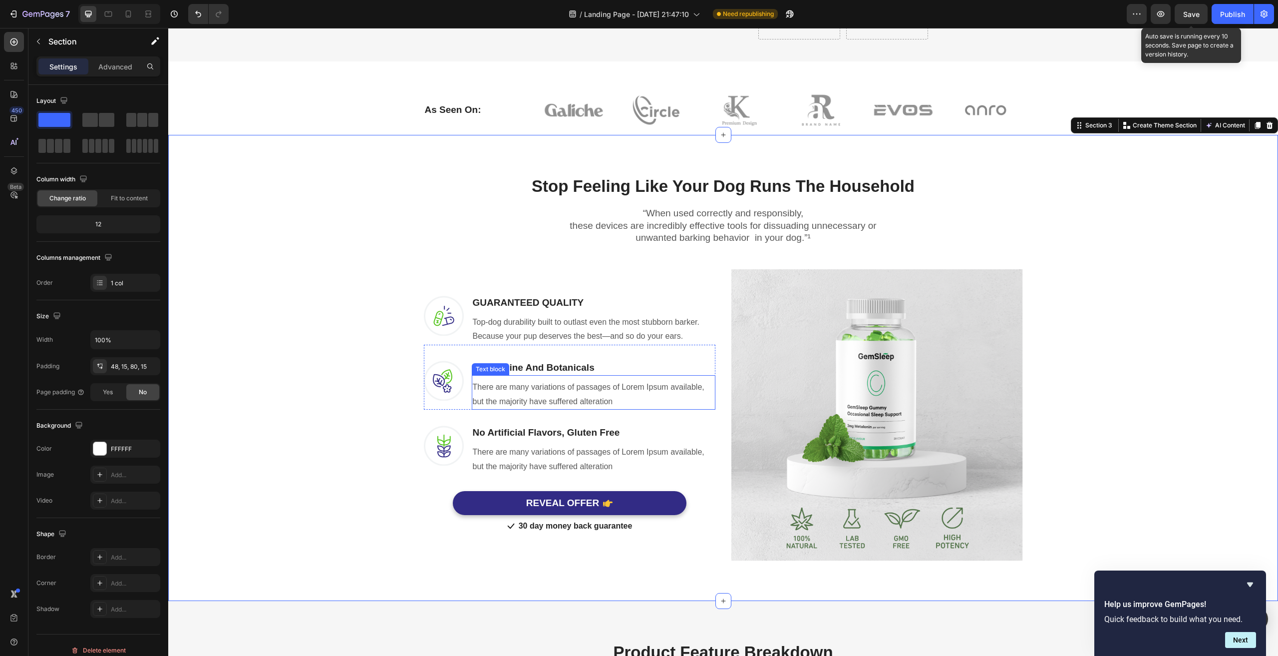
click at [514, 409] on p "There are many variations of passages of Lorem Ipsum available, but the majorit…" at bounding box center [594, 394] width 242 height 29
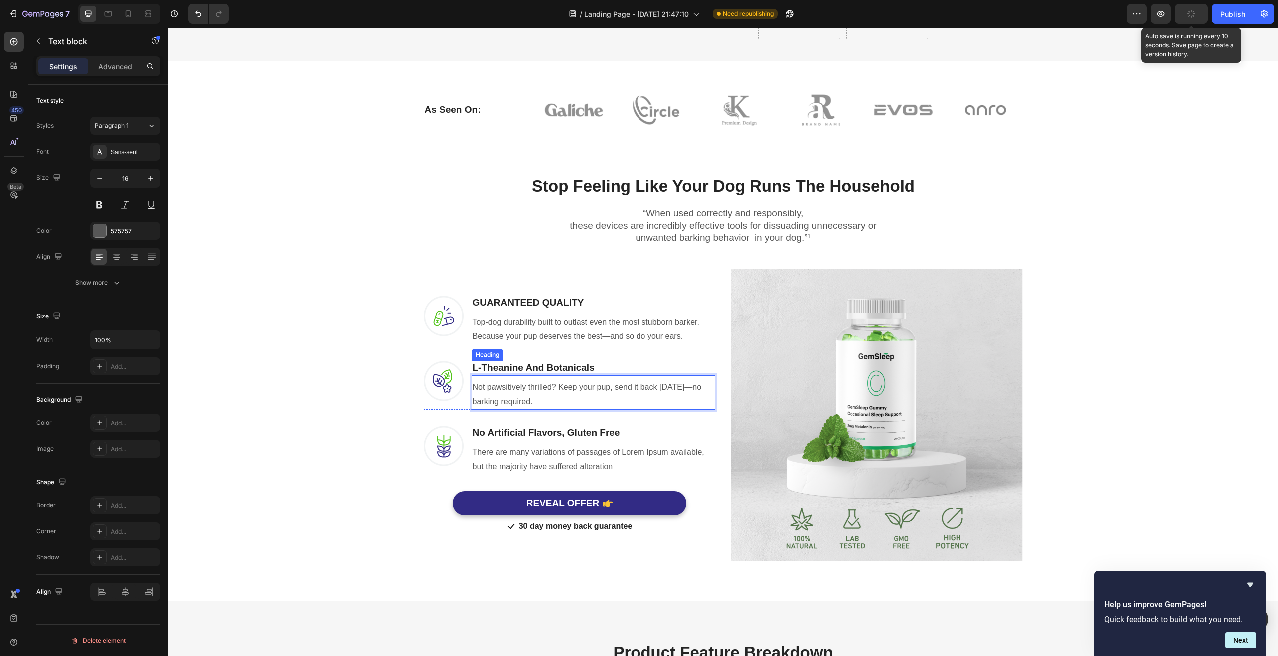
click at [541, 374] on p "L-Theanine And Botanicals" at bounding box center [594, 368] width 242 height 12
click at [530, 374] on p "L-Theanine And Botanicals" at bounding box center [594, 368] width 242 height 12
click at [512, 266] on div "Stop Feeling Like Your Dog Runs The Household Heading Row “When used correctly …" at bounding box center [723, 360] width 1095 height 402
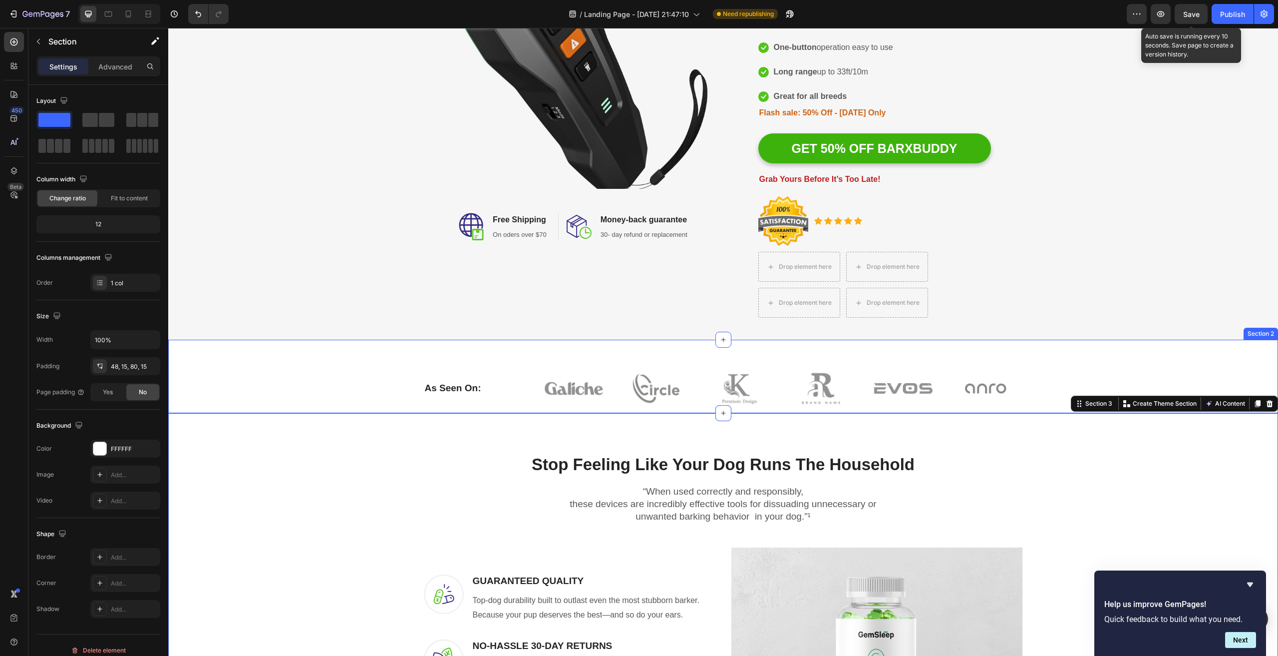
scroll to position [0, 0]
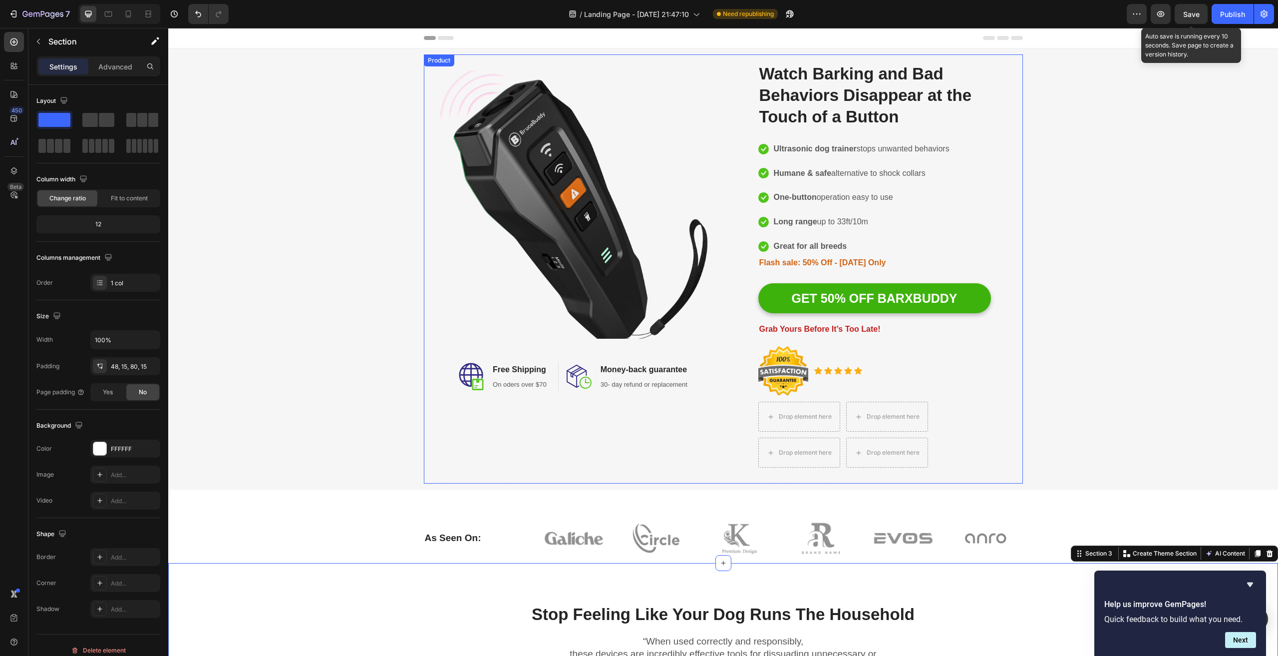
click at [595, 445] on div "Image Image Free Shipping Heading On oders over $70 Text block Row Image Money-…" at bounding box center [574, 268] width 284 height 413
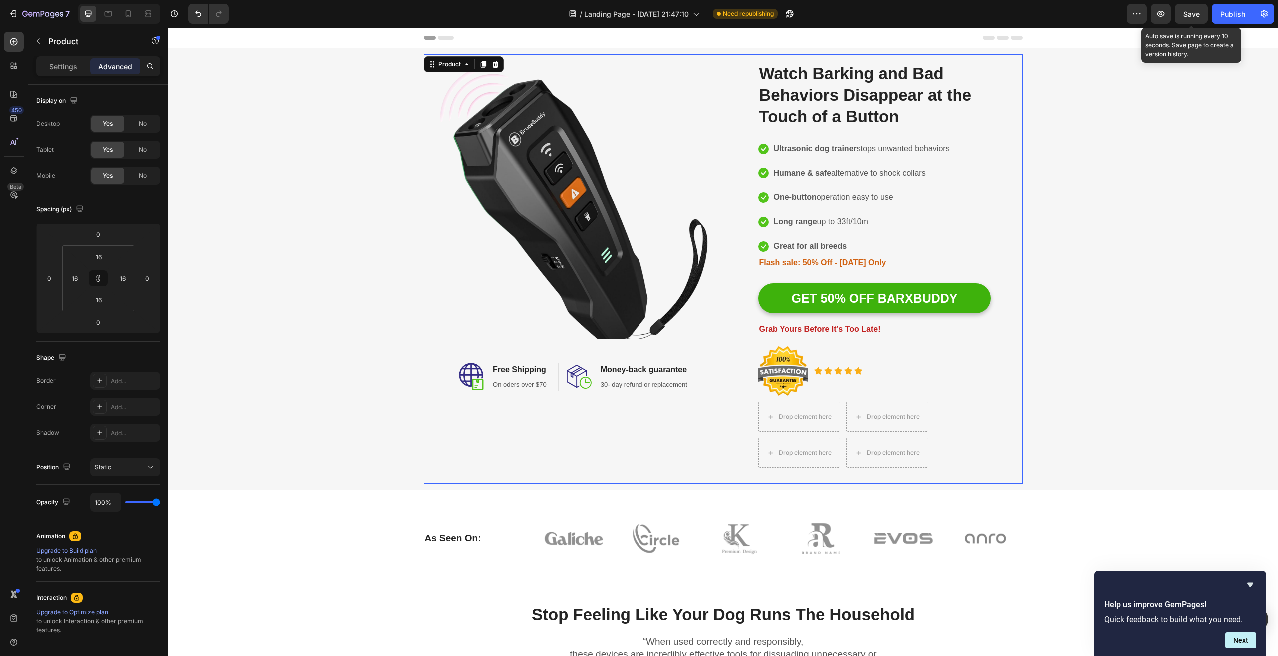
scroll to position [350, 0]
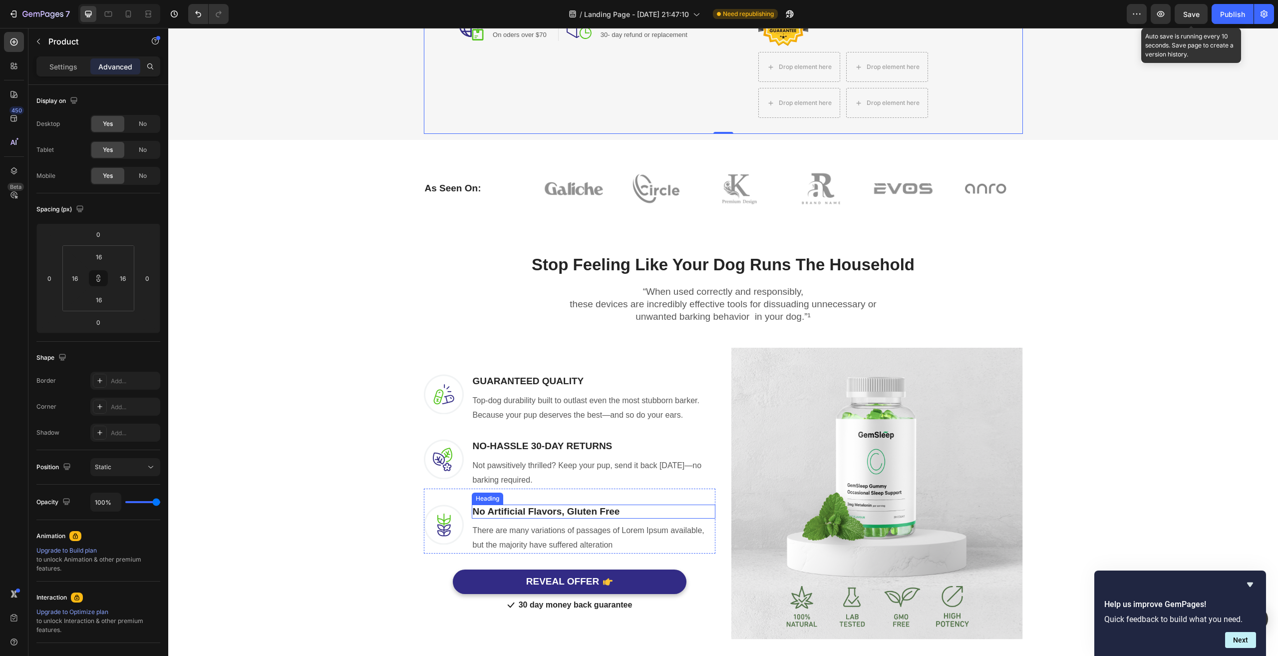
click at [528, 518] on p "No Artificial Flavors, Gluten Free" at bounding box center [594, 511] width 242 height 12
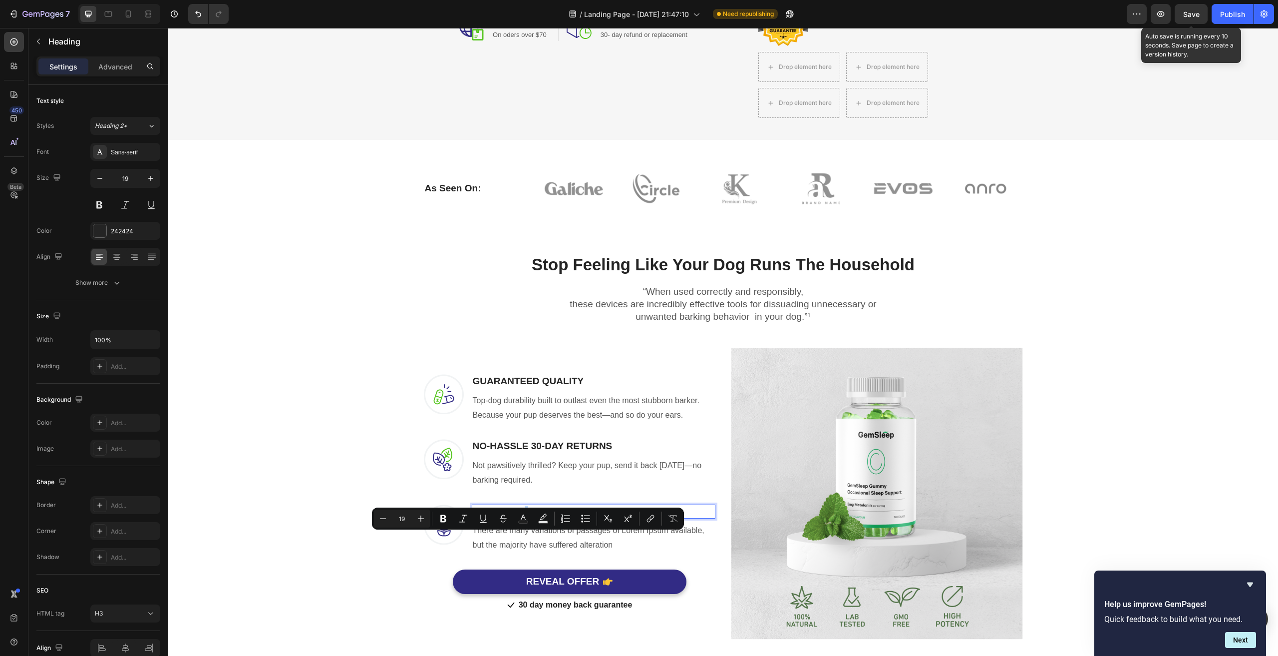
click at [536, 518] on p "No Artificial Flavors, Gluten Free" at bounding box center [594, 511] width 242 height 12
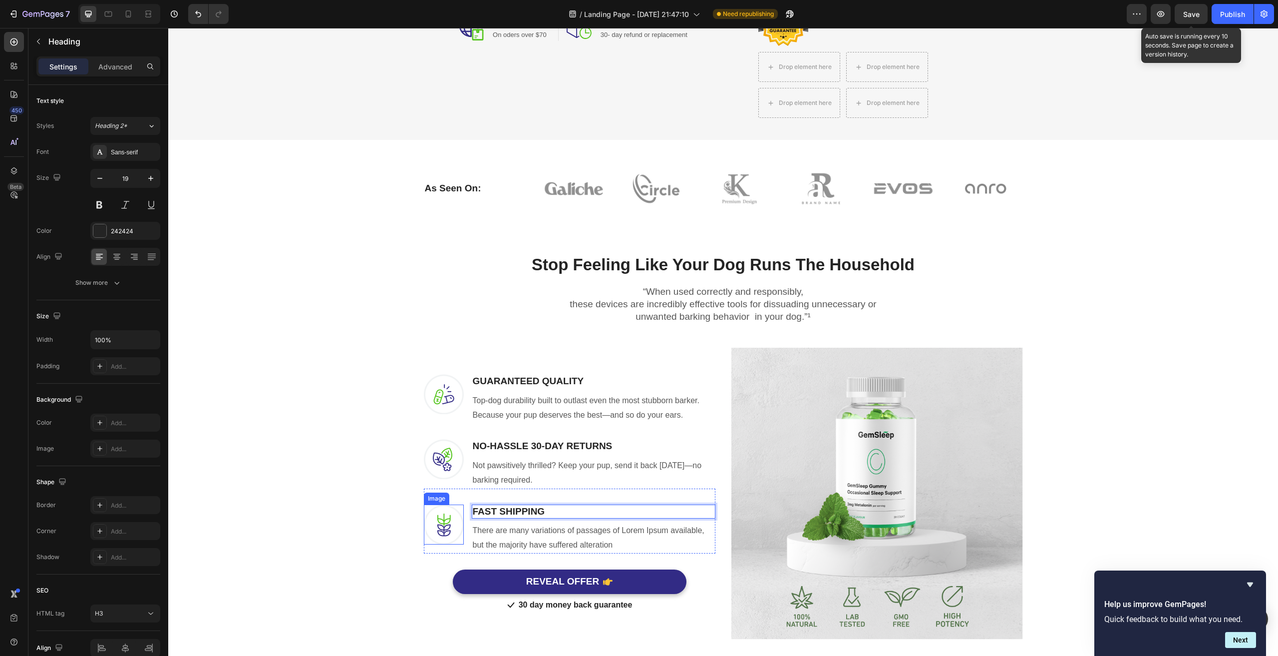
click at [337, 522] on div "Stop Feeling Like Your Dog Runs The Household Heading Row “When used correctly …" at bounding box center [723, 438] width 1095 height 402
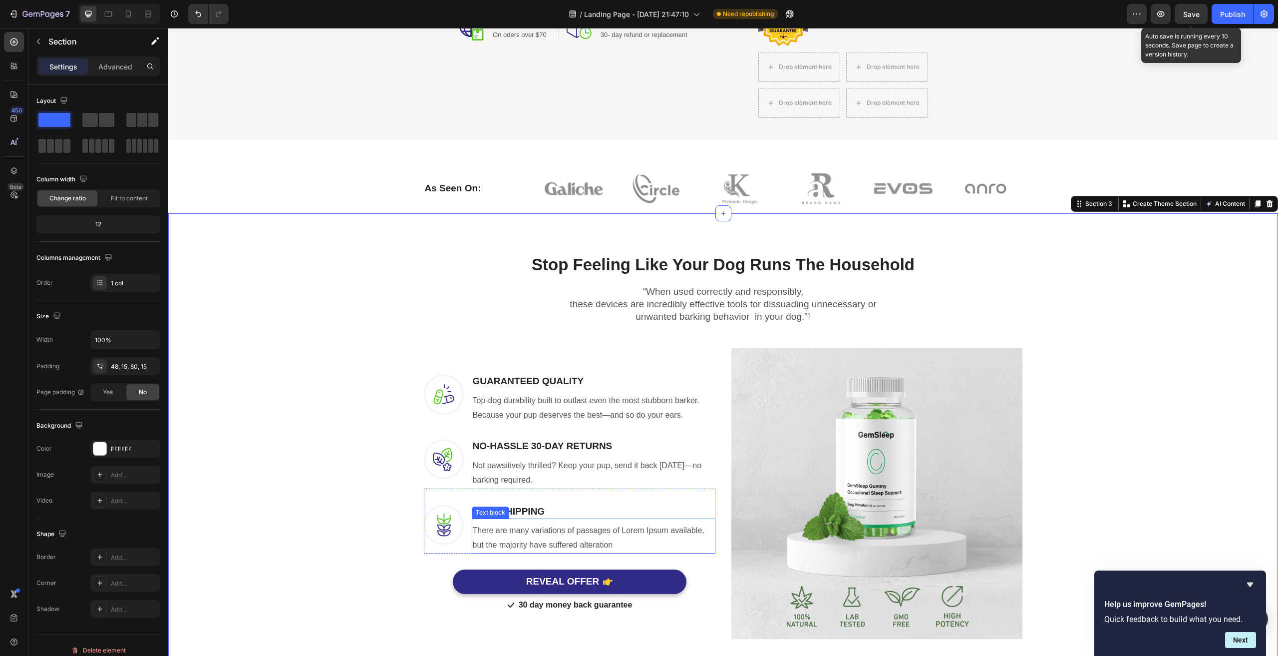
click at [542, 552] on p "There are many variations of passages of Lorem Ipsum available, but the majorit…" at bounding box center [594, 537] width 242 height 29
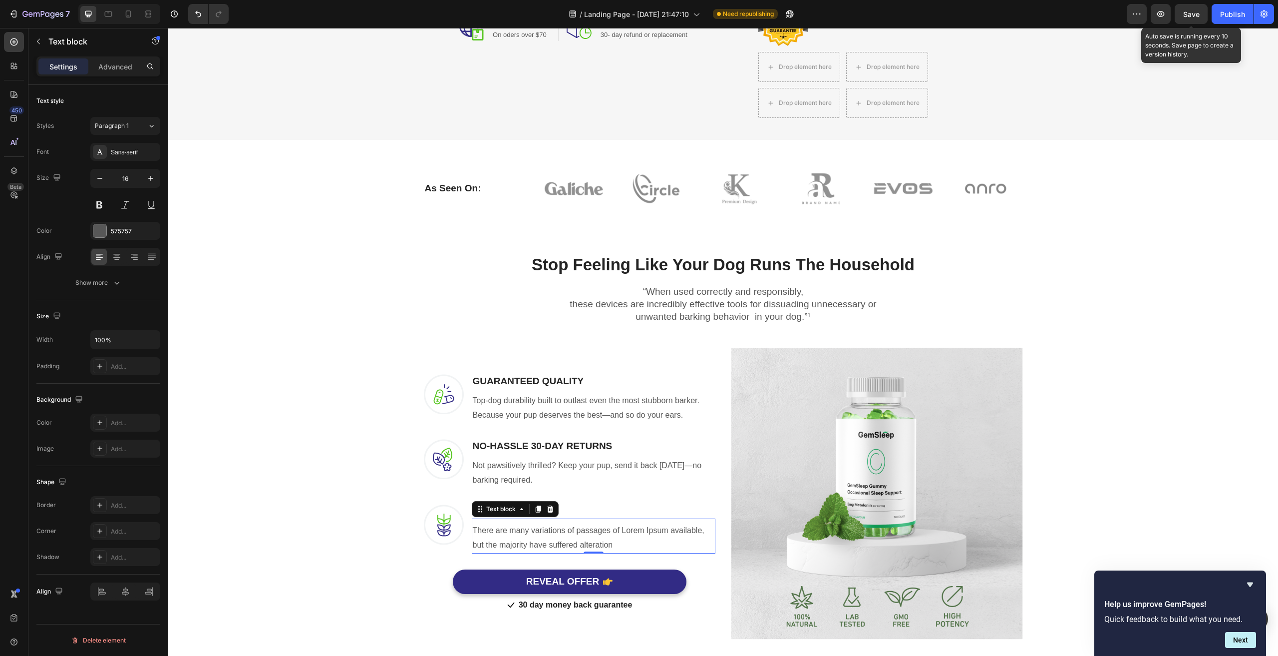
click at [539, 552] on p "There are many variations of passages of Lorem Ipsum available, but the majorit…" at bounding box center [594, 537] width 242 height 29
click at [286, 482] on div "Stop Feeling Like Your Dog Runs The Household Heading Row “When used correctly …" at bounding box center [723, 438] width 1095 height 402
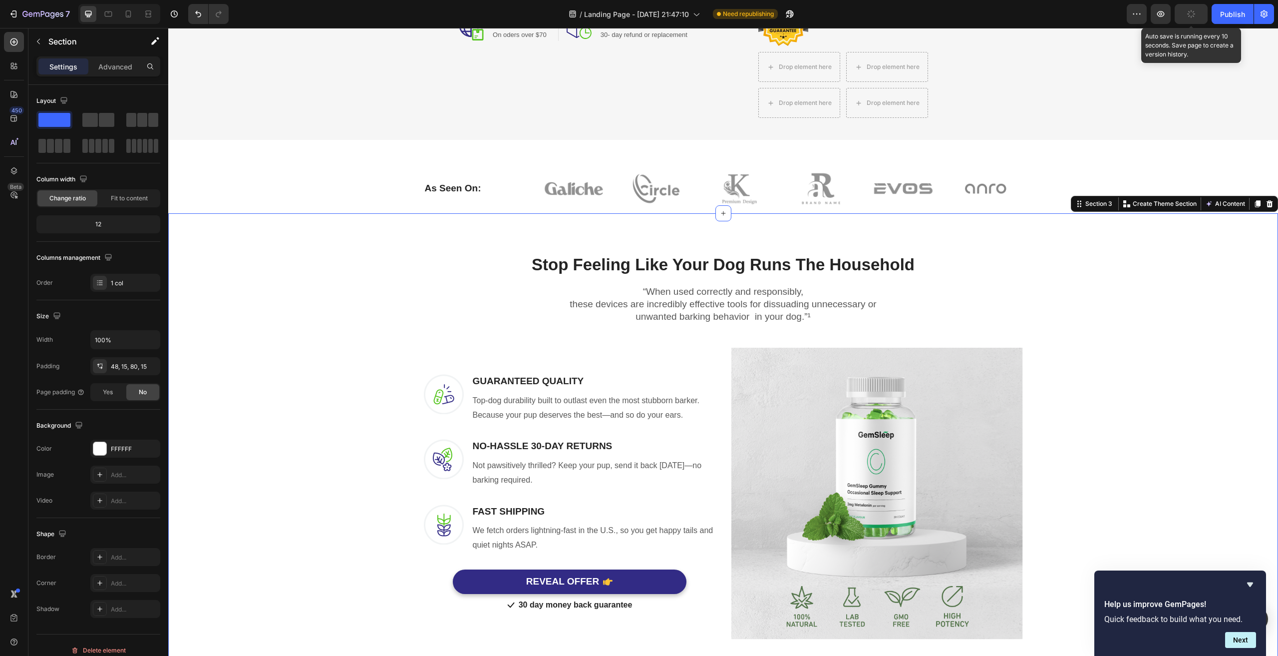
scroll to position [549, 0]
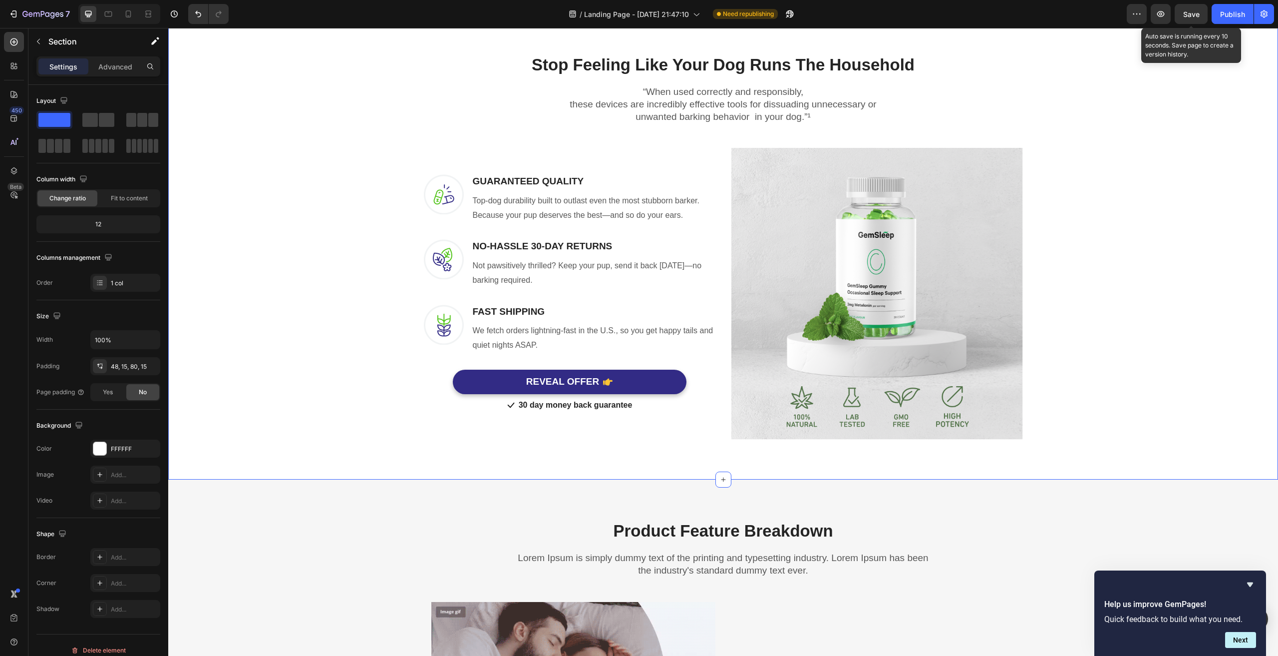
click at [1147, 263] on div "Stop Feeling Like Your Dog Runs The Household Heading Row “When used correctly …" at bounding box center [723, 238] width 1095 height 402
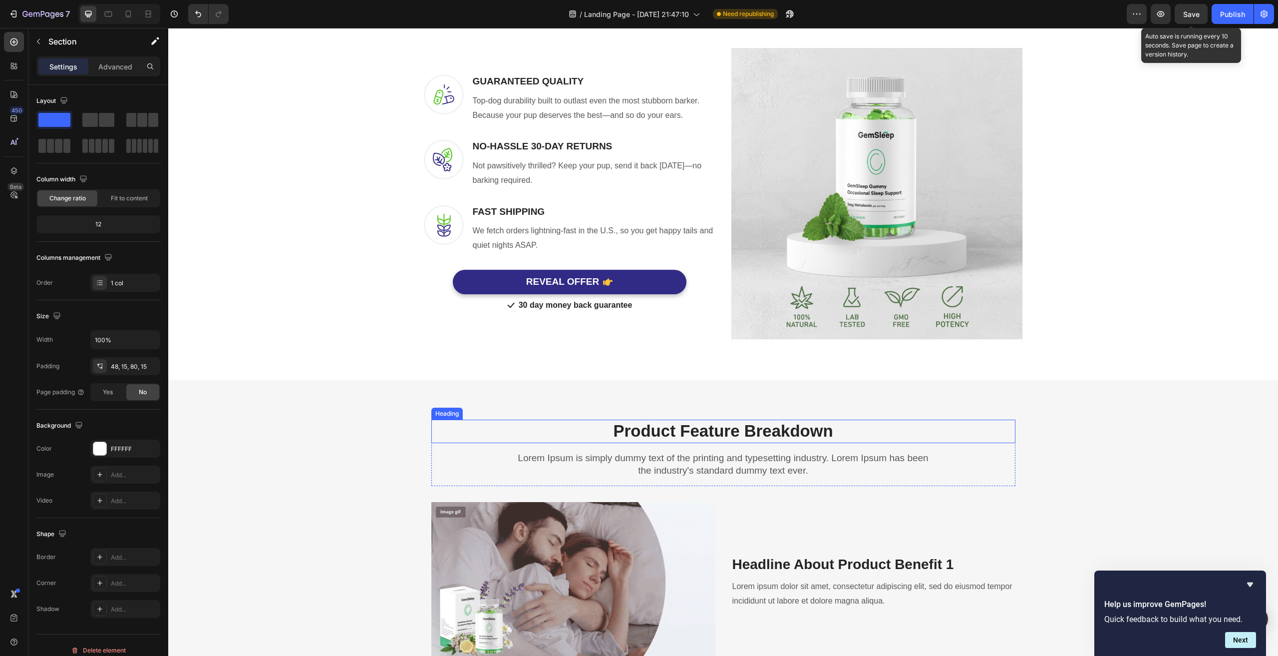
scroll to position [899, 0]
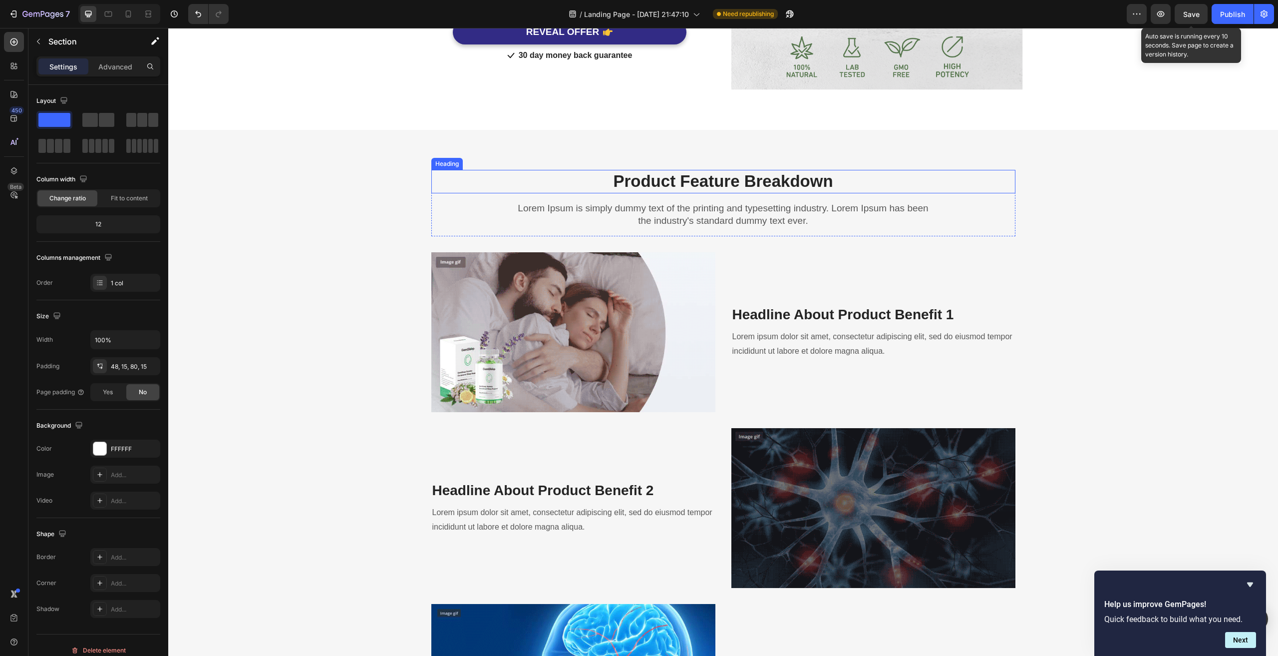
click at [625, 192] on p "Product Feature Breakdown" at bounding box center [723, 181] width 582 height 21
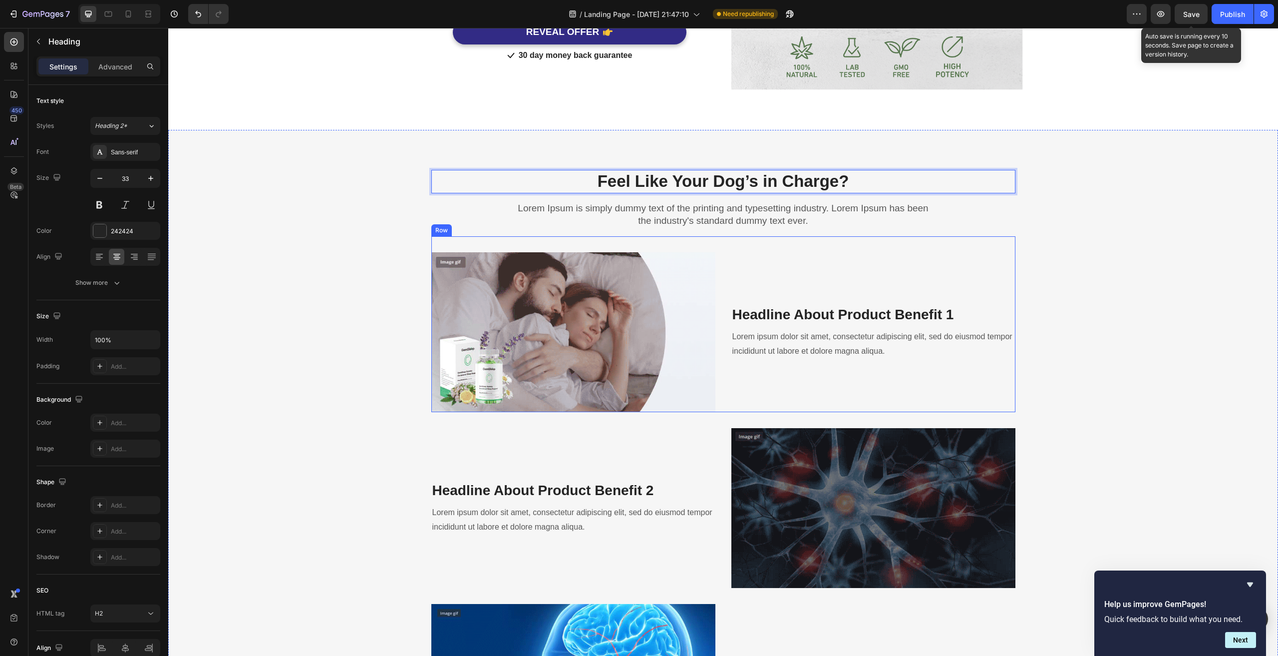
click at [1095, 278] on div "Feel Like Your Dog’s in Charge? Heading 16 Lorem Ipsum is simply dummy text of …" at bounding box center [723, 554] width 1095 height 769
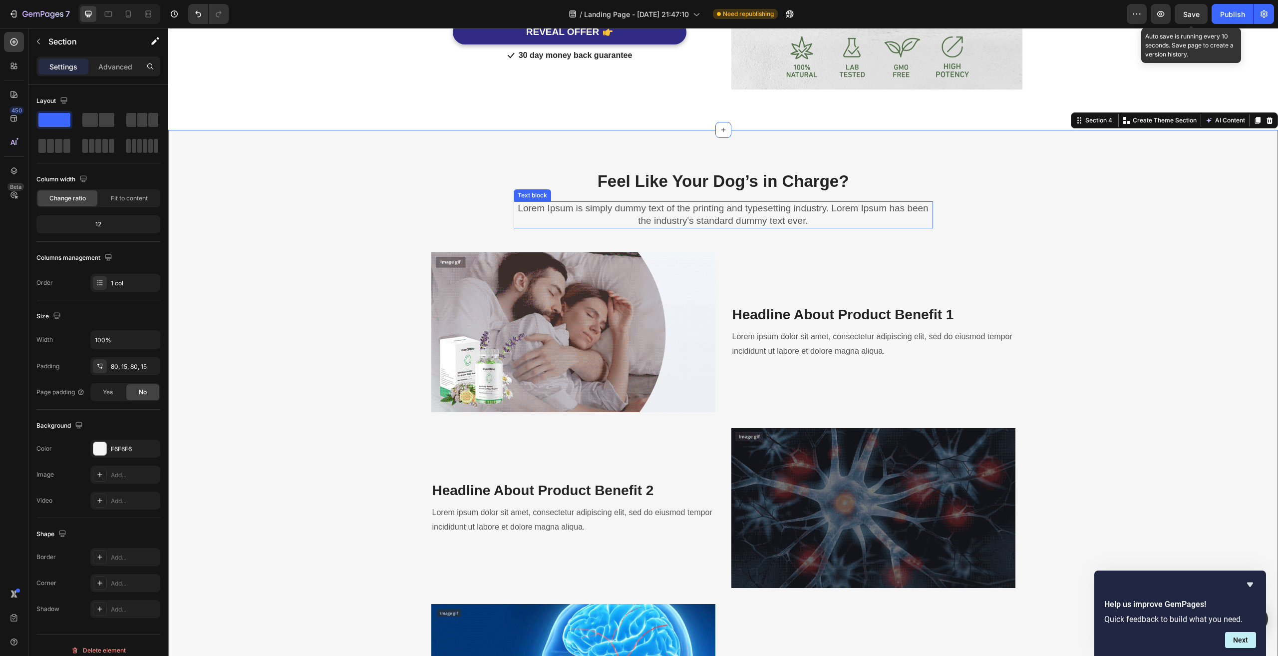
click at [650, 227] on p "Lorem Ipsum is simply dummy text of the printing and typesetting industry. Lore…" at bounding box center [723, 214] width 417 height 24
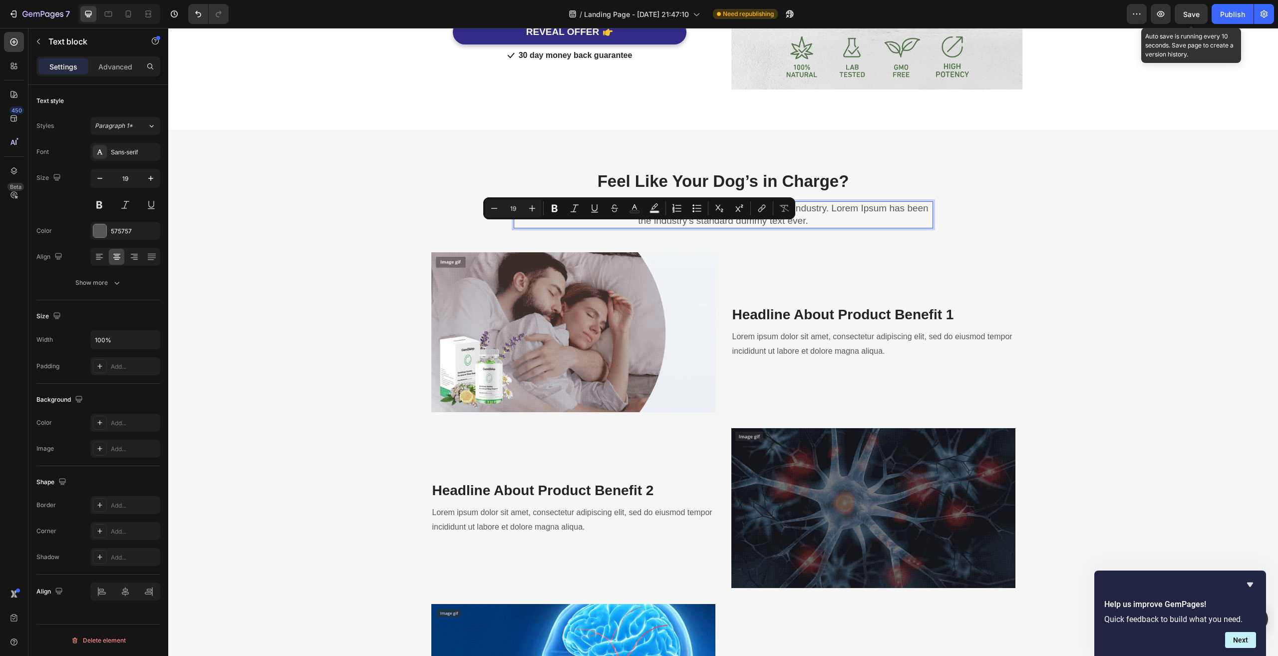
click at [673, 227] on p "Lorem Ipsum is simply dummy text of the printing and typesetting industry. Lore…" at bounding box center [723, 214] width 417 height 24
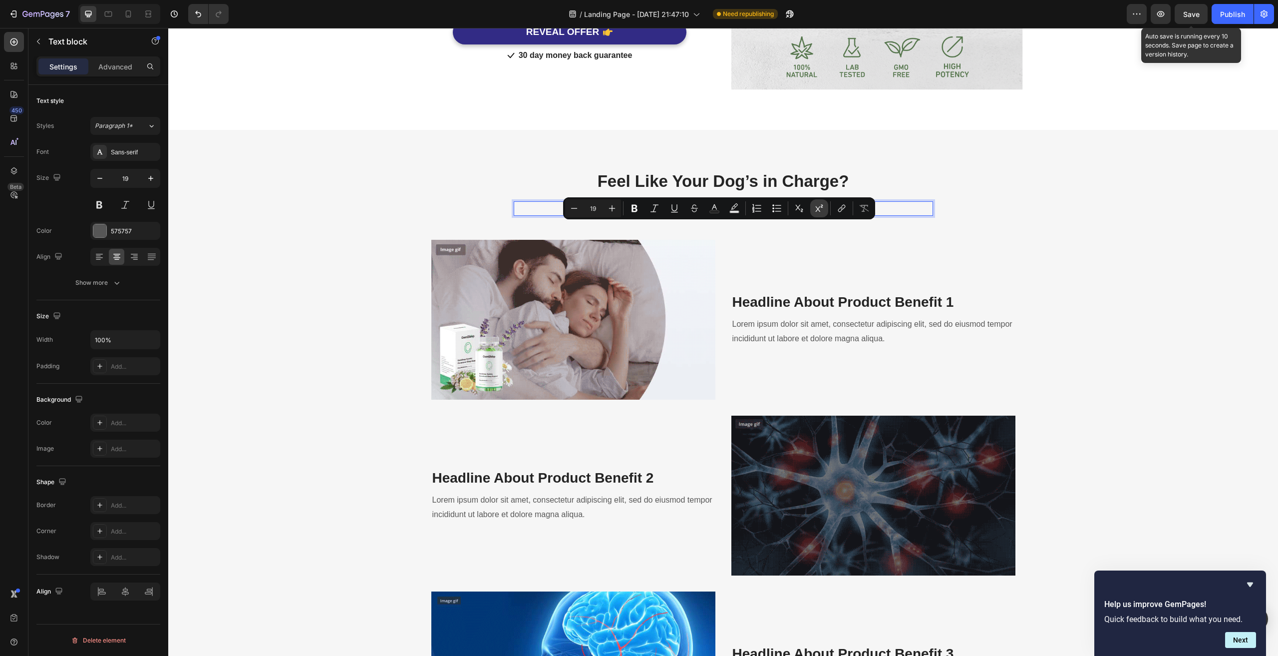
click at [821, 207] on icon "Editor contextual toolbar" at bounding box center [819, 208] width 10 height 10
click at [797, 209] on icon "Editor contextual toolbar" at bounding box center [799, 208] width 7 height 7
click at [799, 209] on icon "Editor contextual toolbar" at bounding box center [799, 208] width 7 height 7
click at [818, 207] on icon "Editor contextual toolbar" at bounding box center [819, 208] width 10 height 10
click at [614, 208] on icon "Editor contextual toolbar" at bounding box center [612, 208] width 10 height 10
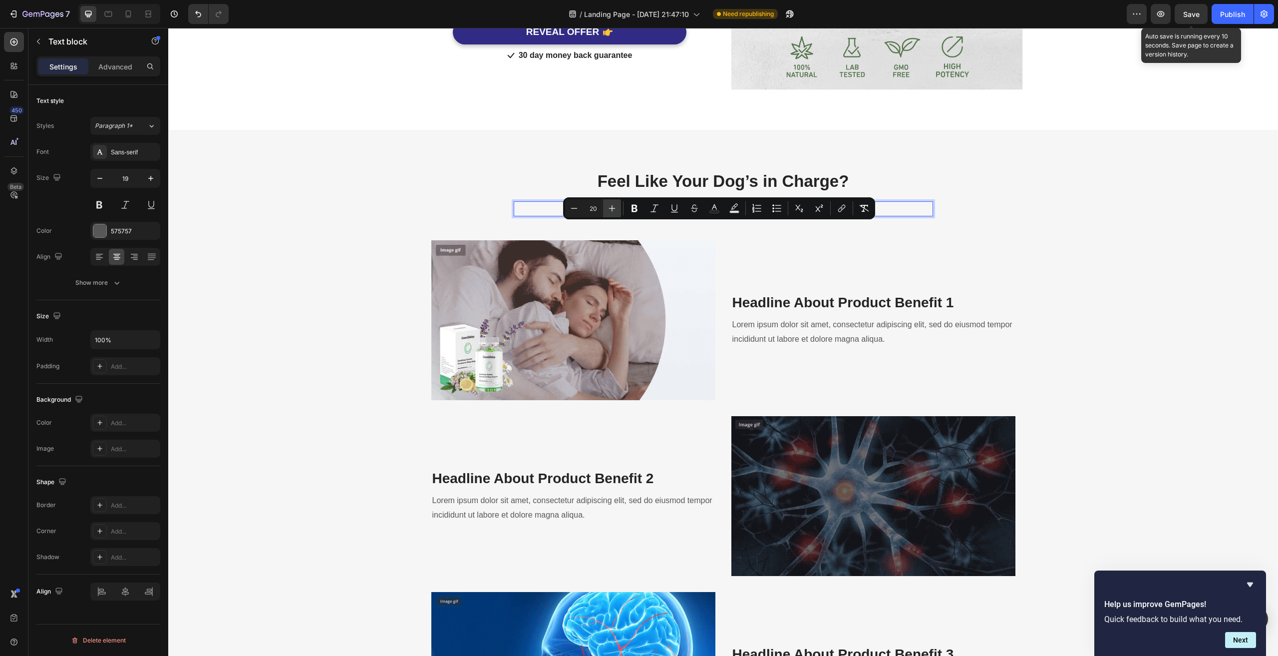
click at [614, 208] on icon "Editor contextual toolbar" at bounding box center [612, 208] width 10 height 10
type input "22"
click at [636, 208] on icon "Editor contextual toolbar" at bounding box center [635, 208] width 6 height 7
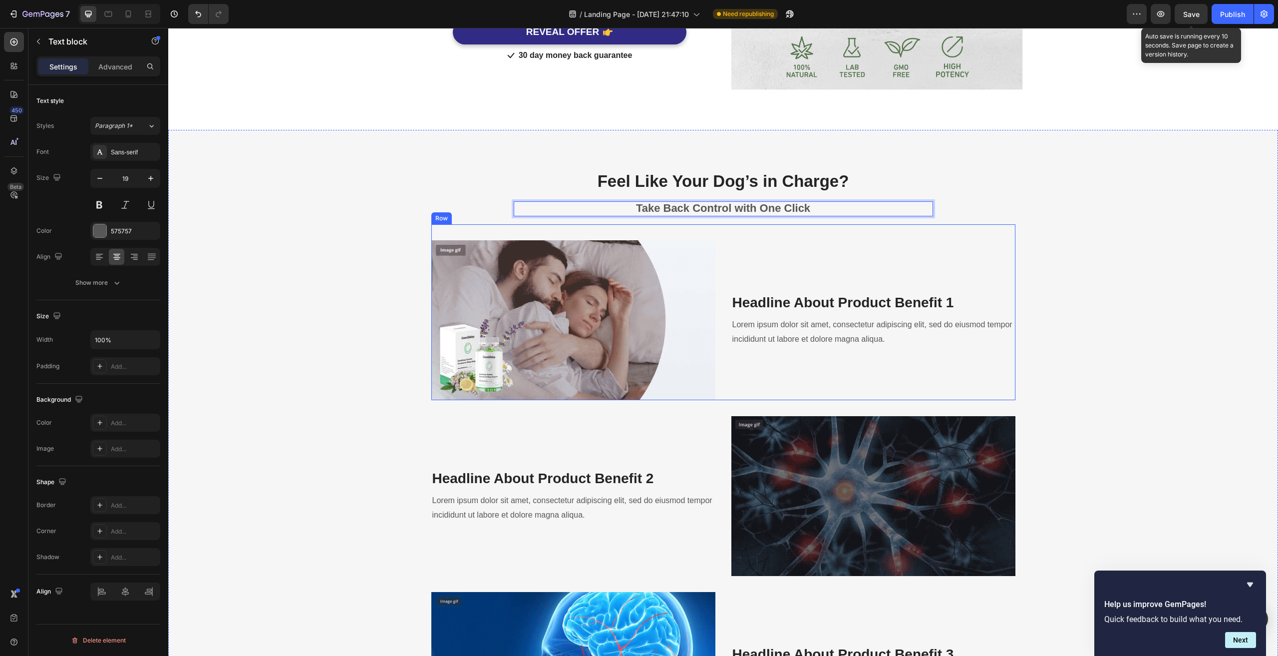
click at [897, 265] on div "Headline About Product Benefit 1 Heading Lorem ipsum dolor sit amet, consectetu…" at bounding box center [873, 320] width 284 height 160
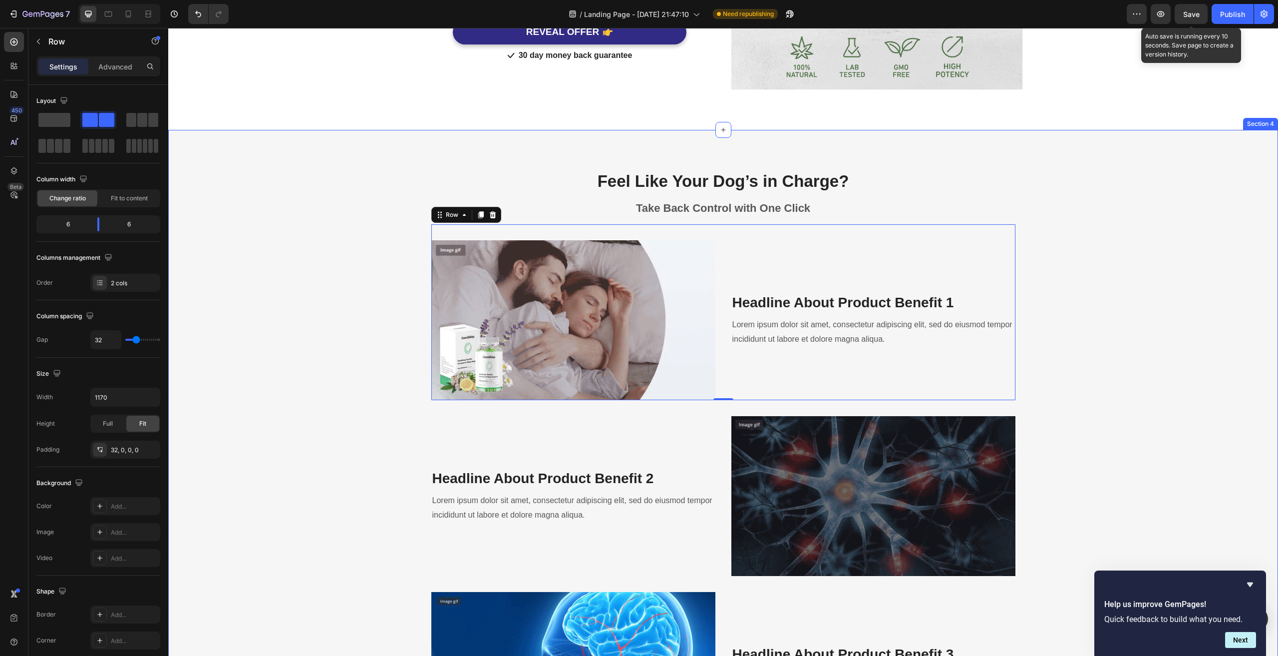
click at [1161, 244] on div "Feel Like Your Dog’s in Charge? Heading Take Back Control with One Click Text b…" at bounding box center [723, 548] width 1095 height 757
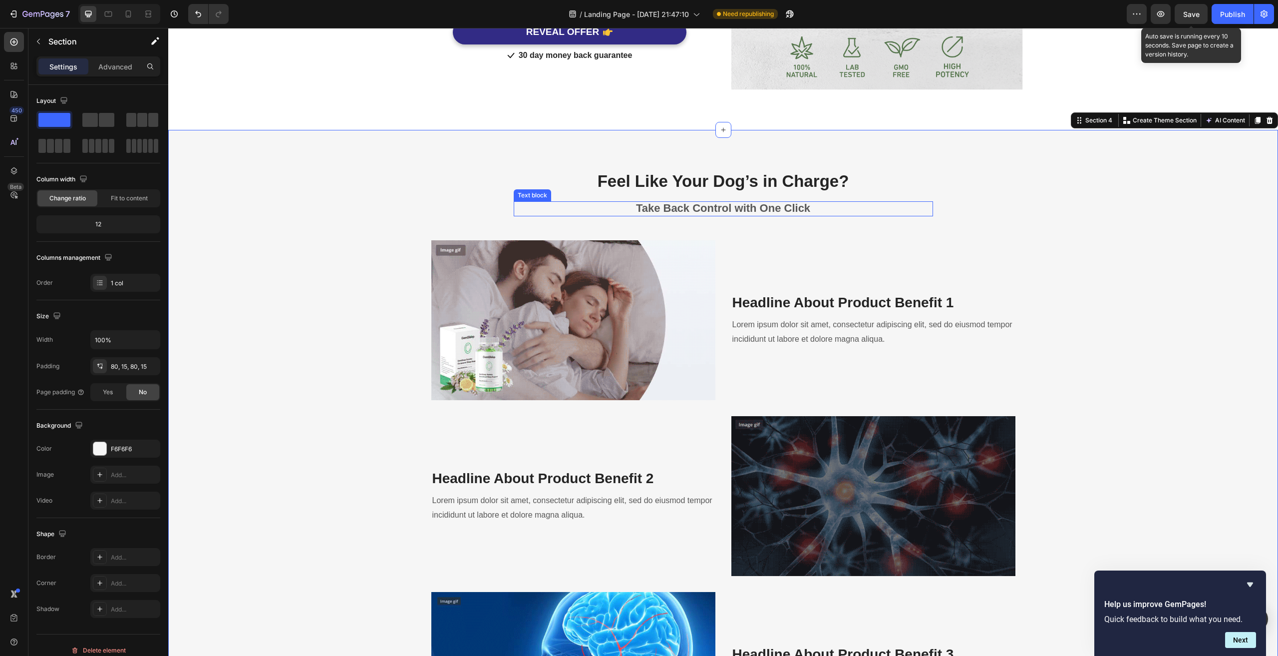
click at [704, 192] on p "Feel Like Your Dog’s in Charge?" at bounding box center [723, 181] width 582 height 21
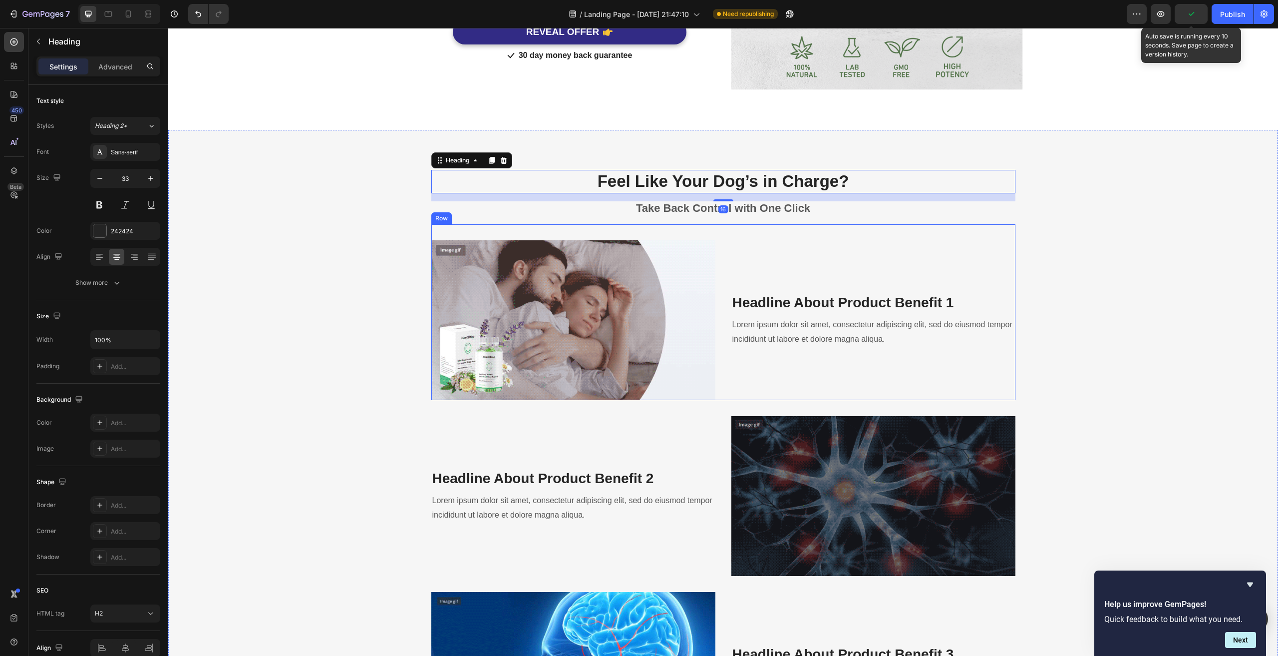
click at [958, 262] on div "Headline About Product Benefit 1 Heading Lorem ipsum dolor sit amet, consectetu…" at bounding box center [873, 320] width 284 height 160
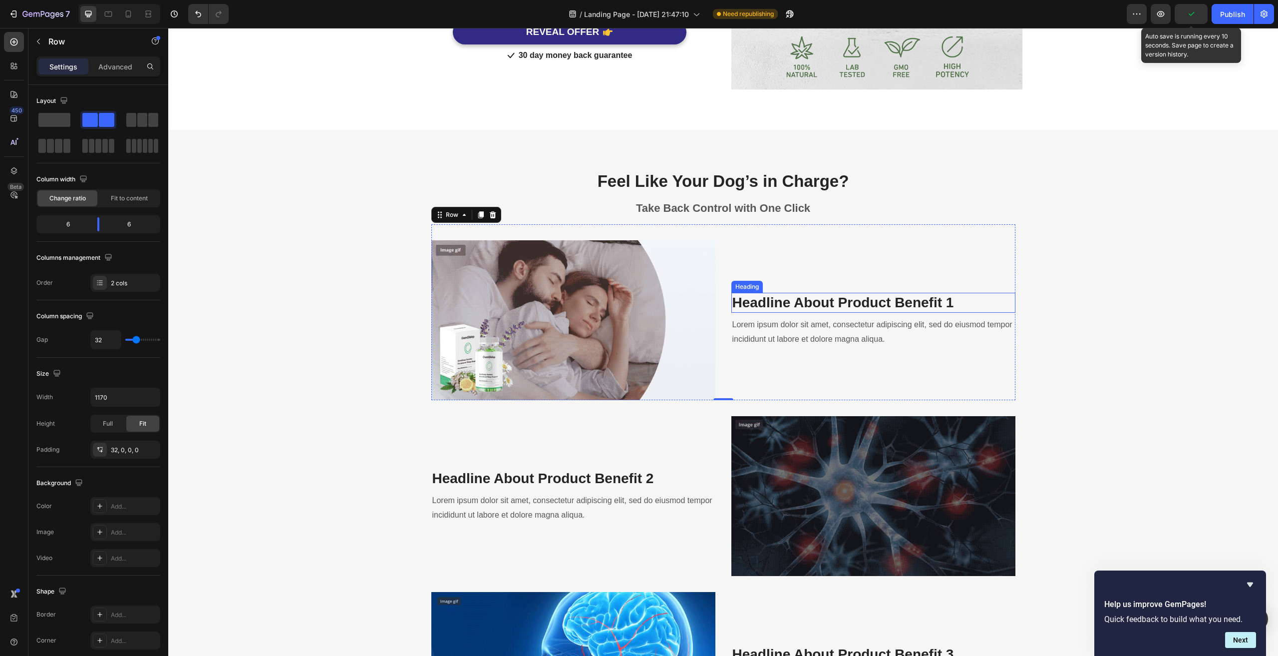
click at [803, 312] on p "Headline About Product Benefit 1" at bounding box center [873, 303] width 282 height 18
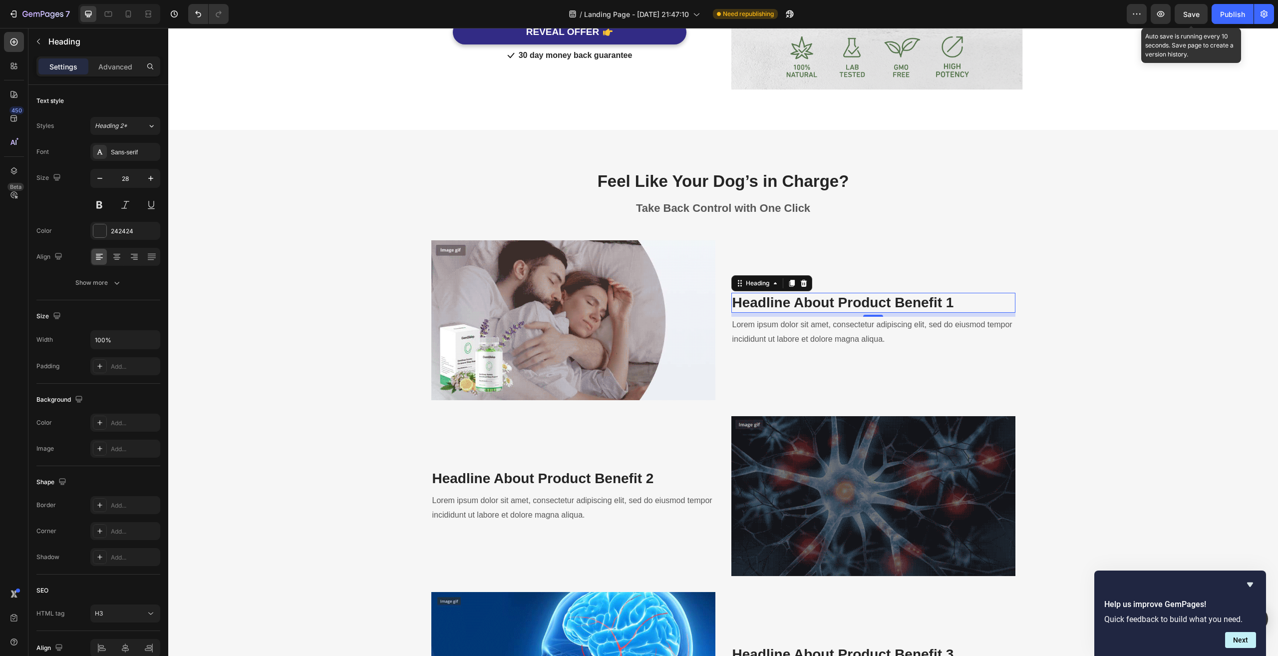
click at [764, 312] on p "Headline About Product Benefit 1" at bounding box center [873, 303] width 282 height 18
click at [1062, 335] on div "Feel Like Your Dog’s in Charge? Heading Take Back Control with One Click Text b…" at bounding box center [723, 548] width 1095 height 757
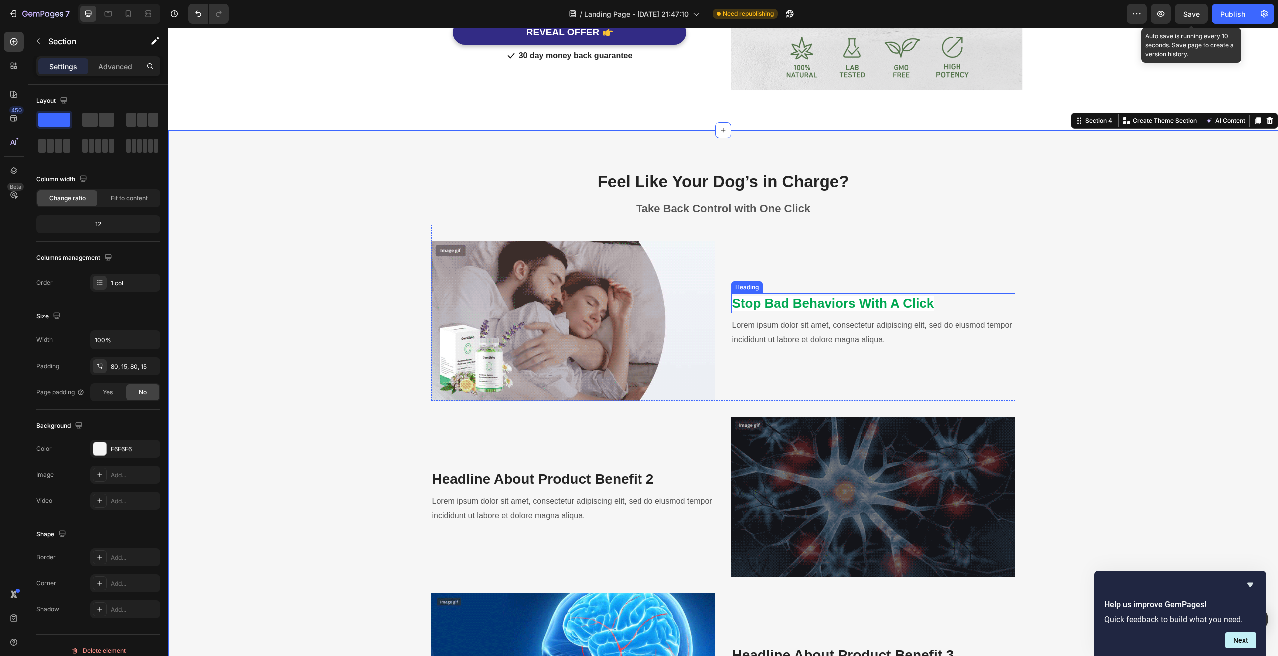
click at [860, 311] on strong "Stop Bad Behaviors With A Click" at bounding box center [833, 303] width 202 height 15
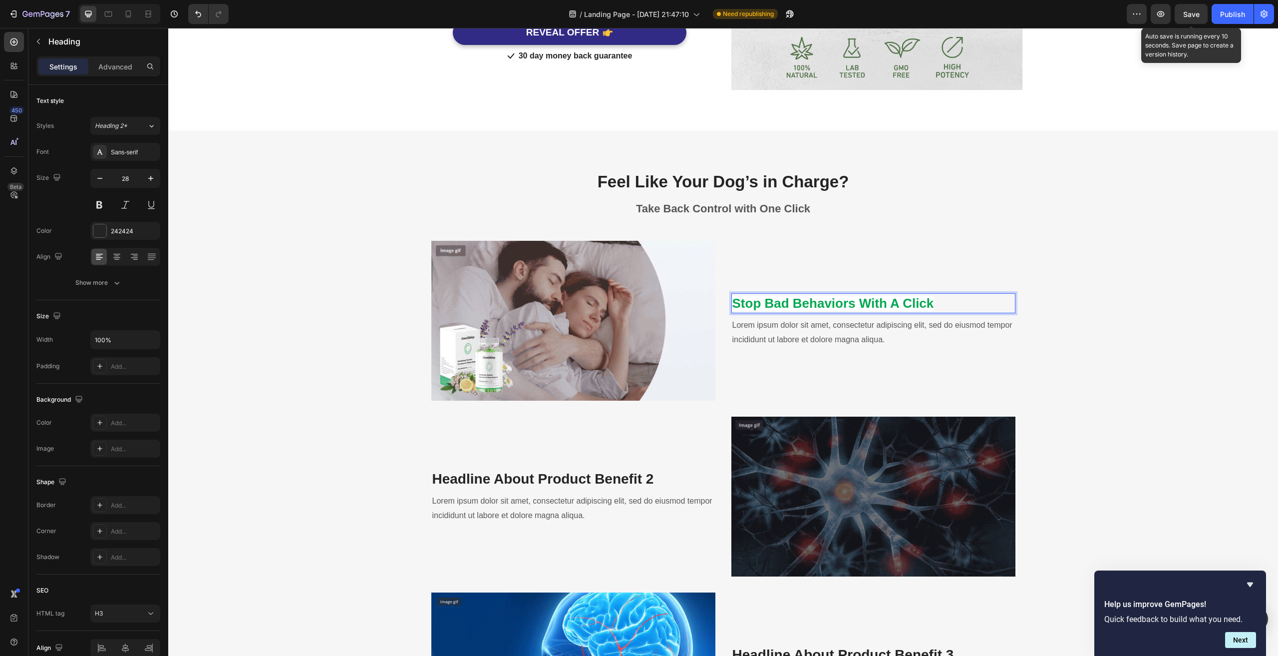
click at [961, 312] on p "Stop Bad Behaviors With A Click" at bounding box center [873, 303] width 282 height 18
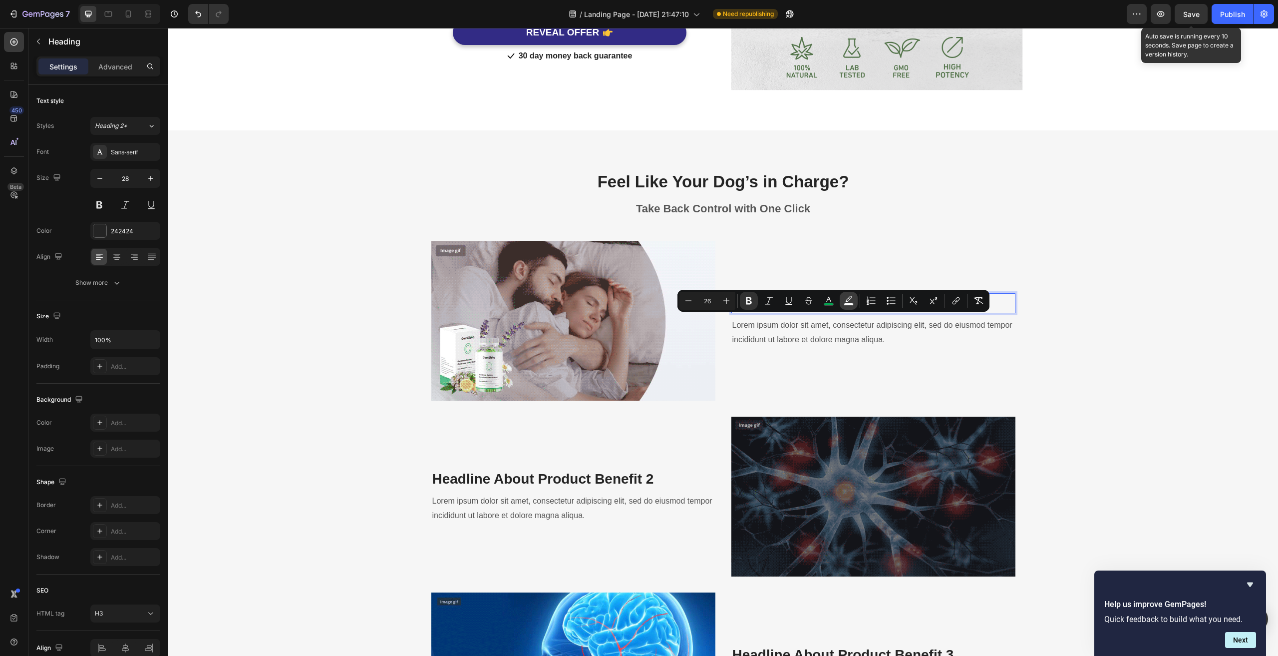
click at [854, 302] on button "color" at bounding box center [849, 301] width 18 height 18
type input "FFFFFF"
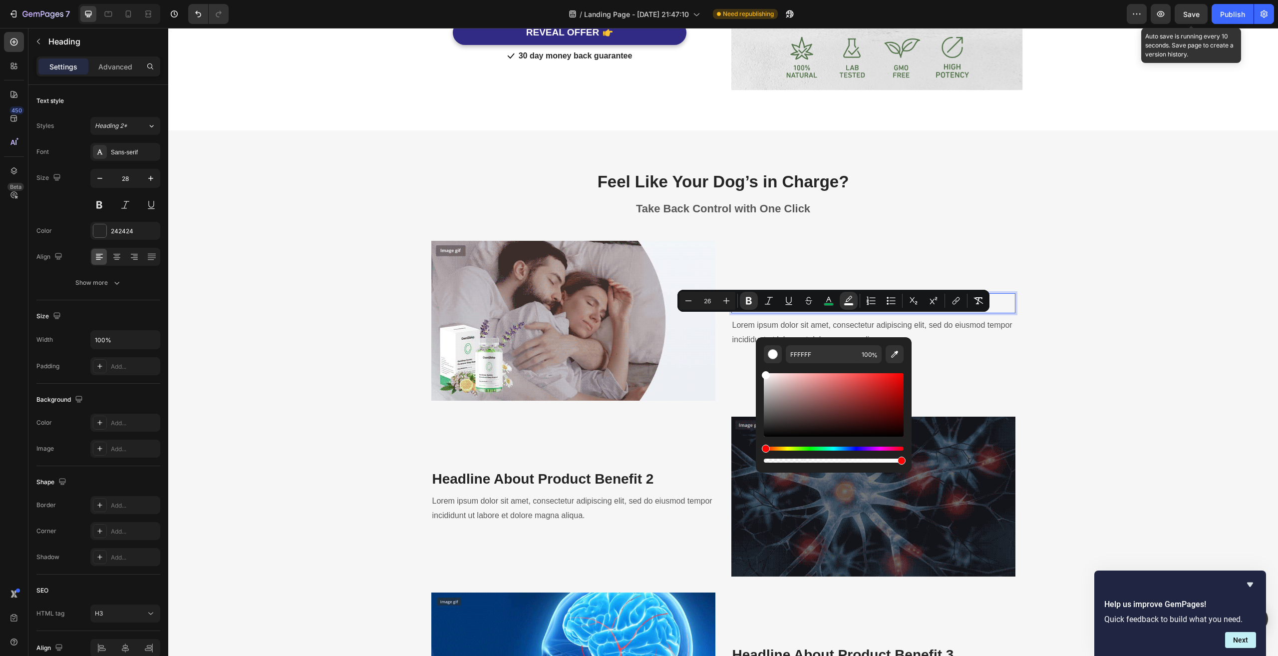
click at [961, 312] on p "Stop Bad Behaviors With A Click" at bounding box center [873, 303] width 282 height 18
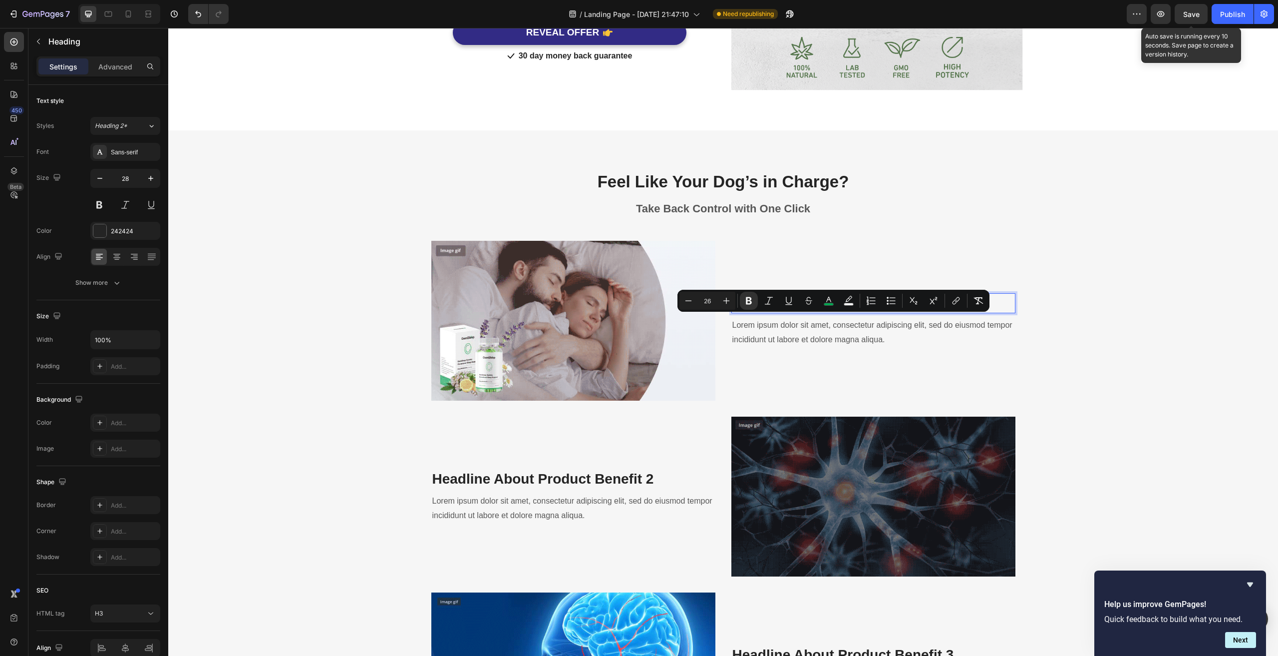
click at [842, 311] on strong "Stop Bad Behaviors With A Click" at bounding box center [833, 303] width 202 height 15
click at [852, 302] on icon "Editor contextual toolbar" at bounding box center [849, 301] width 10 height 10
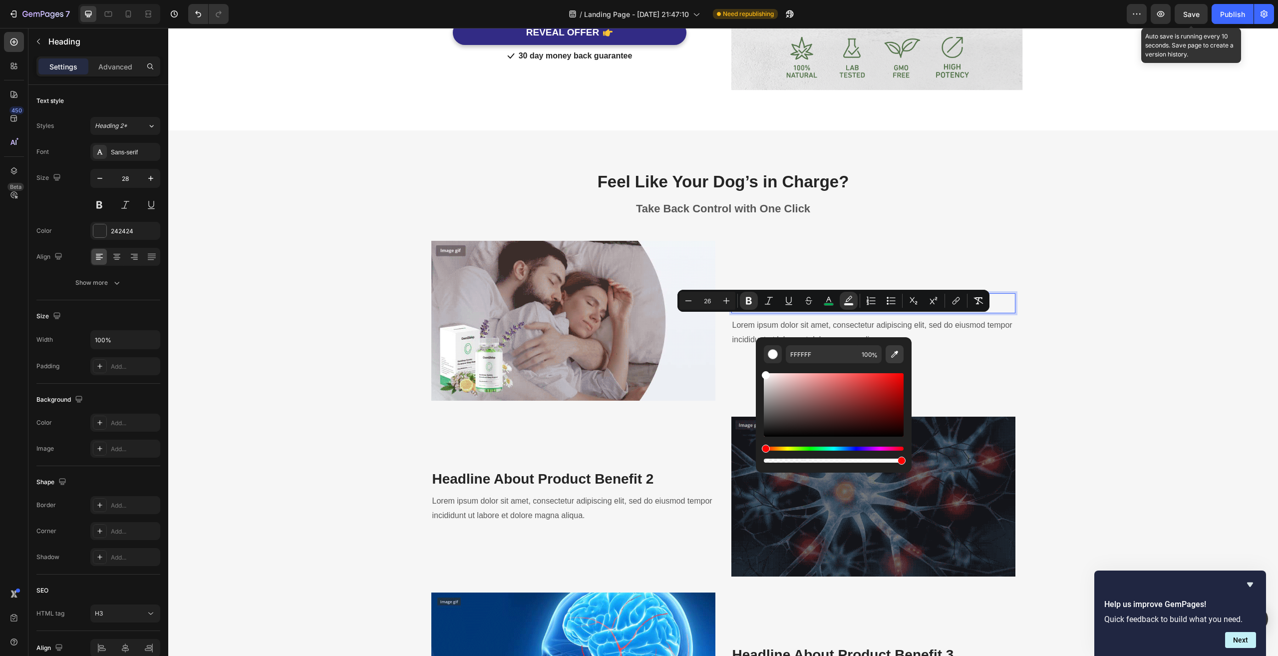
click at [895, 352] on icon "Editor contextual toolbar" at bounding box center [894, 354] width 7 height 7
type input "F6F6F6"
click at [1044, 366] on div "Feel Like Your Dog’s in Charge? Heading Take Back Control with One Click Text b…" at bounding box center [723, 548] width 1095 height 757
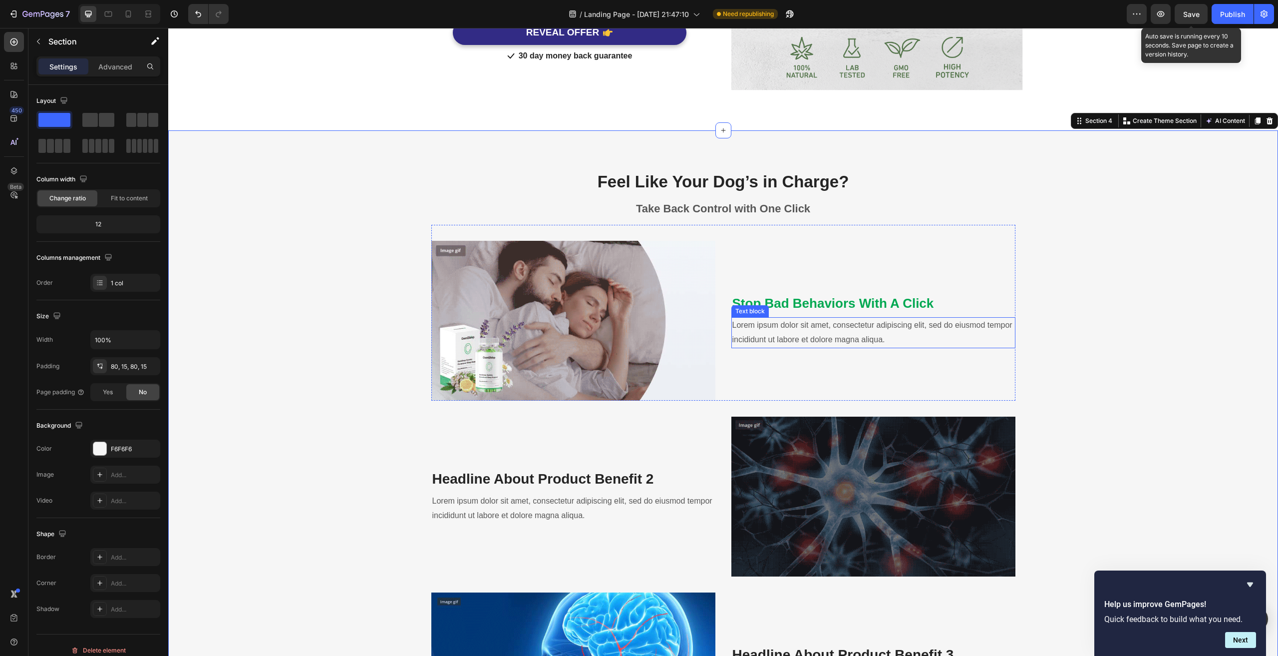
click at [783, 347] on p "Lorem ipsum dolor sit amet, consectetur adipiscing elit, sed do eiusmod tempor …" at bounding box center [873, 332] width 282 height 29
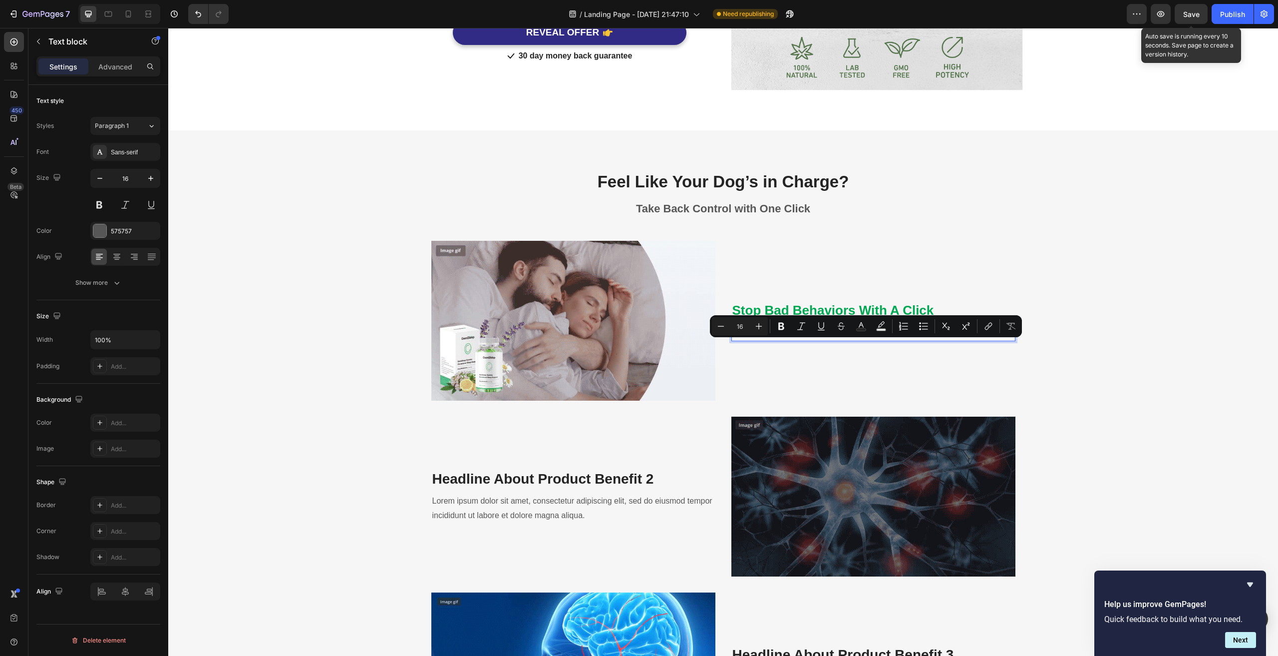
type input "18"
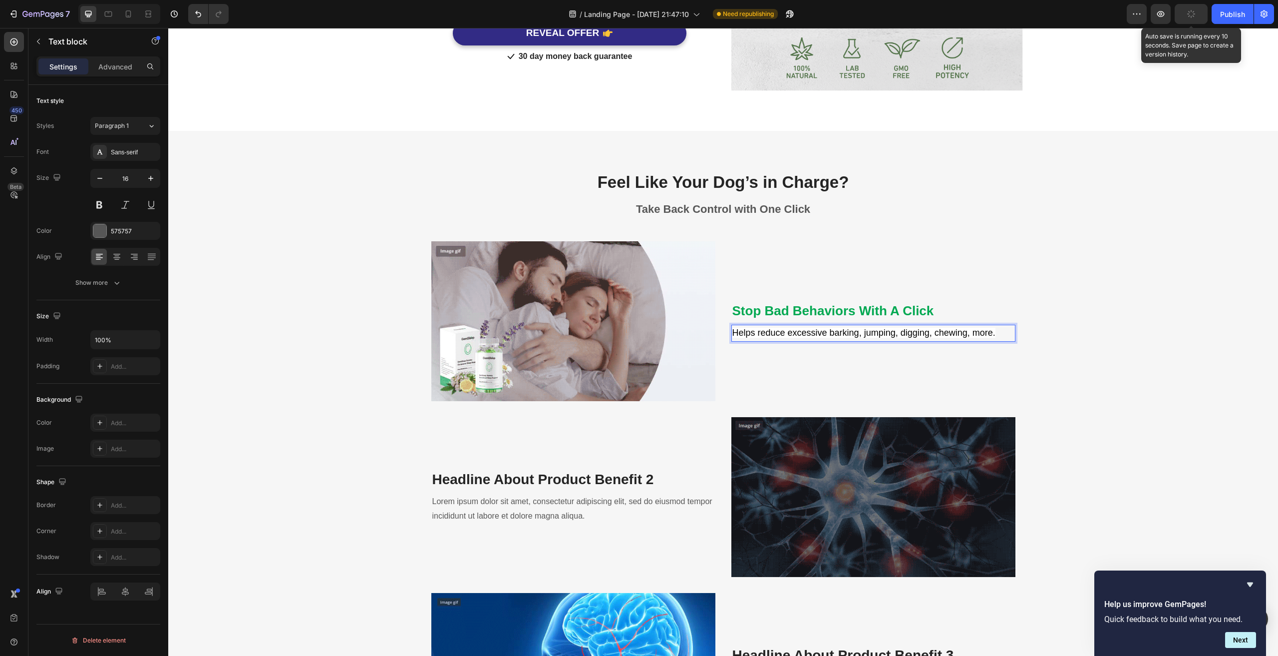
click at [866, 341] on p "Helps reduce excessive barking, jumping, digging, chewing, more." at bounding box center [873, 333] width 282 height 15
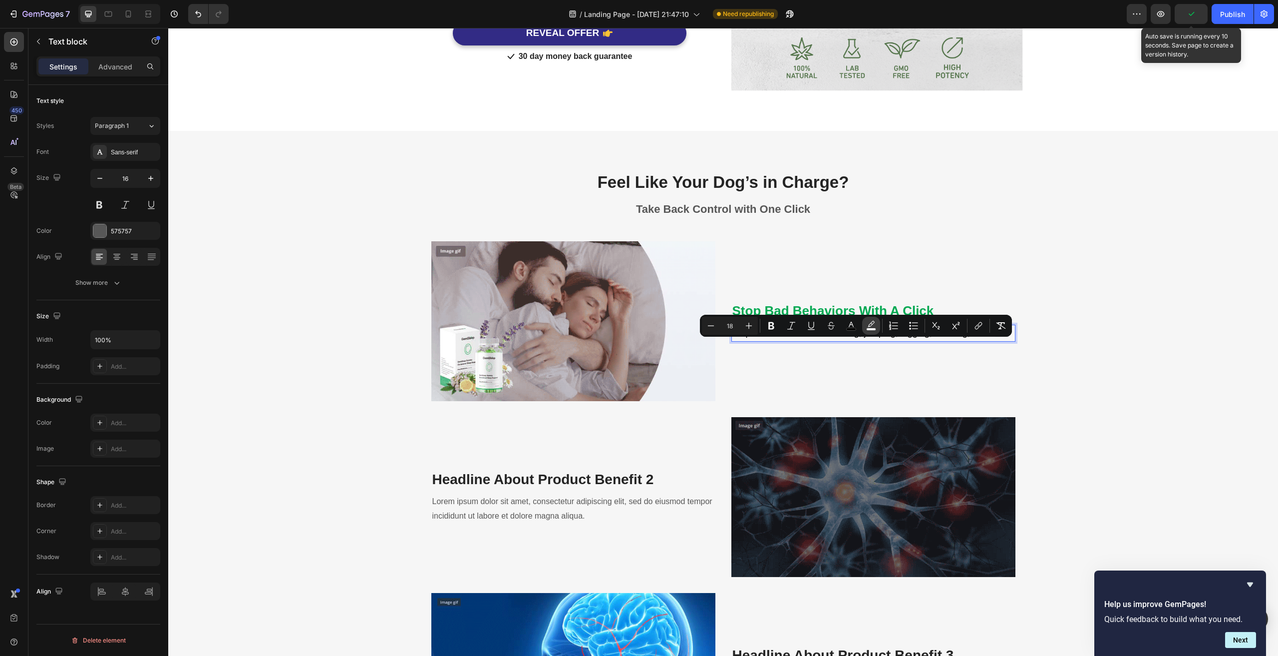
click at [868, 326] on icon "Editor contextual toolbar" at bounding box center [871, 326] width 10 height 10
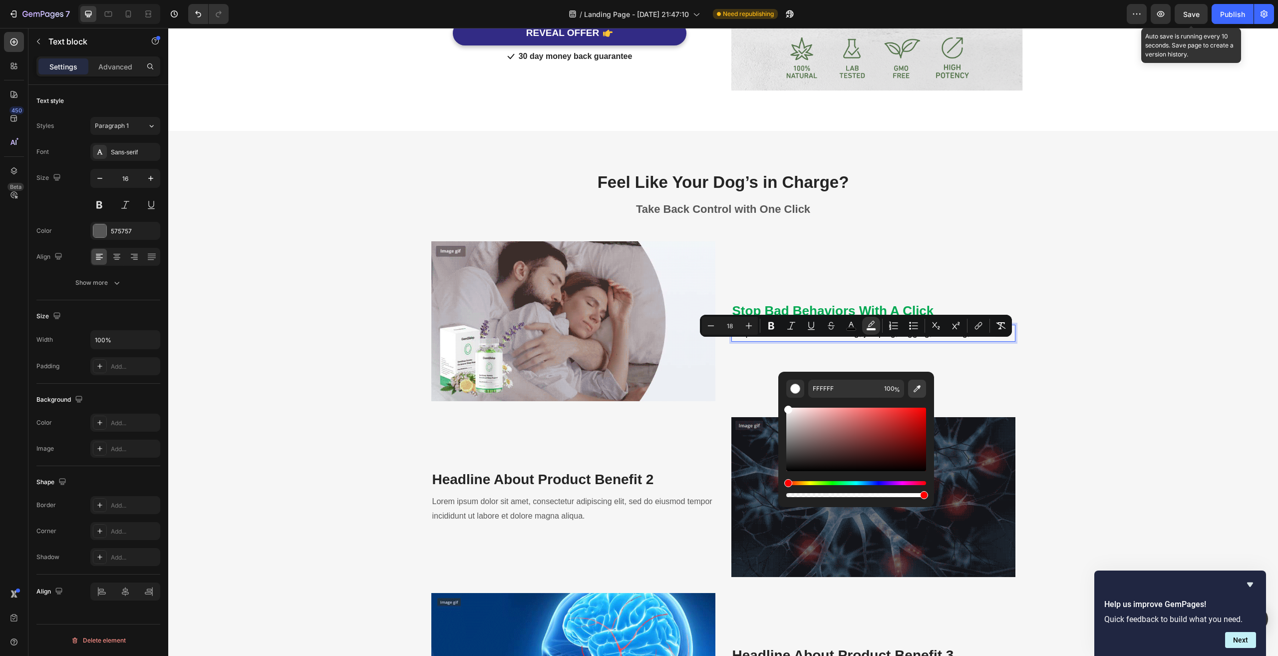
click at [915, 384] on icon "Editor contextual toolbar" at bounding box center [917, 388] width 10 height 10
type input "F6F6F6"
click at [1031, 399] on div "Feel Like Your Dog’s in Charge? Heading Take Back Control with One Click Text b…" at bounding box center [723, 549] width 1095 height 757
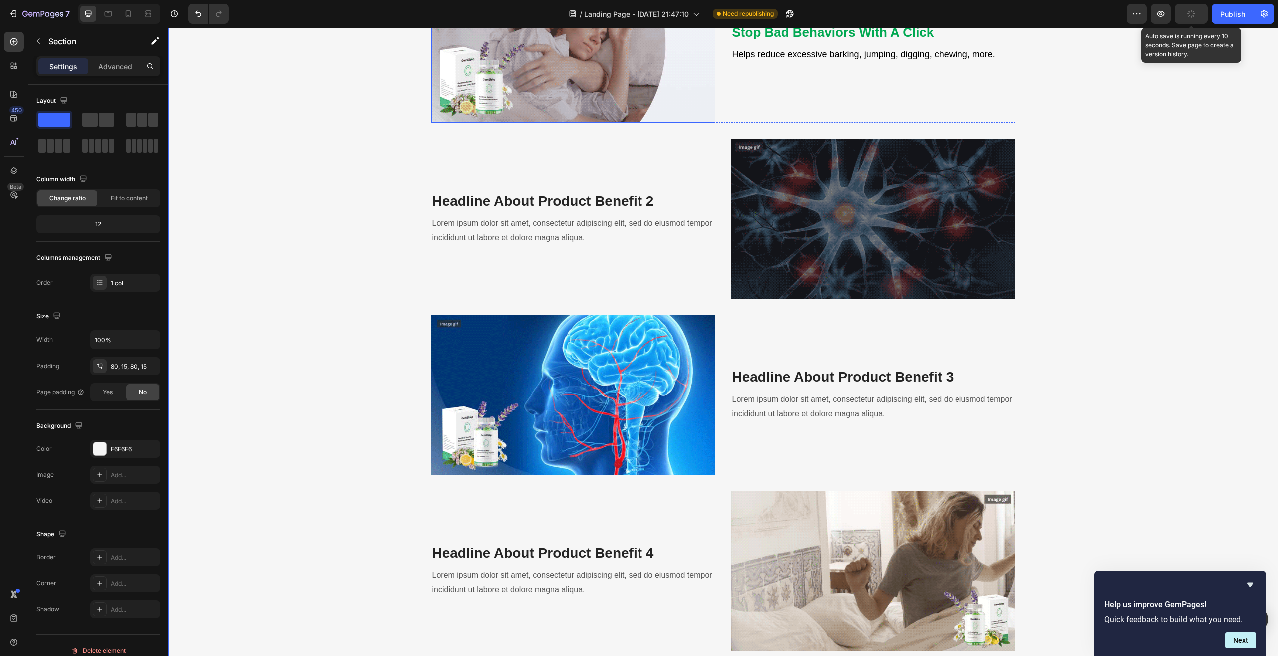
scroll to position [948, 0]
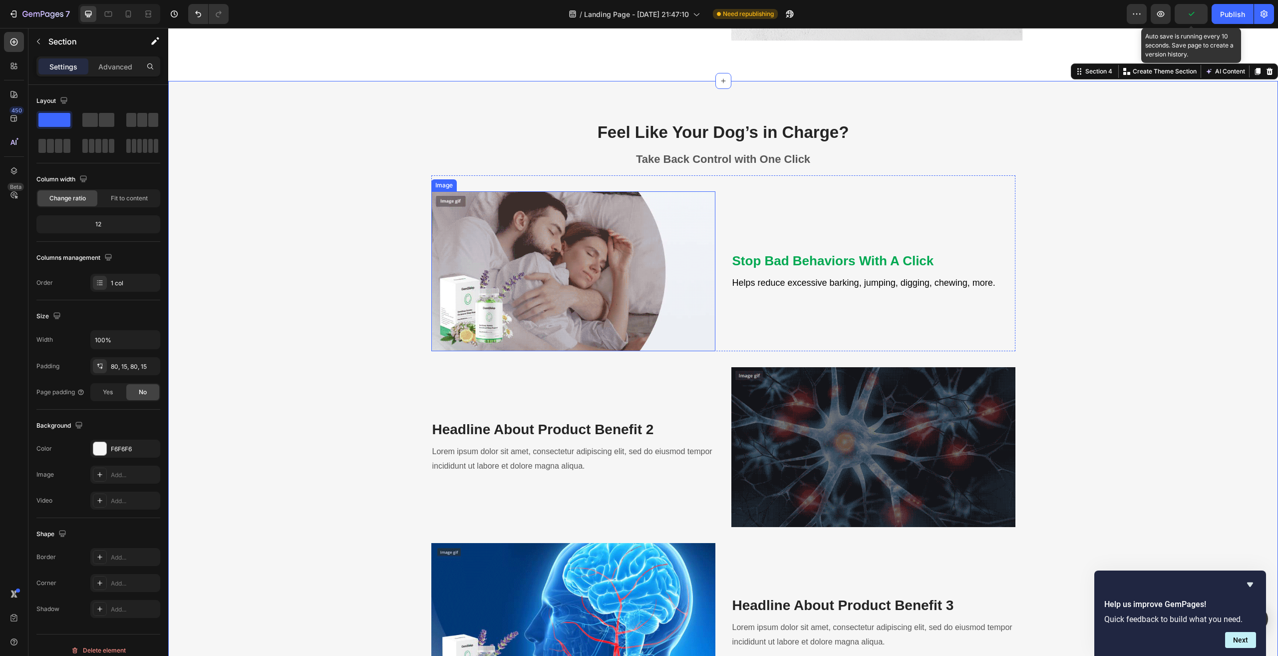
click at [506, 252] on img at bounding box center [573, 271] width 284 height 160
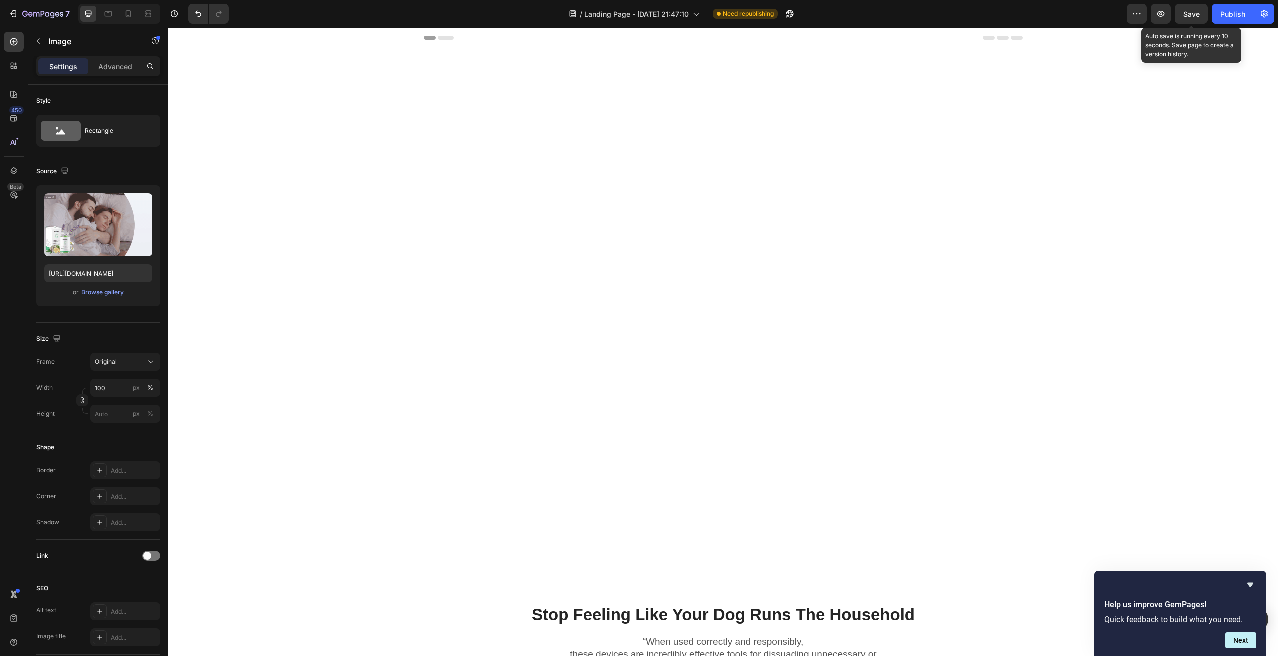
scroll to position [948, 0]
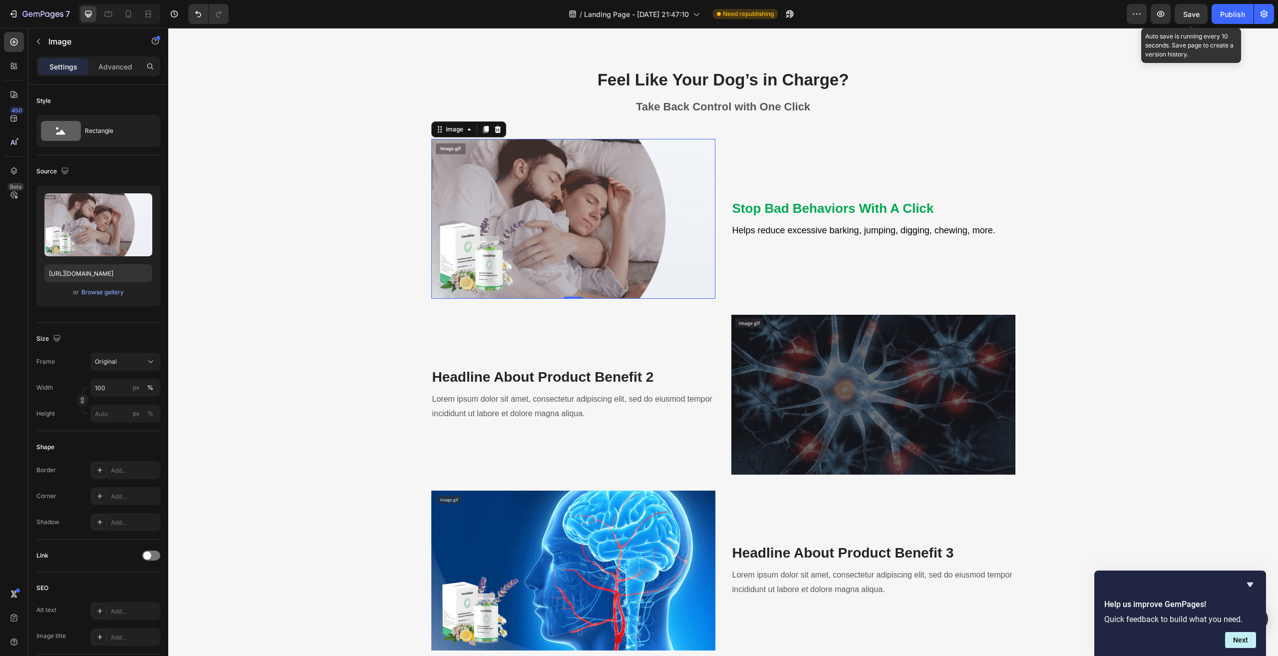
click at [588, 282] on img at bounding box center [573, 219] width 284 height 160
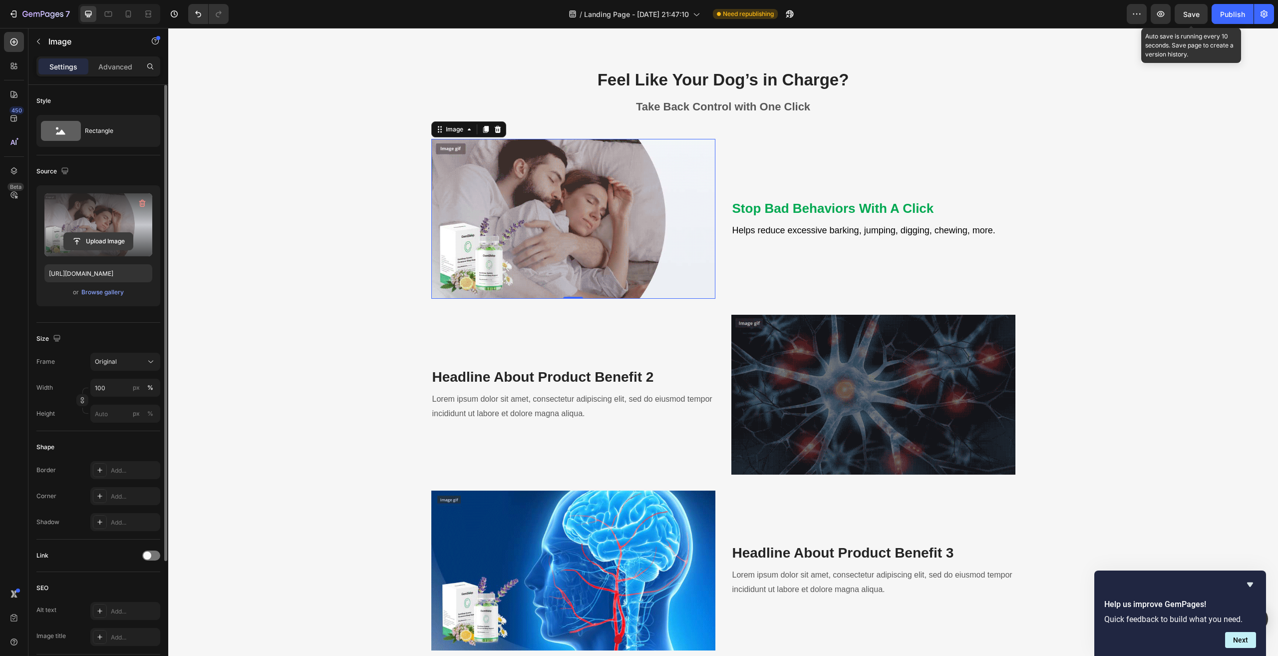
click at [82, 239] on input "file" at bounding box center [98, 241] width 69 height 17
type input "[URL][DOMAIN_NAME]"
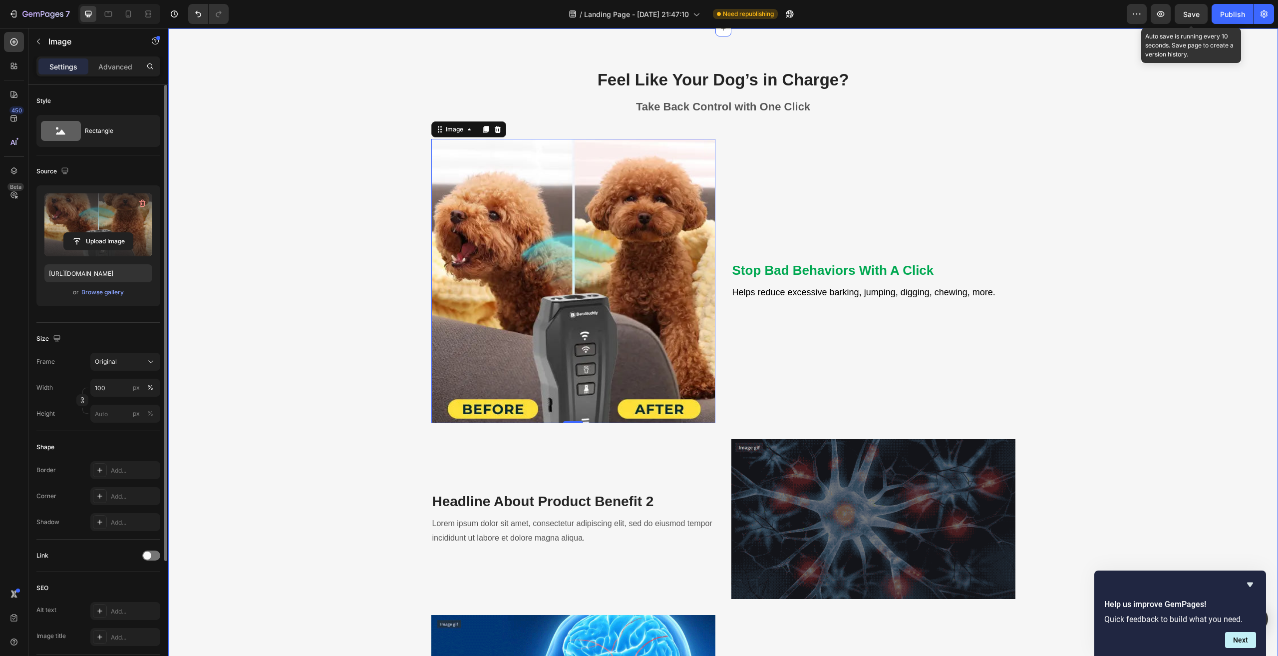
scroll to position [998, 0]
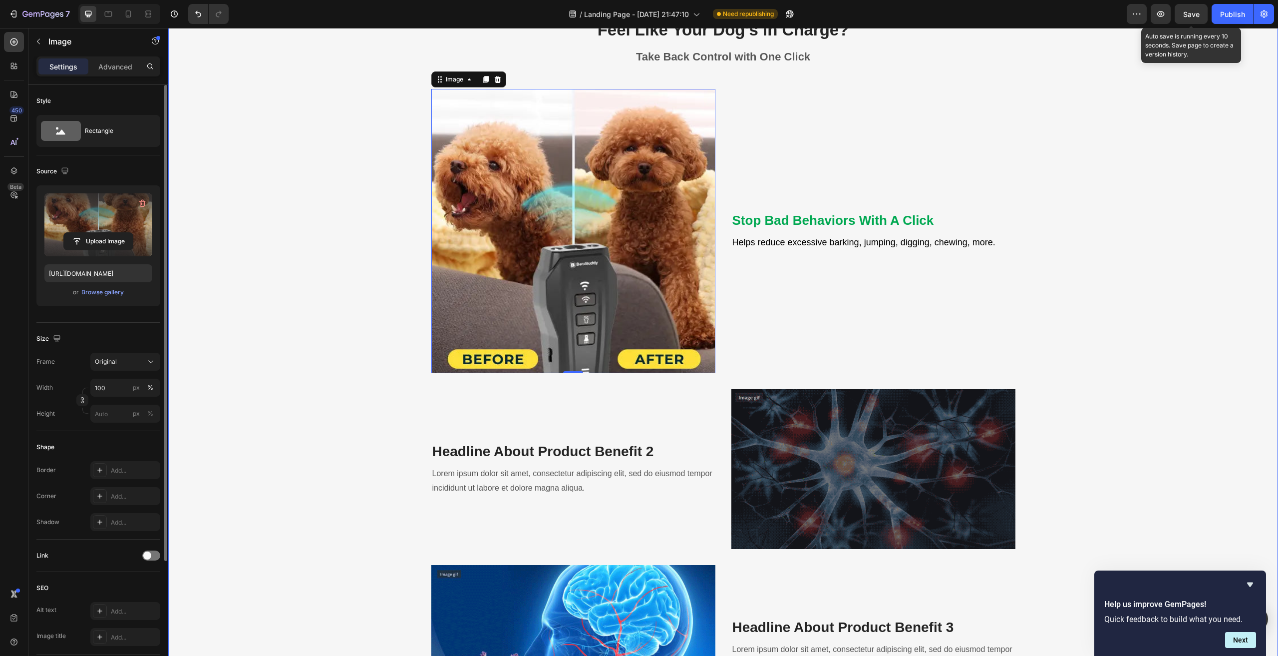
click at [1219, 356] on div "Feel Like Your Dog’s in Charge? Heading Take Back Control with One Click Text b…" at bounding box center [723, 459] width 1095 height 882
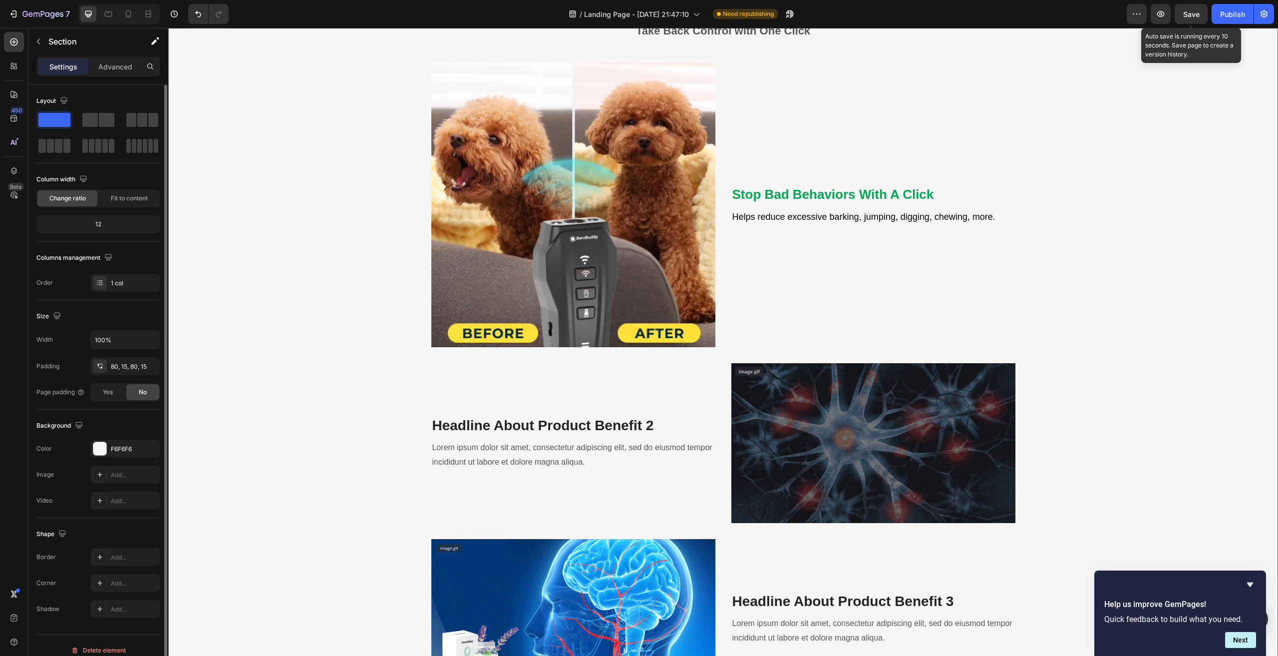
scroll to position [1048, 0]
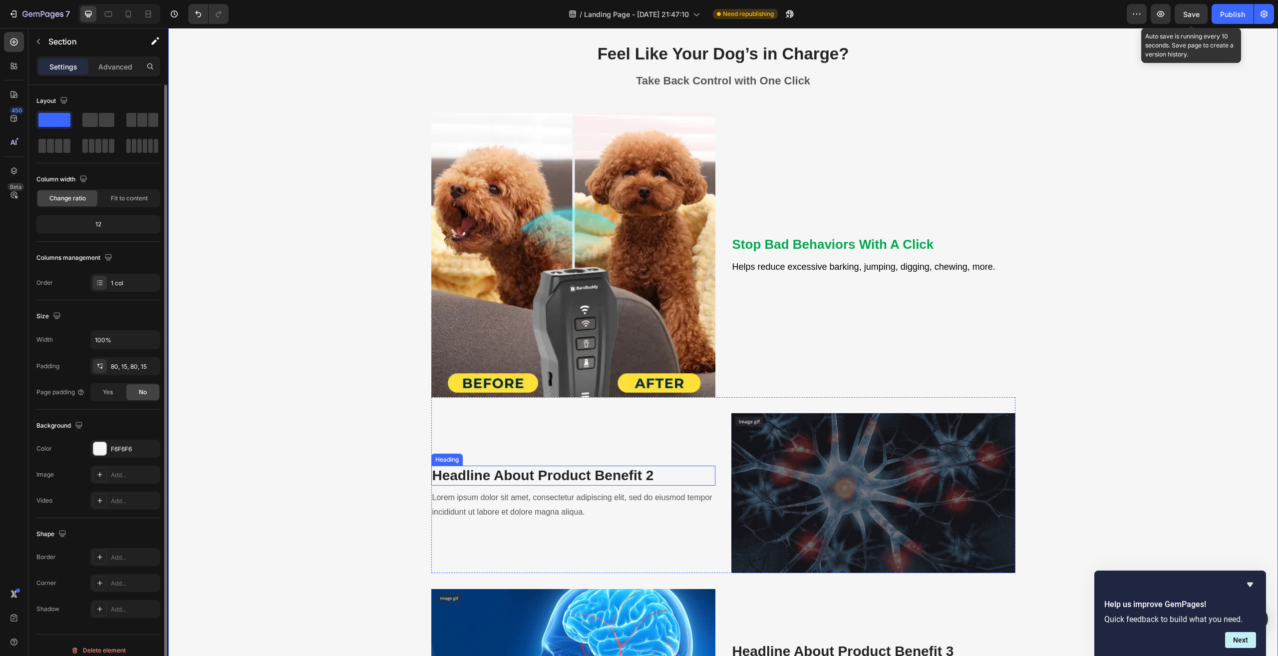
click at [552, 474] on p "Headline About Product Benefit 2" at bounding box center [573, 475] width 282 height 18
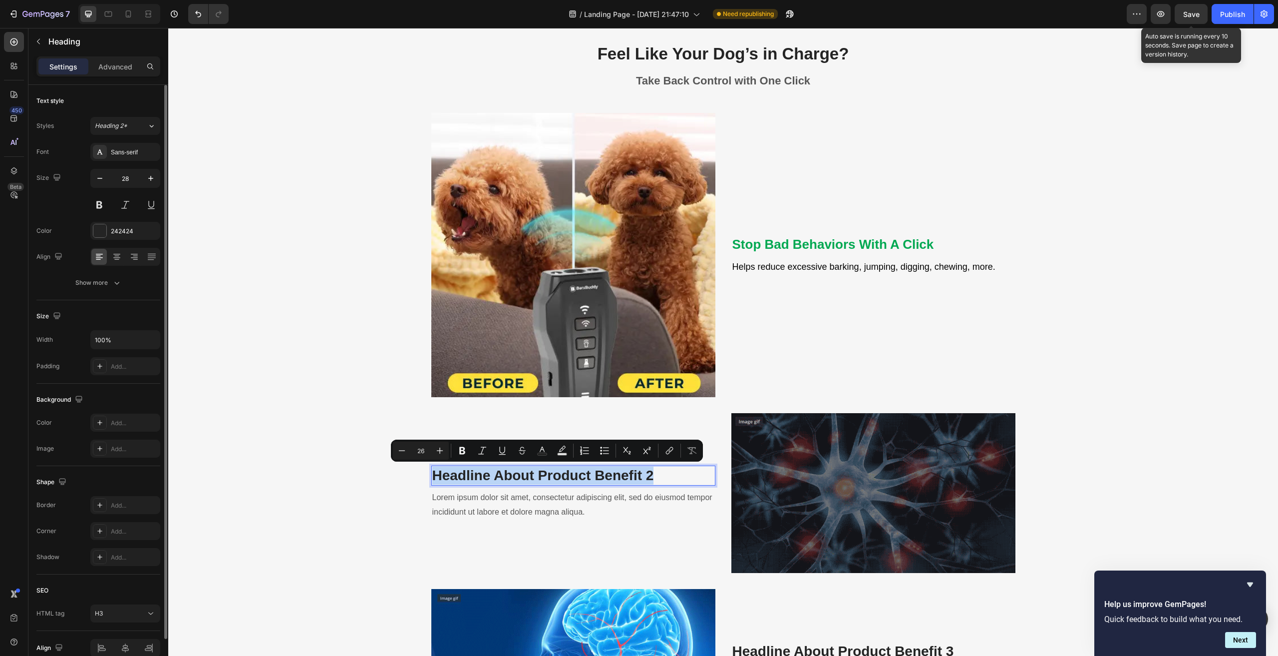
scroll to position [1047, 0]
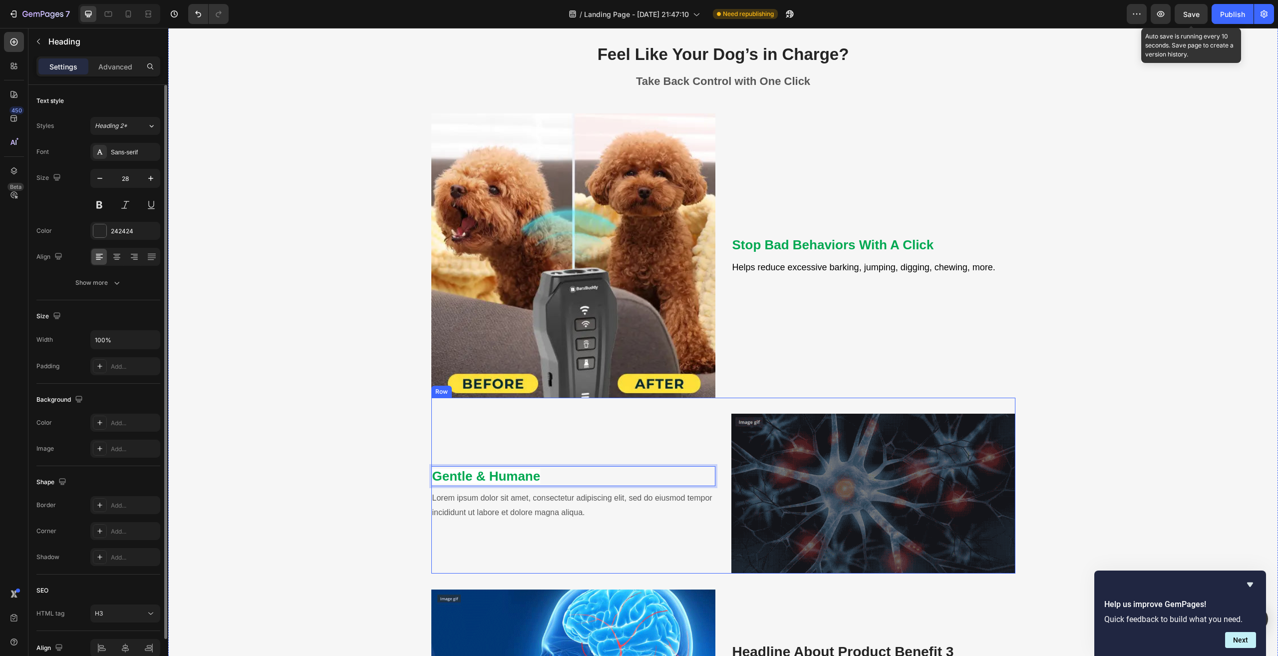
click at [622, 446] on div "Gentle & Humane Heading 8 Lorem ipsum dolor sit amet, consectetur adipiscing el…" at bounding box center [573, 493] width 284 height 160
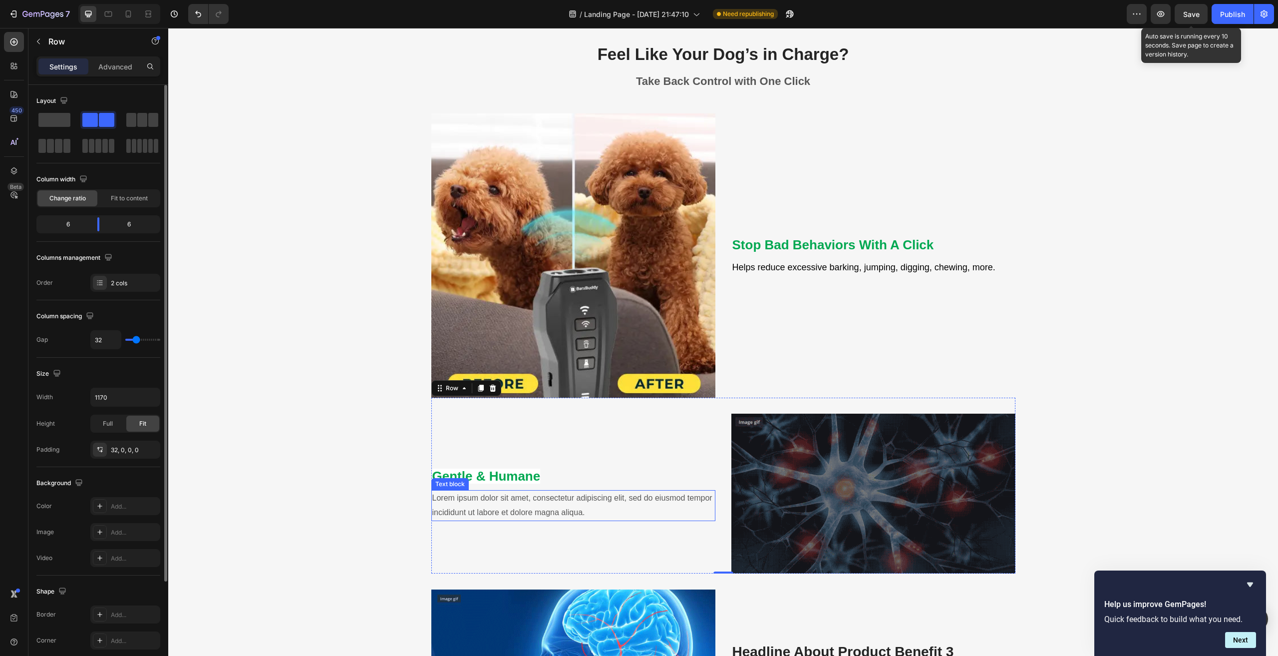
click at [502, 501] on p "Lorem ipsum dolor sit amet, consectetur adipiscing elit, sed do eiusmod tempor …" at bounding box center [573, 505] width 282 height 29
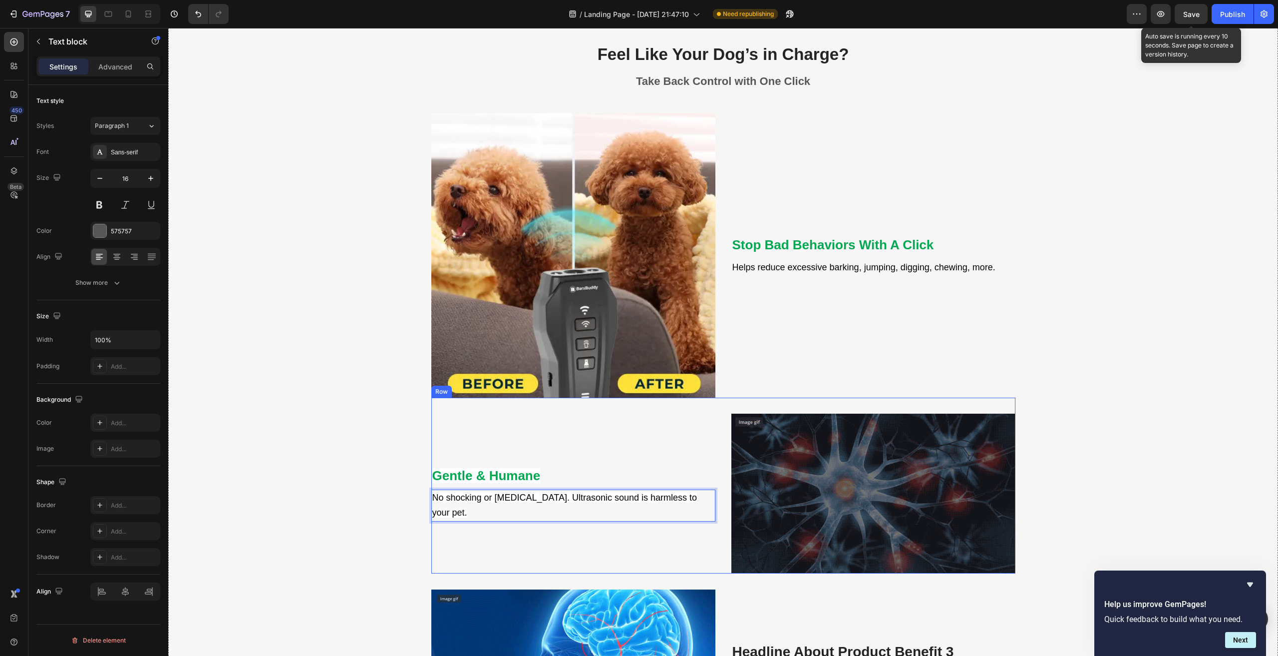
click at [299, 373] on div "Feel Like Your Dog’s in Charge? Heading Take Back Control with One Click Text b…" at bounding box center [723, 484] width 1095 height 882
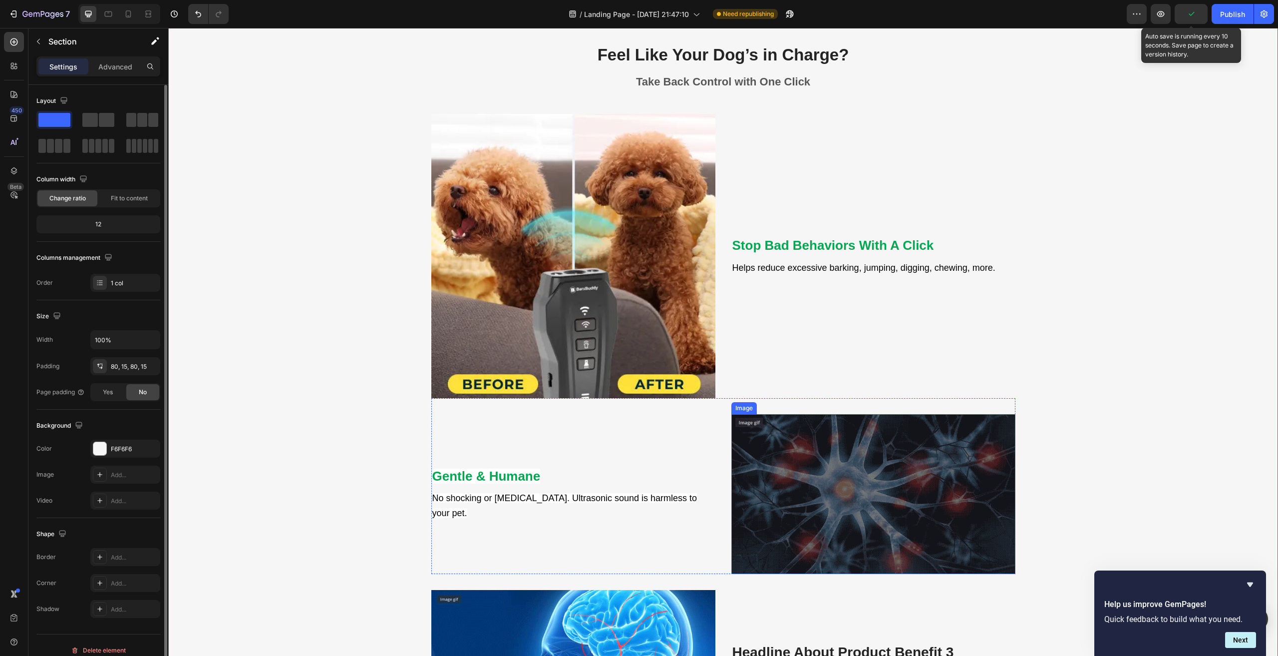
click at [877, 492] on img at bounding box center [873, 494] width 284 height 160
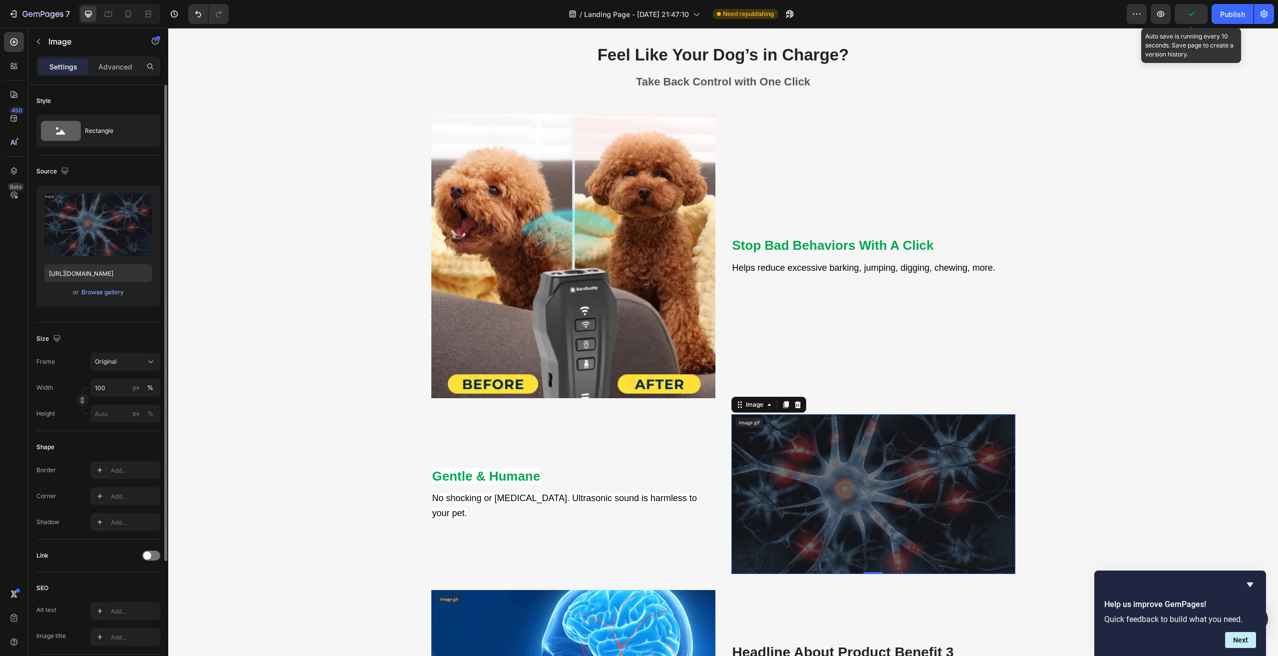
scroll to position [1246, 0]
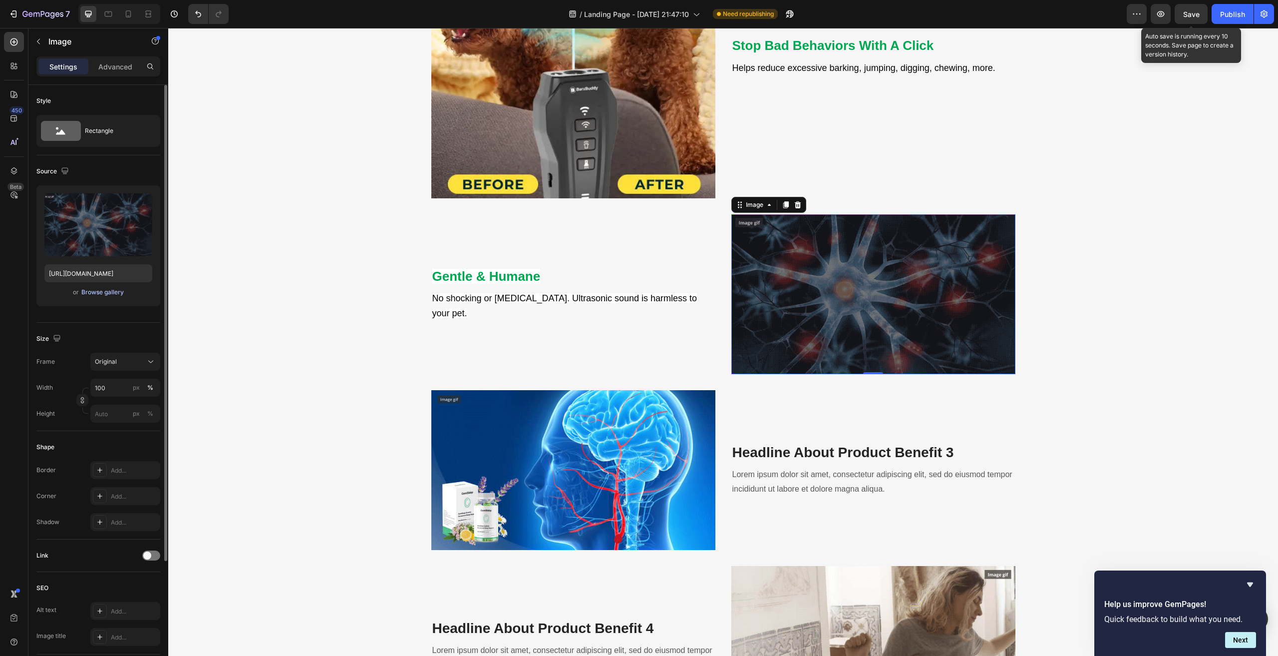
click at [98, 296] on div "Browse gallery" at bounding box center [102, 292] width 42 height 9
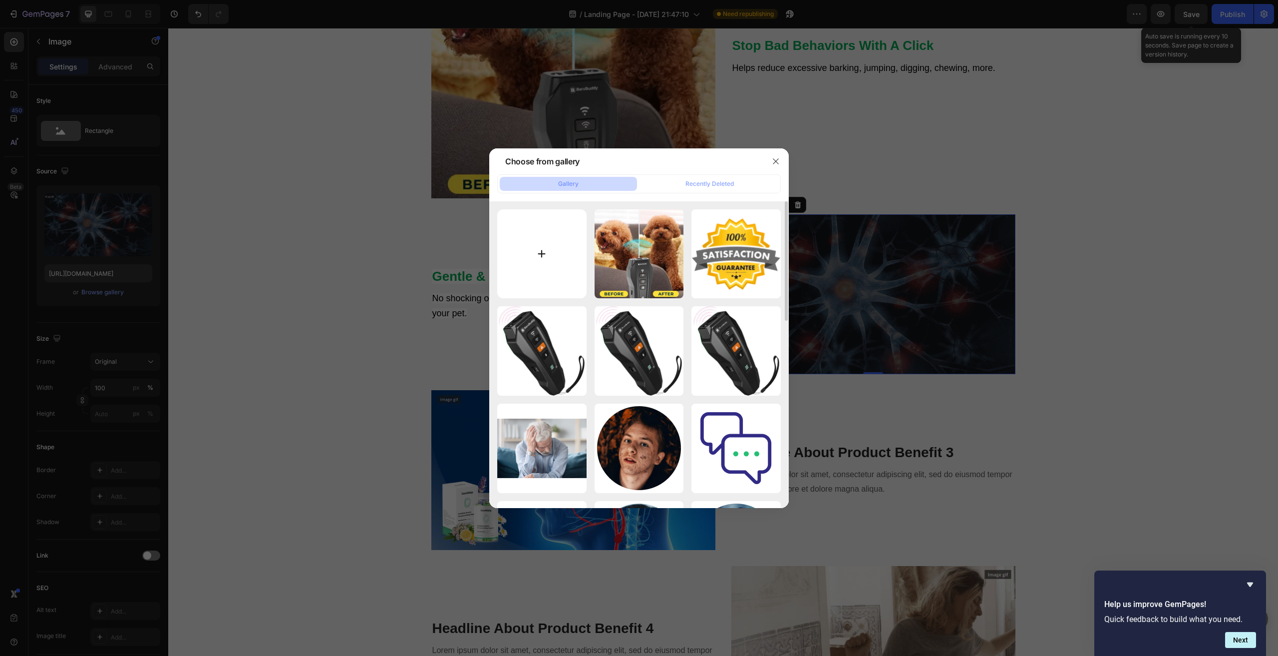
click at [529, 248] on input "file" at bounding box center [541, 253] width 89 height 89
type input "C:\fakepath\9a78ef2883e43dbe912cb19d1d65f792.gif"
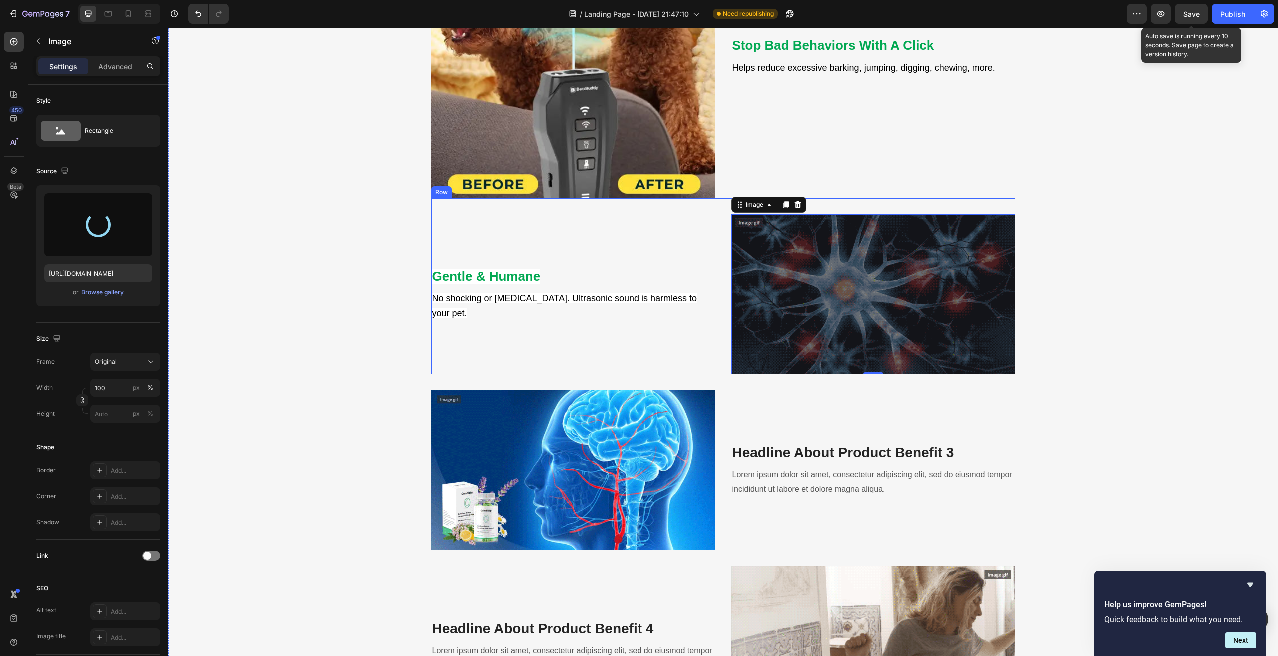
type input "[URL][DOMAIN_NAME]"
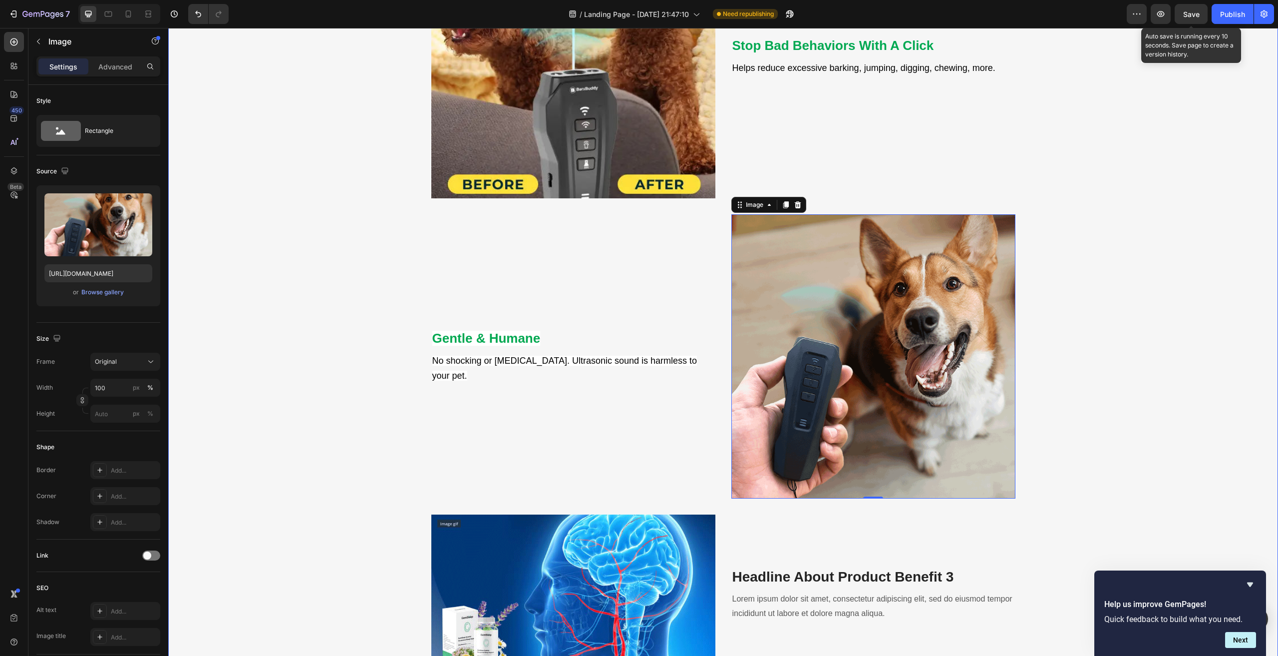
scroll to position [1146, 0]
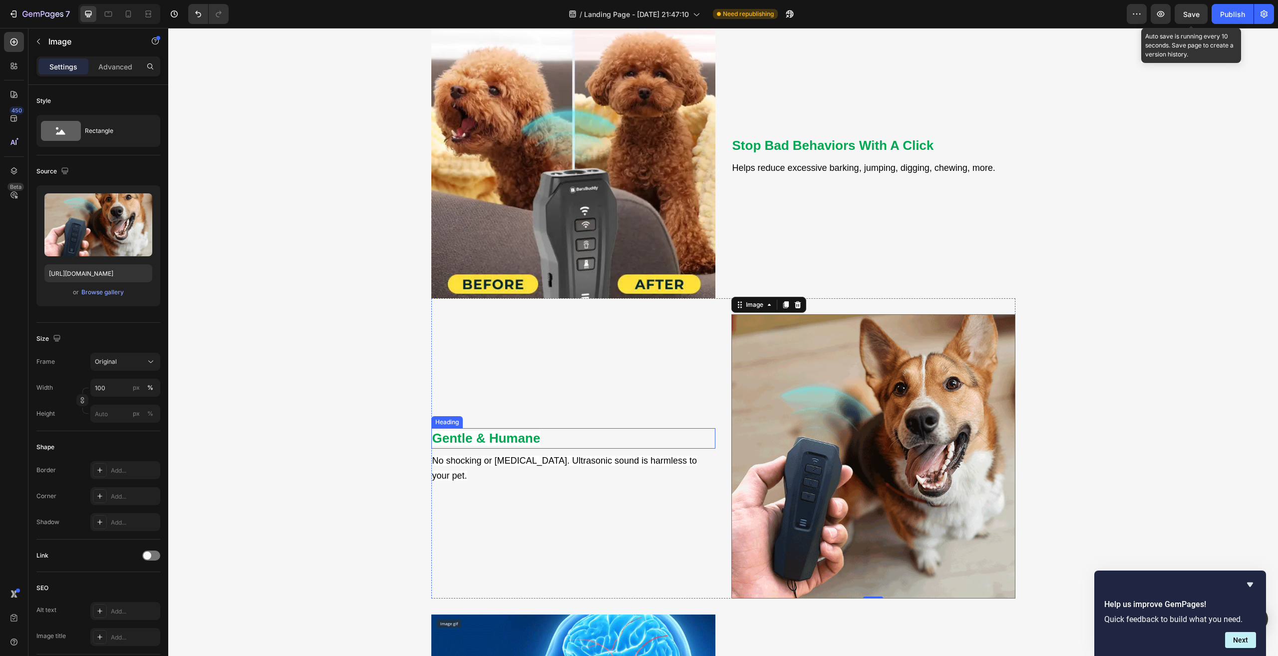
click at [505, 437] on strong "Gentle & Humane" at bounding box center [486, 437] width 108 height 15
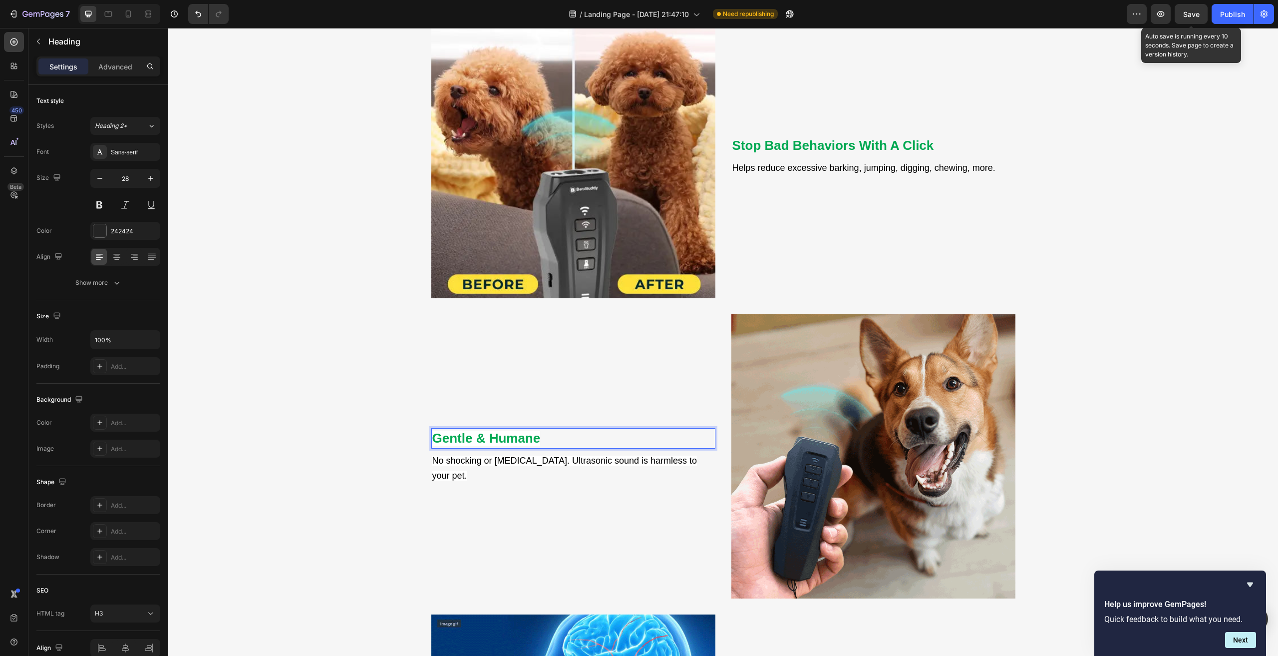
click at [557, 439] on p "Gentle & Humane" at bounding box center [573, 438] width 282 height 18
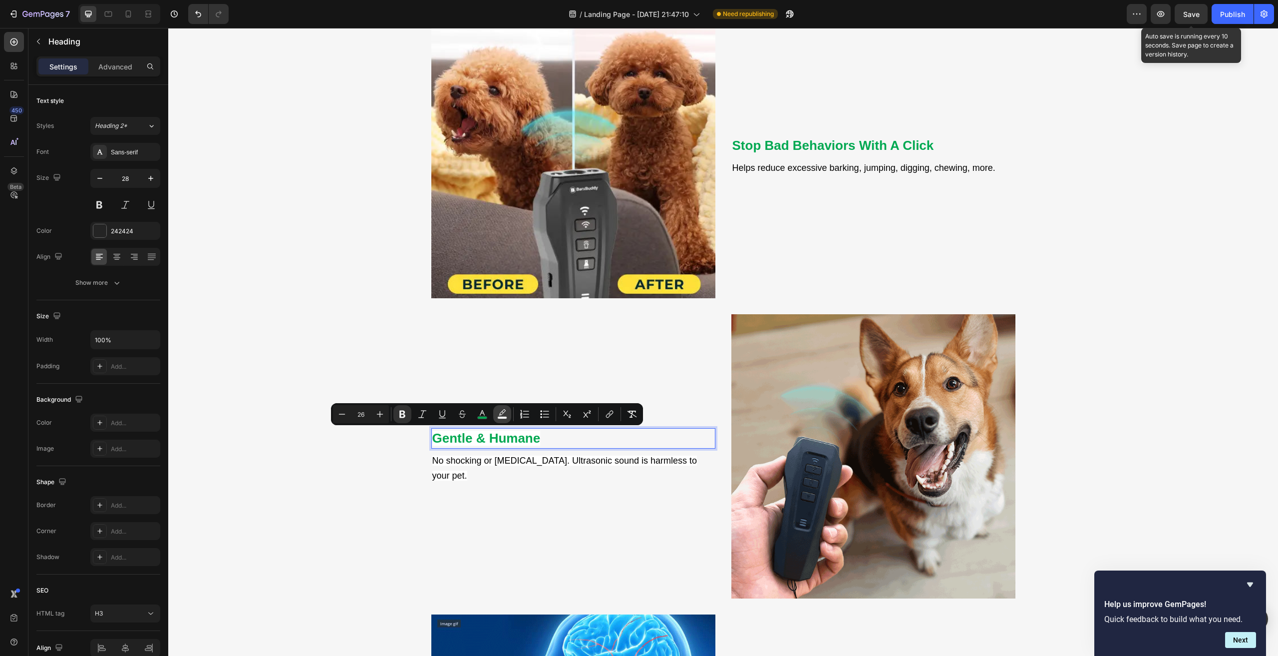
click at [503, 415] on icon "Editor contextual toolbar" at bounding box center [502, 414] width 10 height 10
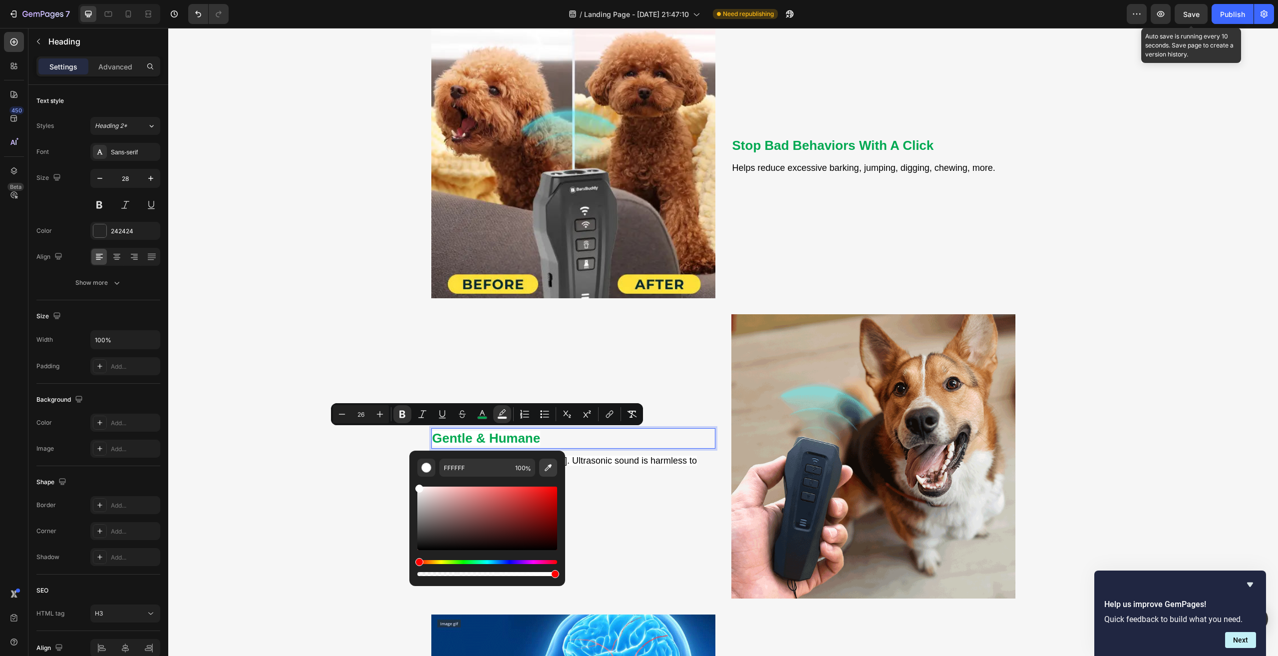
click at [547, 467] on icon "Editor contextual toolbar" at bounding box center [548, 467] width 7 height 7
type input "F6F6F6"
click at [547, 466] on icon "Editor contextual toolbar" at bounding box center [548, 467] width 10 height 10
click at [605, 463] on span "No shocking or [MEDICAL_DATA]. Ultrasonic sound is harmless to your pet." at bounding box center [564, 467] width 265 height 25
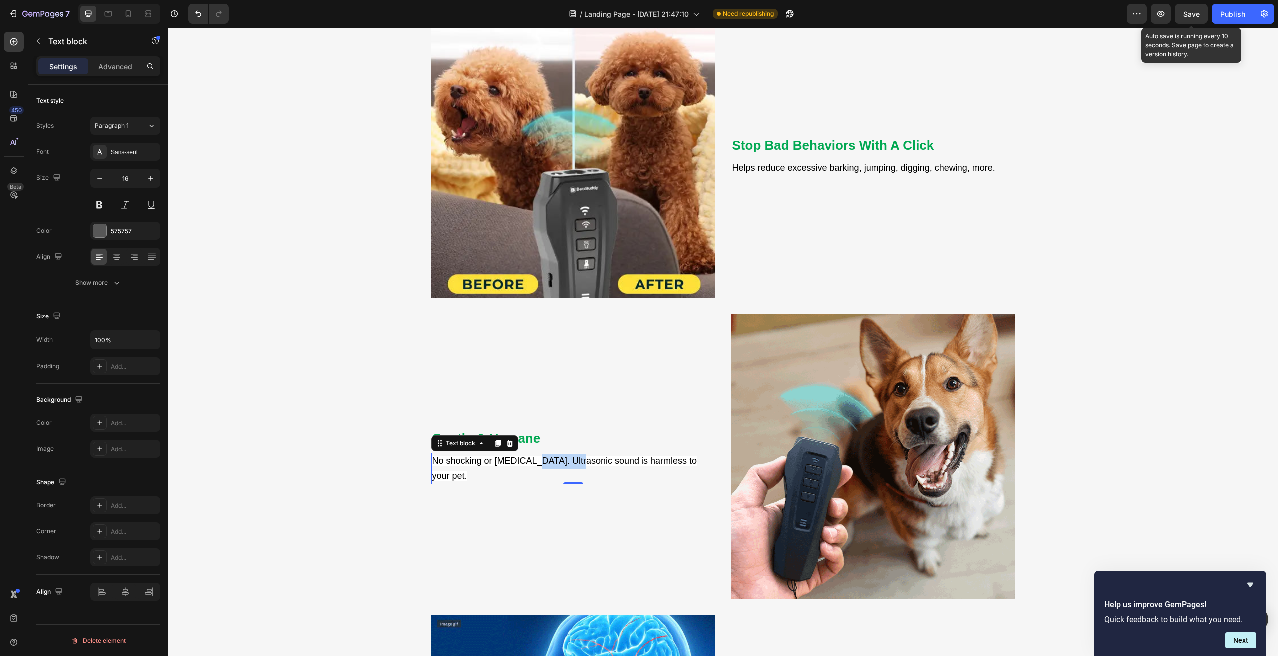
click at [563, 459] on span "No shocking or [MEDICAL_DATA]. Ultrasonic sound is harmless to your pet." at bounding box center [564, 467] width 265 height 25
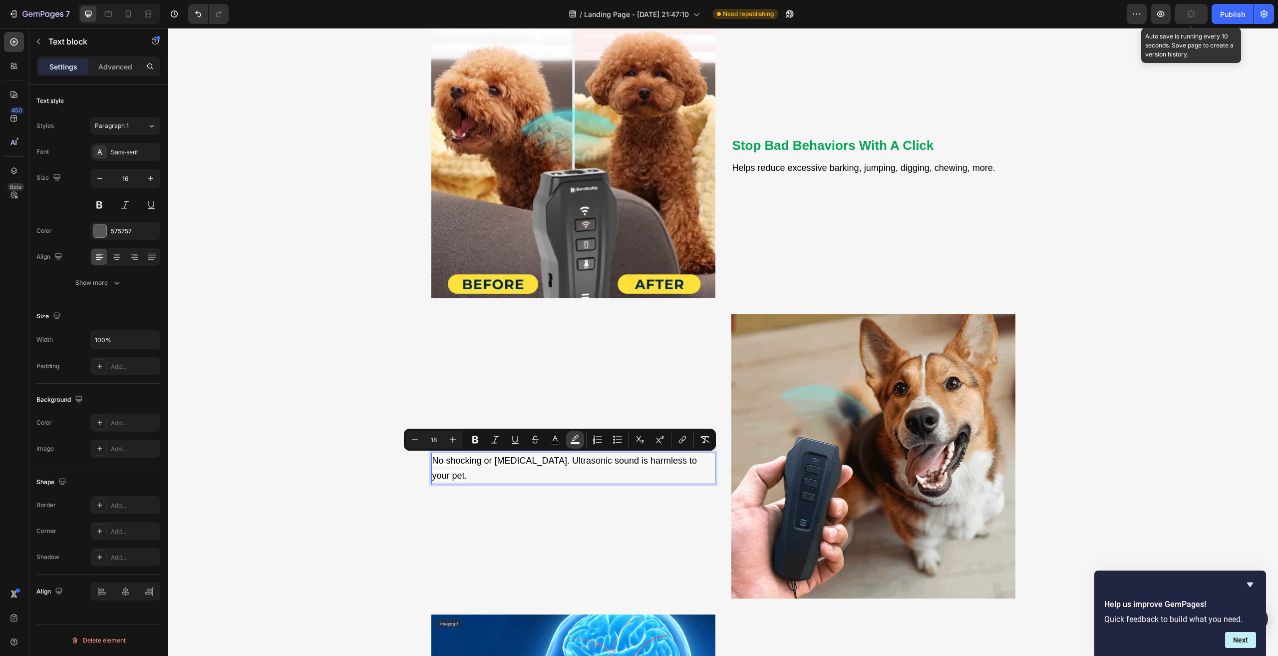
click at [575, 437] on icon "Editor contextual toolbar" at bounding box center [575, 439] width 10 height 10
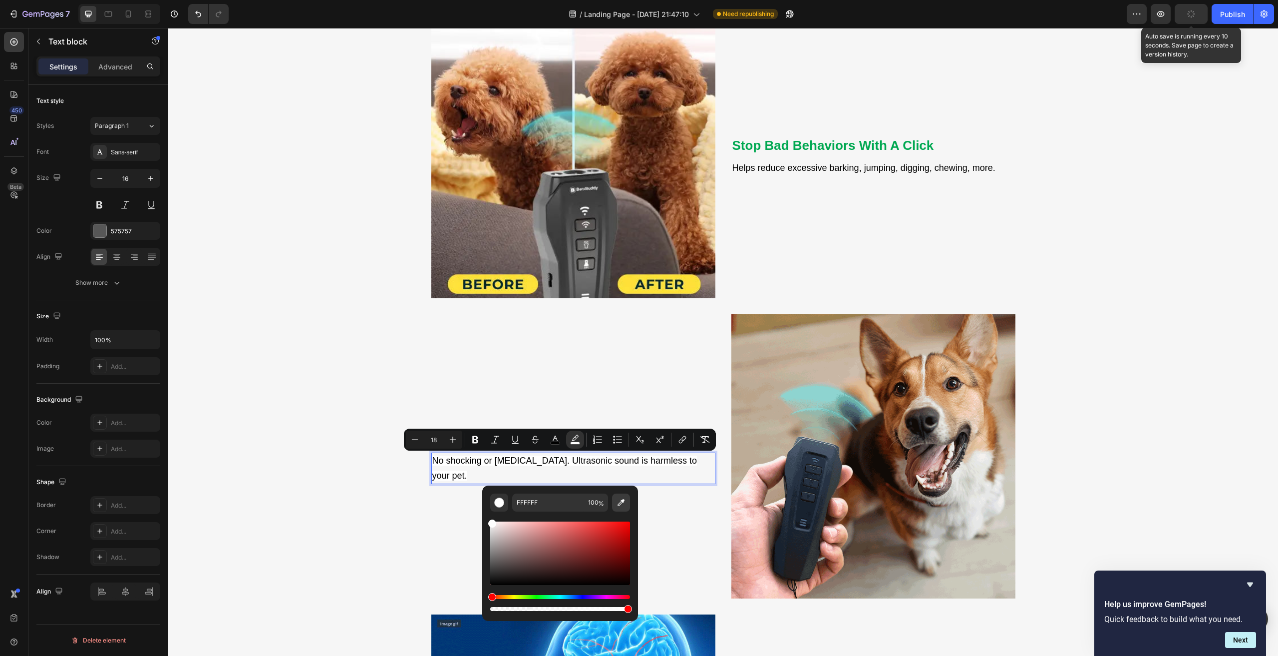
click at [618, 500] on icon "Editor contextual toolbar" at bounding box center [621, 502] width 10 height 10
type input "F6F6F6"
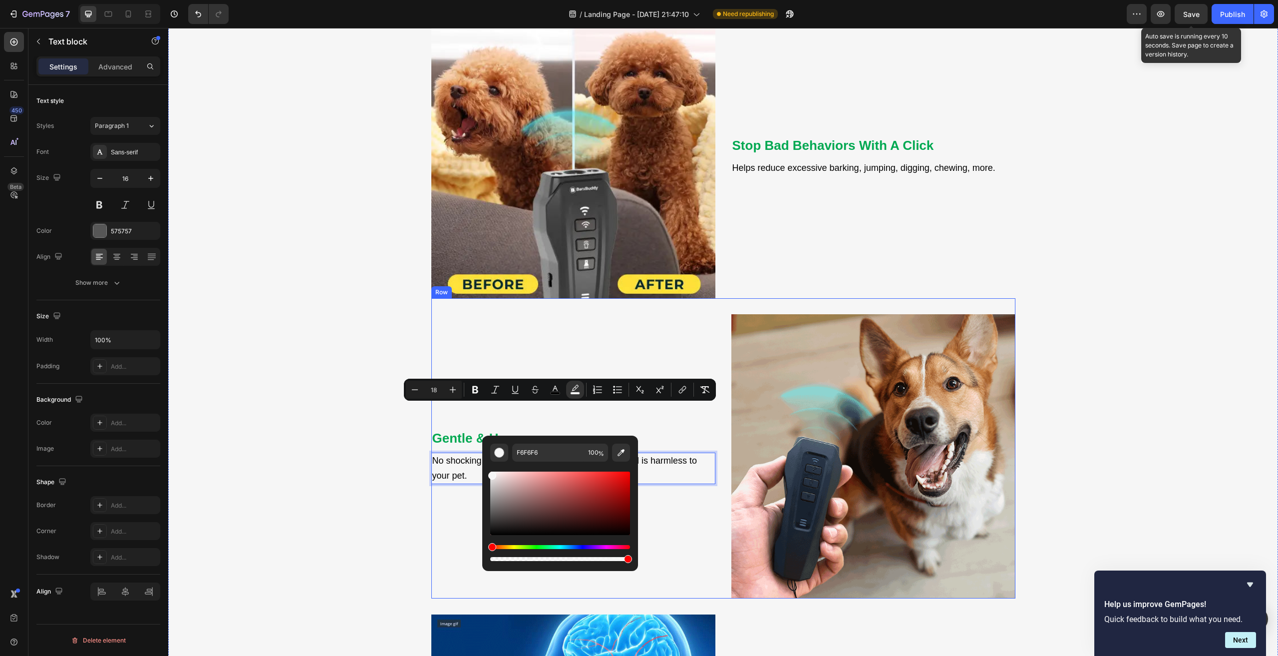
scroll to position [1196, 0]
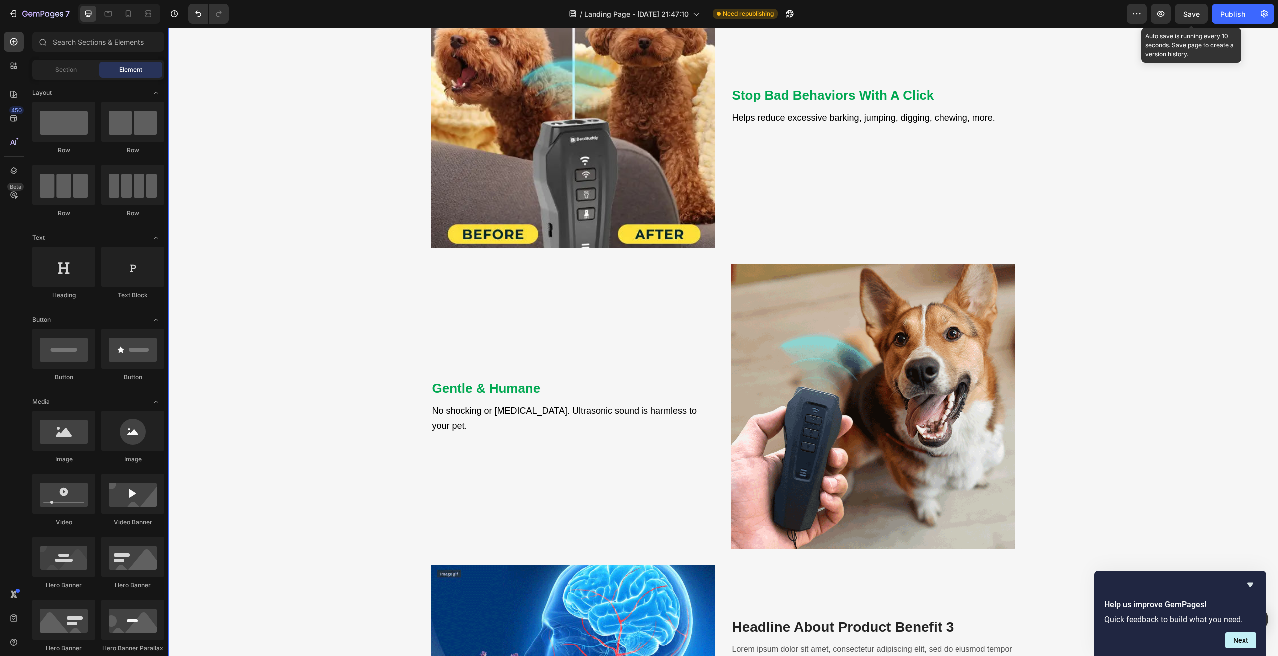
click at [285, 425] on div "Feel Like Your Dog’s in Charge? Heading Take Back Control with One Click Text b…" at bounding box center [723, 397] width 1095 height 1006
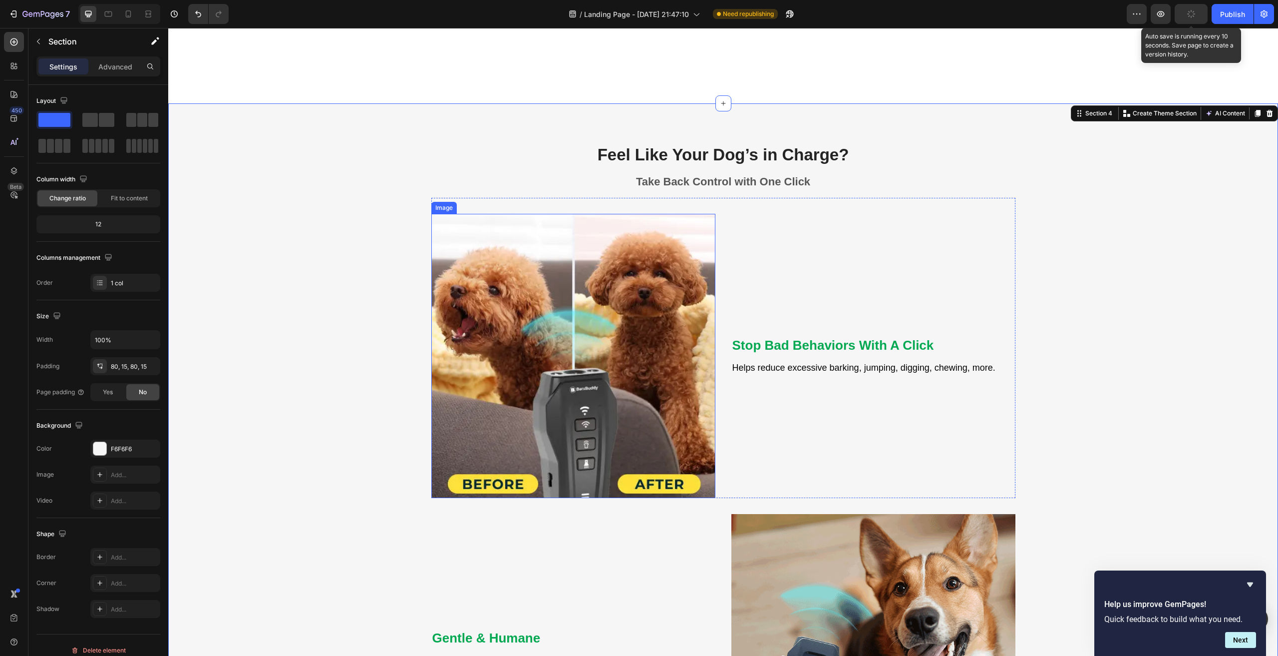
scroll to position [1146, 0]
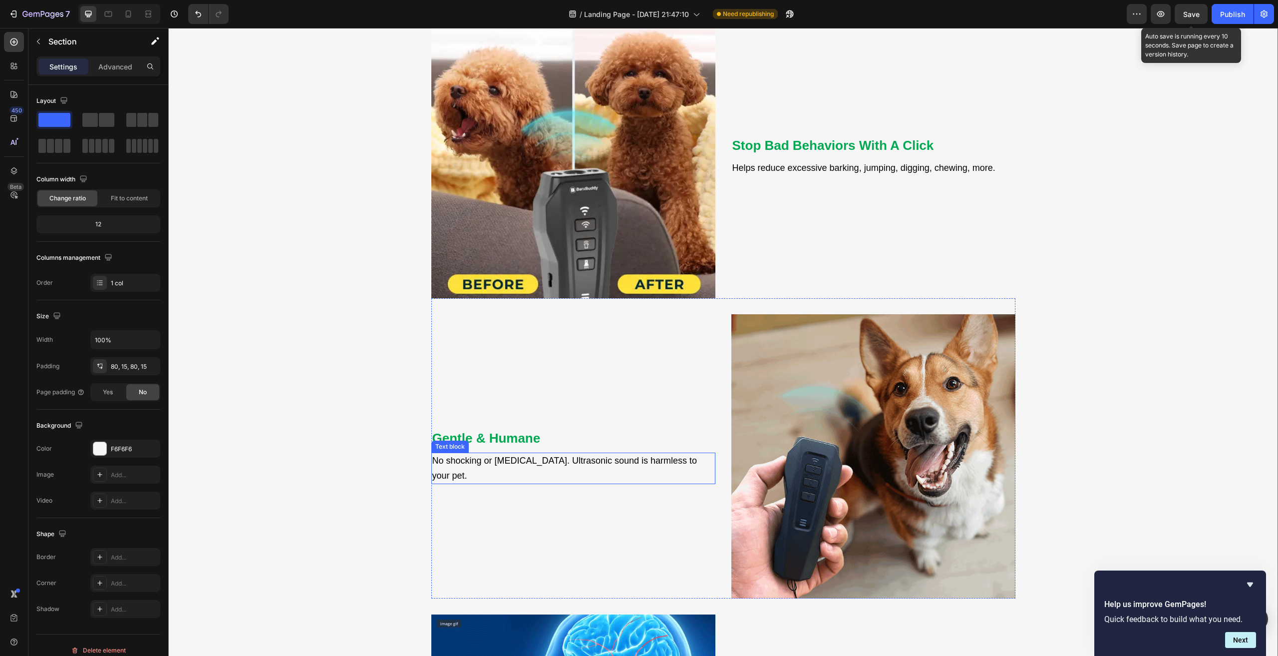
click at [473, 476] on p "No shocking or [MEDICAL_DATA]. Ultrasonic sound is harmless to your pet." at bounding box center [573, 468] width 282 height 30
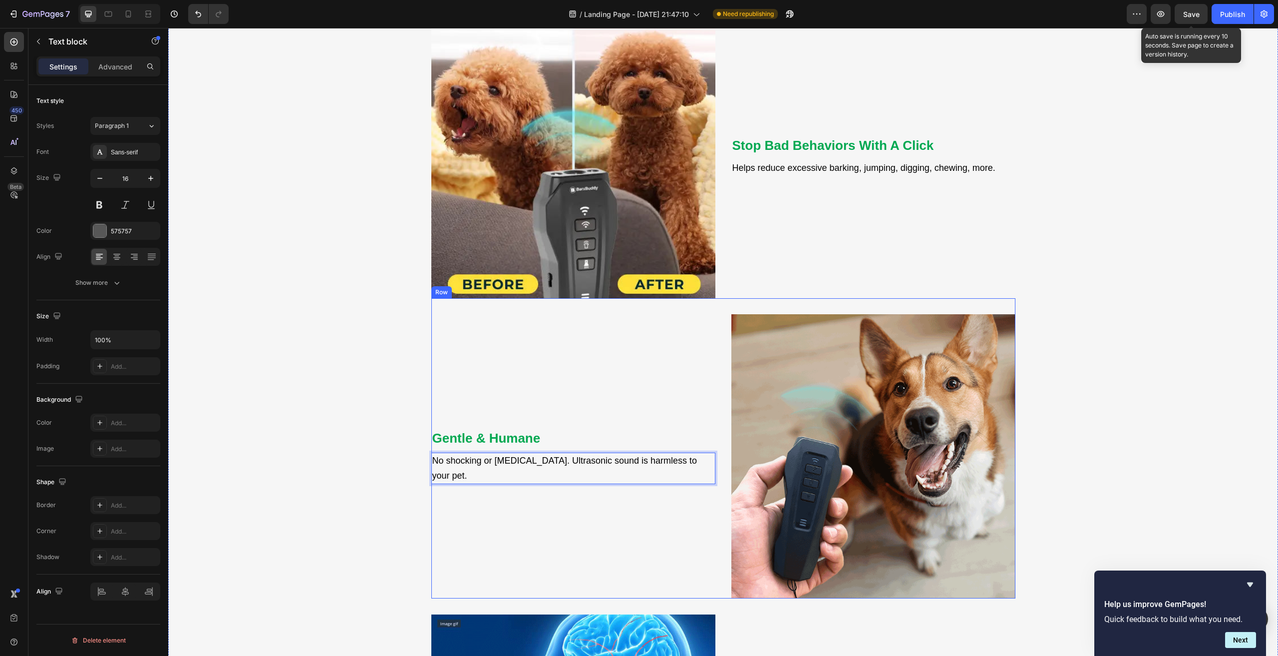
drag, startPoint x: 599, startPoint y: 474, endPoint x: 596, endPoint y: 497, distance: 23.7
click at [229, 423] on div "Feel Like Your Dog’s in Charge? Heading Take Back Control with One Click Text b…" at bounding box center [723, 447] width 1095 height 1006
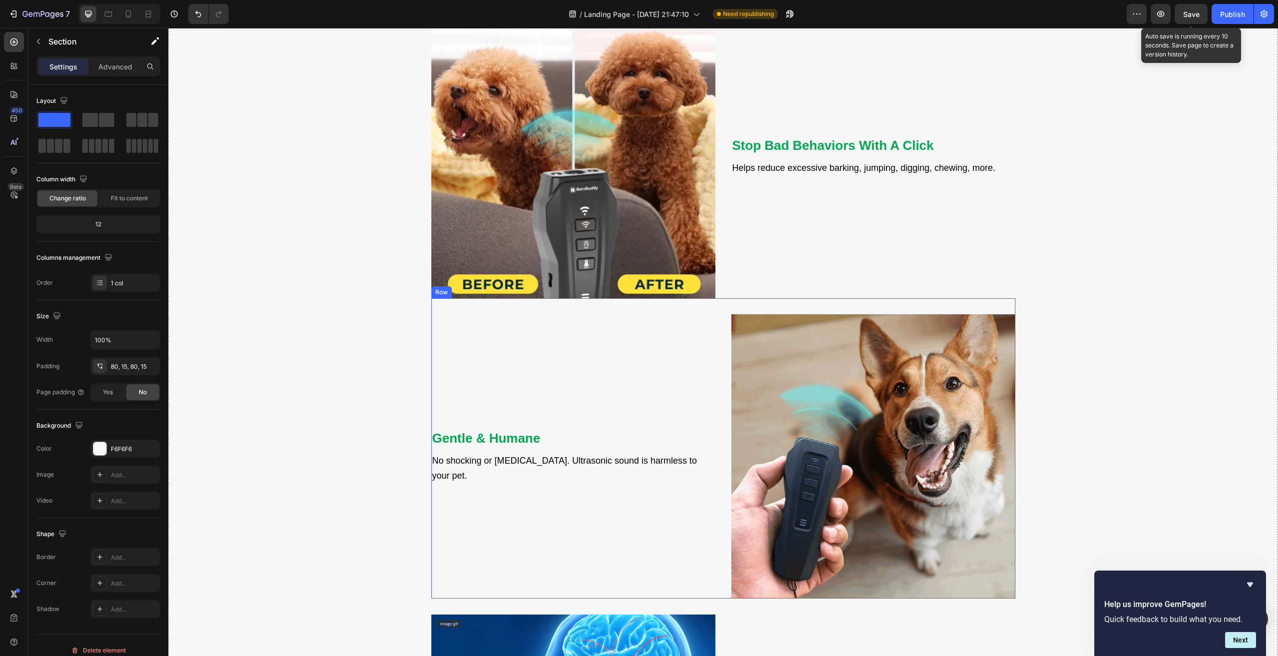
click at [457, 405] on div "⁠⁠⁠⁠⁠⁠⁠ Gentle & Humane Heading No shocking or [MEDICAL_DATA]. Ultrasonic sound…" at bounding box center [573, 456] width 284 height 284
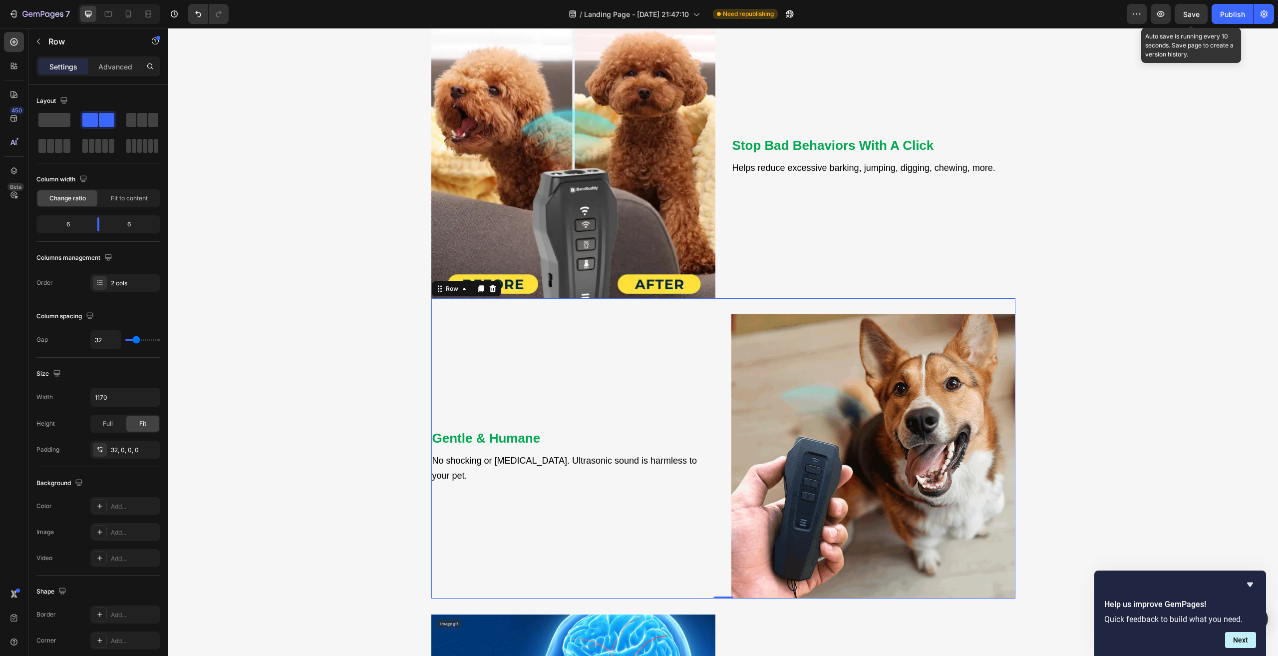
click at [276, 455] on div "Feel Like Your Dog’s in Charge? Heading Take Back Control with One Click Text b…" at bounding box center [723, 447] width 1095 height 1006
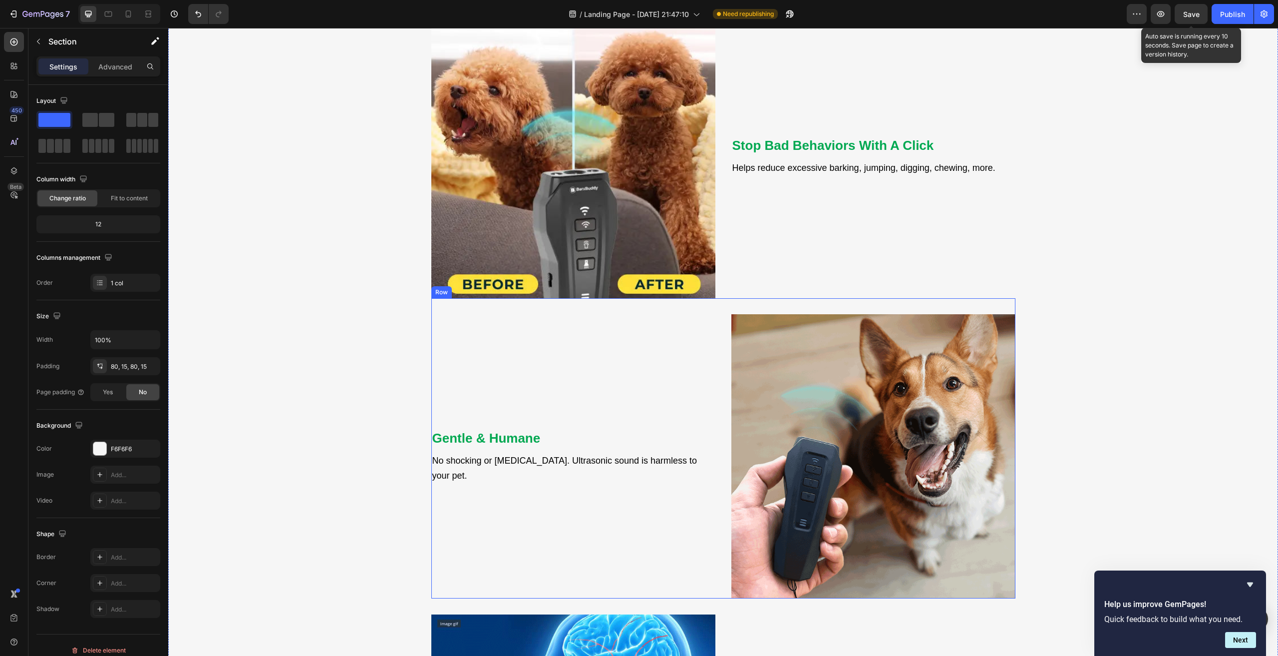
scroll to position [1396, 0]
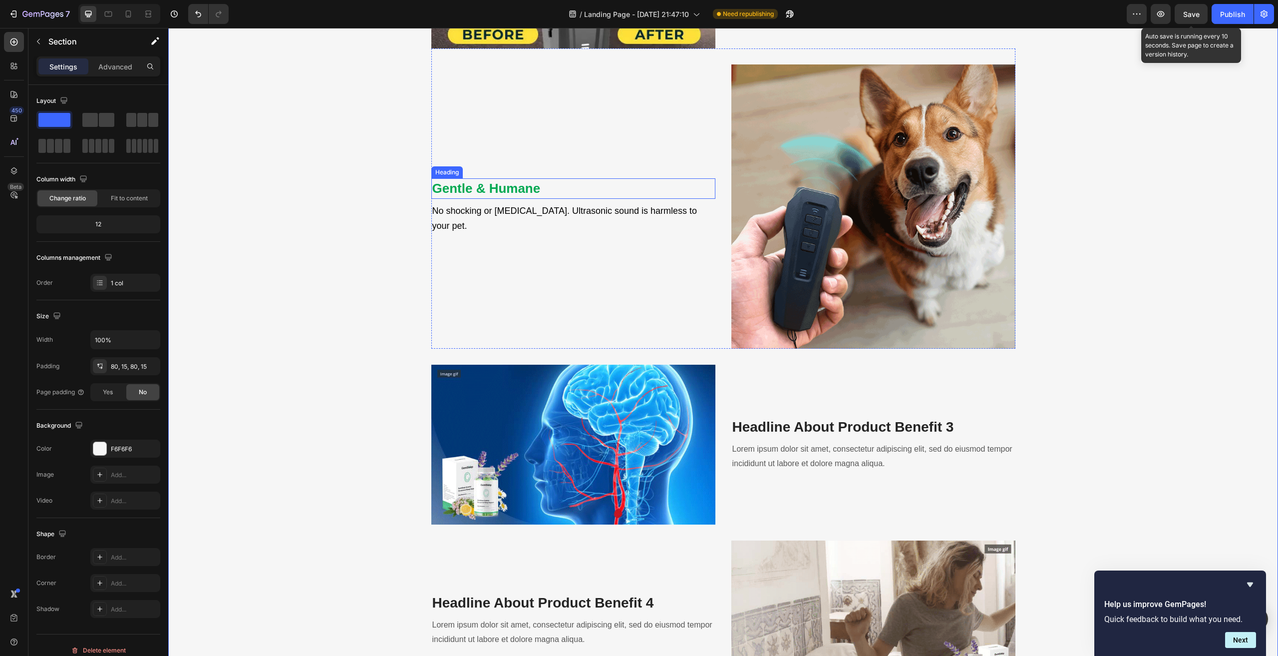
click at [494, 188] on strong "Gentle & Humane" at bounding box center [486, 188] width 108 height 15
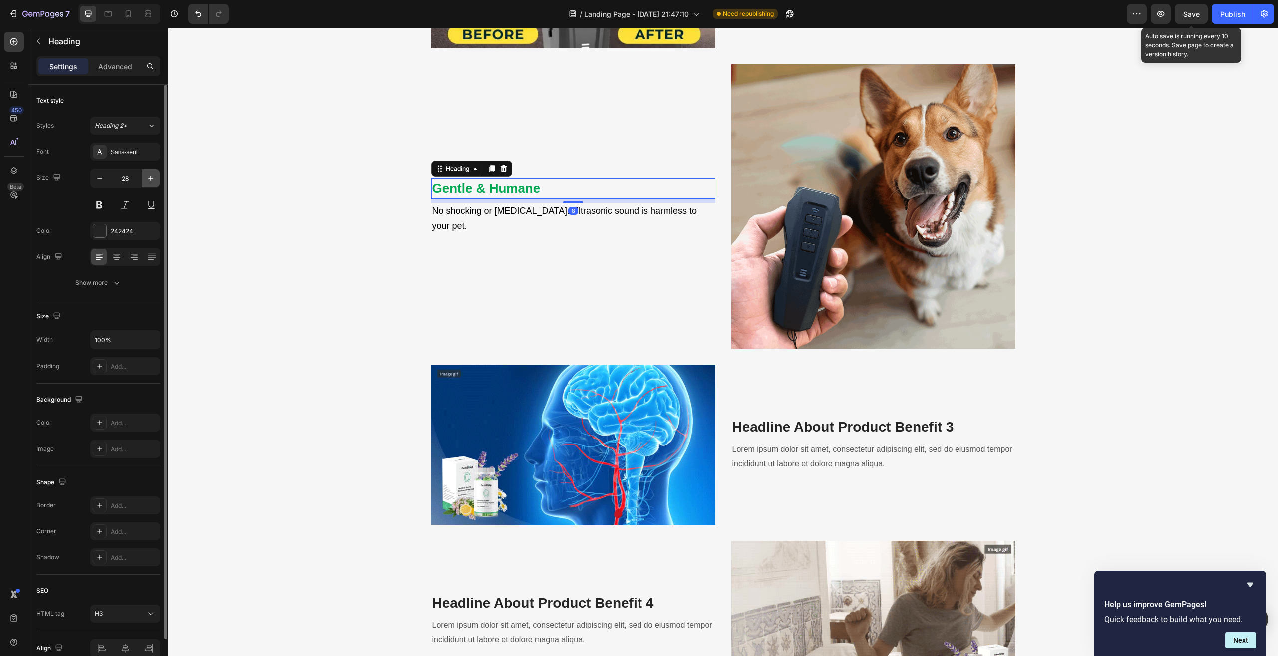
click at [151, 178] on icon "button" at bounding box center [150, 178] width 5 height 5
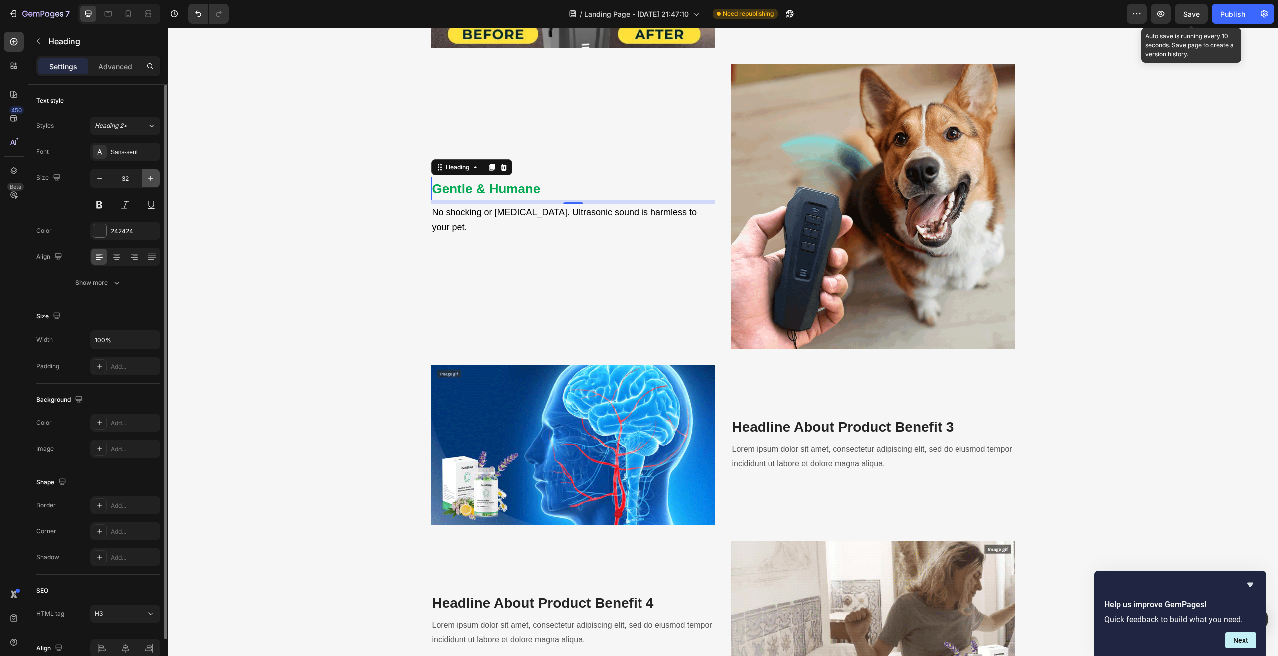
click at [151, 178] on icon "button" at bounding box center [150, 178] width 5 height 5
type input "35"
click at [325, 303] on div "Feel Like Your Dog’s in Charge? Heading Take Back Control with One Click Text b…" at bounding box center [723, 197] width 1095 height 1006
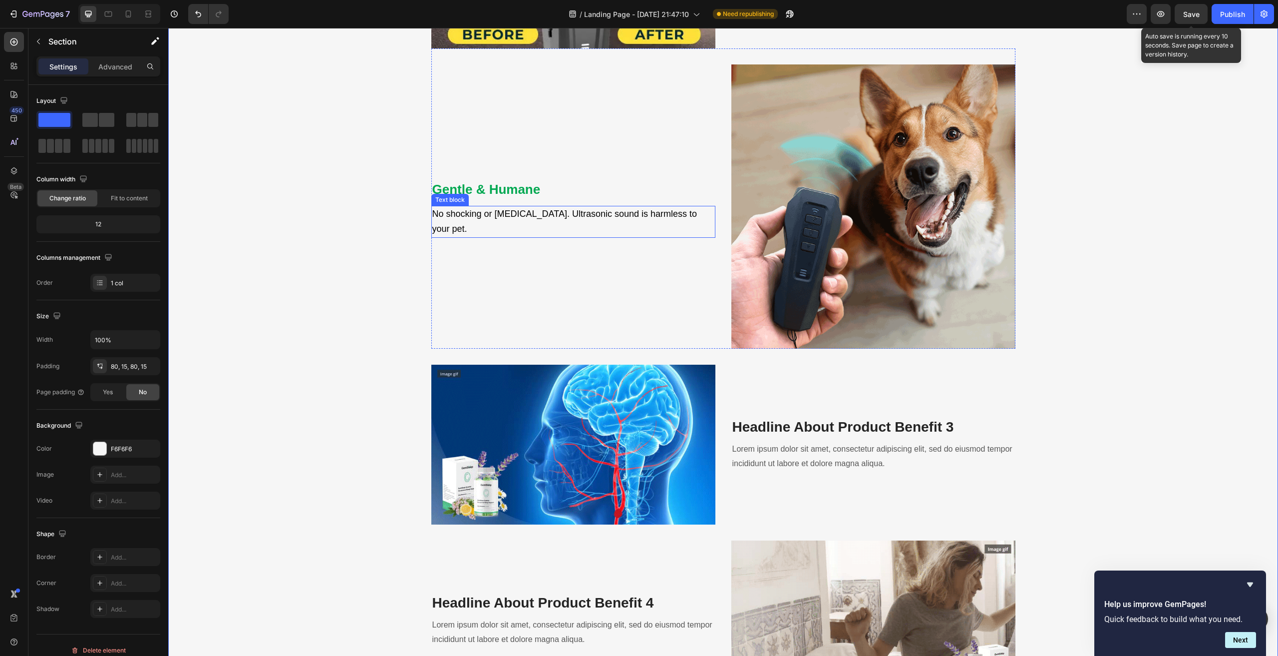
click at [509, 219] on span "No shocking or [MEDICAL_DATA]. Ultrasonic sound is harmless to your pet." at bounding box center [564, 221] width 265 height 25
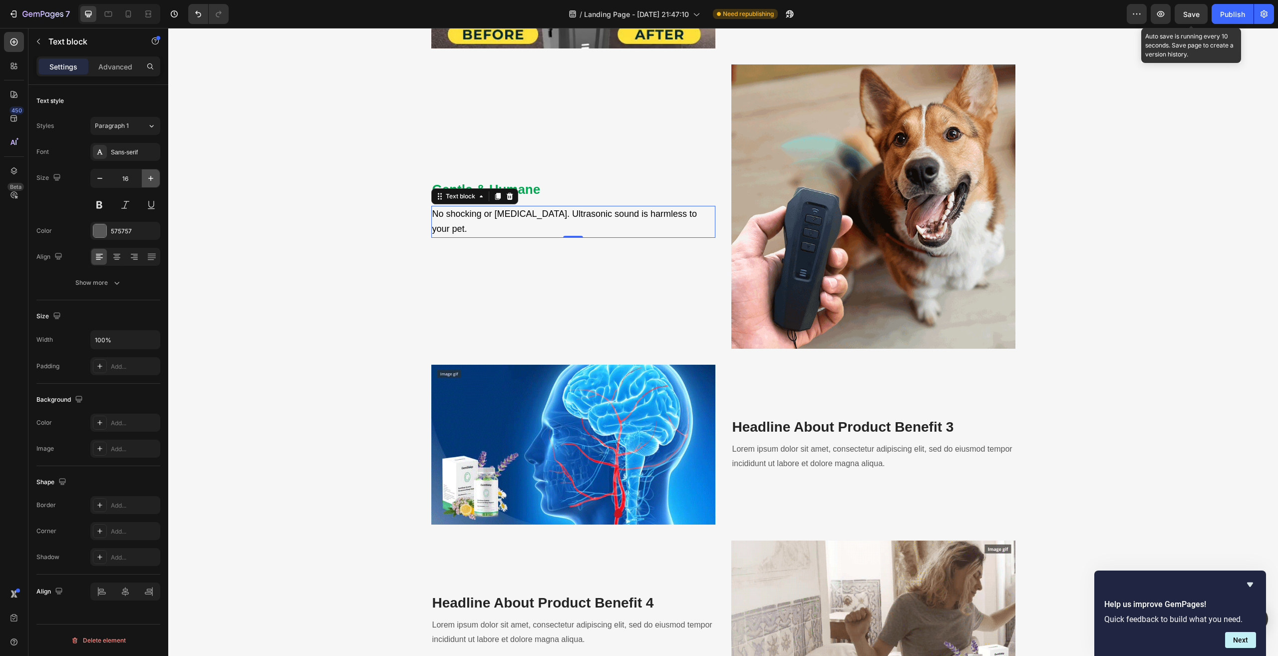
click at [148, 177] on icon "button" at bounding box center [151, 178] width 10 height 10
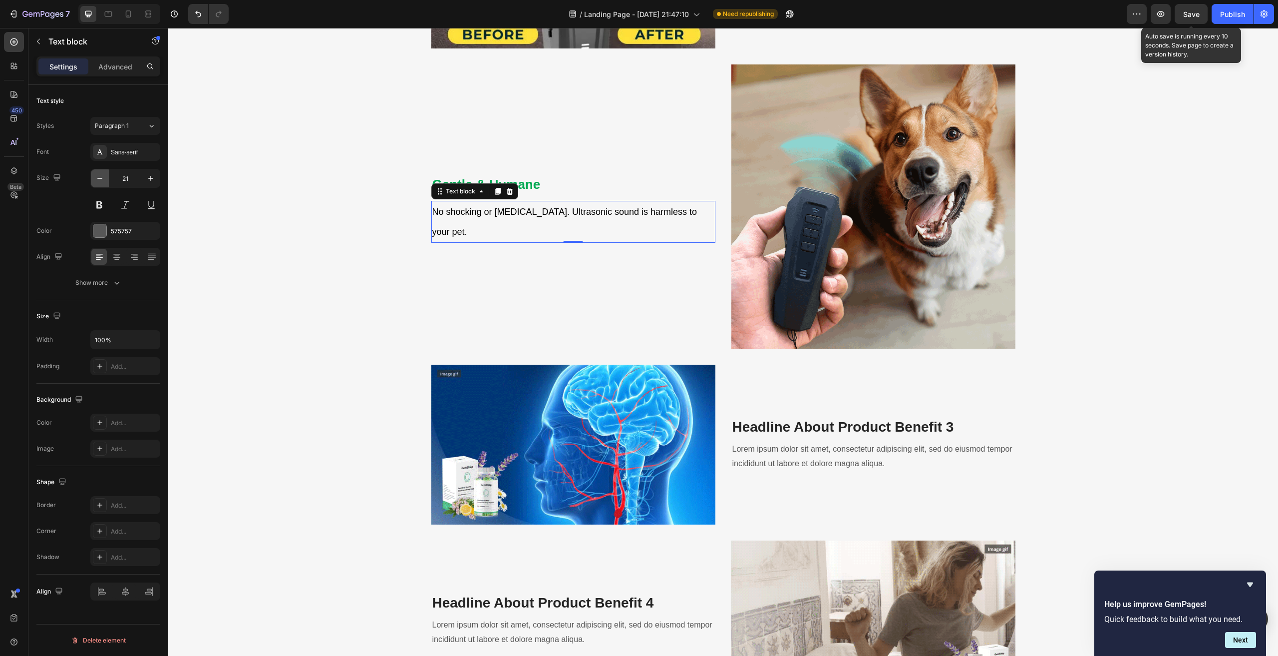
click at [96, 176] on icon "button" at bounding box center [100, 178] width 10 height 10
type input "20"
click at [315, 253] on div "Feel Like Your Dog’s in Charge? Heading Take Back Control with One Click Text b…" at bounding box center [723, 197] width 1095 height 1006
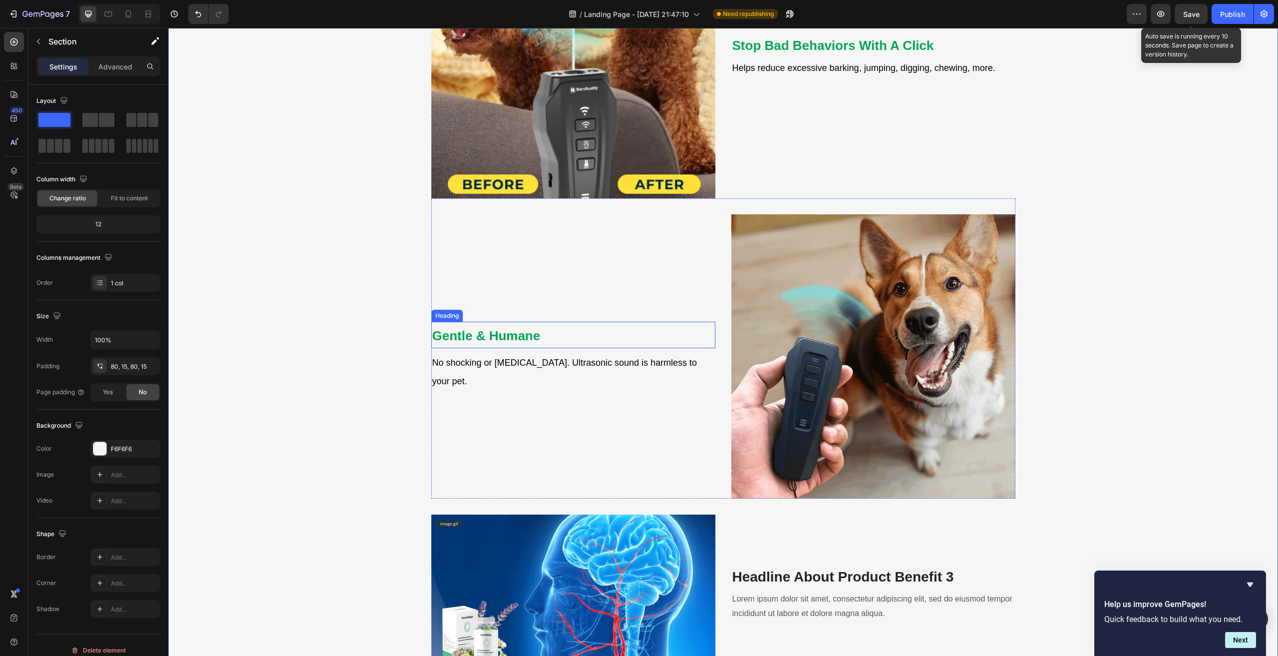
scroll to position [1146, 0]
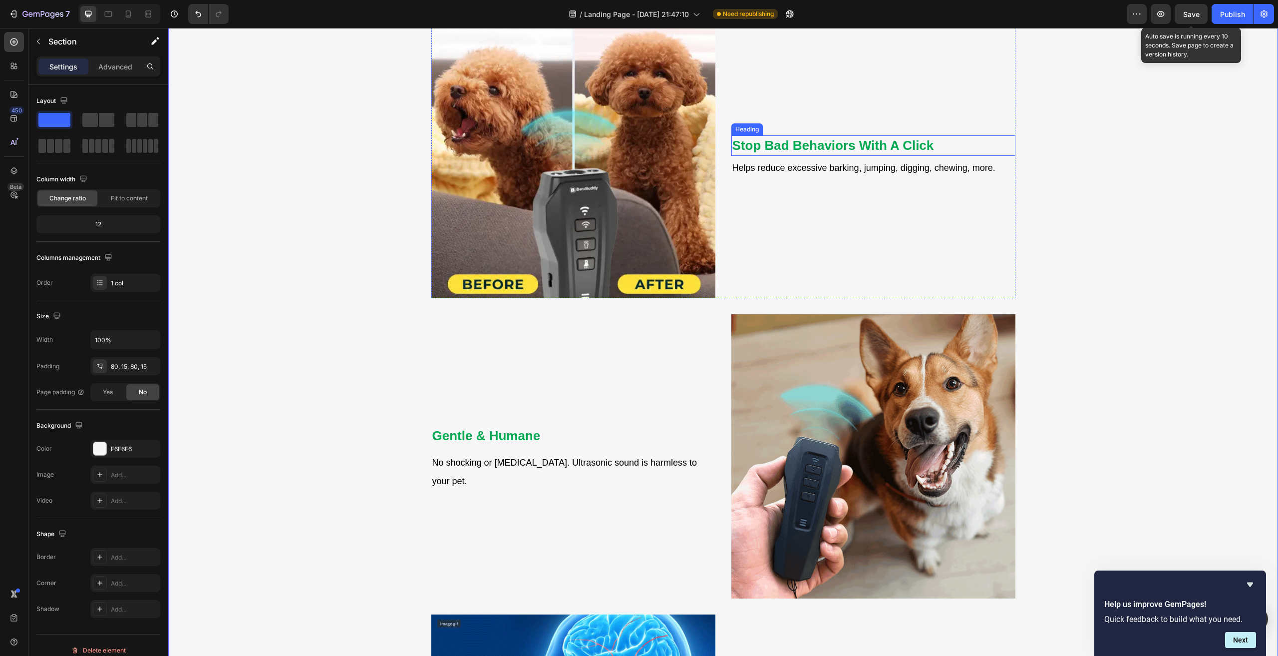
click at [795, 138] on strong "Stop Bad Behaviors With A Click" at bounding box center [833, 145] width 202 height 15
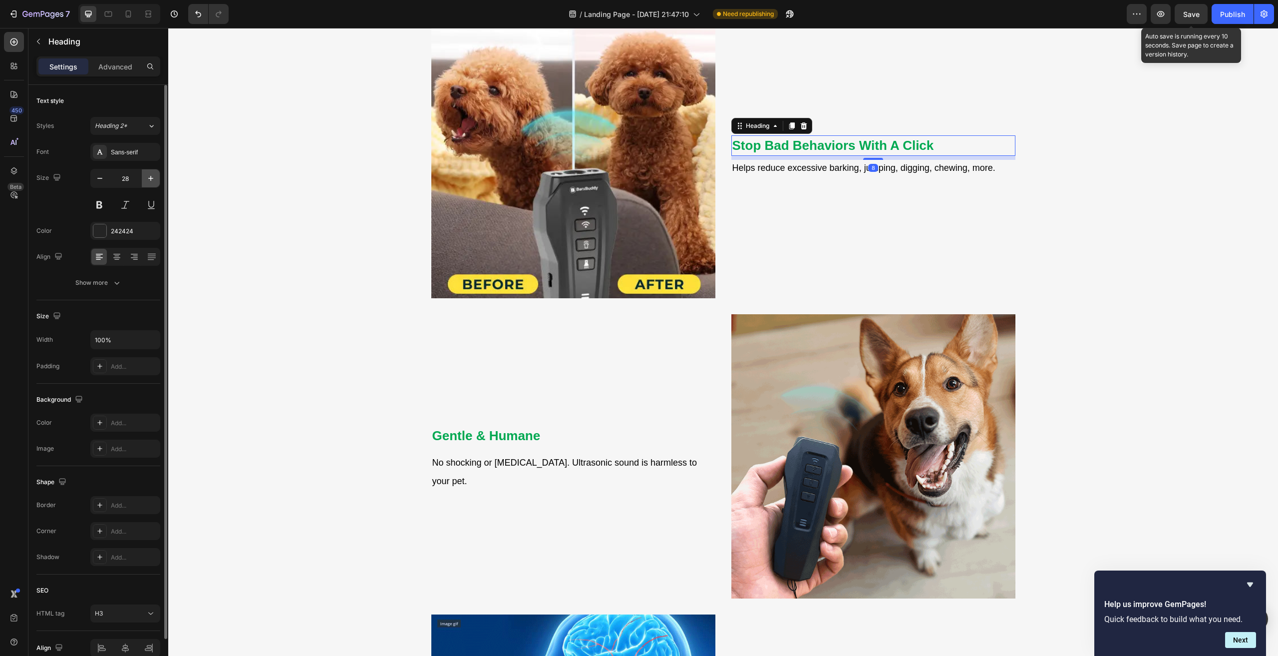
click at [148, 178] on icon "button" at bounding box center [150, 178] width 5 height 5
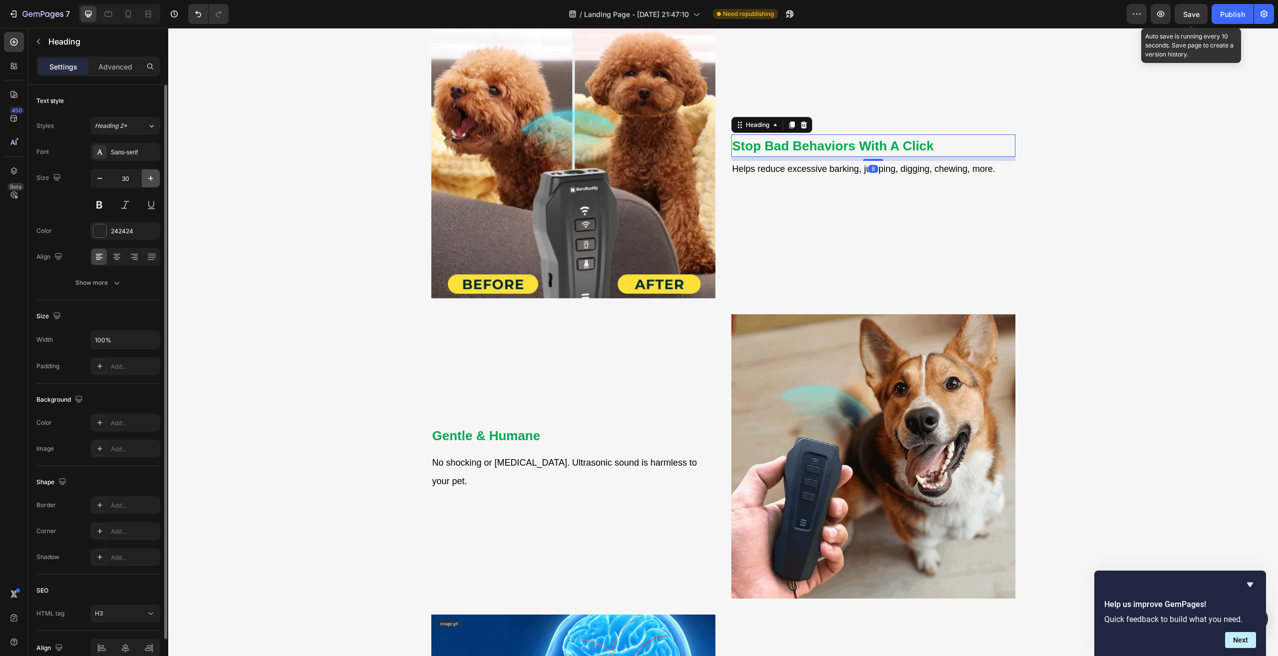
click at [148, 178] on icon "button" at bounding box center [150, 178] width 5 height 5
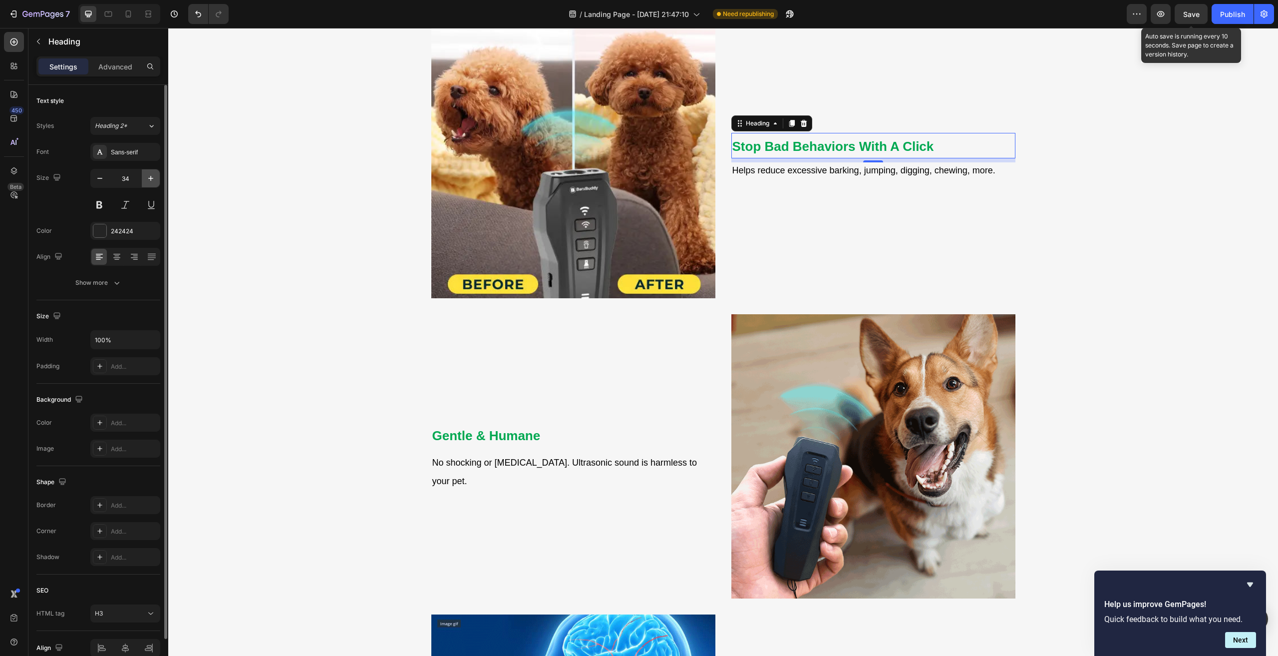
type input "35"
click at [772, 166] on span "Helps reduce excessive barking, jumping, digging, chewing, more." at bounding box center [863, 171] width 263 height 10
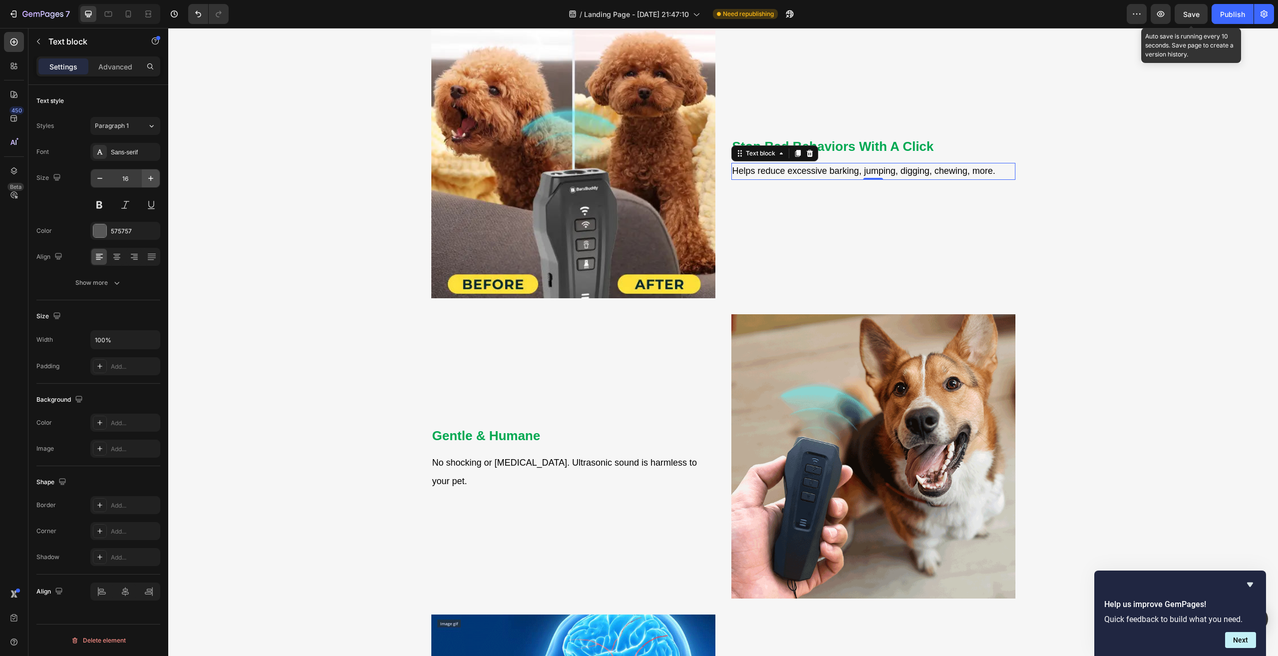
click at [148, 177] on icon "button" at bounding box center [151, 178] width 10 height 10
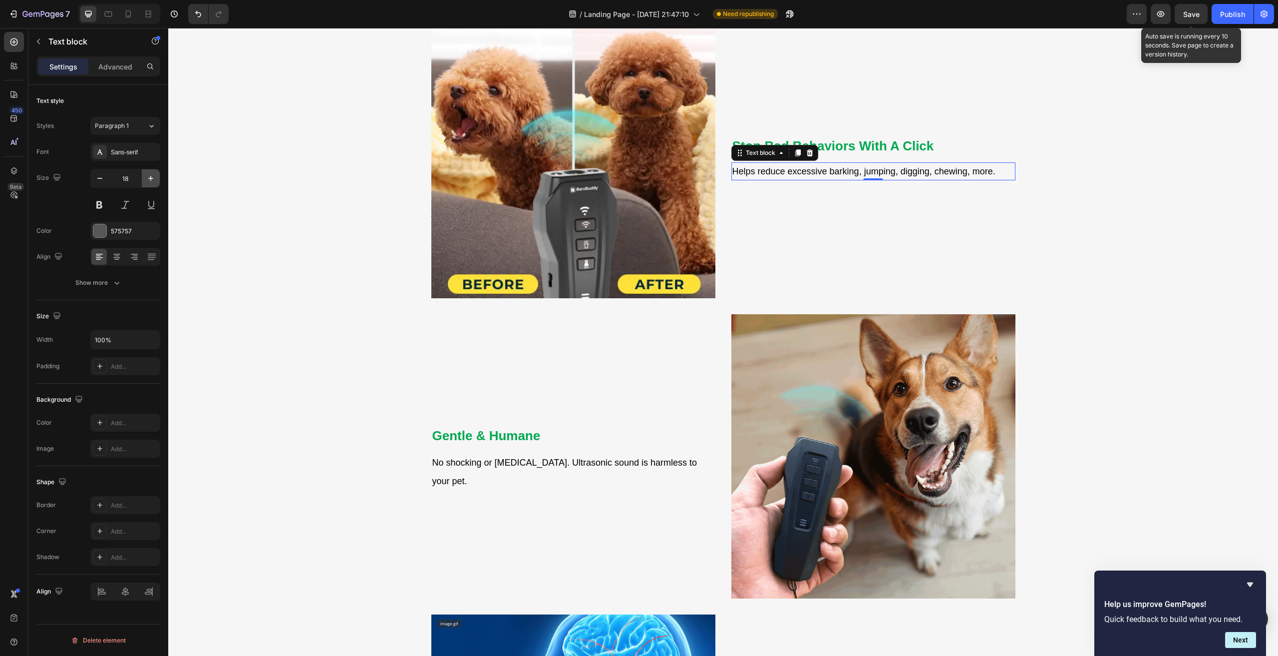
click at [148, 177] on icon "button" at bounding box center [151, 178] width 10 height 10
type input "20"
click at [360, 330] on div "Feel Like Your Dog’s in Charge? Heading Take Back Control with One Click Text b…" at bounding box center [723, 447] width 1095 height 1006
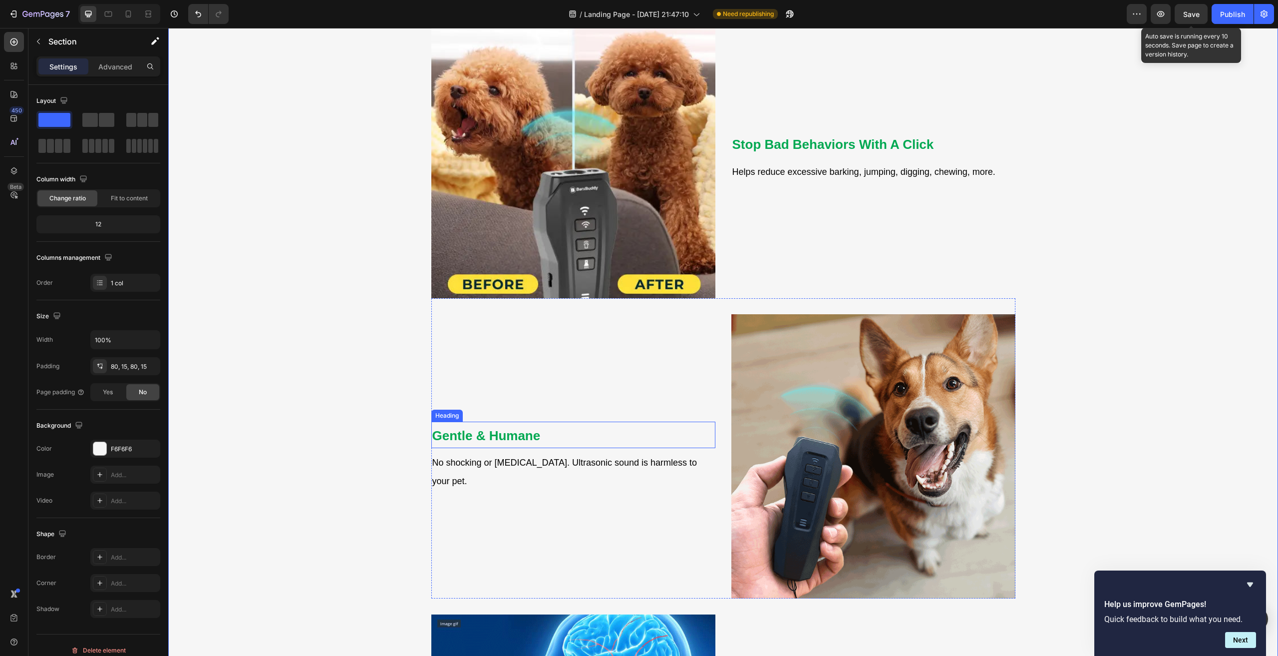
click at [522, 443] on strong "Gentle & Humane" at bounding box center [486, 435] width 108 height 15
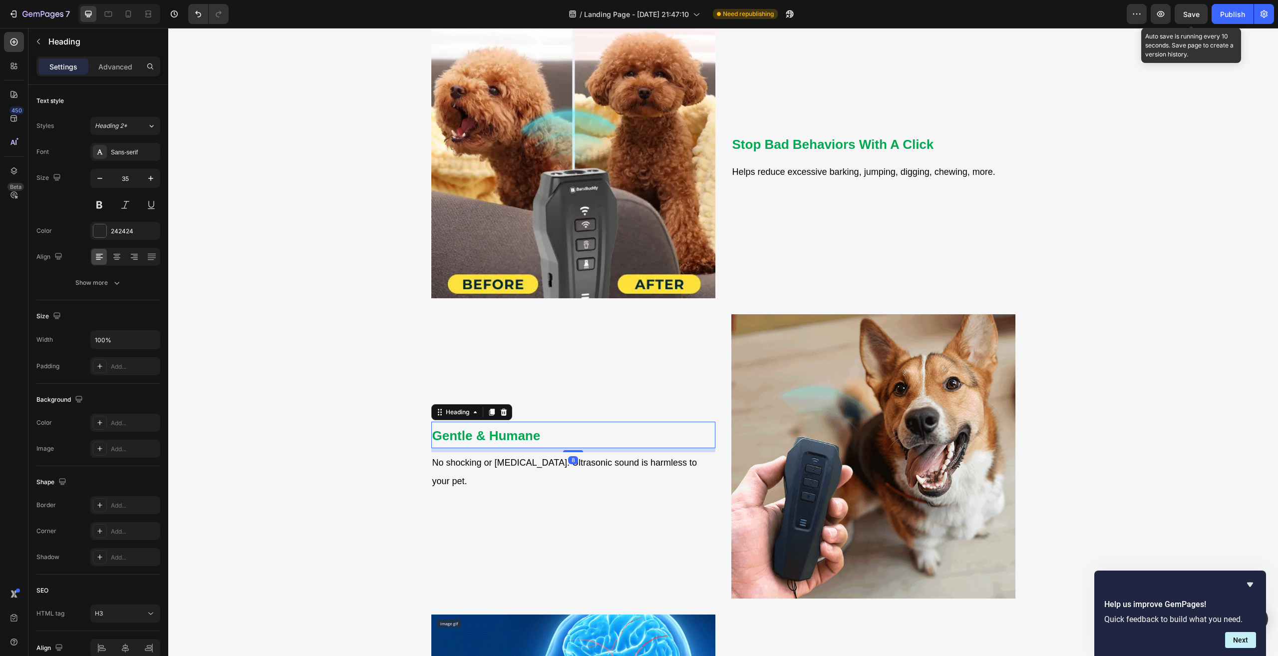
click at [569, 463] on div "8" at bounding box center [573, 460] width 10 height 8
click at [485, 464] on span "No shocking or [MEDICAL_DATA]. Ultrasonic sound is harmless to your pet." at bounding box center [564, 471] width 265 height 28
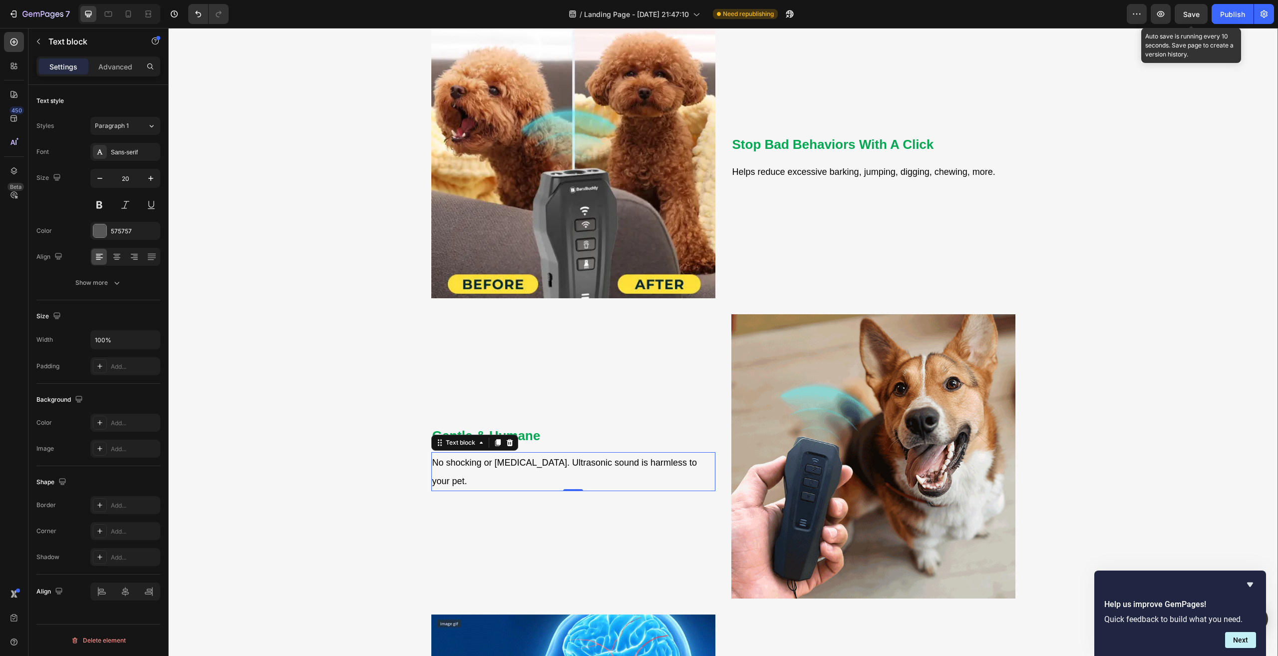
click at [276, 437] on div "Feel Like Your Dog’s in Charge? Heading Take Back Control with One Click Text b…" at bounding box center [723, 447] width 1095 height 1006
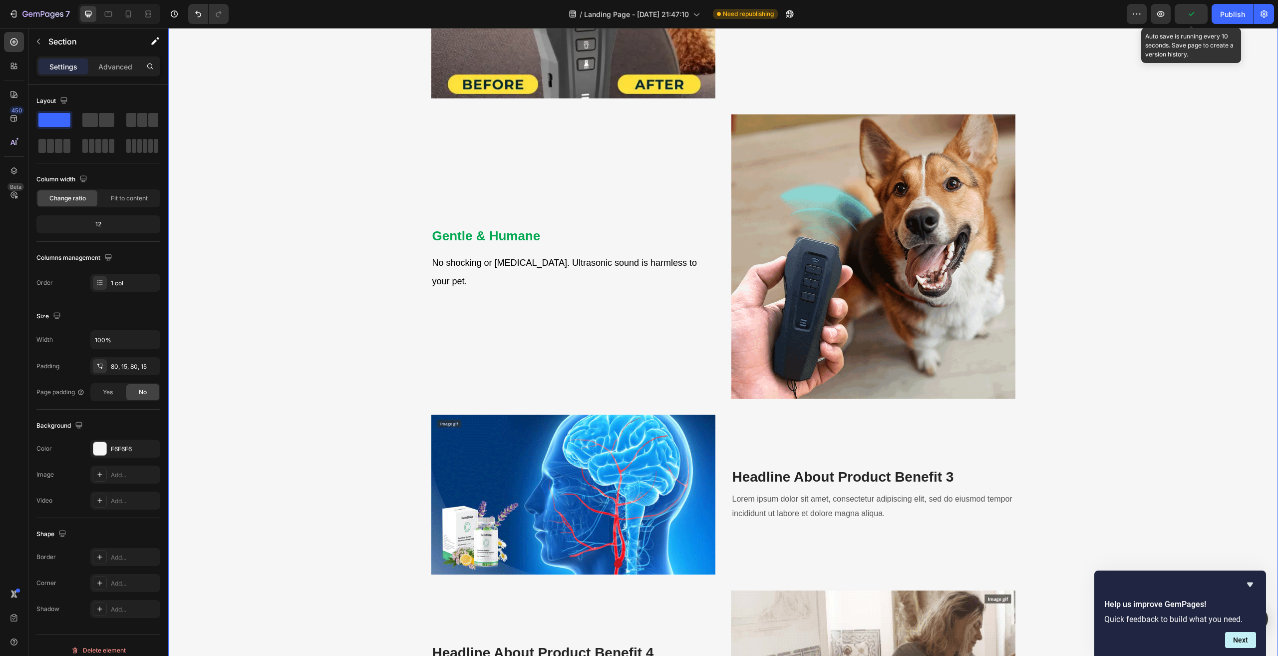
scroll to position [1047, 0]
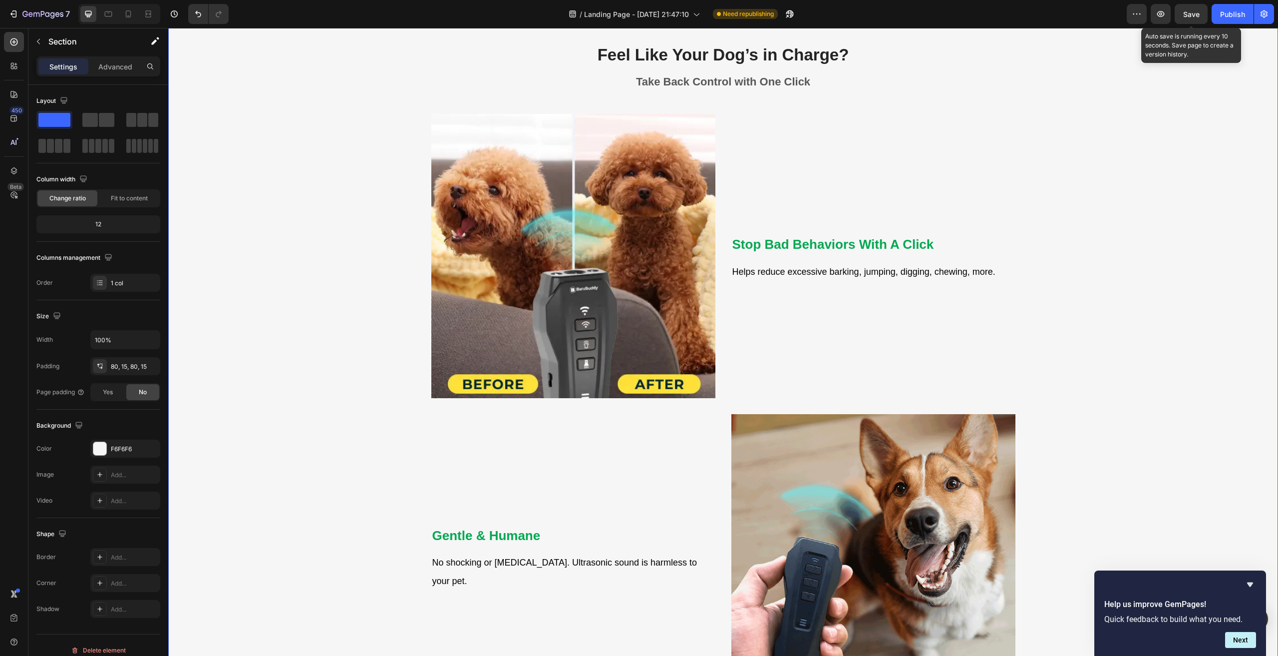
drag, startPoint x: 1195, startPoint y: 12, endPoint x: 1179, endPoint y: 28, distance: 22.6
click at [1195, 12] on span "Save" at bounding box center [1191, 14] width 16 height 8
click at [1166, 12] on icon "button" at bounding box center [1161, 14] width 10 height 10
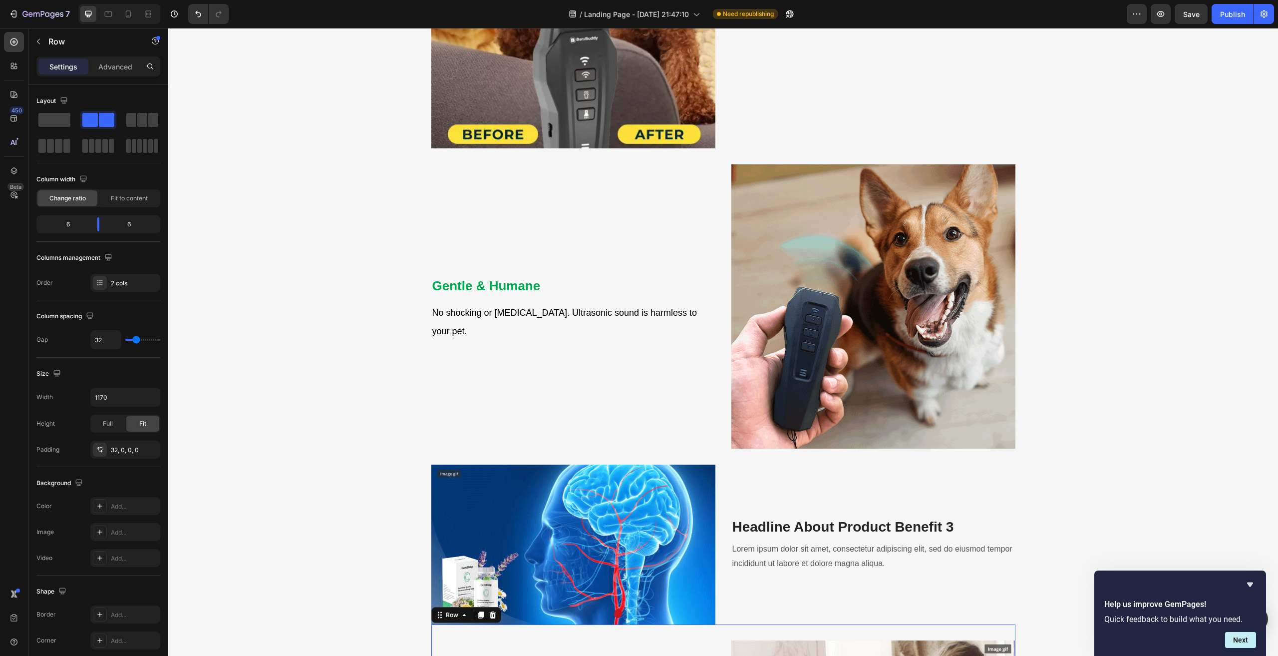
scroll to position [1596, 0]
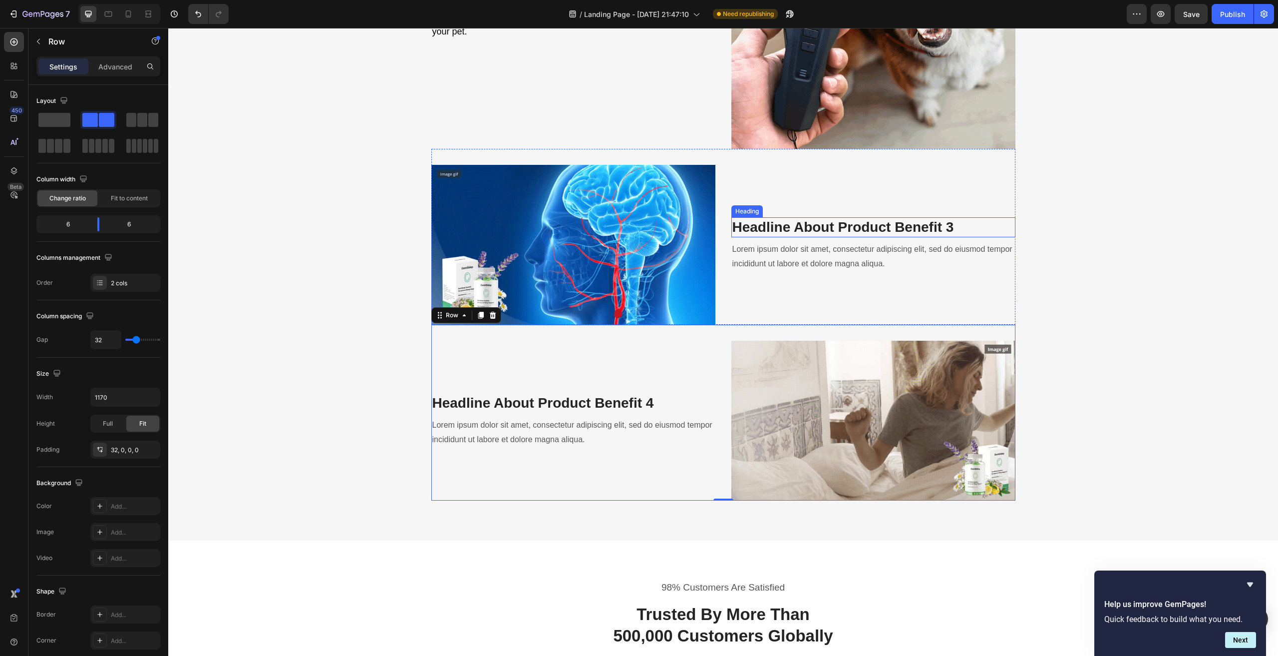
click at [836, 231] on p "Headline About Product Benefit 3" at bounding box center [873, 227] width 282 height 18
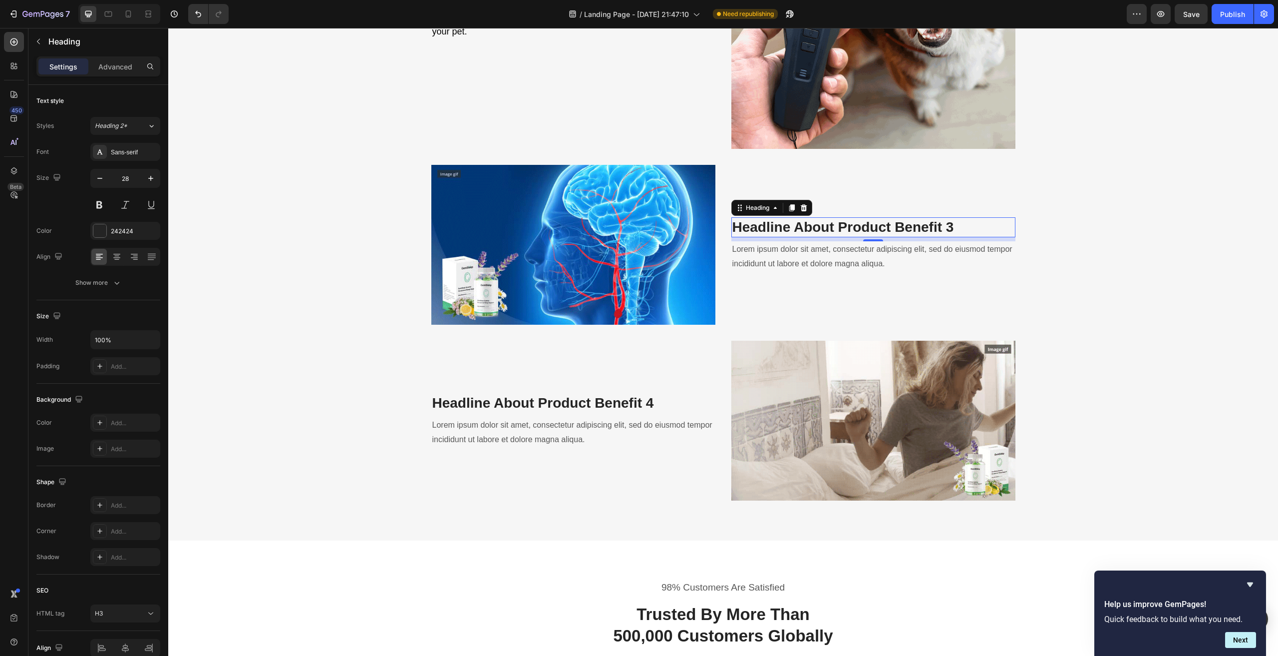
click at [782, 224] on p "Headline About Product Benefit 3" at bounding box center [873, 227] width 282 height 18
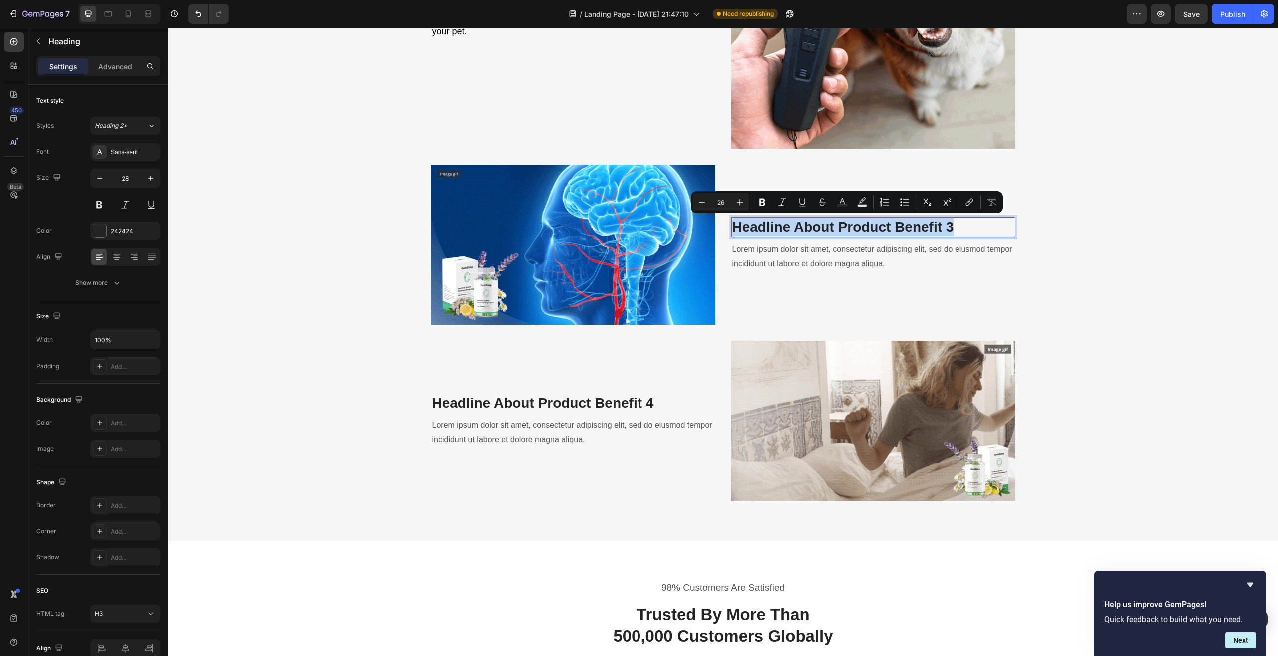
scroll to position [1595, 0]
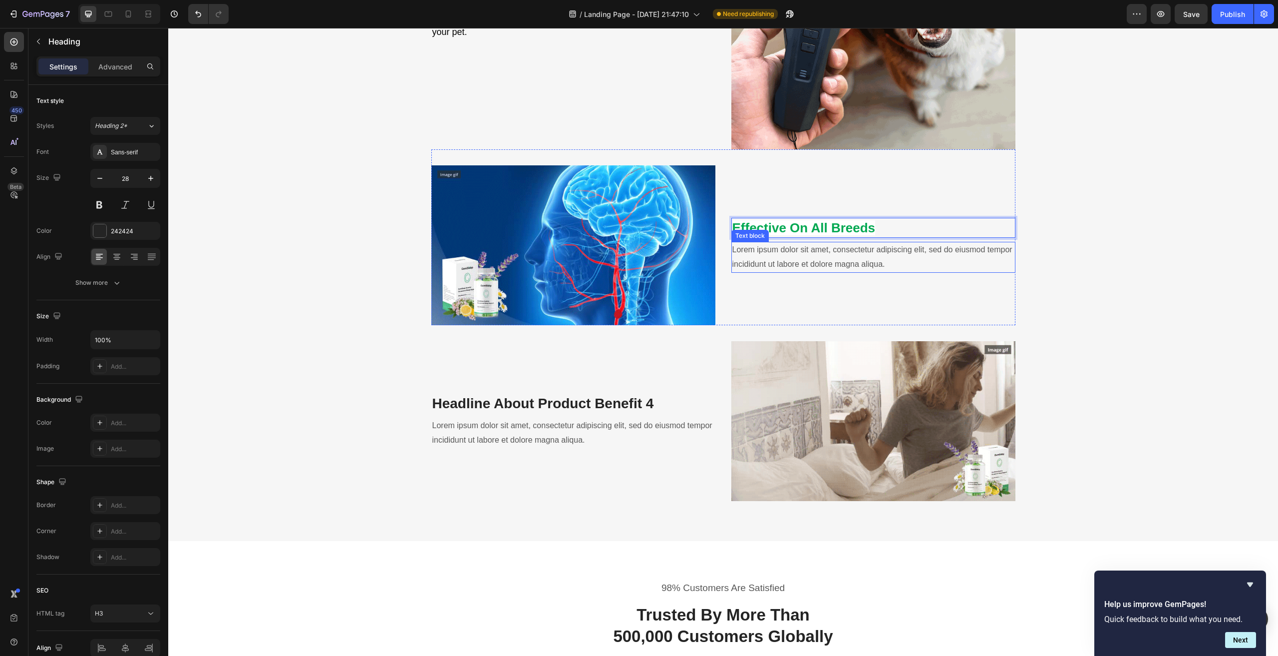
click at [786, 252] on p "Lorem ipsum dolor sit amet, consectetur adipiscing elit, sed do eiusmod tempor …" at bounding box center [873, 257] width 282 height 29
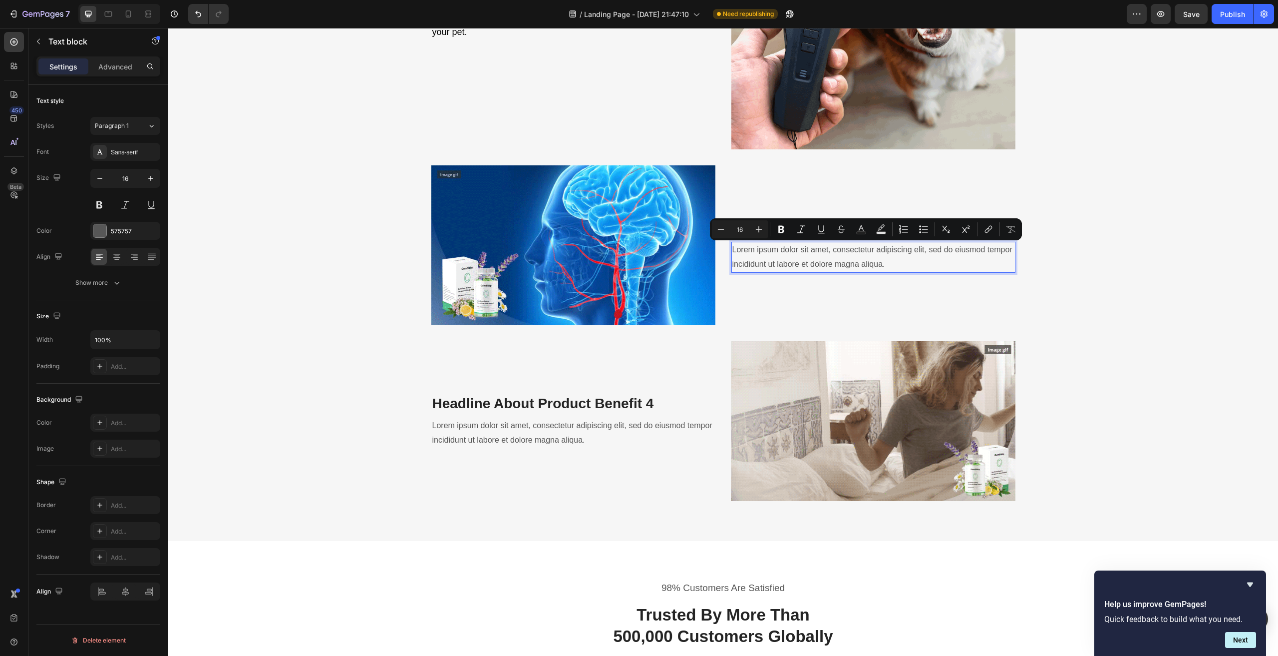
type input "18"
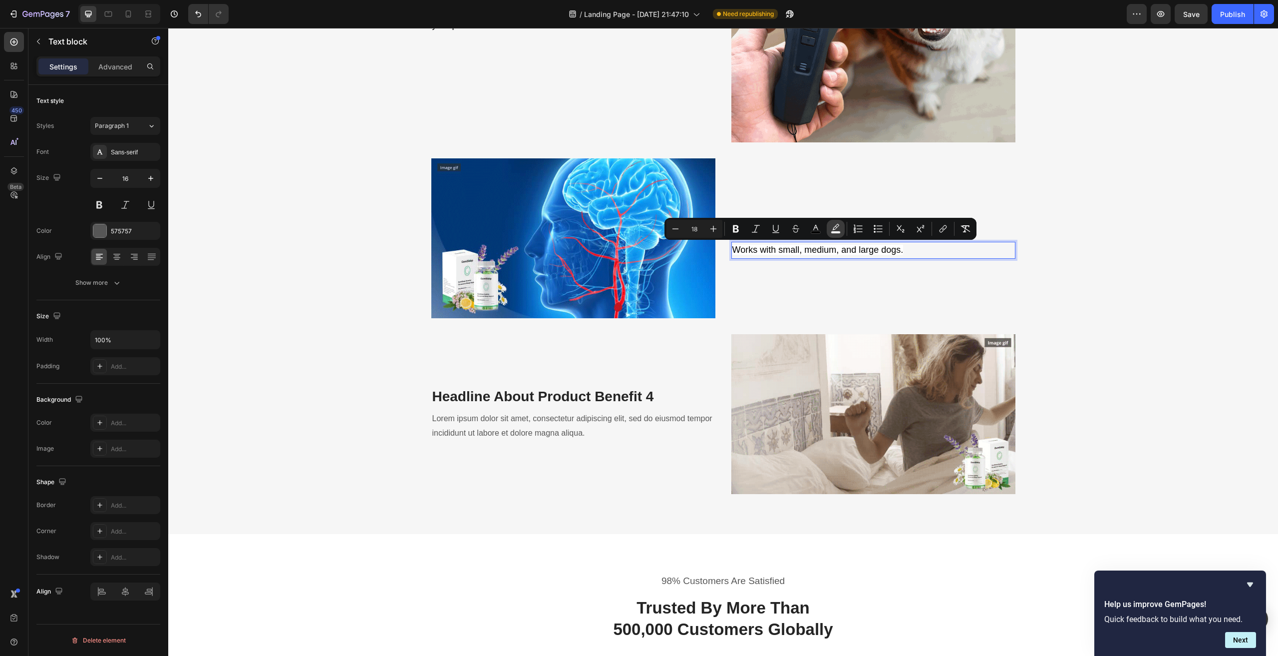
click at [838, 225] on icon "Editor contextual toolbar" at bounding box center [836, 229] width 10 height 10
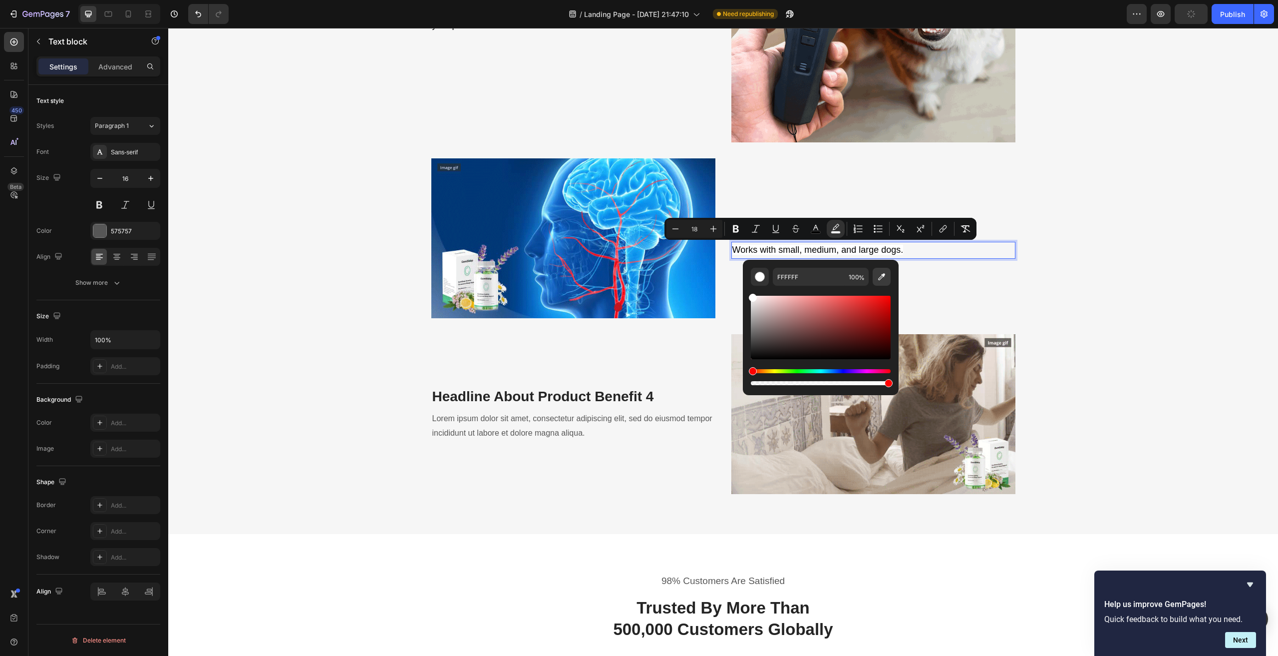
click at [883, 276] on icon "Editor contextual toolbar" at bounding box center [881, 276] width 7 height 7
click at [872, 191] on div "⁠⁠⁠⁠⁠⁠⁠ Effective On All Breeds Heading Works with small, medium, and large dog…" at bounding box center [873, 238] width 284 height 160
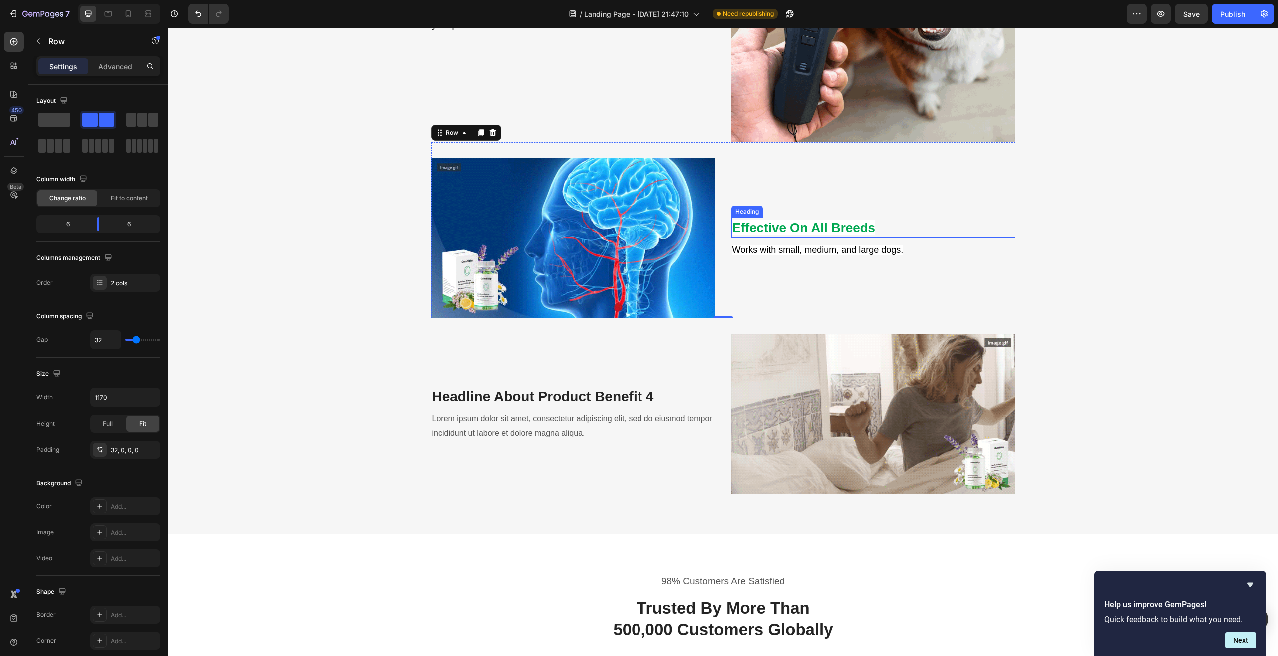
click at [856, 226] on strong "Effective On All Breeds" at bounding box center [803, 227] width 143 height 15
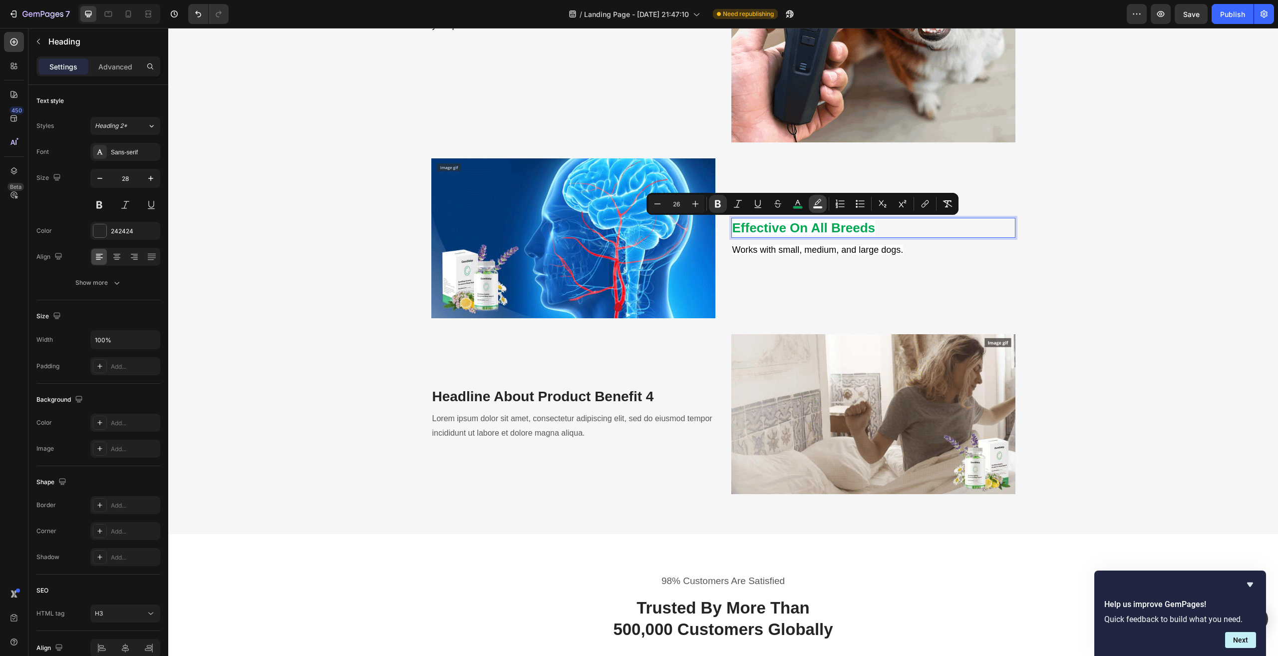
click at [816, 200] on icon "Editor contextual toolbar" at bounding box center [818, 204] width 10 height 10
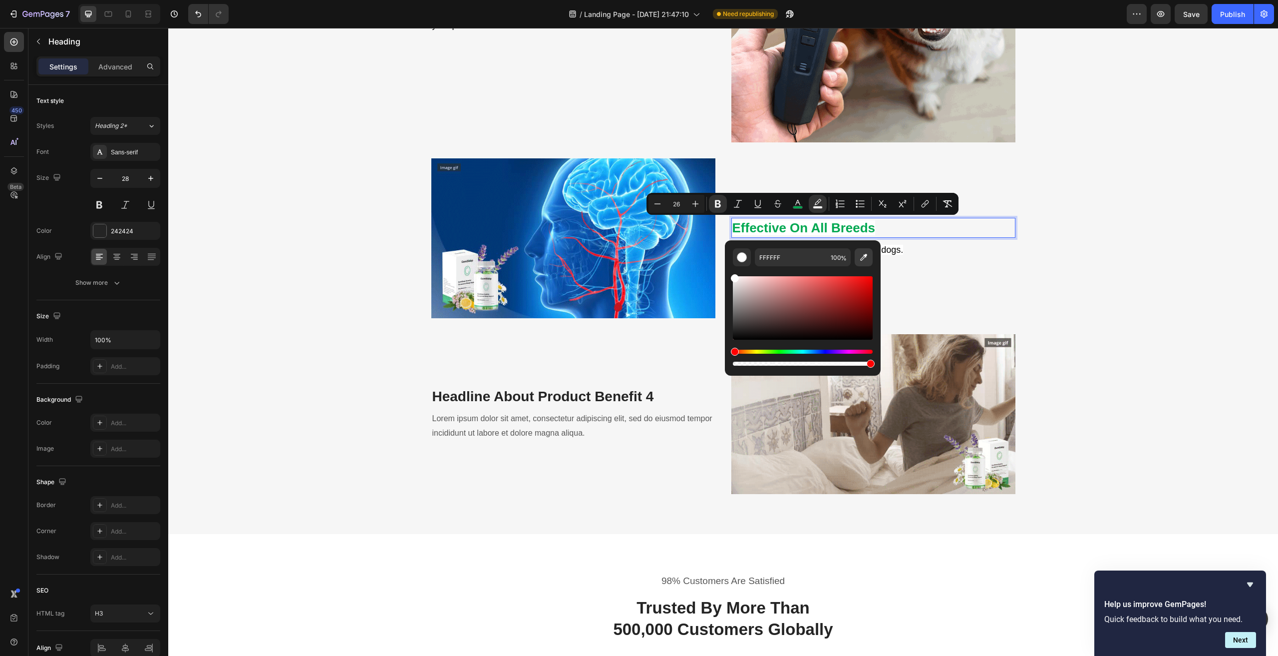
click at [862, 255] on icon "Editor contextual toolbar" at bounding box center [864, 257] width 10 height 10
type input "F6F6F6"
click at [902, 251] on span "Works with small, medium, and large dogs." at bounding box center [817, 250] width 171 height 10
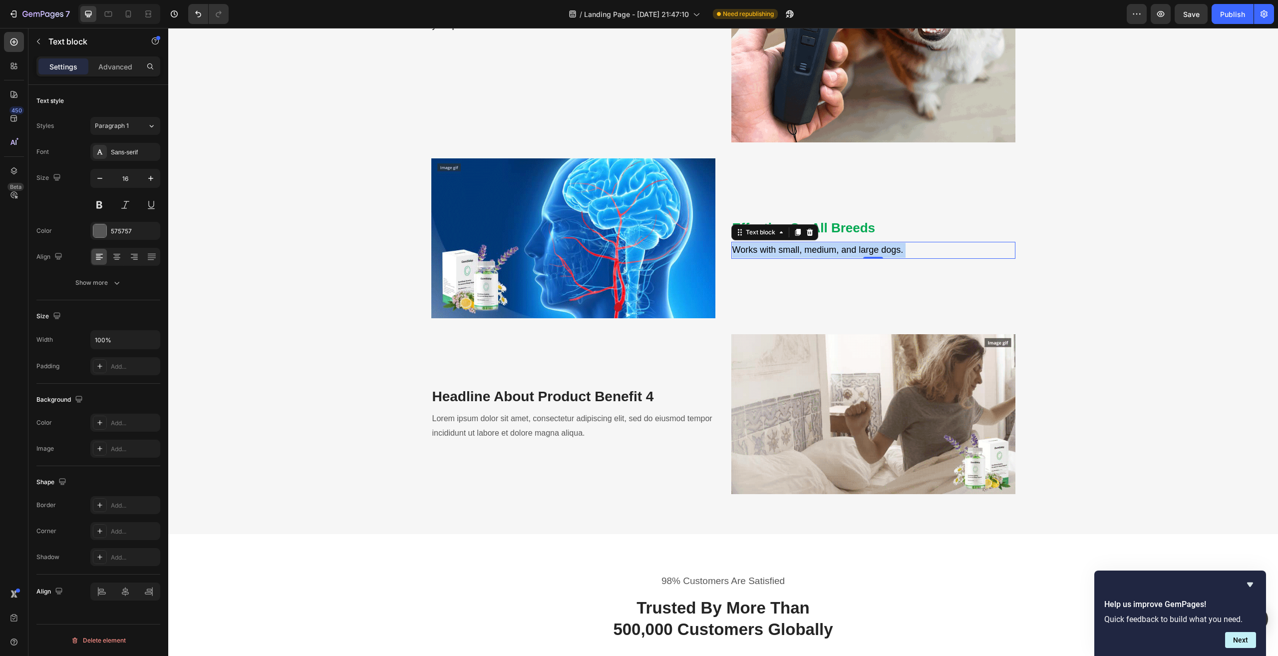
click at [902, 251] on span "Works with small, medium, and large dogs." at bounding box center [817, 250] width 171 height 10
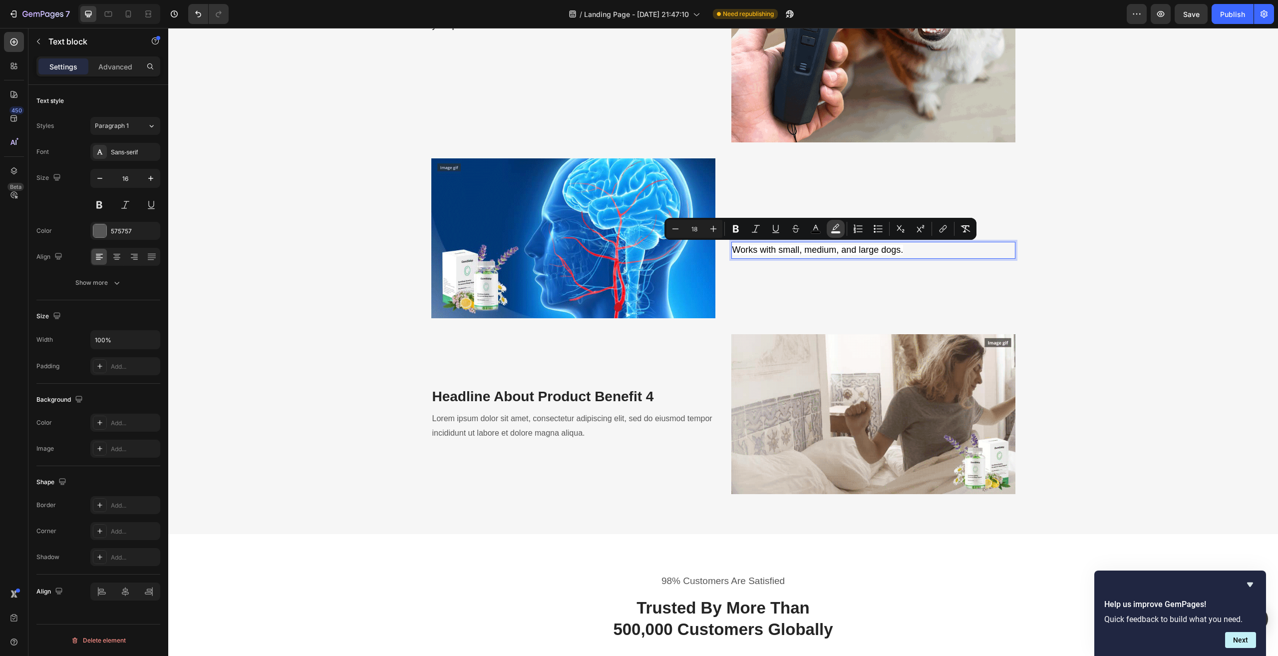
click at [831, 226] on icon "Editor contextual toolbar" at bounding box center [836, 229] width 10 height 10
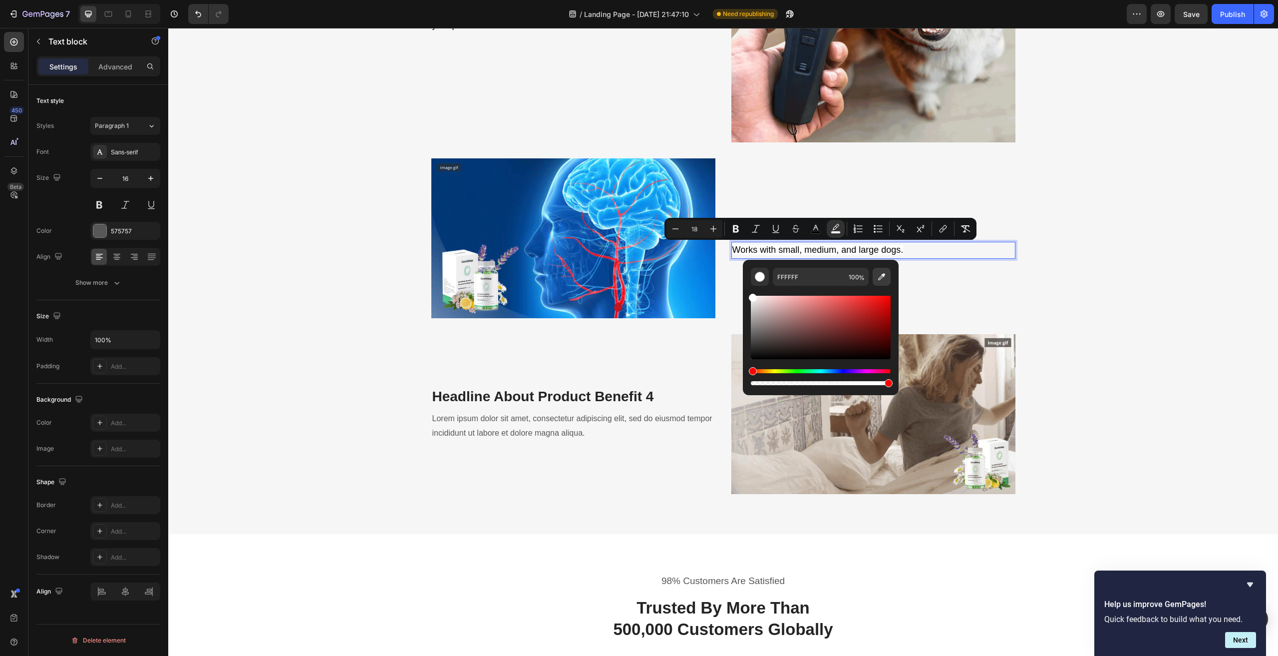
click at [880, 277] on icon "Editor contextual toolbar" at bounding box center [881, 276] width 7 height 7
type input "F6F6F6"
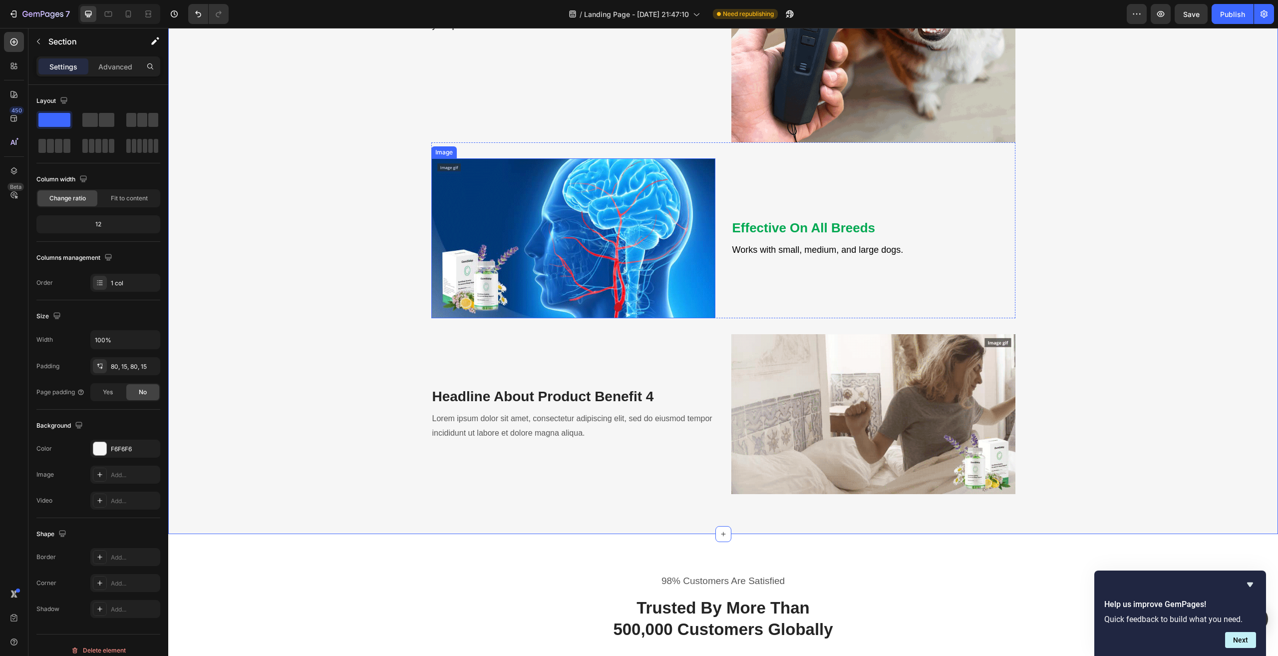
click at [523, 252] on img at bounding box center [573, 238] width 284 height 160
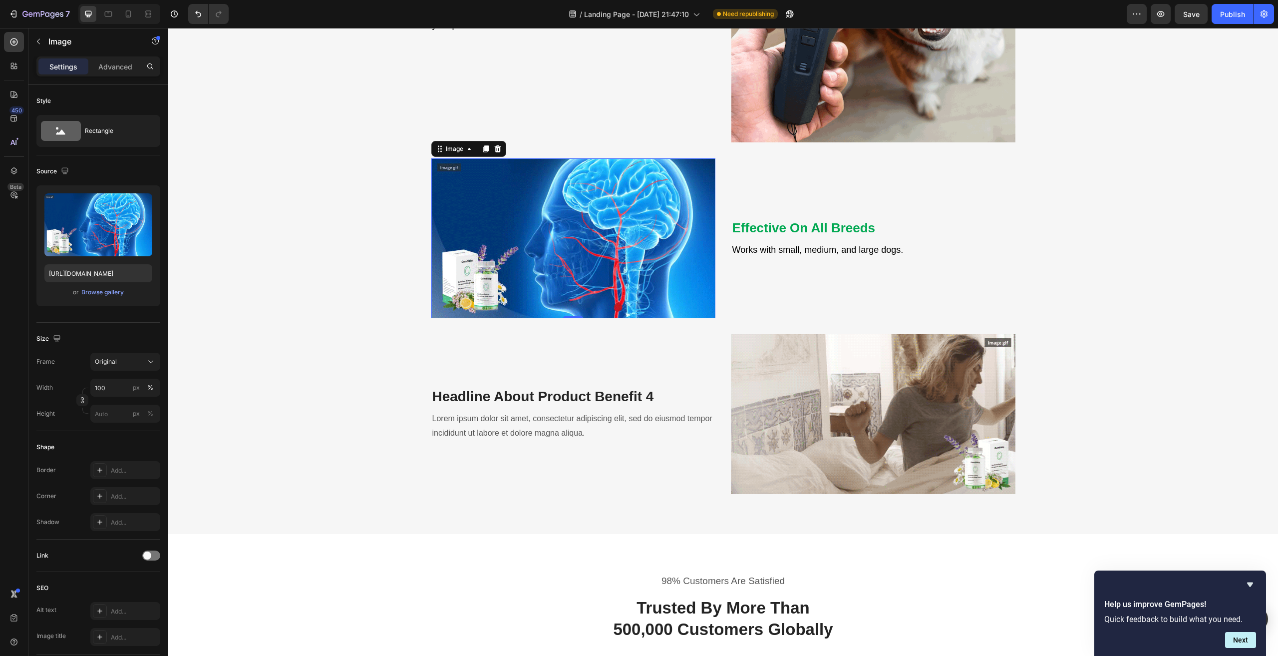
click at [542, 256] on img at bounding box center [573, 238] width 284 height 160
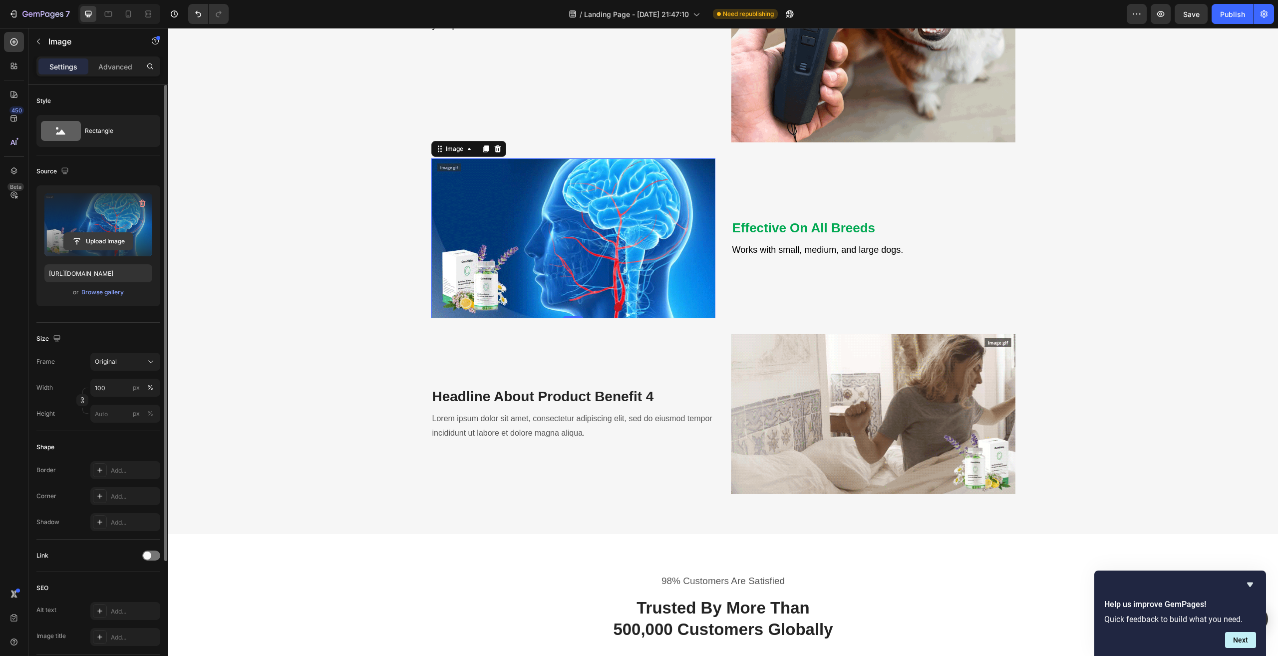
click at [96, 236] on input "file" at bounding box center [98, 241] width 69 height 17
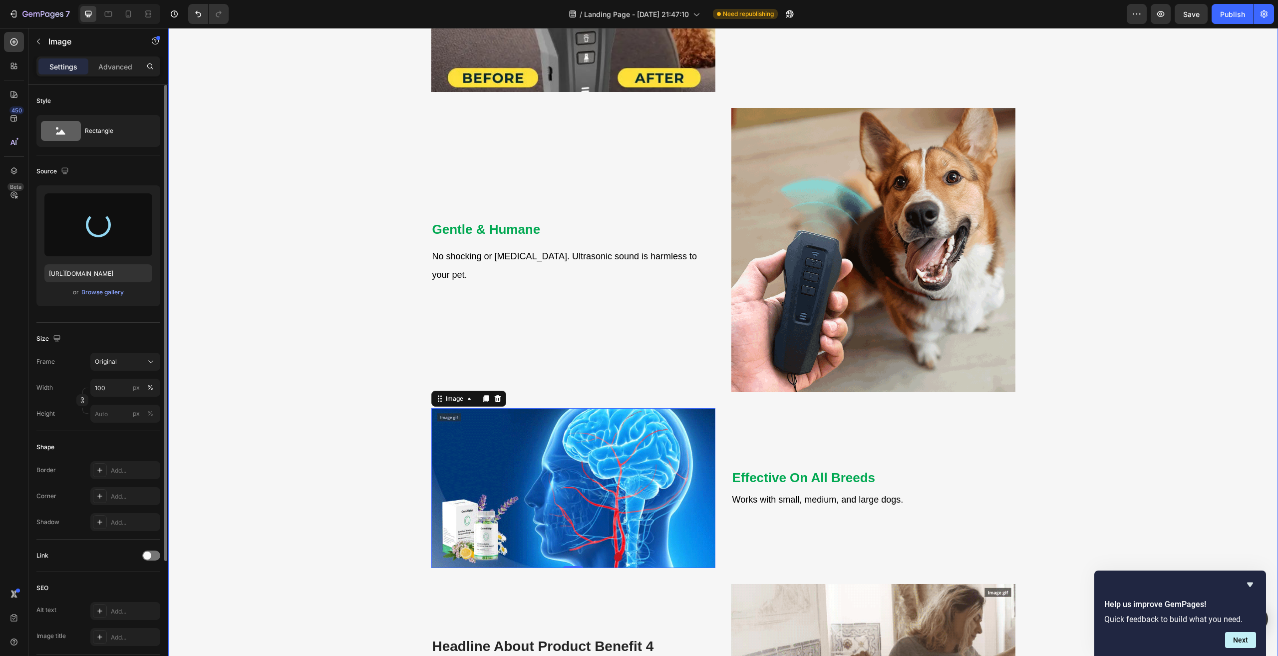
scroll to position [1153, 0]
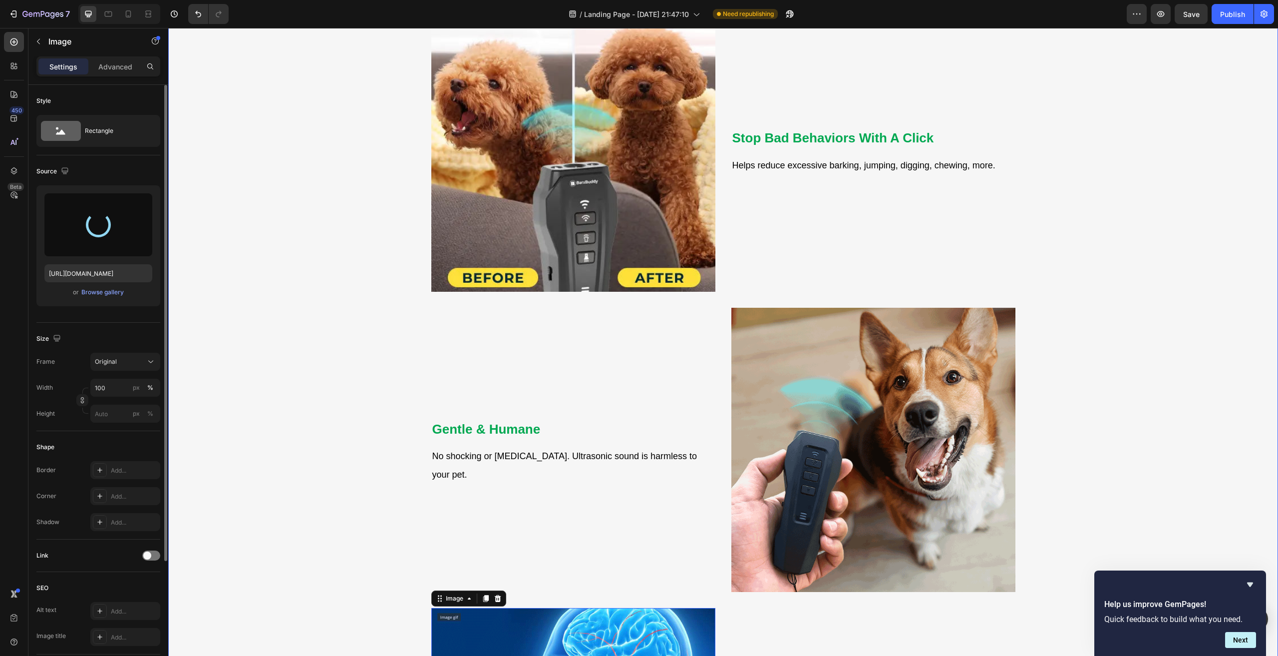
type input "[URL][DOMAIN_NAME]"
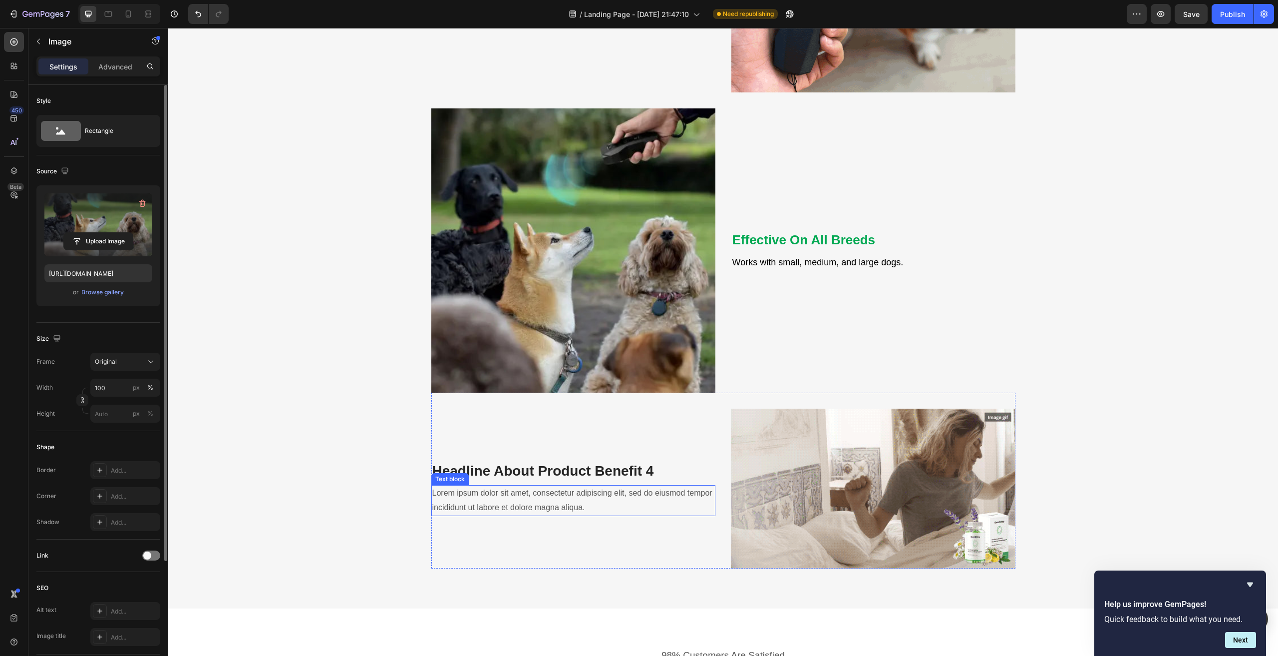
scroll to position [1702, 0]
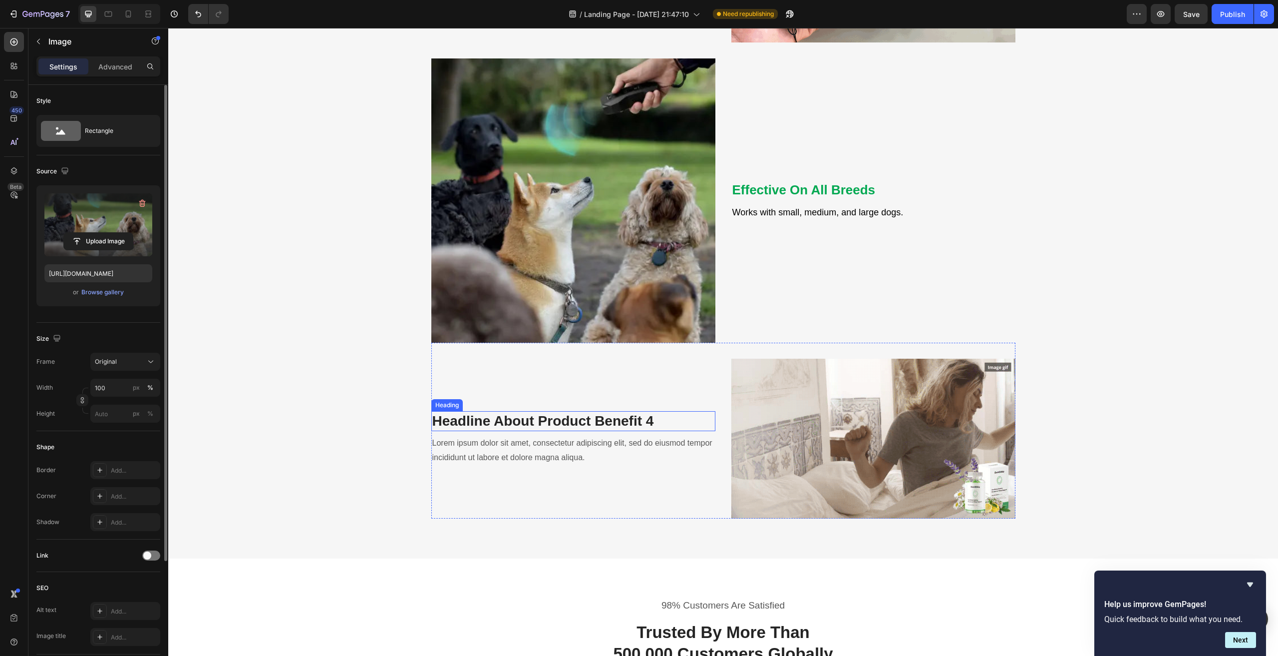
click at [537, 423] on p "Headline About Product Benefit 4" at bounding box center [573, 421] width 282 height 18
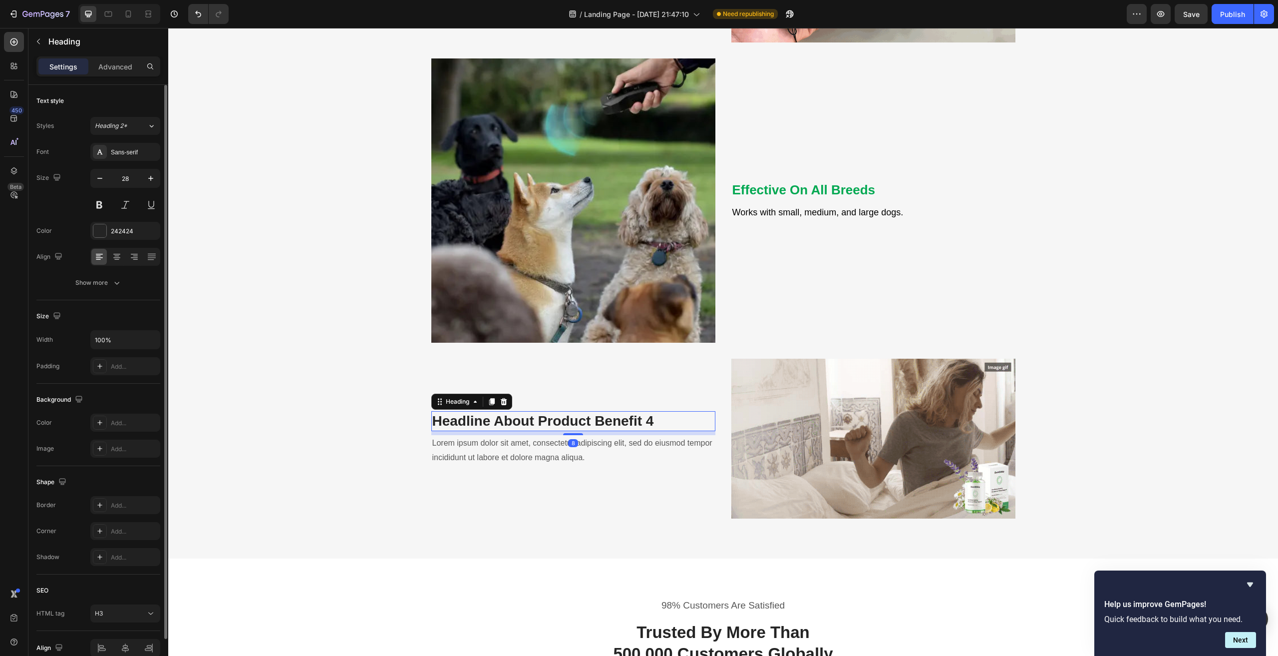
click at [537, 423] on p "Headline About Product Benefit 4" at bounding box center [573, 421] width 282 height 18
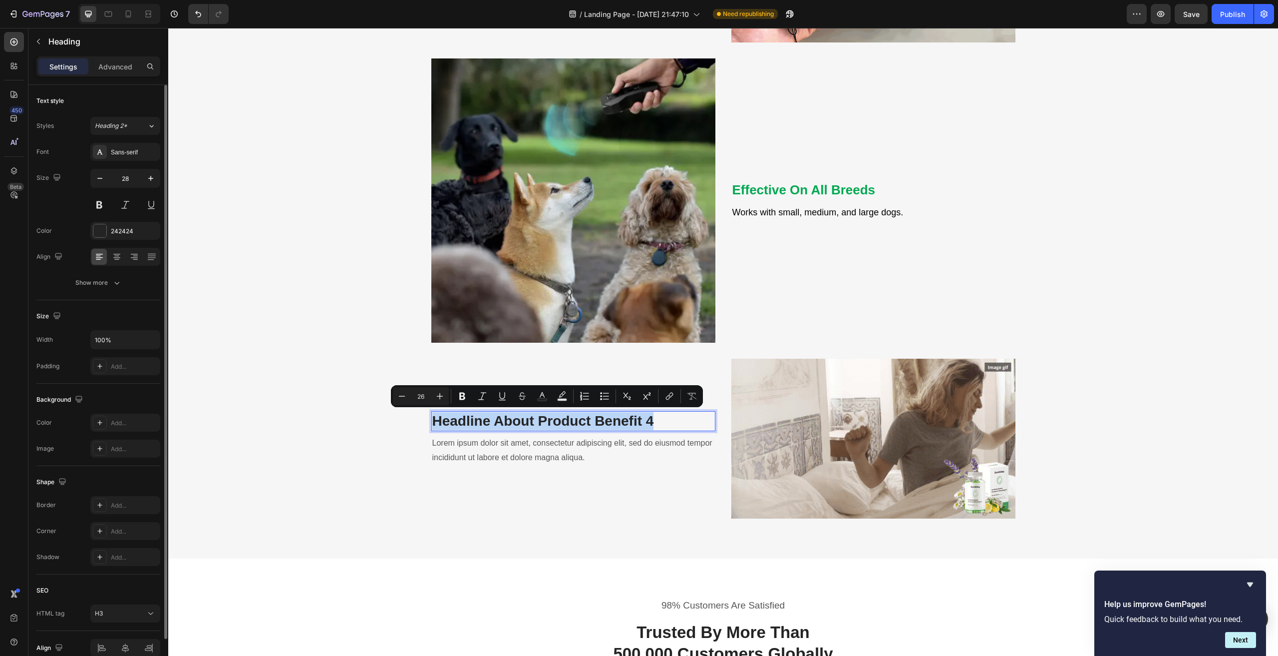
scroll to position [1702, 0]
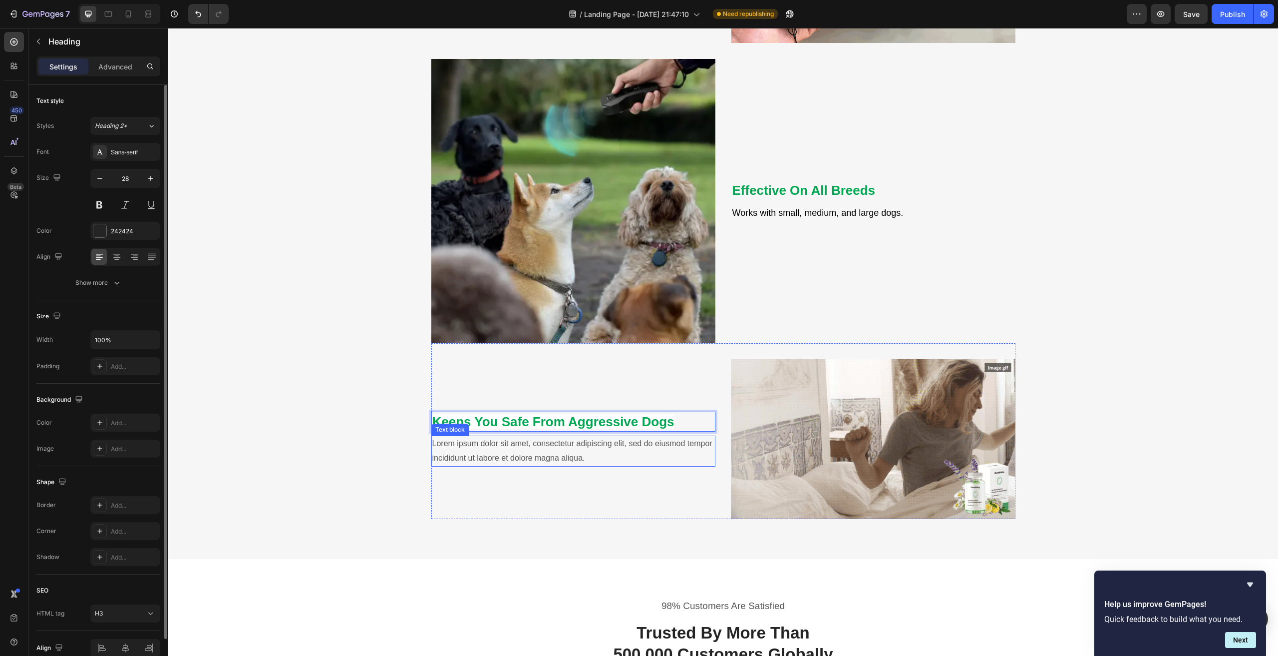
click at [539, 444] on p "Lorem ipsum dolor sit amet, consectetur adipiscing elit, sed do eiusmod tempor …" at bounding box center [573, 450] width 282 height 29
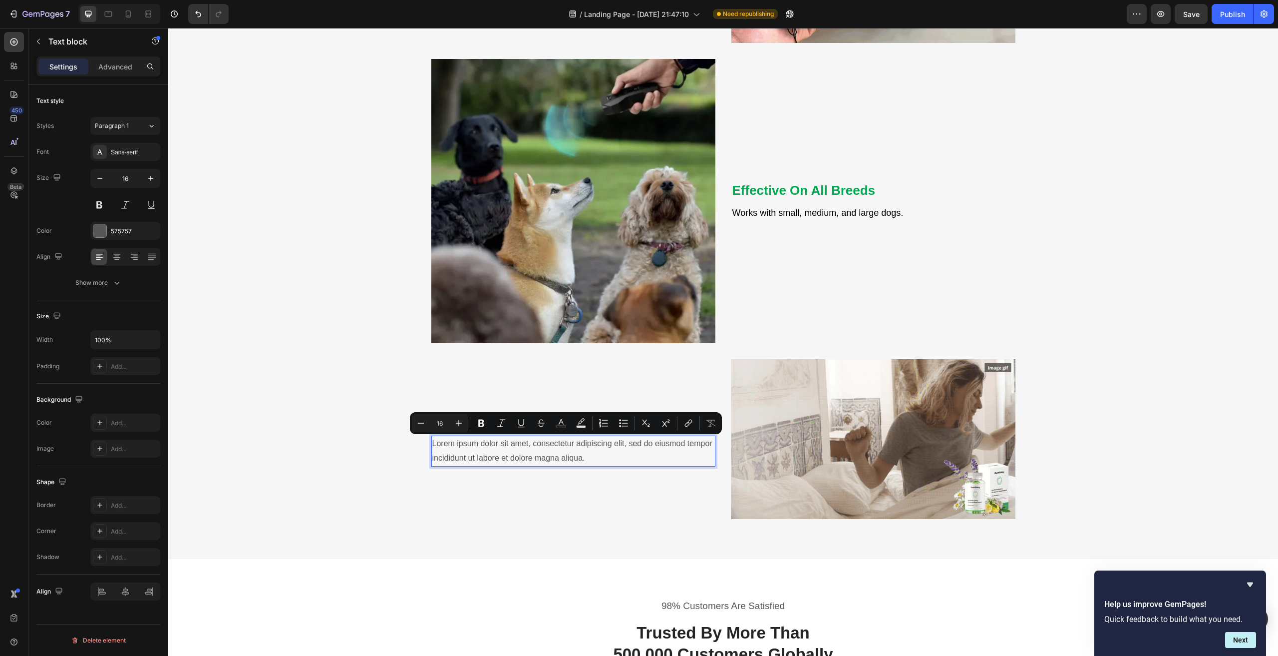
copy p "Lorem ipsum dolor sit amet, consectetur adipiscing elit, sed do eiusmod tempor …"
click at [541, 455] on p "Lorem ipsum dolor sit amet, consectetur adipiscing elit, sed do eiusmod tempor …" at bounding box center [573, 450] width 282 height 29
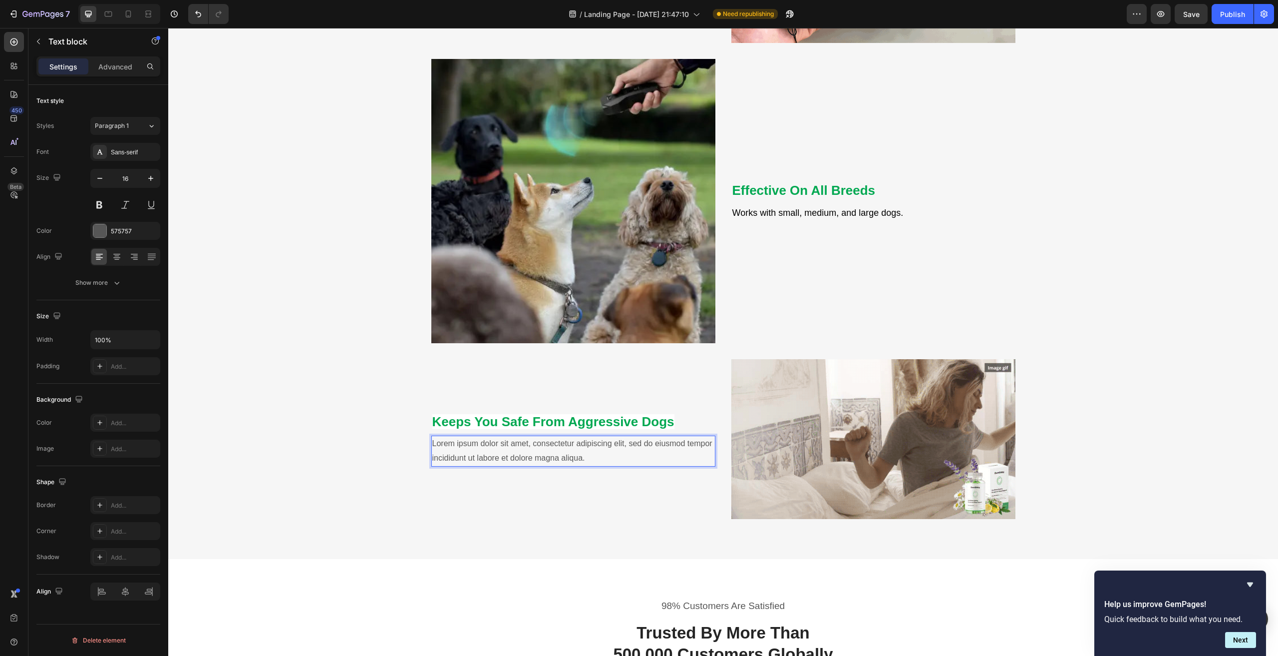
click at [535, 453] on p "Lorem ipsum dolor sit amet, consectetur adipiscing elit, sed do eiusmod tempor …" at bounding box center [573, 450] width 282 height 29
click at [602, 490] on div "⁠⁠⁠⁠⁠⁠⁠ Keeps You Safe From Aggressive Dogs Heading Can be used to deter danger…" at bounding box center [573, 439] width 284 height 160
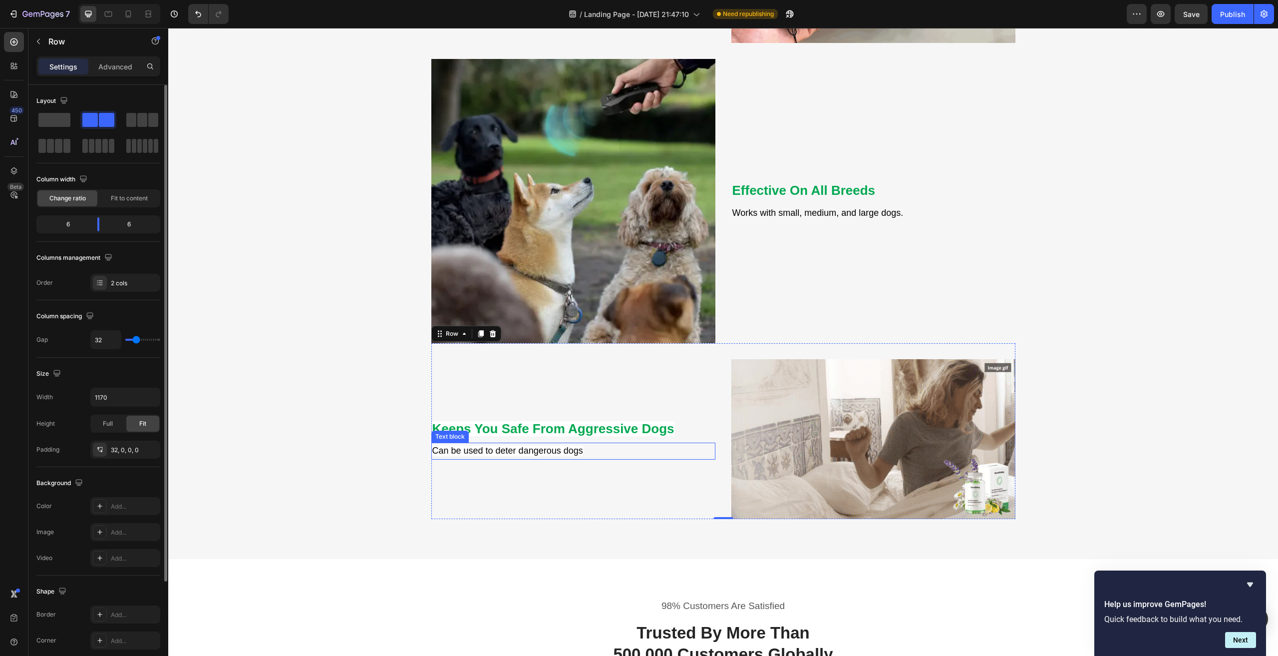
click at [583, 452] on span "Can be used to deter dangerous dogs" at bounding box center [507, 450] width 151 height 10
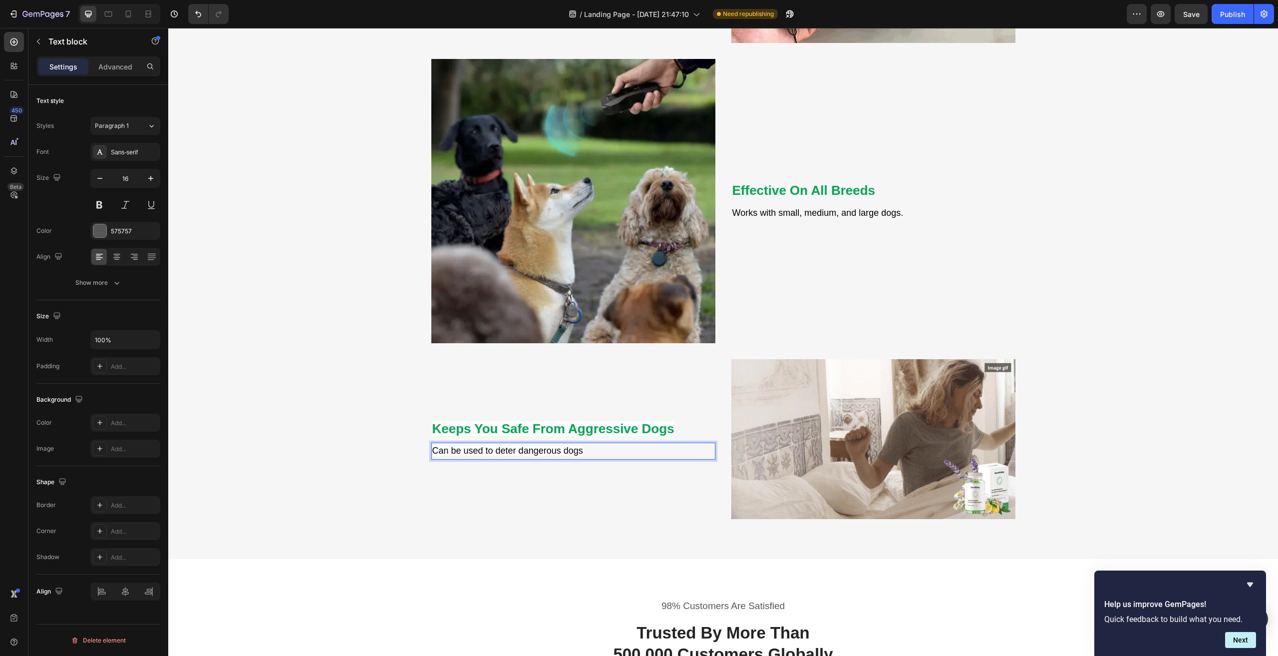
click at [597, 452] on p "Can be used to deter dangerous dogs" at bounding box center [573, 450] width 282 height 15
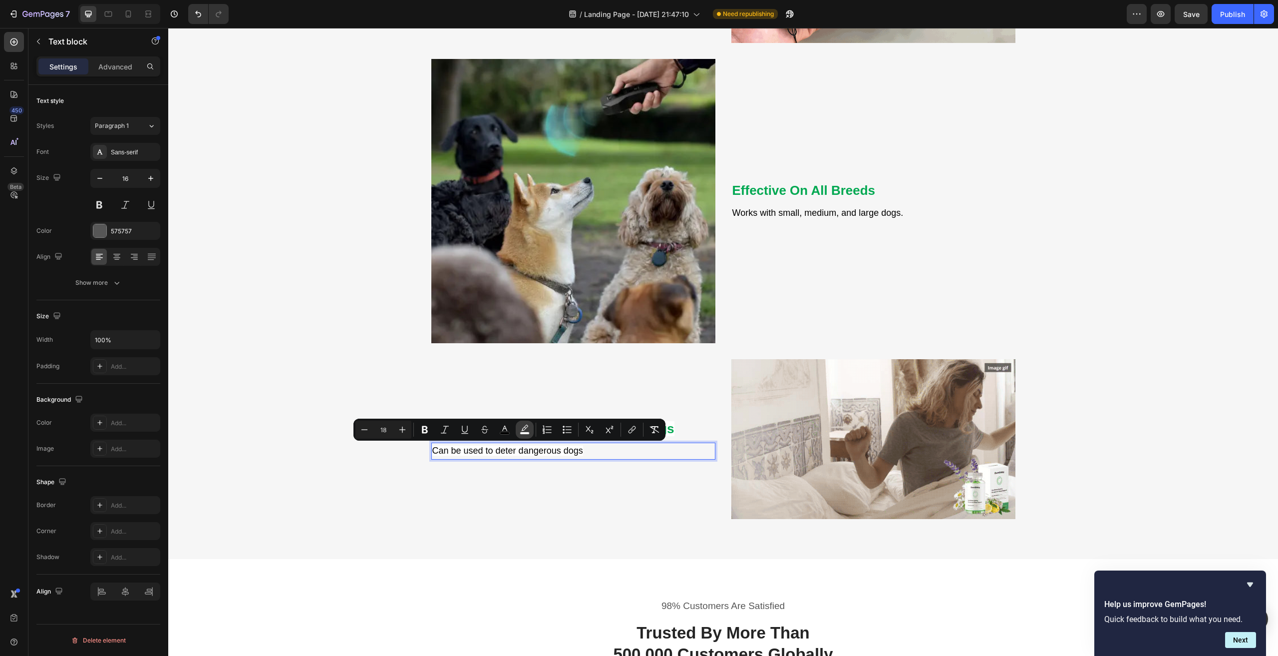
click at [527, 430] on icon "Editor contextual toolbar" at bounding box center [525, 429] width 10 height 10
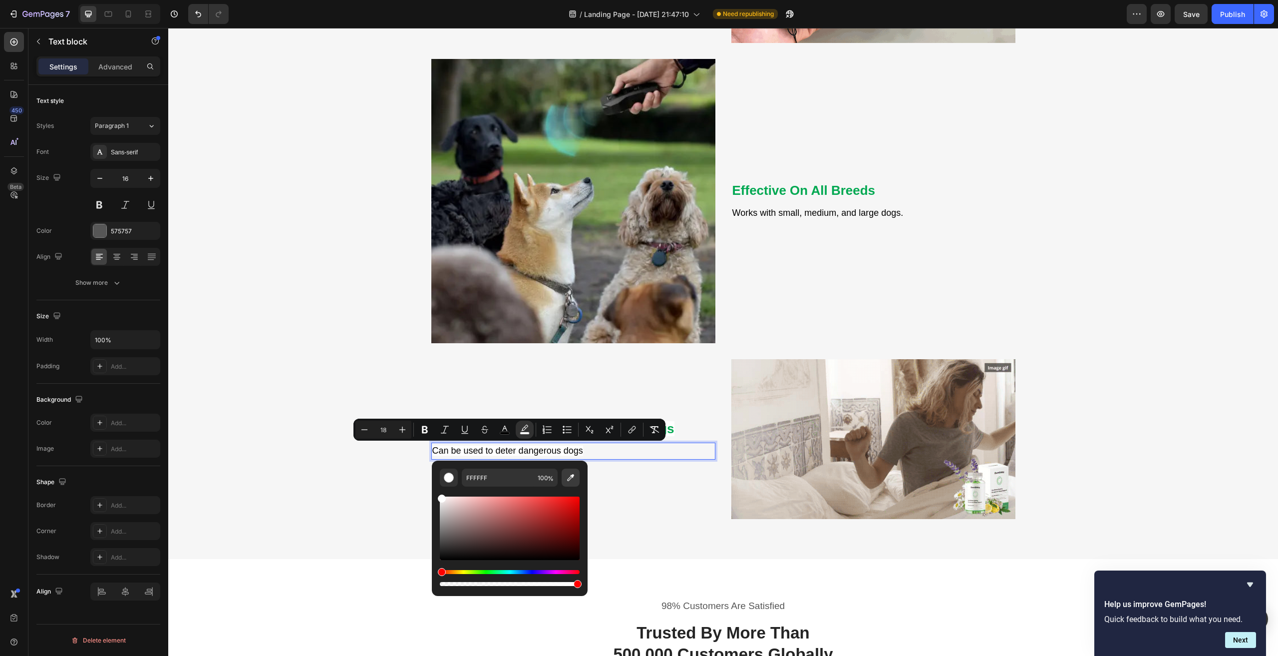
click at [571, 475] on icon "Editor contextual toolbar" at bounding box center [570, 477] width 7 height 7
type input "F6F6F6"
click at [644, 484] on div "⁠⁠⁠⁠⁠⁠⁠ Keeps You Safe From Aggressive Dogs Heading Can be used to deter danger…" at bounding box center [573, 439] width 284 height 160
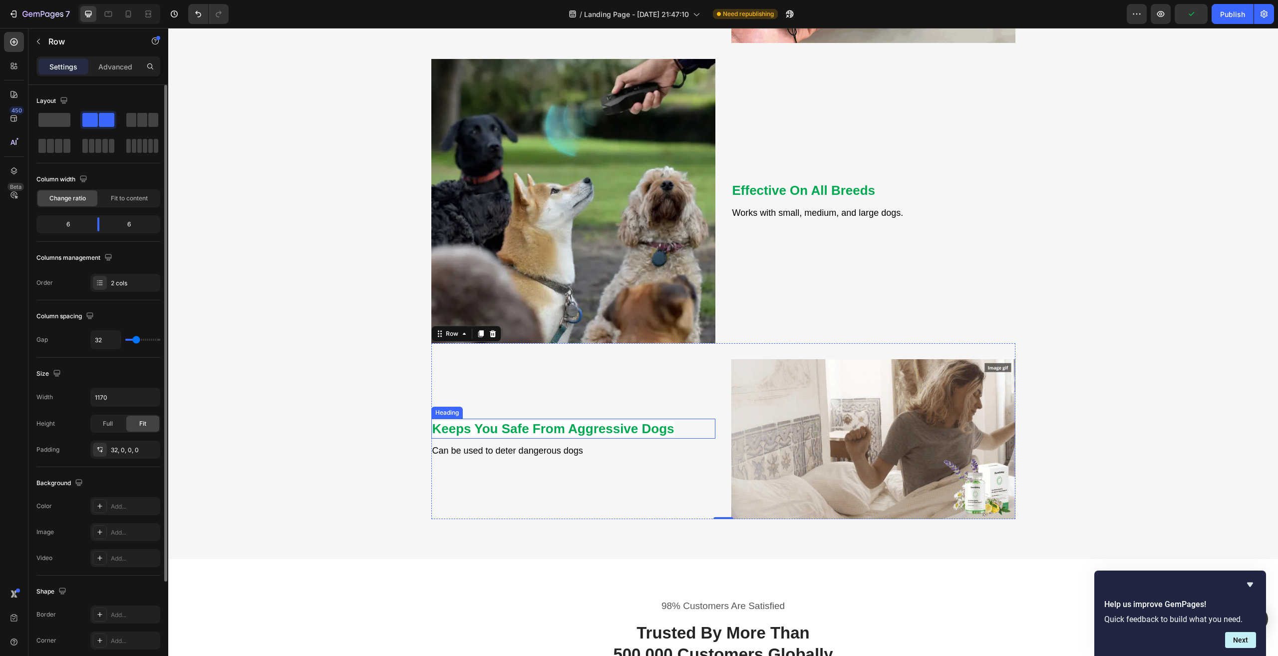
click at [598, 431] on strong "Keeps You Safe From Aggressive Dogs" at bounding box center [553, 428] width 242 height 15
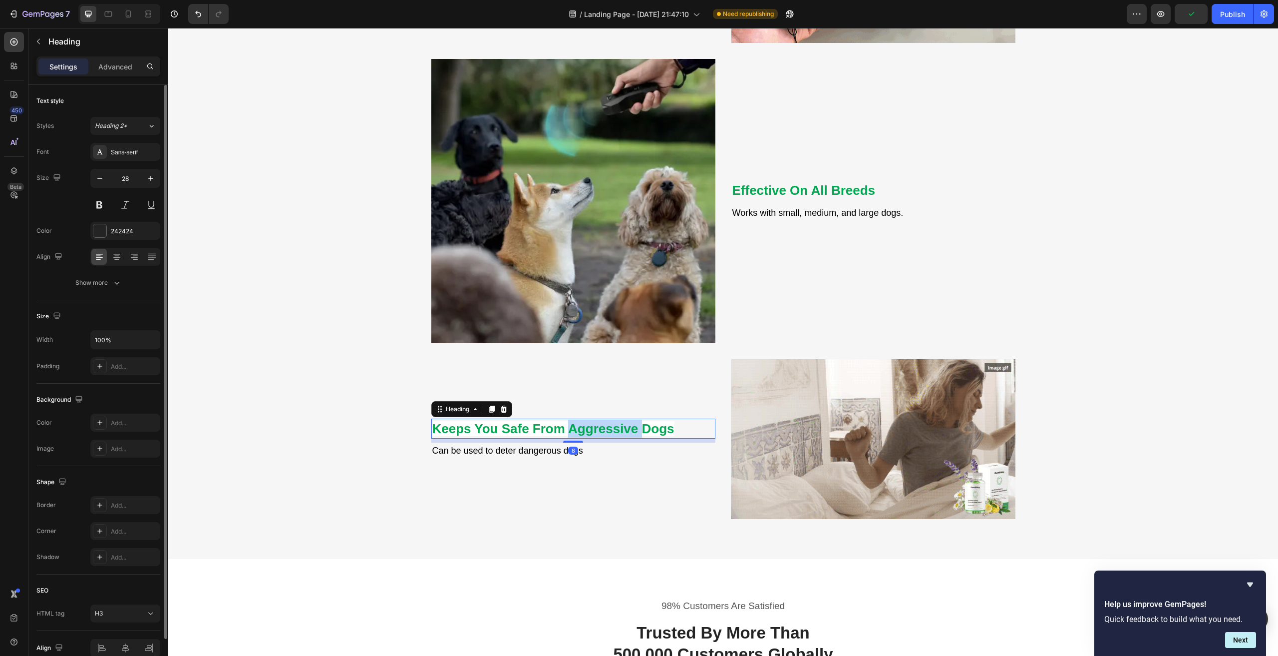
click at [598, 431] on strong "Keeps You Safe From Aggressive Dogs" at bounding box center [553, 428] width 242 height 15
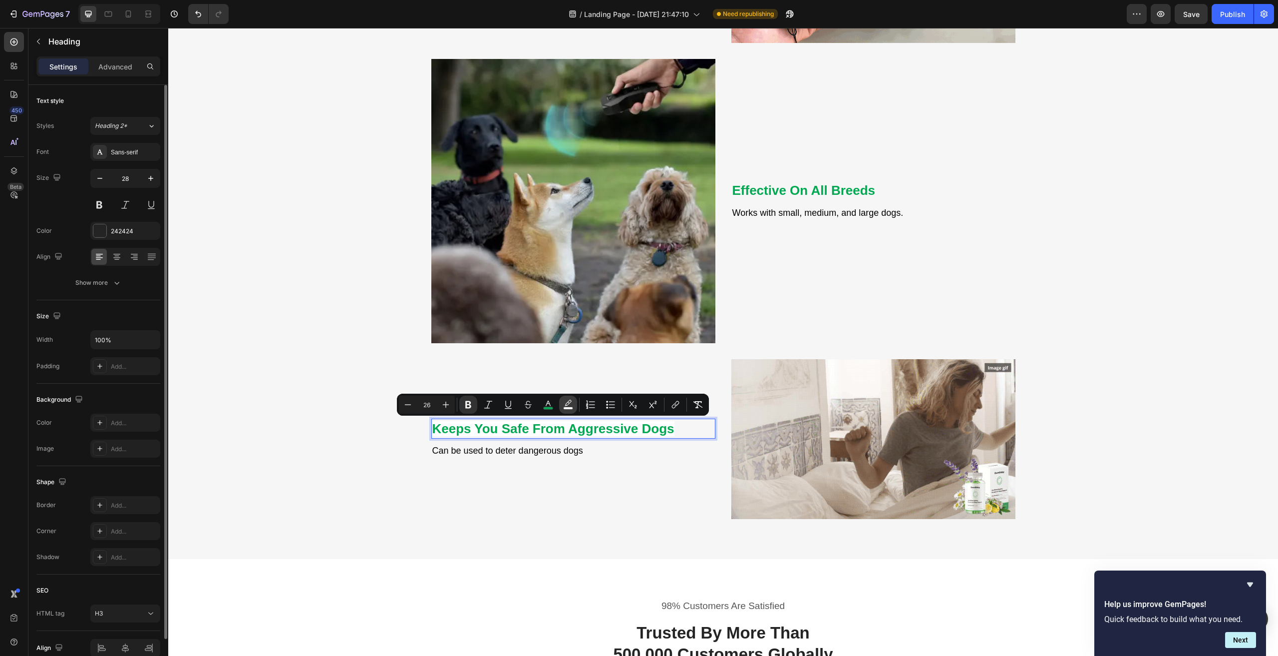
click at [568, 400] on icon "Editor contextual toolbar" at bounding box center [568, 404] width 10 height 10
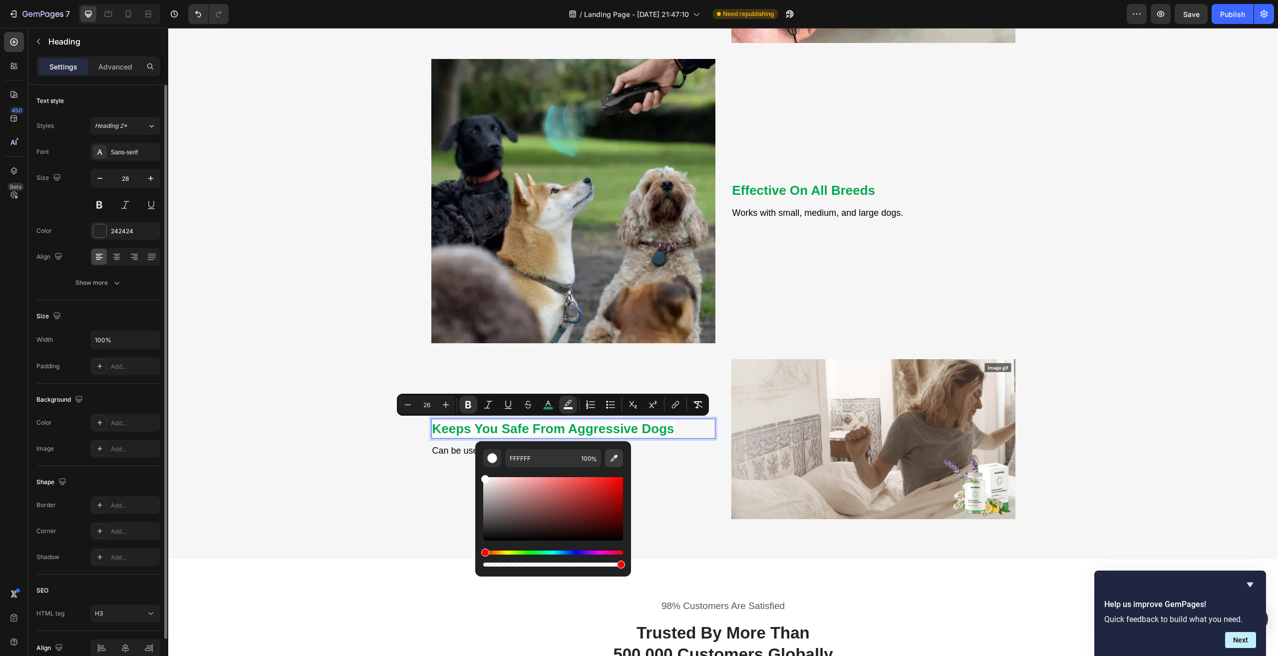
click at [616, 455] on icon "Editor contextual toolbar" at bounding box center [614, 457] width 7 height 7
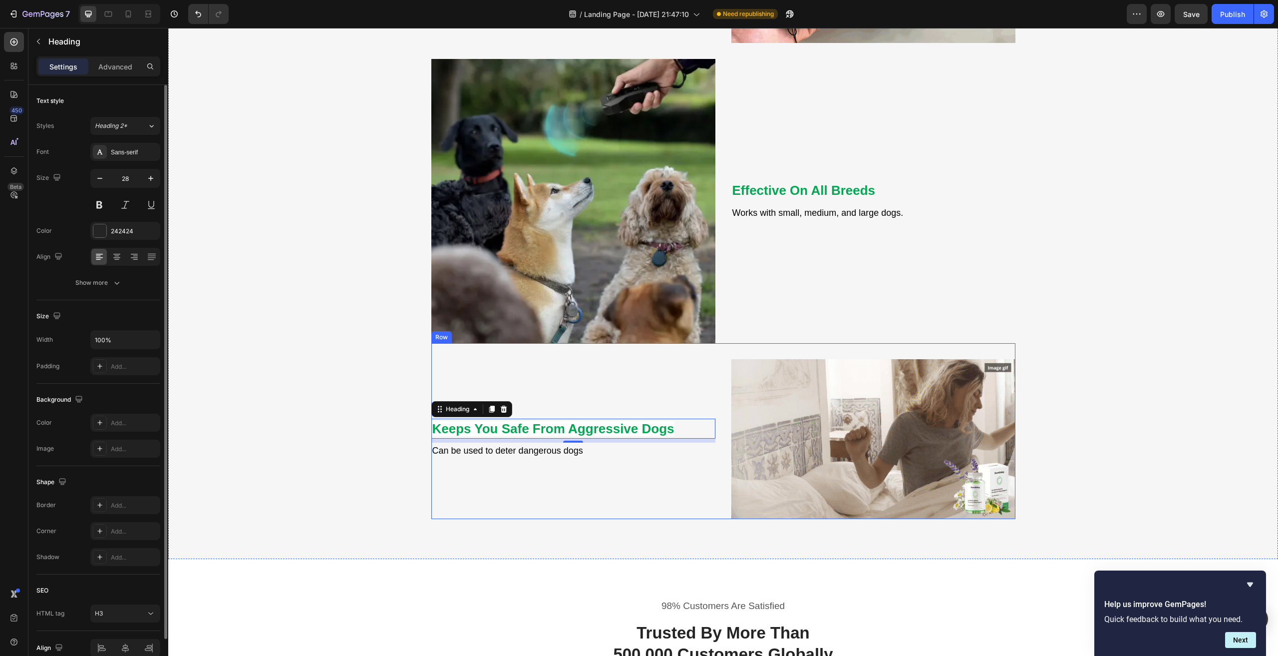
click at [574, 394] on div "Keeps You Safe From Aggressive Dogs Heading 8 Can be used to deter dangerous do…" at bounding box center [573, 439] width 284 height 160
click at [636, 426] on strong "Keeps You Safe From Aggressive Dogs" at bounding box center [553, 428] width 242 height 15
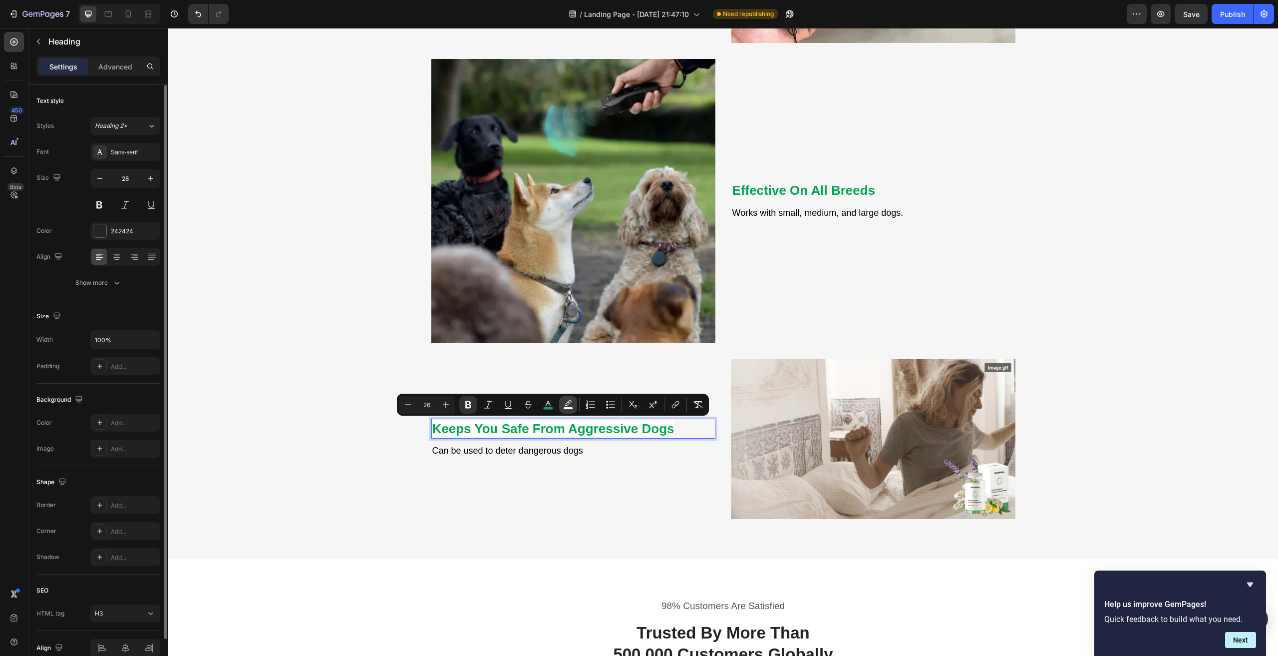
click at [568, 408] on rect "Editor contextual toolbar" at bounding box center [568, 408] width 9 height 2
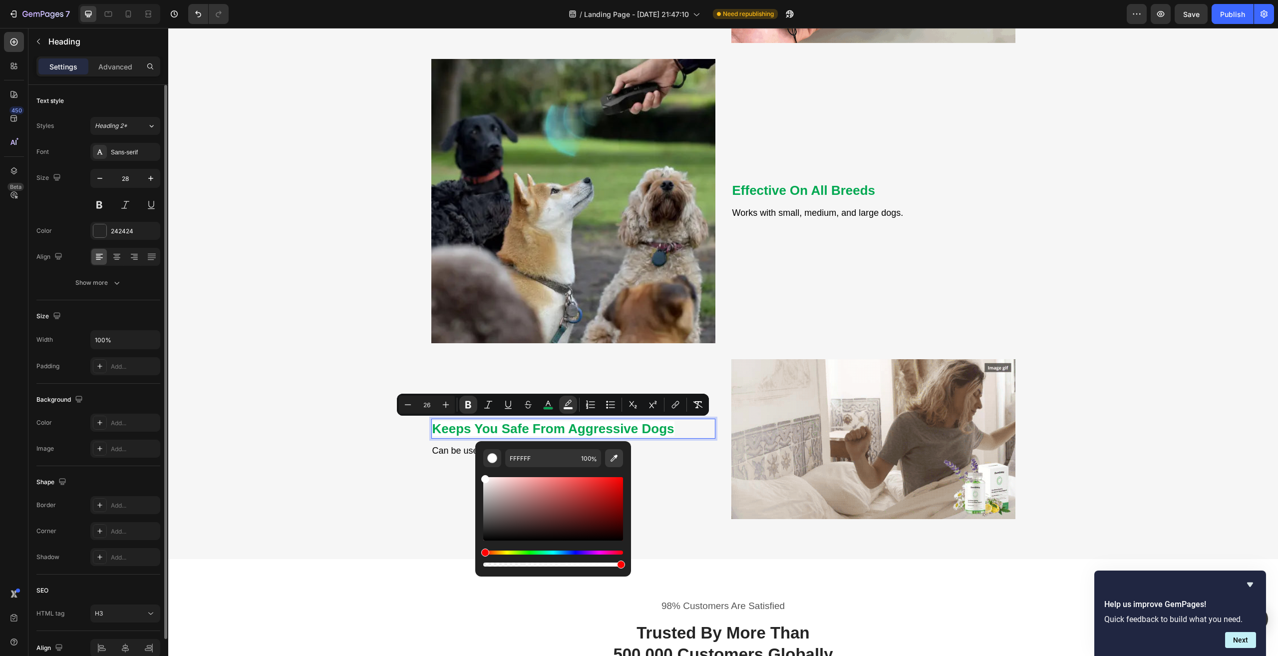
click at [614, 455] on icon "Editor contextual toolbar" at bounding box center [614, 457] width 7 height 7
type input "F6F6F6"
click at [693, 366] on div "Keeps You Safe From Aggressive Dogs Heading 8 Can be used to deter dangerous do…" at bounding box center [573, 439] width 284 height 160
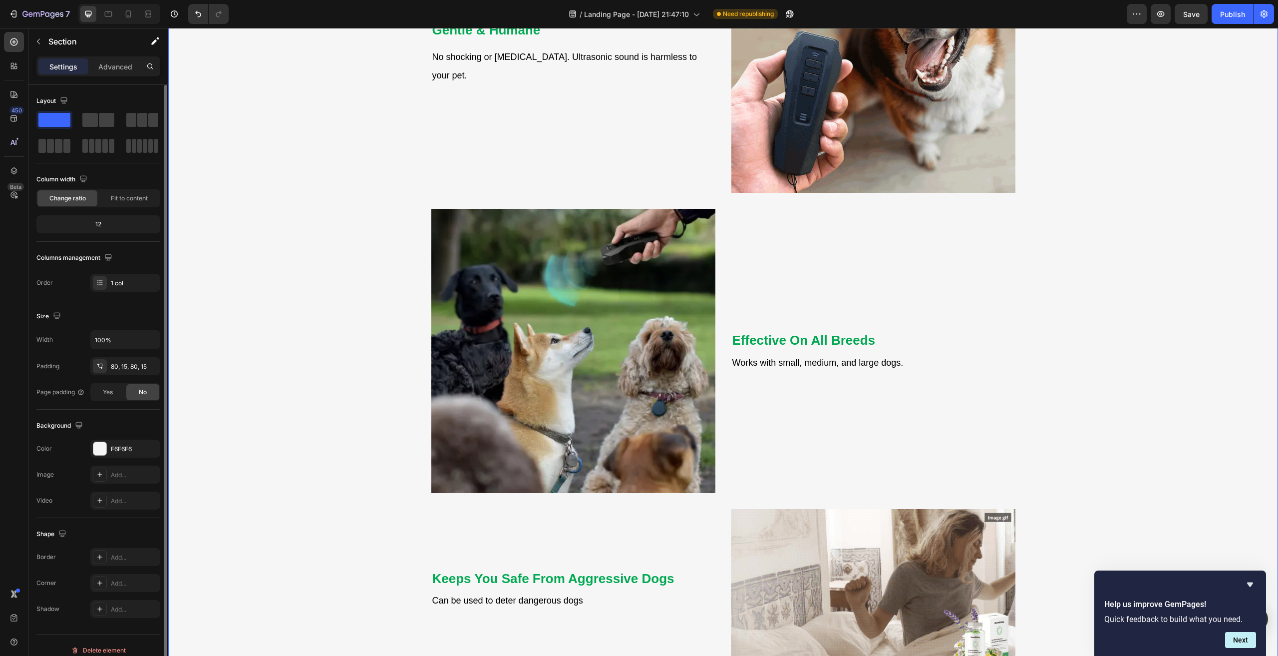
scroll to position [1652, 0]
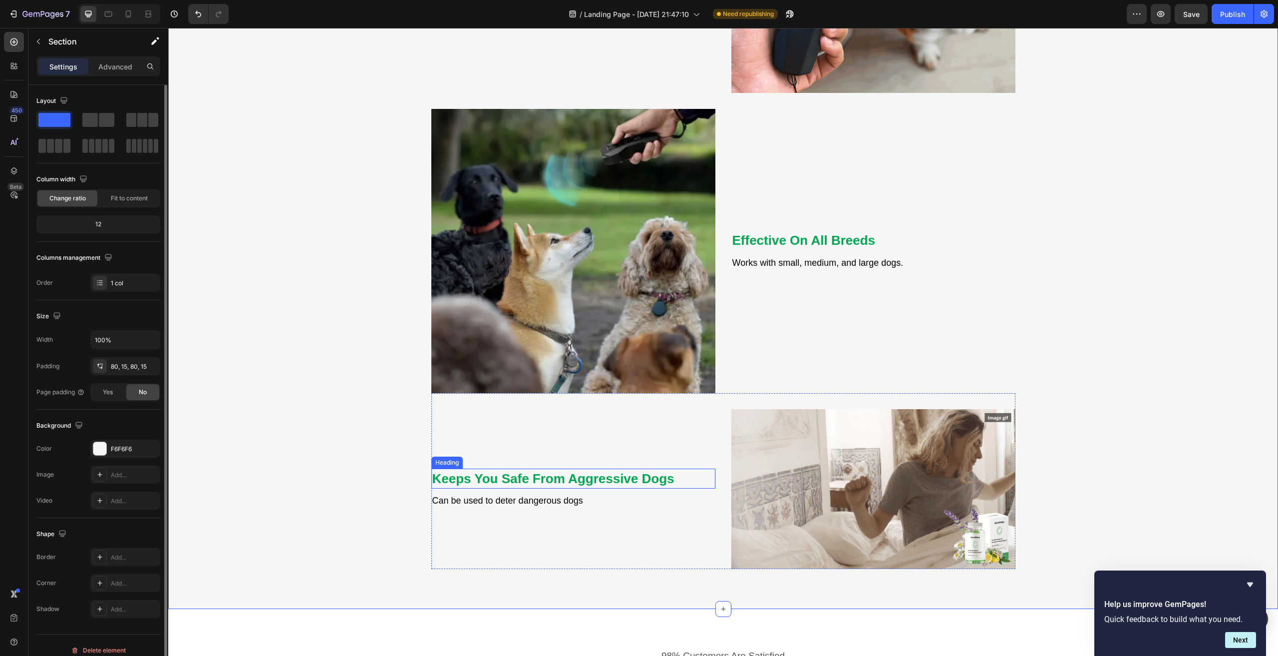
click at [528, 479] on strong "Keeps You Safe From Aggressive Dogs" at bounding box center [553, 478] width 242 height 15
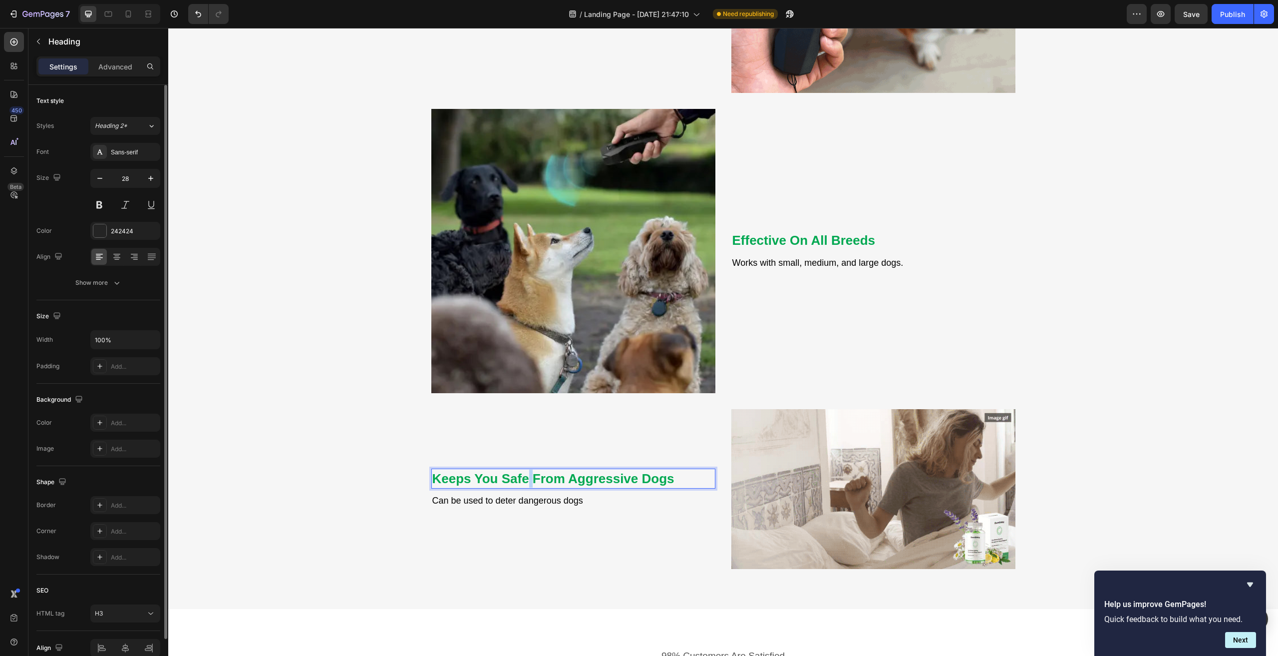
click at [527, 479] on strong "Keeps You Safe From Aggressive Dogs" at bounding box center [553, 478] width 242 height 15
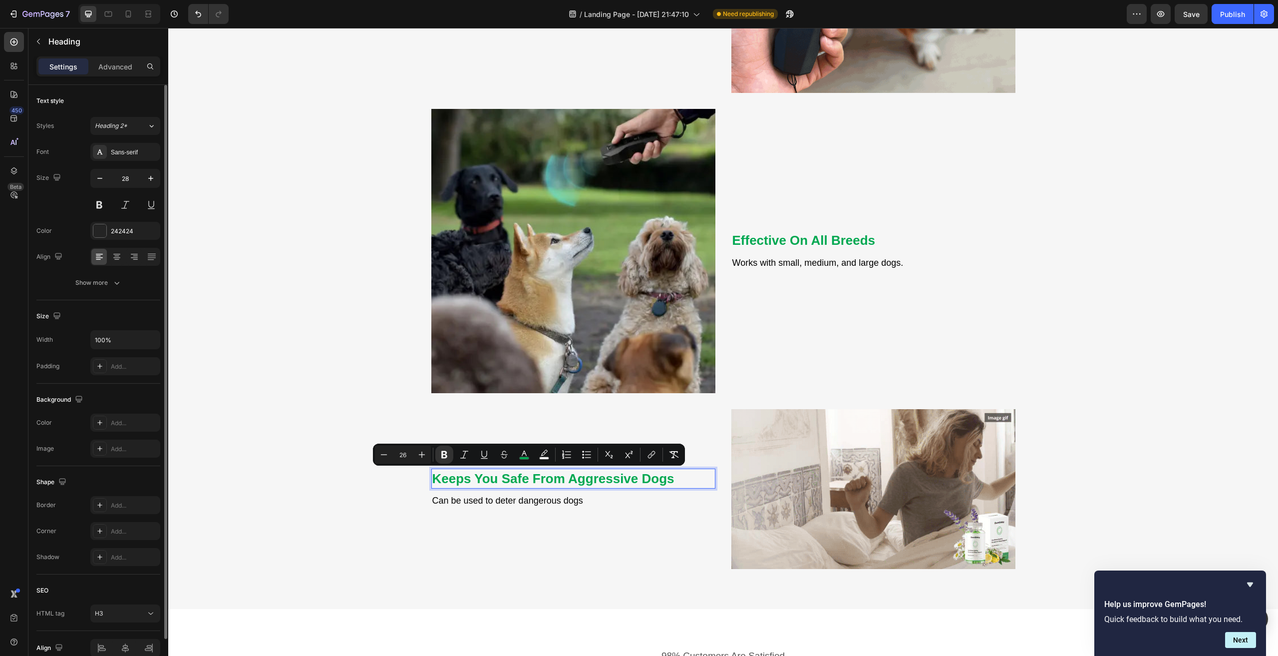
click at [563, 479] on strong "Keeps You Safe From Aggressive Dogs" at bounding box center [553, 478] width 242 height 15
click at [539, 457] on rect "Editor contextual toolbar" at bounding box center [540, 458] width 9 height 2
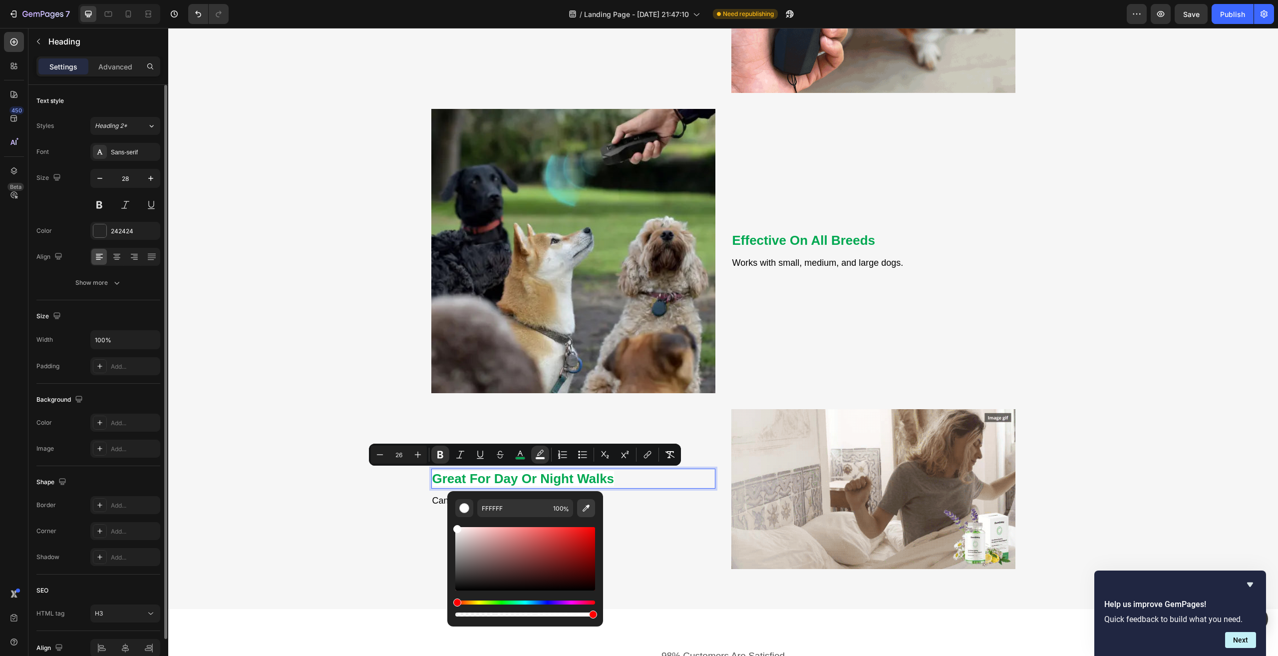
click at [581, 508] on icon "Editor contextual toolbar" at bounding box center [586, 508] width 10 height 10
type input "F6F6F6"
click at [659, 518] on div "Great For Day Or Night Walks Heading 8 Can be used to deter dangerous dogs Text…" at bounding box center [573, 489] width 284 height 160
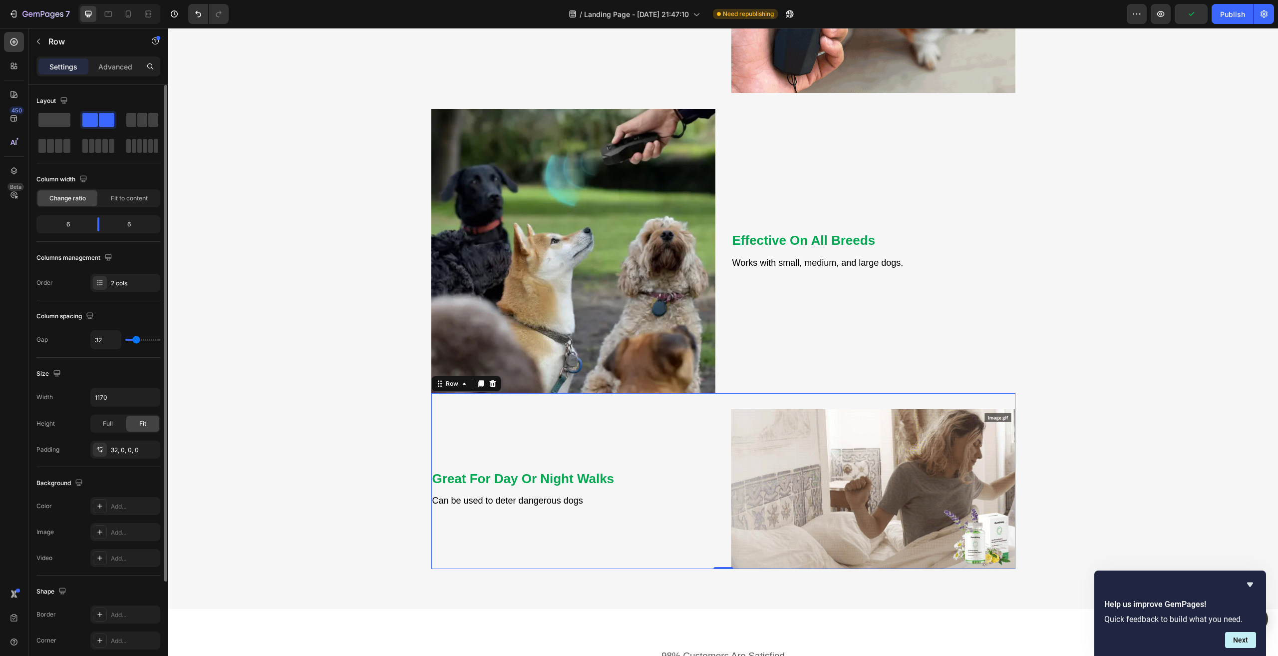
click at [599, 555] on div "⁠⁠⁠⁠⁠⁠⁠ Great For Day Or Night Walks Heading Can be used to deter dangerous dog…" at bounding box center [573, 489] width 284 height 160
click at [533, 501] on span "Can be used to deter dangerous dogs" at bounding box center [507, 500] width 151 height 10
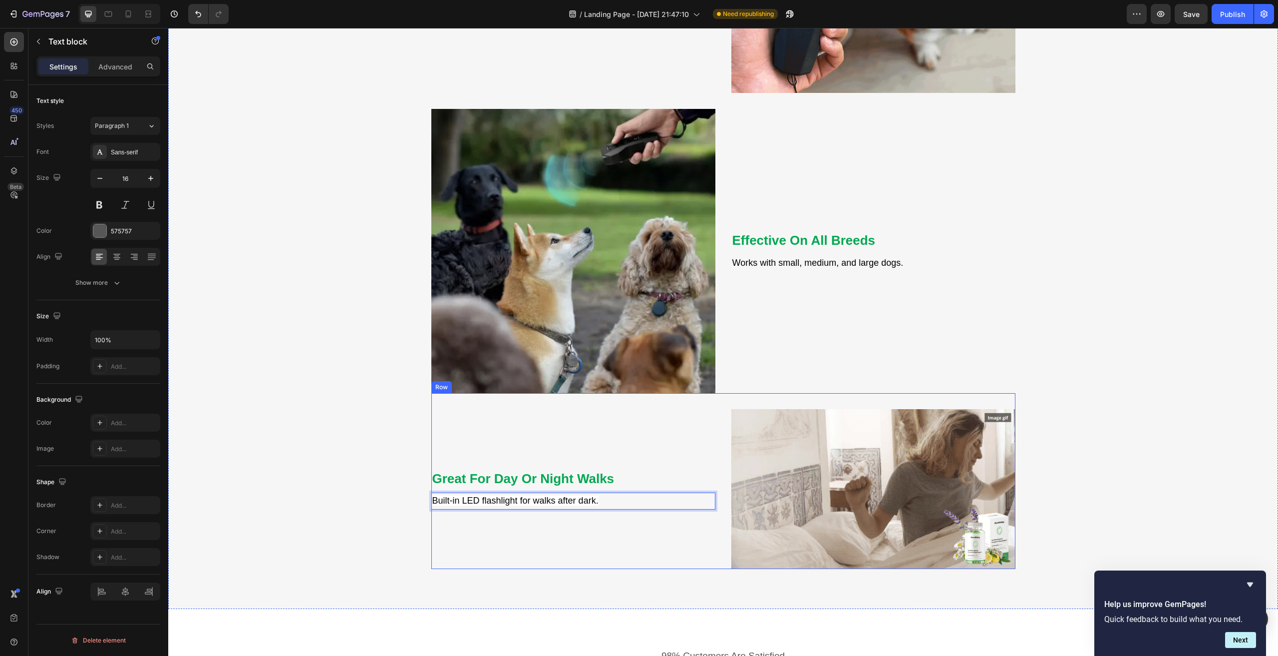
click at [623, 529] on div "⁠⁠⁠⁠⁠⁠⁠ Great For Day Or Night Walks Heading Built-in LED flashlight for walks …" at bounding box center [573, 489] width 284 height 160
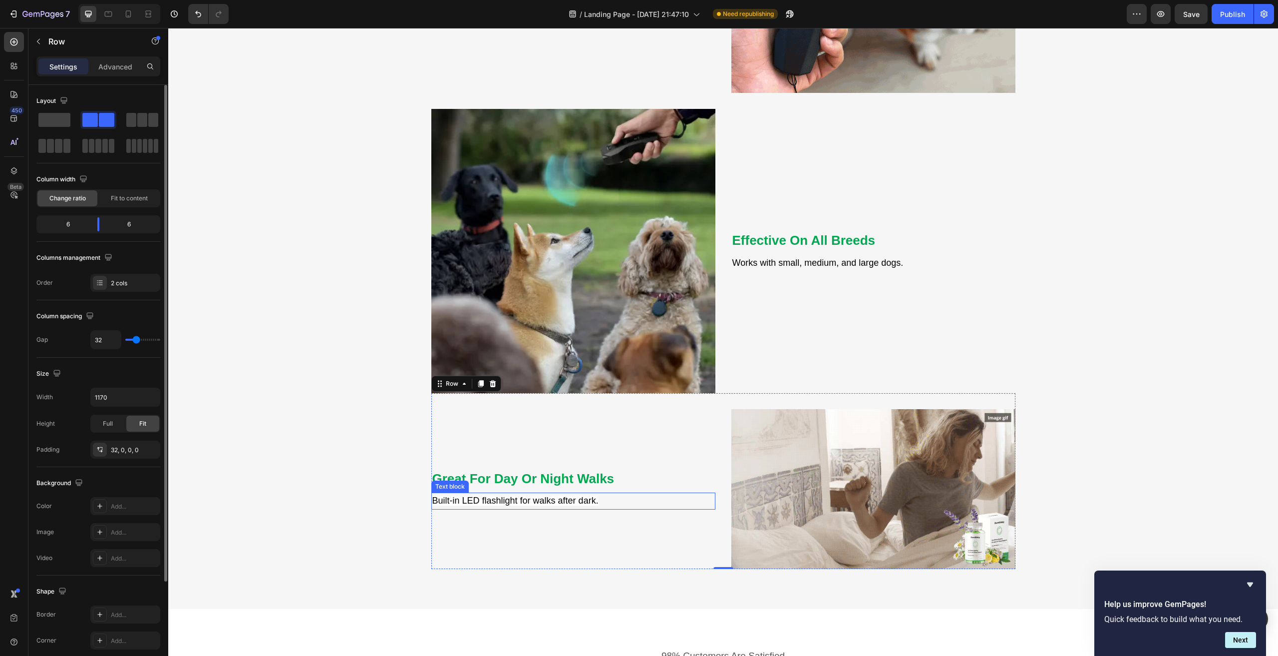
click at [580, 500] on span "Built-in LED flashlight for walks after dark." at bounding box center [515, 500] width 166 height 10
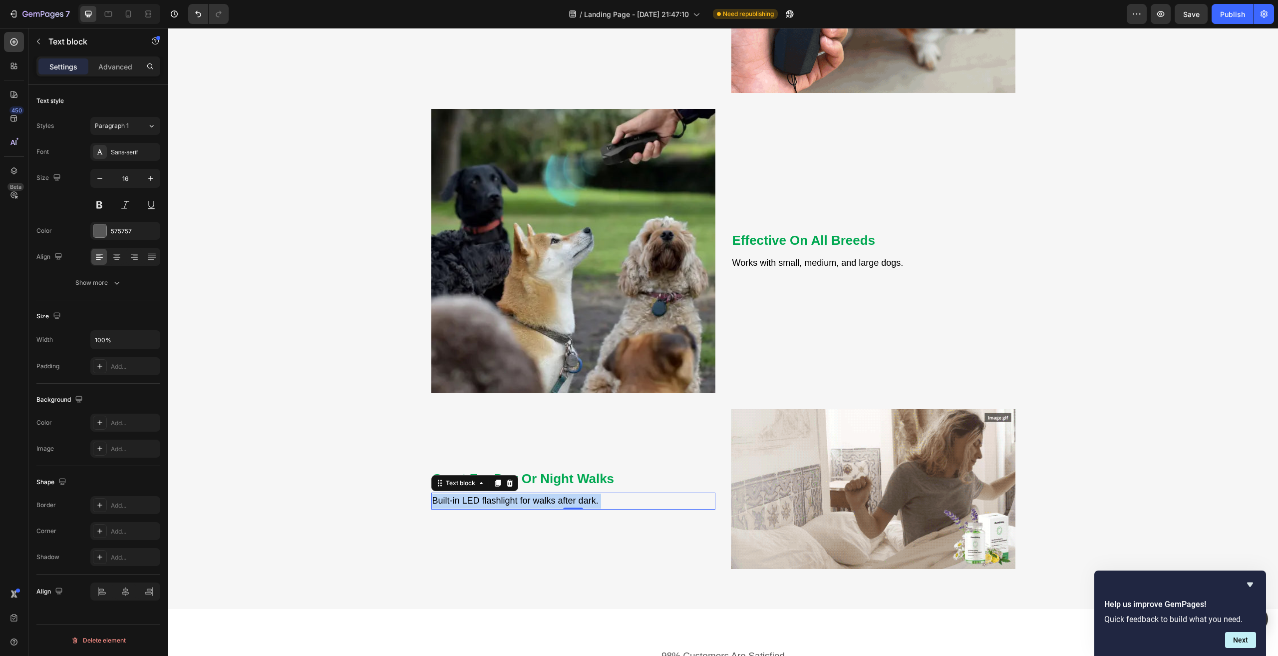
click at [580, 500] on span "Built-in LED flashlight for walks after dark." at bounding box center [515, 500] width 166 height 10
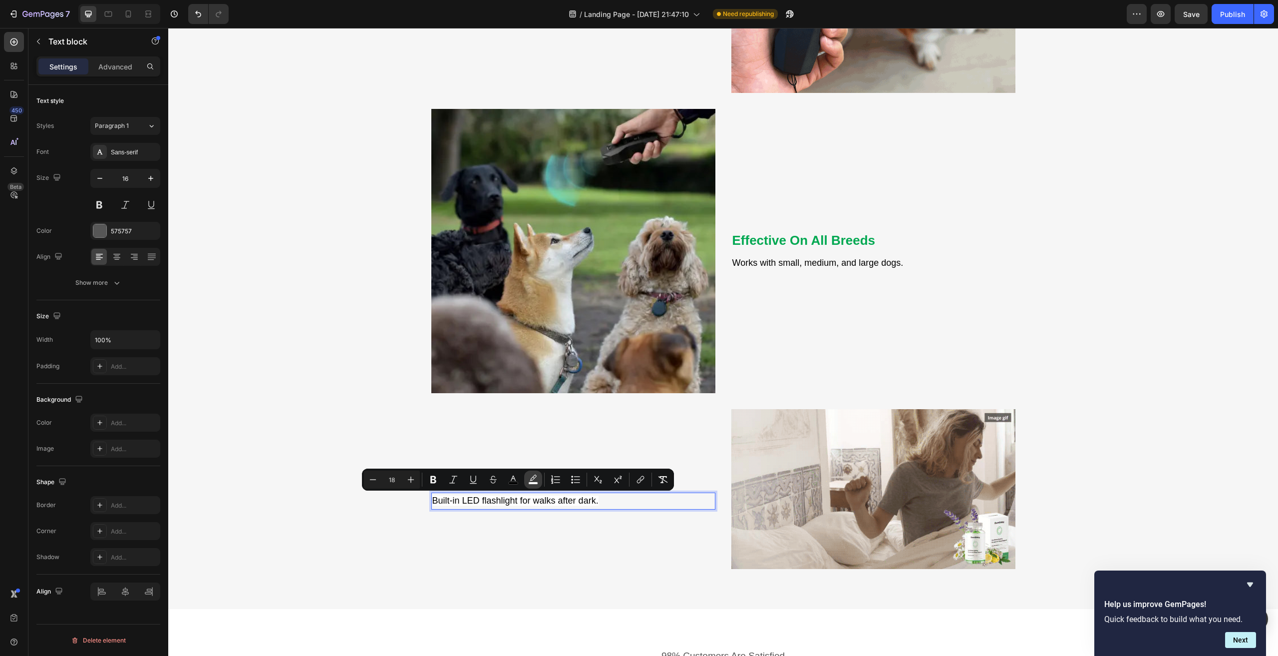
click at [538, 481] on icon "Editor contextual toolbar" at bounding box center [533, 479] width 10 height 10
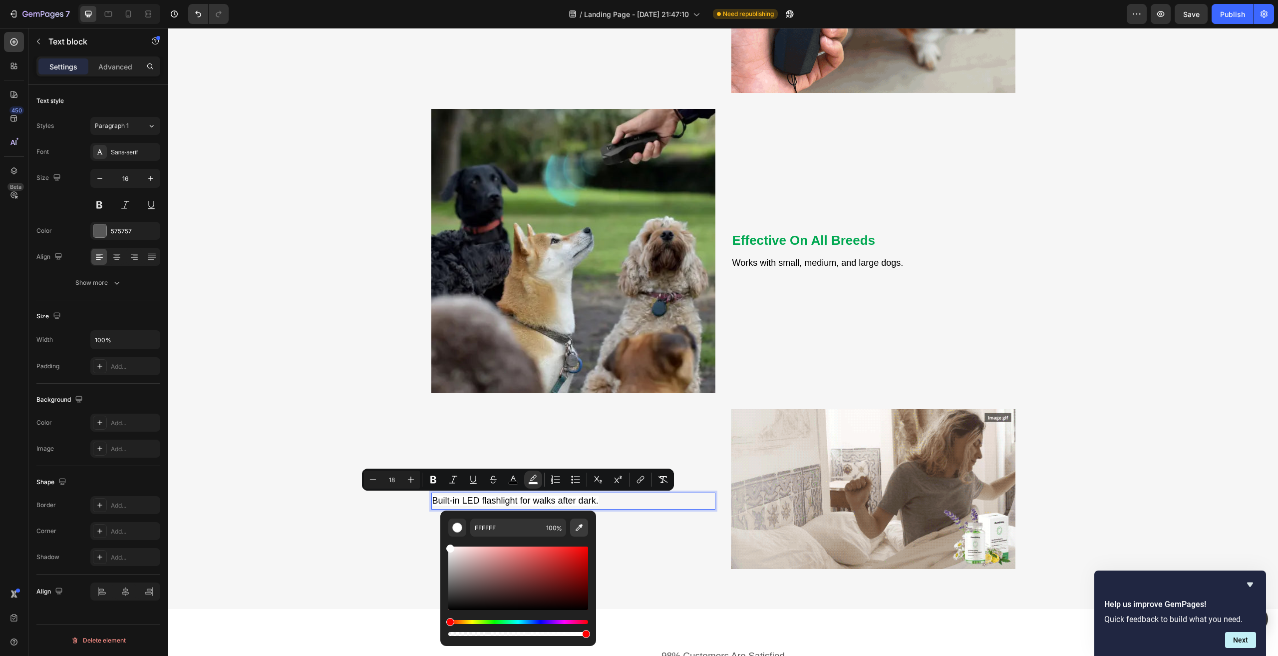
click at [578, 524] on icon "Editor contextual toolbar" at bounding box center [579, 527] width 10 height 10
click at [668, 441] on div "⁠⁠⁠⁠⁠⁠⁠ Great For Day Or Night Walks Heading Built-in LED flashlight for walks …" at bounding box center [573, 489] width 284 height 160
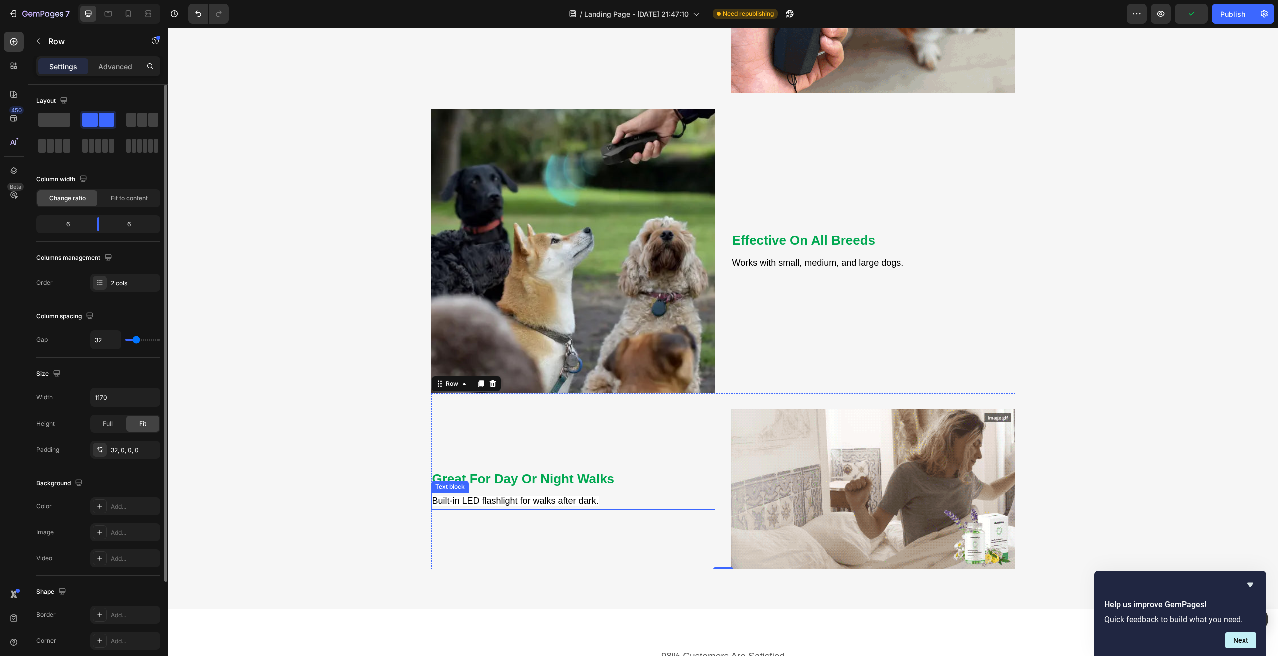
click at [517, 502] on span "Built-in LED flashlight for walks after dark." at bounding box center [515, 500] width 166 height 10
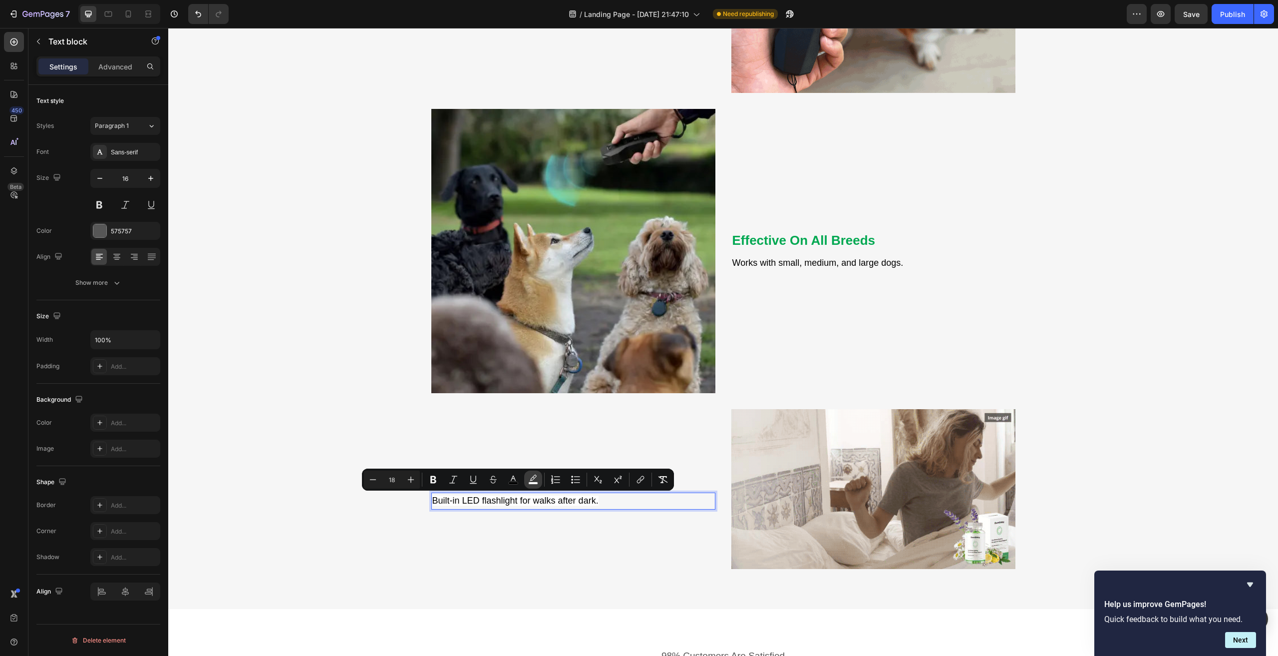
click at [536, 478] on icon "Editor contextual toolbar" at bounding box center [533, 479] width 10 height 10
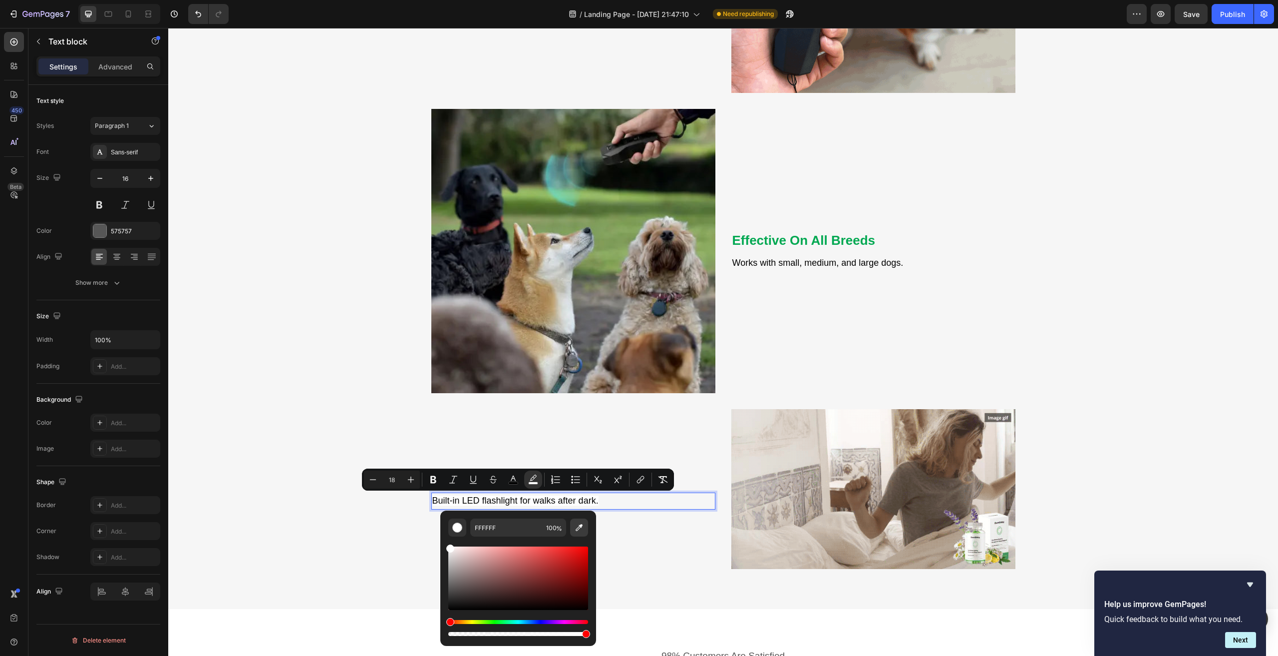
click at [579, 527] on icon "Editor contextual toolbar" at bounding box center [579, 527] width 10 height 10
type input "F6F6F6"
click at [670, 561] on div "⁠⁠⁠⁠⁠⁠⁠ Great For Day Or Night Walks Heading Built-in LED flashlight for walks …" at bounding box center [573, 489] width 284 height 160
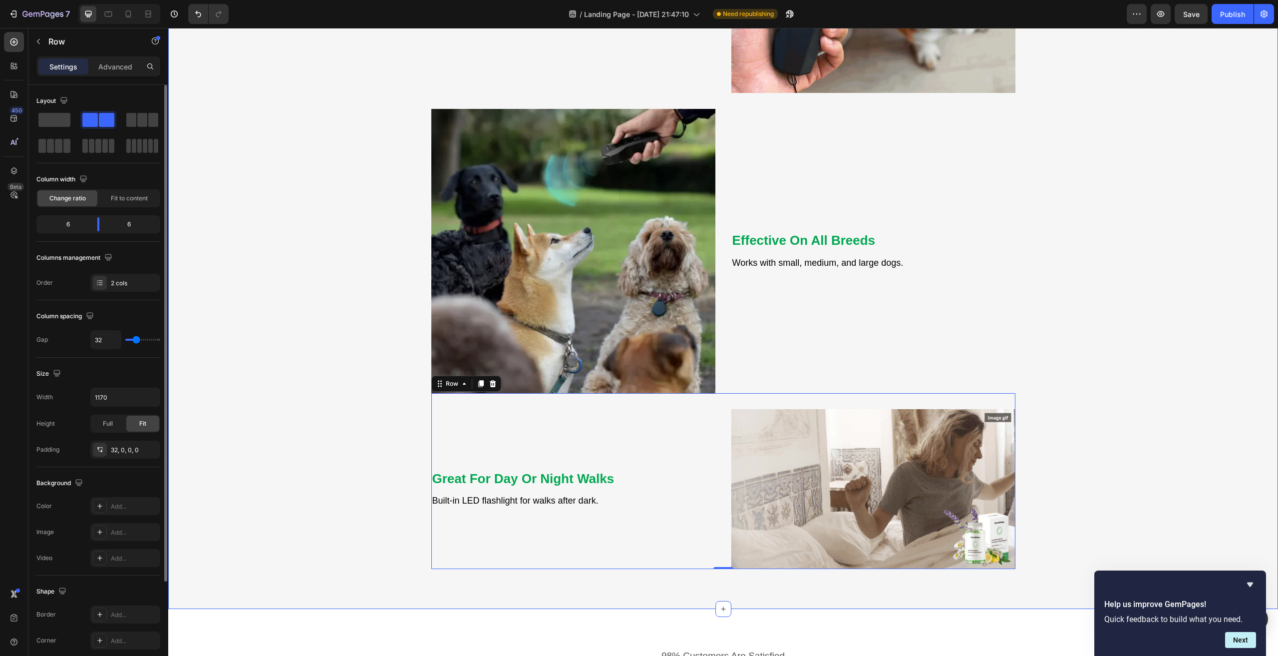
click at [1199, 454] on div "Feel Like Your Dog’s in Charge? Heading Take Back Control with One Click Text b…" at bounding box center [723, 3] width 1095 height 1130
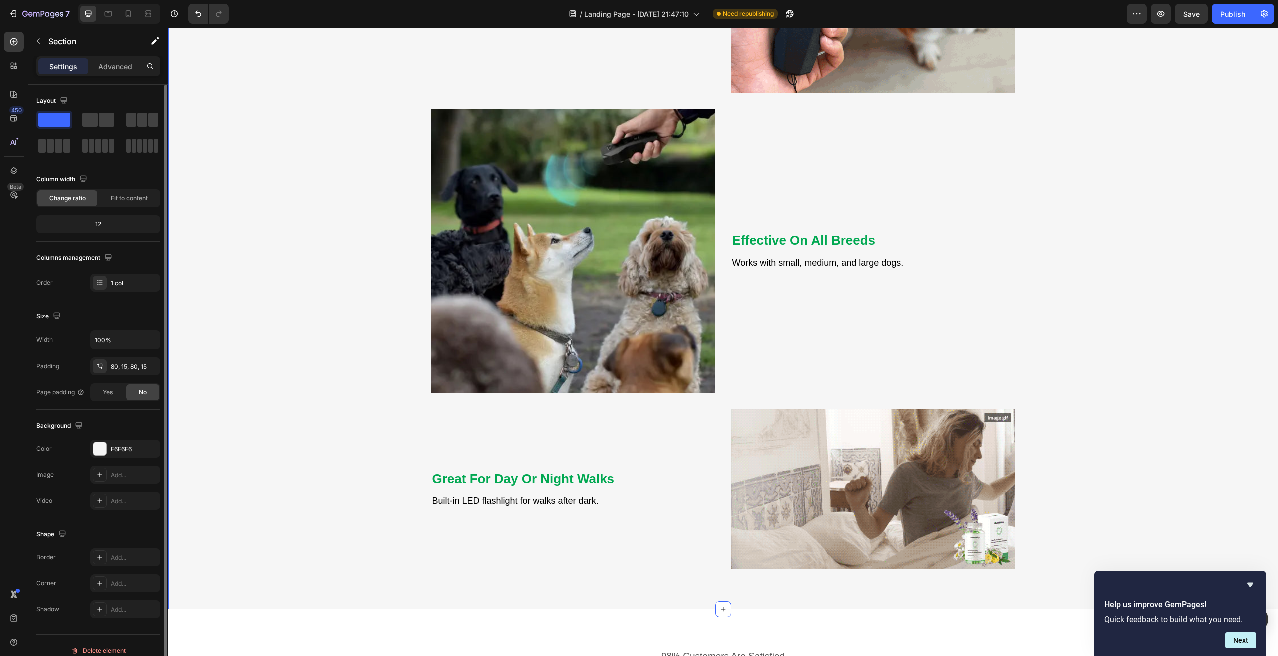
scroll to position [1752, 0]
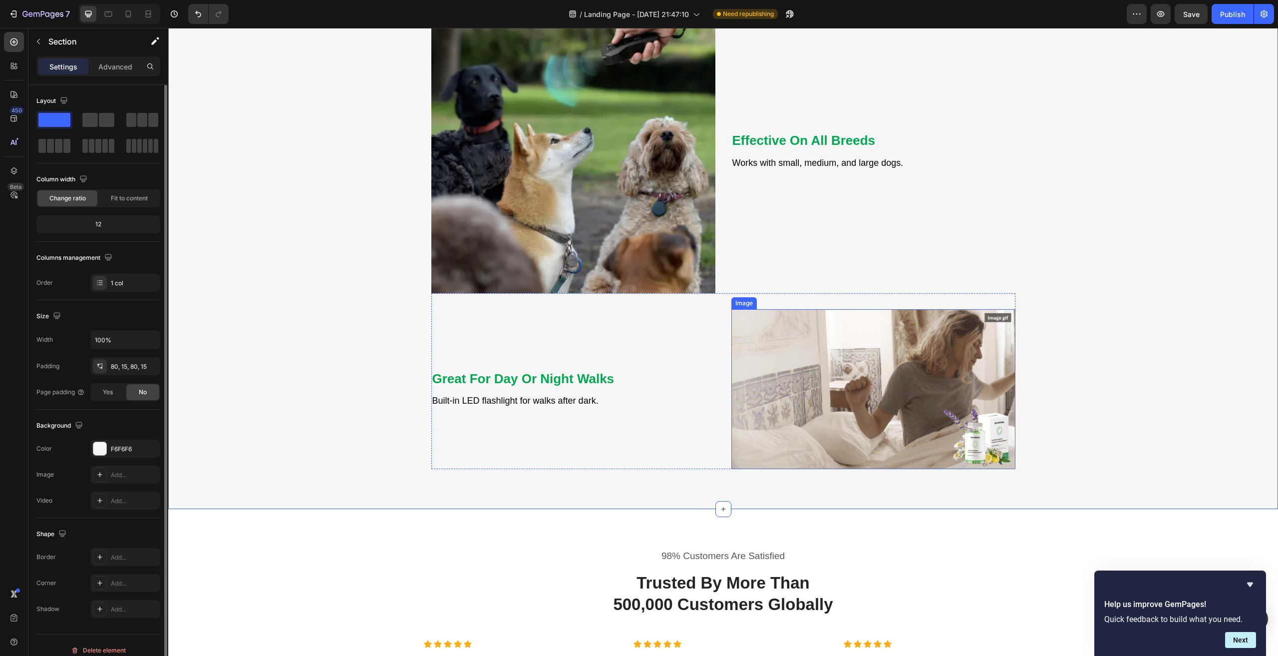
click at [837, 359] on img at bounding box center [873, 389] width 284 height 160
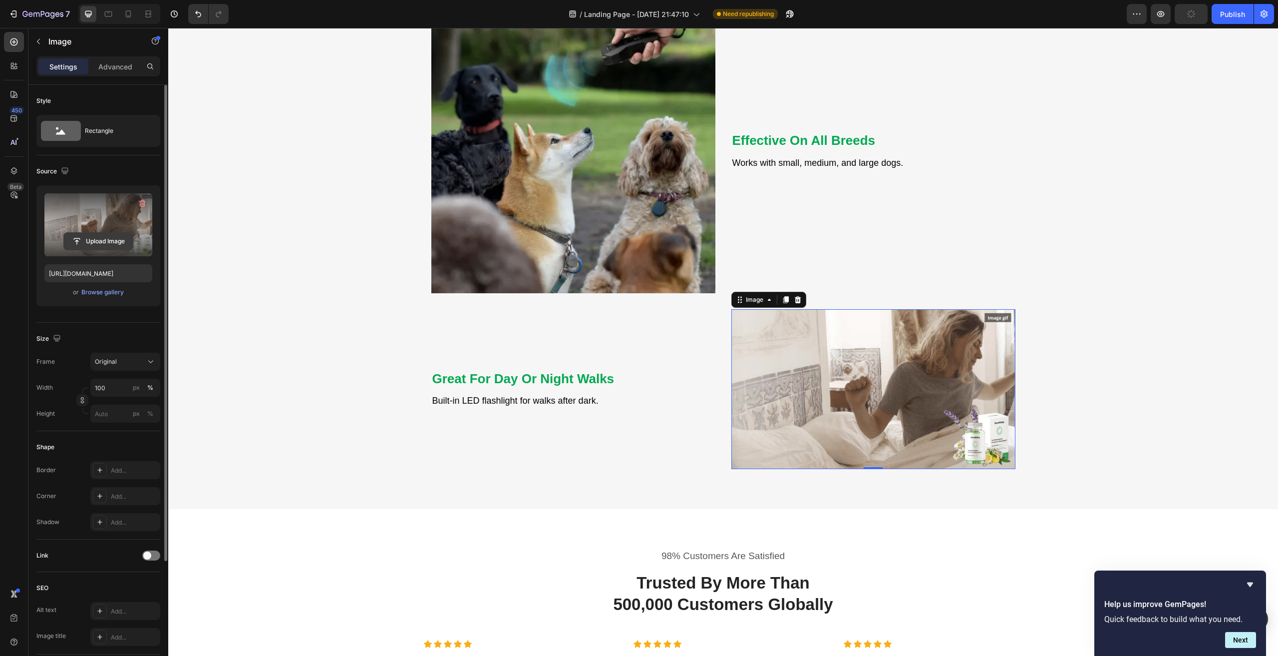
click at [96, 240] on input "file" at bounding box center [98, 241] width 69 height 17
type input "[URL][DOMAIN_NAME]"
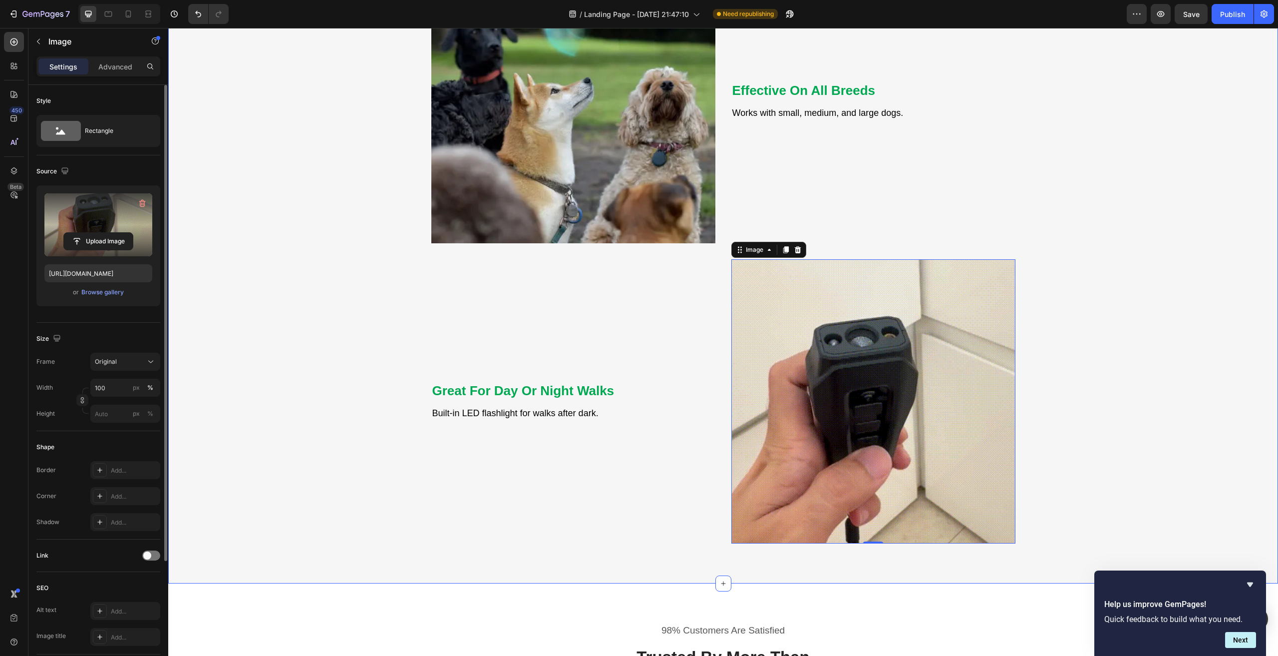
scroll to position [1851, 0]
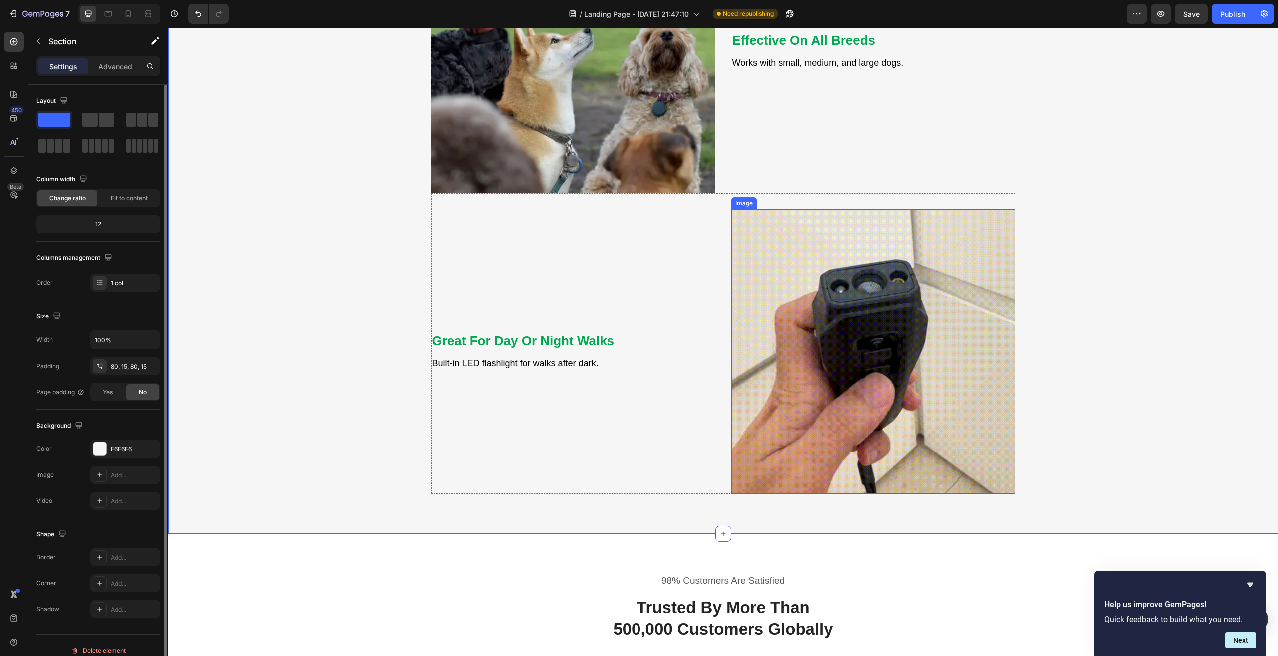
click at [895, 277] on img at bounding box center [873, 351] width 284 height 284
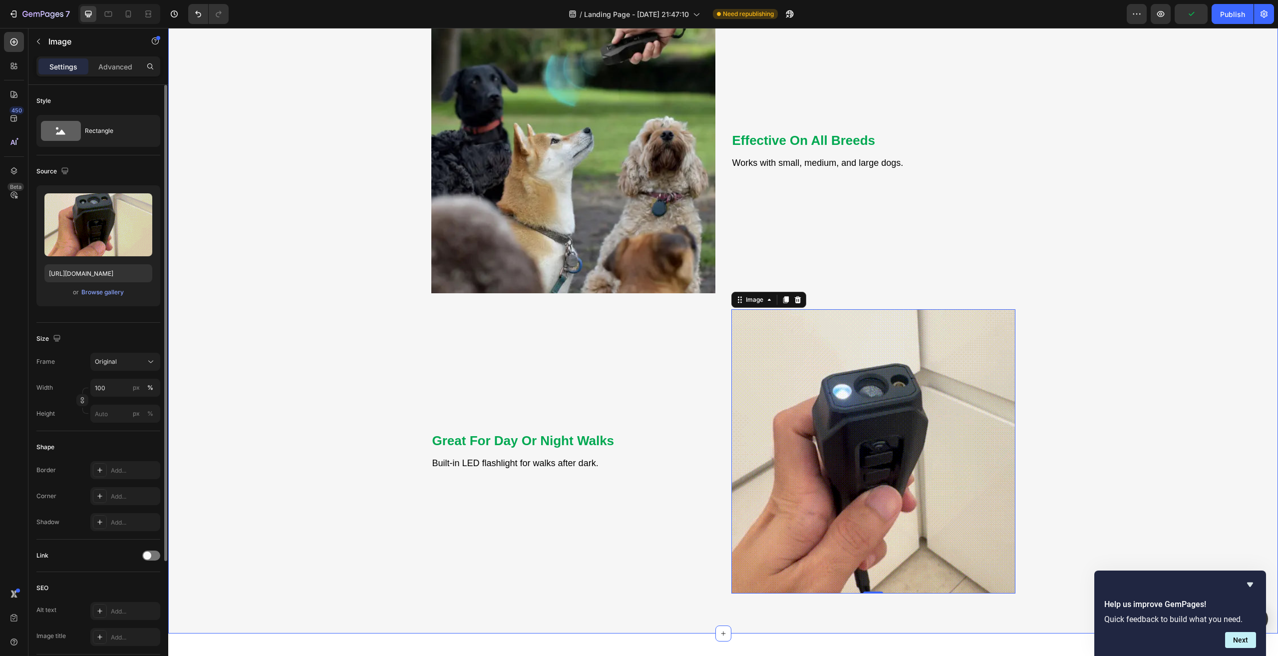
scroll to position [1702, 0]
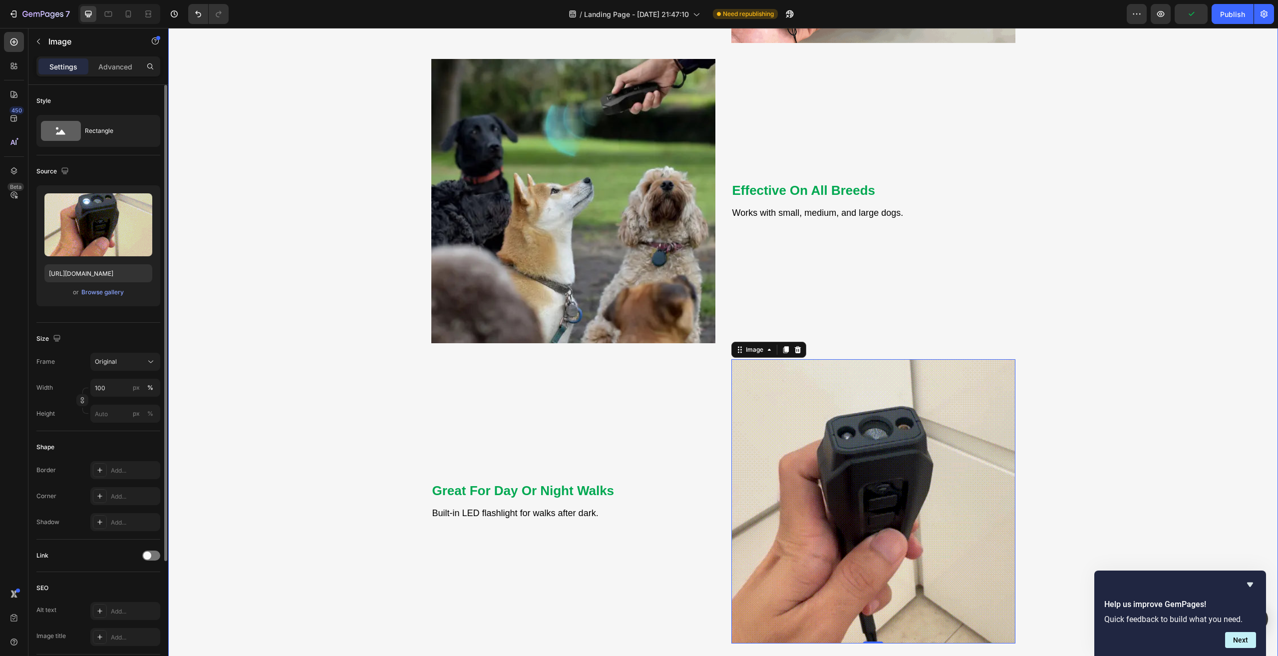
click at [1130, 407] on div "Feel Like Your Dog’s in Charge? Heading Take Back Control with One Click Text b…" at bounding box center [723, 15] width 1095 height 1255
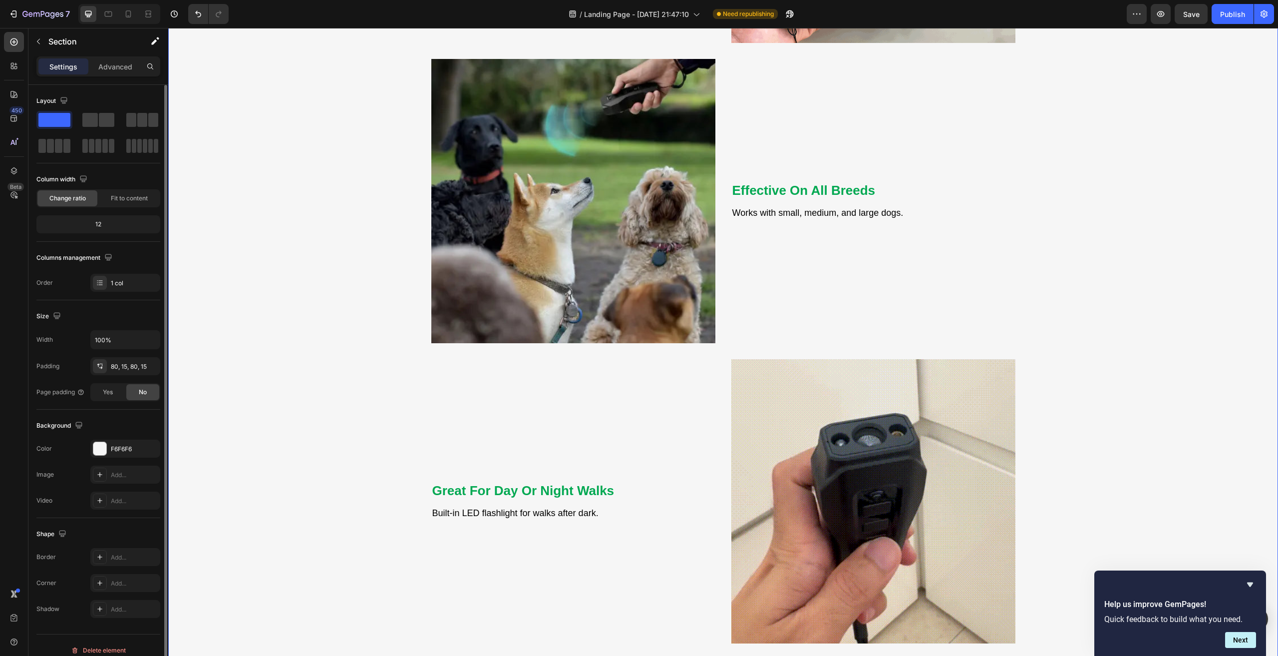
scroll to position [1951, 0]
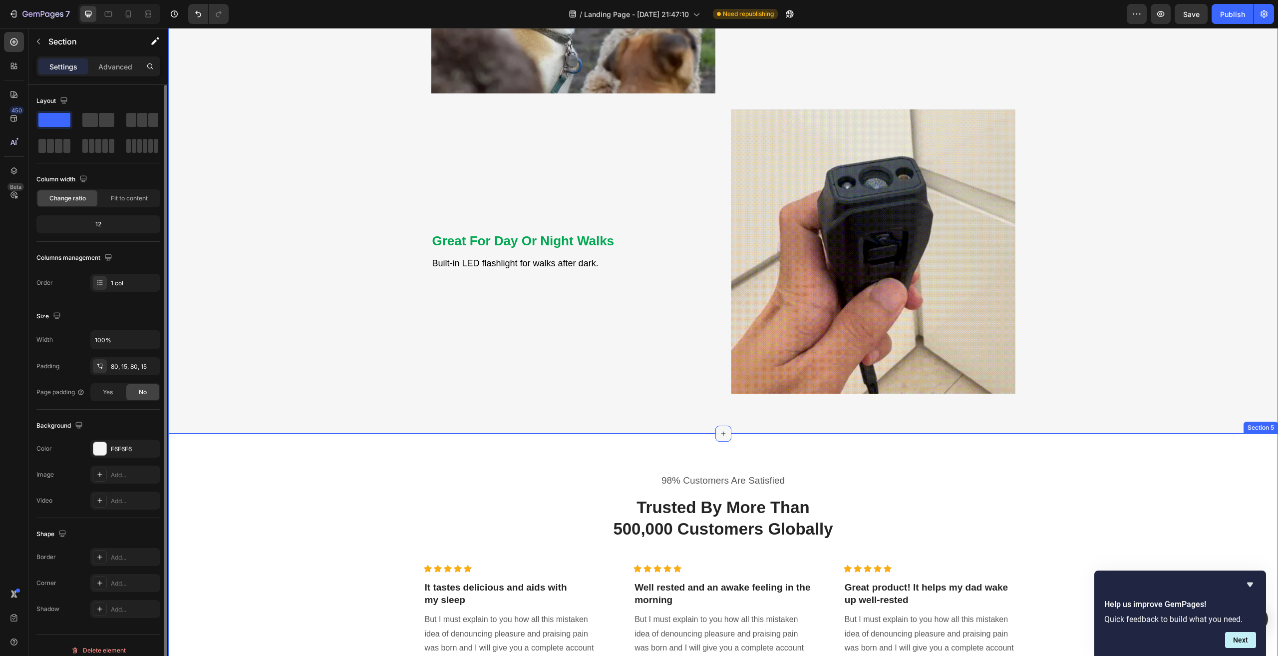
click at [720, 433] on icon at bounding box center [724, 433] width 8 height 8
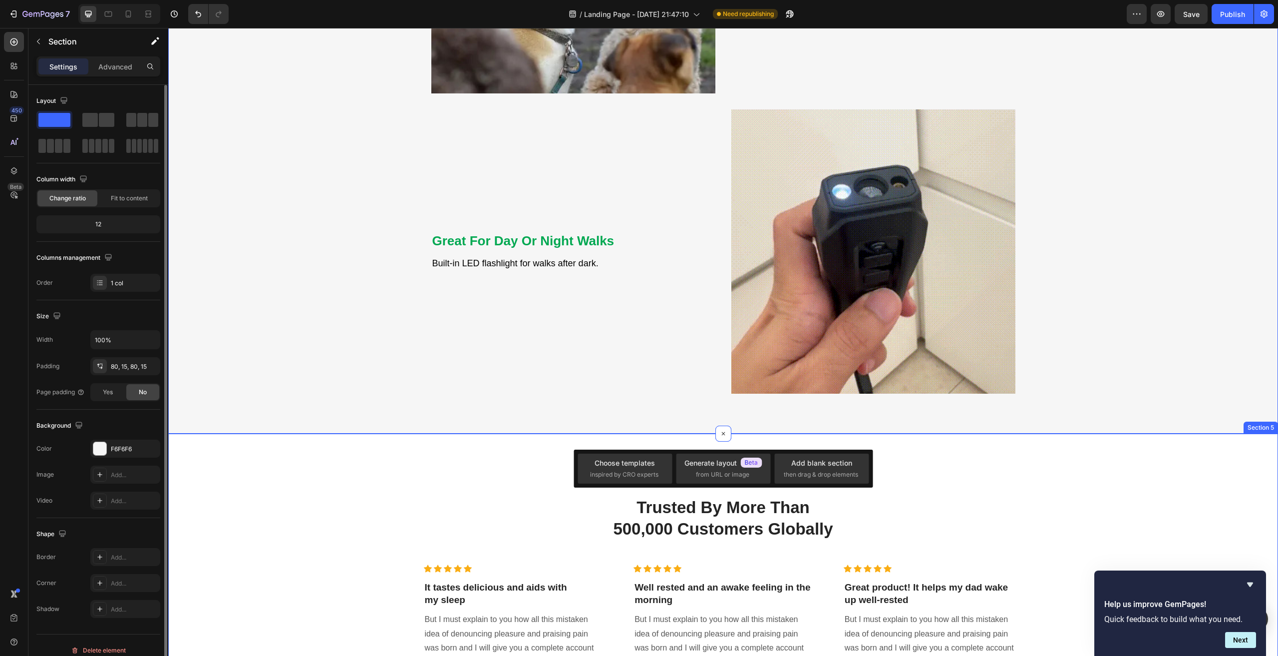
click at [1037, 476] on div "98% Customers Are Satisfied Text block Trusted By More Than 500,000 Customers G…" at bounding box center [723, 612] width 1095 height 279
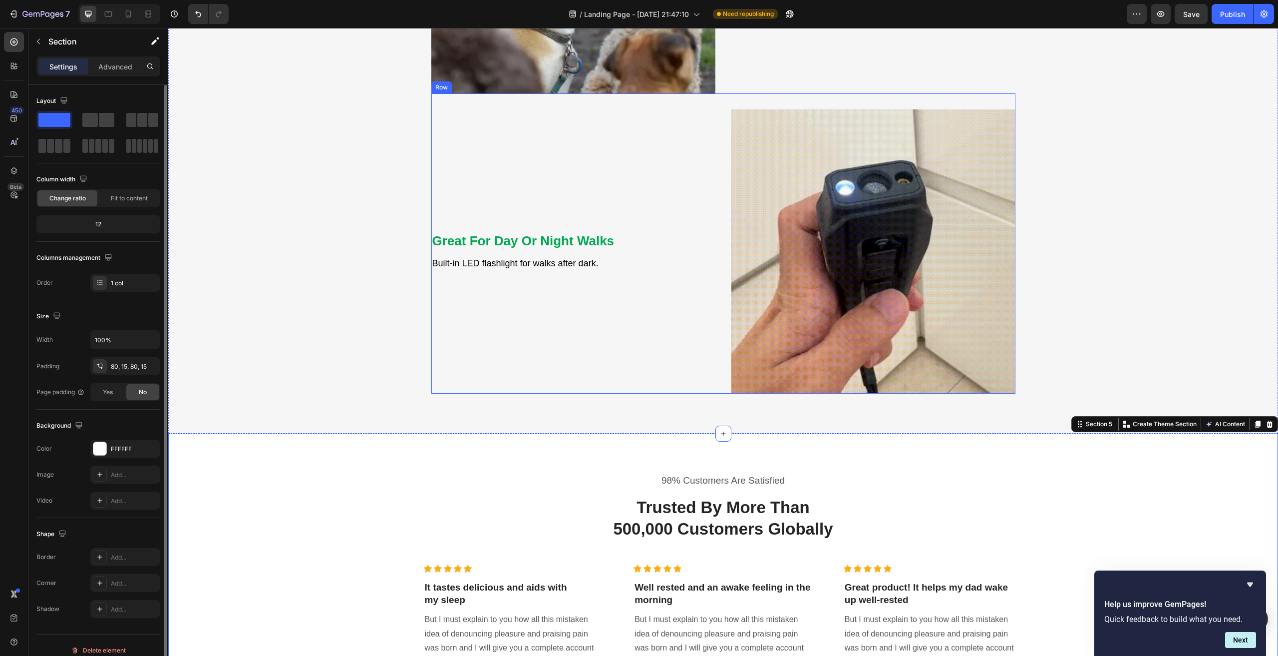
scroll to position [1802, 0]
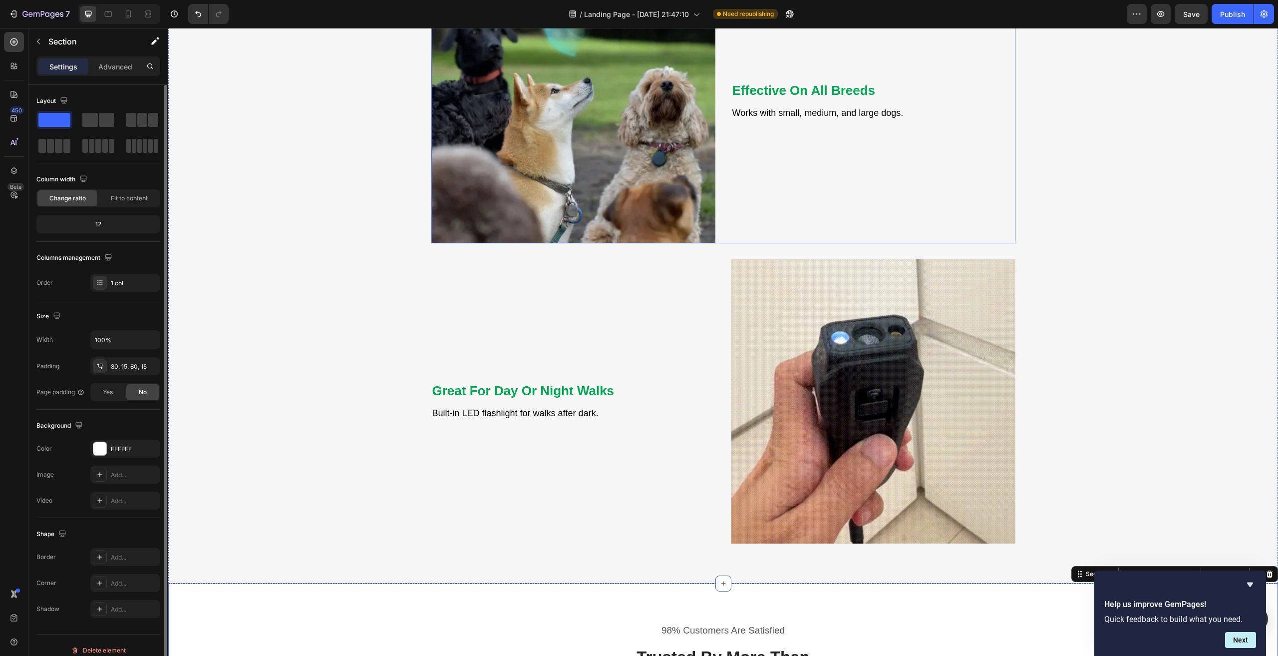
click at [754, 133] on div "Effective On All Breeds Heading Works with small, medium, and large dogs. Text …" at bounding box center [873, 101] width 284 height 284
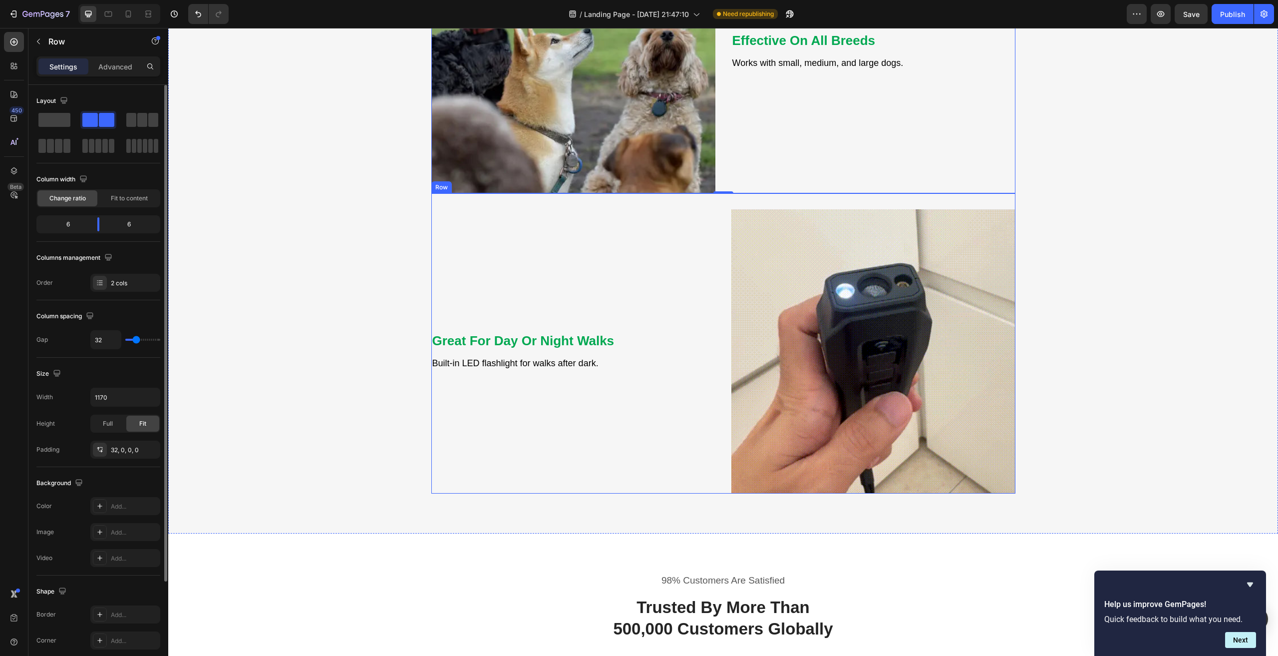
scroll to position [1901, 0]
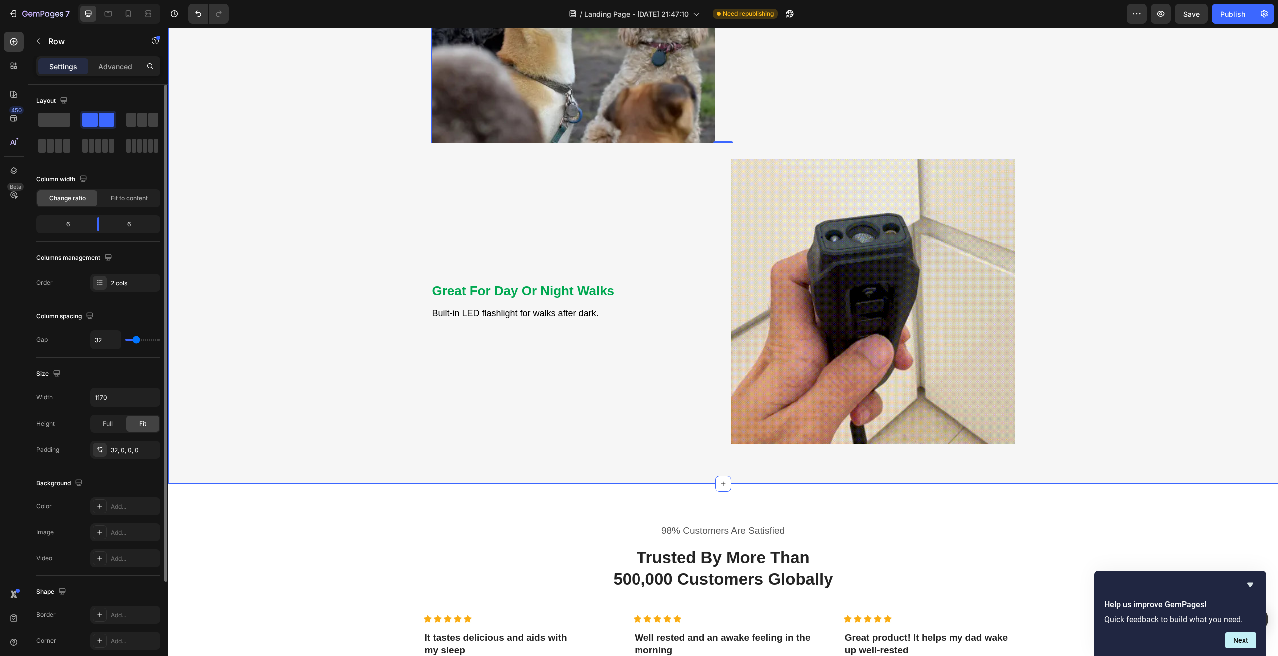
drag, startPoint x: 265, startPoint y: 144, endPoint x: 670, endPoint y: 474, distance: 522.5
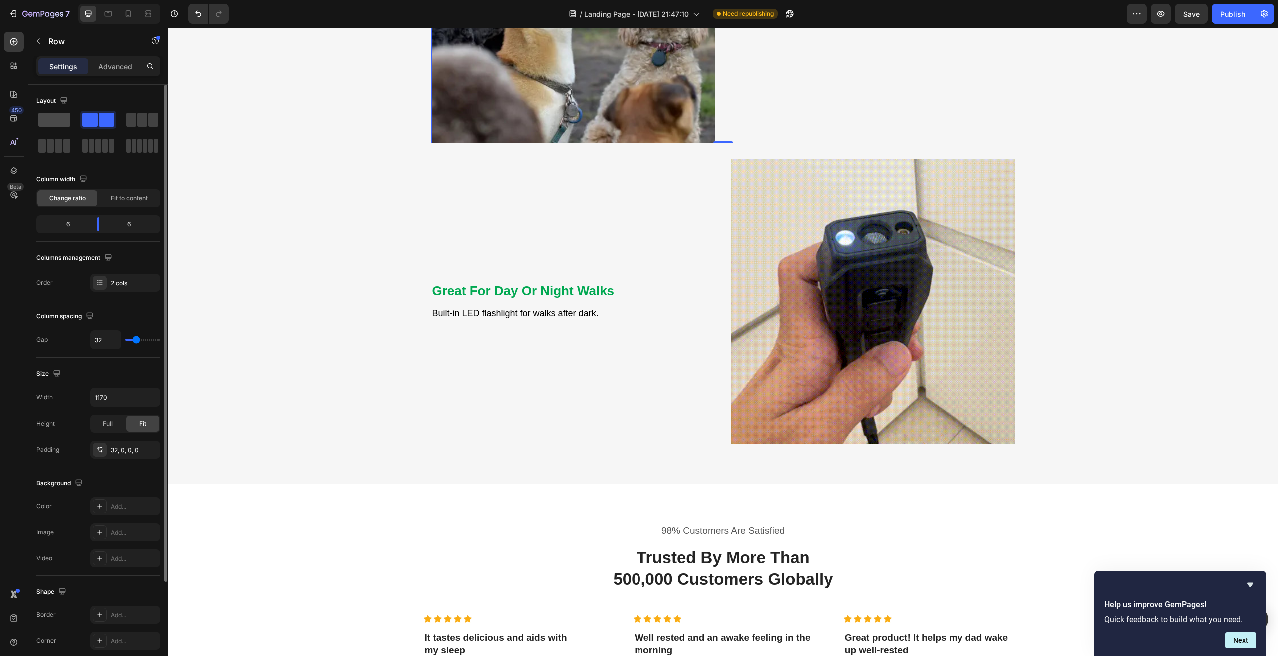
click at [56, 116] on span at bounding box center [54, 120] width 32 height 14
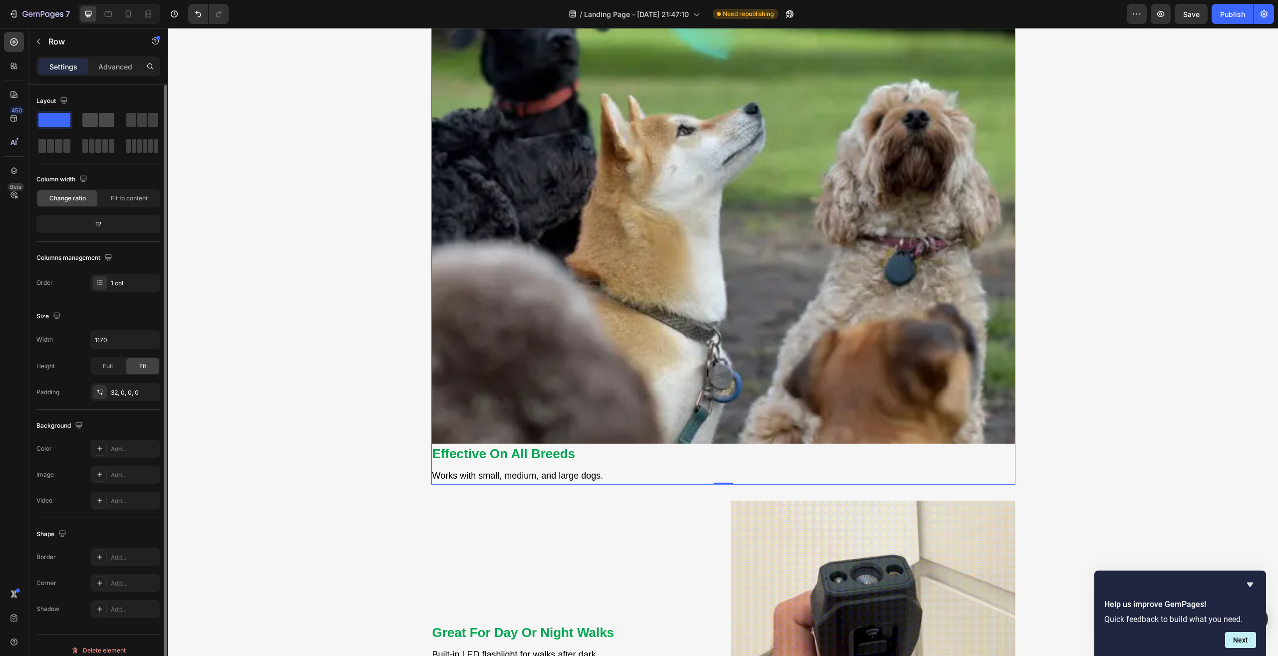
click at [95, 117] on span at bounding box center [89, 120] width 15 height 14
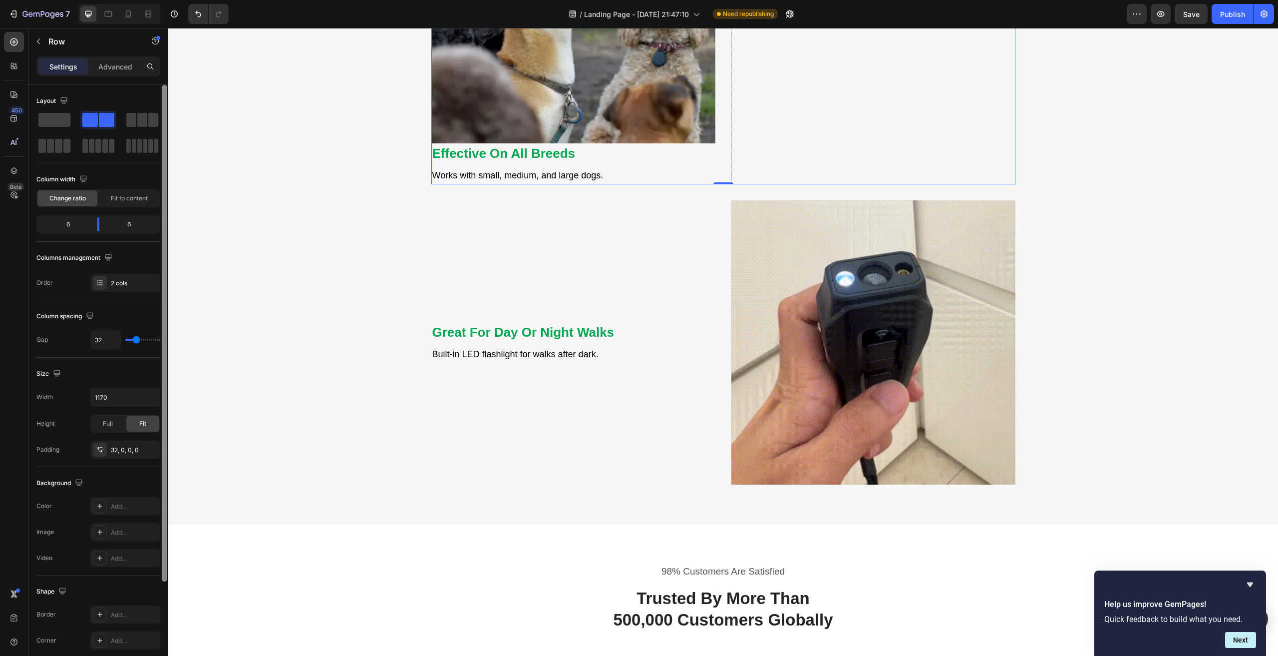
drag, startPoint x: 101, startPoint y: 115, endPoint x: 161, endPoint y: 115, distance: 59.9
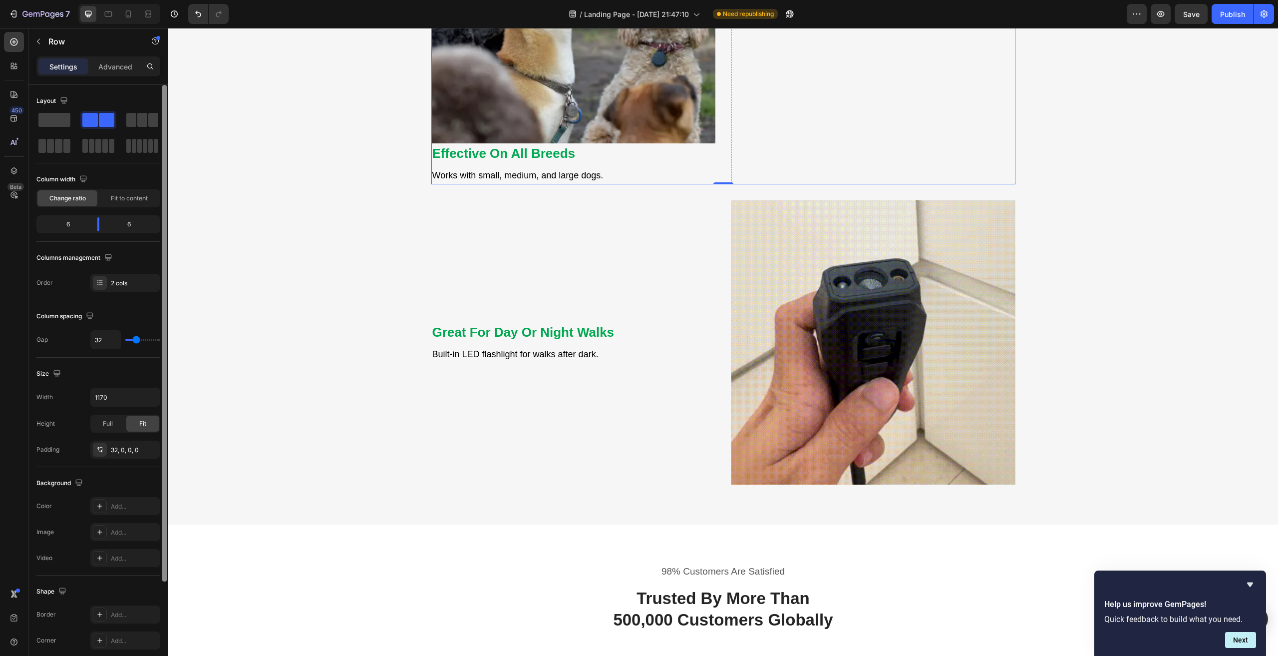
click at [161, 115] on div "Layout Column width Change ratio Fit to content 6 6 Columns management Order 2 …" at bounding box center [98, 384] width 140 height 599
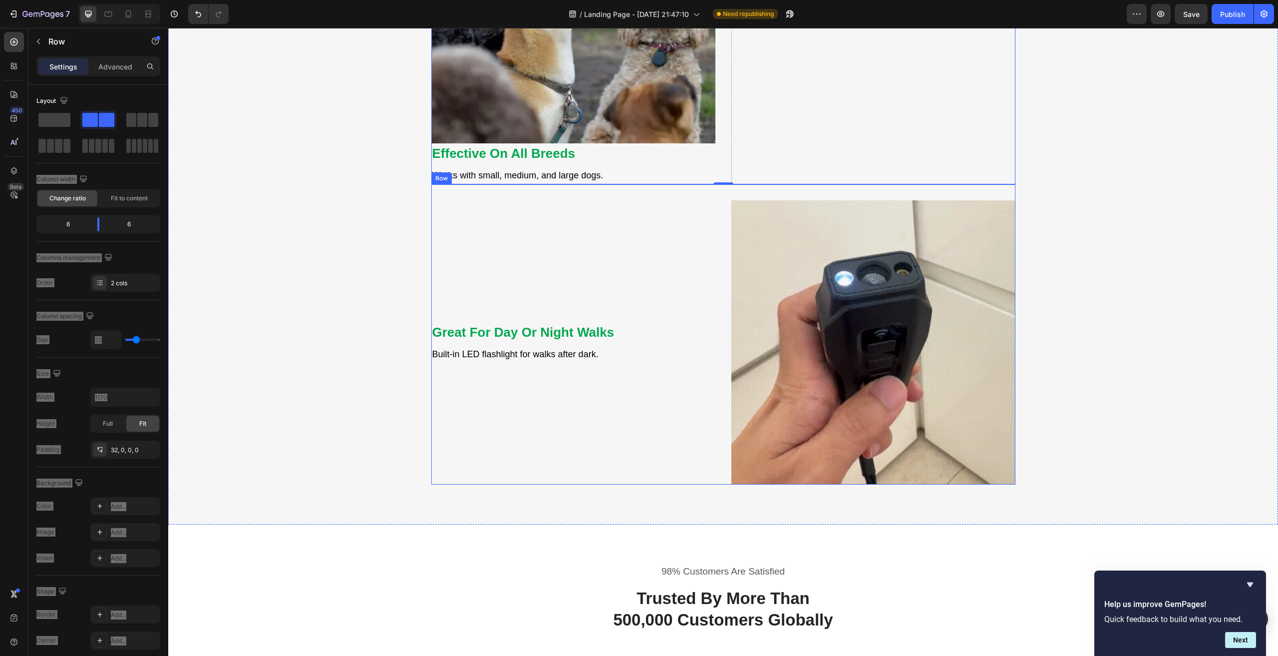
click at [526, 277] on div "⁠⁠⁠⁠⁠⁠⁠ Great For Day Or Night Walks Heading Built-in LED flashlight for walks …" at bounding box center [573, 342] width 284 height 284
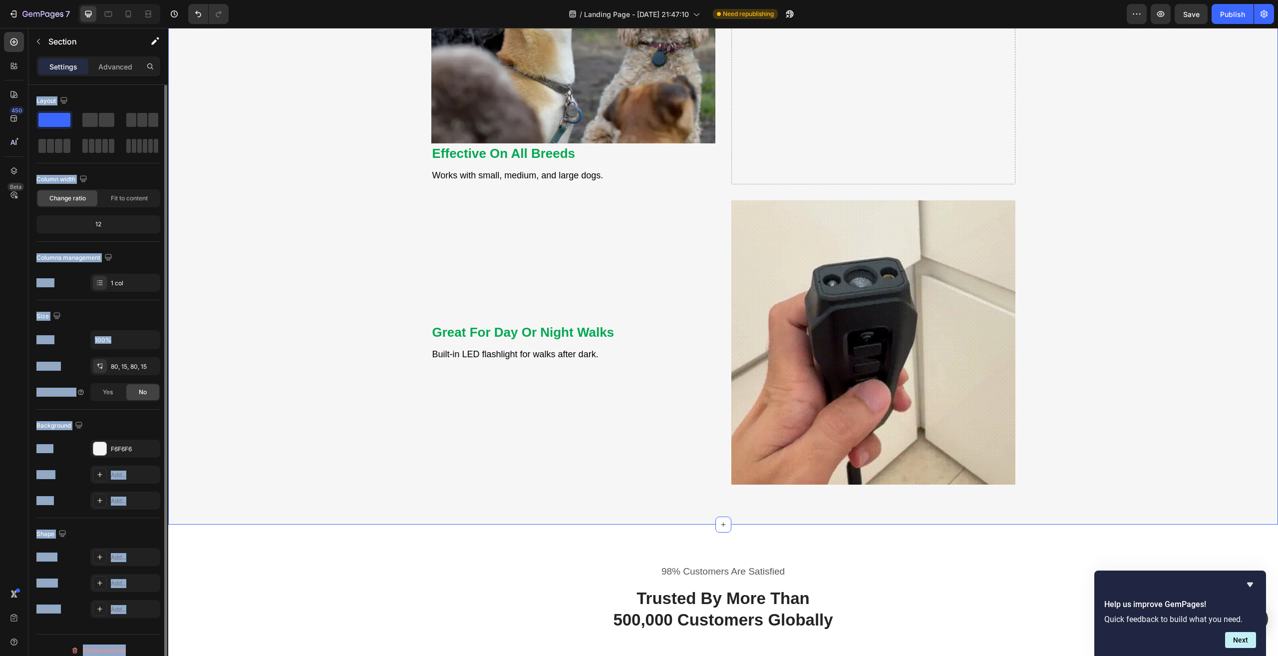
click at [109, 221] on div "12" at bounding box center [98, 224] width 120 height 14
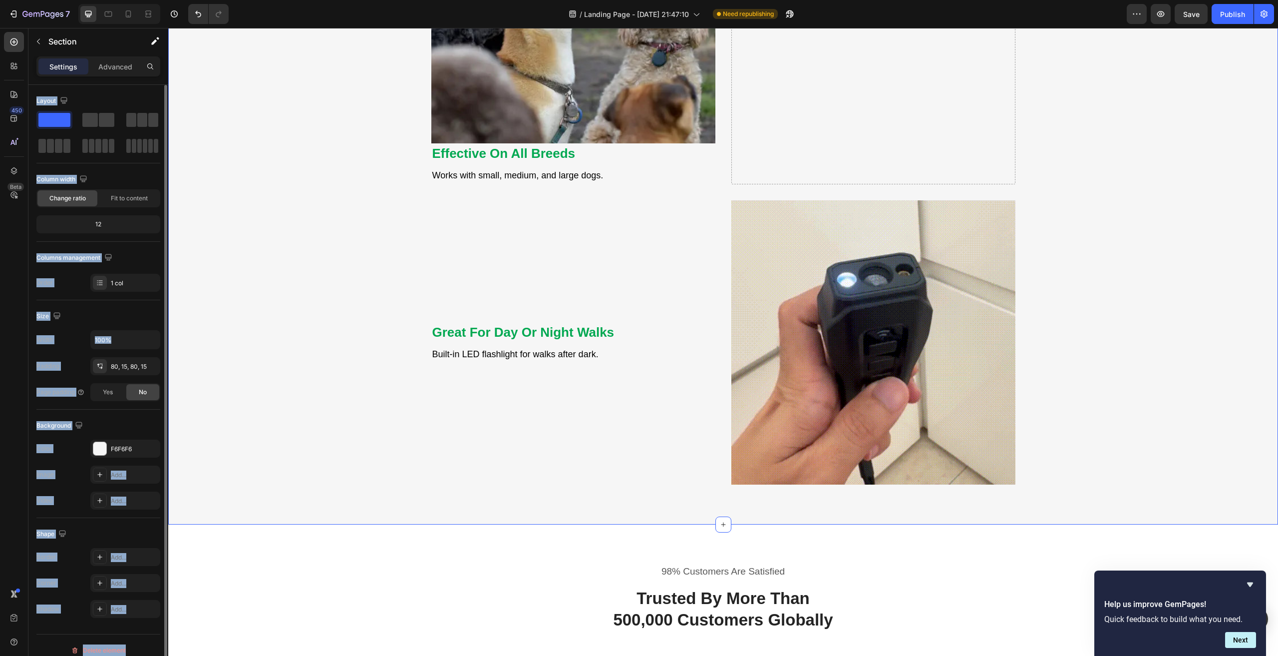
click at [104, 224] on div "12" at bounding box center [98, 224] width 120 height 14
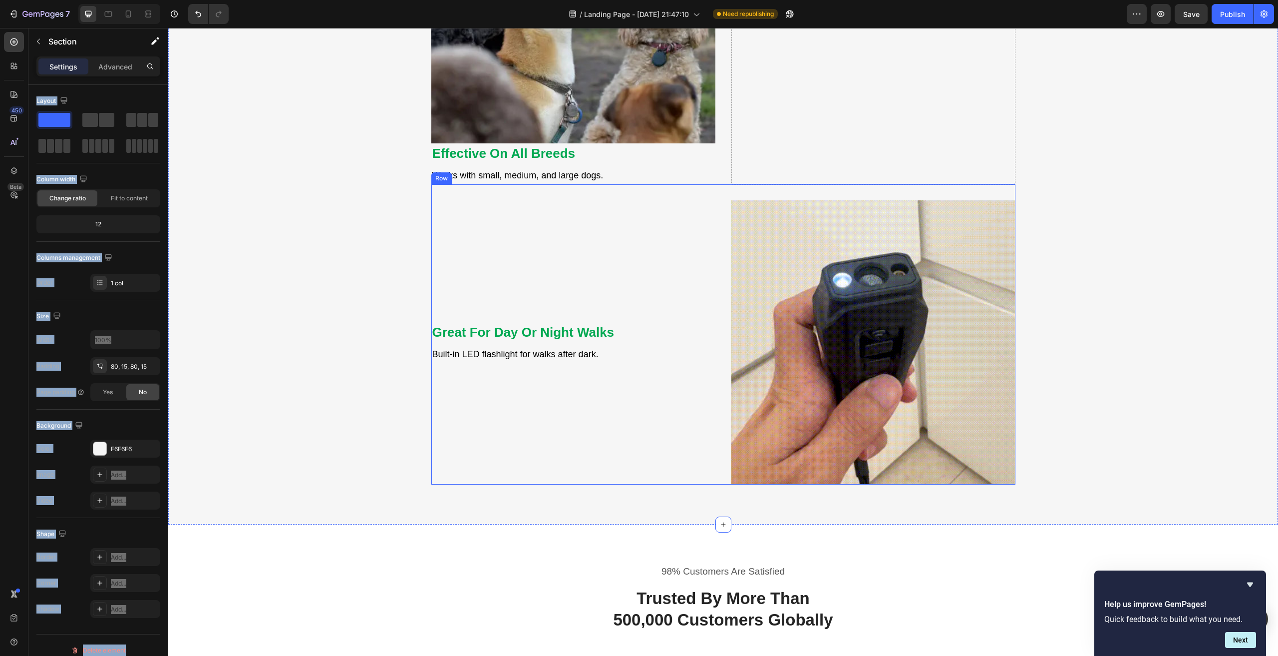
click at [670, 288] on div "⁠⁠⁠⁠⁠⁠⁠ Great For Day Or Night Walks Heading Built-in LED flashlight for walks …" at bounding box center [573, 342] width 284 height 284
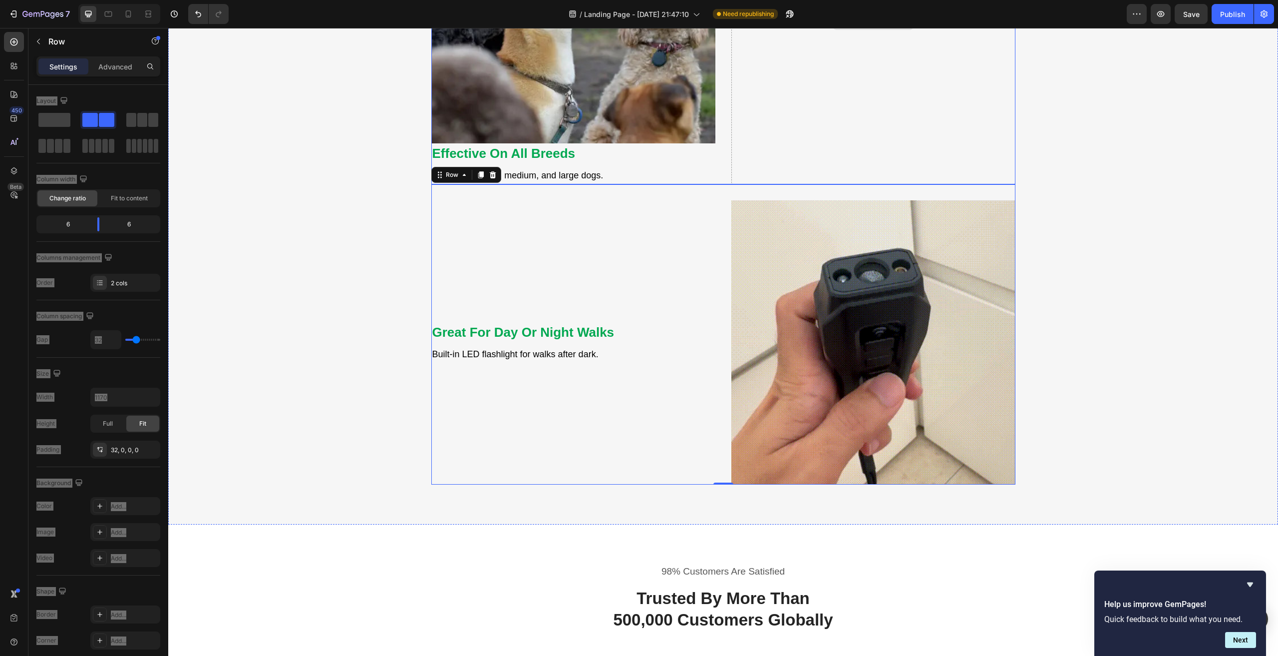
click at [788, 96] on div "Drop element here" at bounding box center [873, 21] width 284 height 325
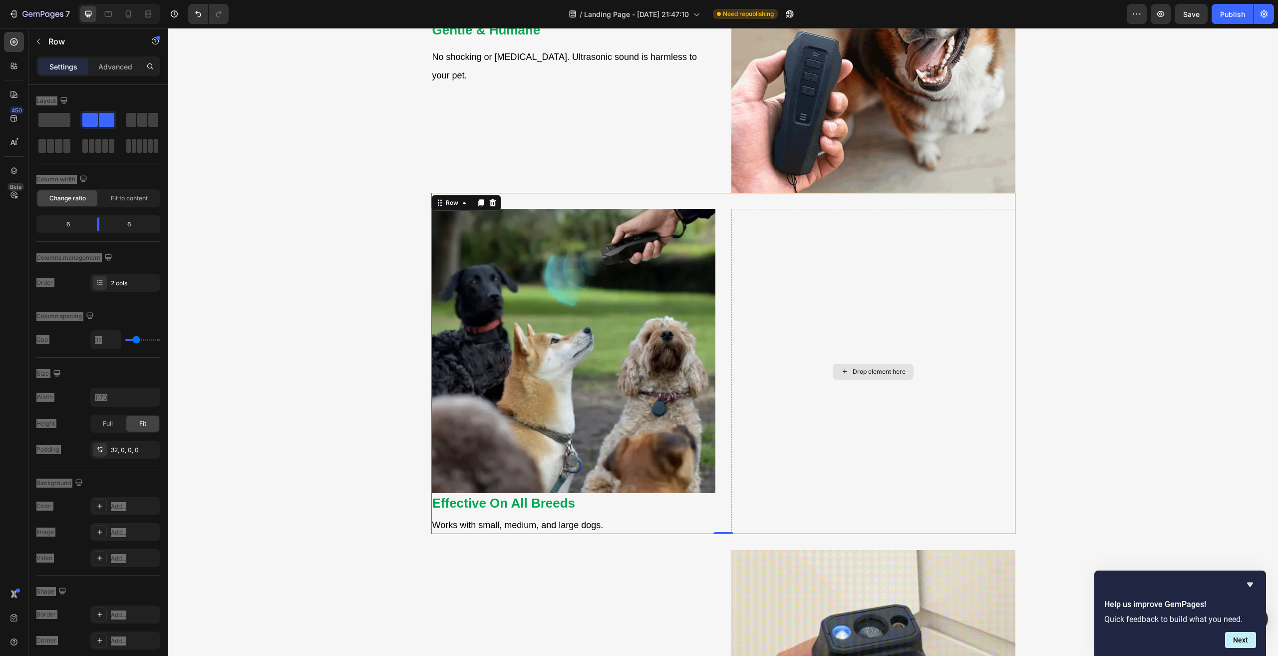
scroll to position [1502, 0]
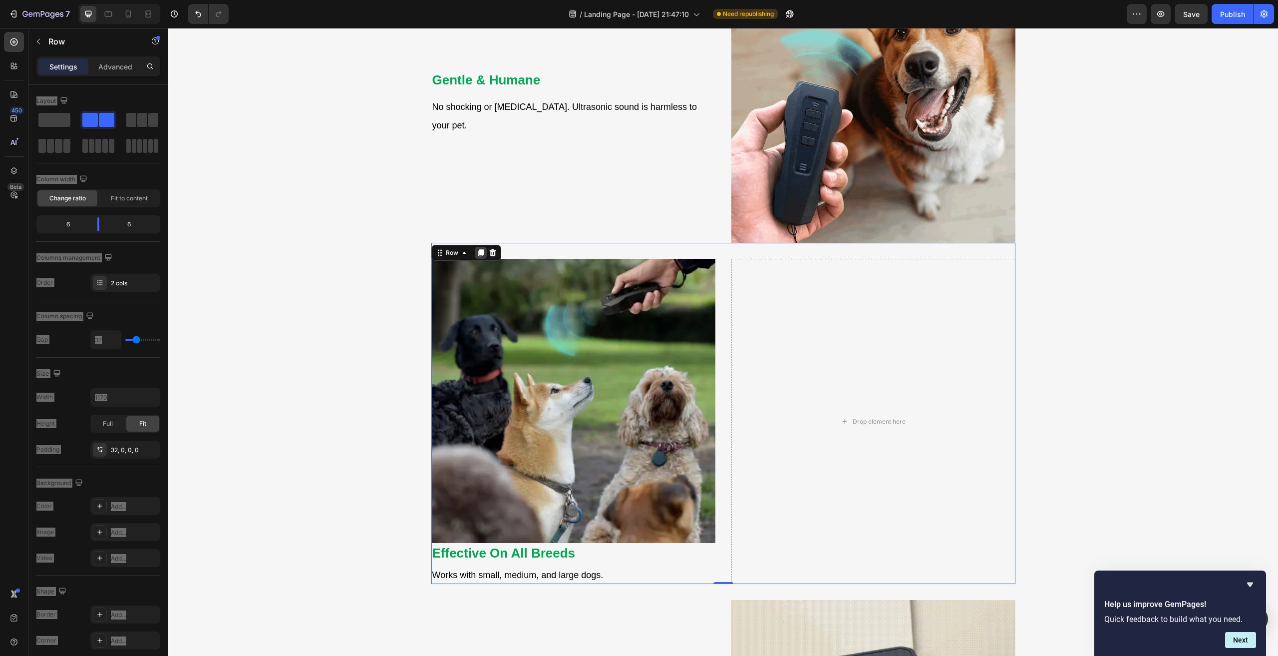
click at [478, 251] on icon at bounding box center [480, 252] width 5 height 7
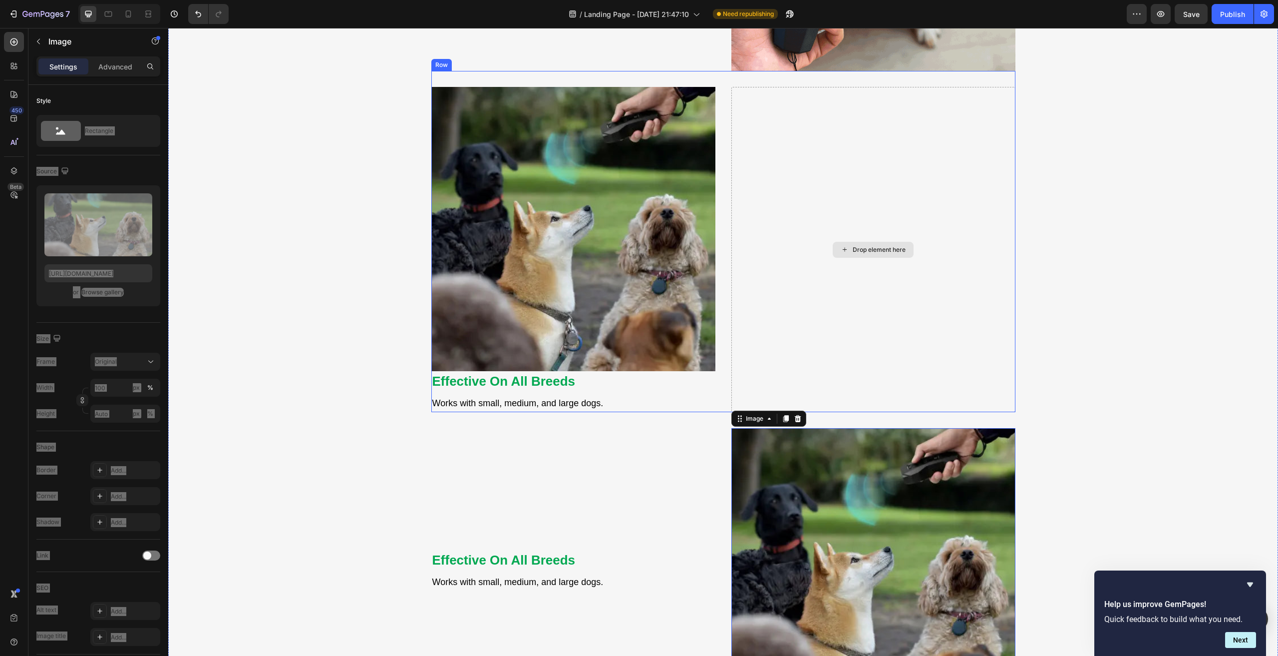
scroll to position [1774, 0]
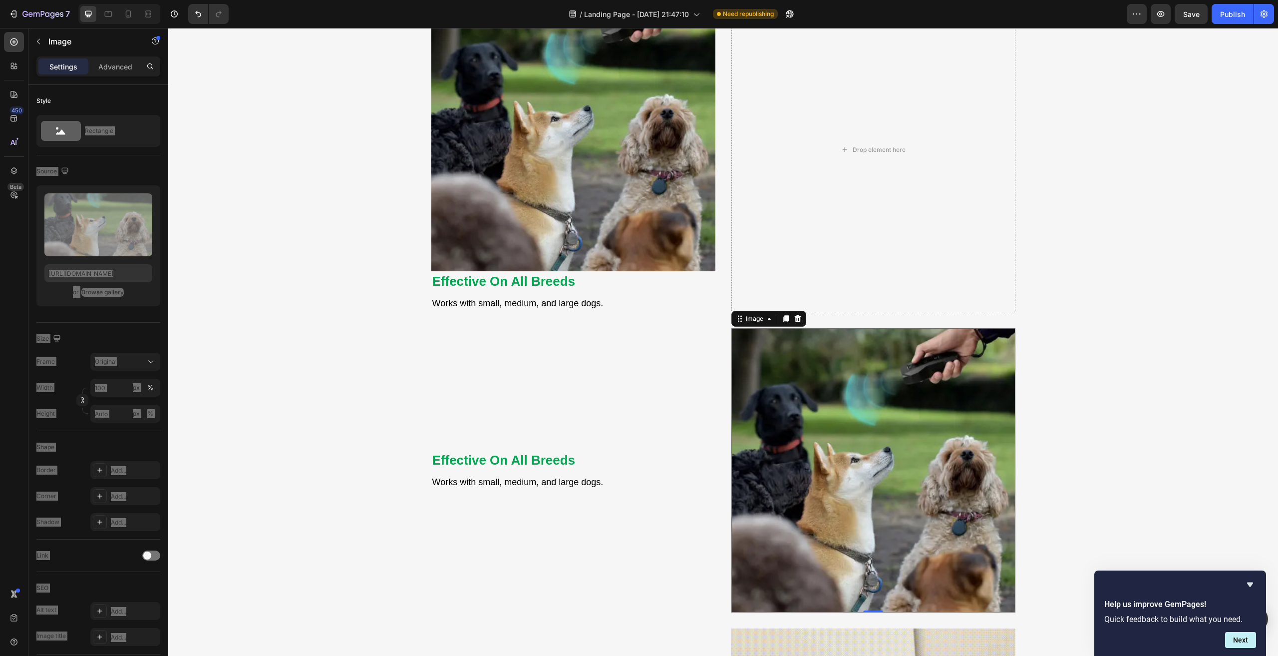
click at [831, 408] on img at bounding box center [873, 470] width 284 height 284
click at [559, 387] on div "Effective On All Breeds Heading Works with small, medium, and large dogs. Text …" at bounding box center [573, 470] width 284 height 284
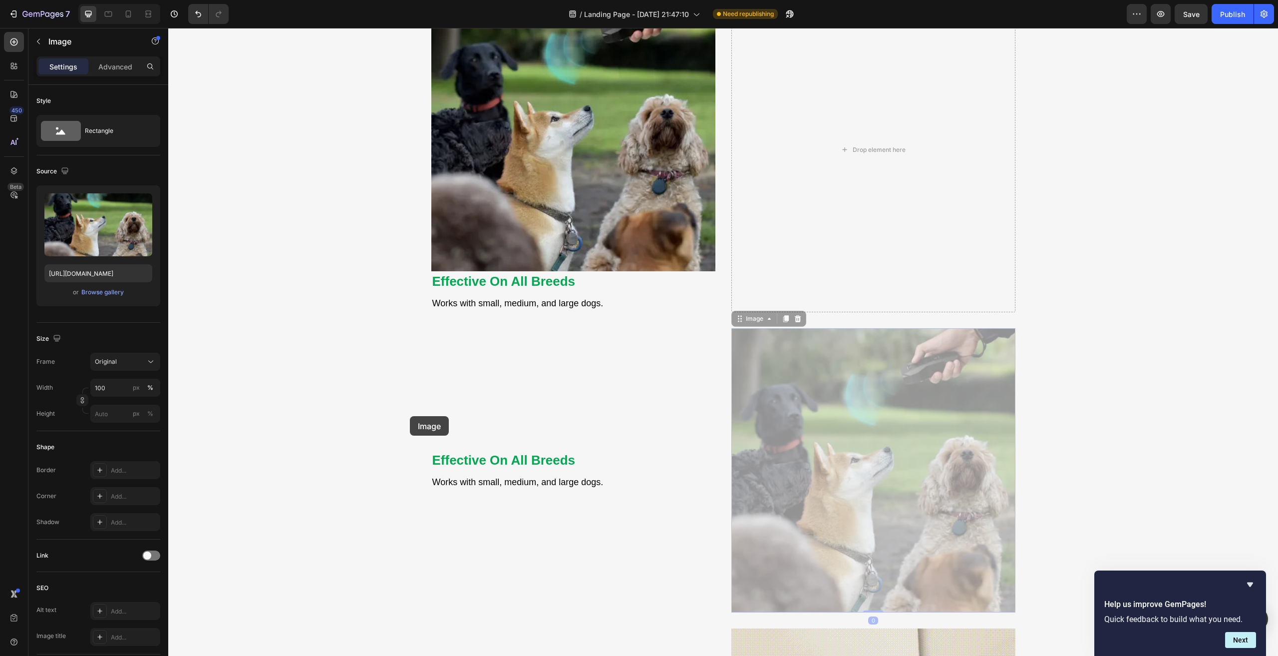
drag, startPoint x: 831, startPoint y: 402, endPoint x: 687, endPoint y: 422, distance: 145.7
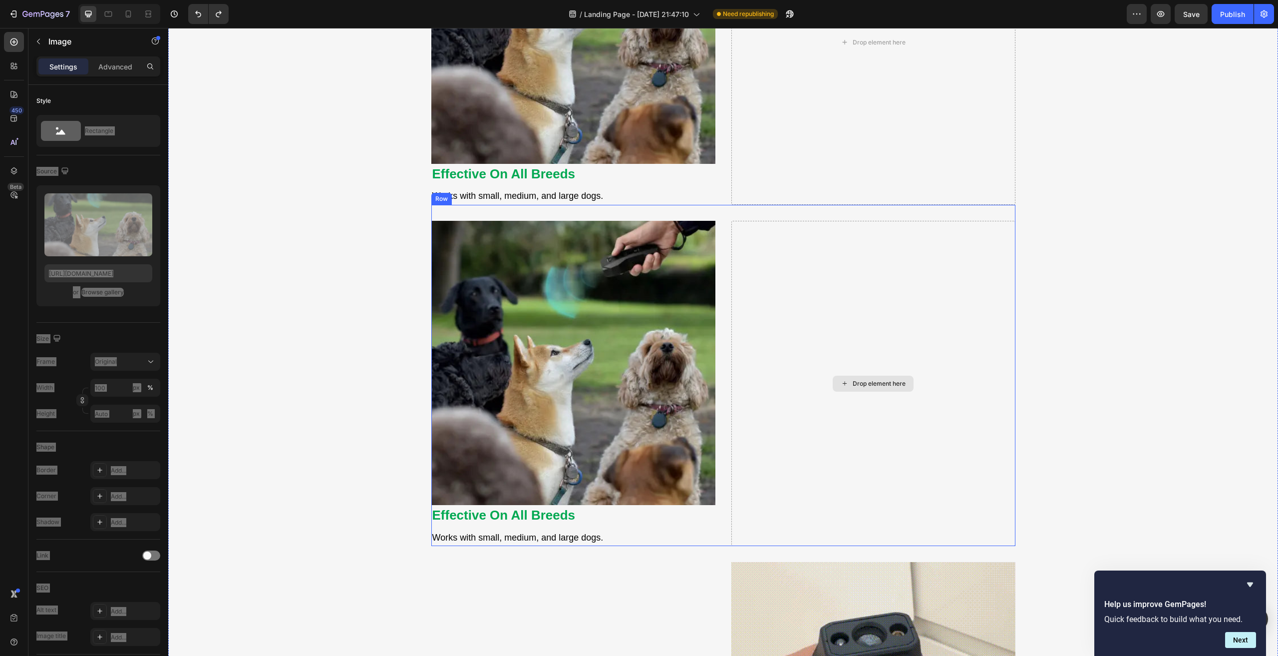
scroll to position [2081, 0]
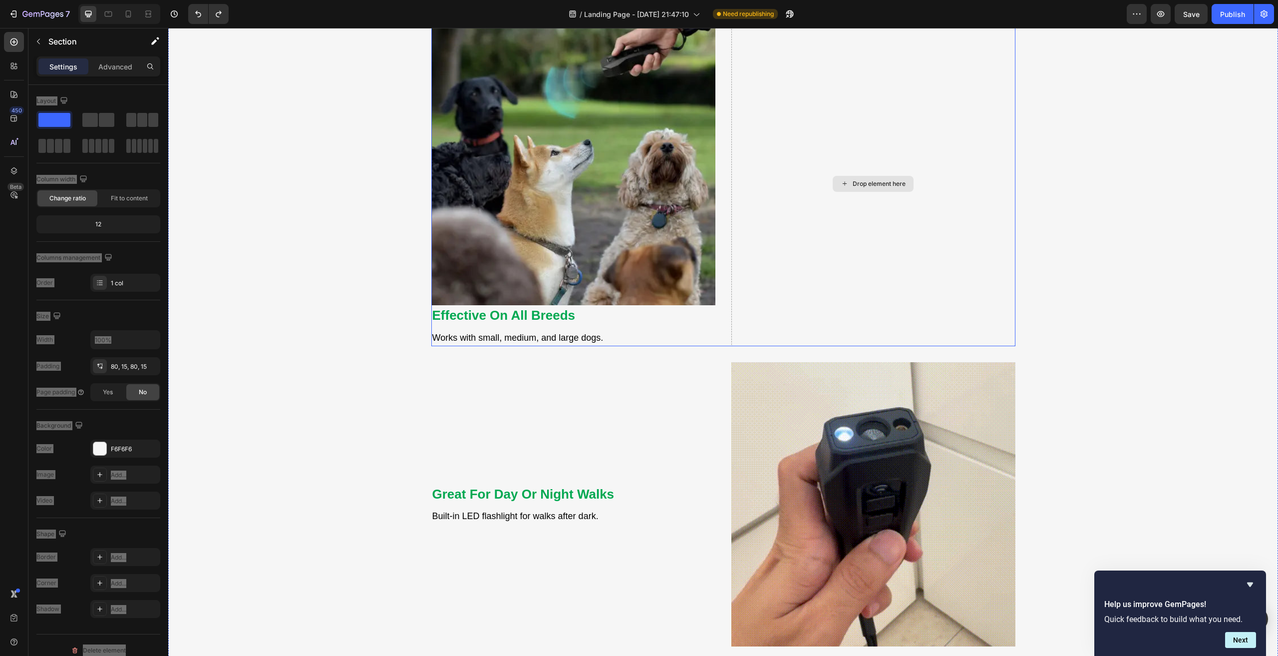
scroll to position [2230, 0]
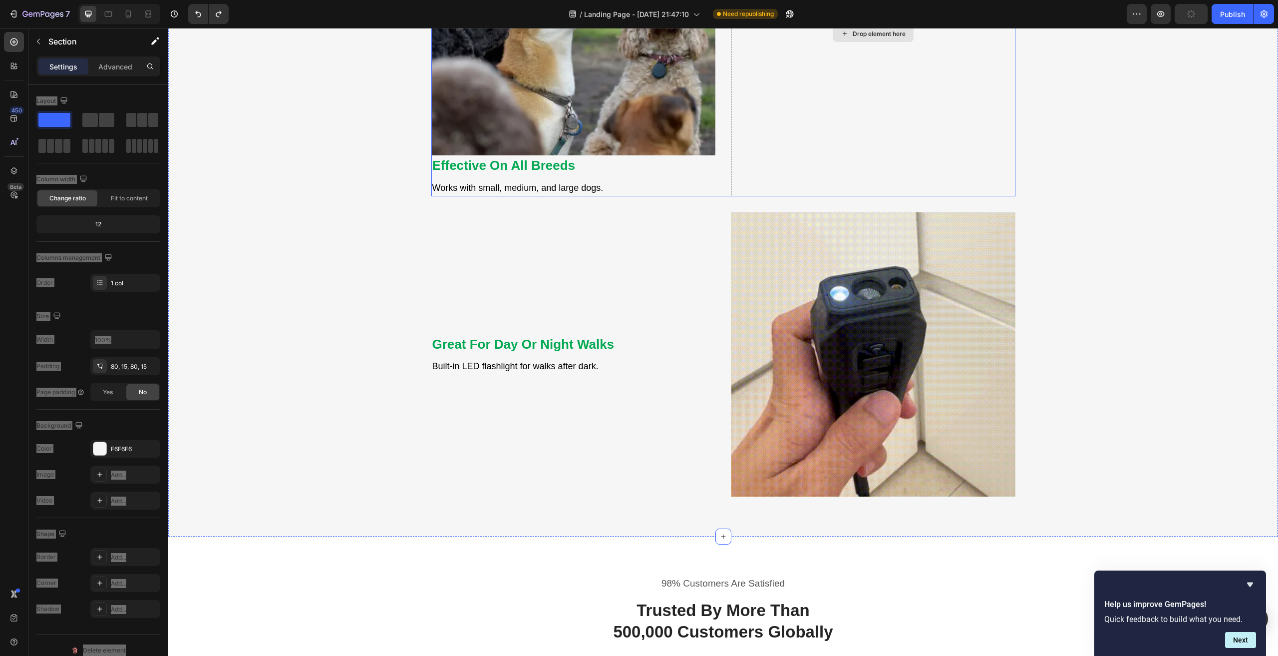
click at [674, 179] on div "Image Effective On All Breeds Heading Works with small, medium, and large dogs.…" at bounding box center [573, 33] width 284 height 325
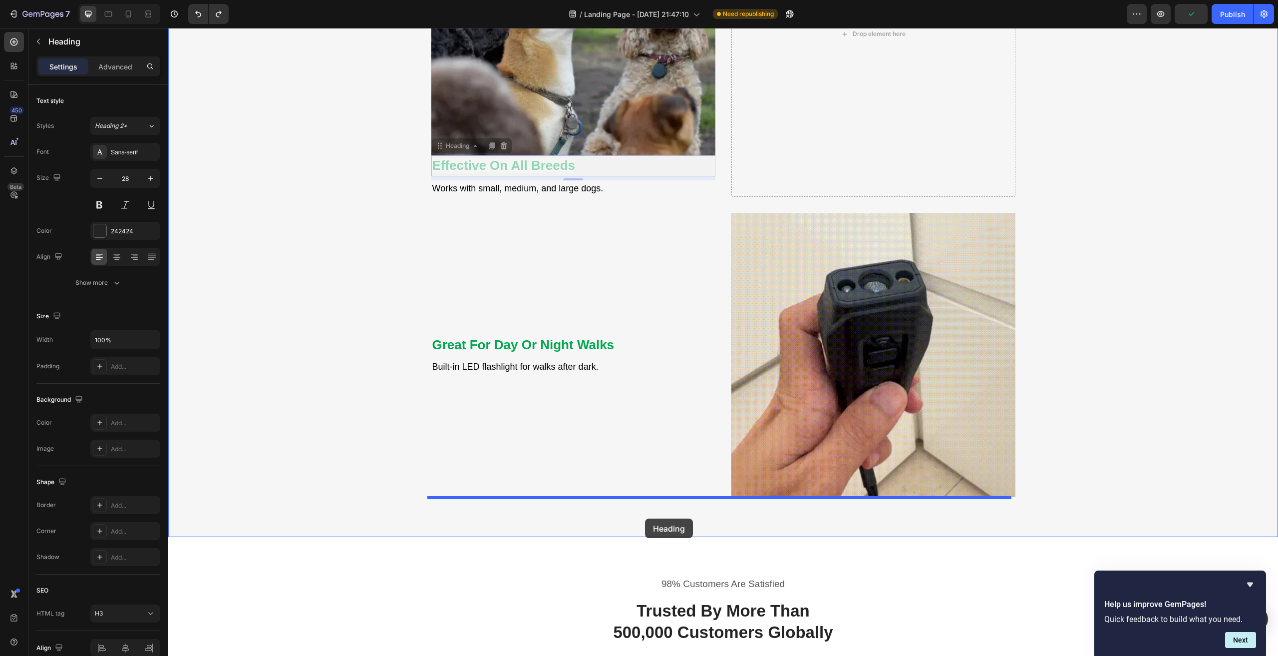
drag, startPoint x: 669, startPoint y: 350, endPoint x: 645, endPoint y: 518, distance: 170.4
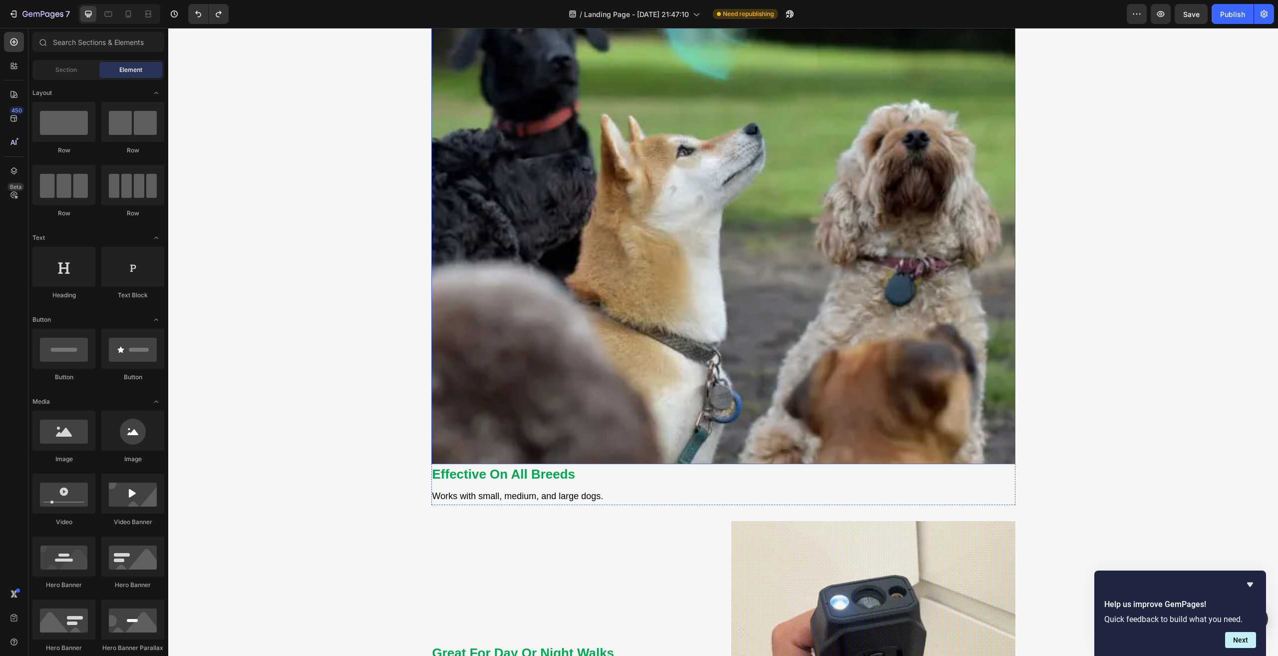
scroll to position [1681, 0]
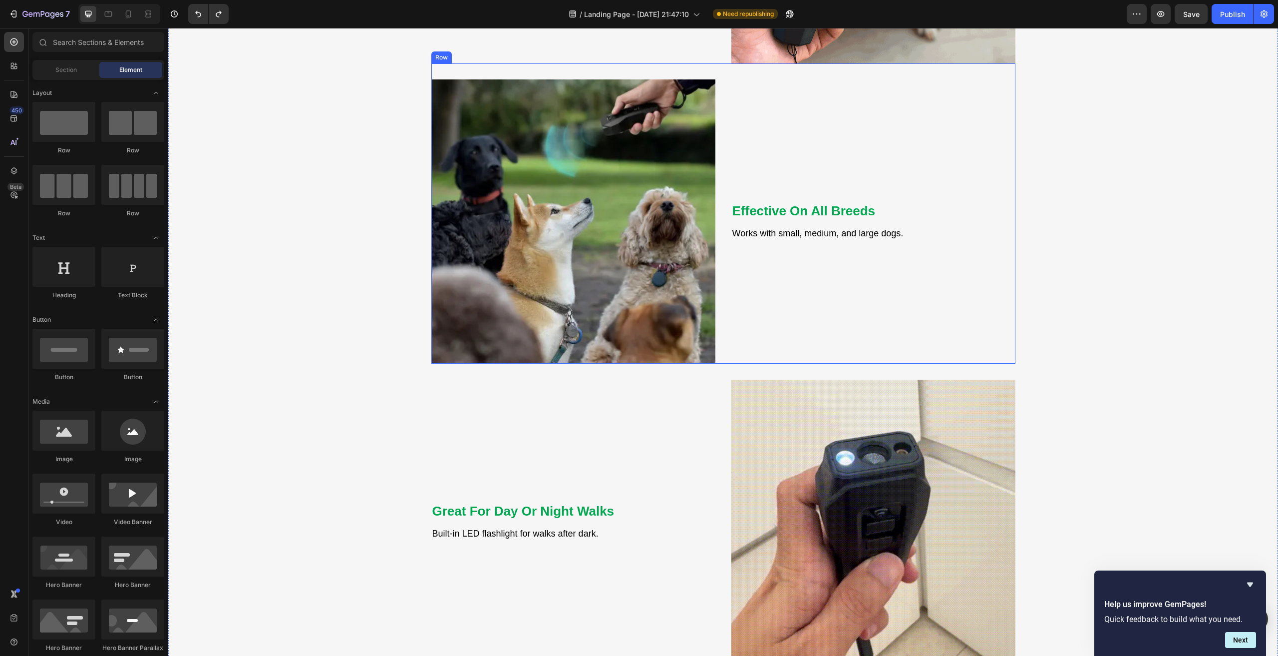
click at [792, 261] on div "Effective On All Breeds Heading Works with small, medium, and large dogs. Text …" at bounding box center [873, 221] width 284 height 284
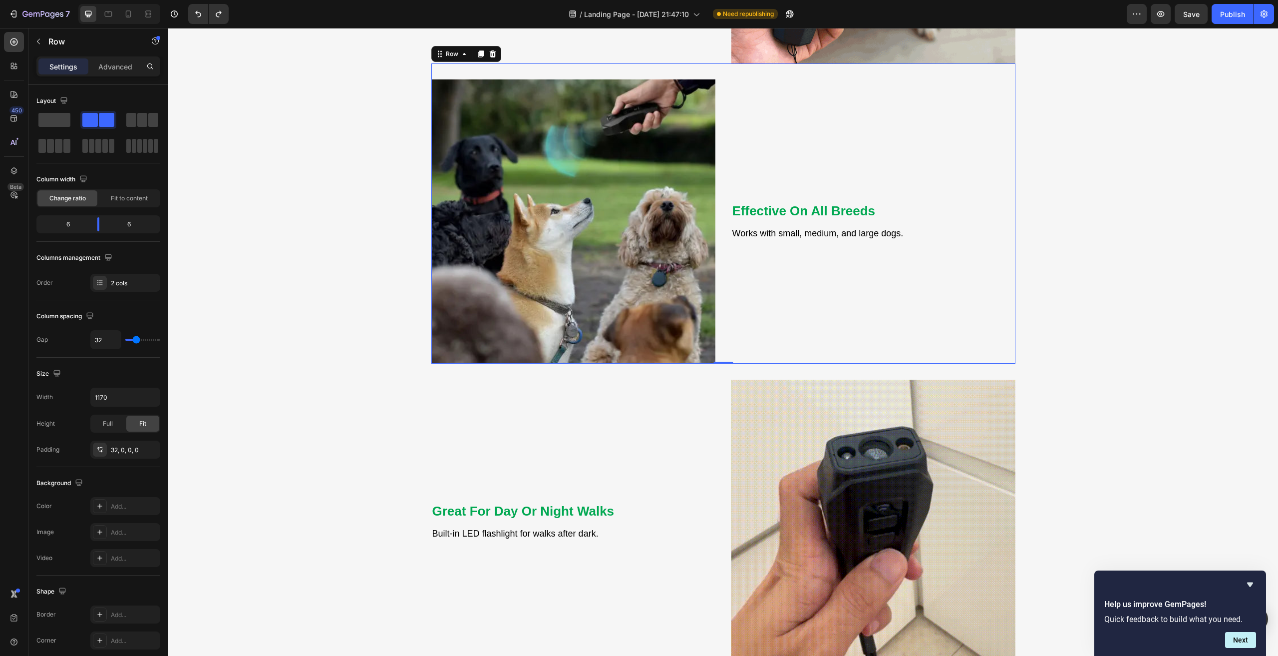
click at [672, 502] on p "⁠⁠⁠⁠⁠⁠⁠ Great For Day Or Night Walks" at bounding box center [573, 511] width 282 height 18
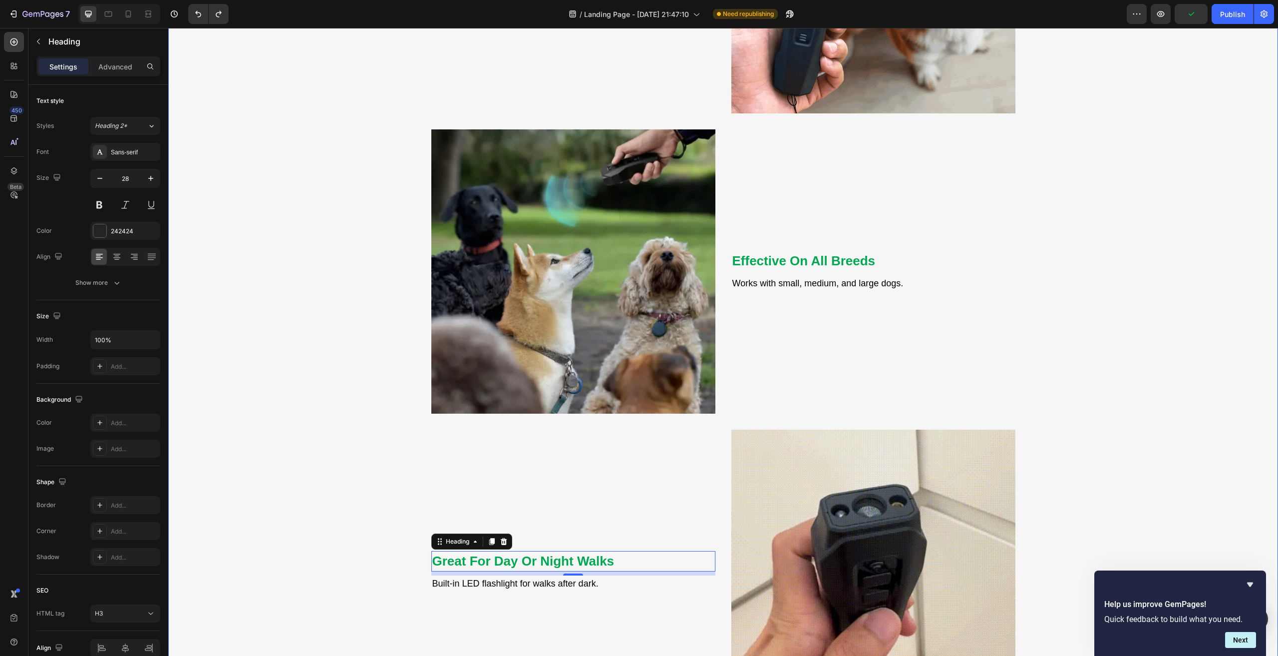
scroll to position [1781, 0]
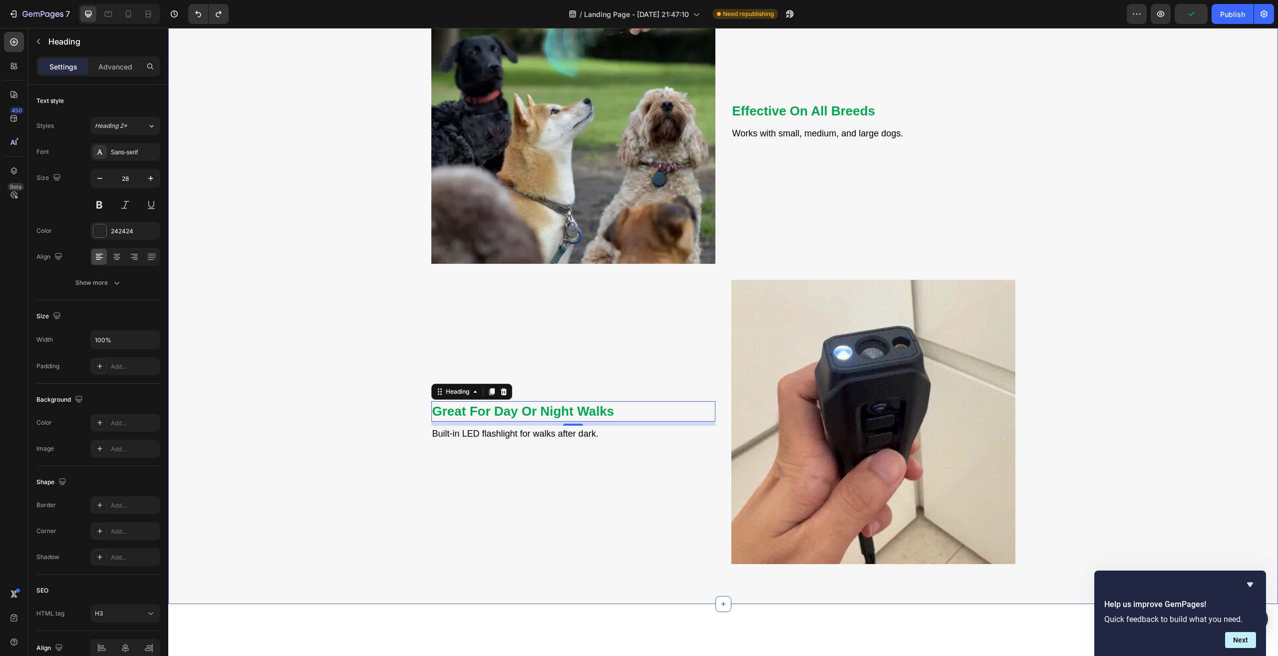
click at [644, 507] on div "⁠⁠⁠⁠⁠⁠⁠ Great For Day Or Night Walks Heading 8 Built-in LED flashlight for walk…" at bounding box center [573, 422] width 284 height 284
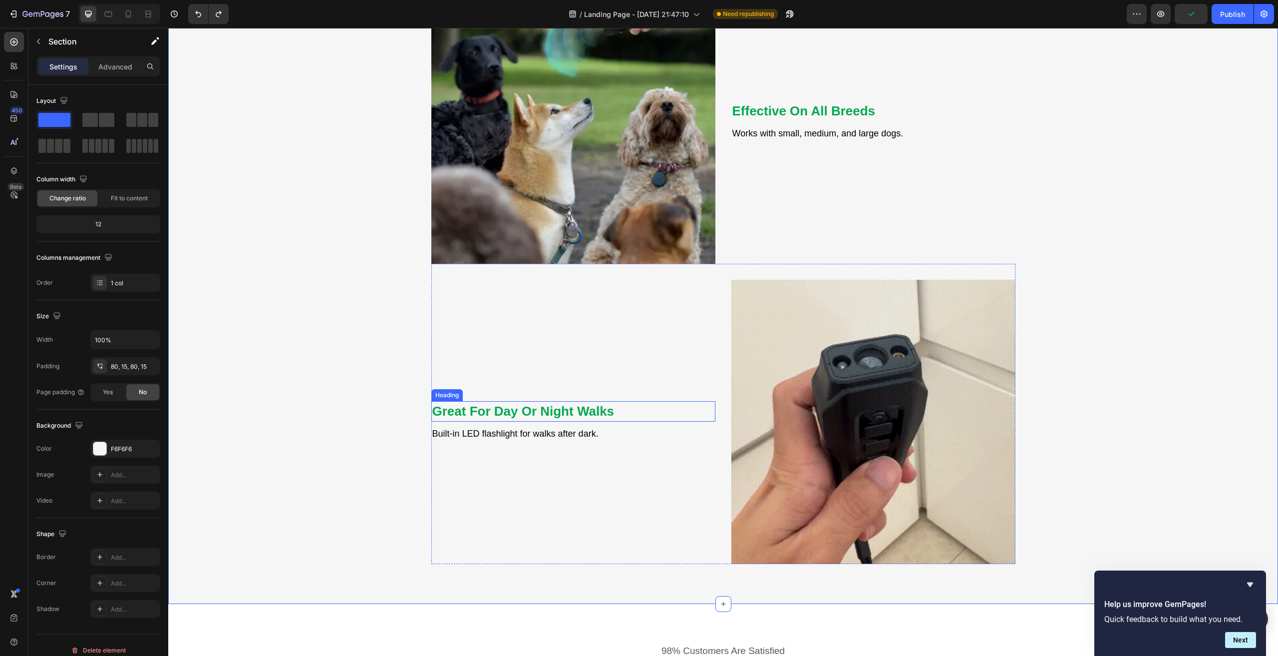
click at [586, 403] on strong "Great For Day Or Night Walks" at bounding box center [523, 410] width 182 height 15
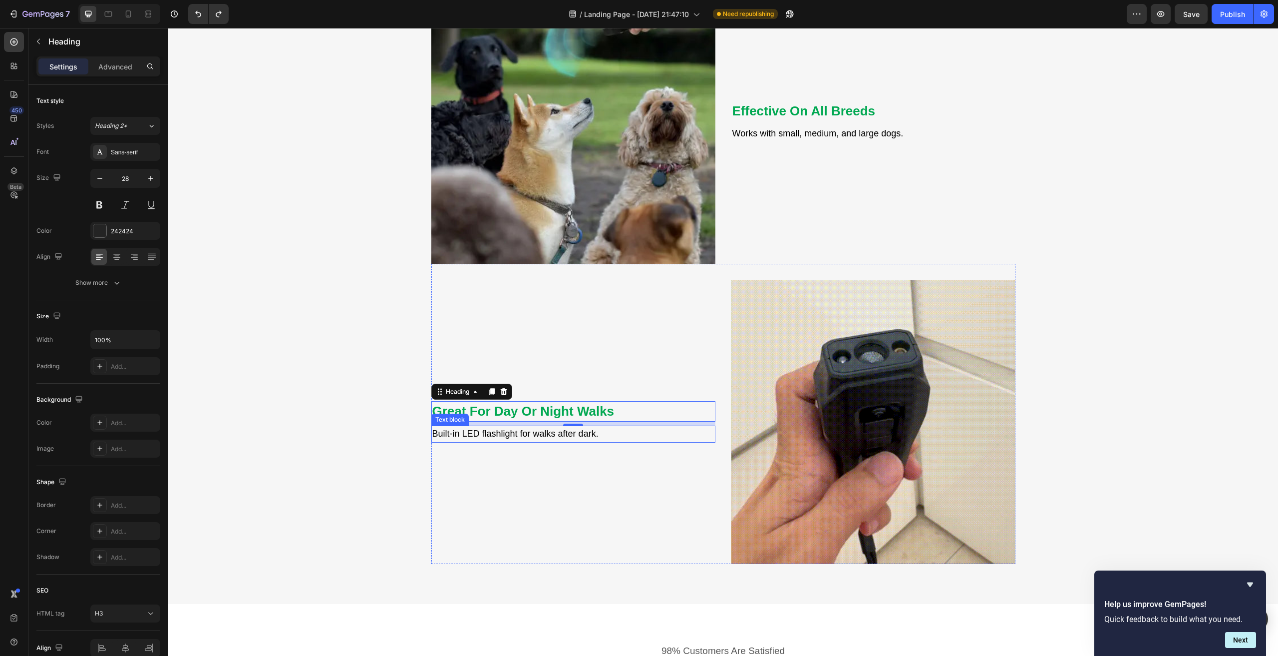
scroll to position [1731, 0]
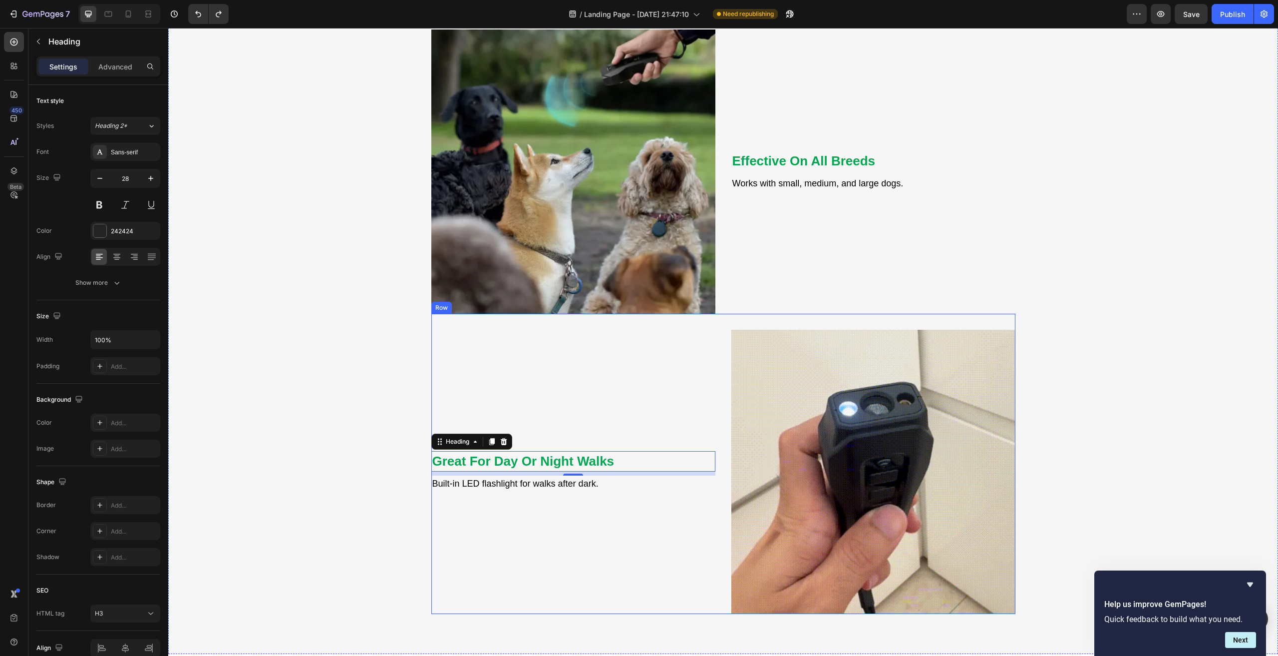
click at [594, 393] on div "⁠⁠⁠⁠⁠⁠⁠ Great For Day Or Night Walks Heading 8 Built-in LED flashlight for walk…" at bounding box center [573, 472] width 284 height 284
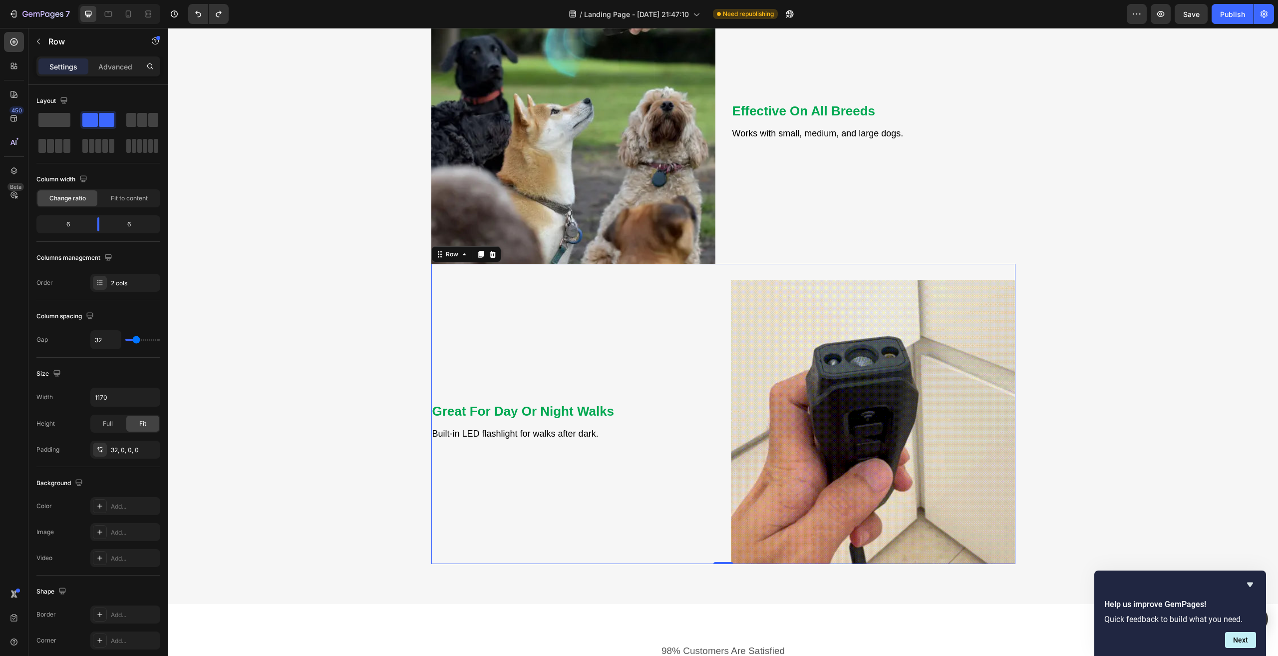
scroll to position [1831, 0]
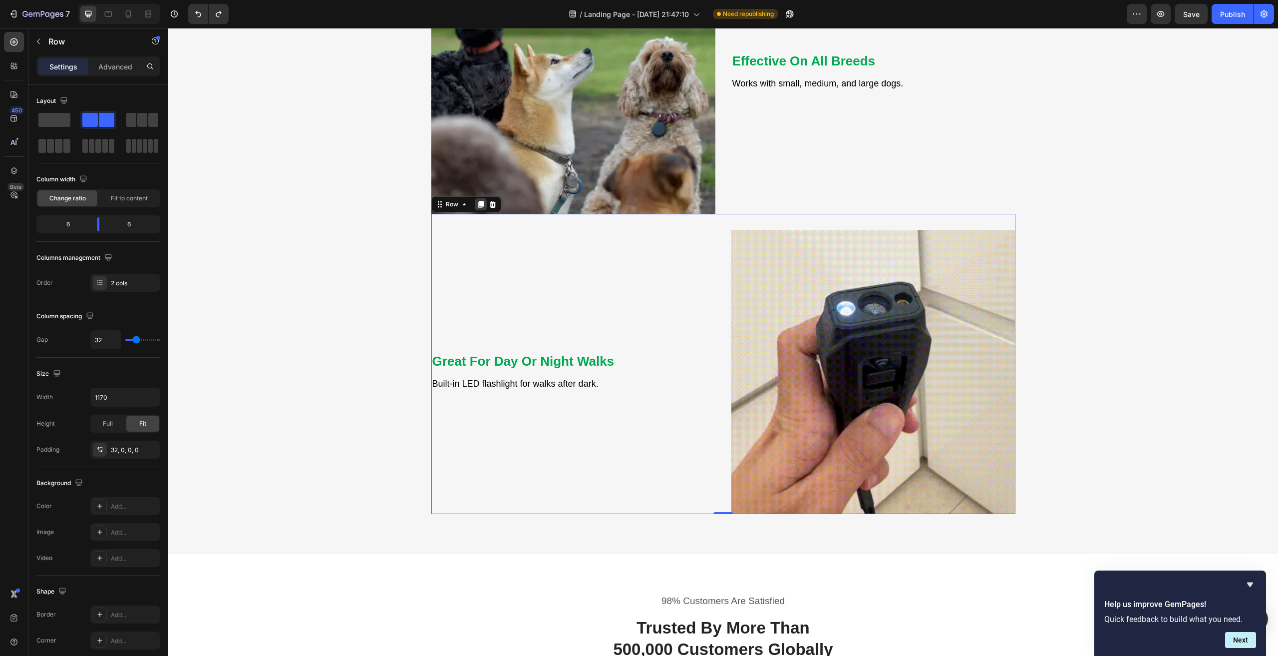
click at [477, 203] on icon at bounding box center [481, 204] width 8 height 8
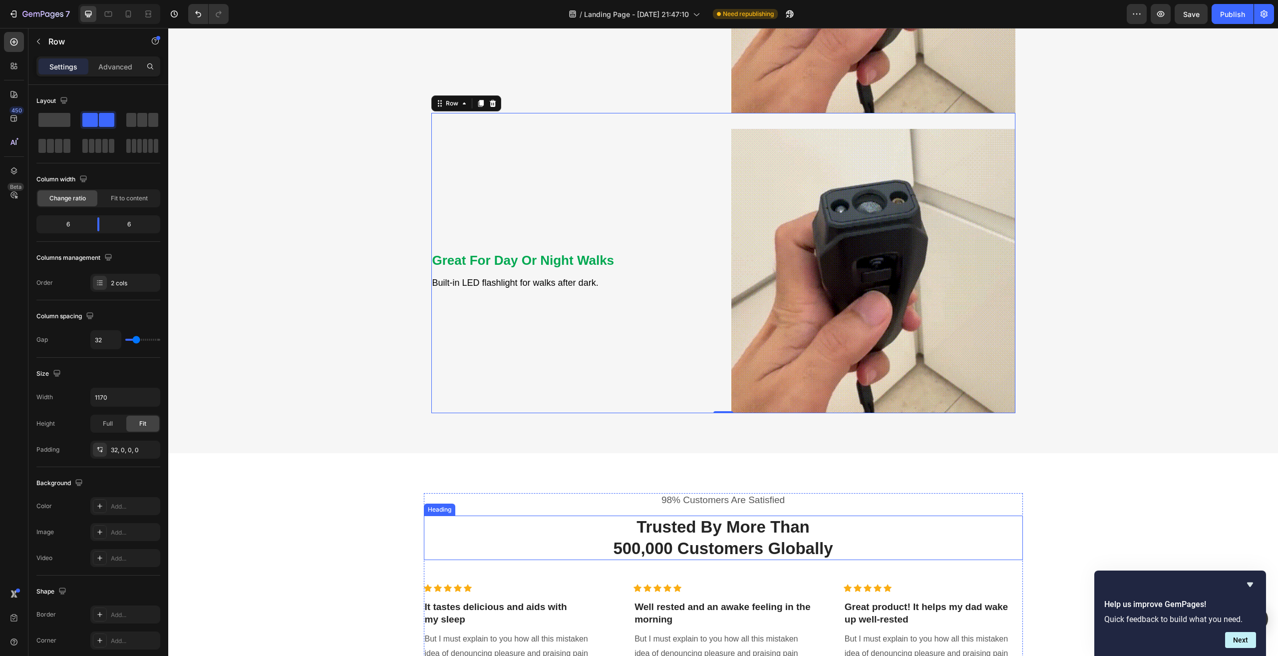
scroll to position [2182, 0]
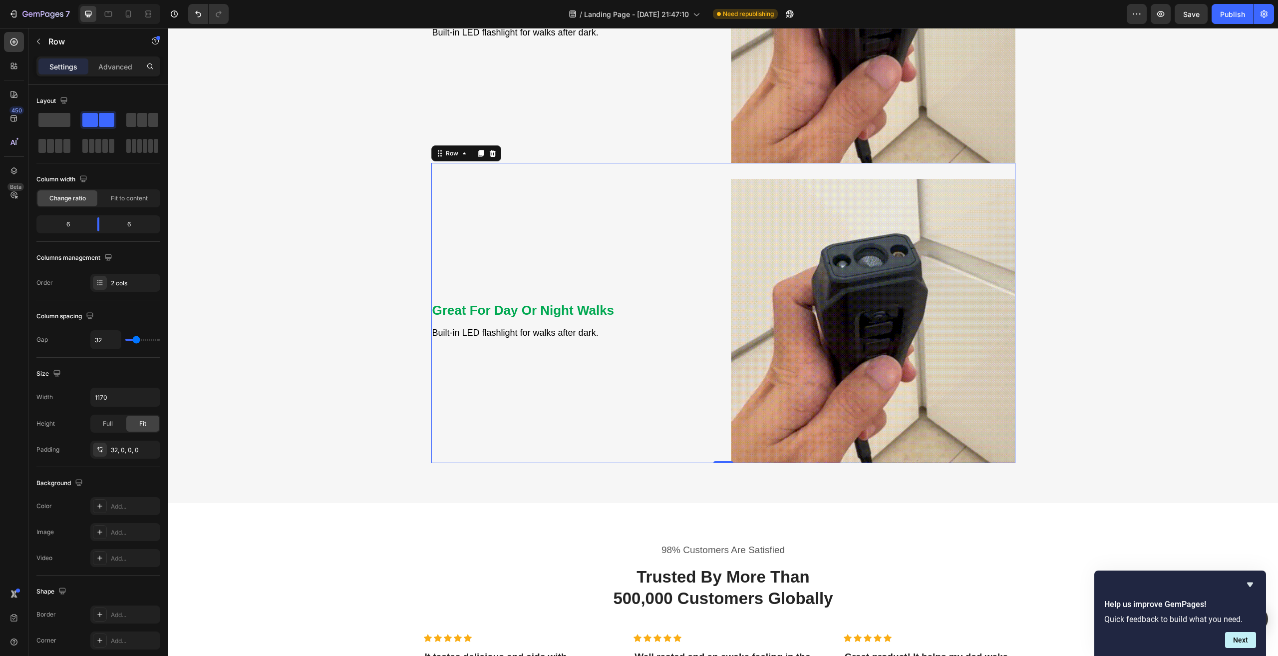
click at [626, 241] on div "Great For Day Or Night Walks Heading Built-in LED flashlight for walks after da…" at bounding box center [573, 321] width 284 height 284
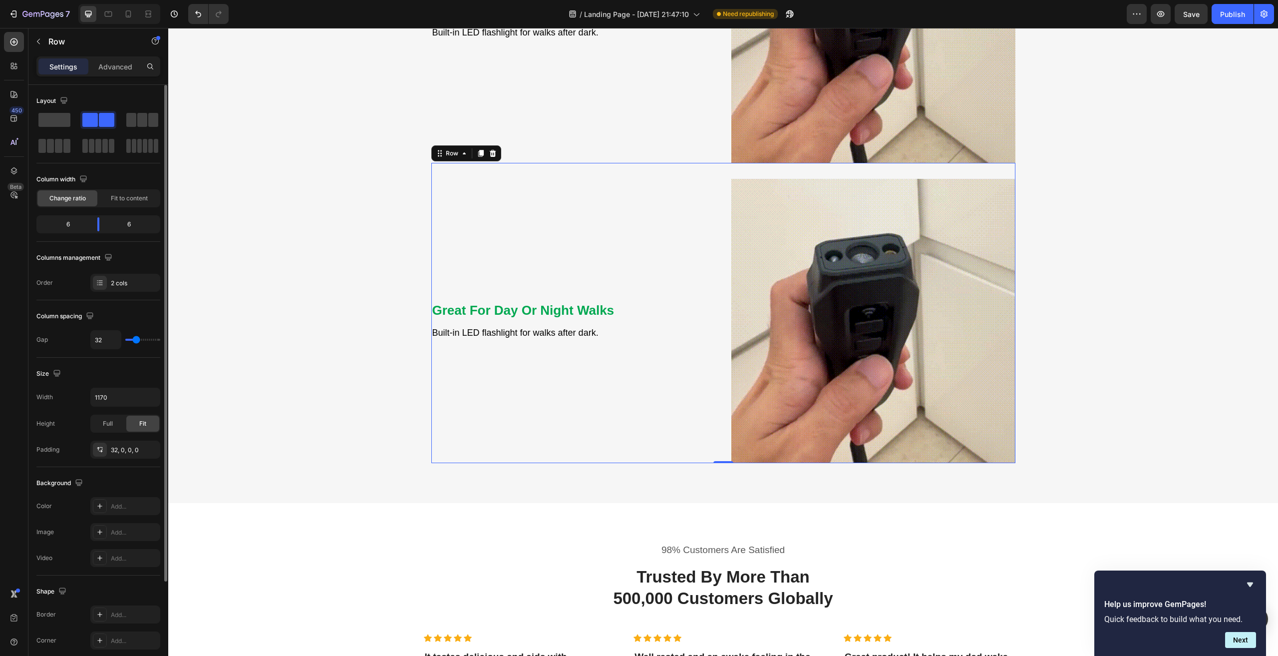
click at [98, 117] on div at bounding box center [98, 120] width 32 height 14
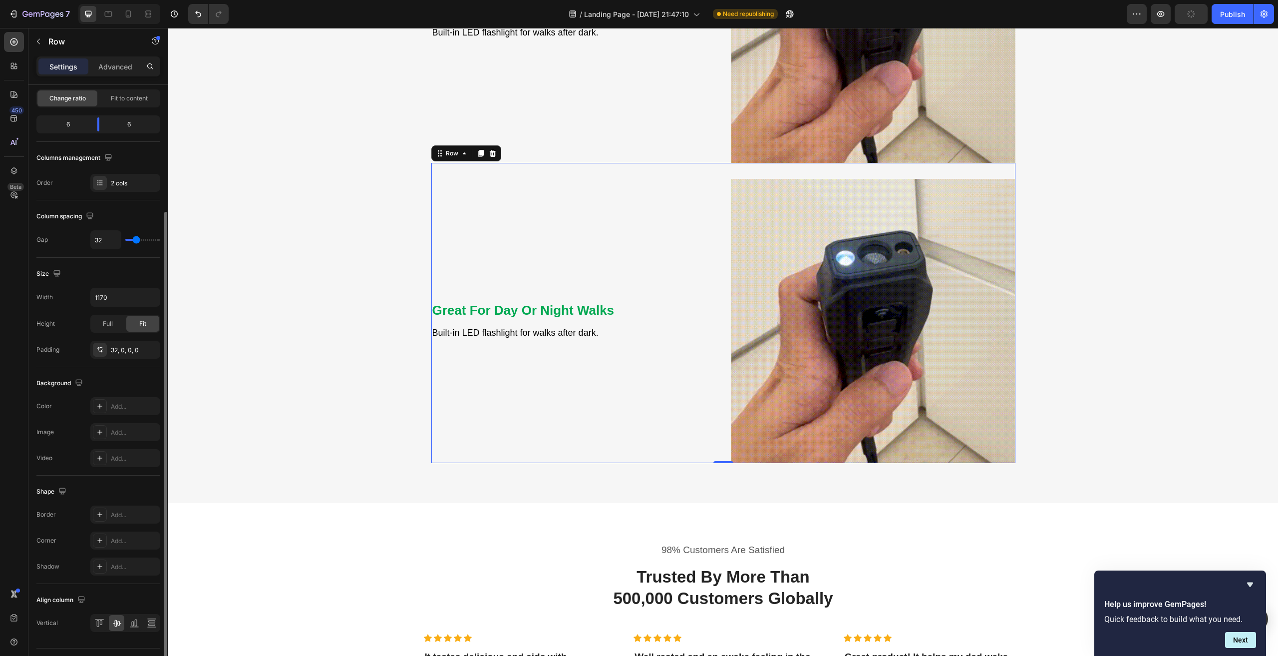
scroll to position [124, 0]
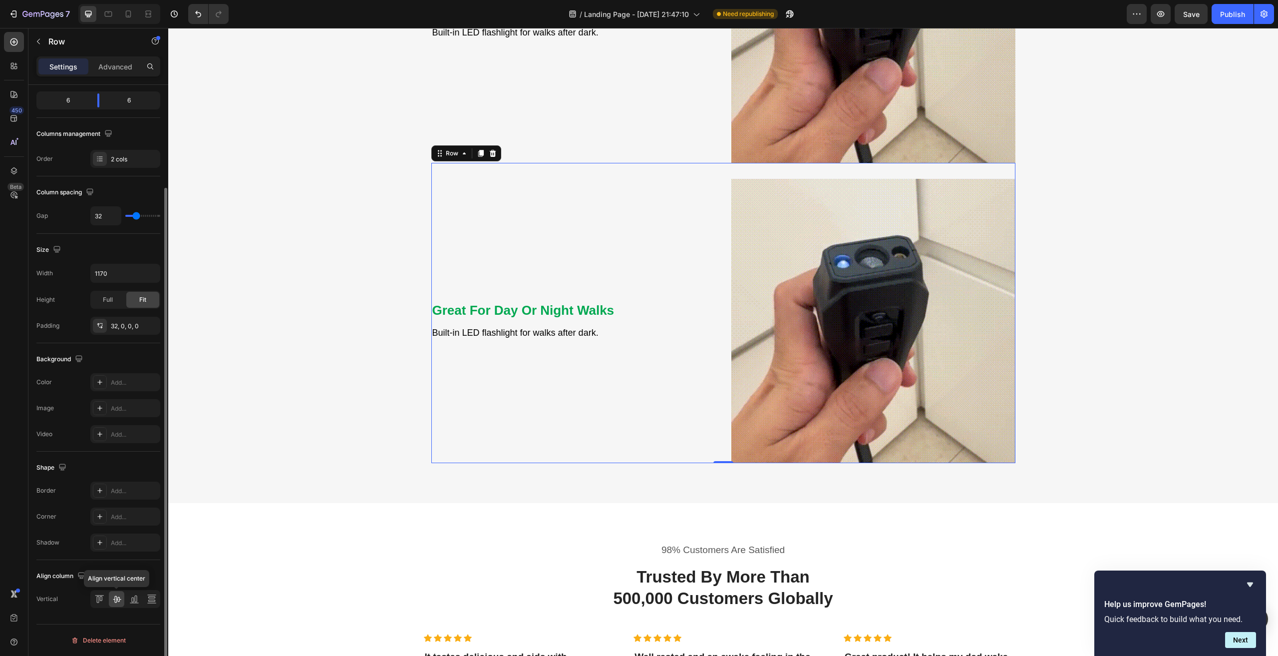
click at [117, 599] on icon at bounding box center [117, 599] width 8 height 7
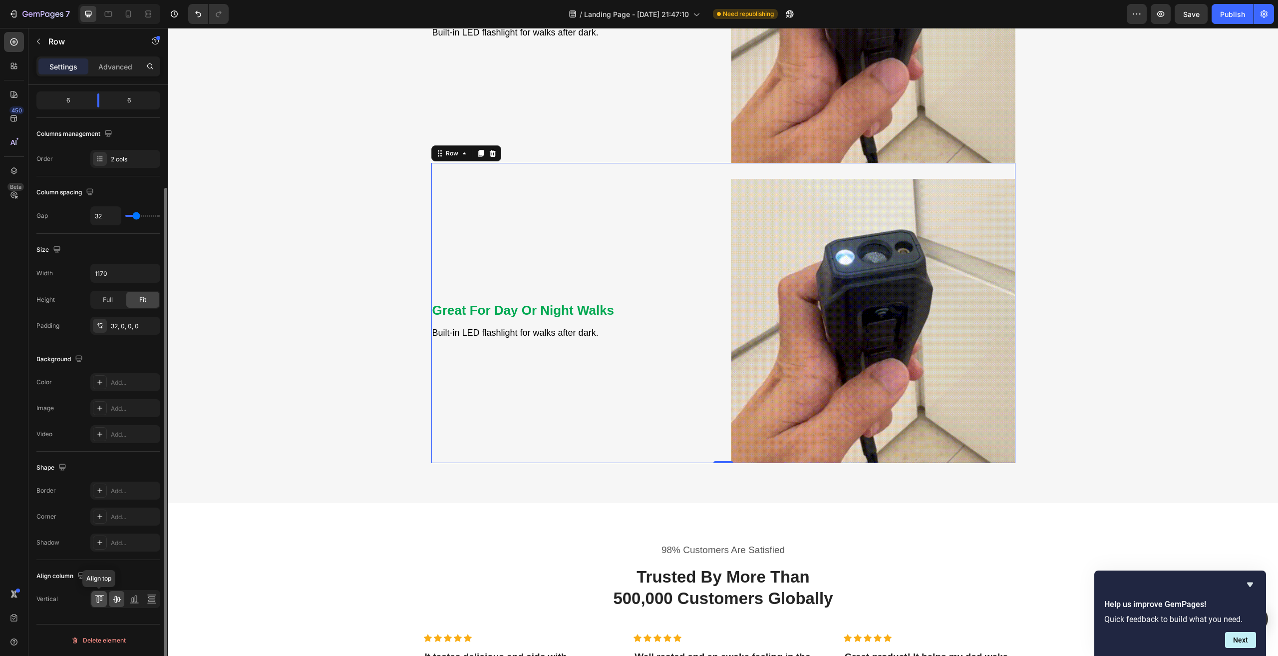
click at [99, 600] on icon at bounding box center [99, 599] width 10 height 10
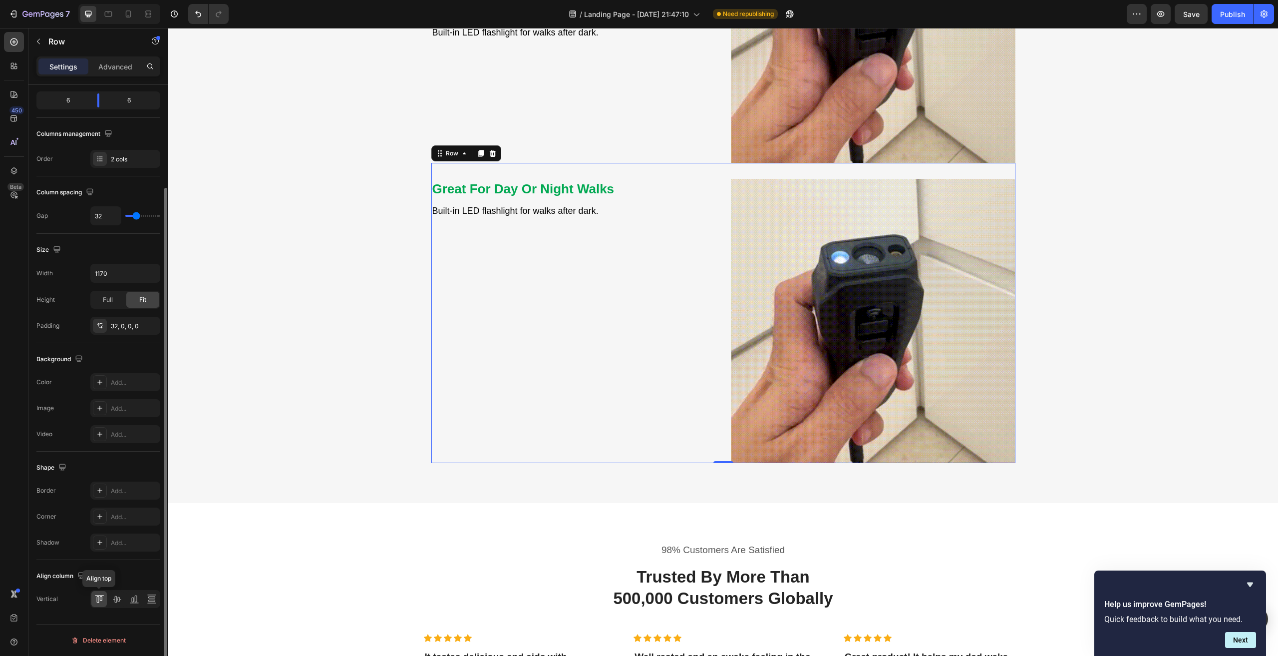
click at [99, 600] on icon at bounding box center [99, 599] width 10 height 10
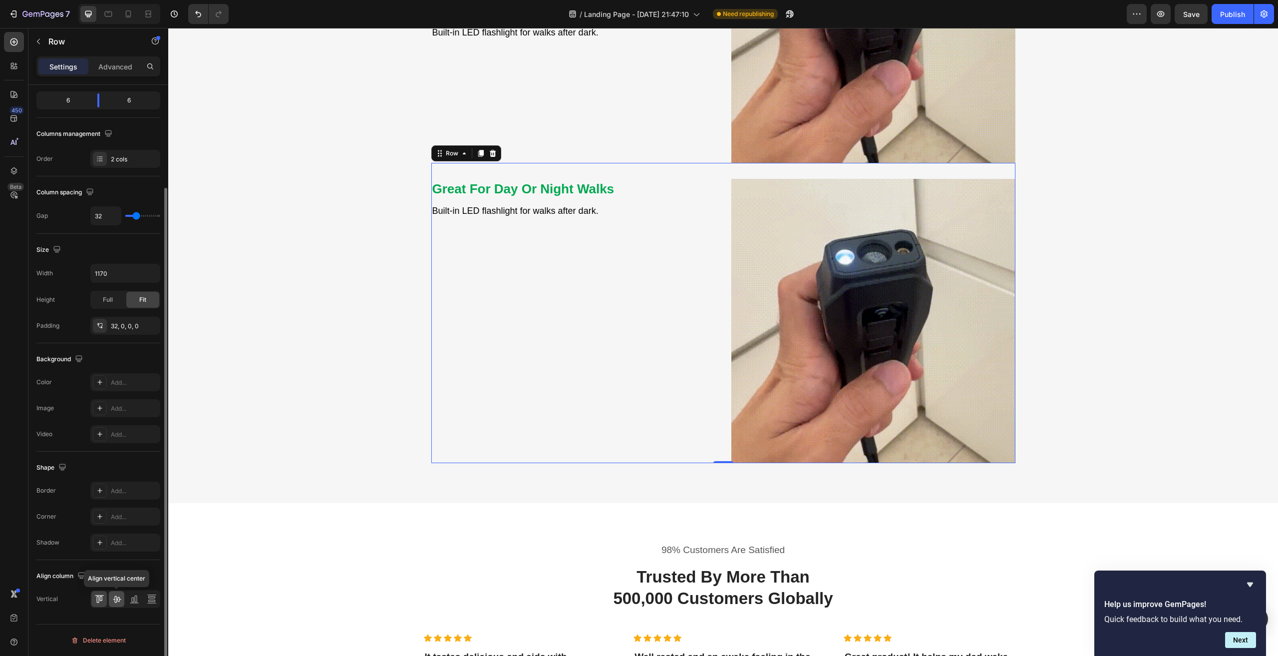
click at [116, 599] on icon at bounding box center [117, 599] width 10 height 10
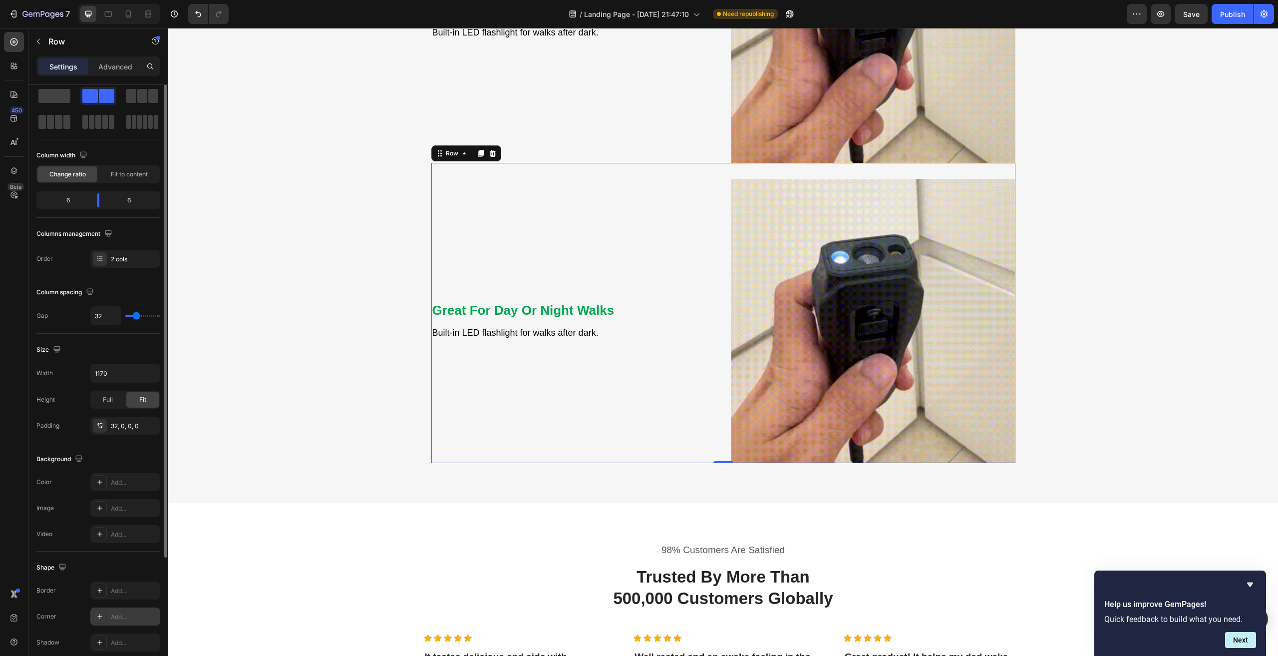
scroll to position [0, 0]
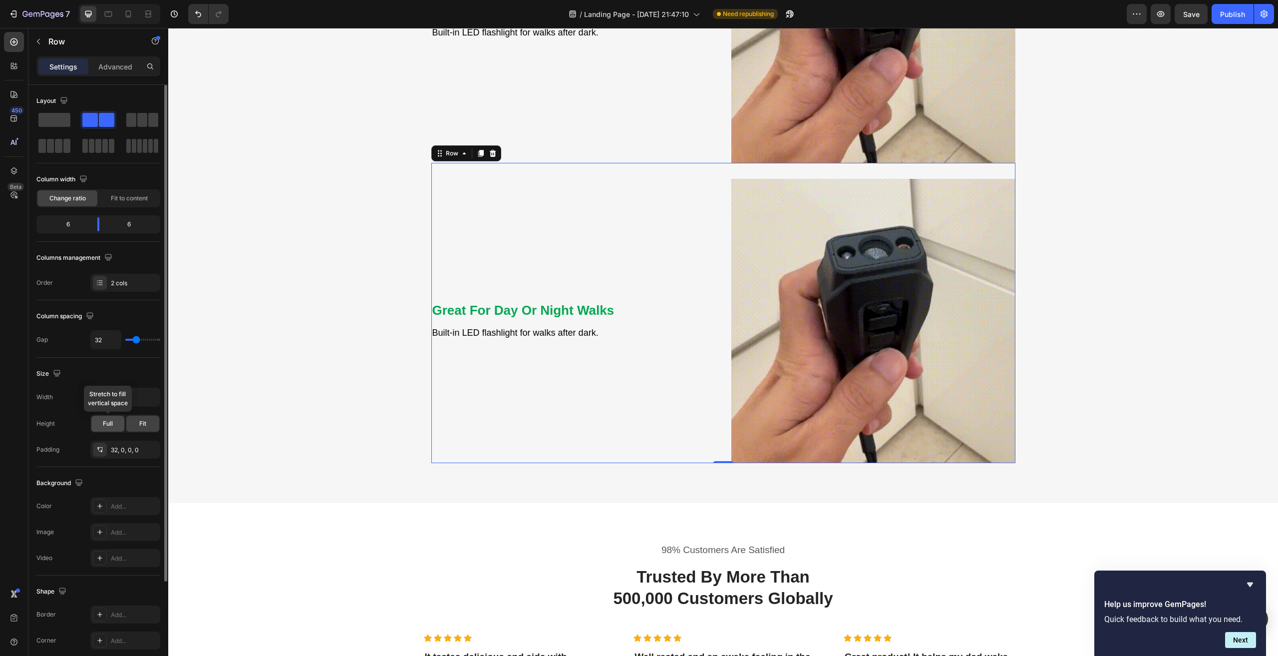
click at [113, 421] on div "Full" at bounding box center [107, 423] width 33 height 16
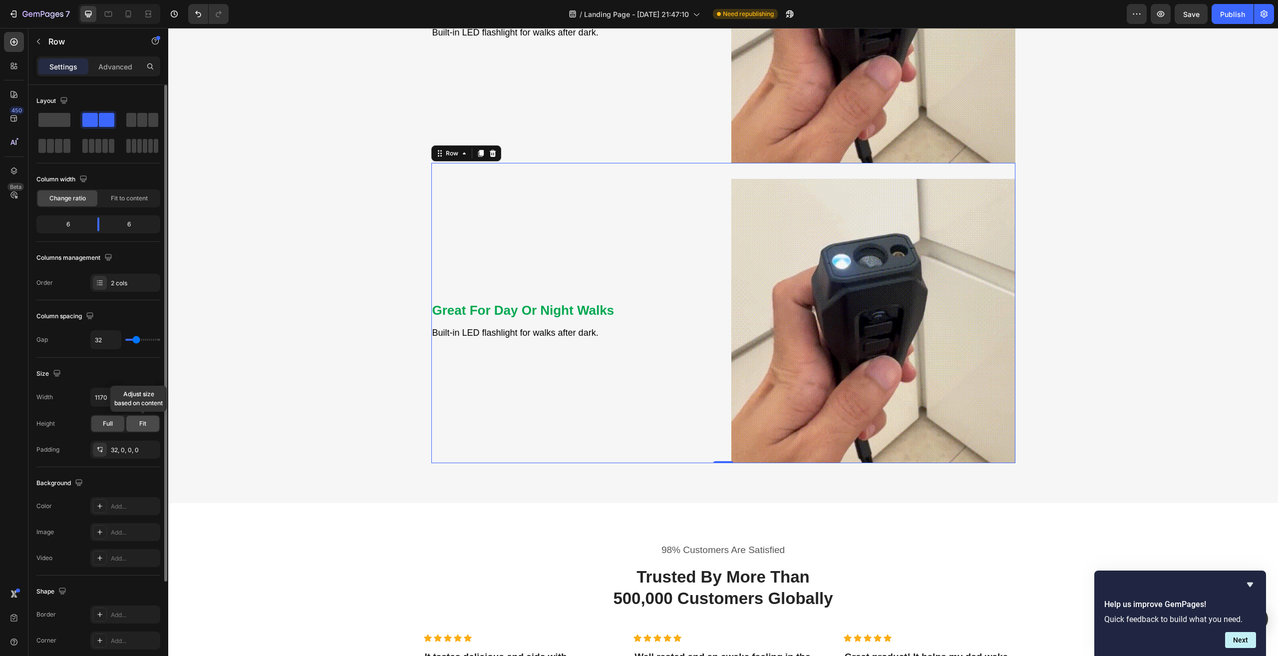
click at [143, 423] on span "Fit" at bounding box center [142, 423] width 7 height 9
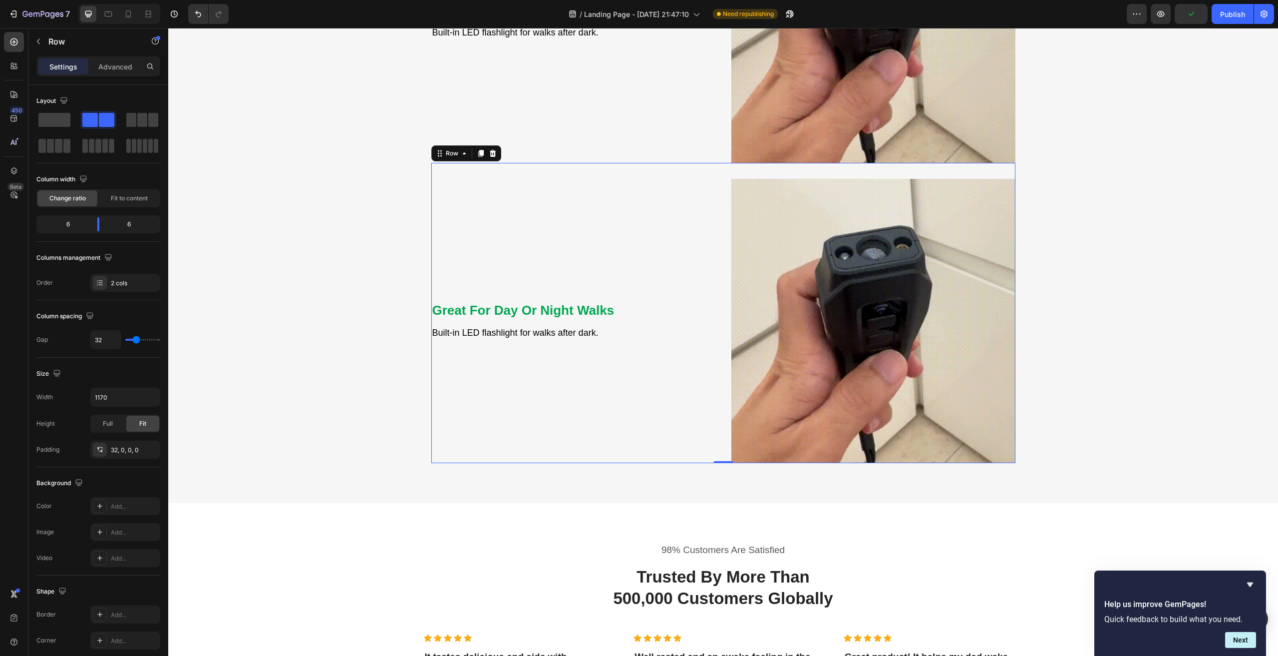
click at [613, 201] on div "Great For Day Or Night Walks Heading Built-in LED flashlight for walks after da…" at bounding box center [573, 321] width 284 height 284
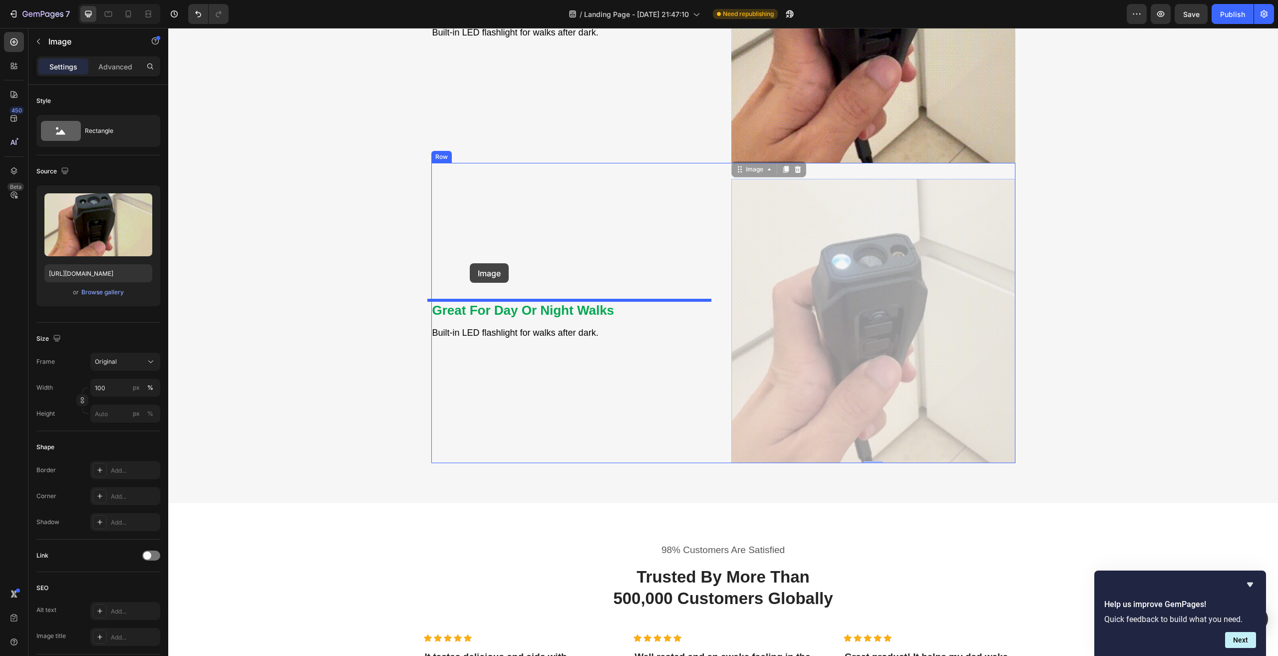
drag, startPoint x: 842, startPoint y: 268, endPoint x: 470, endPoint y: 263, distance: 372.0
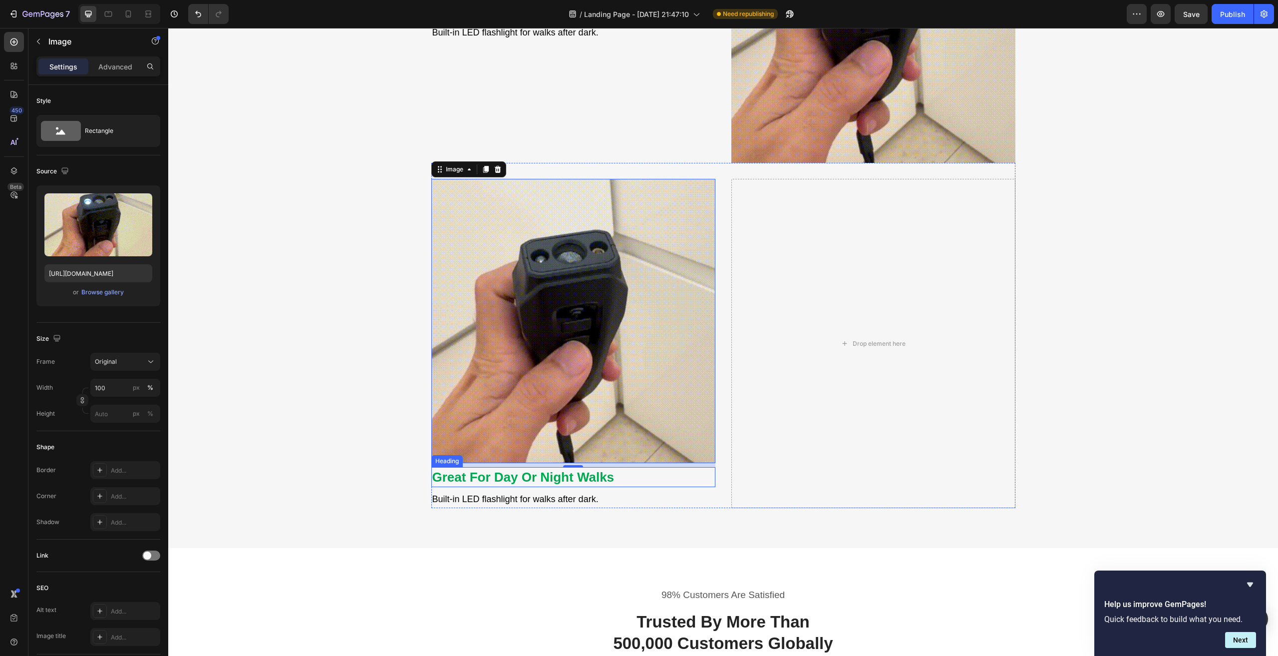
click at [561, 482] on strong "Great For Day Or Night Walks" at bounding box center [523, 476] width 182 height 15
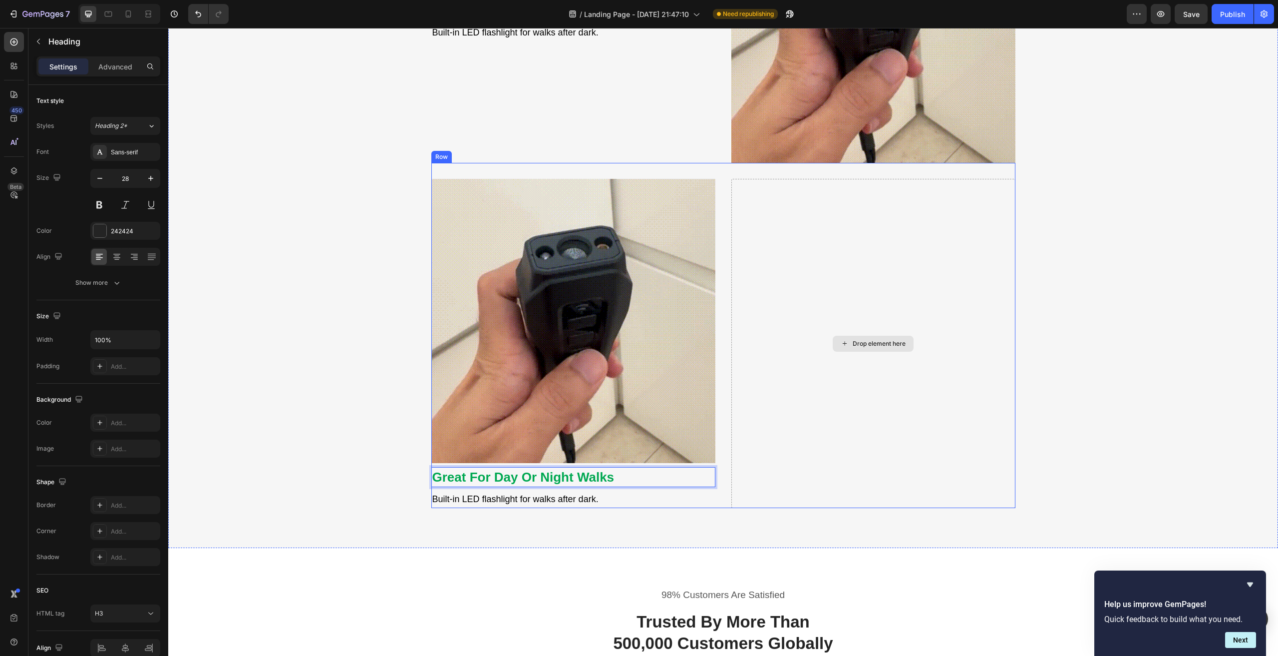
drag, startPoint x: 648, startPoint y: 467, endPoint x: 872, endPoint y: 293, distance: 283.6
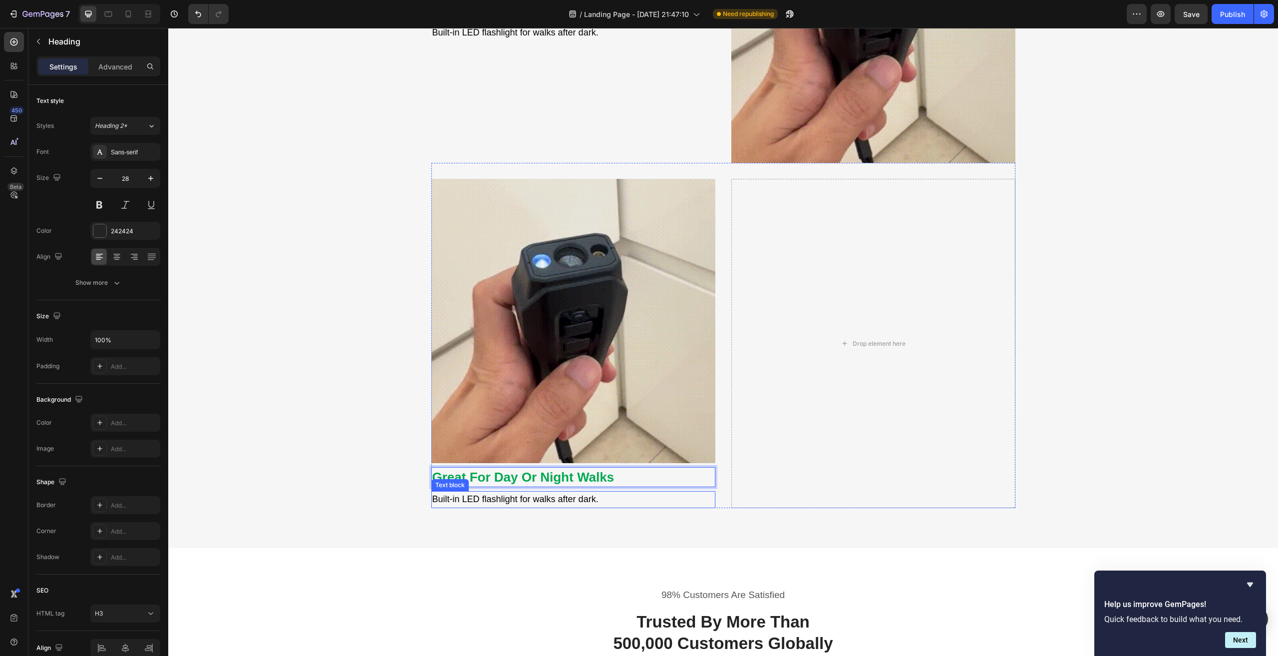
drag, startPoint x: 552, startPoint y: 499, endPoint x: 939, endPoint y: 358, distance: 412.0
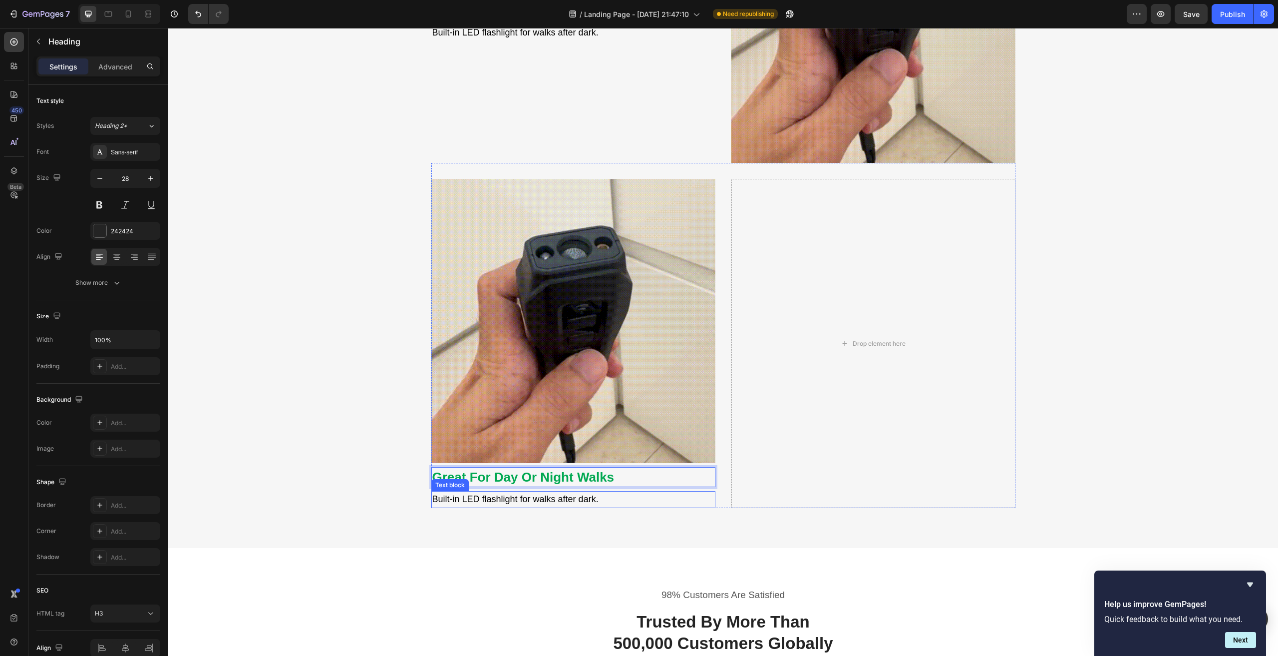
click at [857, 316] on div "Image Great For Day Or Night Walks Heading 8 Built-in LED flashlight for walks …" at bounding box center [723, 335] width 584 height 345
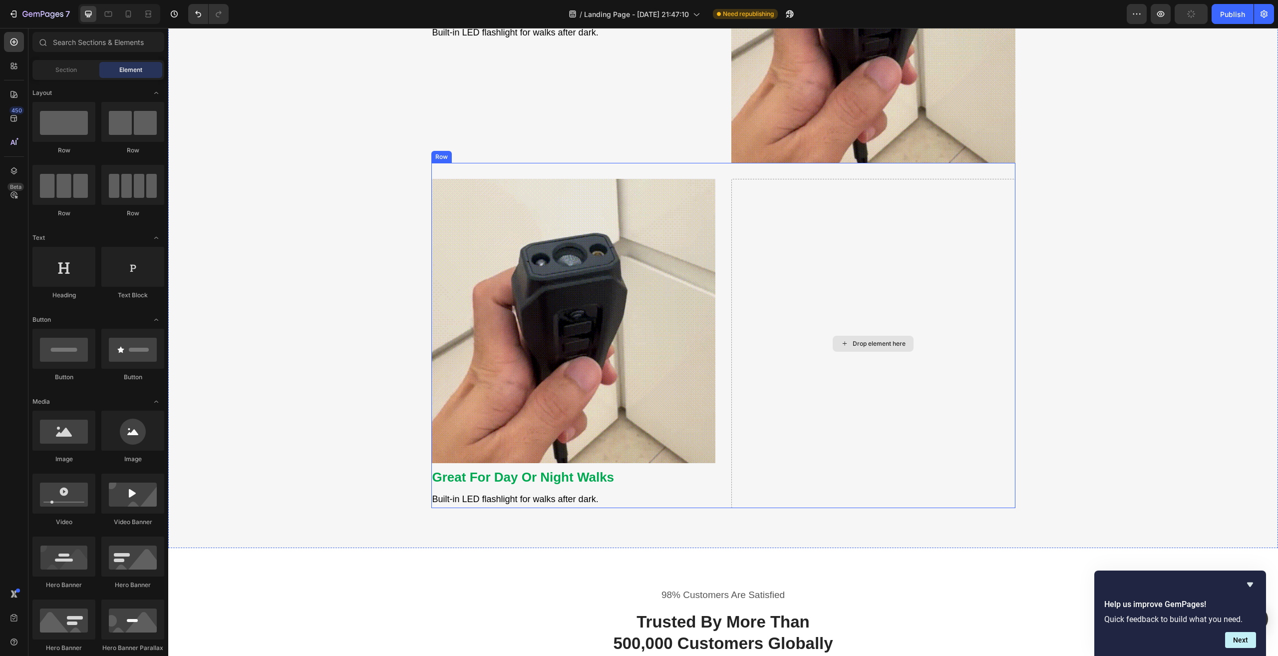
click at [874, 341] on div "Drop element here" at bounding box center [879, 344] width 53 height 8
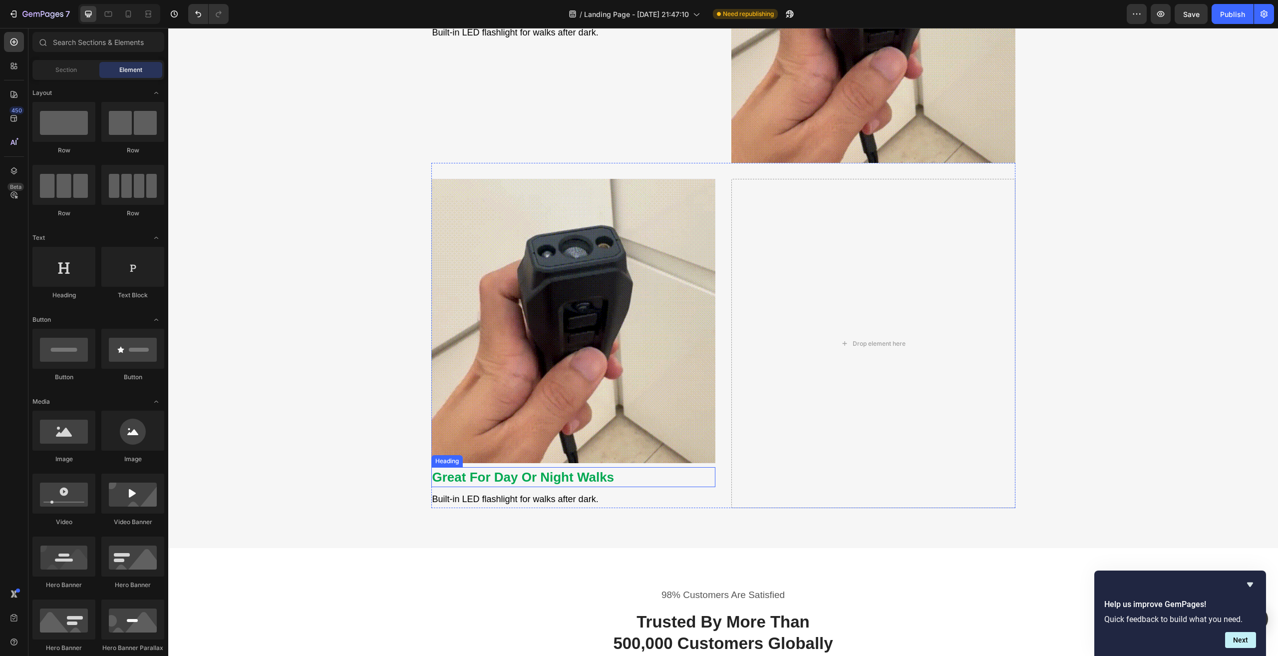
click at [584, 477] on strong "Great For Day Or Night Walks" at bounding box center [523, 476] width 182 height 15
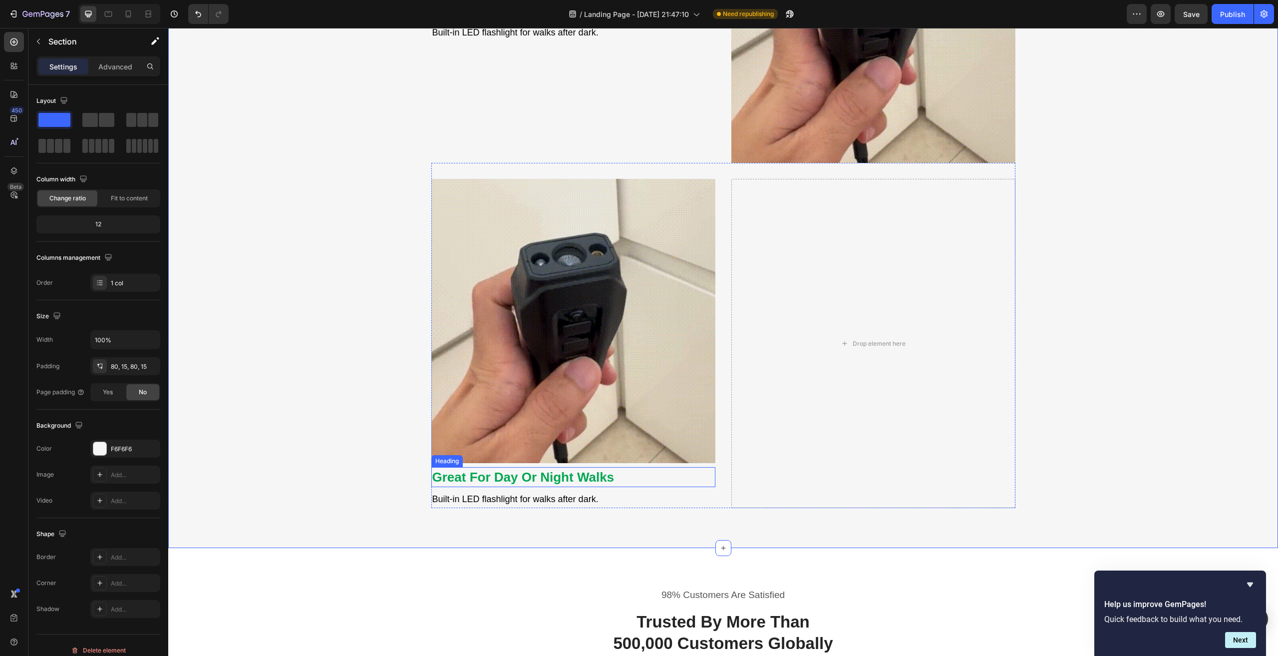
click at [647, 476] on p "⁠⁠⁠⁠⁠⁠⁠ Great For Day Or Night Walks" at bounding box center [573, 477] width 282 height 18
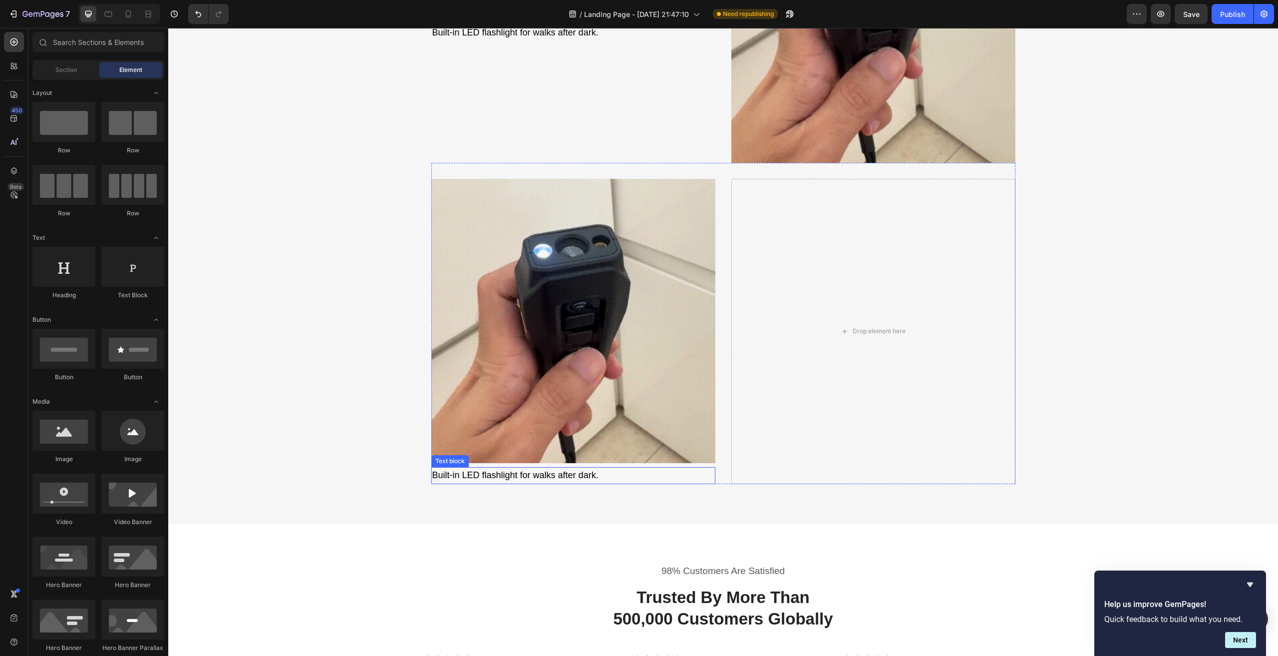
click at [593, 477] on span "Built-in LED flashlight for walks after dark." at bounding box center [515, 475] width 166 height 10
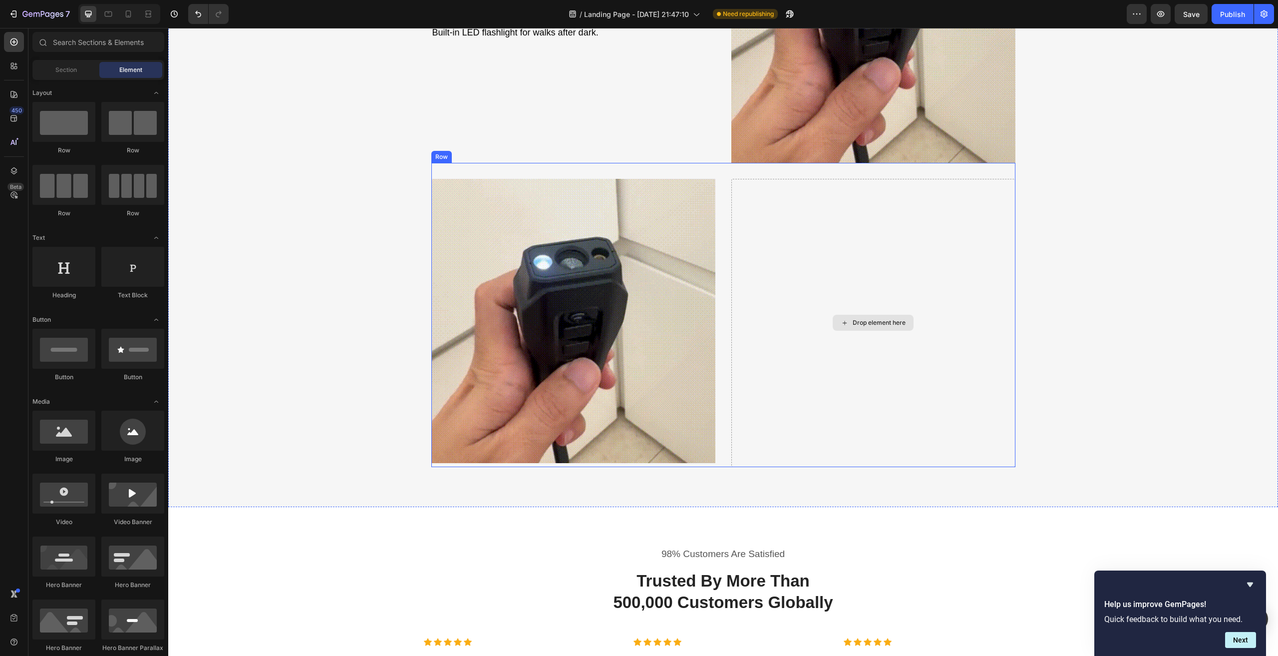
click at [917, 284] on div "Drop element here" at bounding box center [873, 323] width 284 height 288
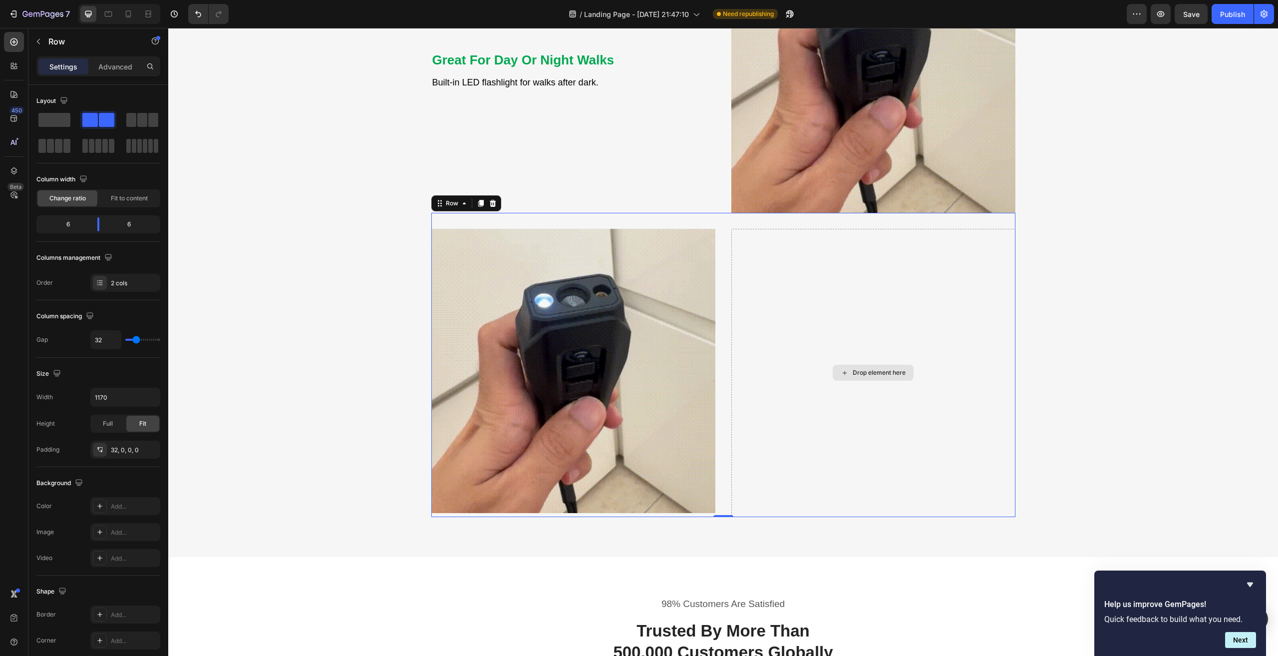
scroll to position [2082, 0]
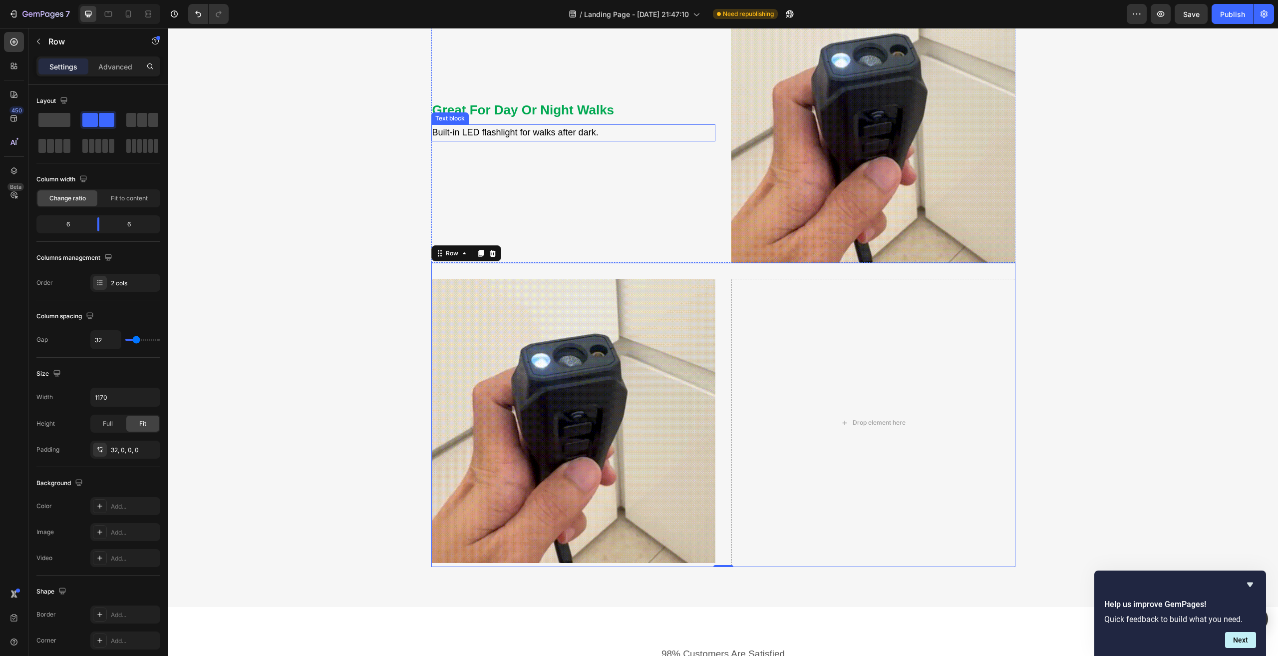
click at [539, 131] on span "Built-in LED flashlight for walks after dark." at bounding box center [515, 132] width 166 height 10
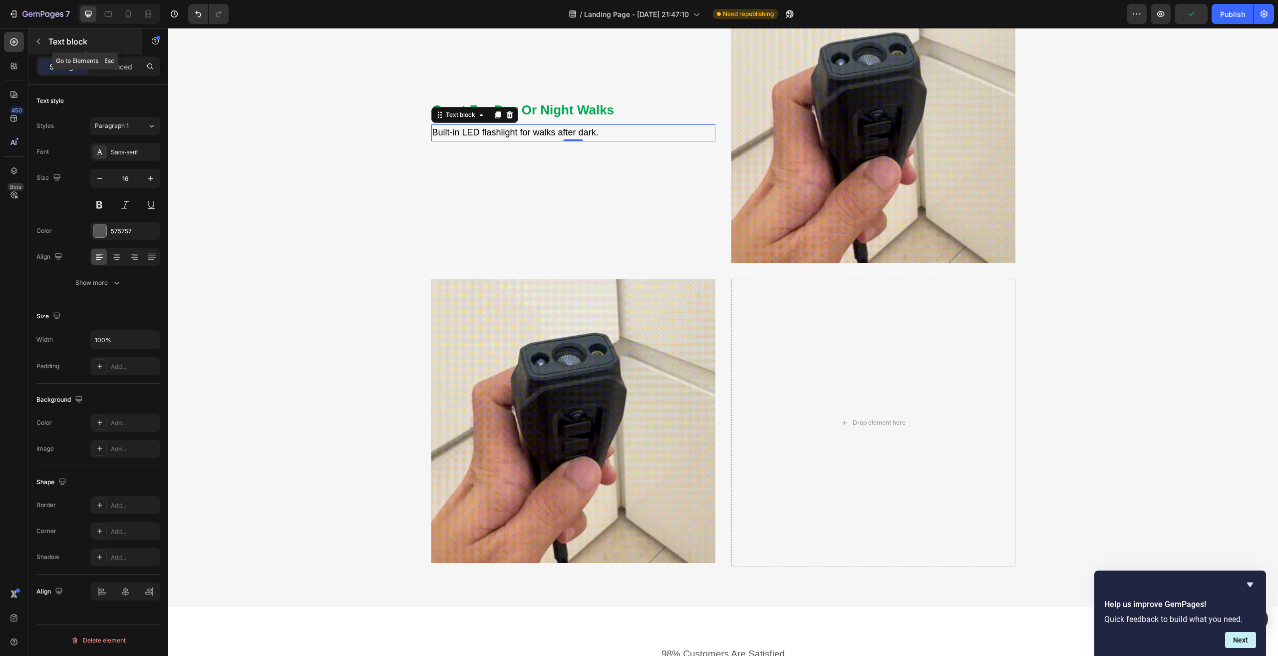
click at [42, 39] on icon "button" at bounding box center [38, 41] width 8 height 8
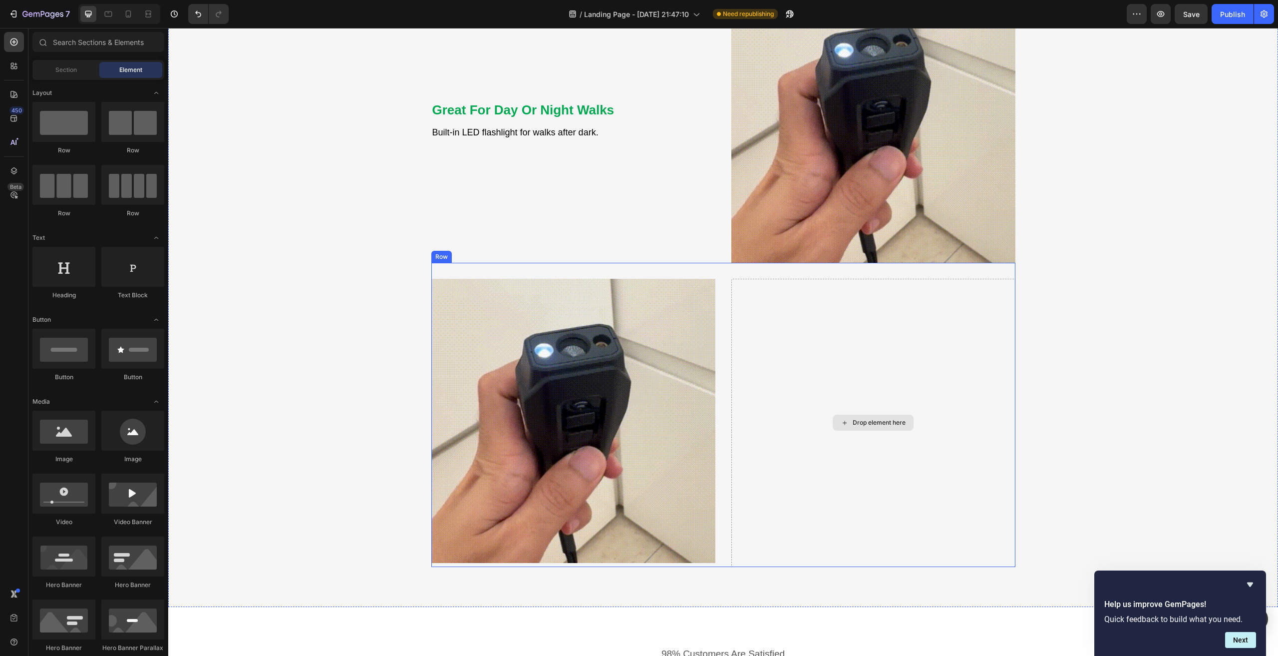
click at [899, 358] on div "Drop element here" at bounding box center [873, 423] width 284 height 288
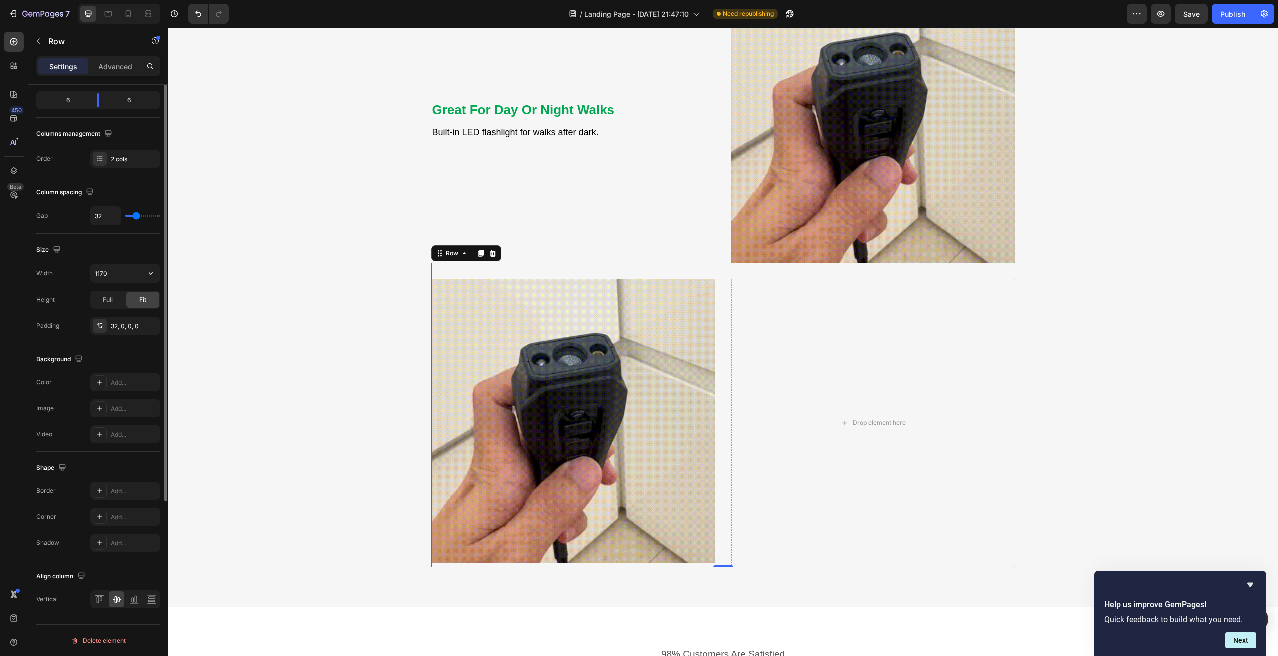
scroll to position [0, 0]
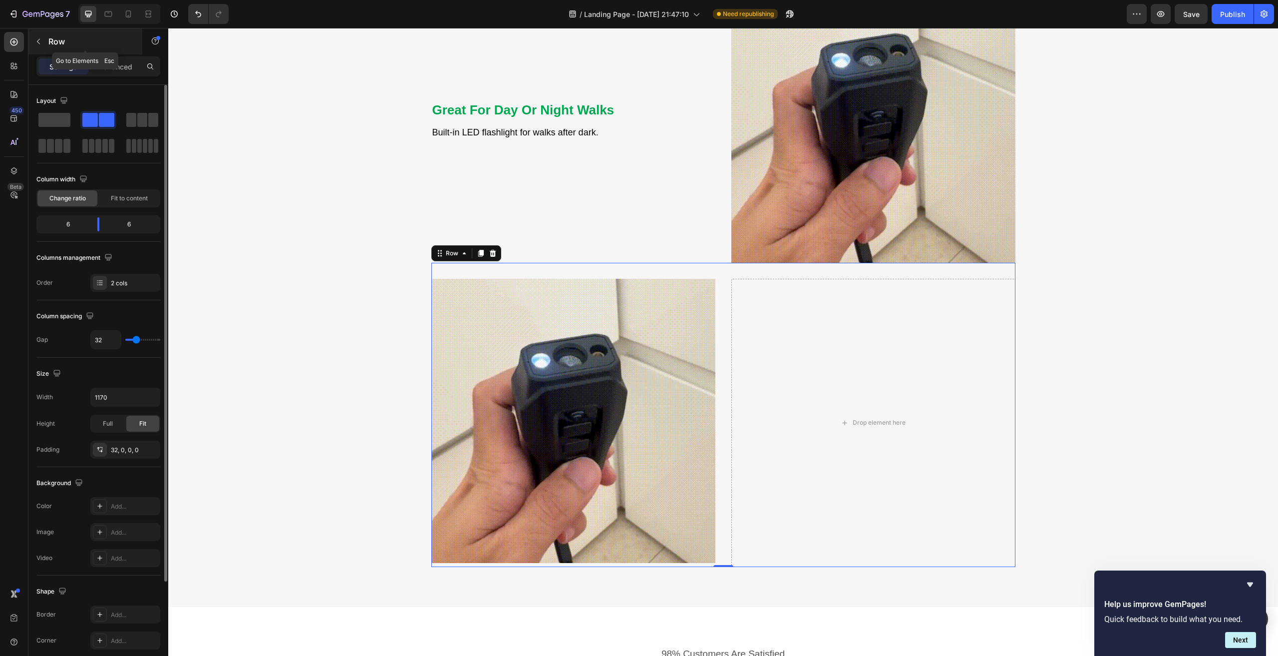
click at [42, 36] on button "button" at bounding box center [38, 41] width 16 height 16
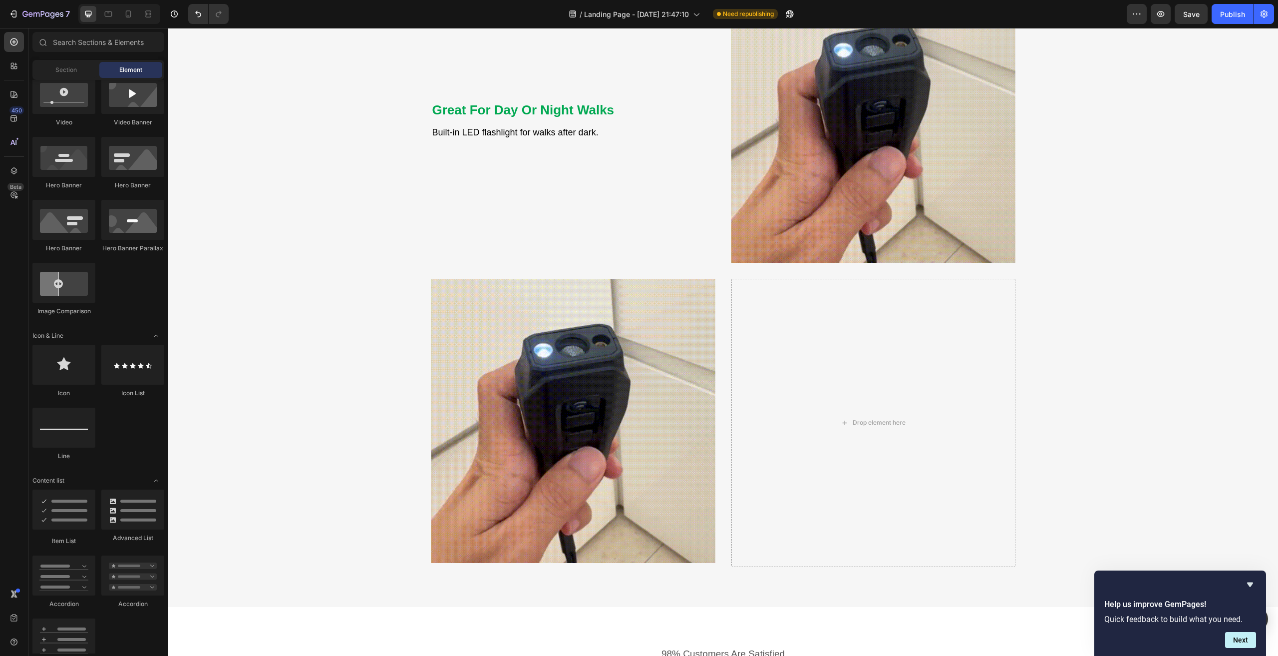
scroll to position [200, 0]
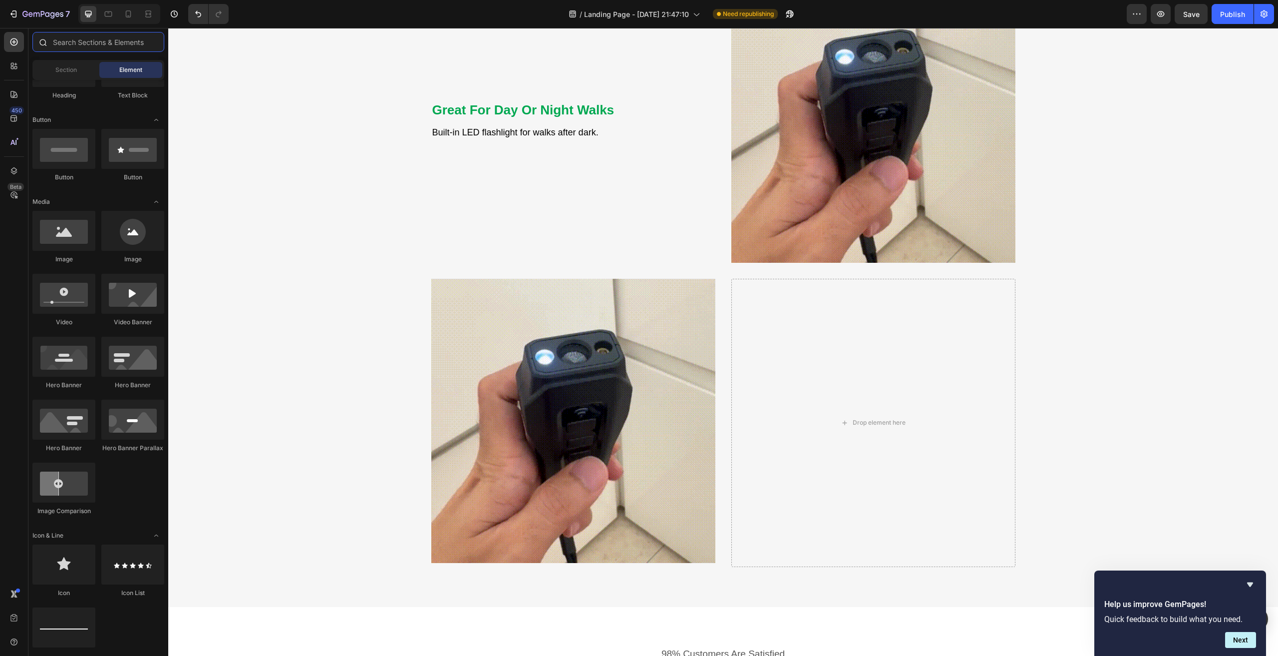
click at [79, 39] on input "text" at bounding box center [98, 42] width 132 height 20
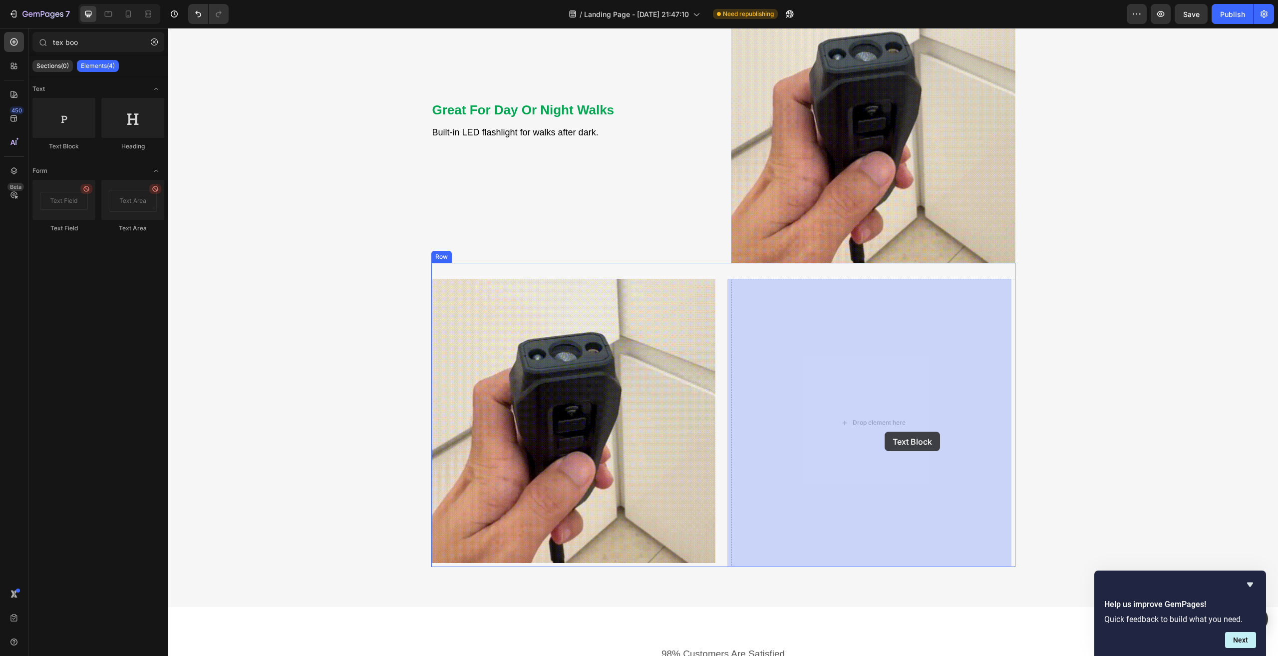
drag, startPoint x: 237, startPoint y: 147, endPoint x: 885, endPoint y: 431, distance: 707.4
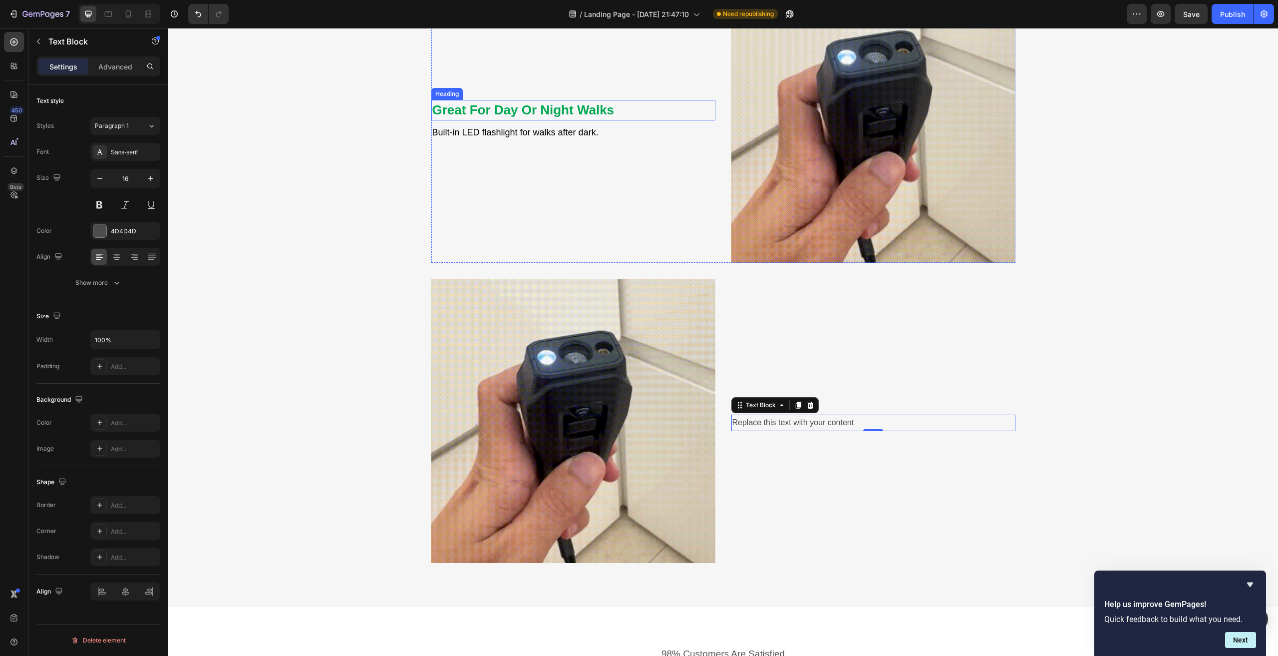
click at [497, 104] on strong "Great For Day Or Night Walks" at bounding box center [523, 109] width 182 height 15
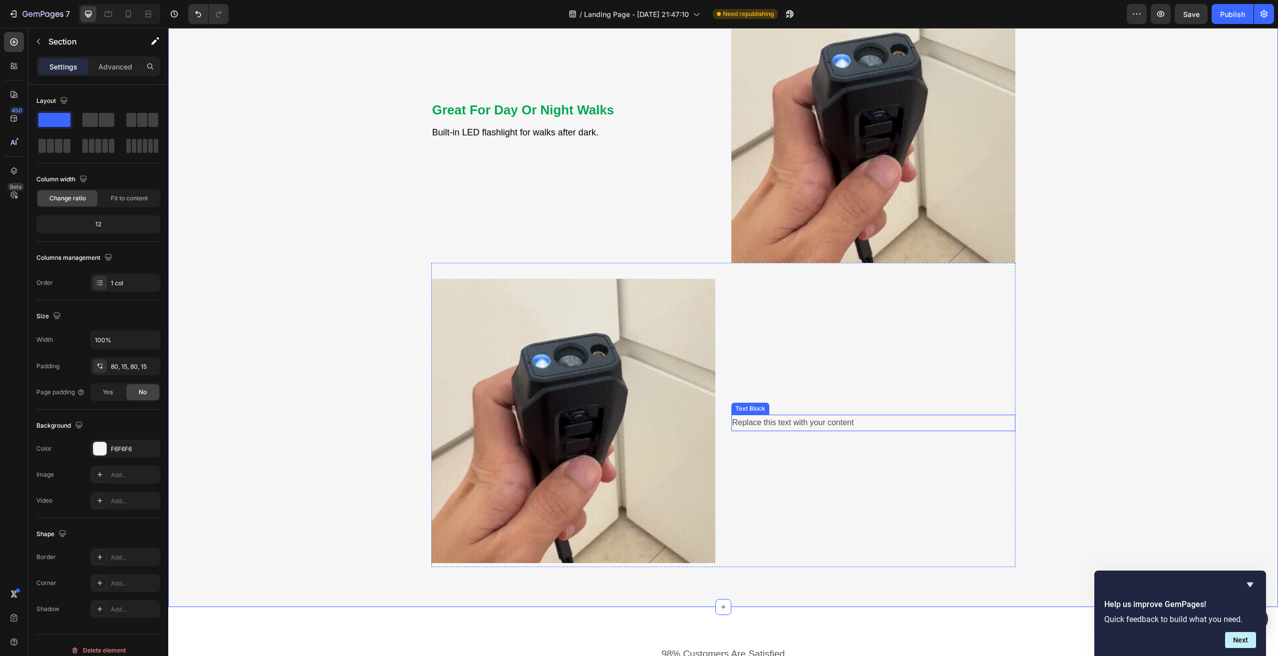
click at [796, 426] on div "Replace this text with your content" at bounding box center [873, 422] width 284 height 16
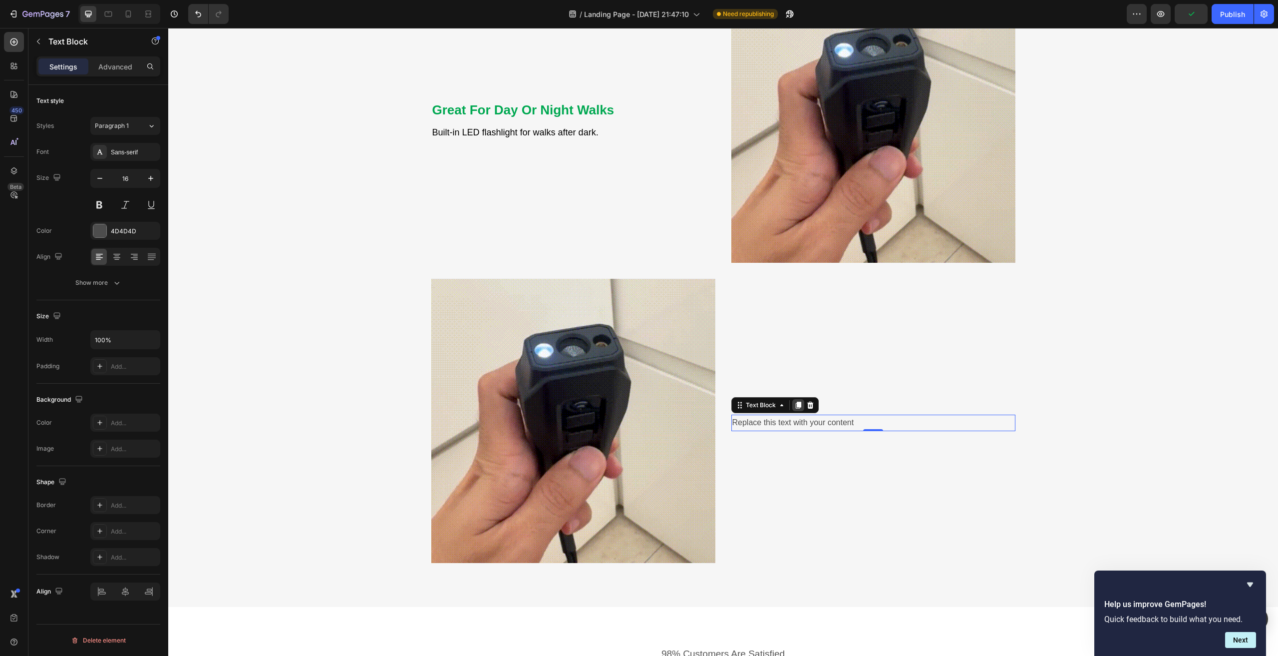
click at [795, 403] on icon at bounding box center [797, 404] width 5 height 7
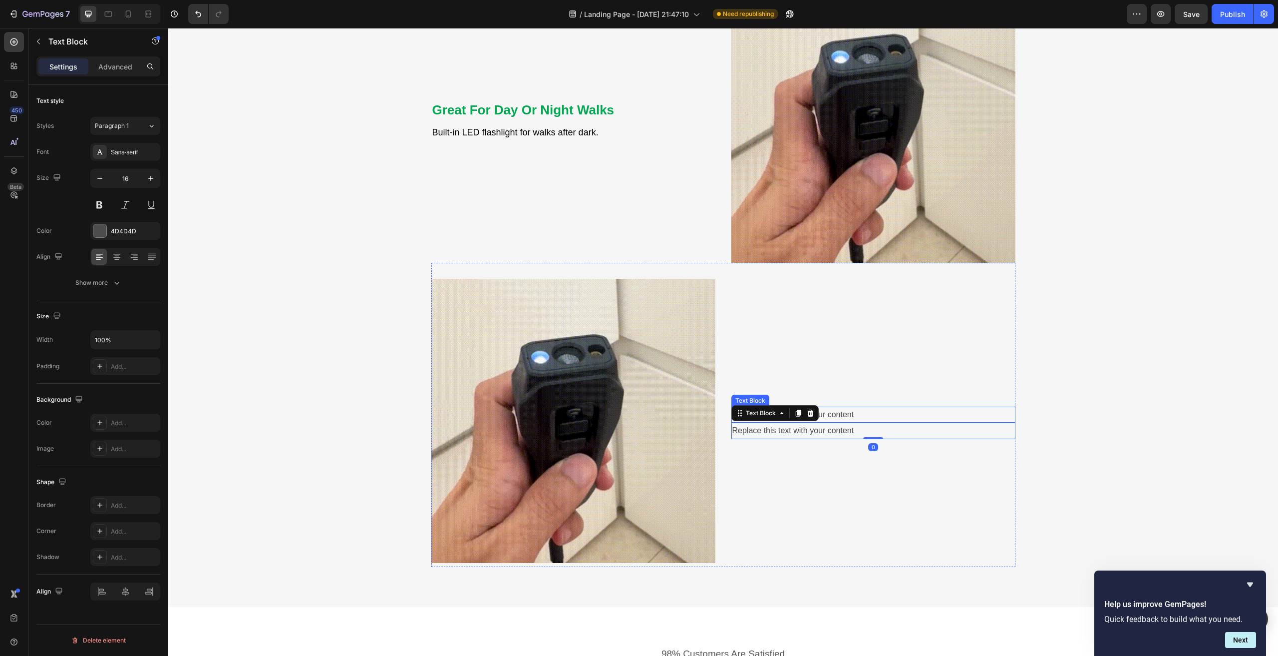
click at [848, 413] on div "Replace this text with your content" at bounding box center [873, 414] width 284 height 16
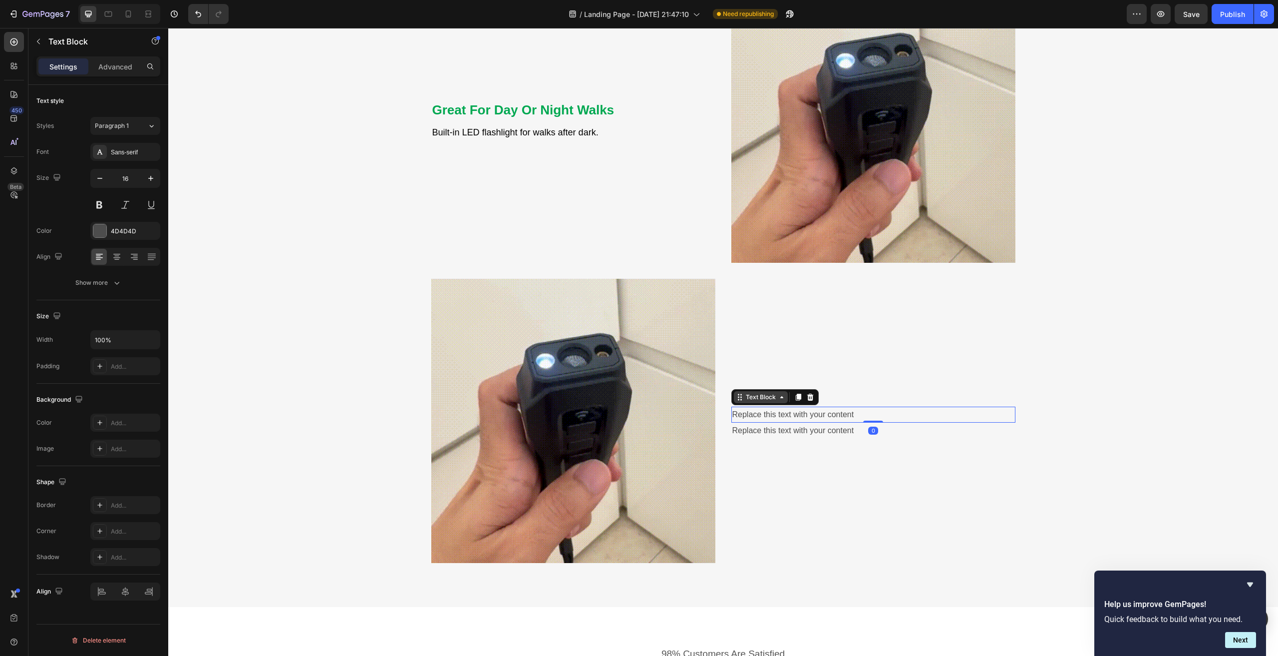
click at [778, 396] on icon at bounding box center [782, 397] width 8 height 8
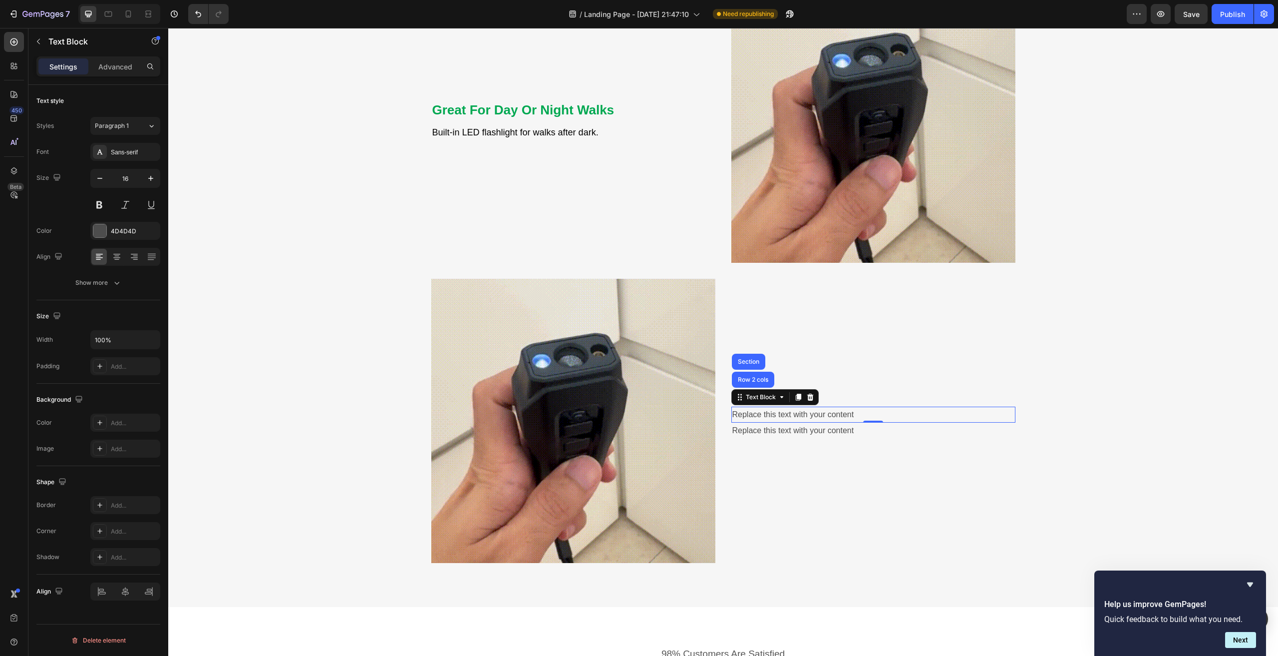
click at [840, 414] on div "Replace this text with your content" at bounding box center [873, 414] width 284 height 16
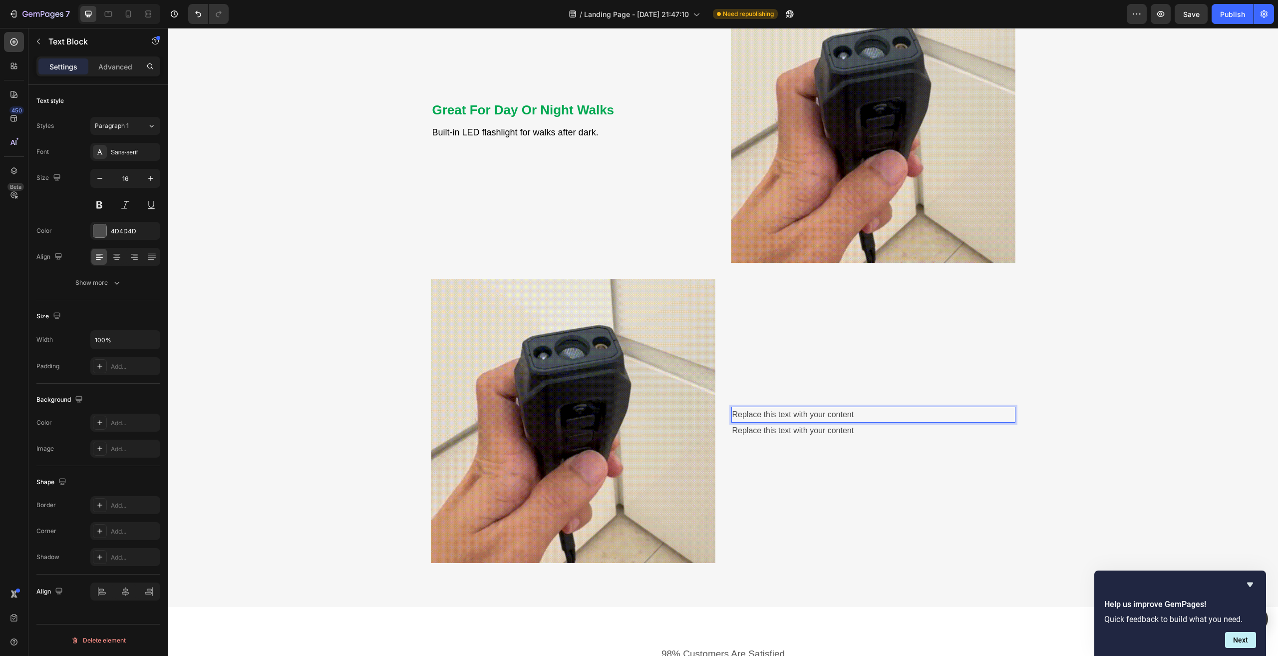
click at [877, 415] on p "Replace this text with your content" at bounding box center [873, 414] width 282 height 14
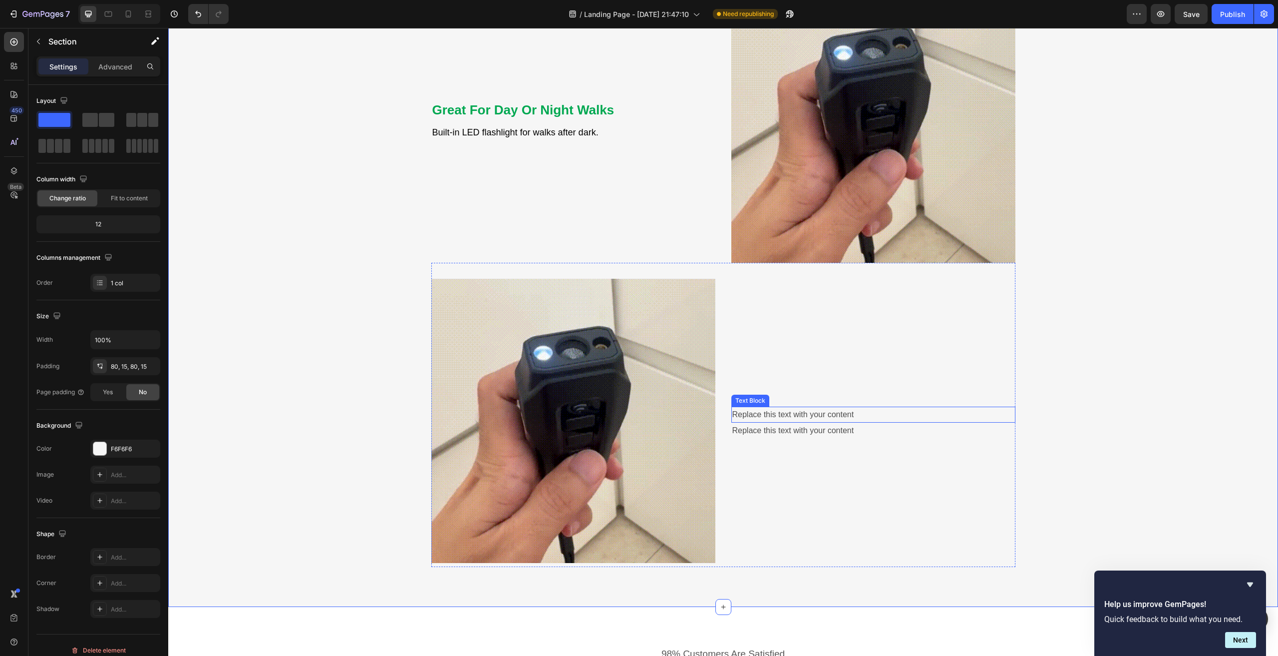
click at [907, 410] on p "Replace this text with your content" at bounding box center [873, 414] width 282 height 14
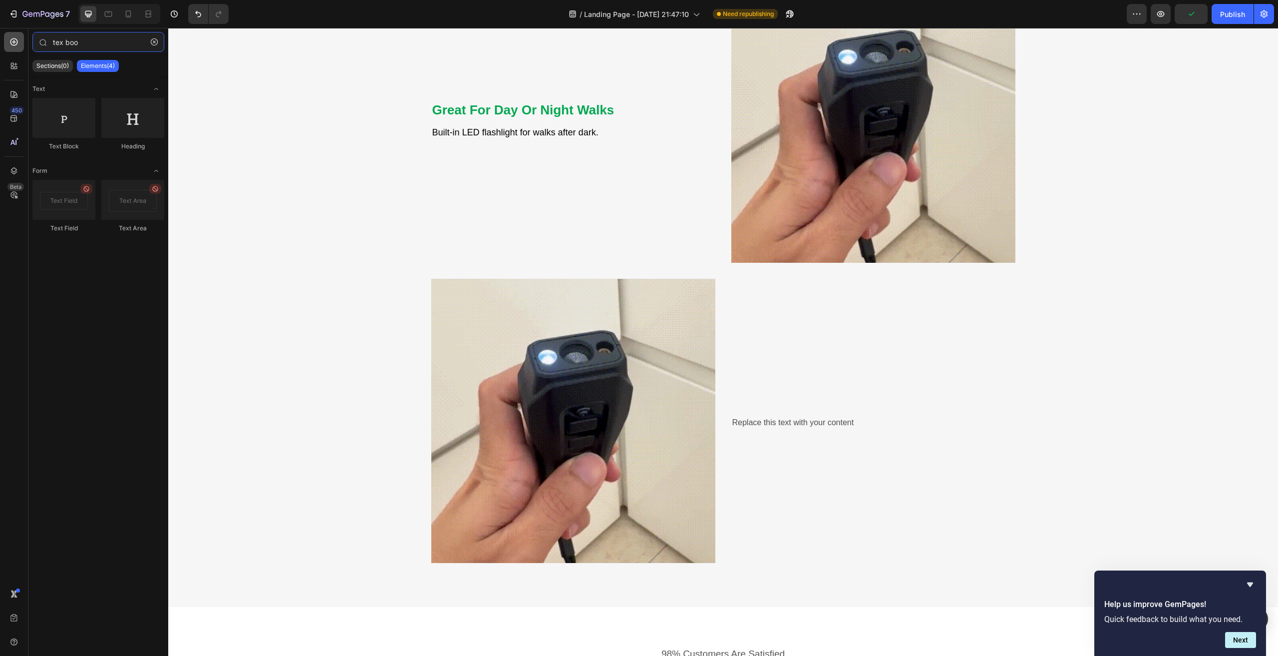
drag, startPoint x: 96, startPoint y: 42, endPoint x: 17, endPoint y: 40, distance: 78.9
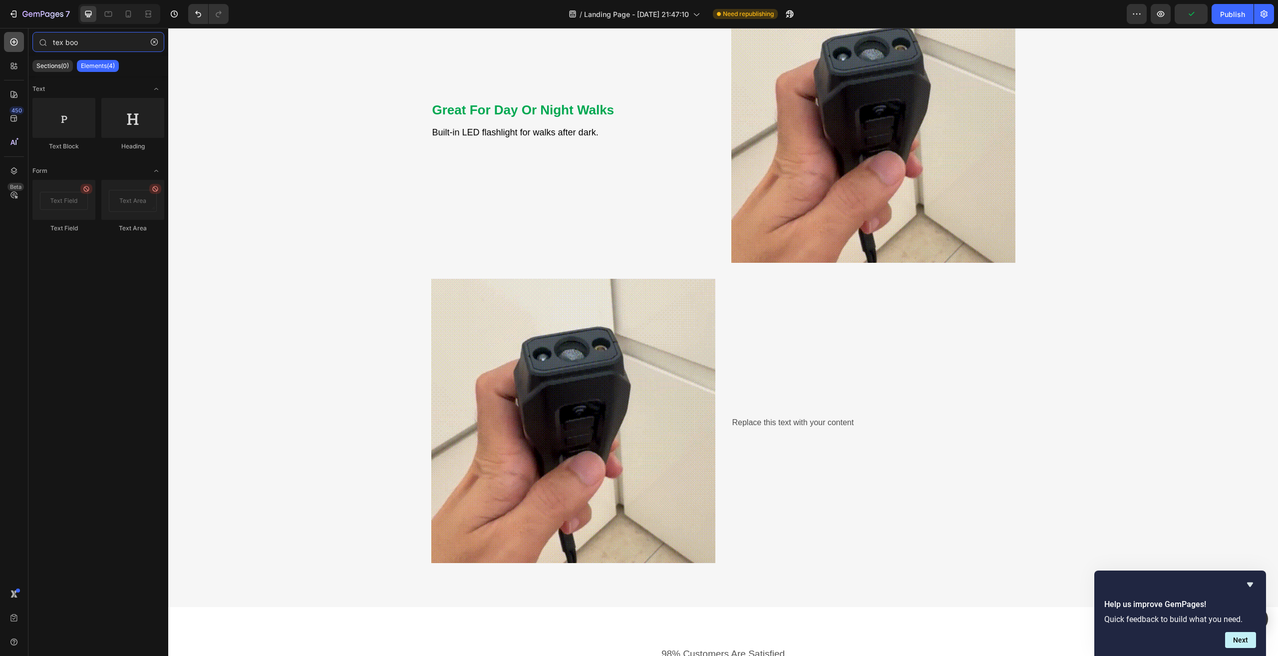
click at [17, 40] on div "450 Beta tex boo Sections(0) Elements(4) We couldn’t find any matches for “tex …" at bounding box center [84, 342] width 168 height 628
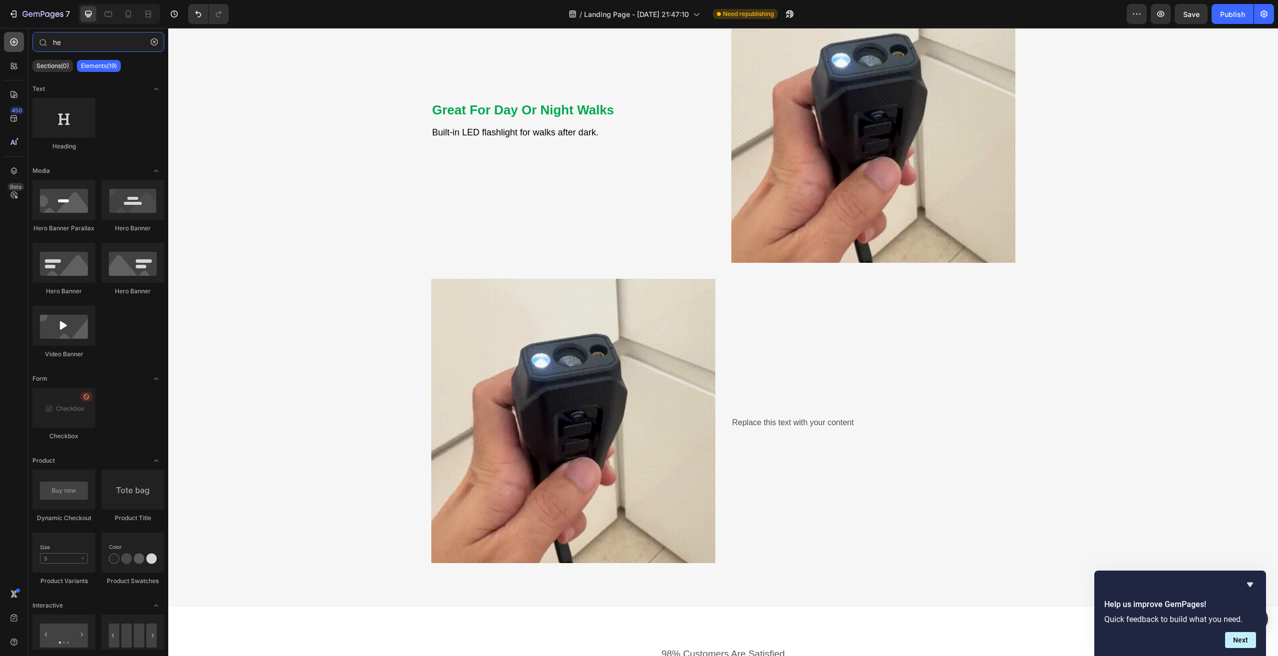
type input "h"
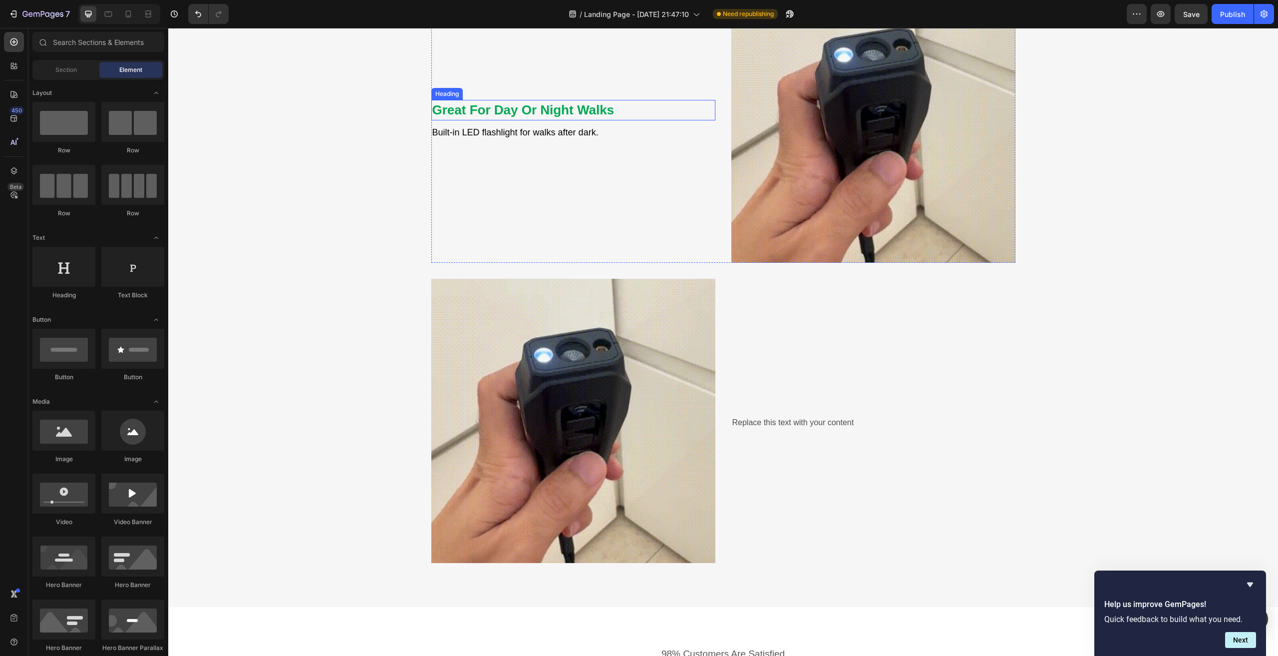
click at [470, 107] on strong "Great For Day Or Night Walks" at bounding box center [523, 109] width 182 height 15
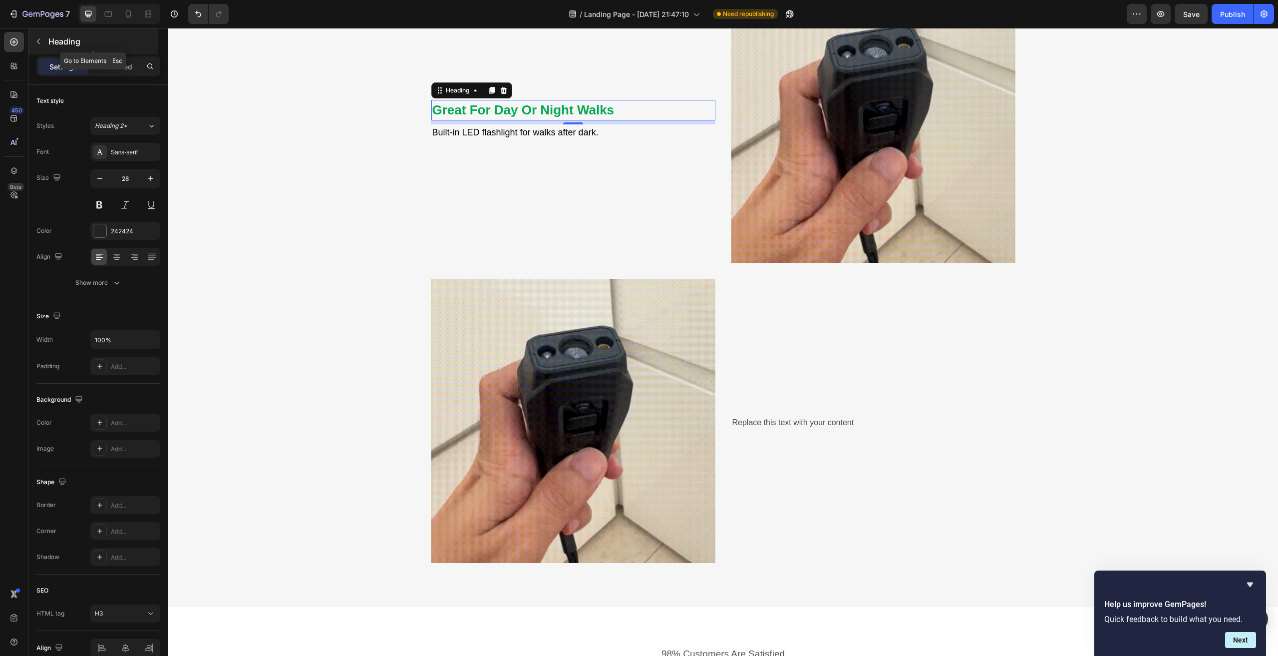
click at [36, 41] on icon "button" at bounding box center [38, 41] width 8 height 8
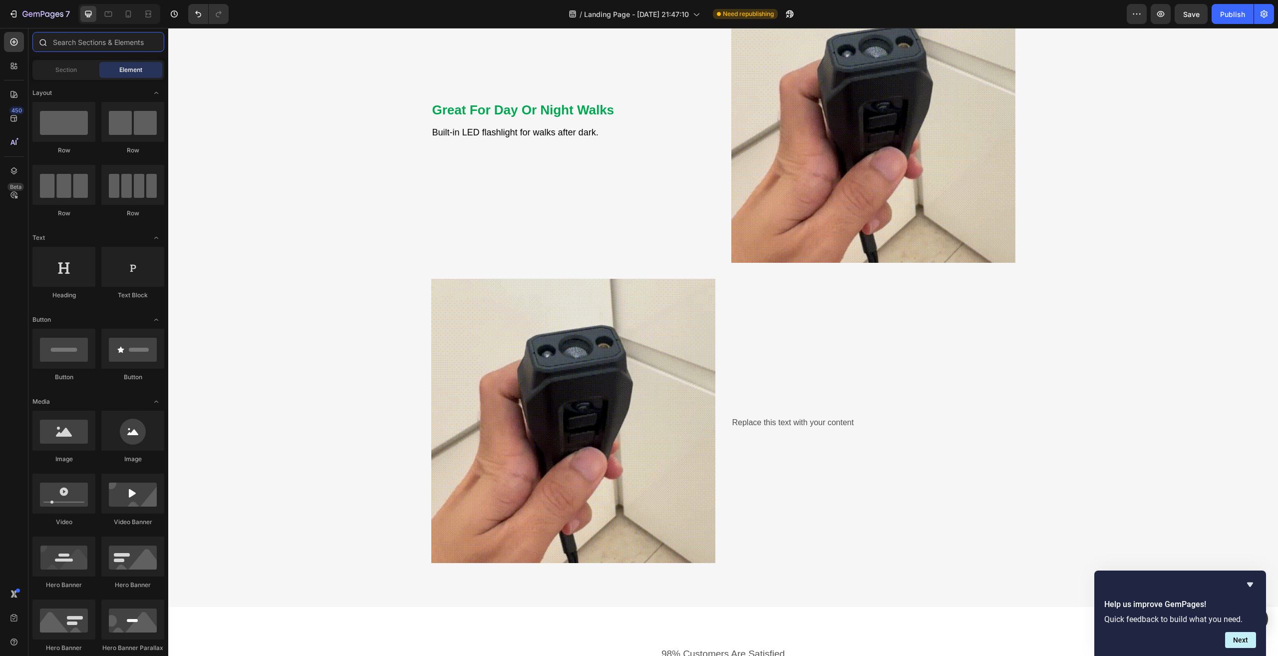
click at [85, 43] on input "text" at bounding box center [98, 42] width 132 height 20
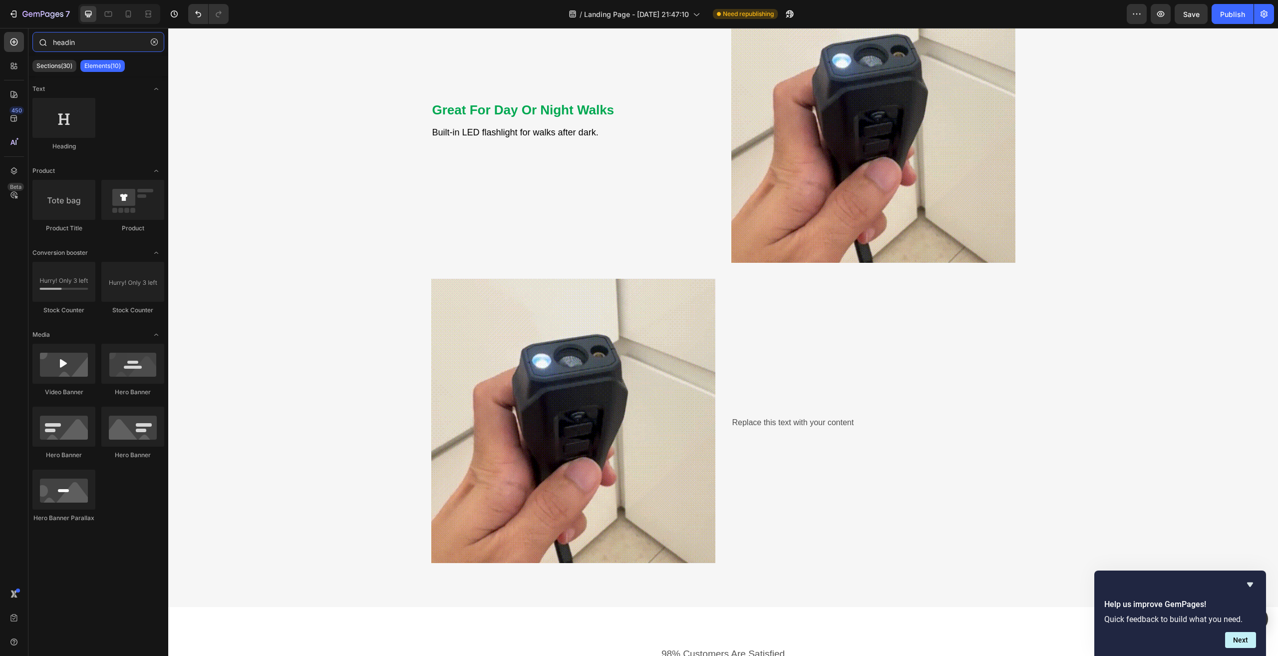
type input "heading"
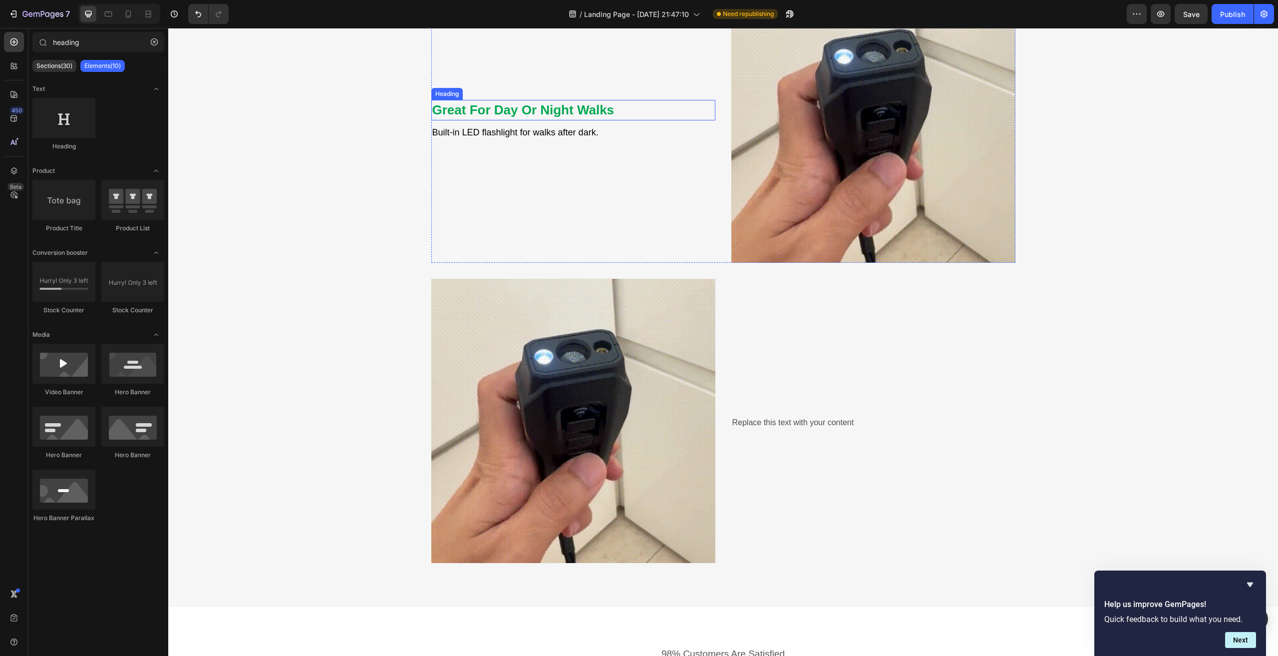
click at [474, 107] on strong "Great For Day Or Night Walks" at bounding box center [523, 109] width 182 height 15
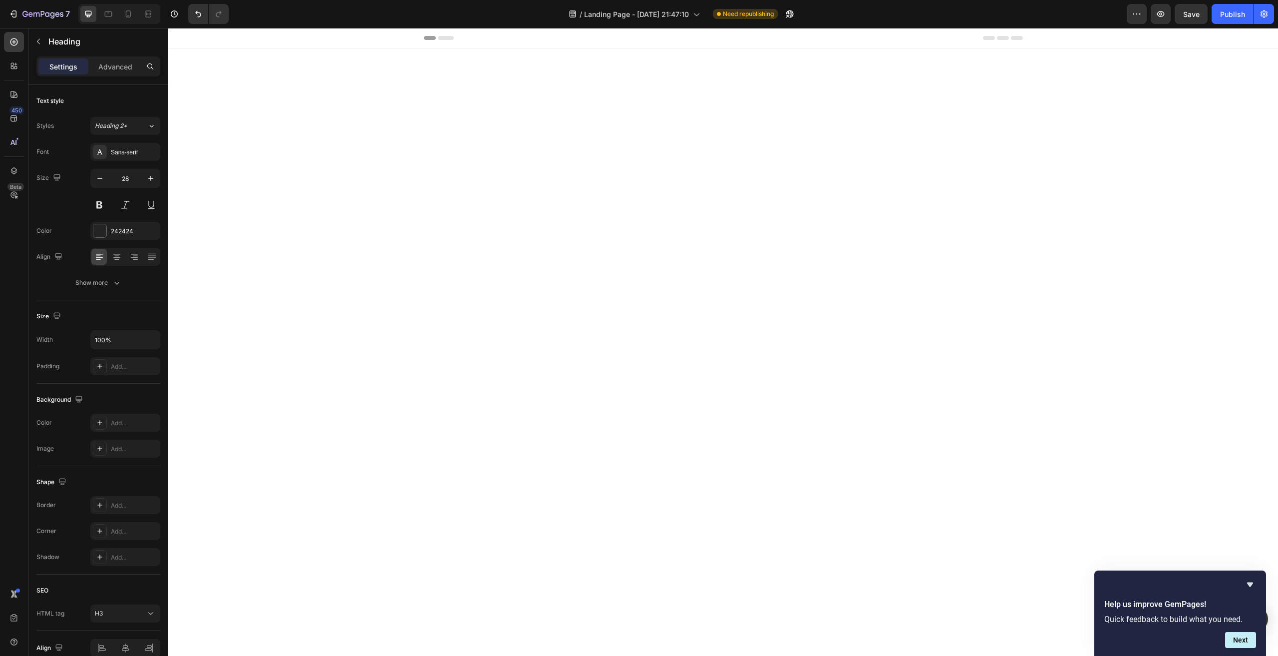
scroll to position [2082, 0]
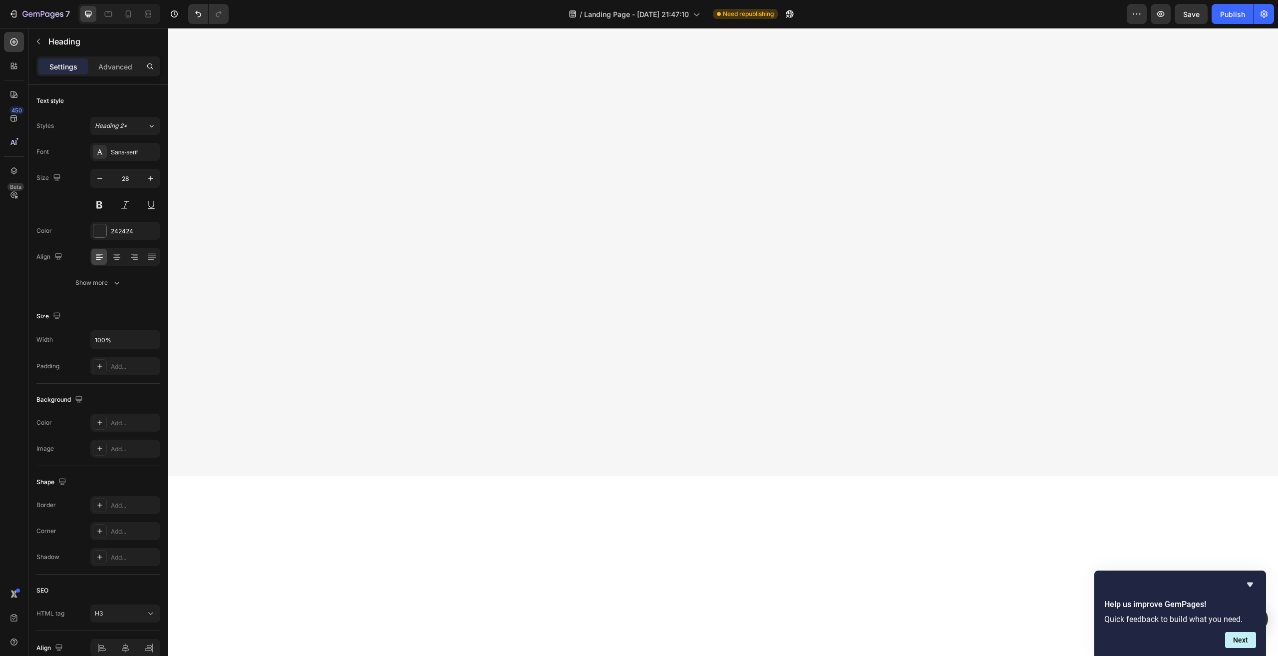
scroll to position [2070, 0]
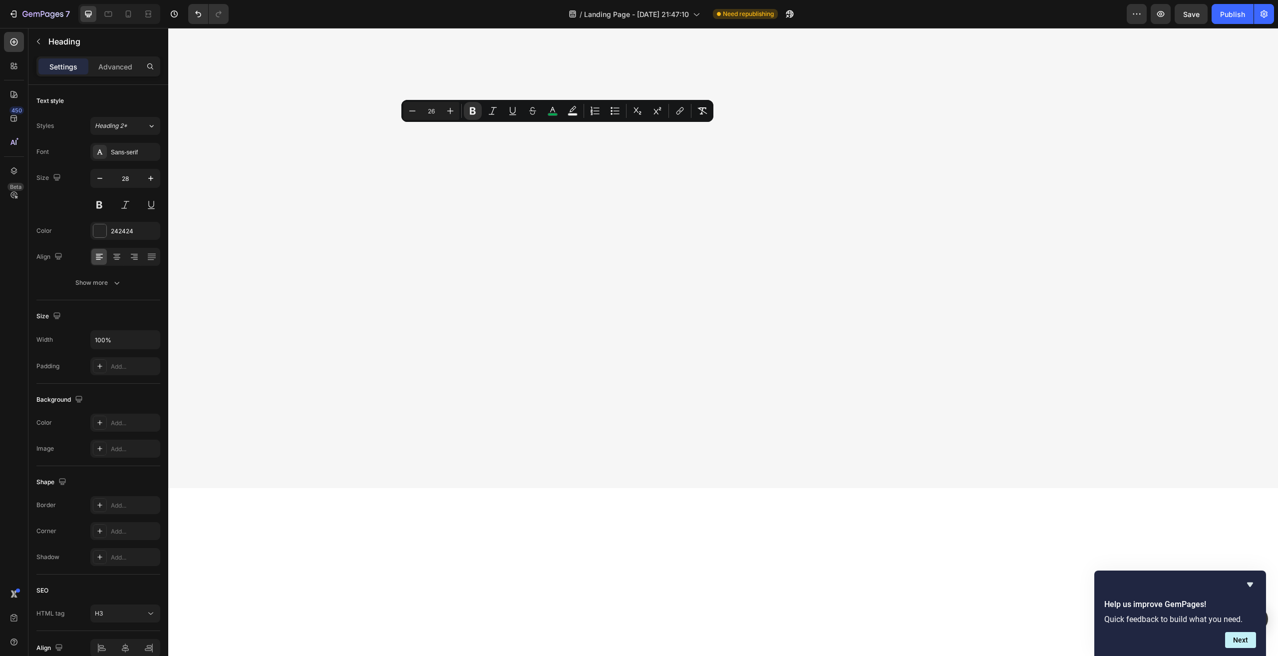
drag, startPoint x: 496, startPoint y: 133, endPoint x: 843, endPoint y: 358, distance: 413.4
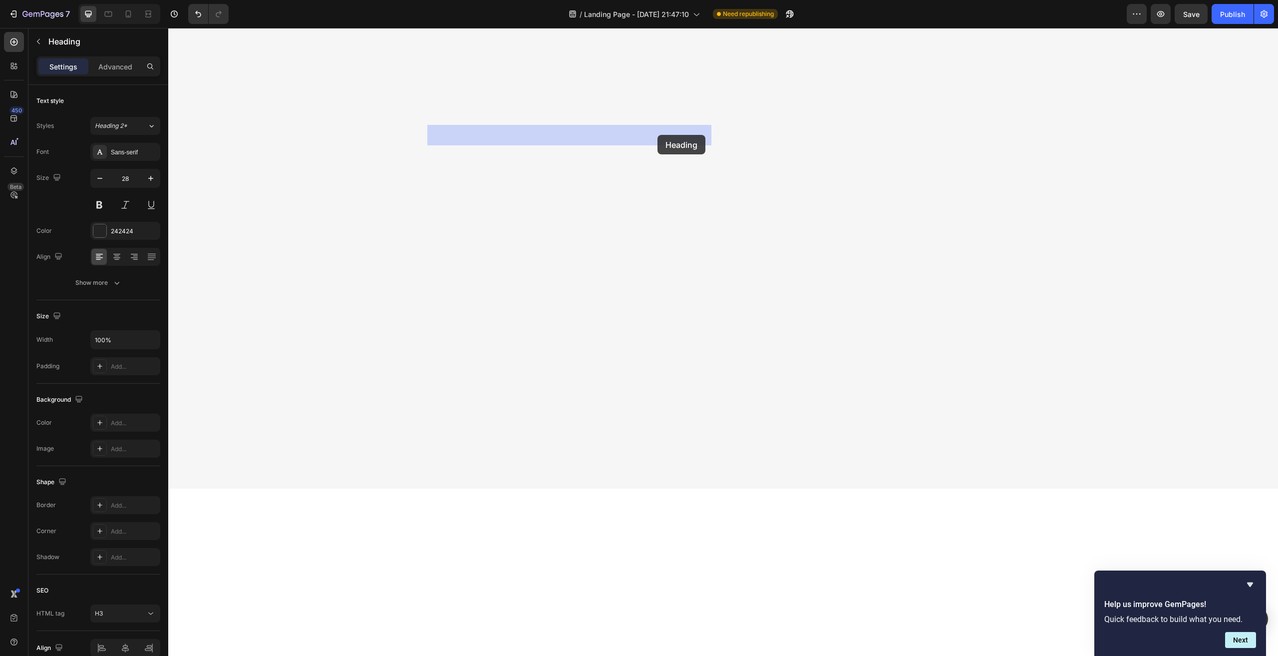
drag, startPoint x: 685, startPoint y: 142, endPoint x: 658, endPoint y: 135, distance: 28.3
drag, startPoint x: 684, startPoint y: 131, endPoint x: 862, endPoint y: 346, distance: 279.0
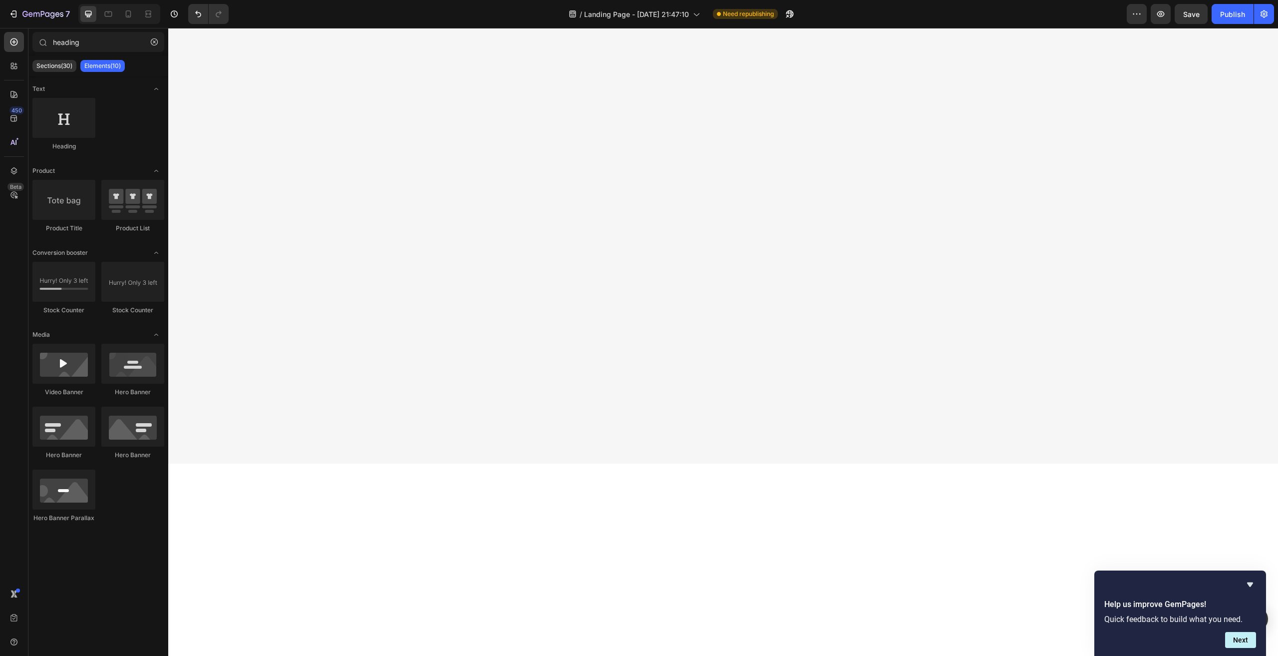
scroll to position [2082, 0]
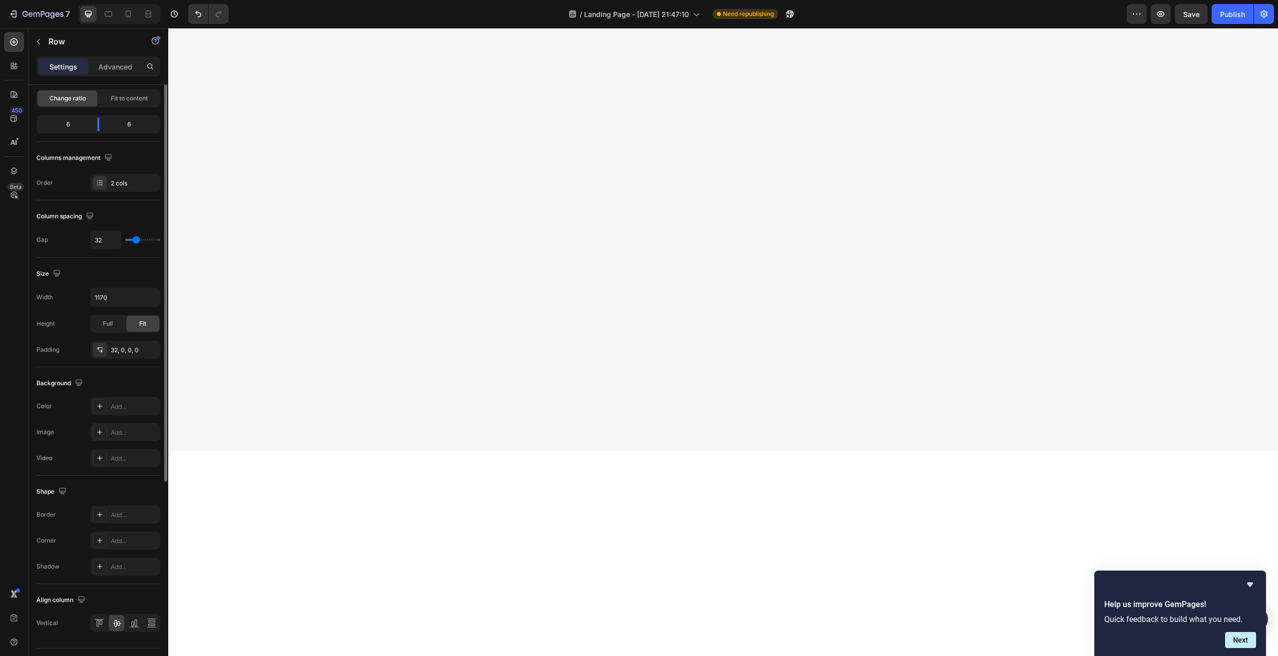
scroll to position [0, 0]
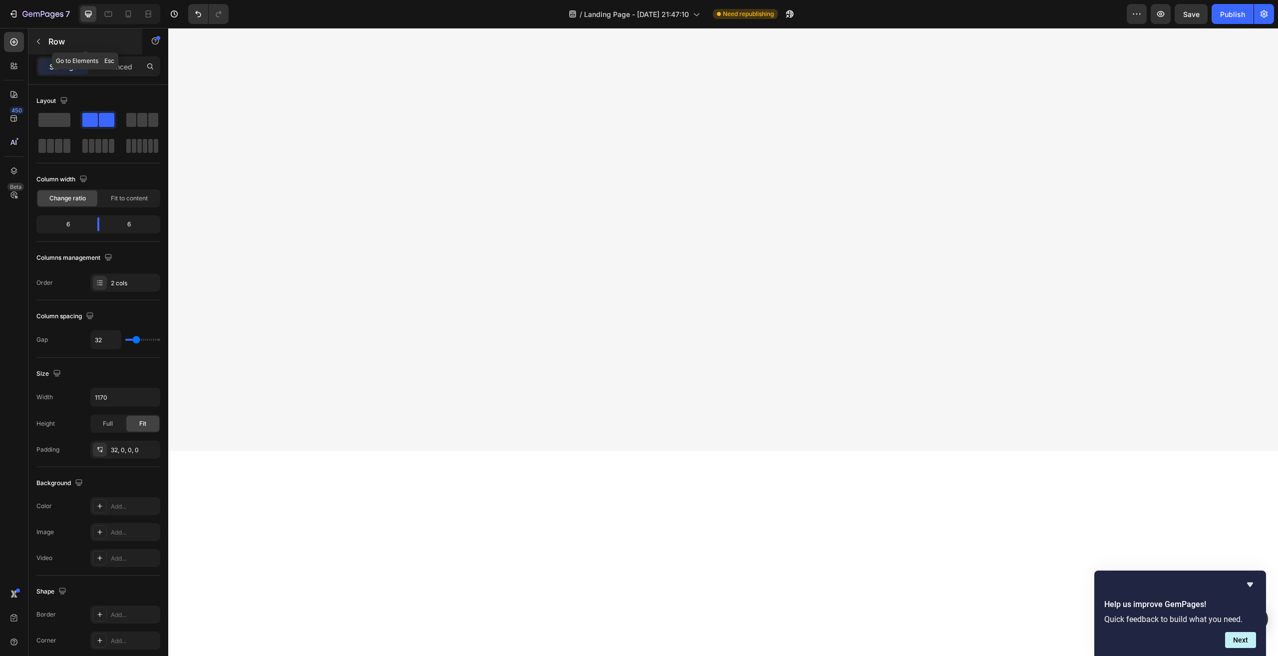
click at [39, 40] on icon "button" at bounding box center [38, 41] width 3 height 5
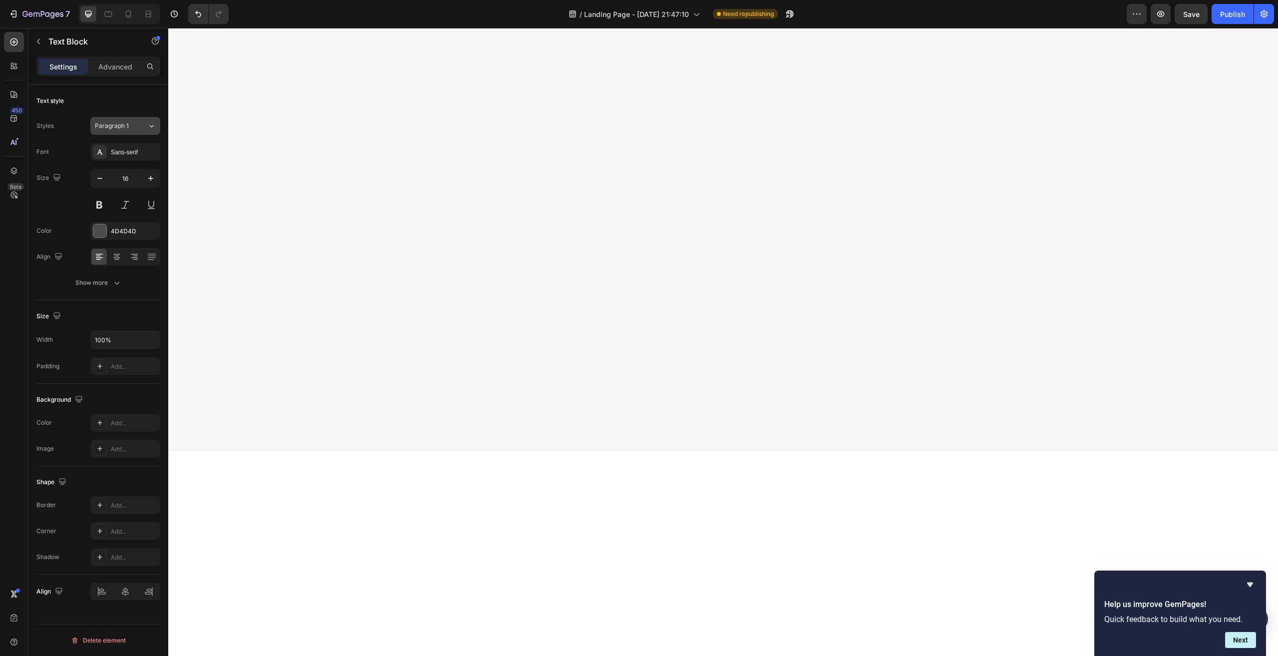
click at [139, 127] on div "Paragraph 1" at bounding box center [121, 125] width 52 height 9
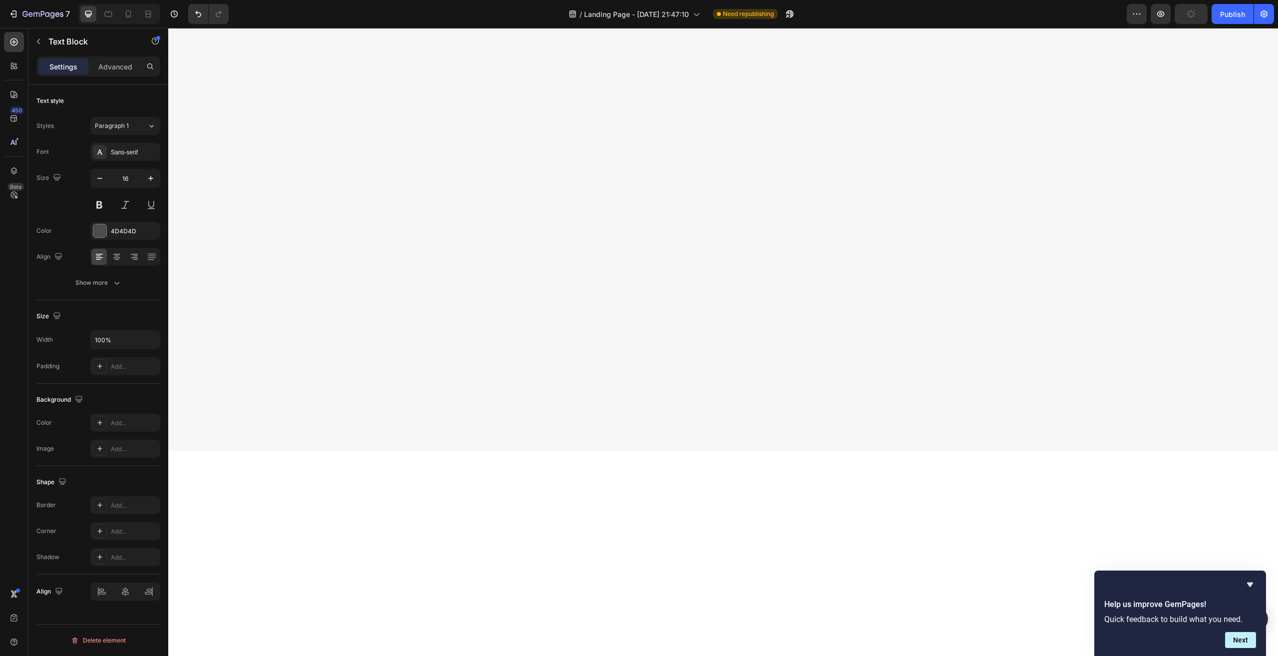
click at [146, 129] on div "Paragraph 1" at bounding box center [121, 125] width 52 height 9
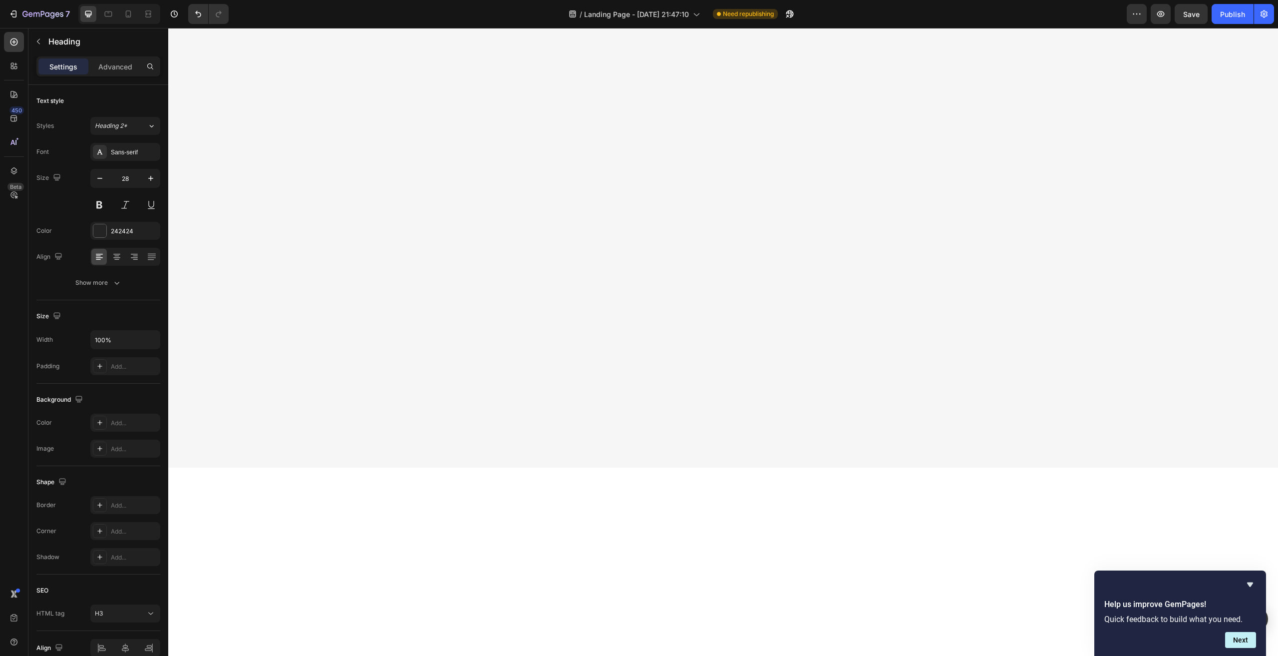
click at [122, 124] on span "Paragraph 1" at bounding box center [112, 125] width 34 height 9
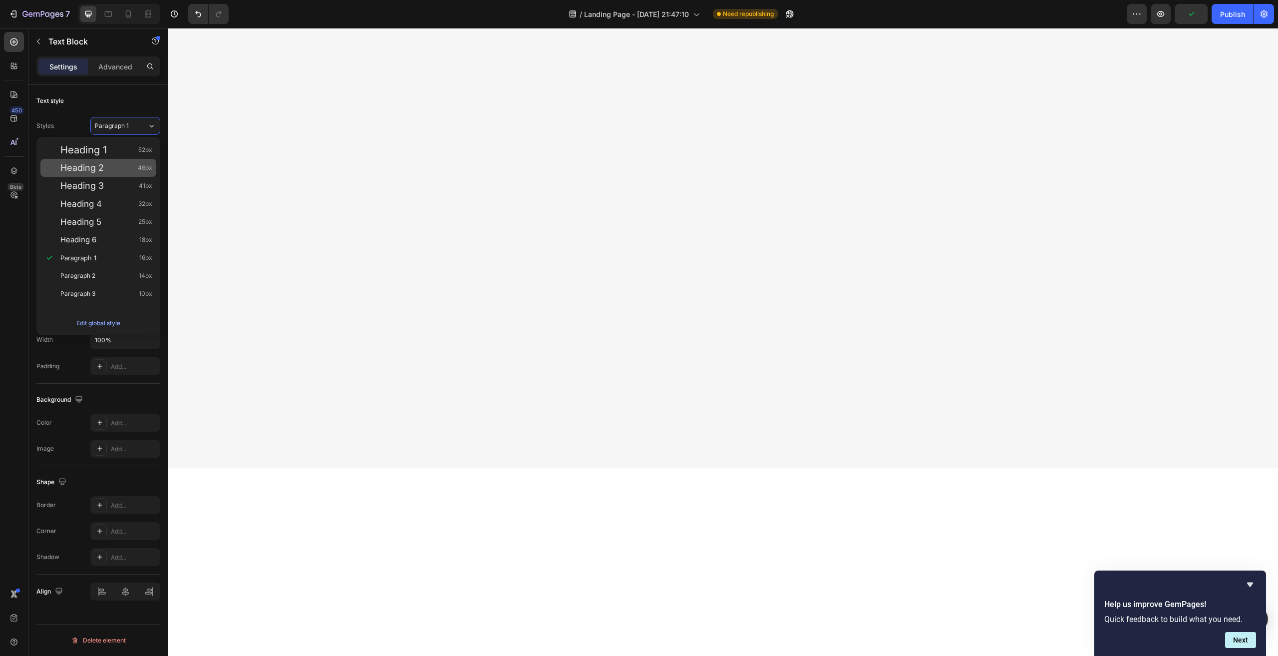
click at [105, 167] on div "Heading 2 46px" at bounding box center [106, 168] width 92 height 10
type input "46"
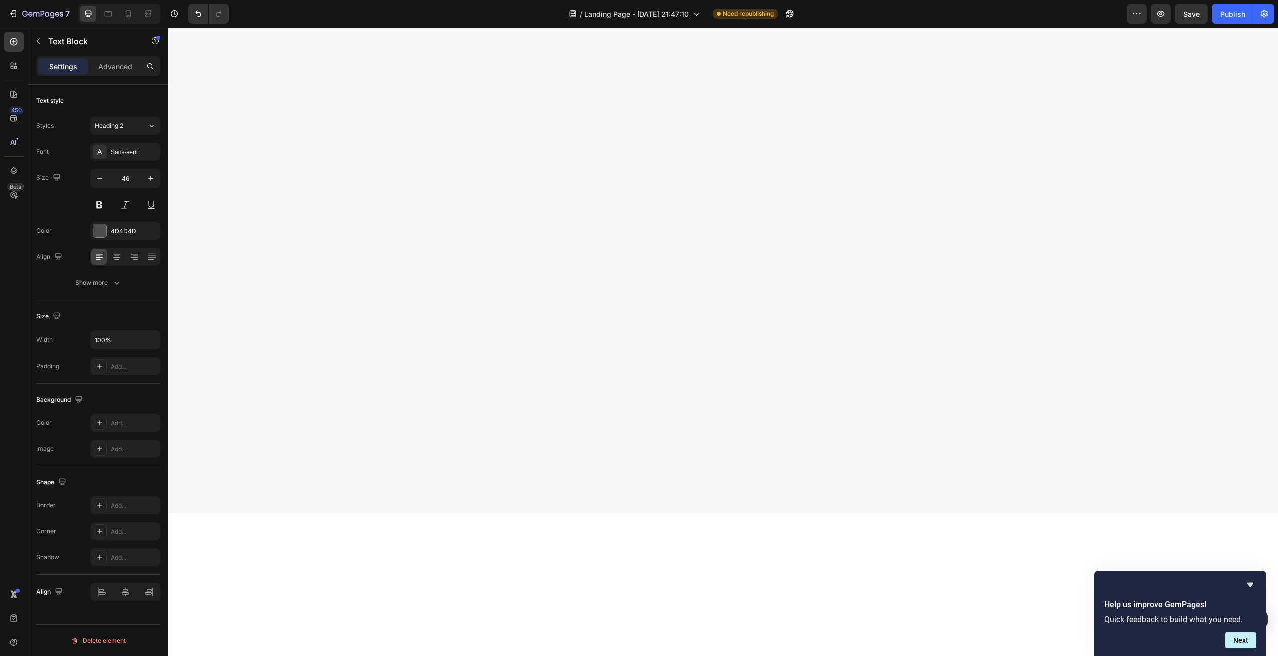
click at [124, 127] on div "Heading 2" at bounding box center [115, 125] width 40 height 9
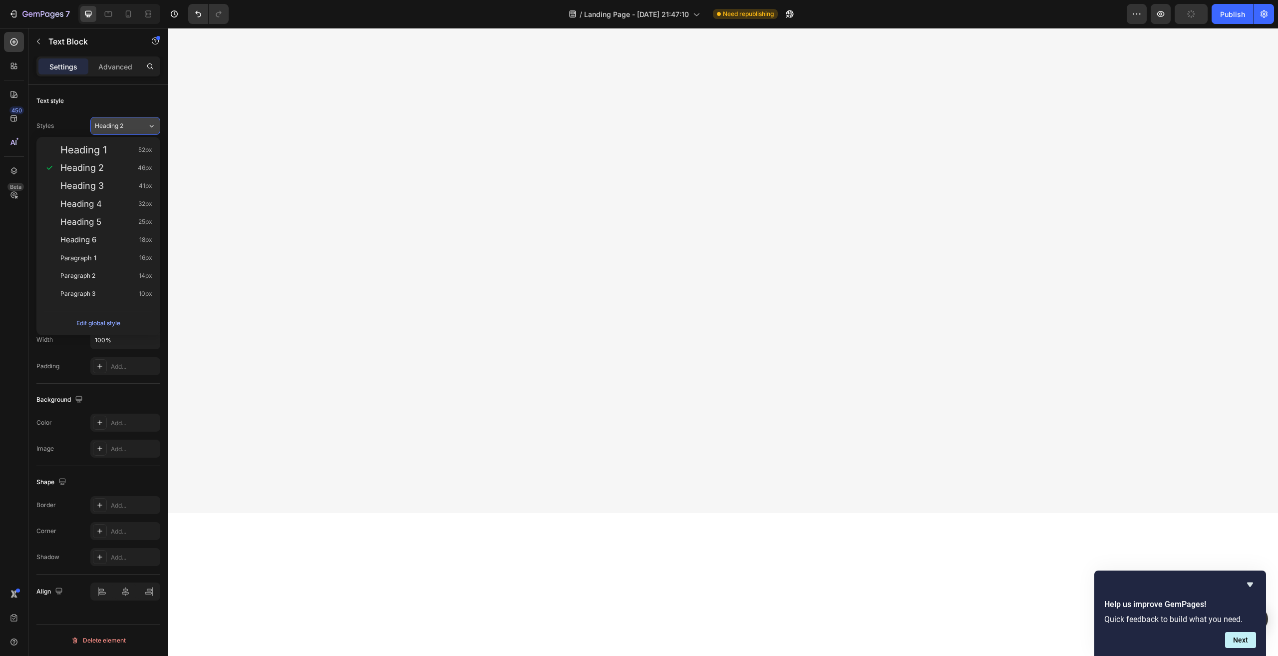
click at [124, 127] on div "Heading 2" at bounding box center [115, 125] width 40 height 9
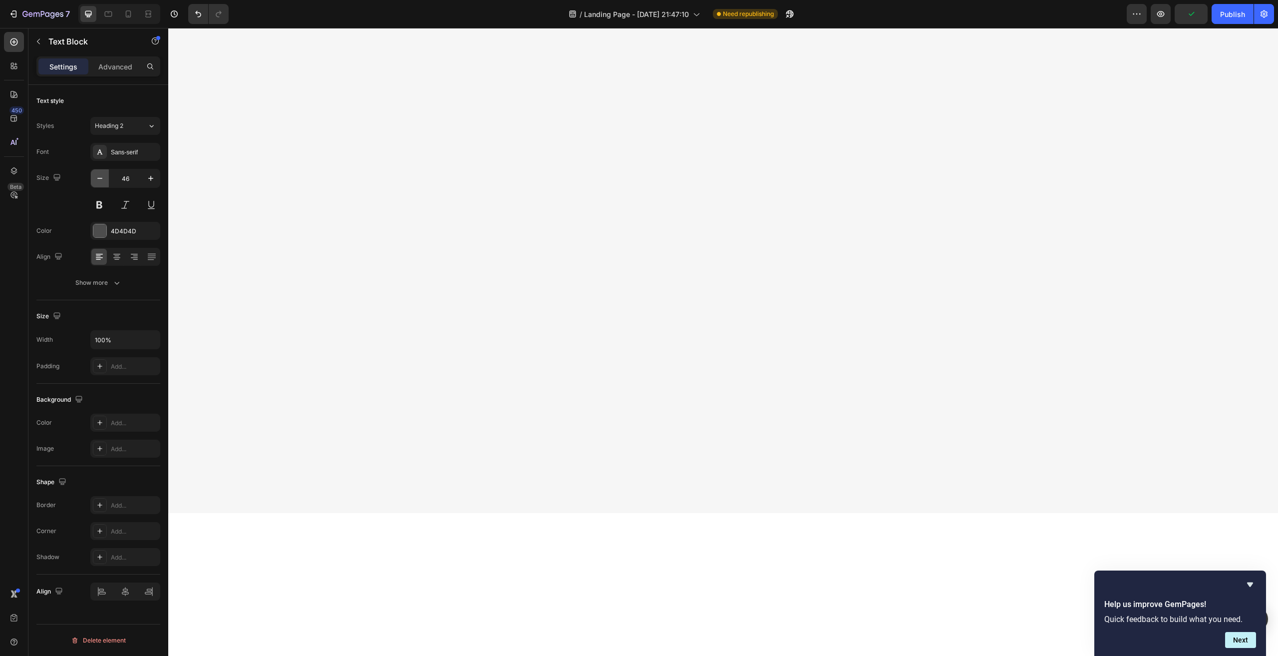
click at [97, 177] on icon "button" at bounding box center [100, 178] width 10 height 10
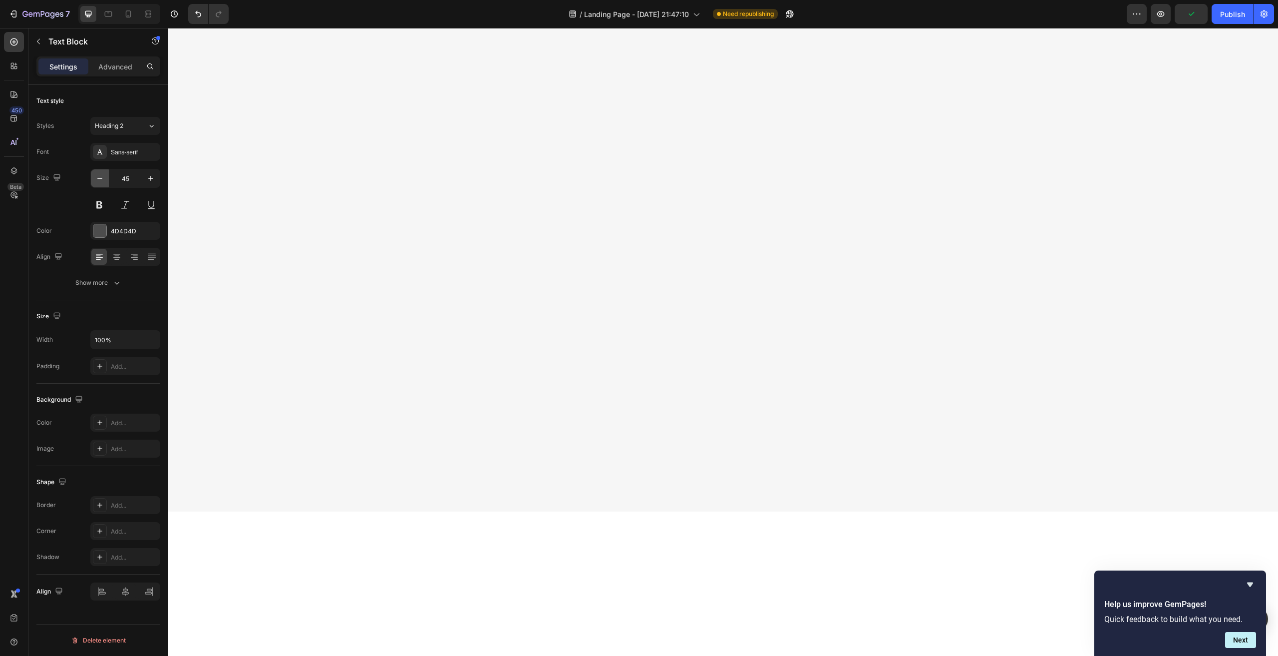
click at [97, 177] on icon "button" at bounding box center [100, 178] width 10 height 10
type input "35"
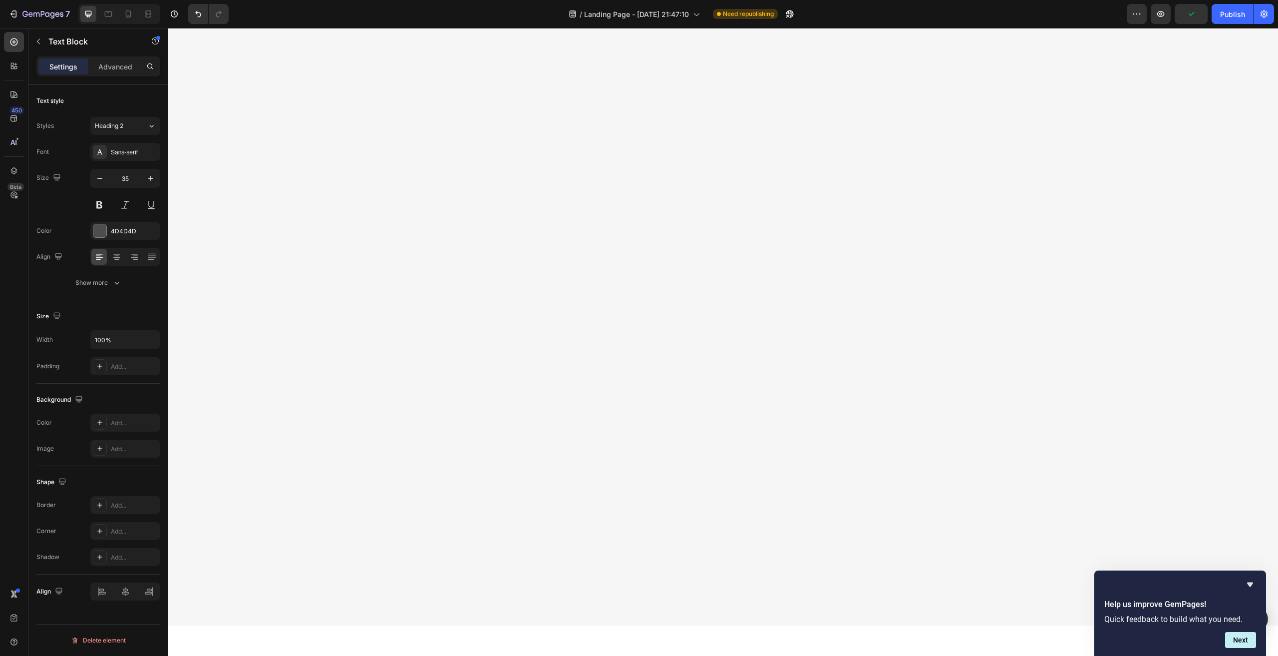
scroll to position [1982, 0]
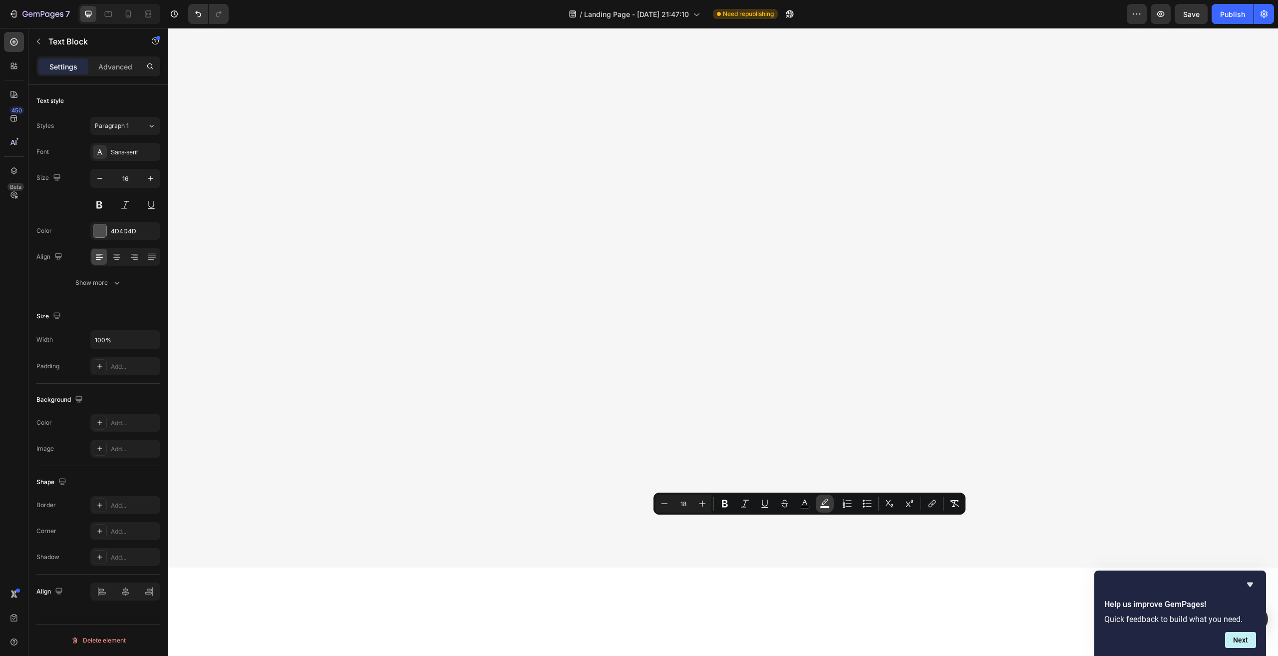
click at [822, 503] on icon "Editor contextual toolbar" at bounding box center [824, 501] width 7 height 6
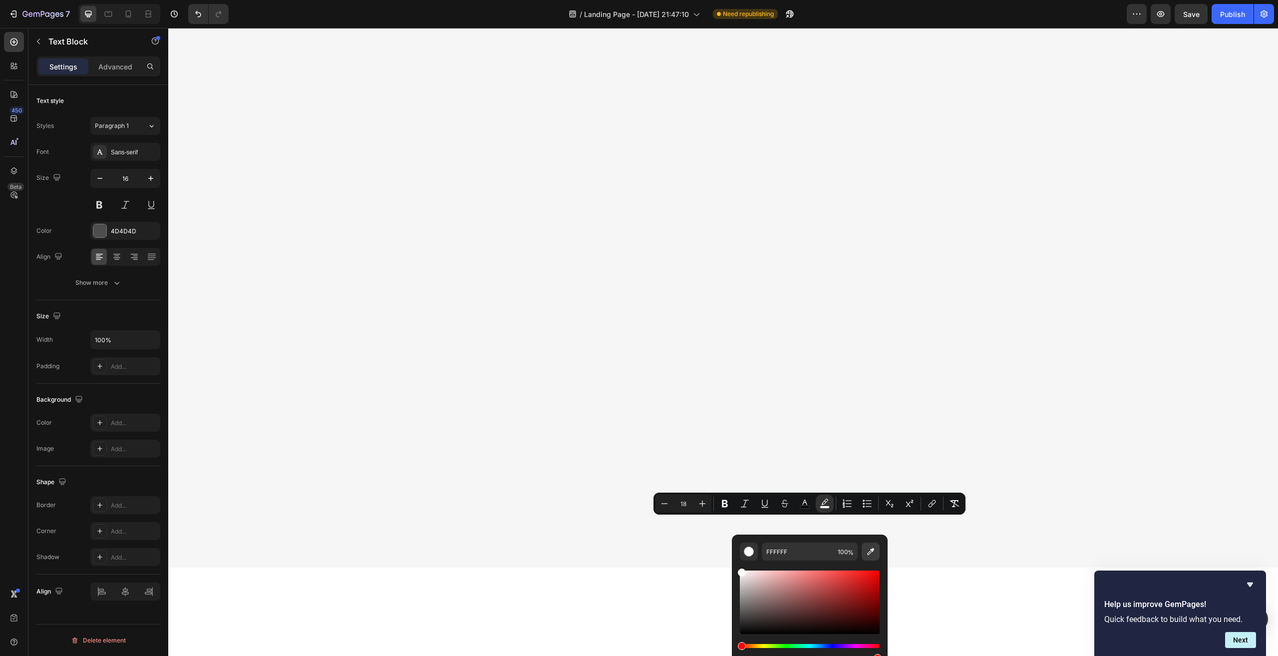
click at [873, 554] on icon "Editor contextual toolbar" at bounding box center [871, 551] width 10 height 10
type input "F6F6F6"
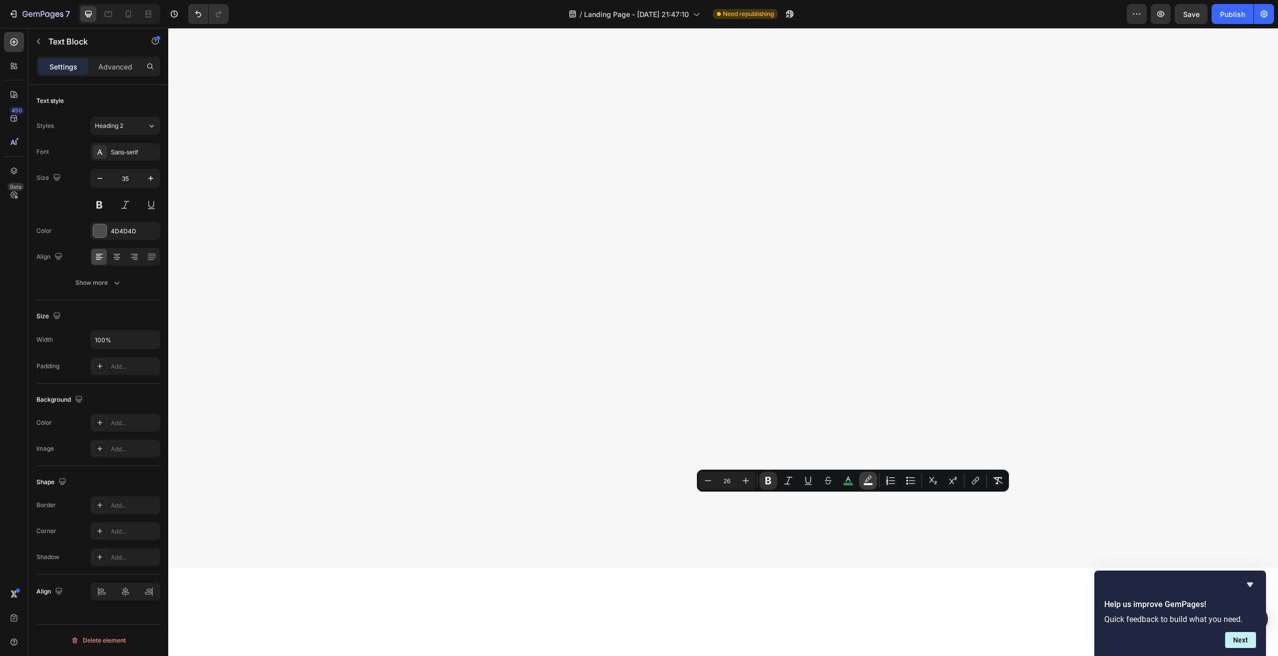
click at [866, 478] on icon "Editor contextual toolbar" at bounding box center [868, 480] width 10 height 10
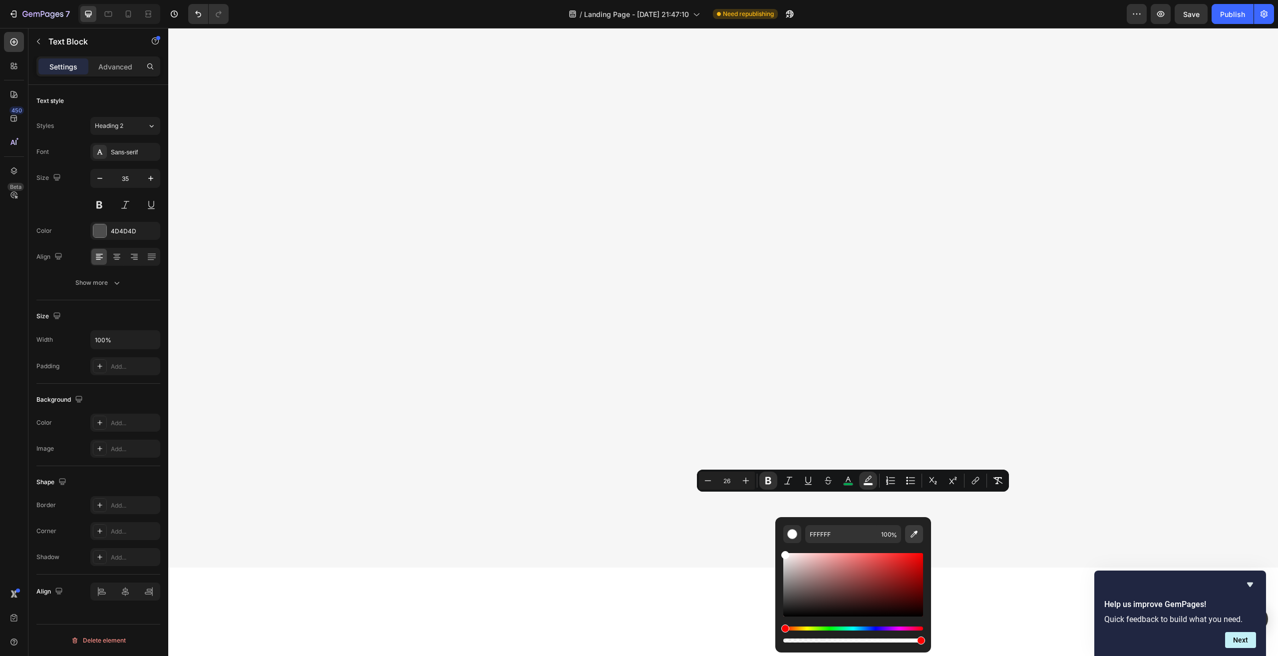
click at [913, 535] on icon "Editor contextual toolbar" at bounding box center [914, 533] width 7 height 7
type input "F6F6F6"
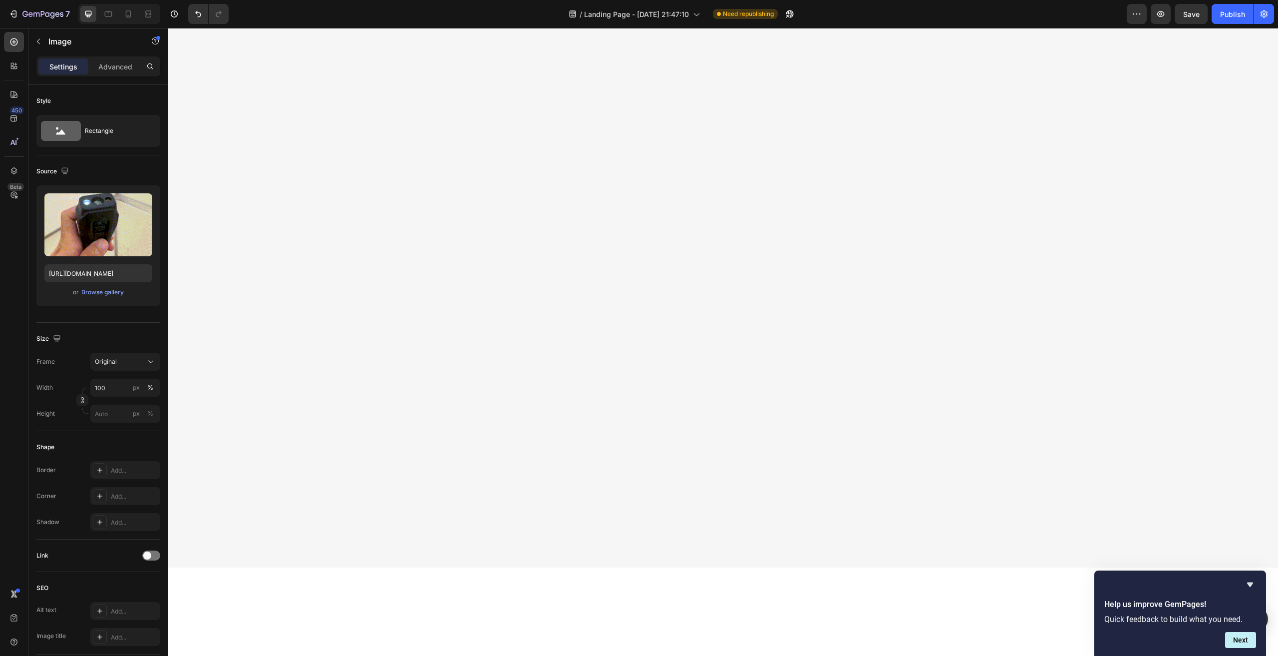
scroll to position [1893, 0]
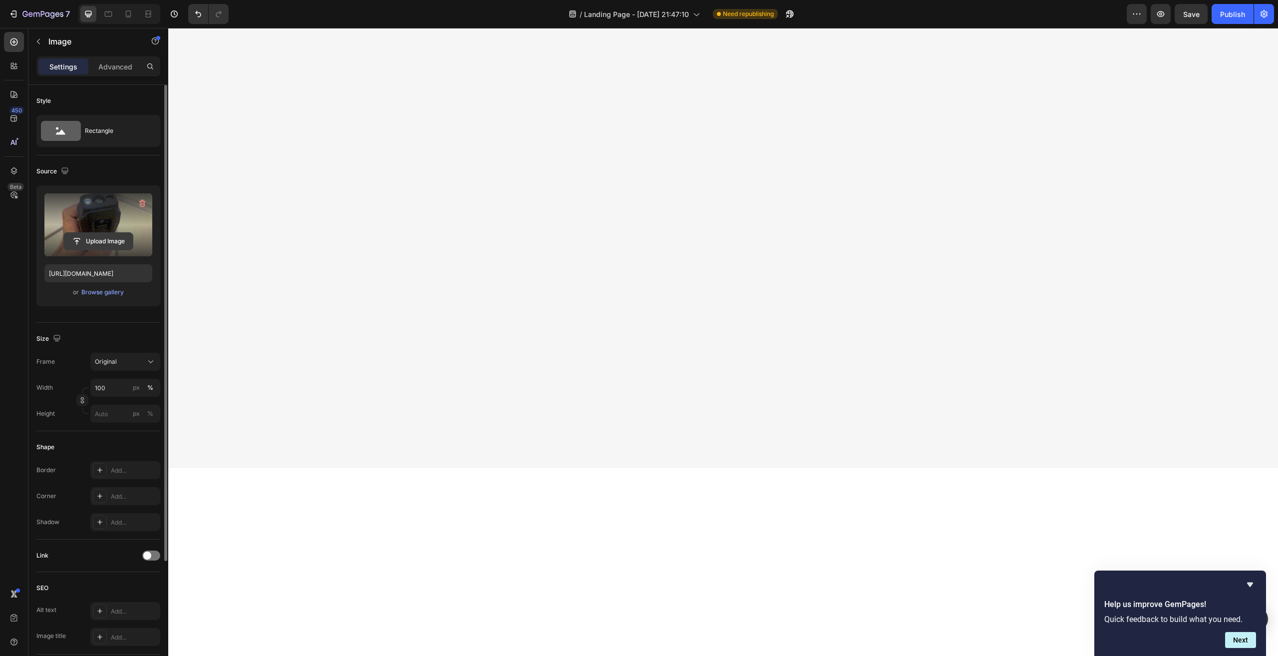
click at [97, 244] on input "file" at bounding box center [98, 241] width 69 height 17
type input "[URL][DOMAIN_NAME]"
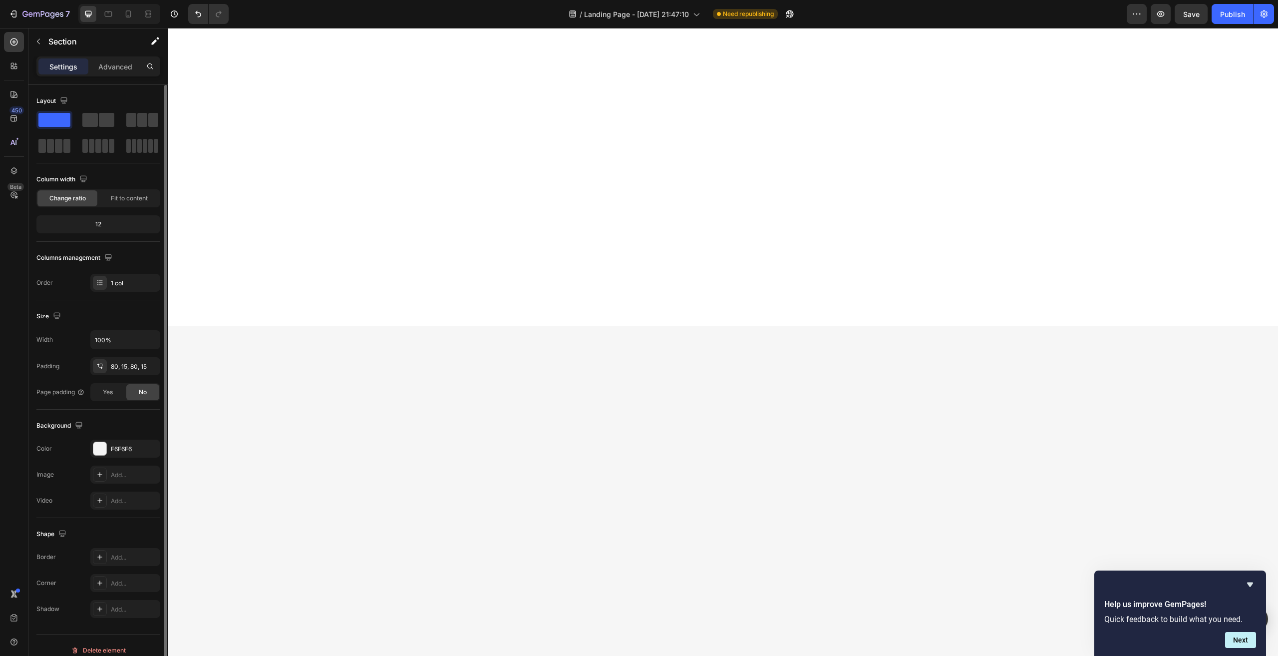
scroll to position [1244, 0]
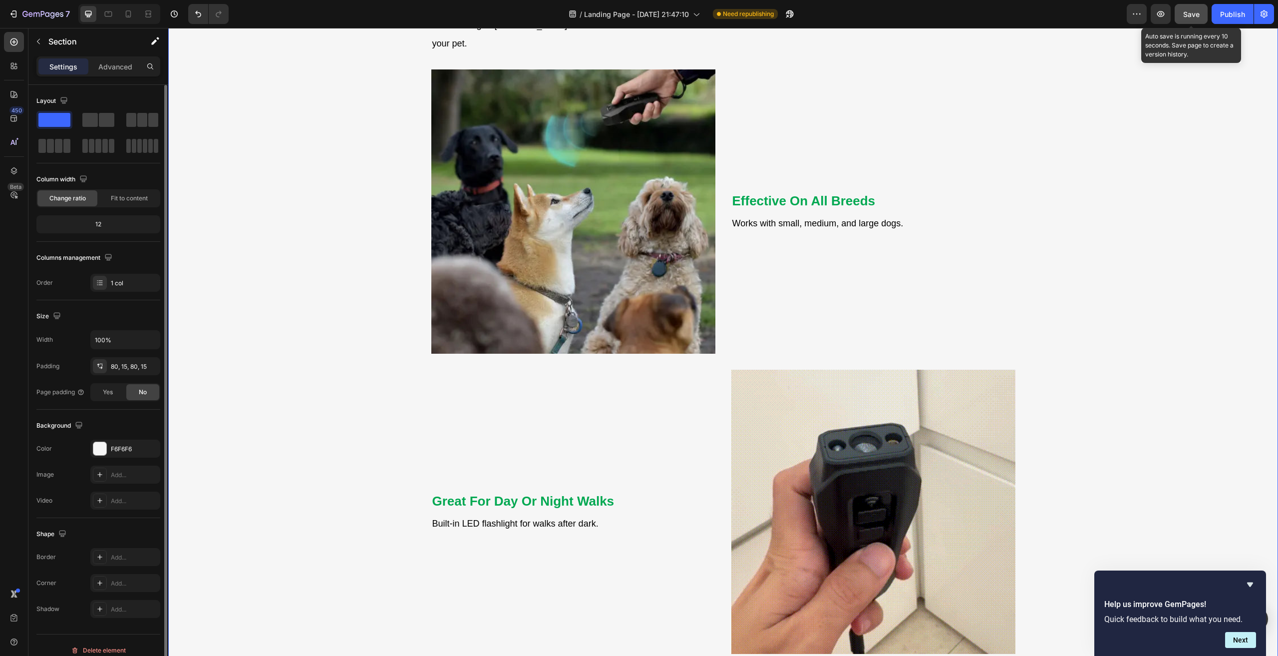
click at [1188, 14] on span "Save" at bounding box center [1191, 14] width 16 height 8
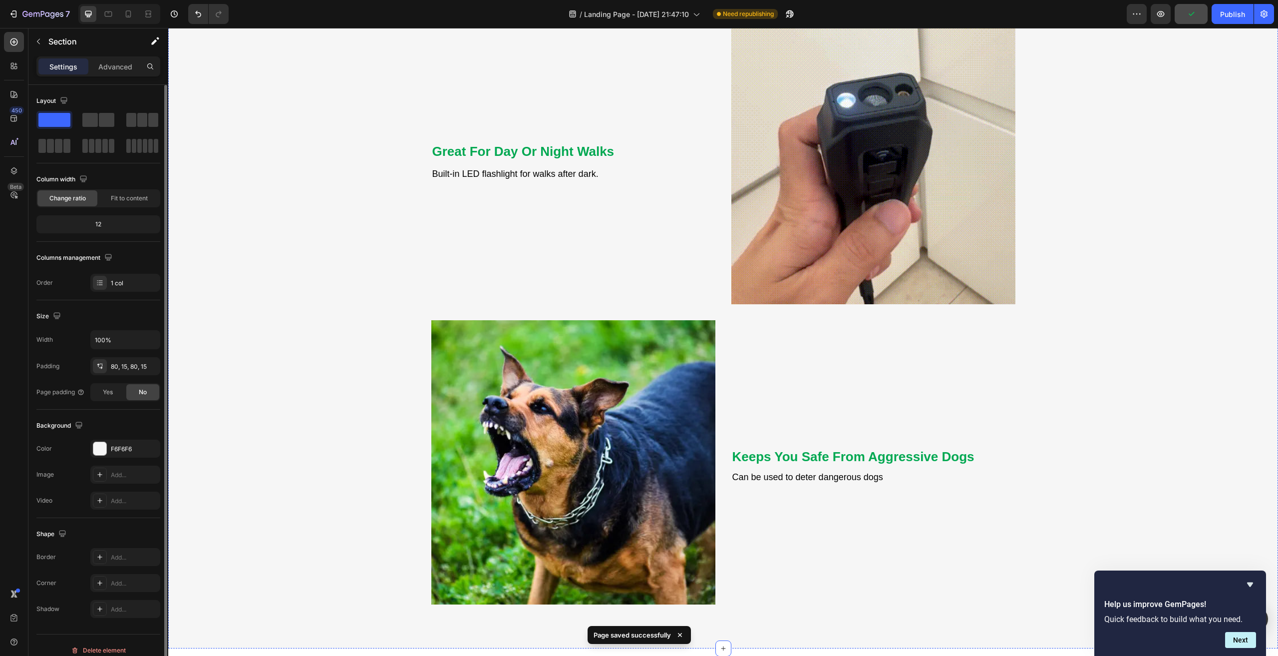
scroll to position [1793, 0]
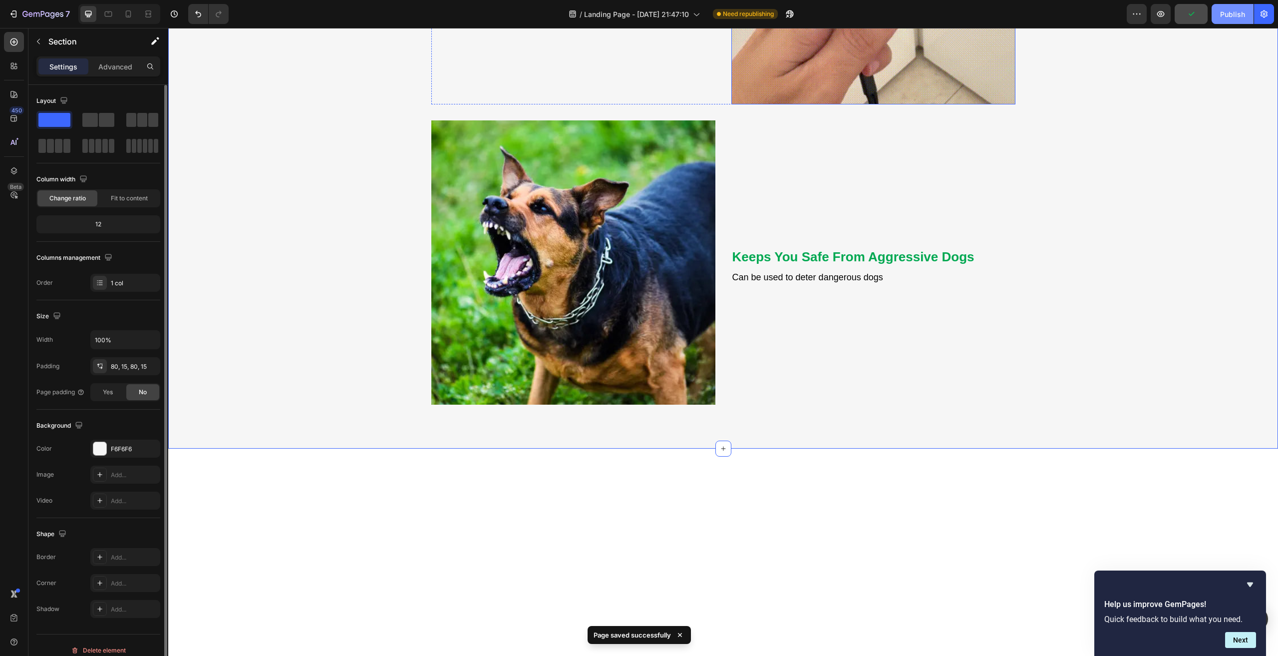
click at [1234, 8] on button "Publish" at bounding box center [1233, 14] width 42 height 20
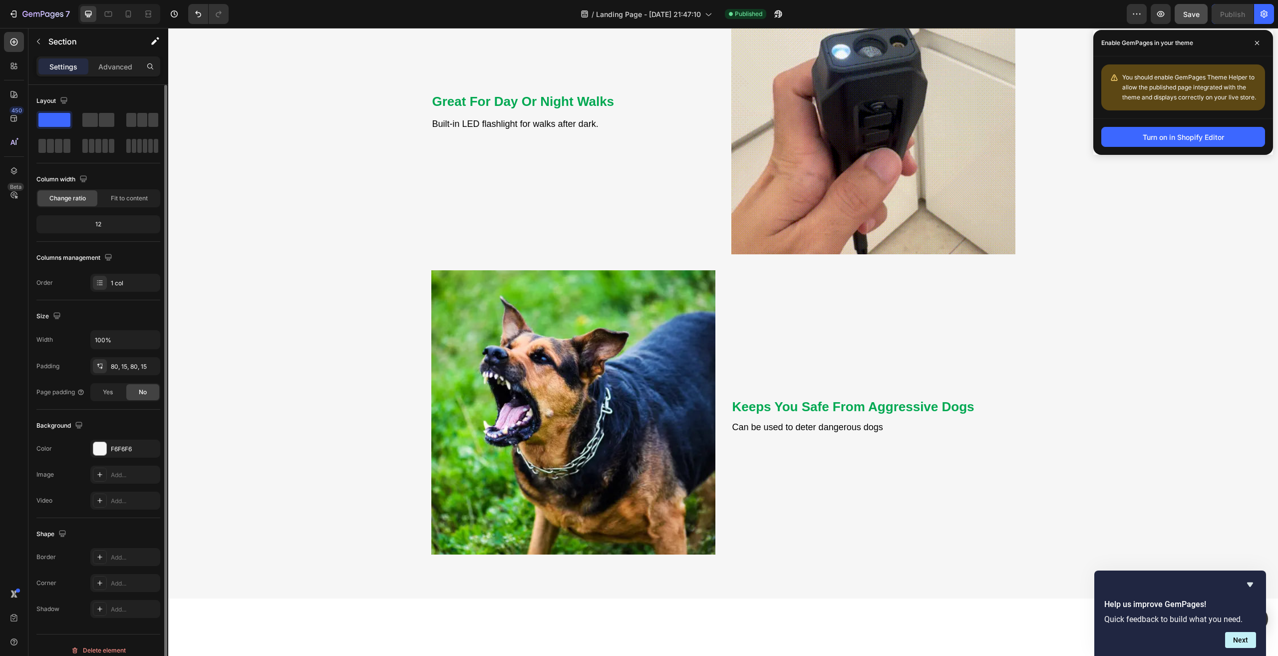
scroll to position [1943, 0]
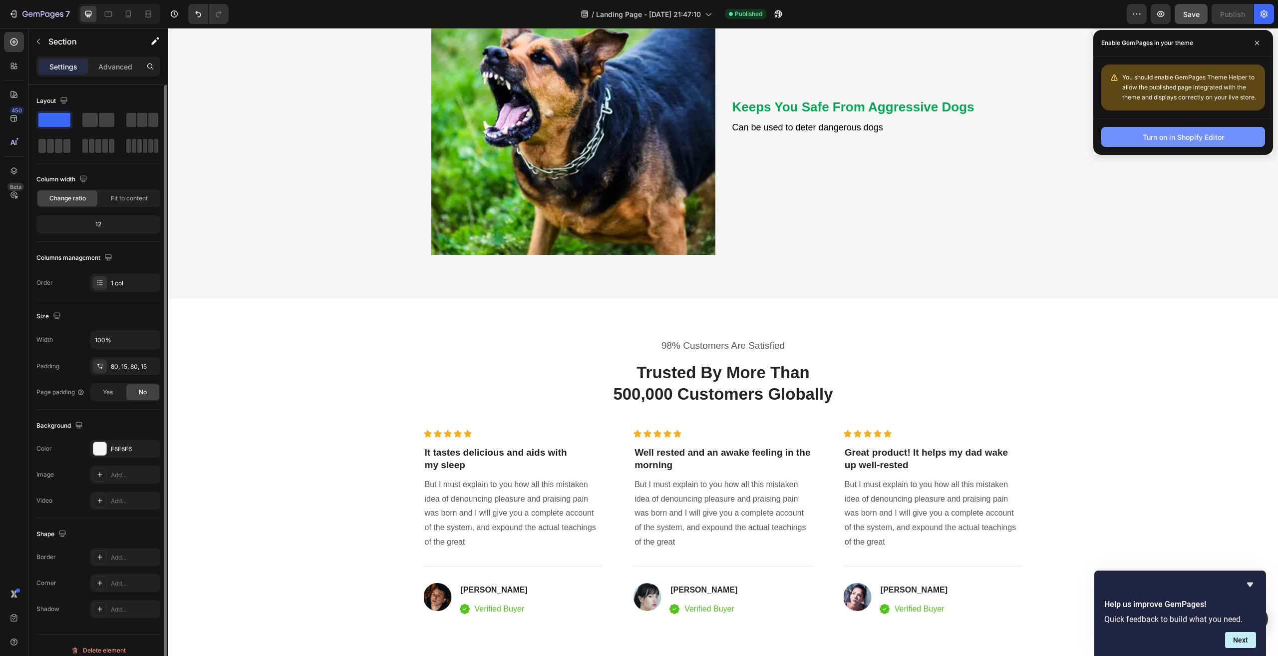
click at [1259, 43] on icon at bounding box center [1257, 42] width 5 height 5
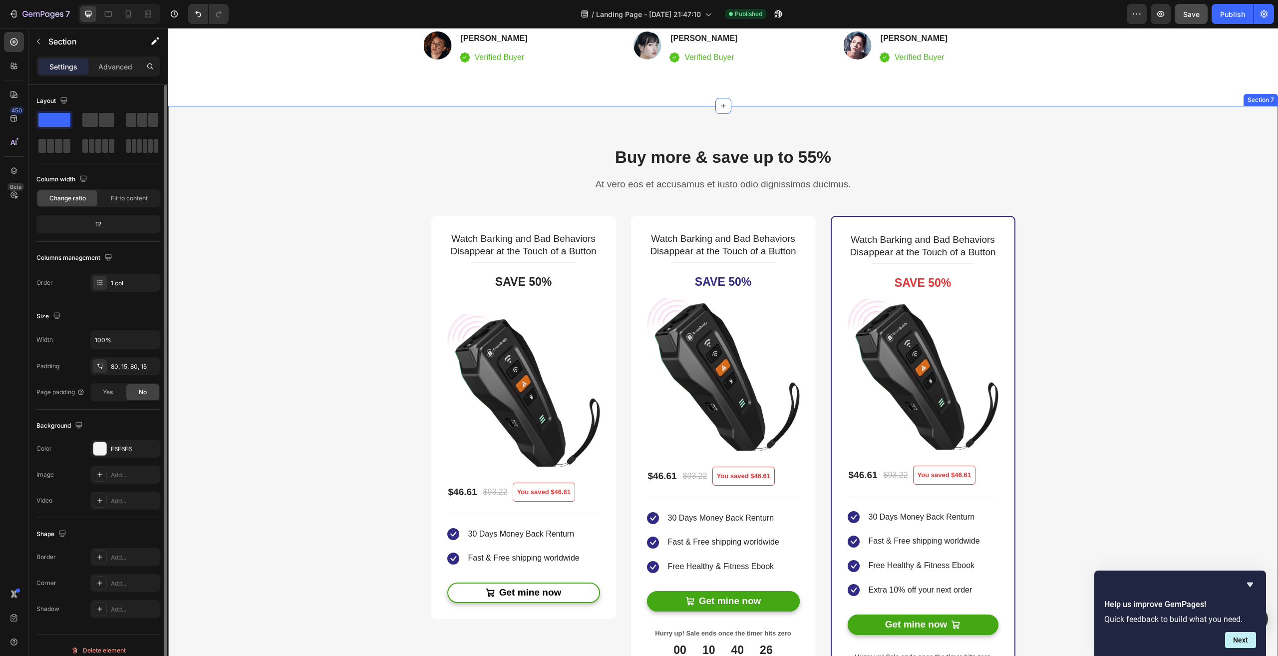
scroll to position [2991, 0]
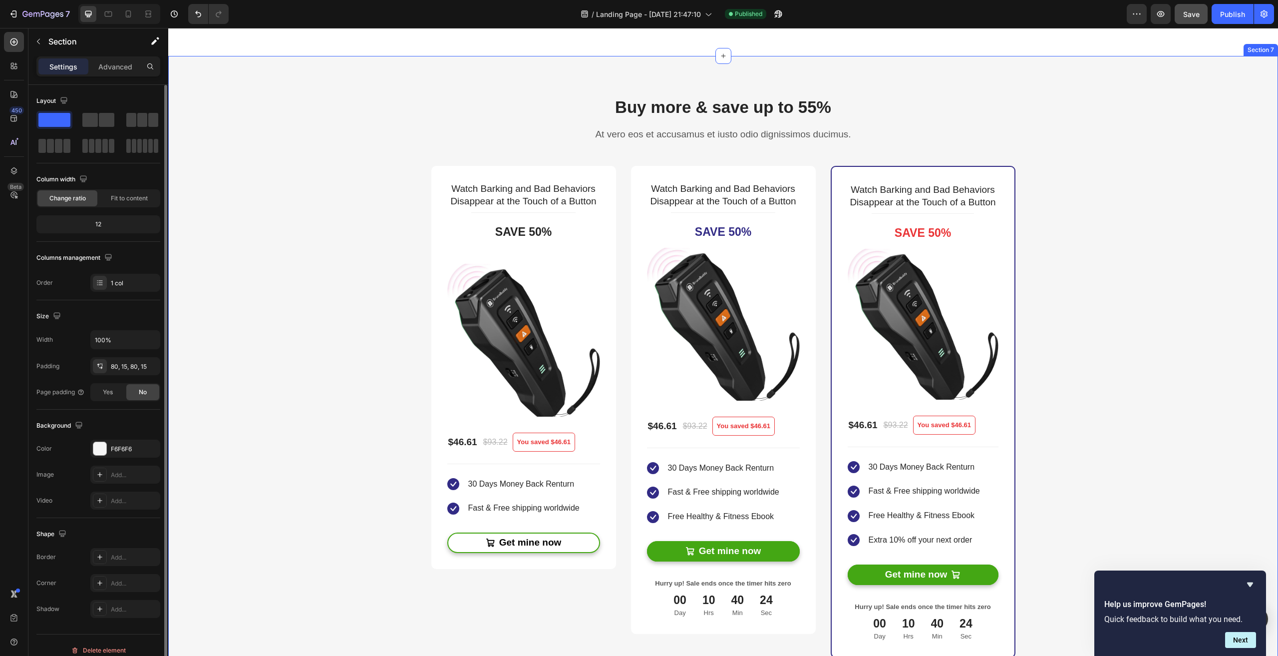
click at [1088, 278] on div "Buy more & save up to 55% Heading At vero eos et accusamus et iusto odio dignis…" at bounding box center [723, 377] width 1095 height 562
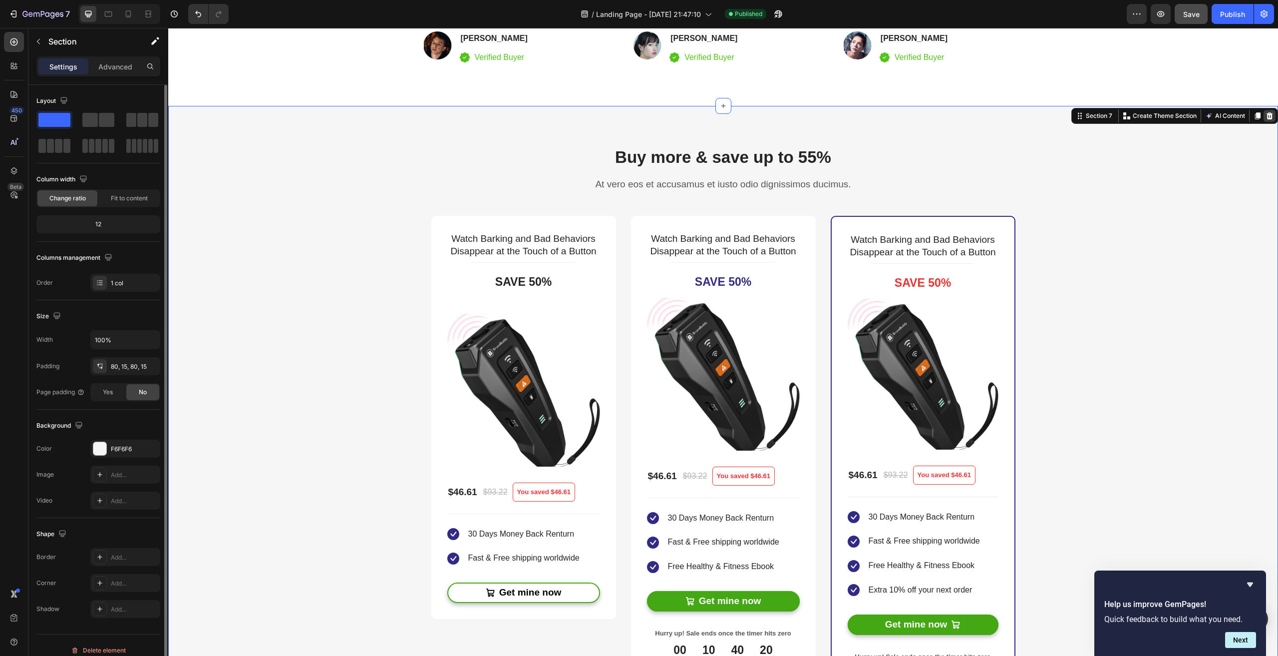
click at [1266, 116] on icon at bounding box center [1270, 116] width 8 height 8
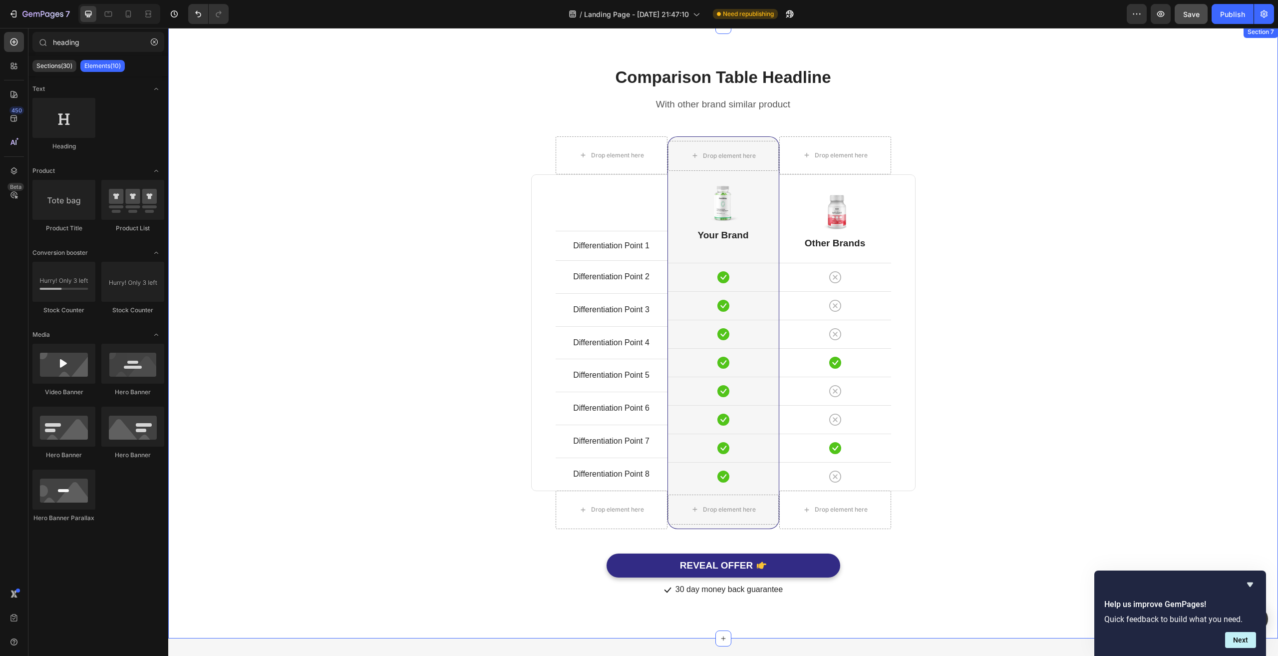
scroll to position [2572, 0]
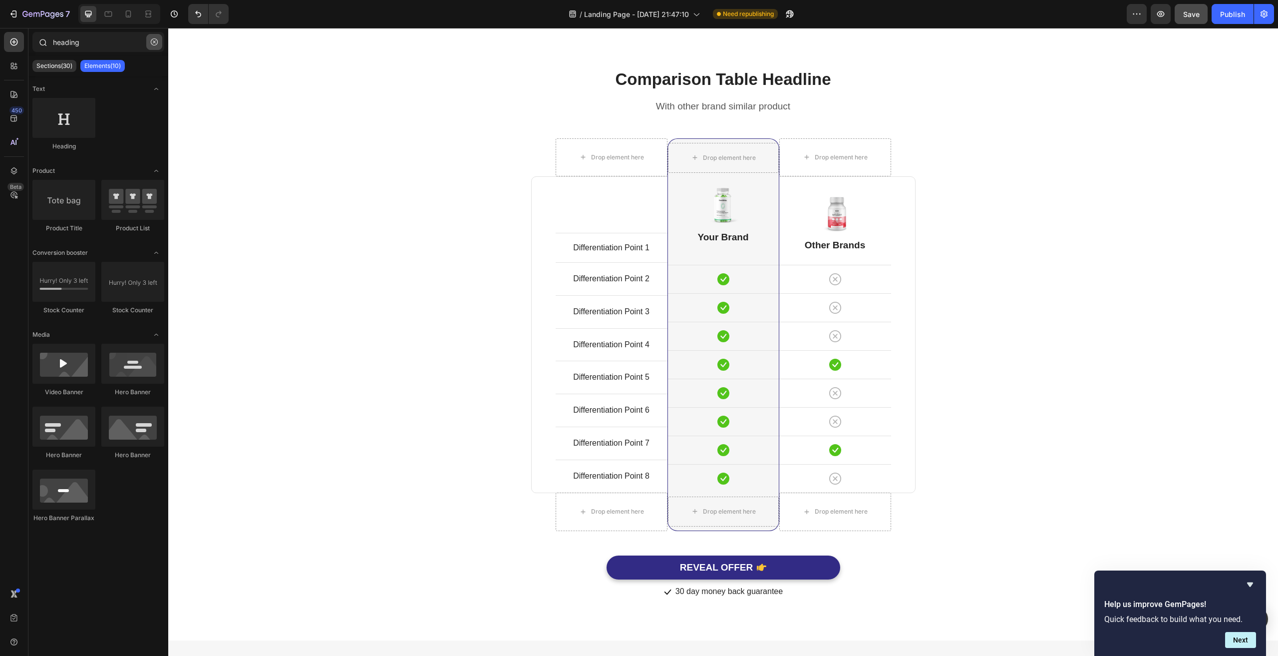
click at [151, 42] on icon "button" at bounding box center [154, 41] width 7 height 7
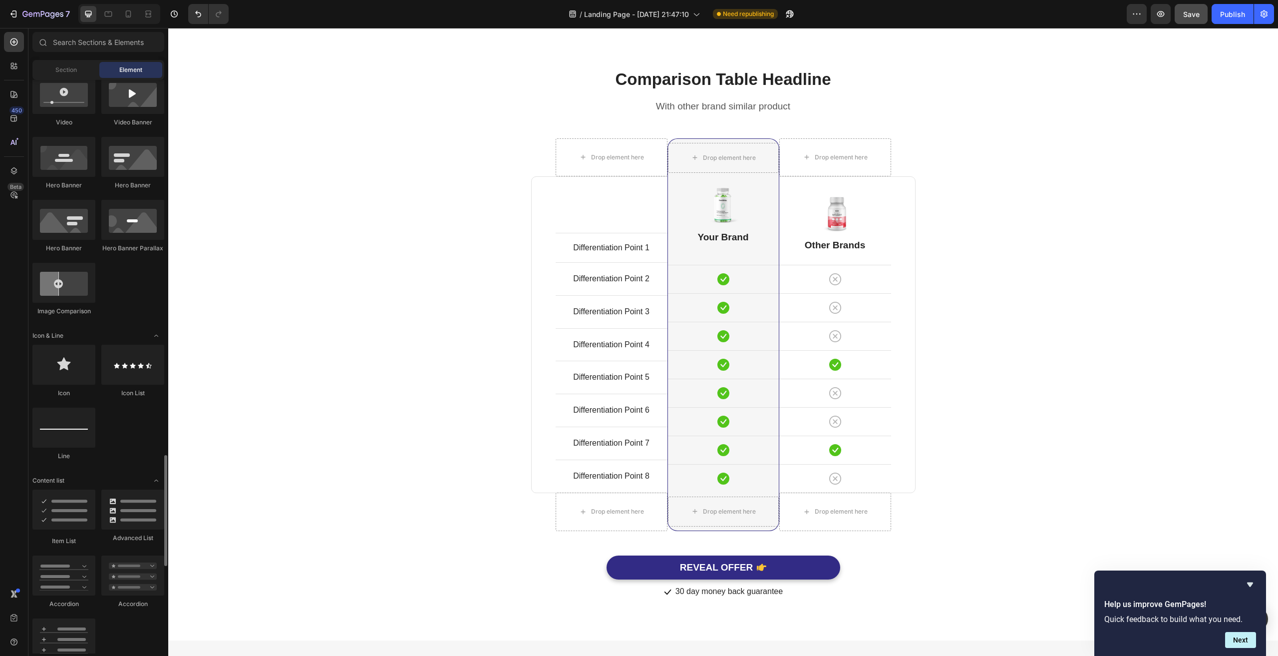
scroll to position [649, 0]
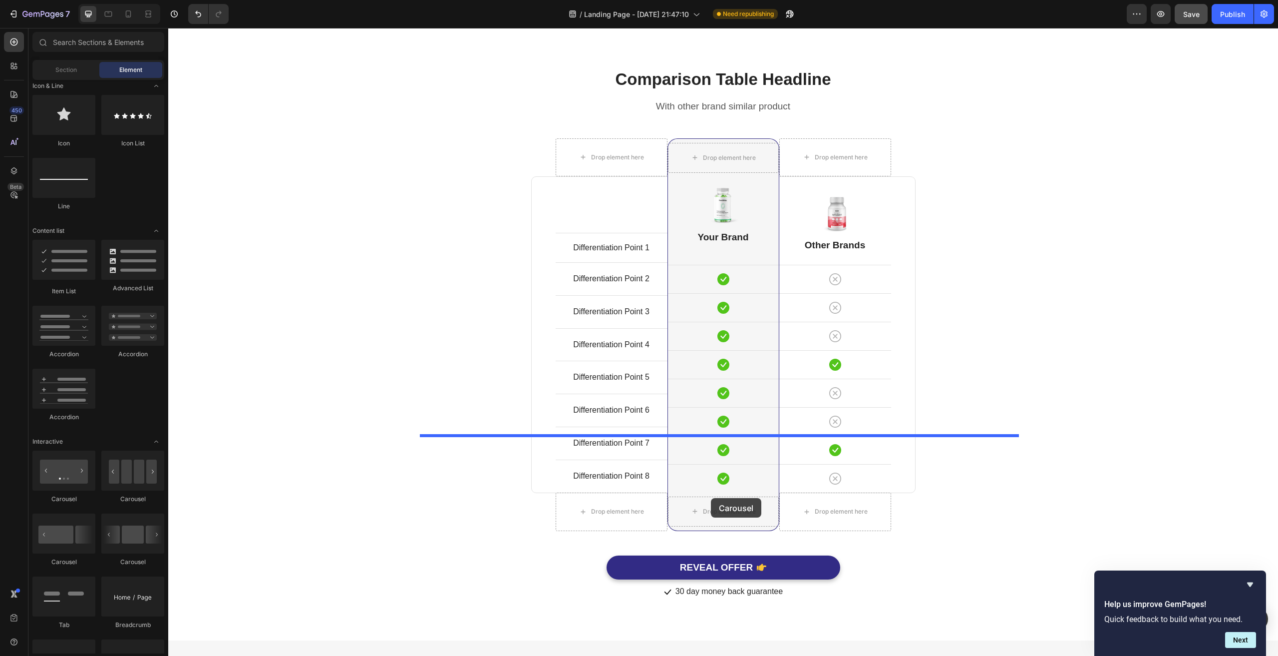
drag, startPoint x: 229, startPoint y: 500, endPoint x: 791, endPoint y: 463, distance: 563.5
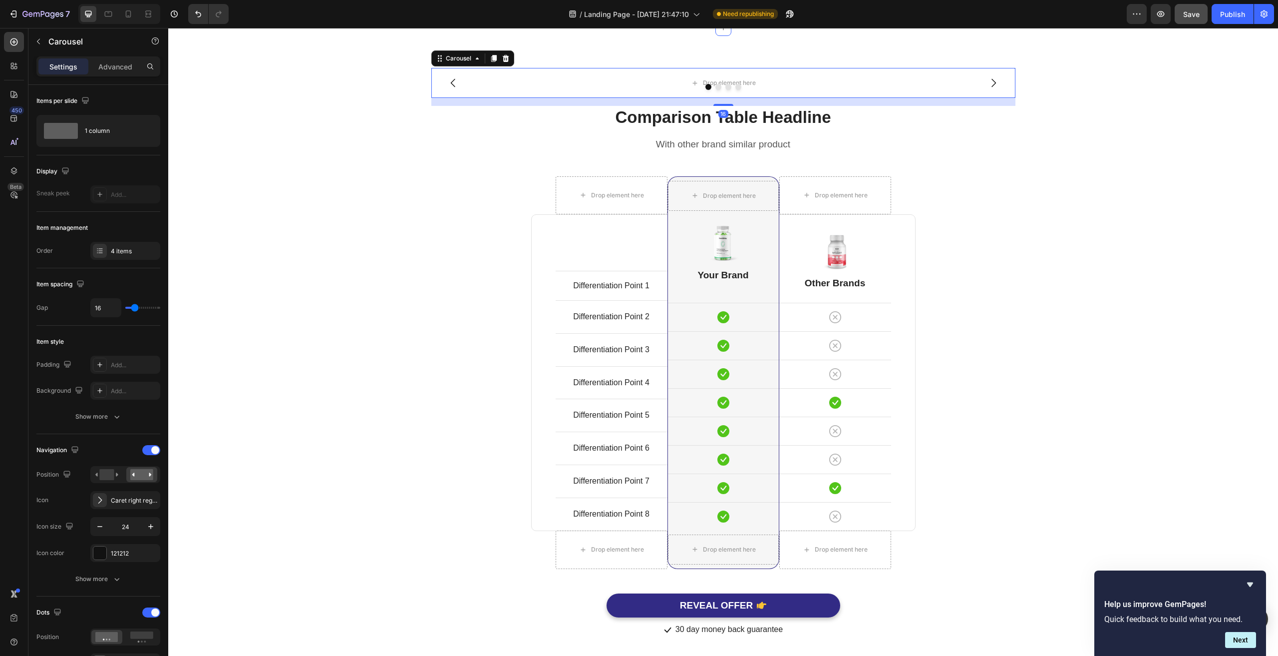
scroll to position [2622, 0]
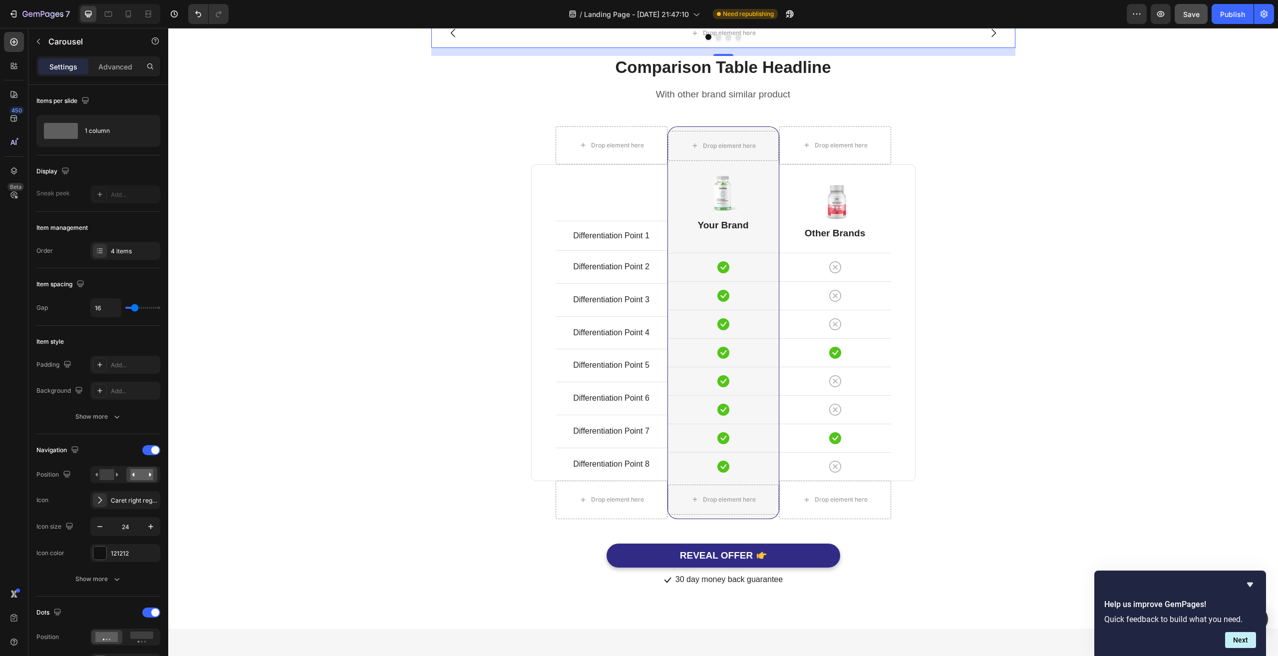
click at [988, 39] on icon "Carousel Next Arrow" at bounding box center [994, 33] width 12 height 12
click at [448, 39] on icon "Carousel Back Arrow" at bounding box center [453, 33] width 12 height 12
click at [531, 48] on div "Drop element here" at bounding box center [723, 33] width 584 height 30
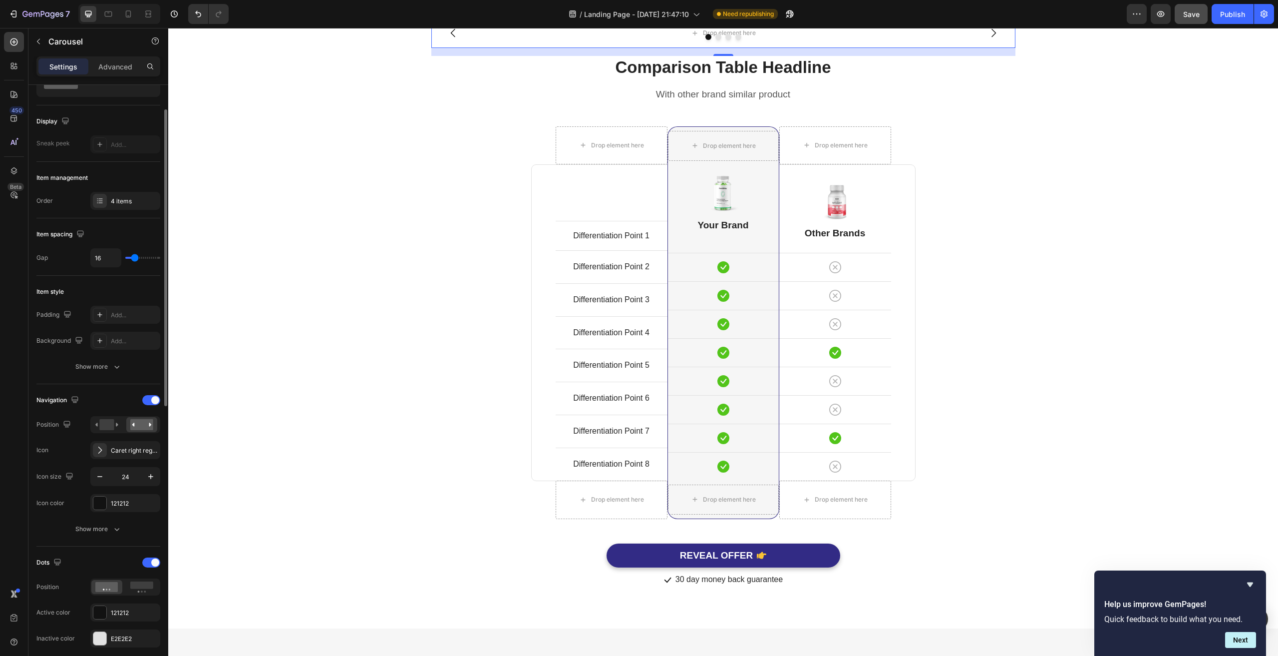
scroll to position [0, 0]
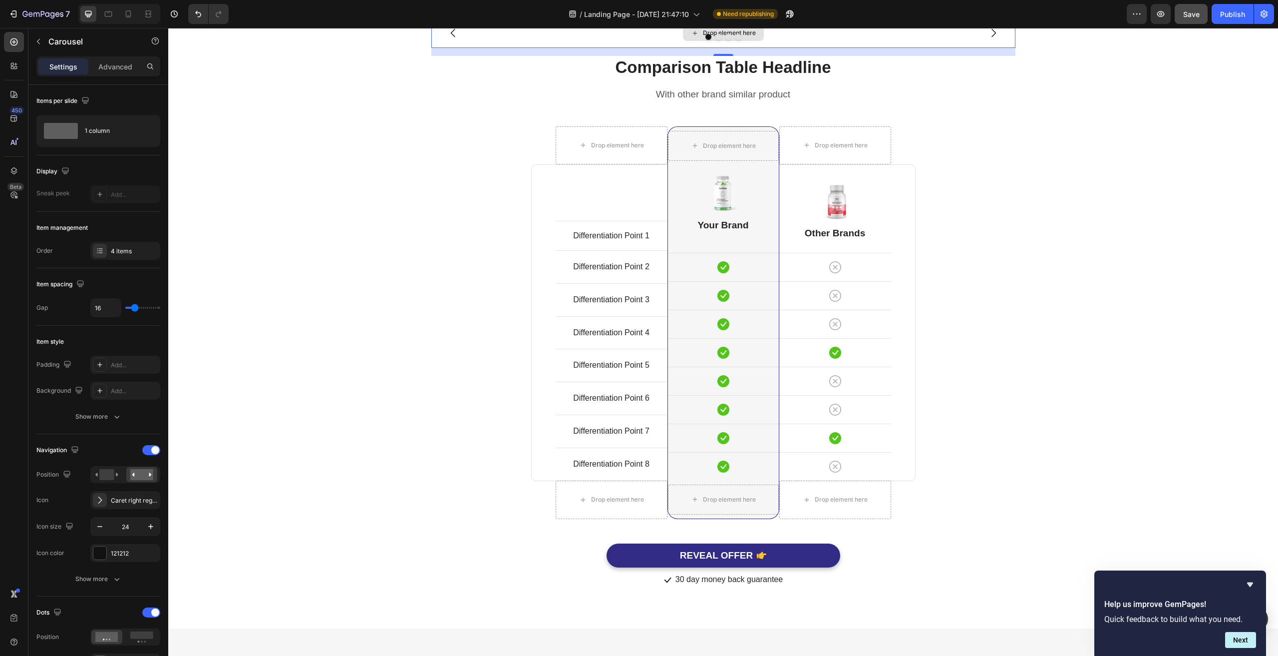
click at [499, 48] on div "Drop element here" at bounding box center [723, 33] width 584 height 30
click at [38, 43] on icon "button" at bounding box center [38, 41] width 8 height 8
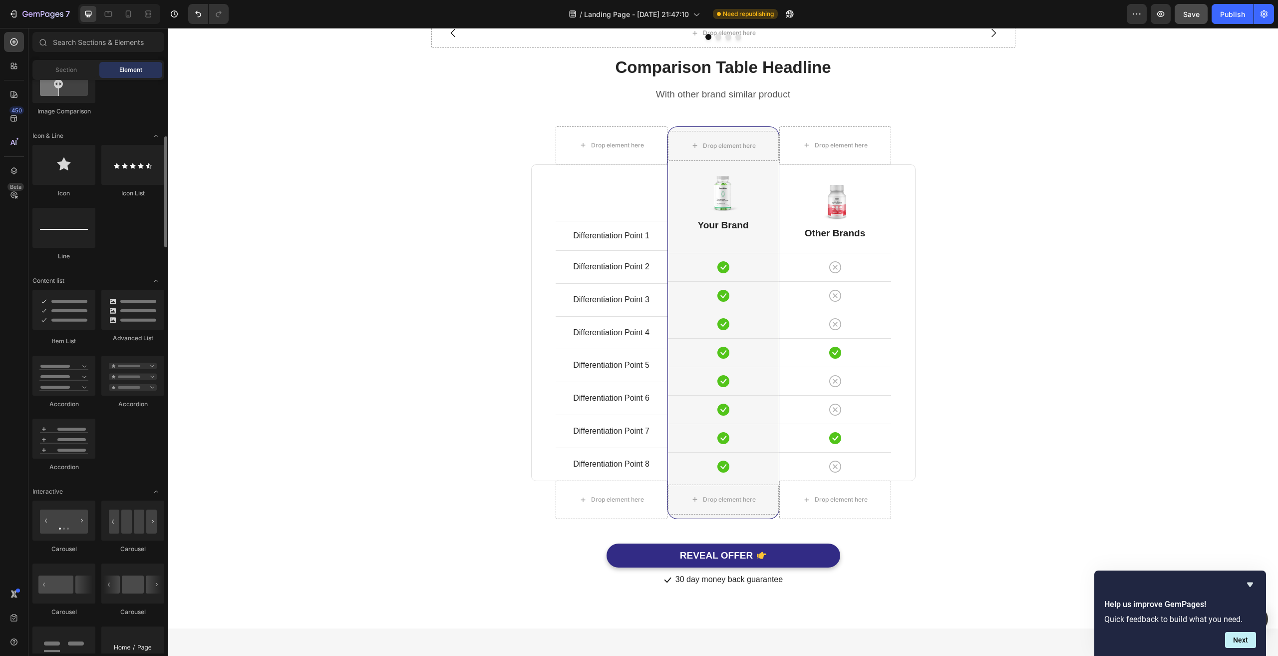
scroll to position [549, 0]
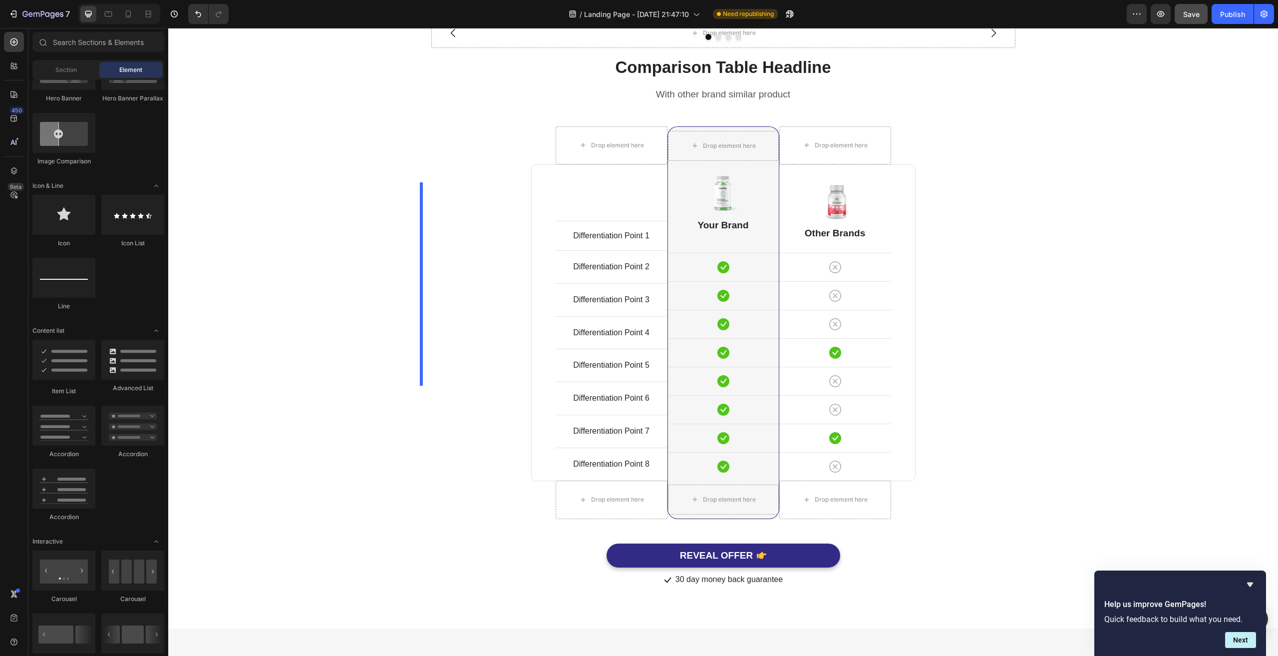
drag, startPoint x: 535, startPoint y: 482, endPoint x: 327, endPoint y: 382, distance: 230.5
click at [547, 48] on div "Drop element here" at bounding box center [723, 33] width 584 height 30
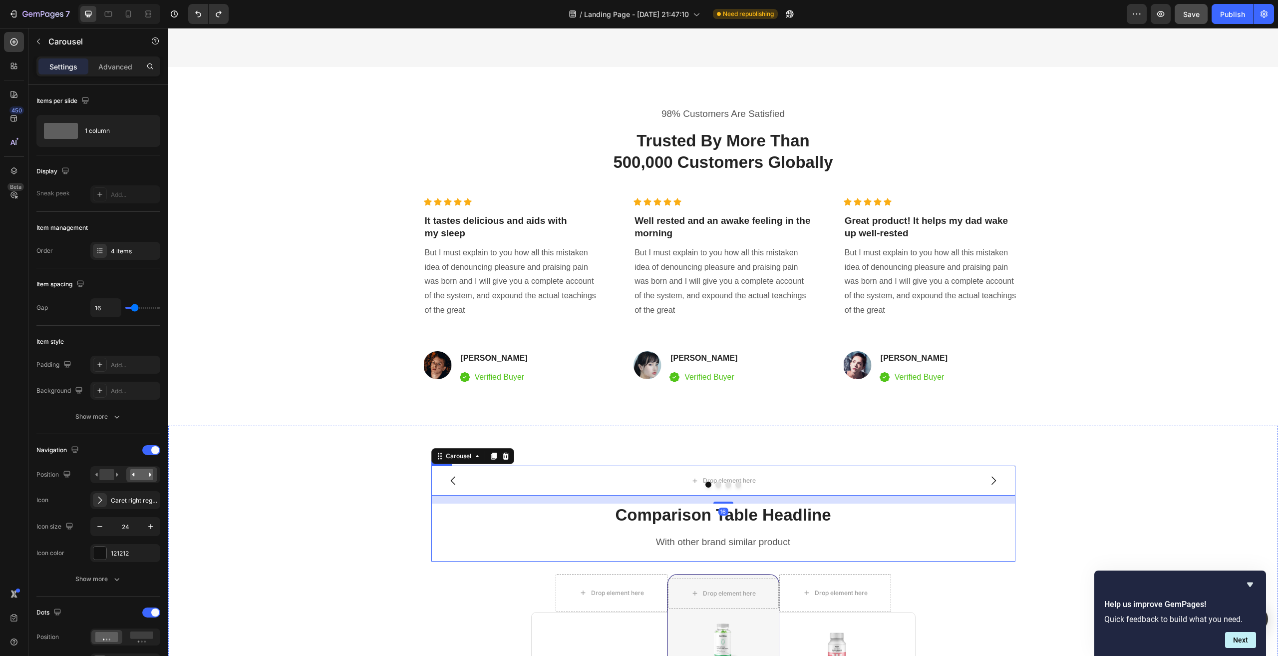
scroll to position [2872, 0]
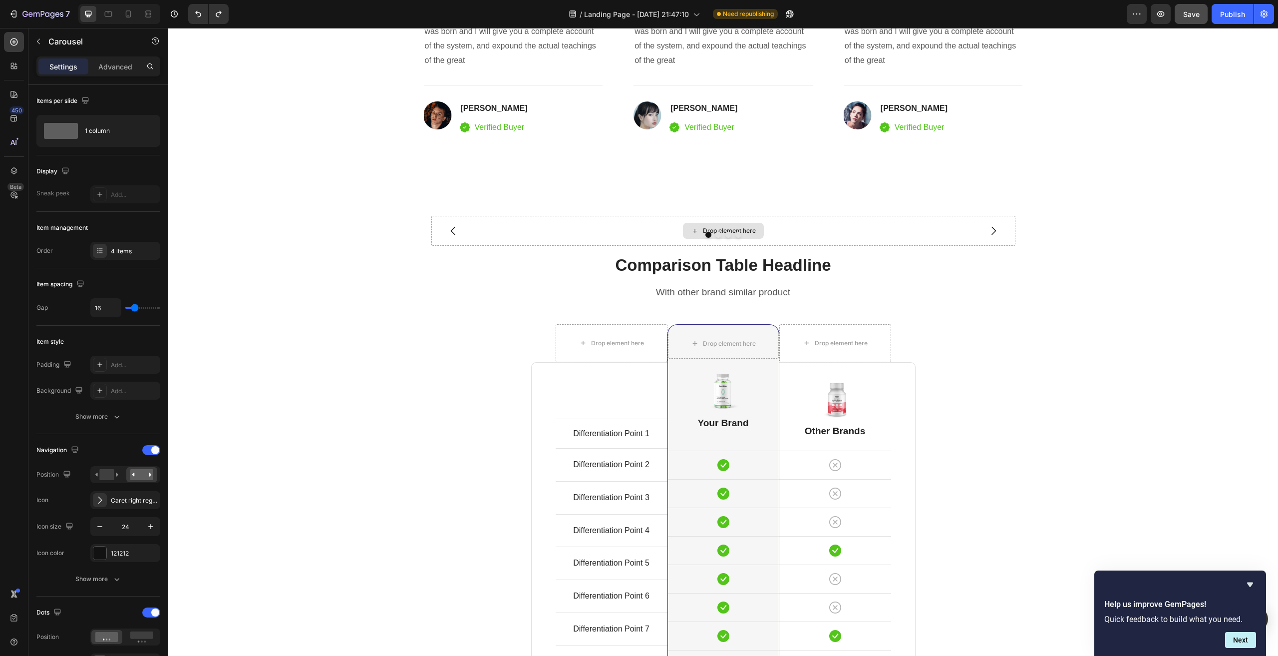
click at [694, 230] on icon at bounding box center [695, 231] width 8 height 8
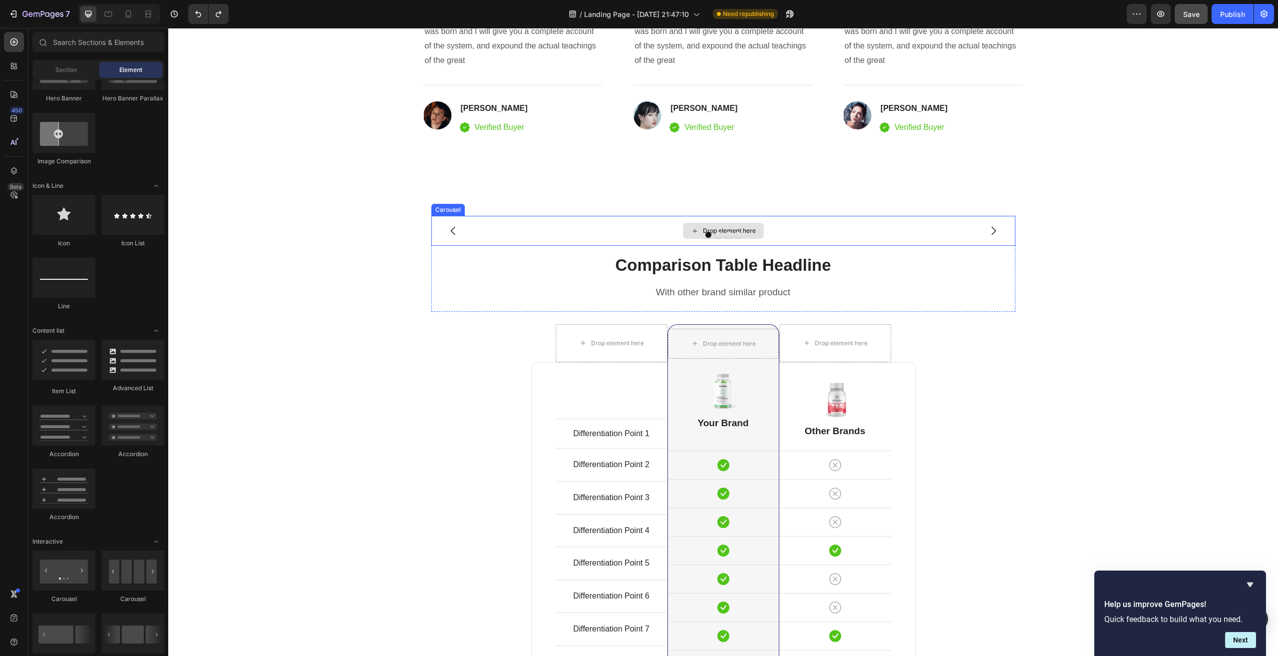
click at [692, 230] on icon at bounding box center [695, 231] width 8 height 8
click at [541, 230] on div "Drop element here" at bounding box center [723, 231] width 584 height 30
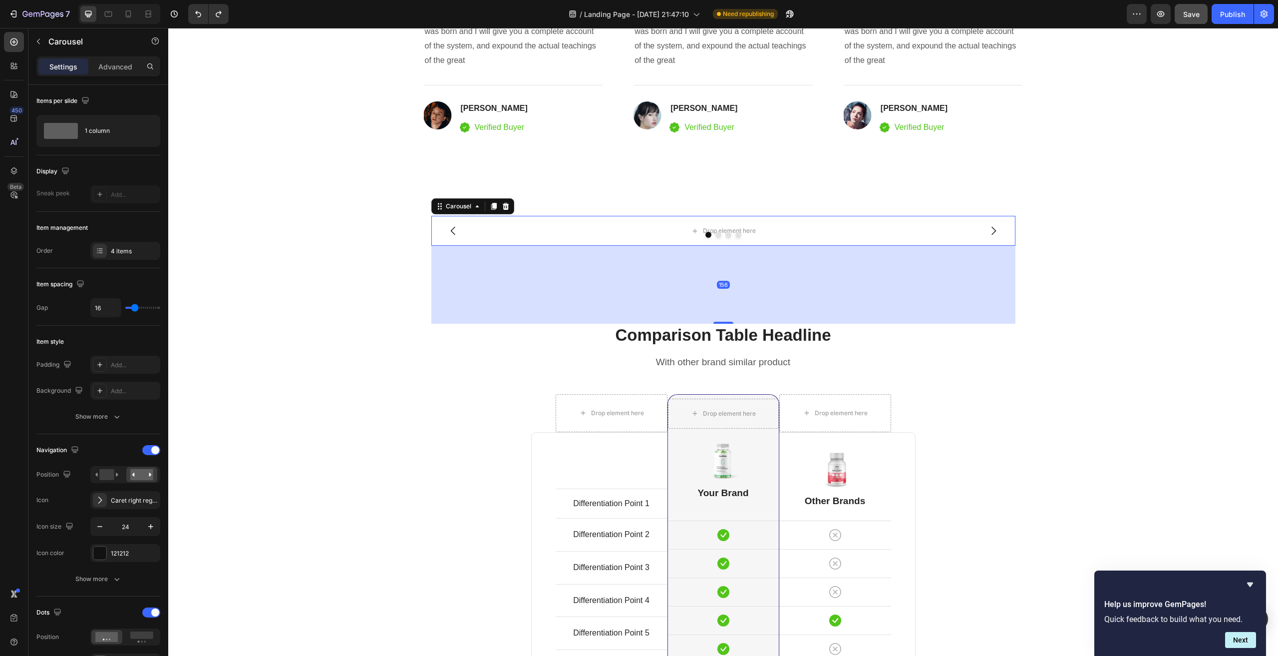
drag, startPoint x: 725, startPoint y: 252, endPoint x: 663, endPoint y: 240, distance: 62.7
click at [714, 323] on div at bounding box center [724, 323] width 20 height 2
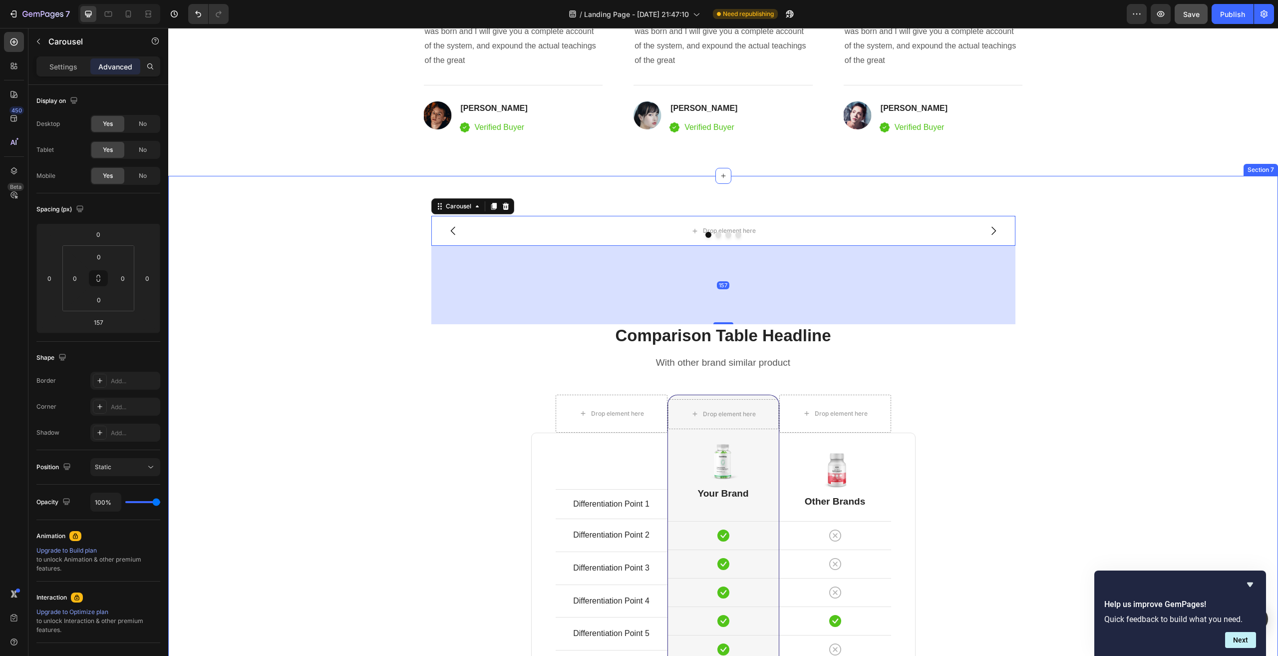
click at [379, 276] on div "Drop element here Drop element here Drop element here Drop element here Carouse…" at bounding box center [723, 536] width 1095 height 640
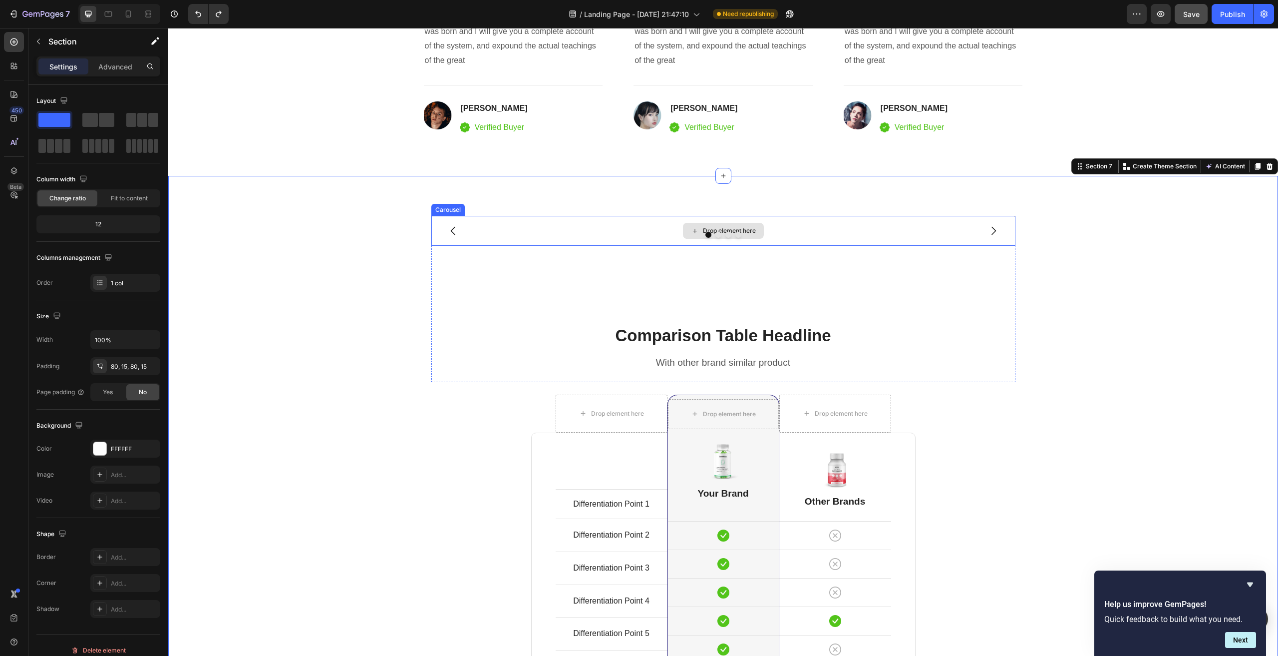
click at [531, 229] on div "Drop element here" at bounding box center [723, 231] width 584 height 30
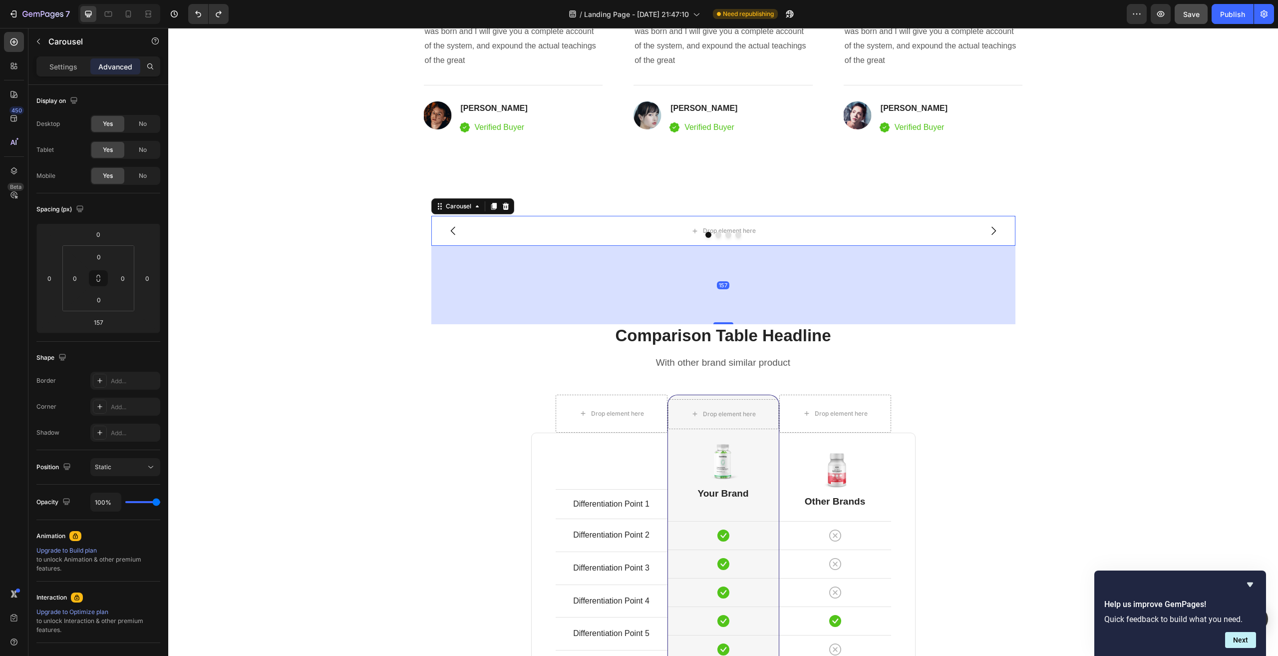
type input "16"
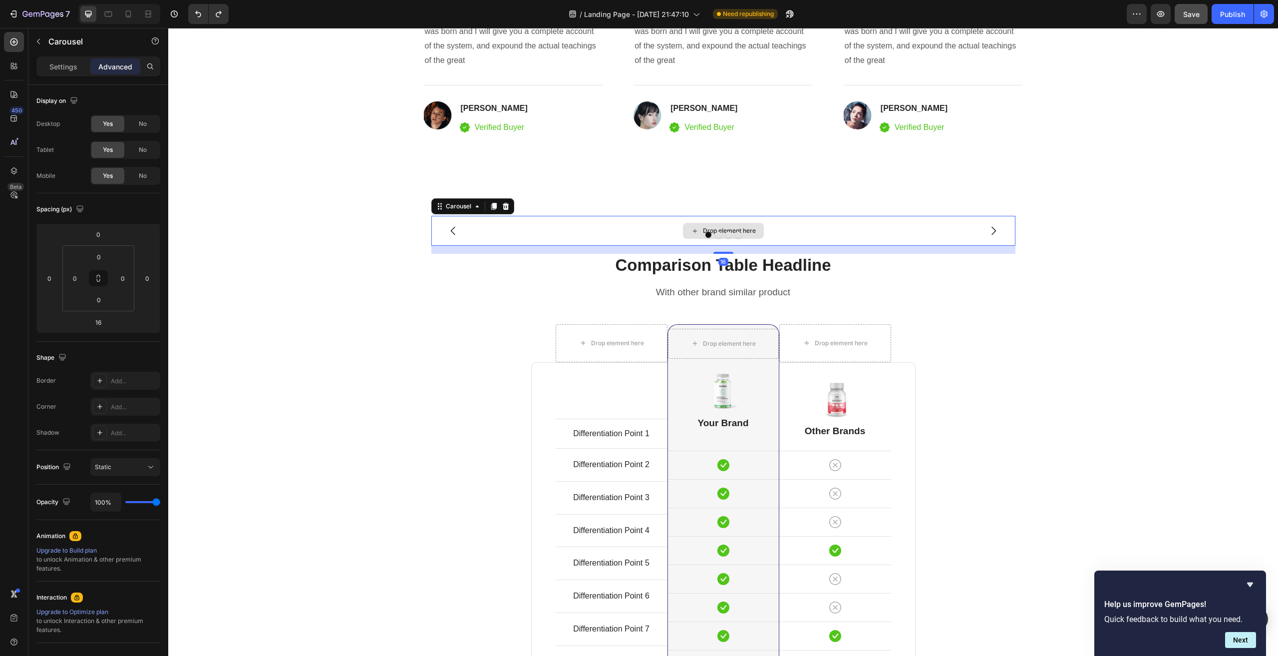
click at [585, 225] on div "Drop element here" at bounding box center [723, 231] width 584 height 30
click at [625, 230] on div "Drop element here" at bounding box center [723, 231] width 584 height 30
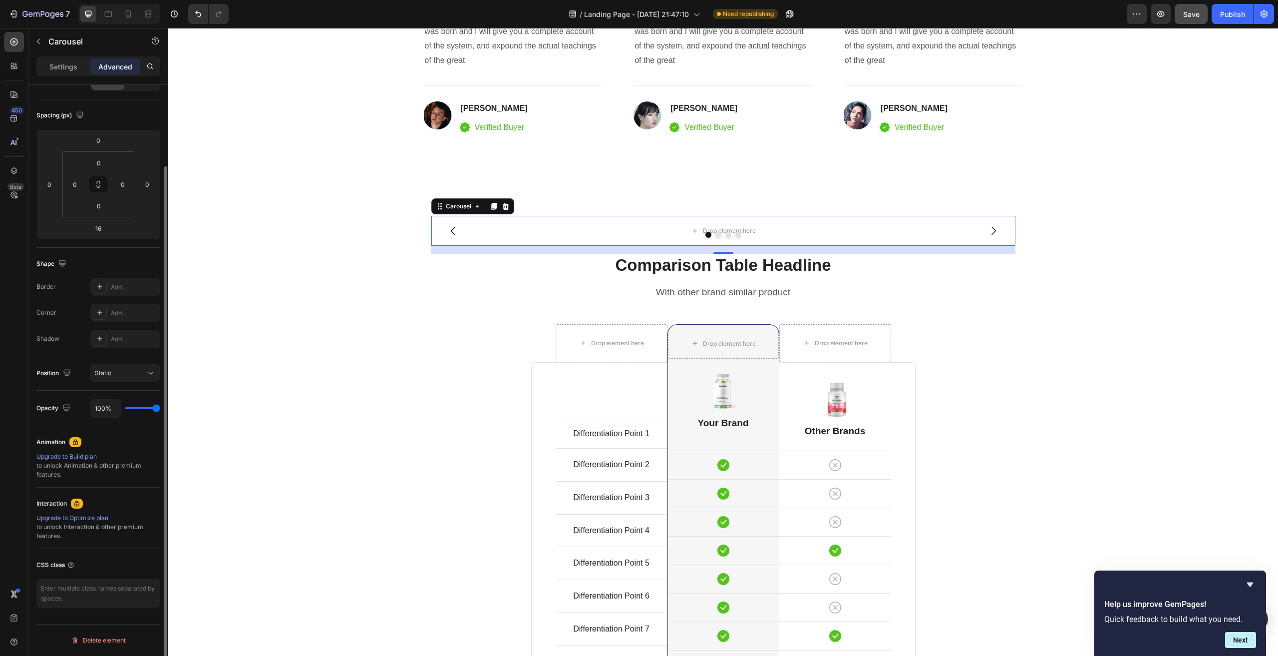
scroll to position [0, 0]
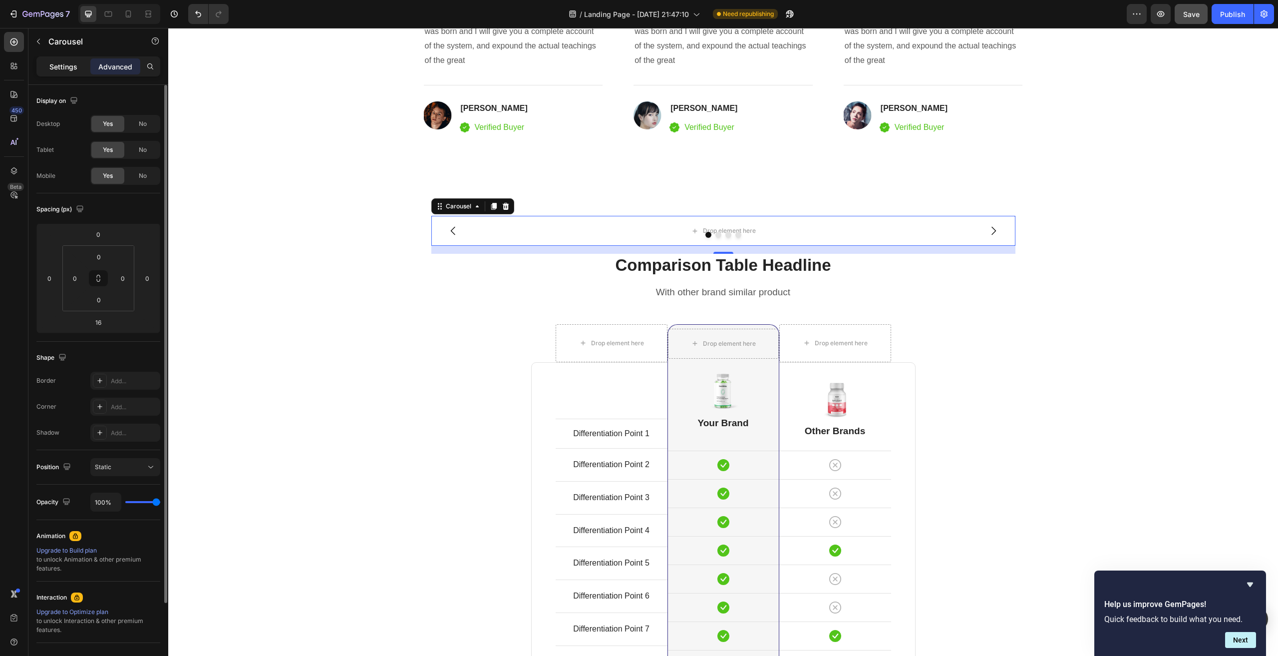
click at [62, 61] on p "Settings" at bounding box center [63, 66] width 28 height 10
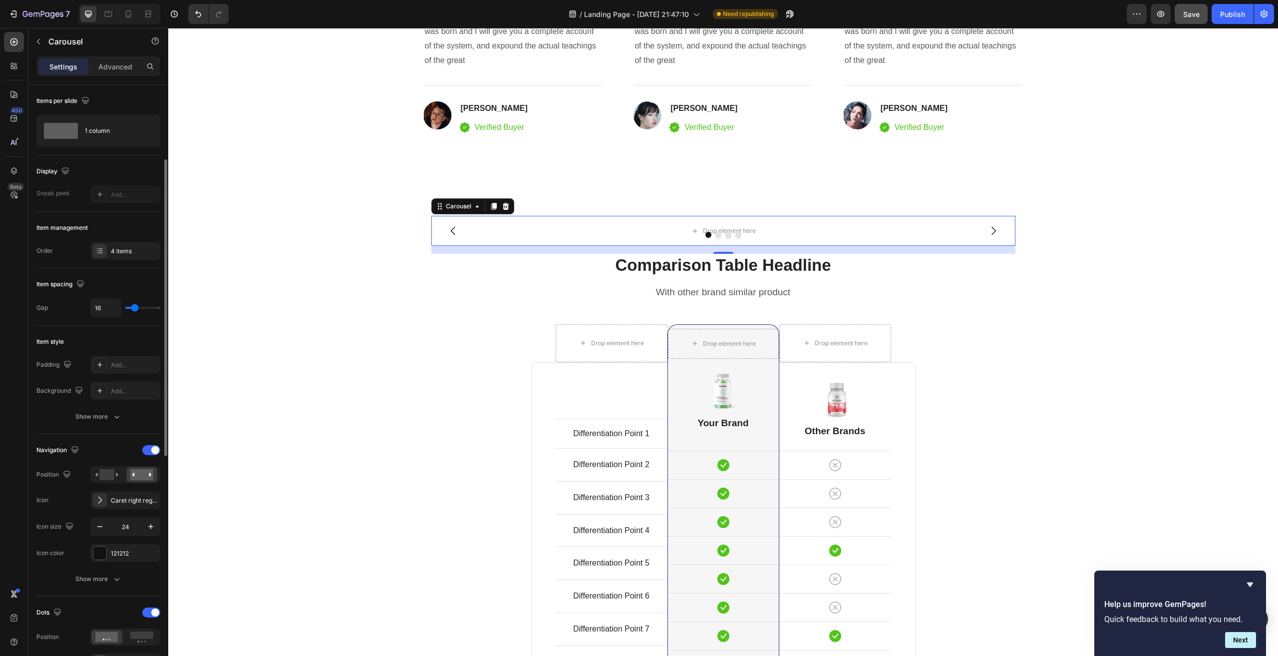
scroll to position [100, 0]
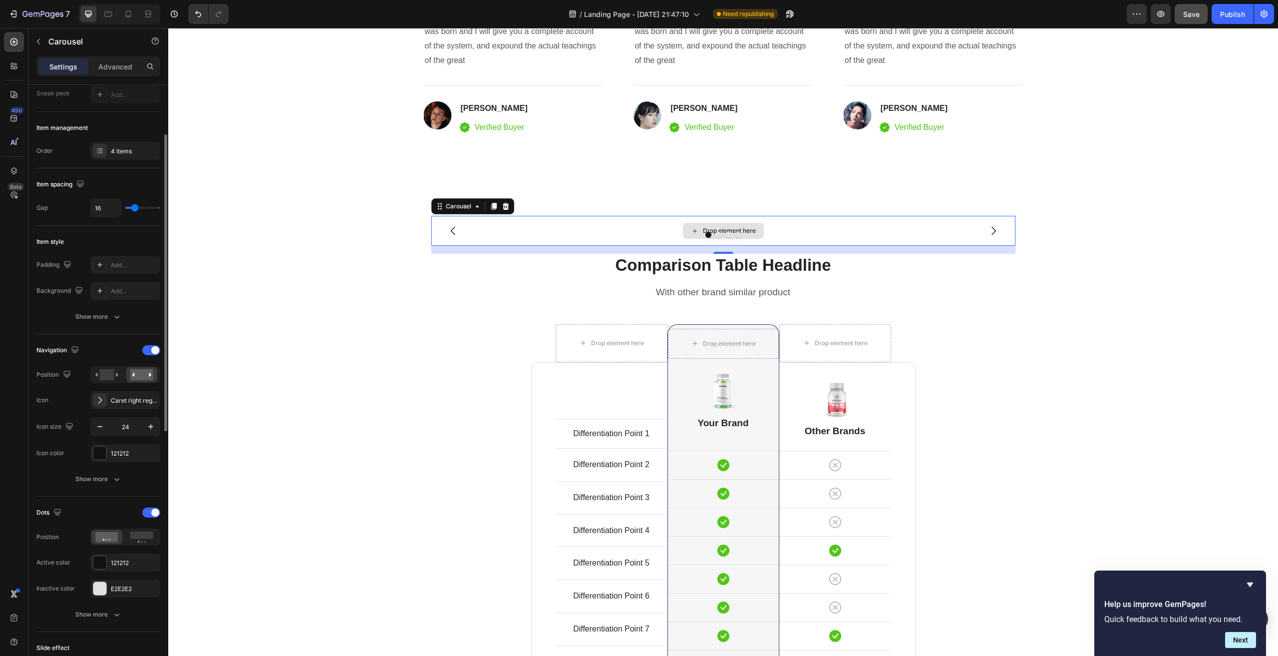
click at [566, 228] on div "Drop element here" at bounding box center [723, 231] width 584 height 30
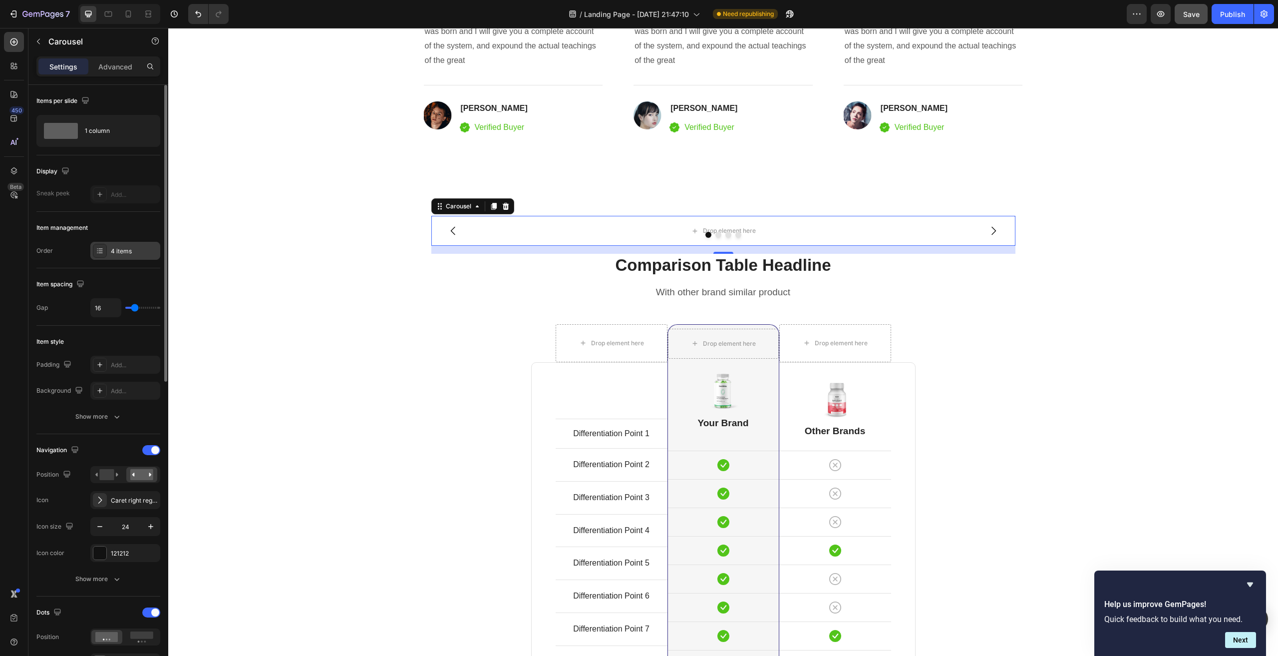
click at [103, 250] on icon at bounding box center [100, 251] width 8 height 8
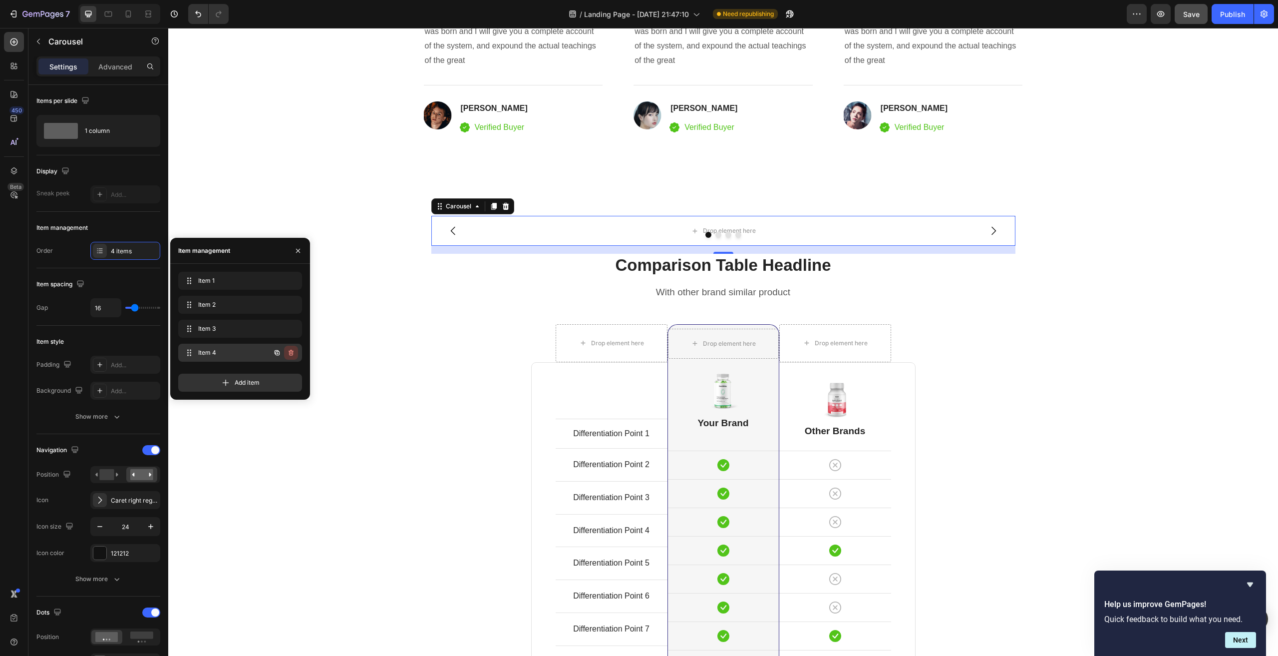
click at [291, 351] on icon "button" at bounding box center [291, 353] width 8 height 8
click at [308, 188] on div "Drop element here Drop element here Drop element here Drop element here Carouse…" at bounding box center [723, 501] width 1110 height 650
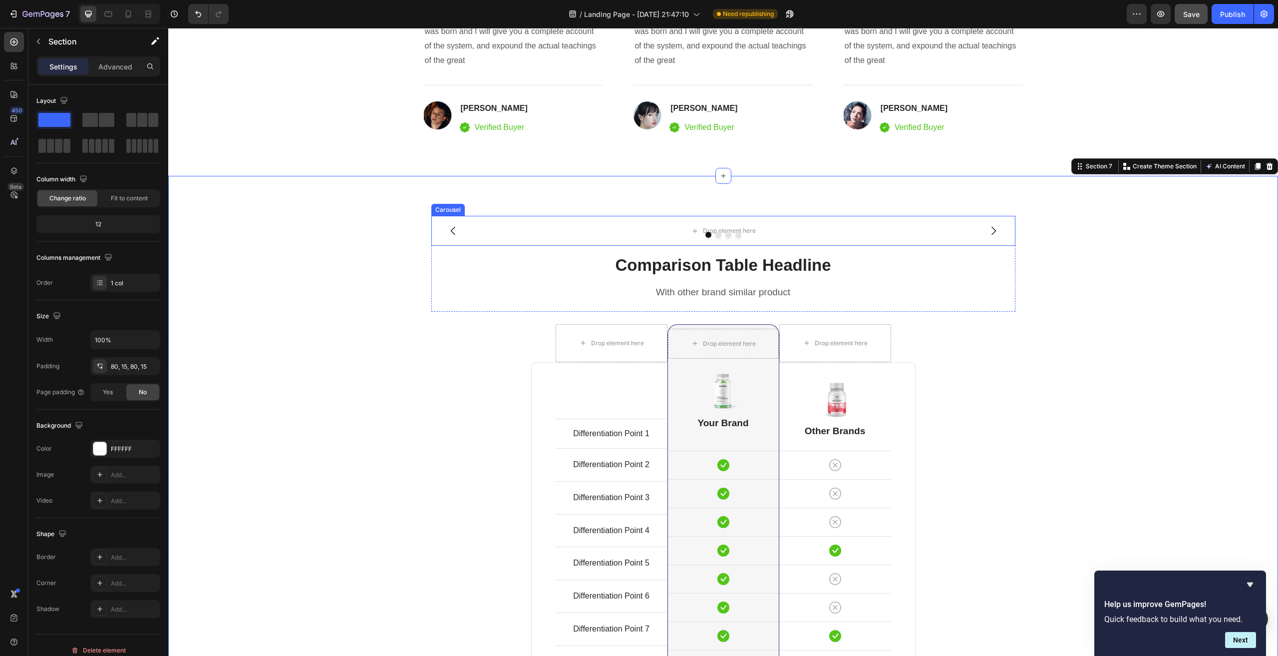
click at [561, 233] on div at bounding box center [723, 235] width 584 height 6
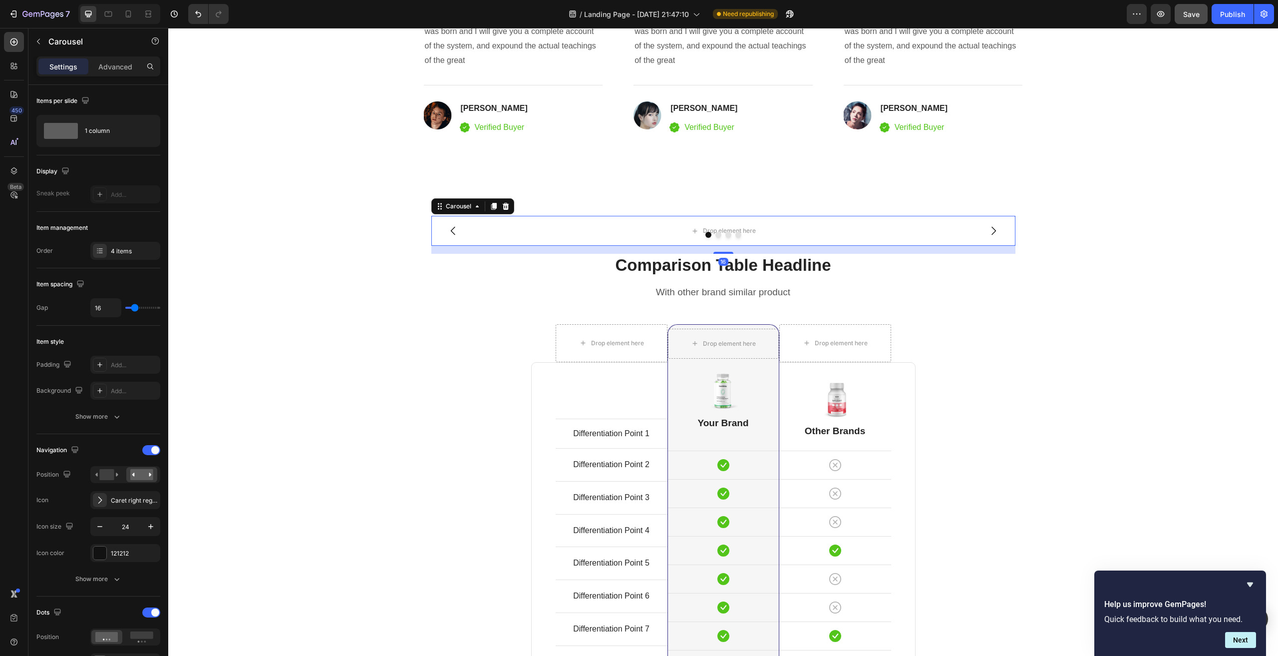
click at [600, 232] on div at bounding box center [723, 235] width 584 height 6
click at [739, 234] on div at bounding box center [723, 235] width 584 height 6
click at [112, 250] on div "4 items" at bounding box center [134, 251] width 47 height 9
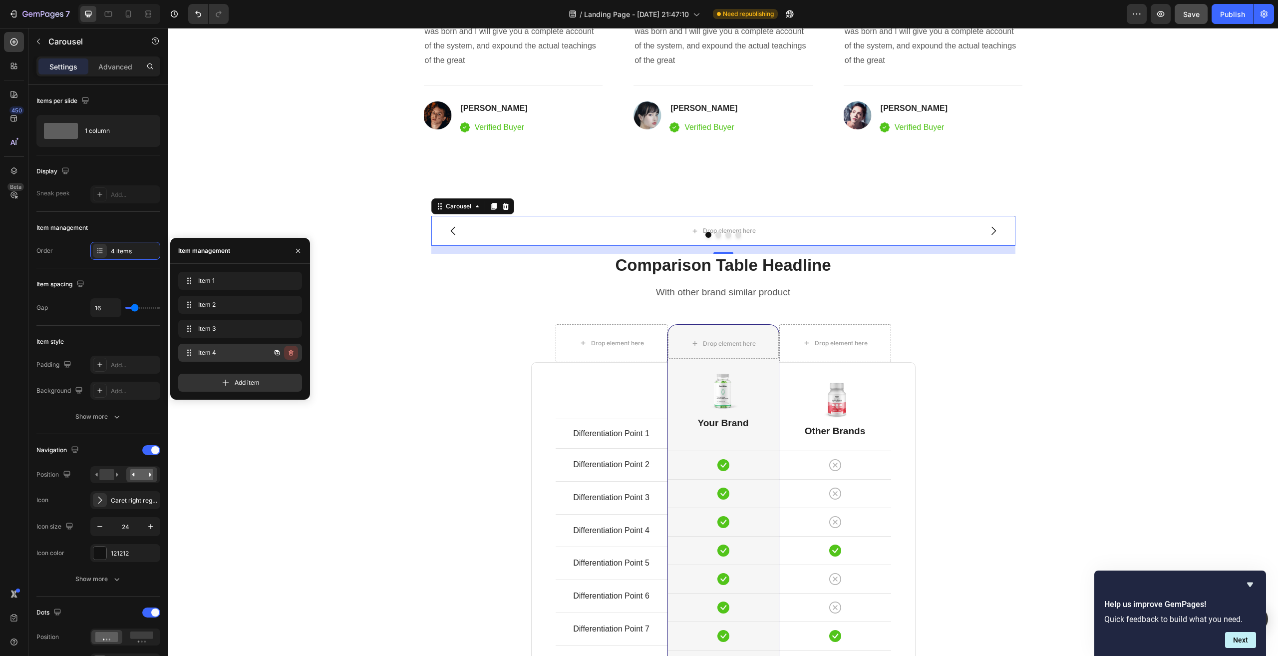
click at [291, 350] on icon "button" at bounding box center [291, 353] width 8 height 8
click at [289, 350] on div "Delete" at bounding box center [284, 352] width 18 height 9
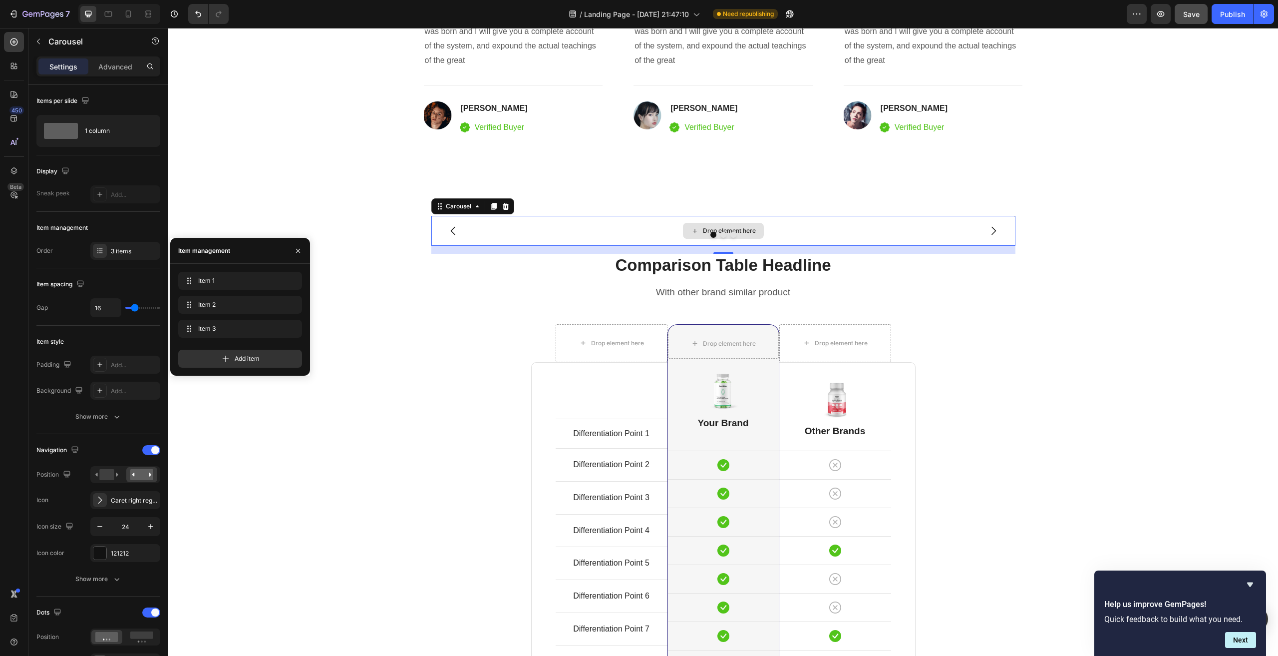
click at [516, 229] on div "Drop element here" at bounding box center [723, 231] width 584 height 30
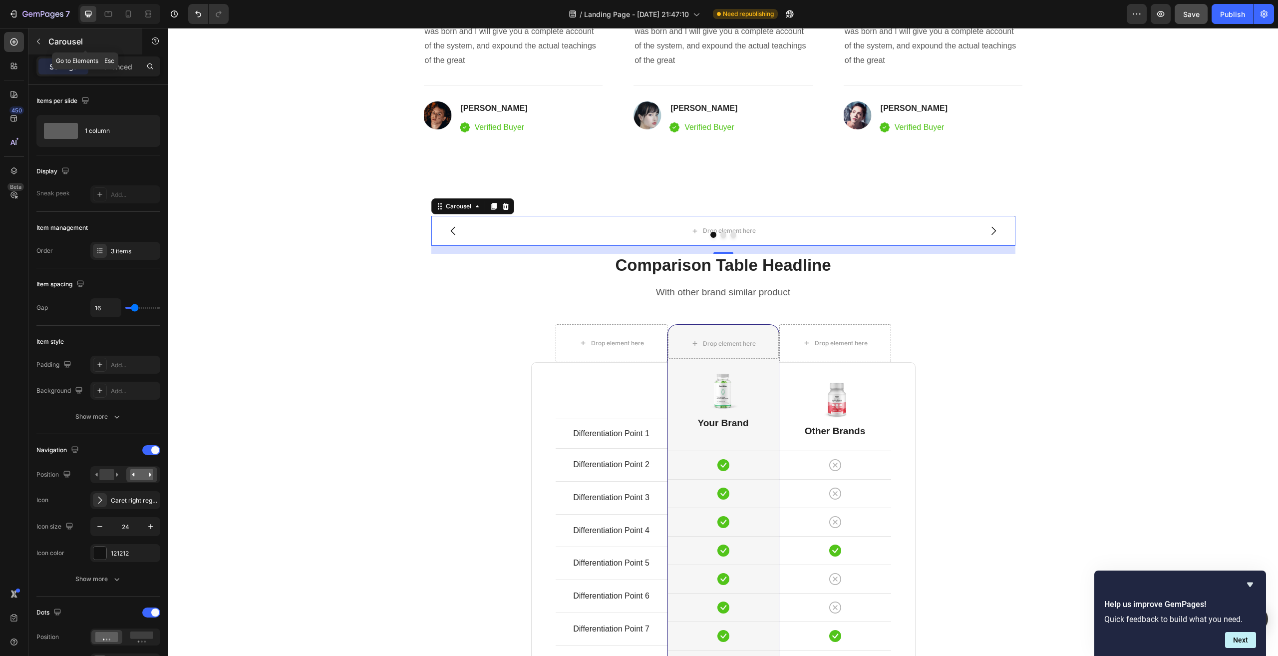
click at [41, 41] on icon "button" at bounding box center [38, 41] width 8 height 8
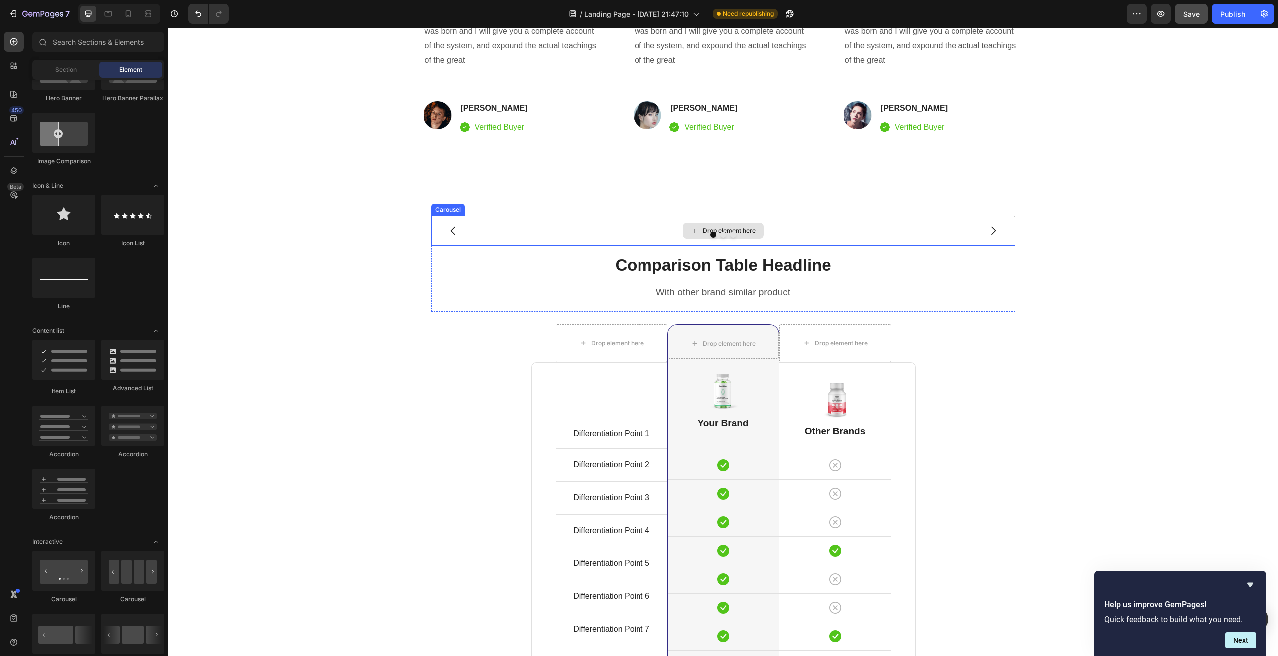
click at [524, 225] on div "Drop element here" at bounding box center [723, 231] width 584 height 30
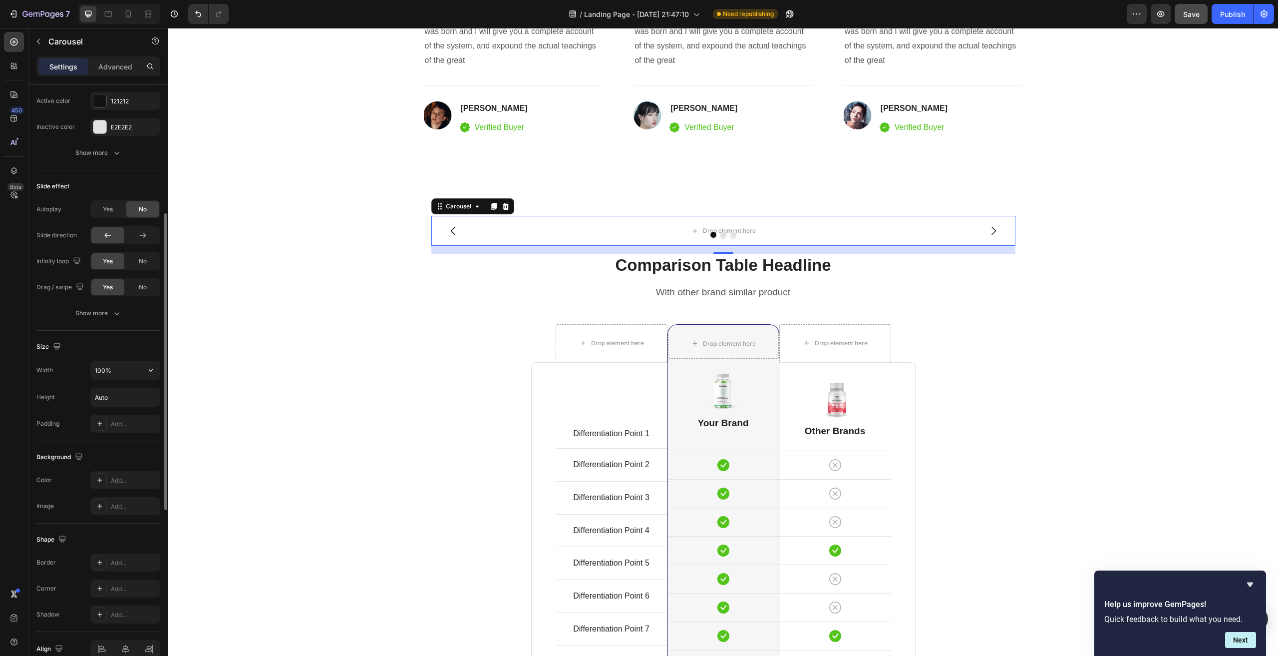
scroll to position [461, 0]
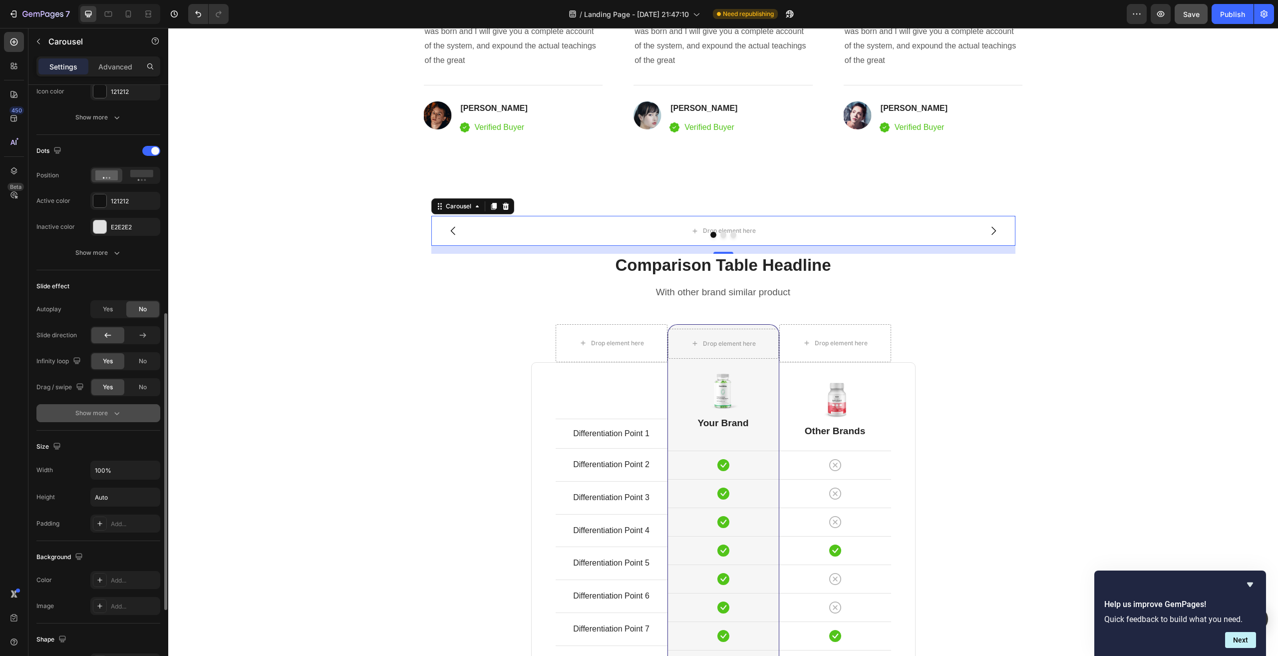
click at [98, 417] on div "Show more" at bounding box center [98, 413] width 46 height 10
click at [130, 435] on div "Ease in" at bounding box center [120, 439] width 51 height 9
click at [49, 453] on div "Slide speed 500ms Animation Ease in Show less" at bounding box center [98, 439] width 124 height 71
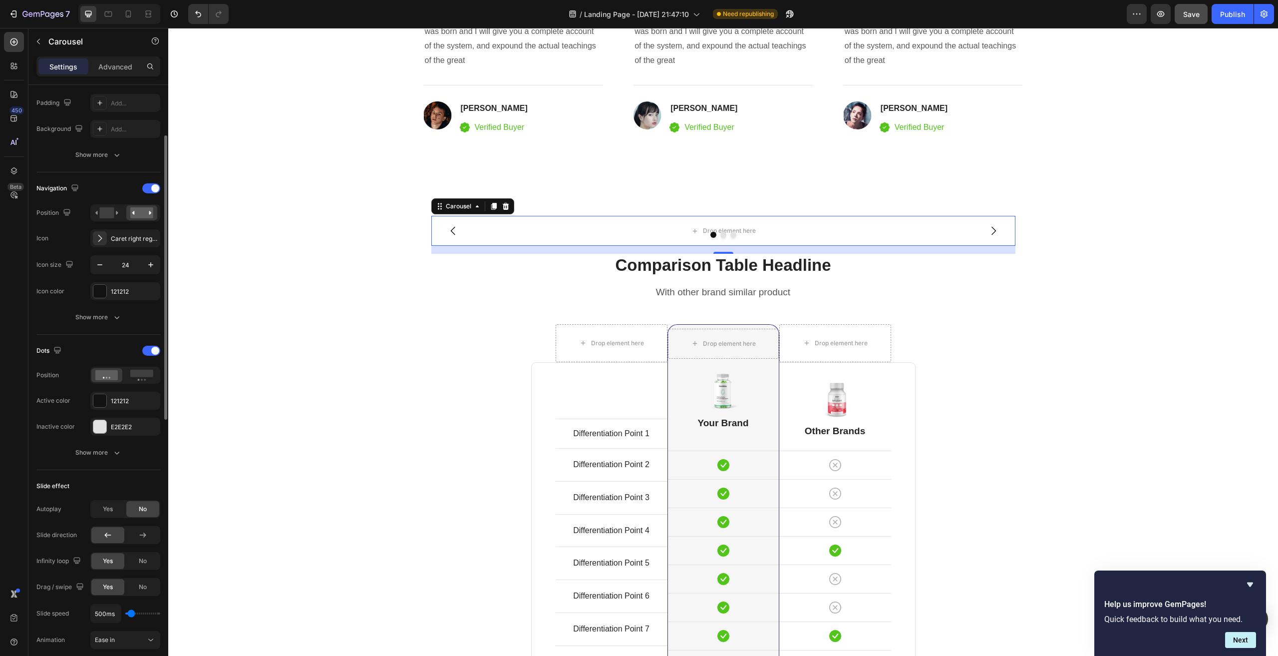
scroll to position [212, 0]
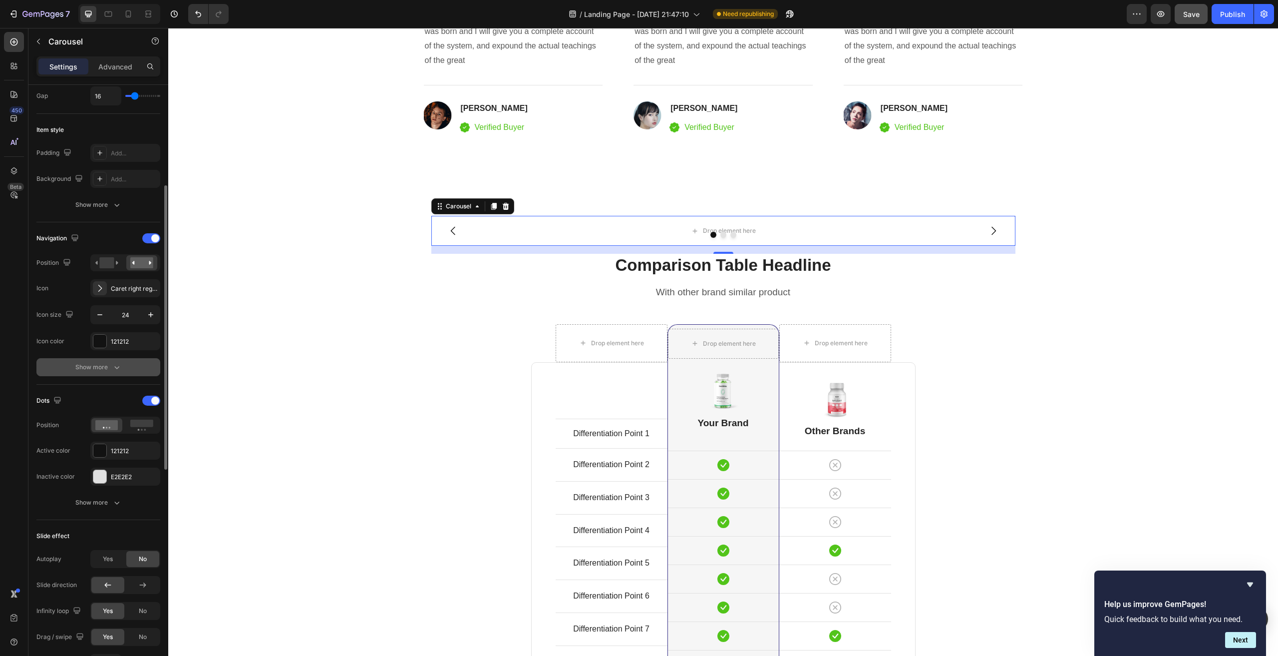
click at [105, 364] on div "Show more" at bounding box center [98, 367] width 46 height 10
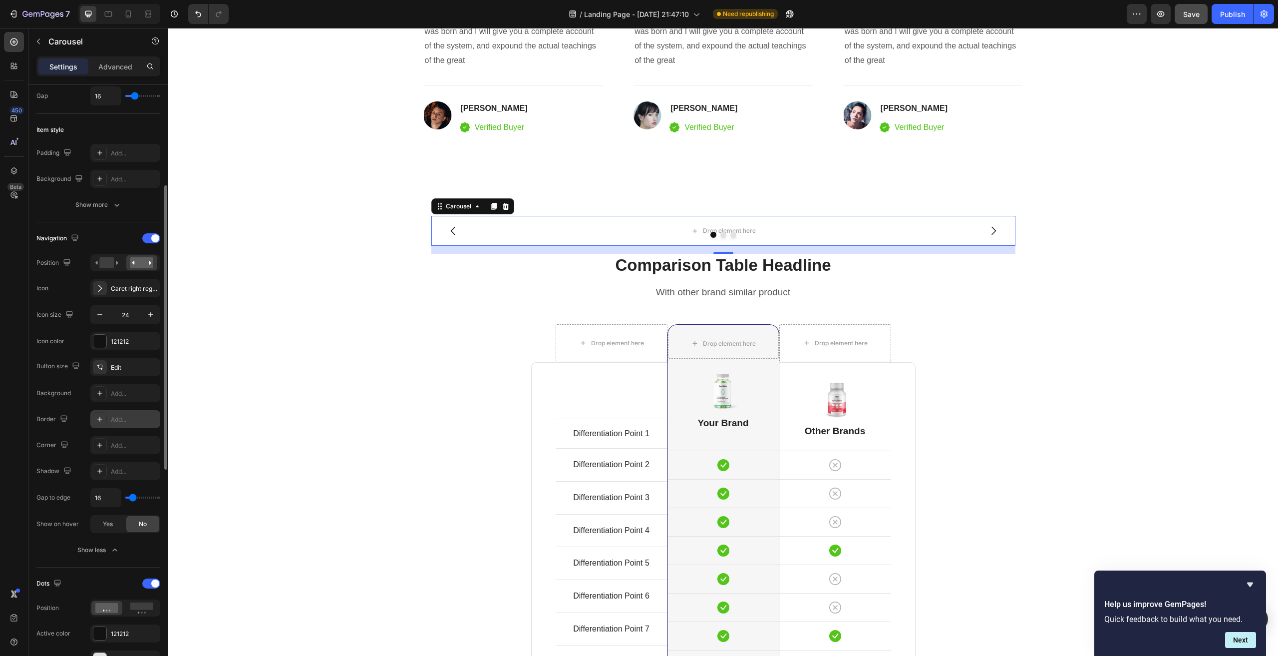
scroll to position [12, 0]
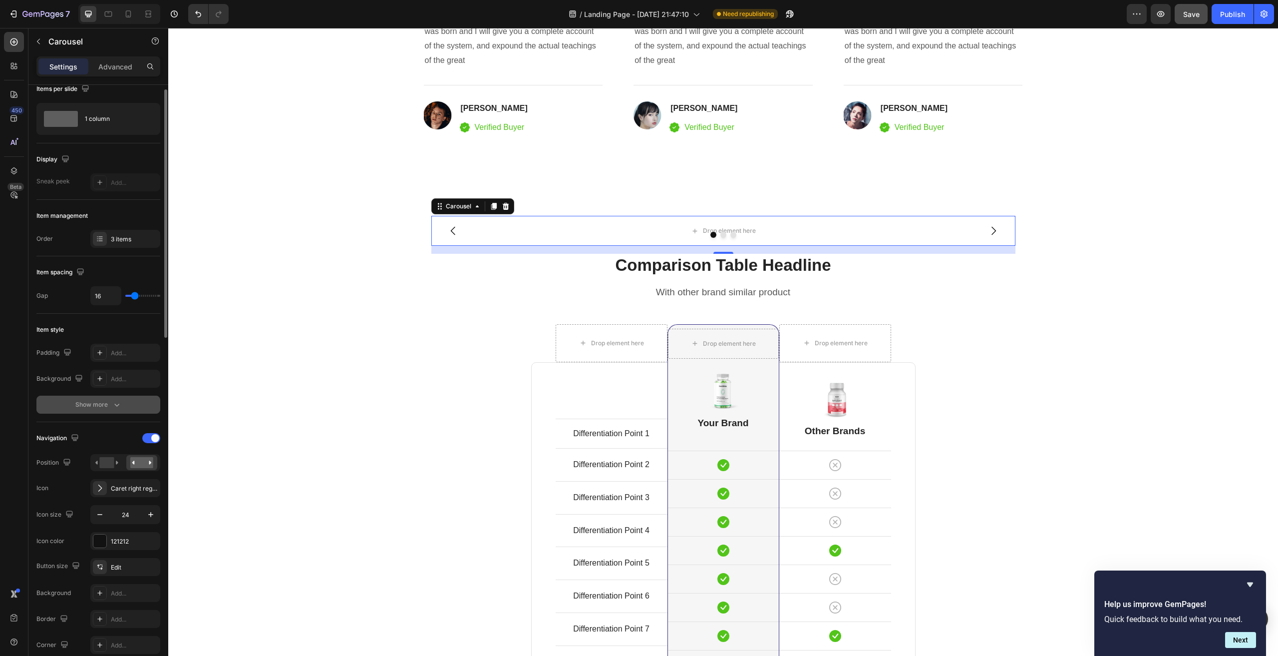
click at [101, 402] on div "Show more" at bounding box center [98, 404] width 46 height 10
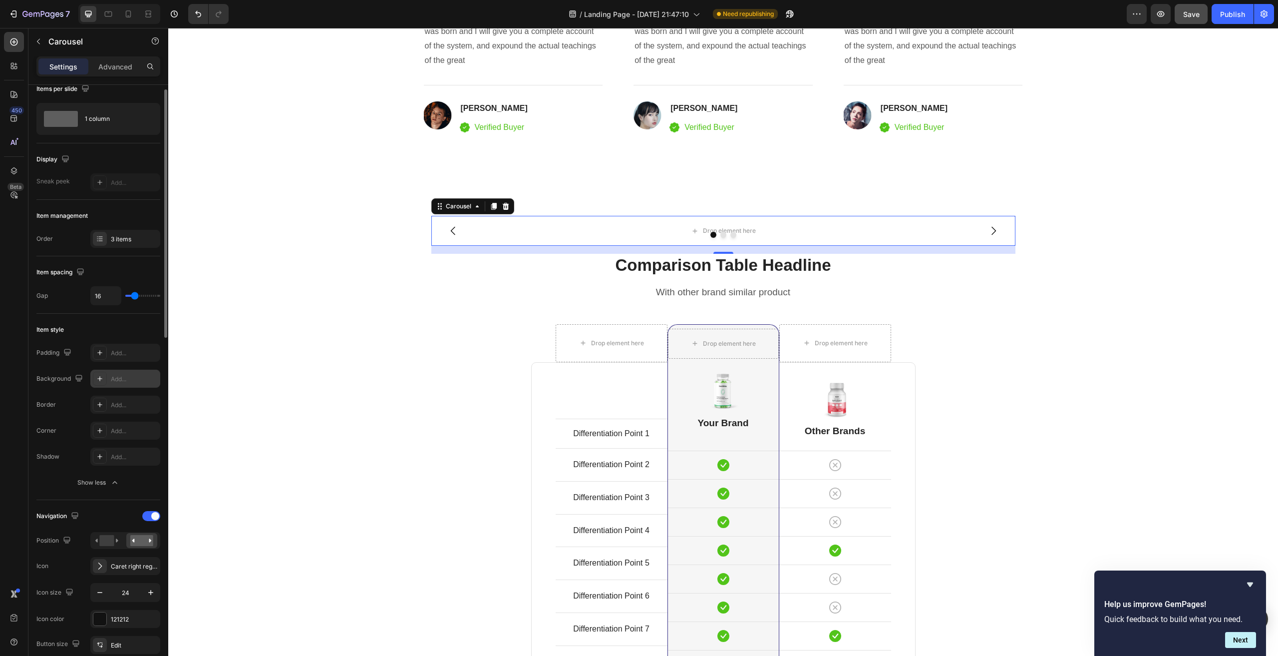
scroll to position [0, 0]
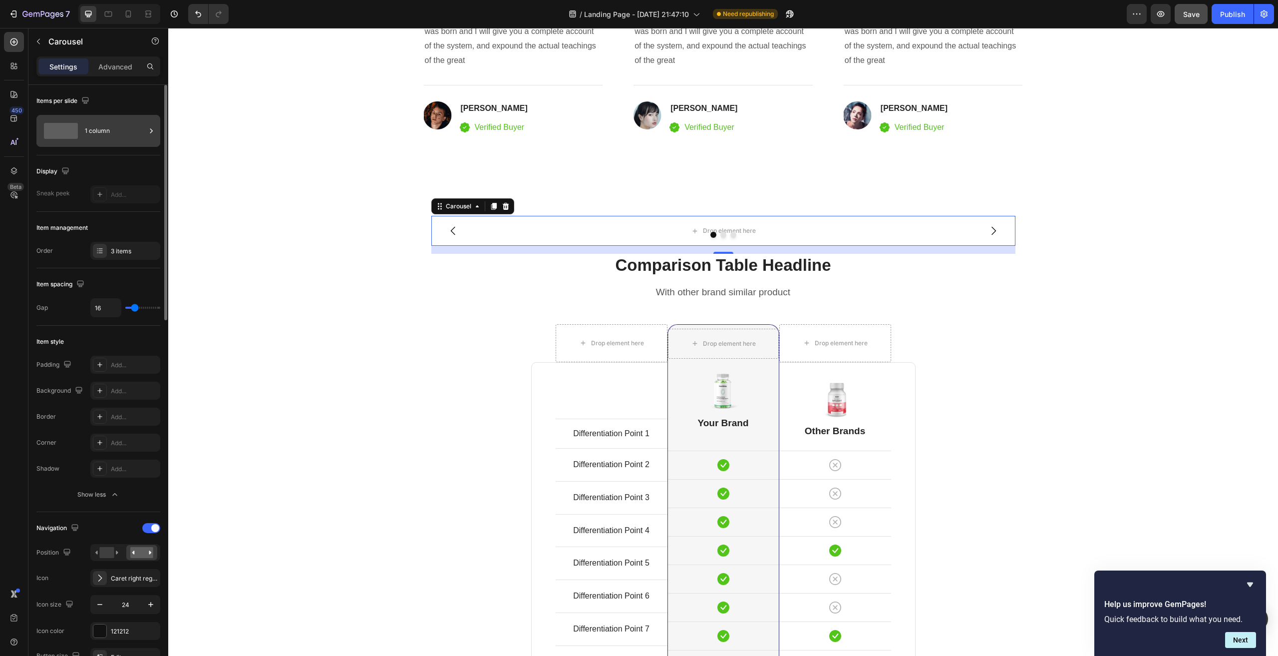
click at [148, 132] on icon at bounding box center [151, 131] width 10 height 10
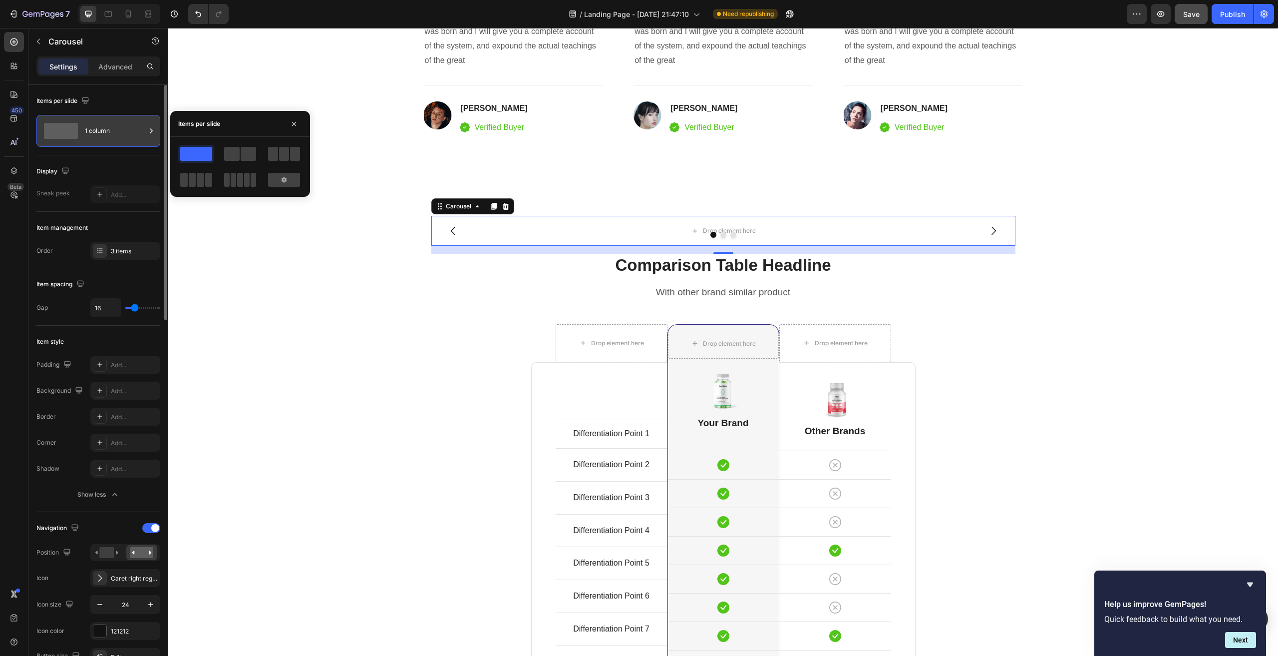
click at [139, 130] on div "1 column" at bounding box center [115, 130] width 61 height 23
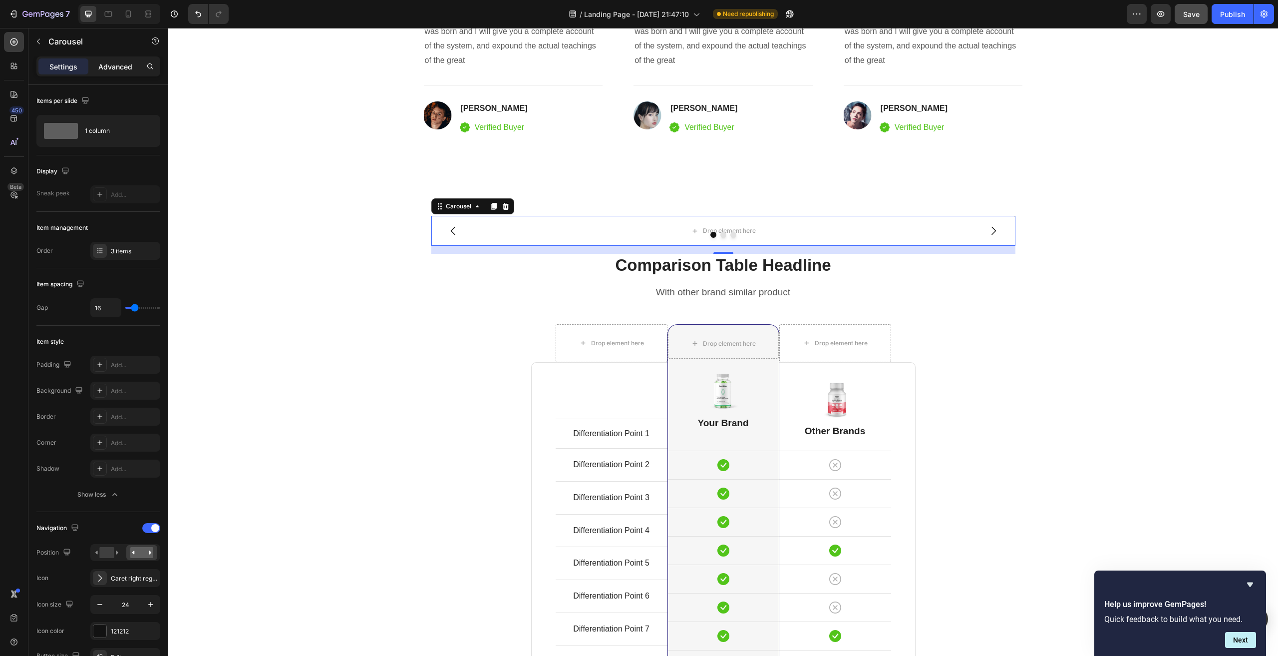
click at [108, 68] on p "Advanced" at bounding box center [115, 66] width 34 height 10
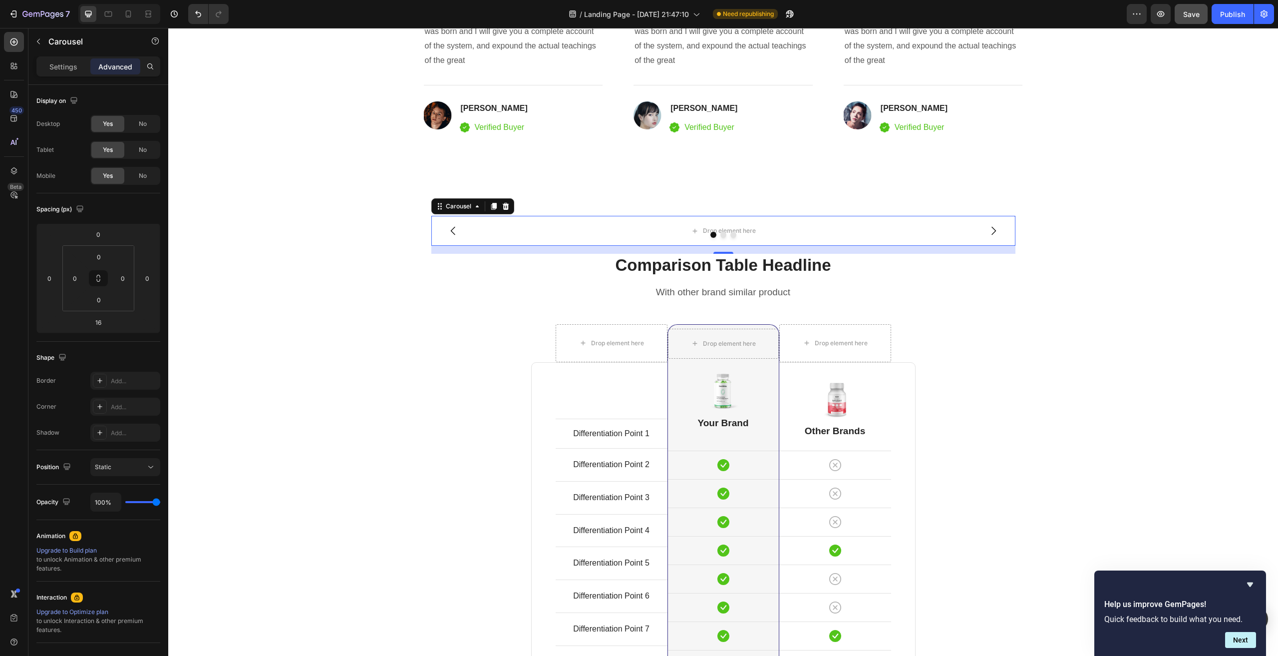
click at [62, 62] on p "Settings" at bounding box center [63, 66] width 28 height 10
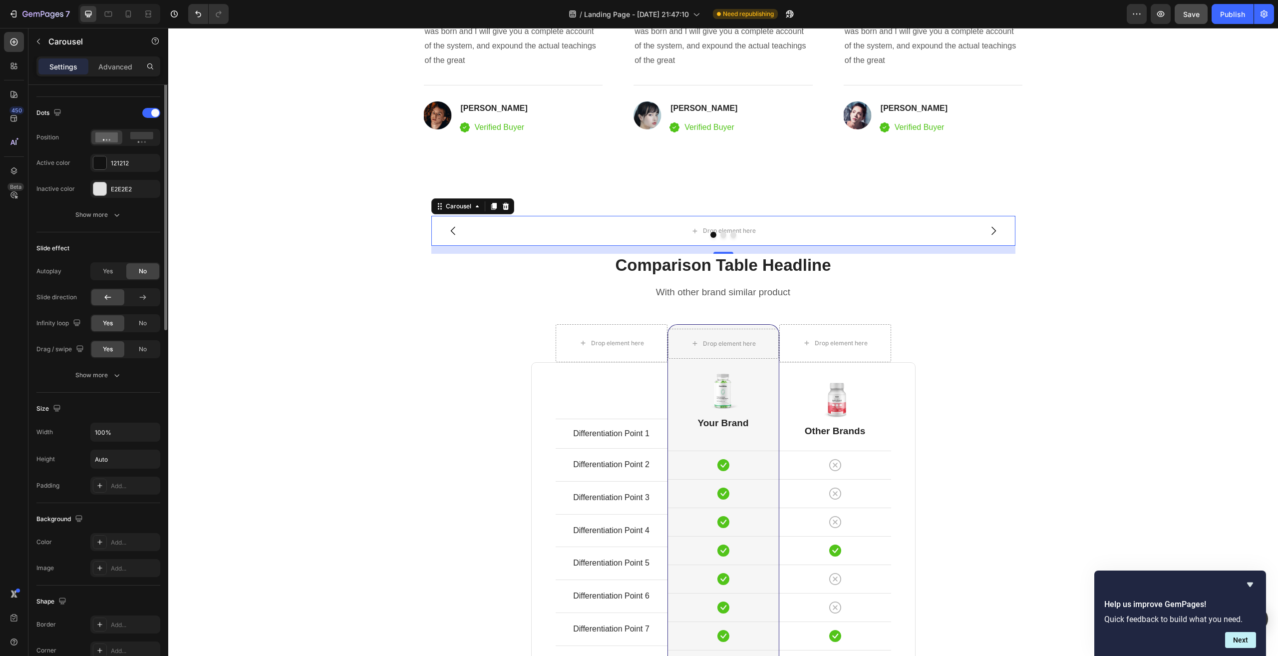
scroll to position [300, 0]
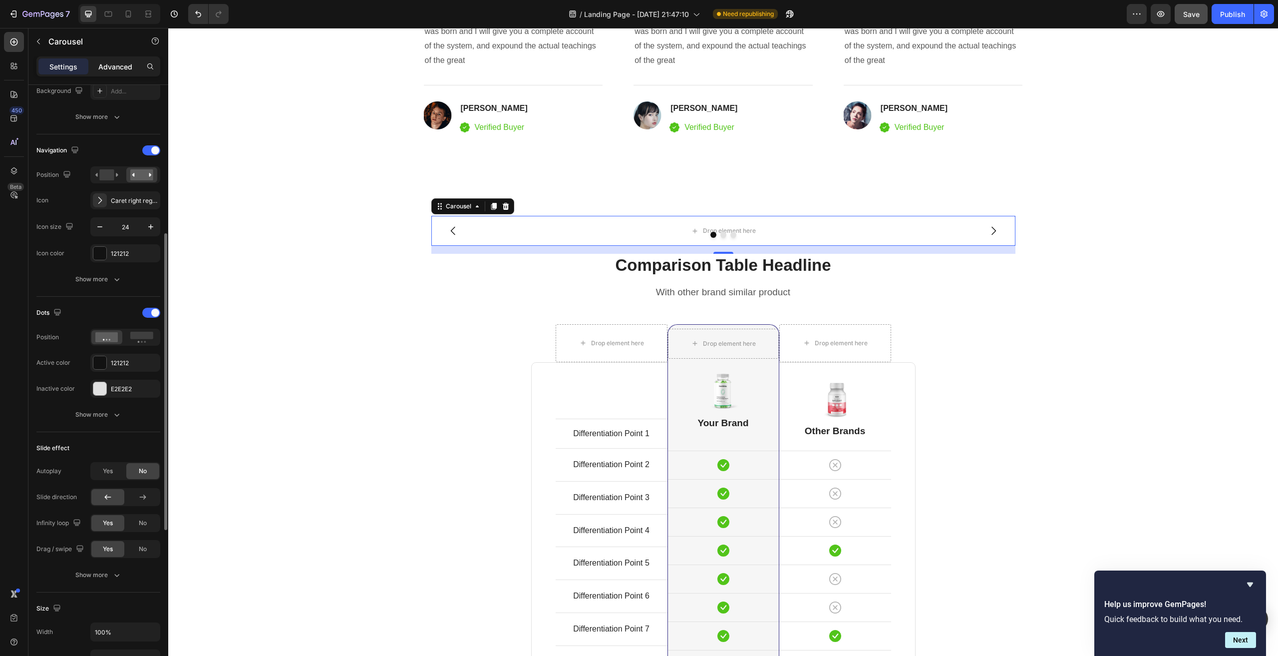
drag, startPoint x: 117, startPoint y: 66, endPoint x: 380, endPoint y: 186, distance: 289.1
click at [117, 66] on p "Advanced" at bounding box center [115, 66] width 34 height 10
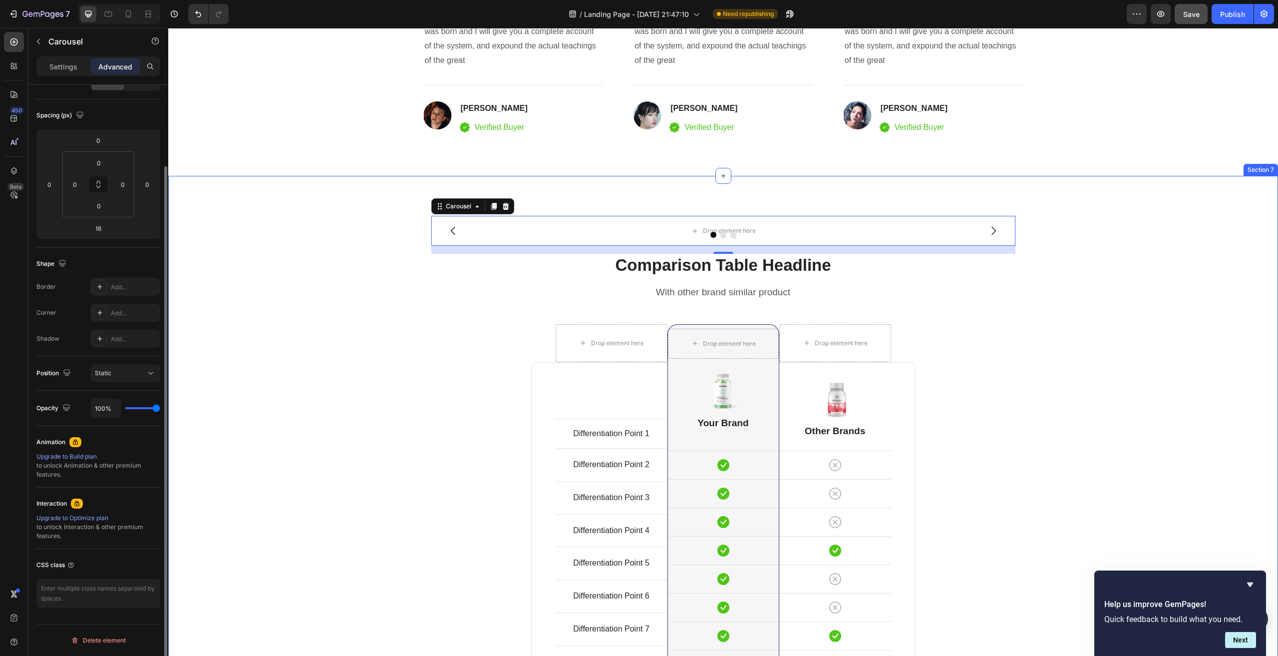
scroll to position [94, 0]
click at [98, 286] on icon at bounding box center [100, 287] width 8 height 8
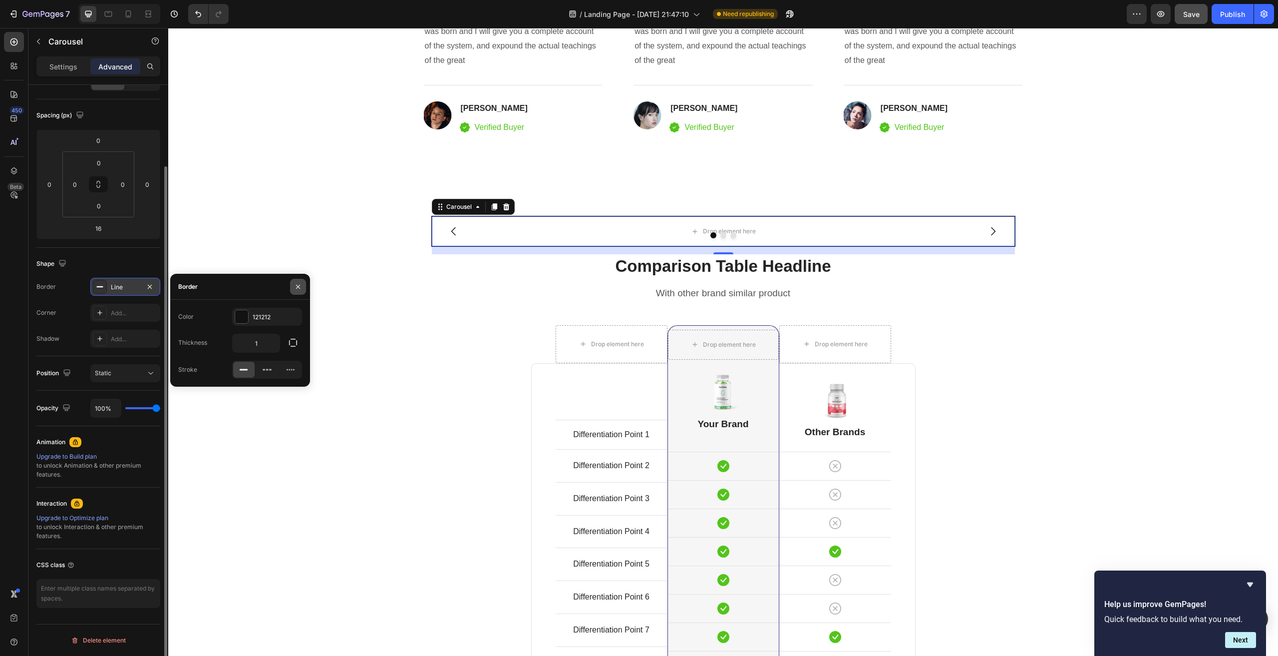
click at [297, 286] on icon "button" at bounding box center [298, 287] width 8 height 8
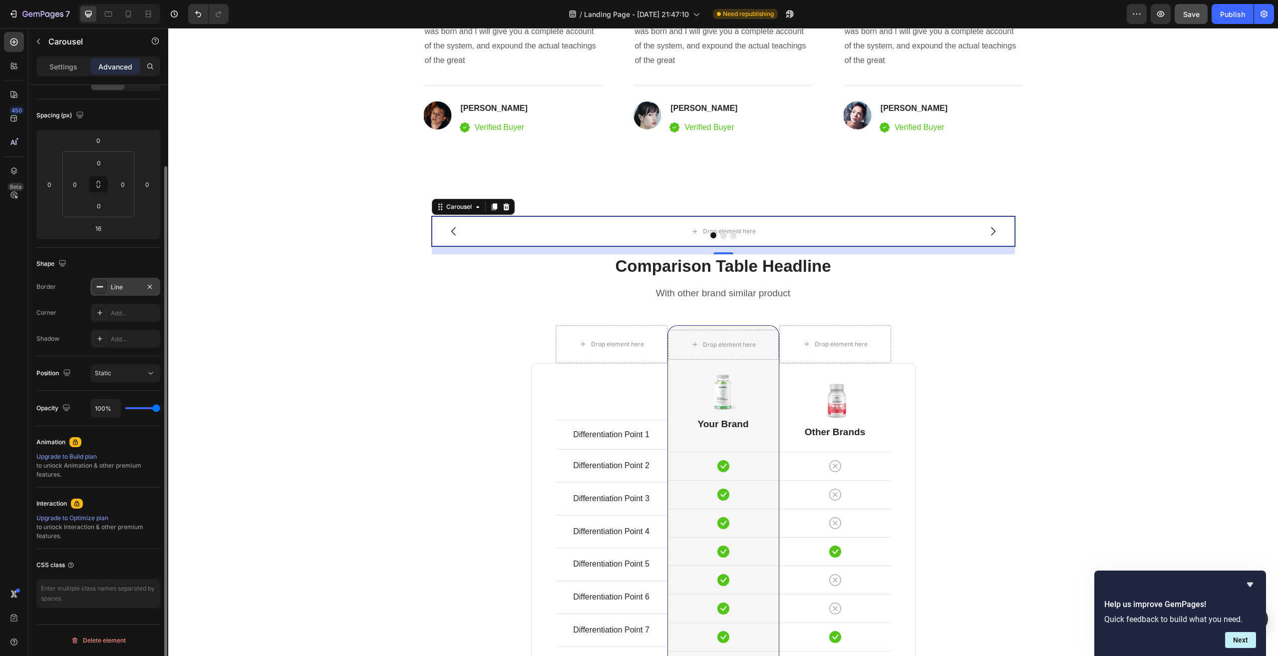
click at [106, 284] on div at bounding box center [100, 287] width 14 height 14
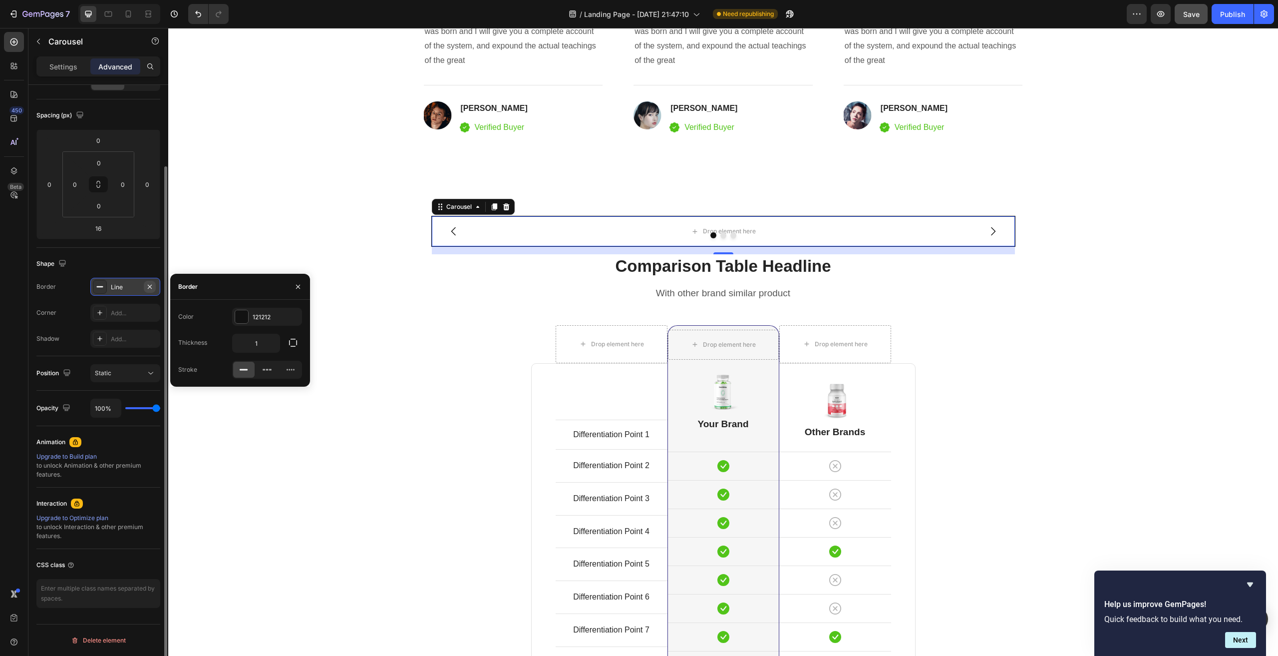
click at [152, 285] on icon "button" at bounding box center [150, 287] width 8 height 8
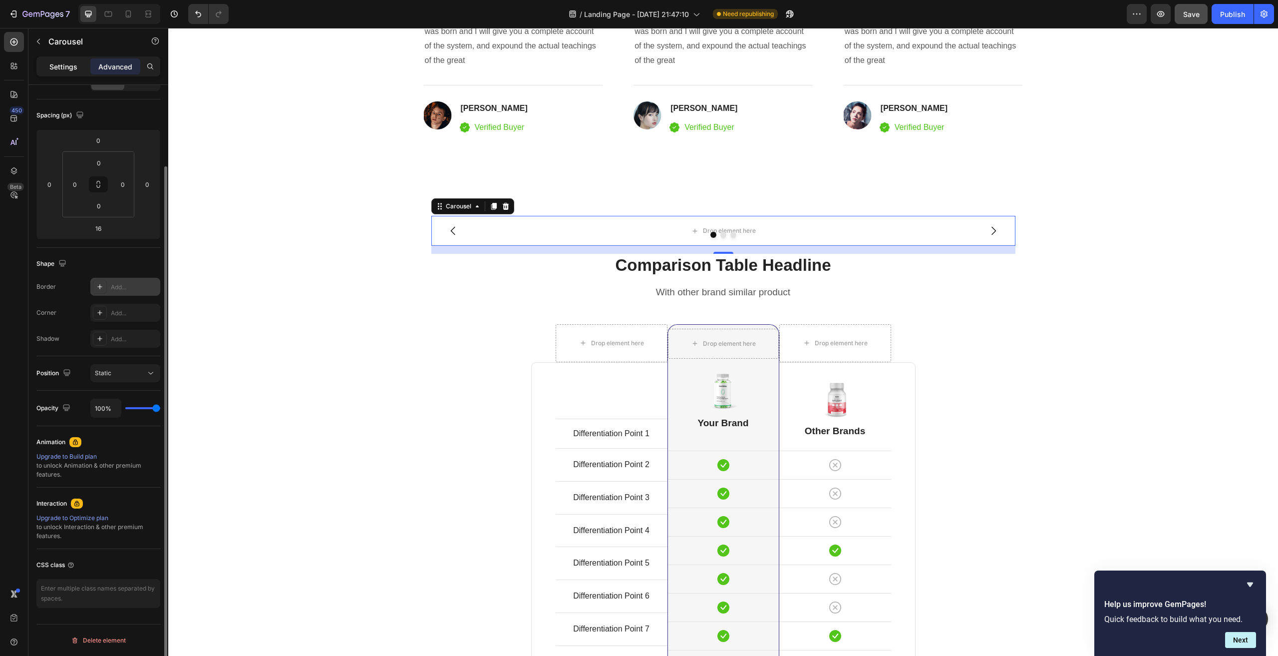
click at [67, 66] on p "Settings" at bounding box center [63, 66] width 28 height 10
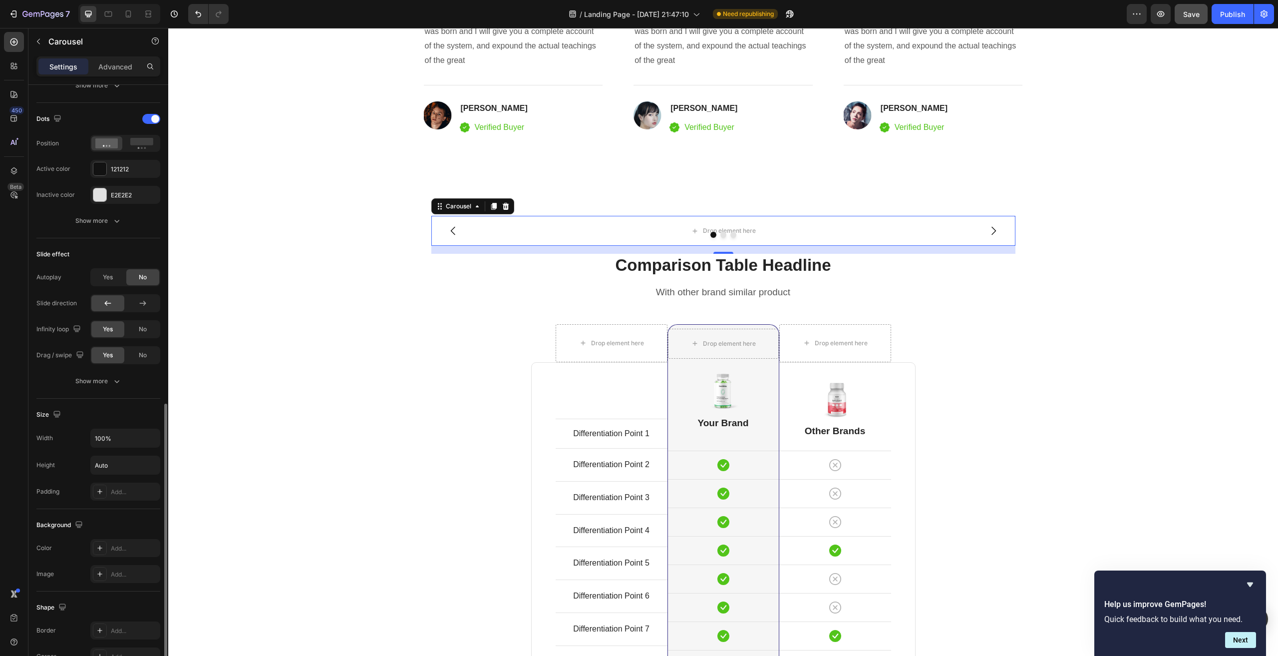
scroll to position [611, 0]
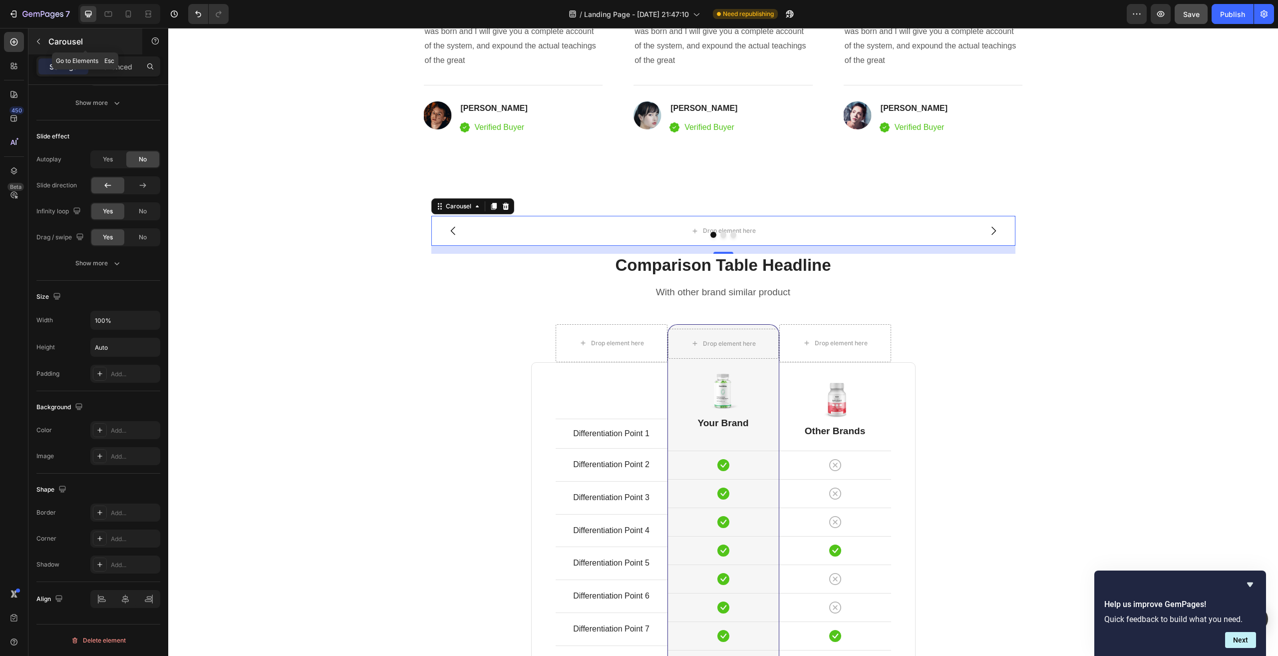
click at [40, 44] on icon "button" at bounding box center [38, 41] width 3 height 5
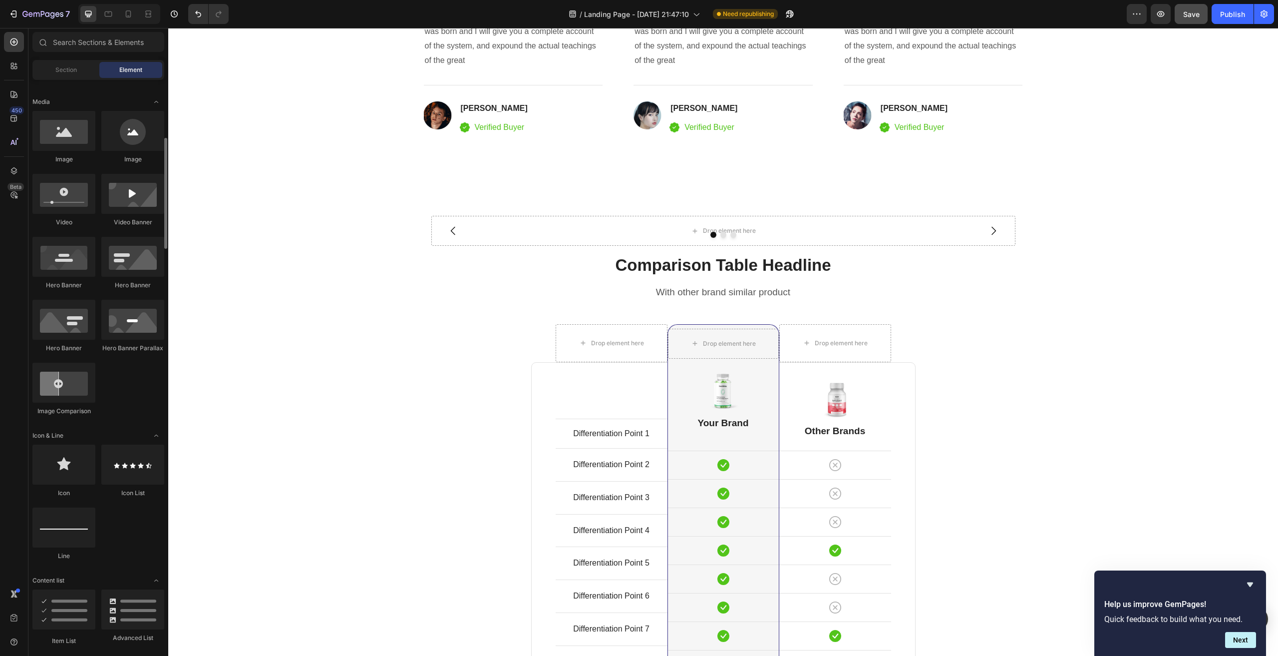
scroll to position [250, 0]
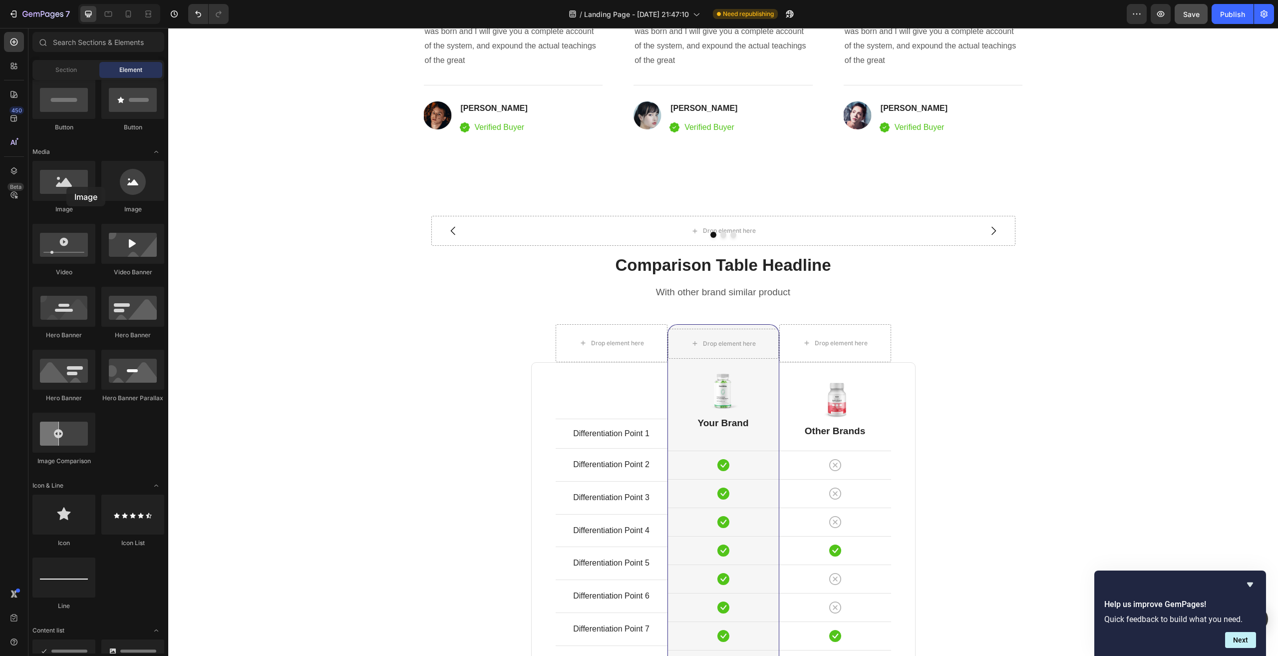
drag, startPoint x: 235, startPoint y: 215, endPoint x: 497, endPoint y: 227, distance: 262.4
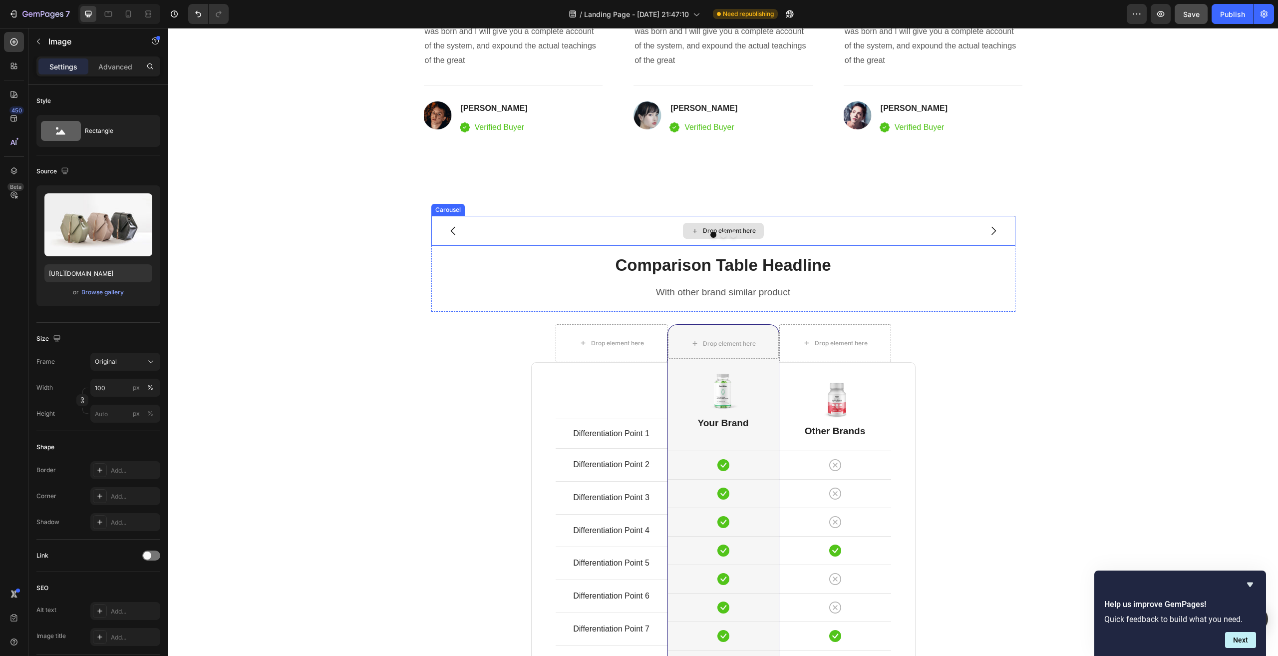
click at [587, 229] on div "Drop element here" at bounding box center [723, 231] width 584 height 30
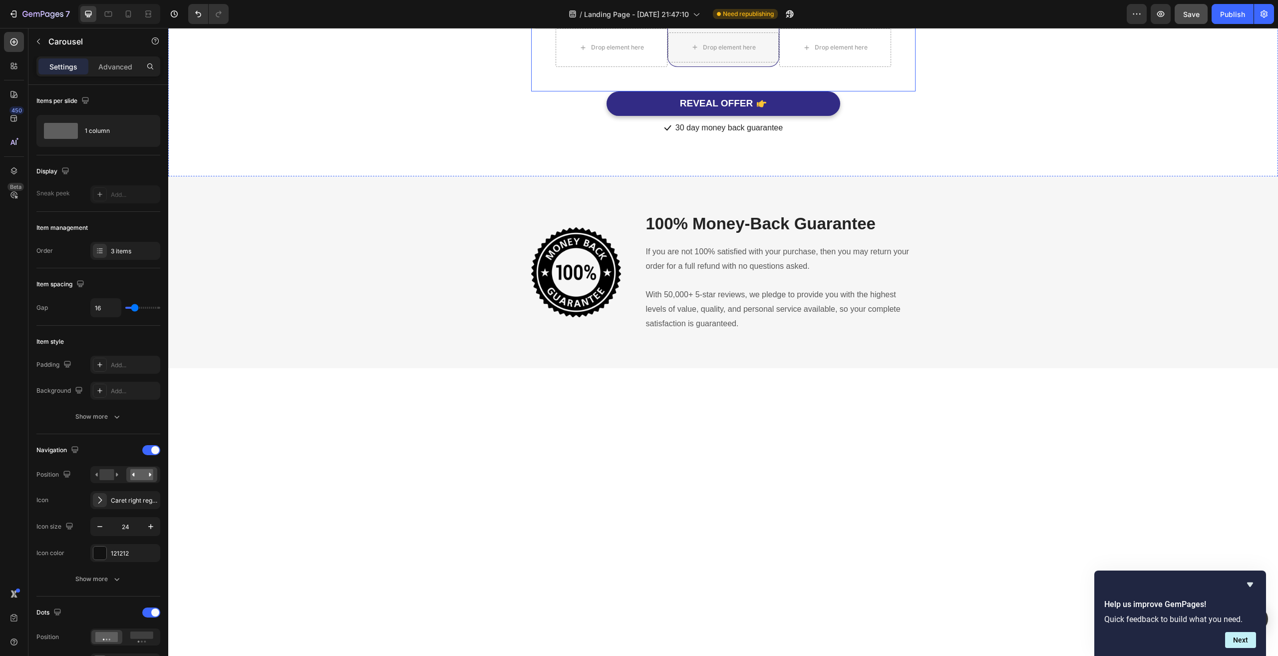
scroll to position [3221, 0]
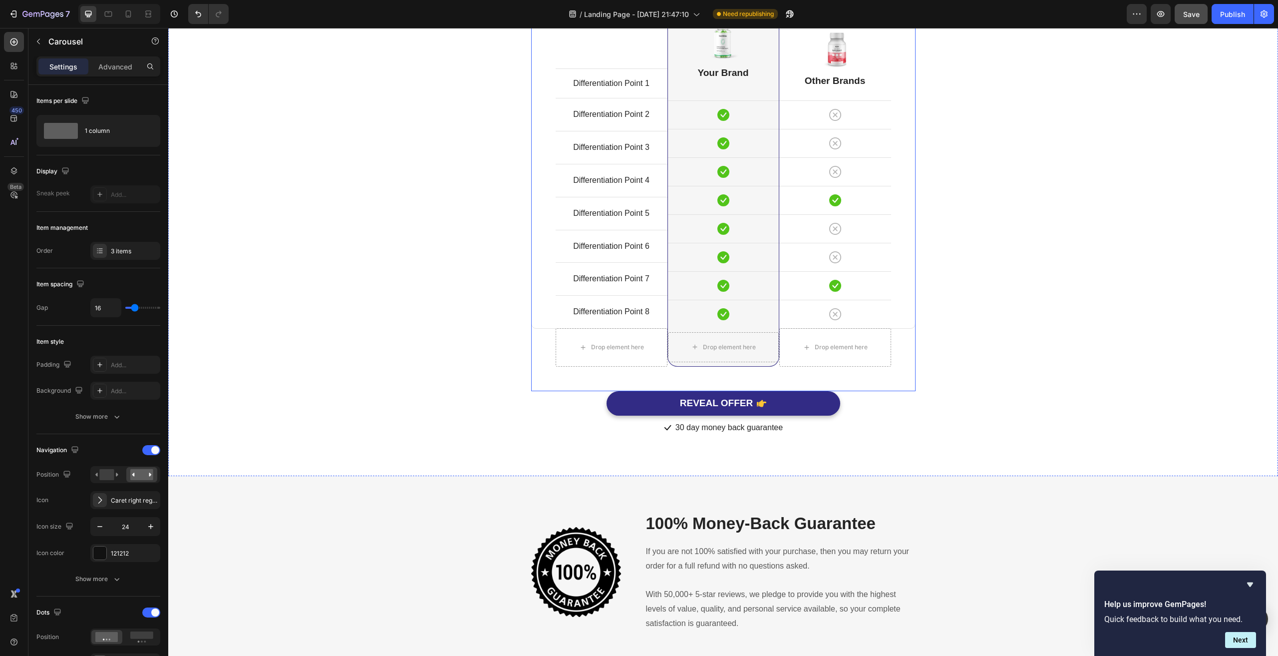
click at [466, 245] on div "Drop element here Drop element here Drop element here Carousel 16 Comparison Ta…" at bounding box center [723, 151] width 1095 height 570
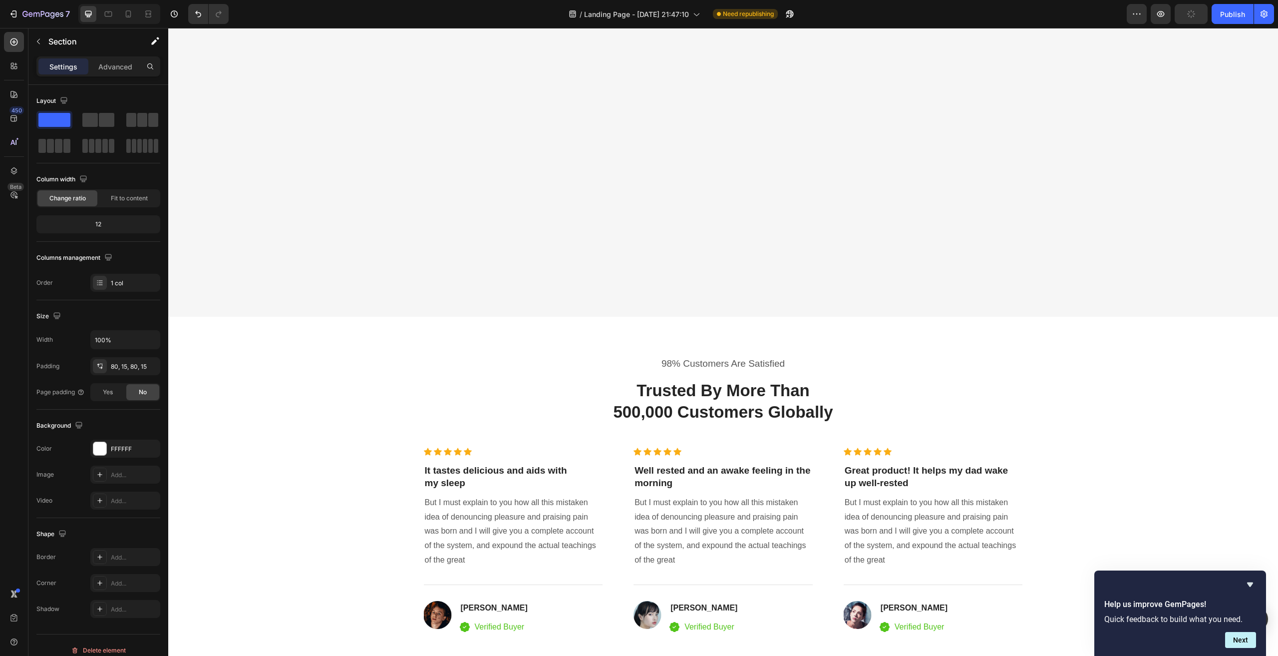
scroll to position [2772, 0]
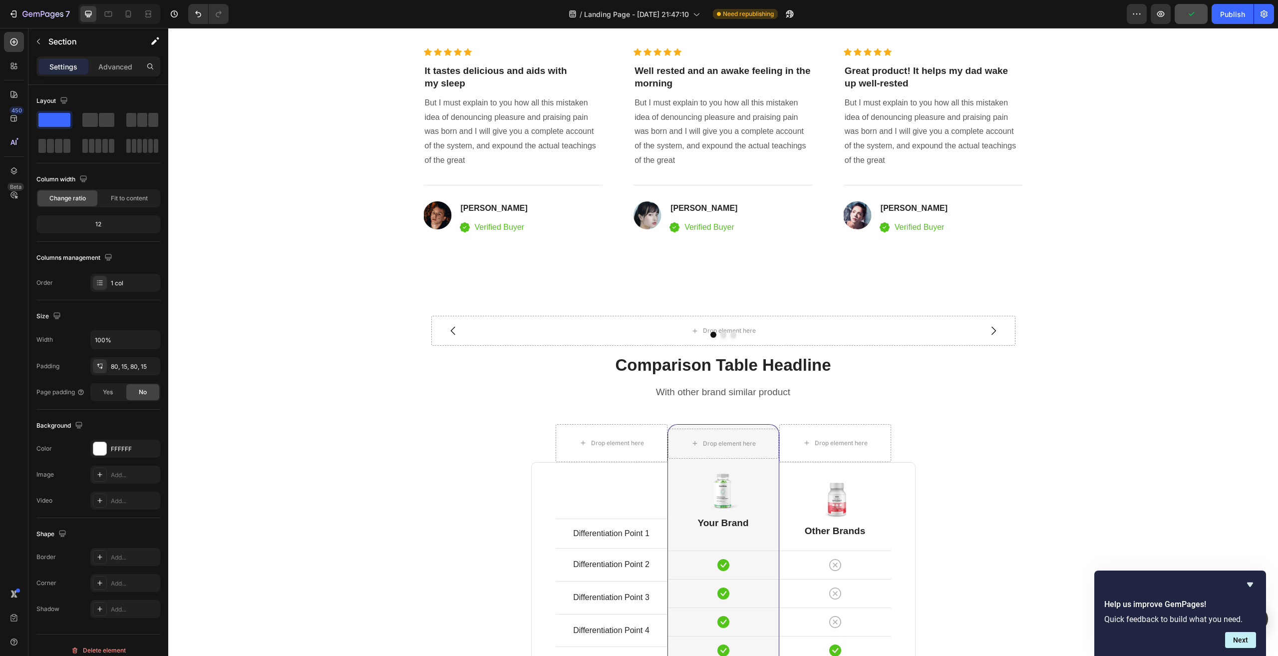
click at [390, 390] on div "Drop element here Drop element here Drop element here Carousel Comparison Table…" at bounding box center [723, 601] width 1095 height 570
click at [576, 335] on div at bounding box center [723, 335] width 583 height 6
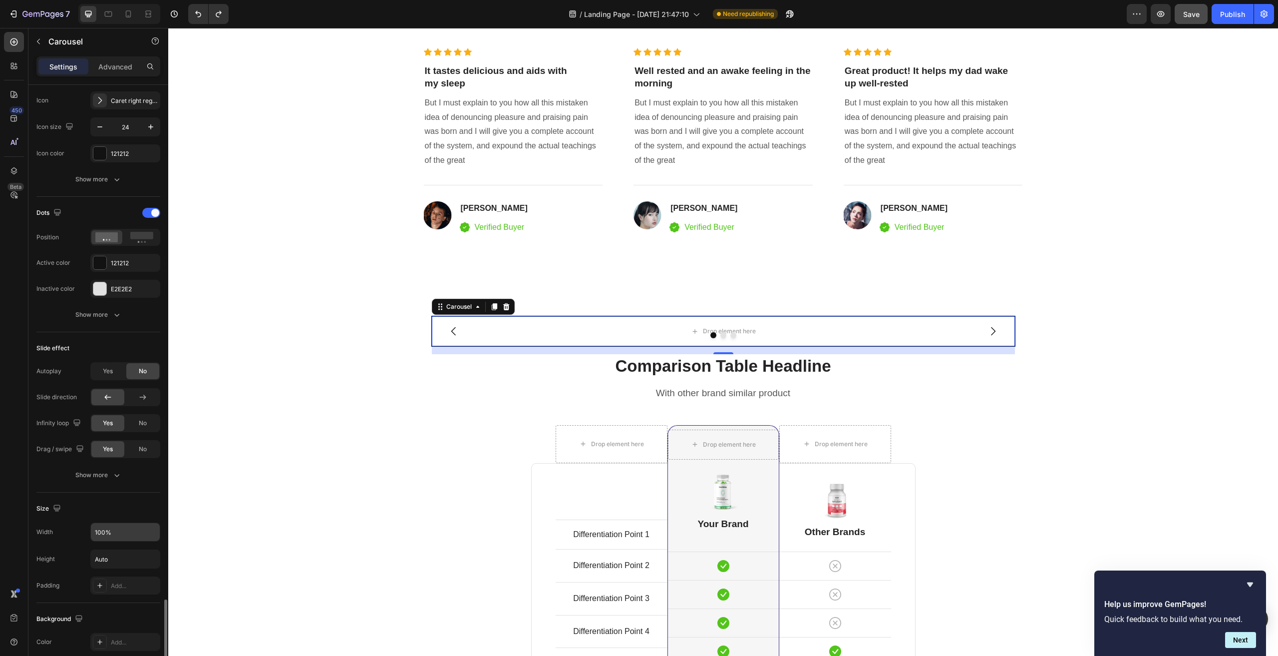
scroll to position [611, 0]
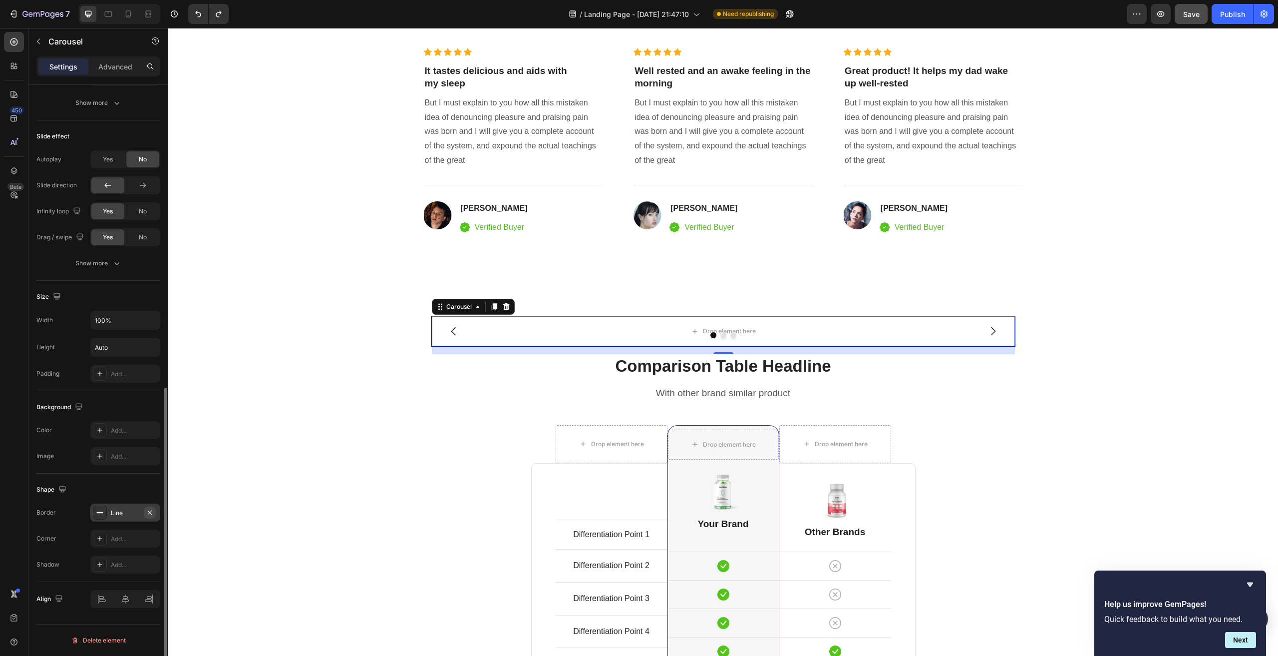
click at [149, 510] on icon "button" at bounding box center [150, 512] width 8 height 8
click at [1180, 128] on div "98% Customers Are Satisfied Text block Trusted By More Than 500,000 Customers G…" at bounding box center [723, 96] width 1095 height 279
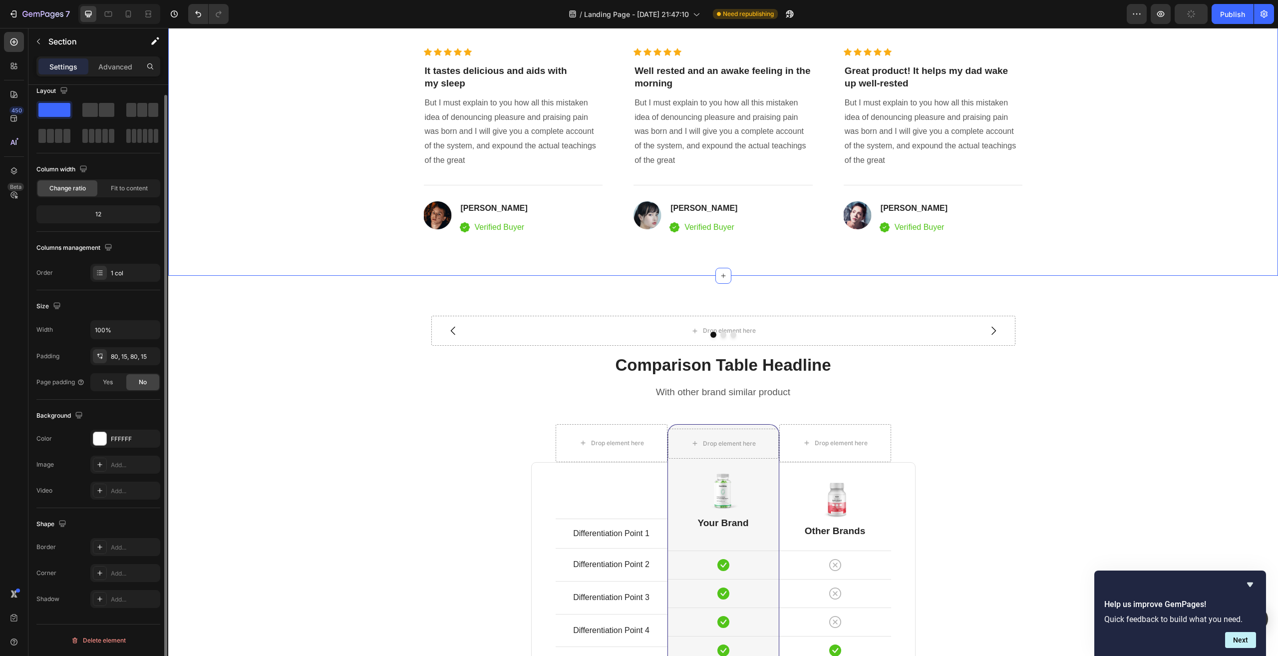
scroll to position [0, 0]
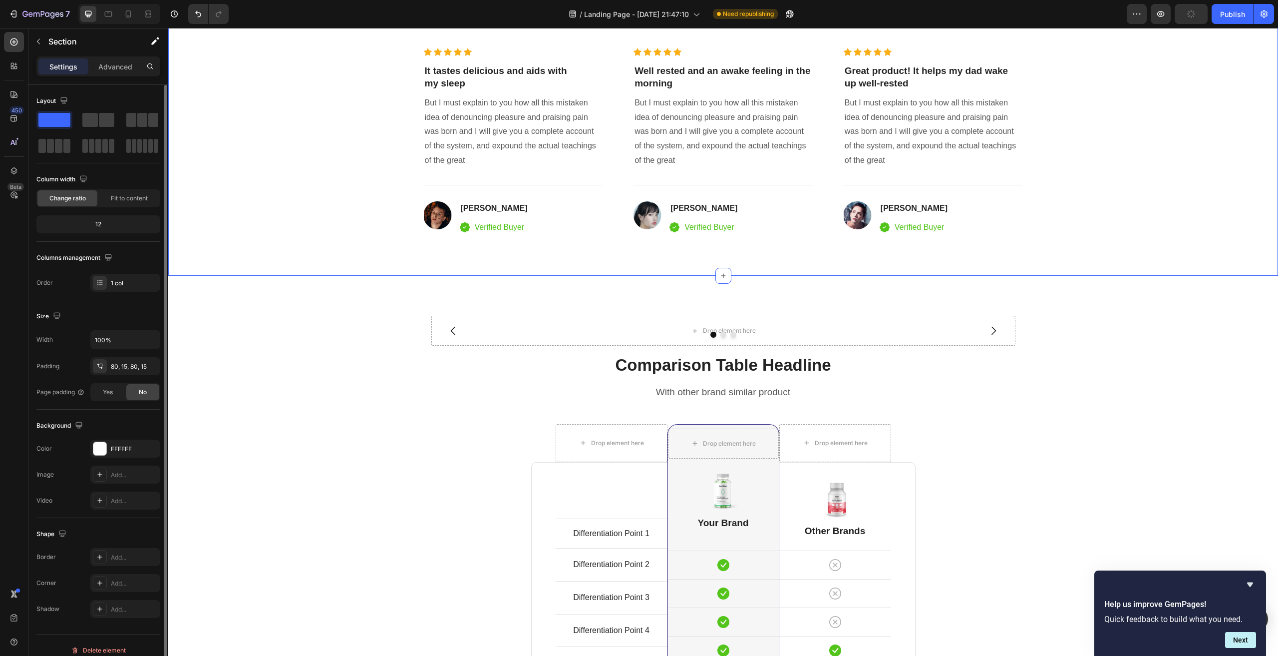
click at [1107, 380] on div "Drop element here Drop element here Drop element here Carousel Comparison Table…" at bounding box center [723, 601] width 1095 height 570
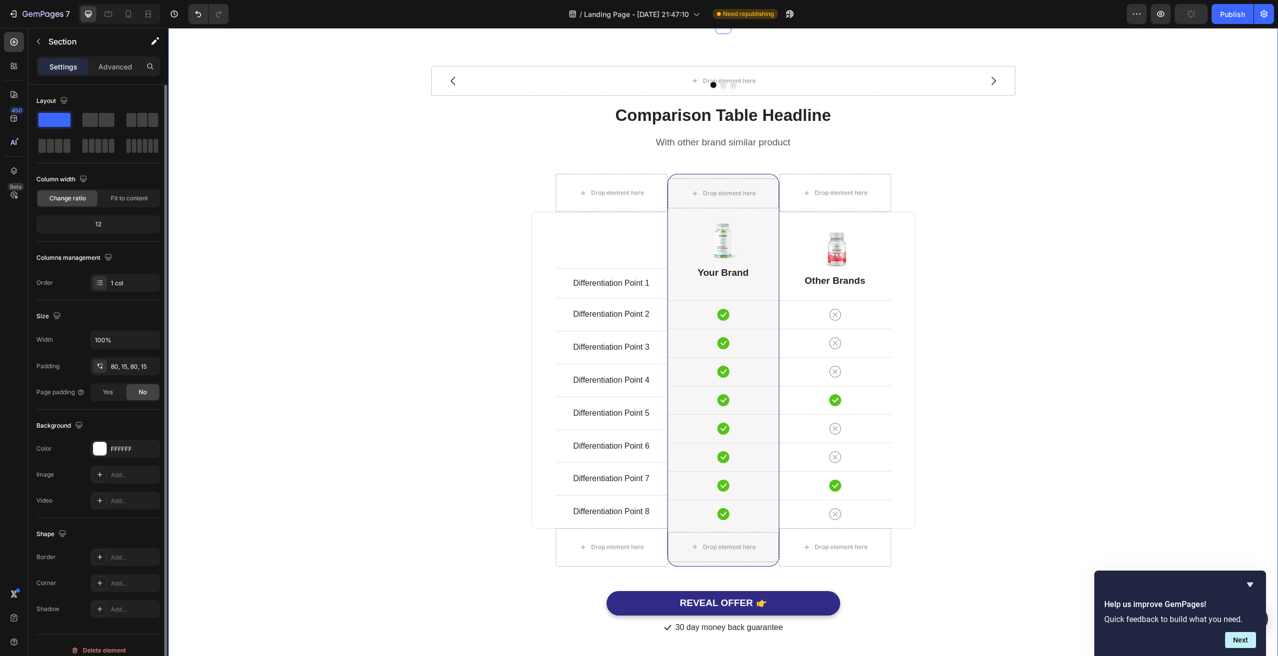
scroll to position [3121, 0]
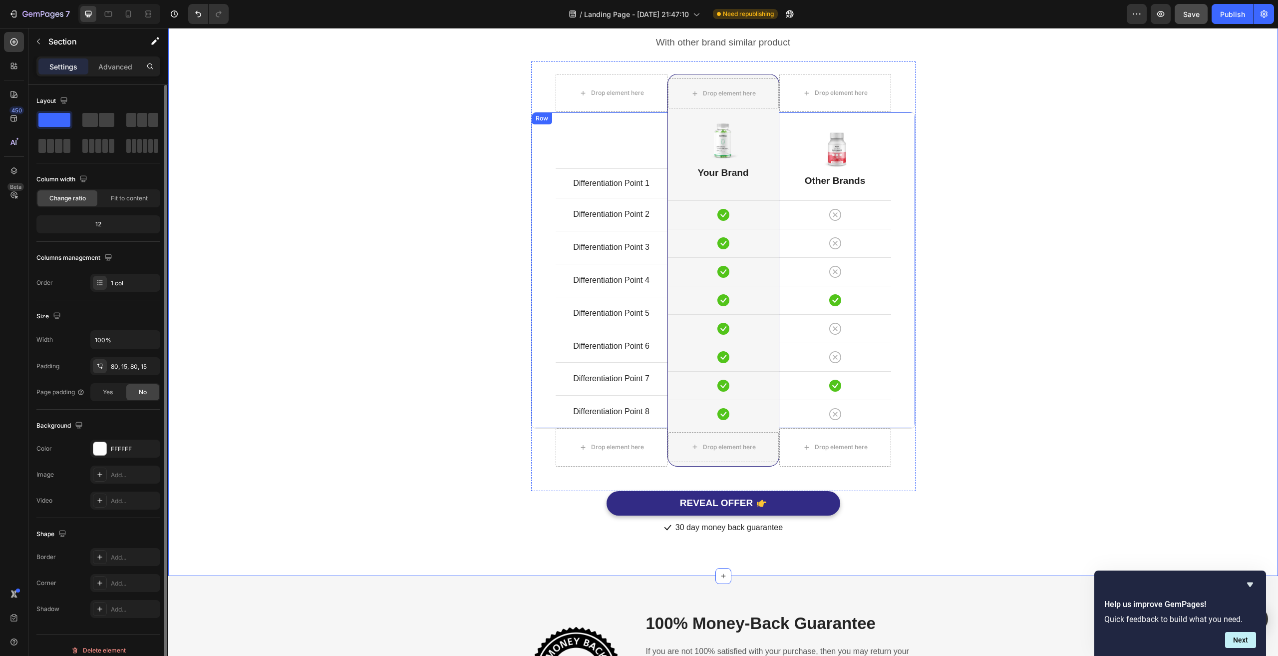
click at [905, 128] on div "Differentiation Point 1 Text block Row Differentiation Point 2 Text block Row D…" at bounding box center [723, 270] width 384 height 317
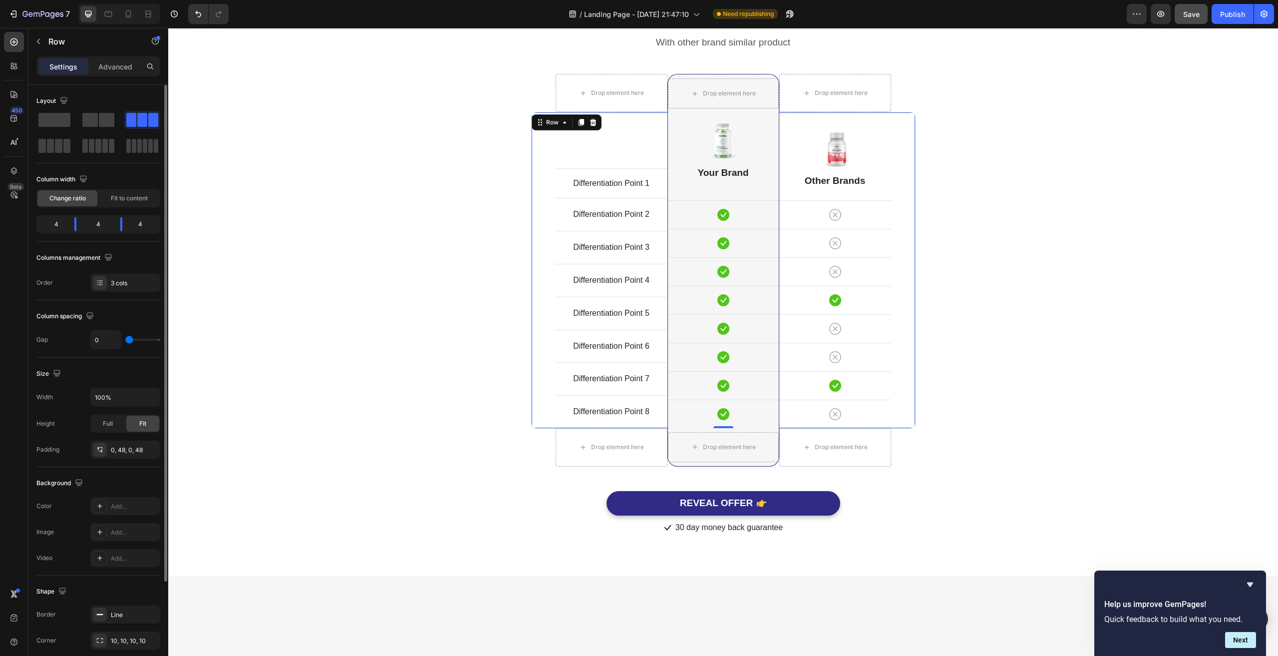
scroll to position [2472, 0]
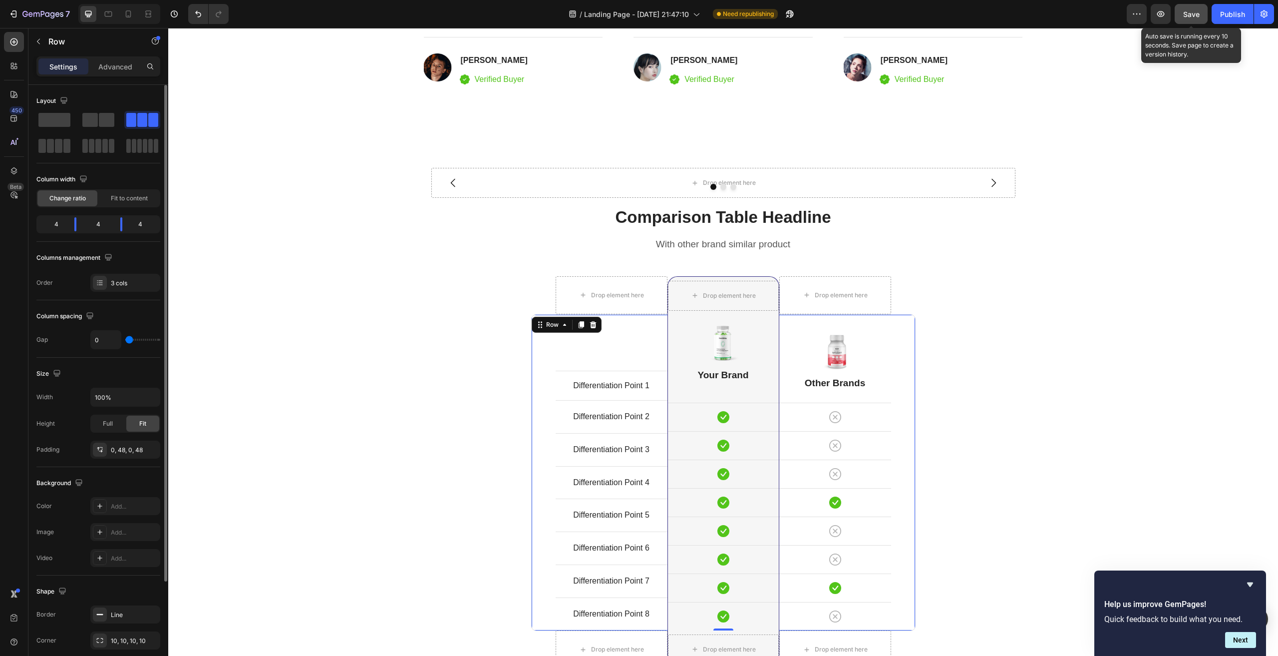
click at [1192, 18] on span "Save" at bounding box center [1191, 14] width 16 height 8
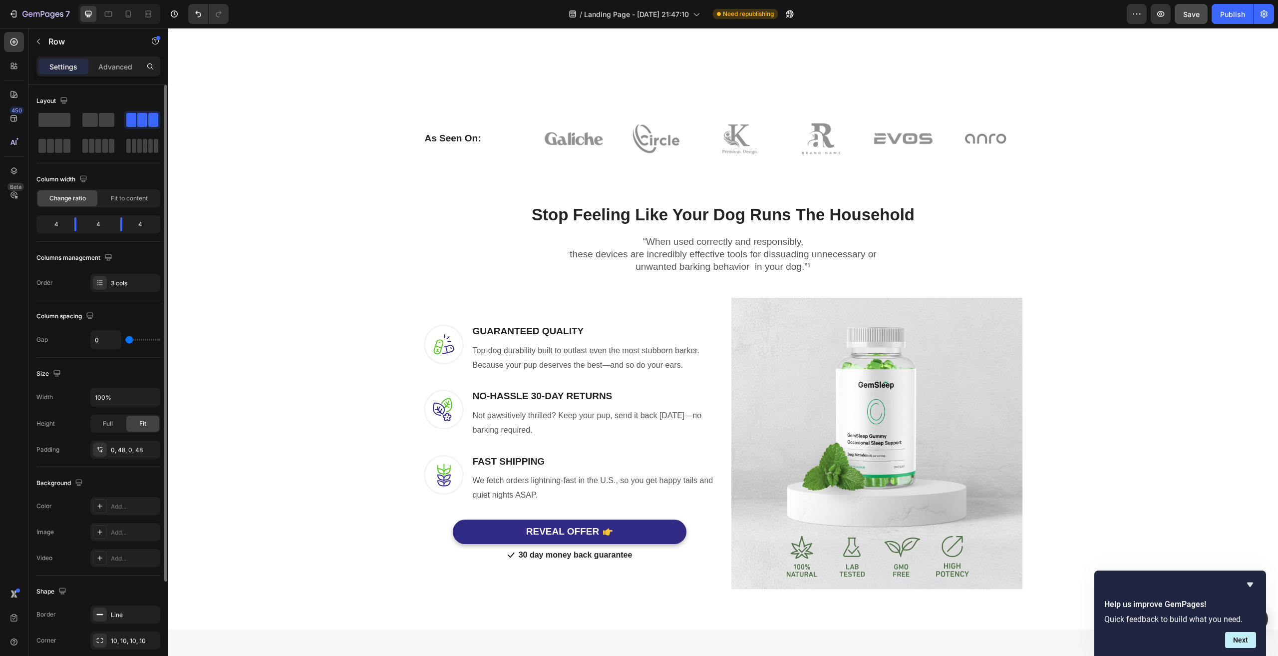
scroll to position [499, 0]
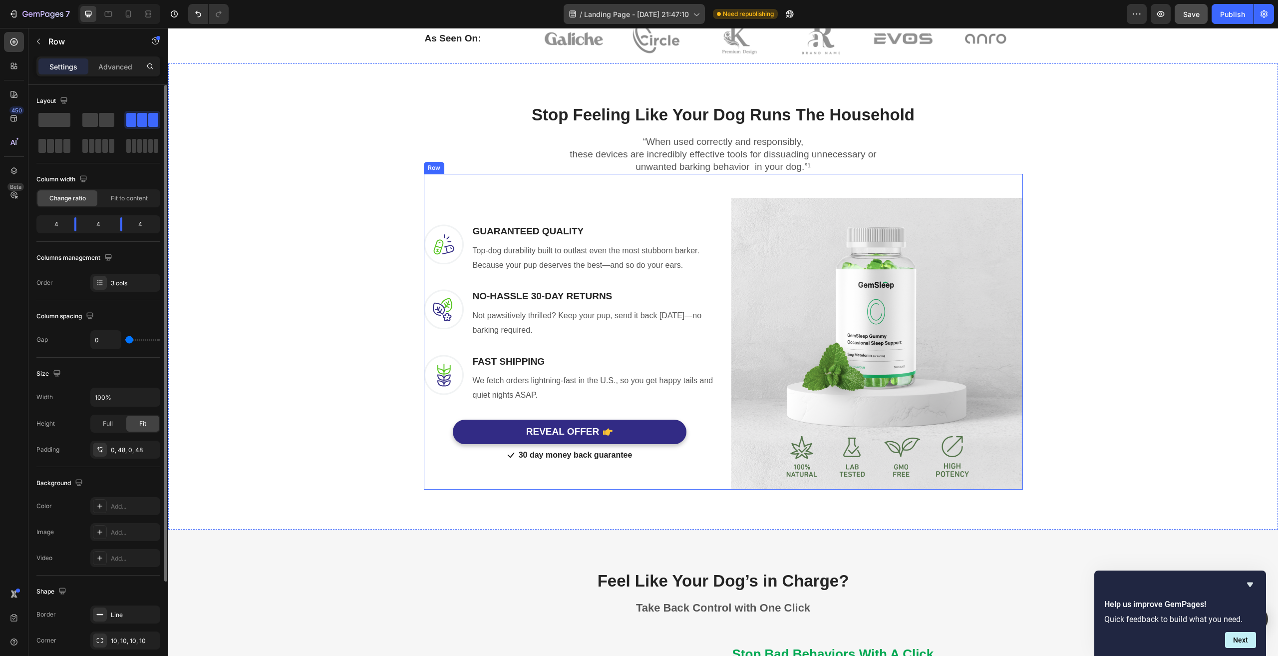
click at [1191, 11] on span "Save" at bounding box center [1191, 14] width 16 height 8
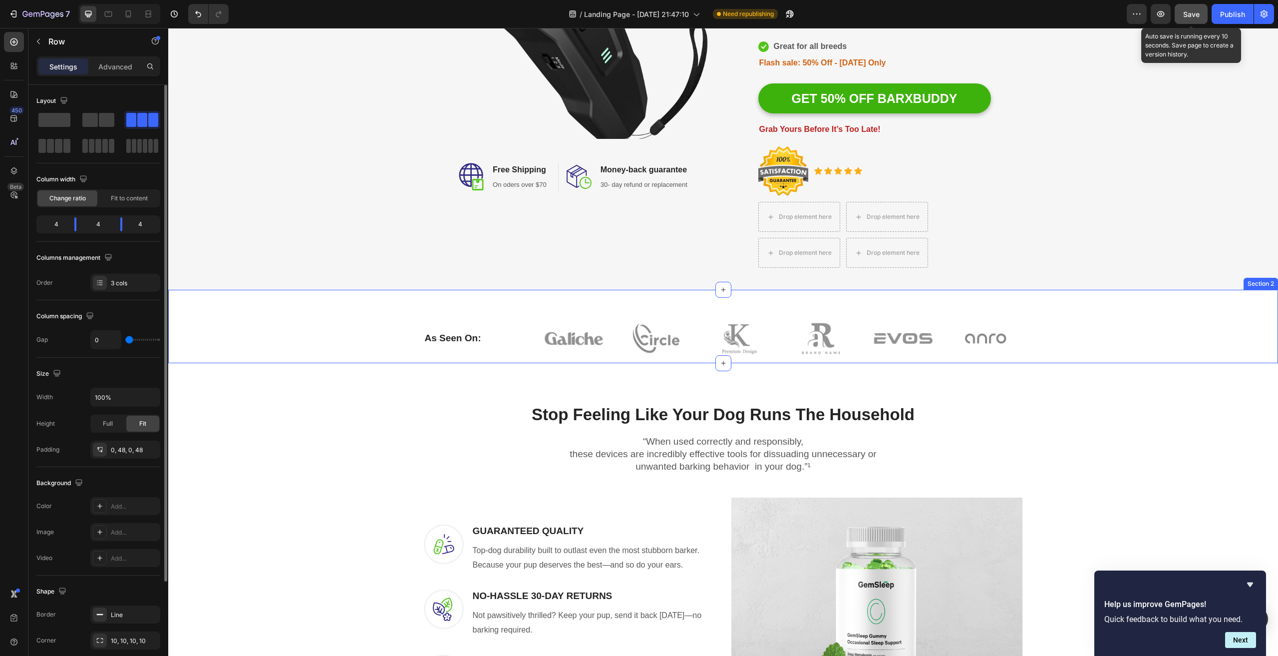
scroll to position [0, 0]
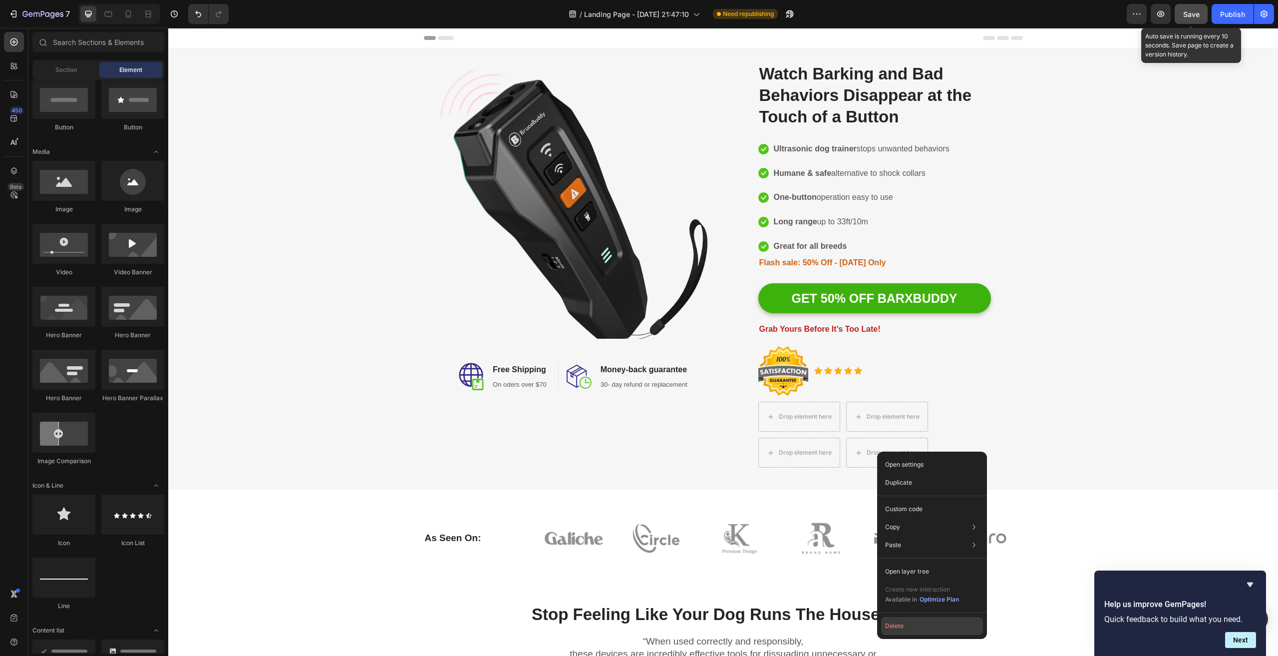
click at [909, 627] on button "Delete" at bounding box center [932, 626] width 102 height 18
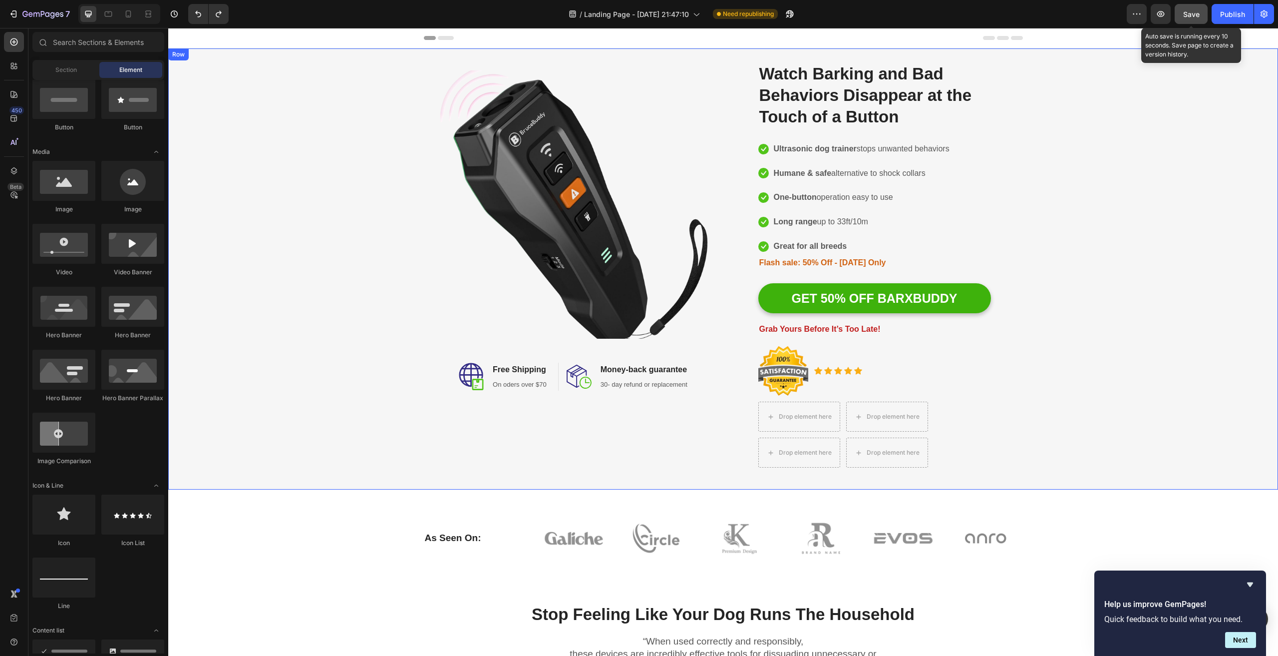
click at [1177, 369] on div "Image Image Free Shipping Heading On oders over $70 Text block Row Image Money-…" at bounding box center [723, 268] width 1098 height 429
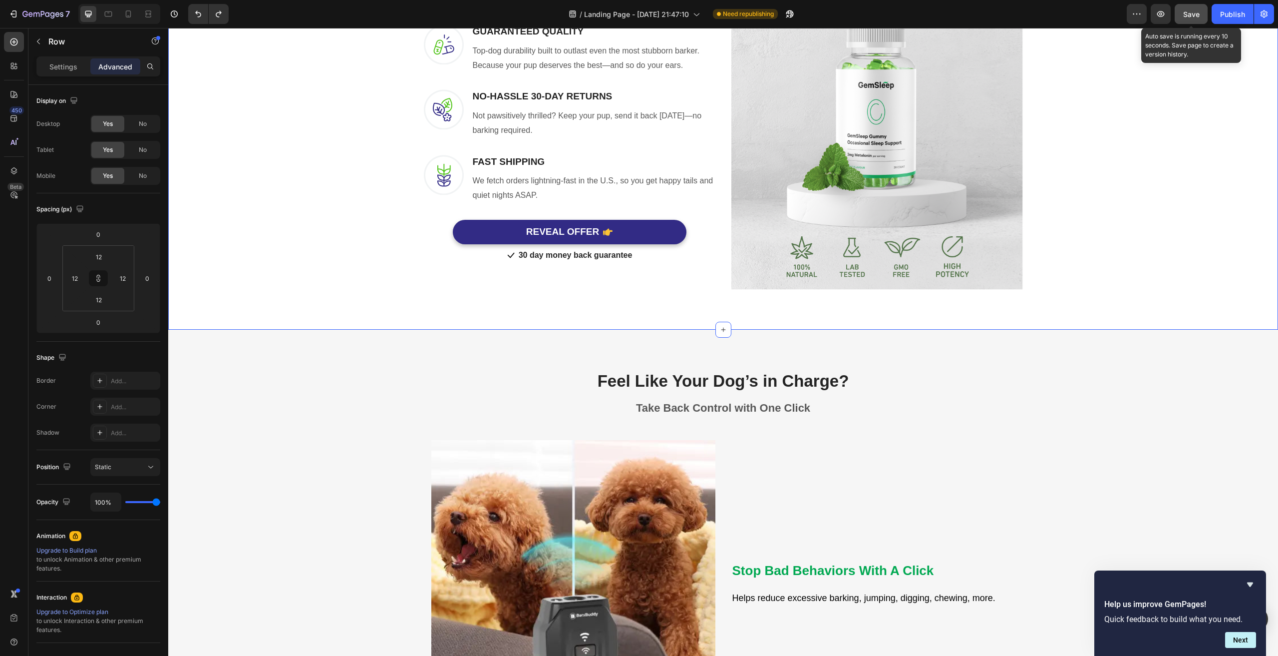
scroll to position [899, 0]
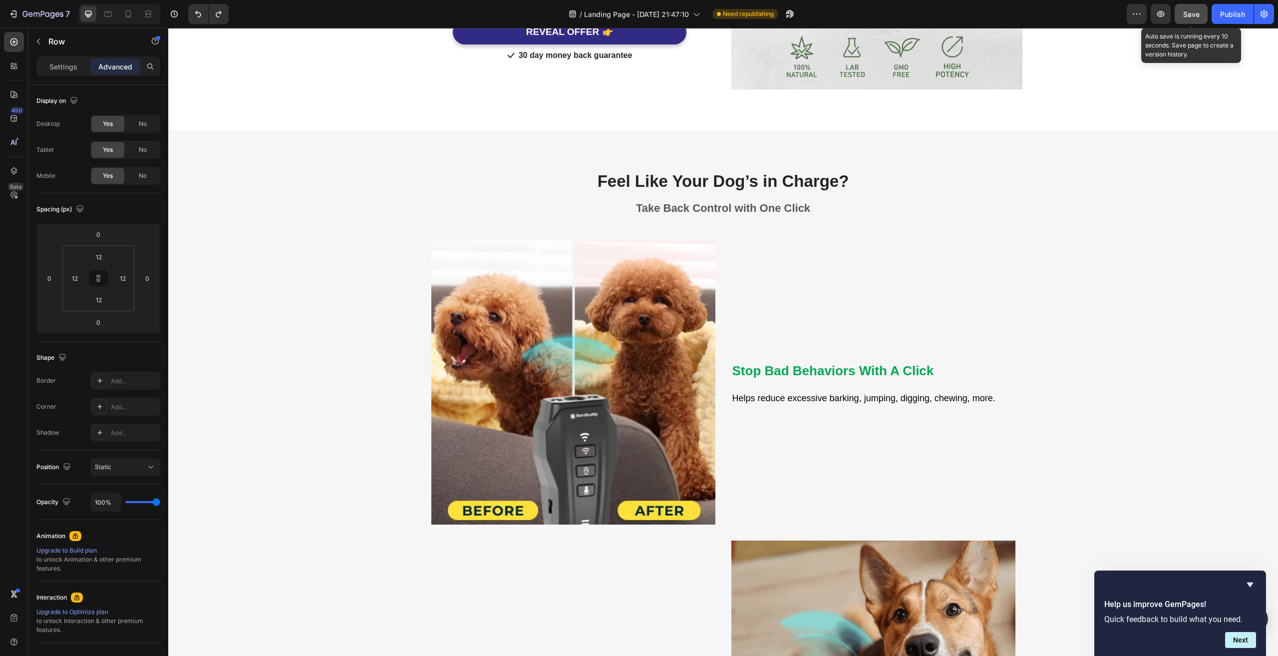
click at [1198, 14] on span "Save" at bounding box center [1191, 14] width 16 height 8
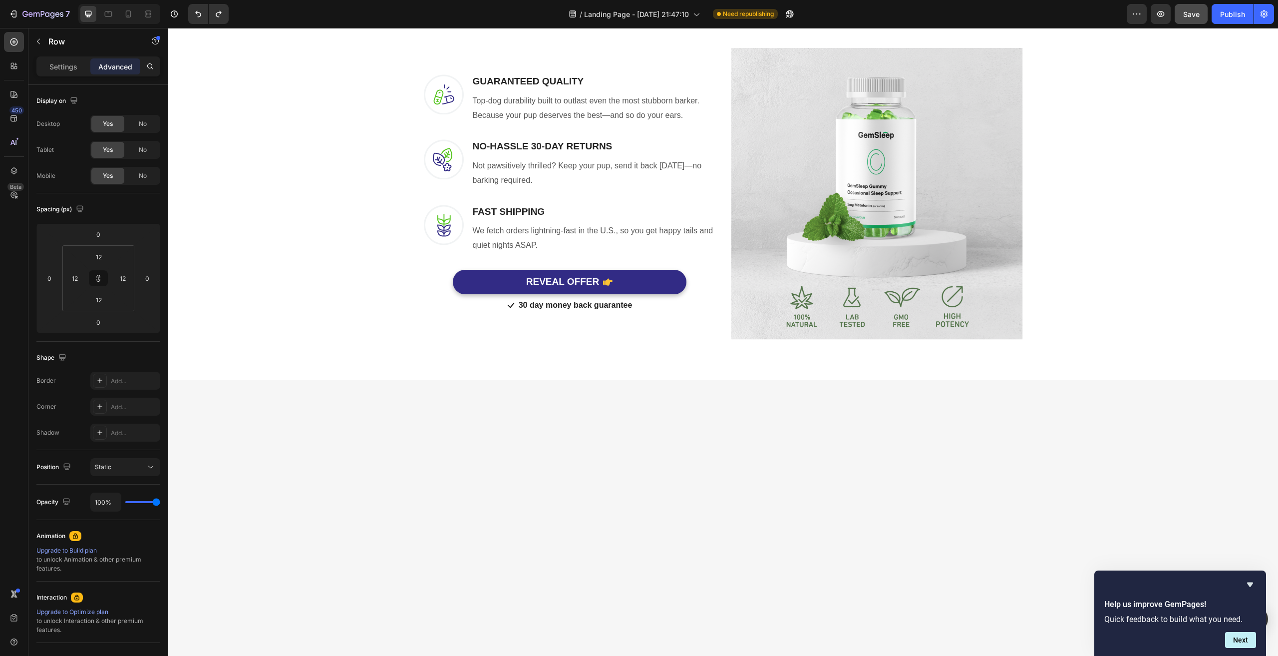
scroll to position [0, 0]
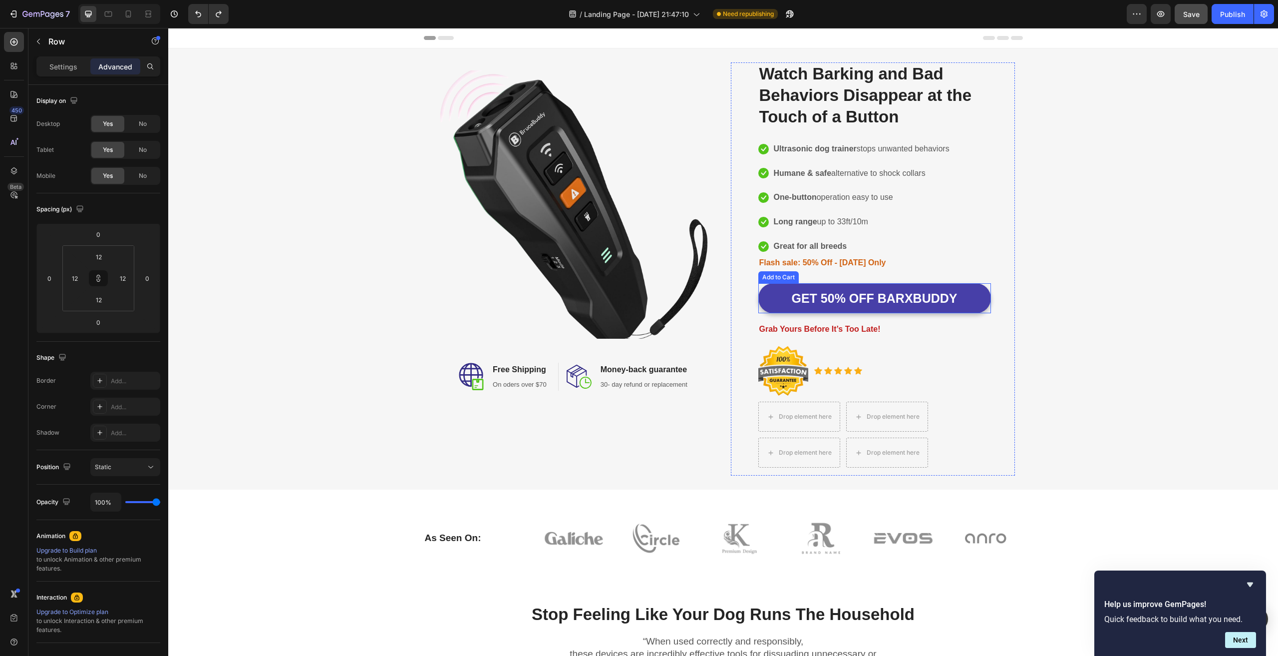
click at [980, 292] on button "GET 50% OFF BARXBUDDY" at bounding box center [874, 298] width 233 height 30
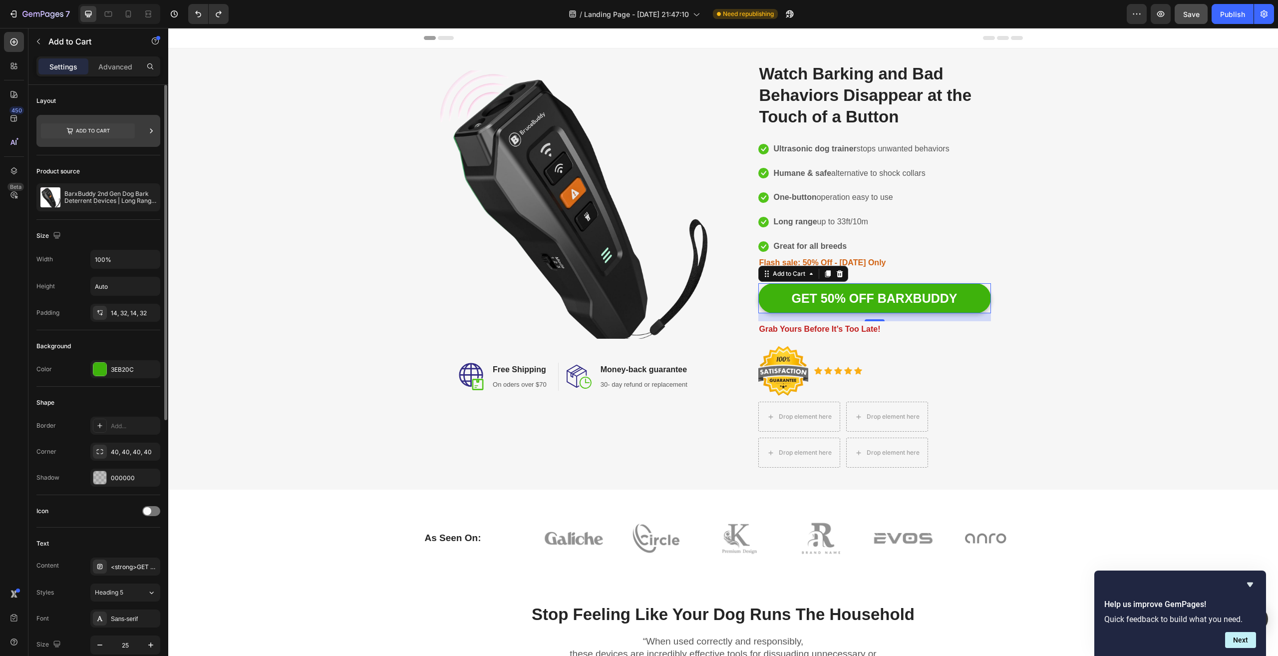
click at [148, 127] on icon at bounding box center [151, 131] width 10 height 10
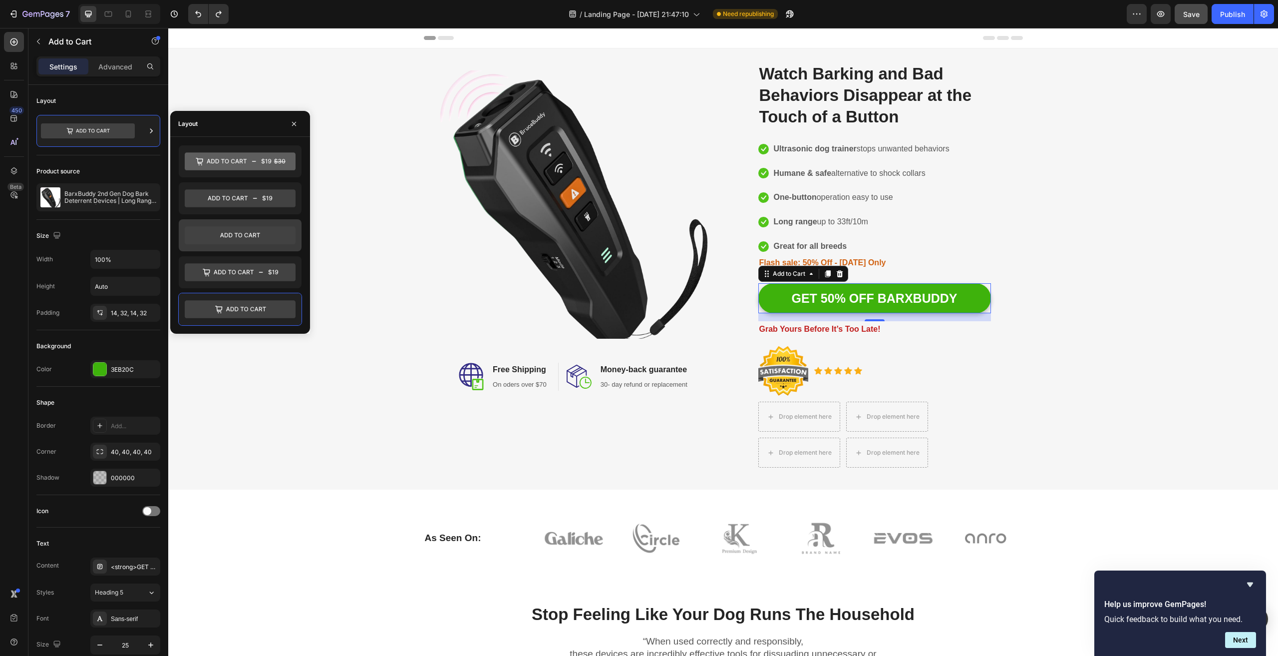
click at [262, 238] on icon at bounding box center [240, 235] width 111 height 18
click at [260, 317] on icon at bounding box center [240, 309] width 111 height 18
click at [262, 195] on icon at bounding box center [240, 198] width 111 height 18
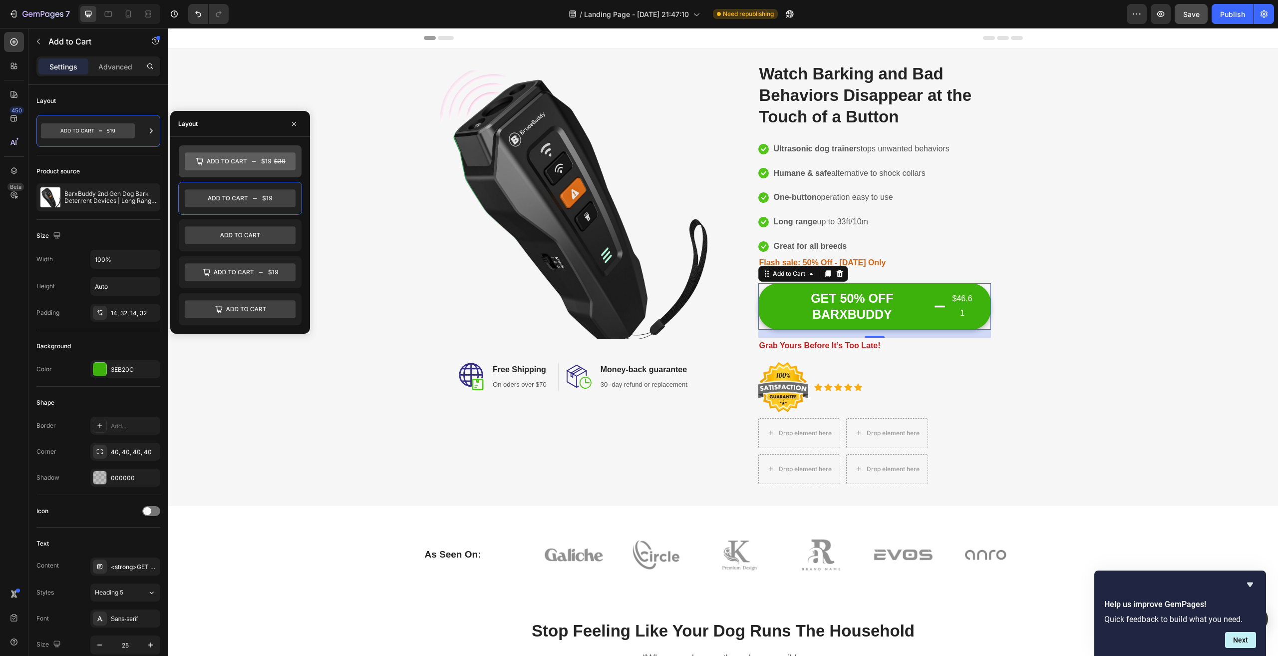
click at [254, 163] on icon at bounding box center [240, 161] width 111 height 18
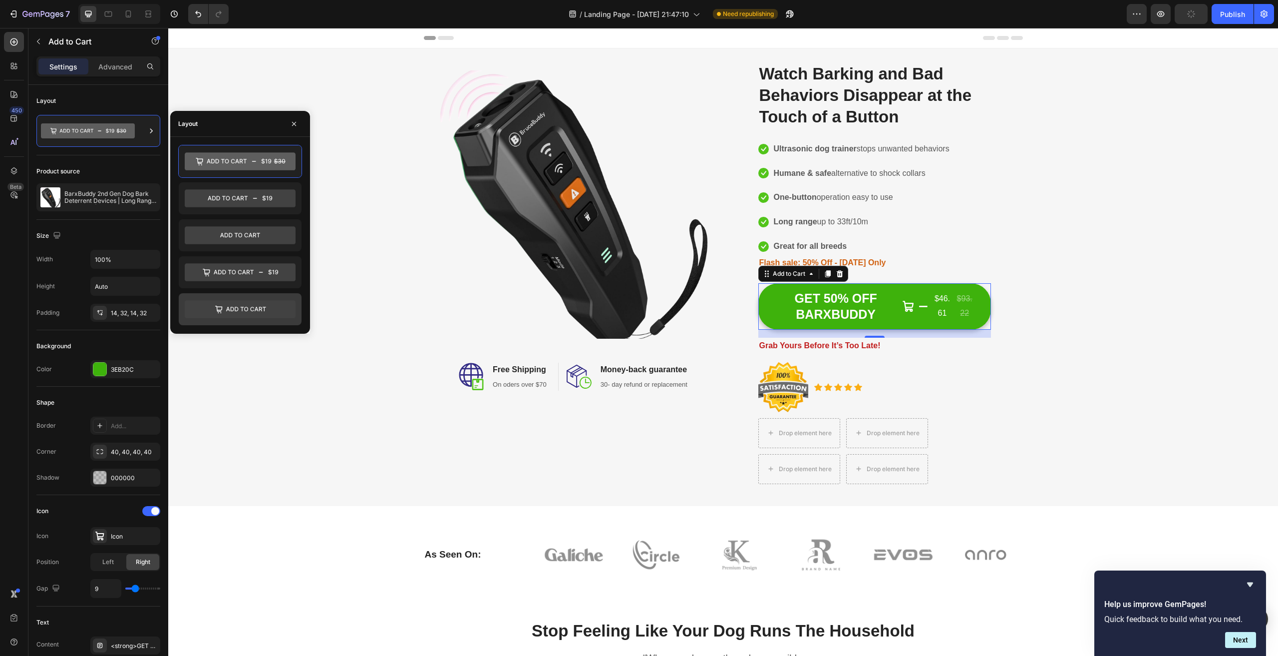
click at [258, 311] on icon at bounding box center [240, 309] width 111 height 20
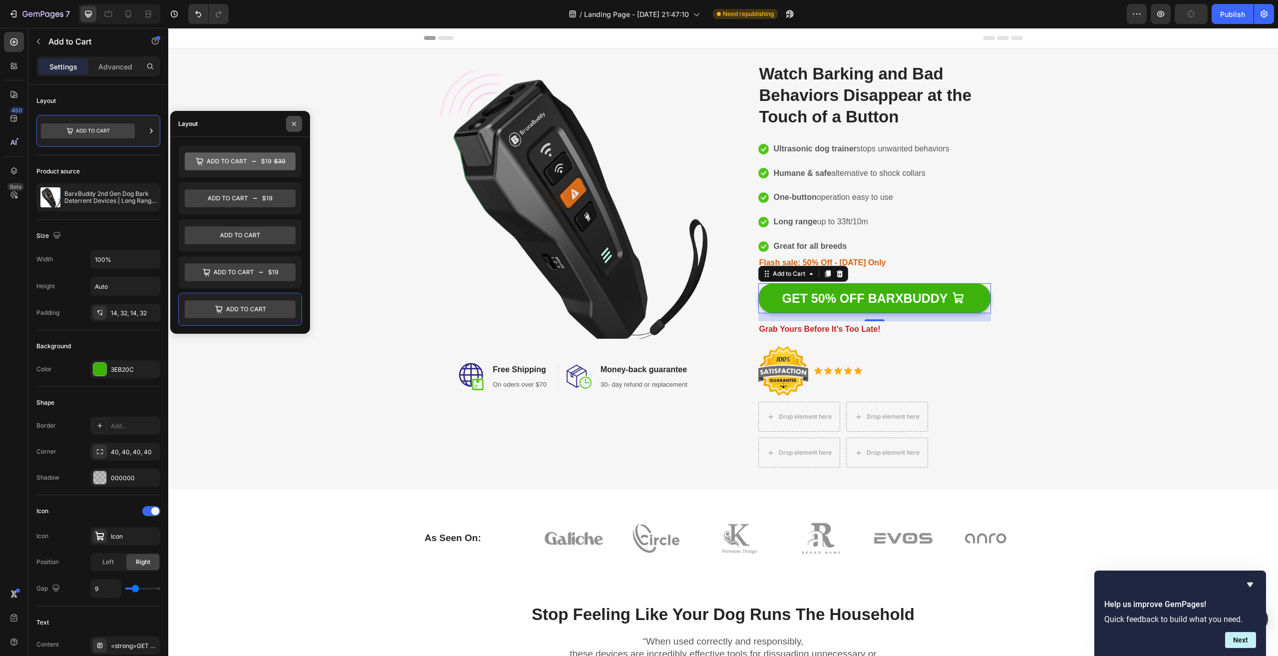
click at [295, 122] on icon "button" at bounding box center [294, 124] width 8 height 8
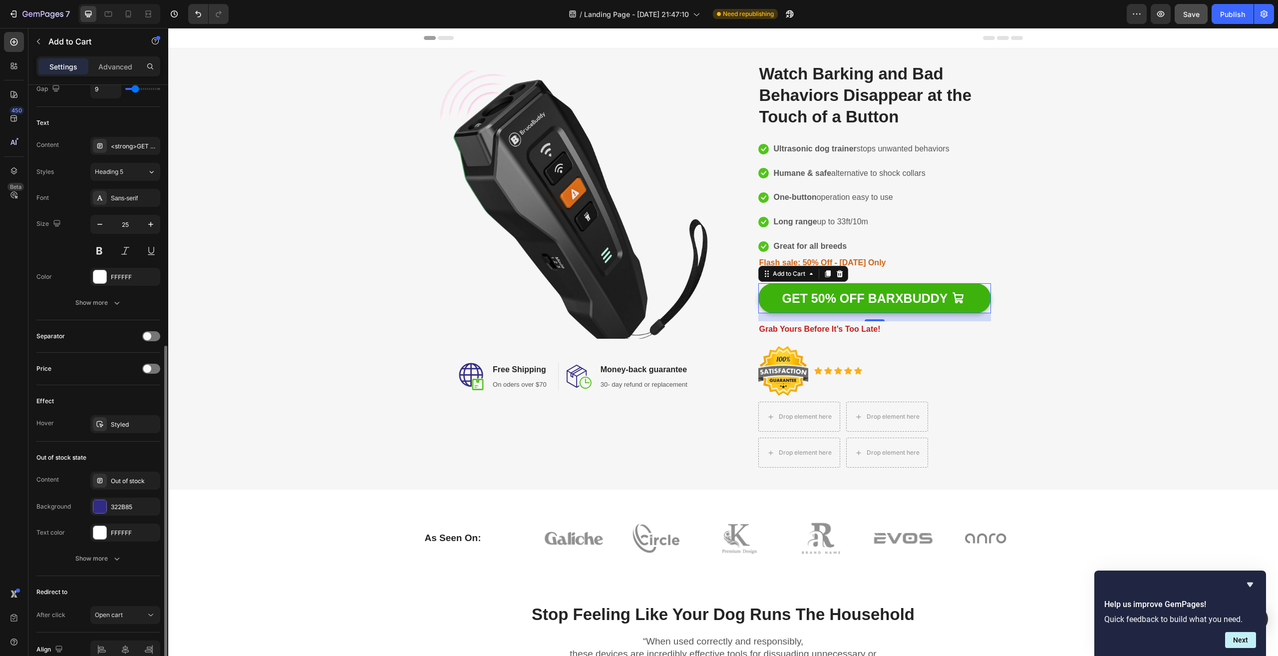
scroll to position [550, 0]
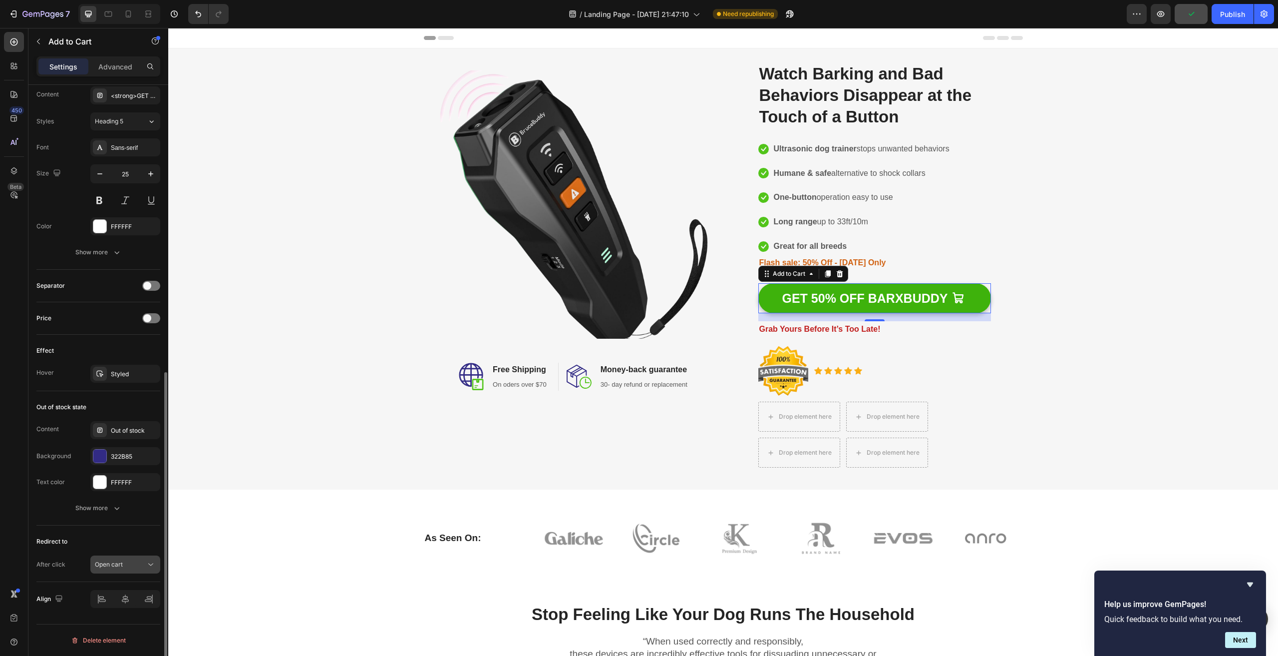
click at [131, 556] on button "Open cart" at bounding box center [125, 564] width 70 height 18
click at [144, 501] on p "Go to checkout" at bounding box center [123, 501] width 57 height 9
click at [228, 532] on div "As Seen On: Heading Image Image Image Image Image Image Row Row" at bounding box center [723, 537] width 1095 height 49
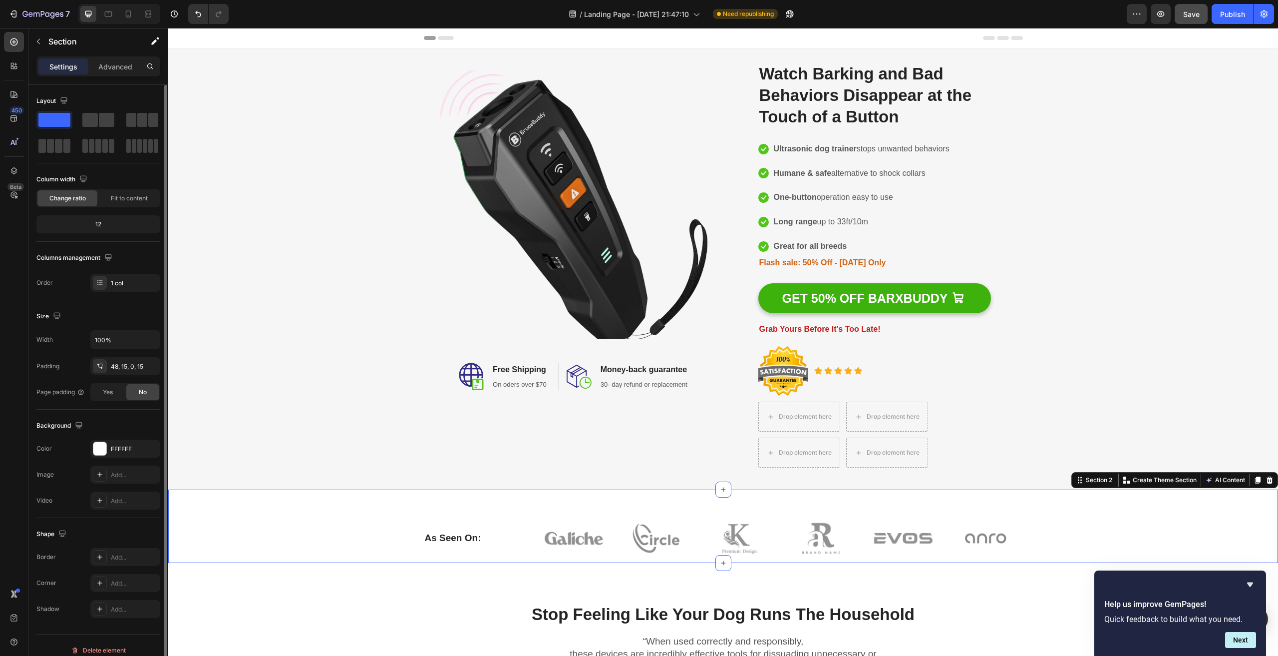
scroll to position [10, 0]
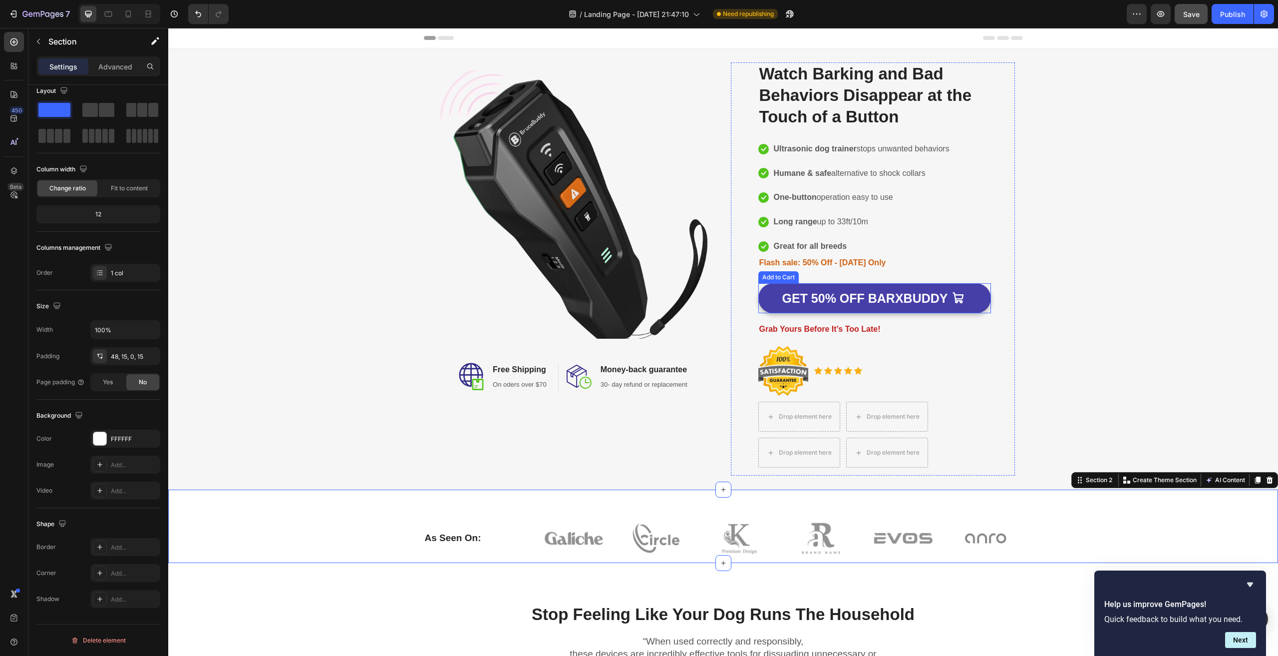
click at [902, 284] on button "GET 50% OFF BARXBUDDY" at bounding box center [874, 298] width 233 height 30
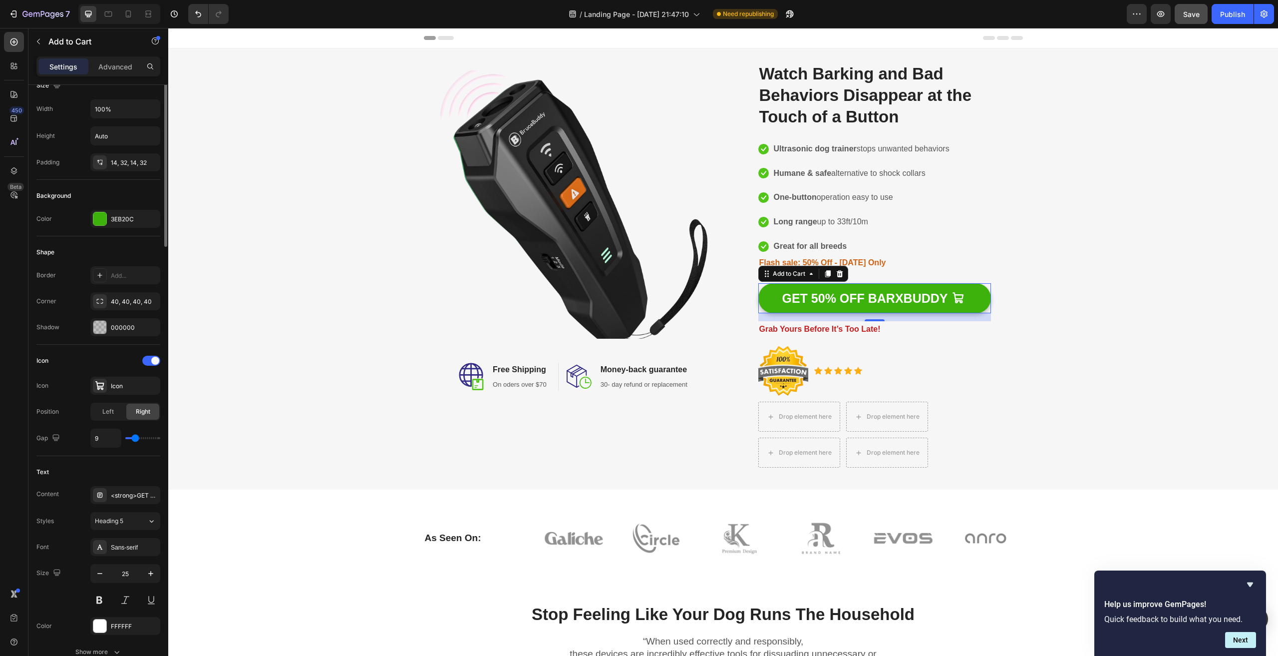
scroll to position [0, 0]
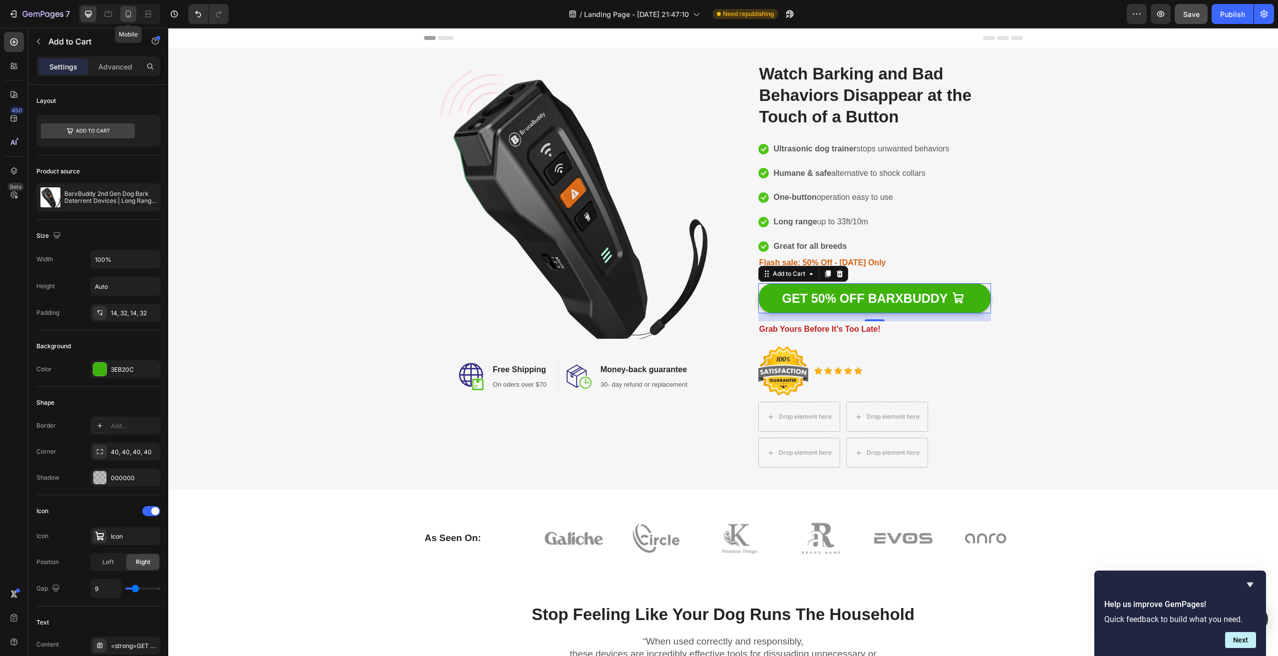
click at [128, 11] on icon at bounding box center [128, 14] width 10 height 10
type input "23"
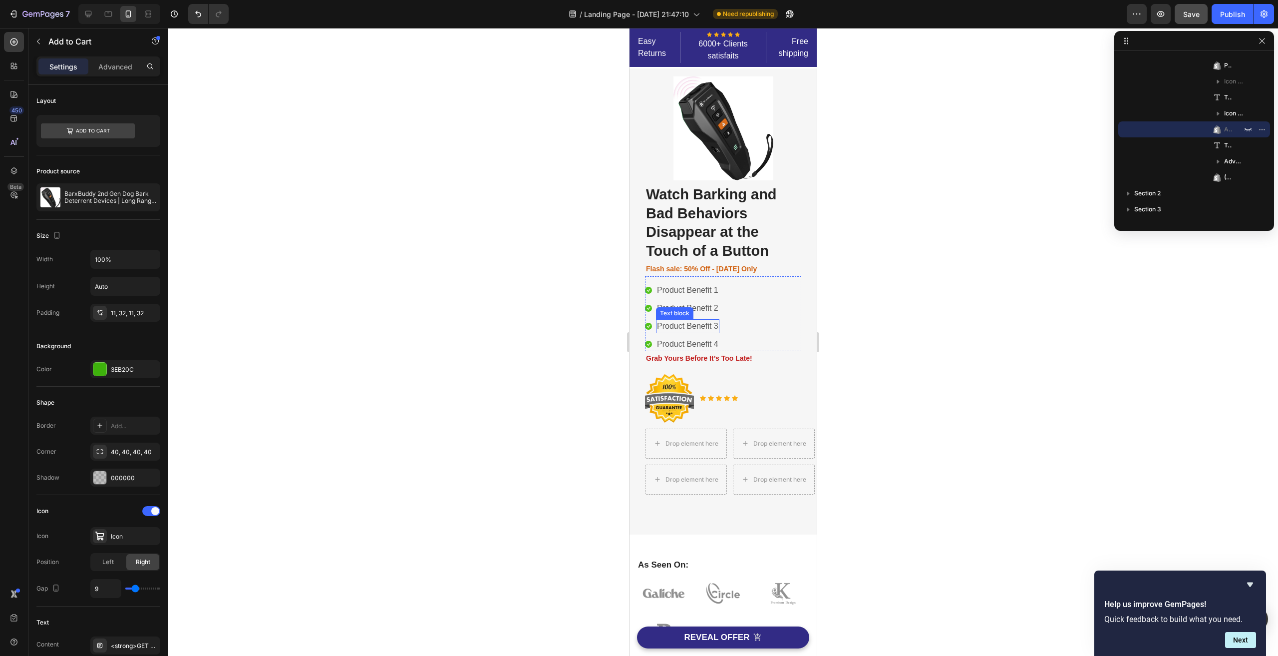
scroll to position [150, 0]
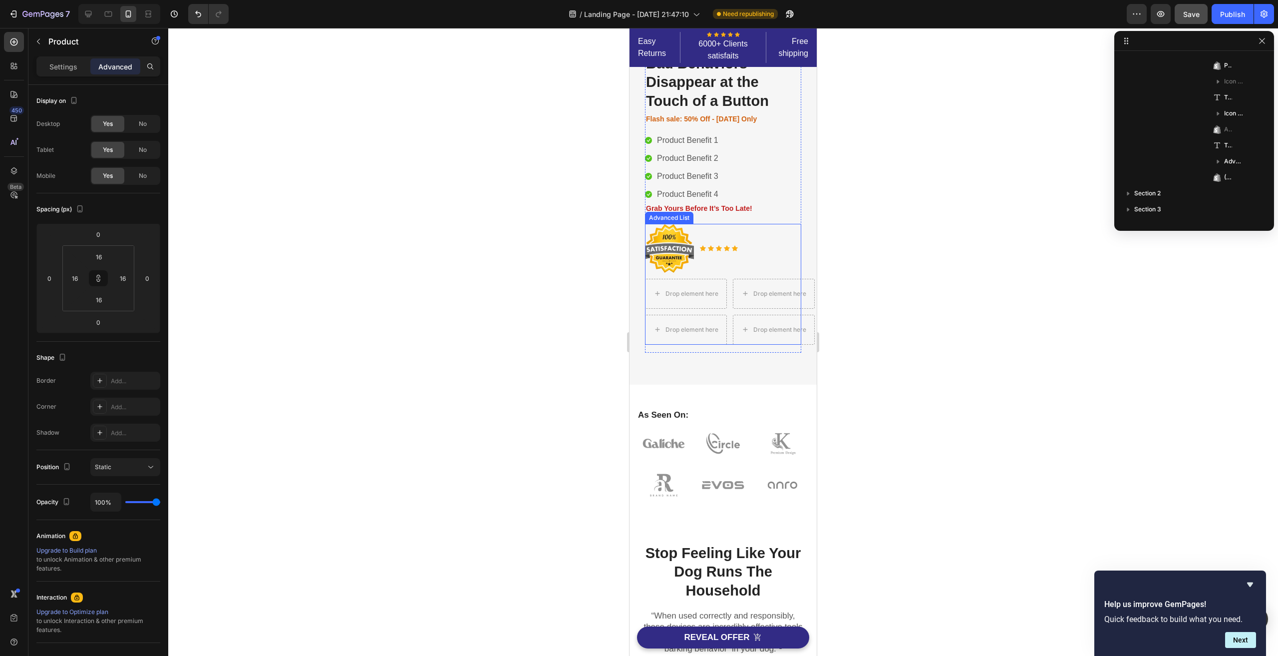
click at [107, 13] on icon at bounding box center [108, 14] width 10 height 10
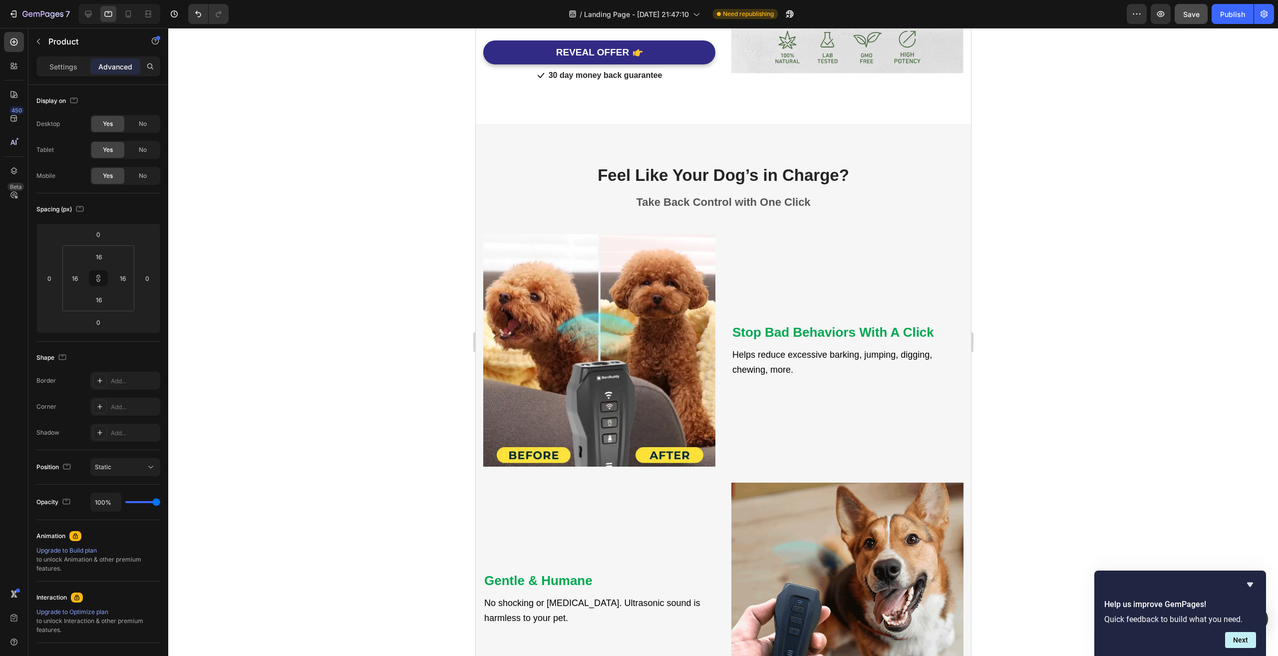
scroll to position [799, 0]
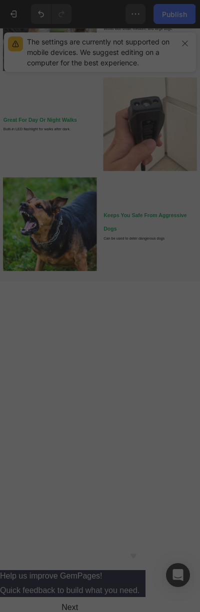
scroll to position [1298, 0]
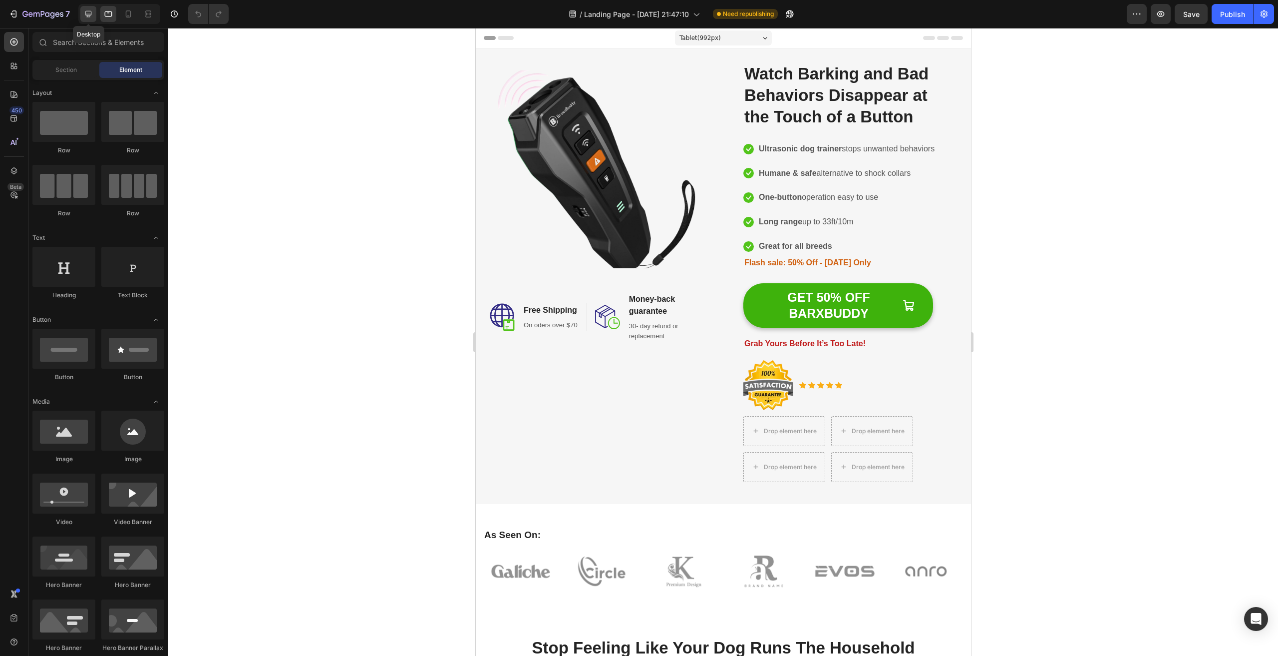
click at [88, 11] on icon at bounding box center [88, 14] width 6 height 6
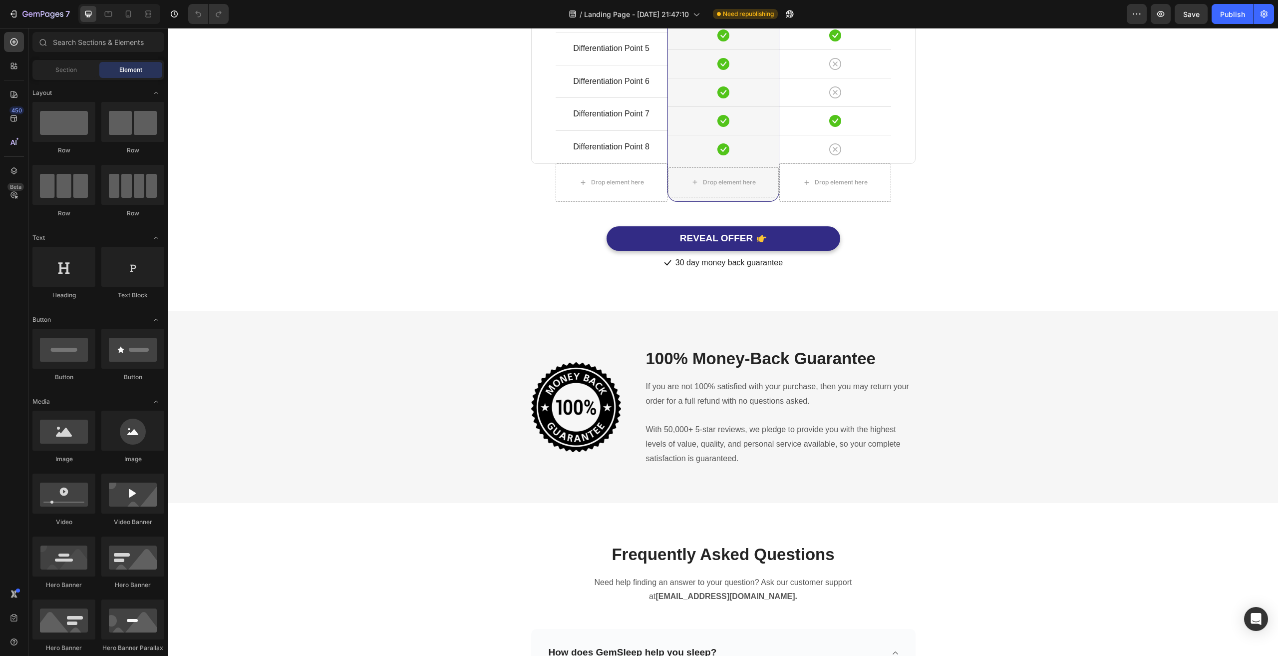
scroll to position [3046, 0]
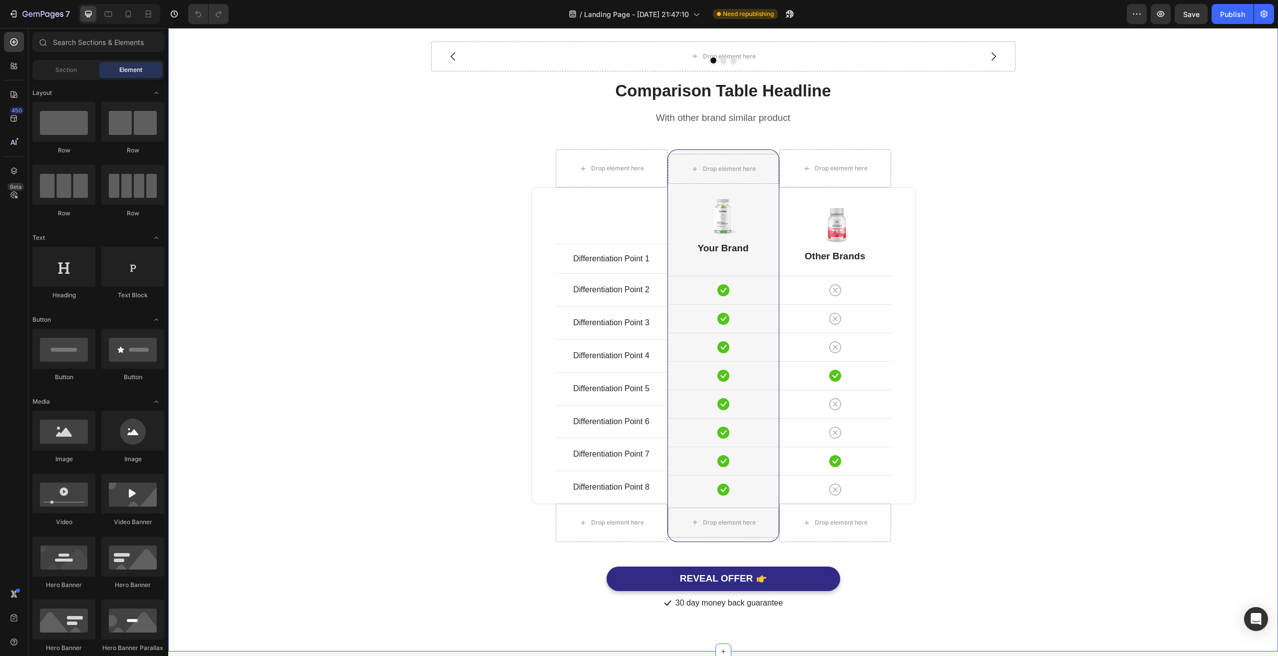
click at [1076, 244] on div "Drop element here Drop element here Drop element here Carousel Comparison Table…" at bounding box center [723, 326] width 1095 height 570
